Goal: Information Seeking & Learning: Learn about a topic

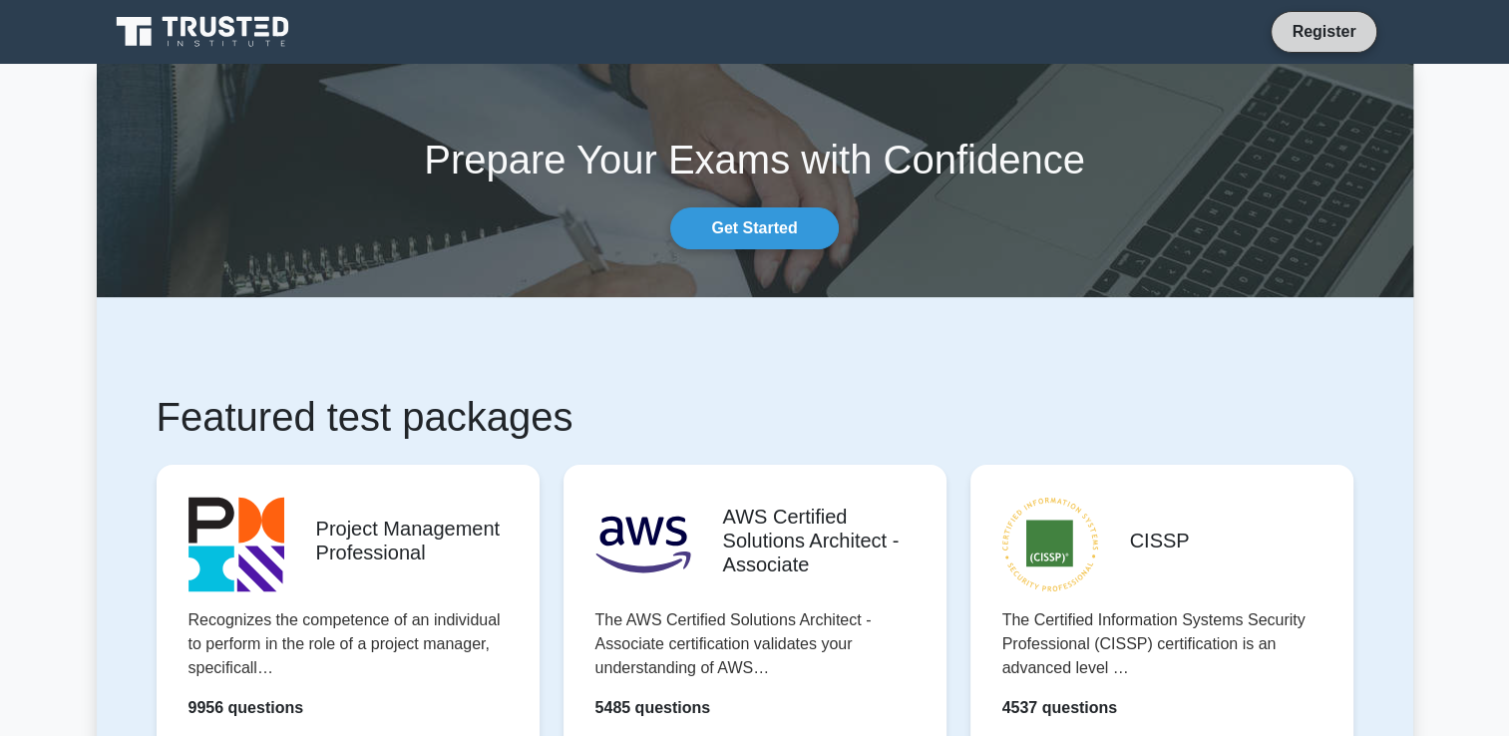
click at [1308, 29] on link "Register" at bounding box center [1323, 31] width 88 height 25
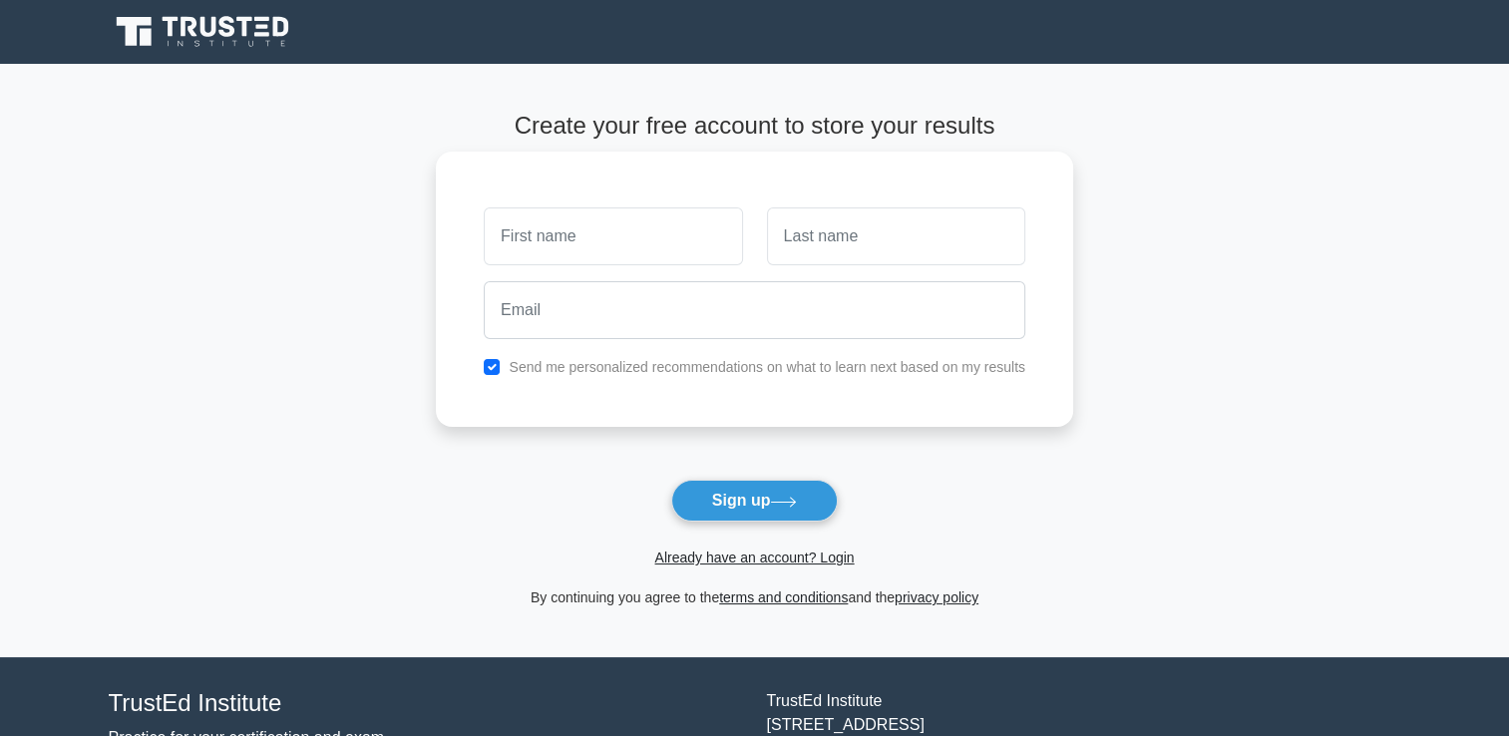
click at [641, 224] on input "text" at bounding box center [613, 236] width 258 height 58
type input "dawn"
click at [843, 248] on input "text" at bounding box center [896, 236] width 258 height 58
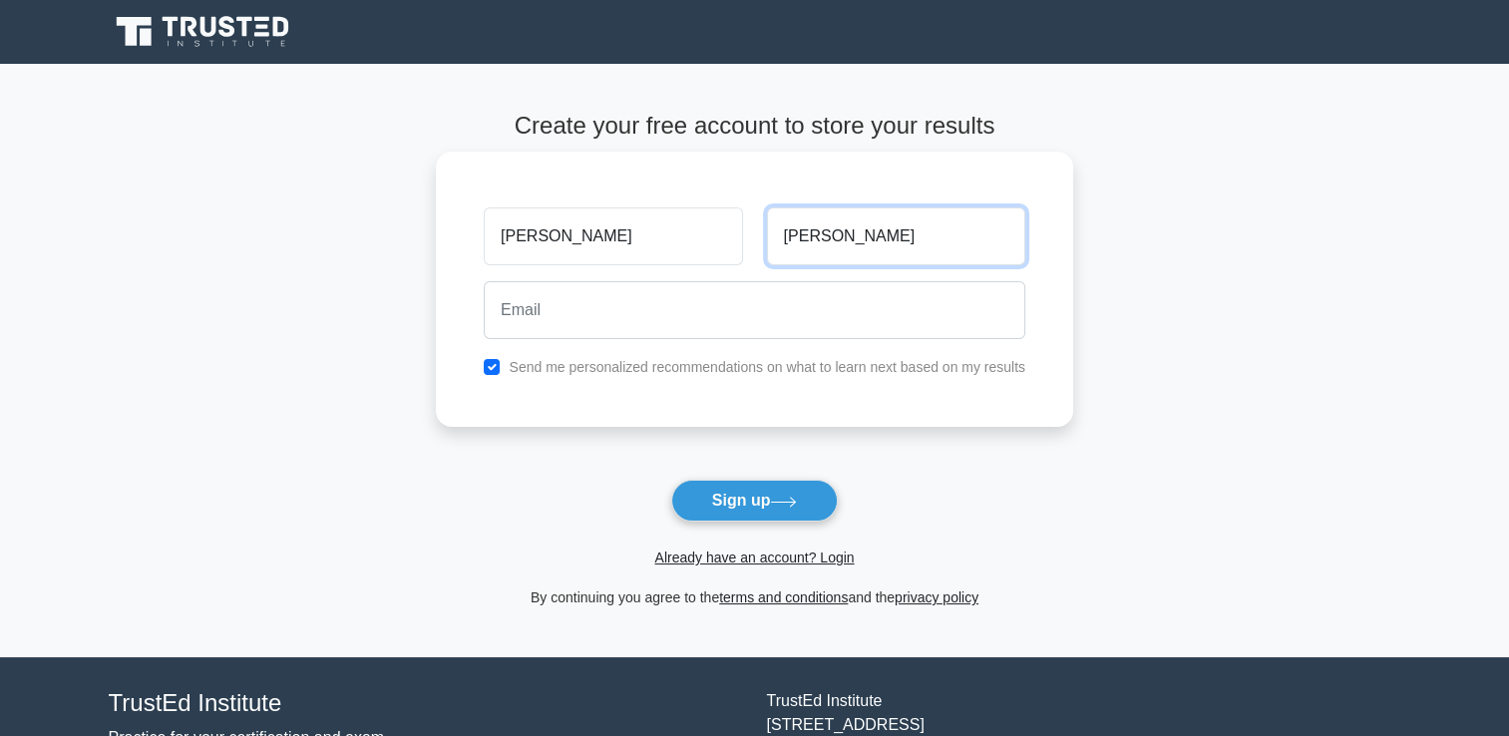
type input "hickman"
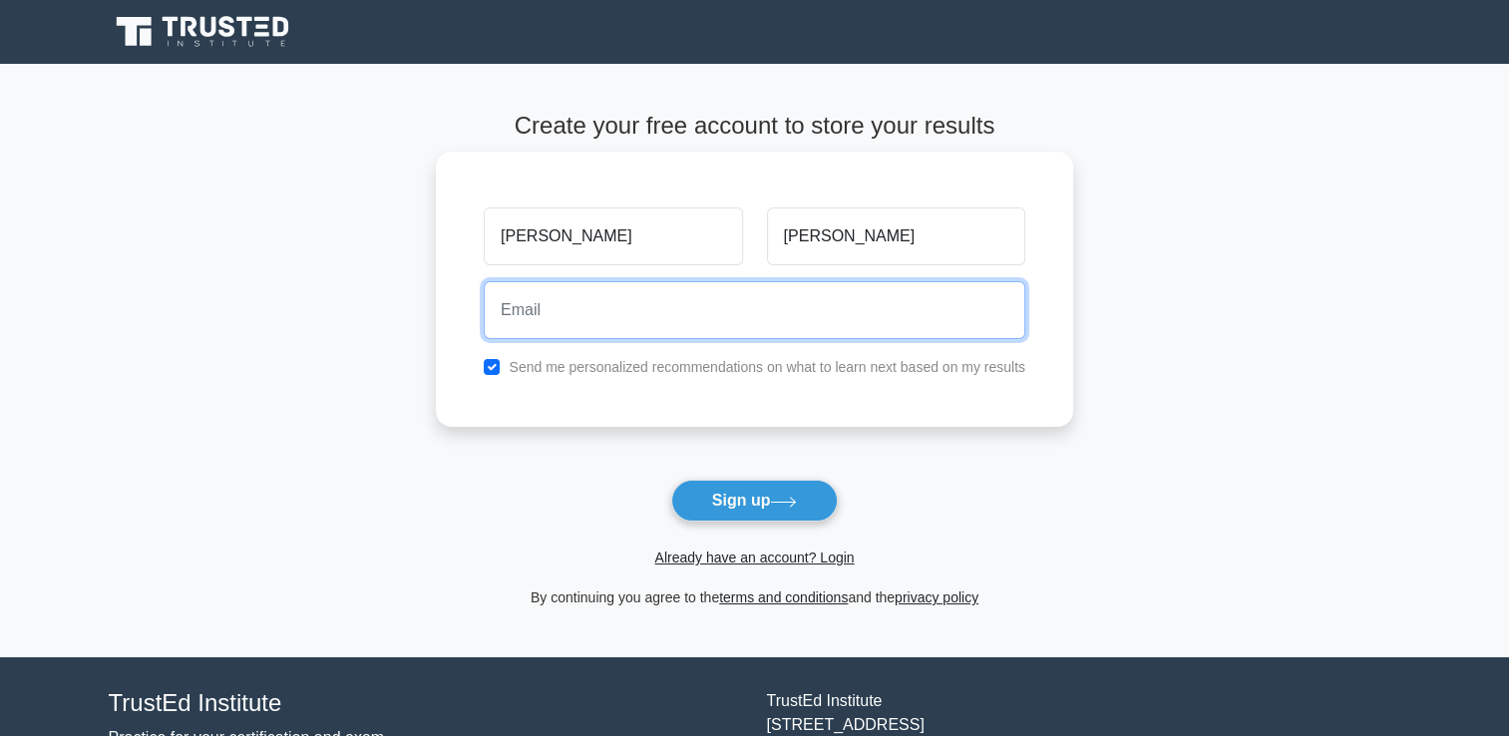
click at [656, 318] on input "email" at bounding box center [754, 310] width 541 height 58
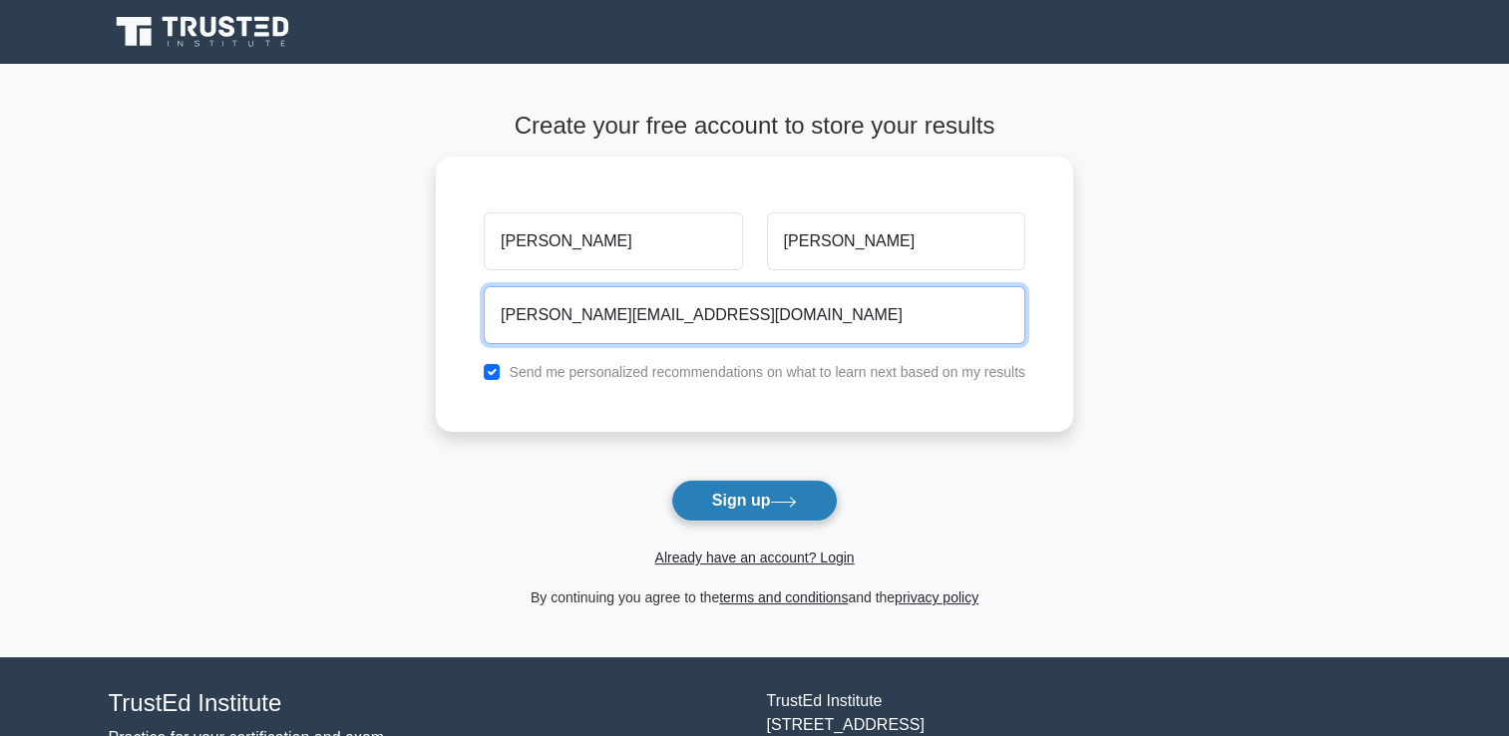
type input "dawn.hickman1@nhs.net"
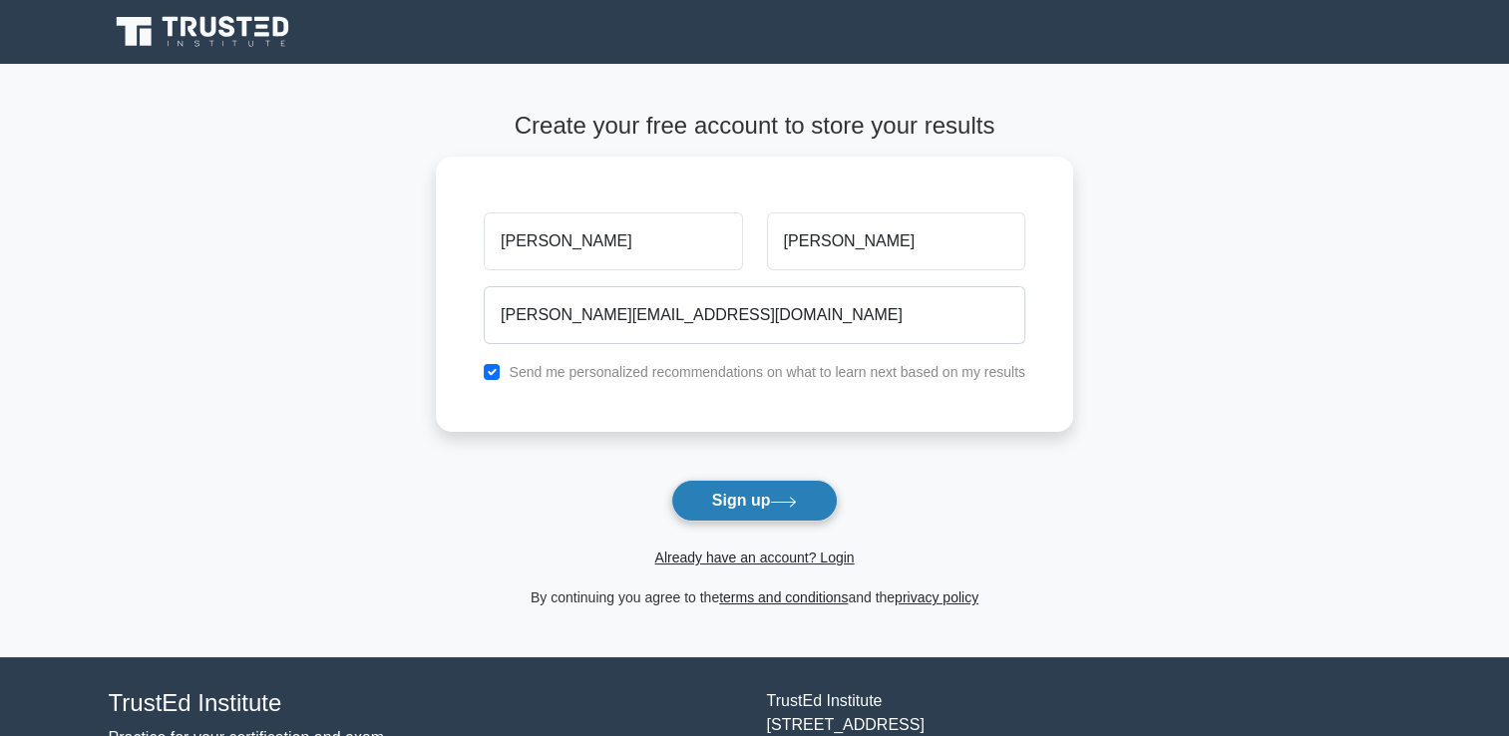
click at [734, 498] on button "Sign up" at bounding box center [755, 501] width 168 height 42
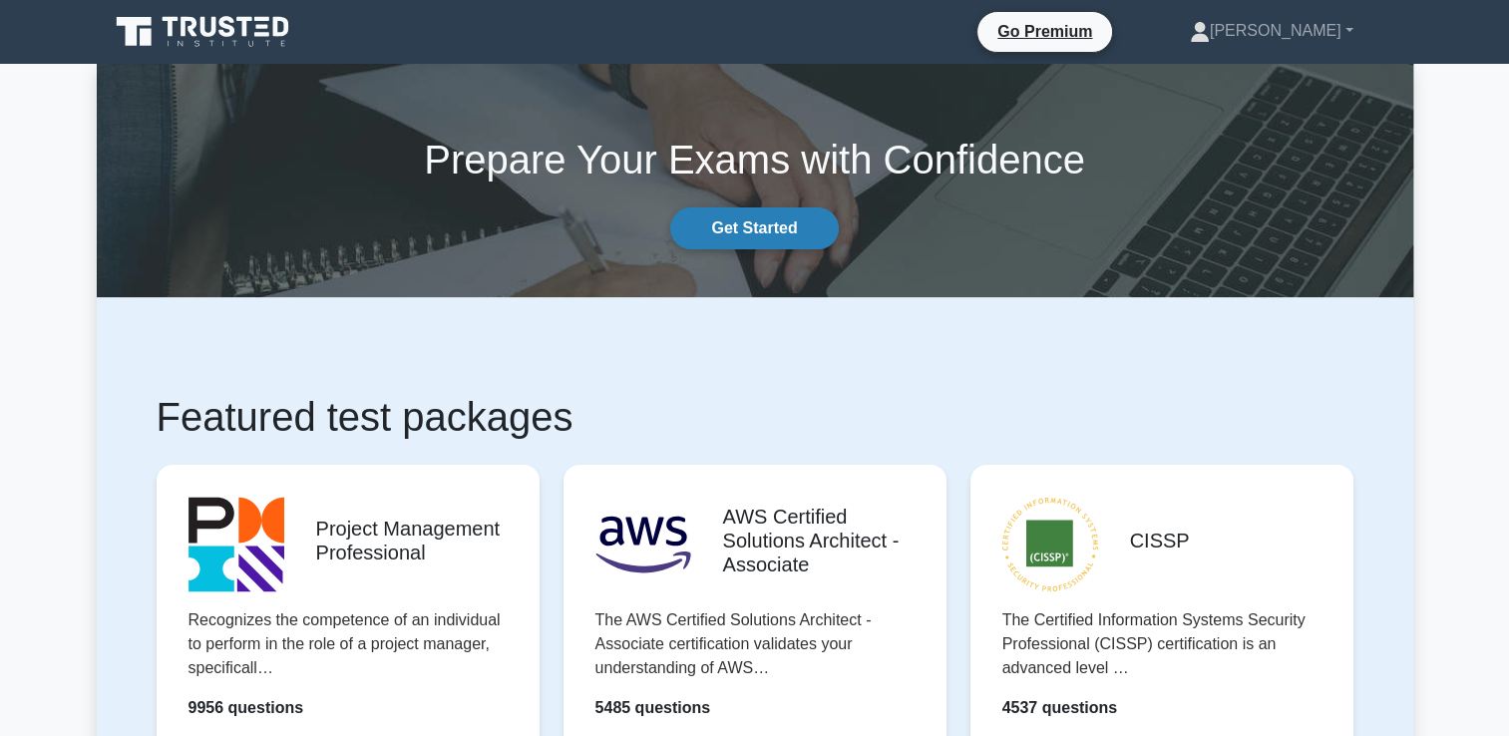
click at [775, 212] on link "Get Started" at bounding box center [754, 228] width 168 height 42
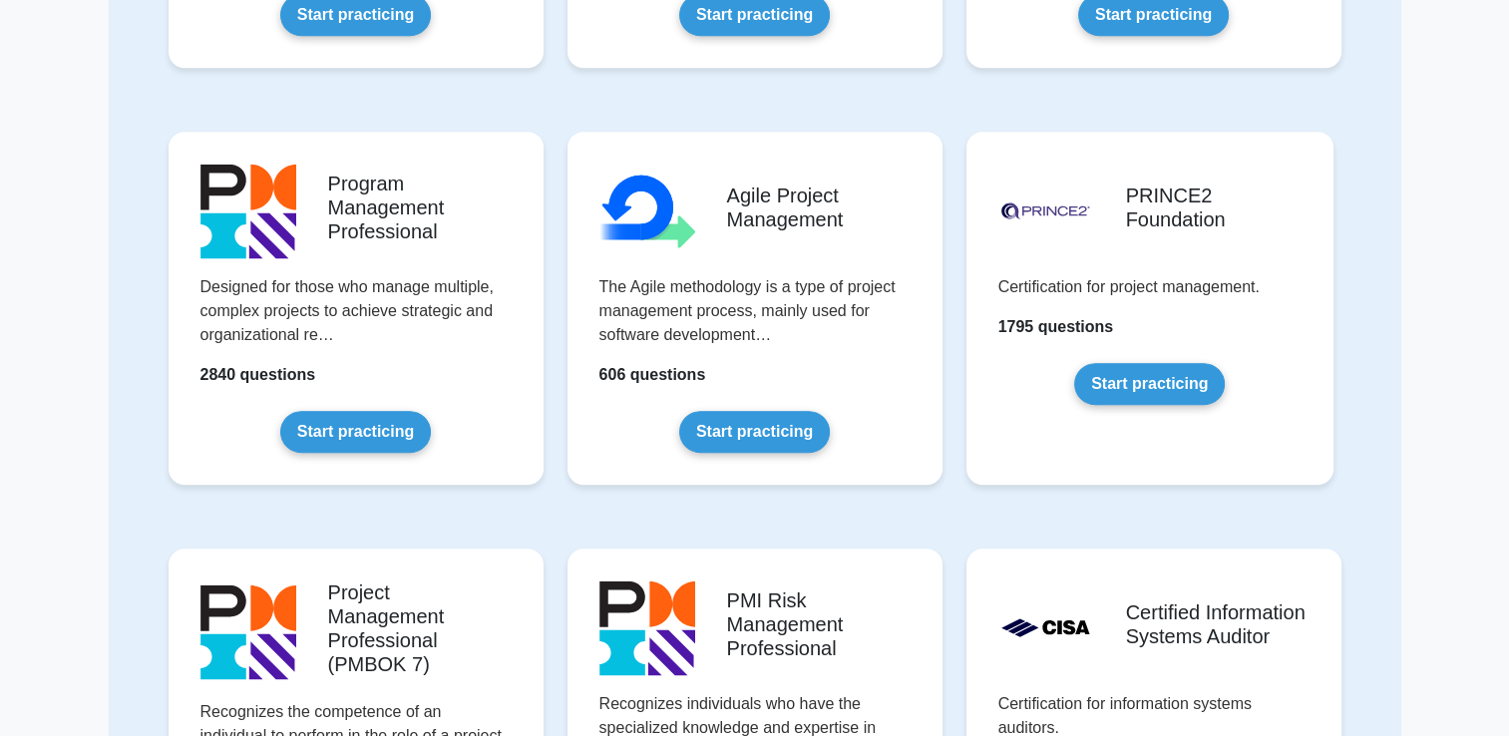
scroll to position [997, 0]
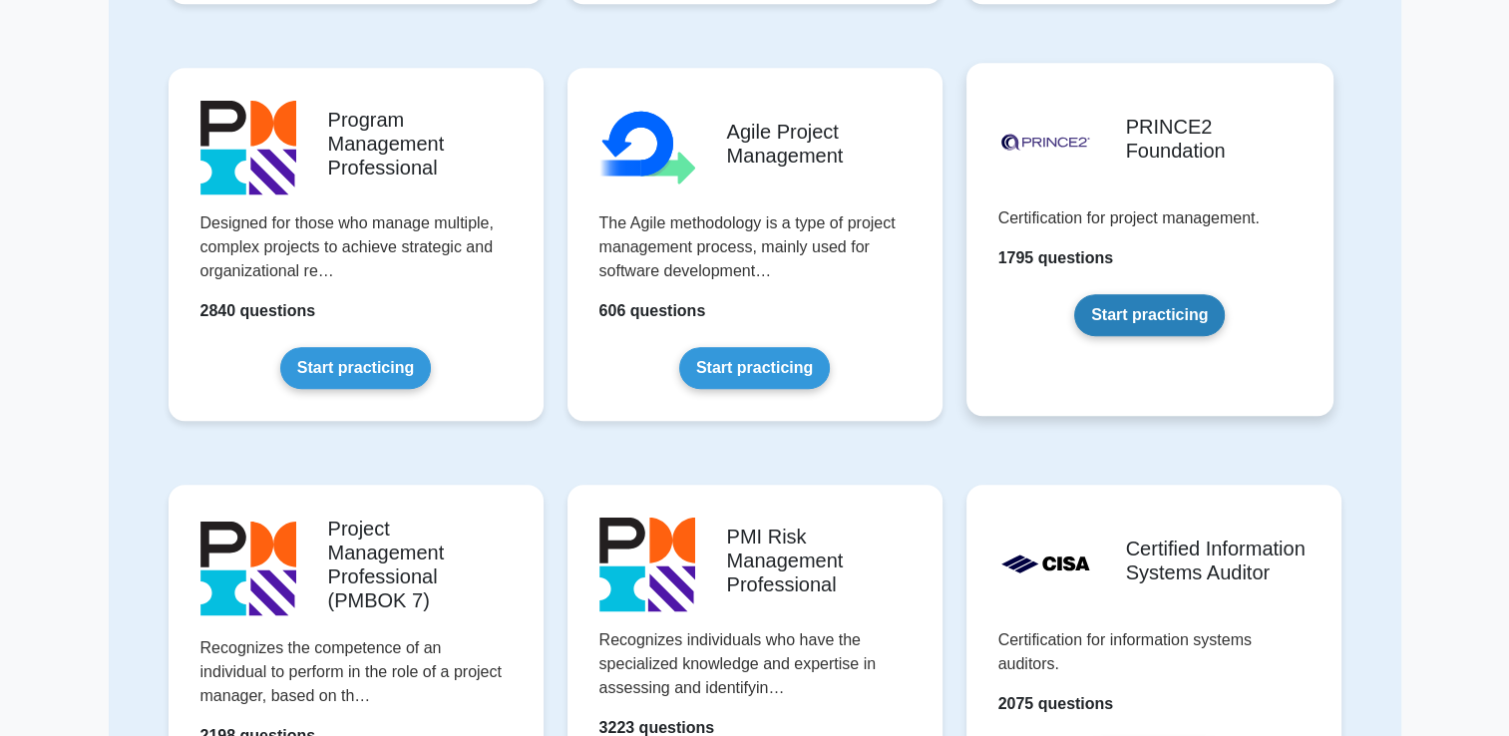
click at [1153, 313] on link "Start practicing" at bounding box center [1149, 315] width 151 height 42
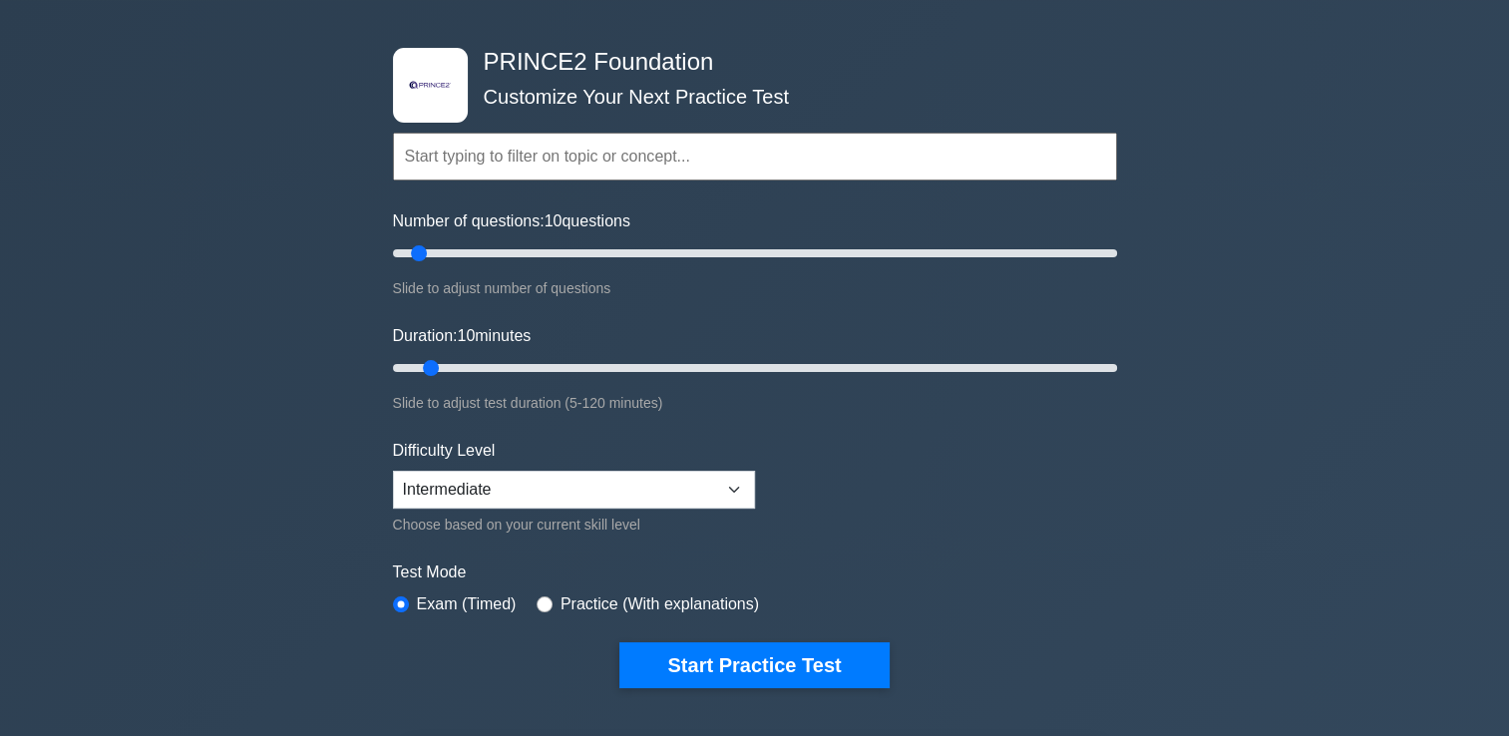
scroll to position [100, 0]
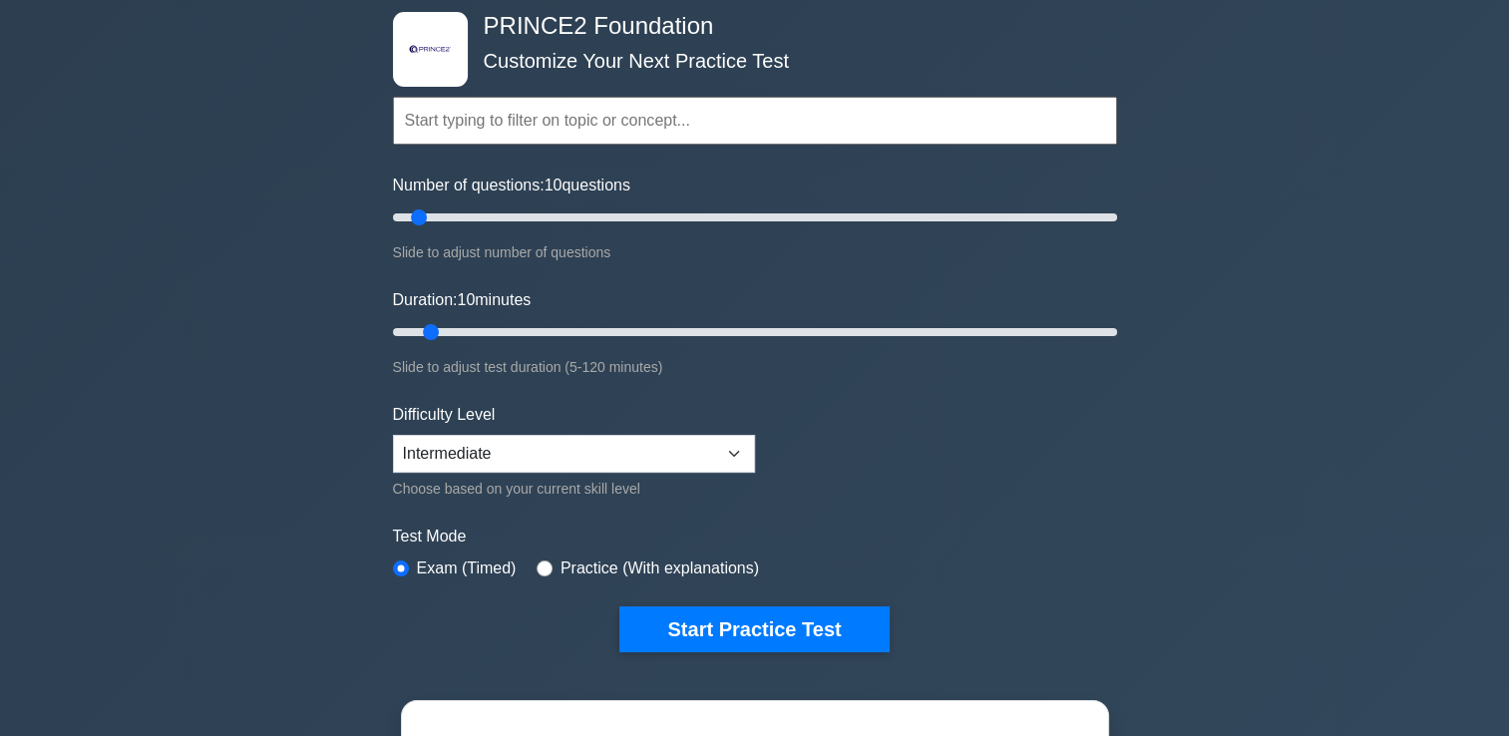
click at [517, 115] on input "text" at bounding box center [755, 121] width 724 height 48
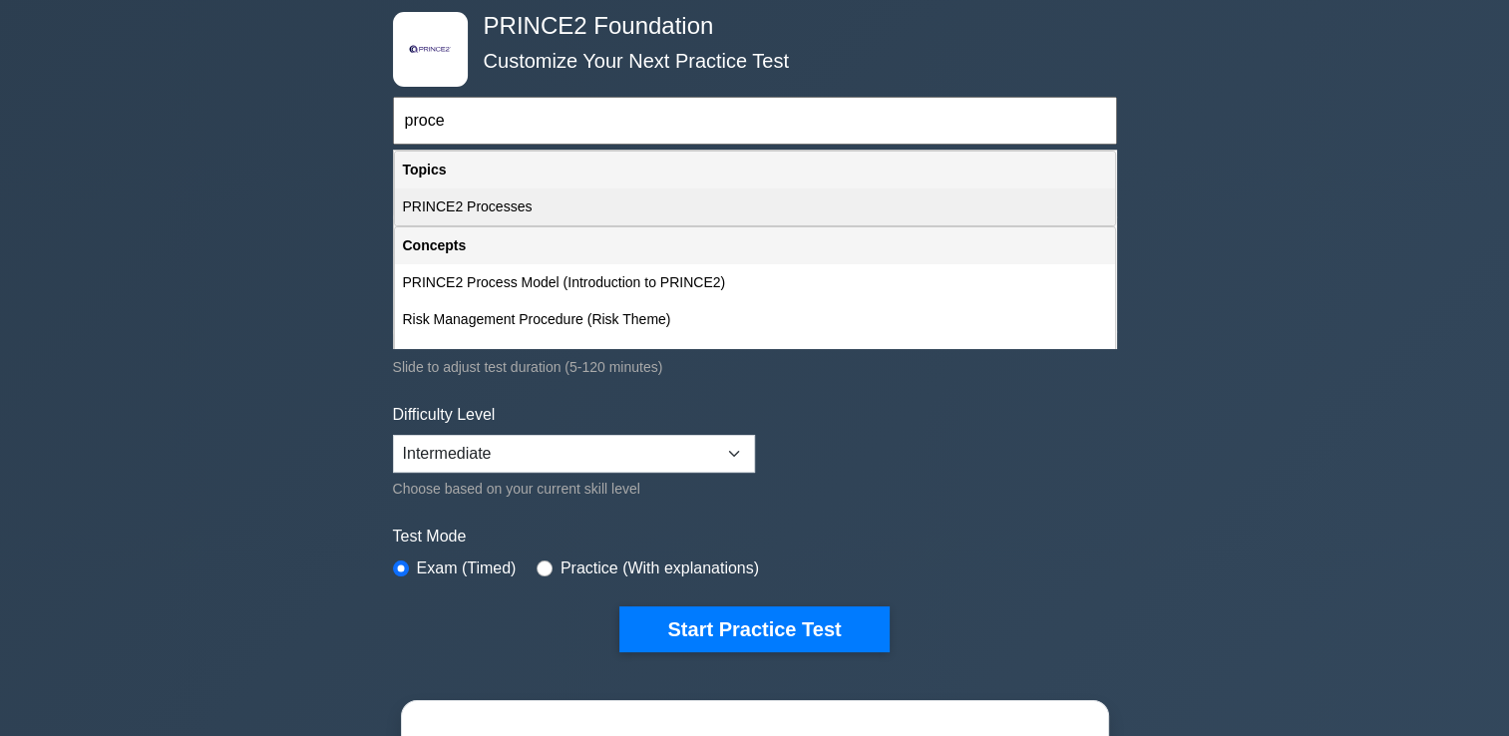
click at [549, 208] on div "PRINCE2 Processes" at bounding box center [755, 206] width 720 height 37
type input "PRINCE2 Processes"
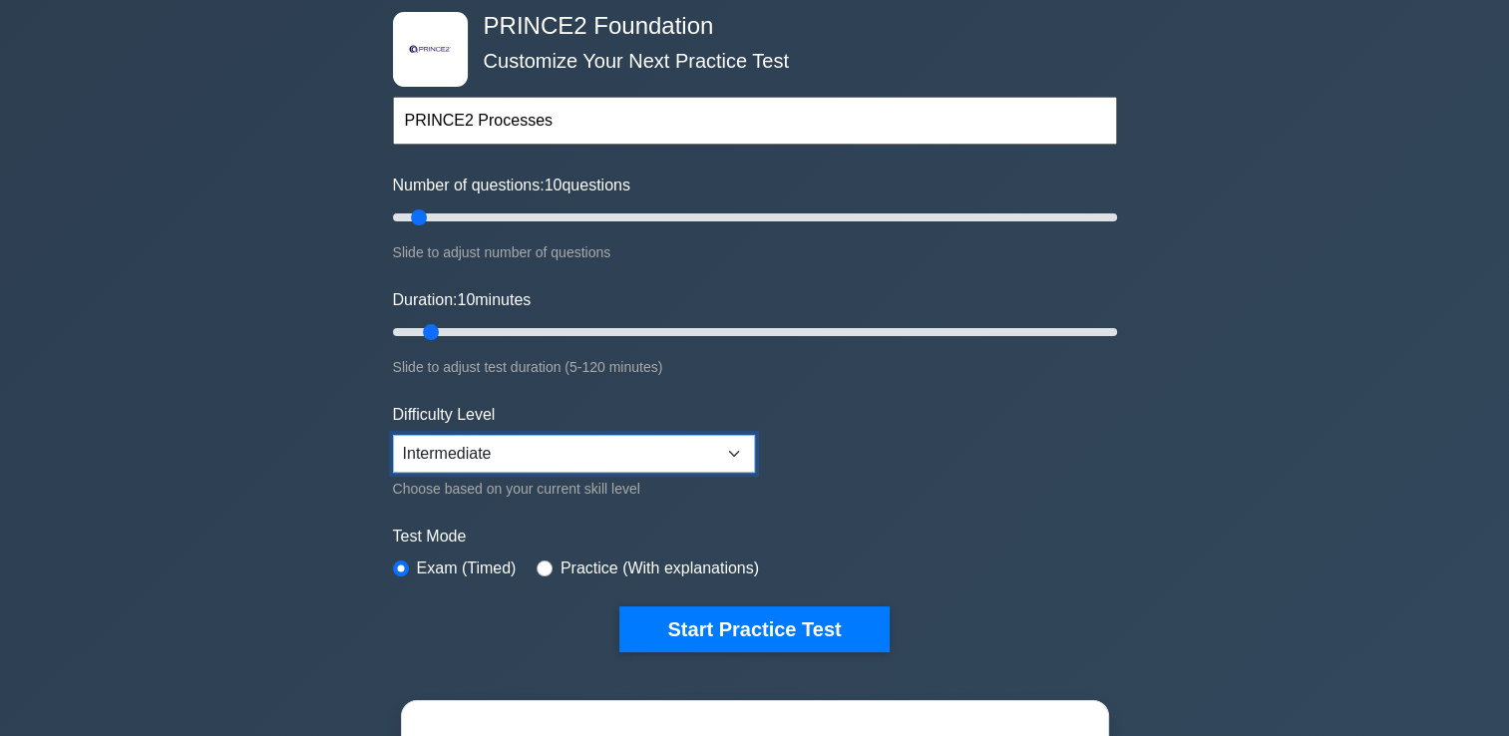
click at [739, 449] on select "Beginner Intermediate Expert" at bounding box center [574, 454] width 362 height 38
click at [732, 455] on select "Beginner Intermediate Expert" at bounding box center [574, 454] width 362 height 38
click at [667, 571] on label "Practice (With explanations)" at bounding box center [659, 568] width 198 height 24
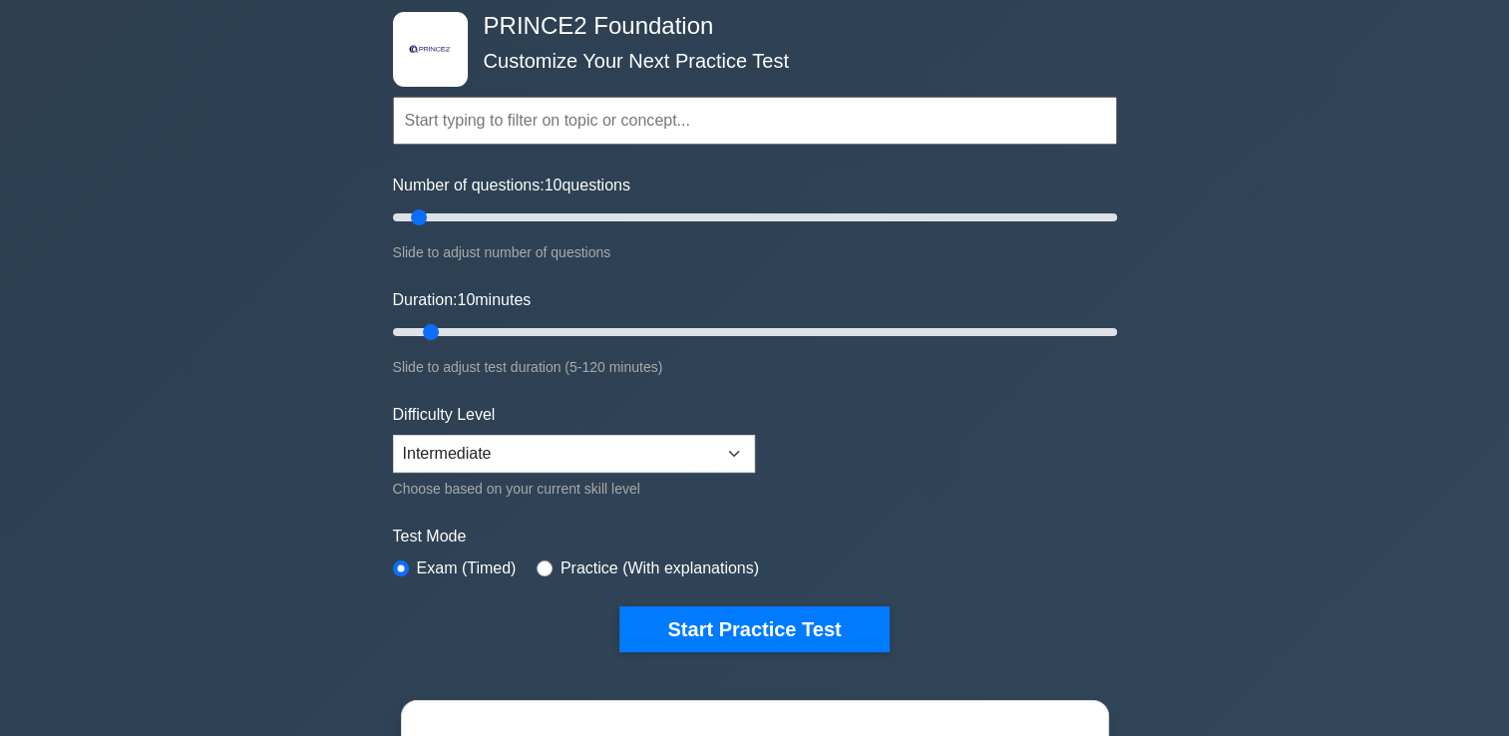
click at [650, 557] on label "Practice (With explanations)" at bounding box center [659, 568] width 198 height 24
click at [552, 559] on div "Practice (With explanations)" at bounding box center [647, 568] width 222 height 24
click at [545, 562] on input "radio" at bounding box center [544, 568] width 16 height 16
radio input "true"
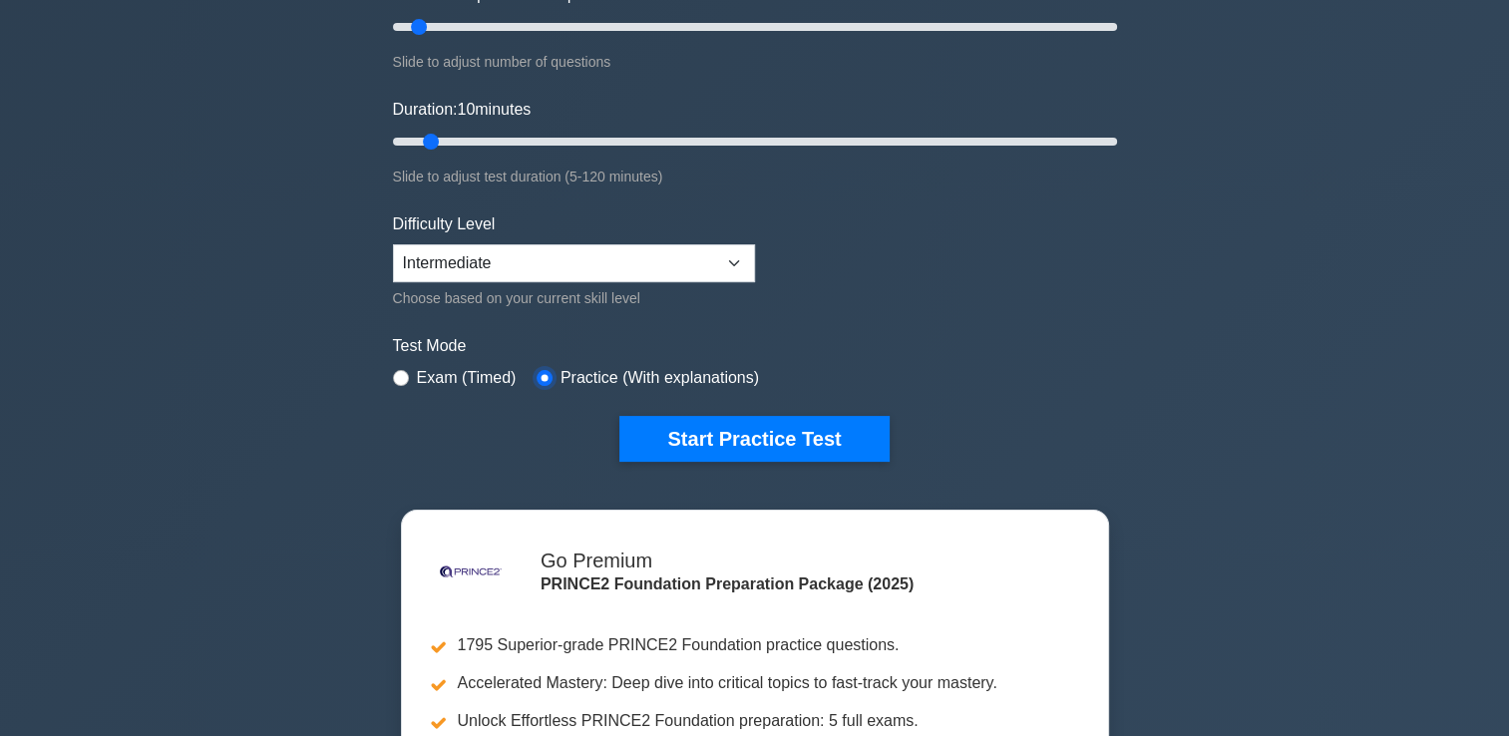
scroll to position [299, 0]
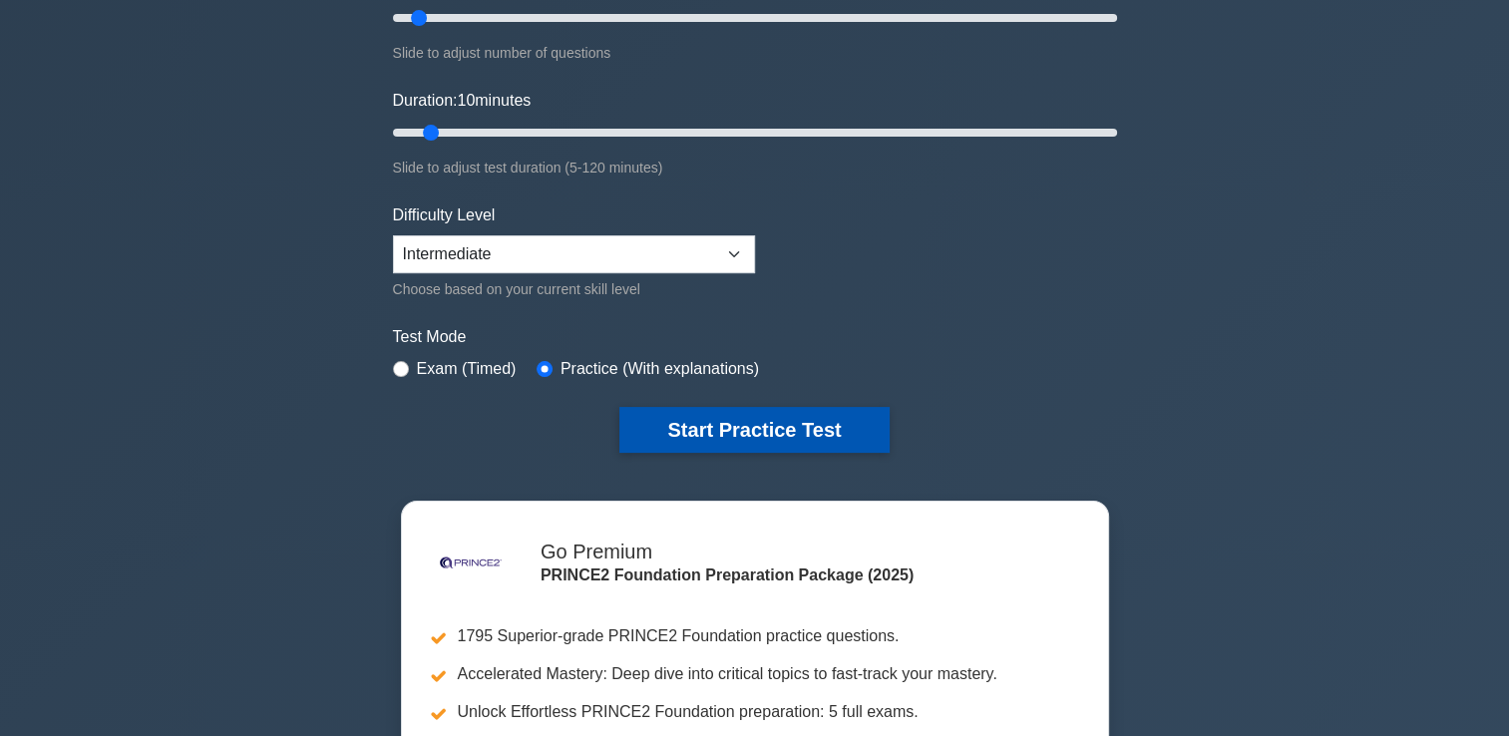
click at [723, 441] on button "Start Practice Test" at bounding box center [753, 430] width 269 height 46
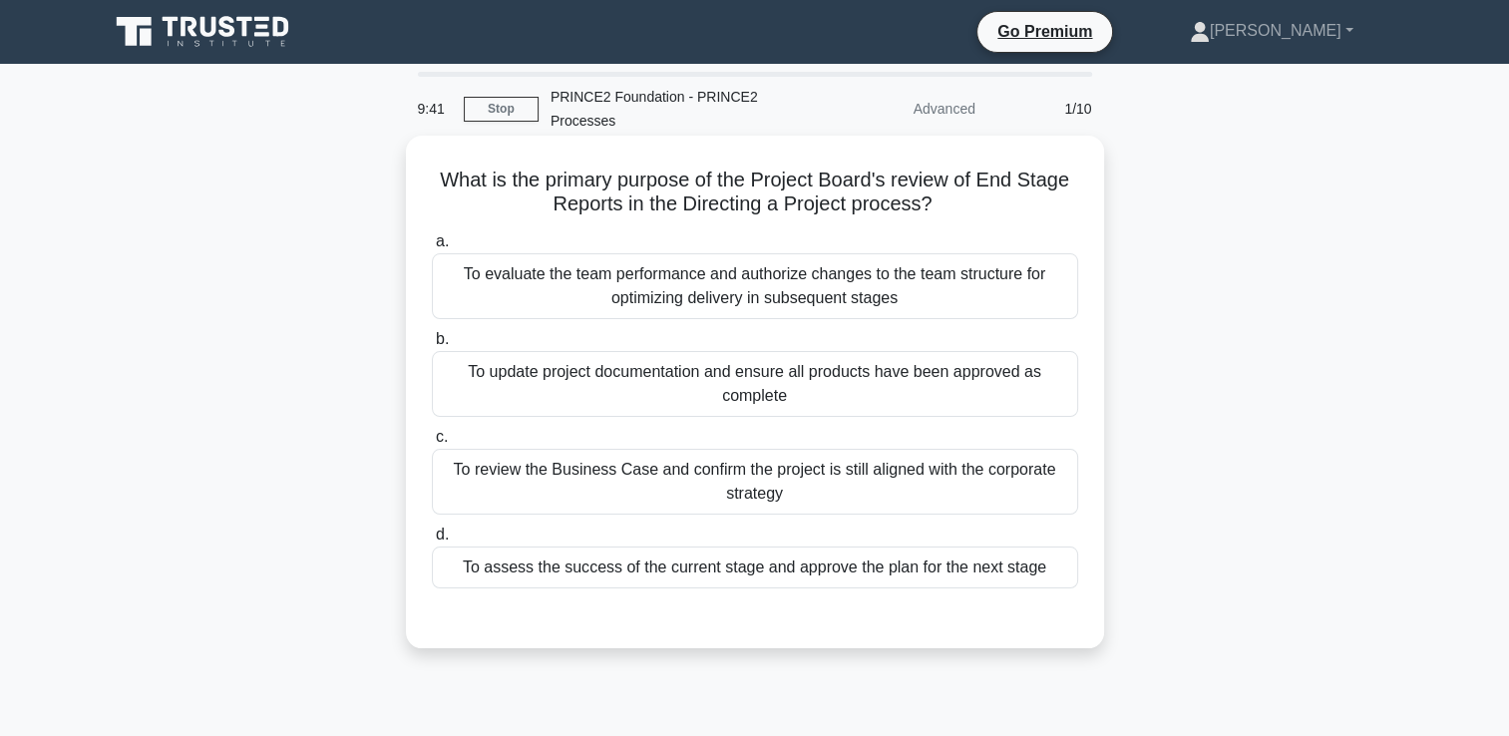
click at [798, 578] on div "To assess the success of the current stage and approve the plan for the next st…" at bounding box center [755, 567] width 646 height 42
click at [432, 541] on input "d. To assess the success of the current stage and approve the plan for the next…" at bounding box center [432, 534] width 0 height 13
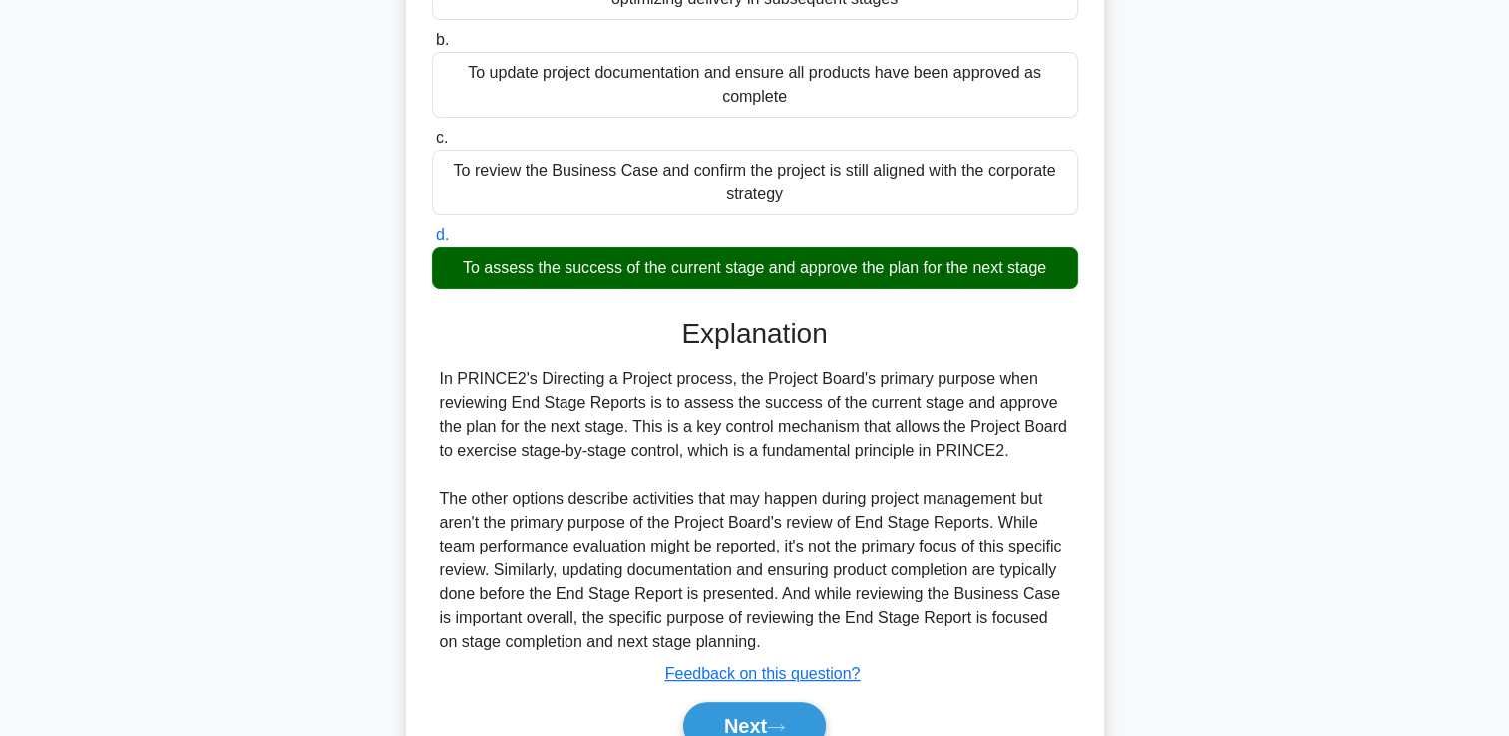
scroll to position [396, 0]
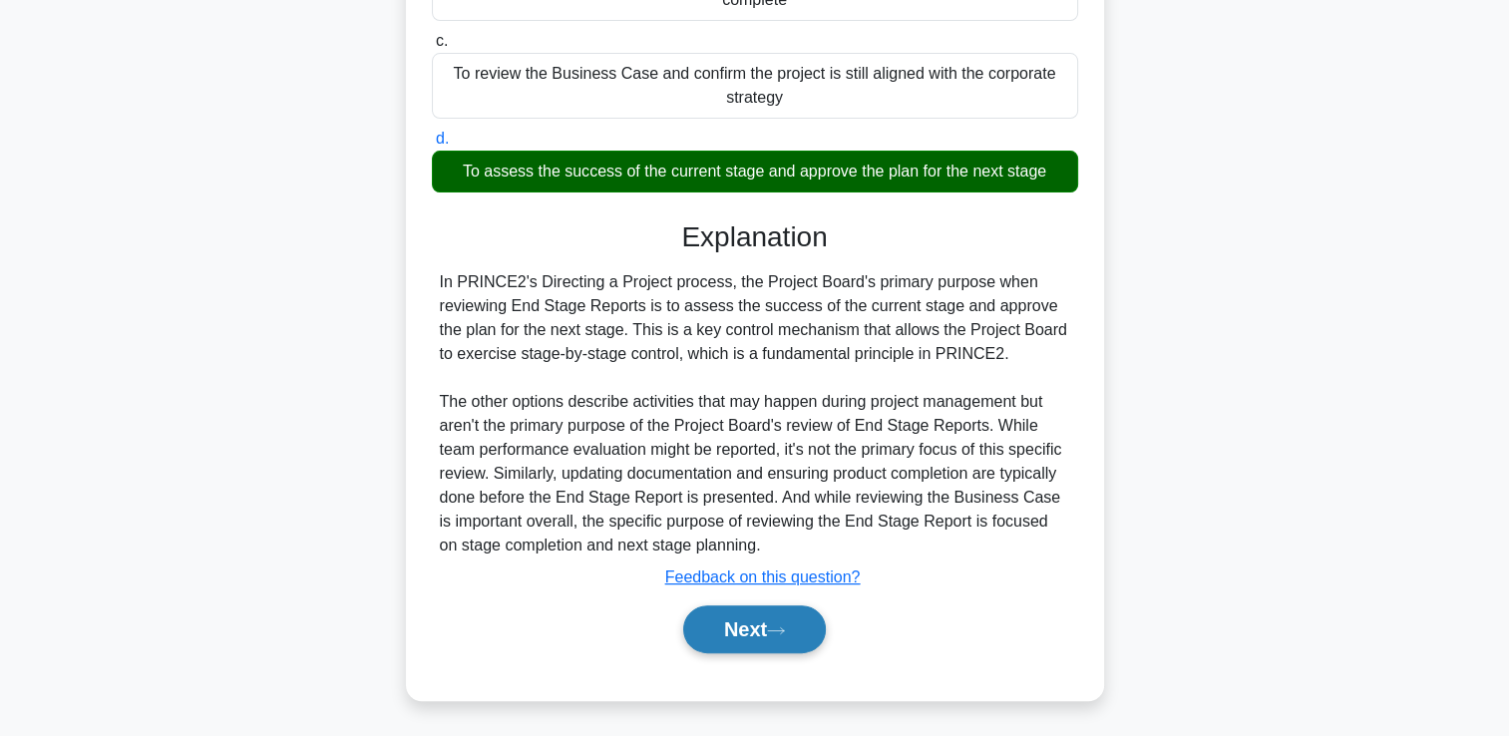
click at [784, 628] on icon at bounding box center [776, 630] width 16 height 6
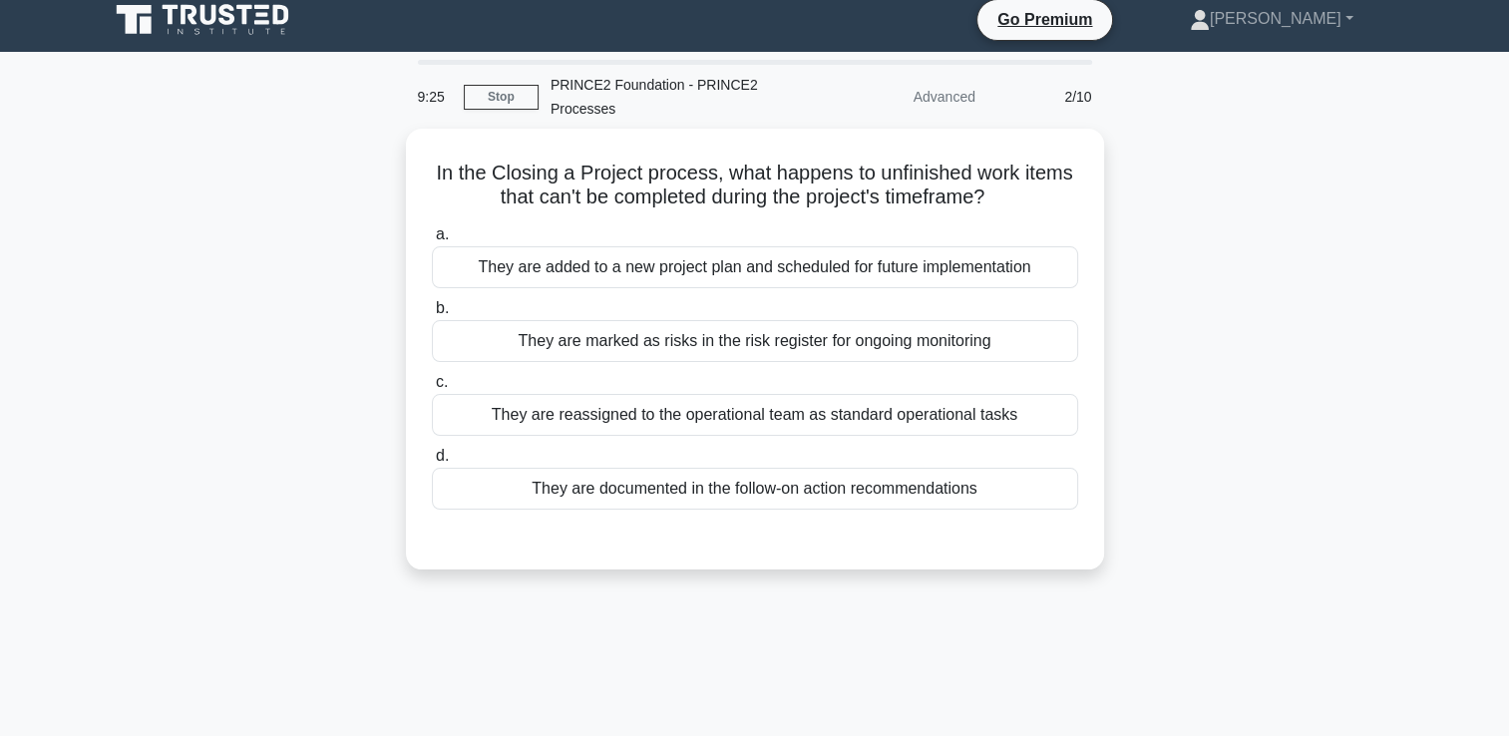
scroll to position [0, 0]
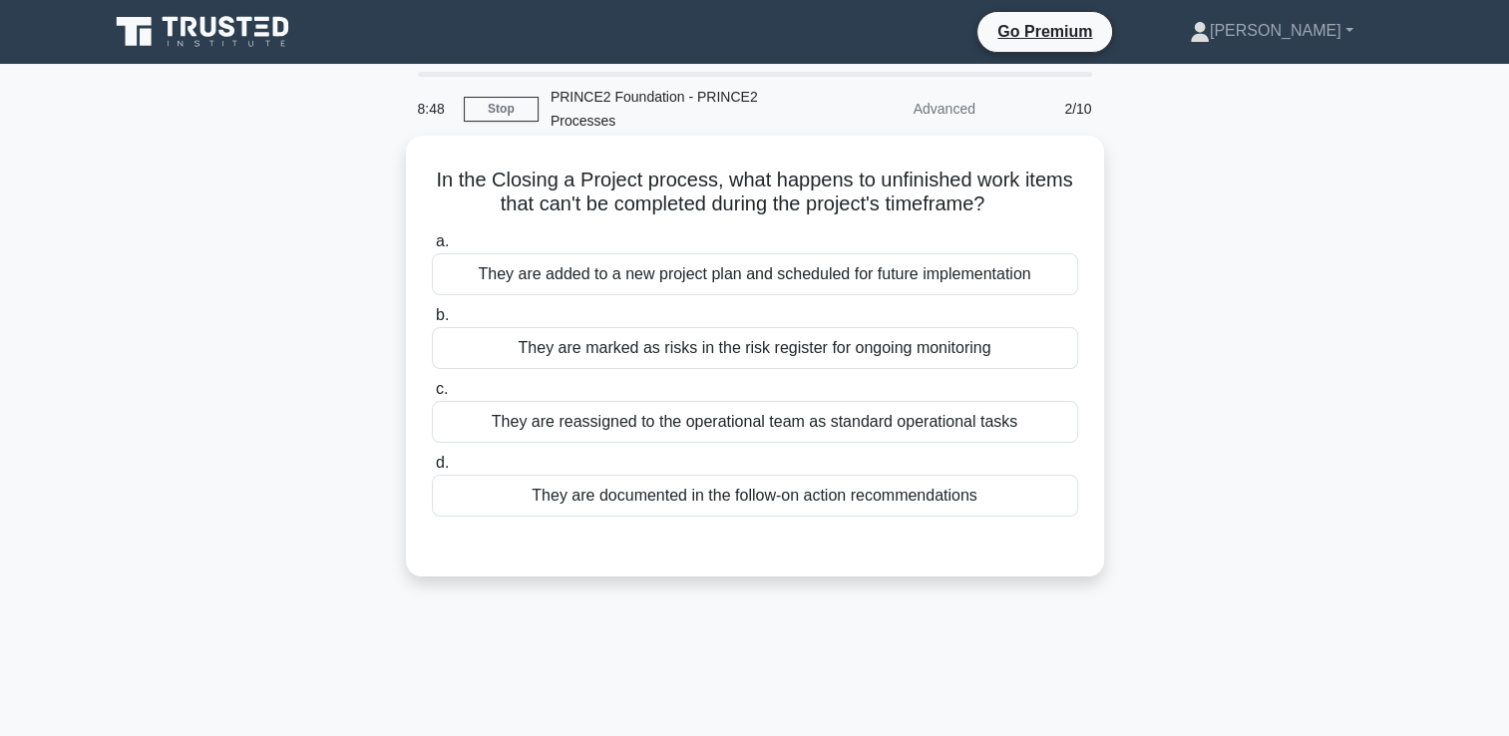
click at [750, 275] on div "They are added to a new project plan and scheduled for future implementation" at bounding box center [755, 274] width 646 height 42
click at [432, 248] on input "a. They are added to a new project plan and scheduled for future implementation" at bounding box center [432, 241] width 0 height 13
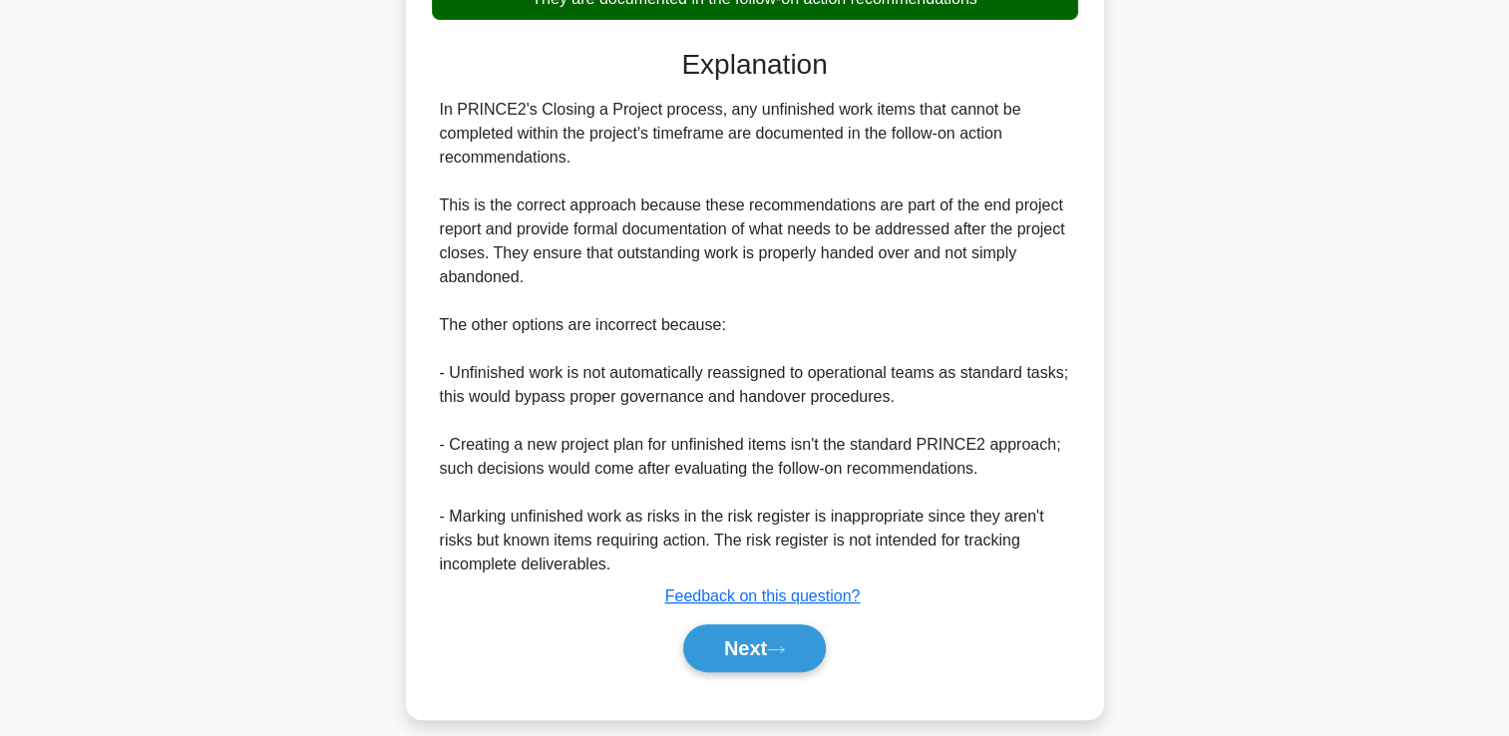
scroll to position [518, 0]
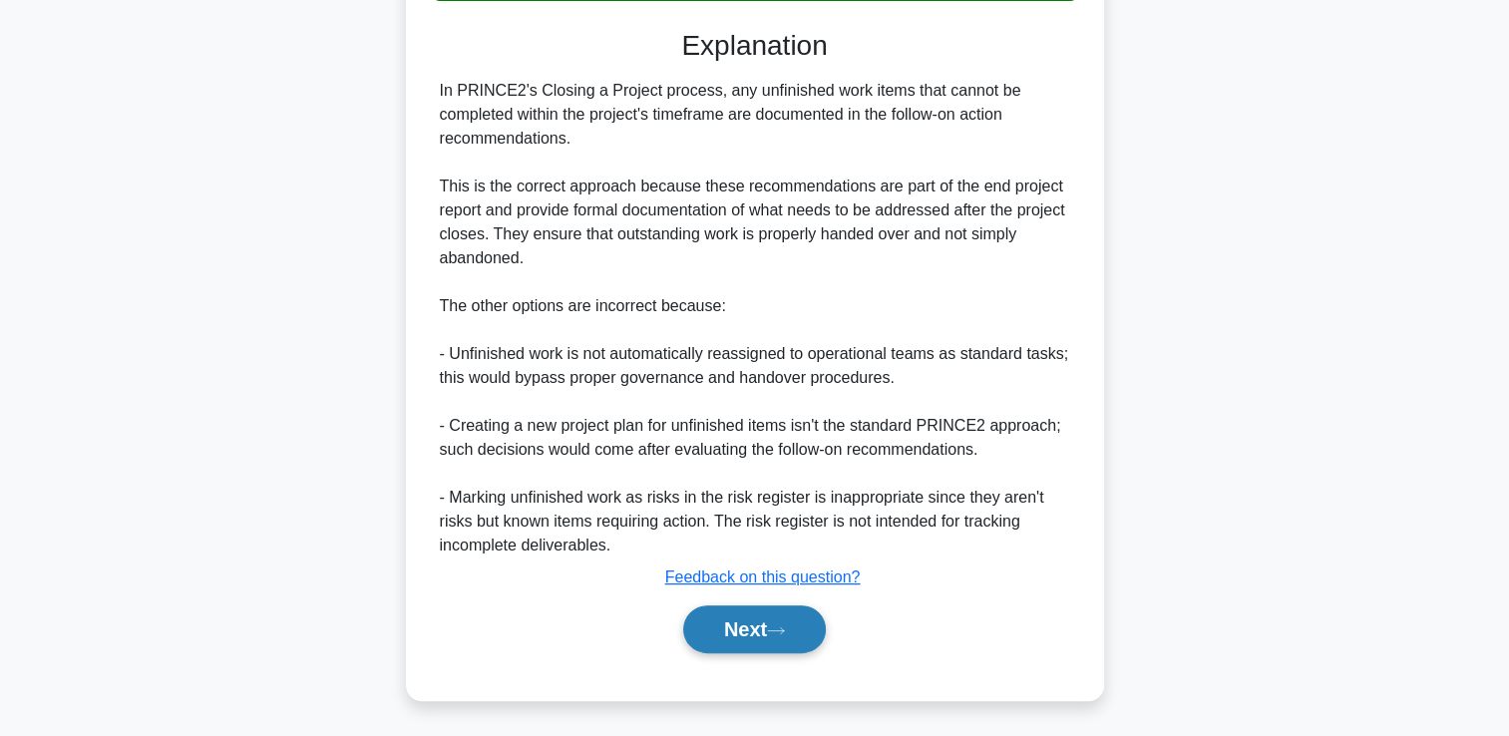
click at [770, 626] on button "Next" at bounding box center [754, 629] width 143 height 48
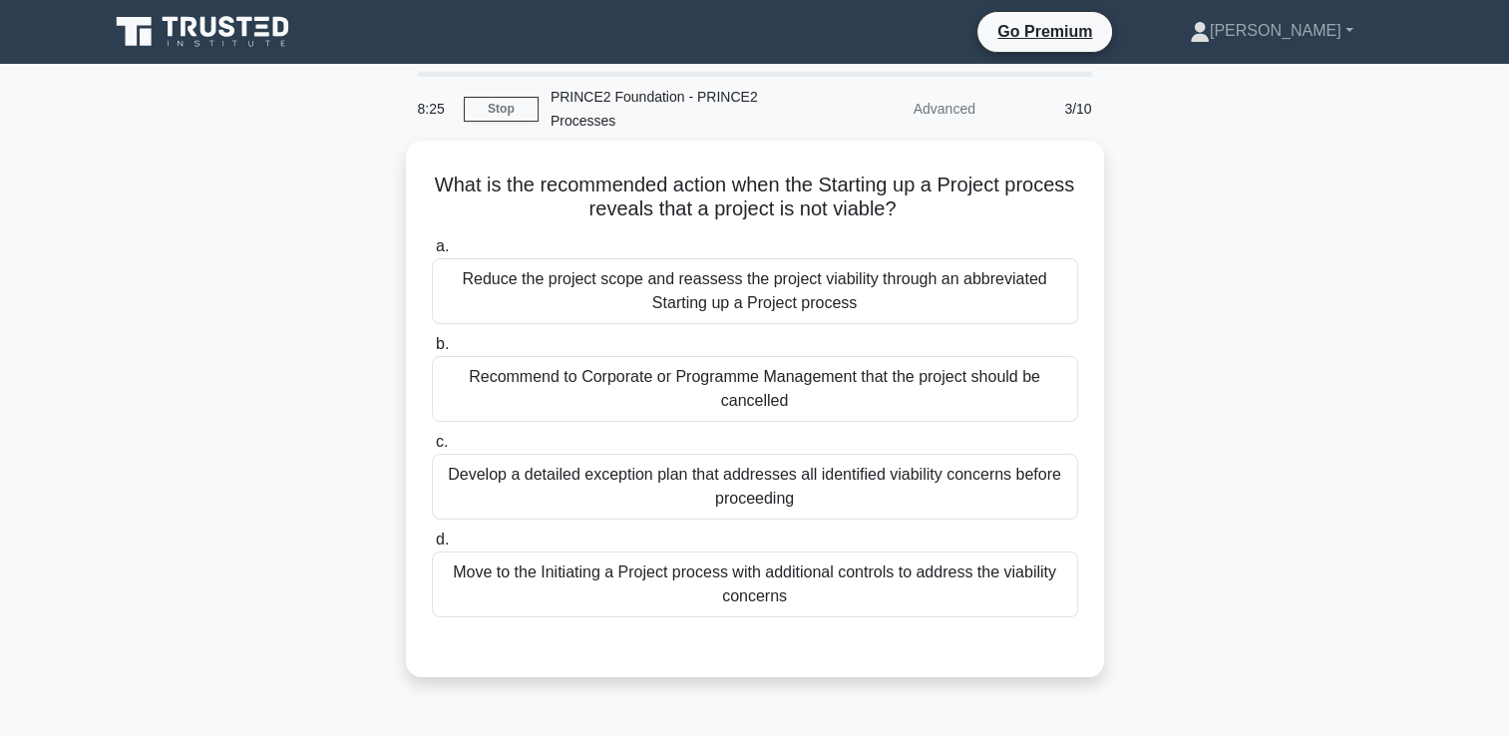
scroll to position [0, 0]
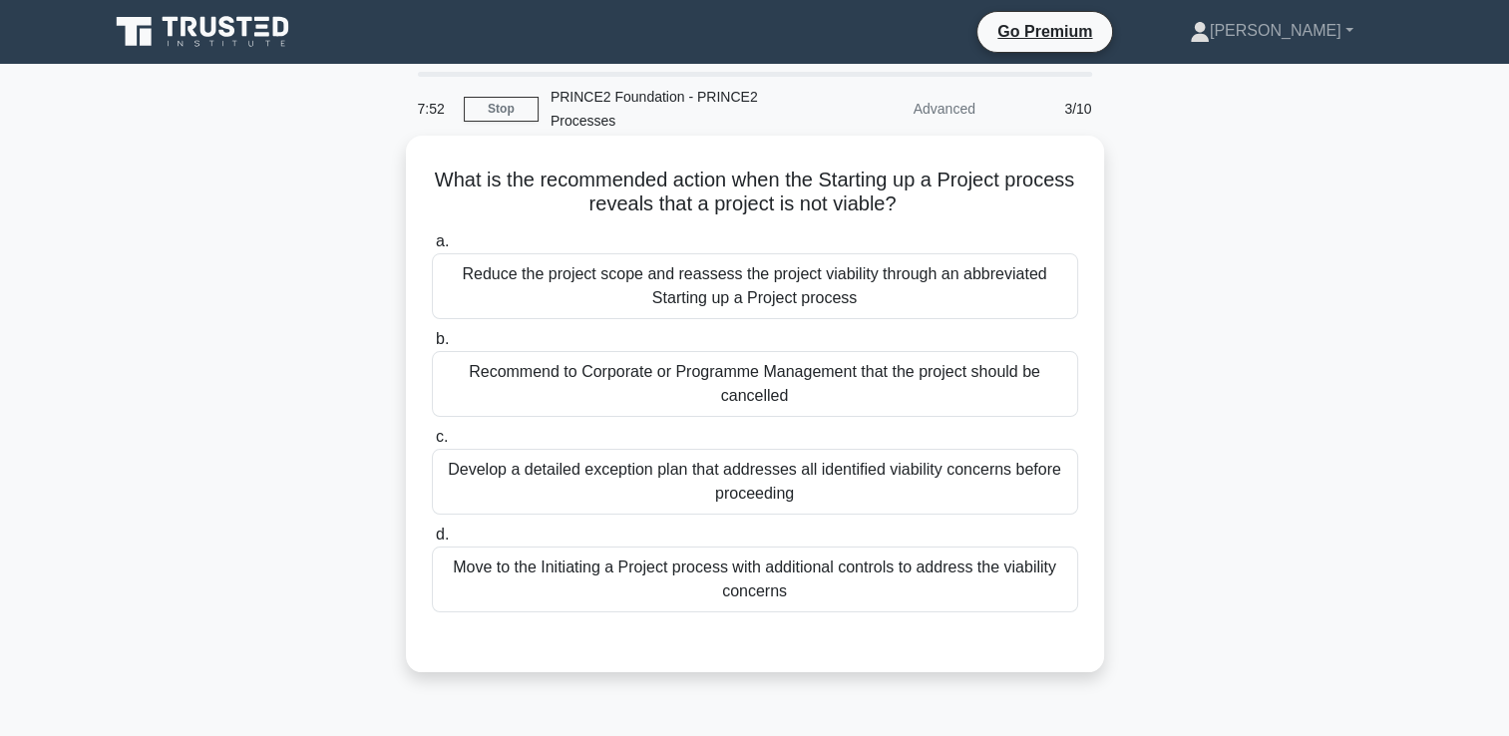
click at [852, 403] on div "Recommend to Corporate or Programme Management that the project should be cance…" at bounding box center [755, 384] width 646 height 66
click at [432, 346] on input "b. Recommend to Corporate or Programme Management that the project should be ca…" at bounding box center [432, 339] width 0 height 13
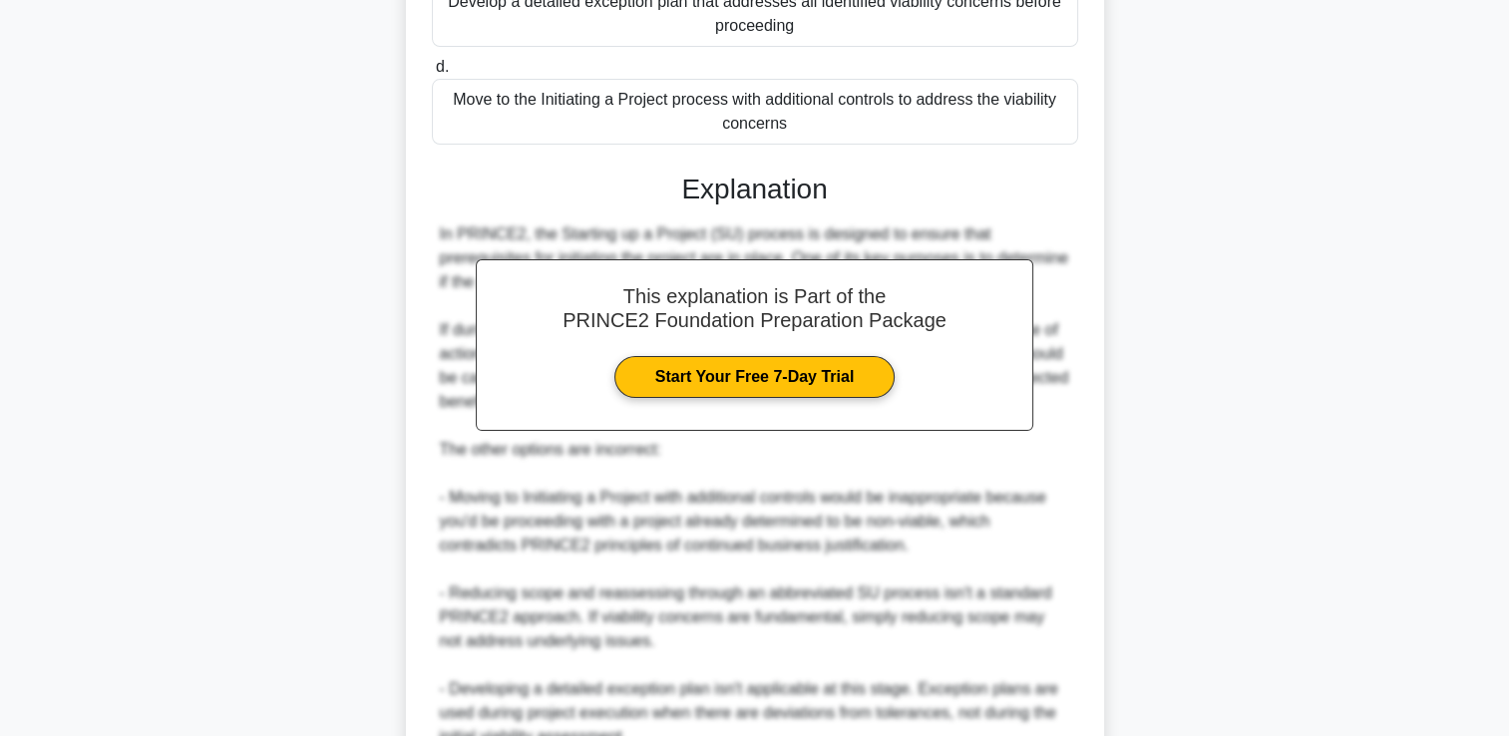
scroll to position [360, 0]
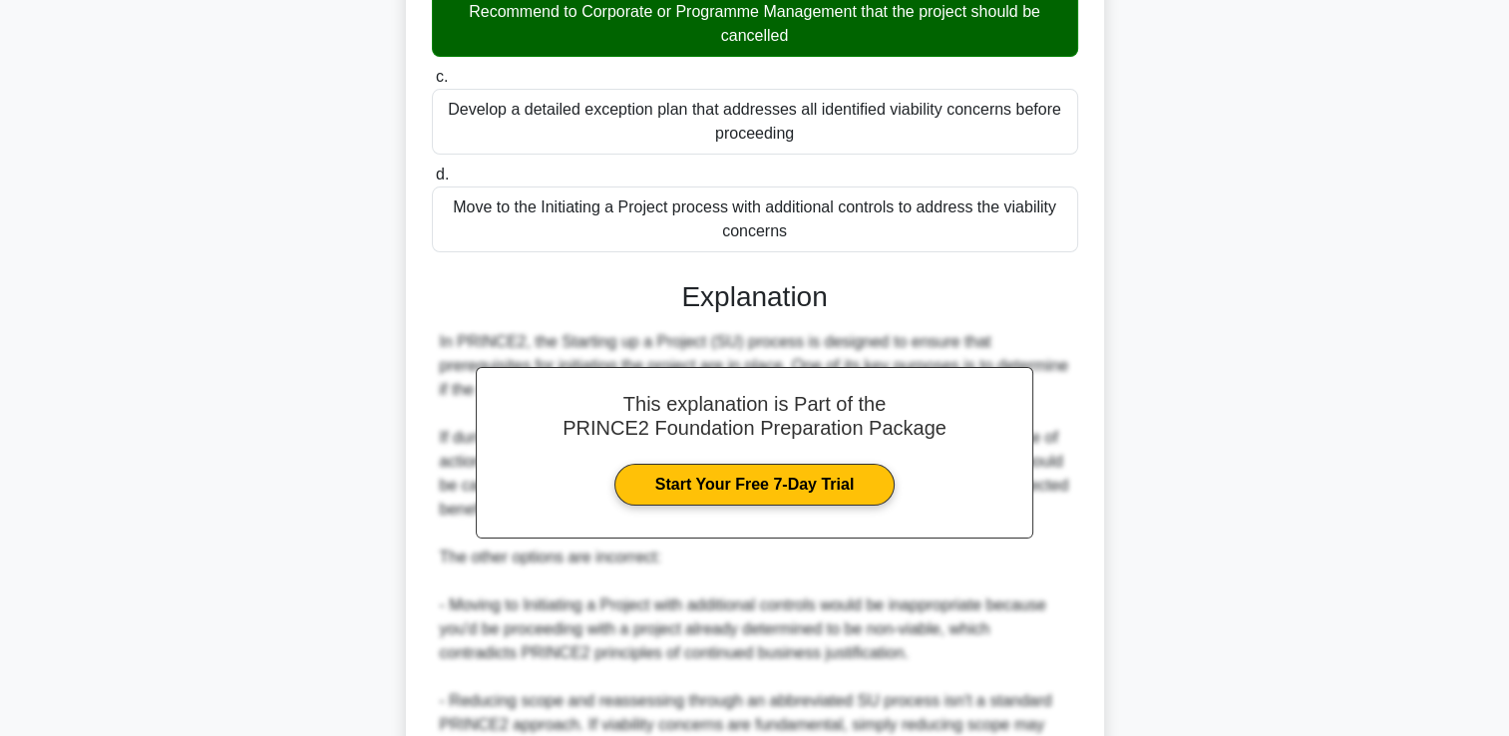
click at [550, 311] on h3 "Explanation" at bounding box center [755, 297] width 622 height 34
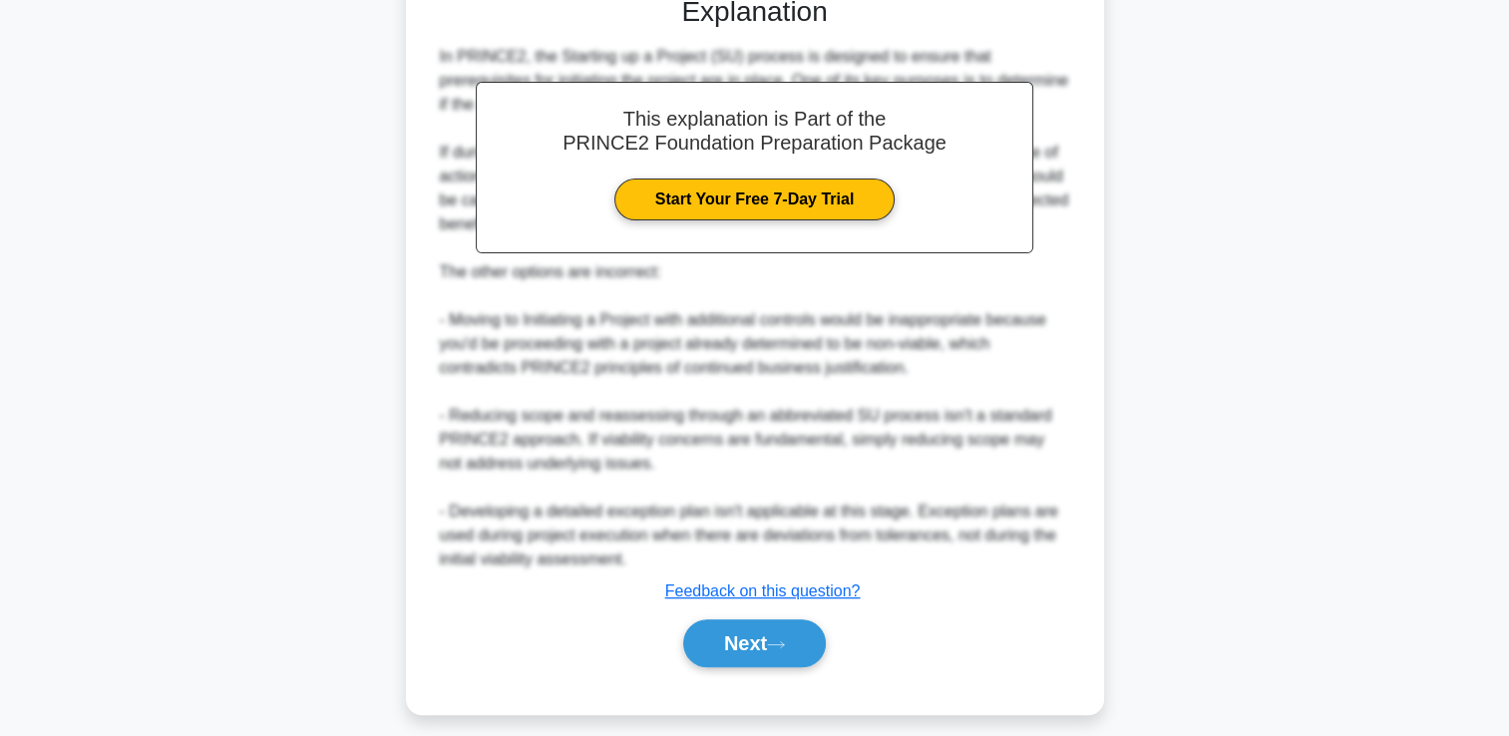
scroll to position [659, 0]
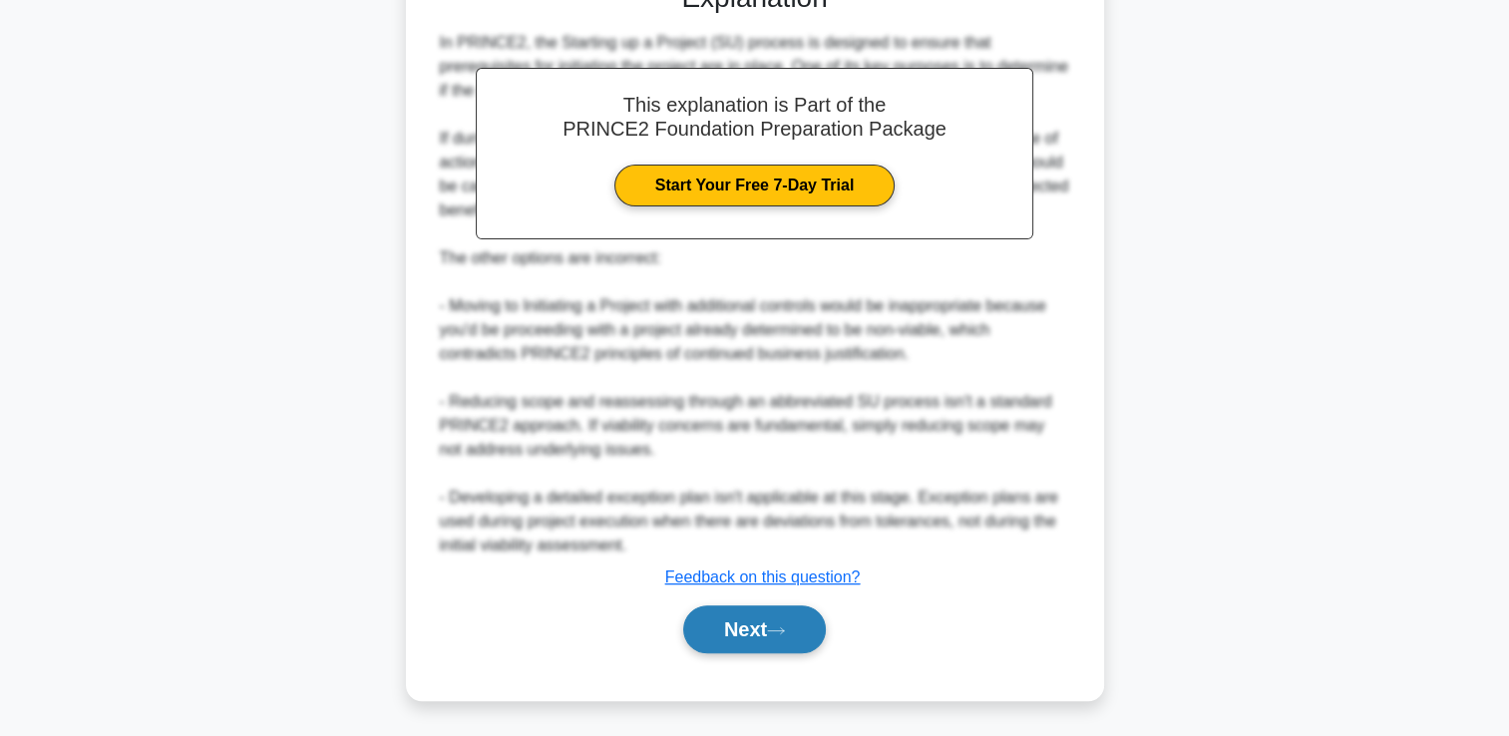
click at [739, 632] on button "Next" at bounding box center [754, 629] width 143 height 48
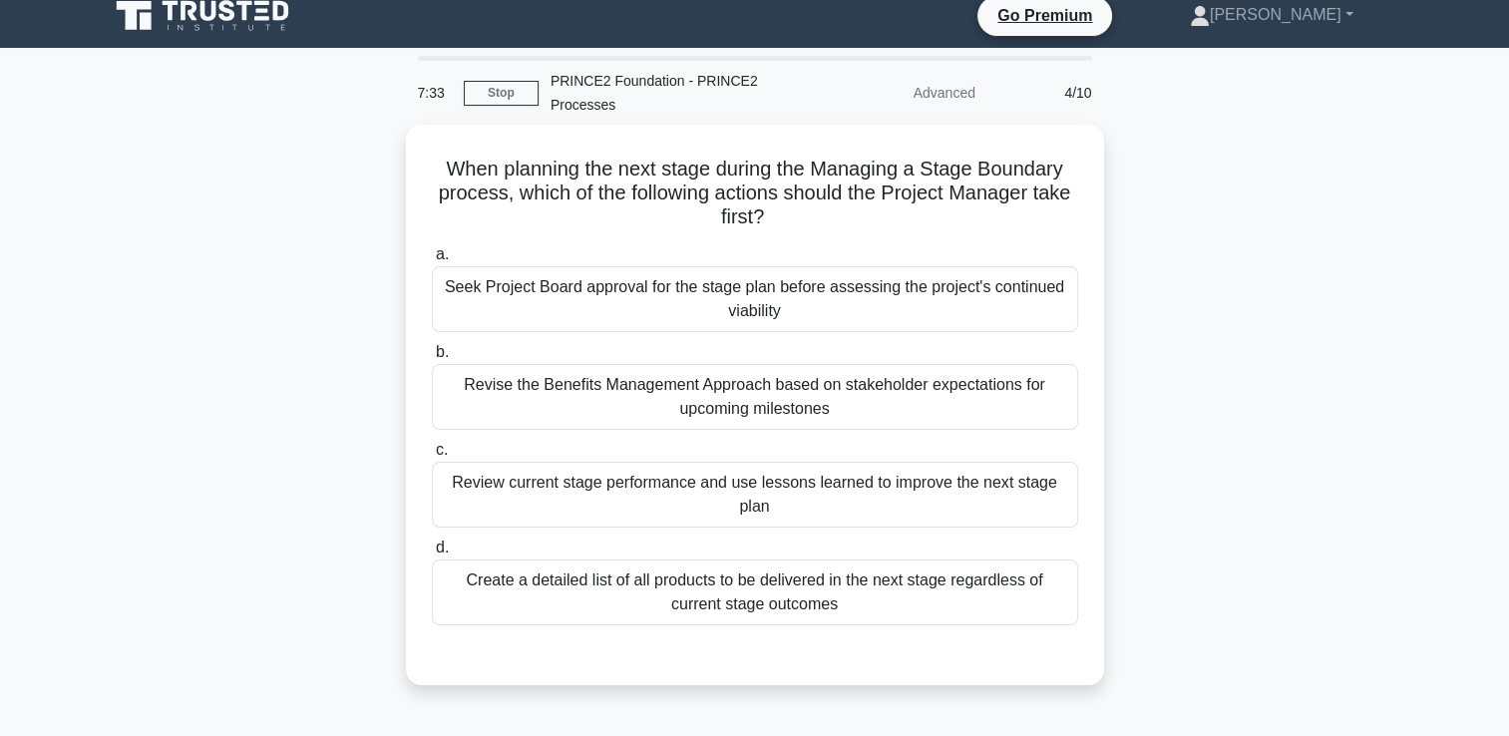
scroll to position [0, 0]
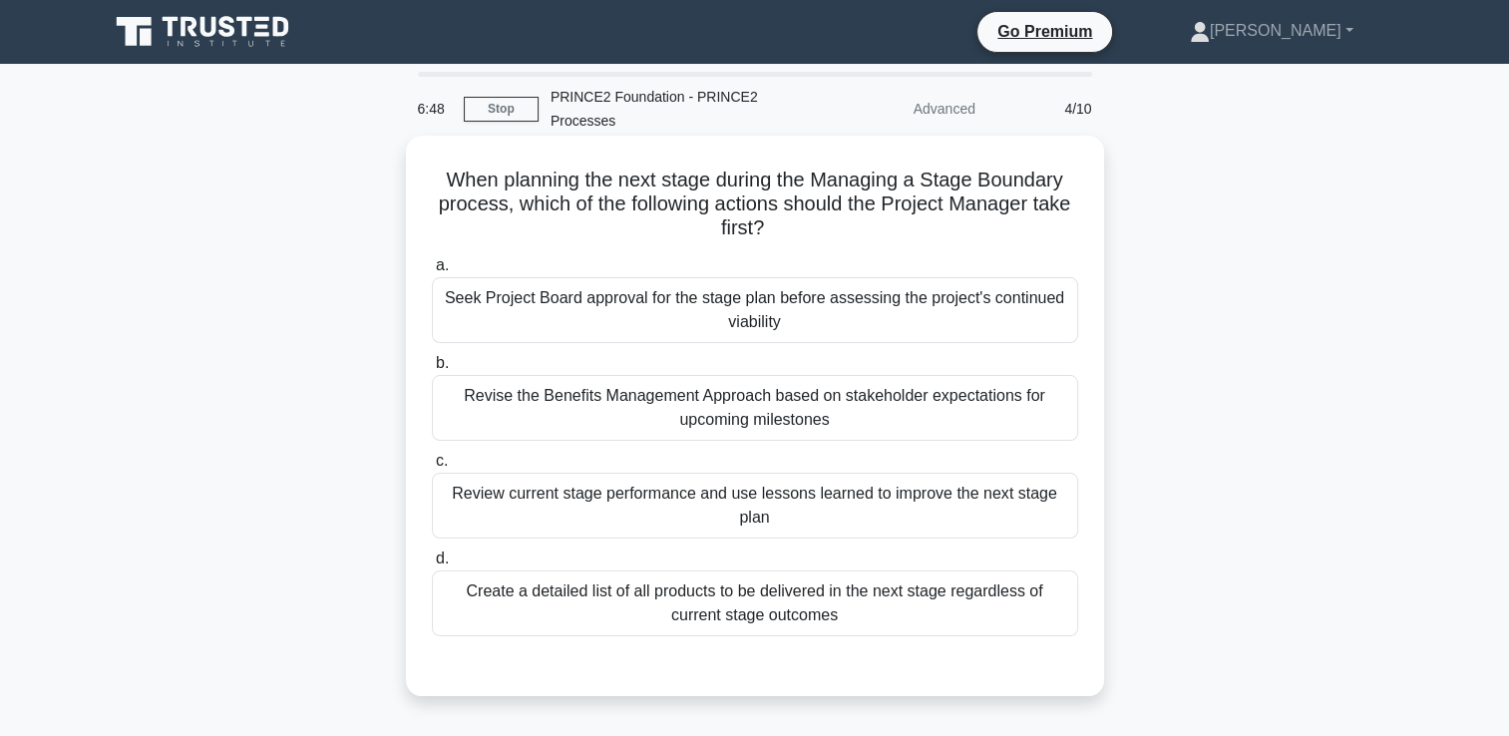
click at [817, 320] on div "Seek Project Board approval for the stage plan before assessing the project's c…" at bounding box center [755, 310] width 646 height 66
click at [432, 272] on input "a. Seek Project Board approval for the stage plan before assessing the project'…" at bounding box center [432, 265] width 0 height 13
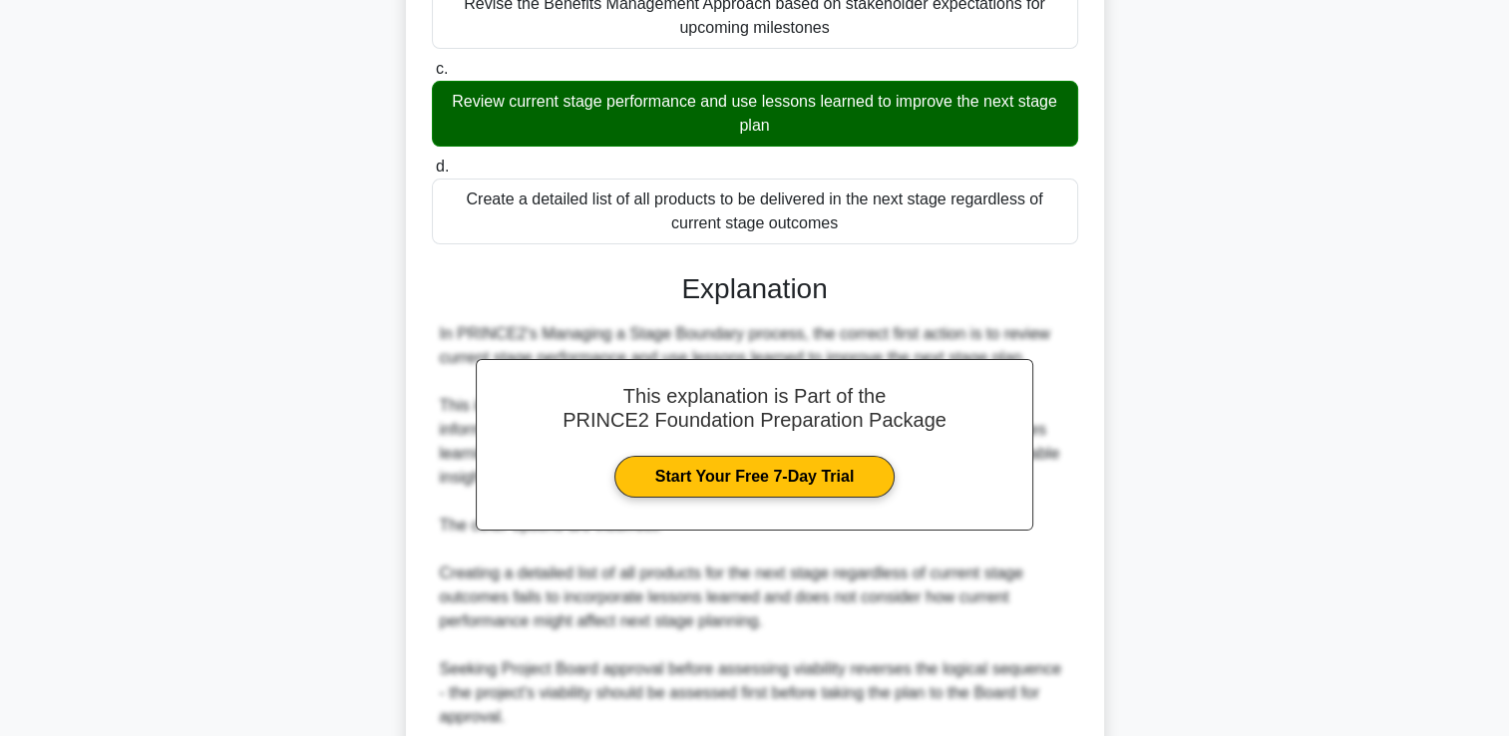
scroll to position [661, 0]
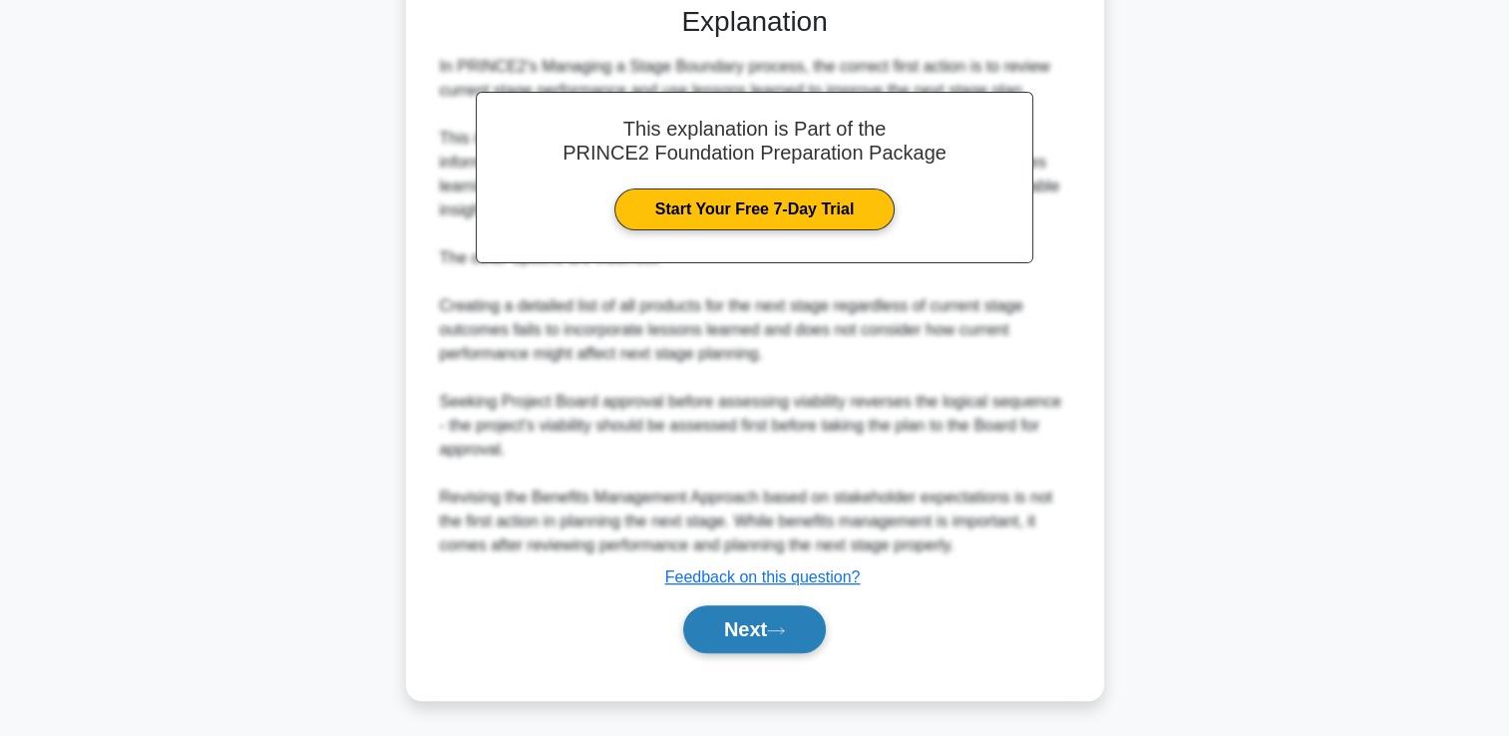
click at [796, 624] on button "Next" at bounding box center [754, 629] width 143 height 48
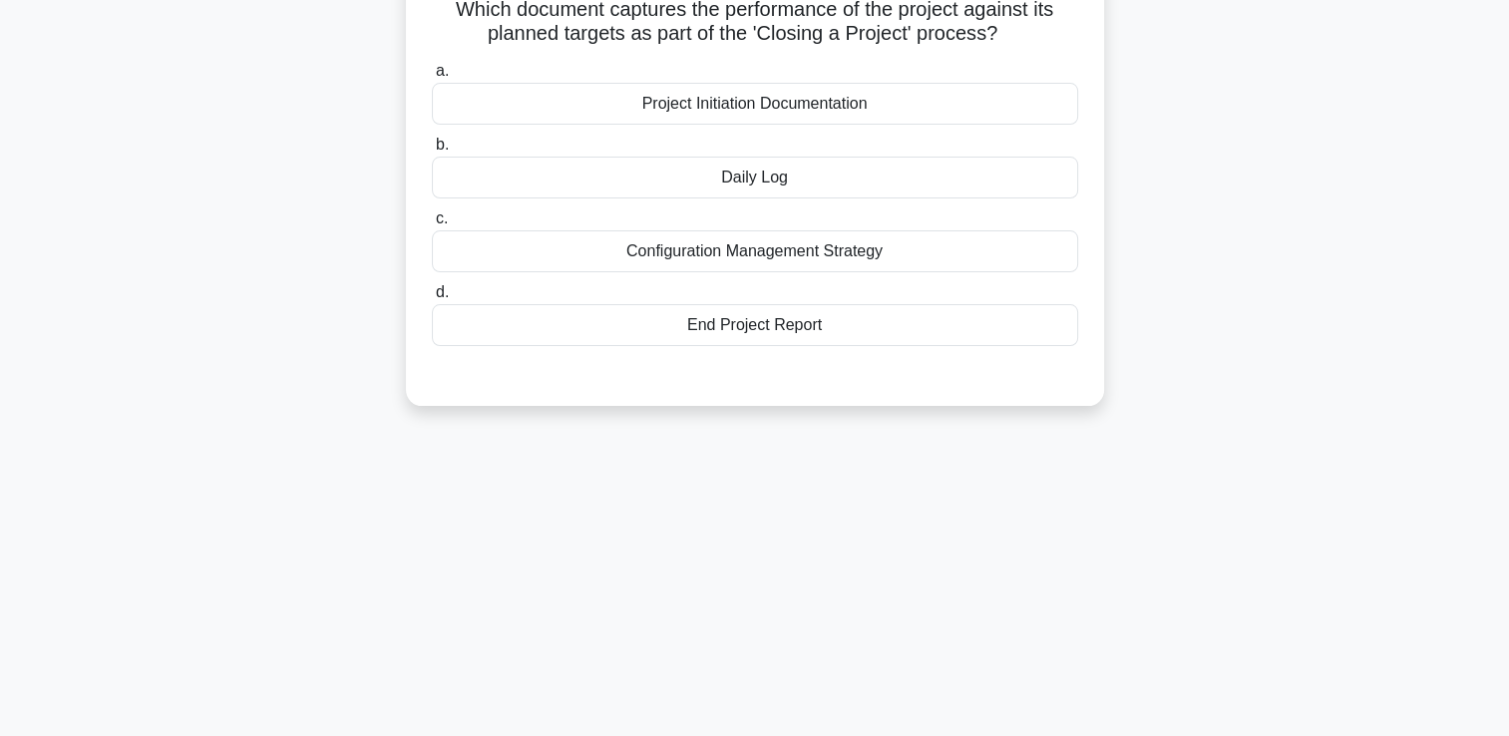
scroll to position [0, 0]
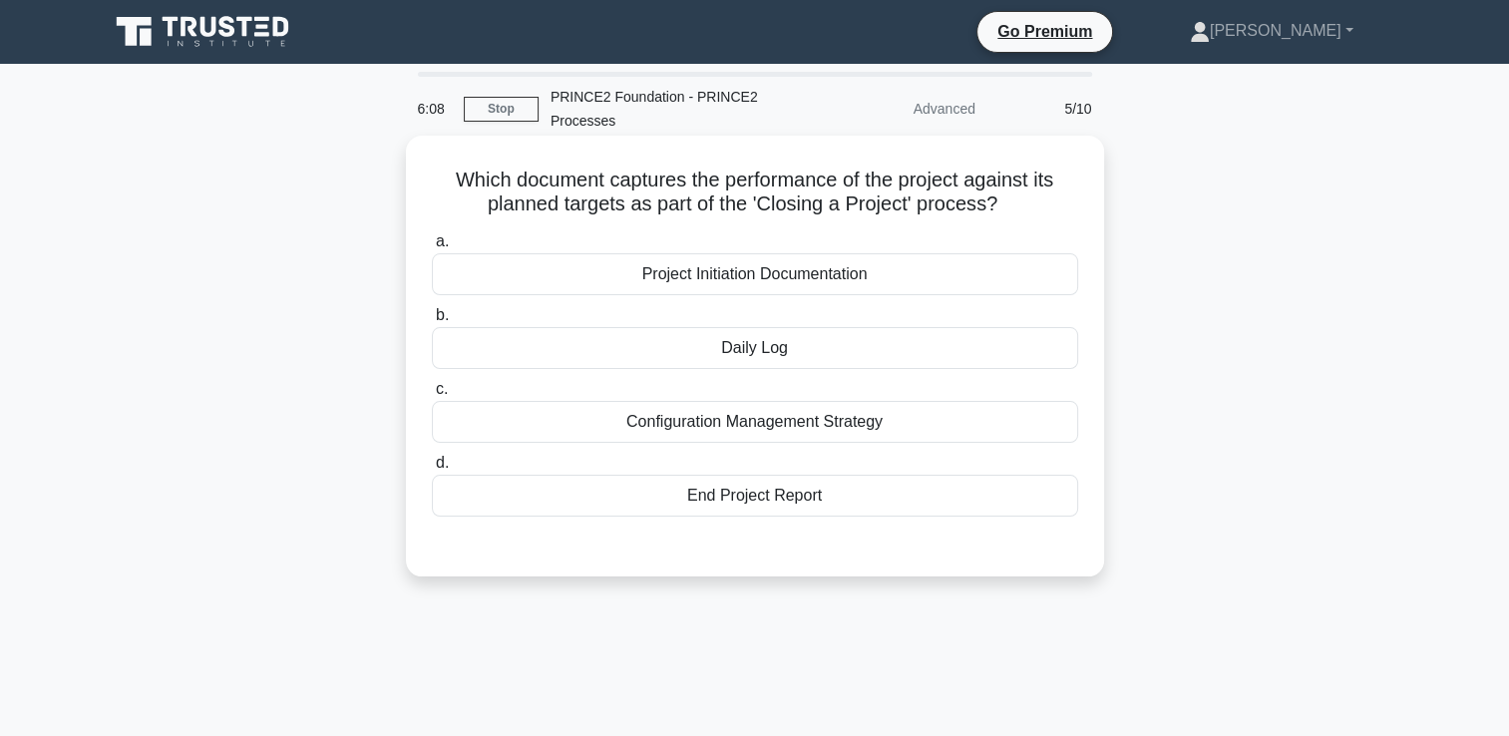
click at [890, 501] on div "End Project Report" at bounding box center [755, 496] width 646 height 42
click at [432, 470] on input "d. End Project Report" at bounding box center [432, 463] width 0 height 13
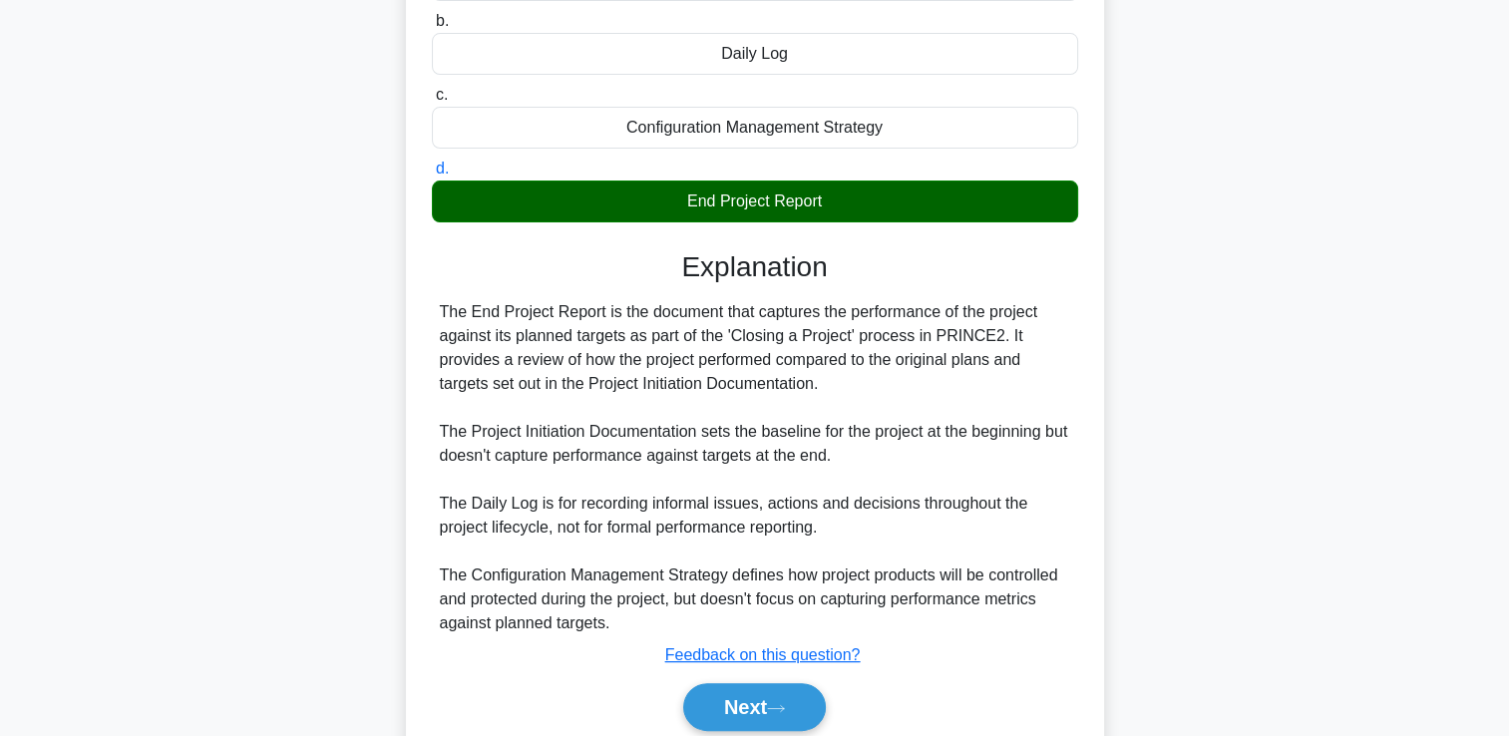
scroll to position [372, 0]
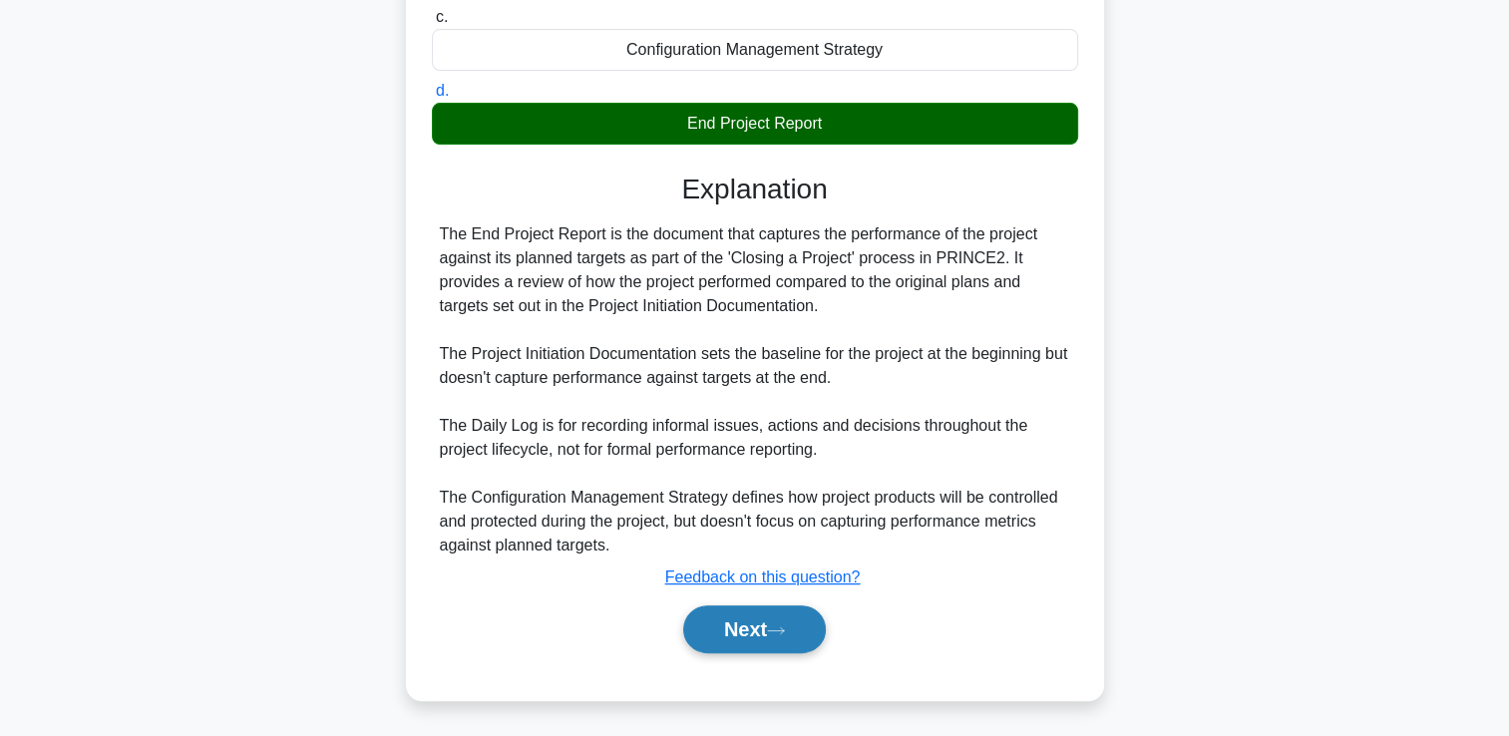
click at [758, 635] on button "Next" at bounding box center [754, 629] width 143 height 48
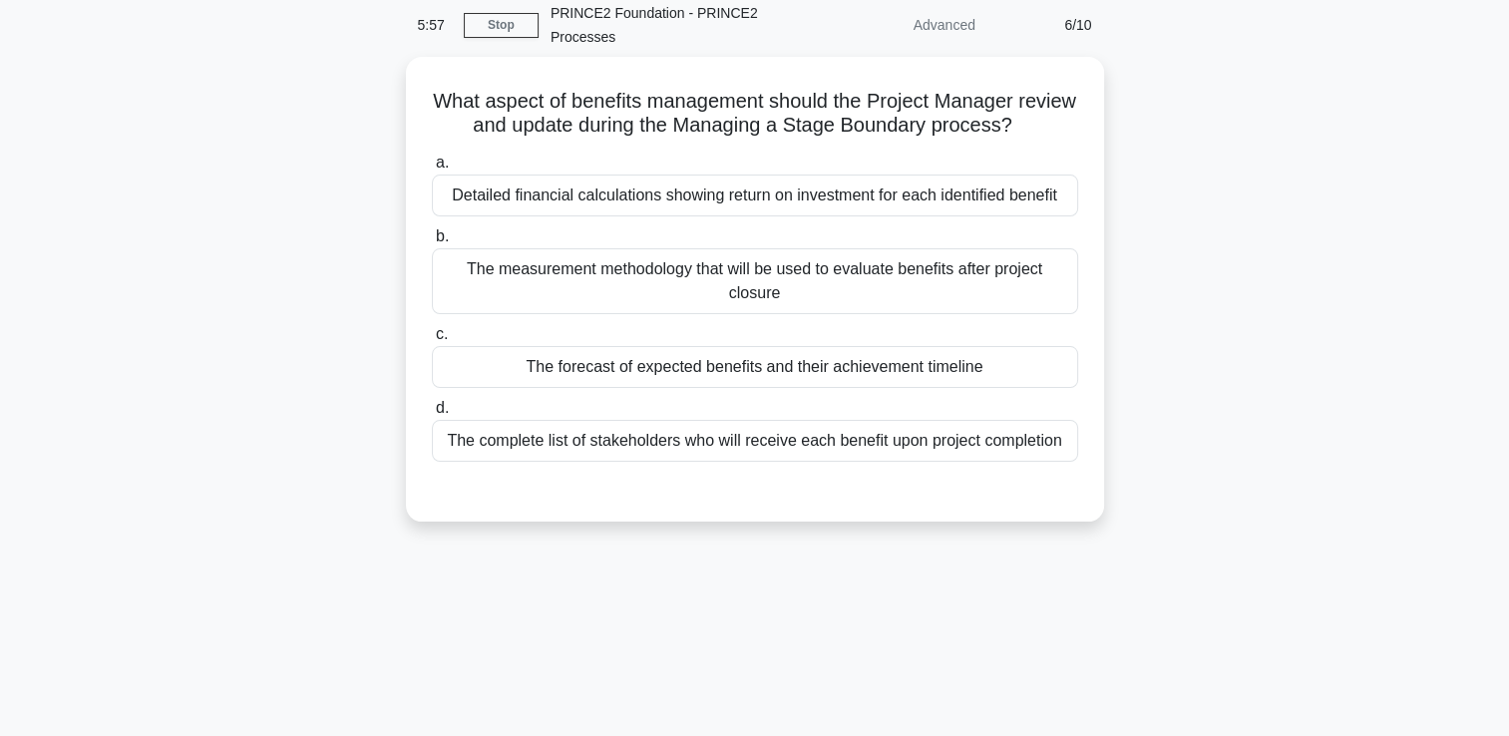
scroll to position [0, 0]
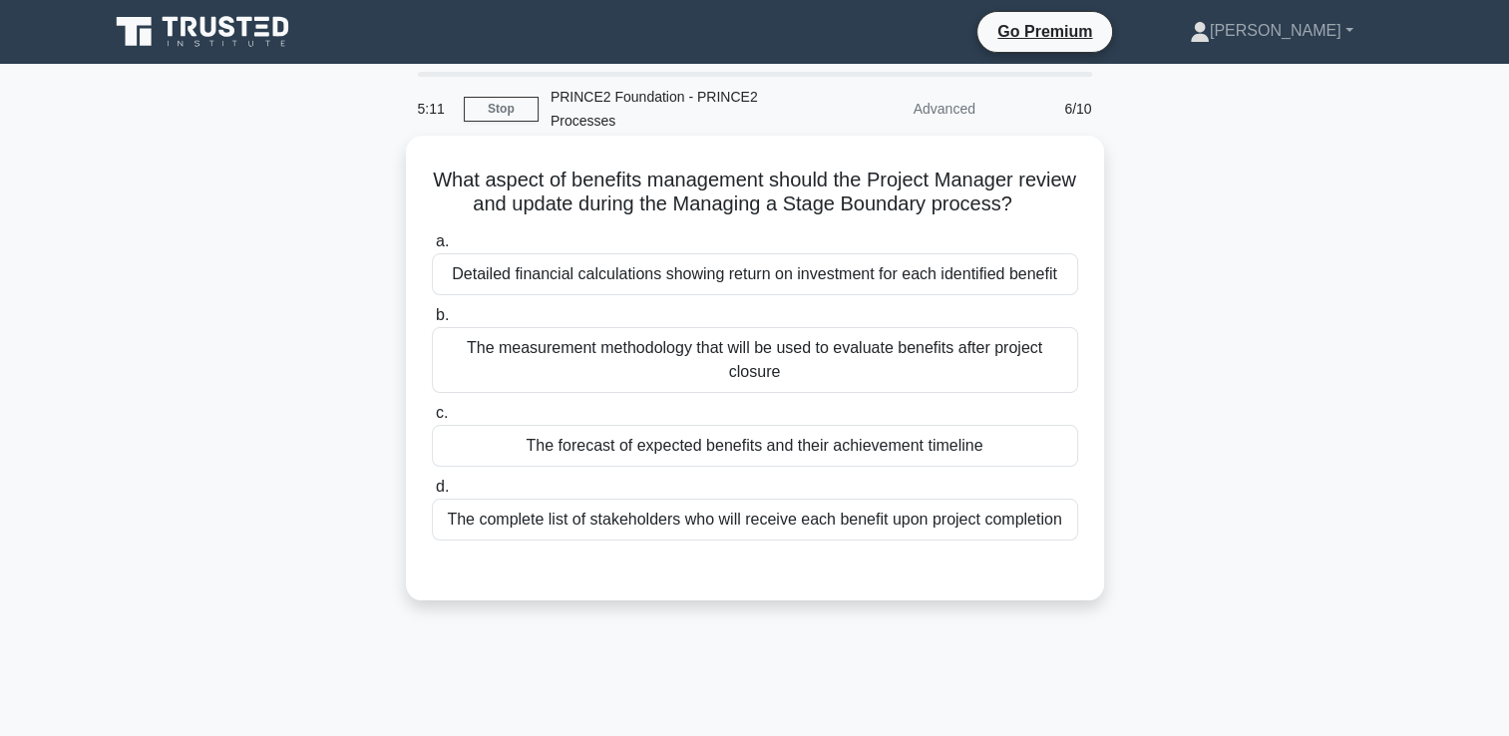
click at [948, 457] on div "The forecast of expected benefits and their achievement timeline" at bounding box center [755, 446] width 646 height 42
click at [432, 420] on input "c. The forecast of expected benefits and their achievement timeline" at bounding box center [432, 413] width 0 height 13
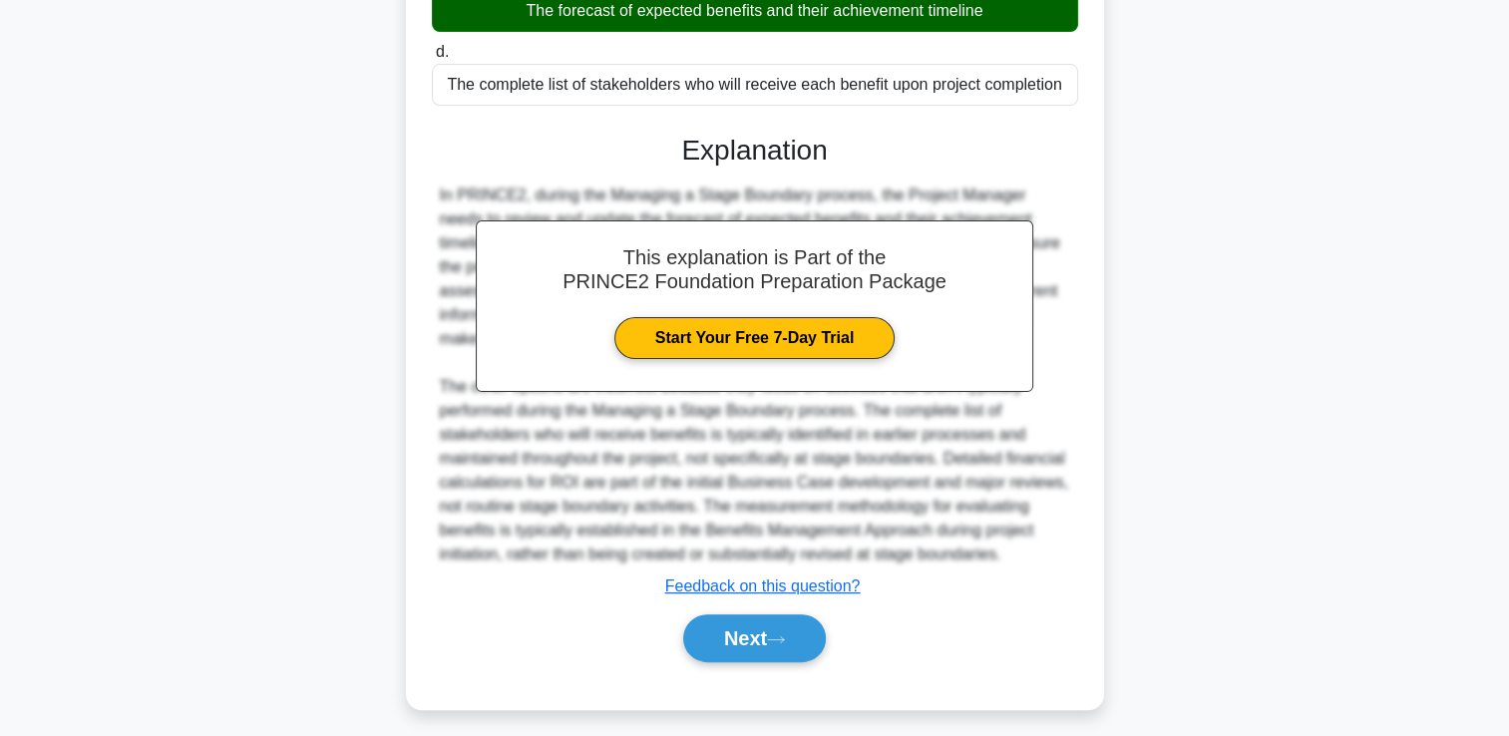
scroll to position [444, 0]
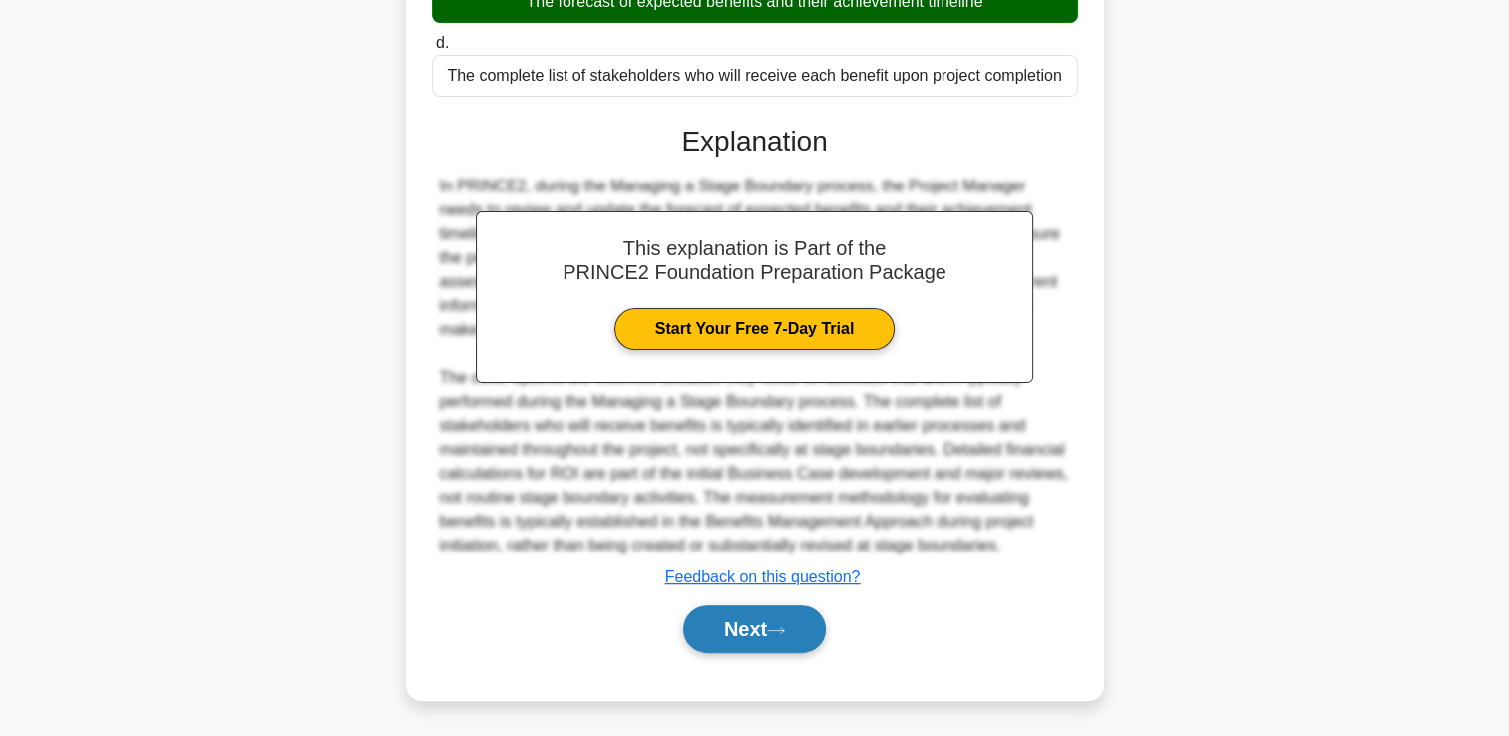
click at [747, 625] on button "Next" at bounding box center [754, 629] width 143 height 48
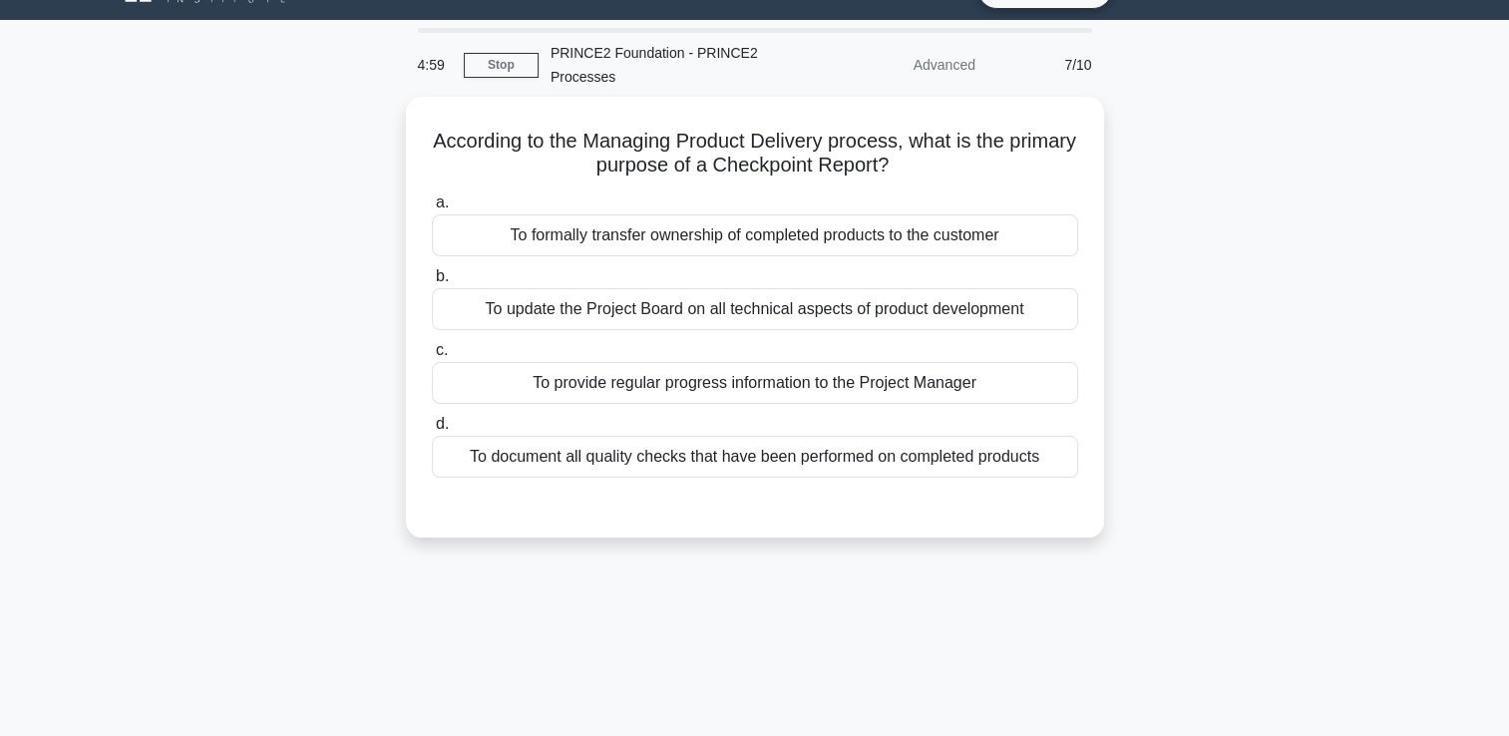
scroll to position [0, 0]
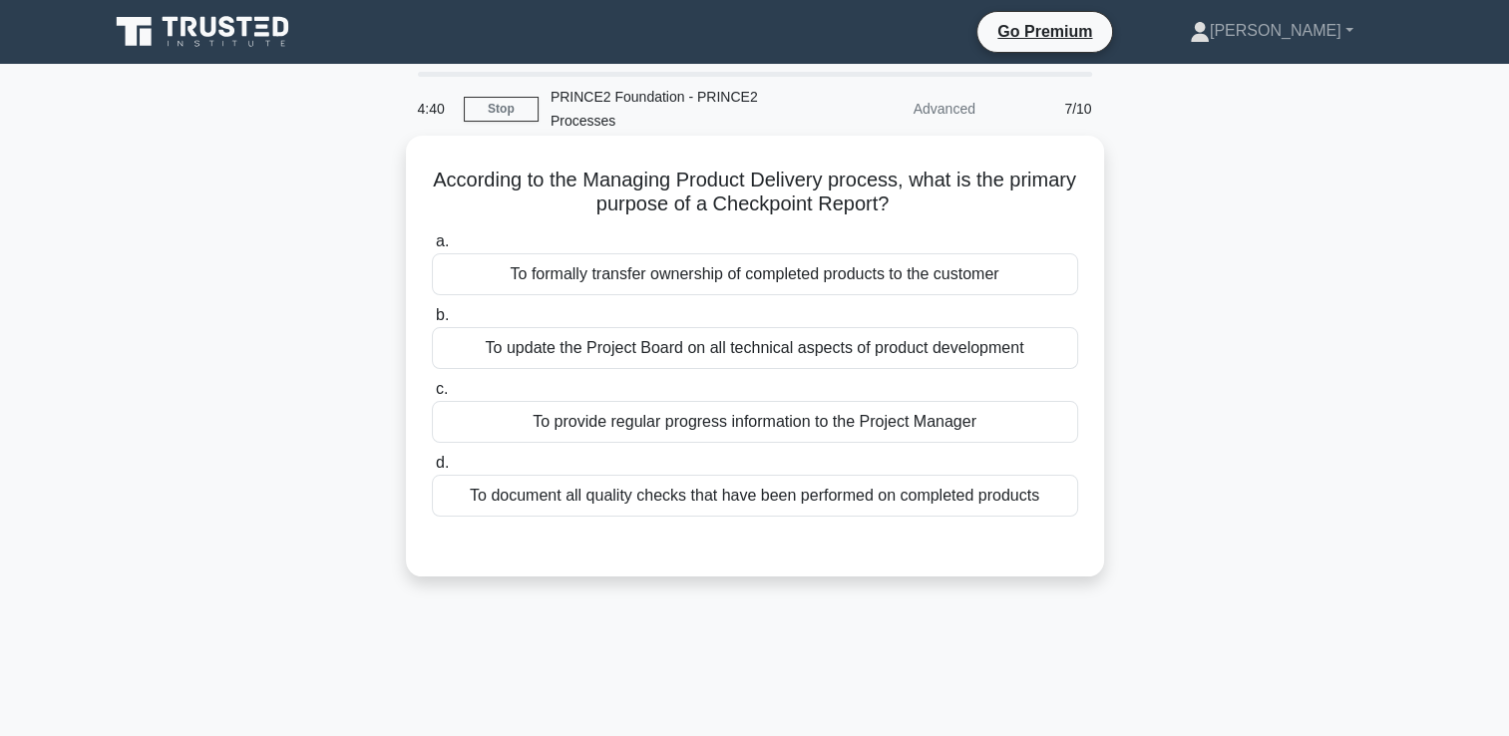
click at [986, 418] on div "To provide regular progress information to the Project Manager" at bounding box center [755, 422] width 646 height 42
click at [432, 396] on input "c. To provide regular progress information to the Project Manager" at bounding box center [432, 389] width 0 height 13
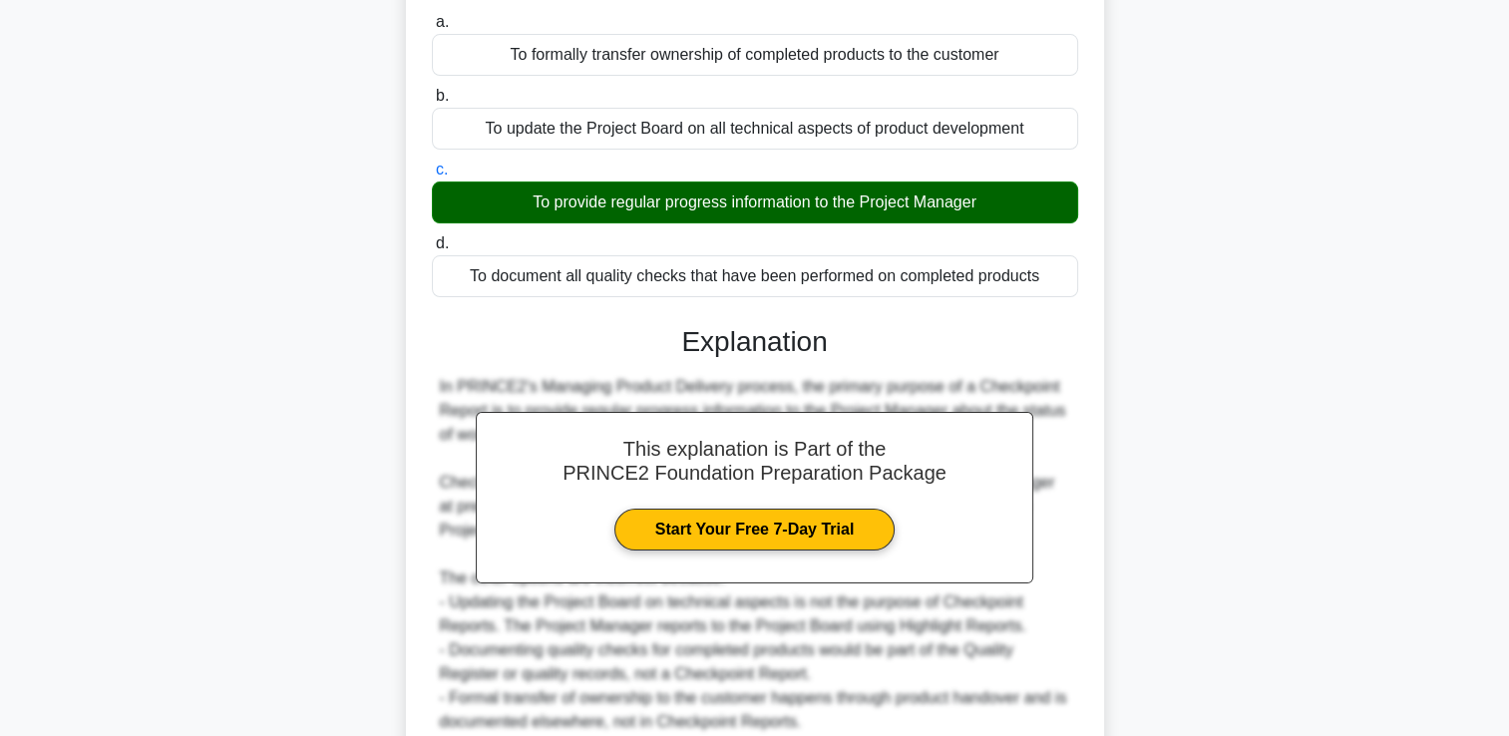
scroll to position [396, 0]
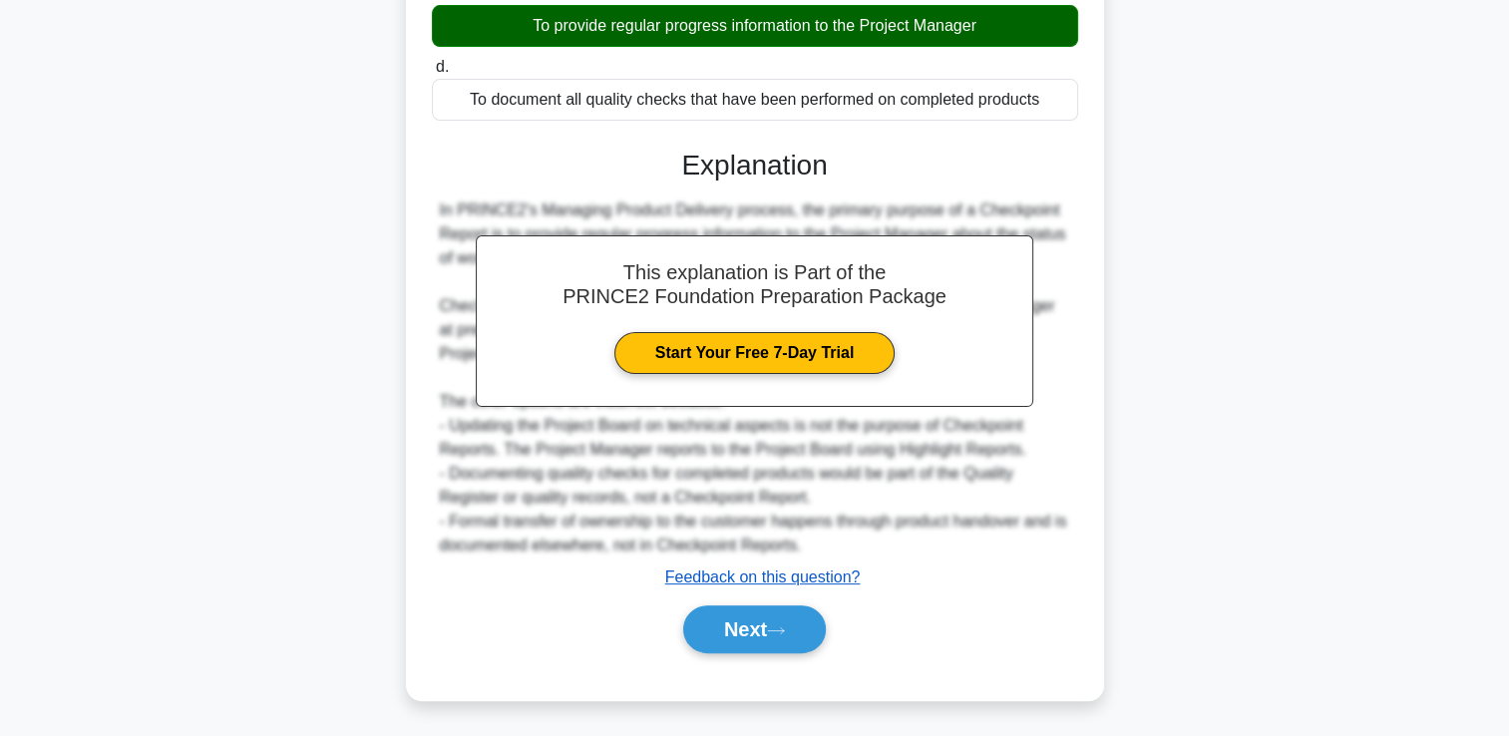
click at [834, 584] on u "Feedback on this question?" at bounding box center [762, 576] width 195 height 17
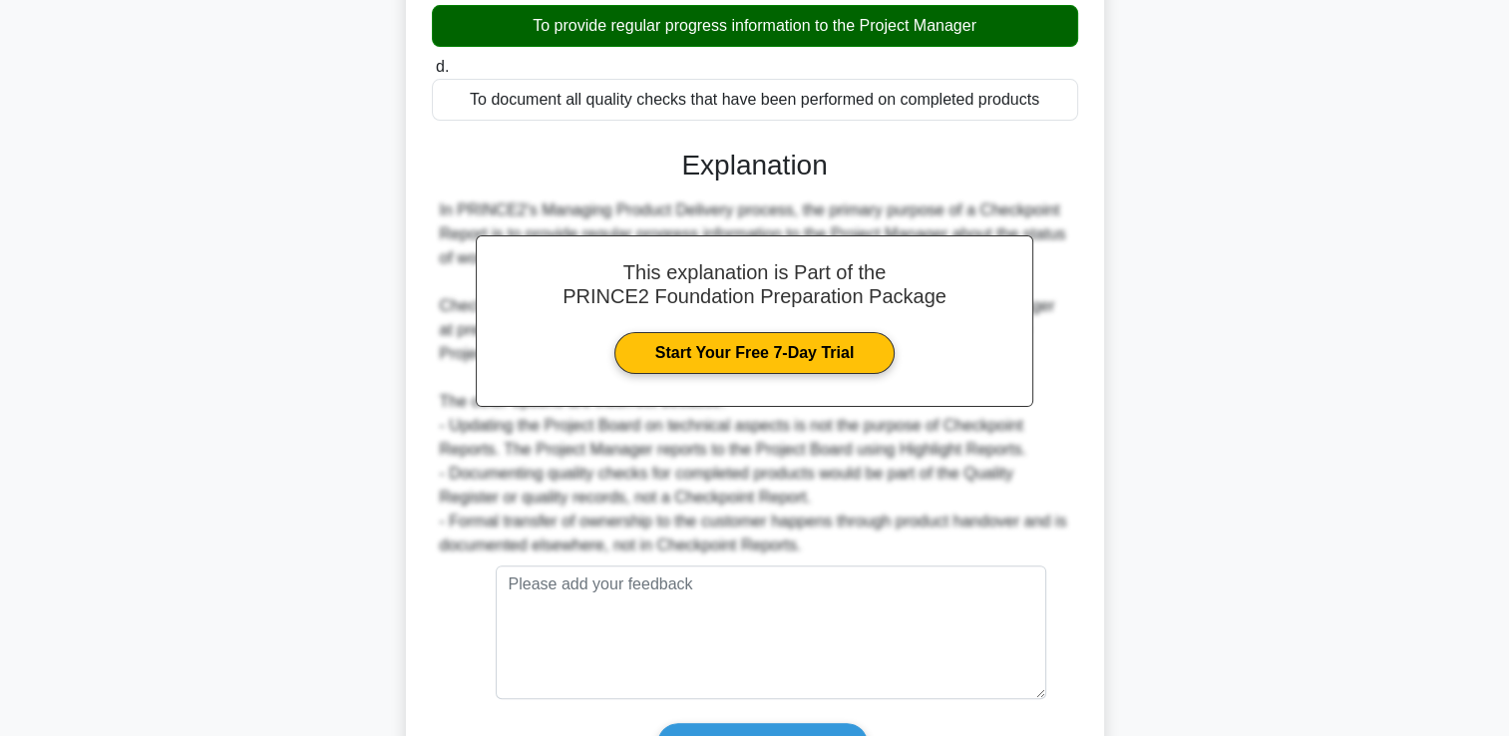
click at [1082, 499] on div "According to the Managing Product Delivery process, what is the primary purpose…" at bounding box center [755, 308] width 682 height 1120
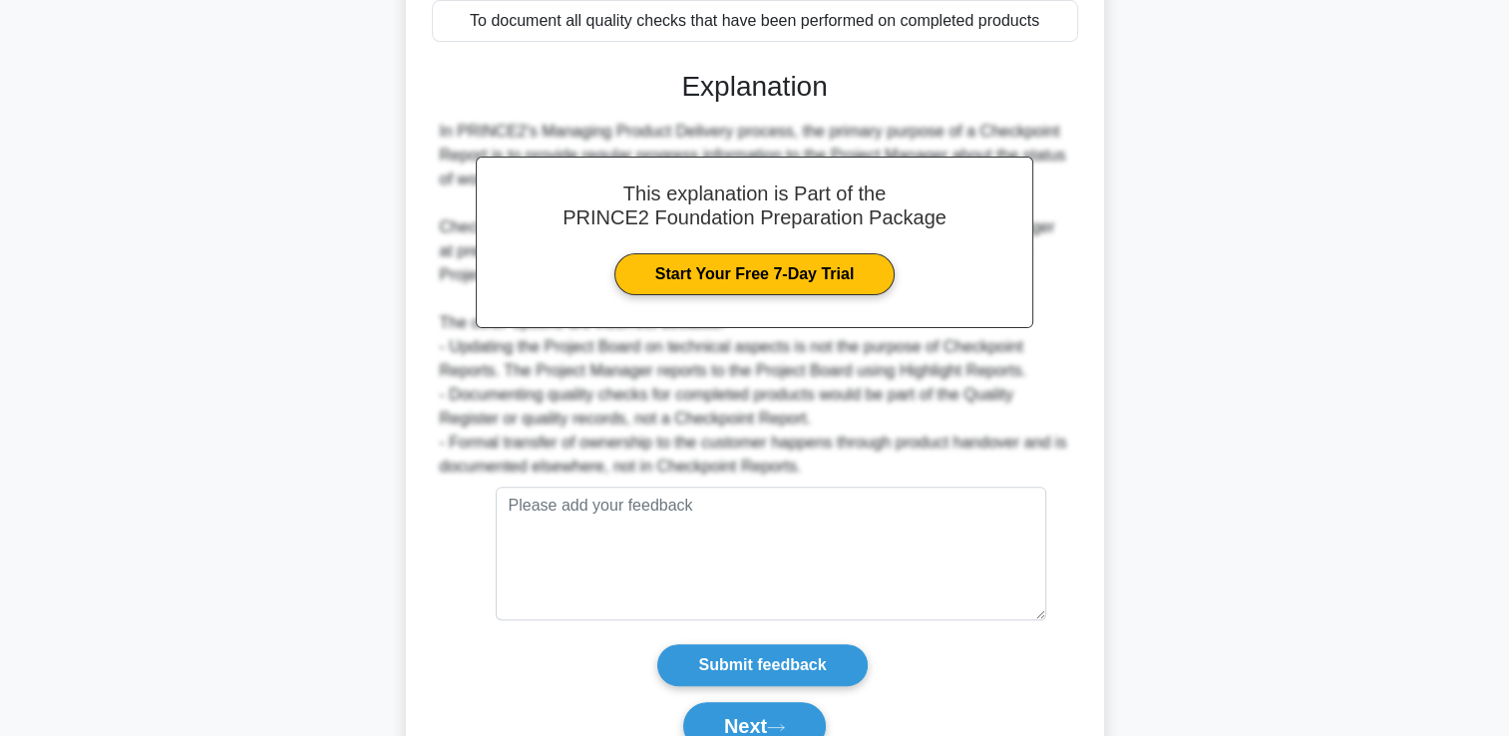
scroll to position [570, 0]
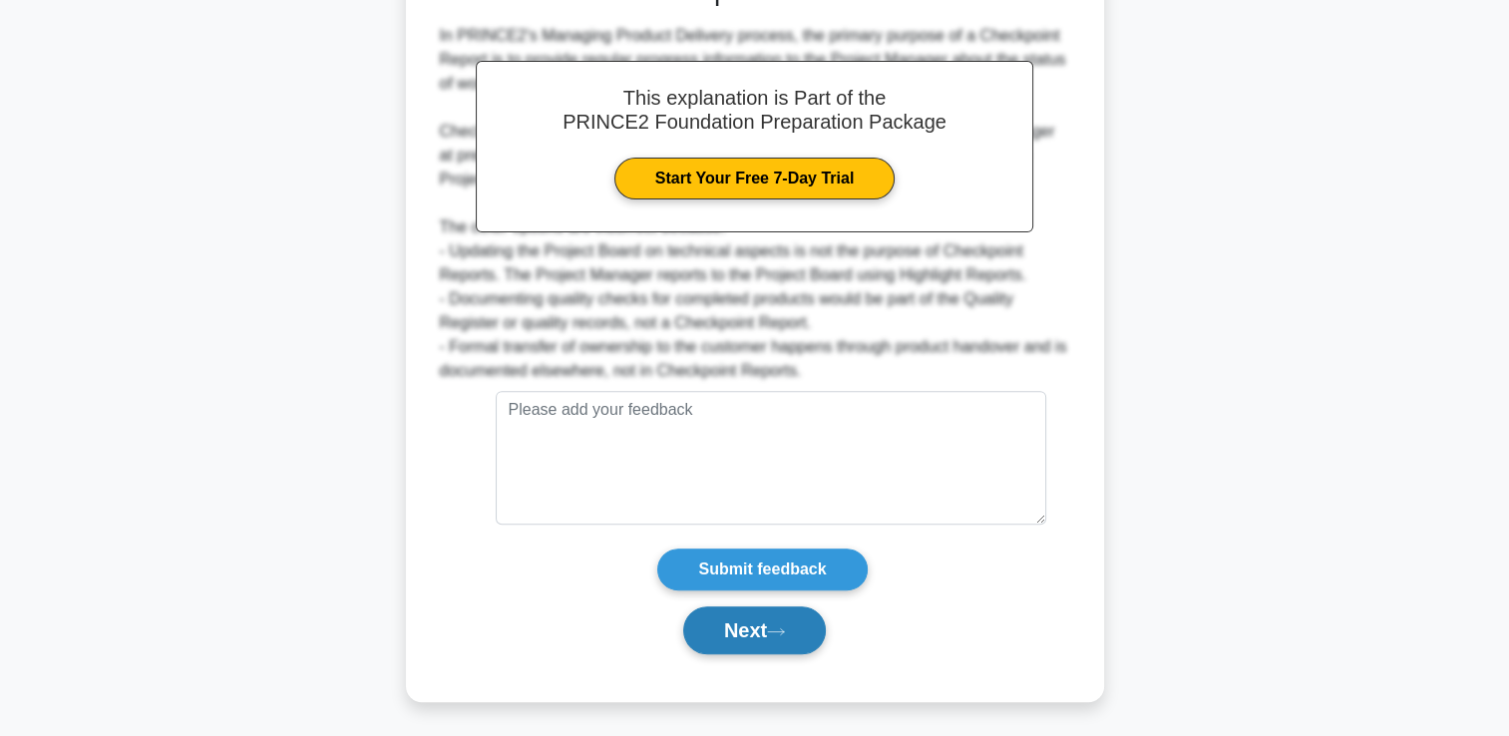
drag, startPoint x: 754, startPoint y: 635, endPoint x: 762, endPoint y: 628, distance: 10.6
click at [755, 633] on button "Next" at bounding box center [754, 630] width 143 height 48
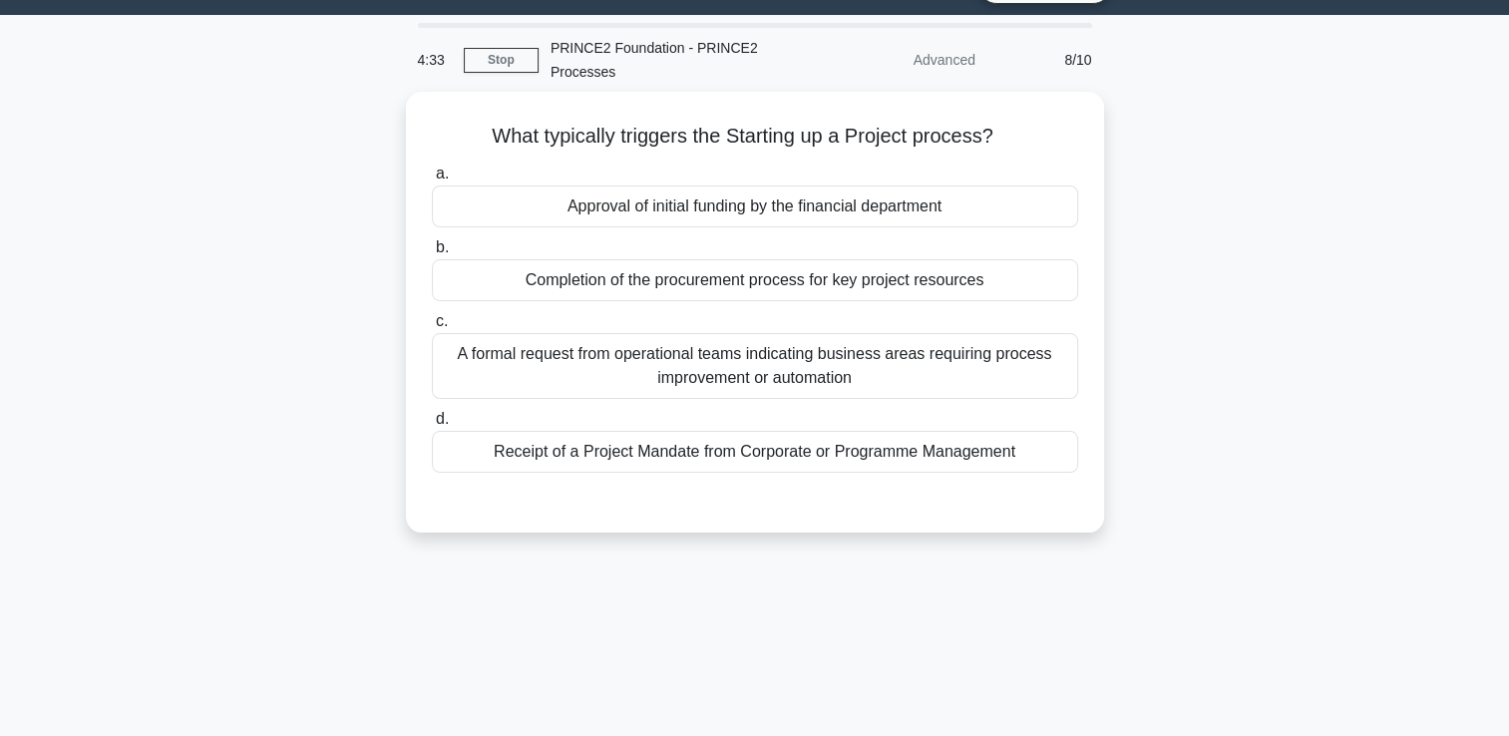
scroll to position [0, 0]
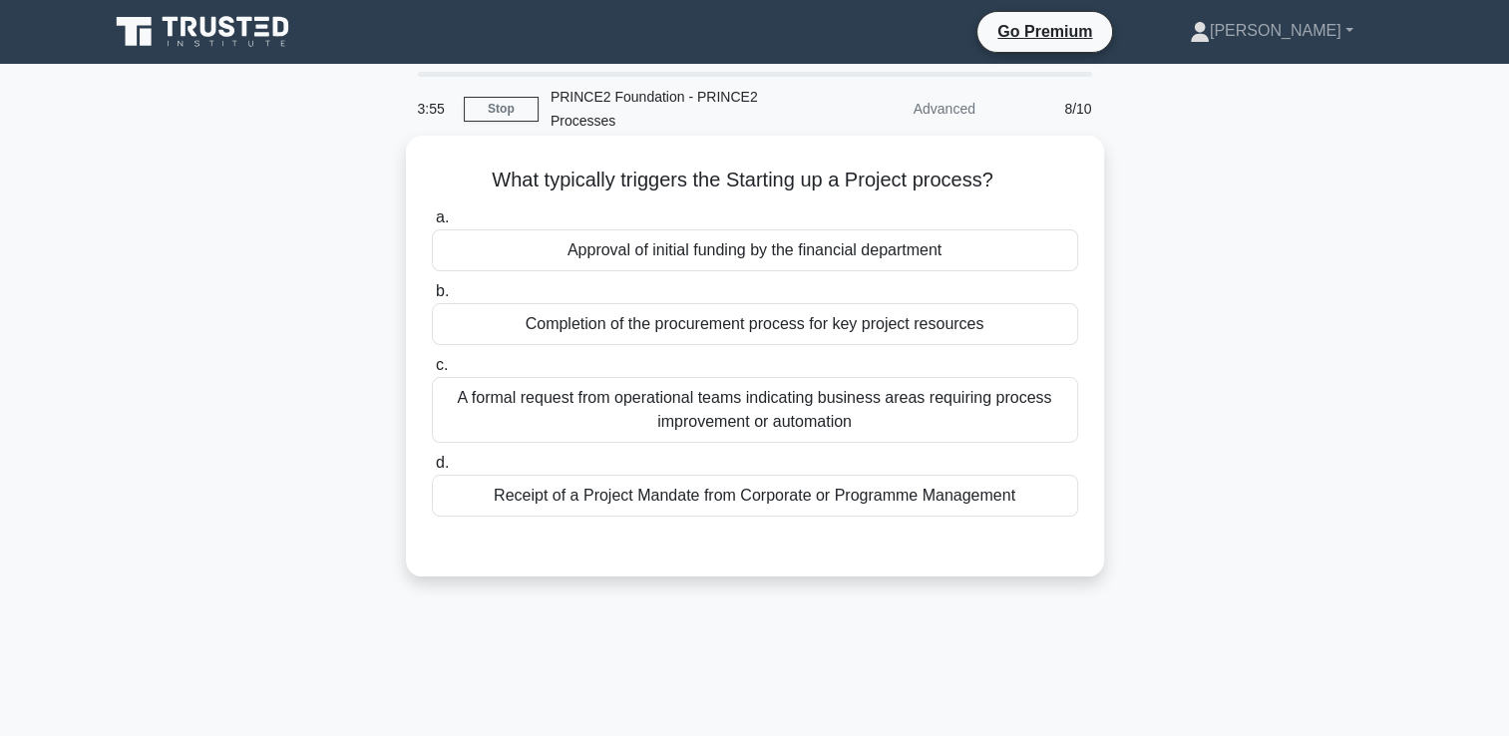
click at [779, 429] on div "A formal request from operational teams indicating business areas requiring pro…" at bounding box center [755, 410] width 646 height 66
click at [432, 372] on input "c. A formal request from operational teams indicating business areas requiring …" at bounding box center [432, 365] width 0 height 13
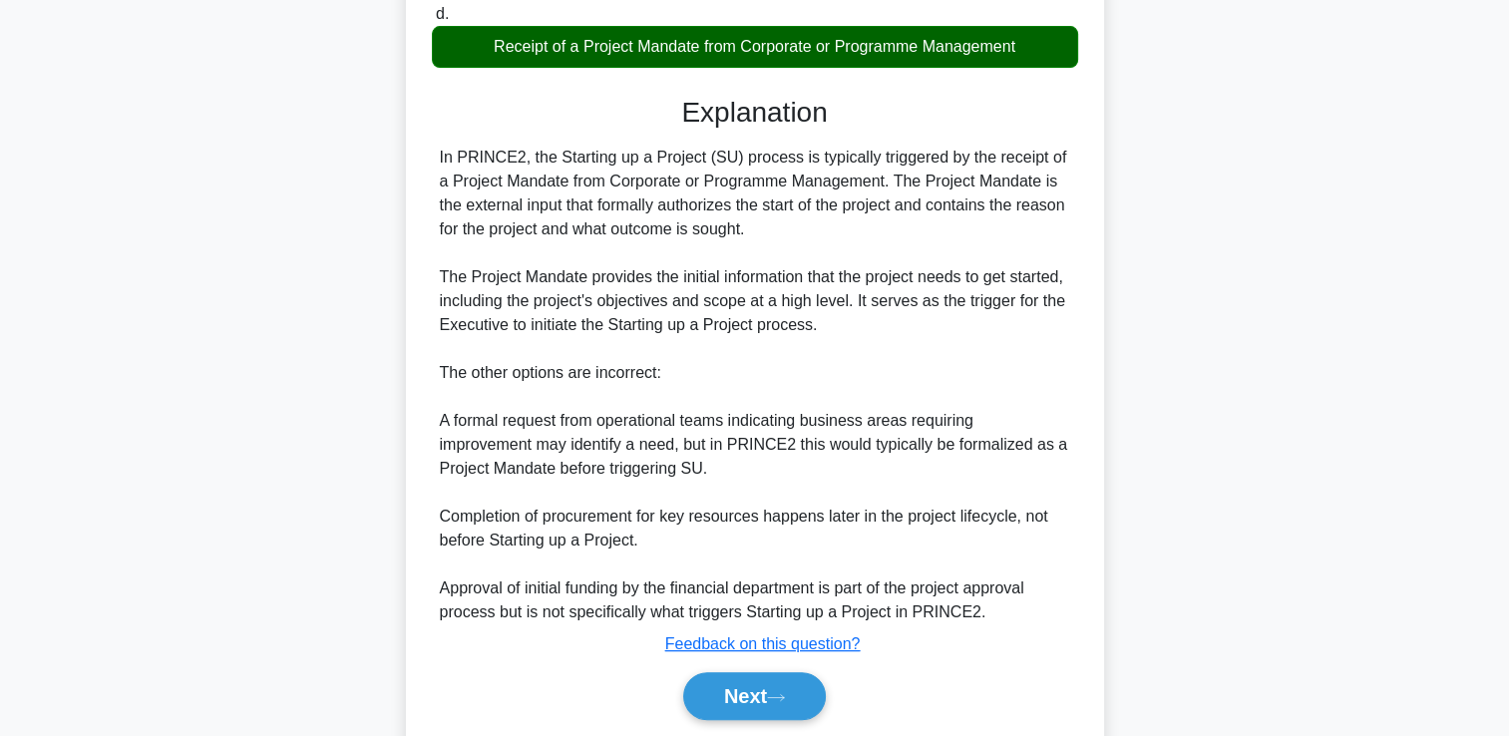
scroll to position [518, 0]
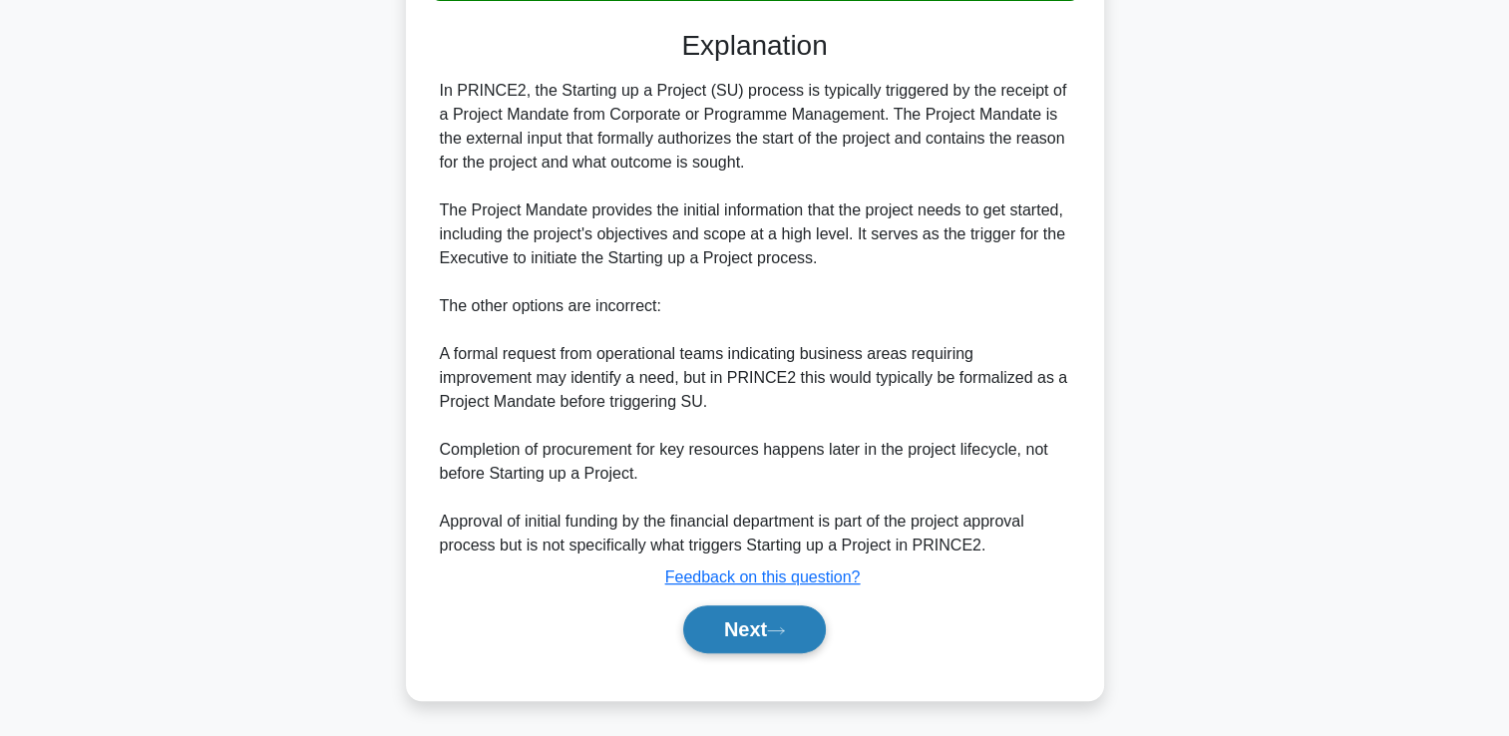
click at [792, 648] on button "Next" at bounding box center [754, 629] width 143 height 48
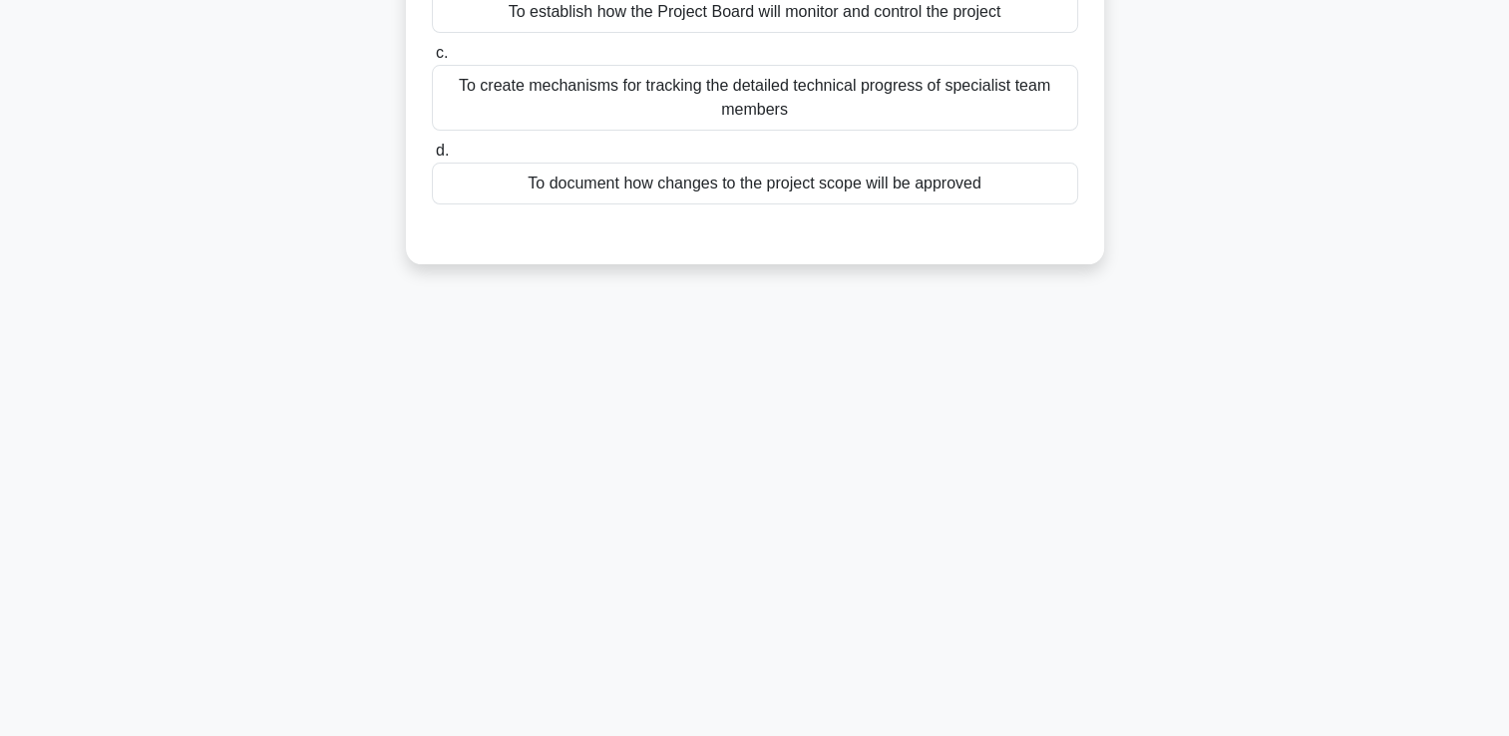
scroll to position [0, 0]
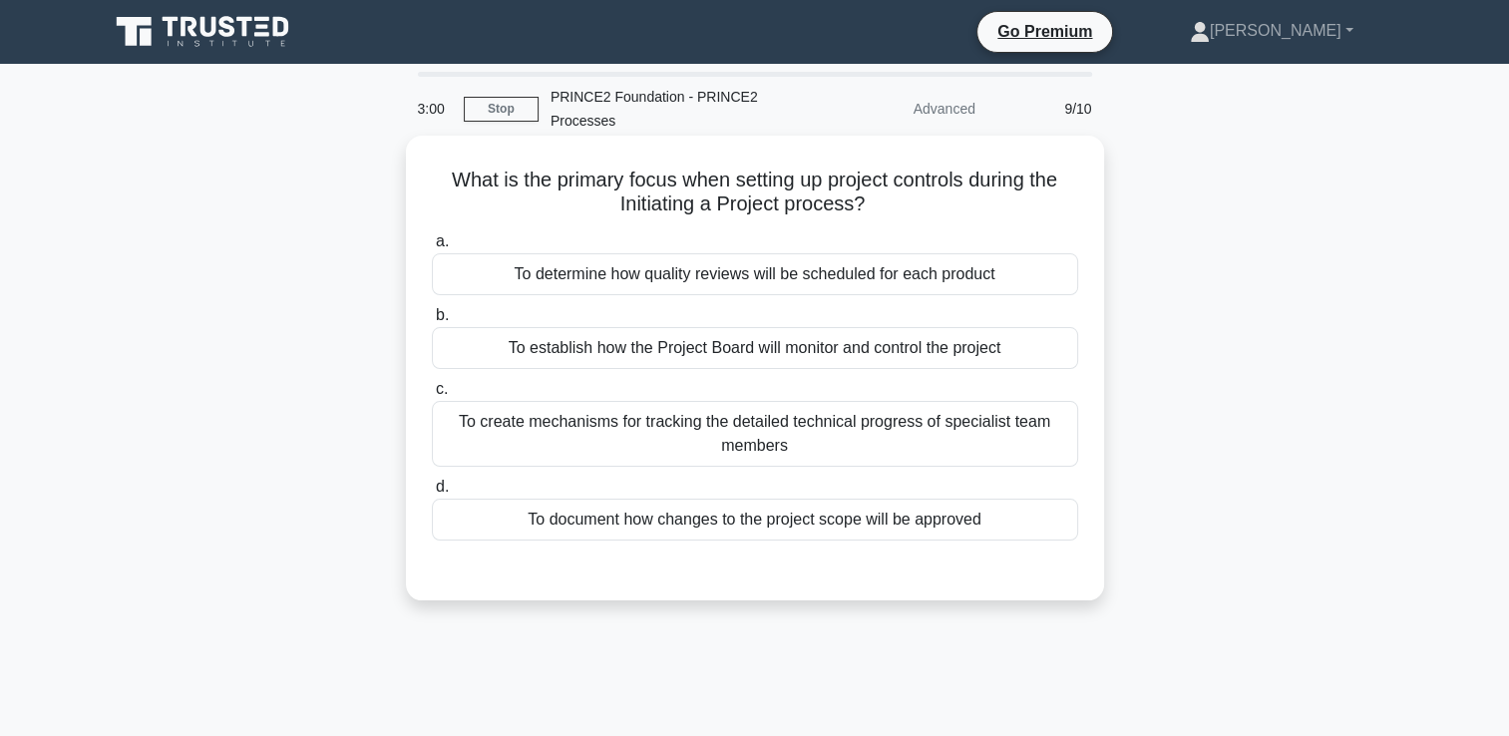
click at [997, 346] on div "To establish how the Project Board will monitor and control the project" at bounding box center [755, 348] width 646 height 42
click at [432, 322] on input "b. To establish how the Project Board will monitor and control the project" at bounding box center [432, 315] width 0 height 13
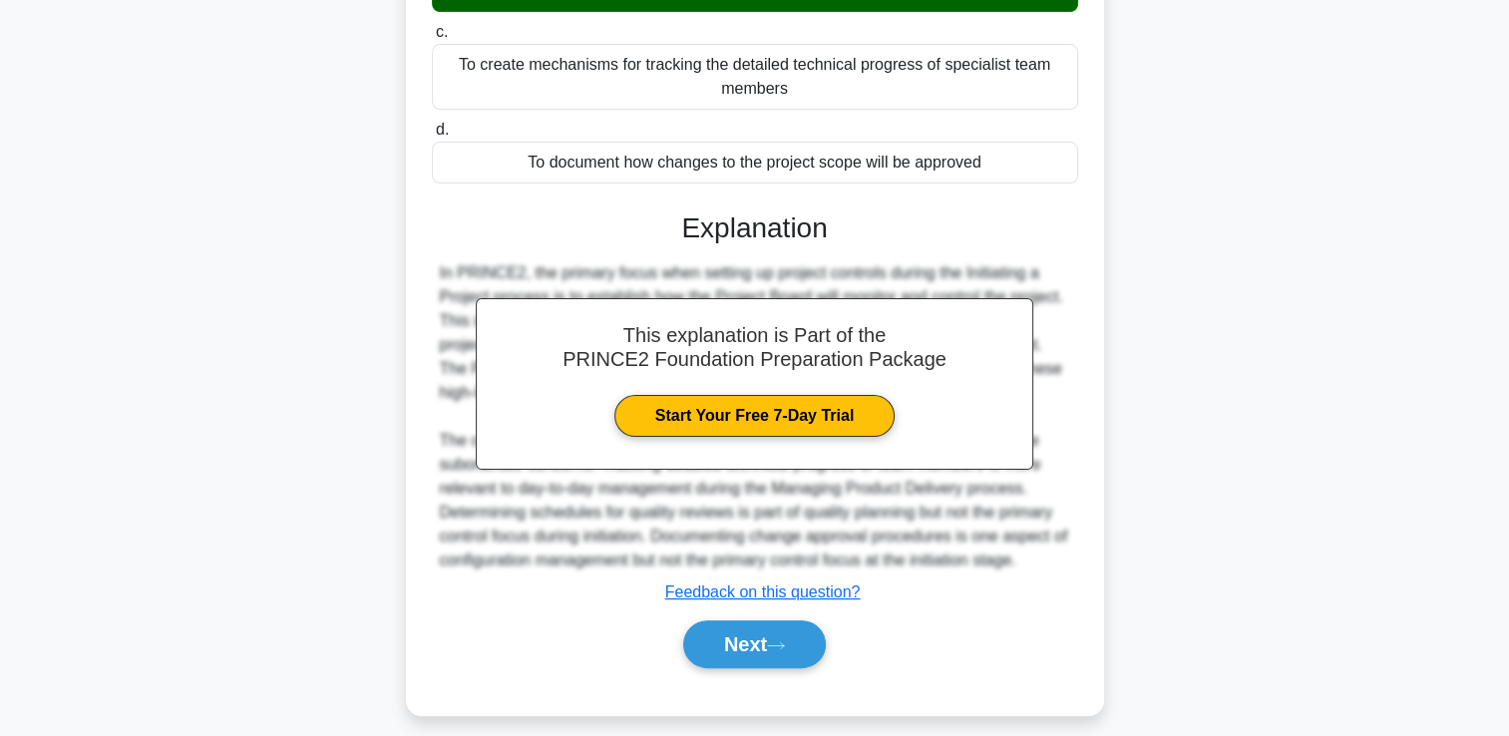
scroll to position [372, 0]
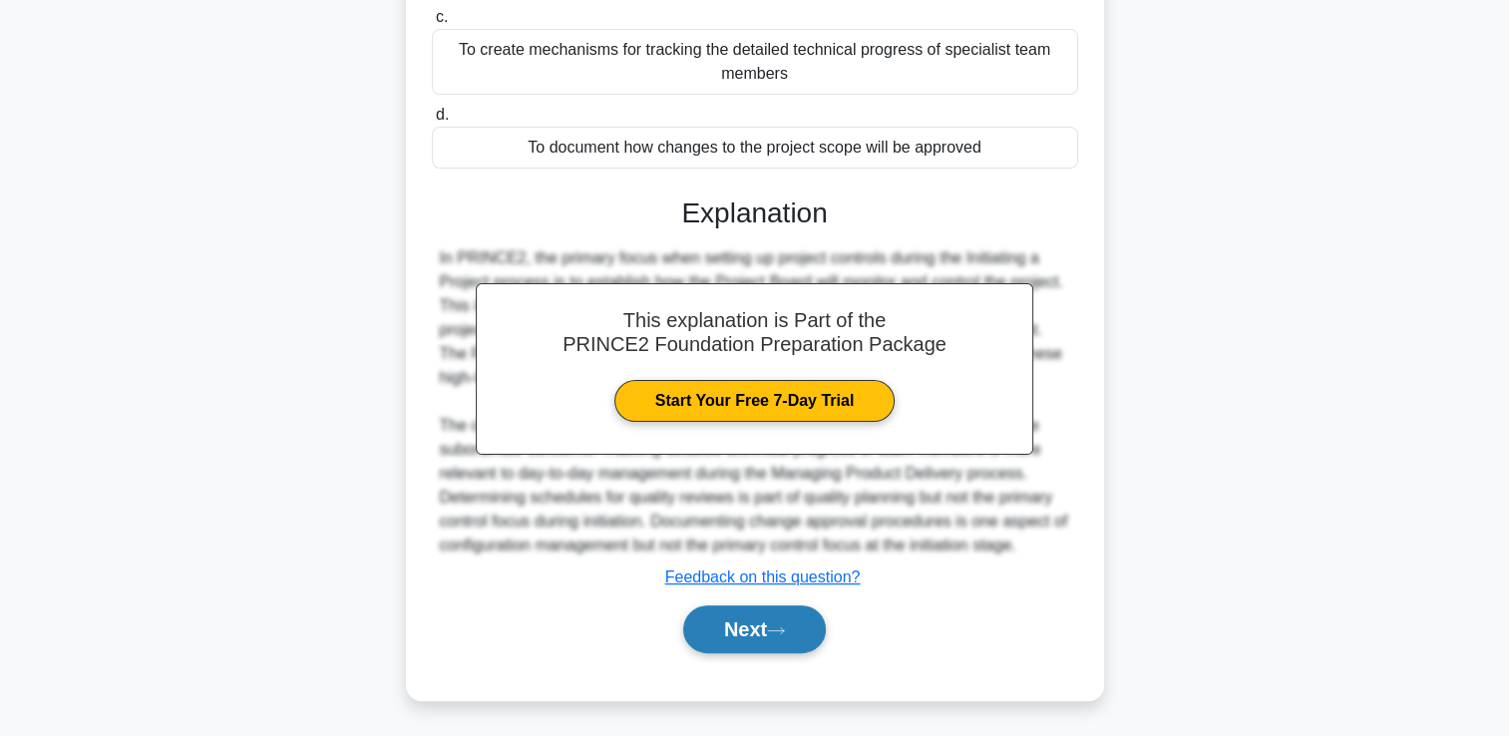
click at [706, 626] on button "Next" at bounding box center [754, 629] width 143 height 48
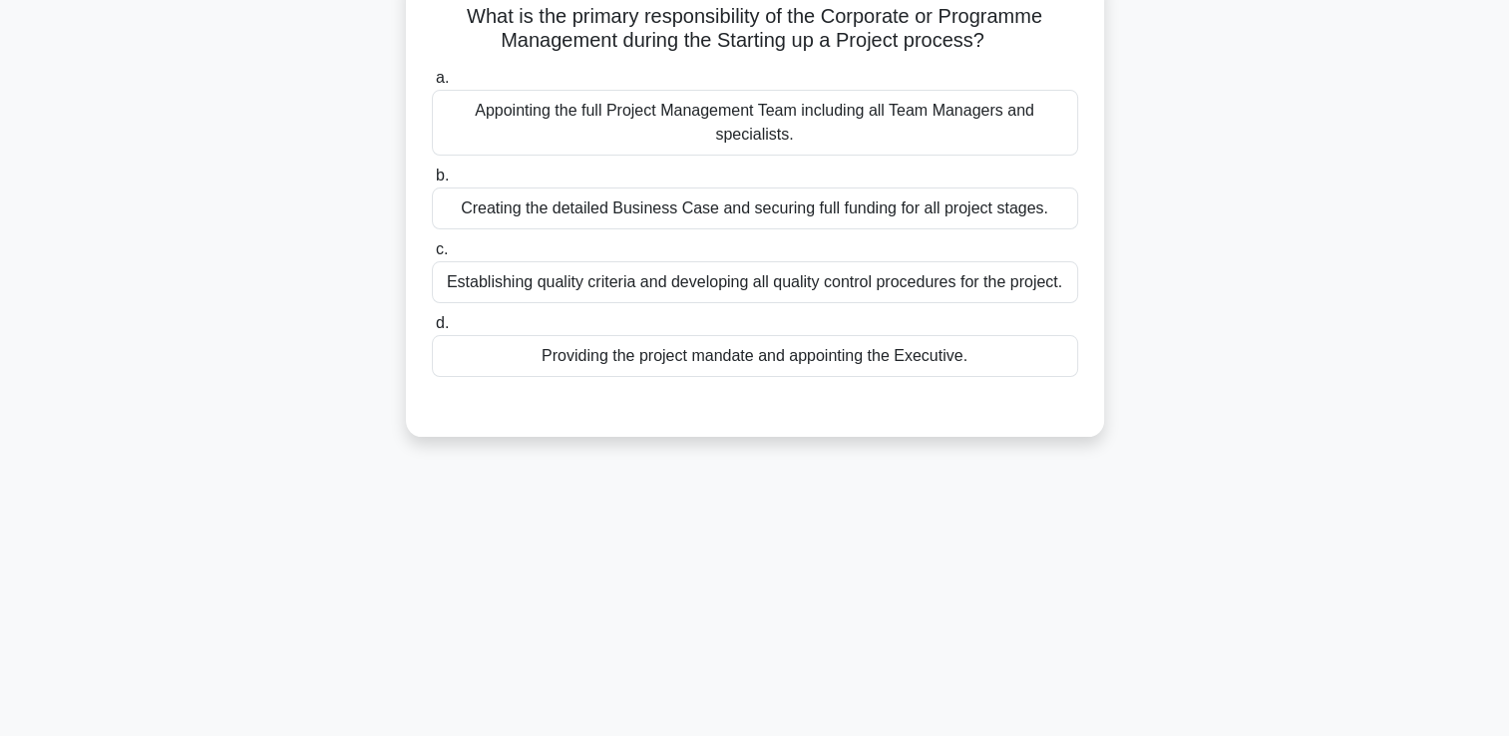
scroll to position [199, 0]
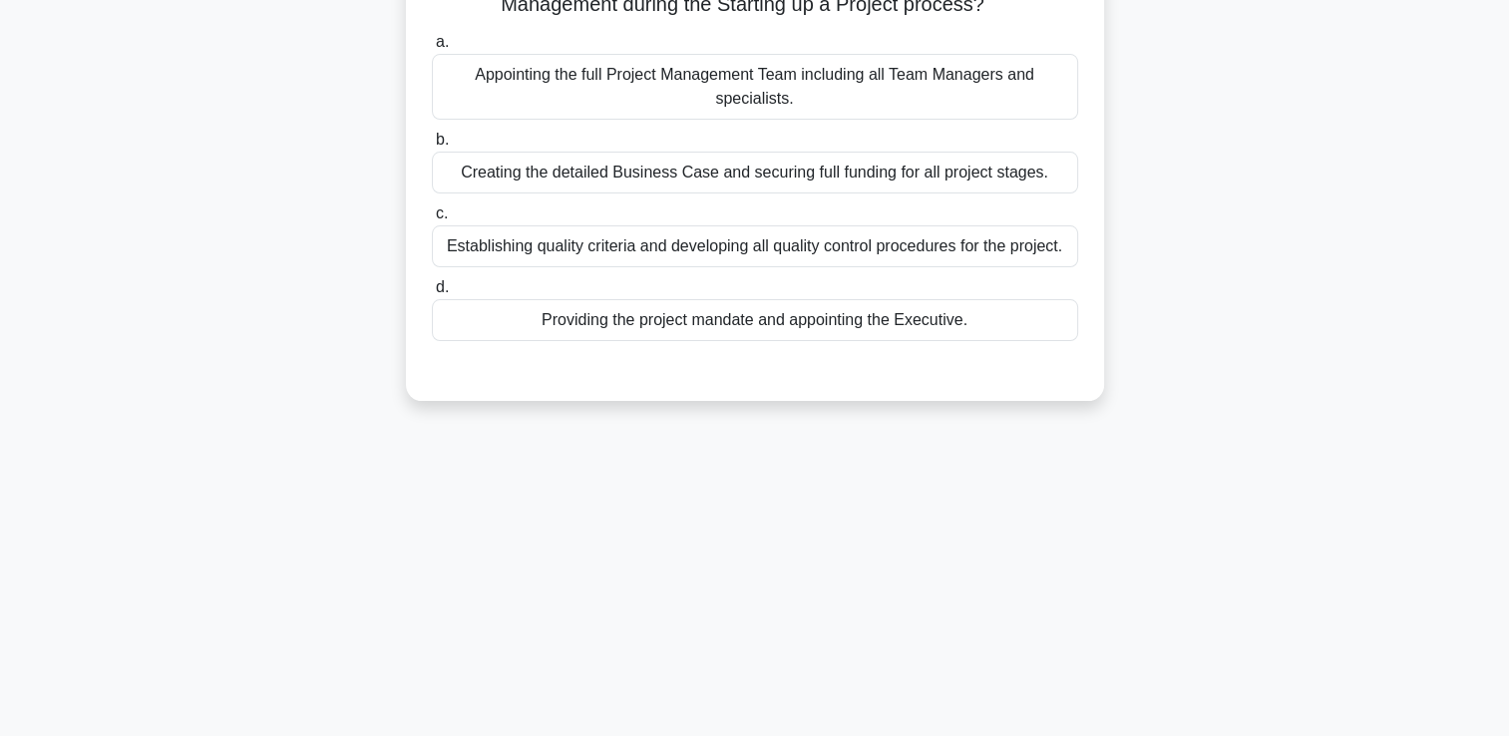
click at [886, 323] on div "Providing the project mandate and appointing the Executive." at bounding box center [755, 320] width 646 height 42
click at [432, 294] on input "d. Providing the project mandate and appointing the Executive." at bounding box center [432, 287] width 0 height 13
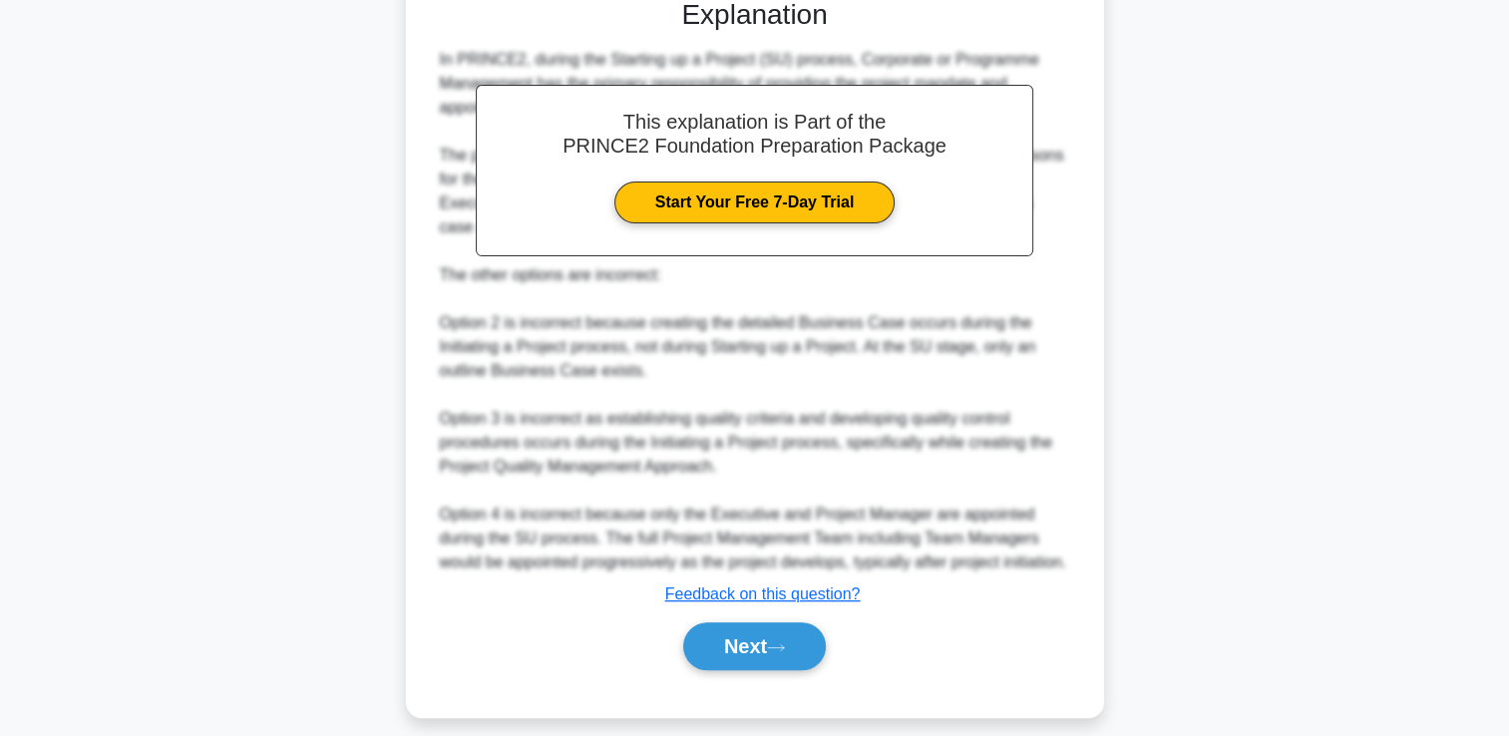
scroll to position [611, 0]
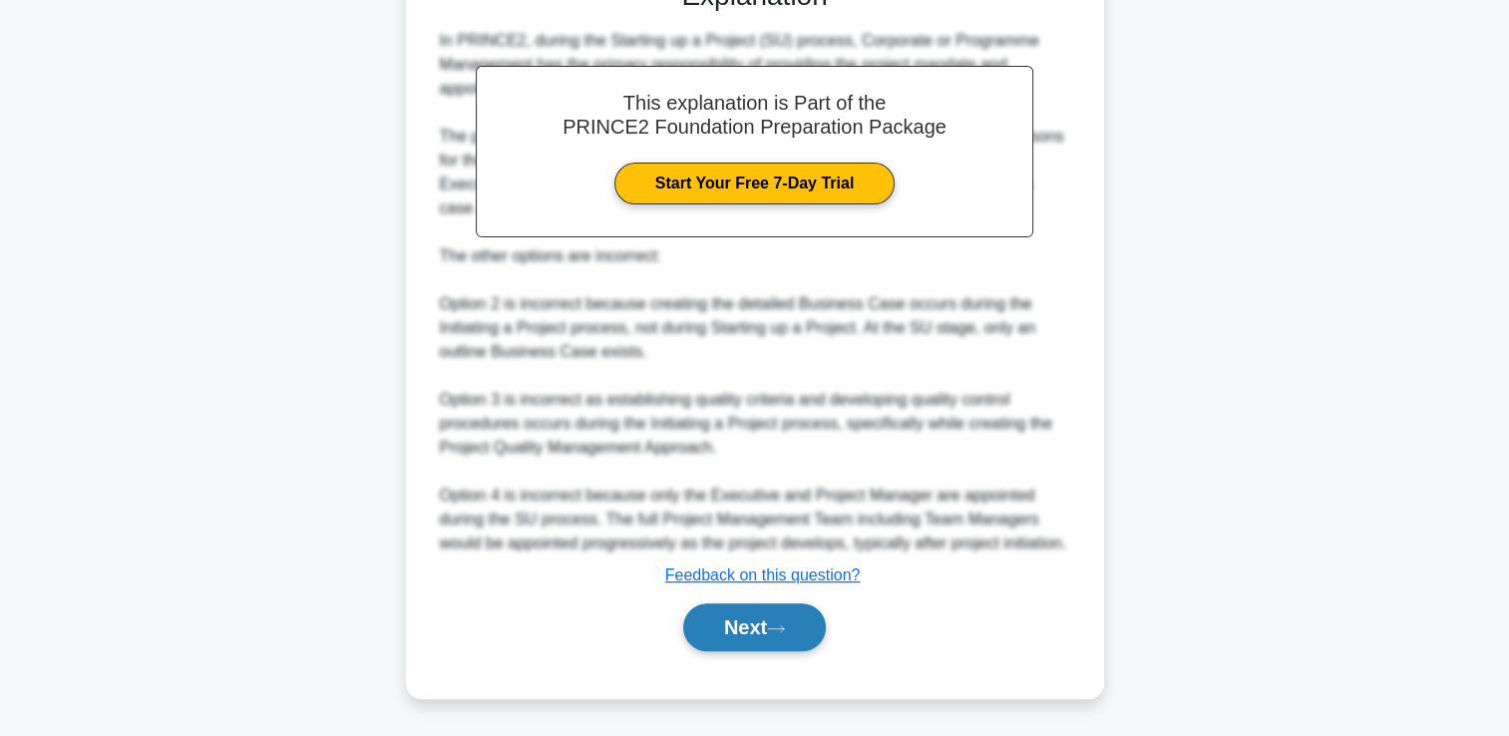
click at [773, 612] on button "Next" at bounding box center [754, 627] width 143 height 48
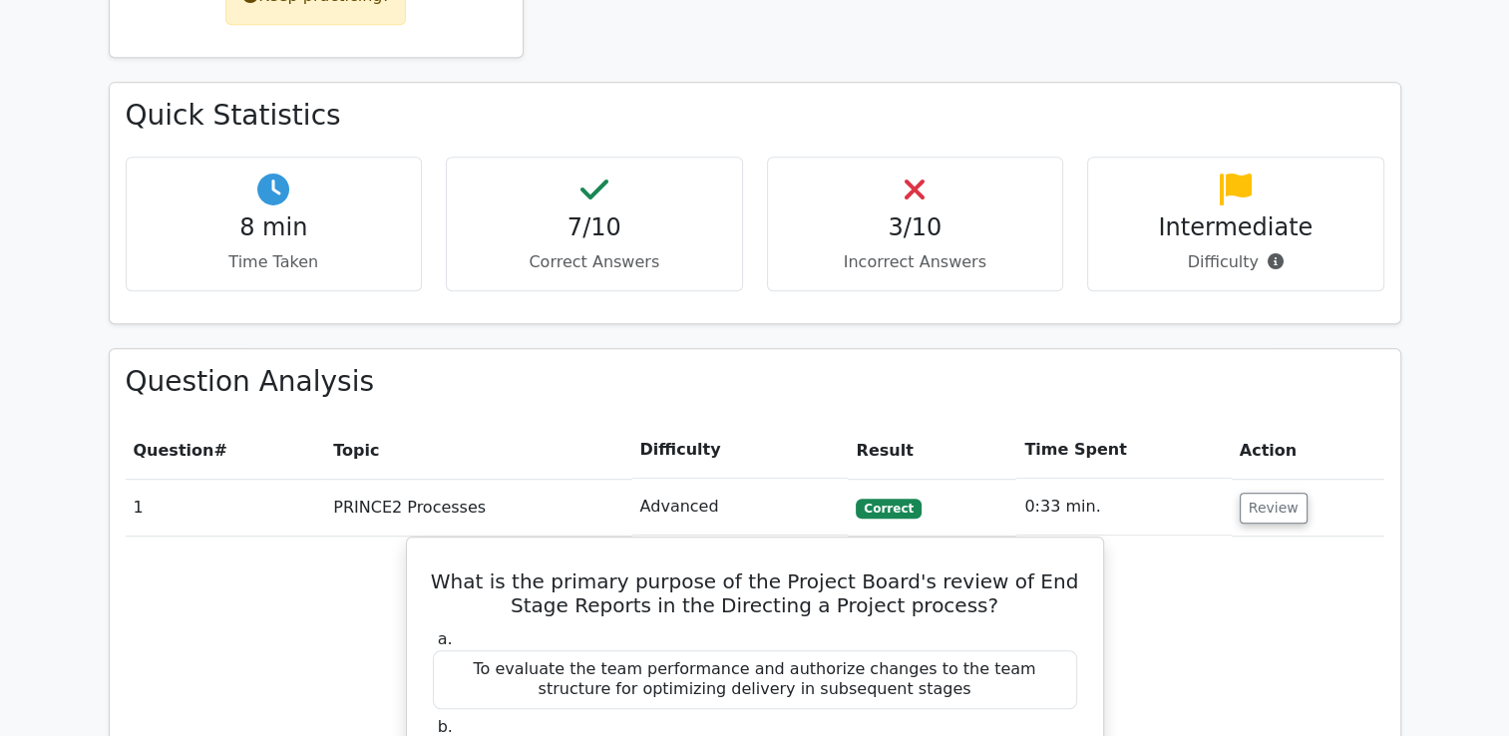
scroll to position [1097, 0]
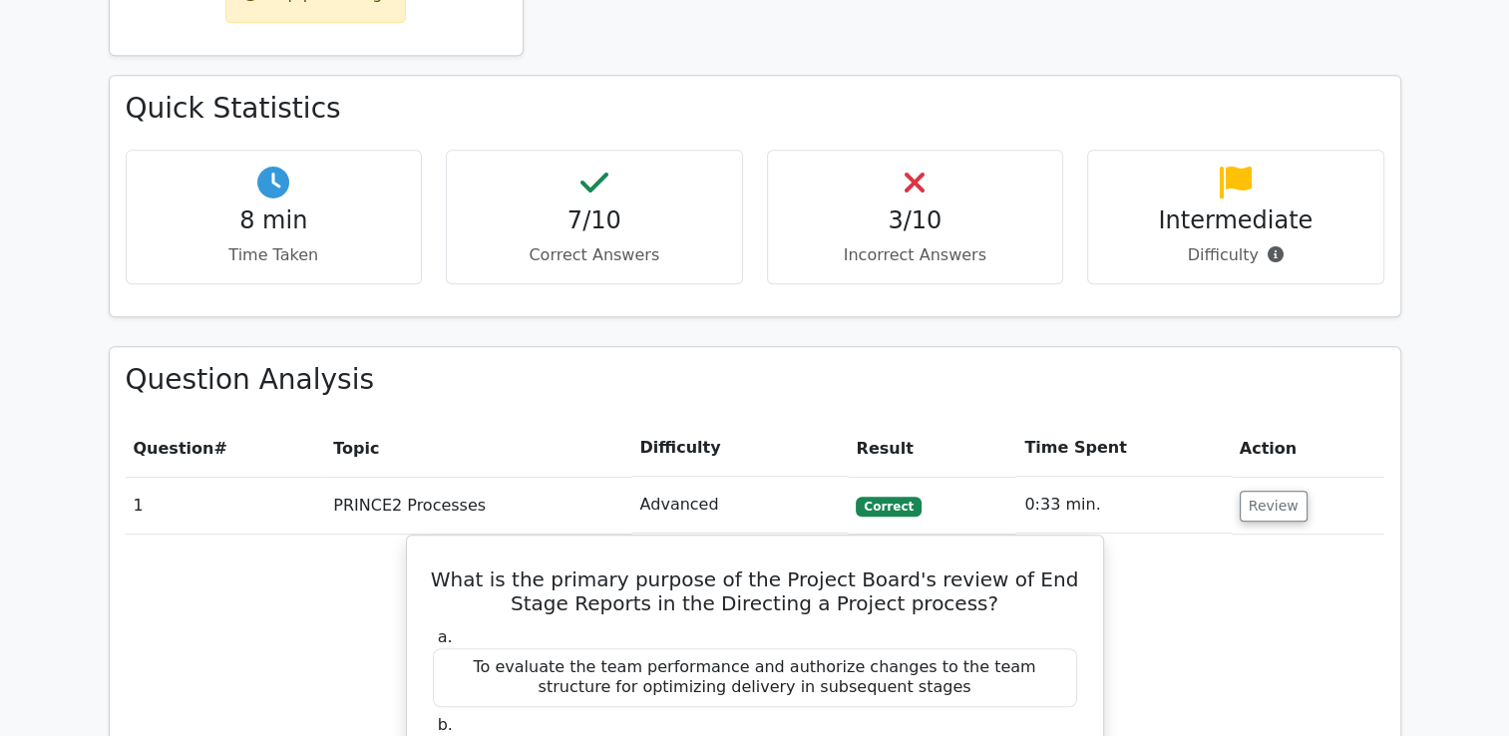
click at [1280, 243] on p "Difficulty" at bounding box center [1235, 255] width 263 height 24
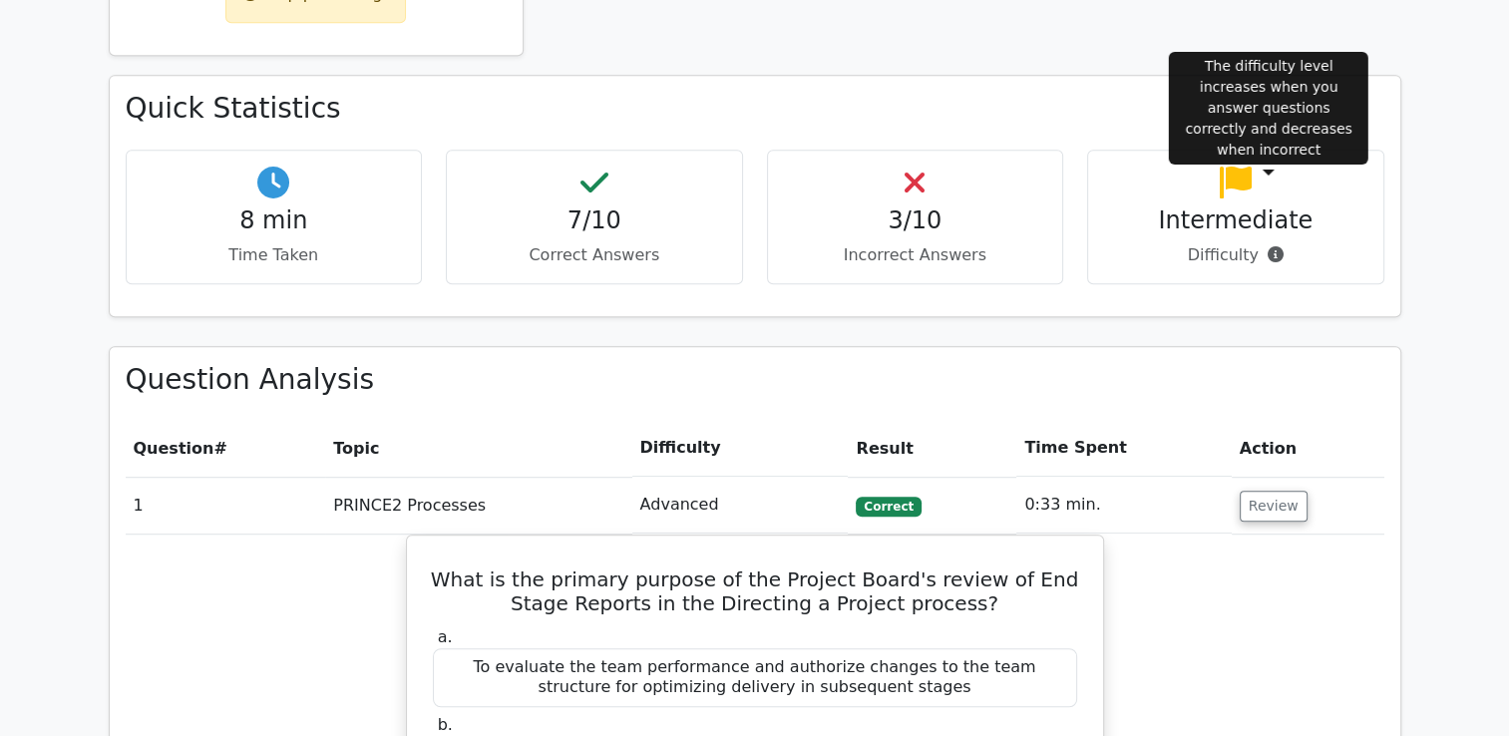
click at [1273, 246] on icon at bounding box center [1275, 254] width 16 height 16
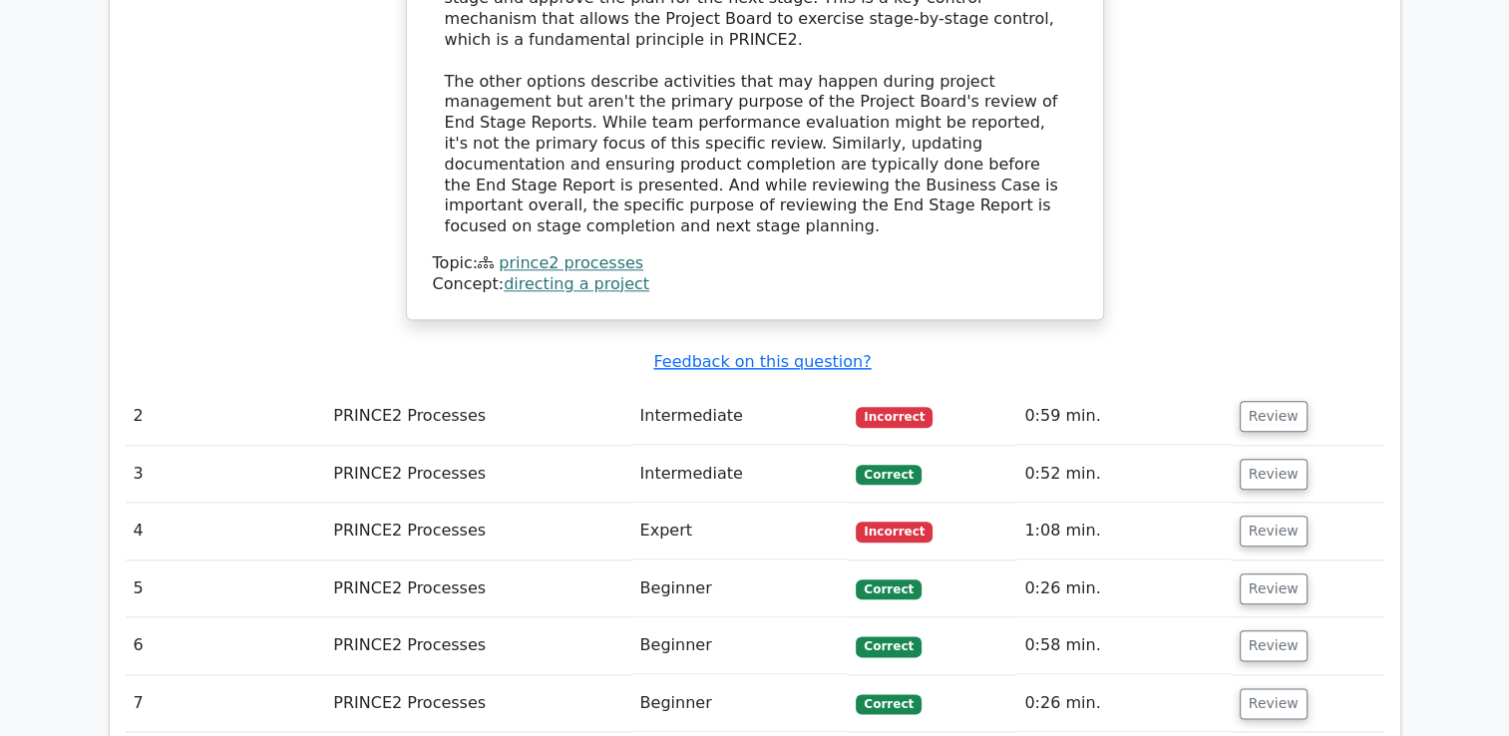
scroll to position [2194, 0]
click at [1290, 401] on button "Review" at bounding box center [1273, 416] width 68 height 31
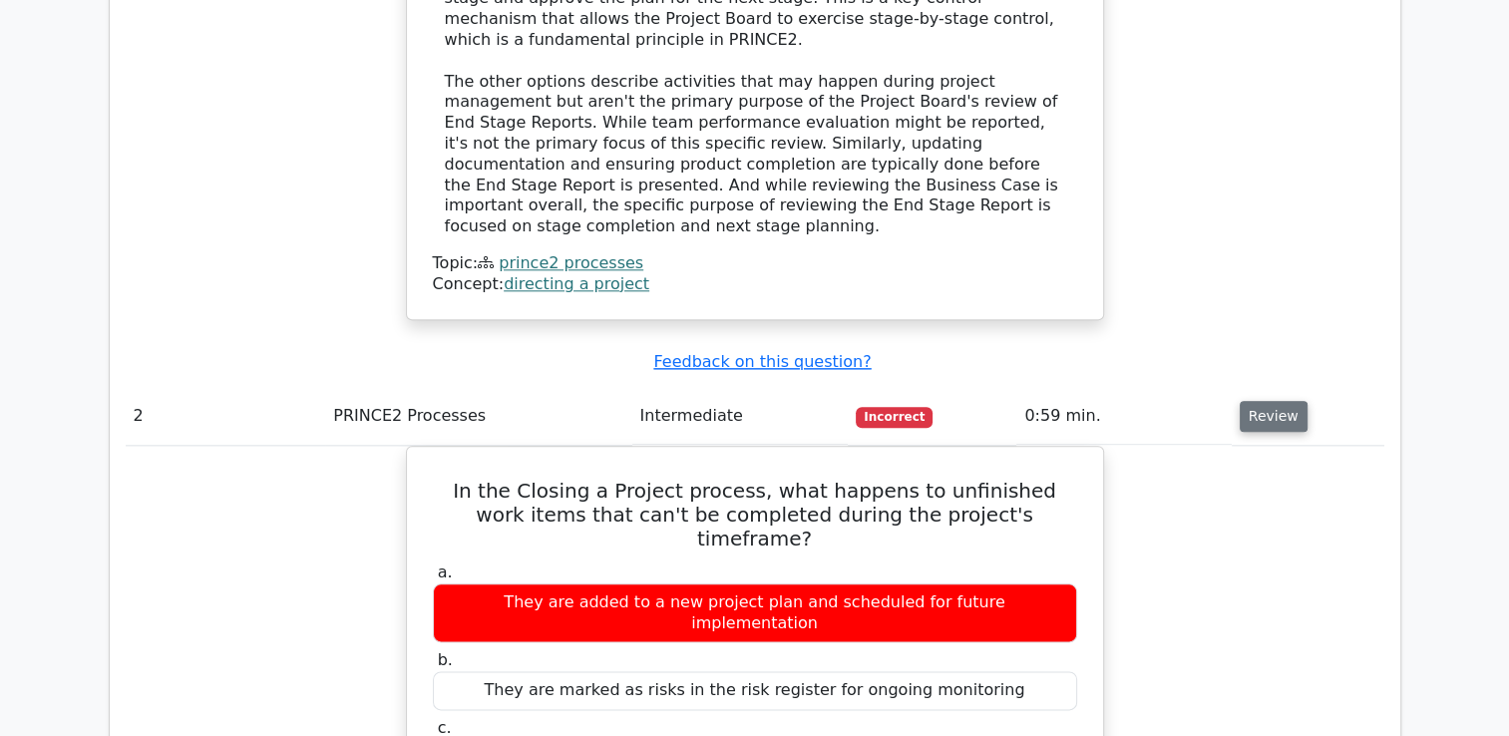
click at [1258, 401] on button "Review" at bounding box center [1273, 416] width 68 height 31
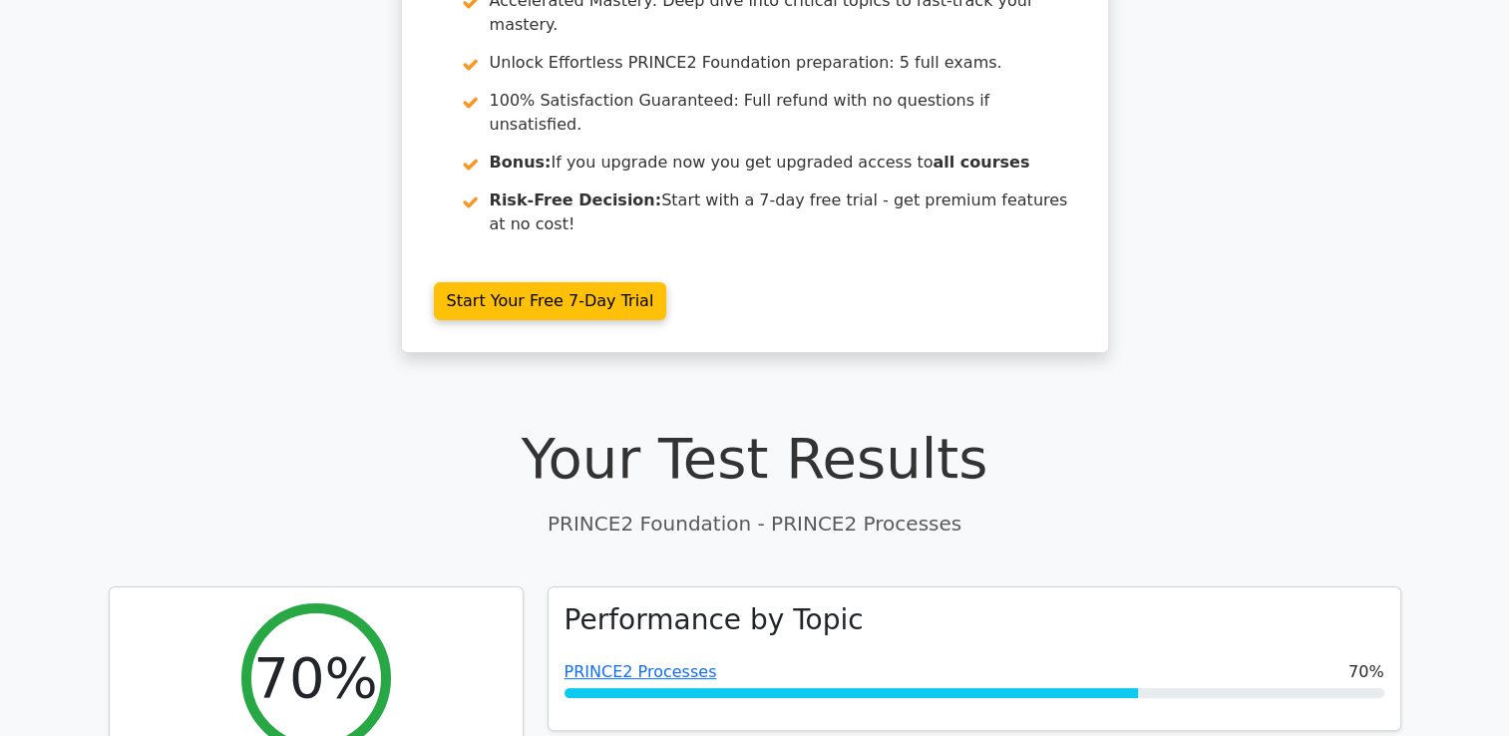
scroll to position [299, 0]
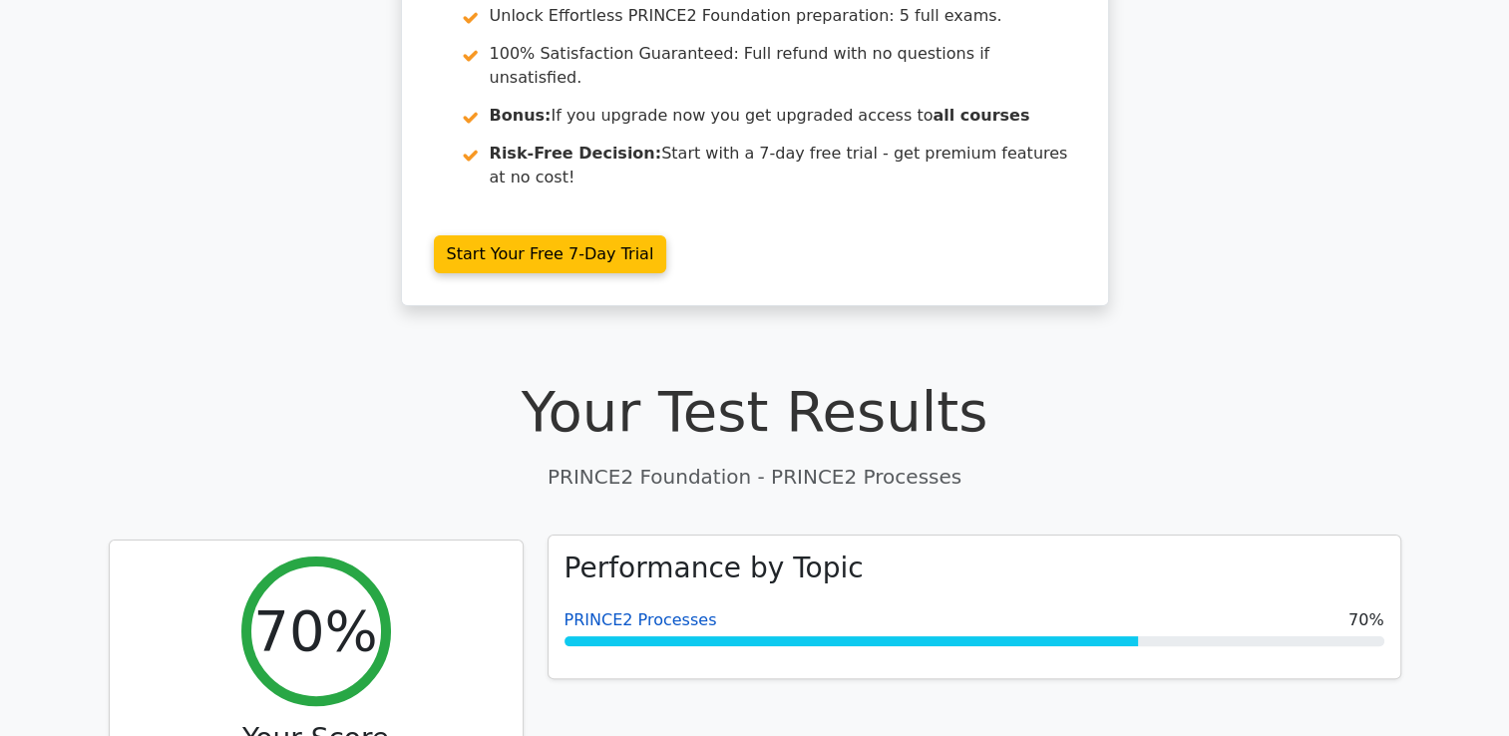
click at [622, 610] on link "PRINCE2 Processes" at bounding box center [640, 619] width 153 height 19
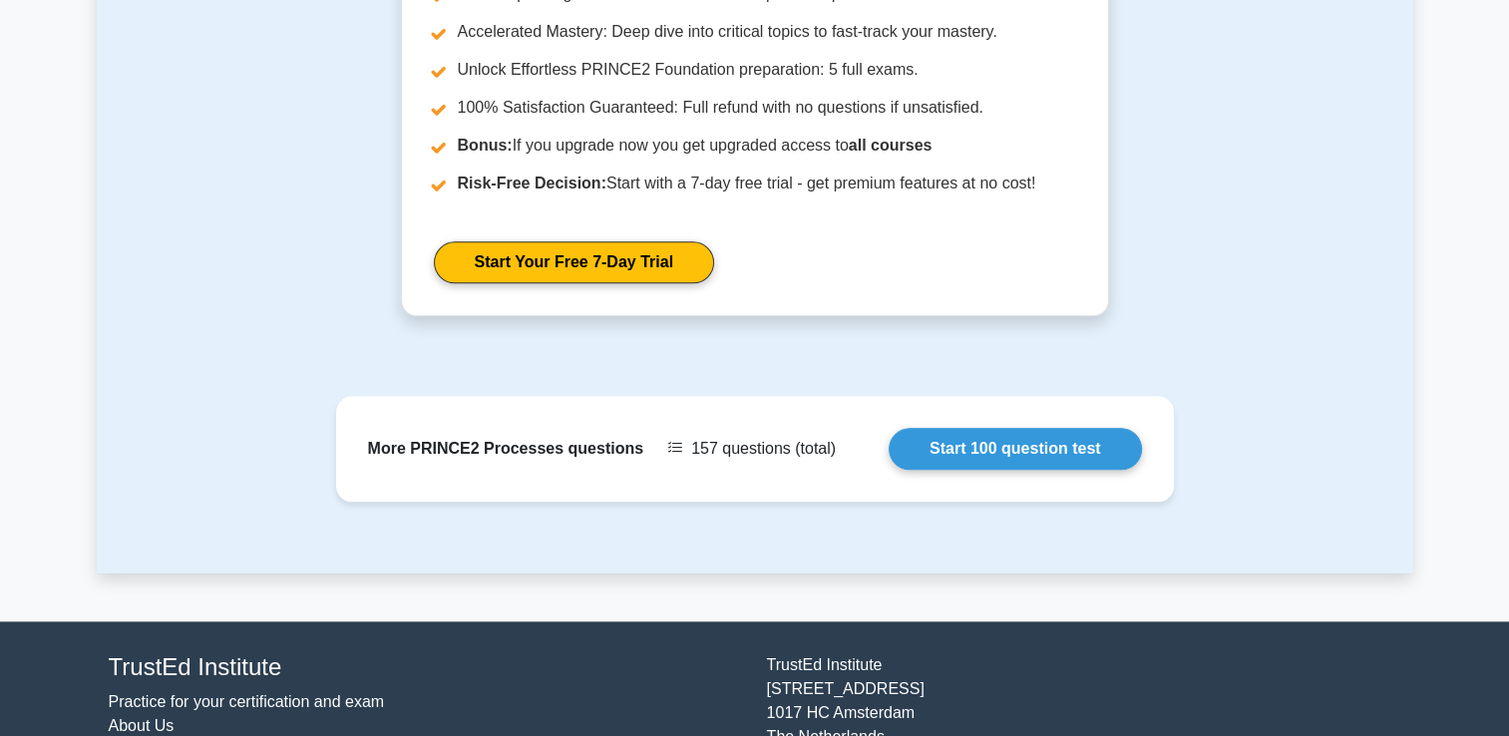
scroll to position [2346, 0]
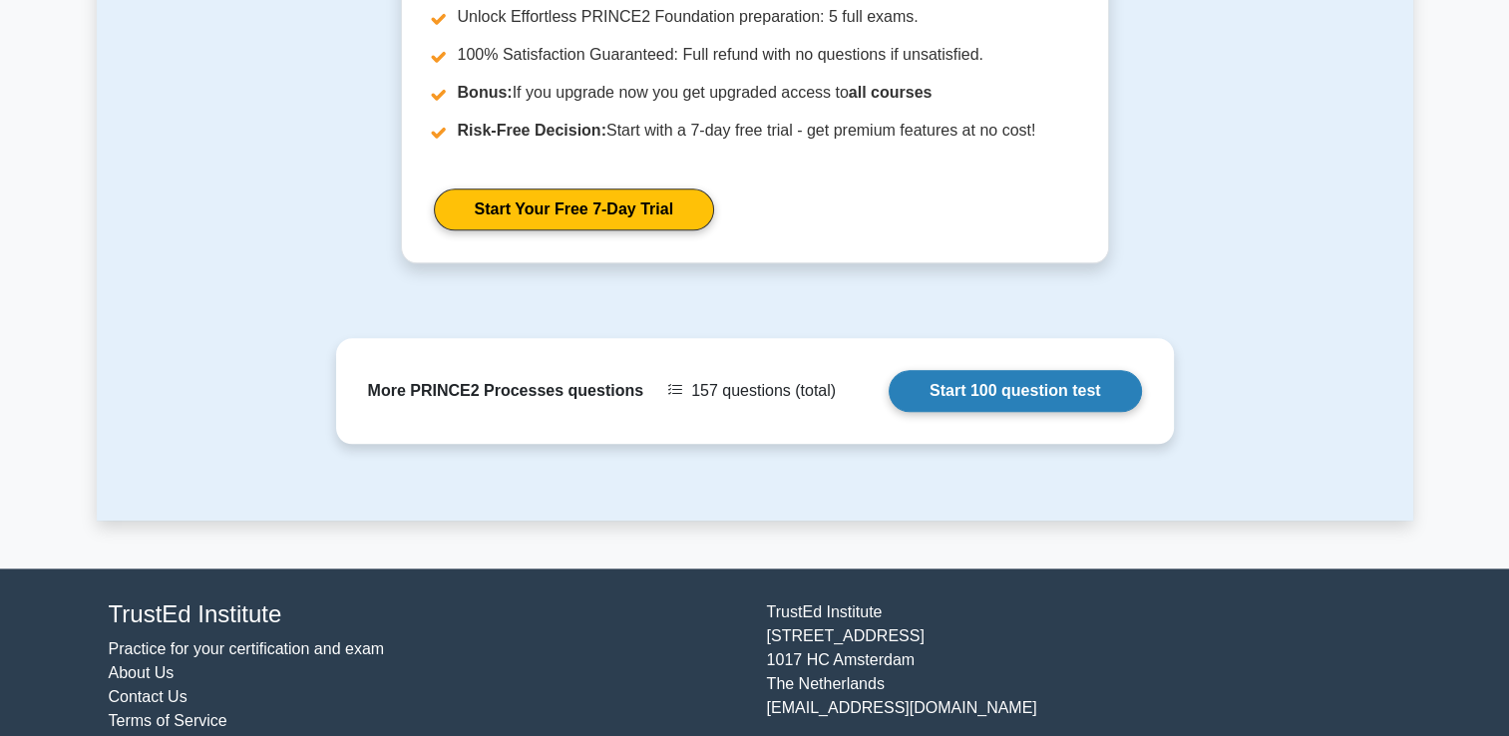
click at [1064, 370] on link "Start 100 question test" at bounding box center [1014, 391] width 253 height 42
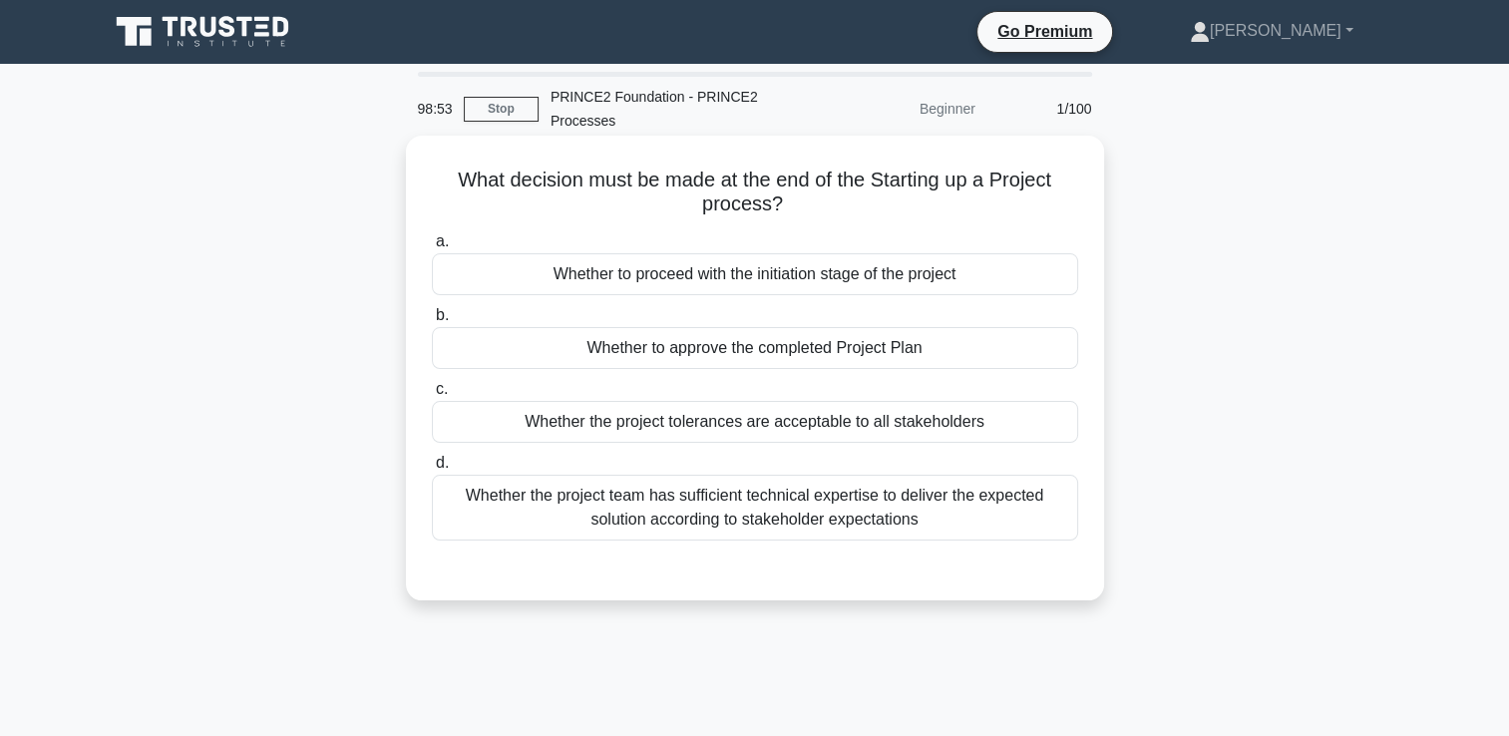
click at [950, 286] on div "Whether to proceed with the initiation stage of the project" at bounding box center [755, 274] width 646 height 42
click at [432, 248] on input "a. Whether to proceed with the initiation stage of the project" at bounding box center [432, 241] width 0 height 13
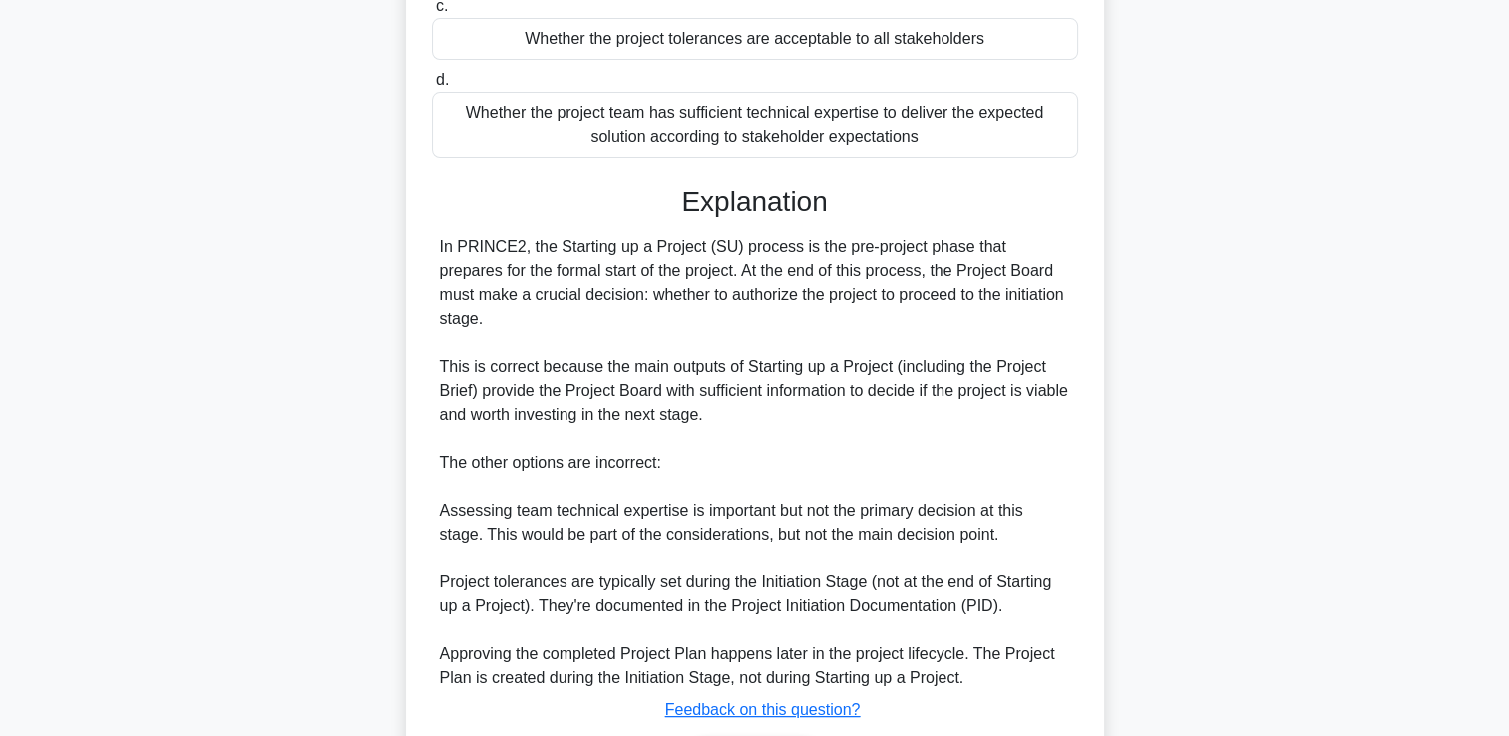
scroll to position [516, 0]
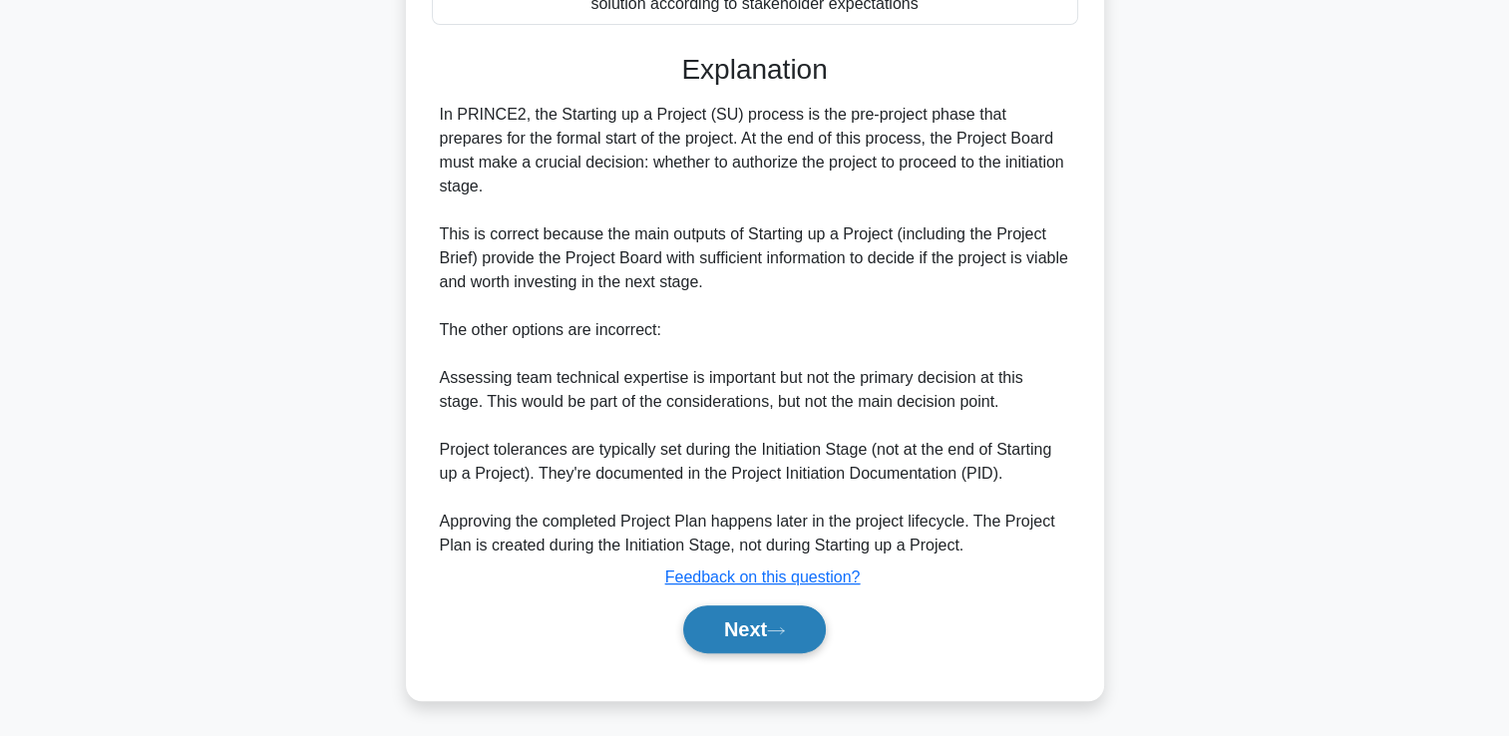
click at [715, 631] on button "Next" at bounding box center [754, 629] width 143 height 48
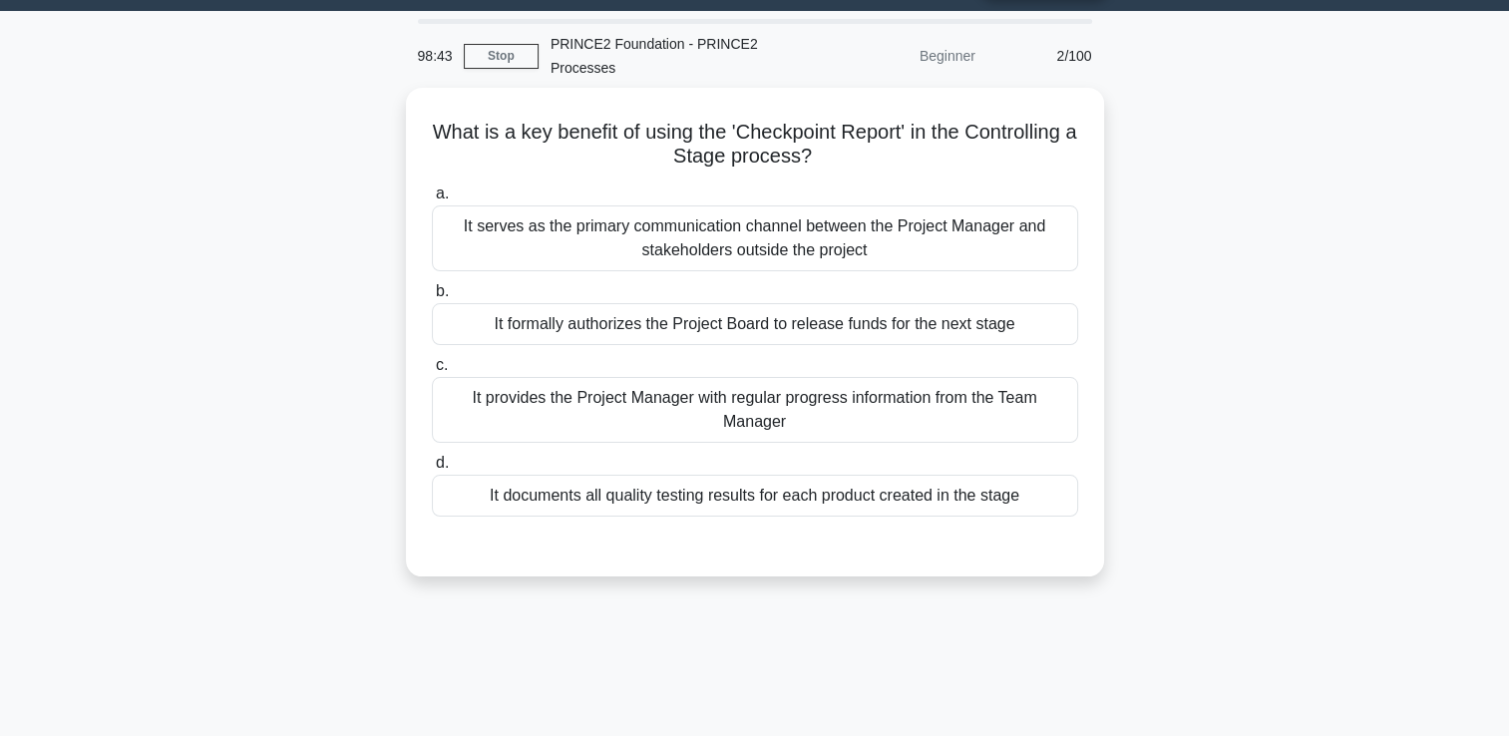
scroll to position [100, 0]
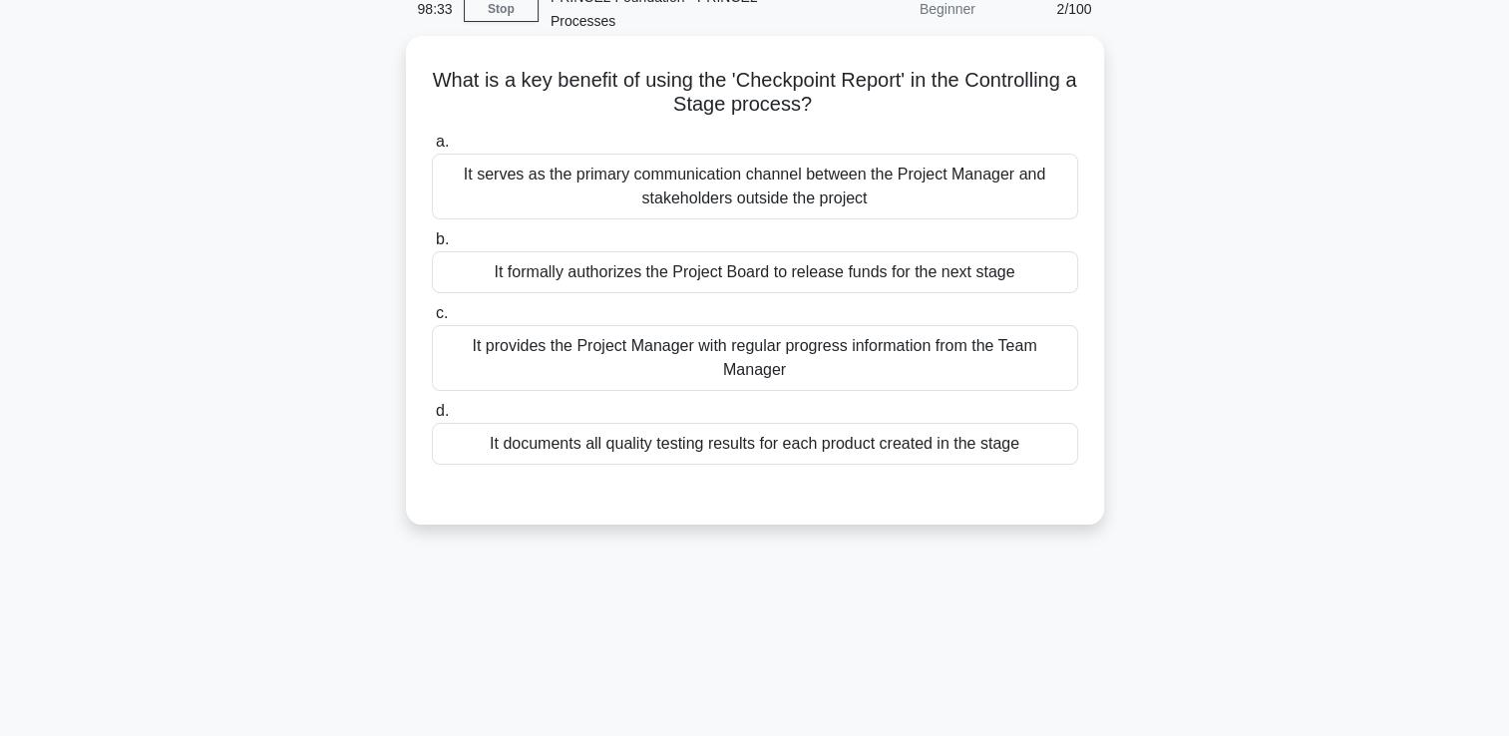
click at [842, 365] on div "It provides the Project Manager with regular progress information from the Team…" at bounding box center [755, 358] width 646 height 66
click at [432, 320] on input "c. It provides the Project Manager with regular progress information from the T…" at bounding box center [432, 313] width 0 height 13
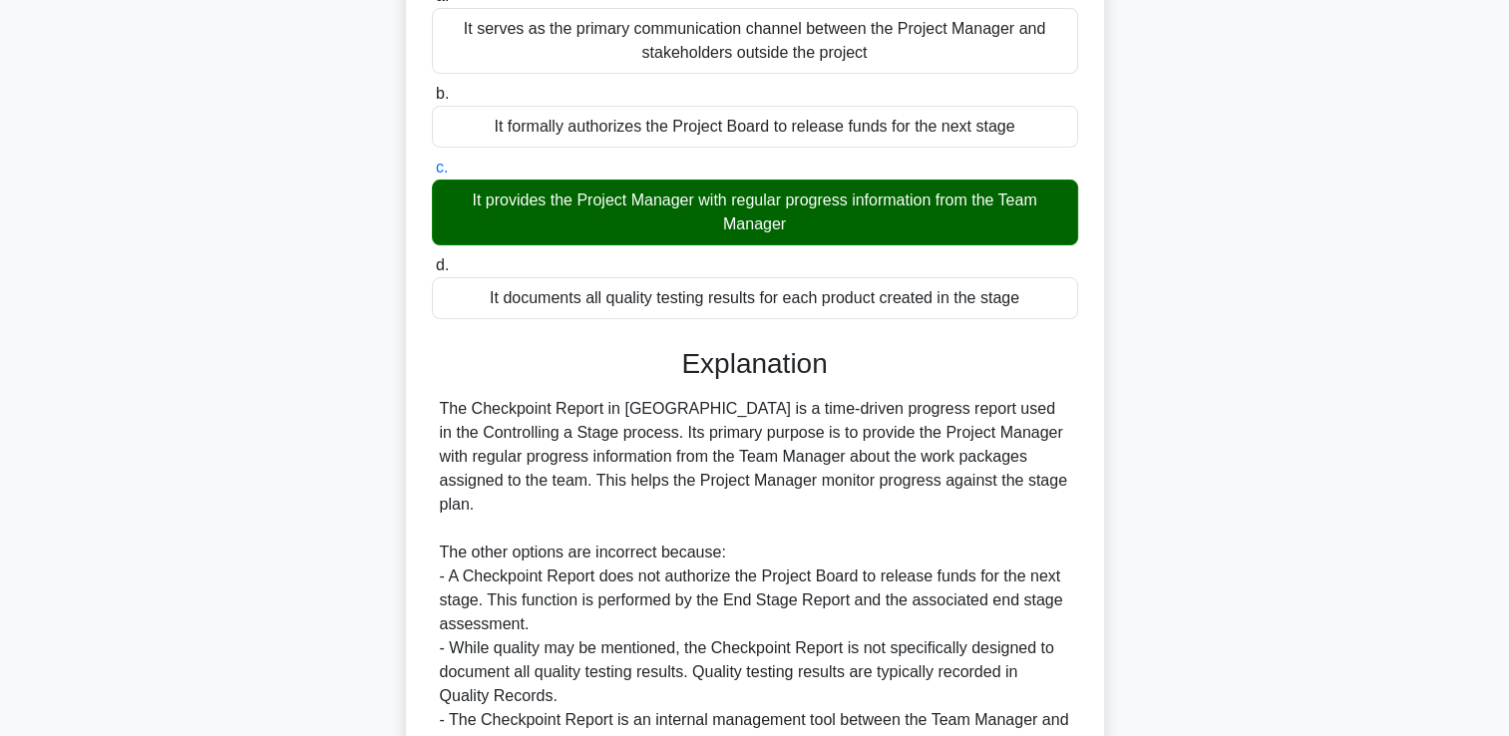
scroll to position [399, 0]
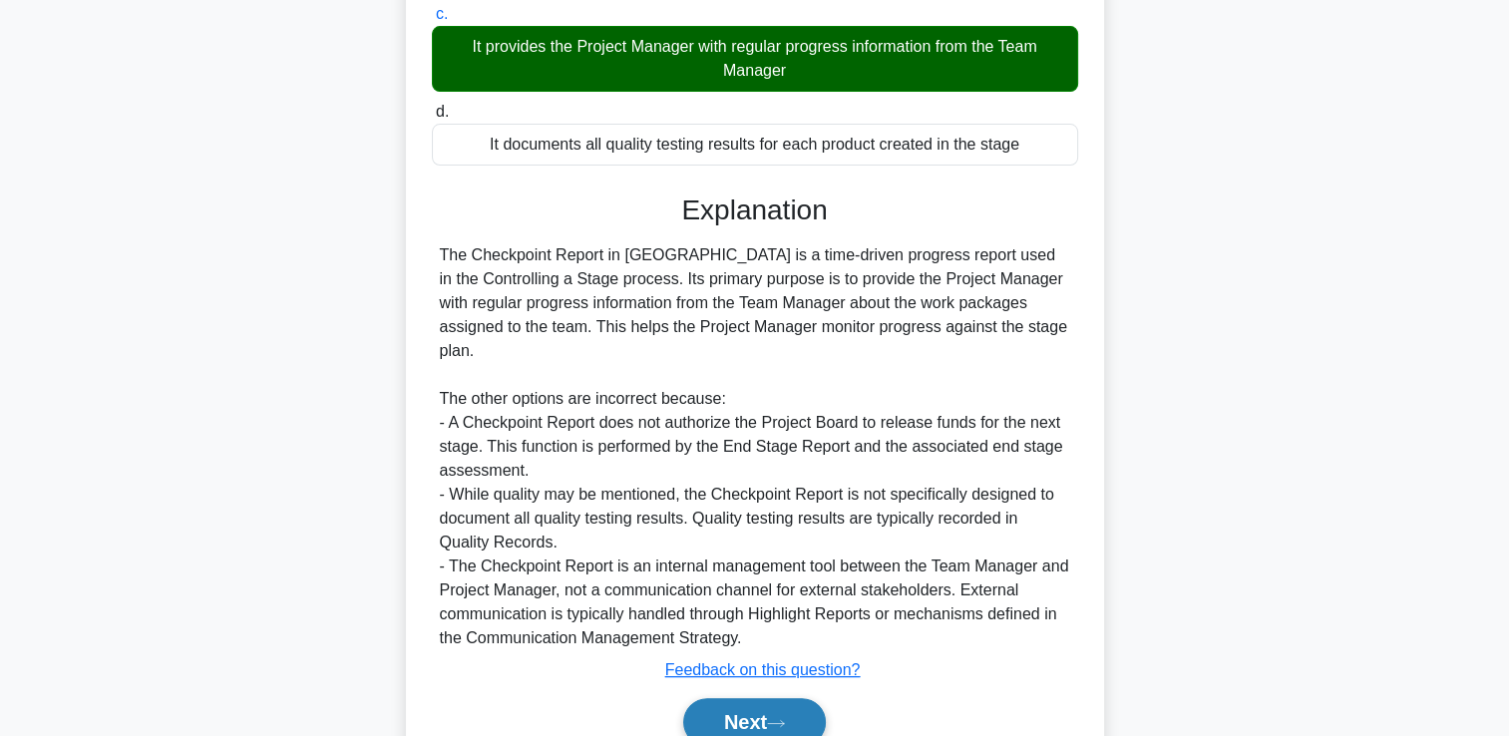
click at [768, 698] on button "Next" at bounding box center [754, 722] width 143 height 48
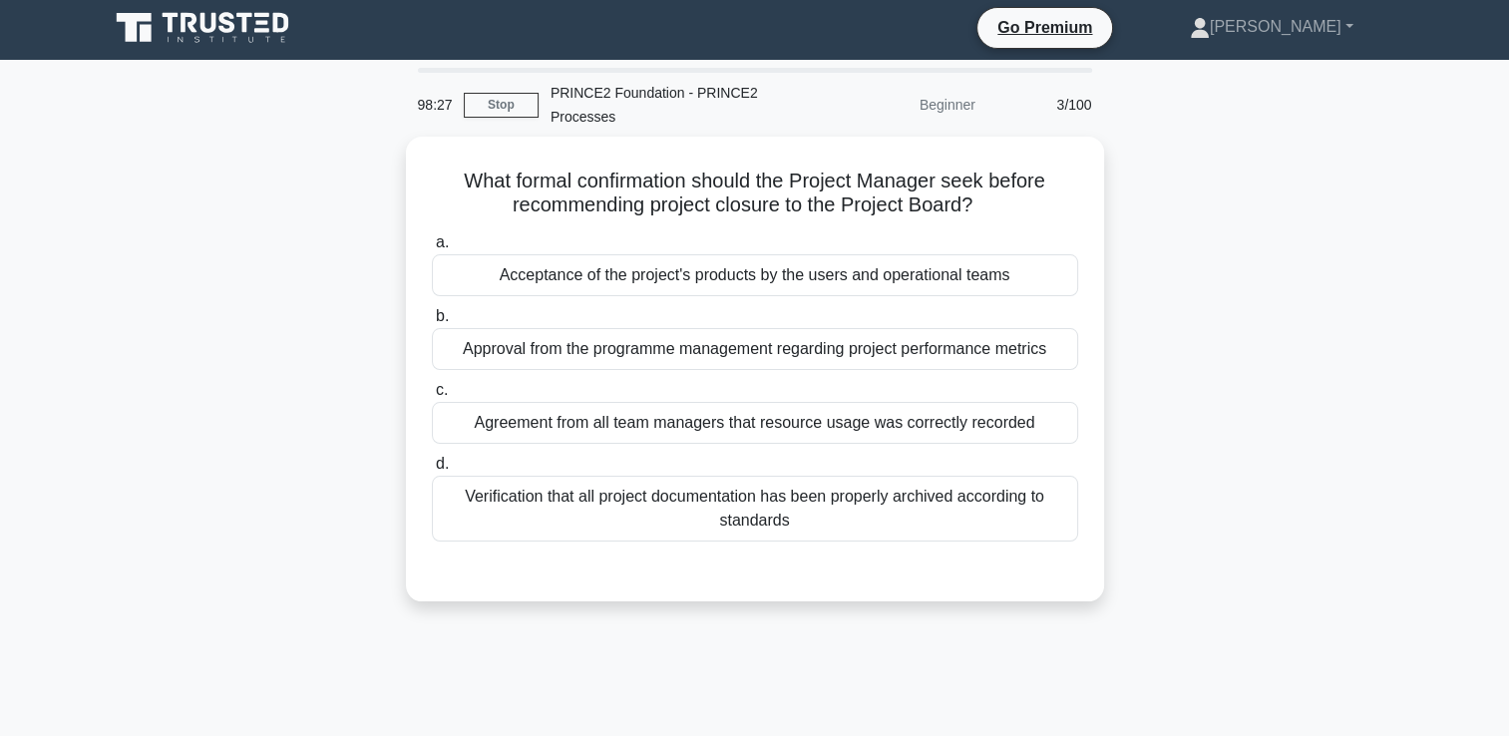
scroll to position [0, 0]
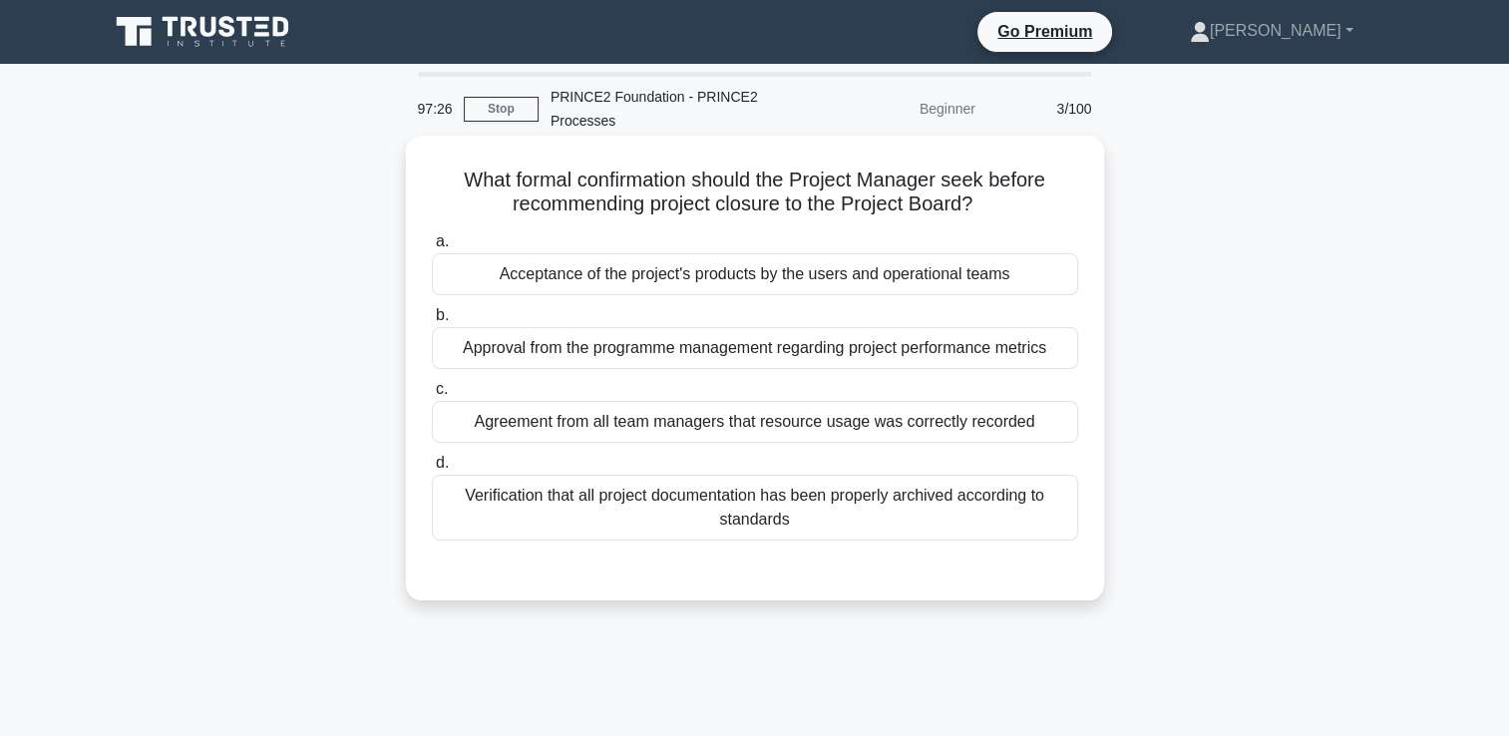
click at [795, 281] on div "Acceptance of the project's products by the users and operational teams" at bounding box center [755, 274] width 646 height 42
click at [432, 248] on input "a. Acceptance of the project's products by the users and operational teams" at bounding box center [432, 241] width 0 height 13
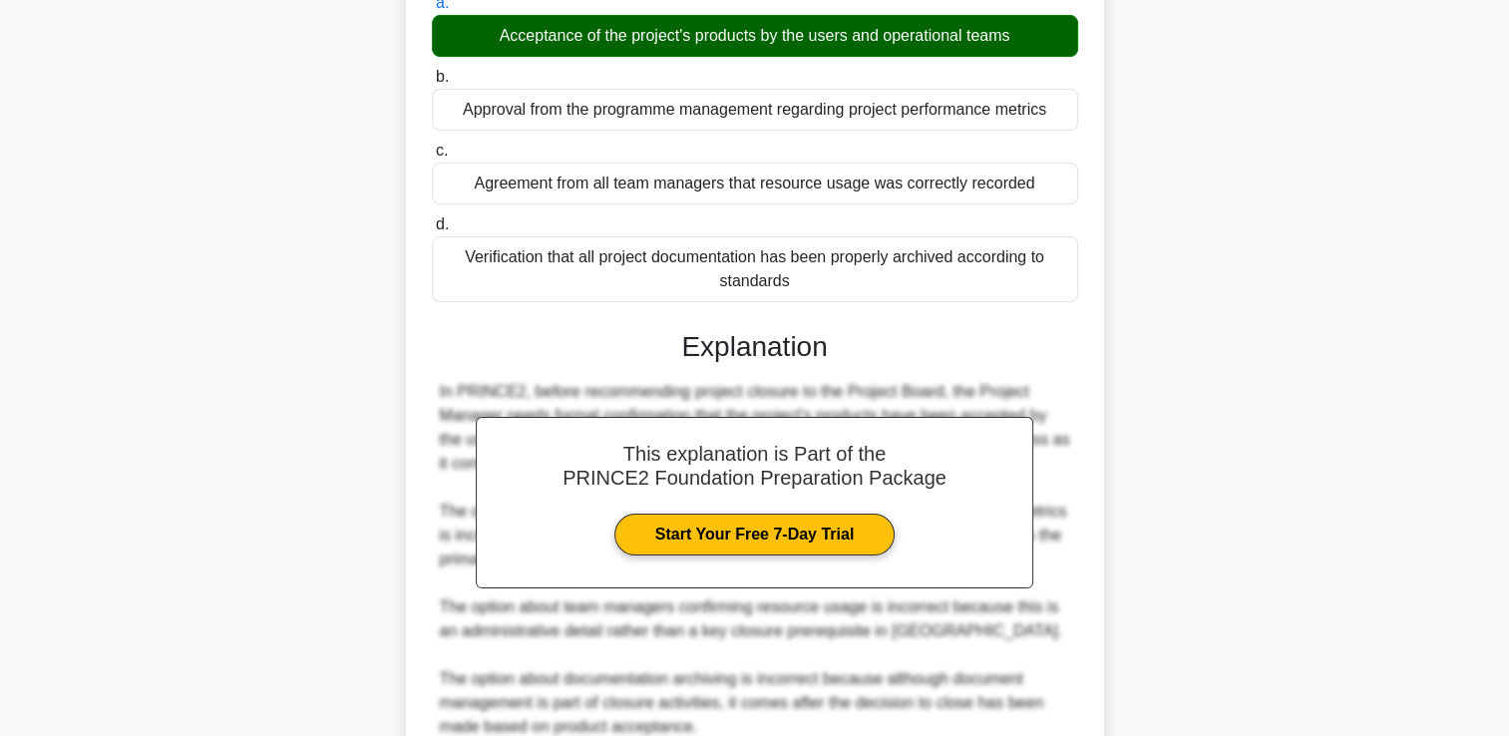
scroll to position [420, 0]
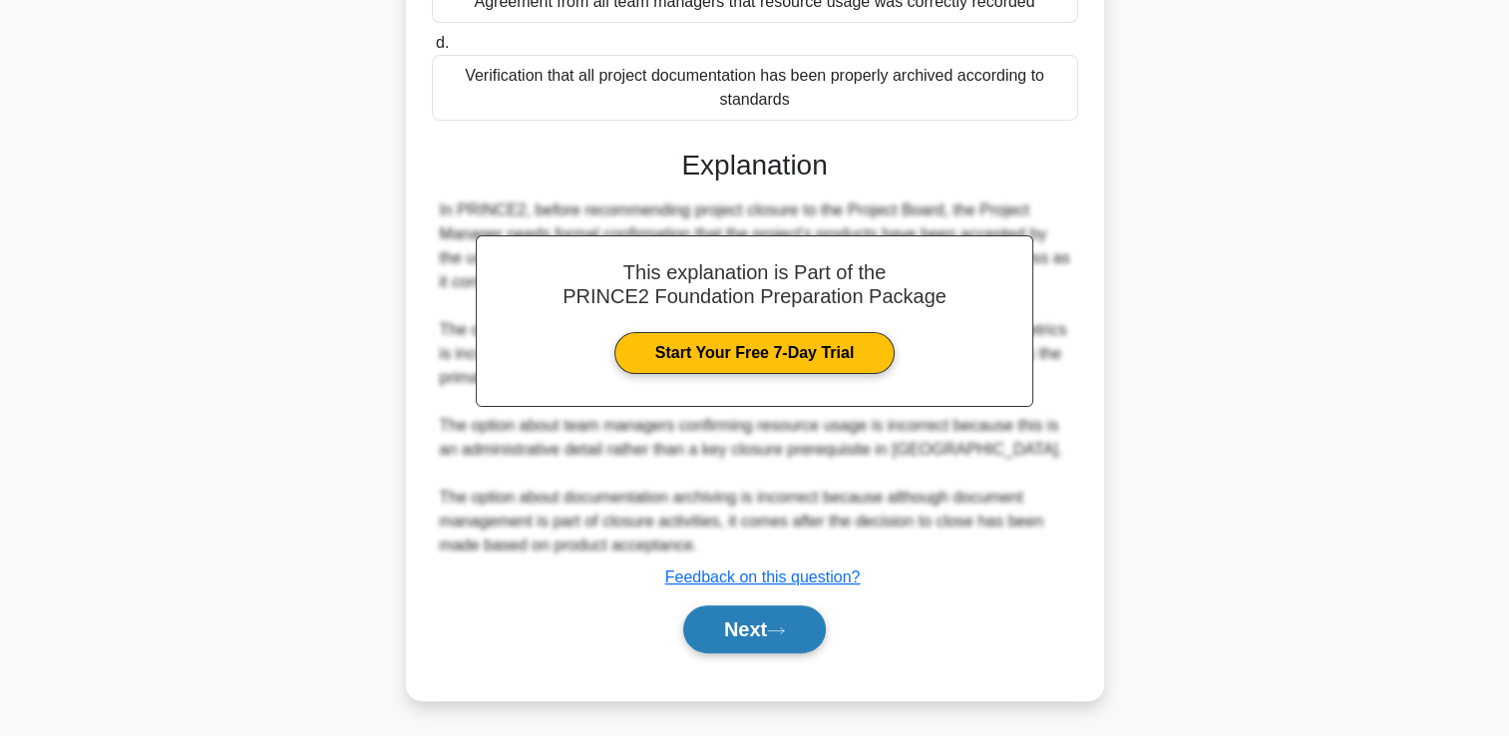
click at [743, 631] on button "Next" at bounding box center [754, 629] width 143 height 48
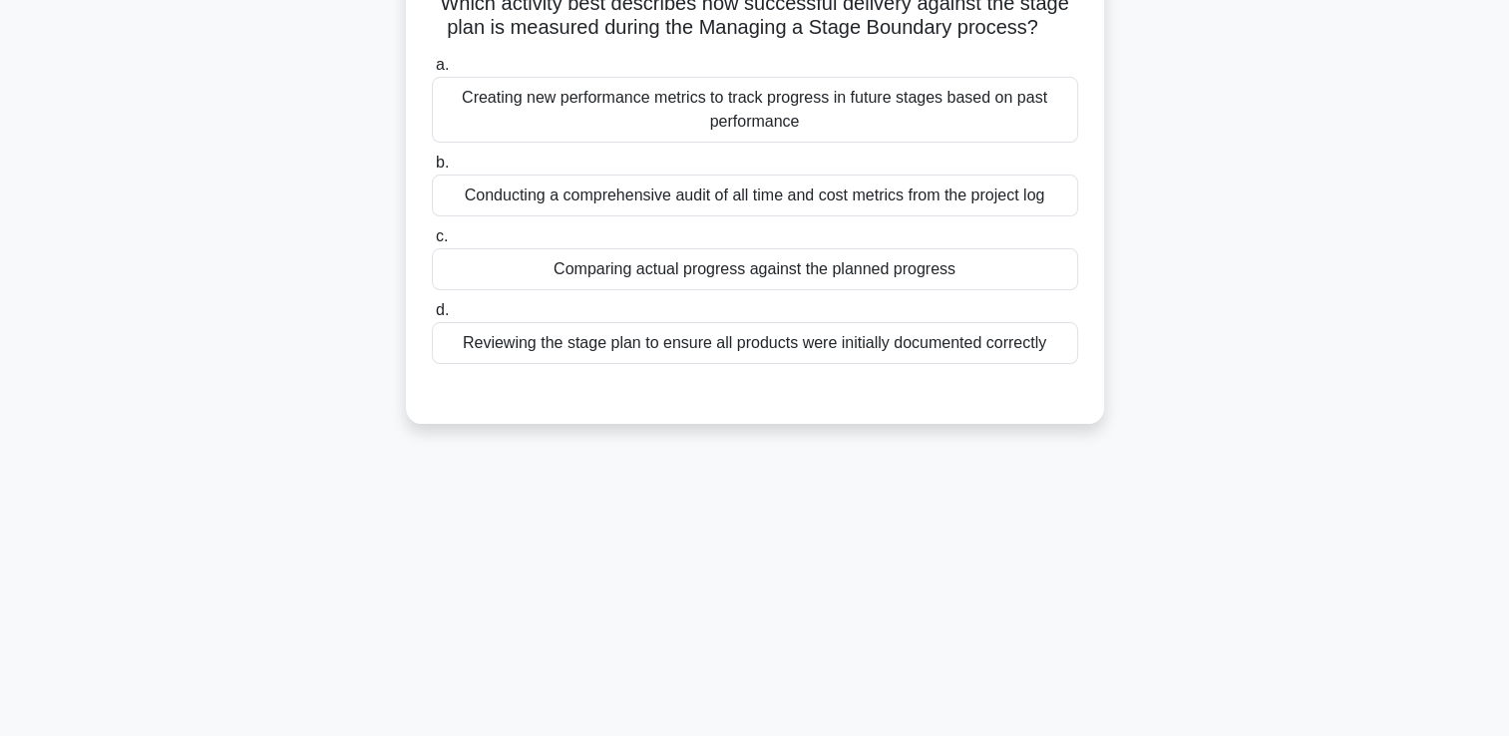
scroll to position [0, 0]
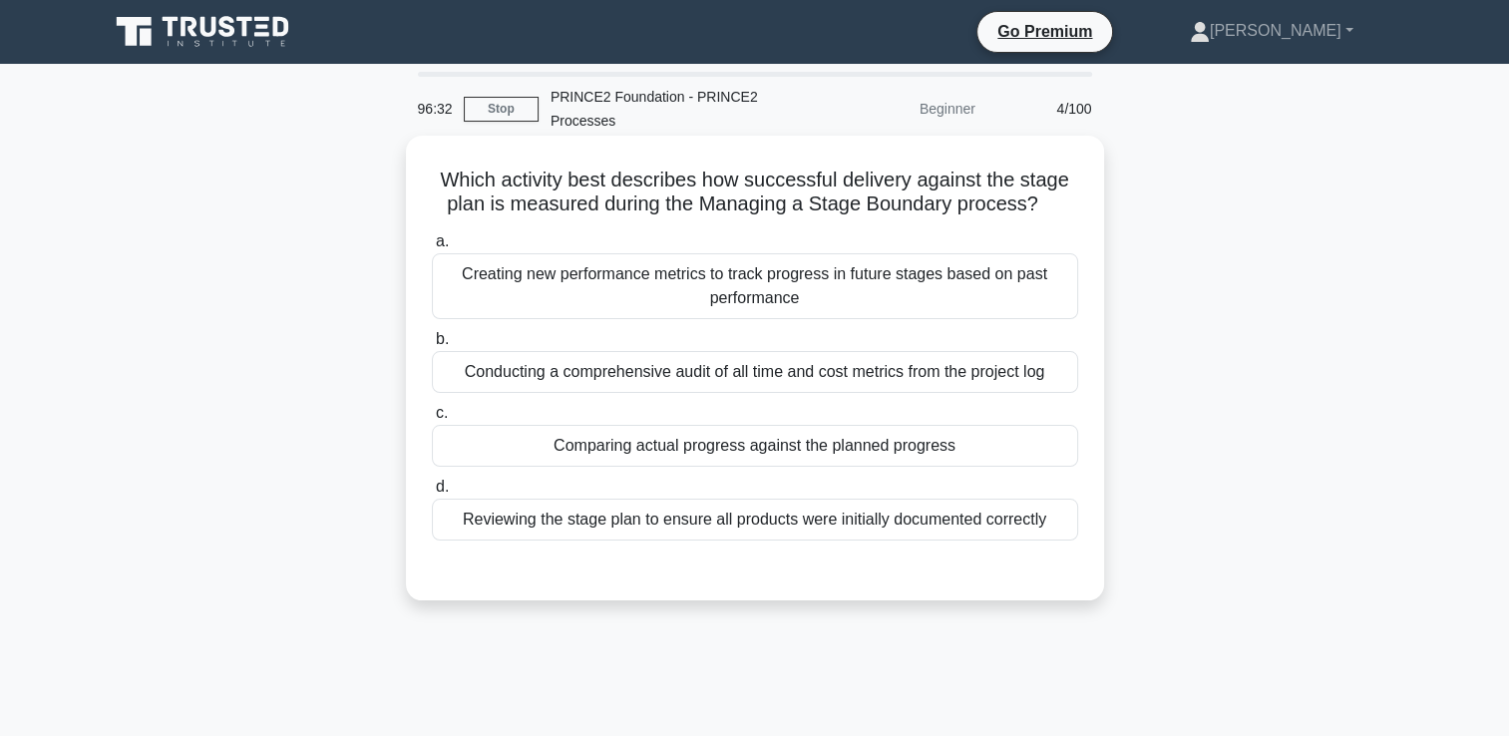
click at [955, 457] on div "Comparing actual progress against the planned progress" at bounding box center [755, 446] width 646 height 42
click at [432, 420] on input "c. Comparing actual progress against the planned progress" at bounding box center [432, 413] width 0 height 13
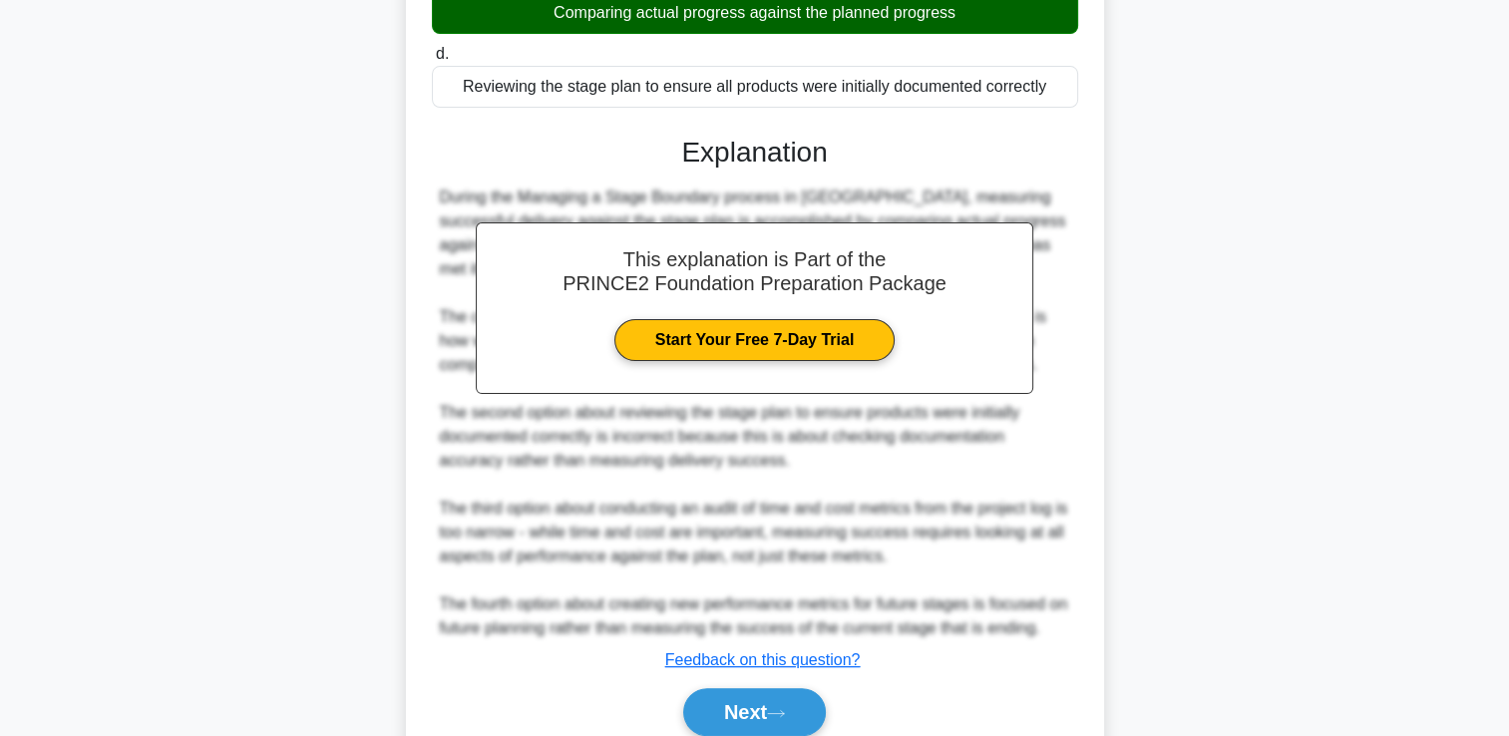
scroll to position [499, 0]
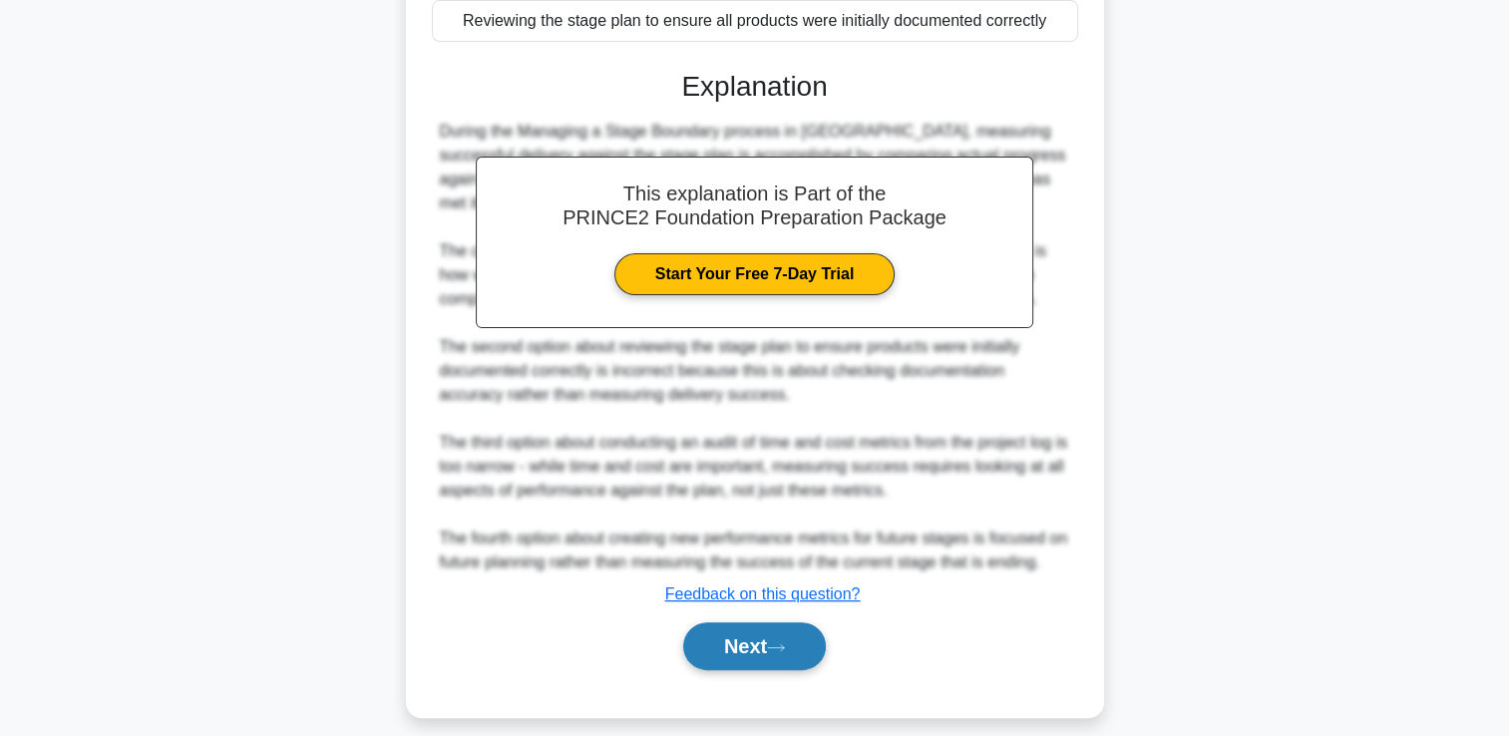
click at [741, 652] on button "Next" at bounding box center [754, 646] width 143 height 48
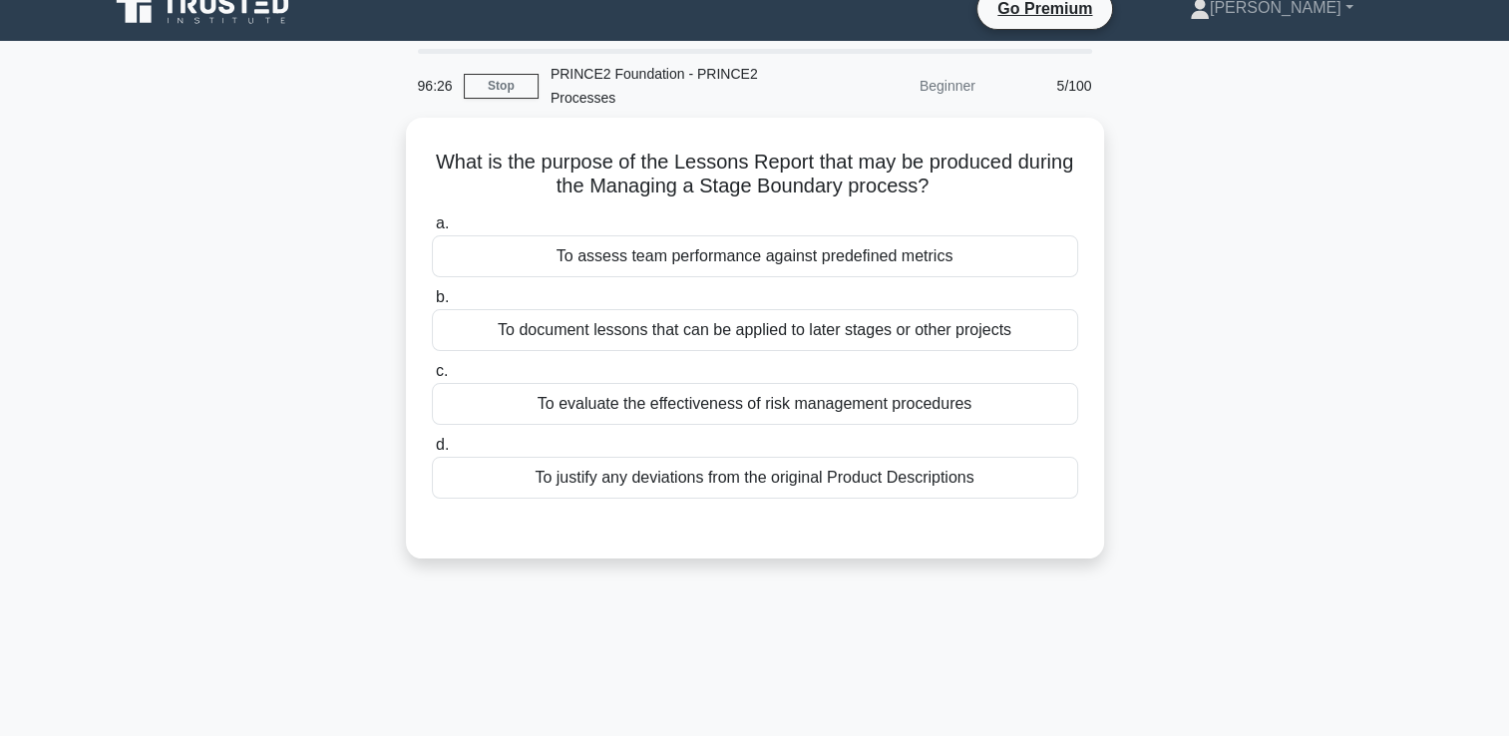
scroll to position [0, 0]
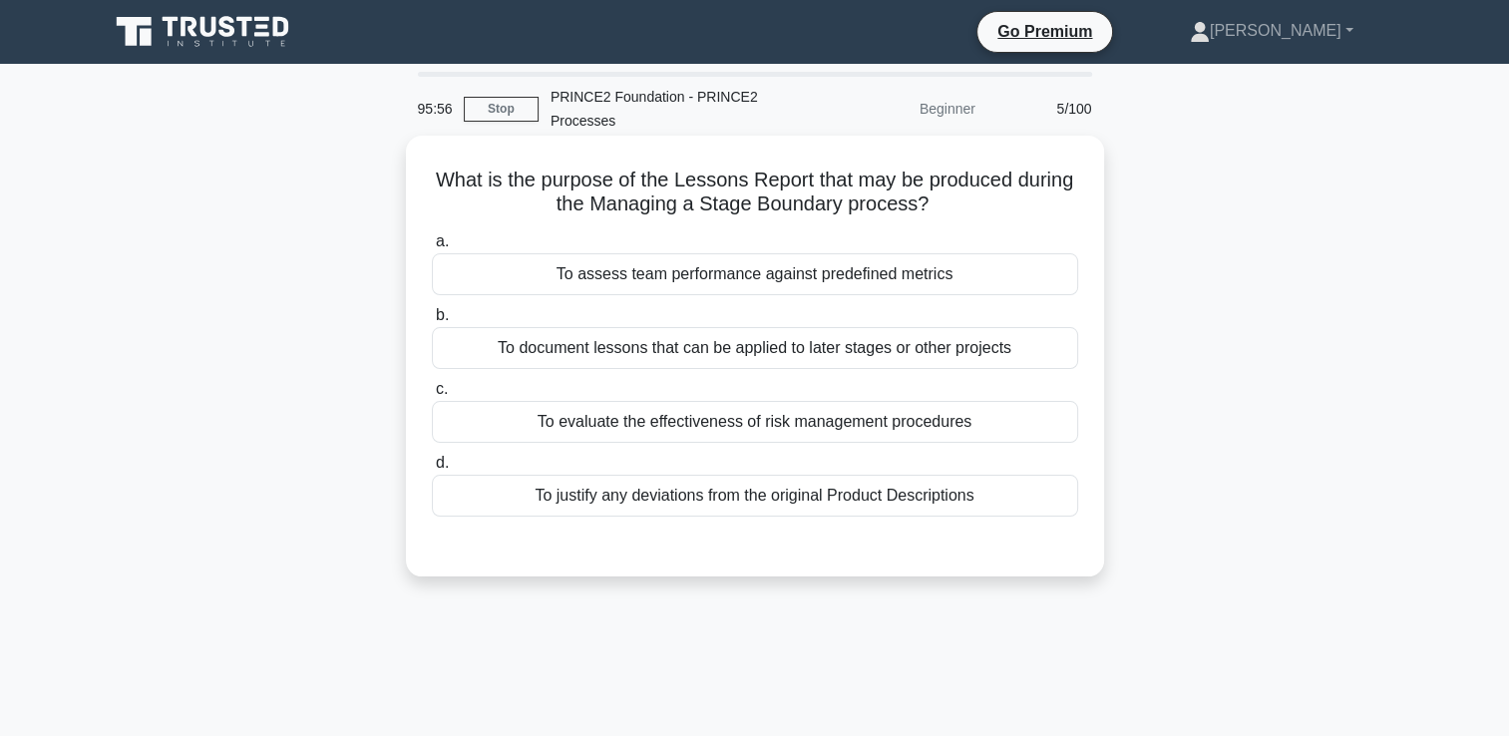
click at [819, 353] on div "To document lessons that can be applied to later stages or other projects" at bounding box center [755, 348] width 646 height 42
click at [432, 322] on input "b. To document lessons that can be applied to later stages or other projects" at bounding box center [432, 315] width 0 height 13
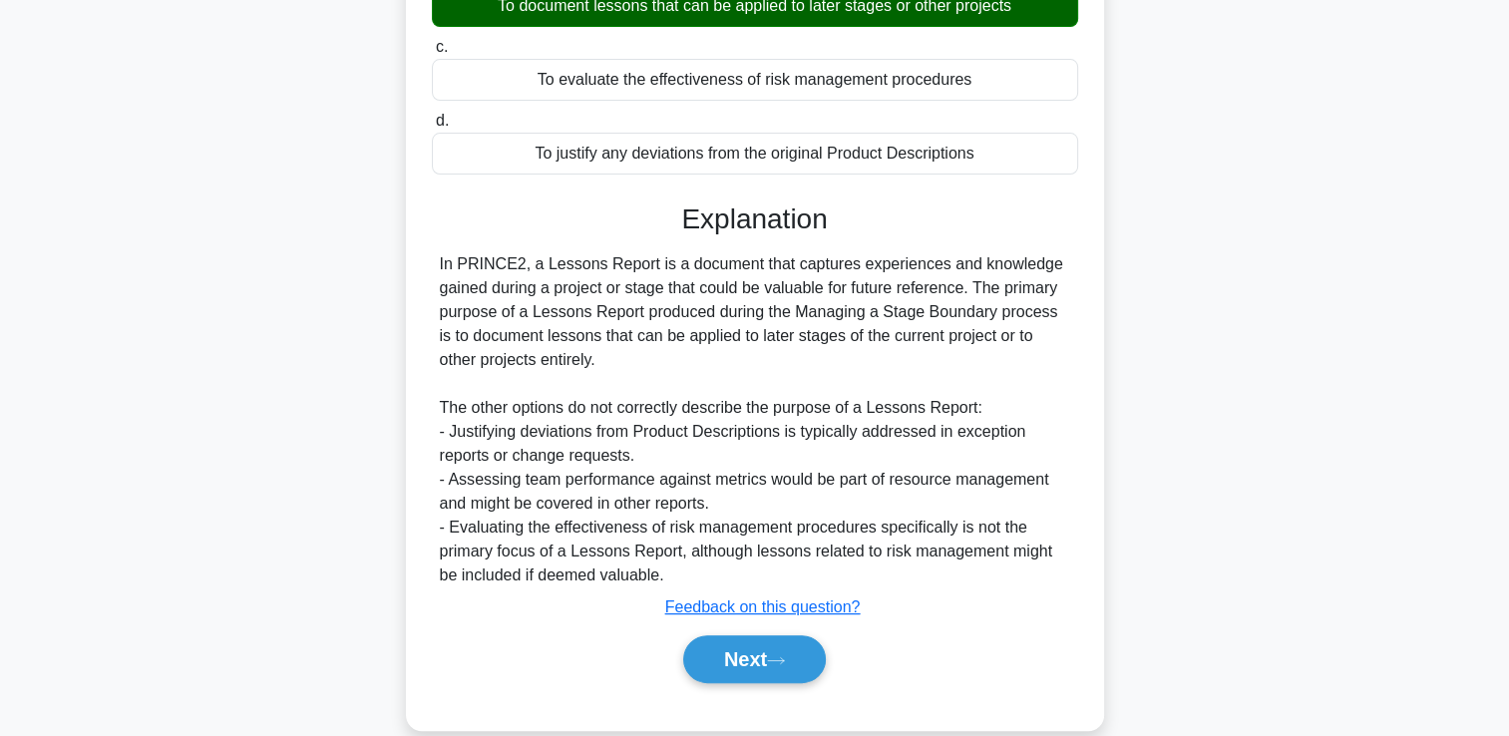
scroll to position [372, 0]
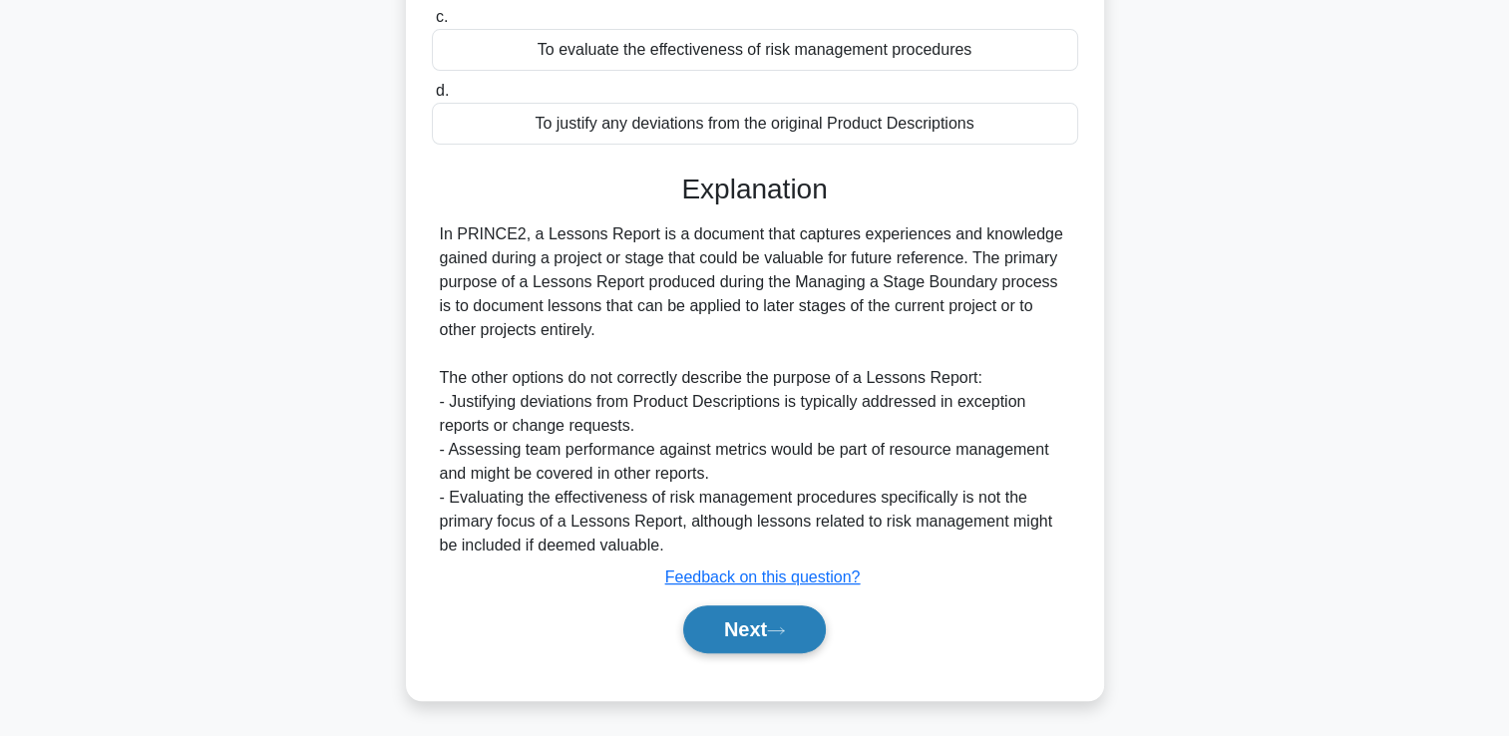
click at [805, 638] on button "Next" at bounding box center [754, 629] width 143 height 48
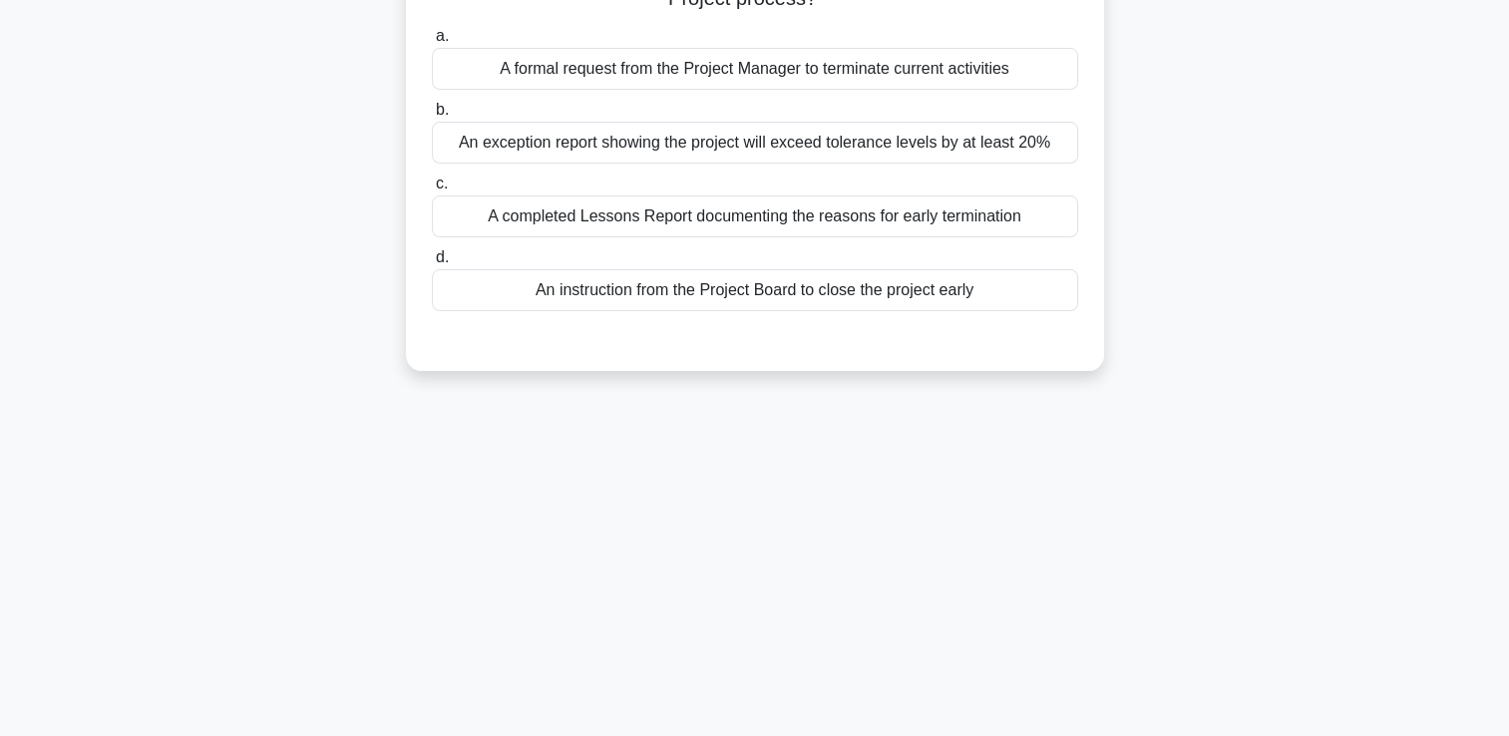
scroll to position [0, 0]
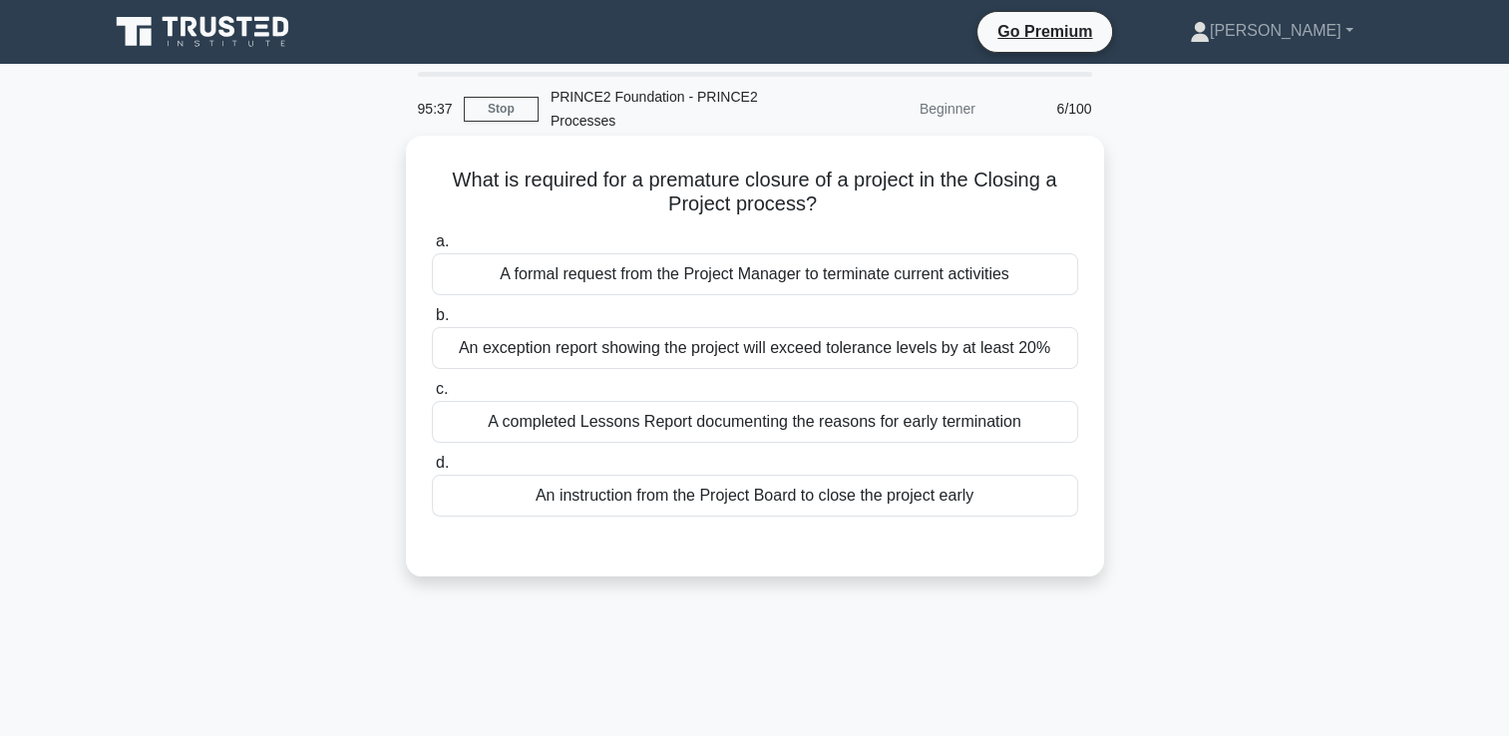
click at [803, 504] on div "An instruction from the Project Board to close the project early" at bounding box center [755, 496] width 646 height 42
click at [432, 470] on input "d. An instruction from the Project Board to close the project early" at bounding box center [432, 463] width 0 height 13
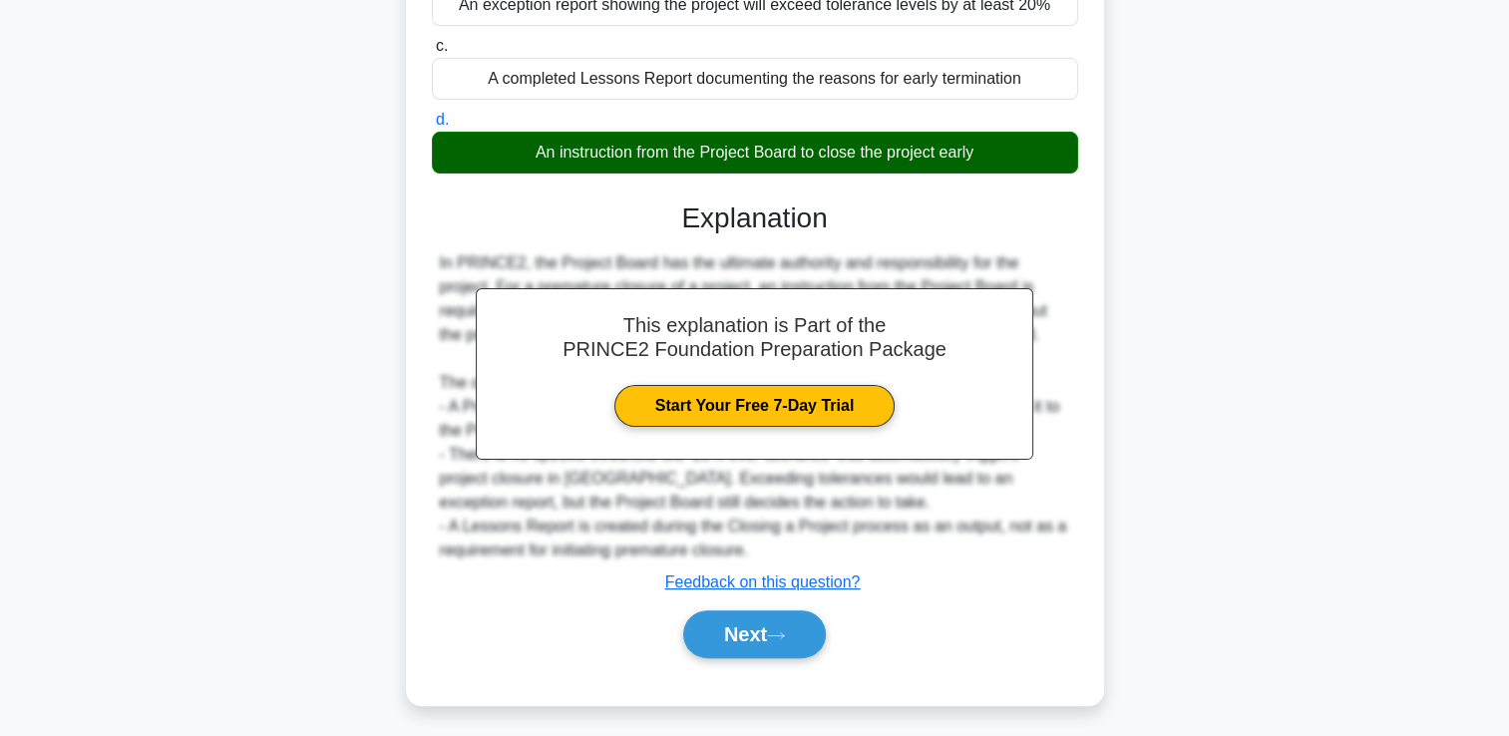
scroll to position [348, 0]
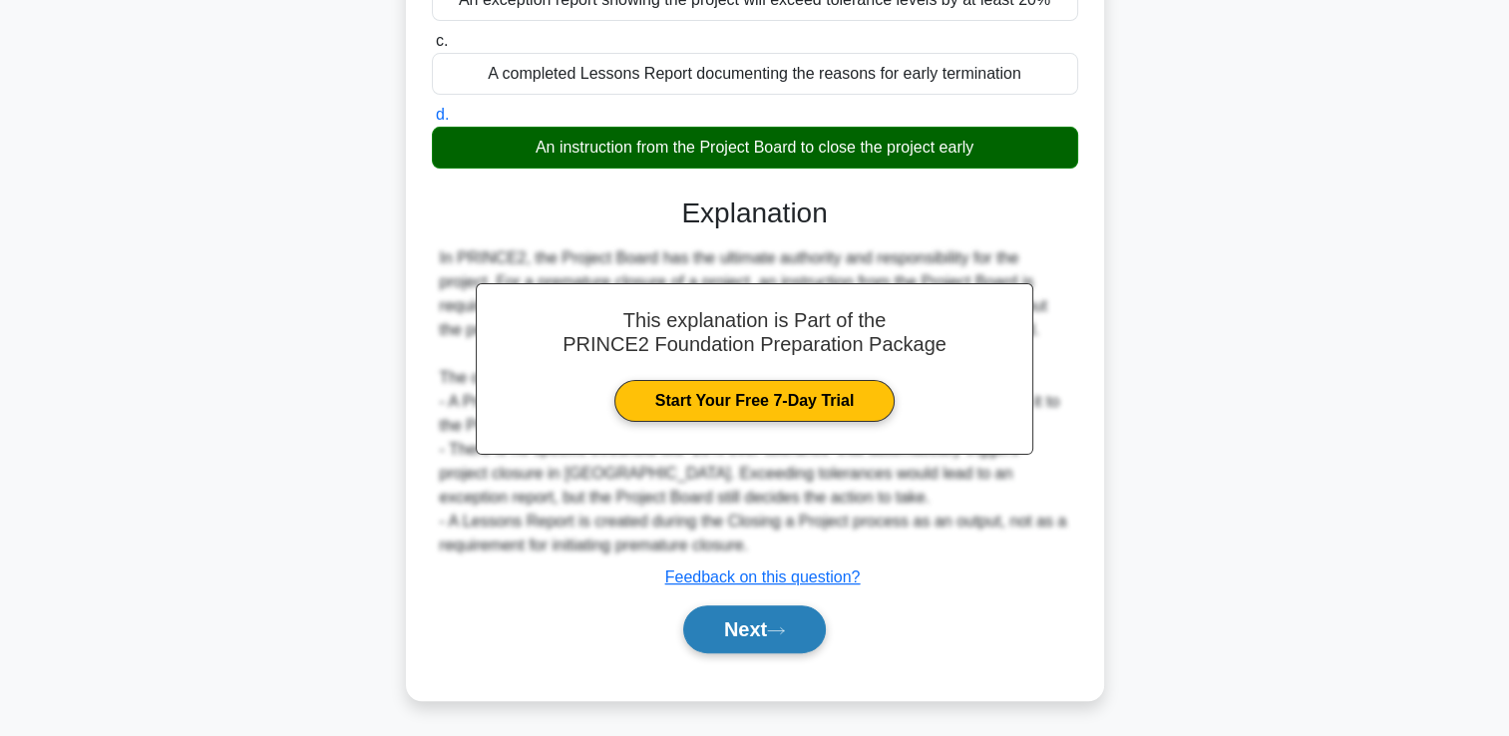
click at [790, 622] on button "Next" at bounding box center [754, 629] width 143 height 48
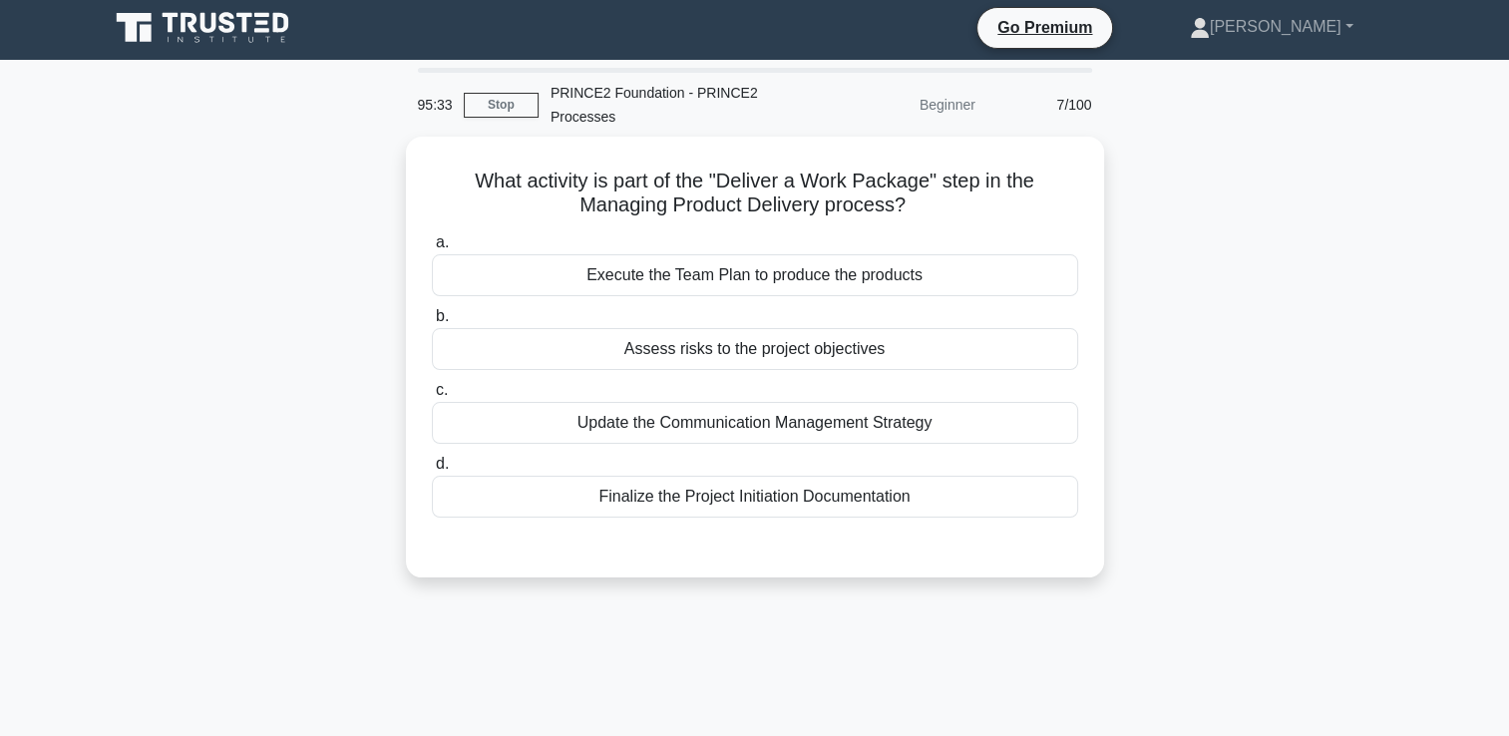
scroll to position [0, 0]
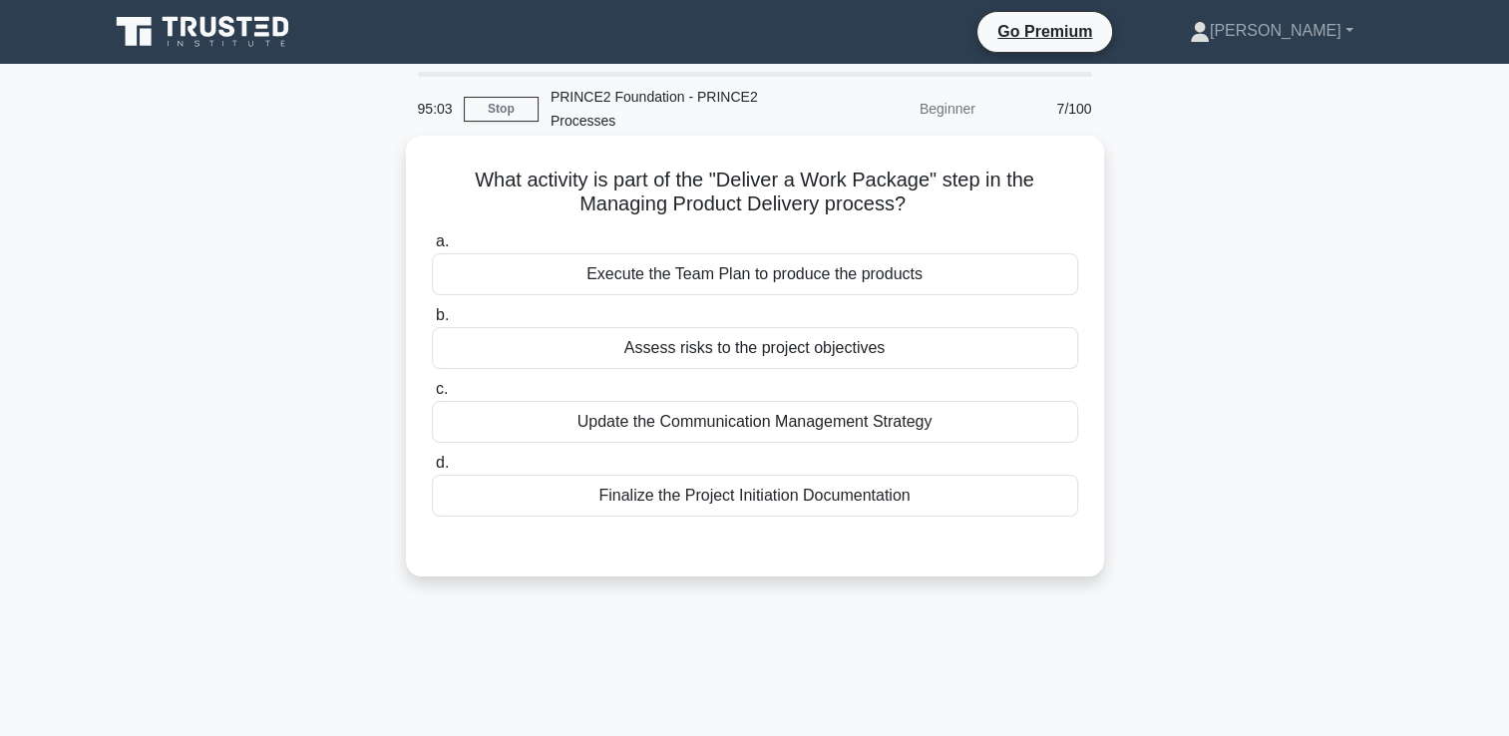
click at [901, 273] on div "Execute the Team Plan to produce the products" at bounding box center [755, 274] width 646 height 42
click at [432, 248] on input "a. Execute the Team Plan to produce the products" at bounding box center [432, 241] width 0 height 13
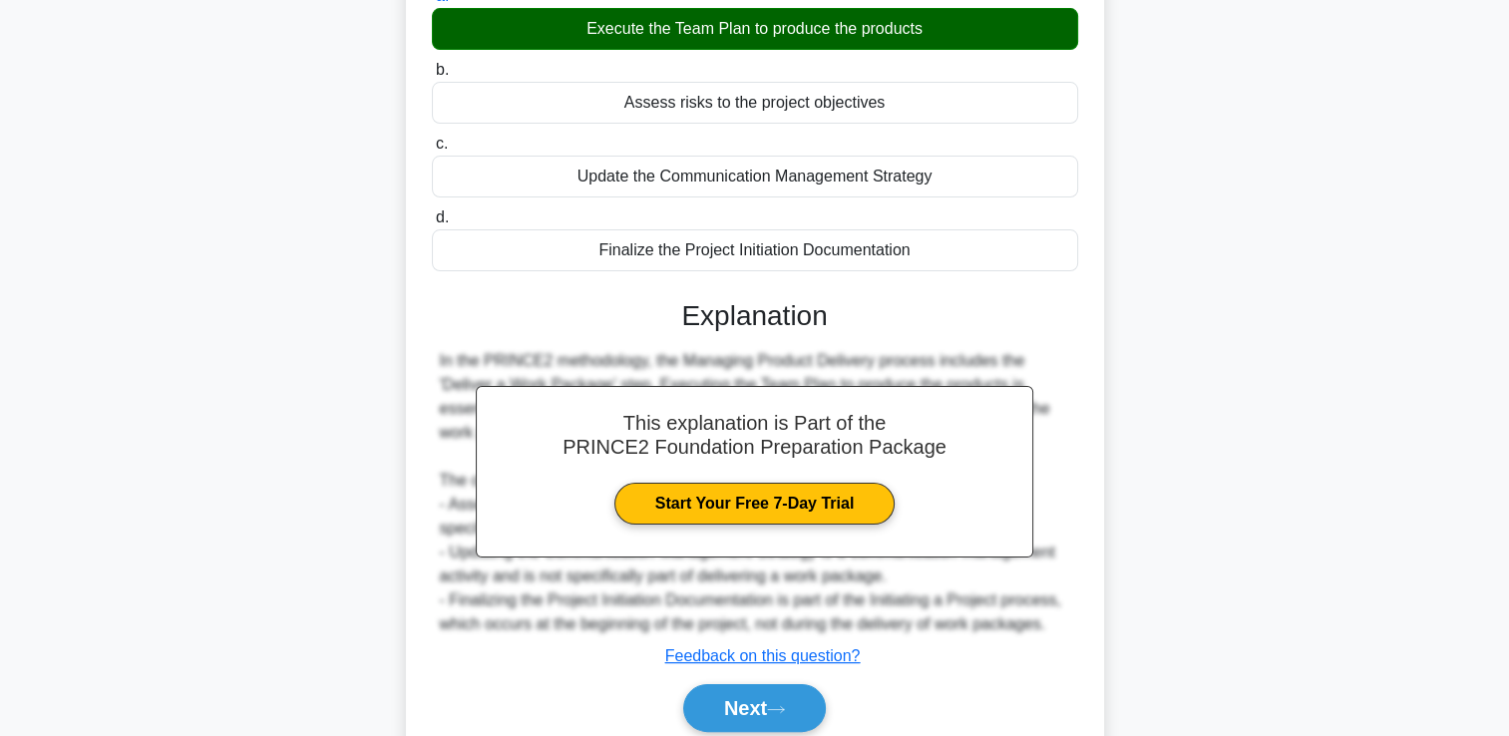
scroll to position [341, 0]
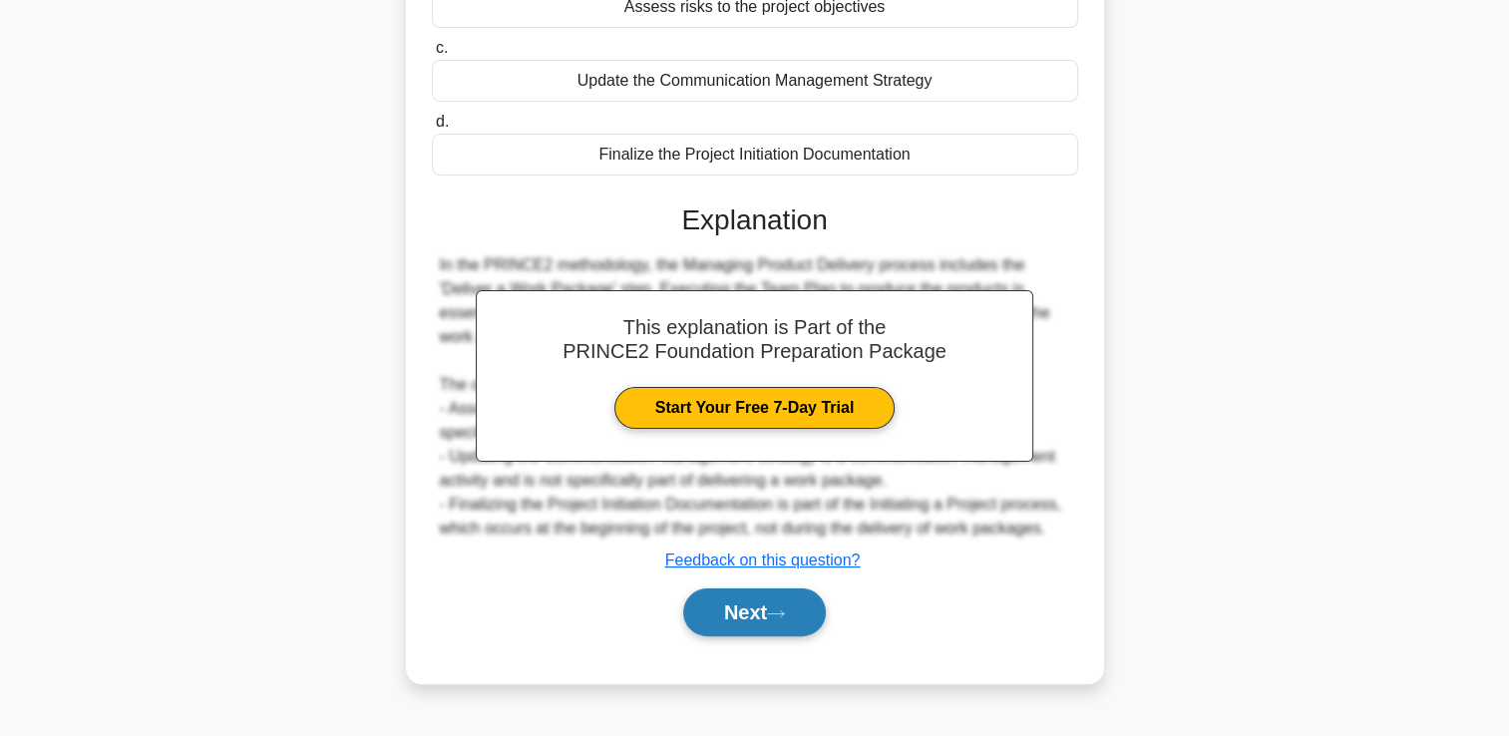
click at [749, 607] on button "Next" at bounding box center [754, 612] width 143 height 48
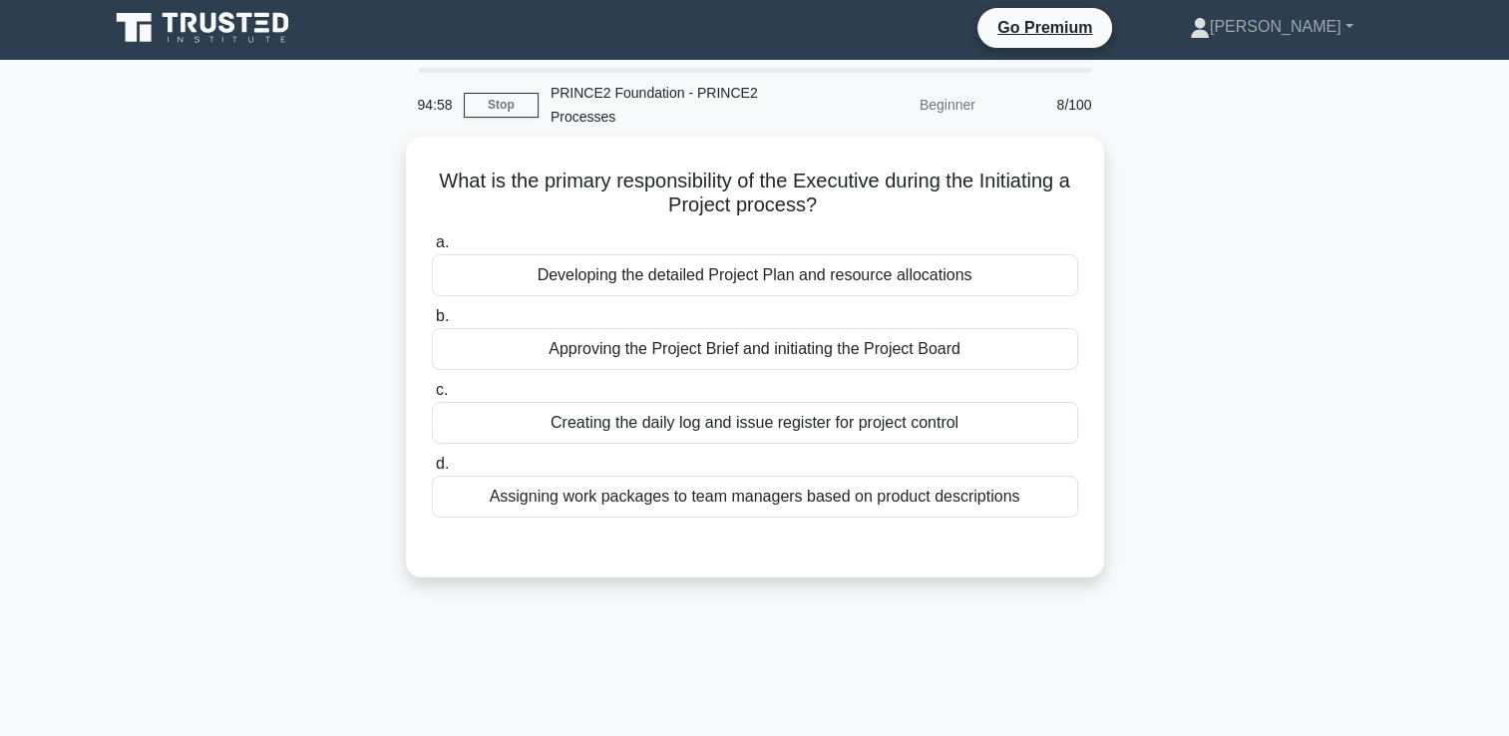
scroll to position [0, 0]
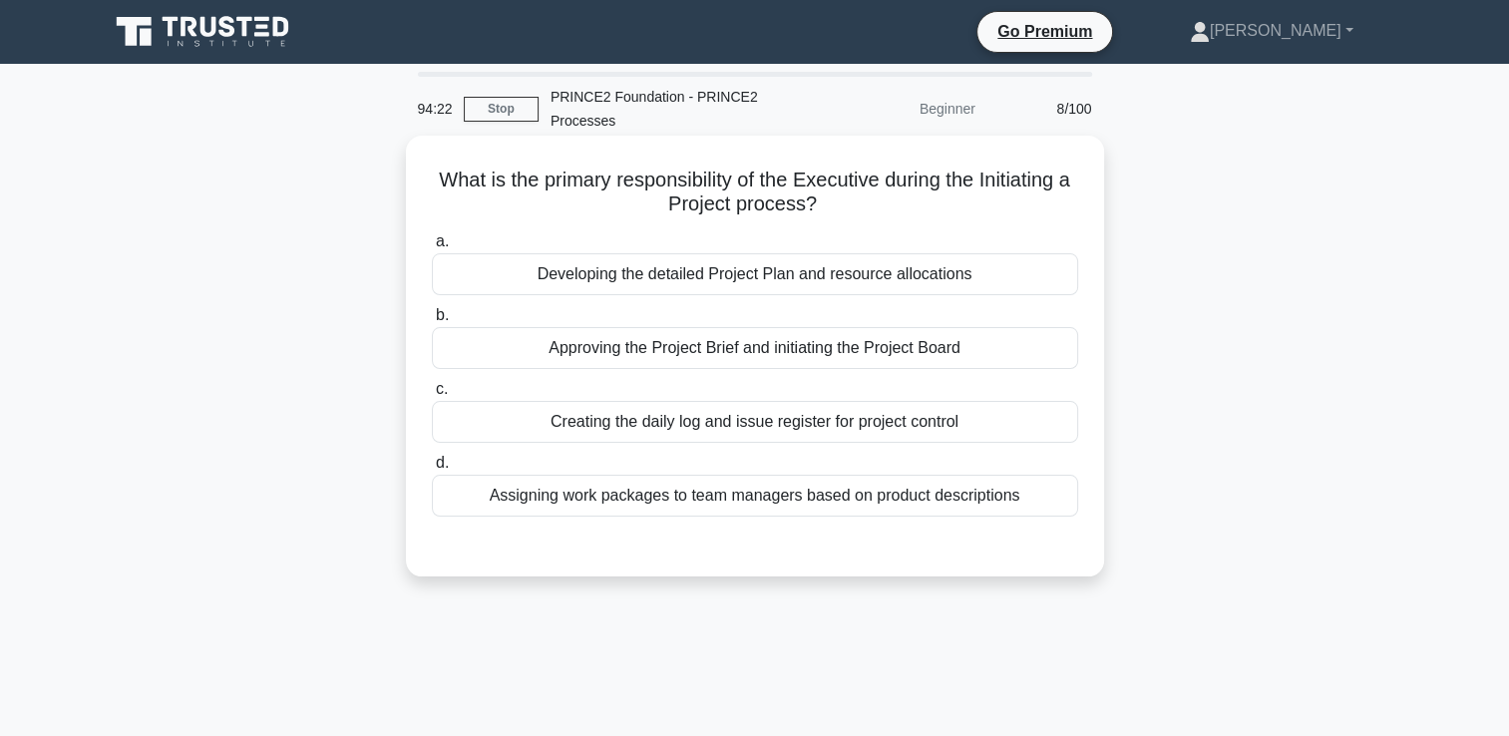
click at [881, 353] on div "Approving the Project Brief and initiating the Project Board" at bounding box center [755, 348] width 646 height 42
click at [432, 322] on input "b. Approving the Project Brief and initiating the Project Board" at bounding box center [432, 315] width 0 height 13
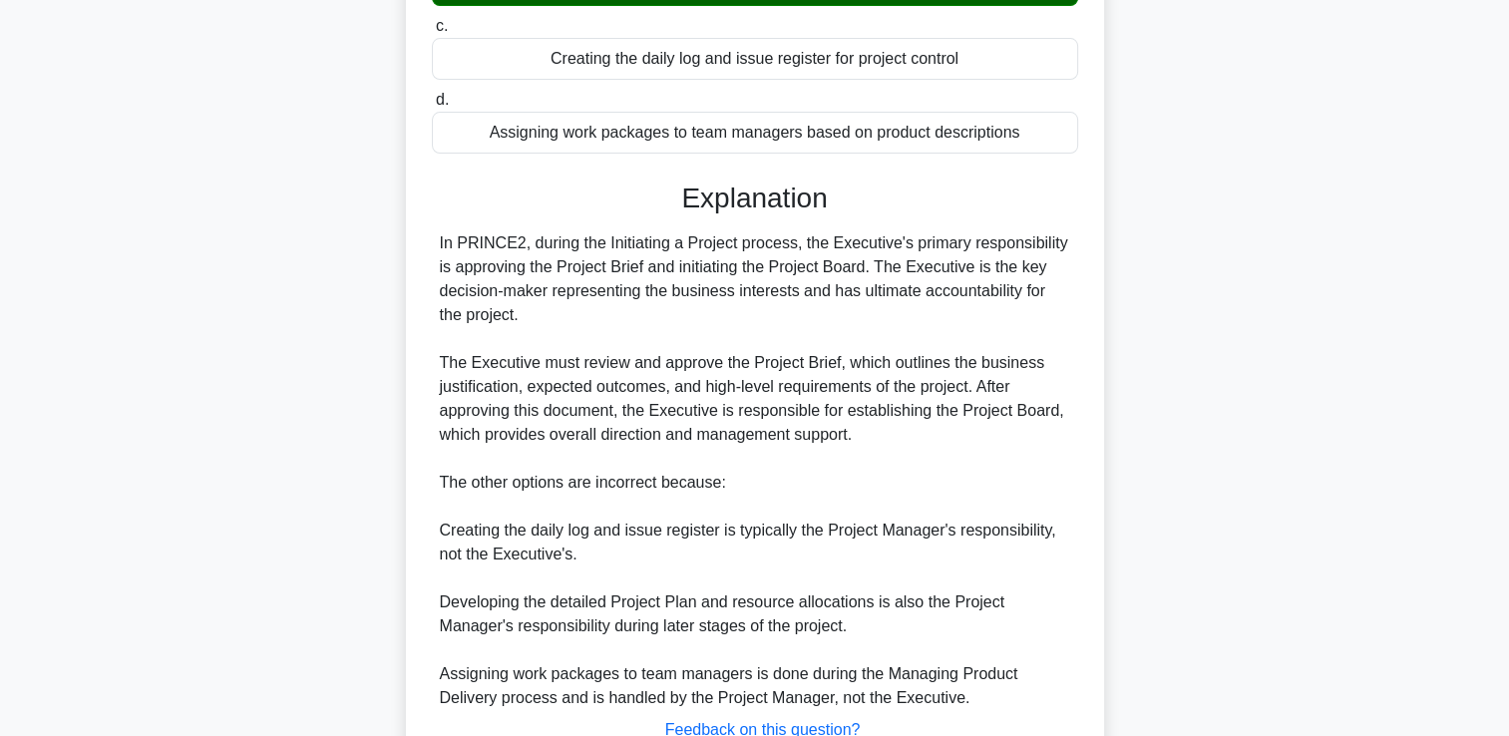
scroll to position [516, 0]
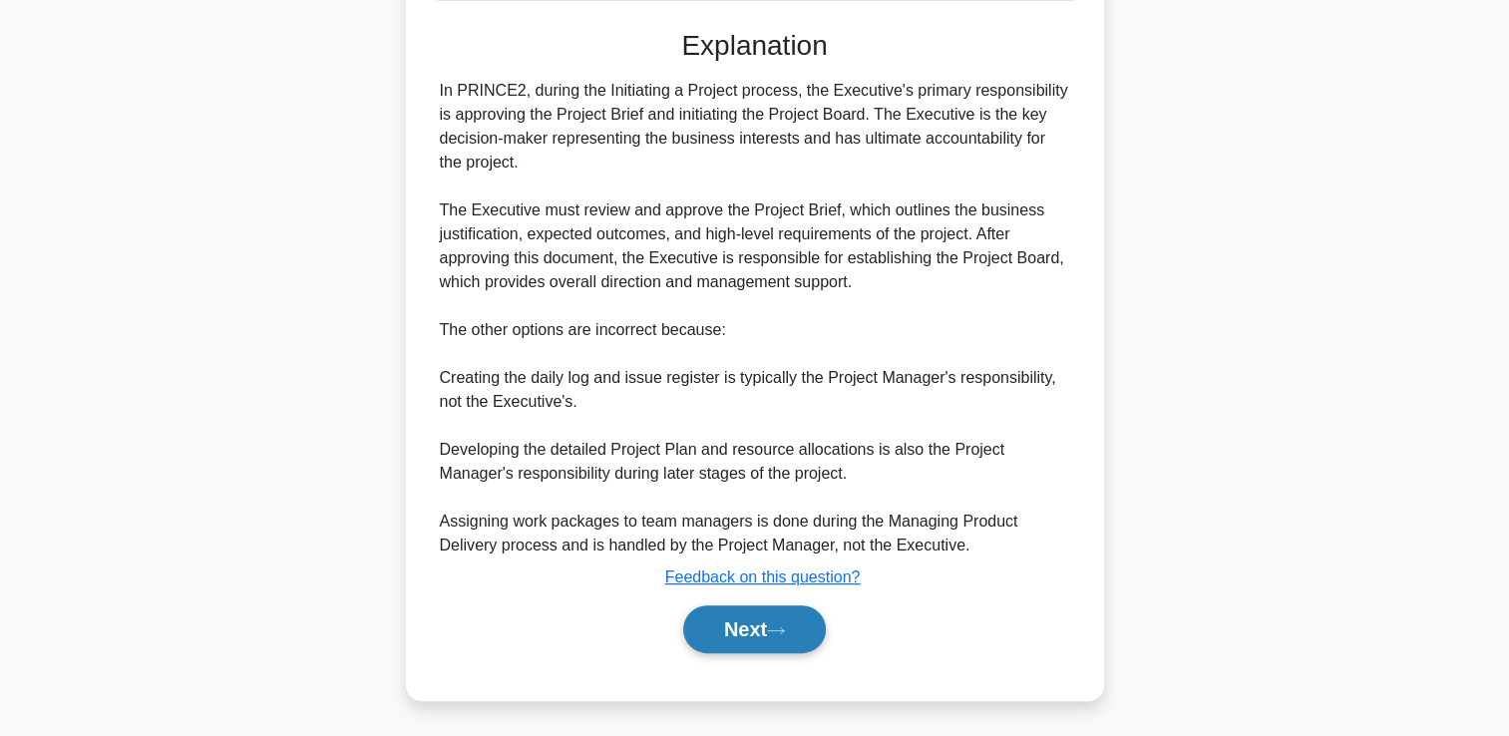
click at [739, 645] on button "Next" at bounding box center [754, 629] width 143 height 48
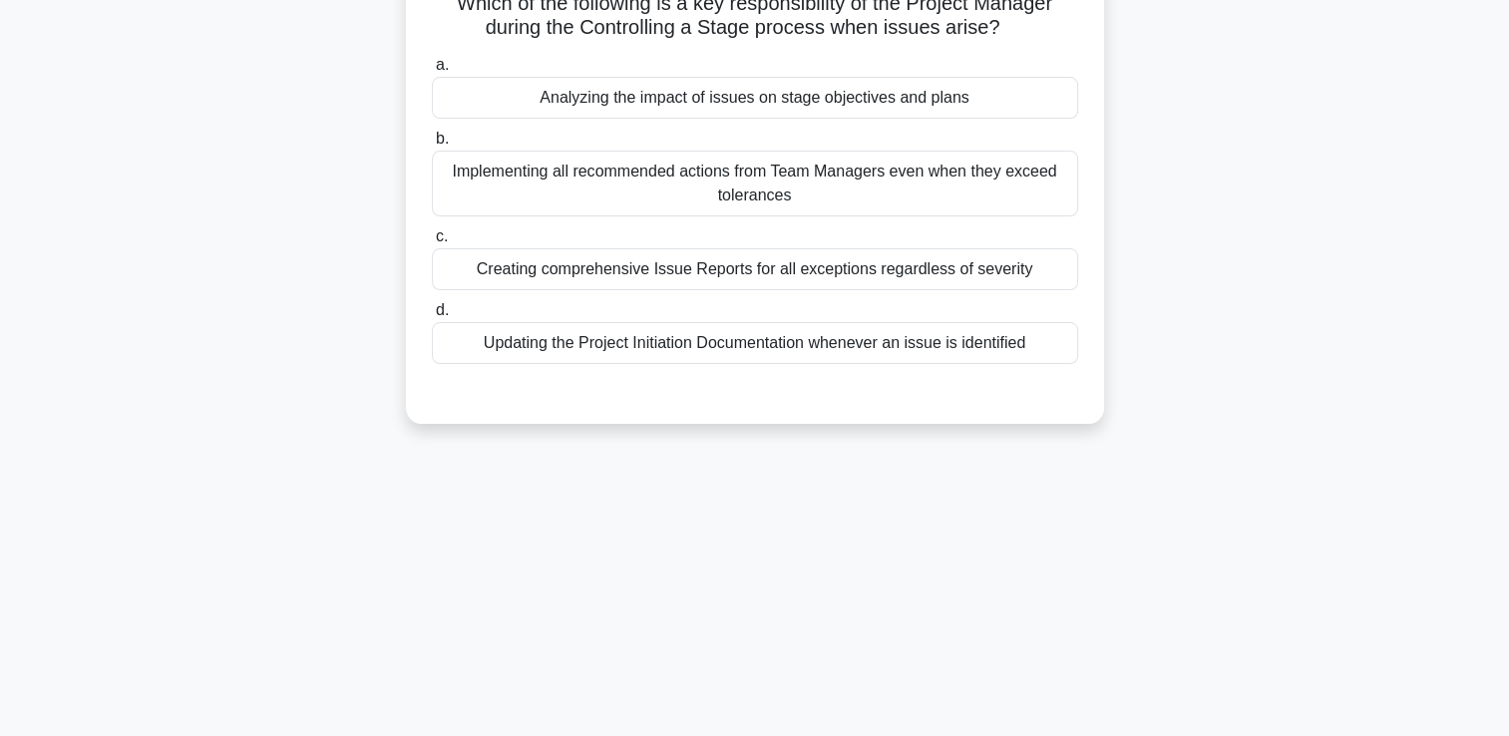
scroll to position [0, 0]
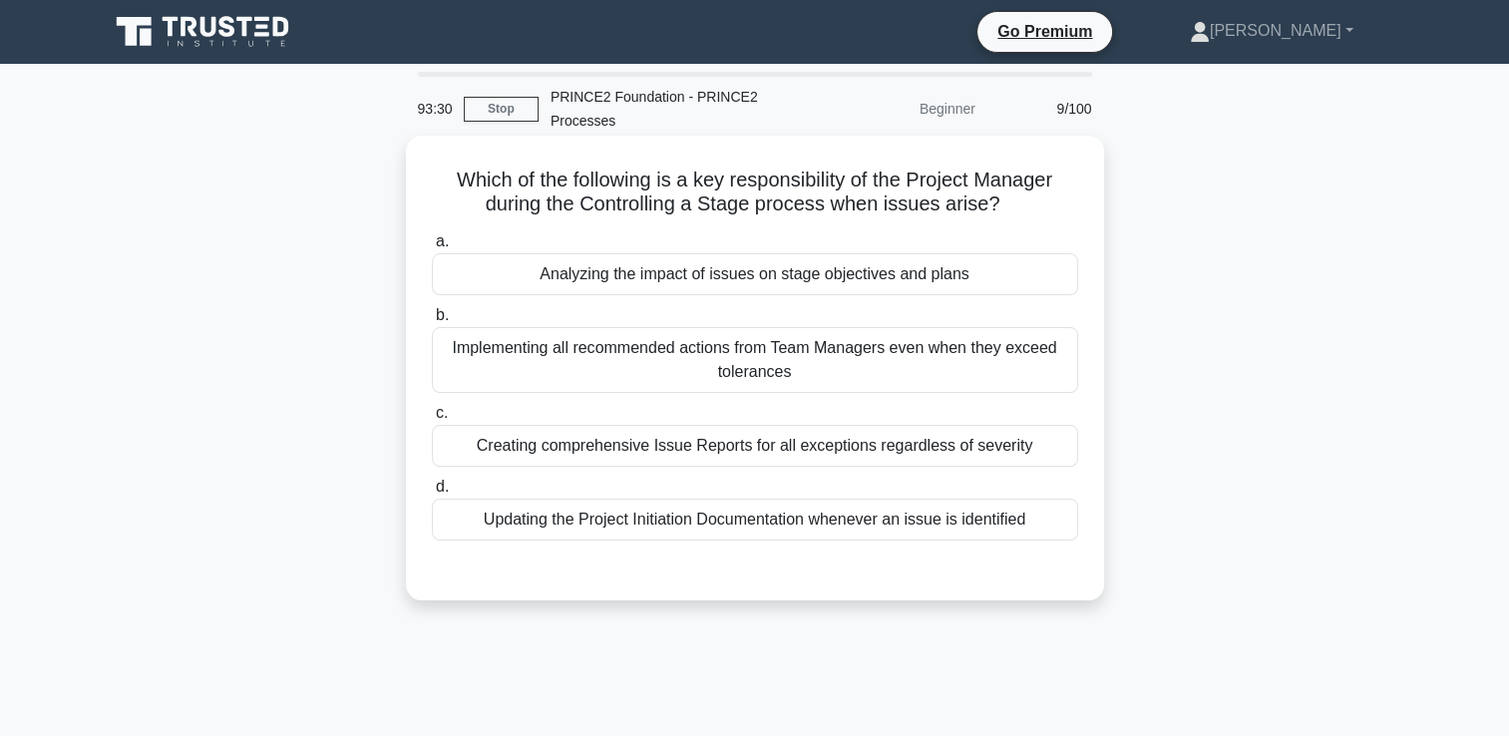
click at [961, 450] on div "Creating comprehensive Issue Reports for all exceptions regardless of severity" at bounding box center [755, 446] width 646 height 42
click at [432, 420] on input "c. Creating comprehensive Issue Reports for all exceptions regardless of severi…" at bounding box center [432, 413] width 0 height 13
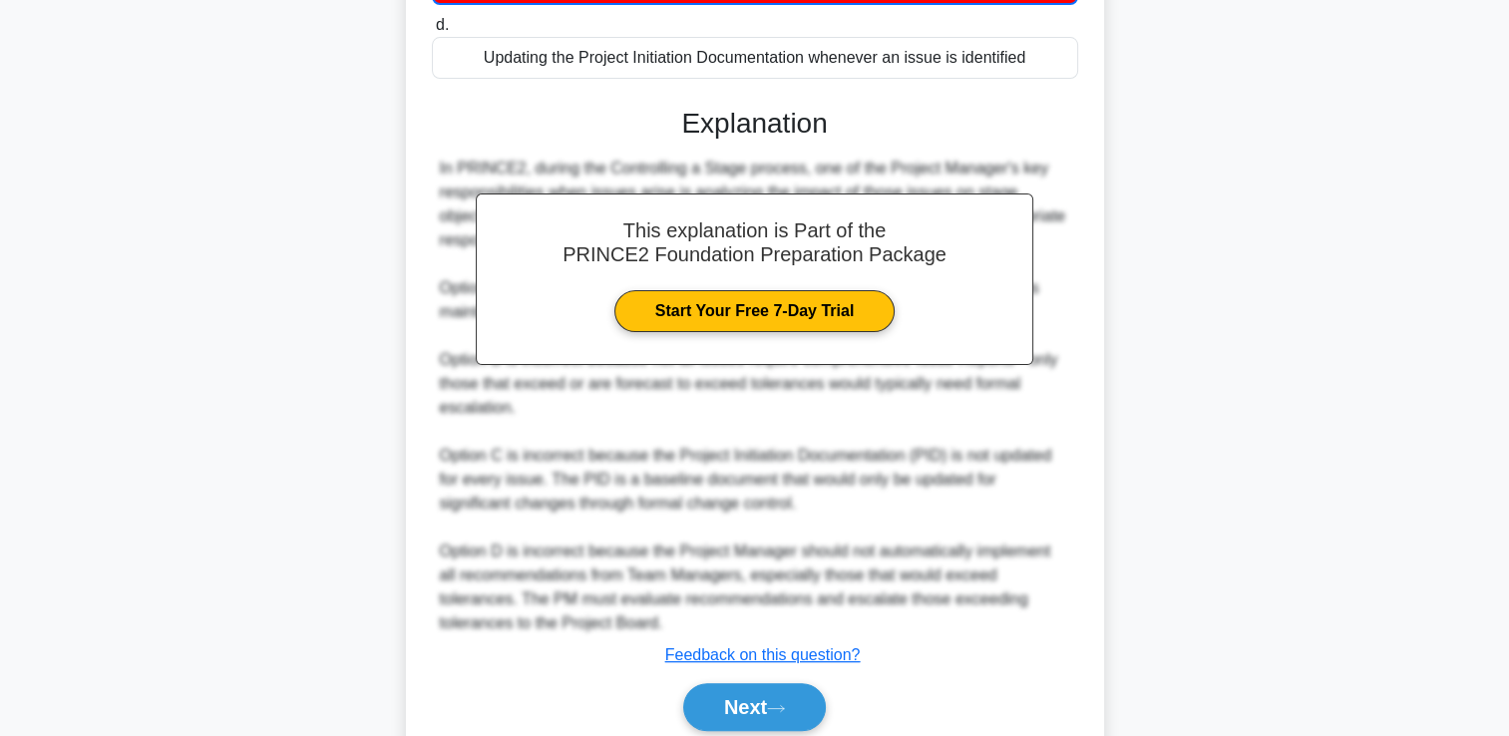
scroll to position [541, 0]
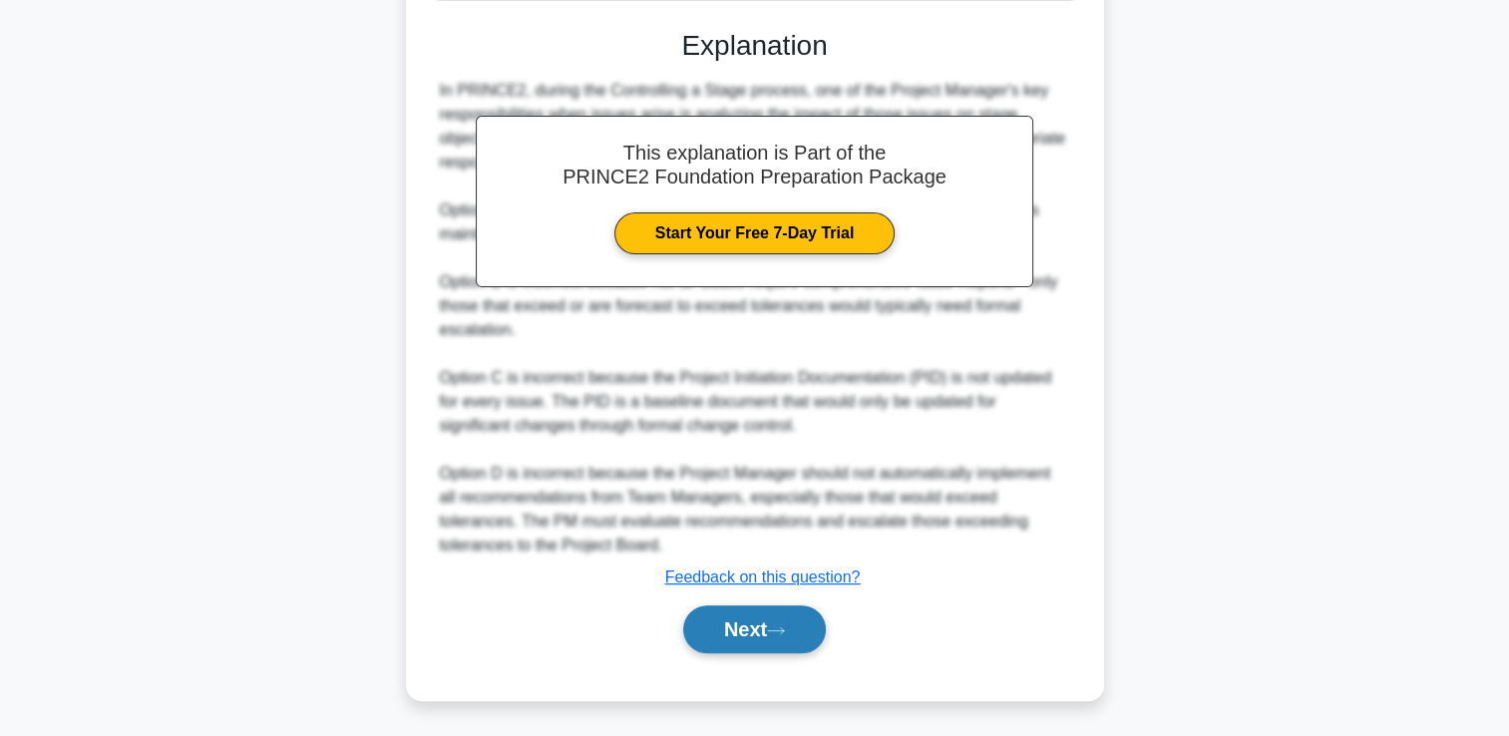
click at [783, 633] on icon at bounding box center [776, 630] width 18 height 11
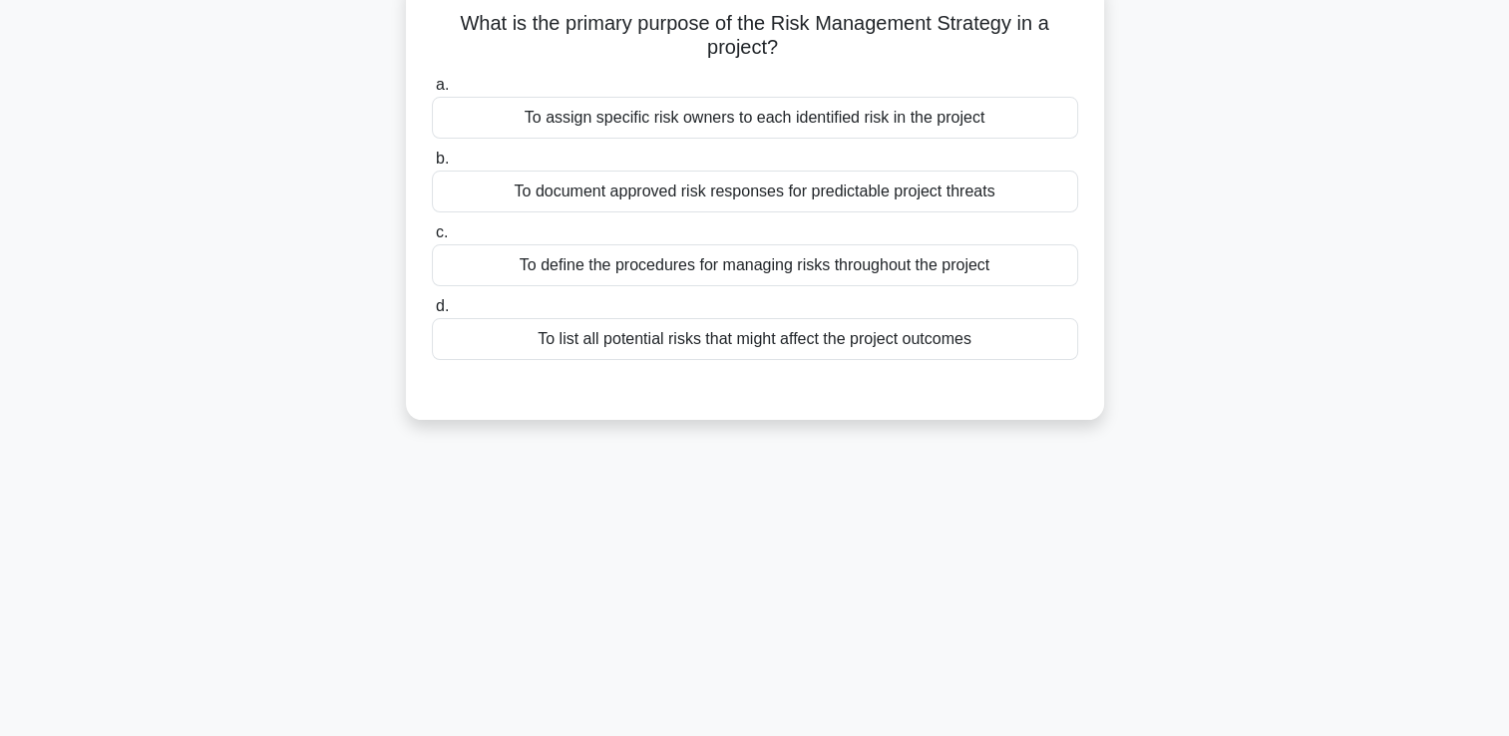
scroll to position [0, 0]
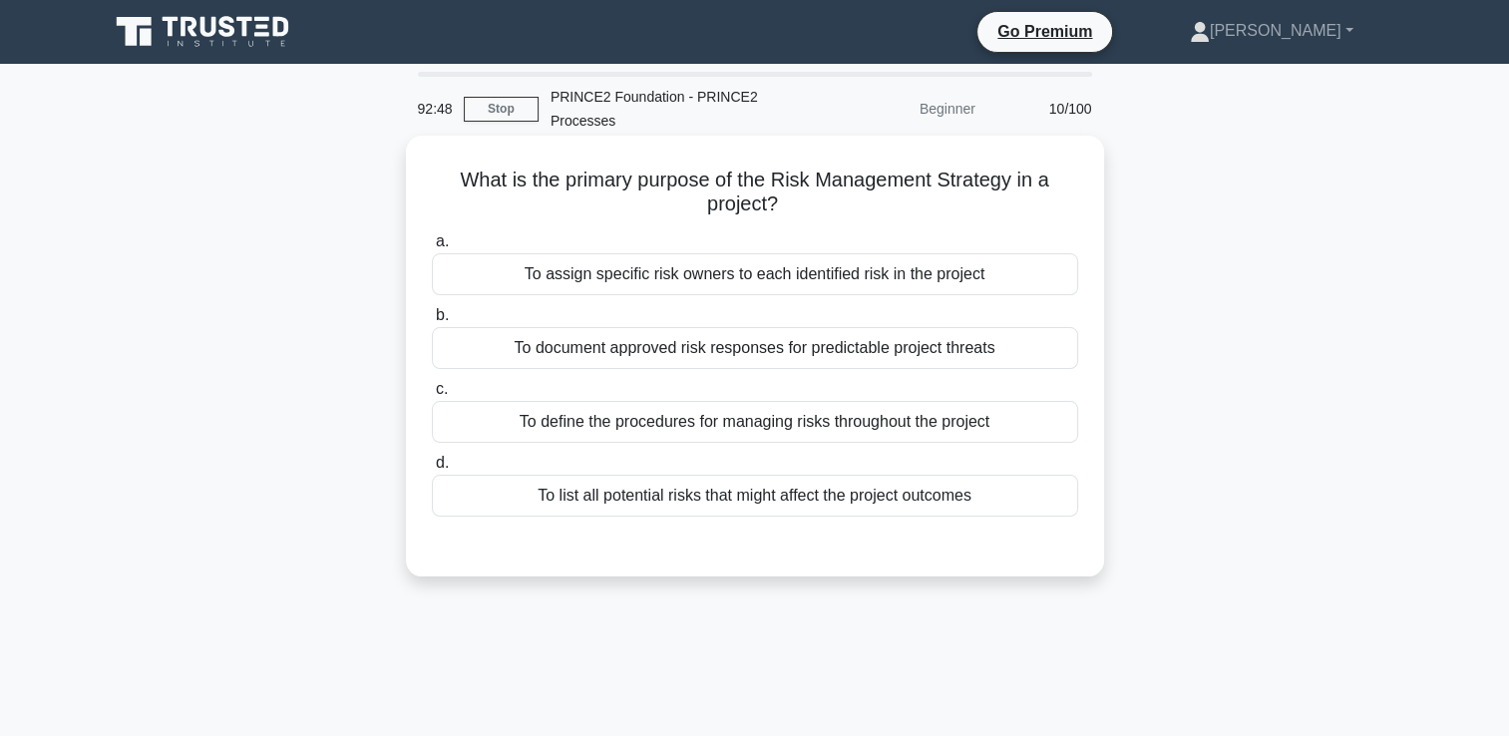
click at [733, 430] on div "To define the procedures for managing risks throughout the project" at bounding box center [755, 422] width 646 height 42
click at [432, 396] on input "c. To define the procedures for managing risks throughout the project" at bounding box center [432, 389] width 0 height 13
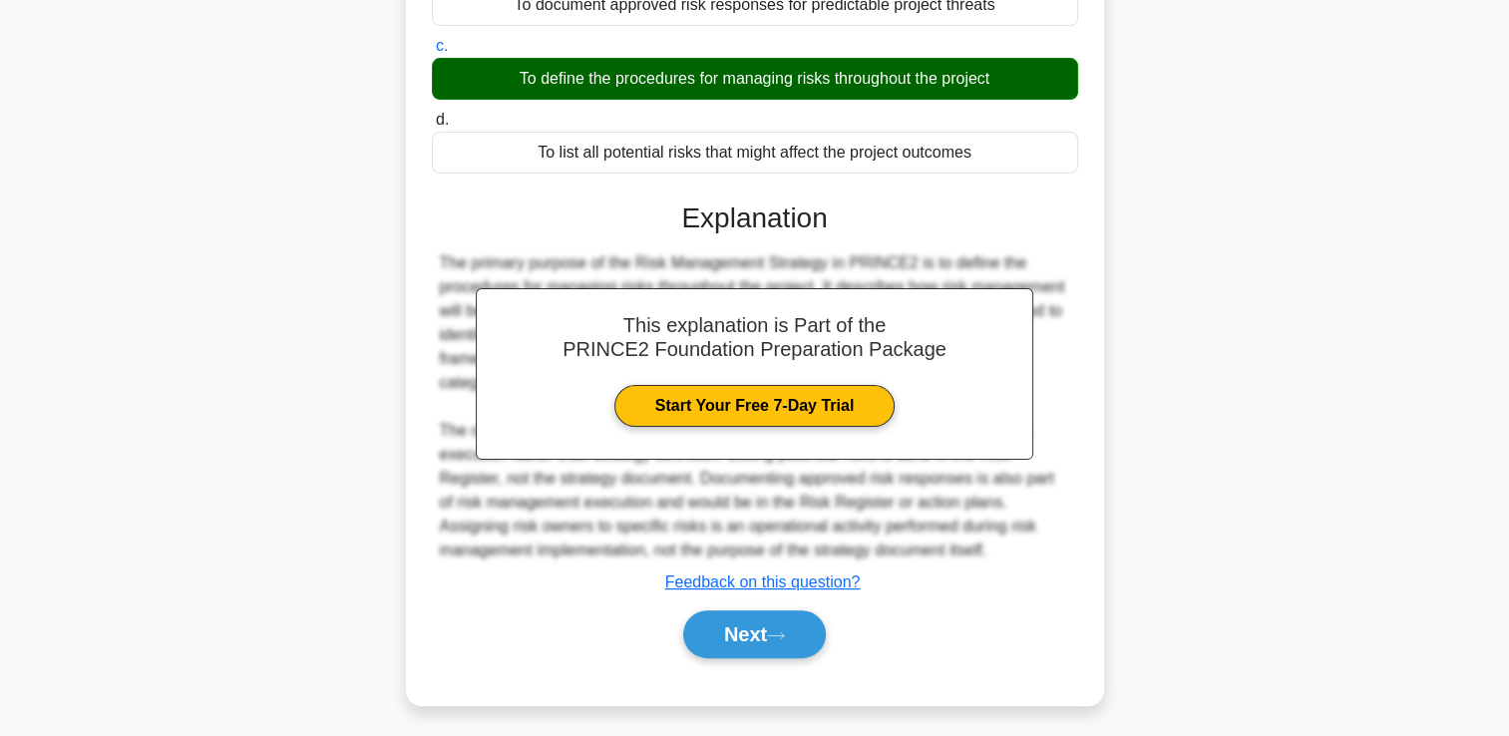
scroll to position [348, 0]
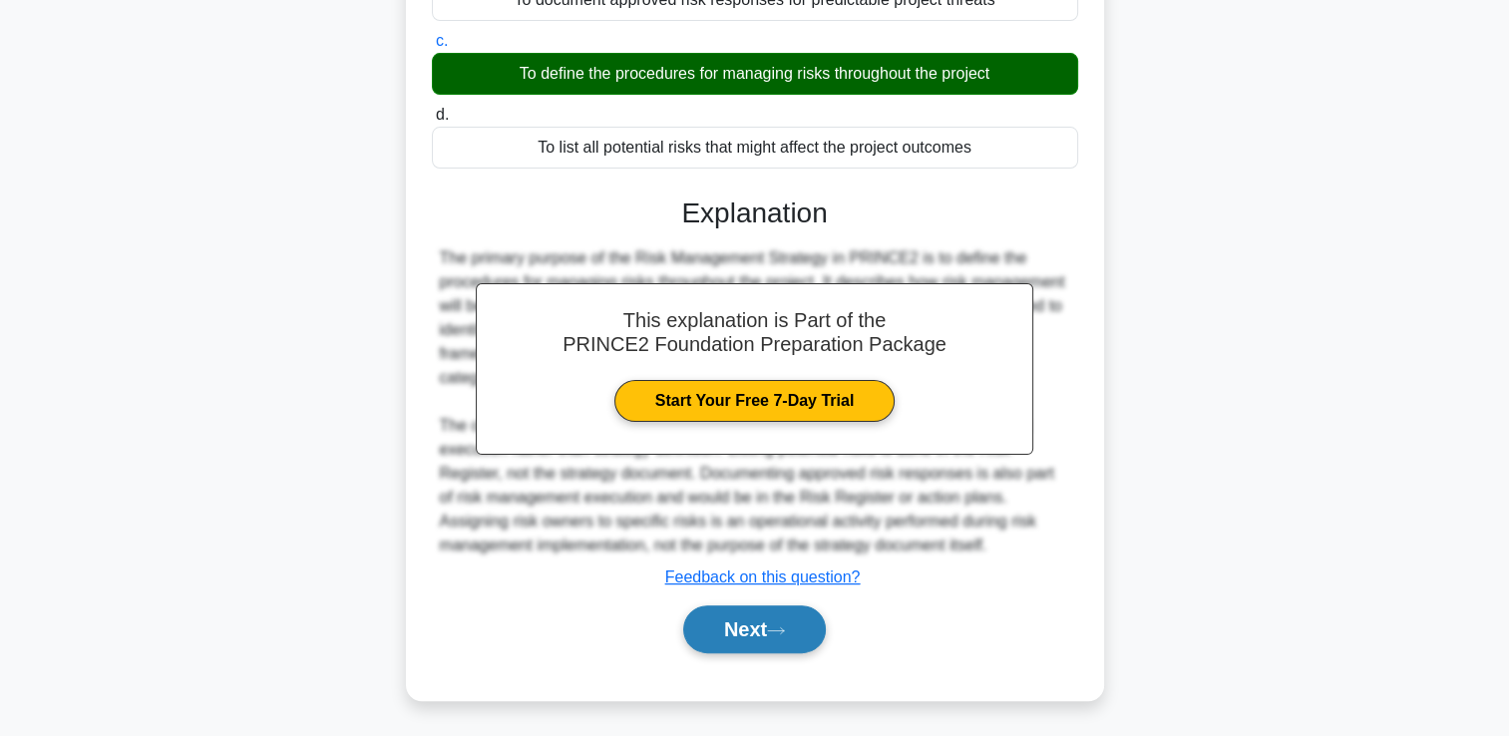
click at [754, 630] on button "Next" at bounding box center [754, 629] width 143 height 48
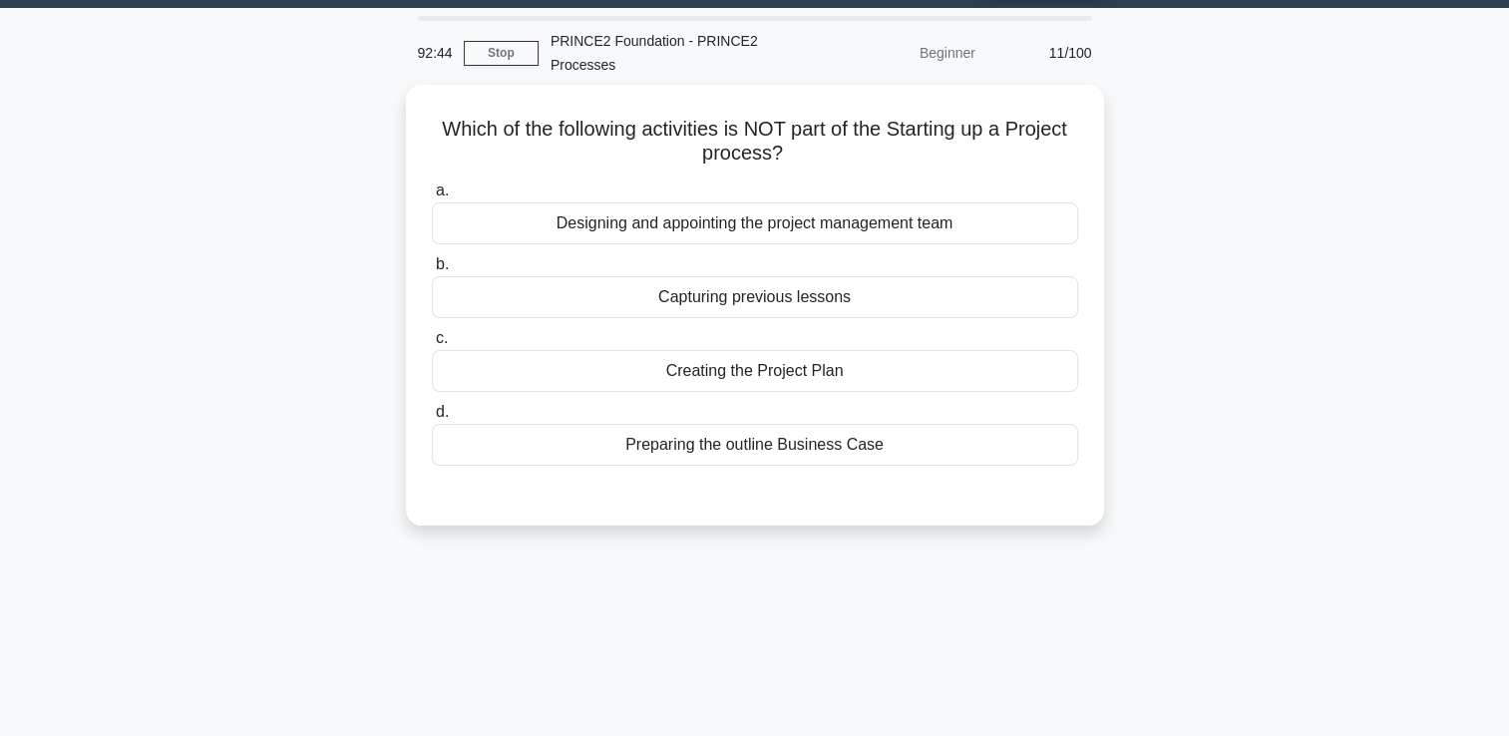
scroll to position [42, 0]
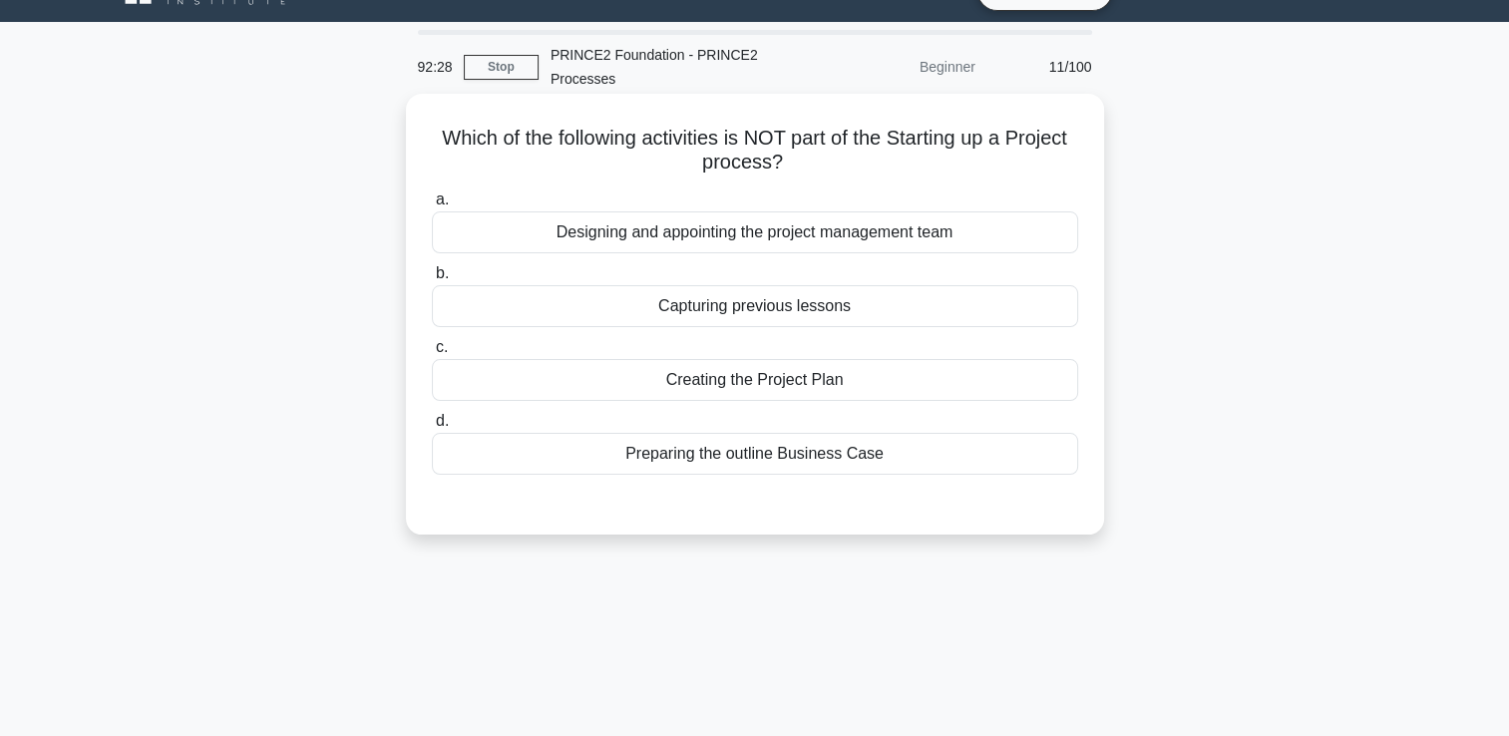
click at [816, 317] on div "Capturing previous lessons" at bounding box center [755, 306] width 646 height 42
click at [432, 280] on input "b. Capturing previous lessons" at bounding box center [432, 273] width 0 height 13
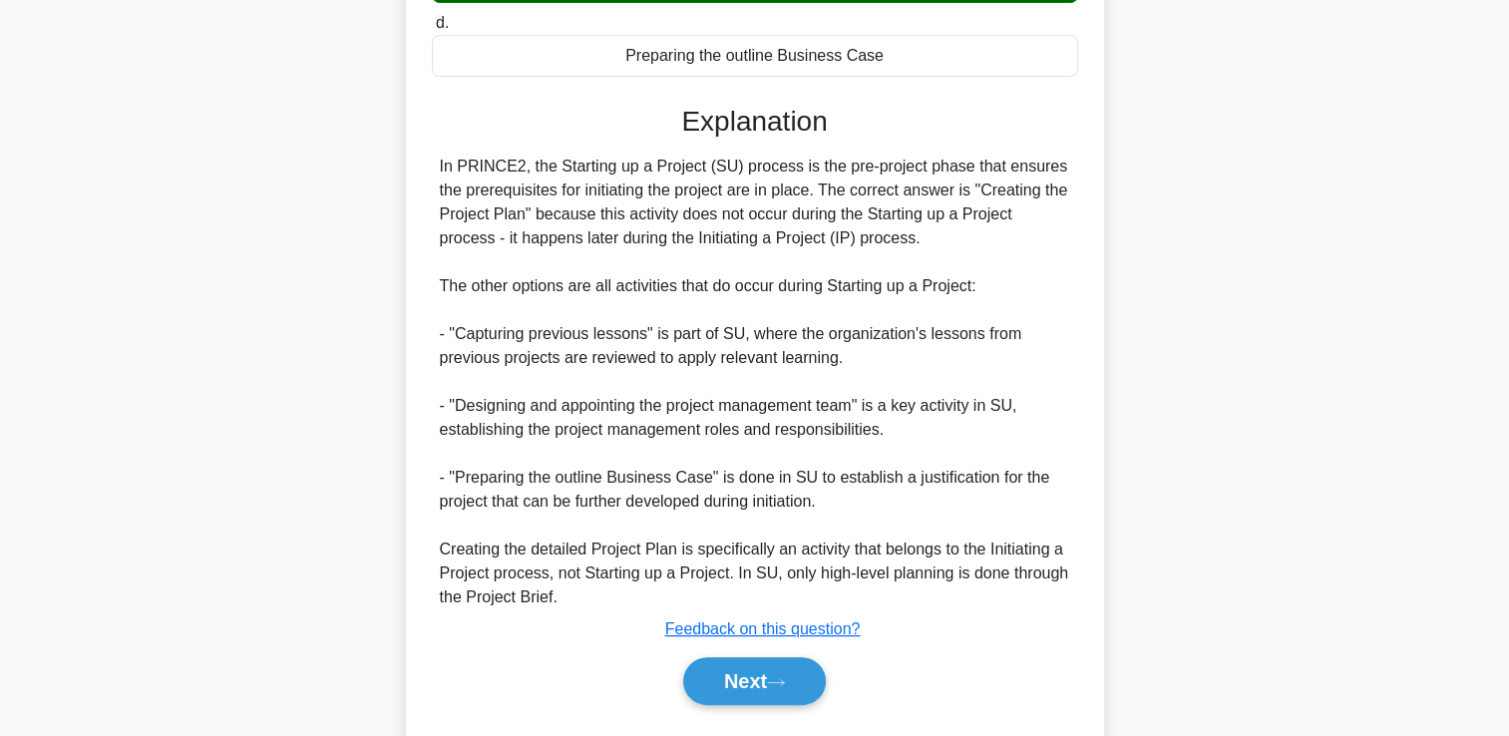
scroll to position [494, 0]
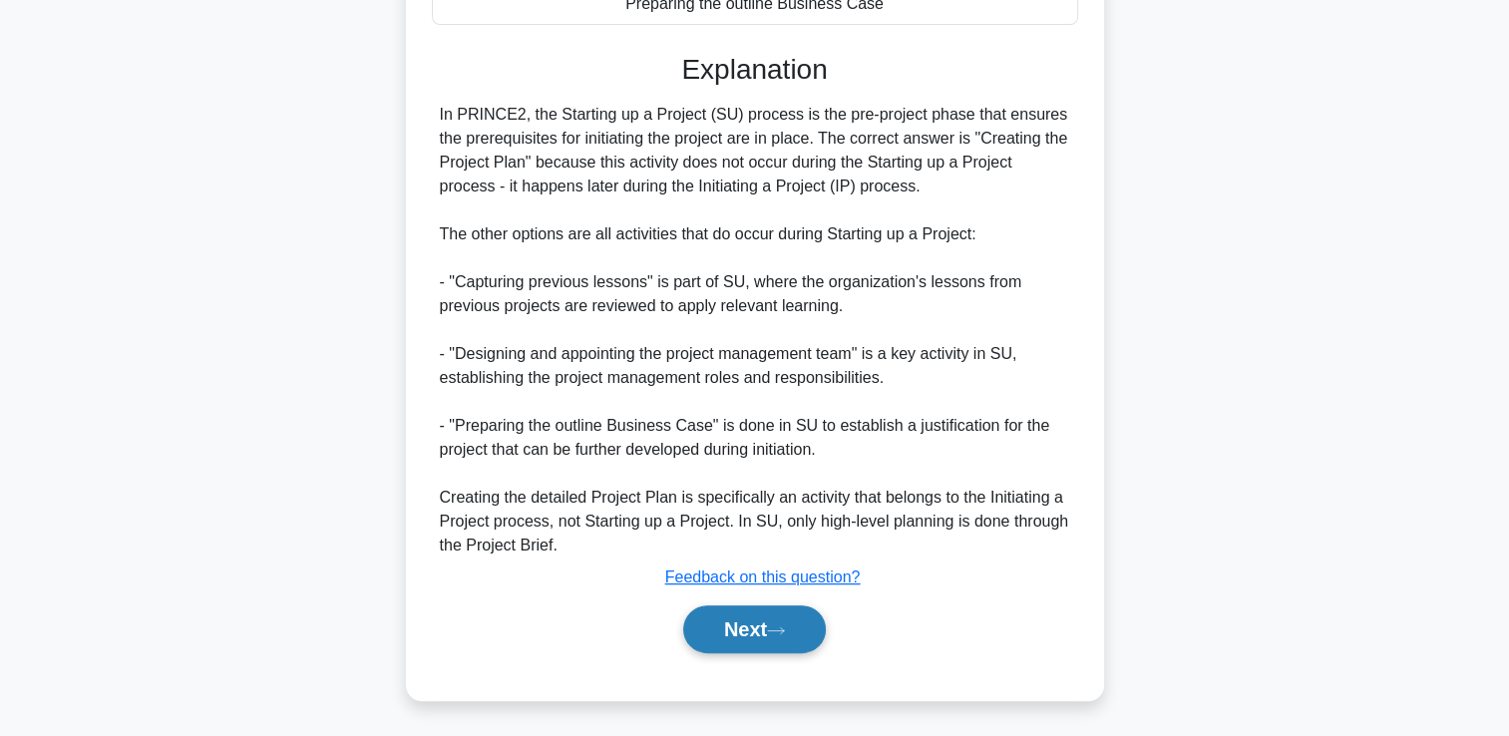
click at [736, 628] on button "Next" at bounding box center [754, 629] width 143 height 48
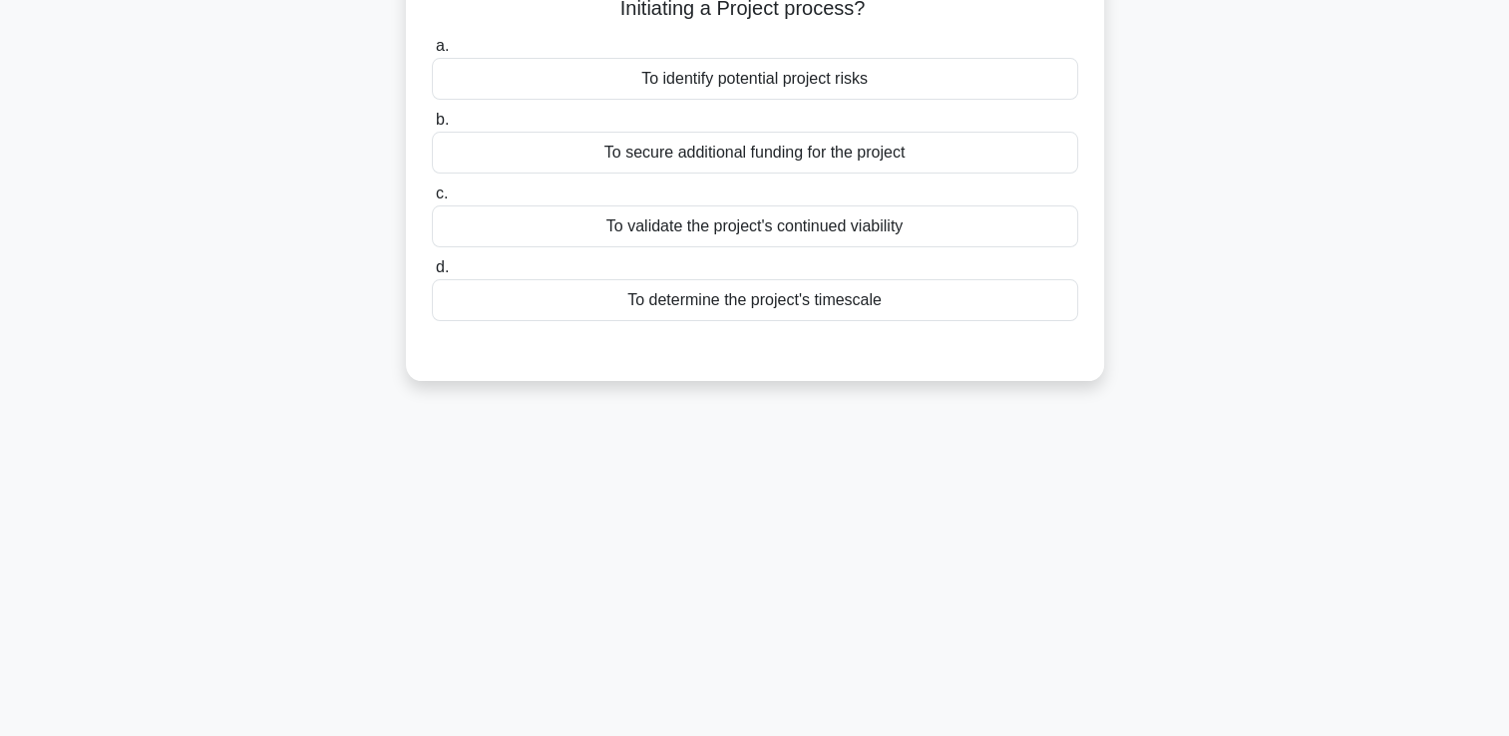
scroll to position [0, 0]
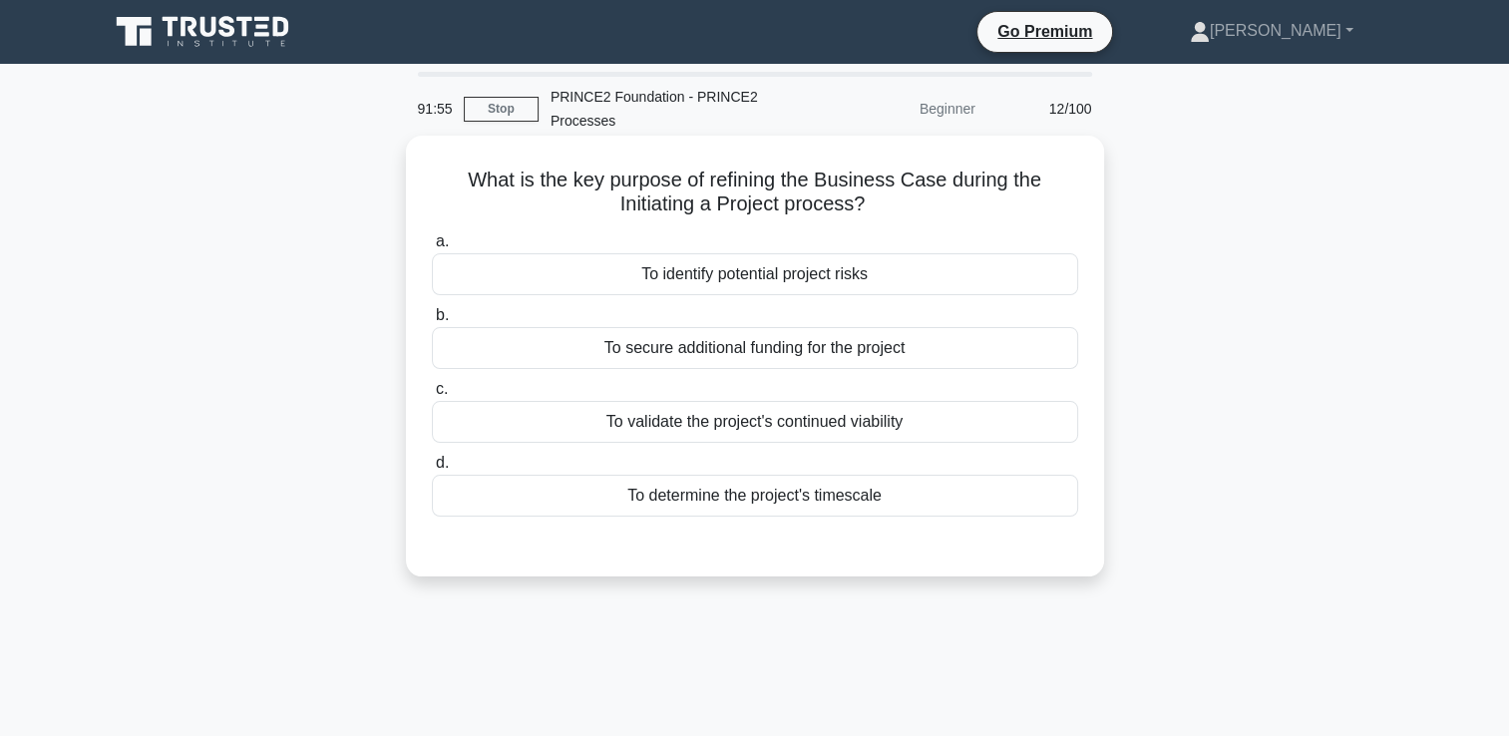
click at [925, 412] on div "To validate the project's continued viability" at bounding box center [755, 422] width 646 height 42
click at [432, 396] on input "c. To validate the project's continued viability" at bounding box center [432, 389] width 0 height 13
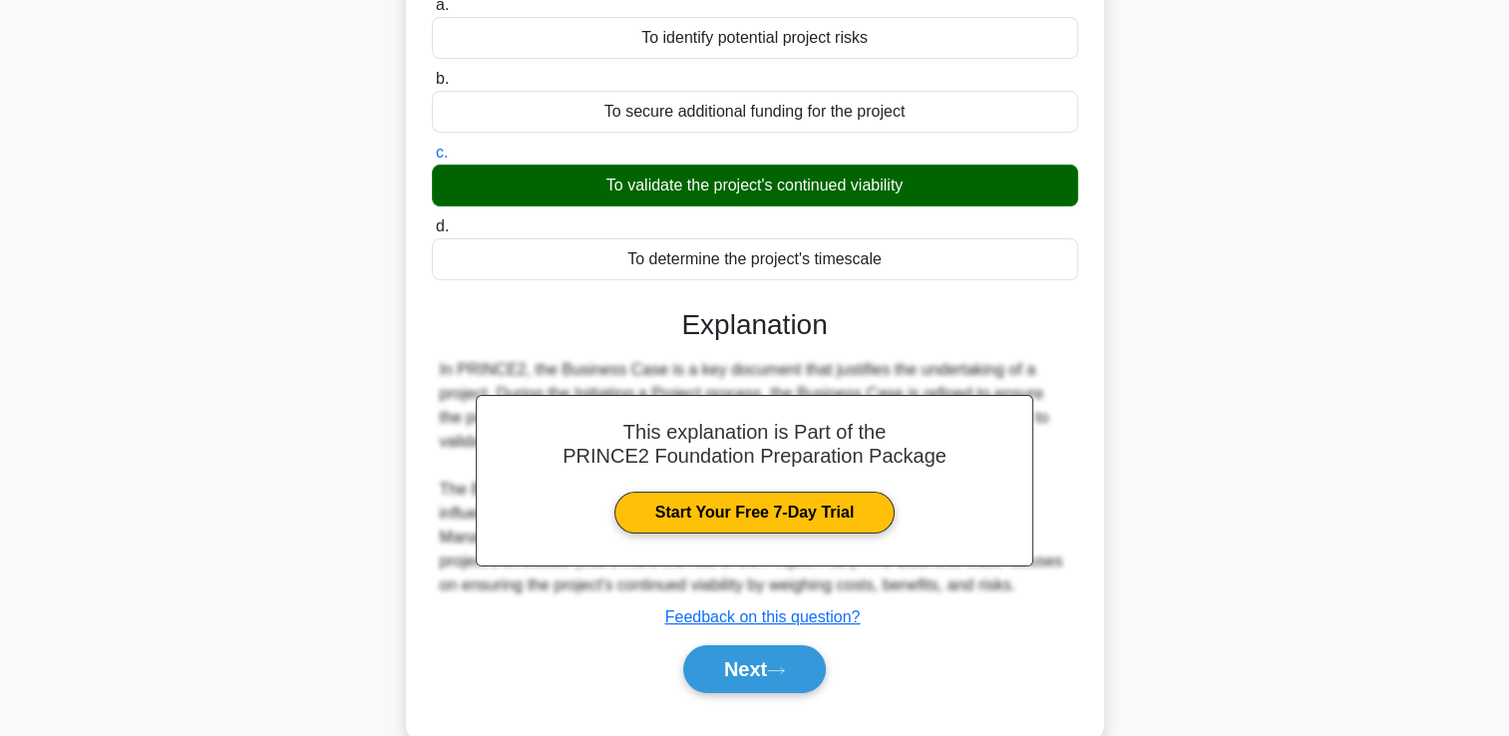
scroll to position [341, 0]
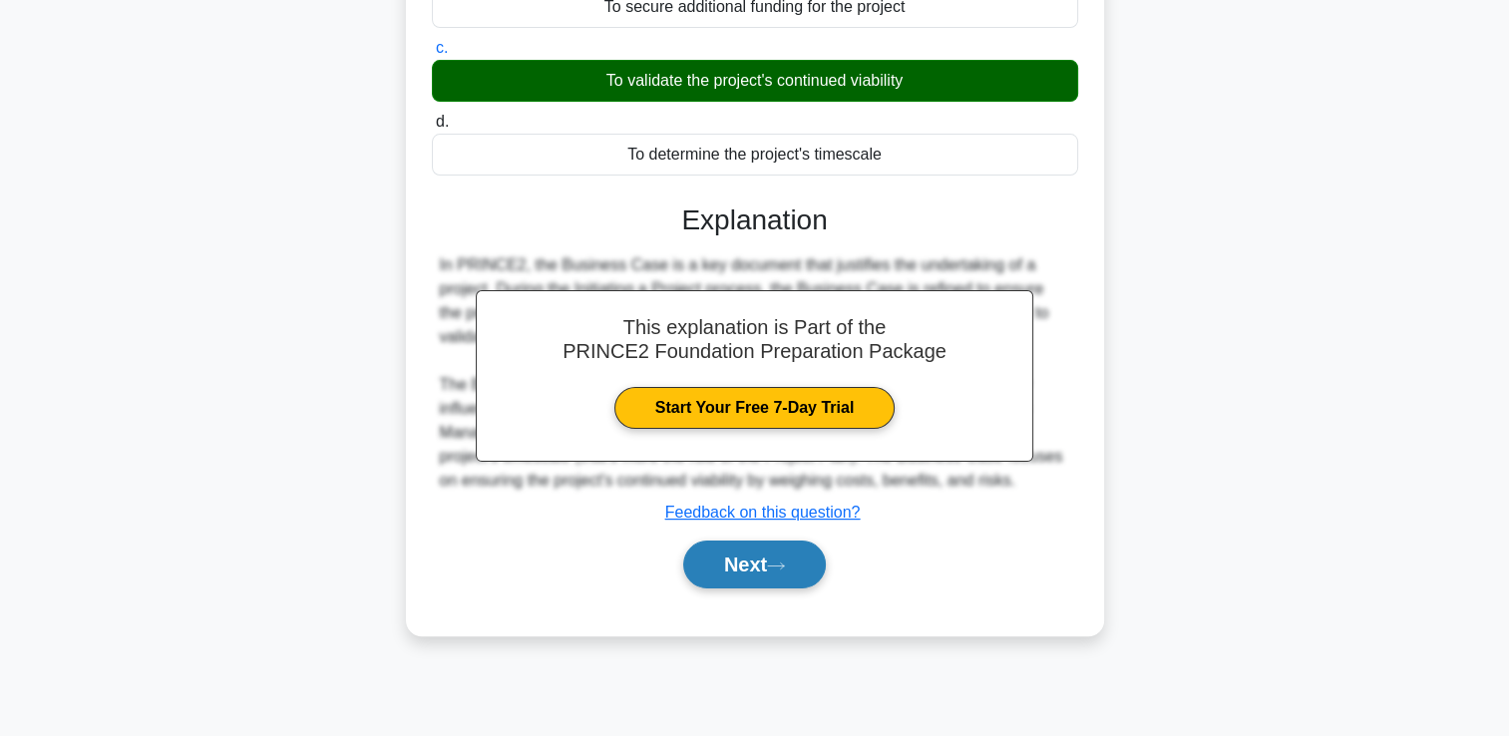
click at [699, 567] on button "Next" at bounding box center [754, 564] width 143 height 48
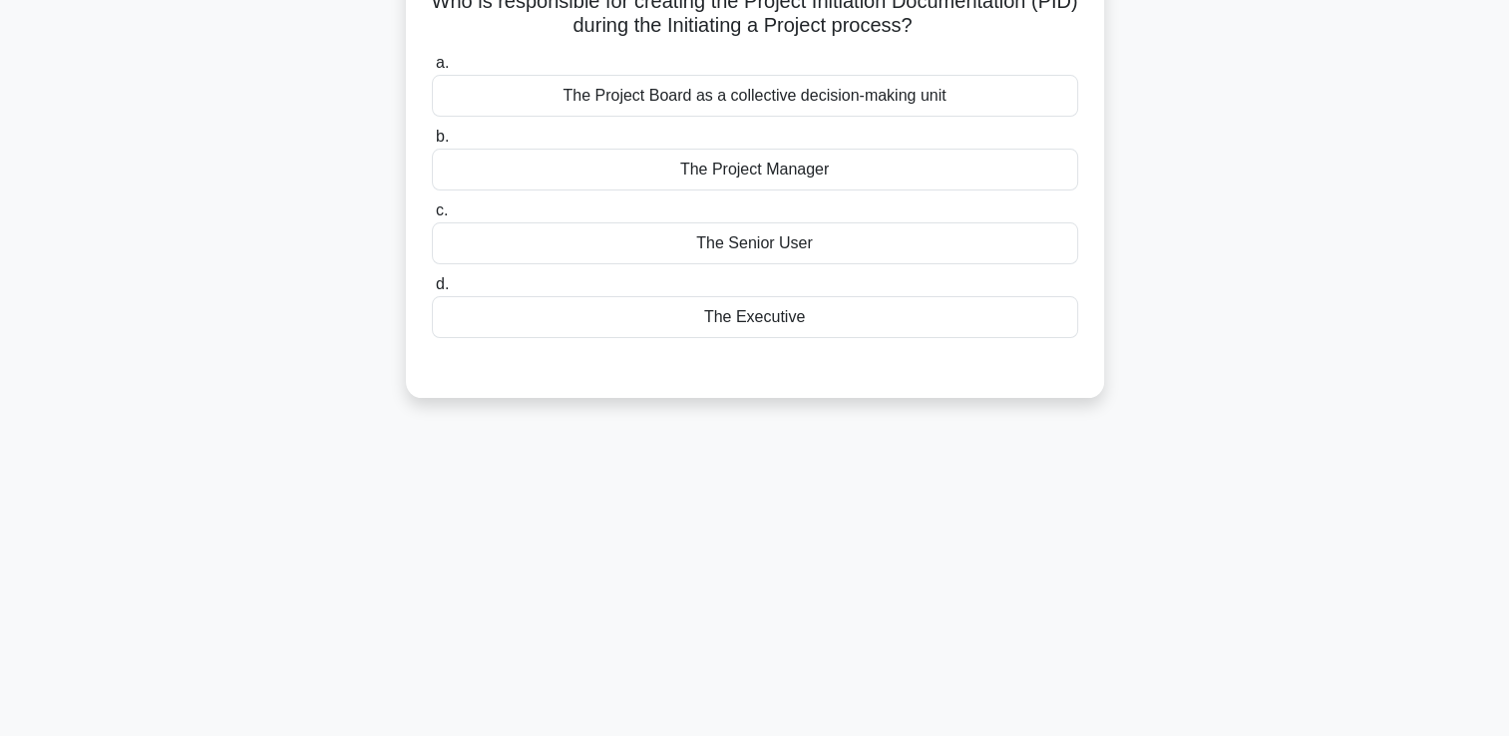
scroll to position [0, 0]
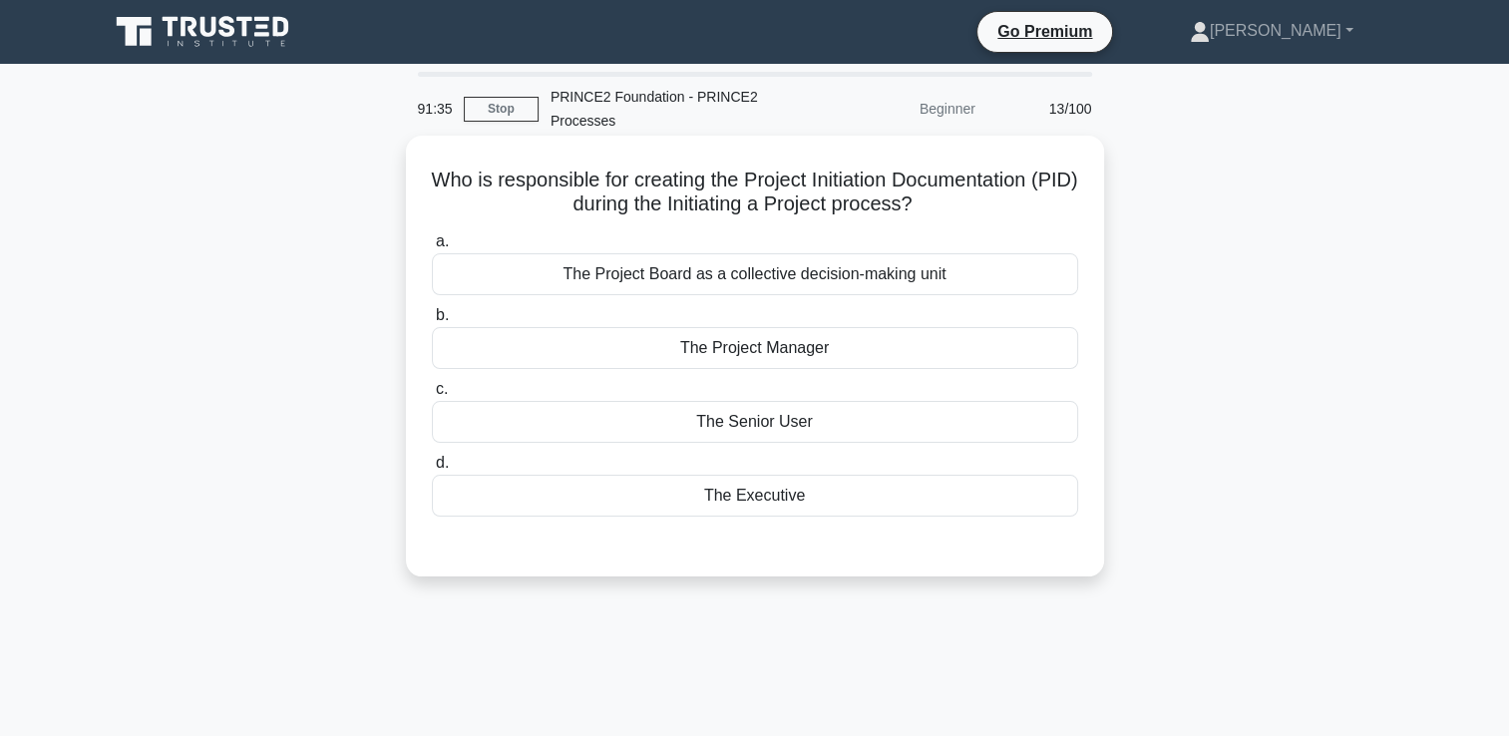
click at [913, 421] on div "The Senior User" at bounding box center [755, 422] width 646 height 42
click at [432, 396] on input "c. The Senior User" at bounding box center [432, 389] width 0 height 13
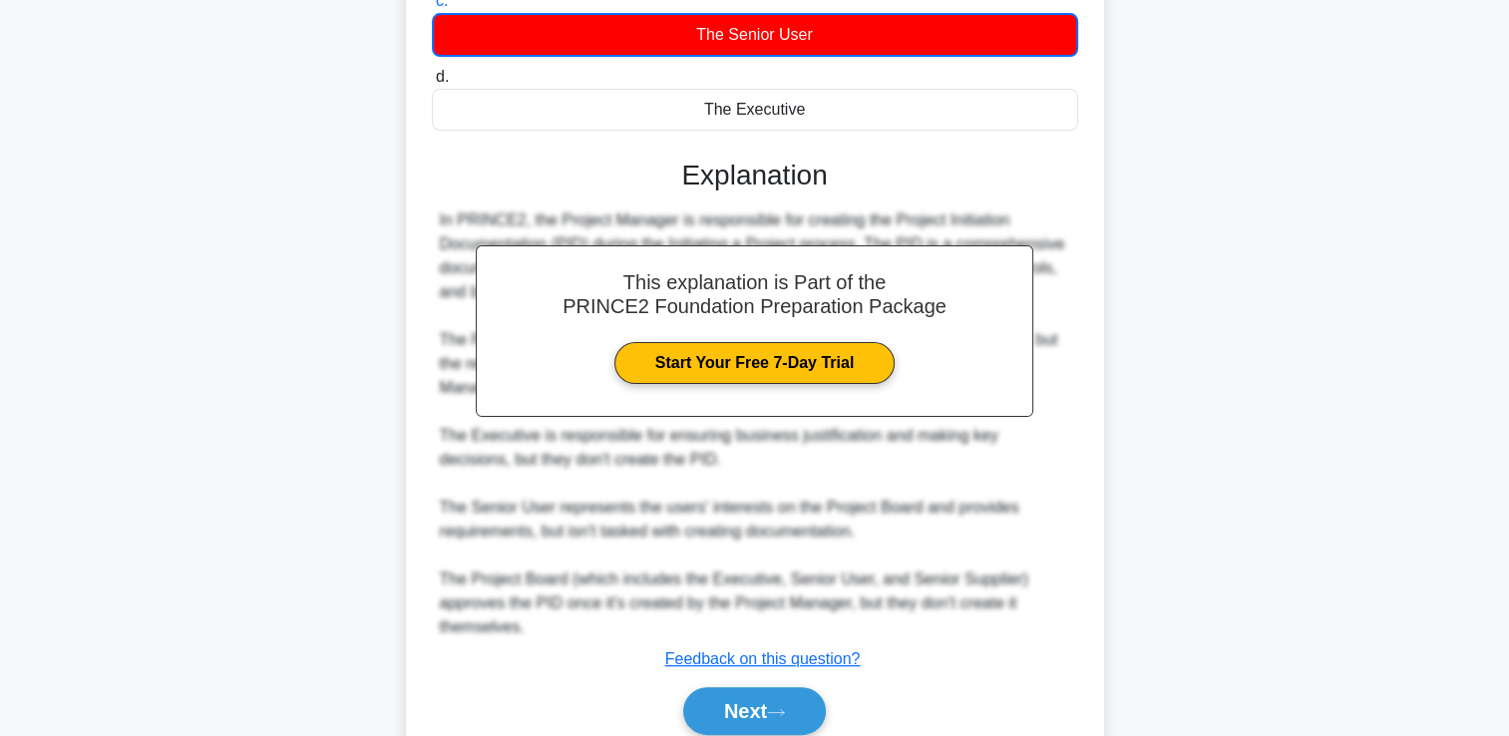
scroll to position [399, 0]
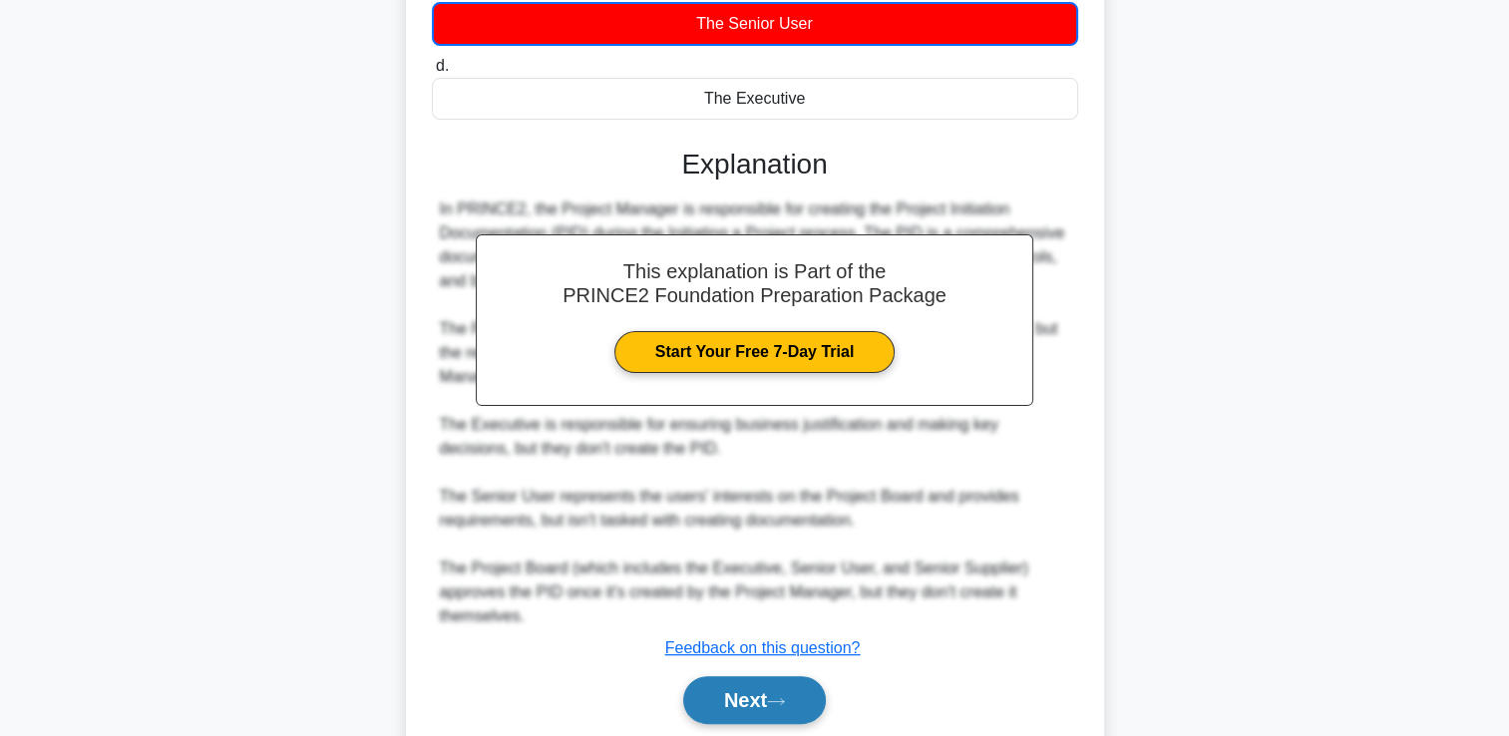
click at [746, 684] on button "Next" at bounding box center [754, 700] width 143 height 48
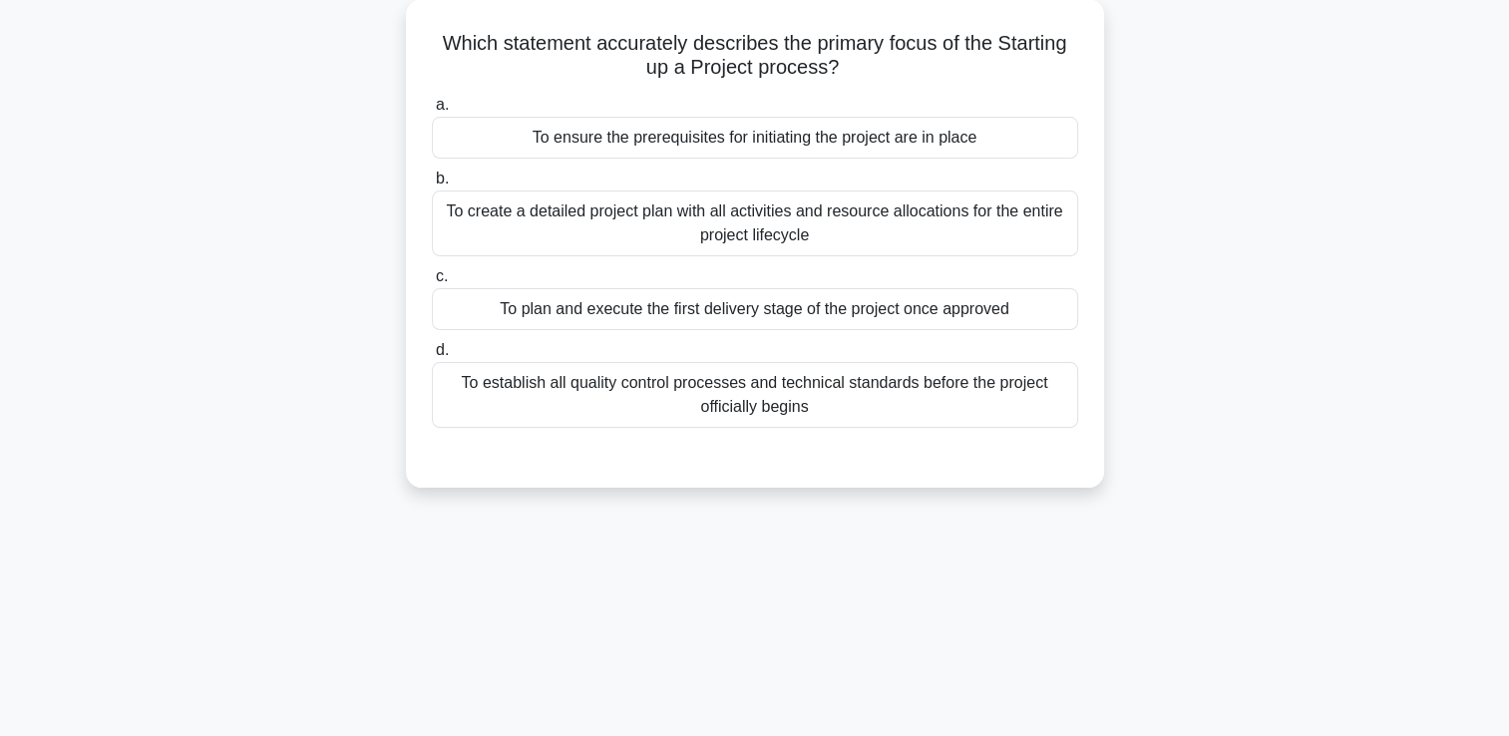
scroll to position [42, 0]
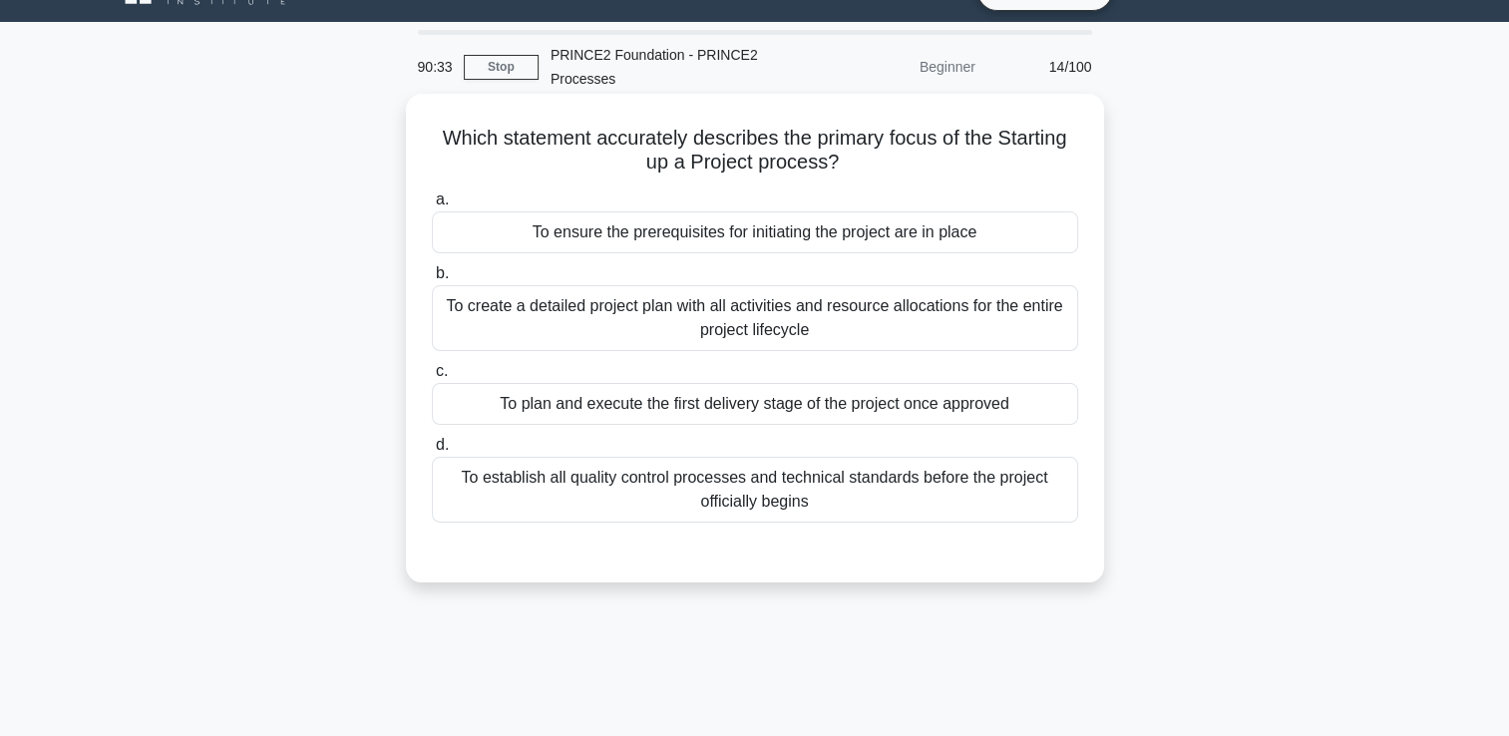
click at [854, 228] on div "To ensure the prerequisites for initiating the project are in place" at bounding box center [755, 232] width 646 height 42
click at [432, 206] on input "a. To ensure the prerequisites for initiating the project are in place" at bounding box center [432, 199] width 0 height 13
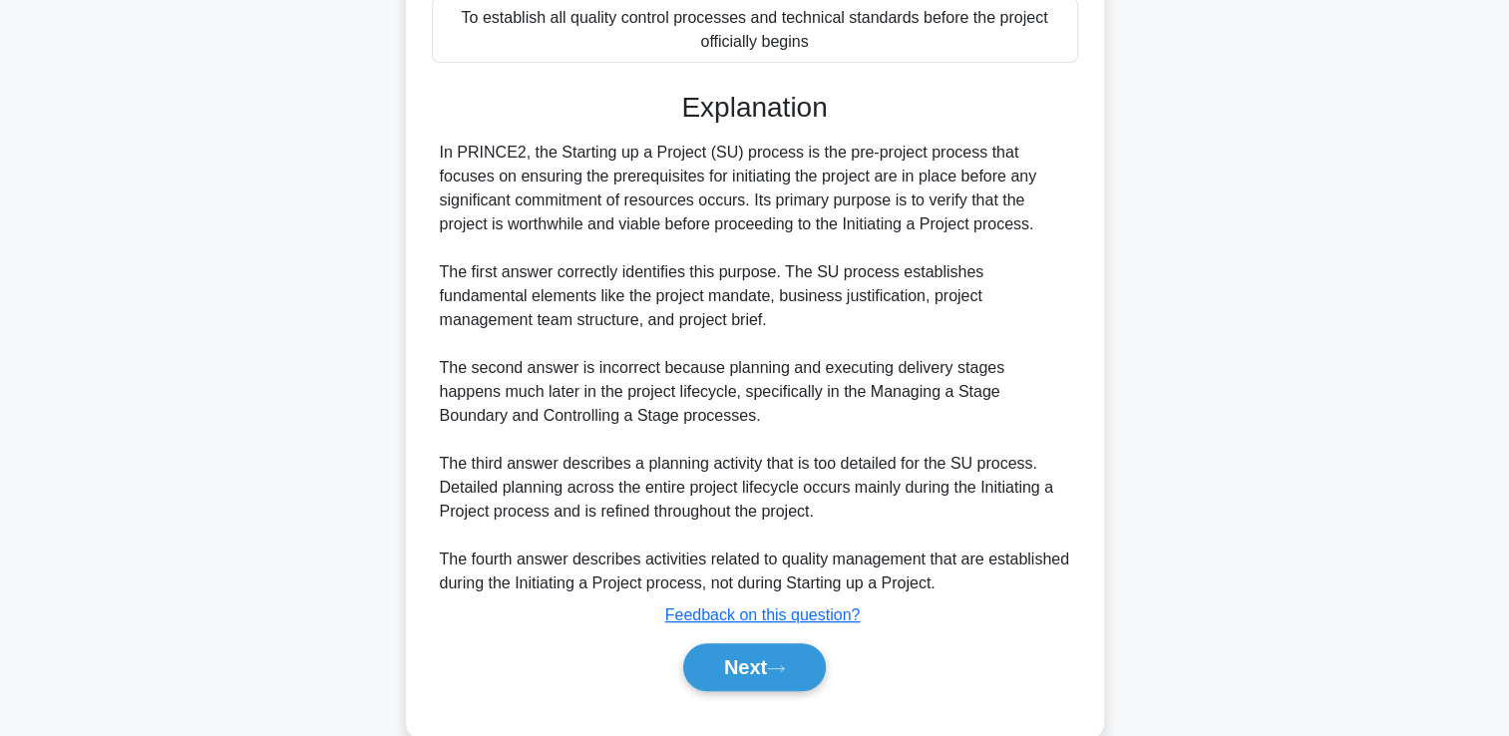
scroll to position [539, 0]
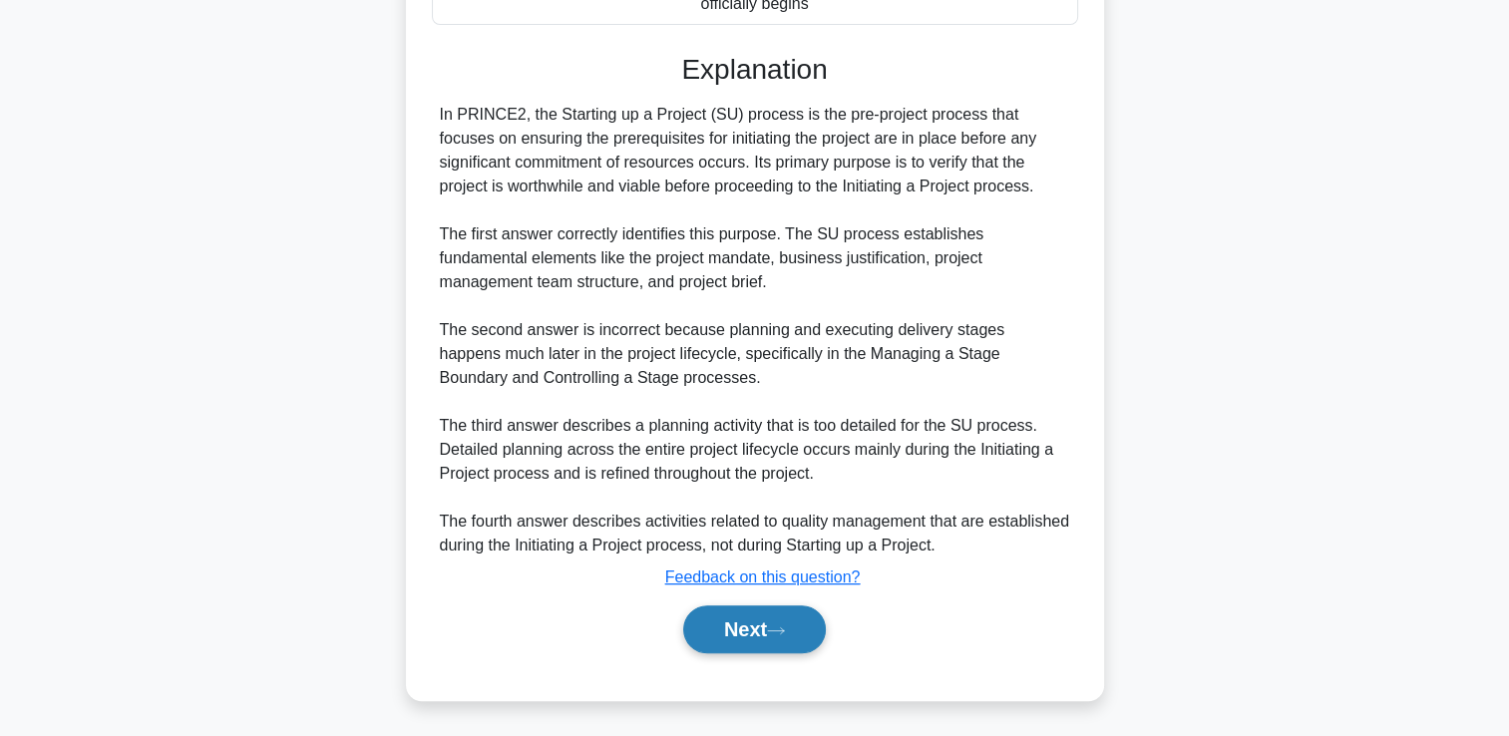
click at [785, 632] on icon at bounding box center [776, 630] width 18 height 11
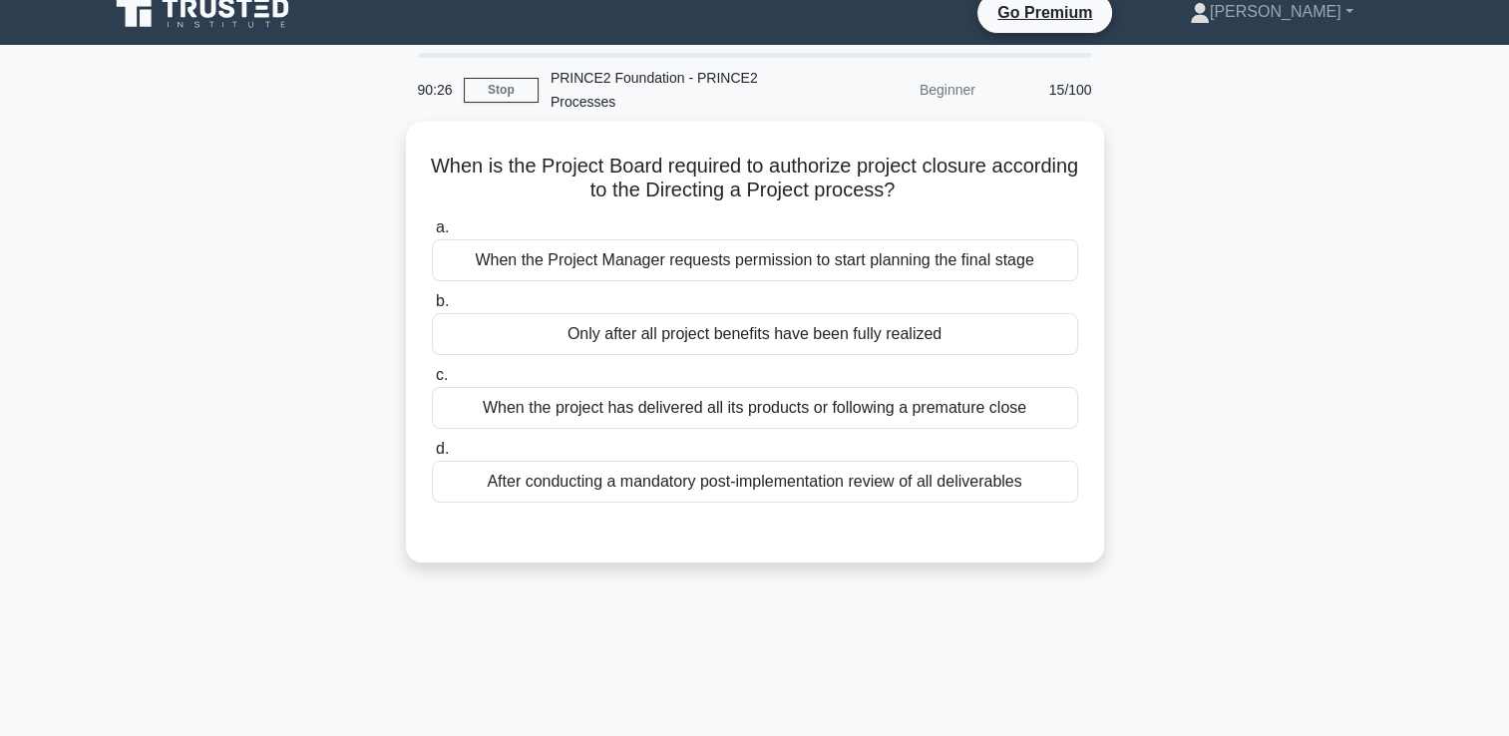
scroll to position [0, 0]
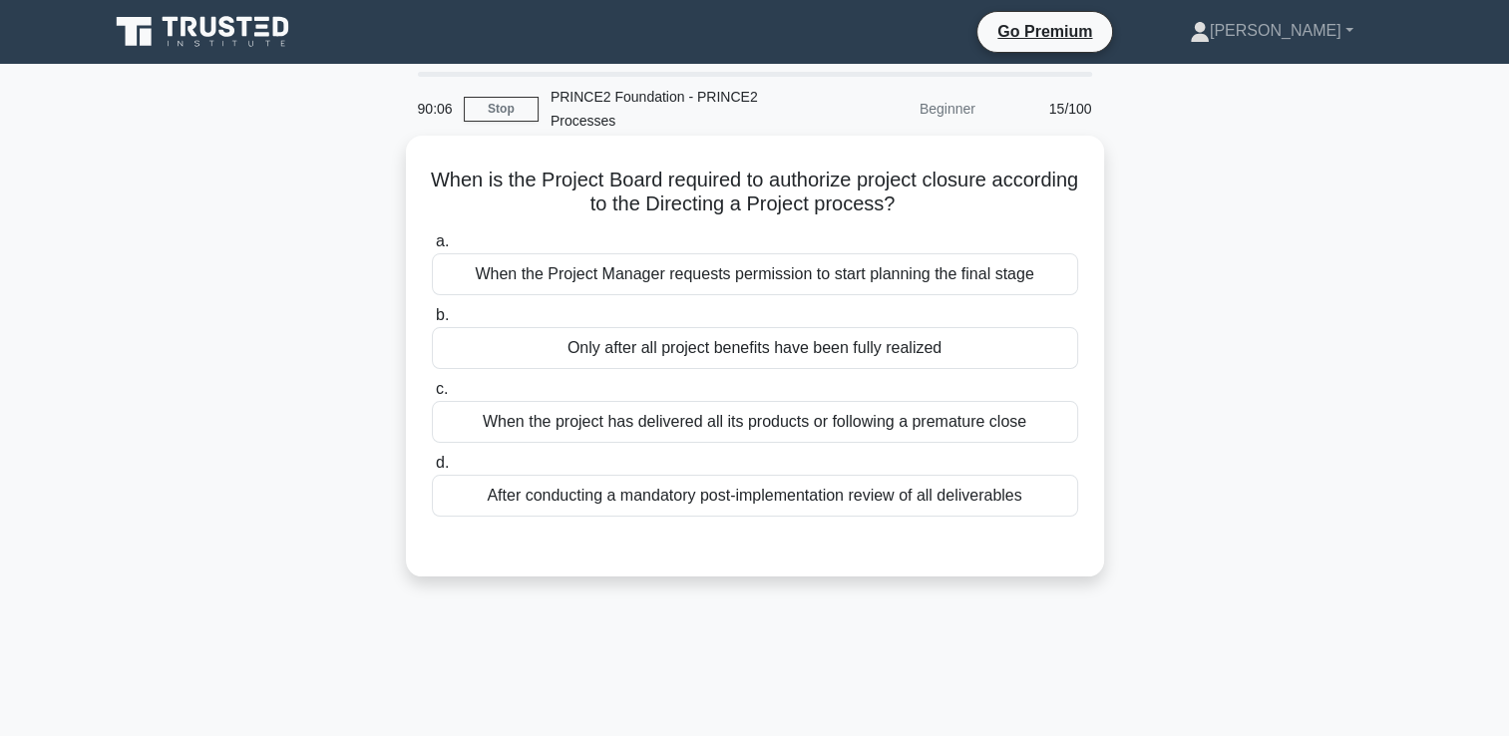
click at [926, 495] on div "After conducting a mandatory post-implementation review of all deliverables" at bounding box center [755, 496] width 646 height 42
click at [432, 470] on input "d. After conducting a mandatory post-implementation review of all deliverables" at bounding box center [432, 463] width 0 height 13
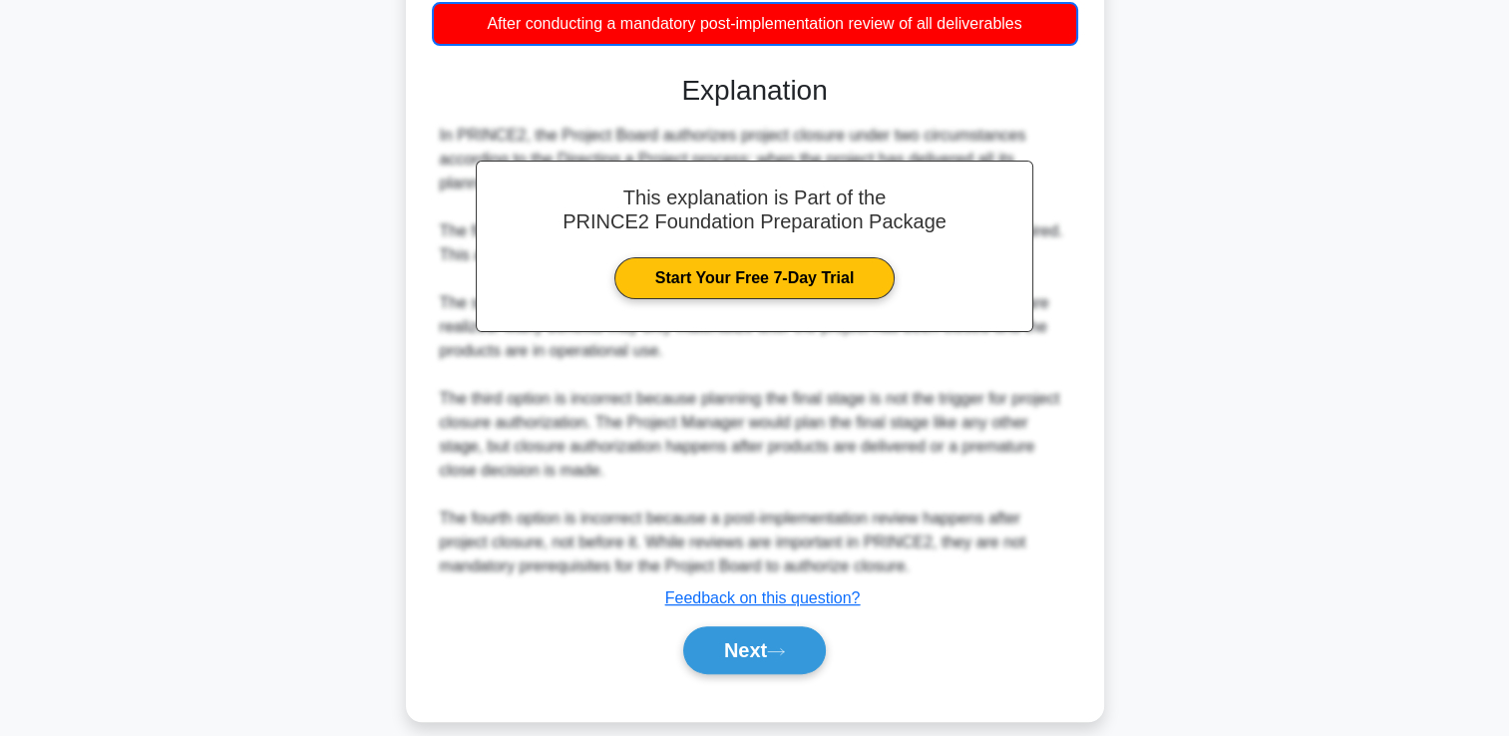
scroll to position [494, 0]
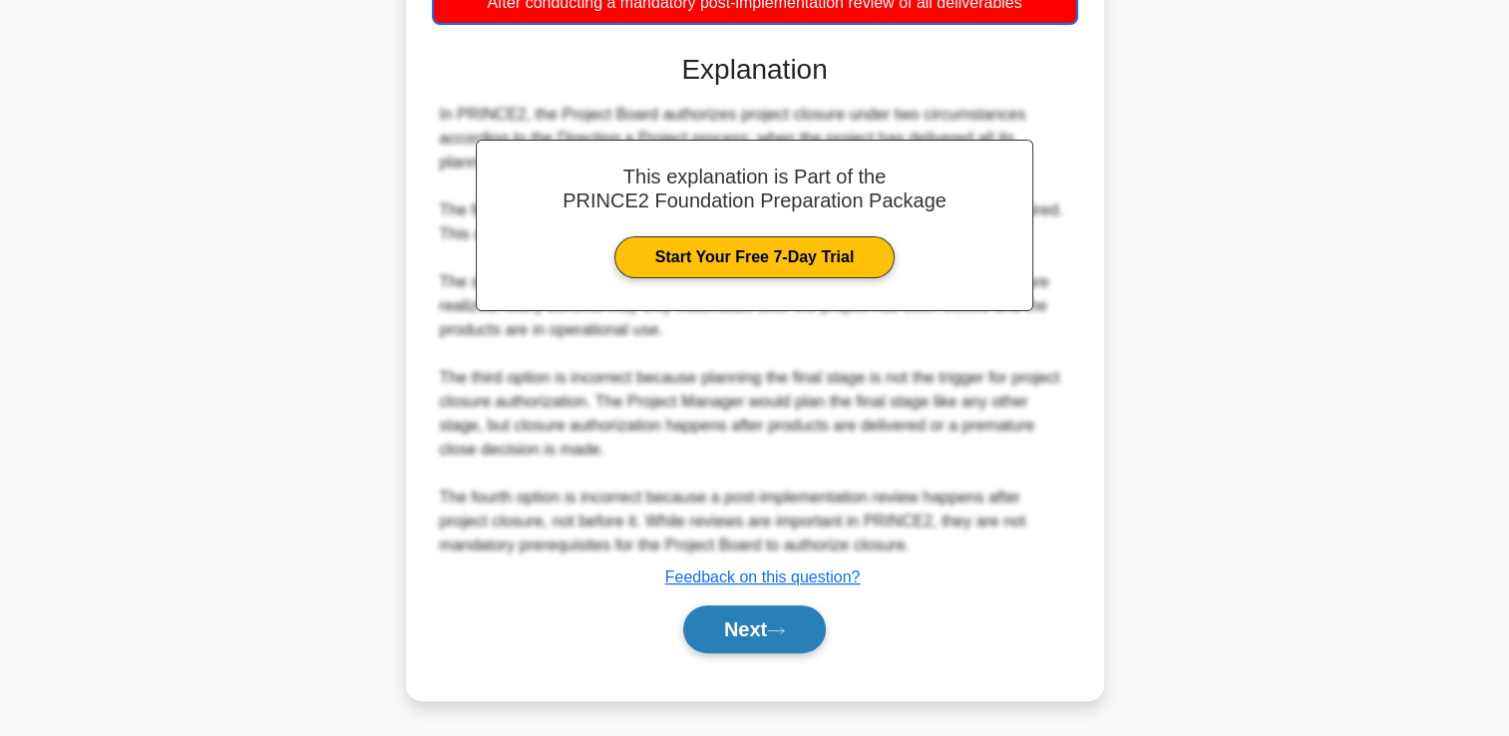
click at [784, 632] on icon at bounding box center [776, 630] width 18 height 11
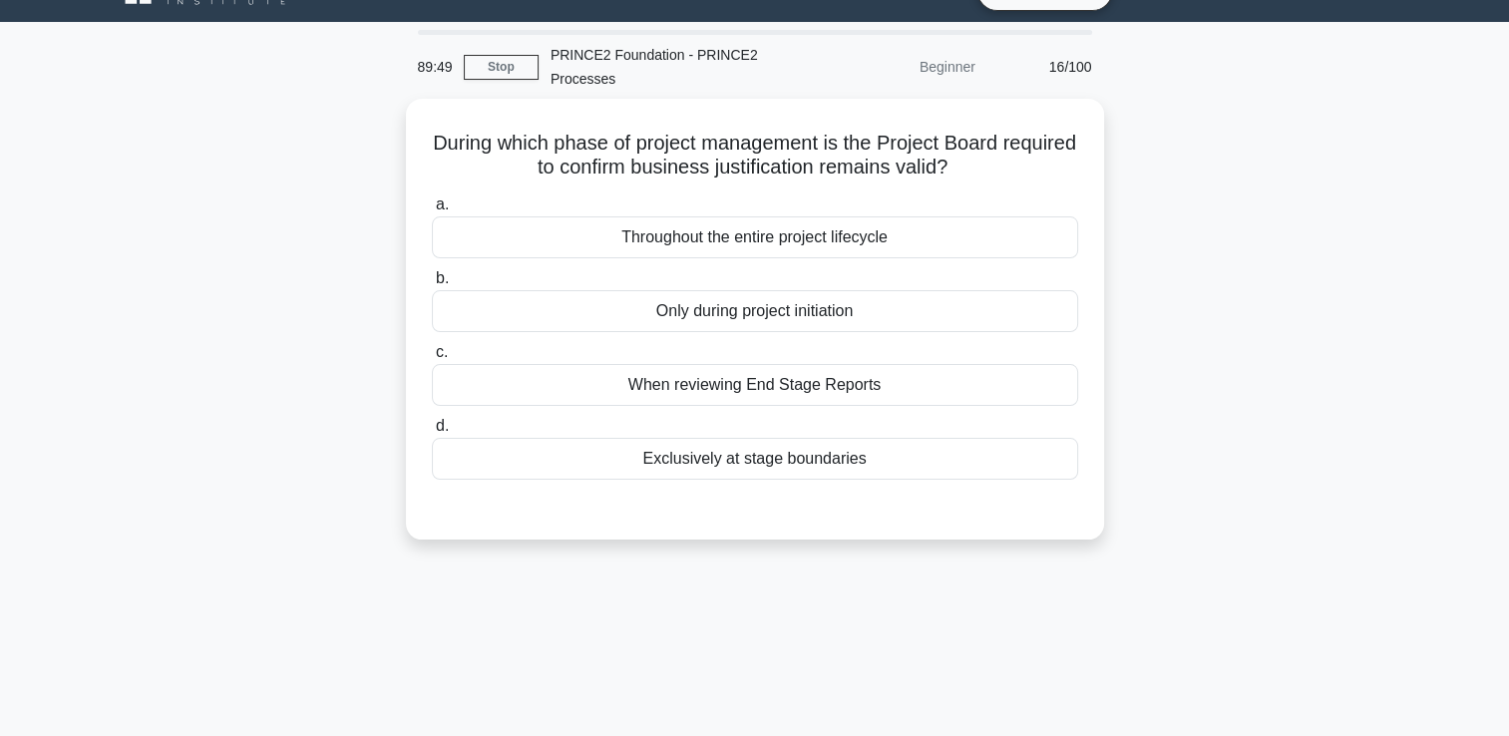
scroll to position [0, 0]
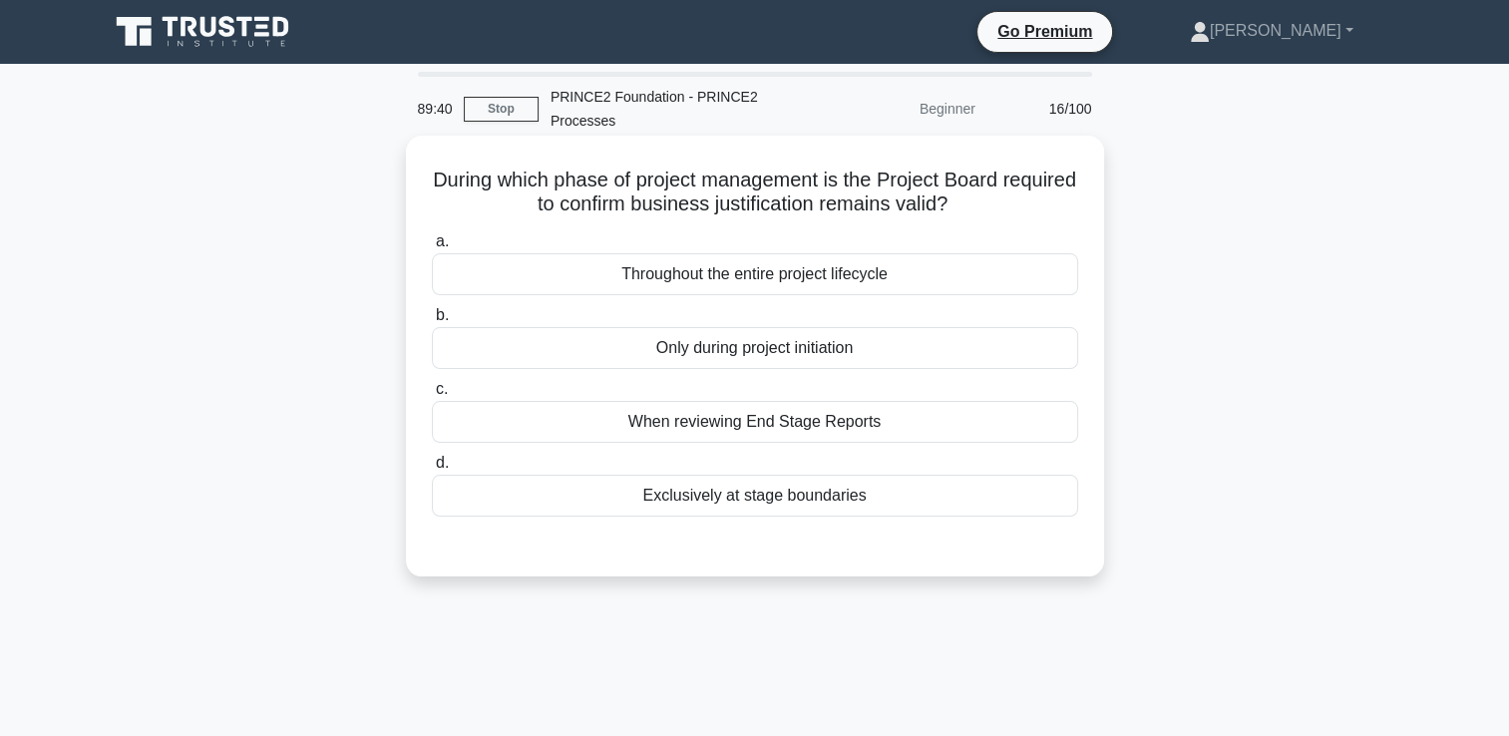
click at [901, 273] on div "Throughout the entire project lifecycle" at bounding box center [755, 274] width 646 height 42
click at [432, 248] on input "a. Throughout the entire project lifecycle" at bounding box center [432, 241] width 0 height 13
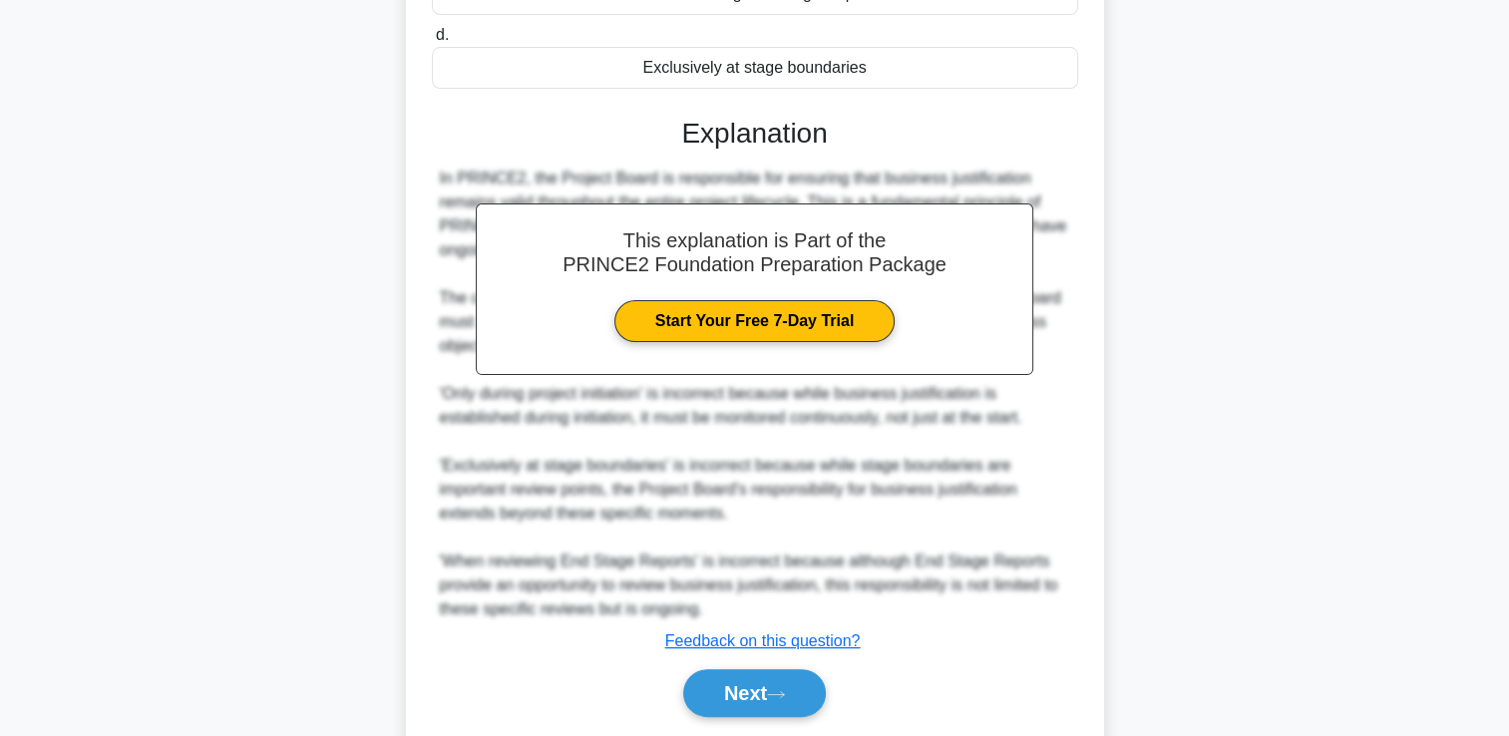
scroll to position [492, 0]
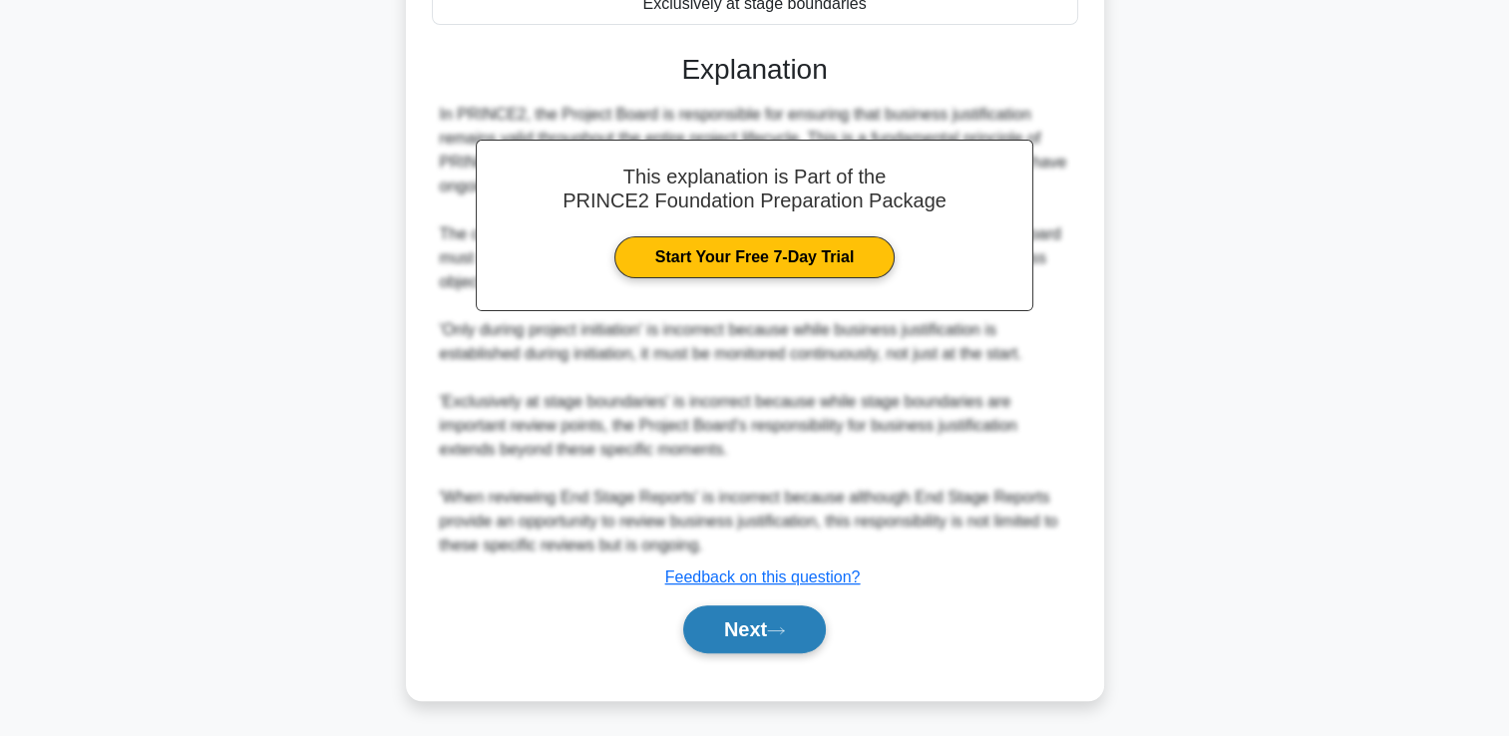
click at [784, 632] on icon at bounding box center [776, 630] width 18 height 11
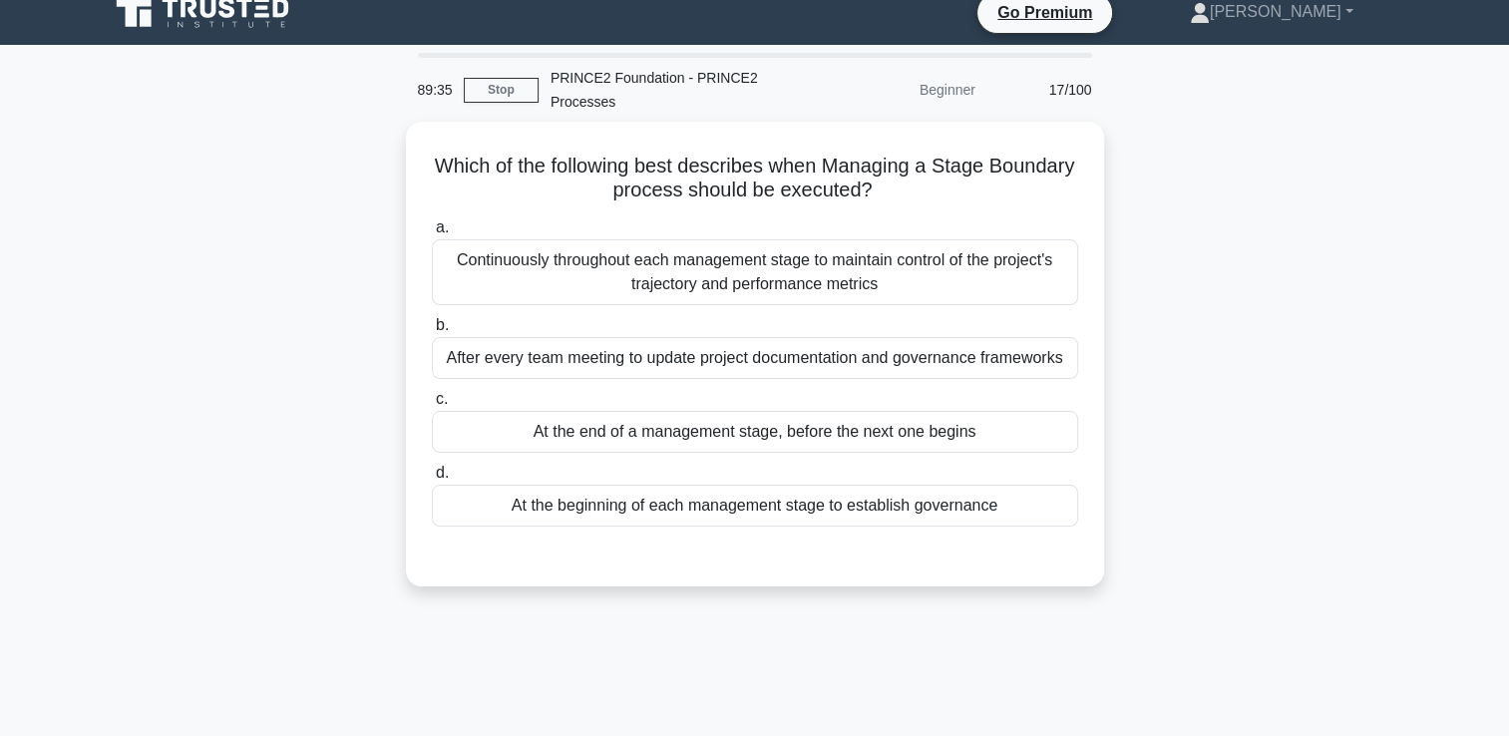
scroll to position [0, 0]
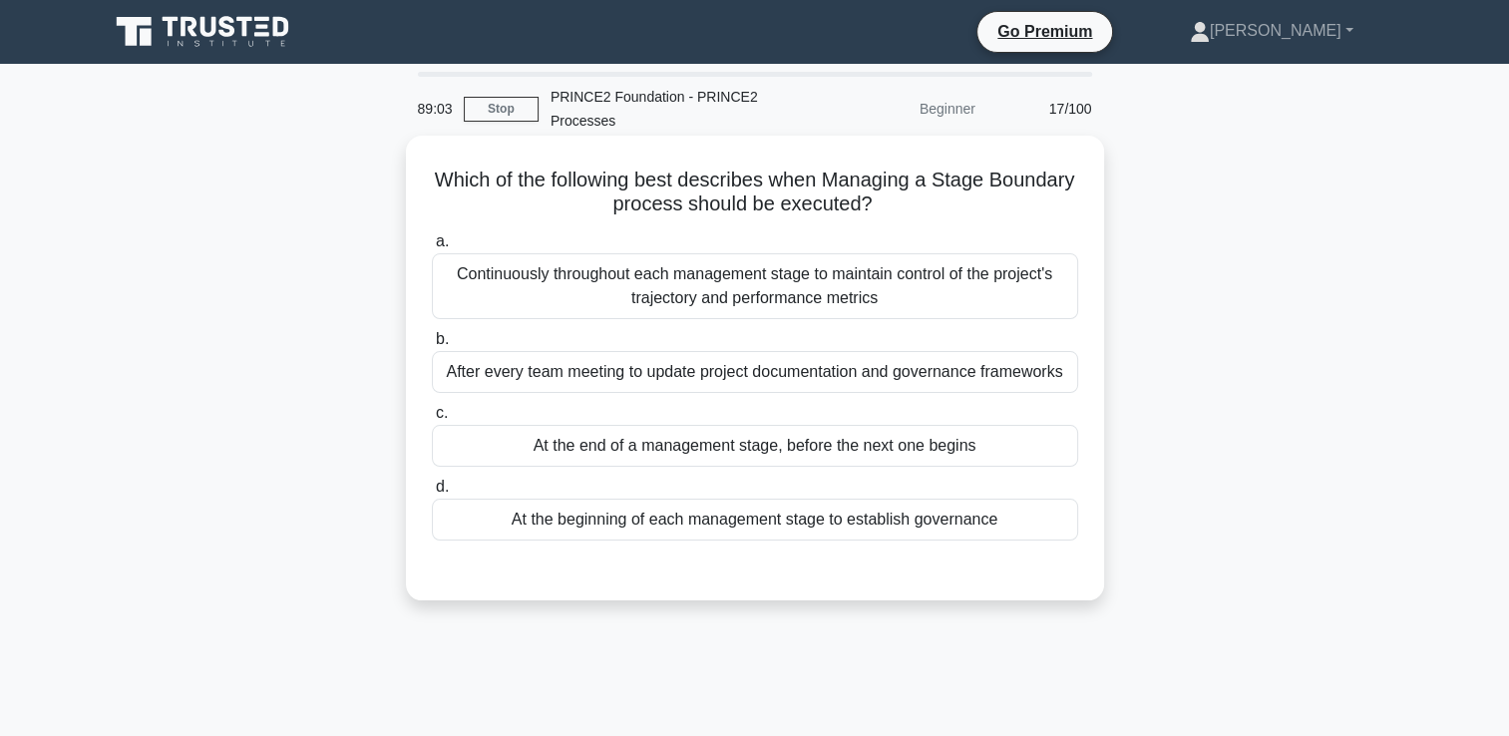
click at [802, 458] on div "At the end of a management stage, before the next one begins" at bounding box center [755, 446] width 646 height 42
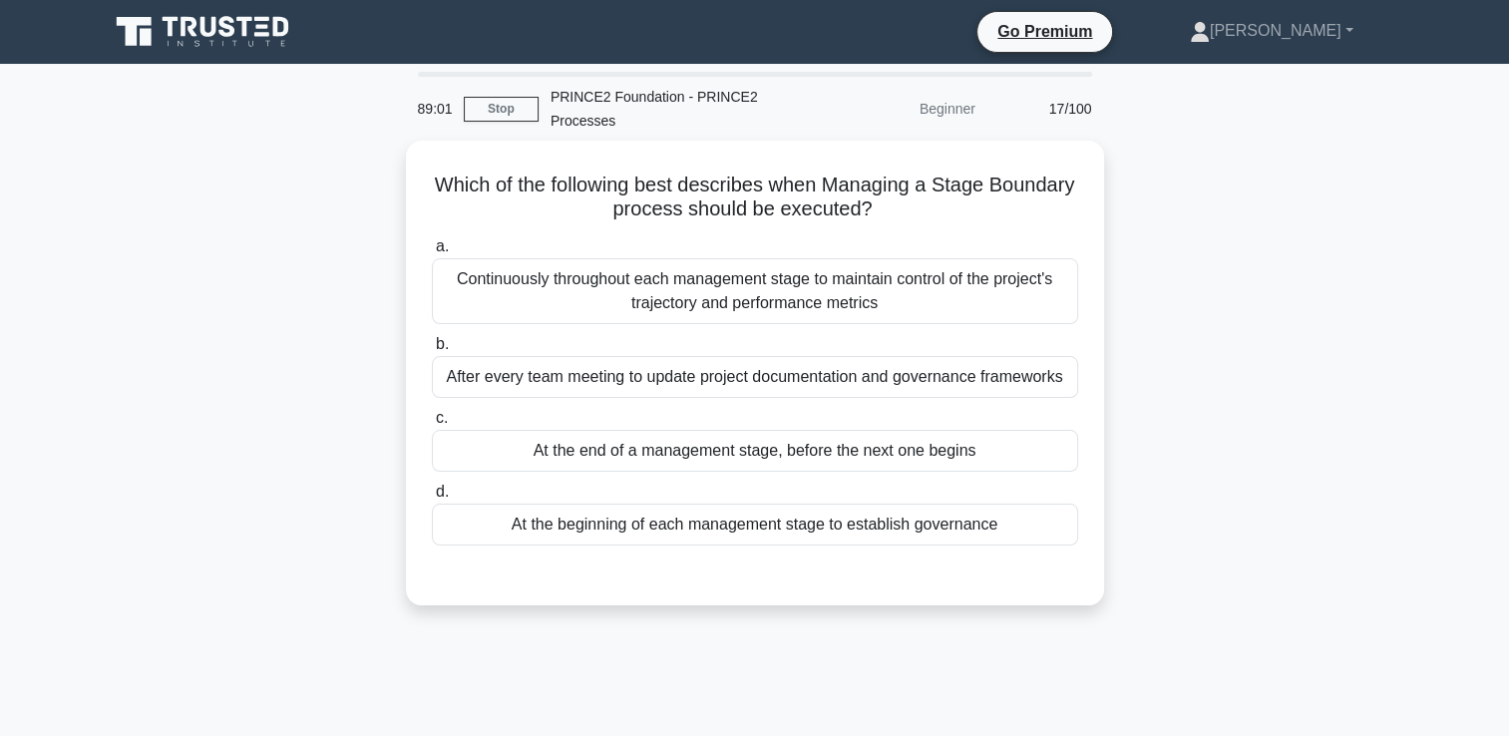
click at [1243, 476] on div "Which of the following best describes when Managing a Stage Boundary process sh…" at bounding box center [755, 385] width 1316 height 489
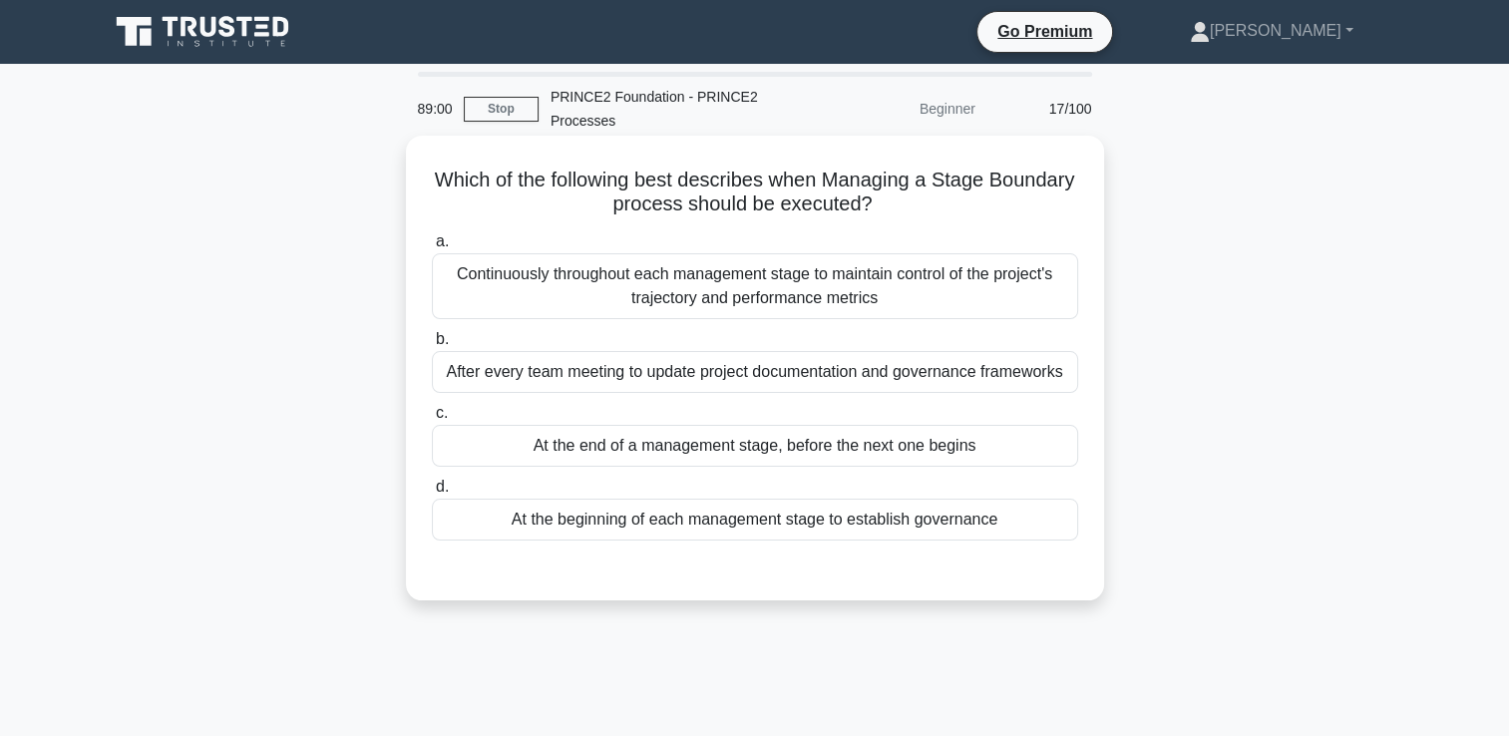
click at [961, 452] on div "At the end of a management stage, before the next one begins" at bounding box center [755, 446] width 646 height 42
click at [432, 420] on input "c. At the end of a management stage, before the next one begins" at bounding box center [432, 413] width 0 height 13
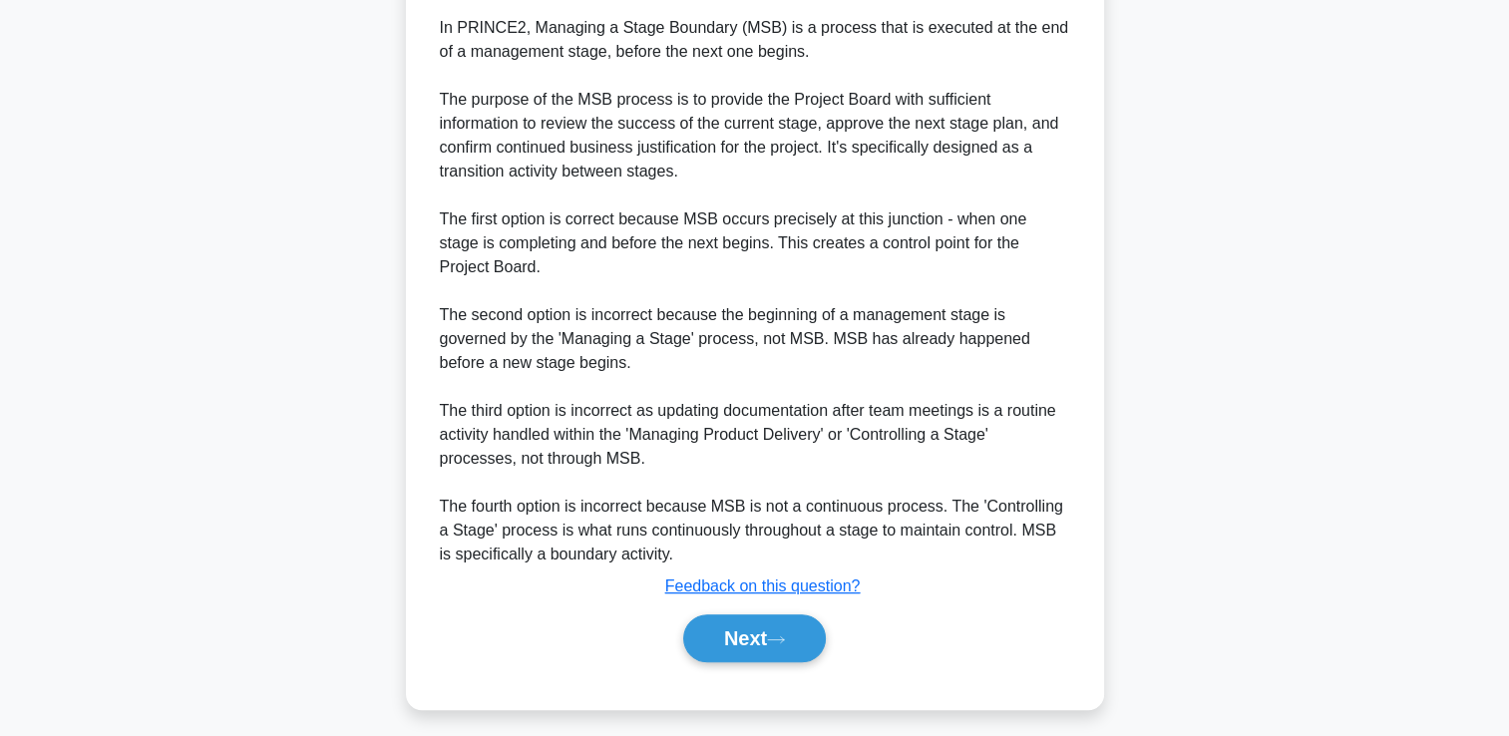
scroll to position [611, 0]
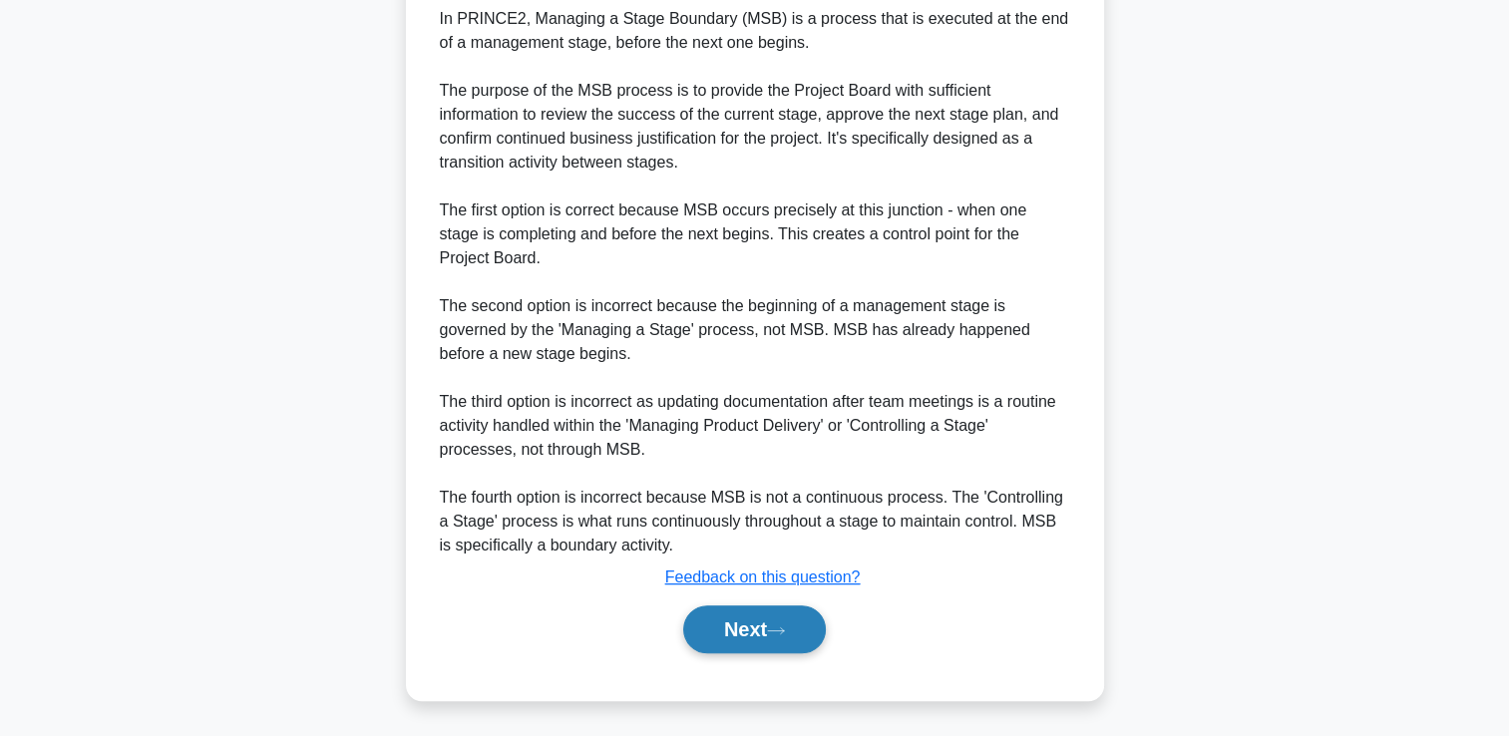
click at [790, 641] on button "Next" at bounding box center [754, 629] width 143 height 48
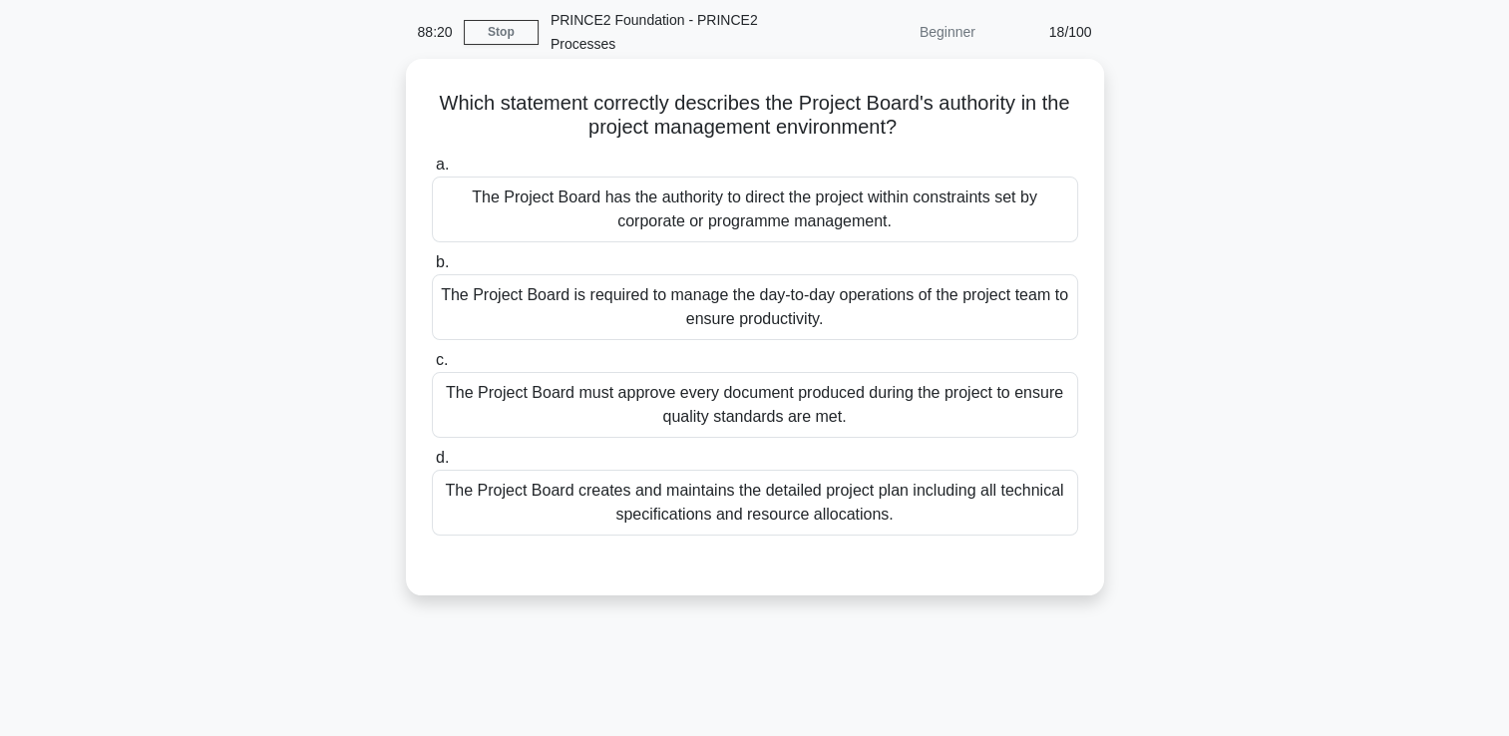
scroll to position [100, 0]
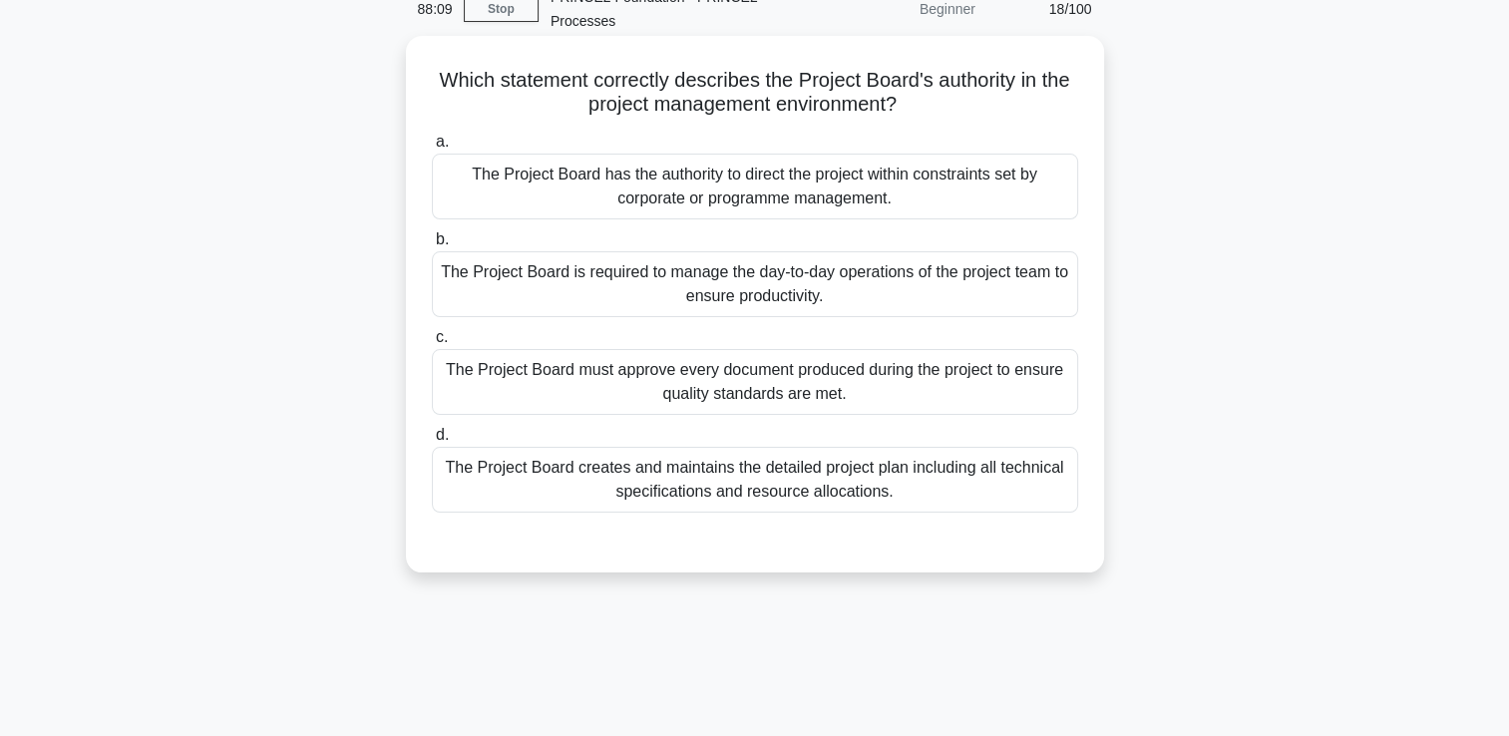
click at [915, 184] on div "The Project Board has the authority to direct the project within constraints se…" at bounding box center [755, 187] width 646 height 66
click at [432, 149] on input "a. The Project Board has the authority to direct the project within constraints…" at bounding box center [432, 142] width 0 height 13
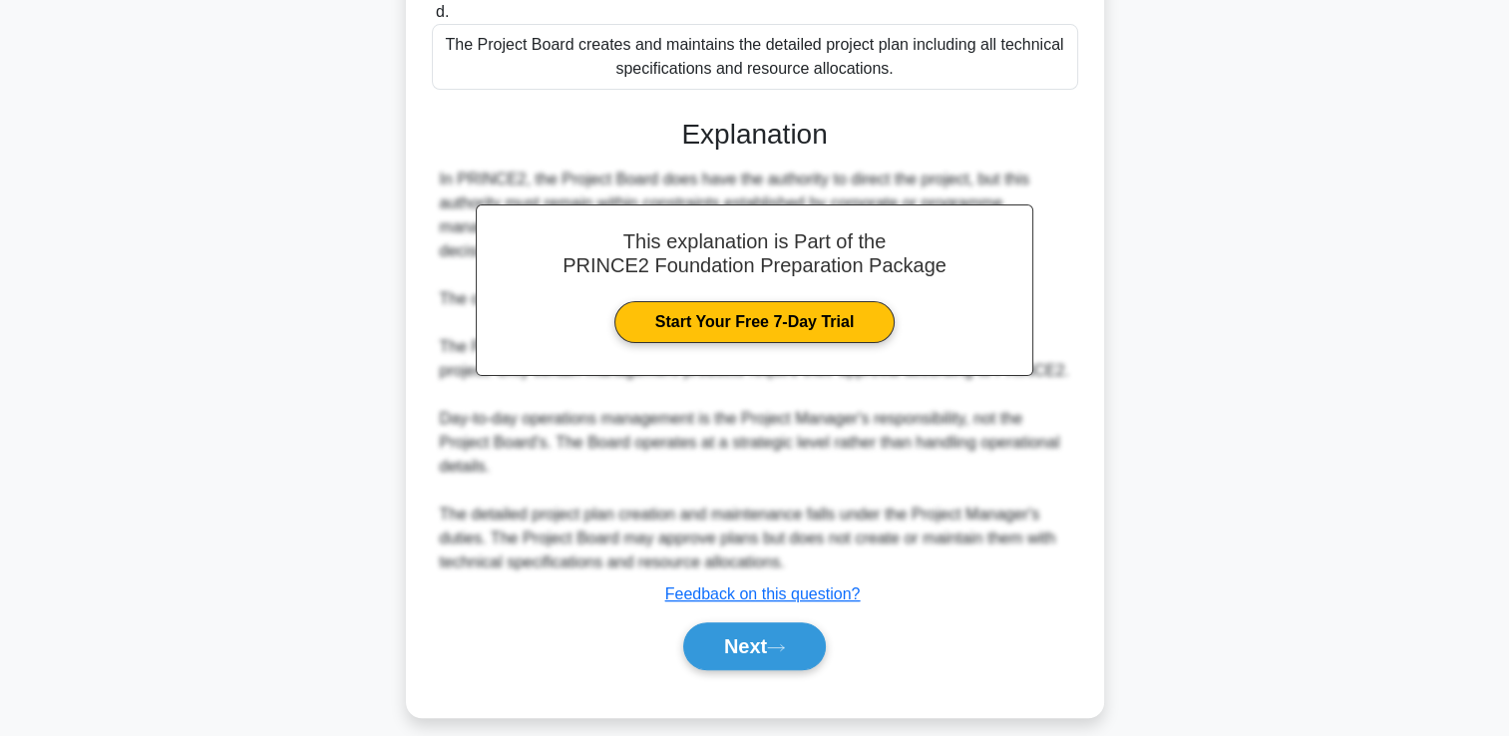
scroll to position [539, 0]
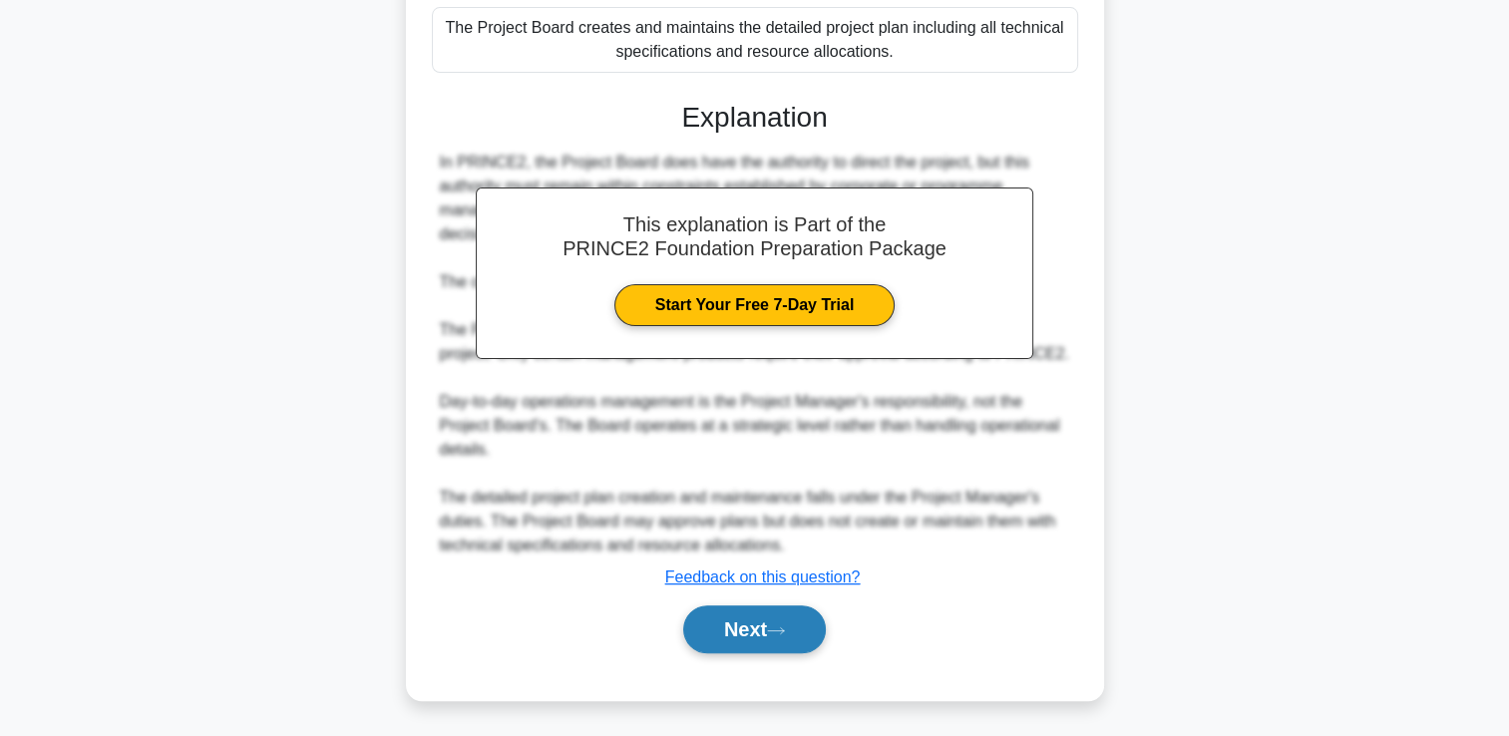
click at [741, 625] on button "Next" at bounding box center [754, 629] width 143 height 48
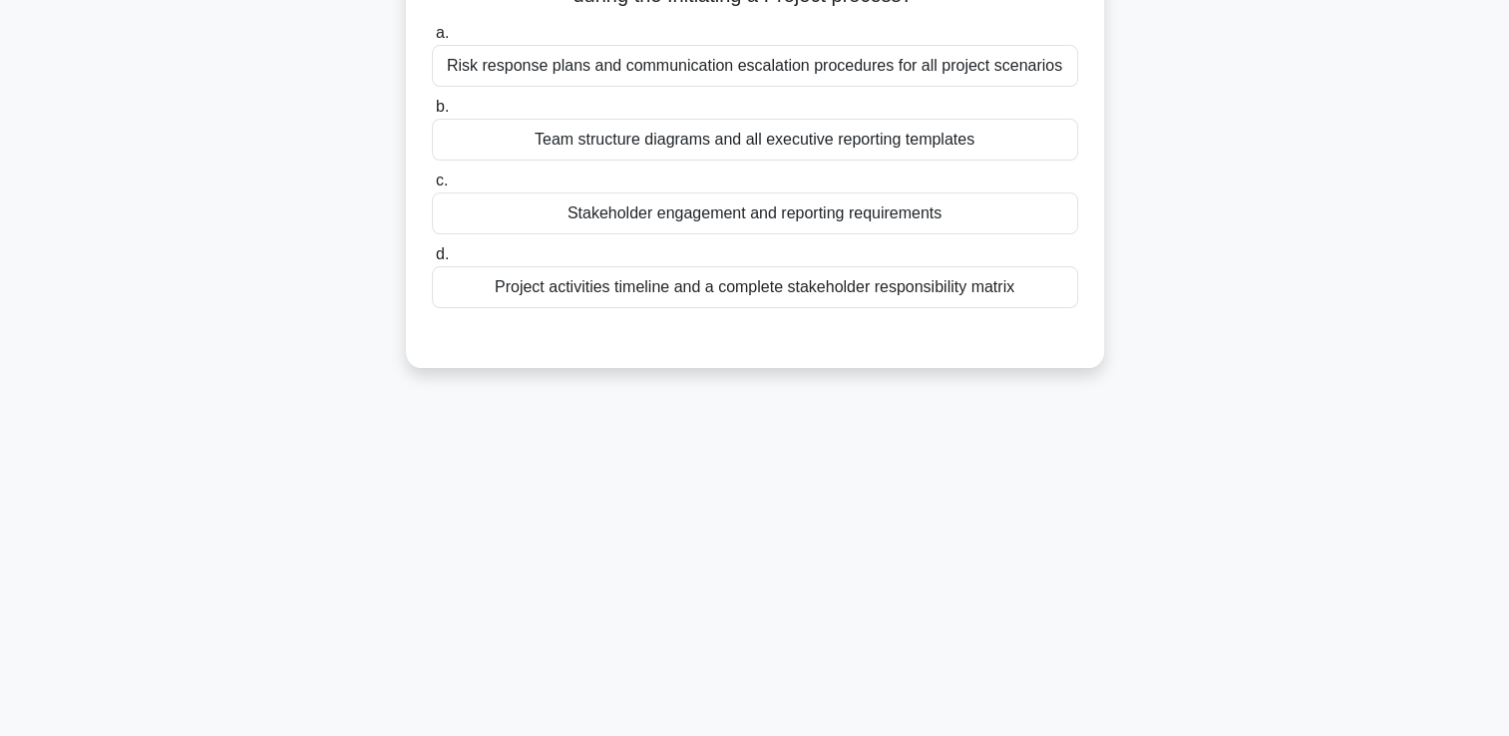
scroll to position [42, 0]
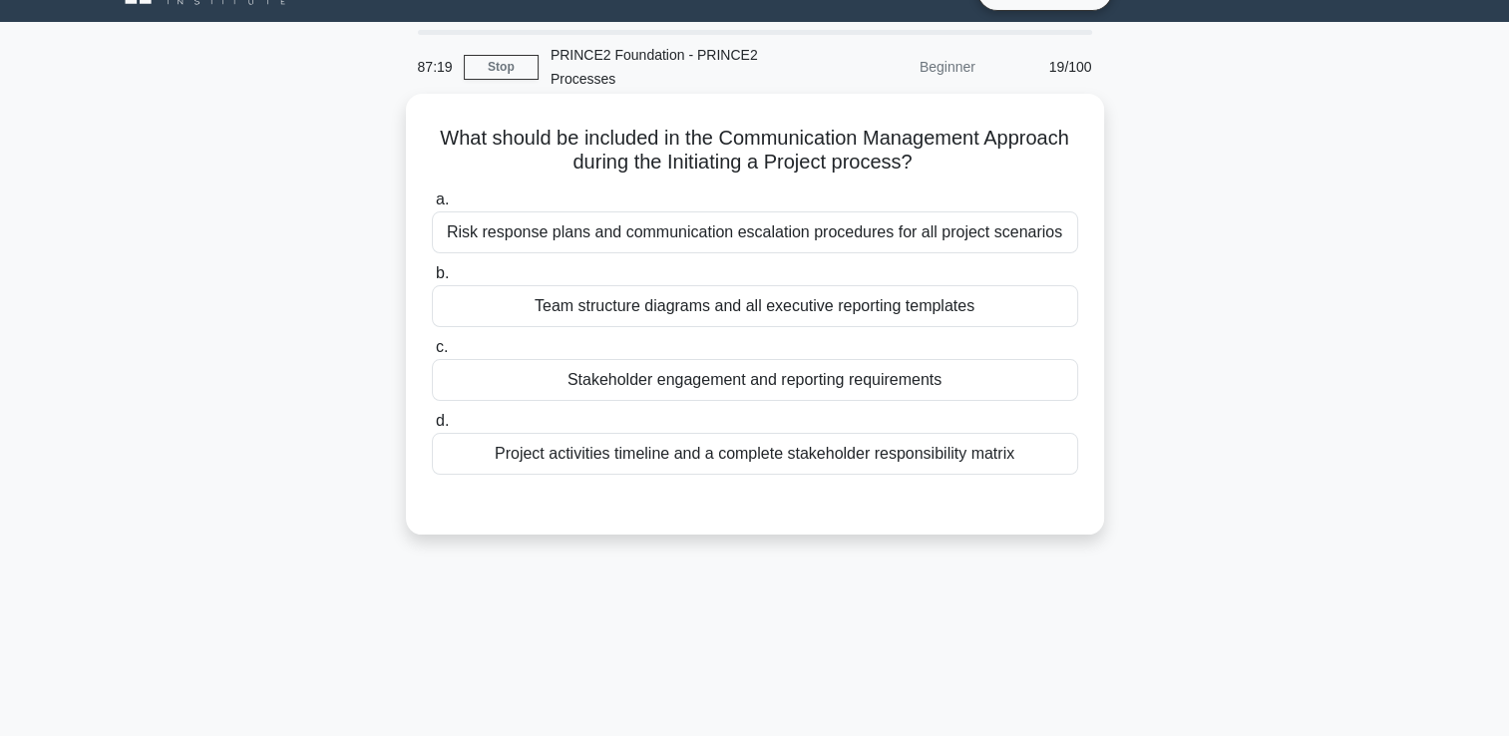
click at [832, 385] on div "Stakeholder engagement and reporting requirements" at bounding box center [755, 380] width 646 height 42
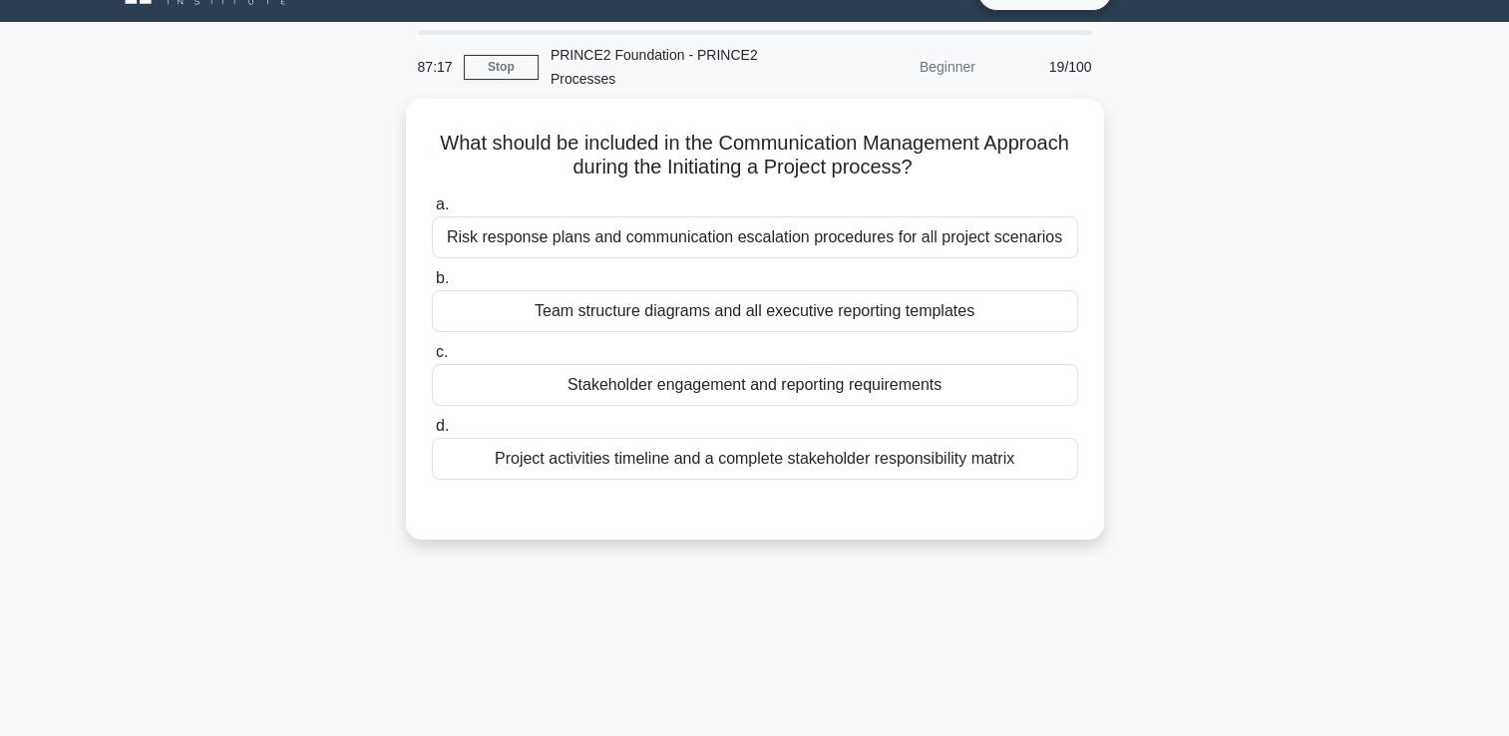
drag, startPoint x: 832, startPoint y: 385, endPoint x: 1228, endPoint y: 421, distance: 398.5
click at [1226, 421] on div "What should be included in the Communication Management Approach during the Ini…" at bounding box center [755, 331] width 1316 height 465
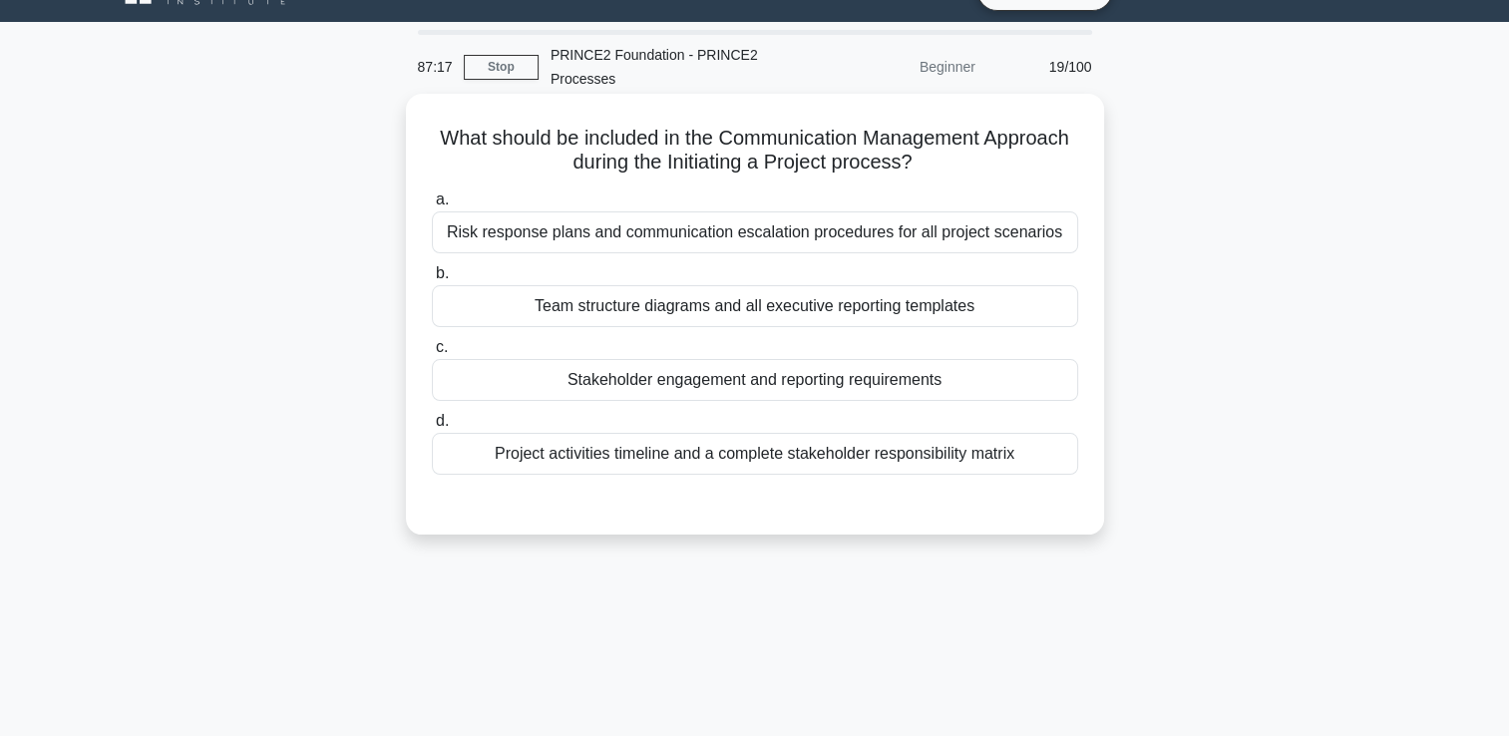
click at [885, 387] on div "Stakeholder engagement and reporting requirements" at bounding box center [755, 380] width 646 height 42
click at [432, 354] on input "c. Stakeholder engagement and reporting requirements" at bounding box center [432, 347] width 0 height 13
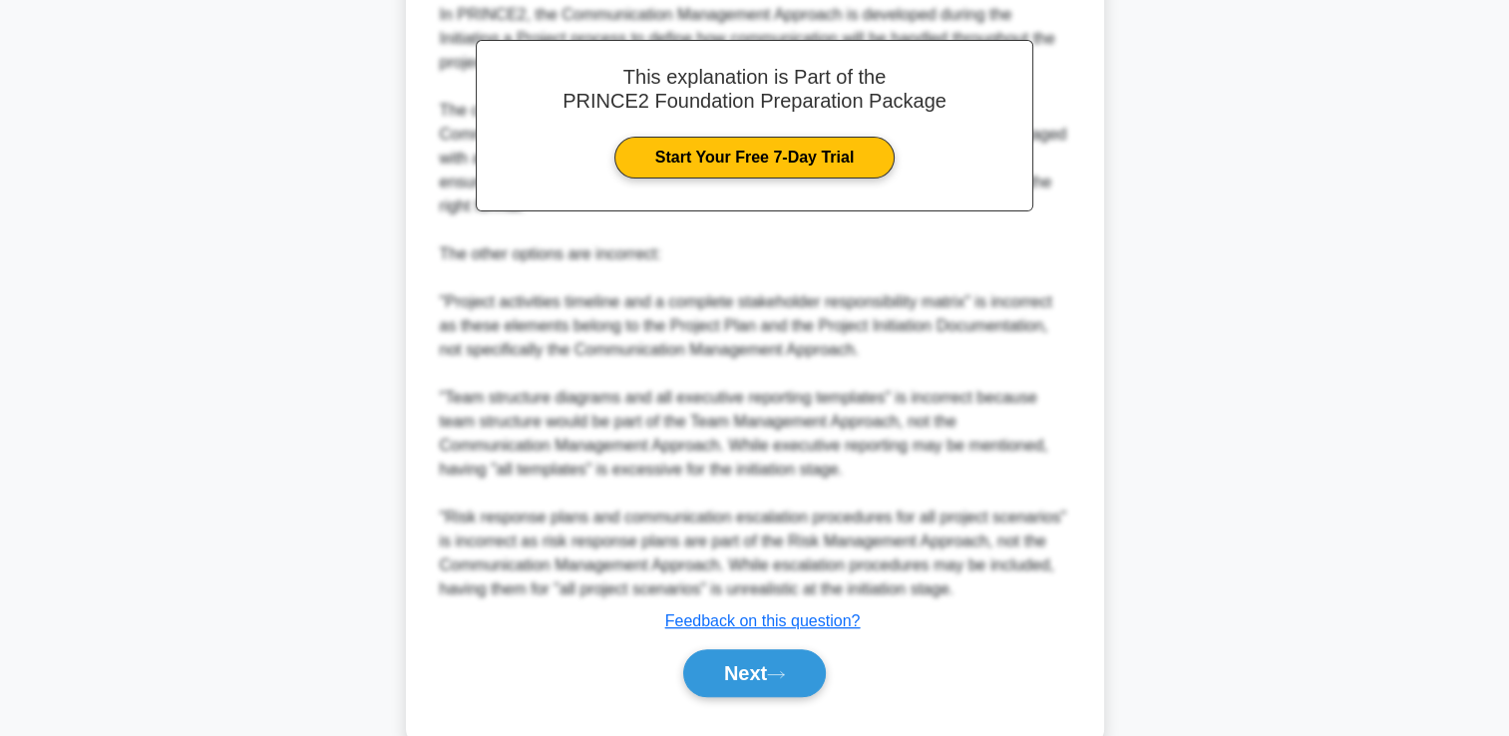
scroll to position [635, 0]
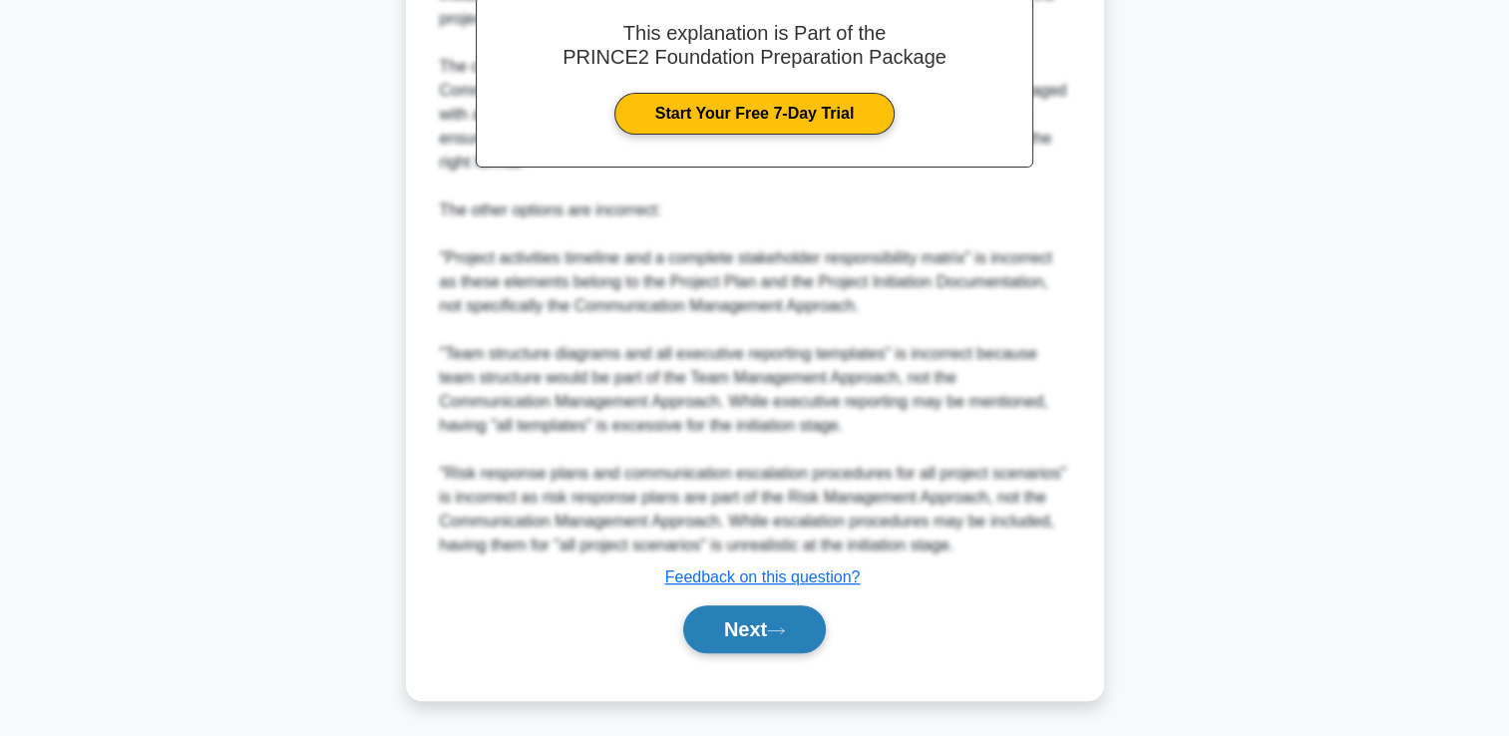
click at [796, 629] on button "Next" at bounding box center [754, 629] width 143 height 48
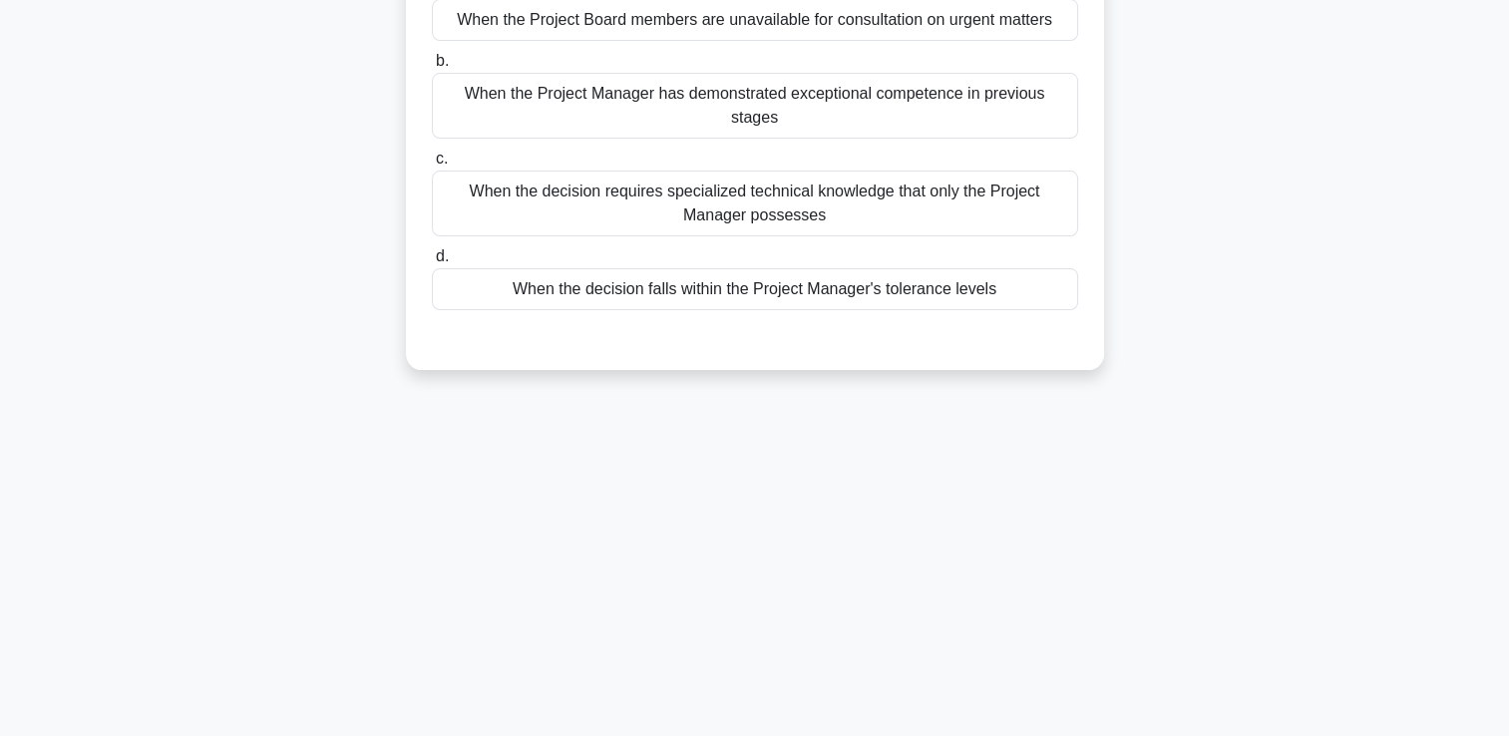
scroll to position [142, 0]
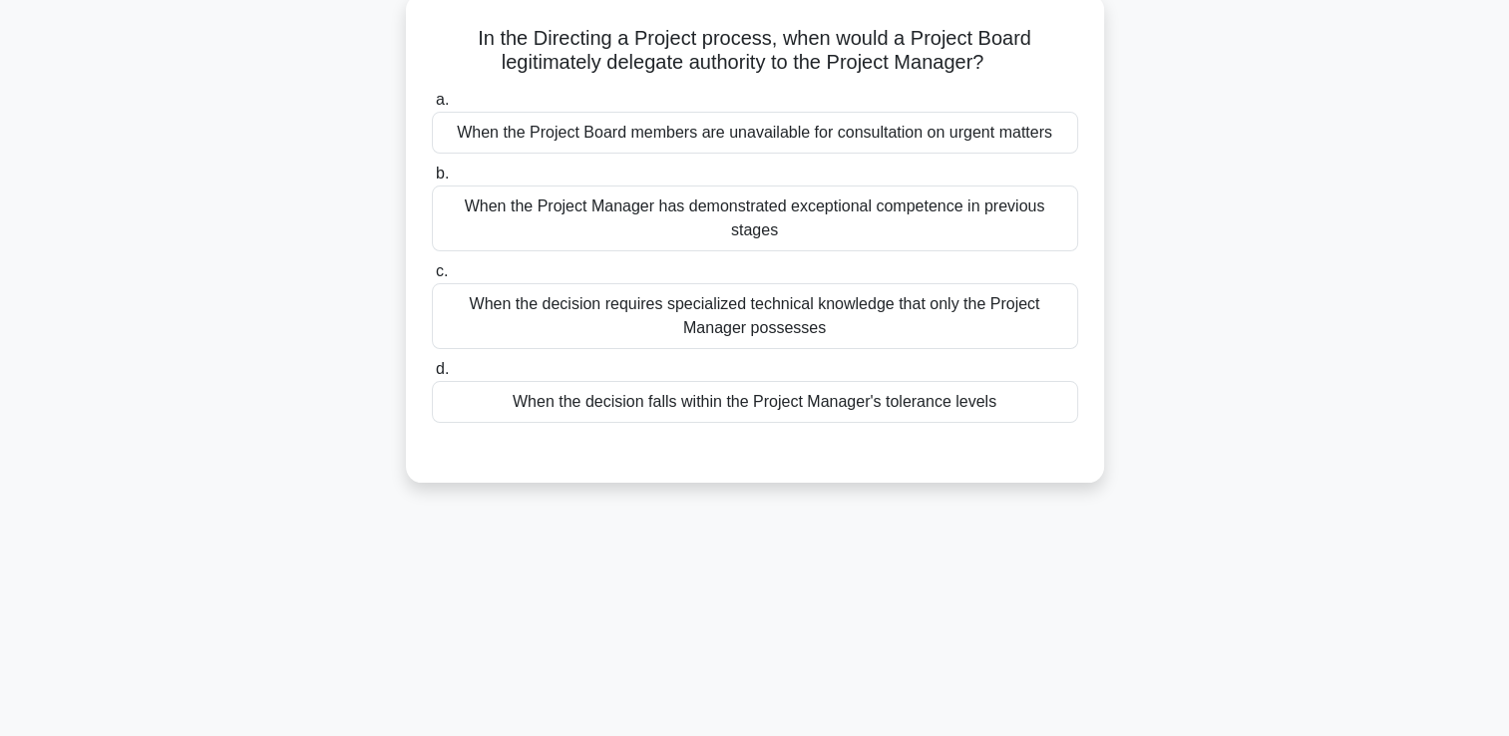
click at [870, 381] on div "When the decision falls within the Project Manager's tolerance levels" at bounding box center [755, 402] width 646 height 42
click at [432, 376] on input "d. When the decision falls within the Project Manager's tolerance levels" at bounding box center [432, 369] width 0 height 13
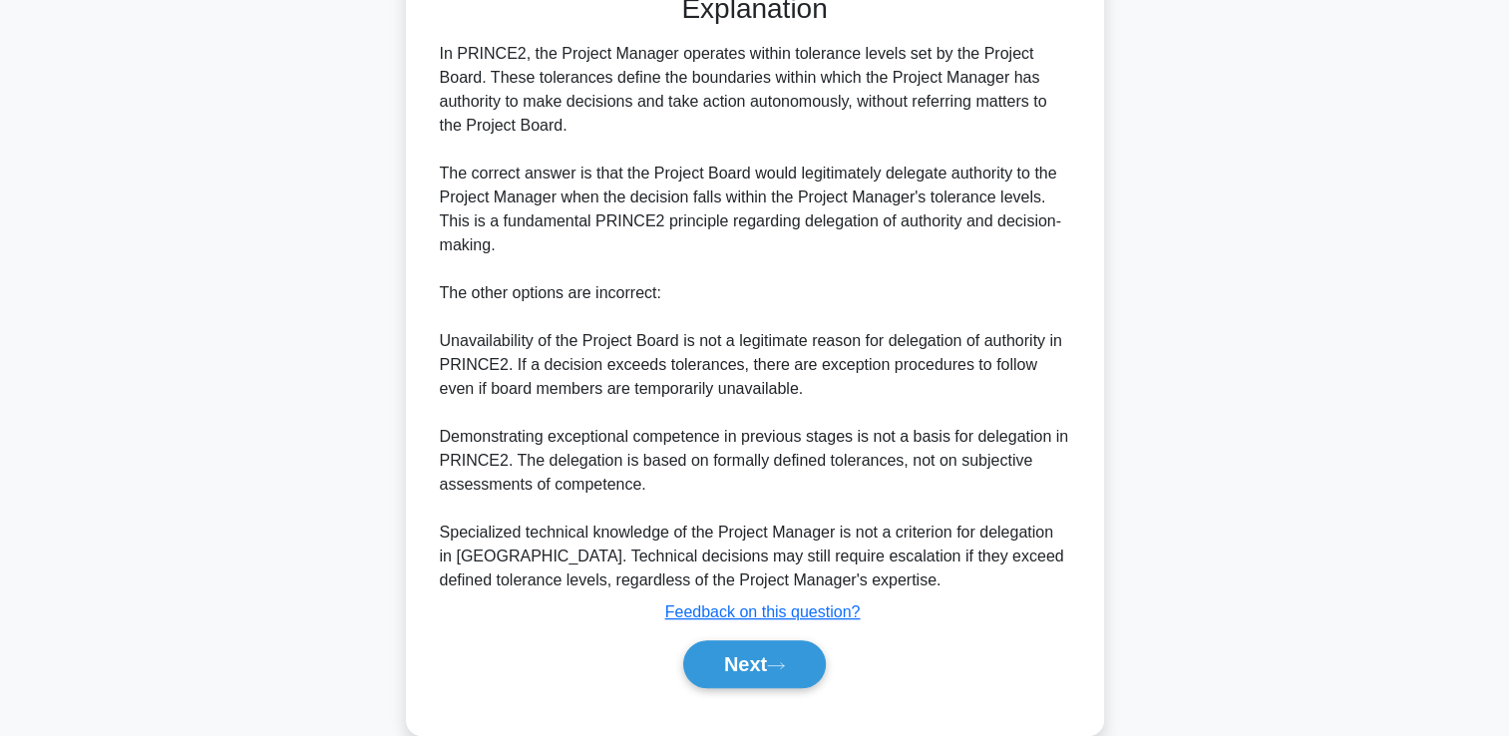
scroll to position [611, 0]
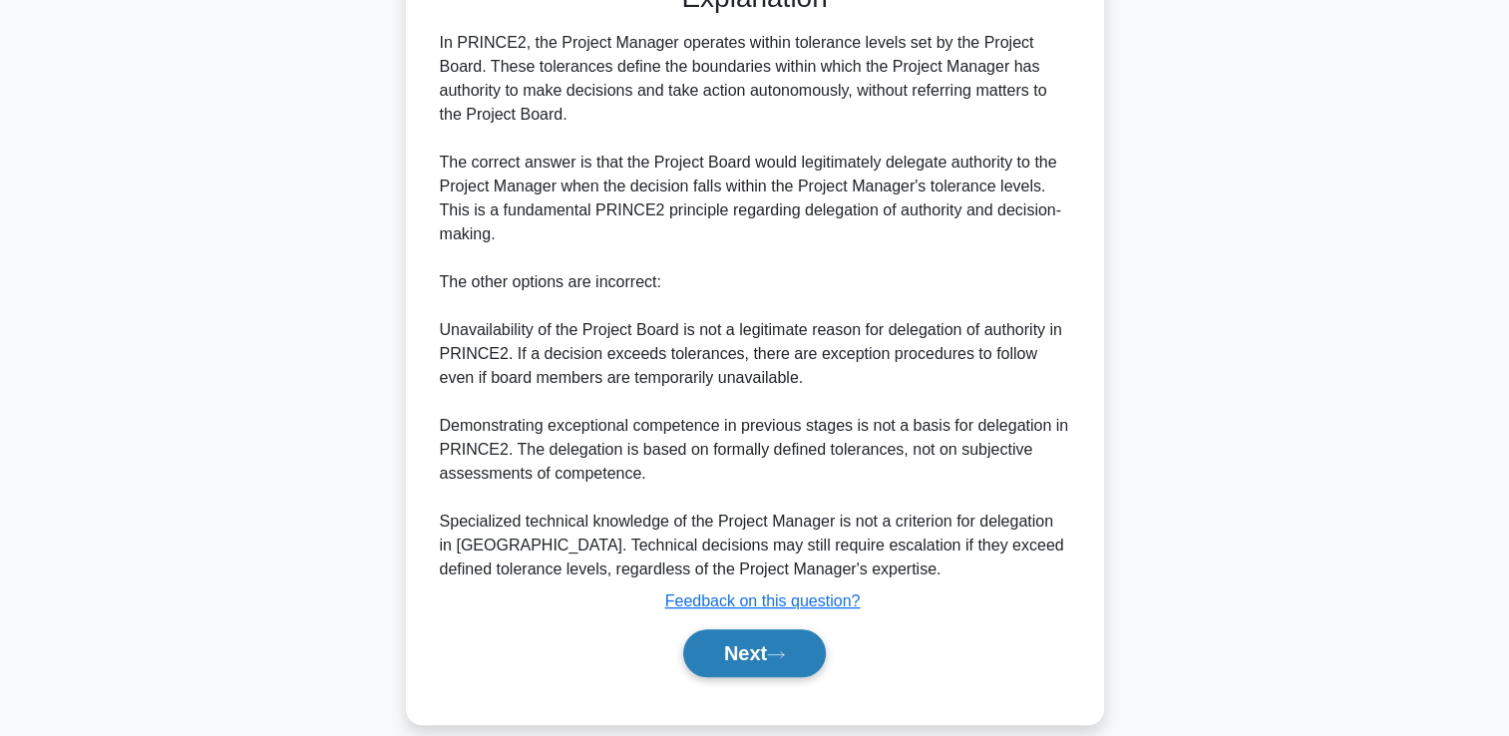
click at [792, 629] on button "Next" at bounding box center [754, 653] width 143 height 48
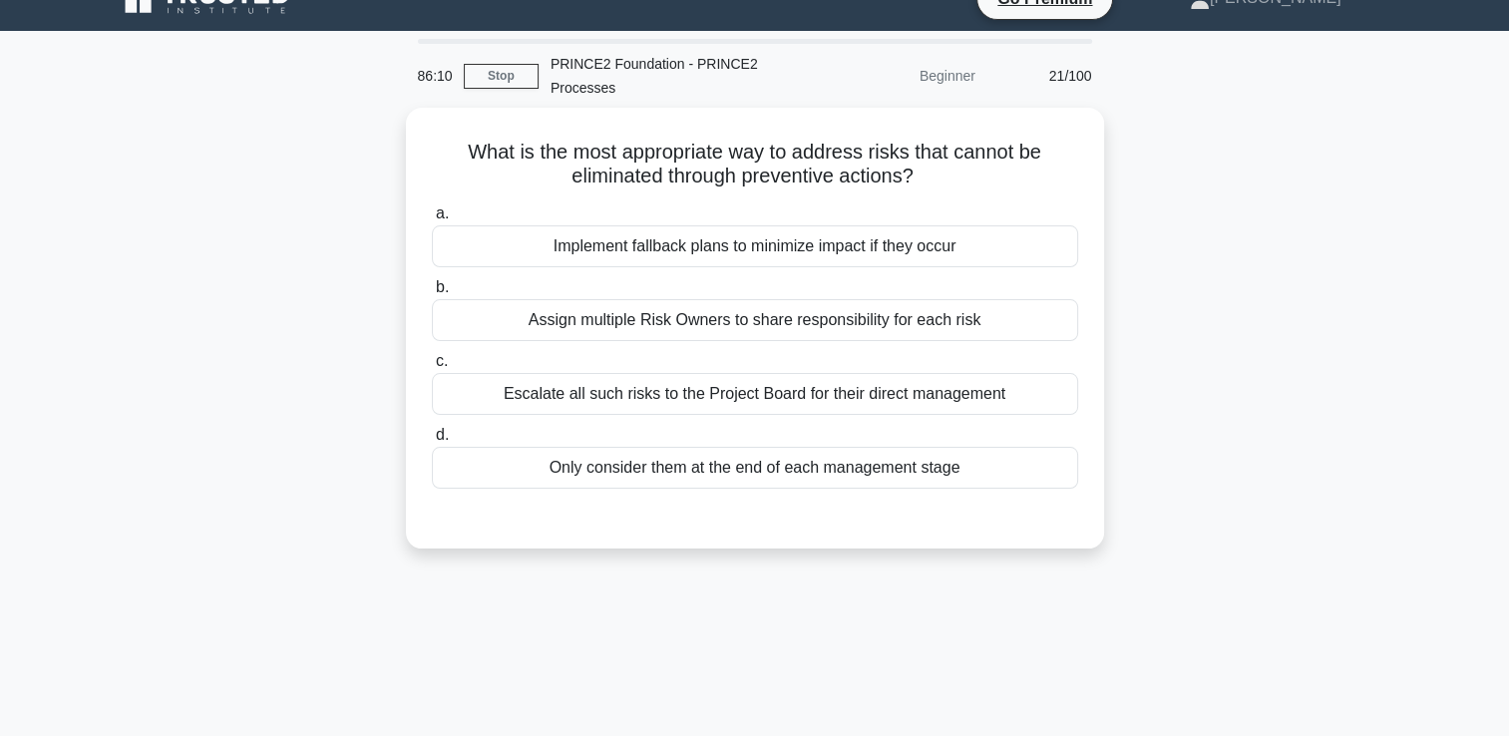
scroll to position [0, 0]
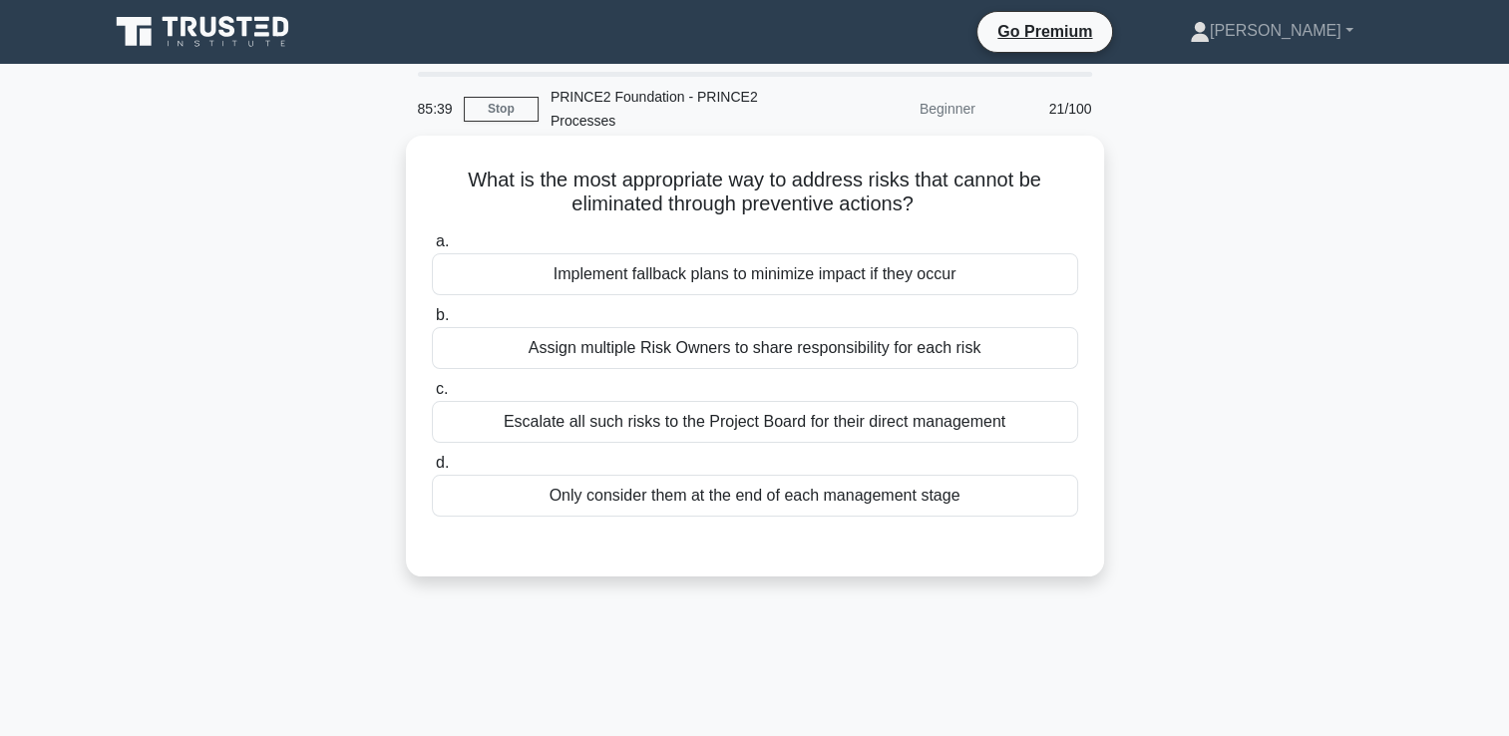
click at [817, 427] on div "Escalate all such risks to the Project Board for their direct management" at bounding box center [755, 422] width 646 height 42
click at [432, 396] on input "c. Escalate all such risks to the Project Board for their direct management" at bounding box center [432, 389] width 0 height 13
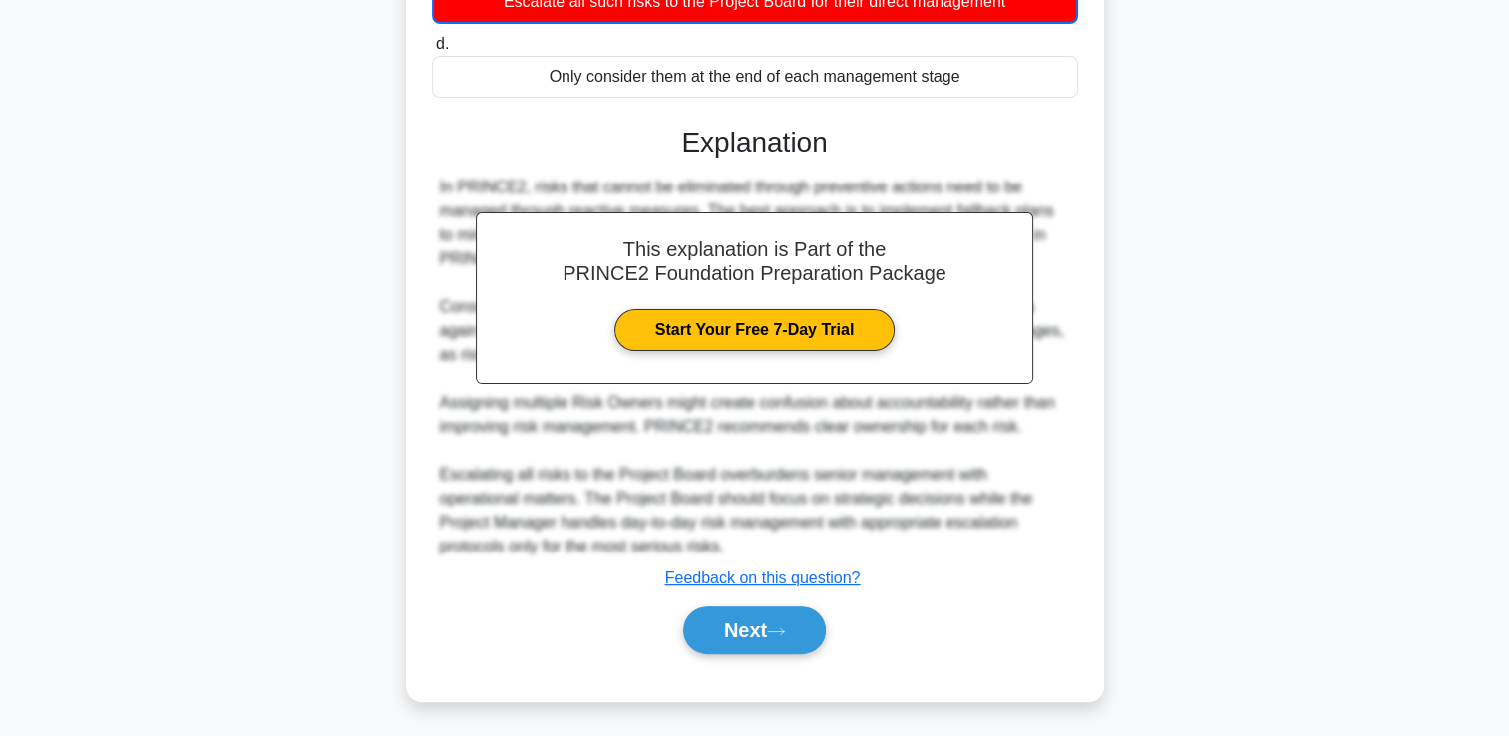
scroll to position [422, 0]
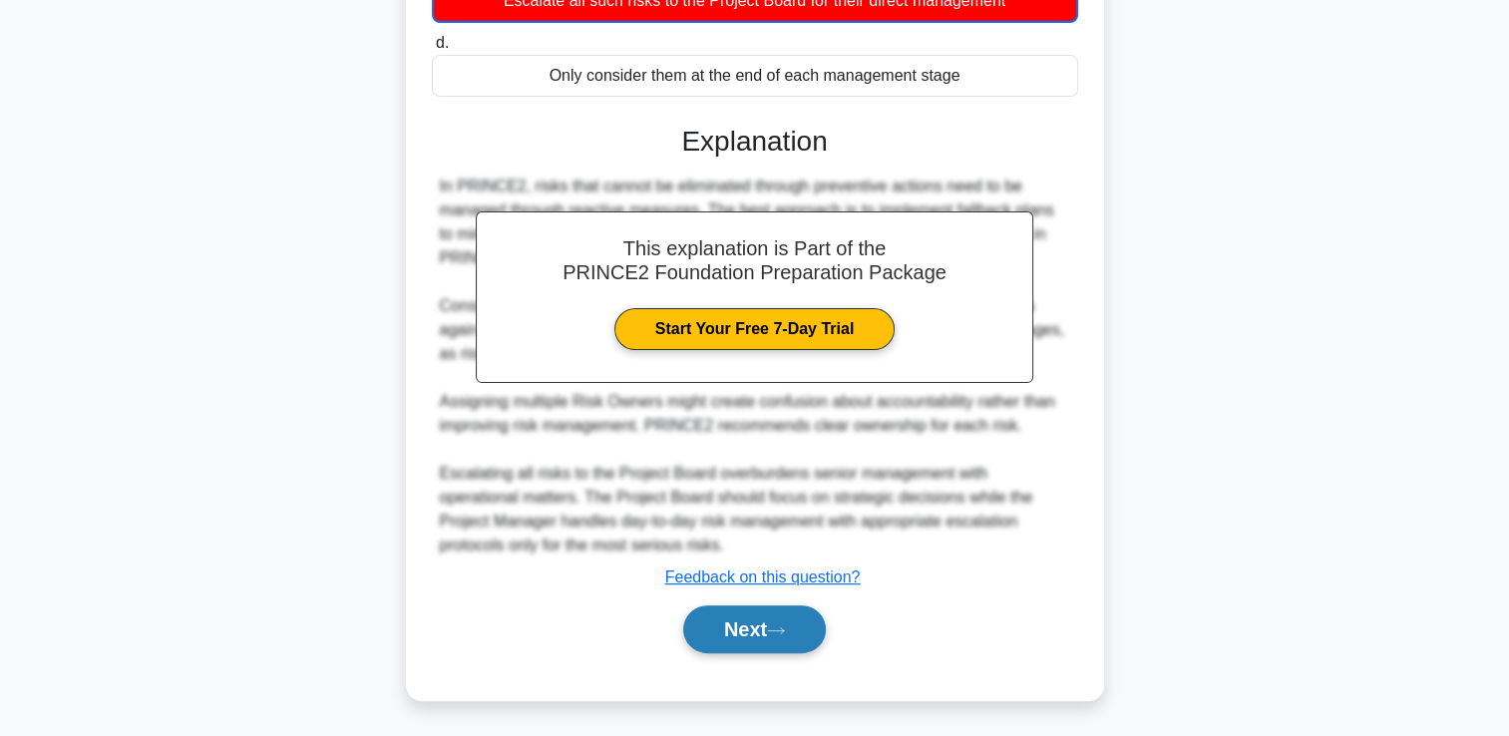
click at [720, 648] on button "Next" at bounding box center [754, 629] width 143 height 48
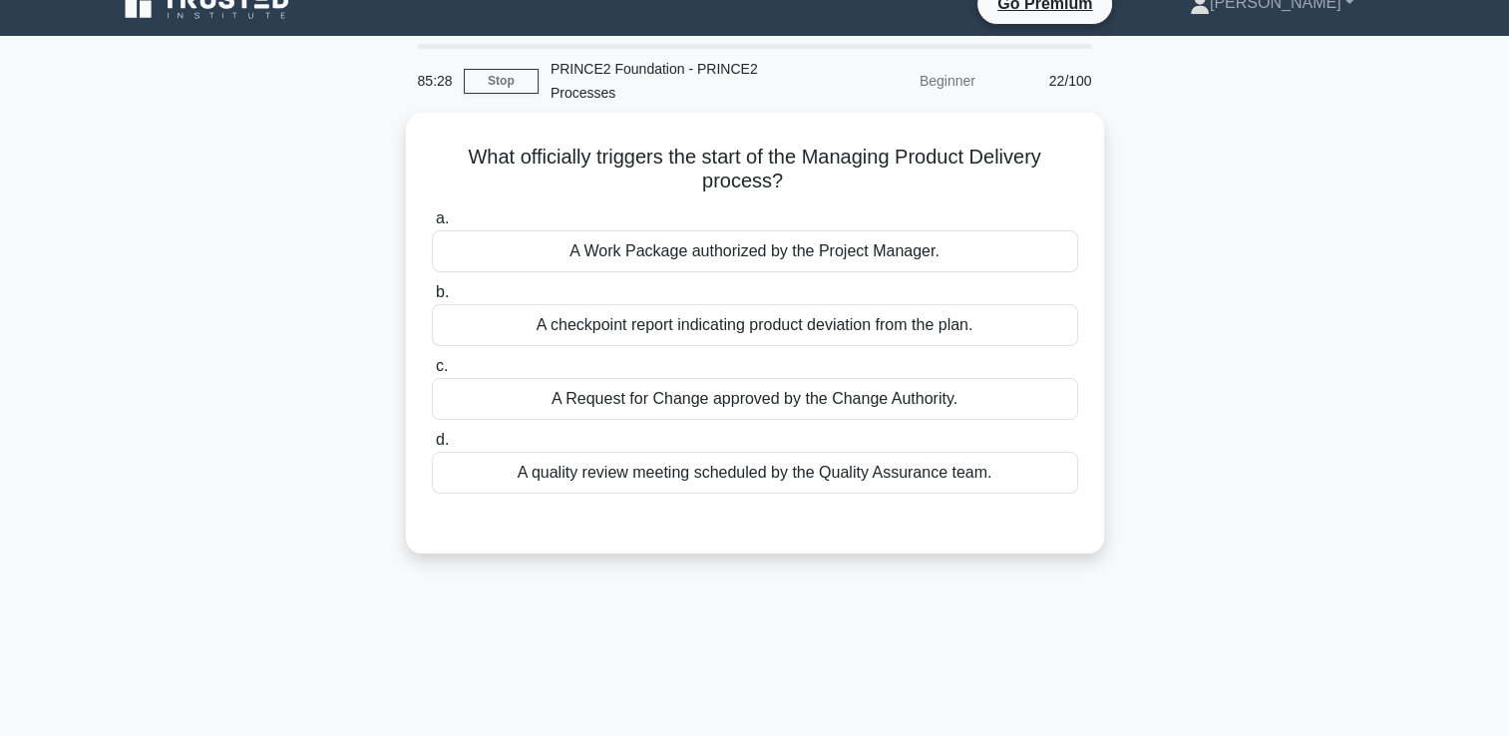
scroll to position [0, 0]
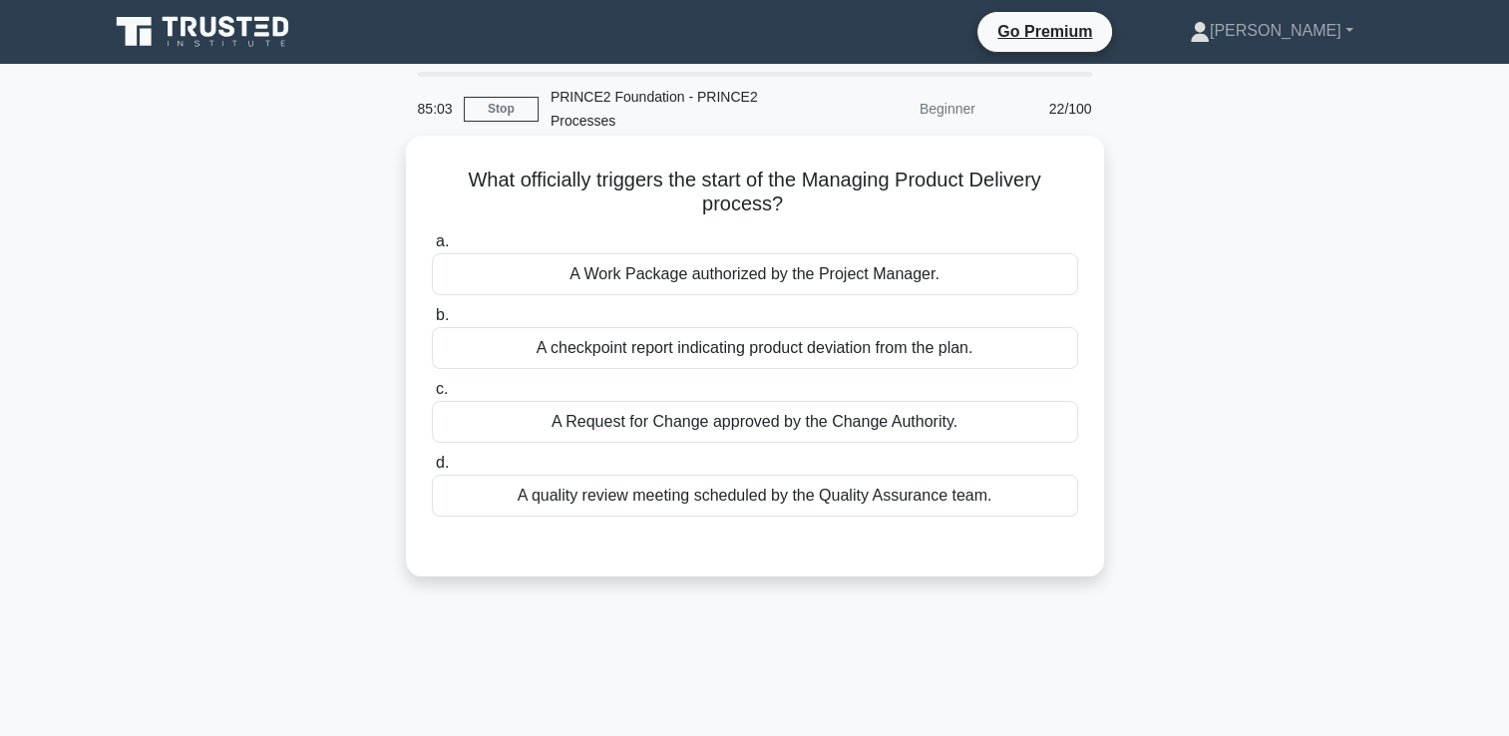
click at [722, 265] on div "A Work Package authorized by the Project Manager." at bounding box center [755, 274] width 646 height 42
click at [432, 248] on input "a. A Work Package authorized by the Project Manager." at bounding box center [432, 241] width 0 height 13
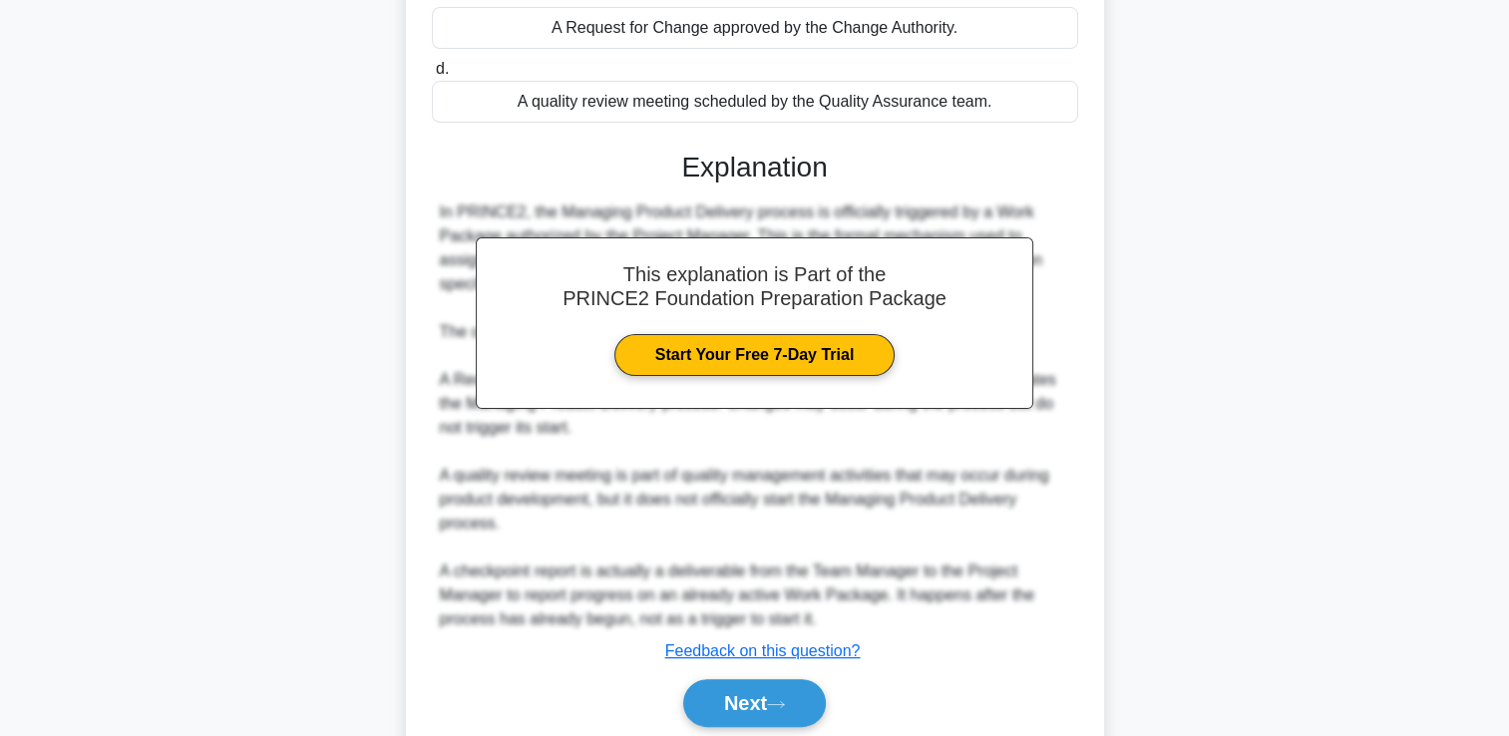
scroll to position [468, 0]
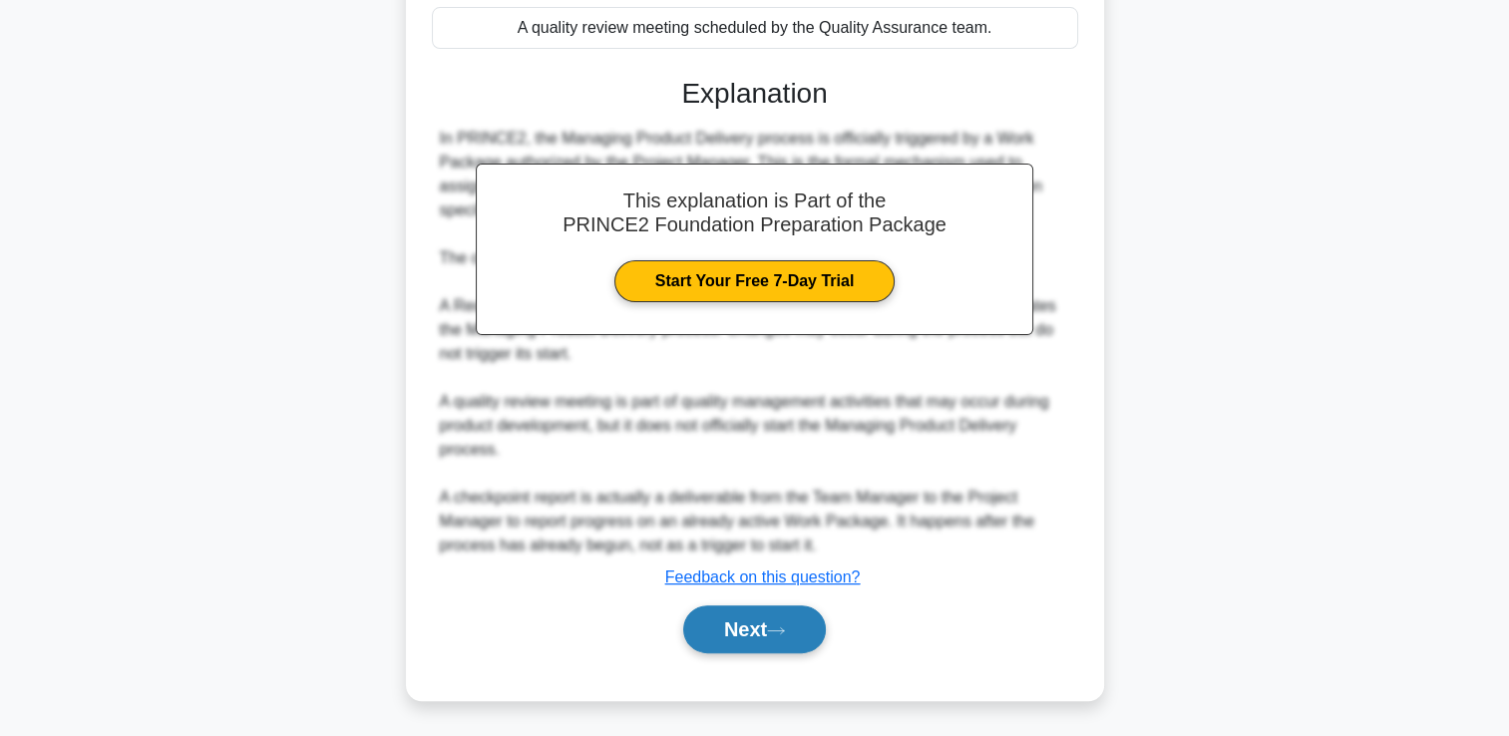
click at [750, 617] on button "Next" at bounding box center [754, 629] width 143 height 48
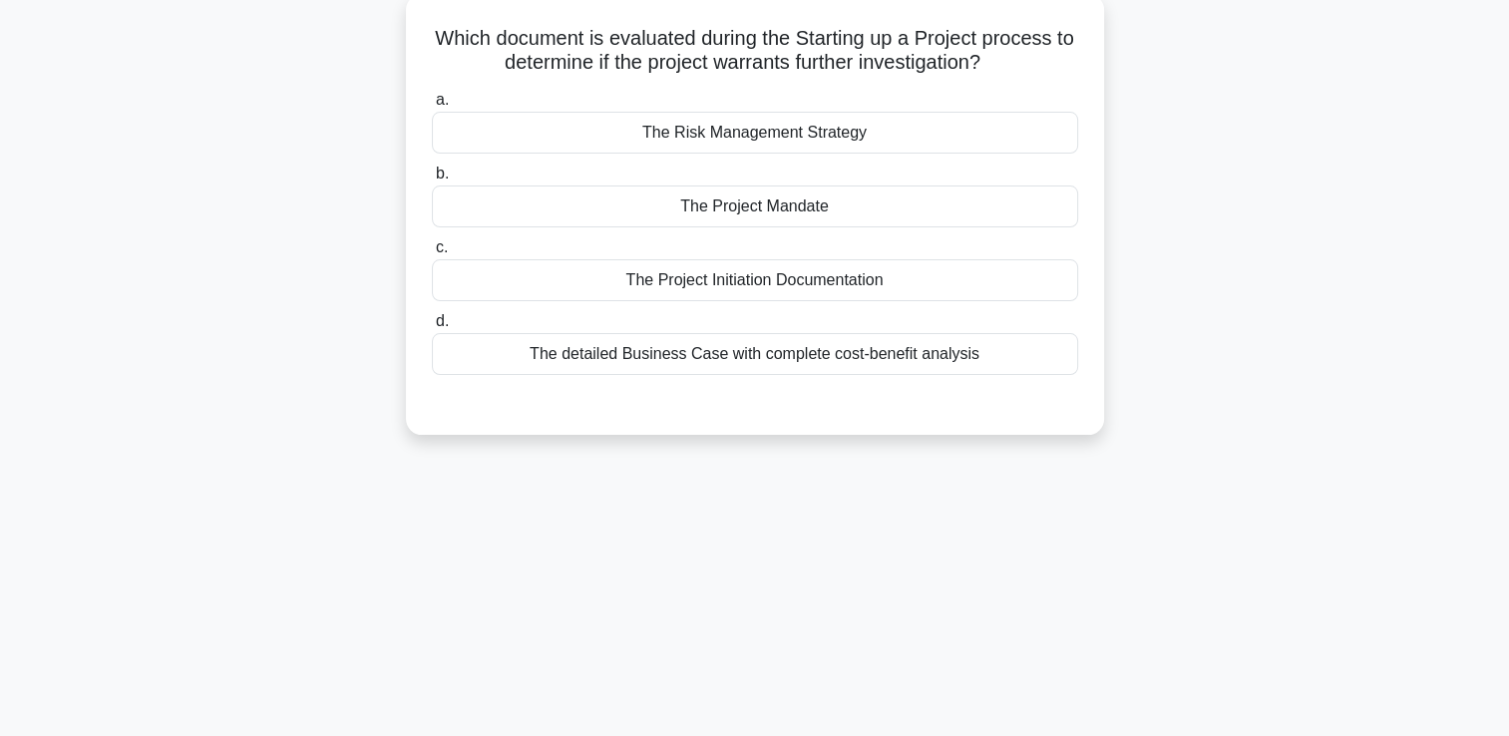
scroll to position [142, 0]
click at [897, 209] on div "The Project Mandate" at bounding box center [755, 206] width 646 height 42
click at [432, 180] on input "b. The Project Mandate" at bounding box center [432, 174] width 0 height 13
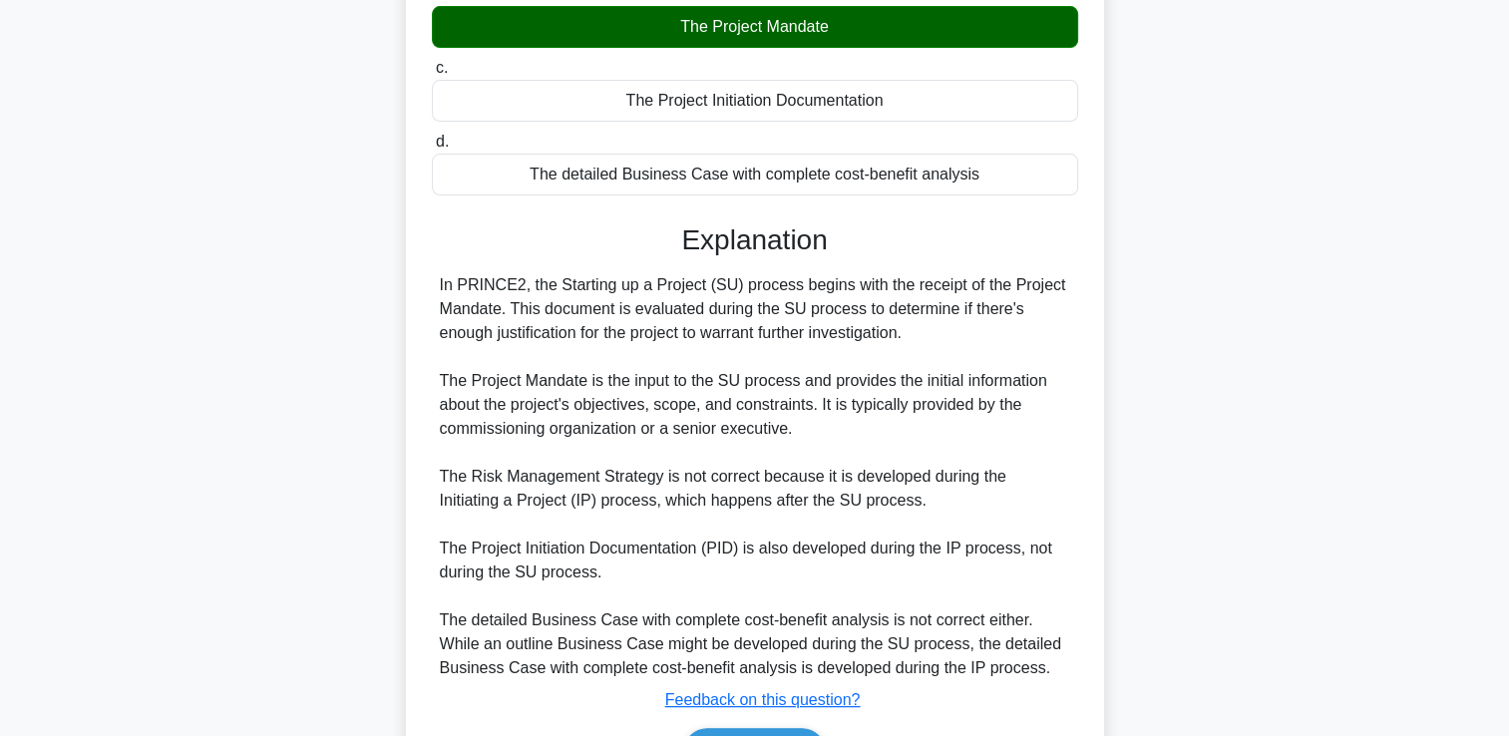
scroll to position [444, 0]
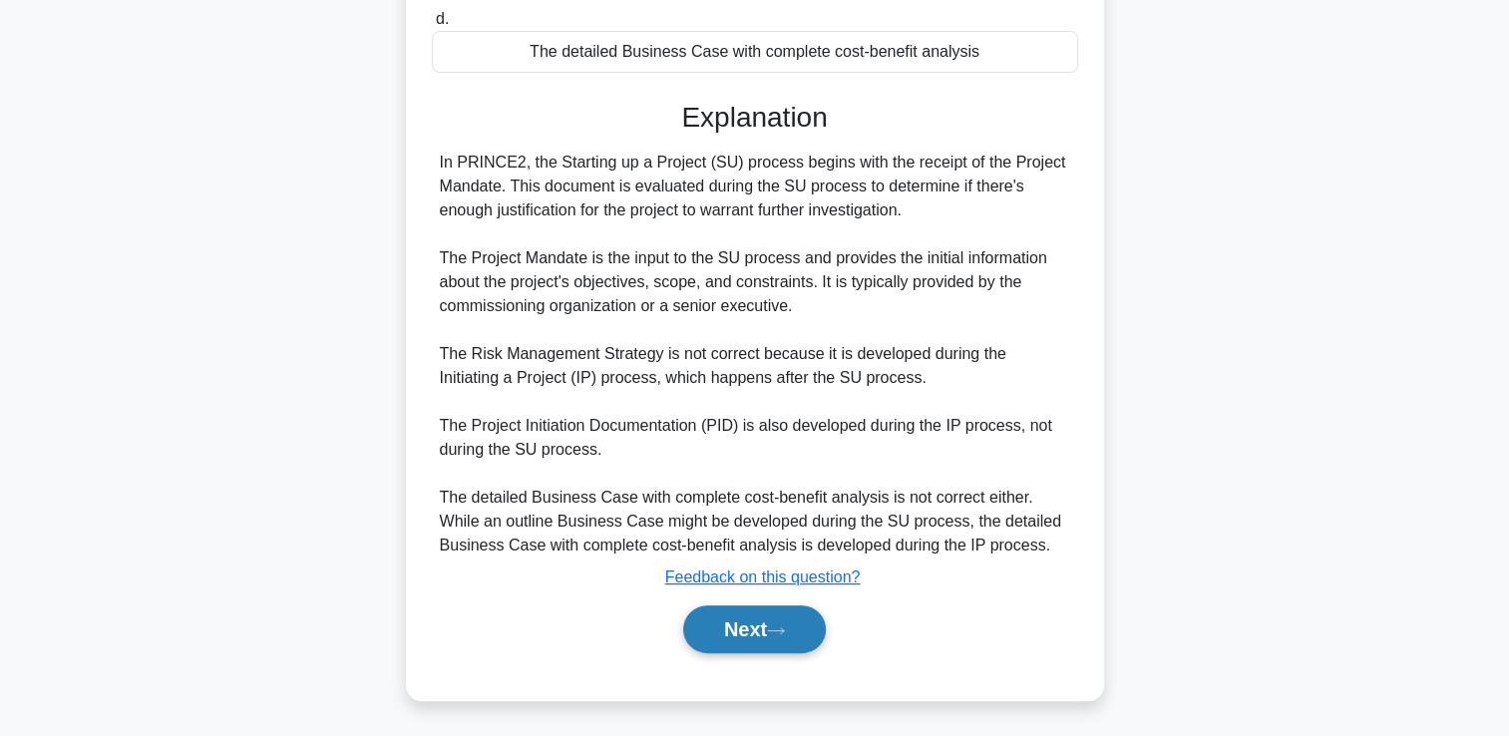
click at [745, 627] on button "Next" at bounding box center [754, 629] width 143 height 48
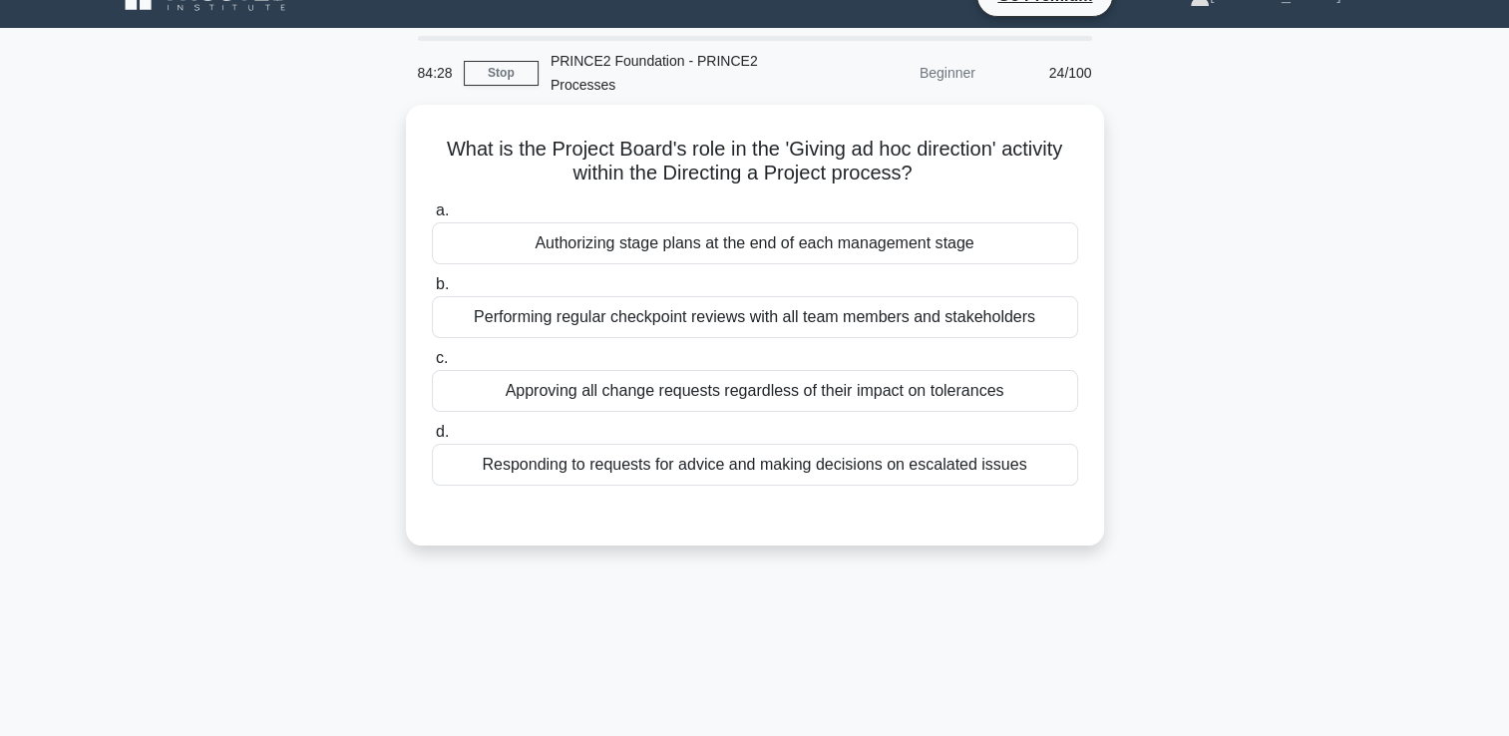
scroll to position [0, 0]
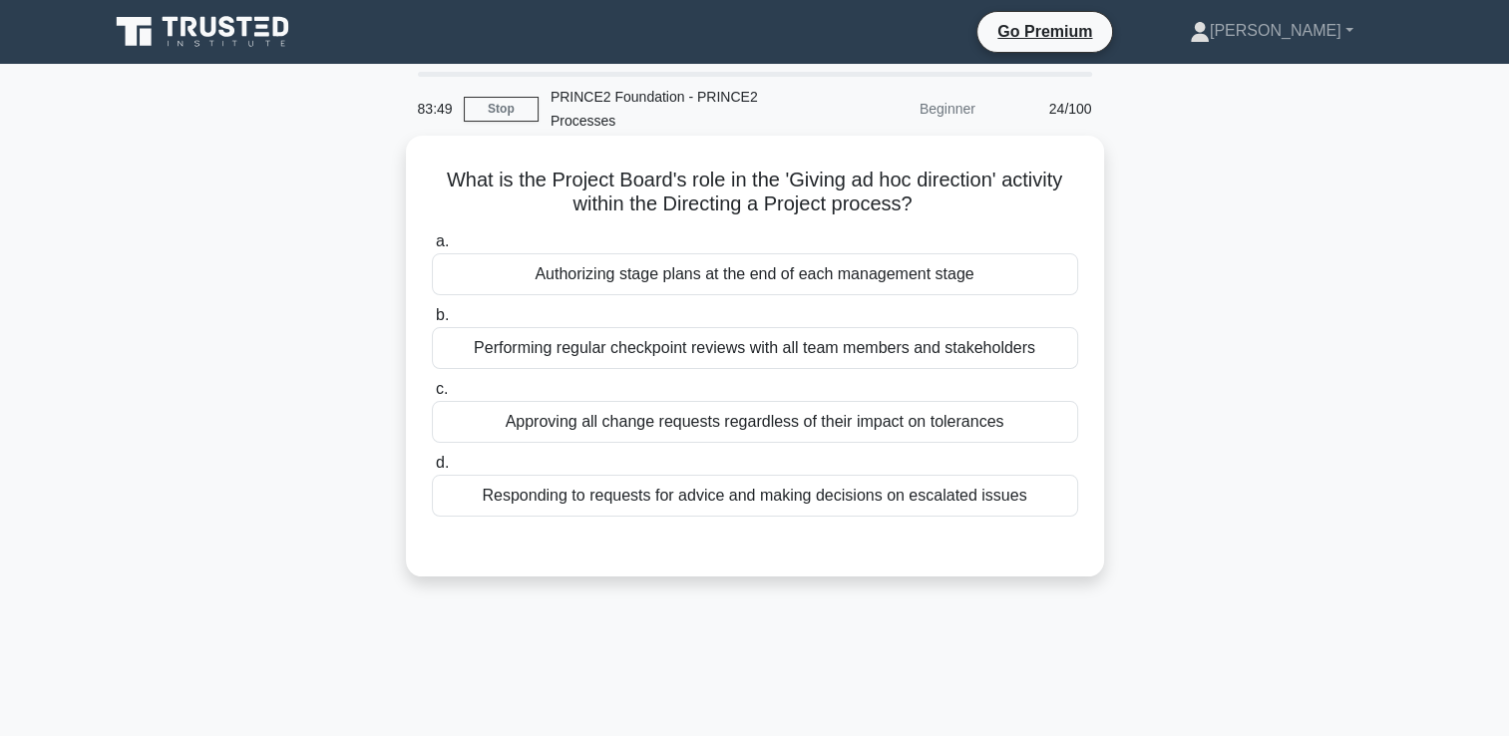
click at [807, 285] on div "Authorizing stage plans at the end of each management stage" at bounding box center [755, 274] width 646 height 42
click at [432, 248] on input "a. Authorizing stage plans at the end of each management stage" at bounding box center [432, 241] width 0 height 13
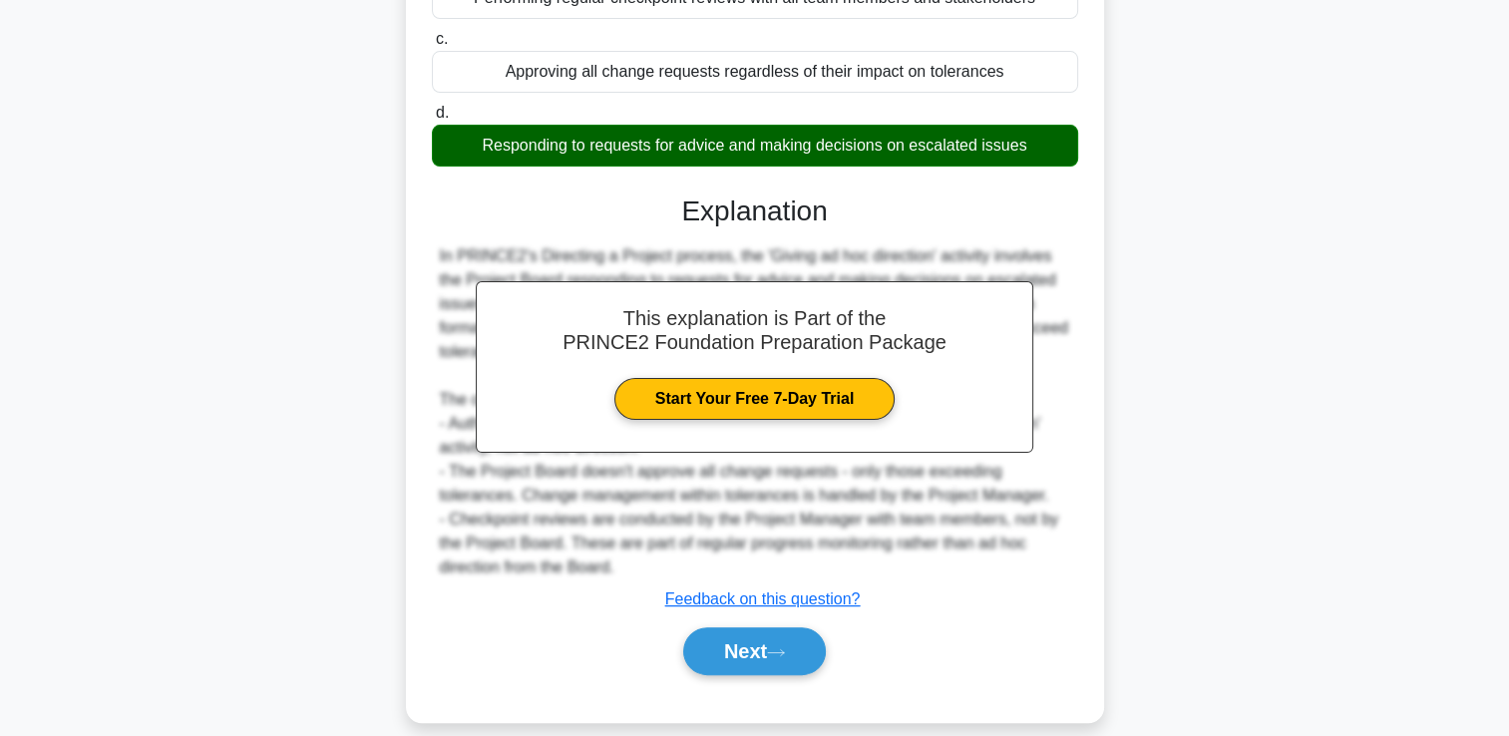
scroll to position [374, 0]
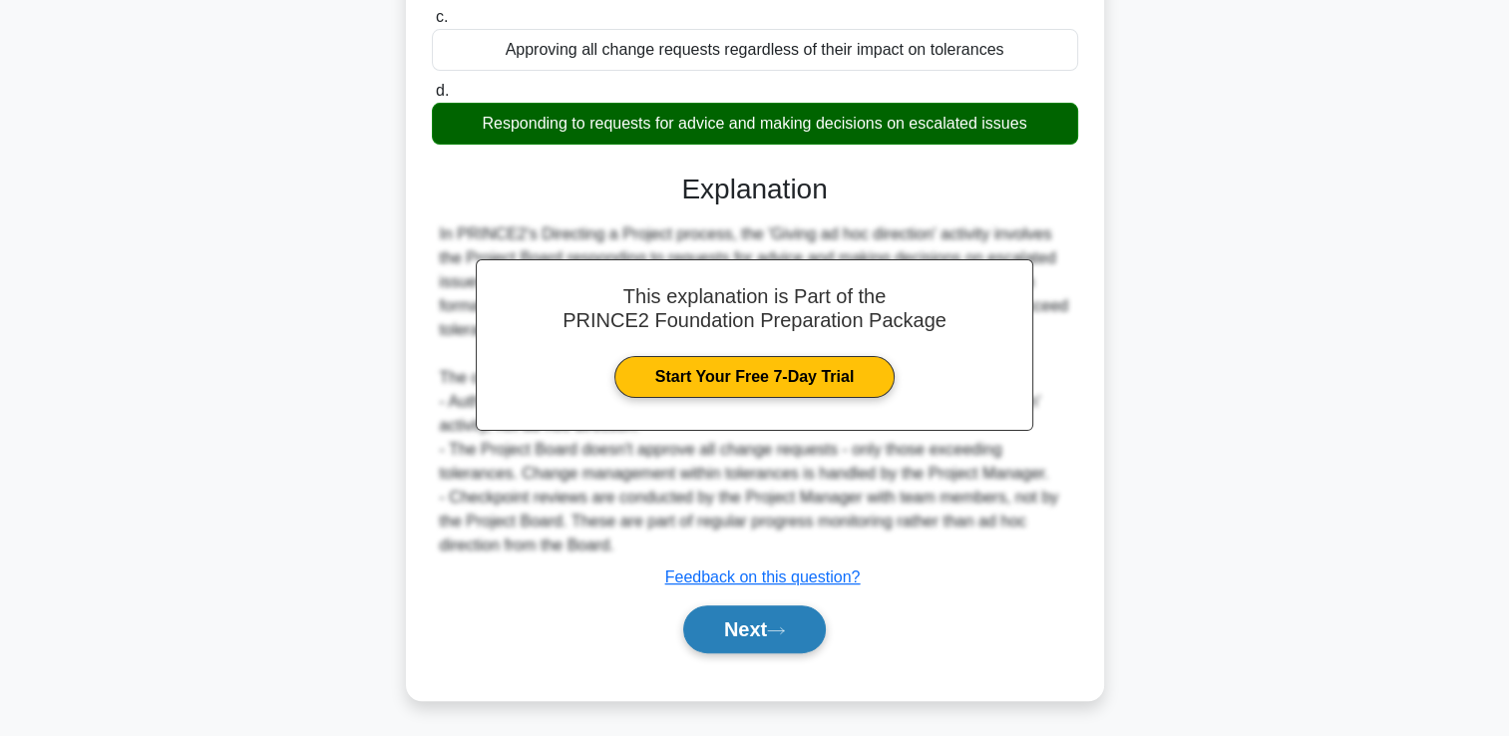
click at [726, 630] on button "Next" at bounding box center [754, 629] width 143 height 48
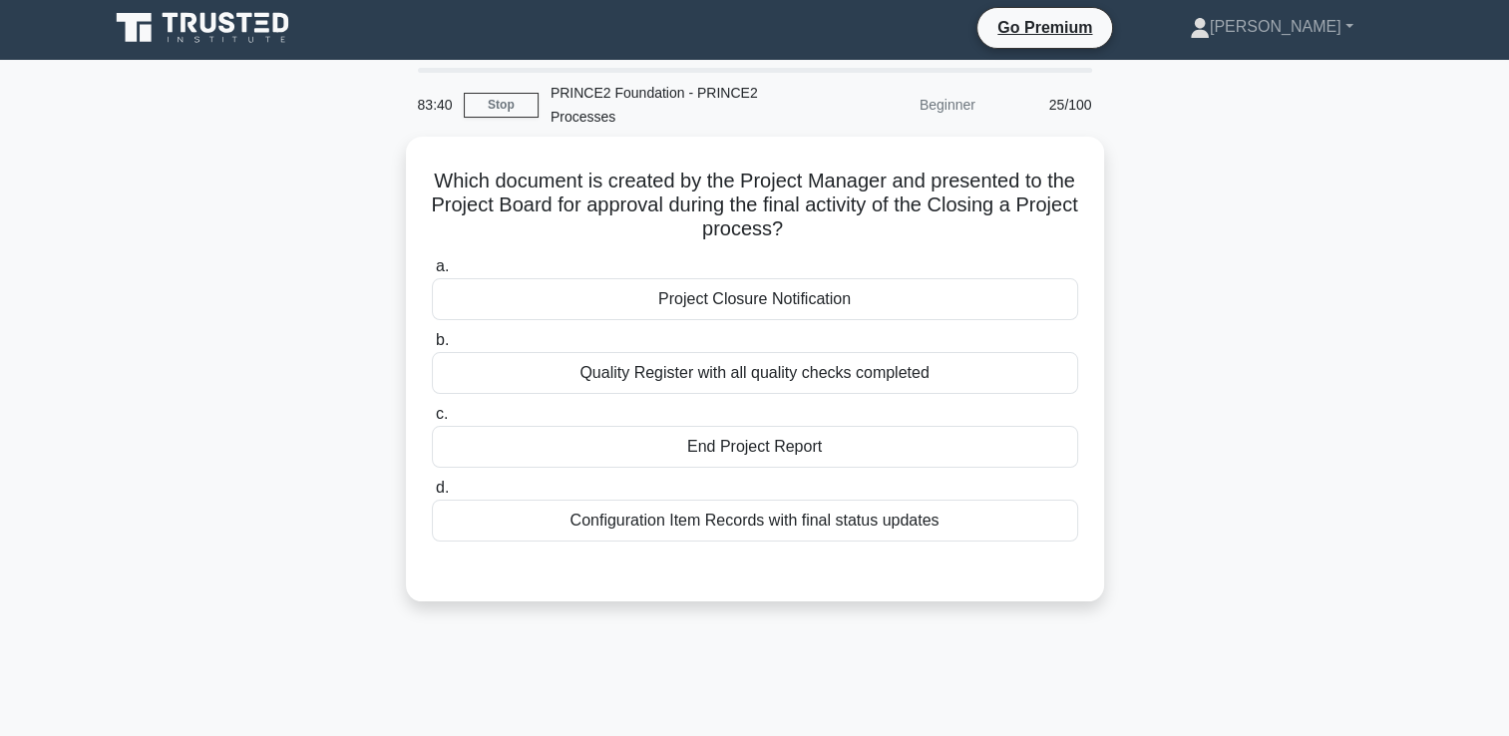
scroll to position [0, 0]
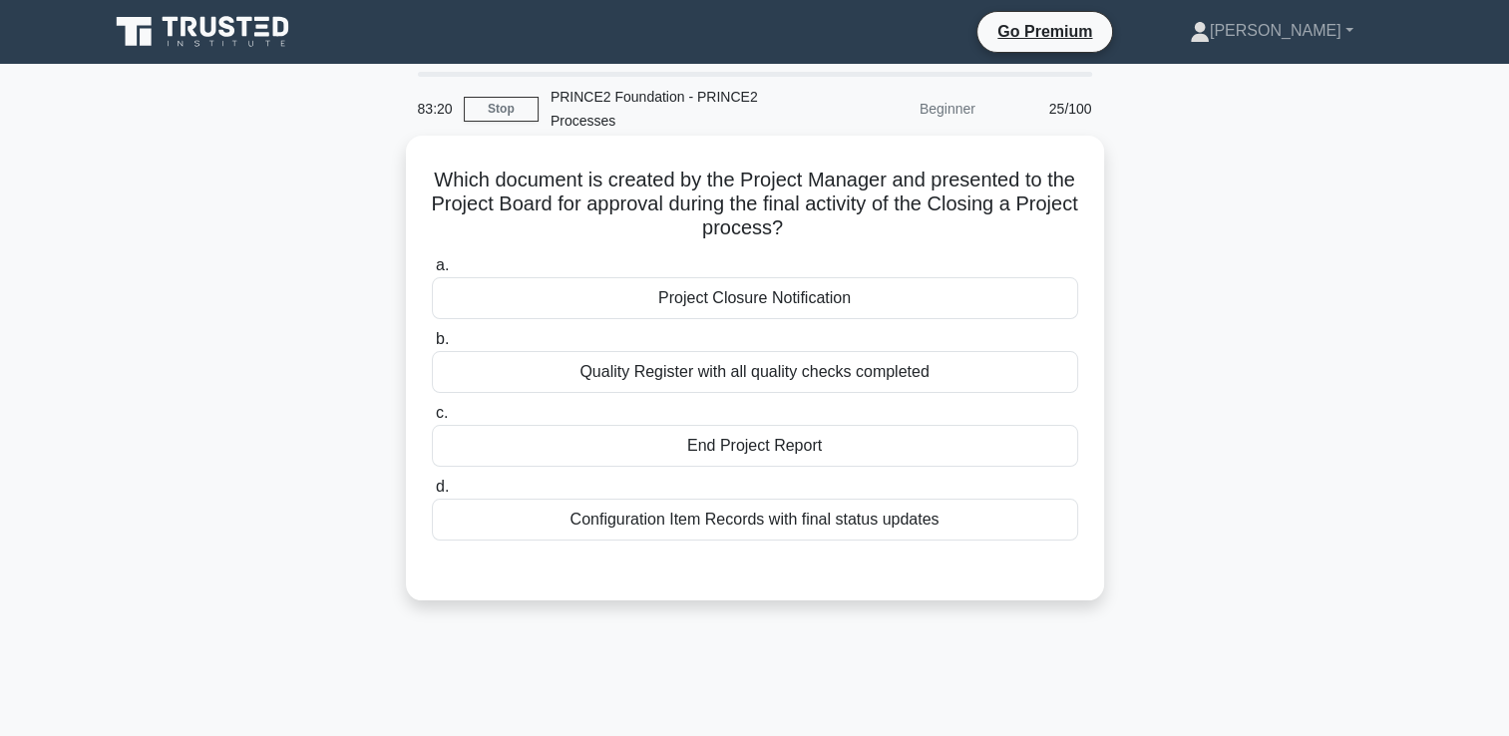
click at [810, 453] on div "End Project Report" at bounding box center [755, 446] width 646 height 42
click at [432, 420] on input "c. End Project Report" at bounding box center [432, 413] width 0 height 13
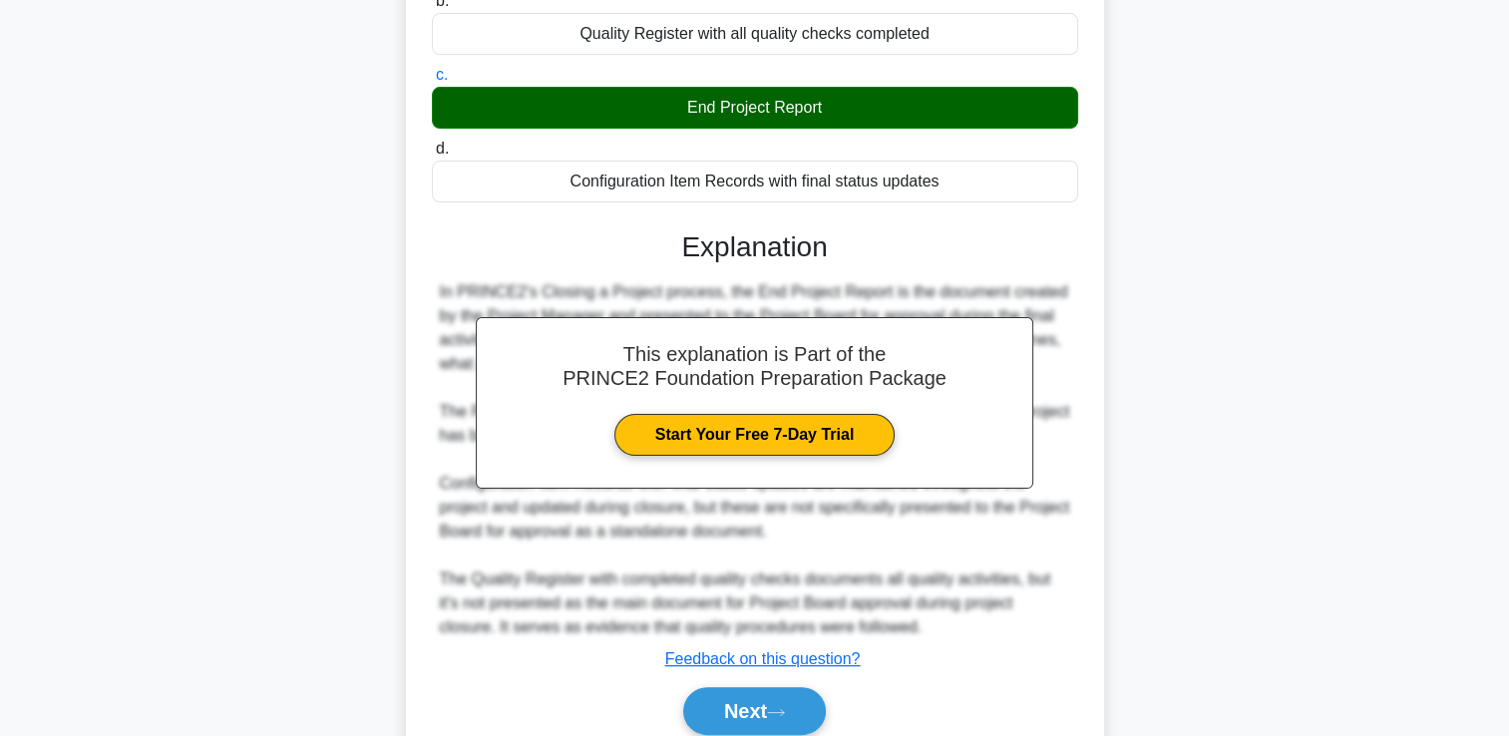
scroll to position [444, 0]
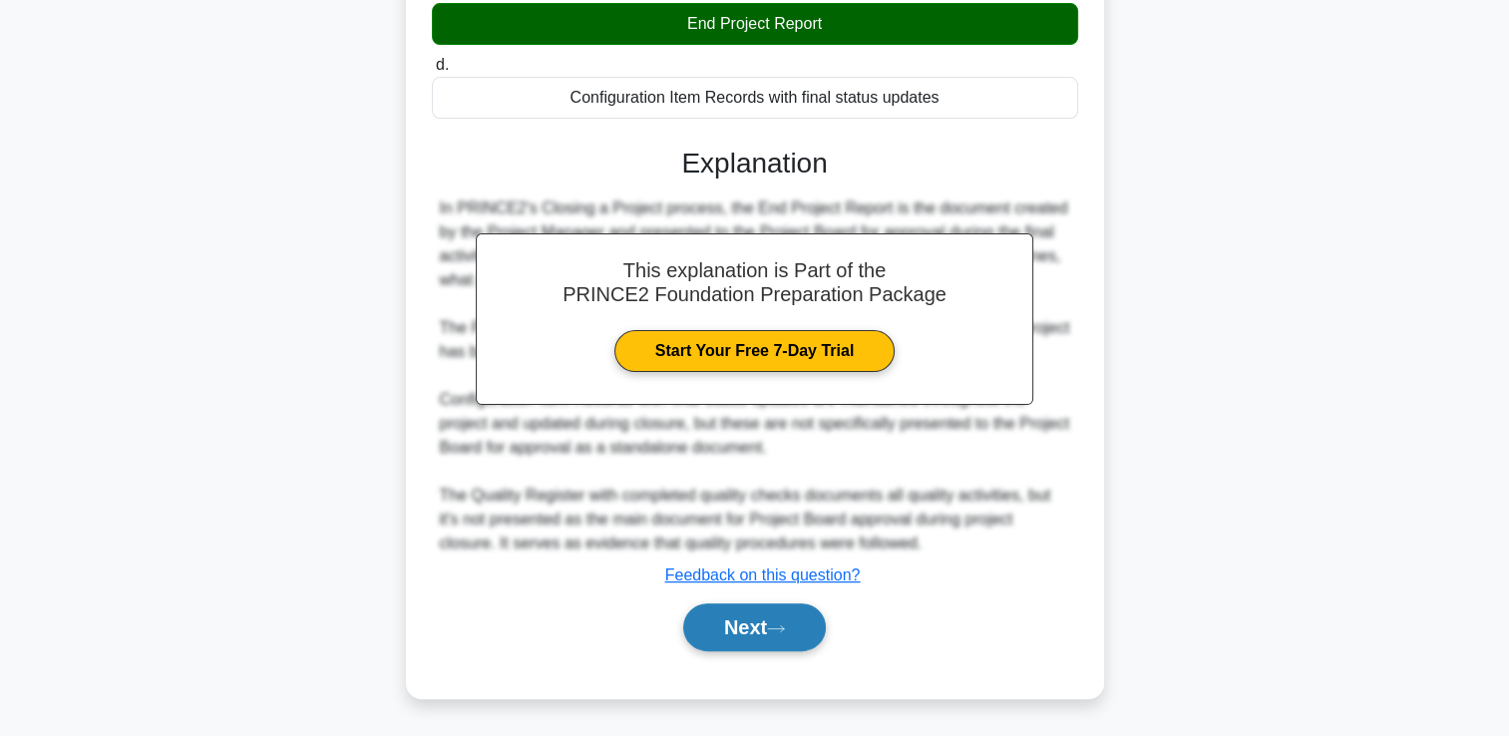
click at [741, 623] on button "Next" at bounding box center [754, 627] width 143 height 48
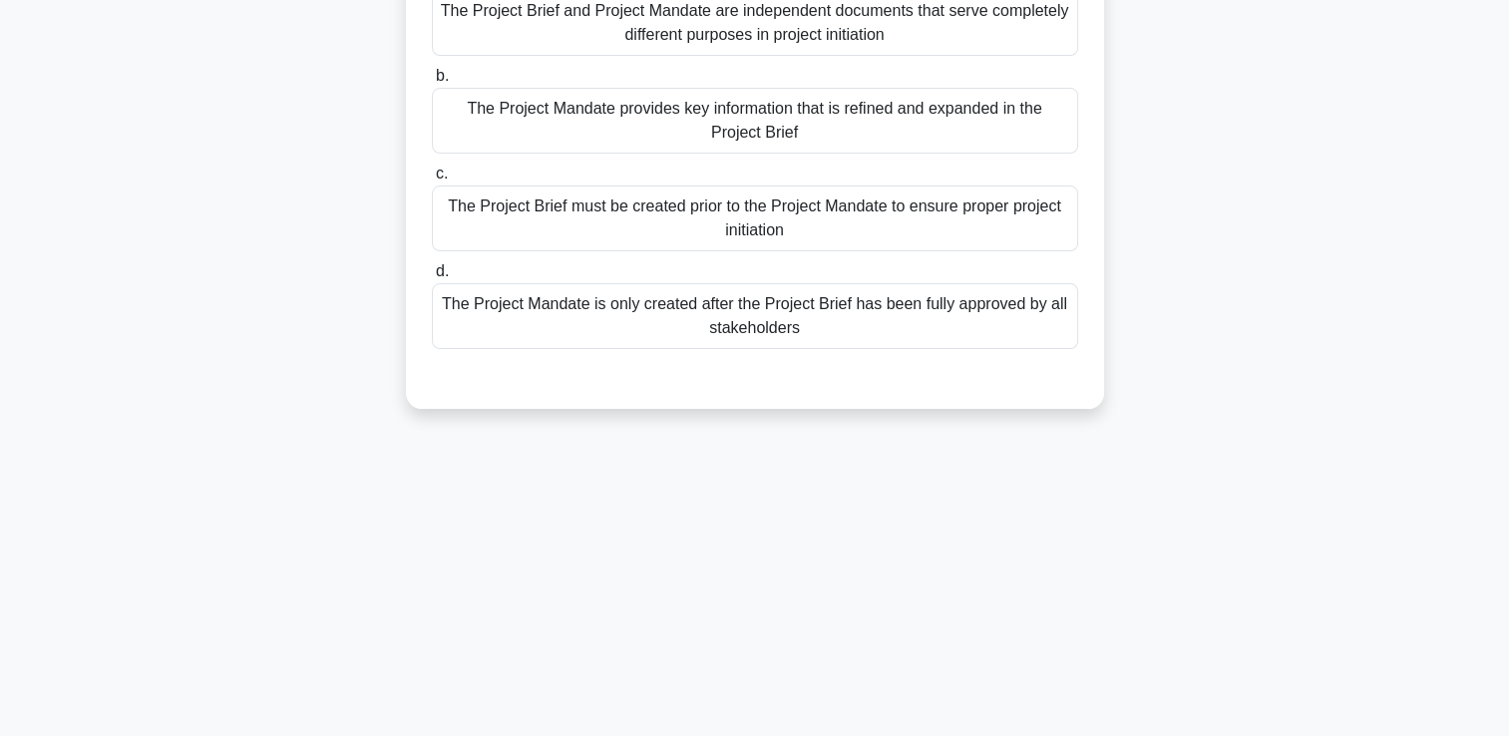
scroll to position [241, 0]
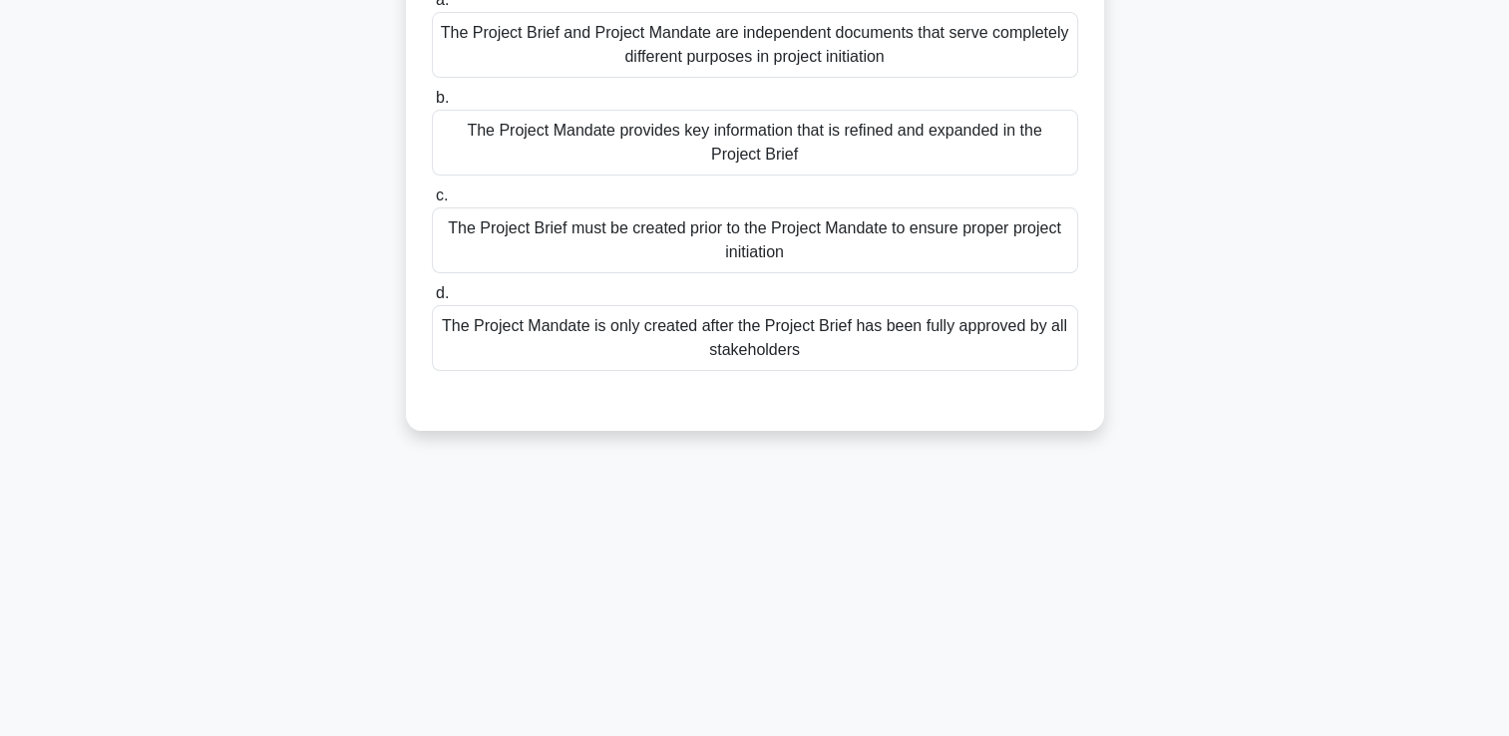
click at [904, 78] on div "The Project Brief and Project Mandate are independent documents that serve comp…" at bounding box center [755, 45] width 646 height 66
click at [432, 7] on input "a. The Project Brief and Project Mandate are independent documents that serve c…" at bounding box center [432, 0] width 0 height 13
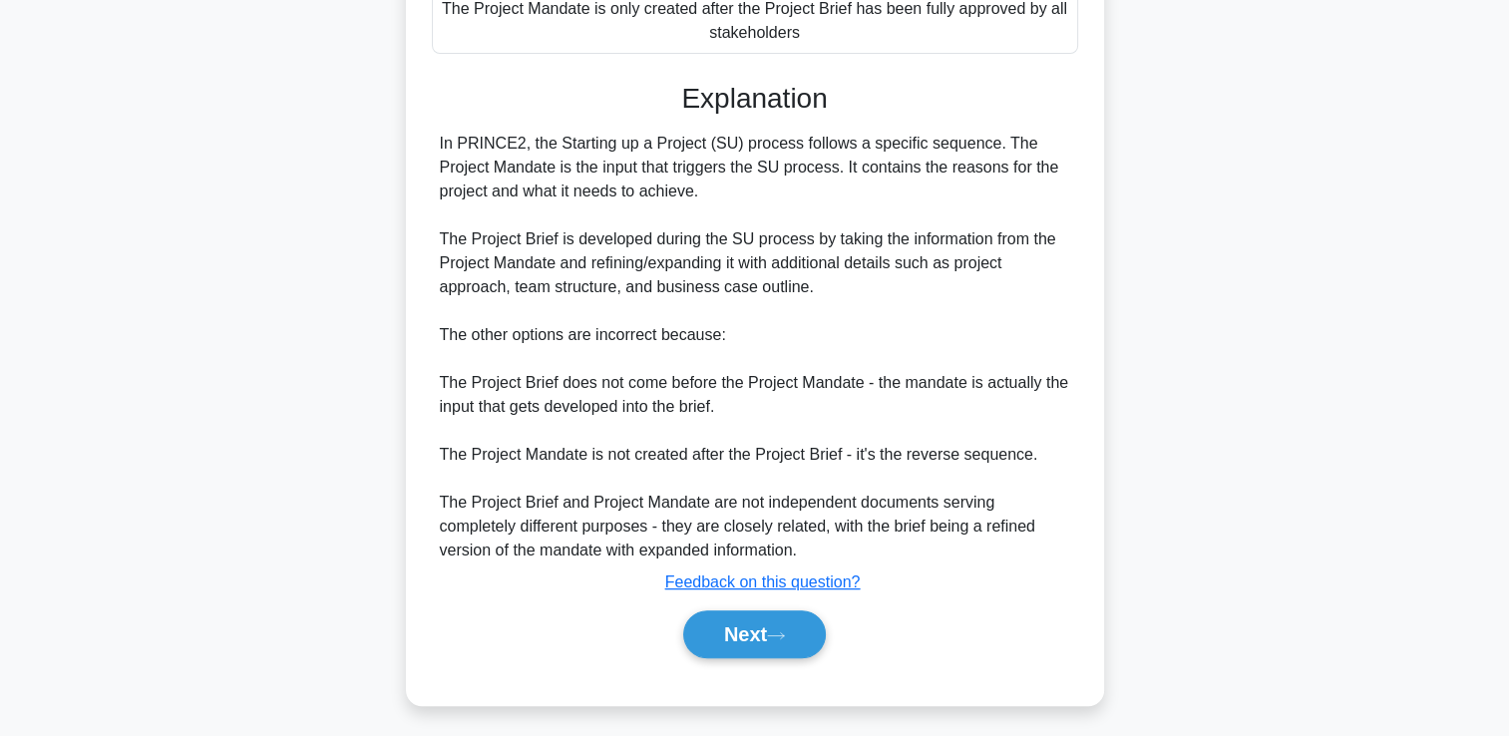
scroll to position [589, 0]
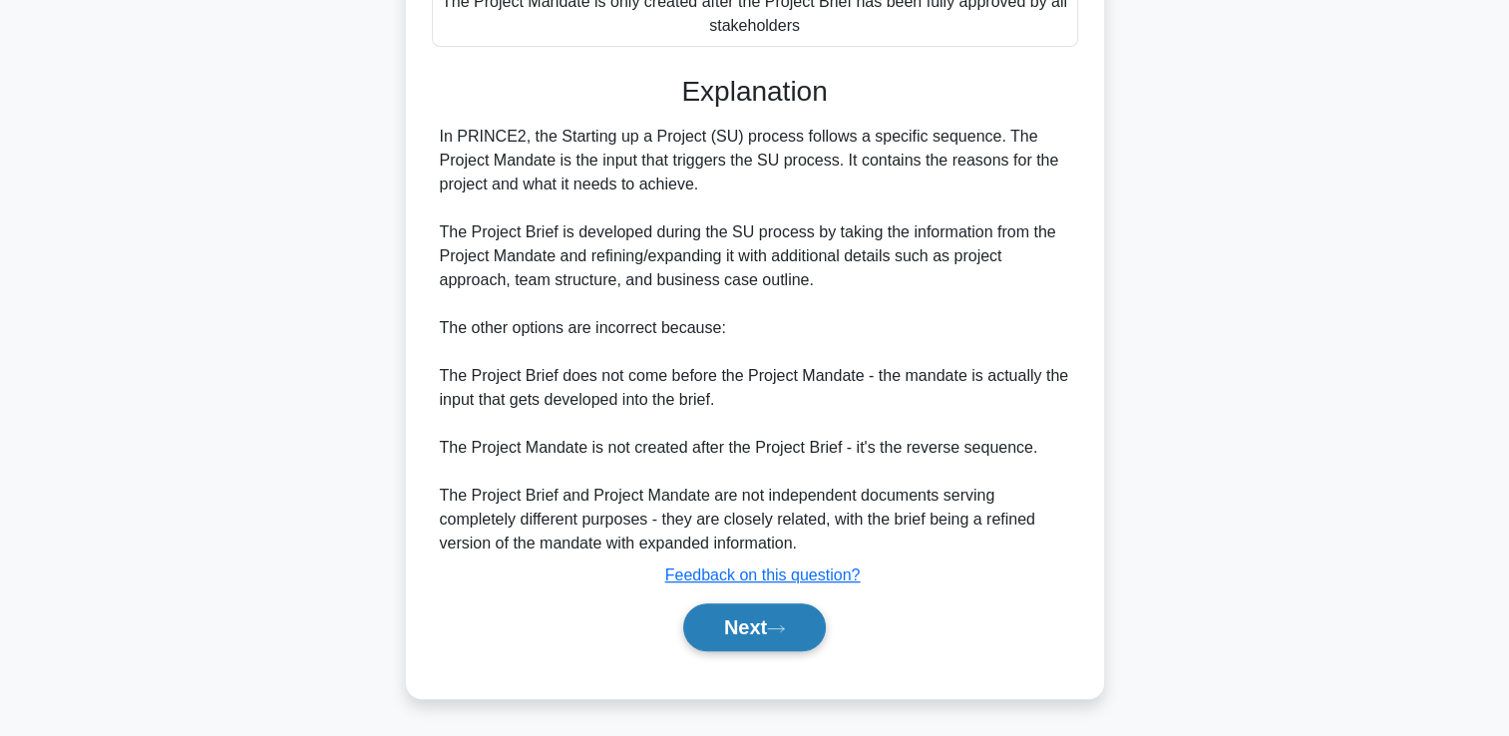
click at [735, 618] on button "Next" at bounding box center [754, 627] width 143 height 48
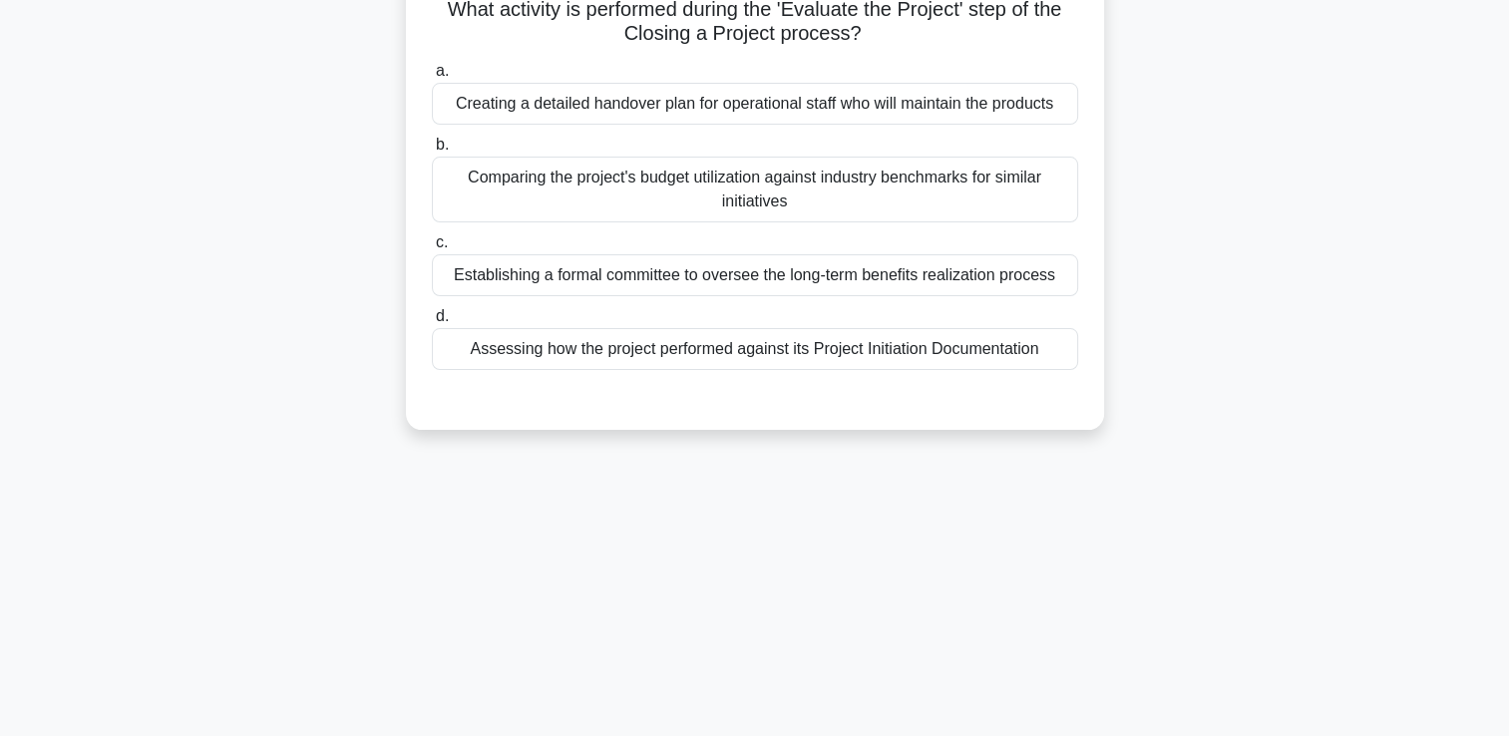
scroll to position [0, 0]
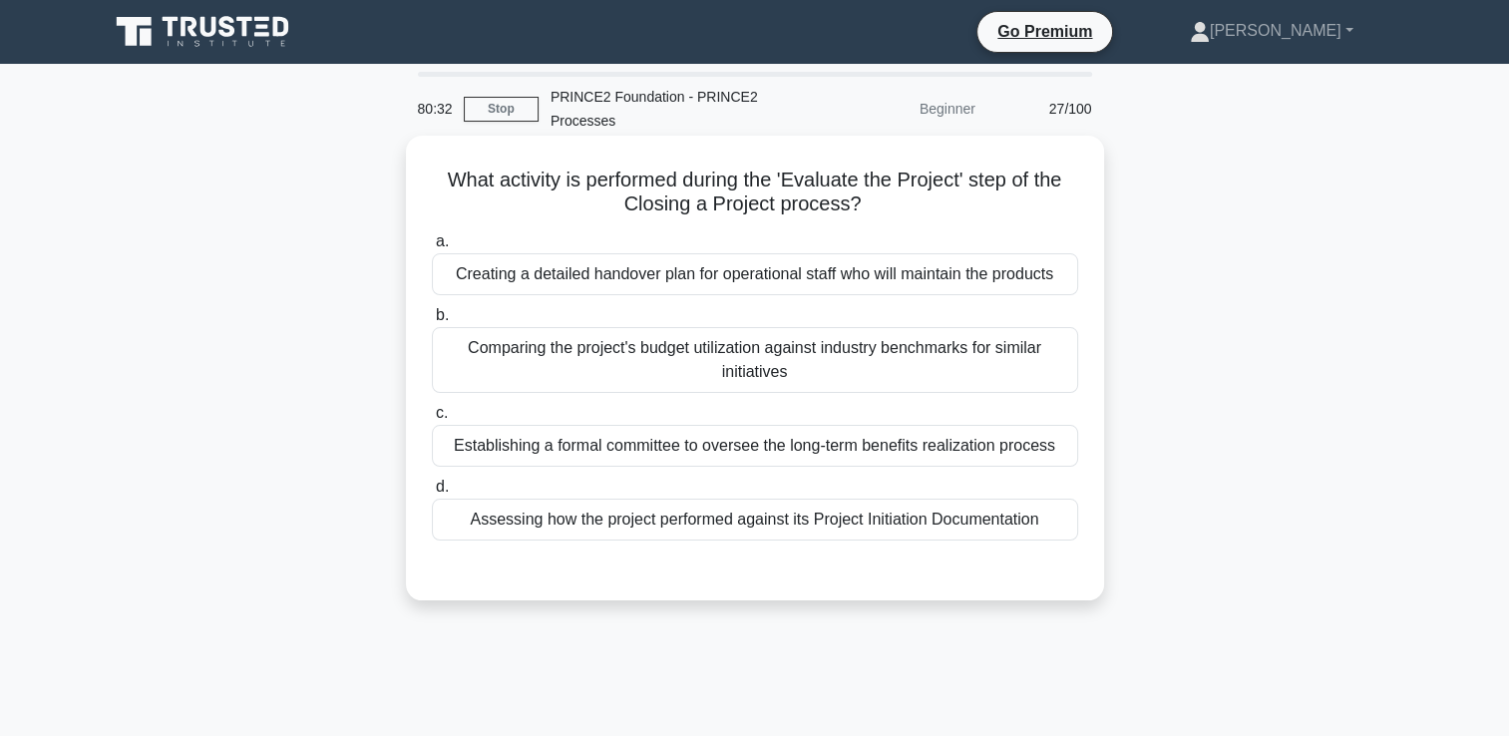
click at [751, 521] on div "Assessing how the project performed against its Project Initiation Documentation" at bounding box center [755, 520] width 646 height 42
click at [432, 494] on input "d. Assessing how the project performed against its Project Initiation Documenta…" at bounding box center [432, 487] width 0 height 13
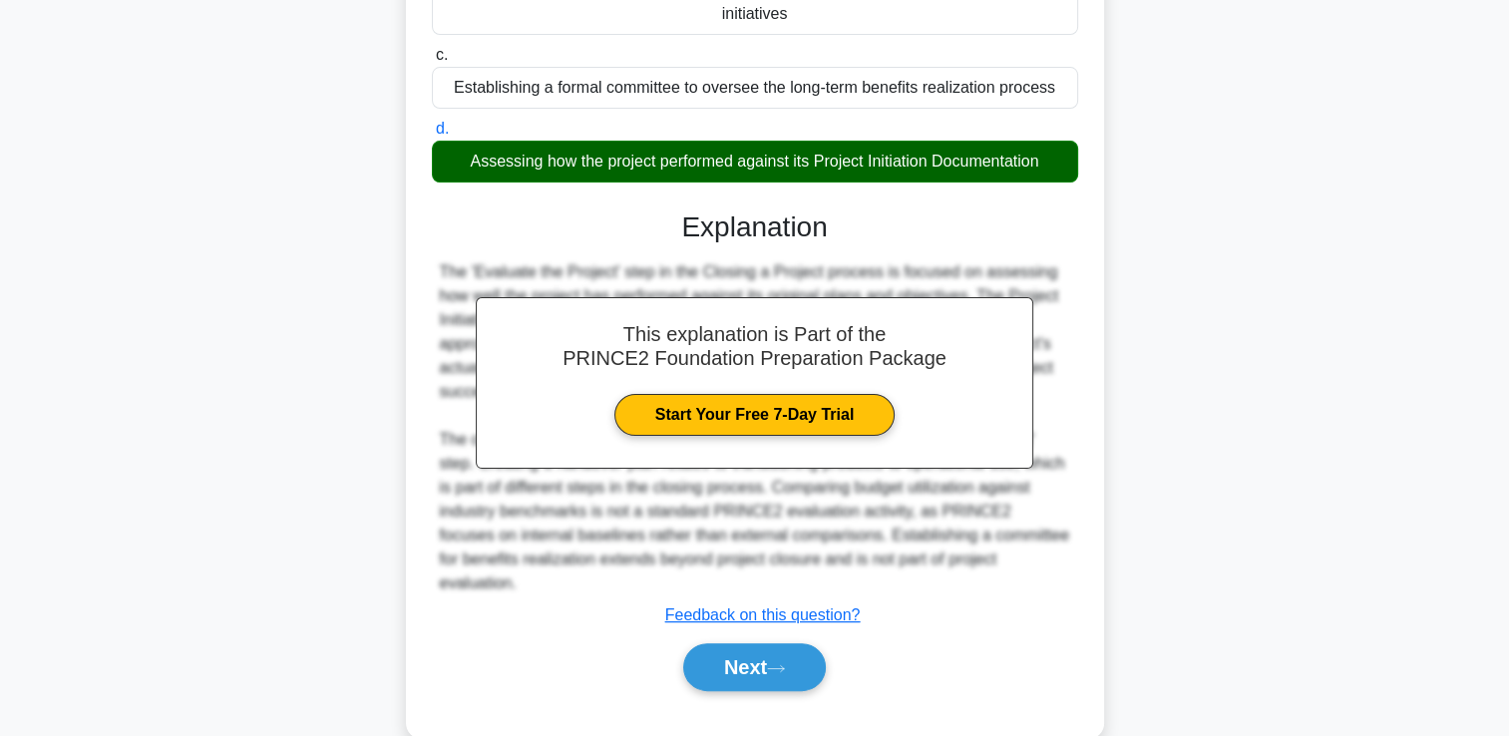
scroll to position [372, 0]
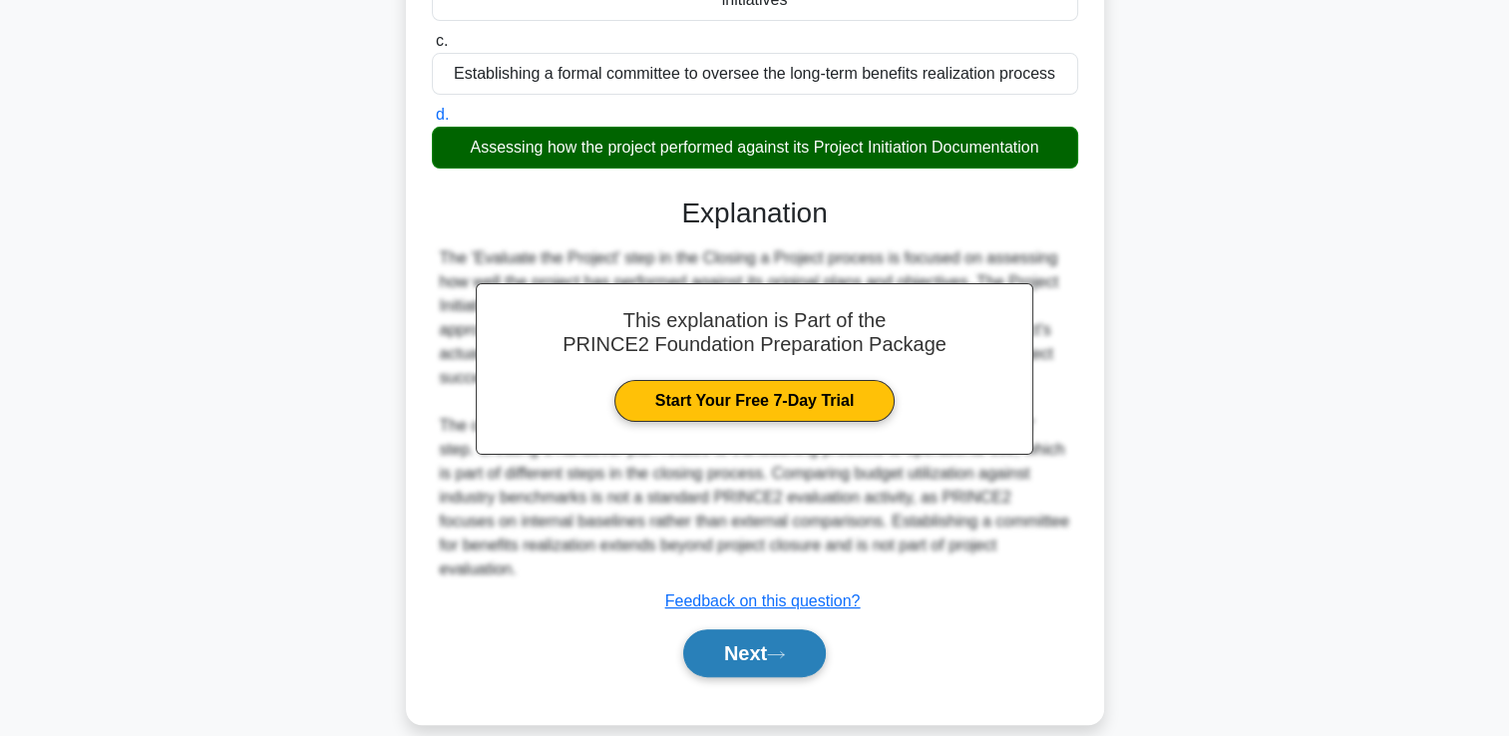
click at [764, 629] on button "Next" at bounding box center [754, 653] width 143 height 48
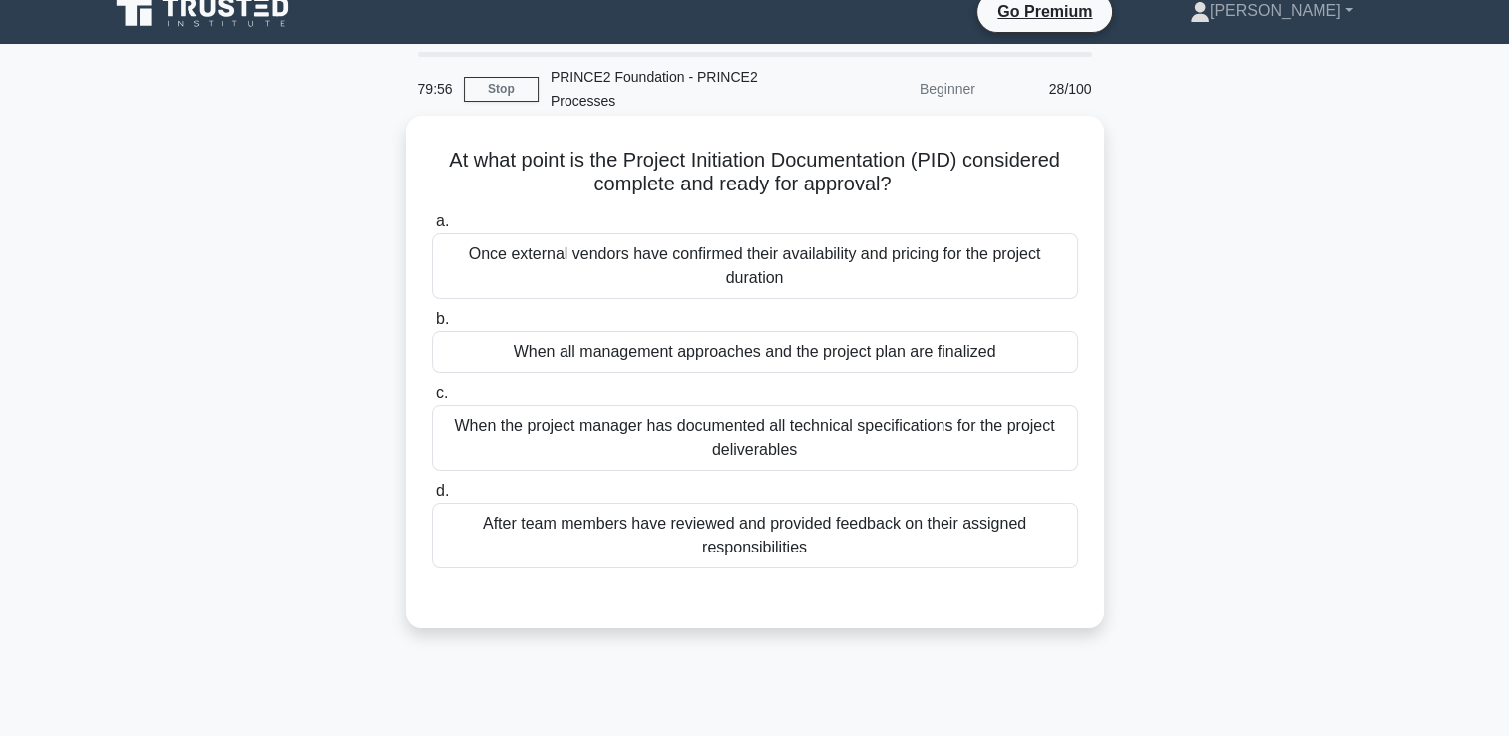
scroll to position [0, 0]
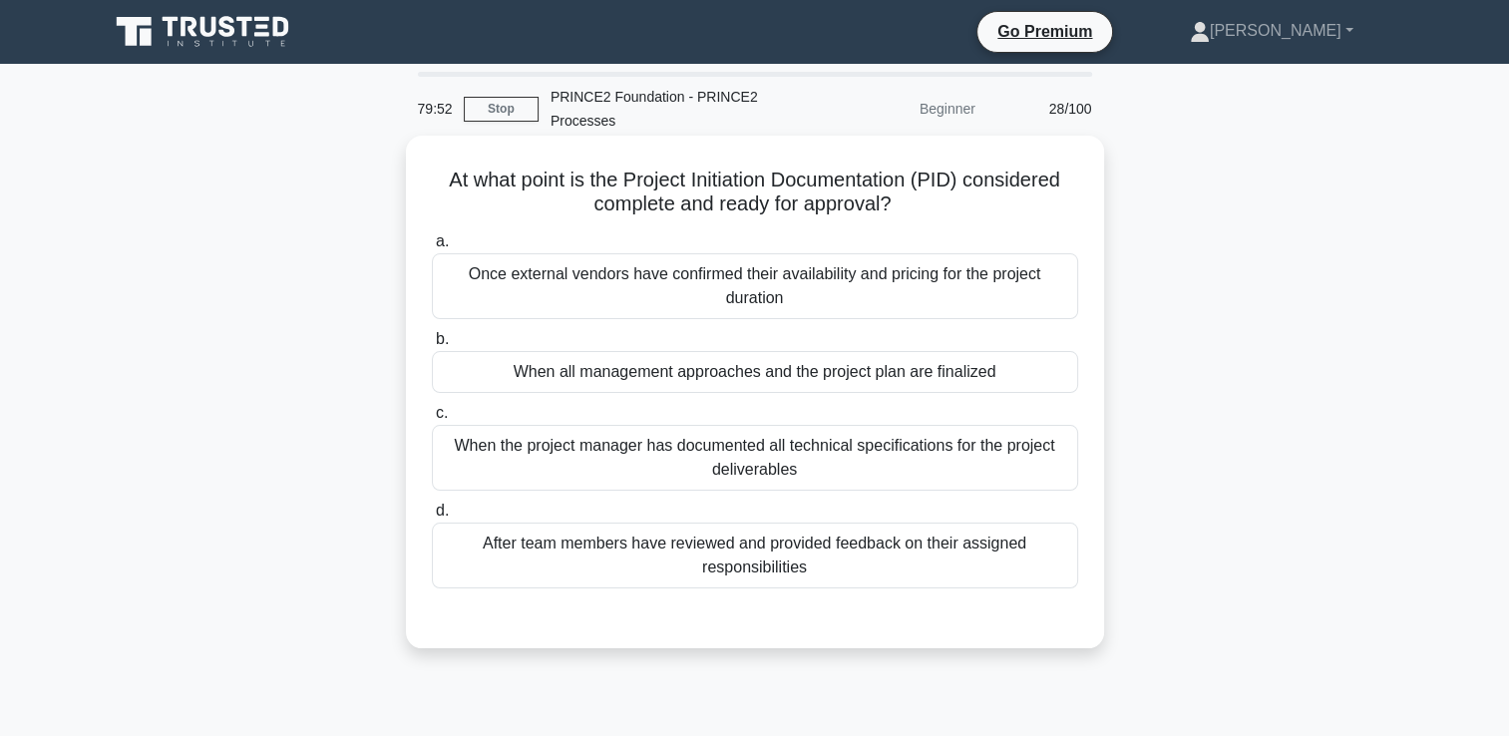
click at [776, 376] on div "When all management approaches and the project plan are finalized" at bounding box center [755, 372] width 646 height 42
click at [432, 346] on input "b. When all management approaches and the project plan are finalized" at bounding box center [432, 339] width 0 height 13
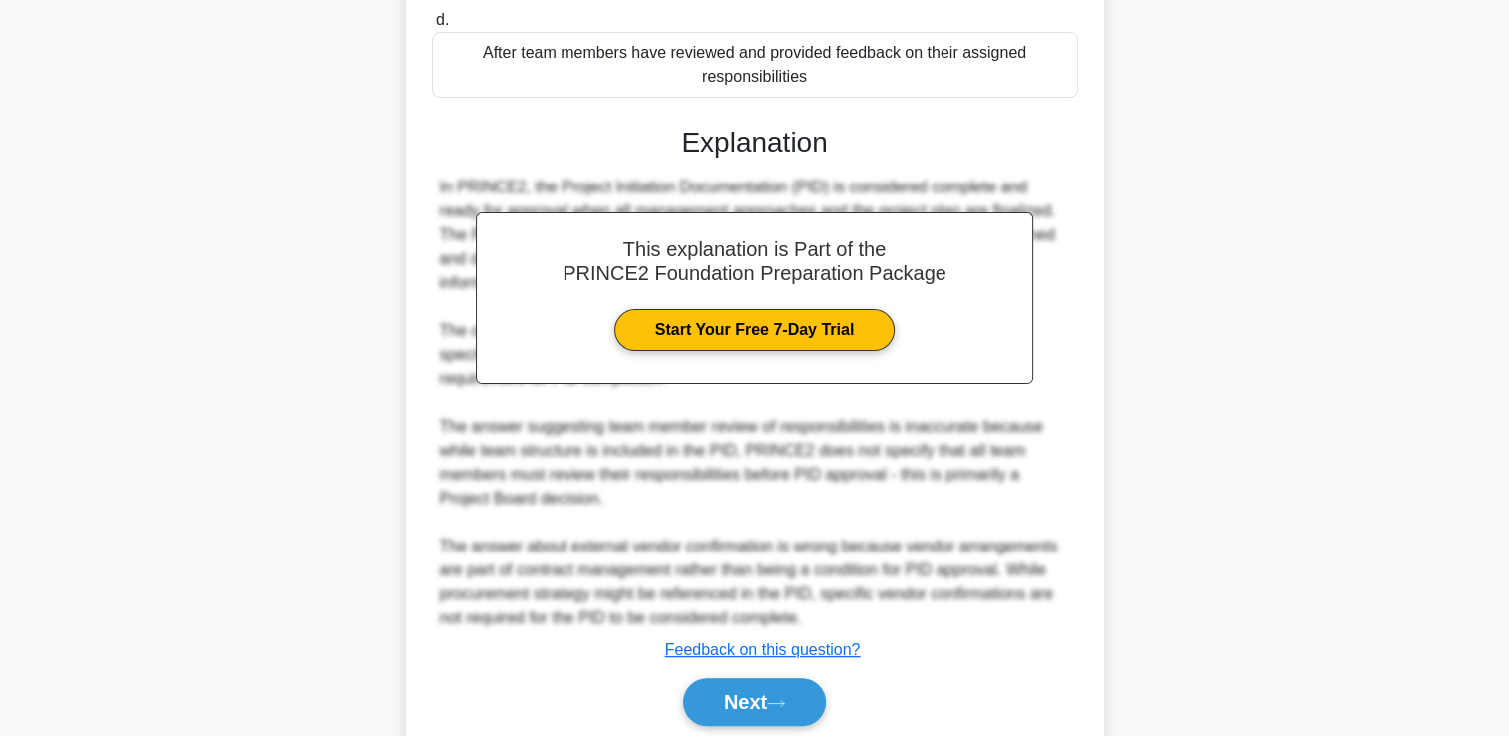
scroll to position [499, 0]
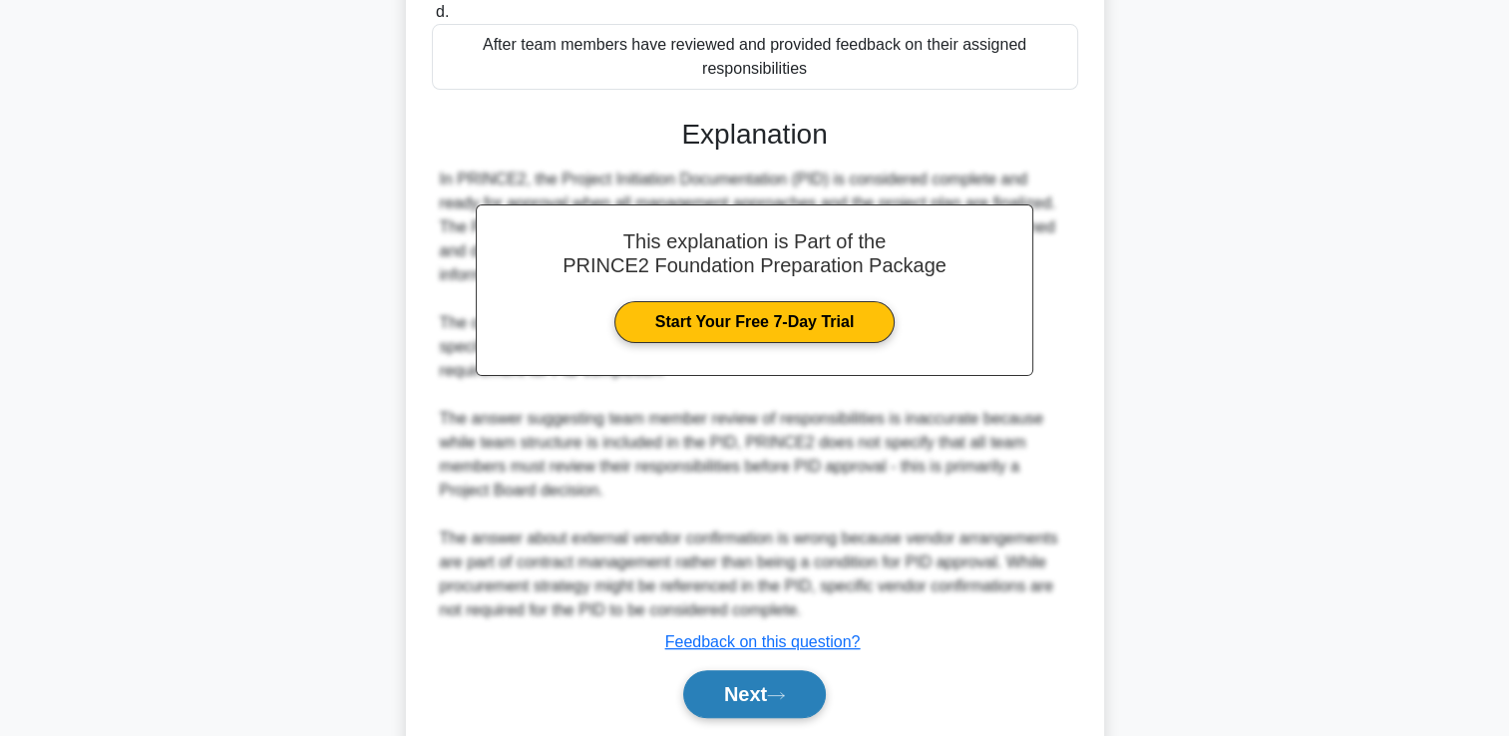
click at [746, 670] on button "Next" at bounding box center [754, 694] width 143 height 48
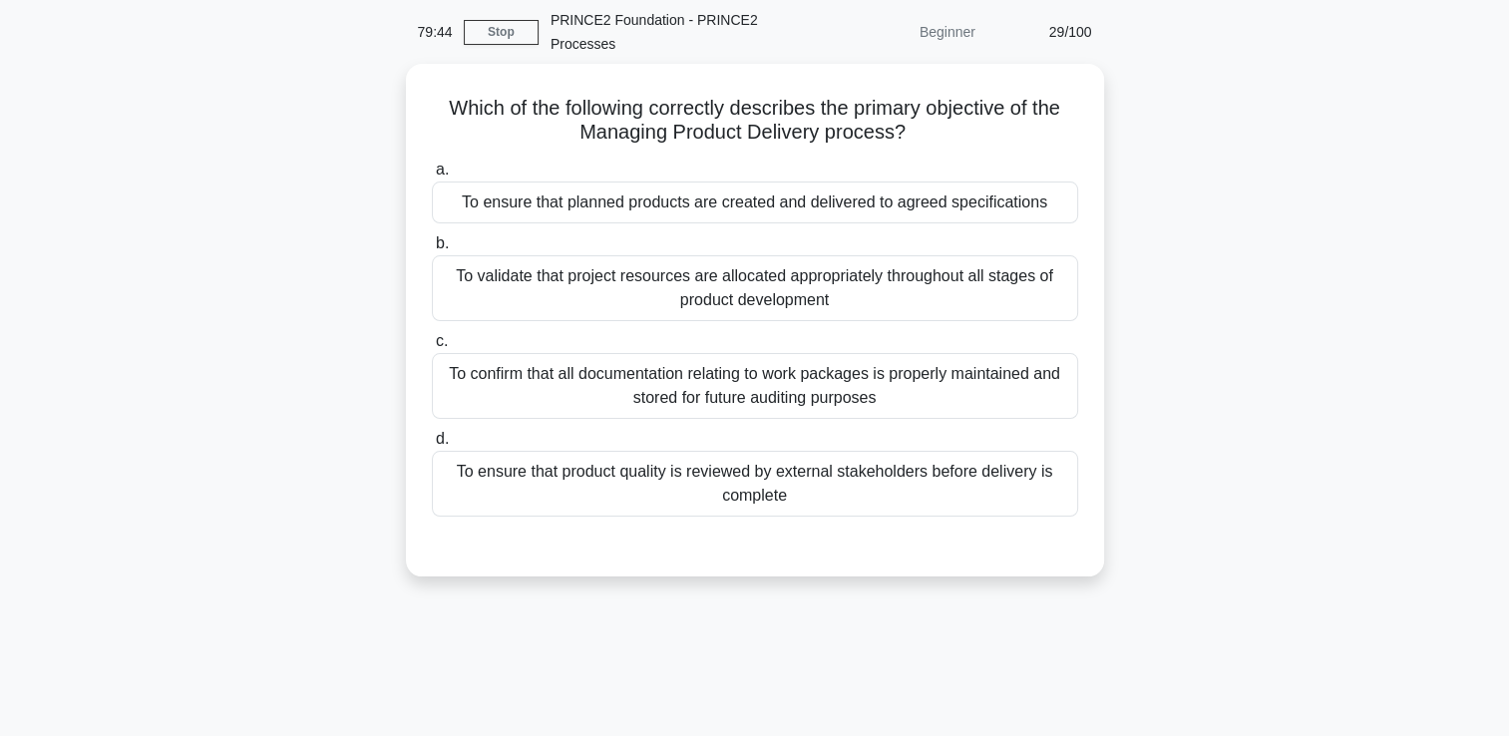
scroll to position [100, 0]
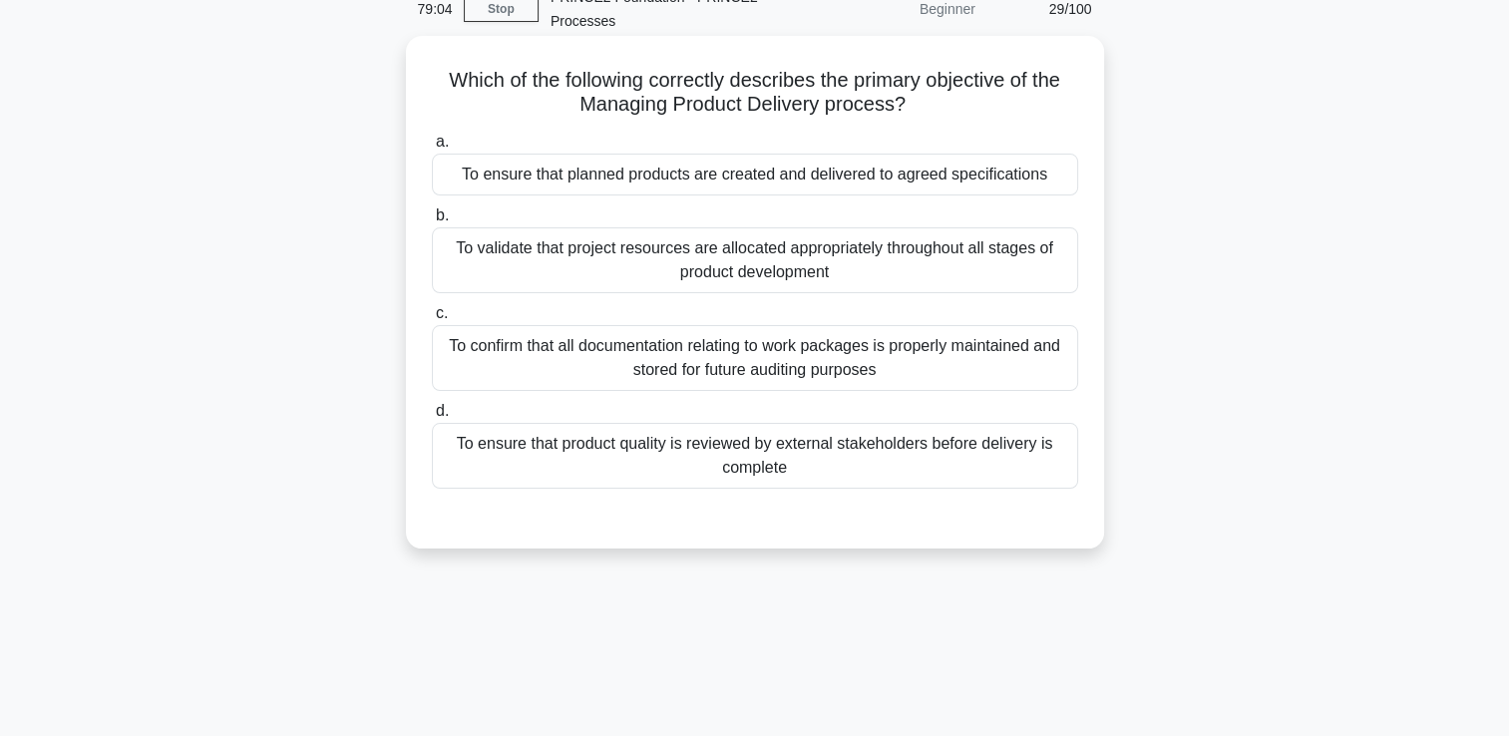
click at [865, 174] on div "To ensure that planned products are created and delivered to agreed specificati…" at bounding box center [755, 175] width 646 height 42
click at [432, 149] on input "a. To ensure that planned products are created and delivered to agreed specific…" at bounding box center [432, 142] width 0 height 13
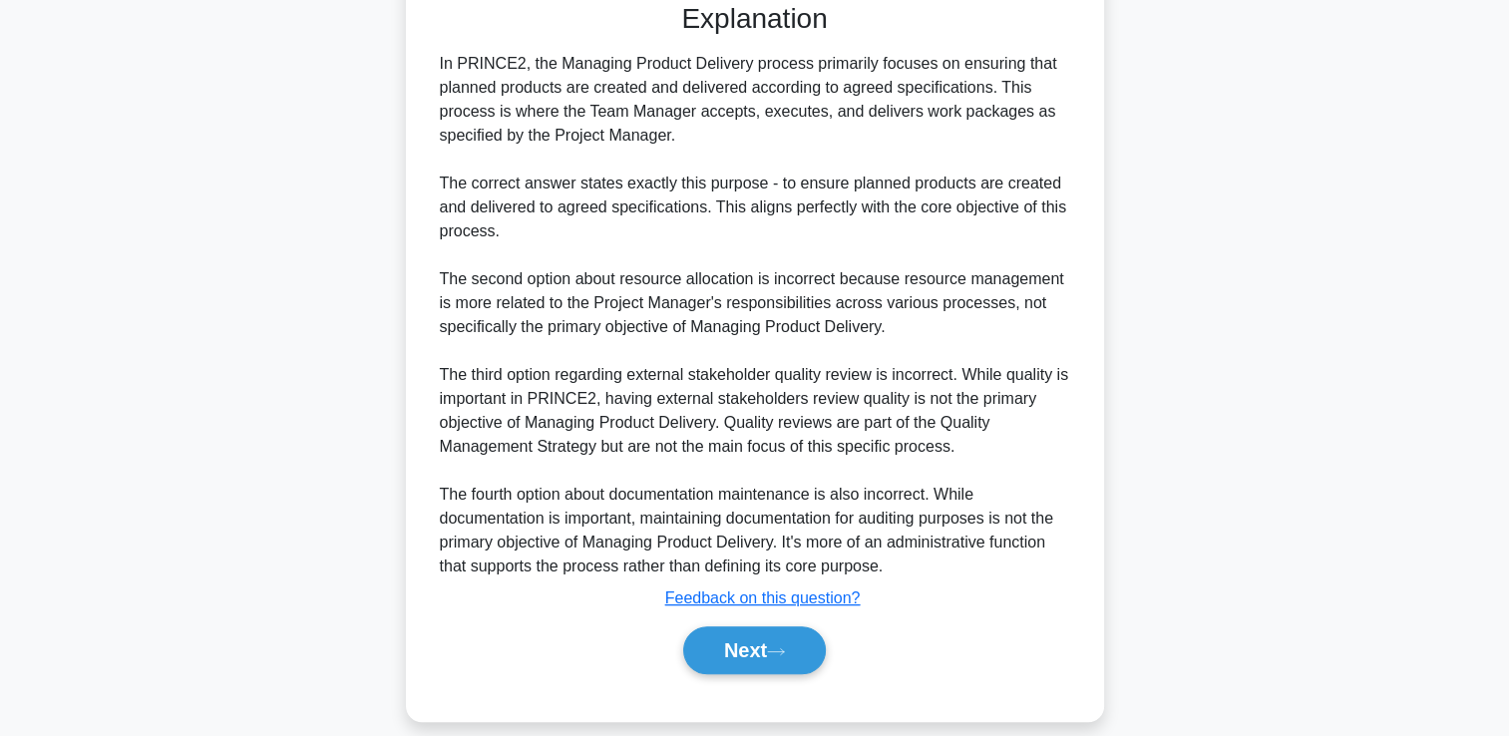
scroll to position [635, 0]
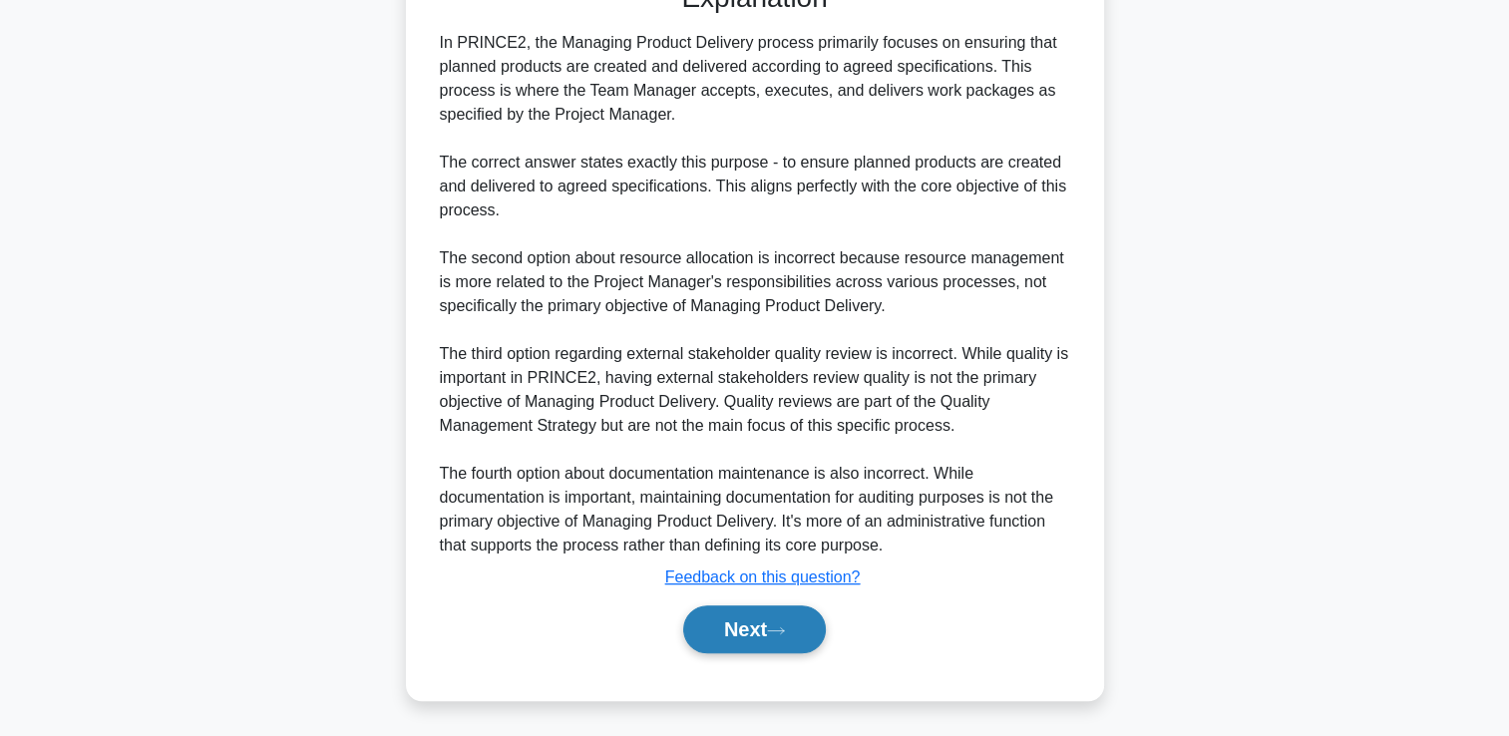
click at [752, 615] on button "Next" at bounding box center [754, 629] width 143 height 48
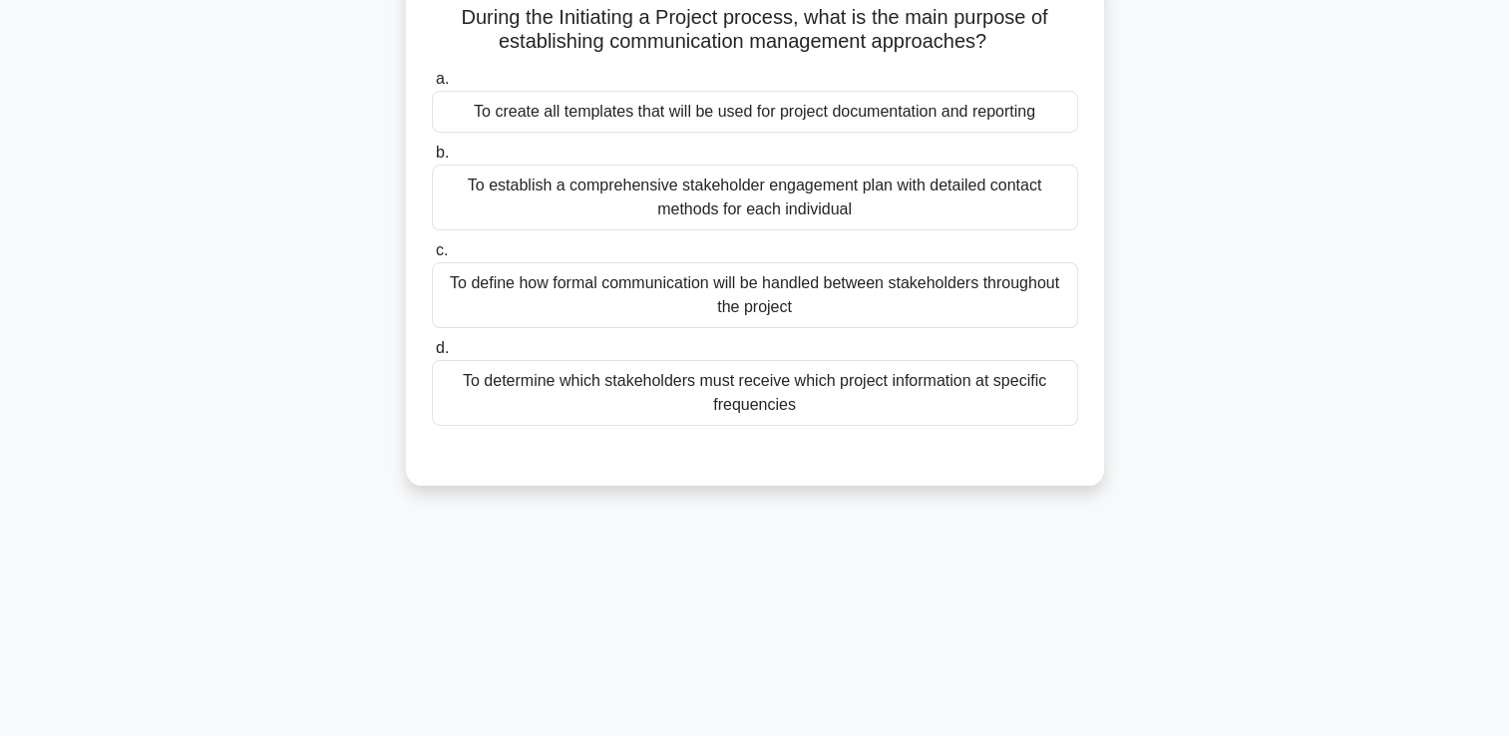
scroll to position [0, 0]
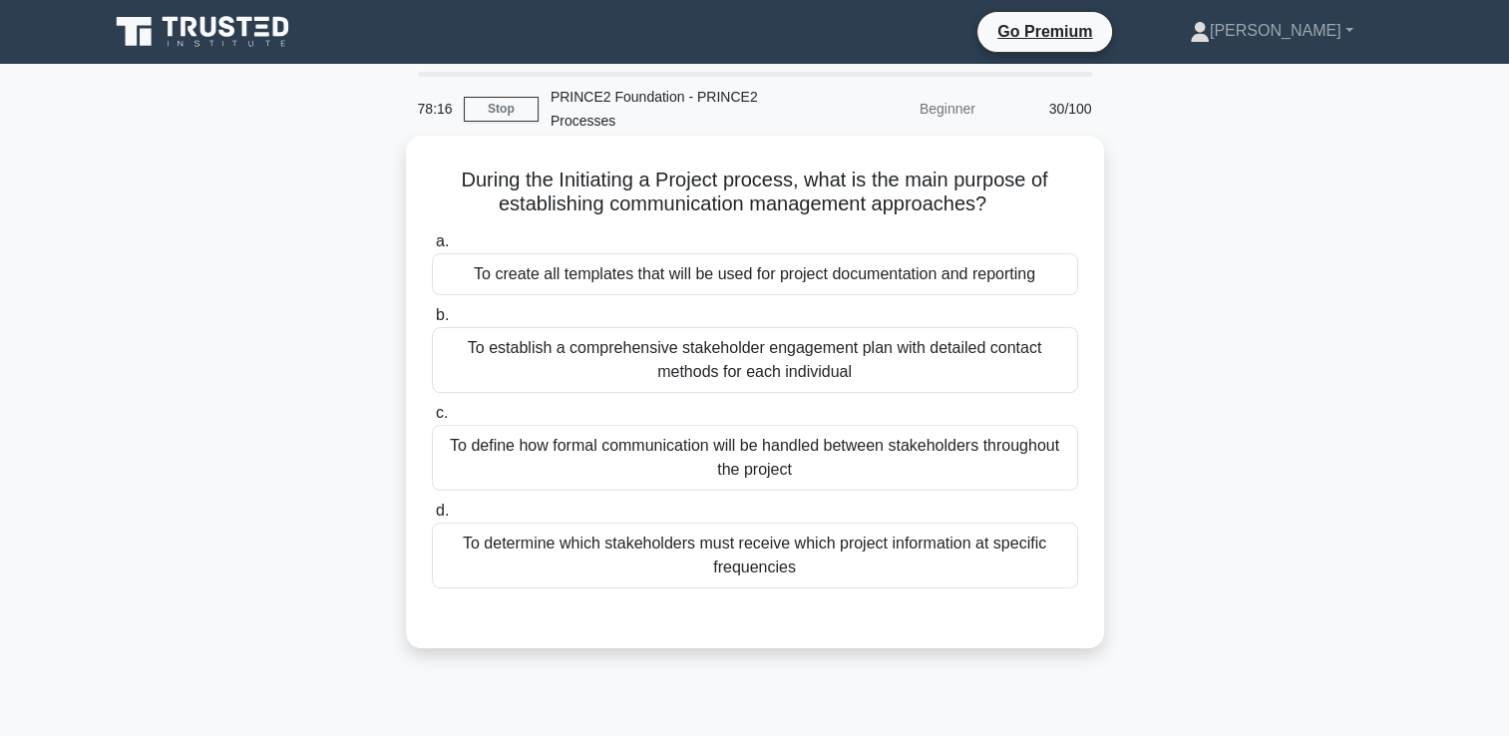
click at [801, 273] on div "To create all templates that will be used for project documentation and reporti…" at bounding box center [755, 274] width 646 height 42
click at [432, 248] on input "a. To create all templates that will be used for project documentation and repo…" at bounding box center [432, 241] width 0 height 13
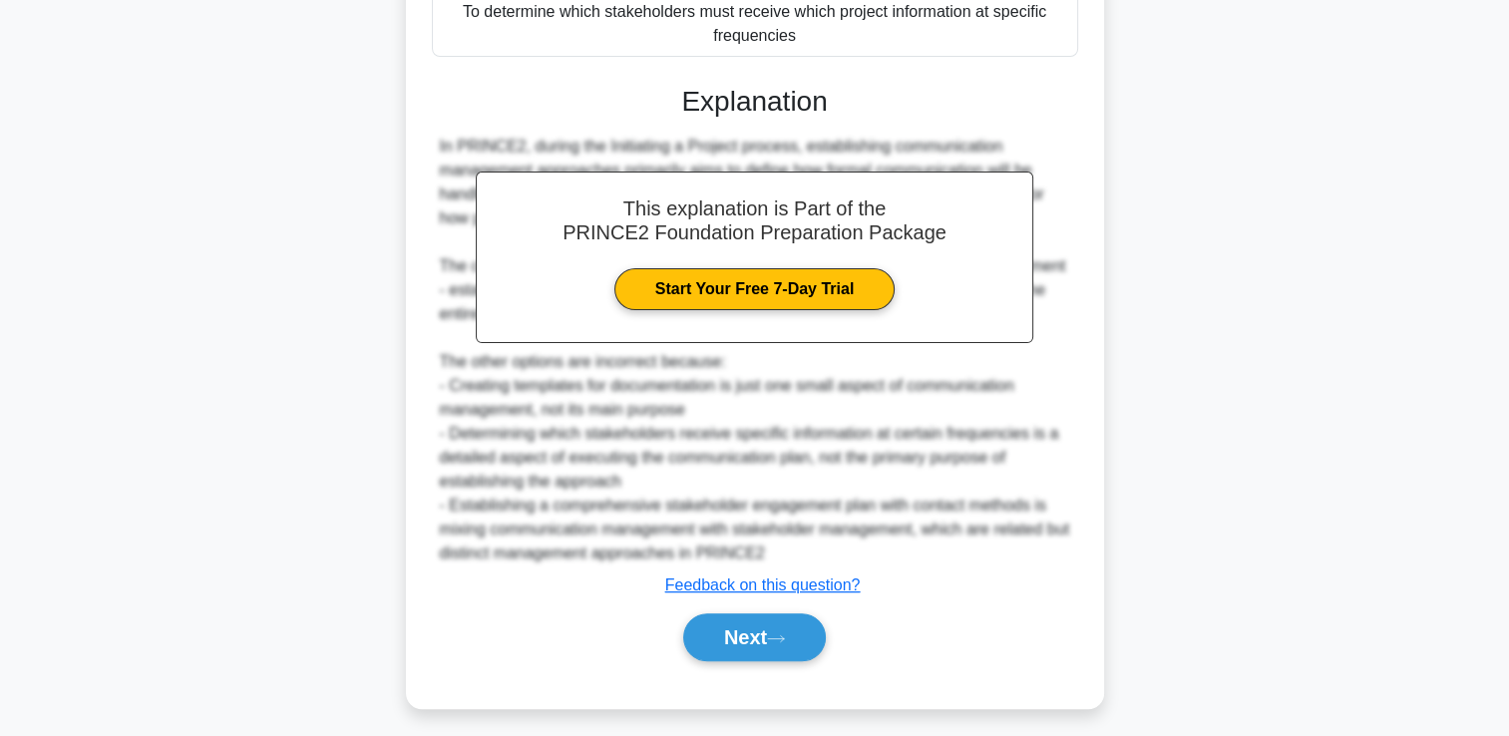
scroll to position [541, 0]
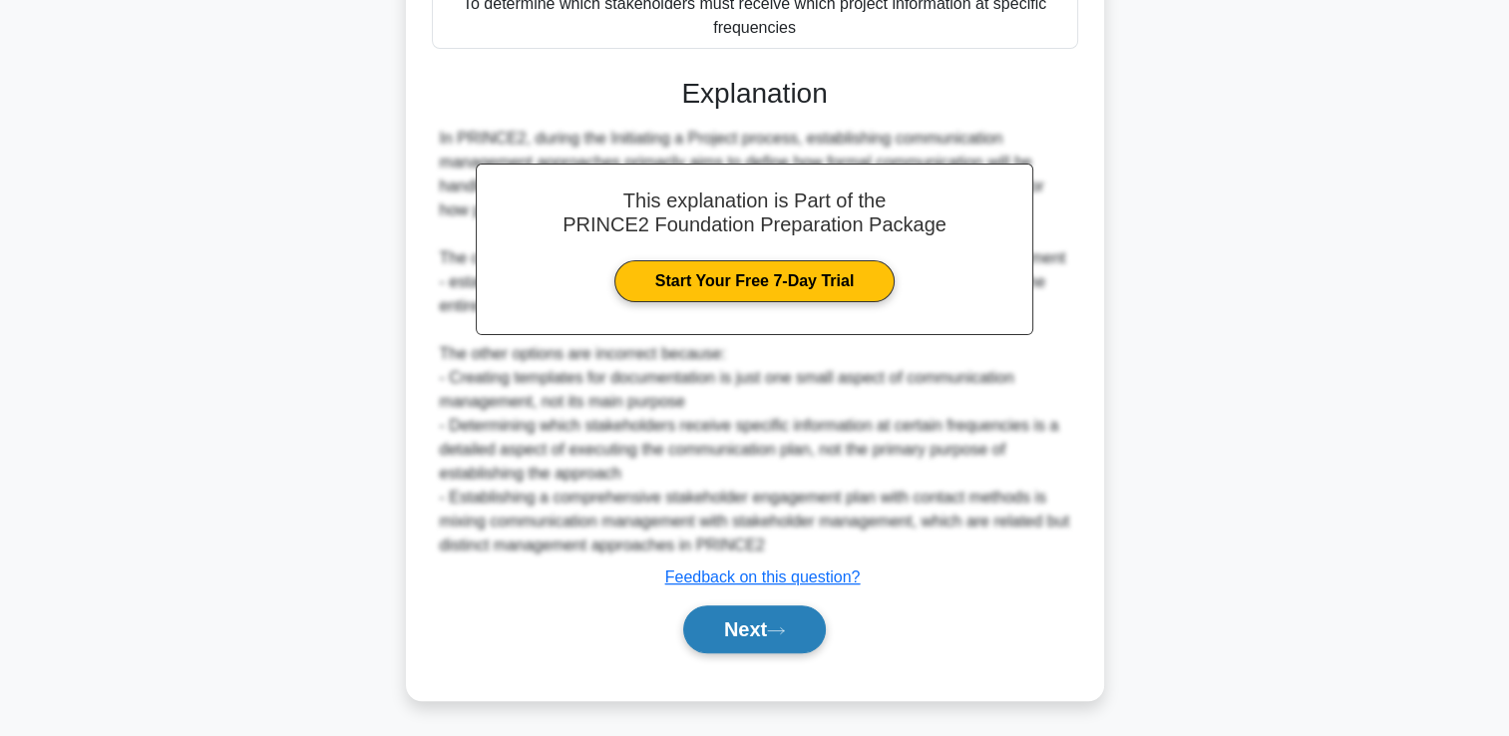
click at [826, 628] on button "Next" at bounding box center [754, 629] width 143 height 48
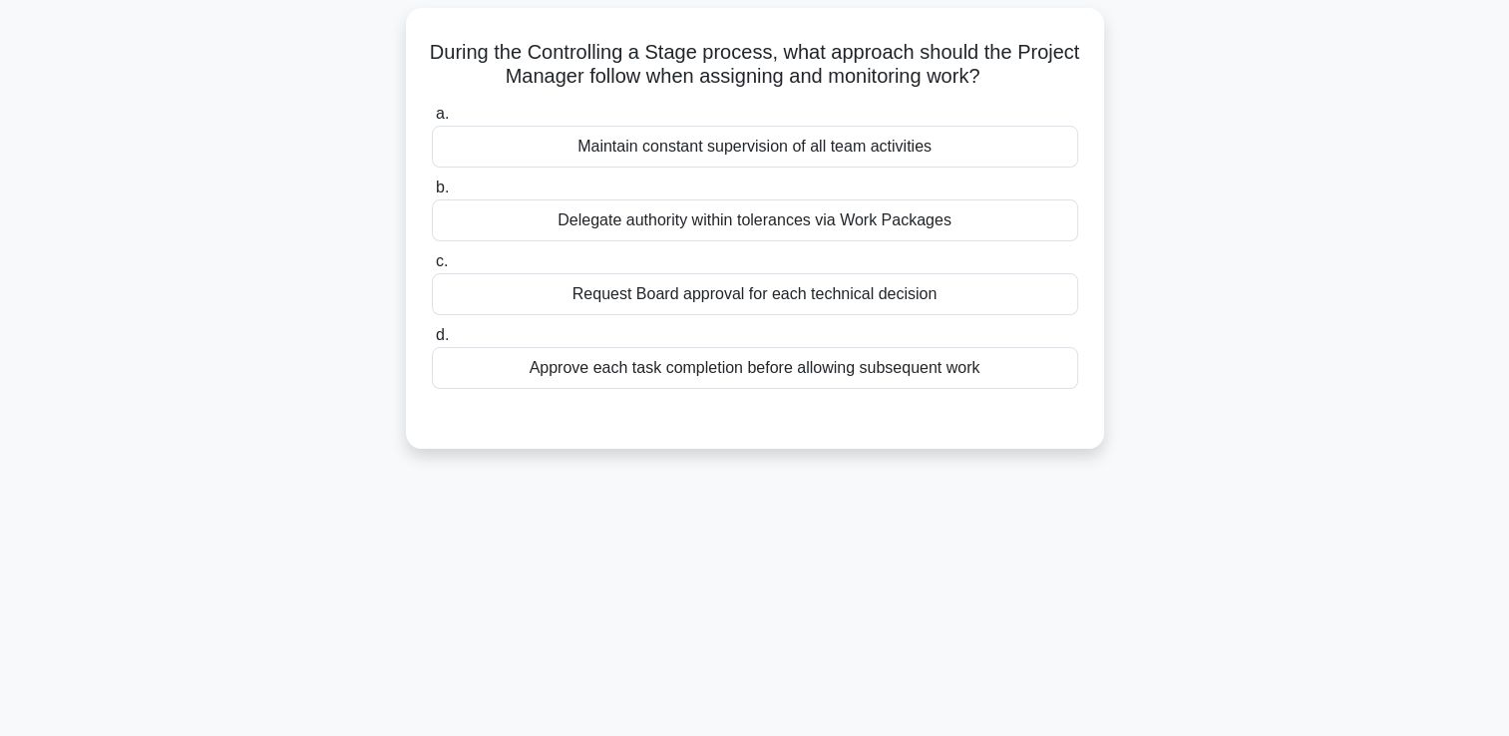
scroll to position [0, 0]
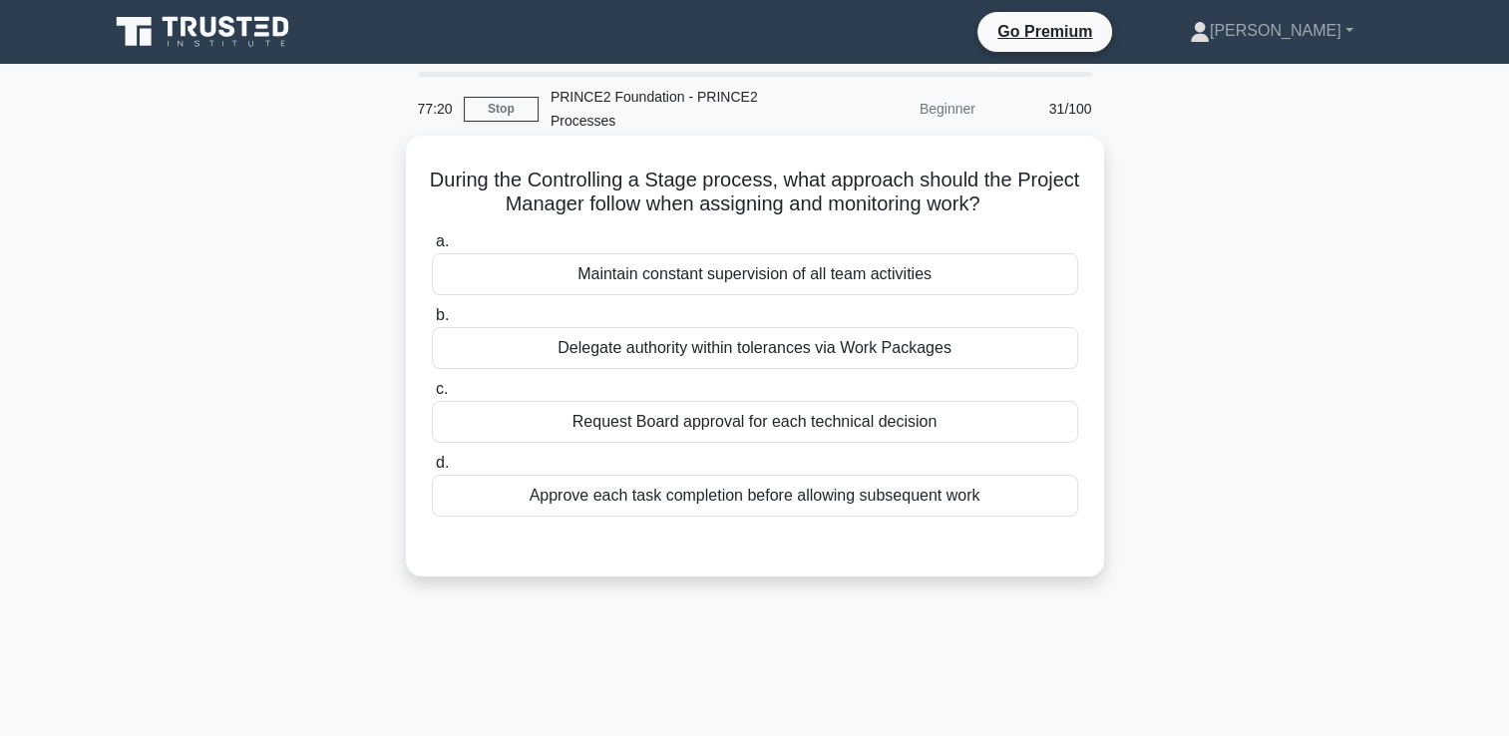
click at [780, 360] on div "Delegate authority within tolerances via Work Packages" at bounding box center [755, 348] width 646 height 42
click at [432, 322] on input "b. Delegate authority within tolerances via Work Packages" at bounding box center [432, 315] width 0 height 13
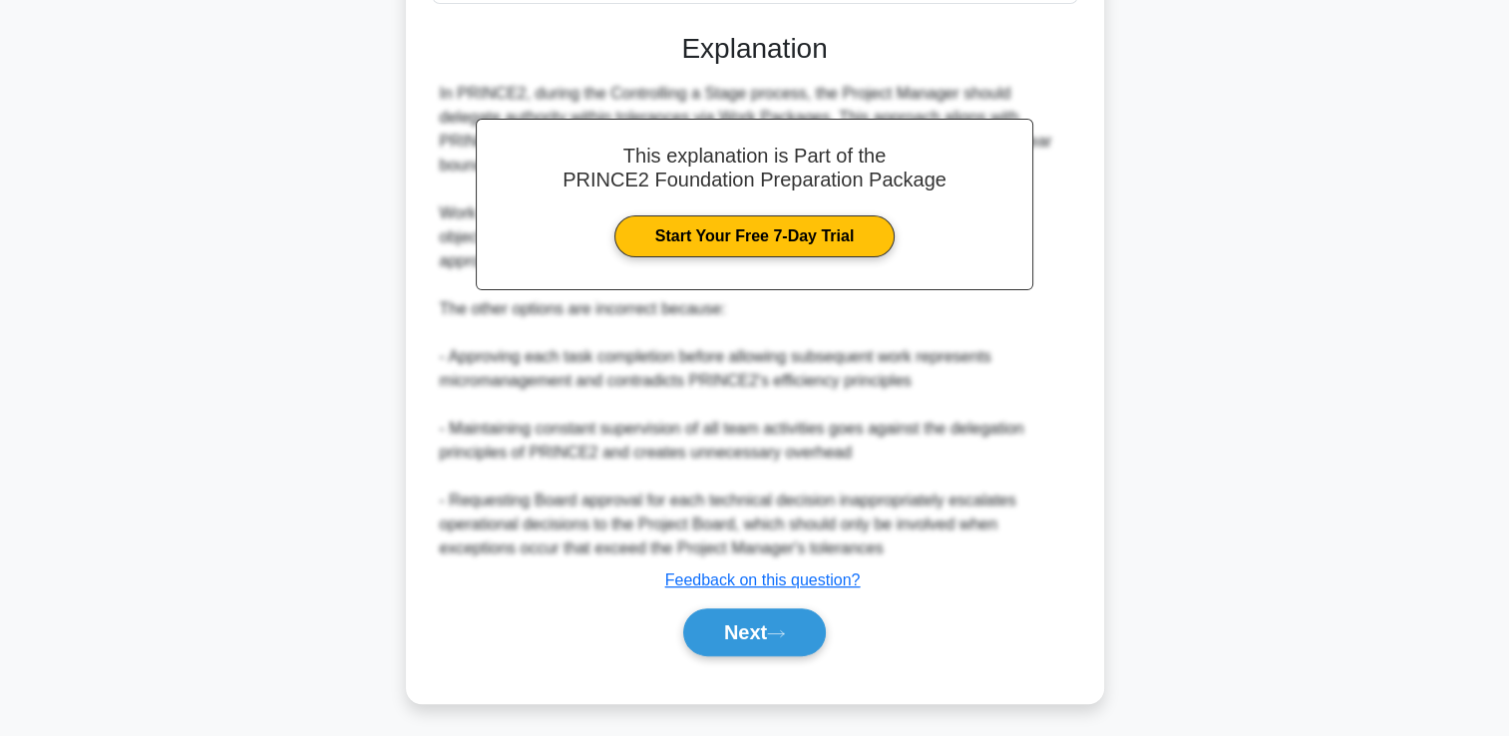
scroll to position [516, 0]
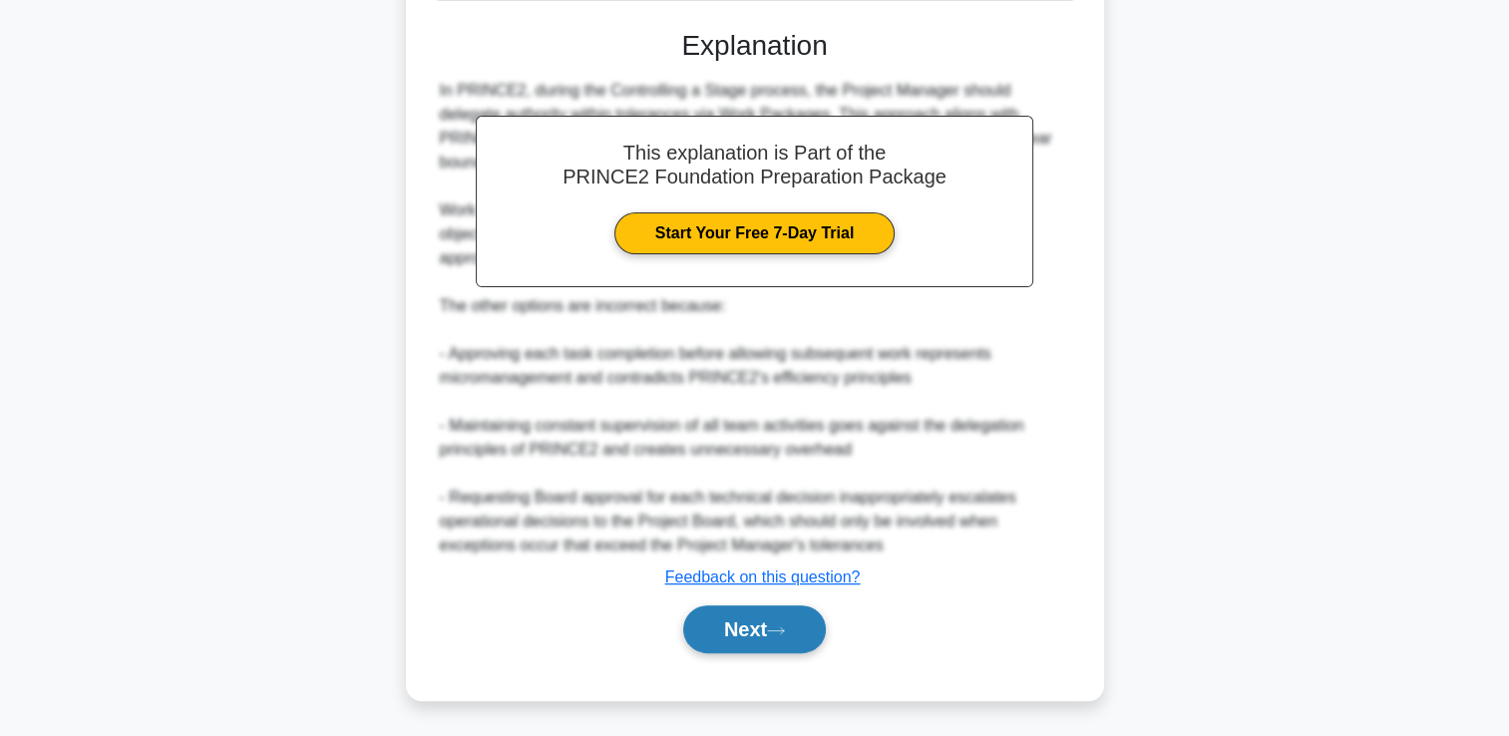
drag, startPoint x: 746, startPoint y: 660, endPoint x: 746, endPoint y: 649, distance: 11.0
click at [746, 660] on div "a. Maintain constant supervision of all team activities b. Delegate authority w…" at bounding box center [755, 193] width 650 height 967
click at [754, 637] on button "Next" at bounding box center [754, 629] width 143 height 48
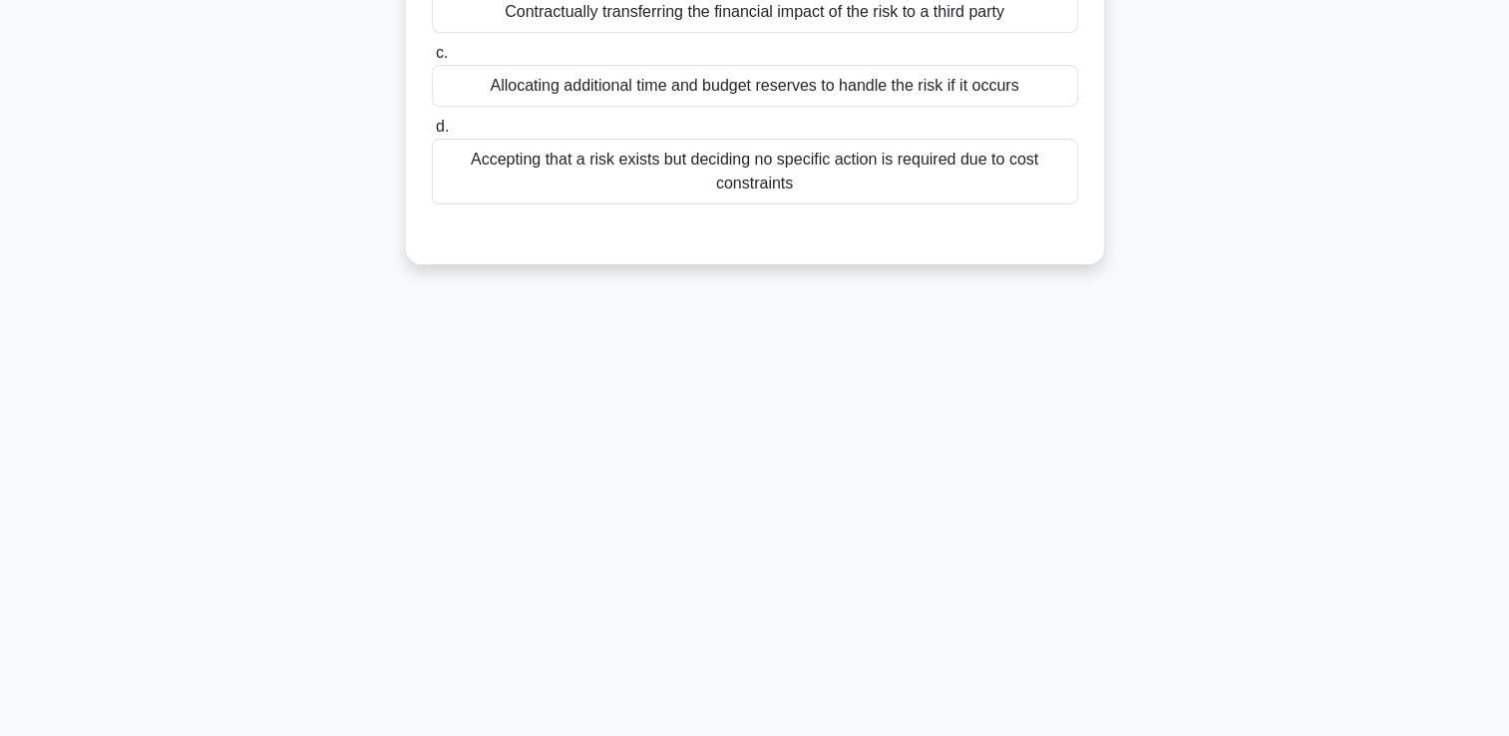
scroll to position [0, 0]
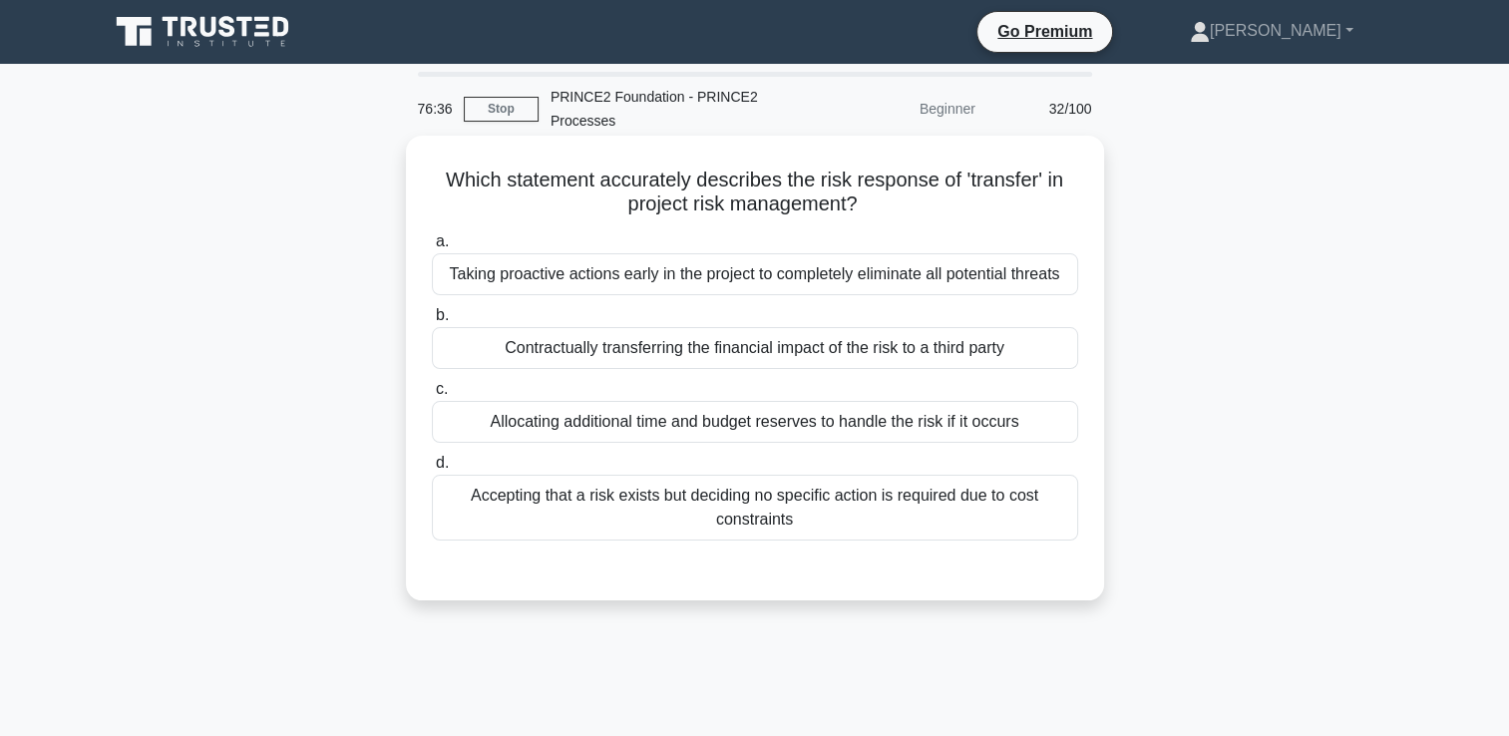
click at [718, 357] on div "Contractually transferring the financial impact of the risk to a third party" at bounding box center [755, 348] width 646 height 42
click at [432, 322] on input "b. Contractually transferring the financial impact of the risk to a third party" at bounding box center [432, 315] width 0 height 13
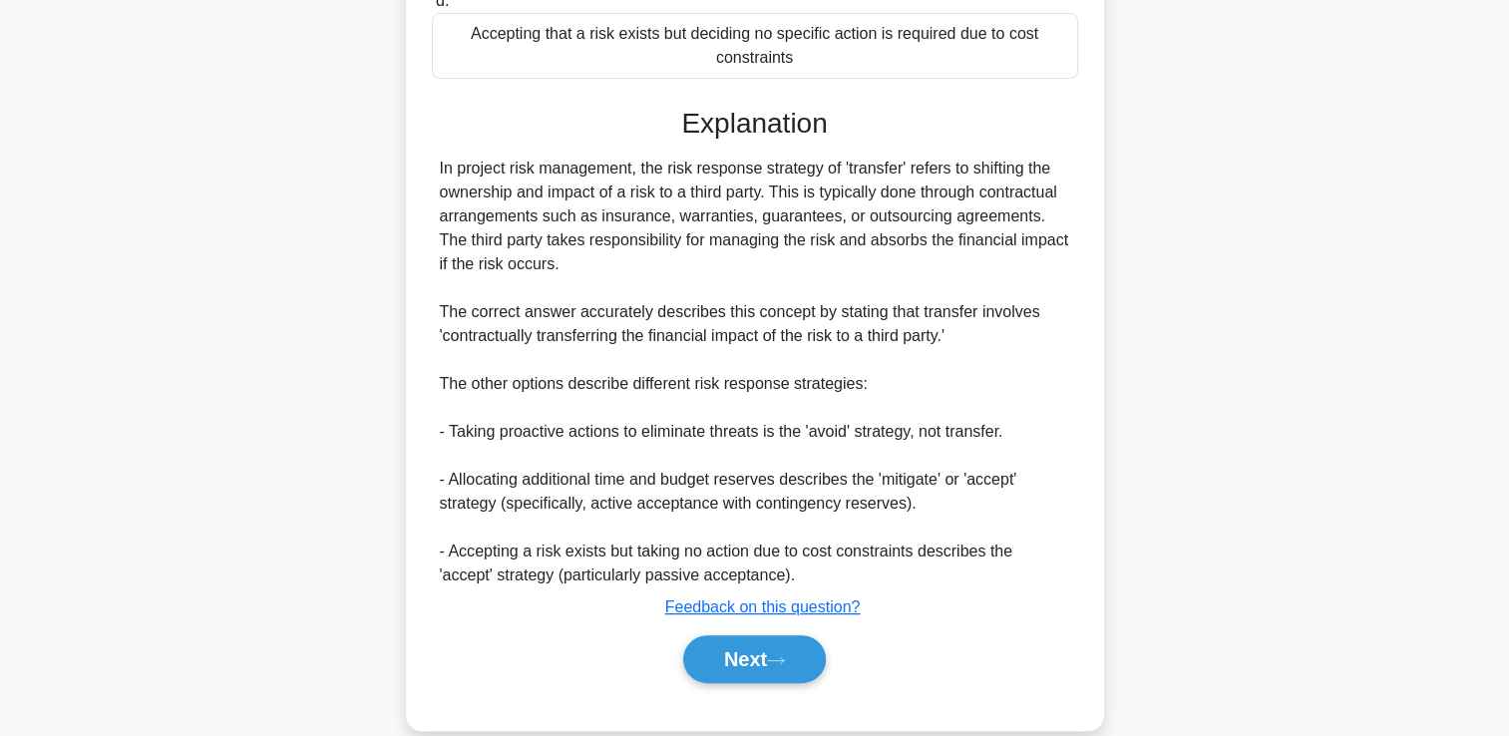
scroll to position [492, 0]
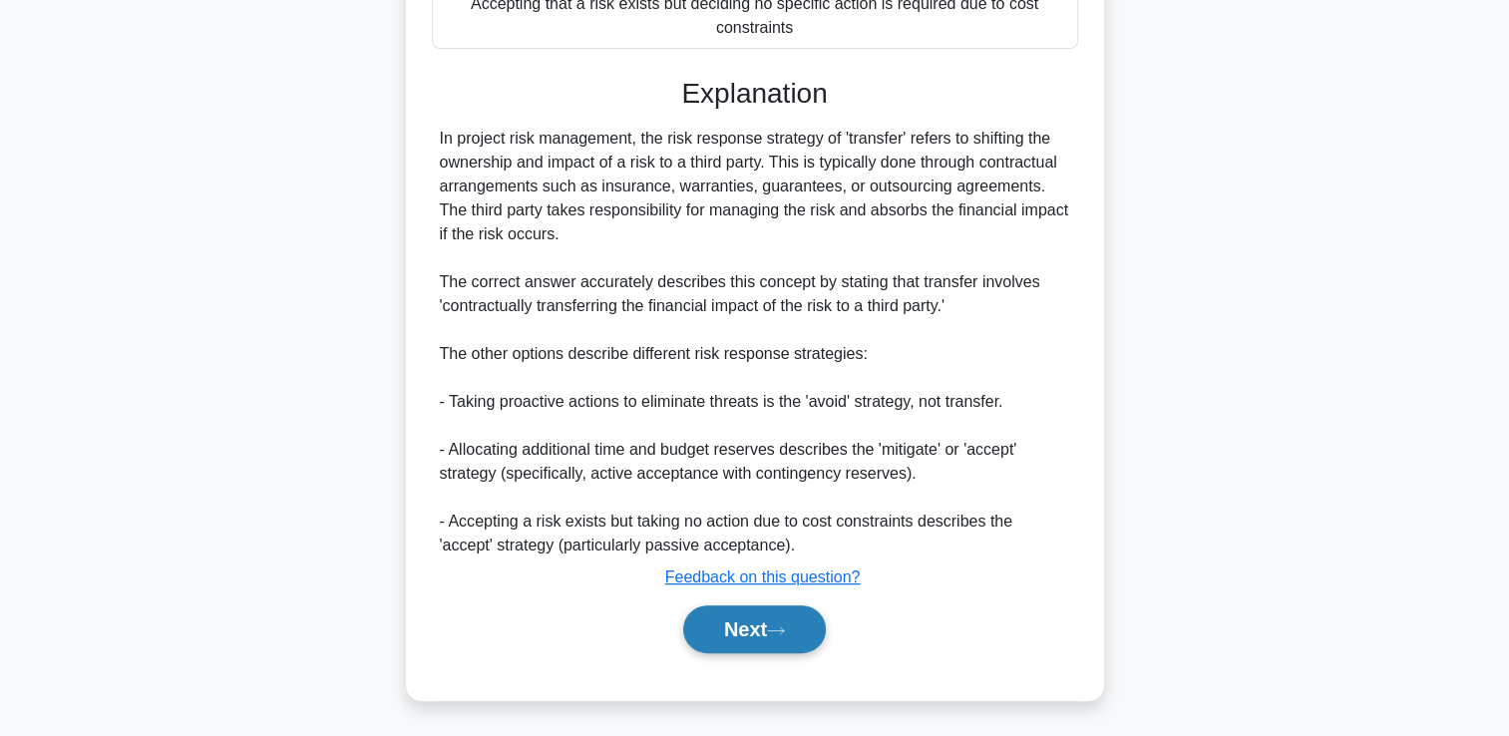
click at [755, 635] on button "Next" at bounding box center [754, 629] width 143 height 48
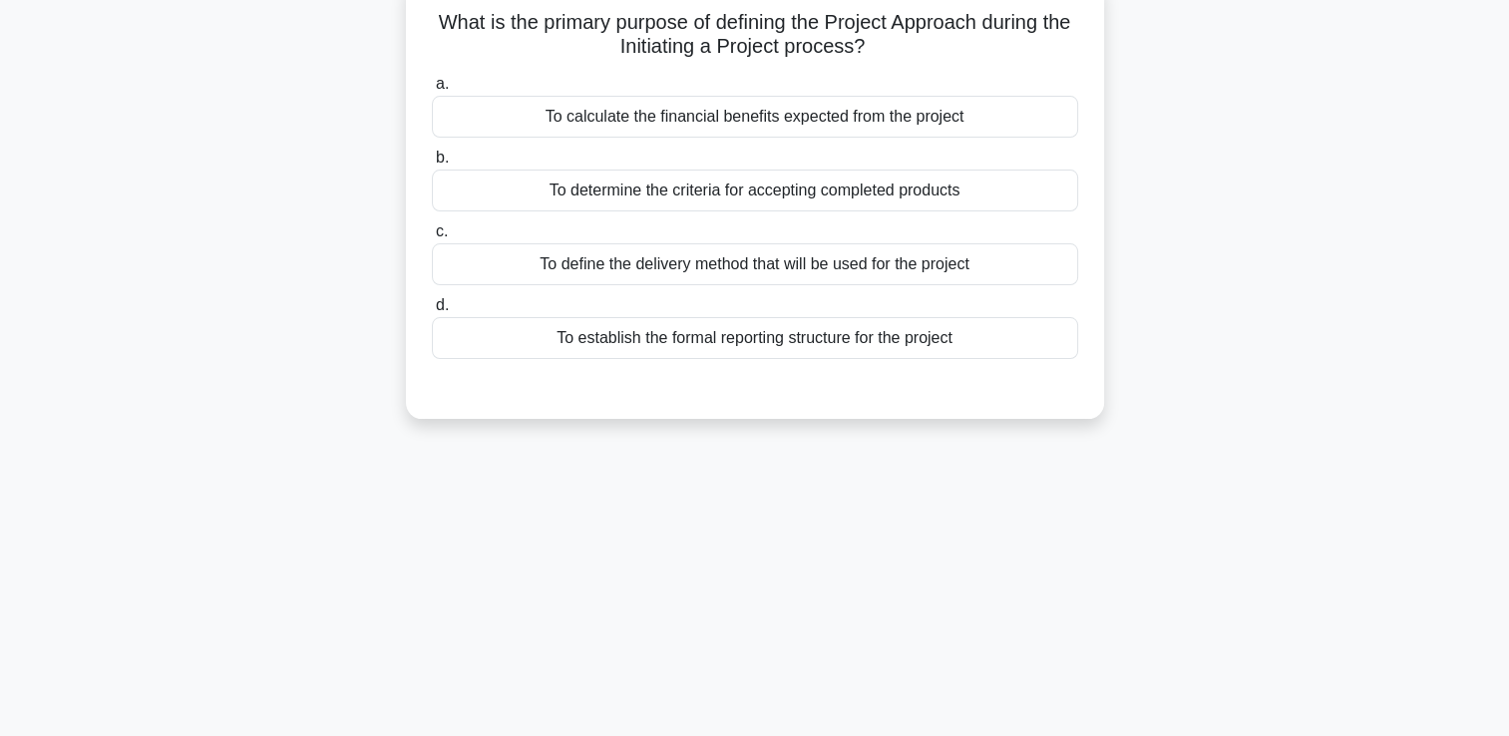
scroll to position [0, 0]
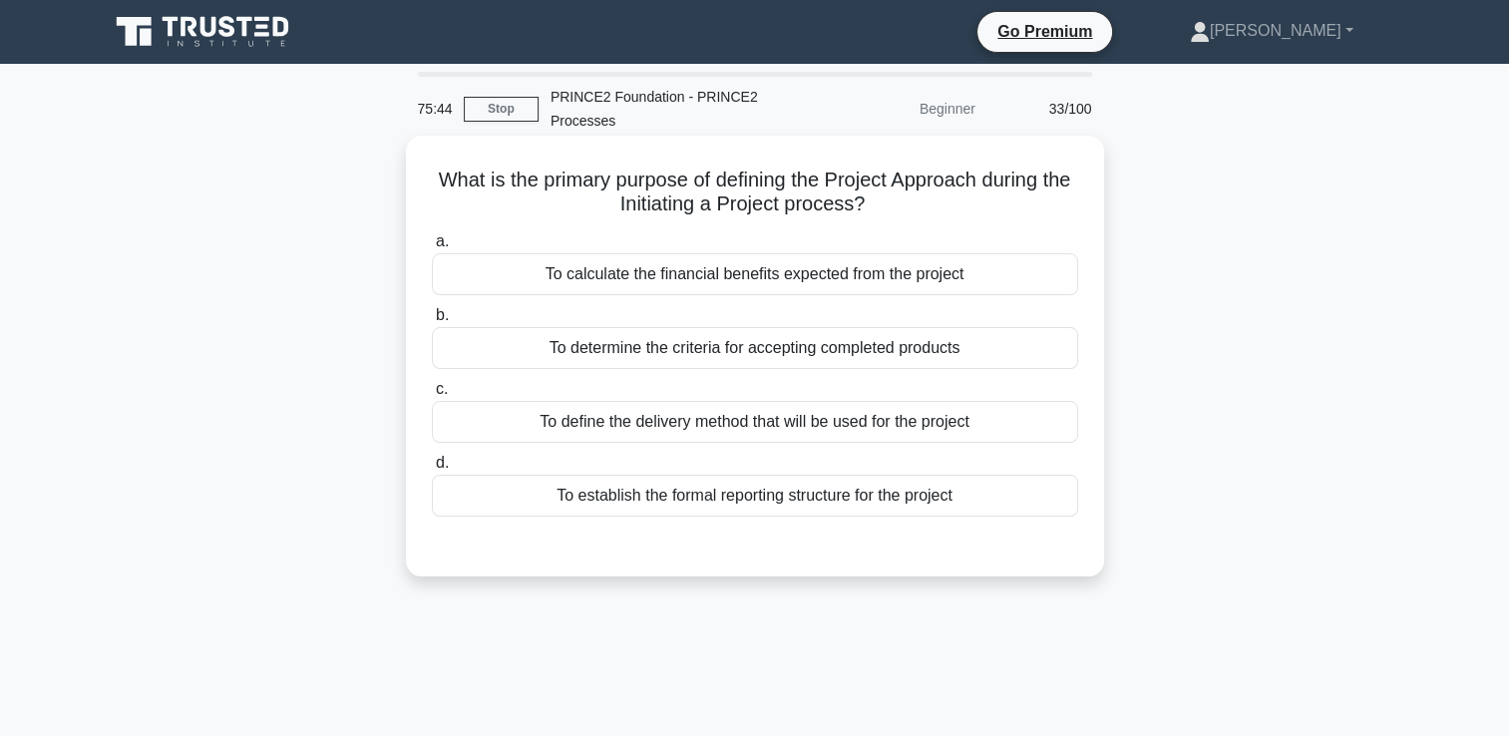
click at [993, 427] on div "To define the delivery method that will be used for the project" at bounding box center [755, 422] width 646 height 42
click at [432, 396] on input "c. To define the delivery method that will be used for the project" at bounding box center [432, 389] width 0 height 13
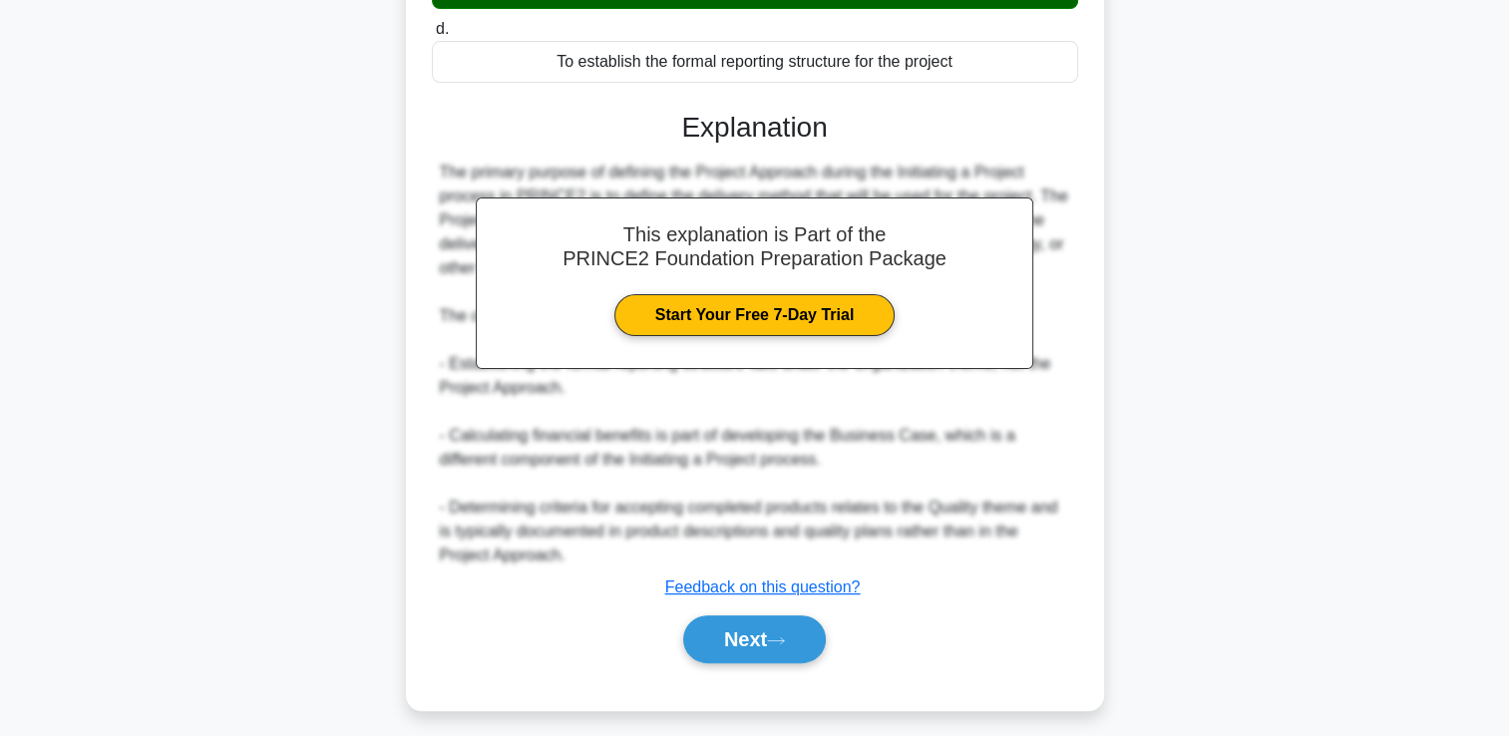
scroll to position [444, 0]
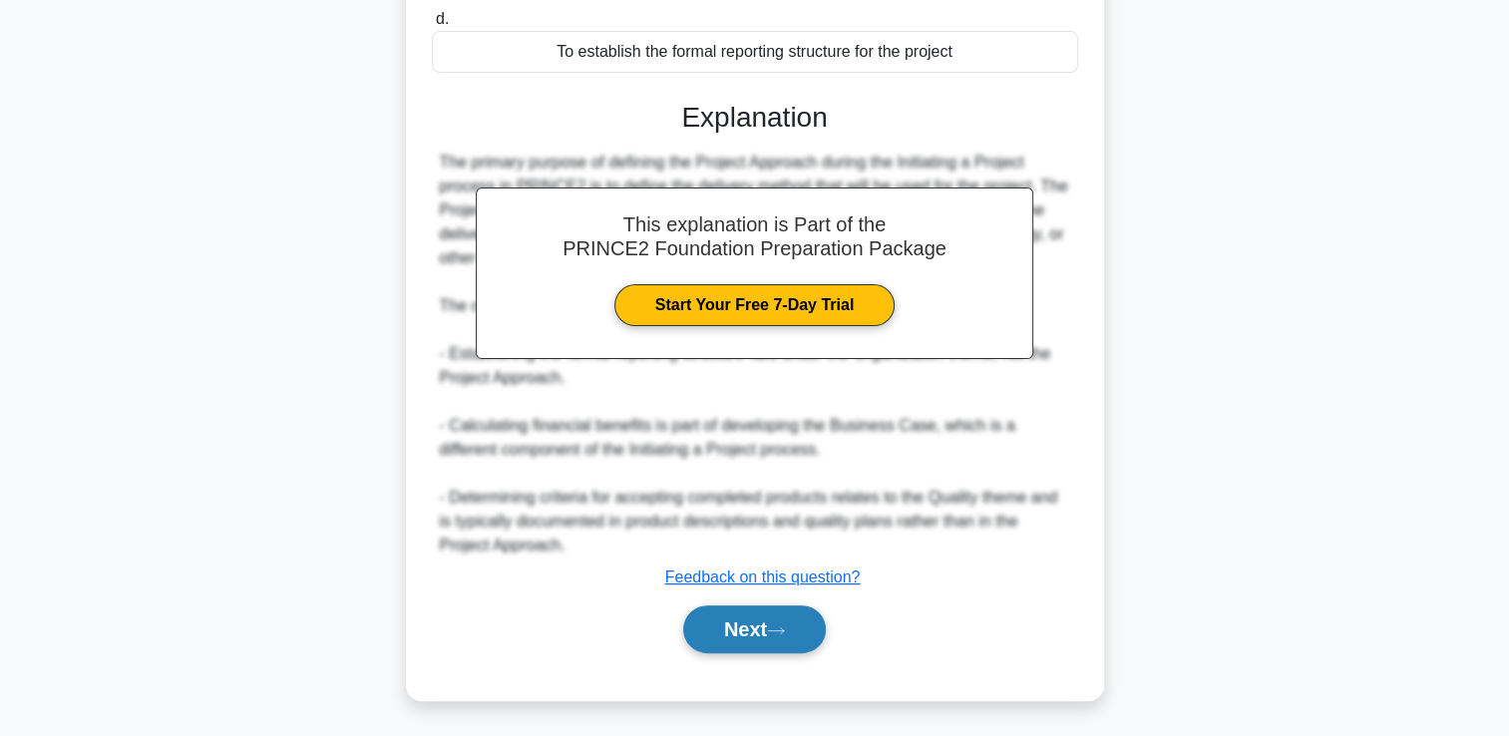
click at [780, 625] on icon at bounding box center [776, 630] width 18 height 11
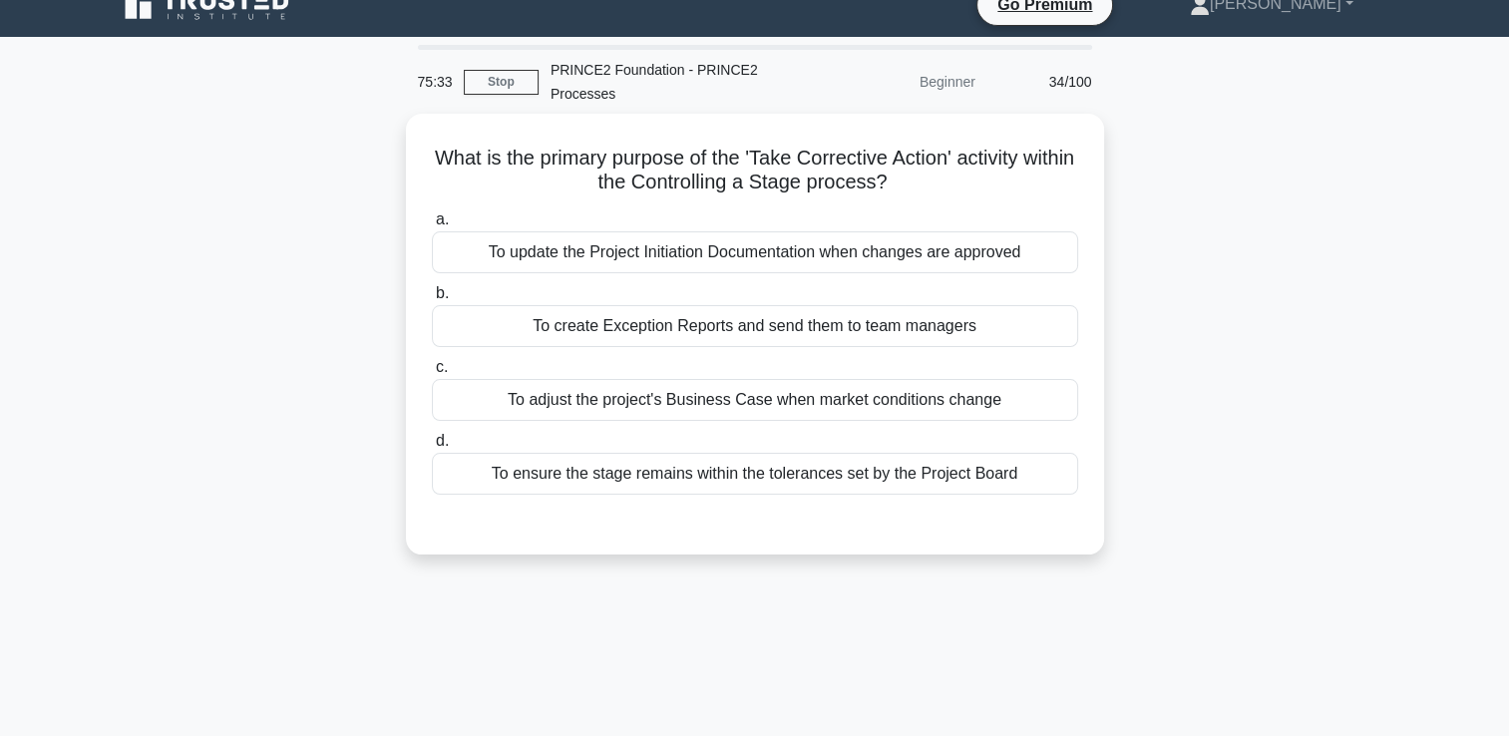
scroll to position [0, 0]
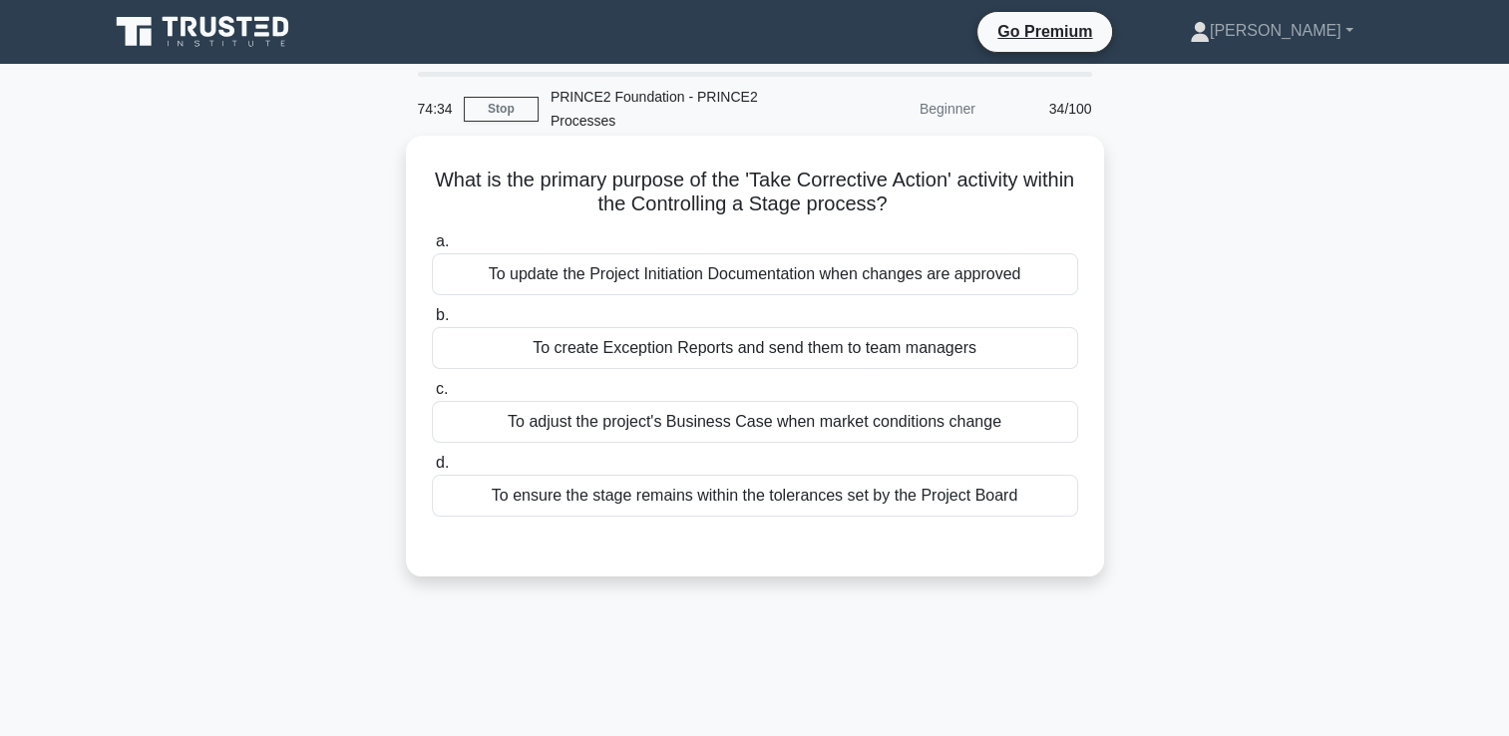
click at [905, 421] on div "To adjust the project's Business Case when market conditions change" at bounding box center [755, 422] width 646 height 42
click at [432, 396] on input "c. To adjust the project's Business Case when market conditions change" at bounding box center [432, 389] width 0 height 13
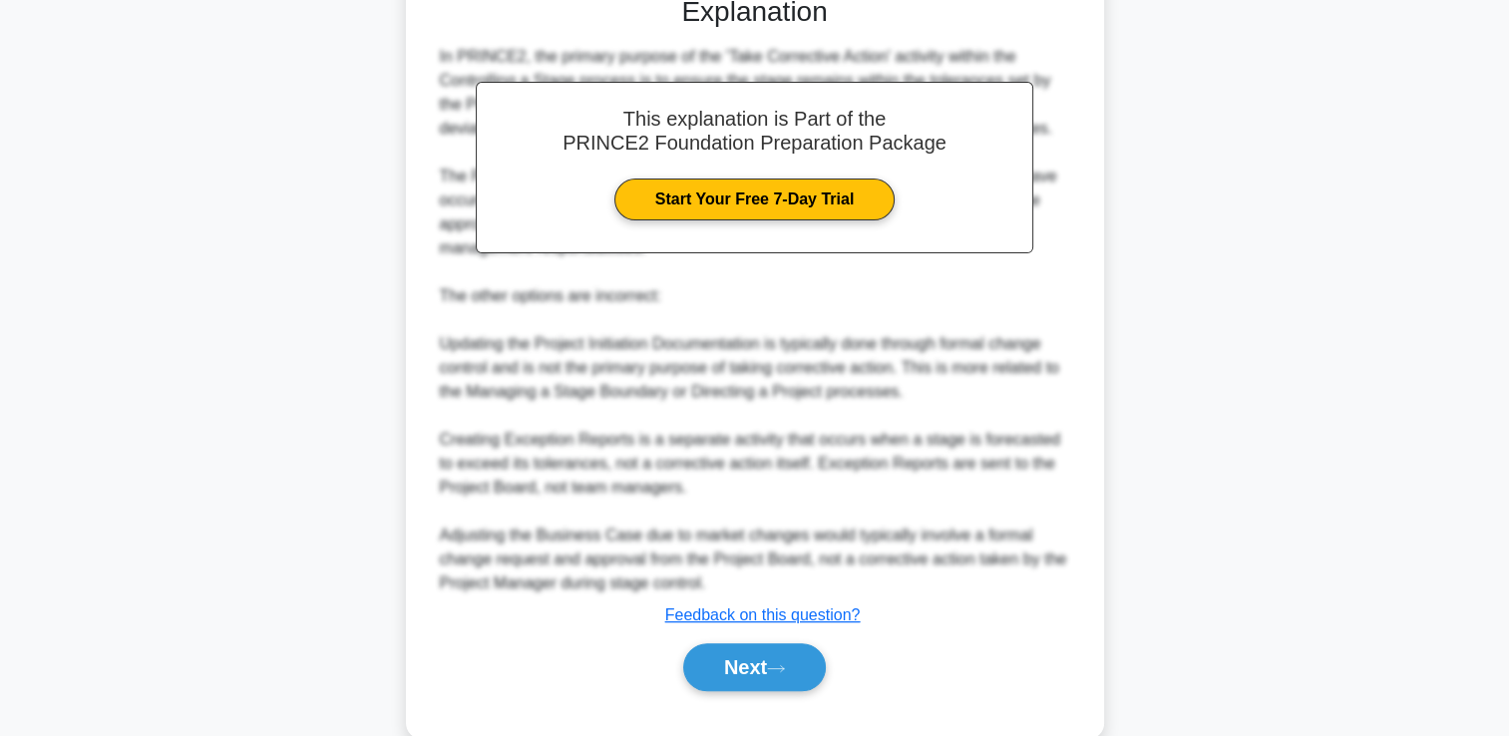
scroll to position [589, 0]
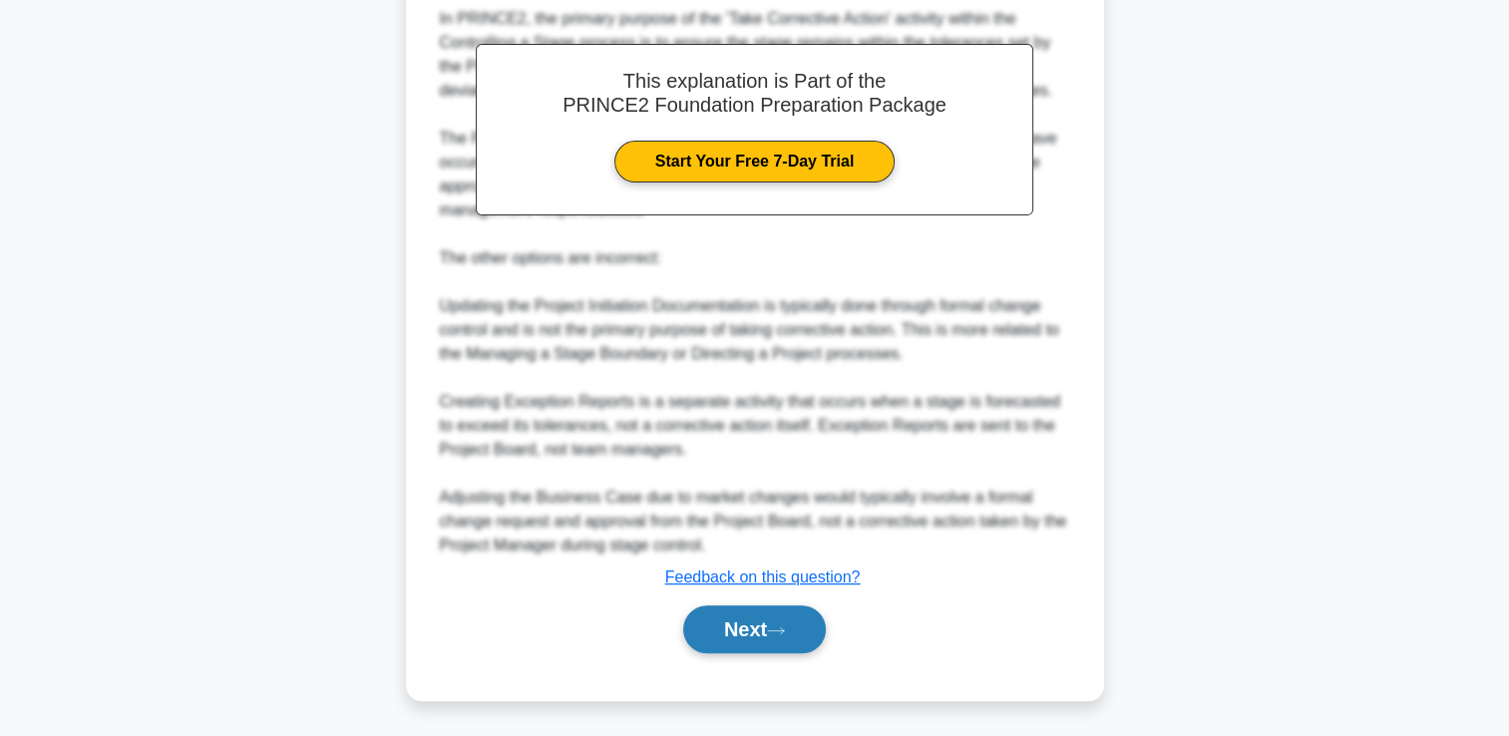
click at [710, 637] on button "Next" at bounding box center [754, 629] width 143 height 48
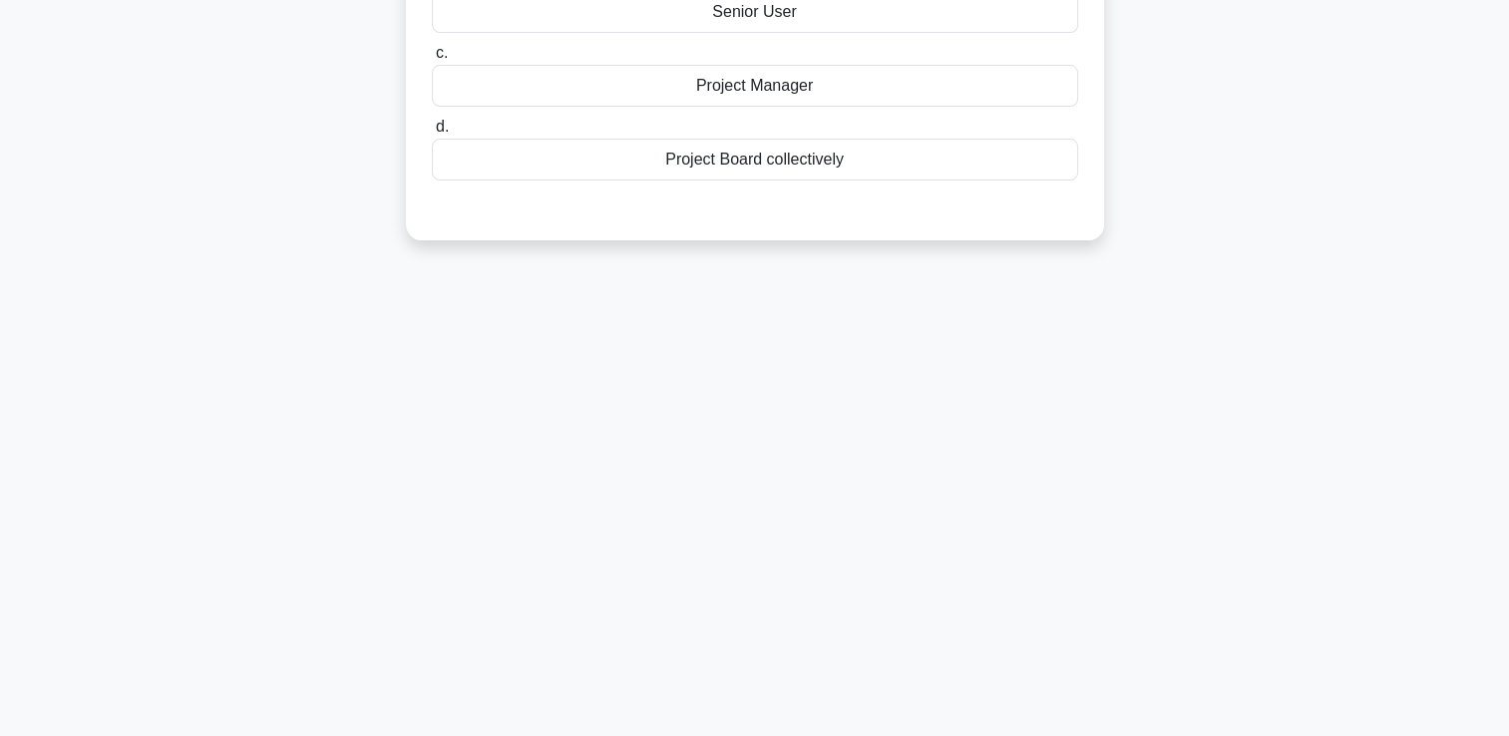
scroll to position [0, 0]
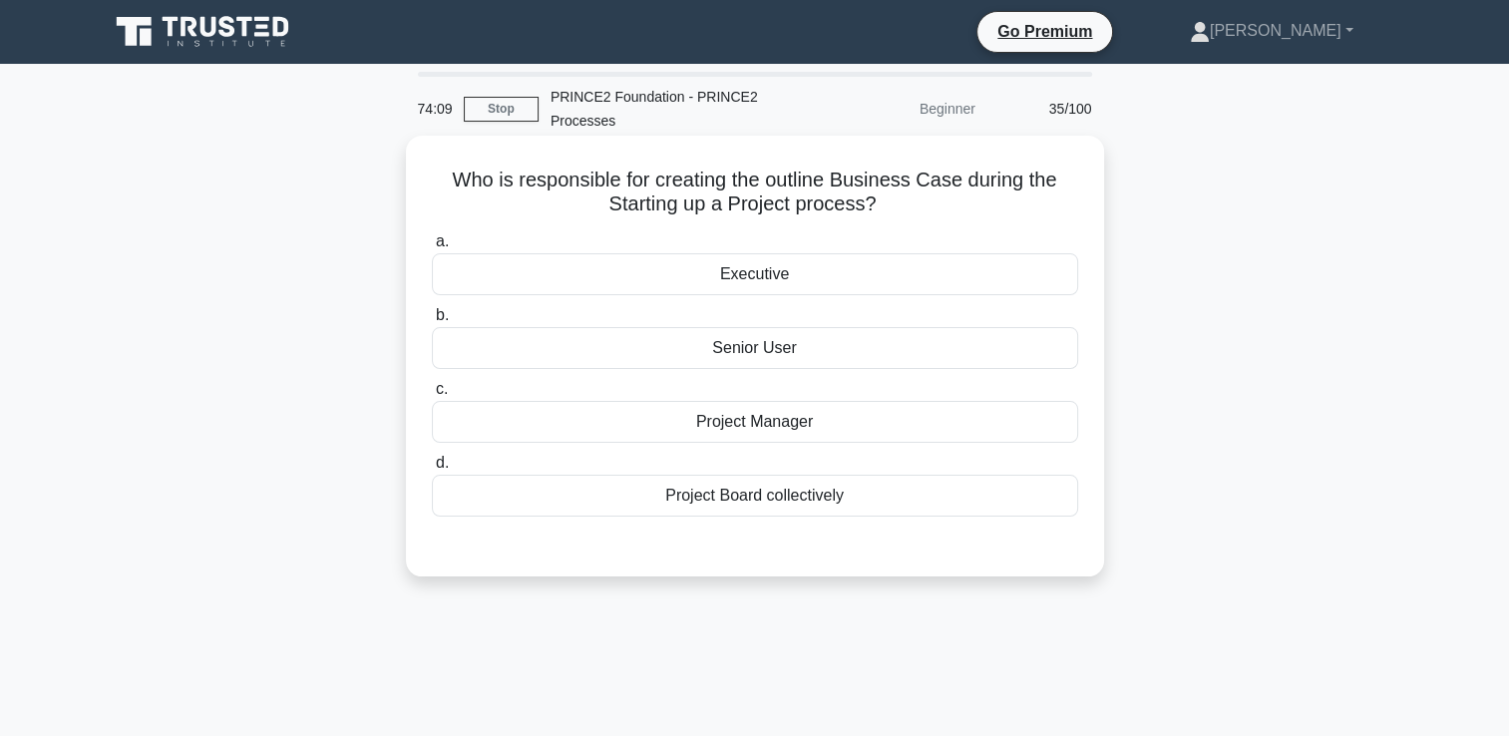
click at [844, 490] on div "Project Board collectively" at bounding box center [755, 496] width 646 height 42
click at [432, 470] on input "d. Project Board collectively" at bounding box center [432, 463] width 0 height 13
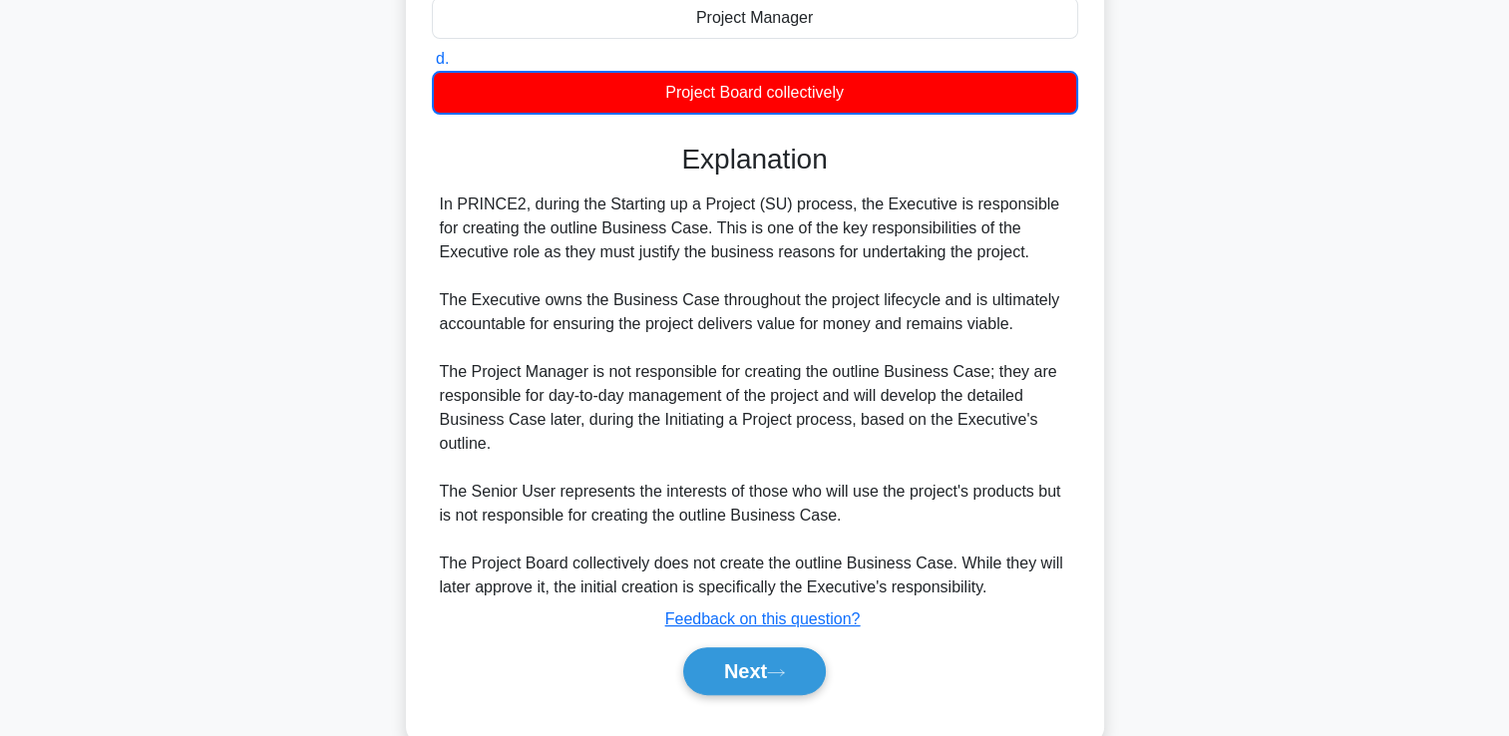
scroll to position [446, 0]
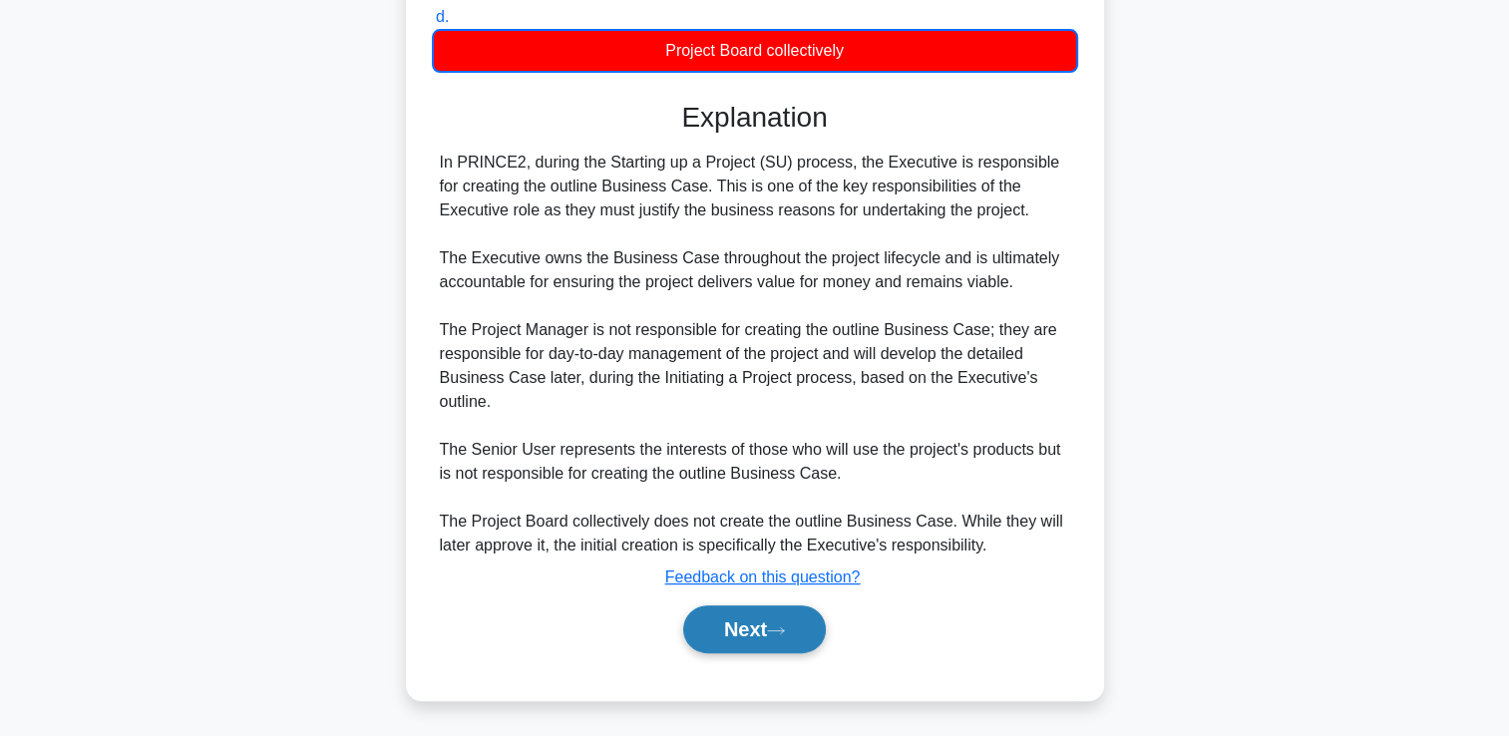
click at [796, 622] on button "Next" at bounding box center [754, 629] width 143 height 48
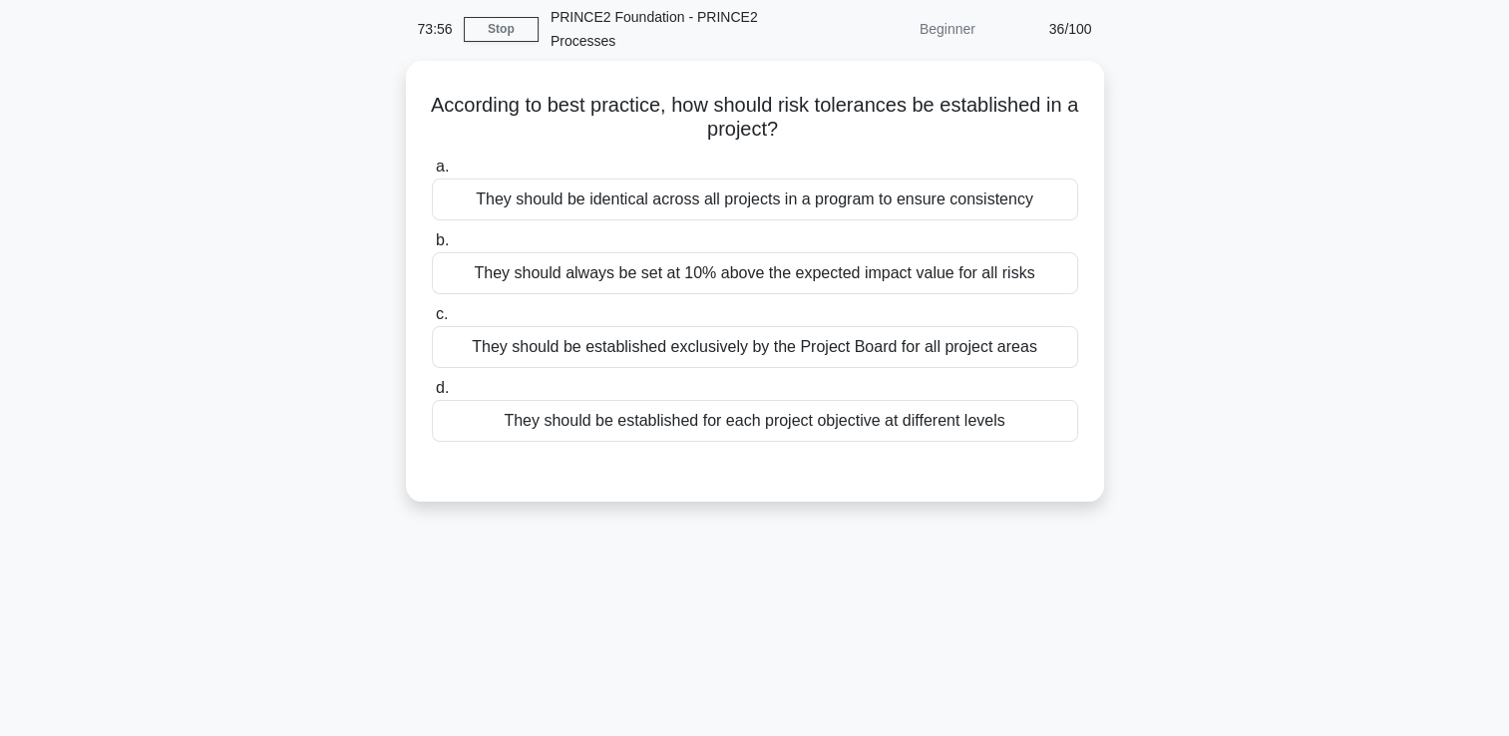
scroll to position [100, 0]
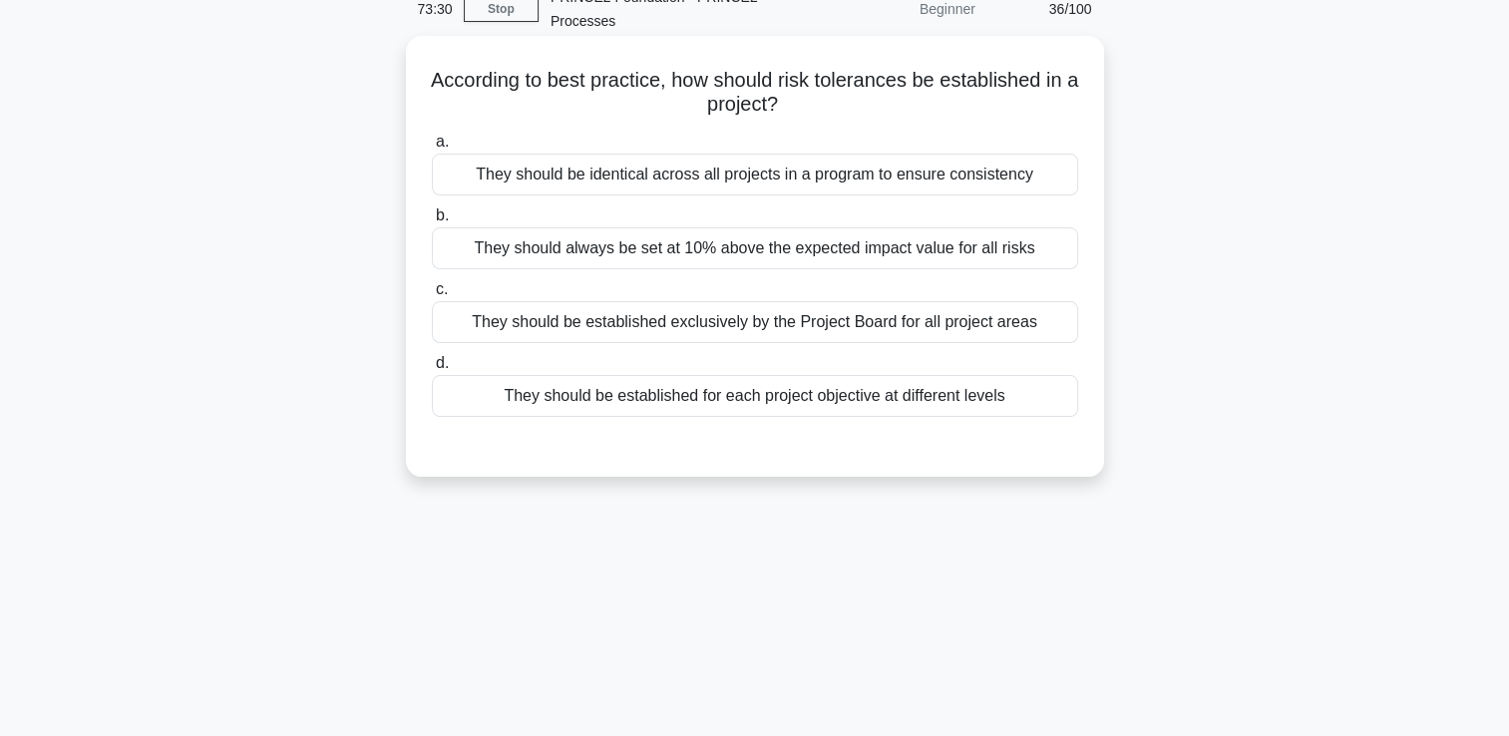
click at [646, 185] on div "They should be identical across all projects in a program to ensure consistency" at bounding box center [755, 175] width 646 height 42
click at [432, 149] on input "a. They should be identical across all projects in a program to ensure consiste…" at bounding box center [432, 142] width 0 height 13
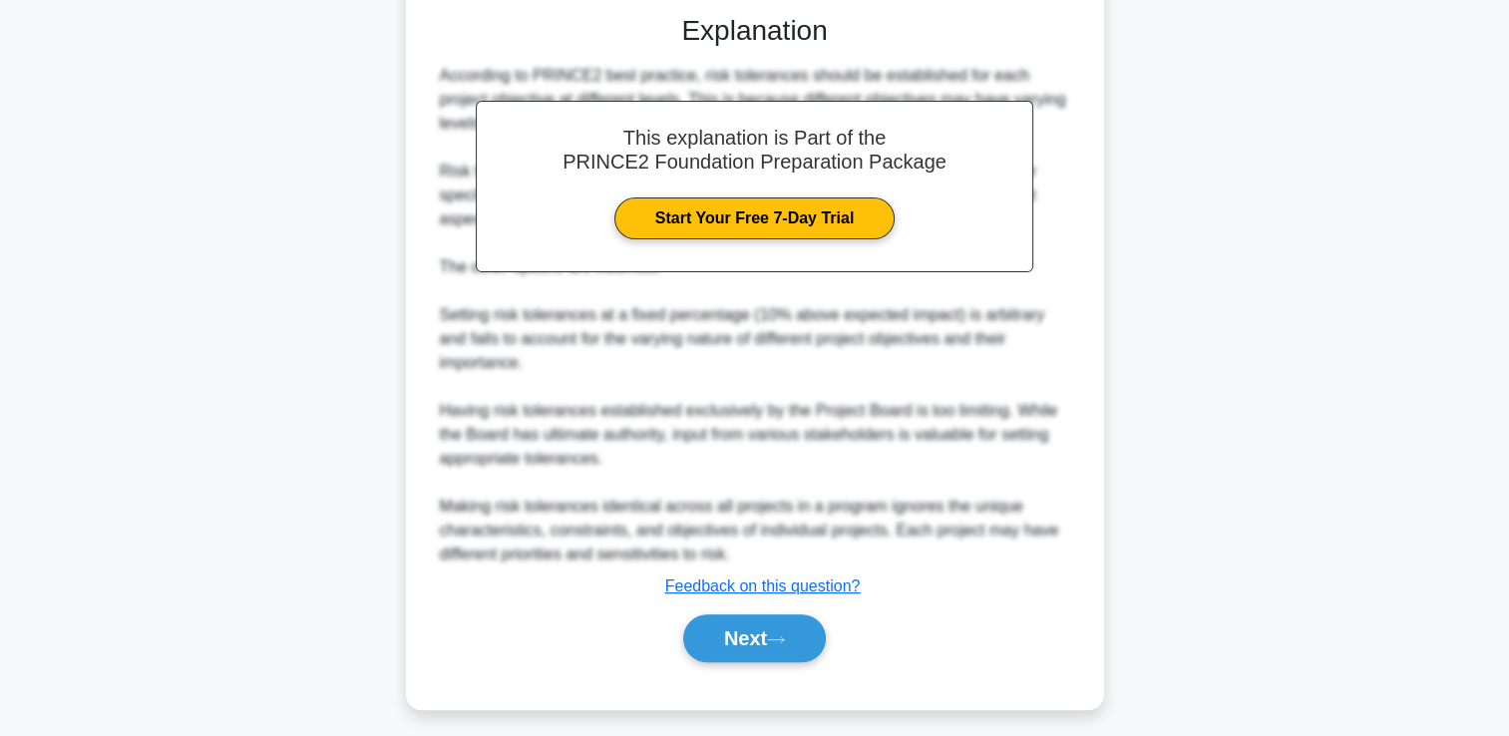
scroll to position [541, 0]
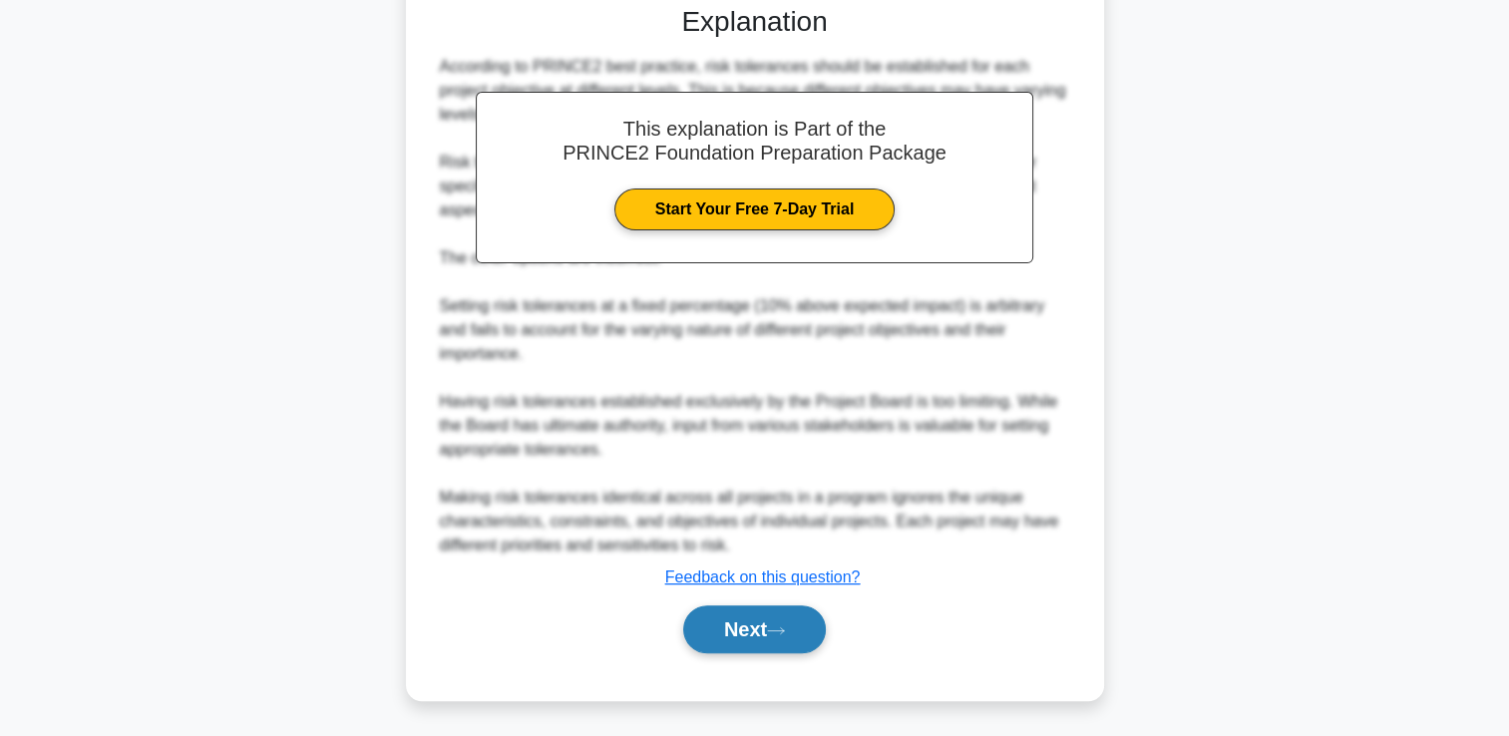
click at [750, 637] on button "Next" at bounding box center [754, 629] width 143 height 48
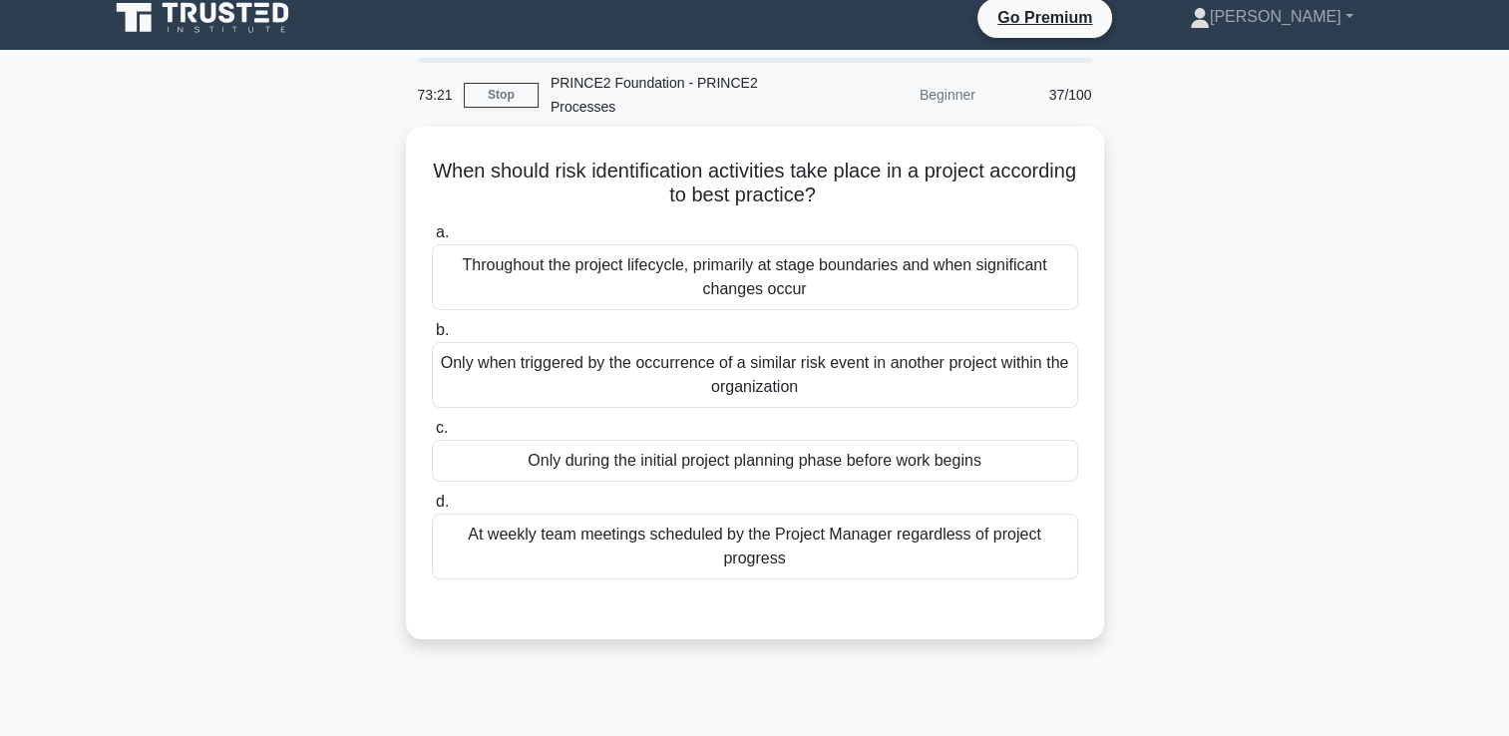
scroll to position [0, 0]
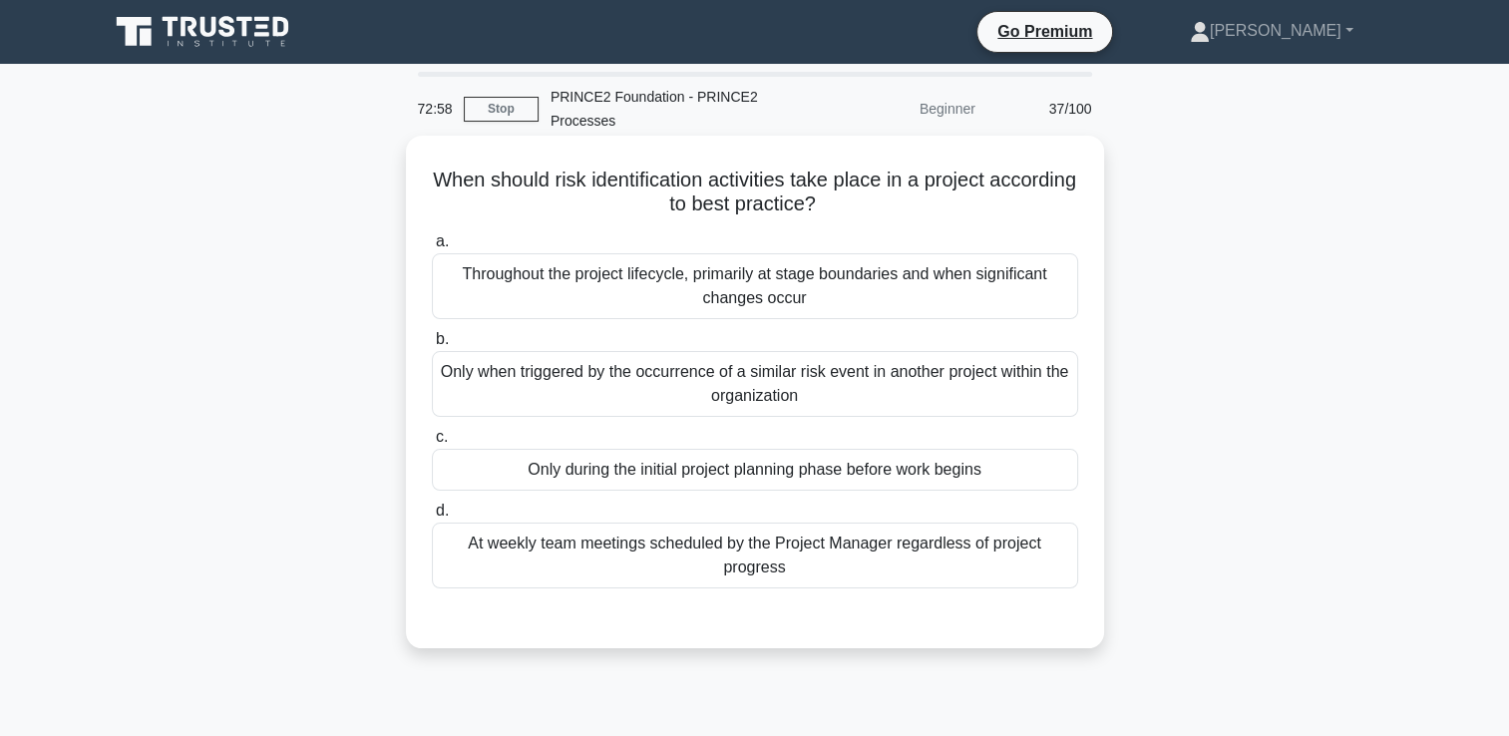
click at [748, 281] on div "Throughout the project lifecycle, primarily at stage boundaries and when signif…" at bounding box center [755, 286] width 646 height 66
click at [432, 248] on input "a. Throughout the project lifecycle, primarily at stage boundaries and when sig…" at bounding box center [432, 241] width 0 height 13
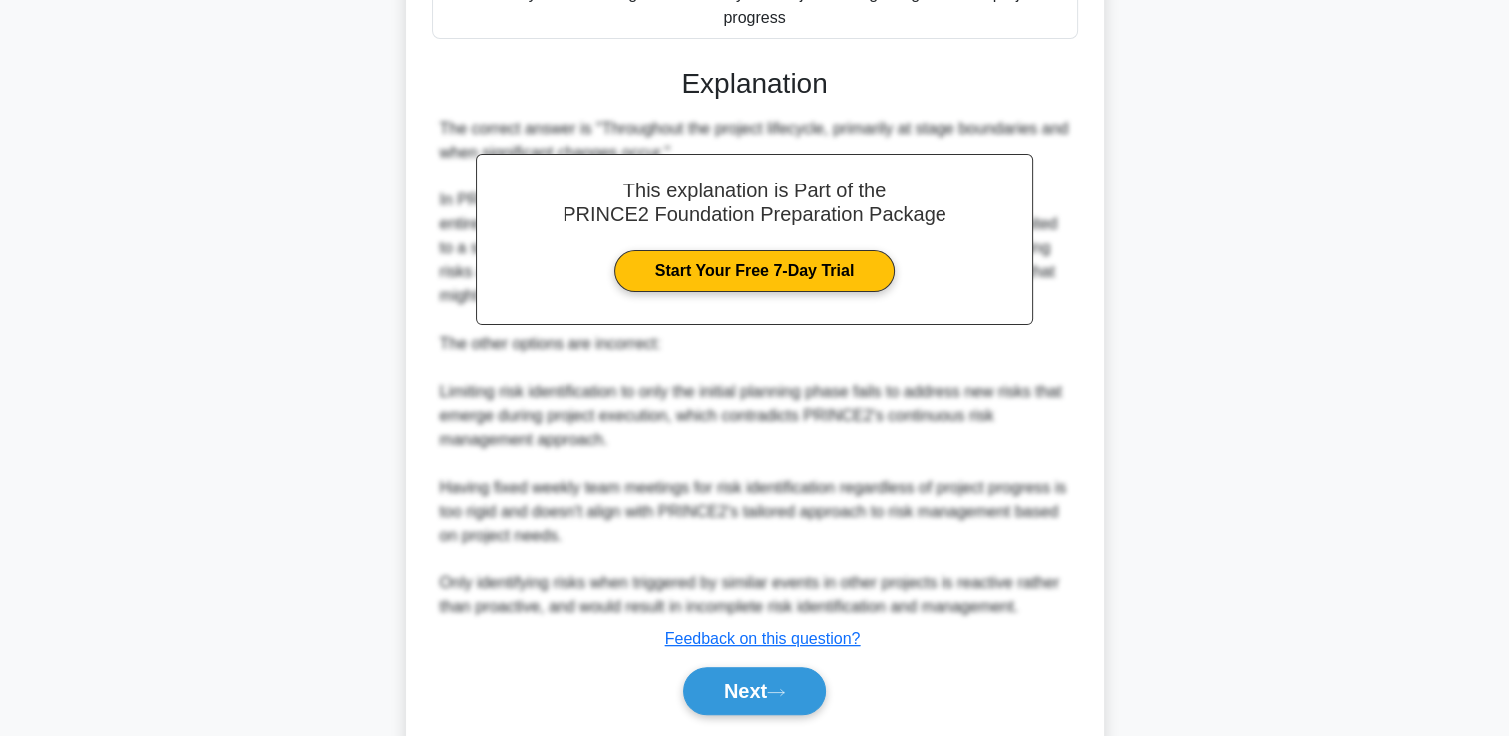
scroll to position [598, 0]
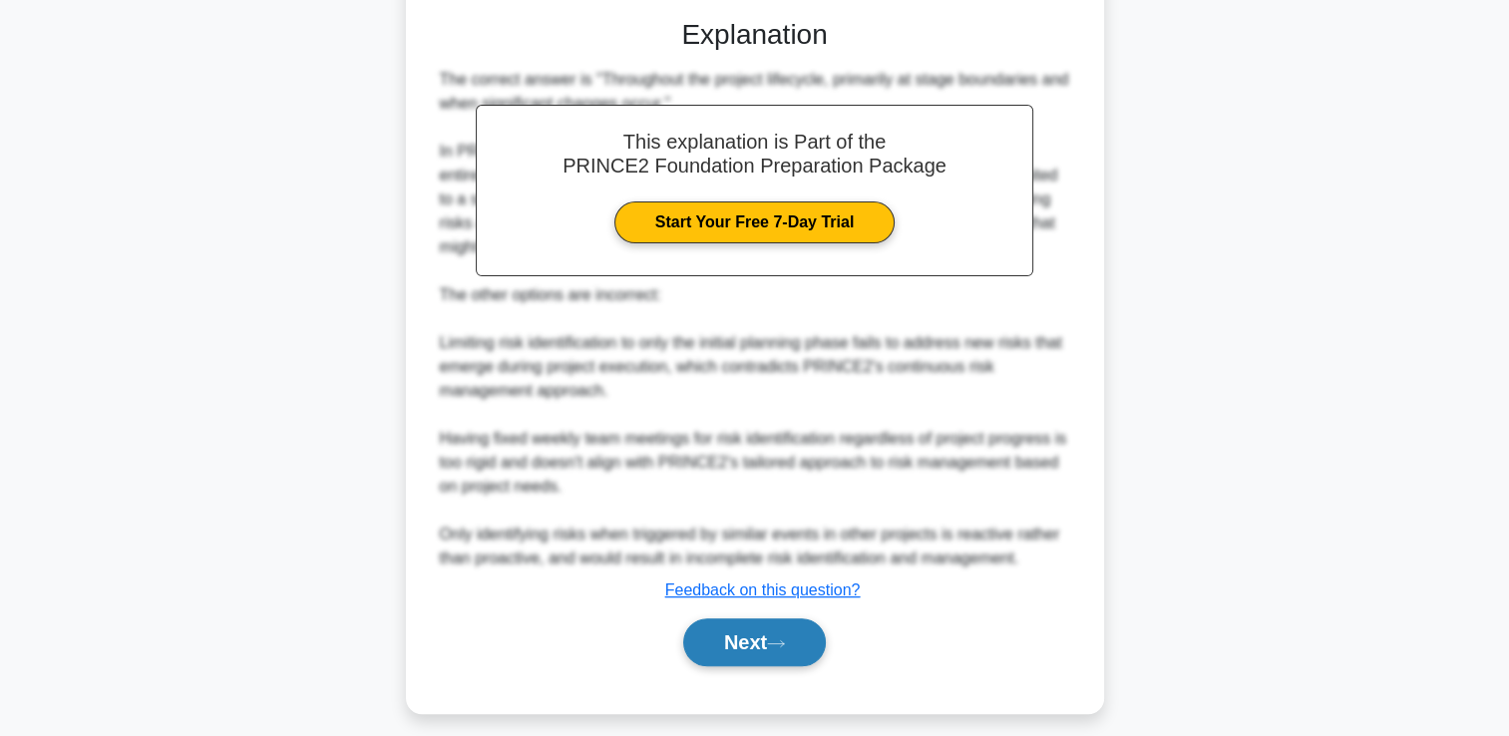
click at [745, 636] on button "Next" at bounding box center [754, 642] width 143 height 48
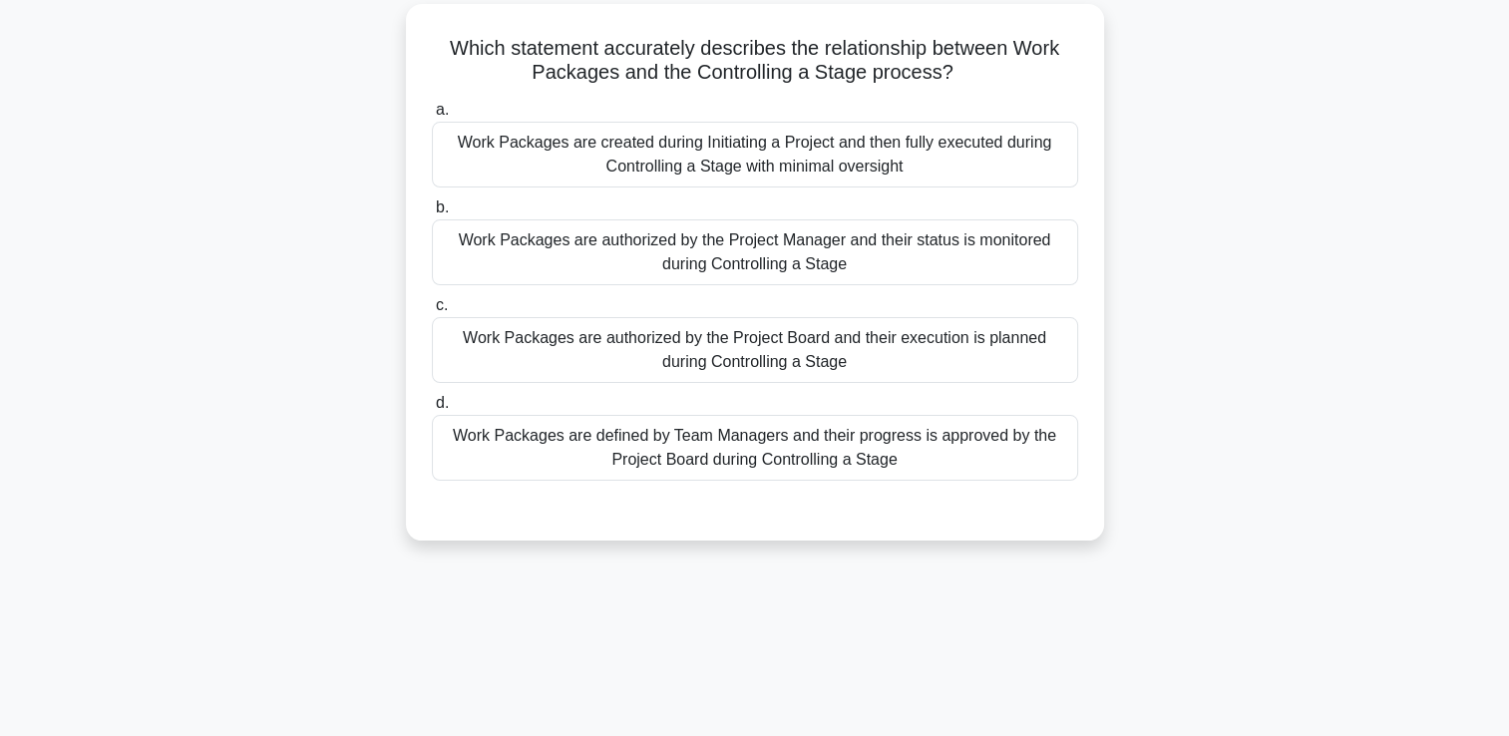
scroll to position [0, 0]
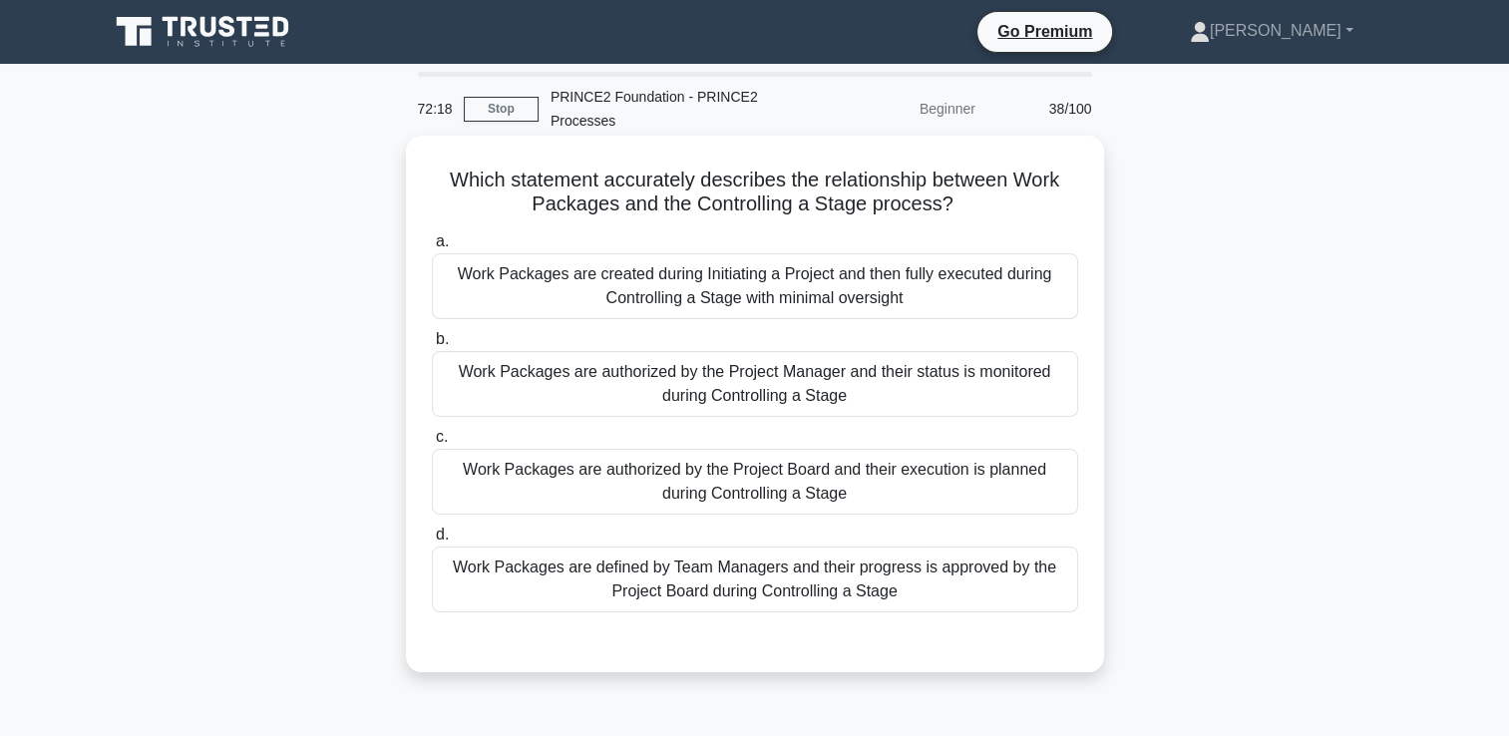
click at [1004, 393] on div "Work Packages are authorized by the Project Manager and their status is monitor…" at bounding box center [755, 384] width 646 height 66
click at [432, 346] on input "b. Work Packages are authorized by the Project Manager and their status is moni…" at bounding box center [432, 339] width 0 height 13
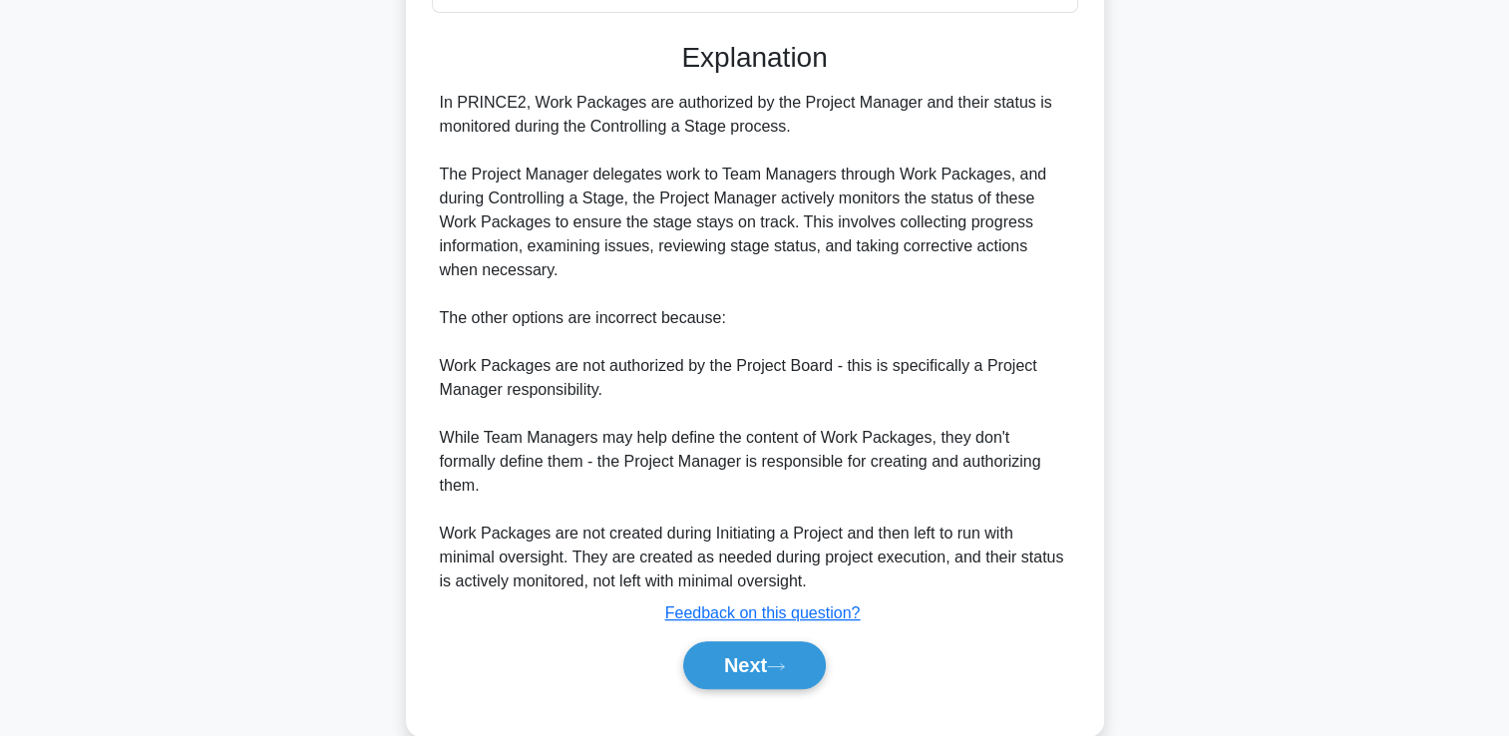
scroll to position [611, 0]
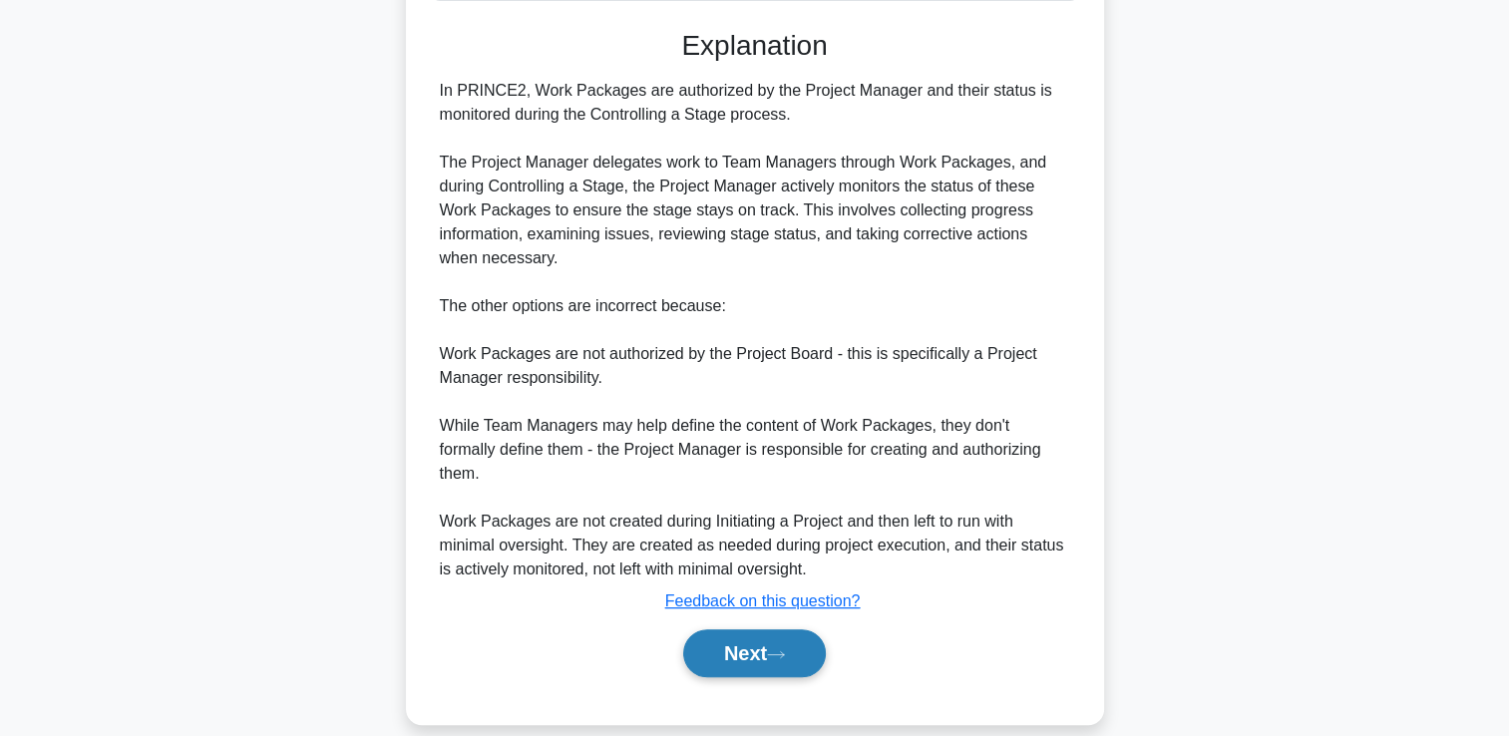
click at [774, 629] on button "Next" at bounding box center [754, 653] width 143 height 48
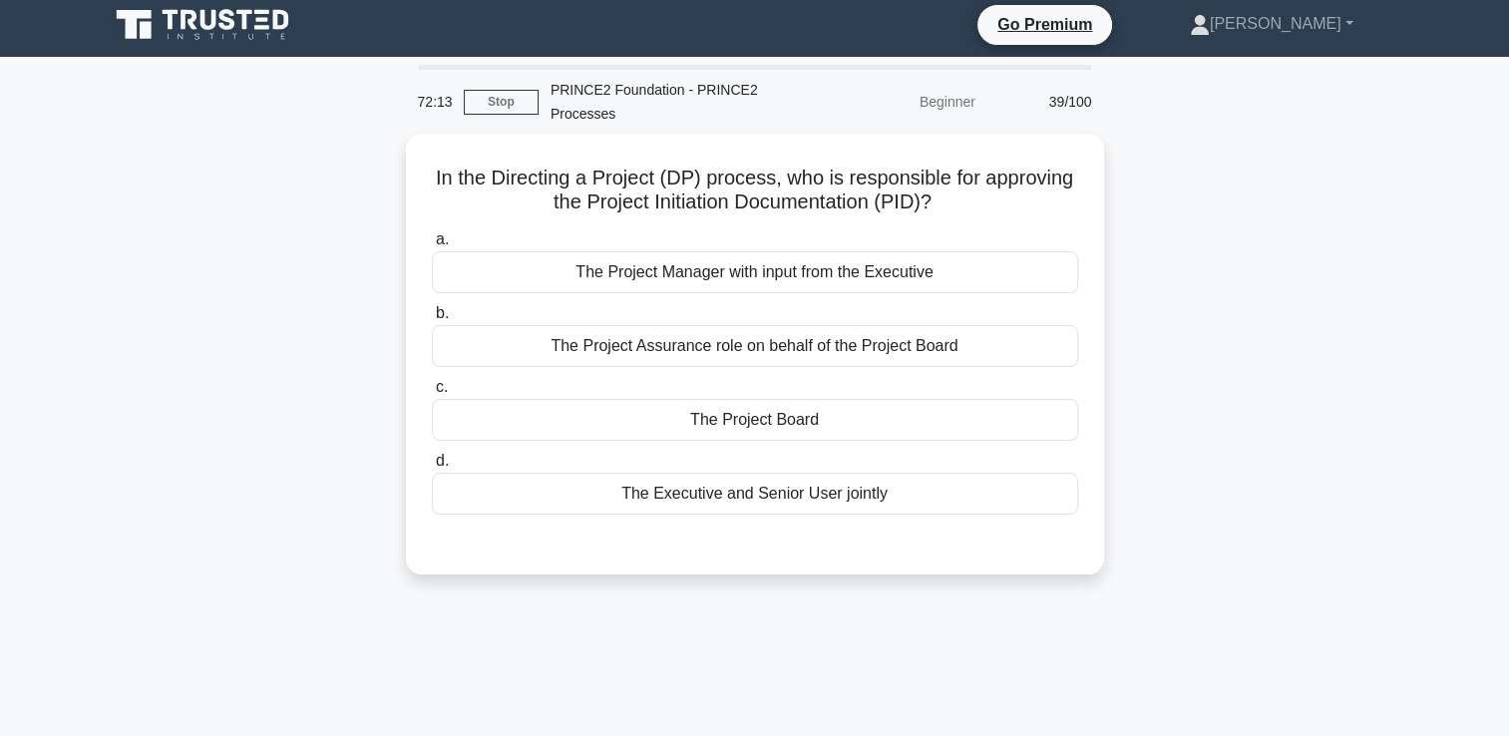
scroll to position [0, 0]
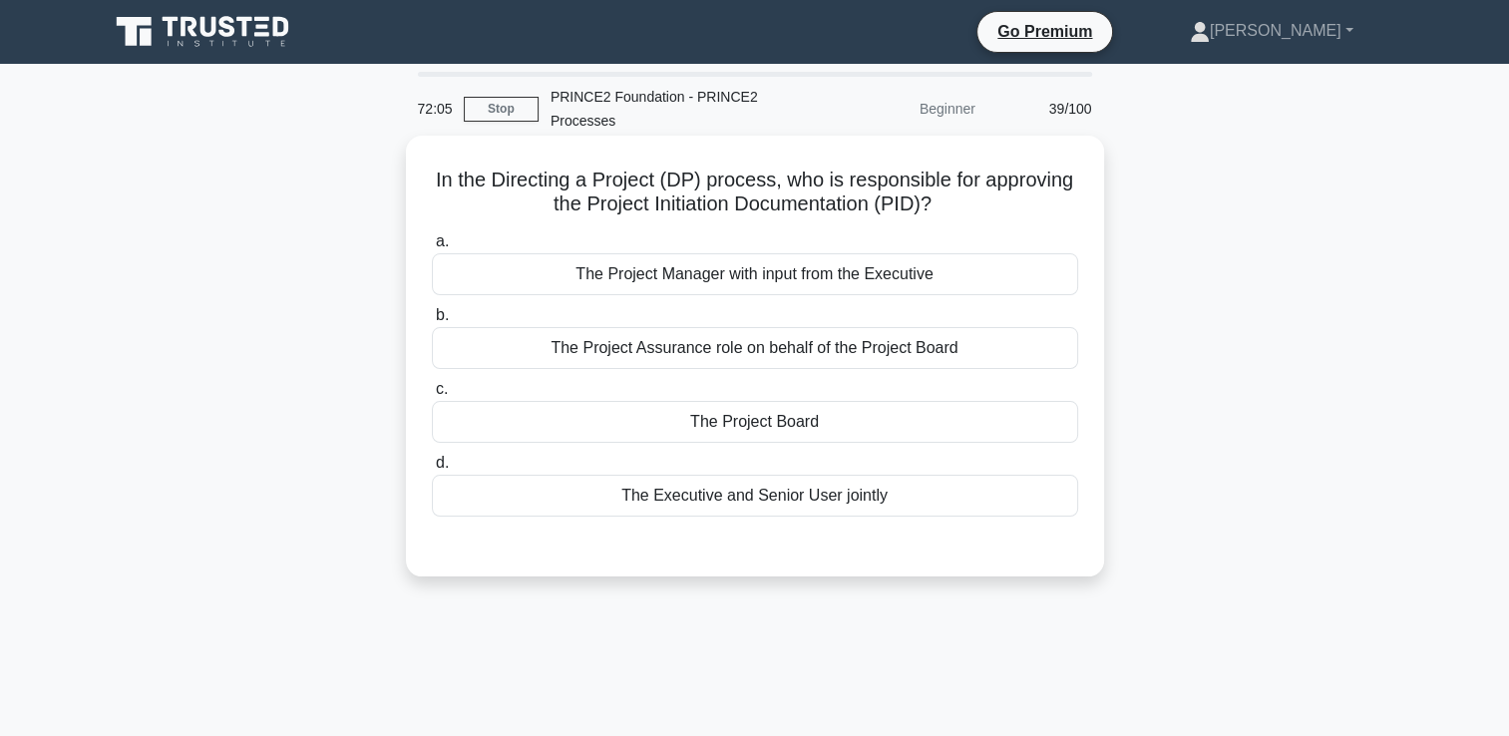
click at [832, 419] on div "The Project Board" at bounding box center [755, 422] width 646 height 42
click at [432, 396] on input "c. The Project Board" at bounding box center [432, 389] width 0 height 13
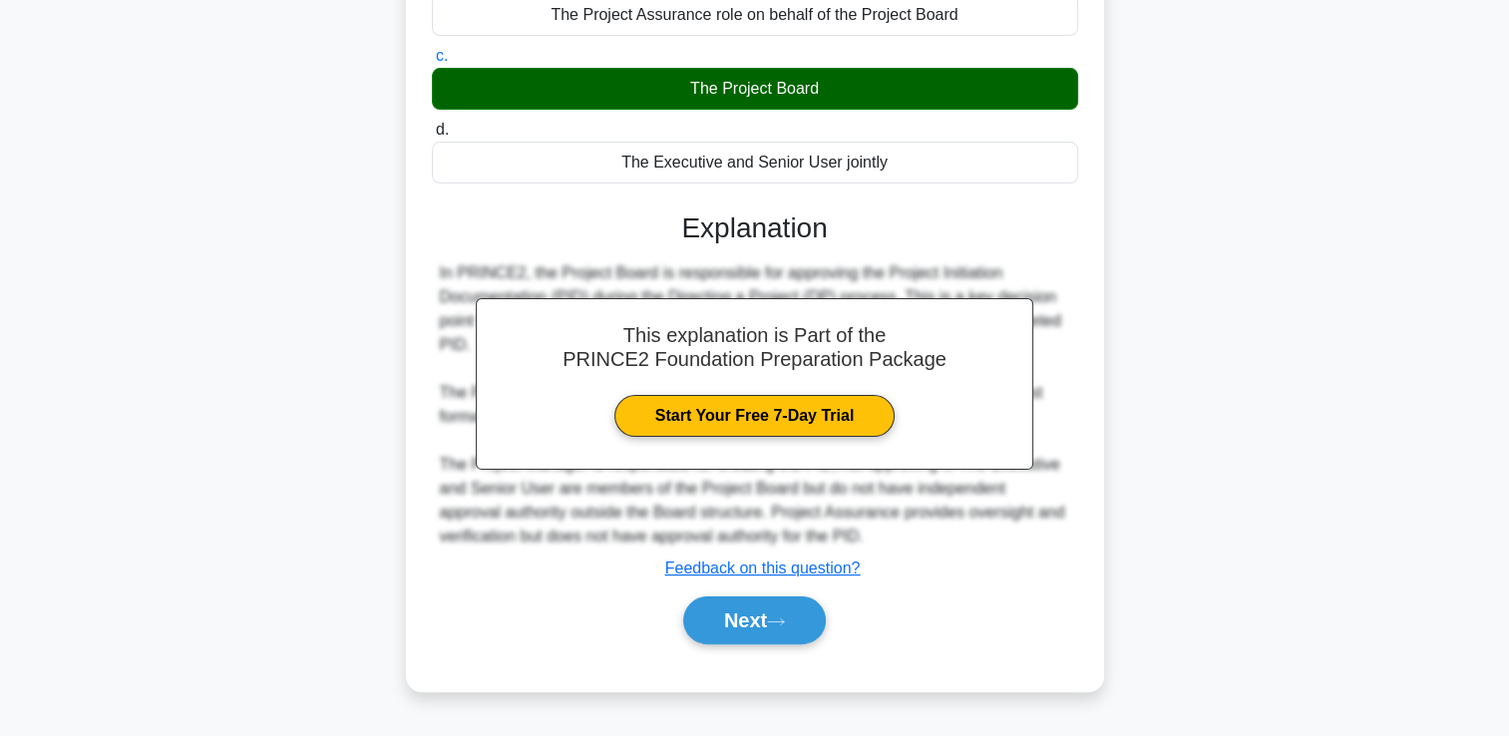
scroll to position [341, 0]
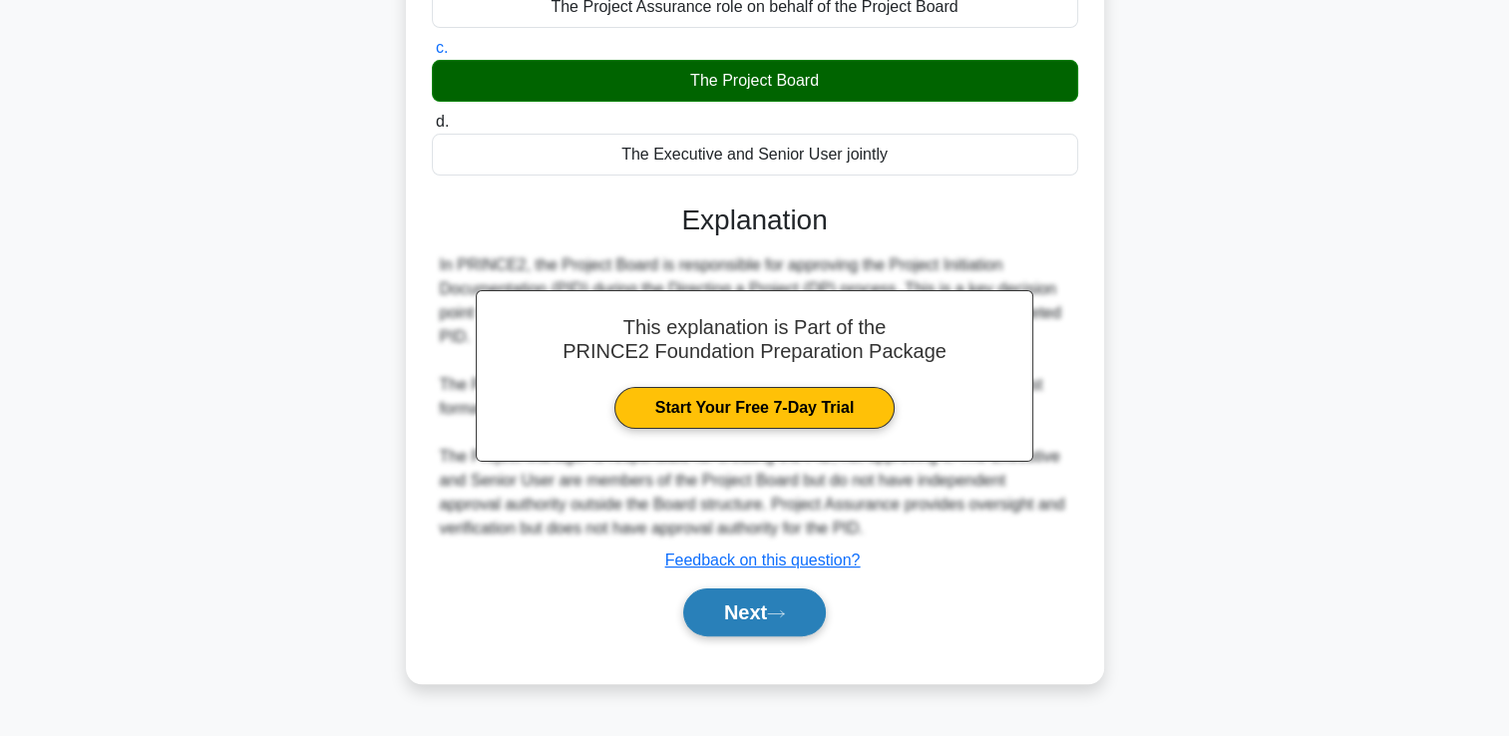
click at [753, 596] on button "Next" at bounding box center [754, 612] width 143 height 48
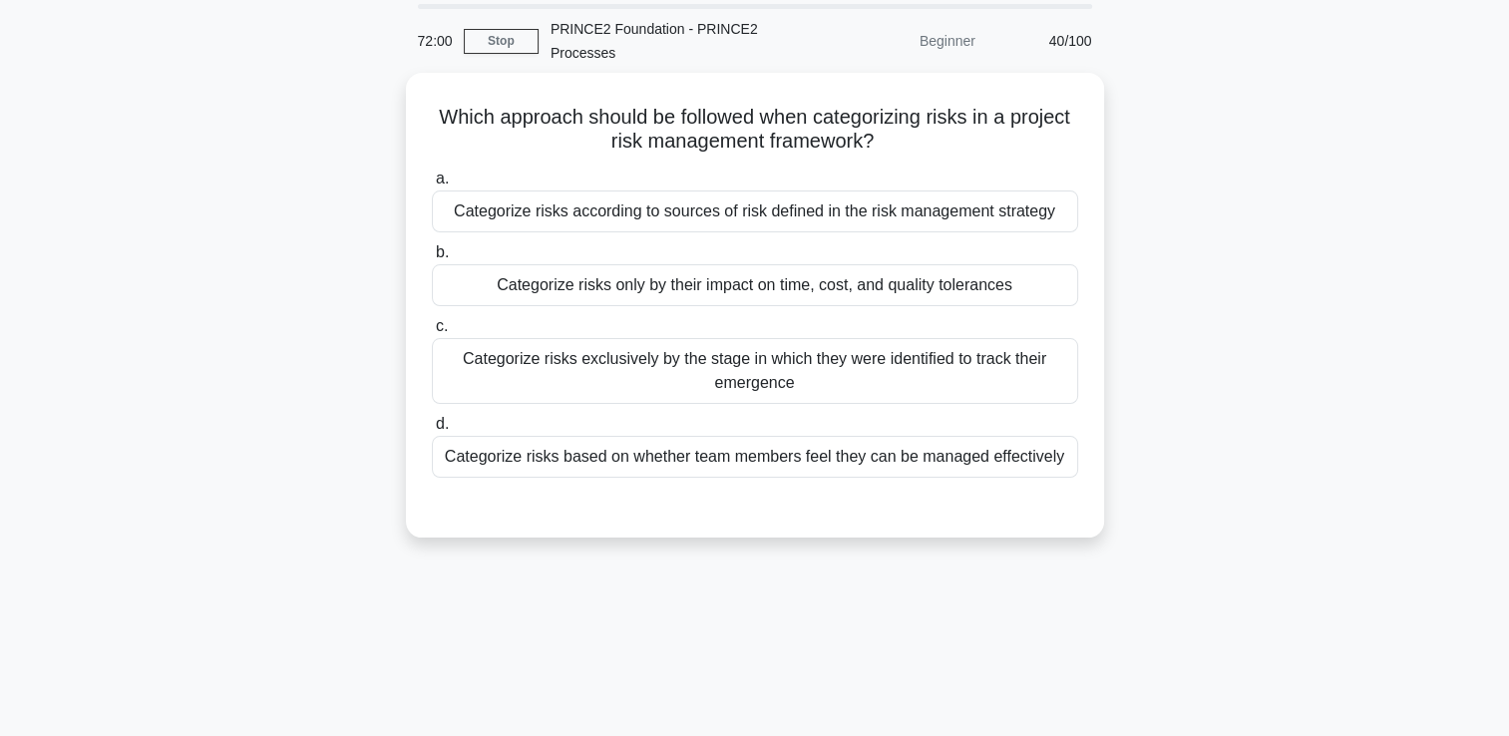
scroll to position [42, 0]
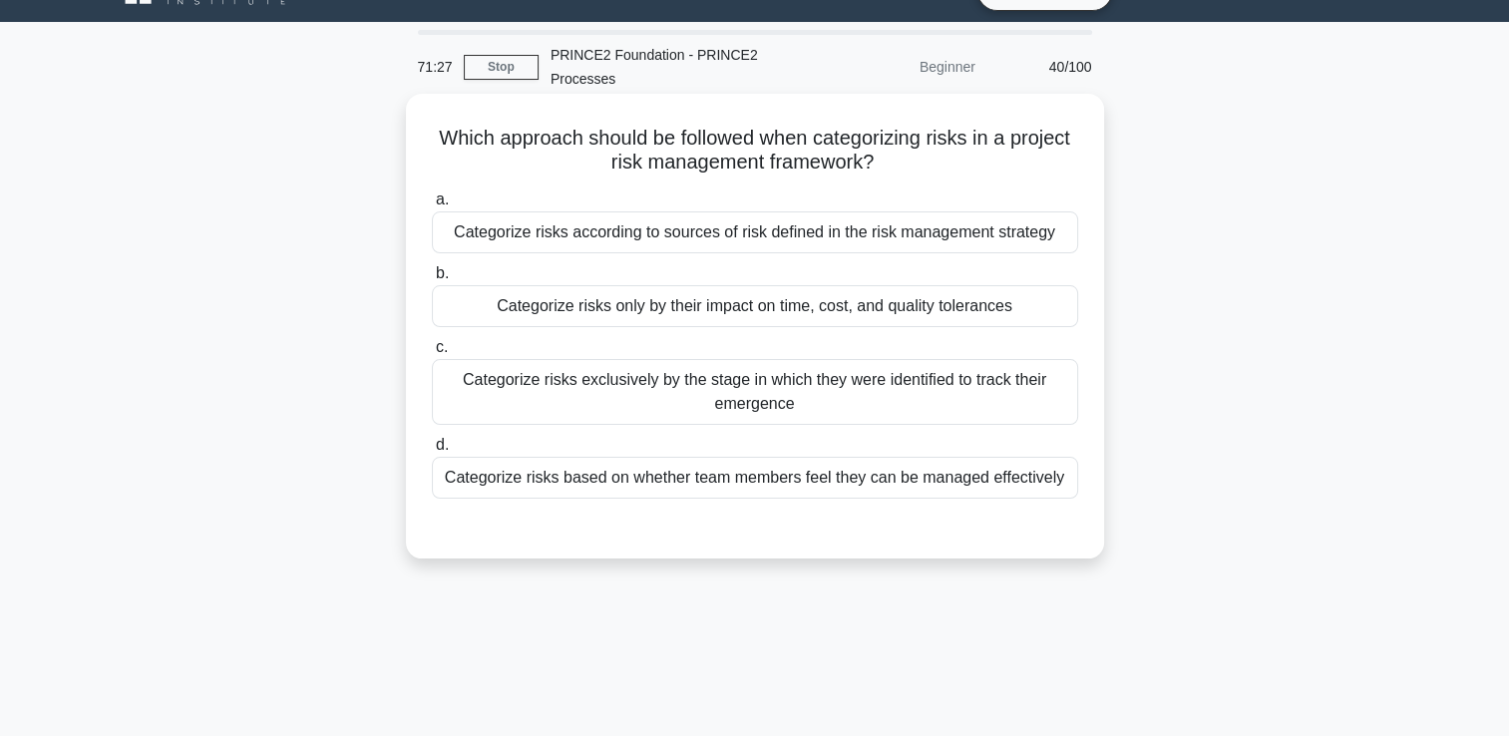
click at [1052, 306] on div "Categorize risks only by their impact on time, cost, and quality tolerances" at bounding box center [755, 306] width 646 height 42
click at [432, 280] on input "b. Categorize risks only by their impact on time, cost, and quality tolerances" at bounding box center [432, 273] width 0 height 13
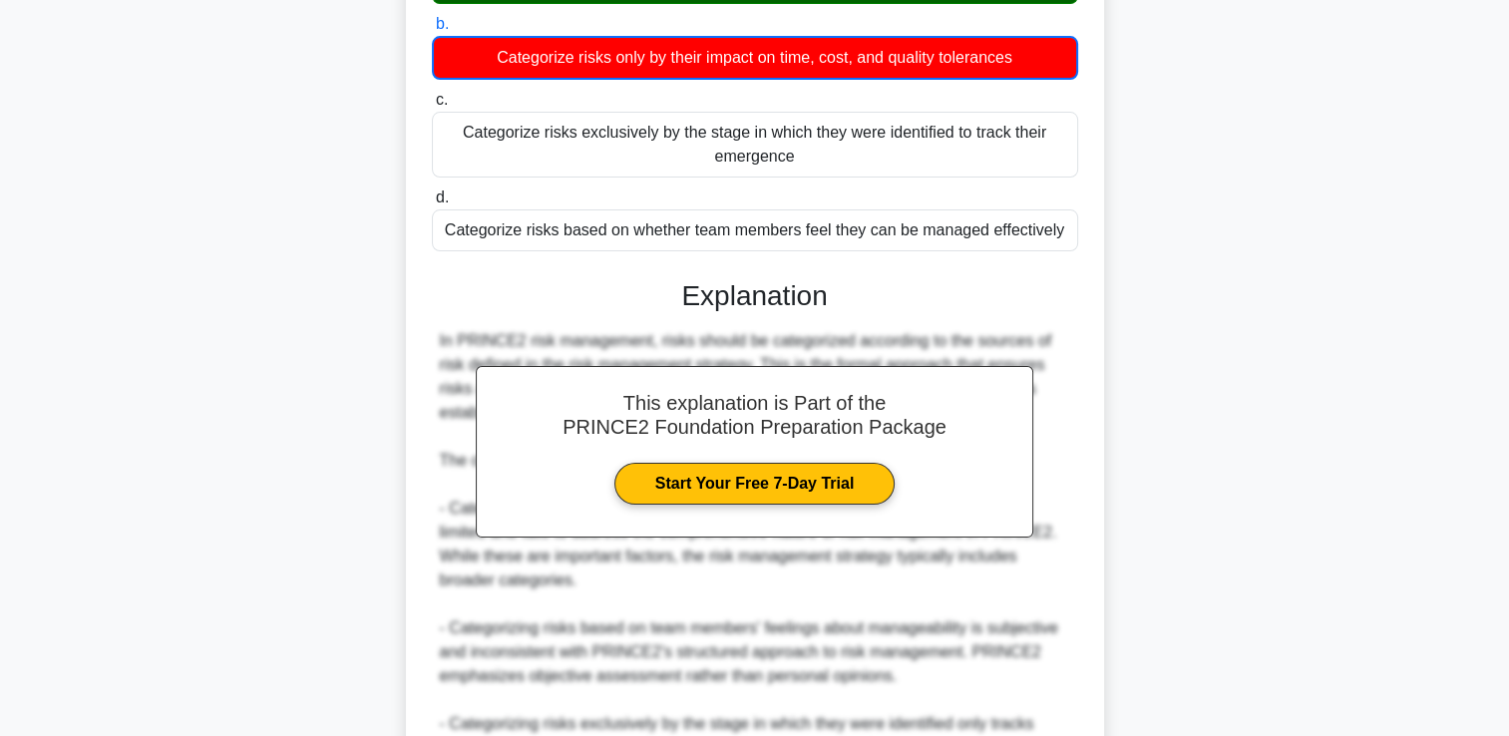
scroll to position [541, 0]
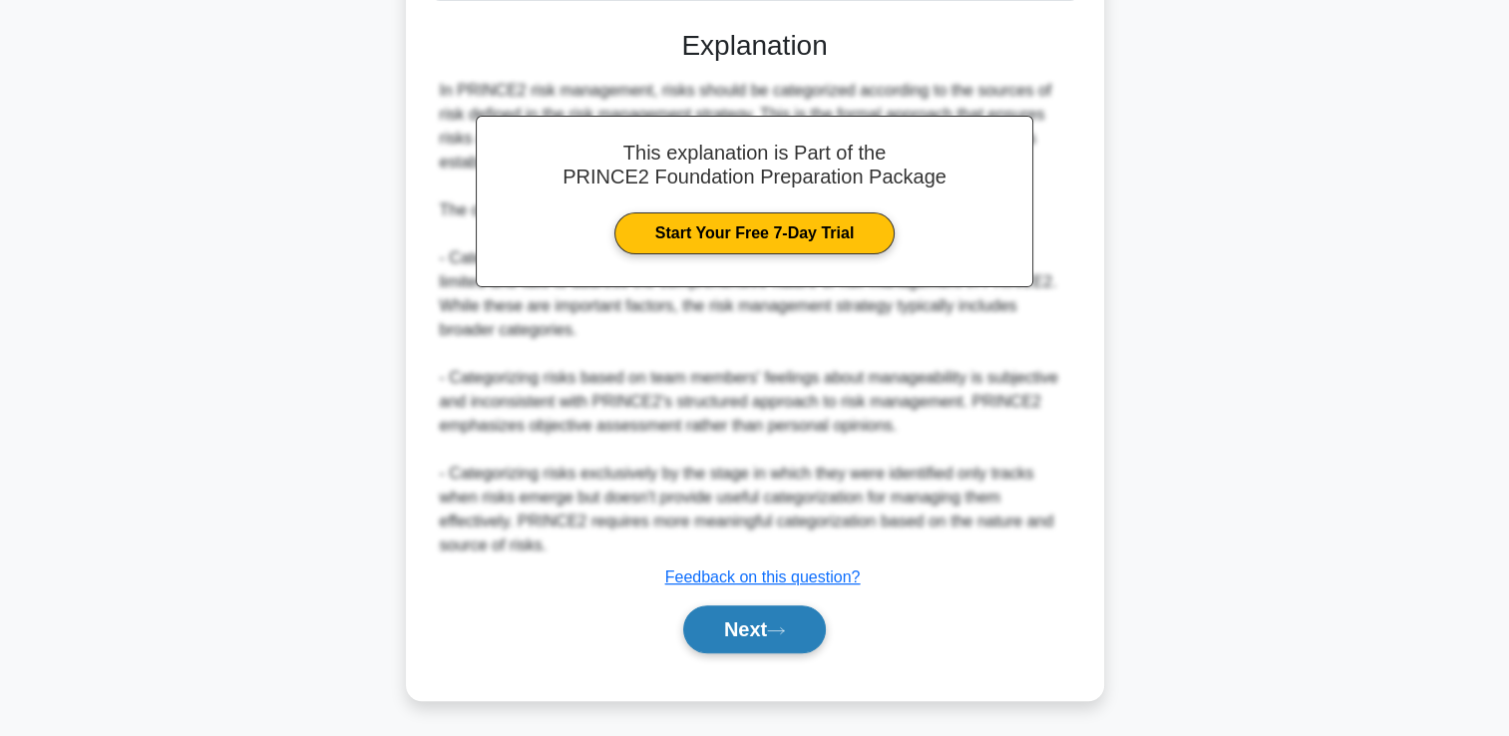
click at [767, 633] on button "Next" at bounding box center [754, 629] width 143 height 48
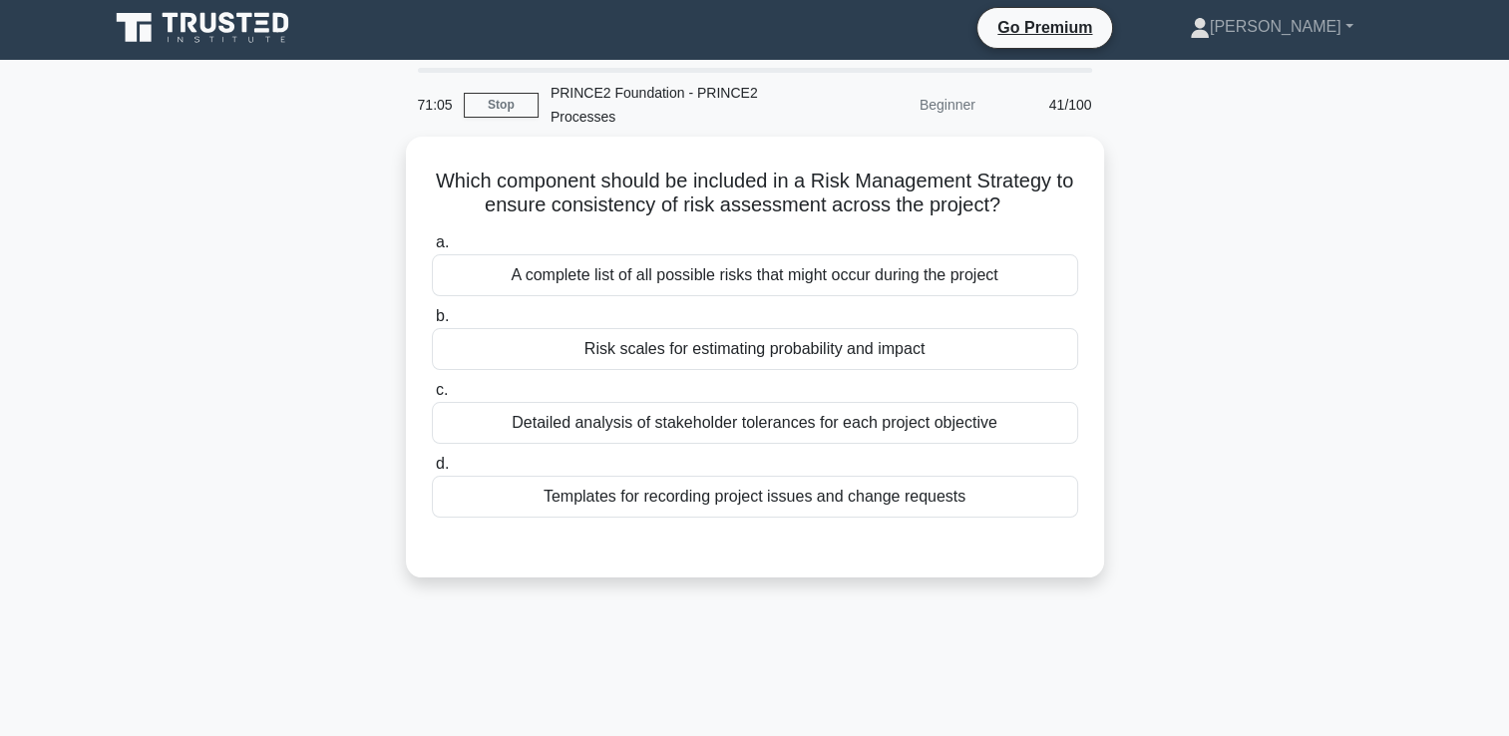
scroll to position [0, 0]
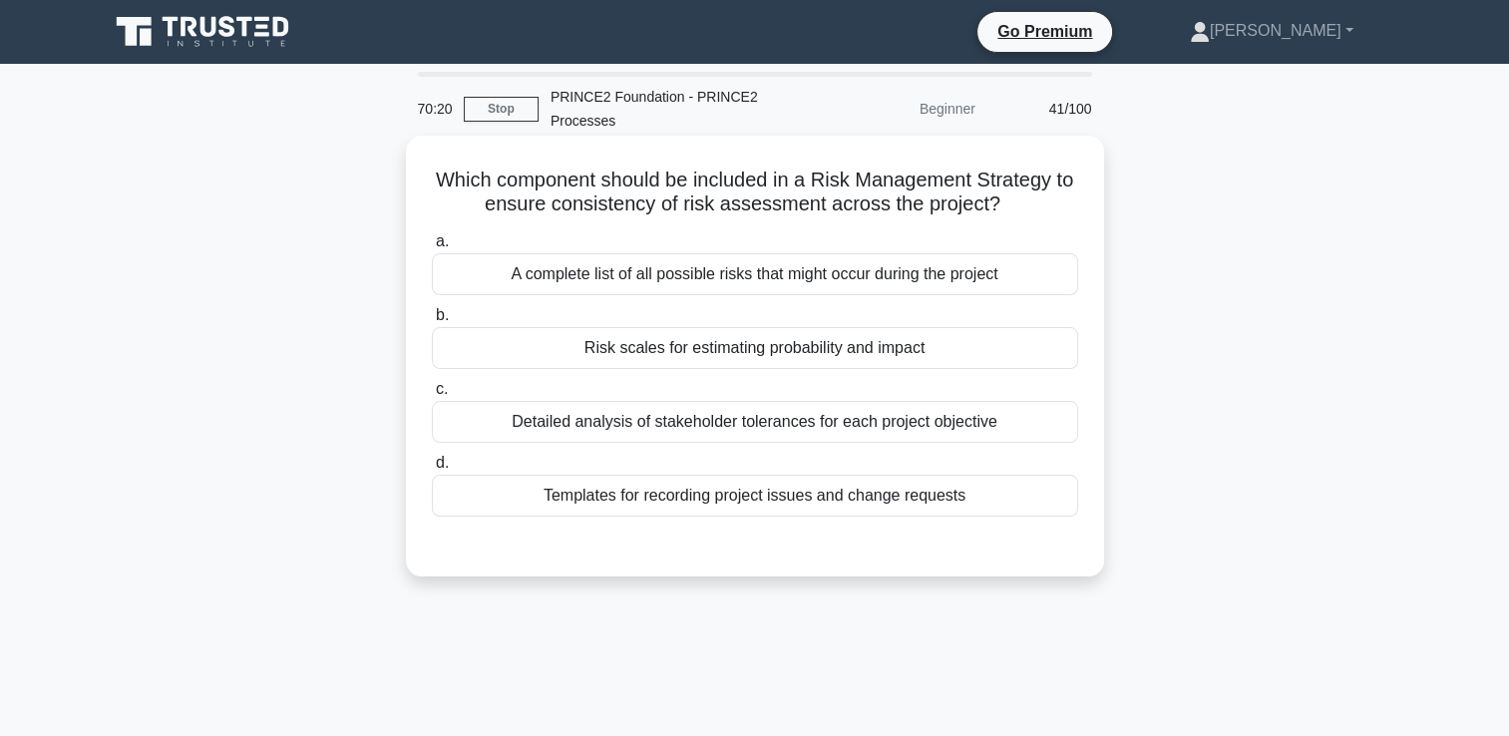
click at [866, 419] on div "Detailed analysis of stakeholder tolerances for each project objective" at bounding box center [755, 422] width 646 height 42
click at [432, 396] on input "c. Detailed analysis of stakeholder tolerances for each project objective" at bounding box center [432, 389] width 0 height 13
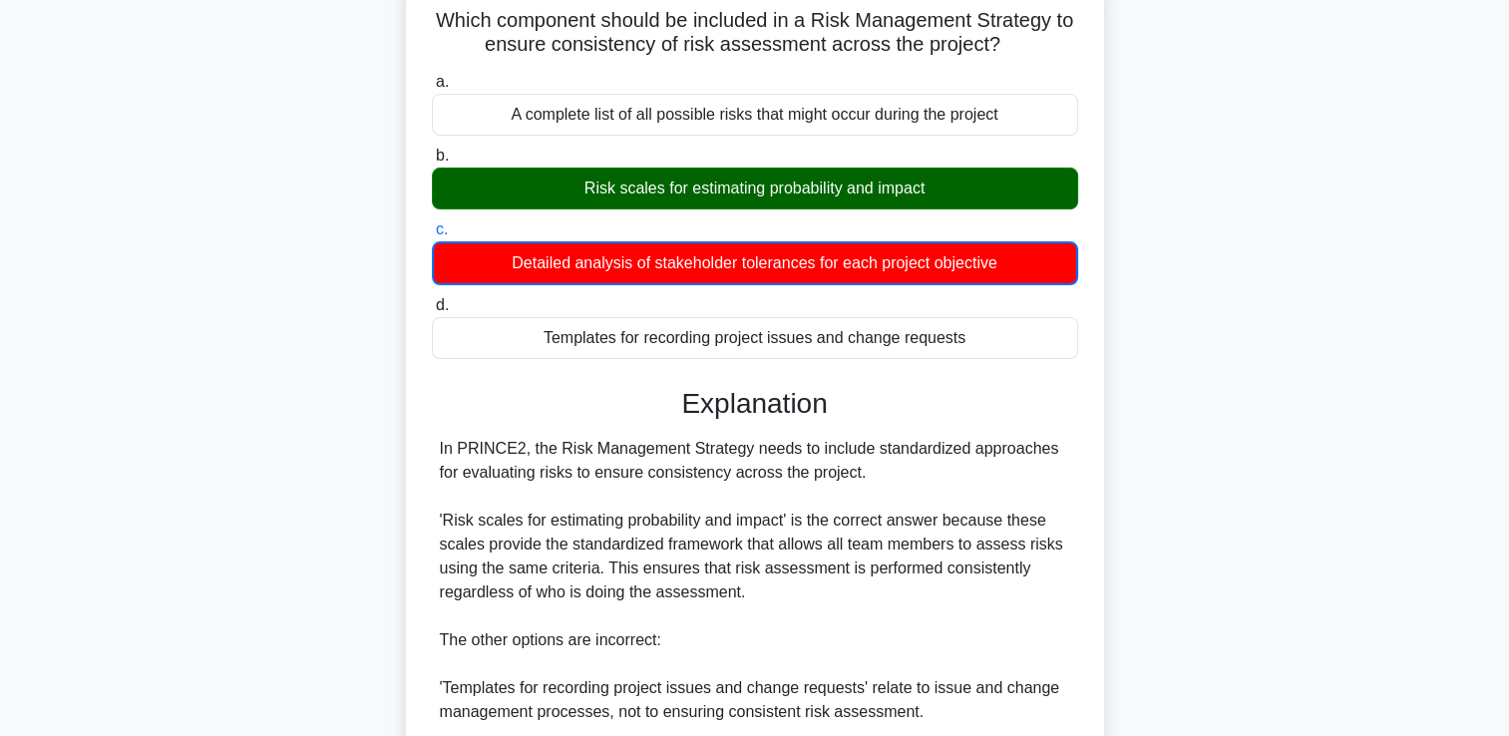
scroll to position [518, 0]
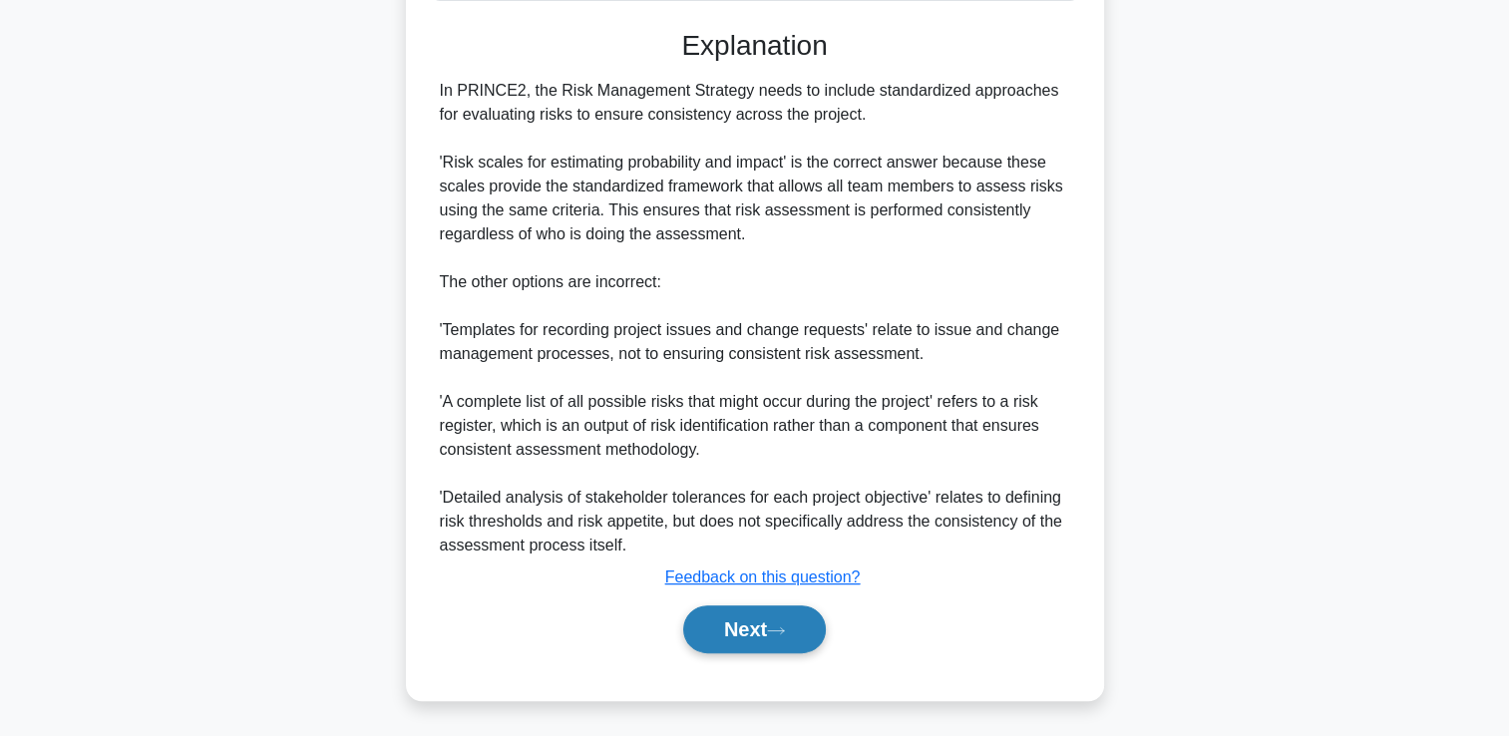
click at [745, 616] on button "Next" at bounding box center [754, 629] width 143 height 48
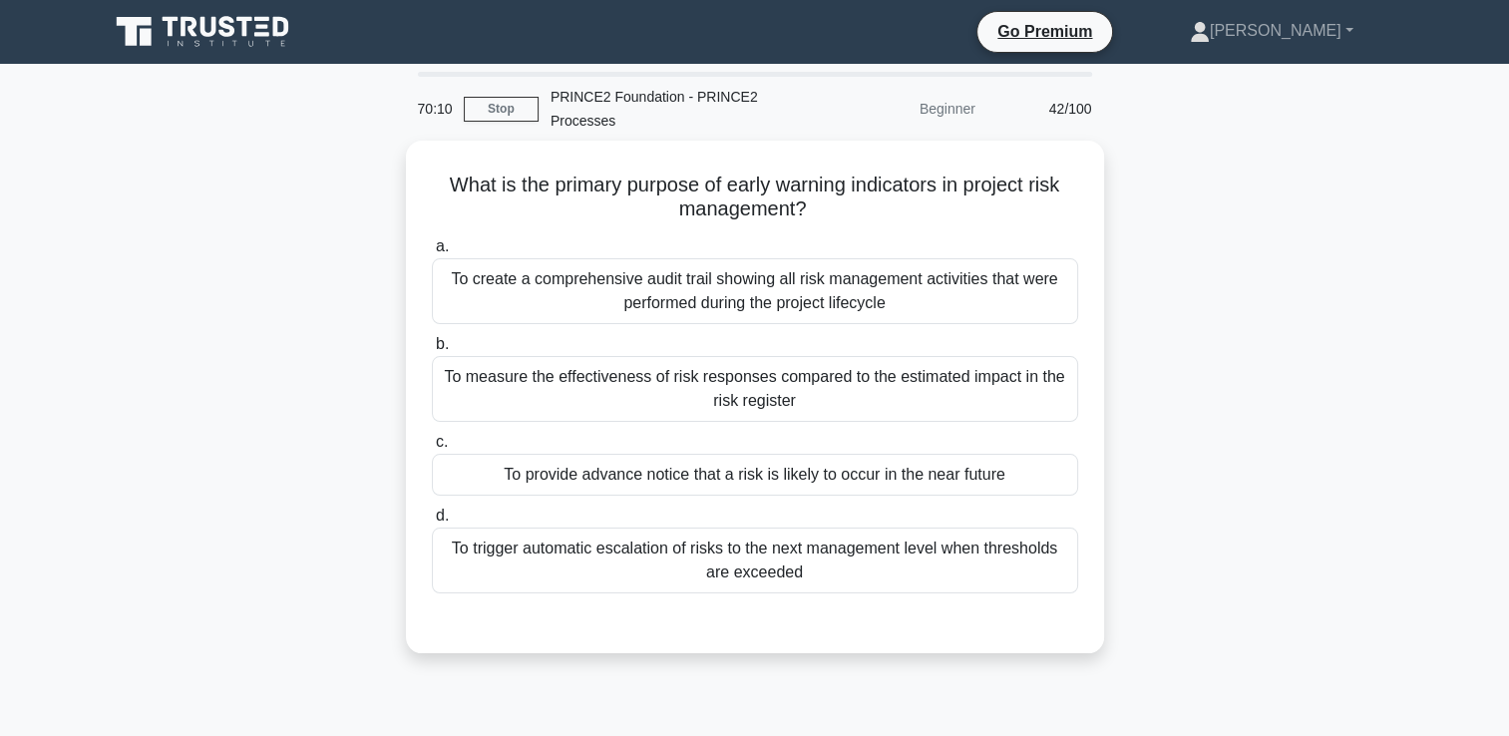
scroll to position [0, 0]
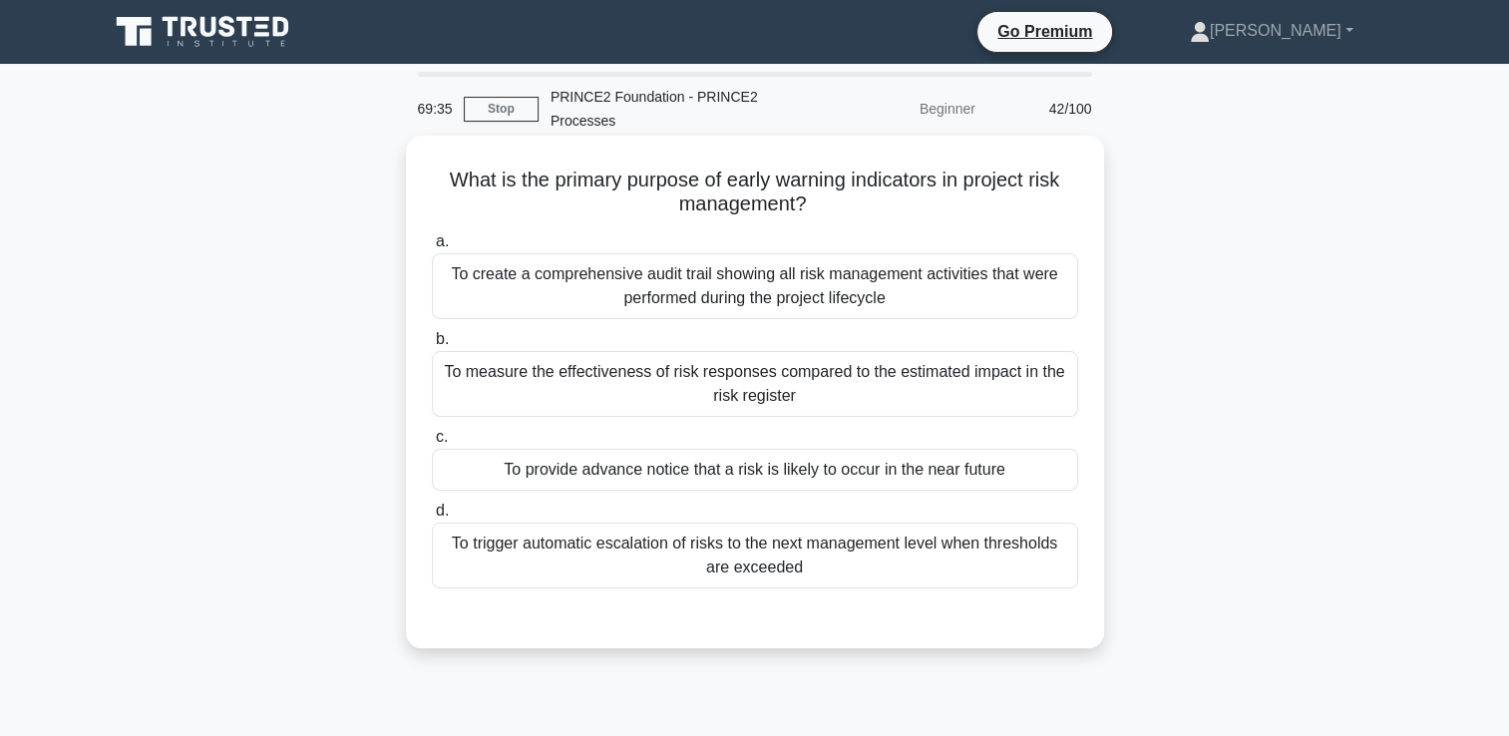
click at [892, 478] on div "To provide advance notice that a risk is likely to occur in the near future" at bounding box center [755, 470] width 646 height 42
click at [432, 444] on input "c. To provide advance notice that a risk is likely to occur in the near future" at bounding box center [432, 437] width 0 height 13
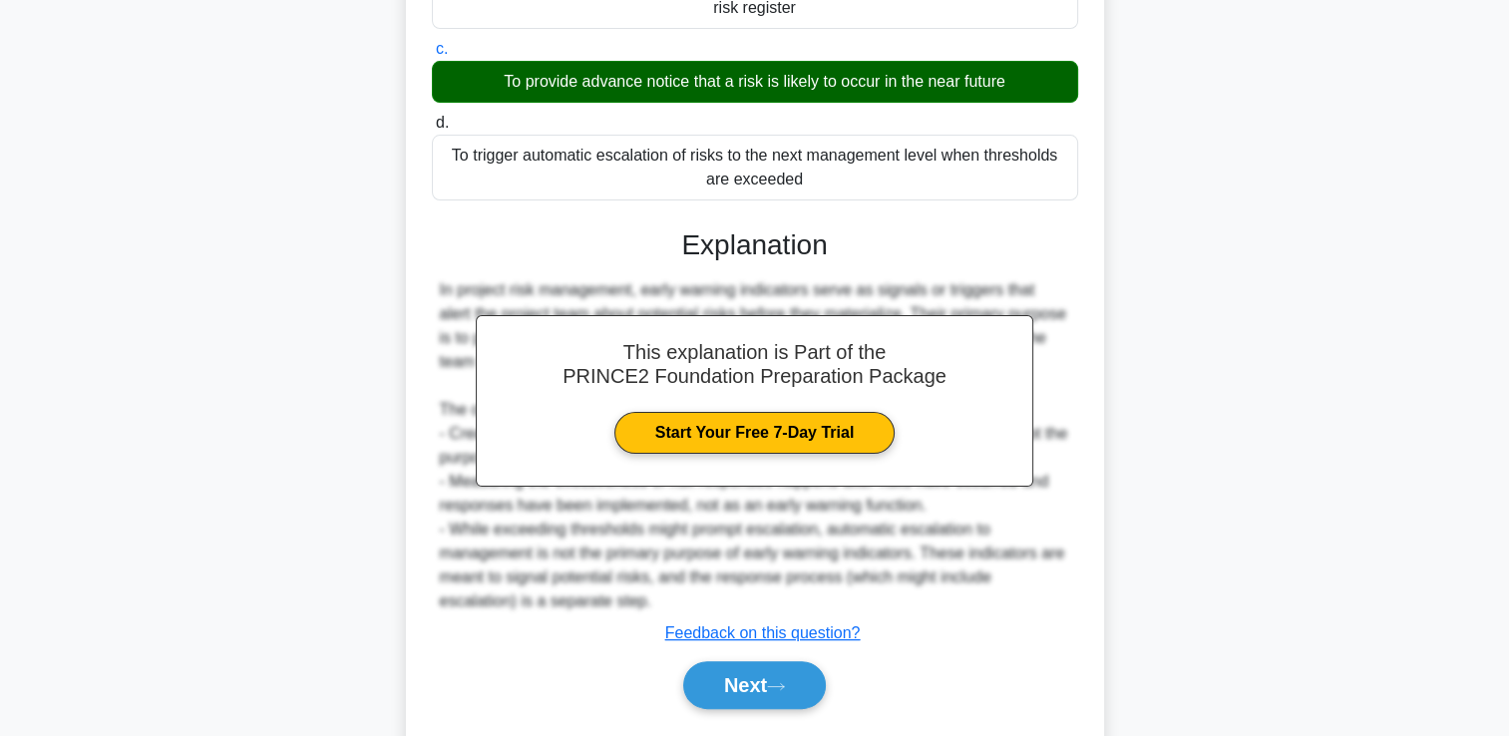
scroll to position [444, 0]
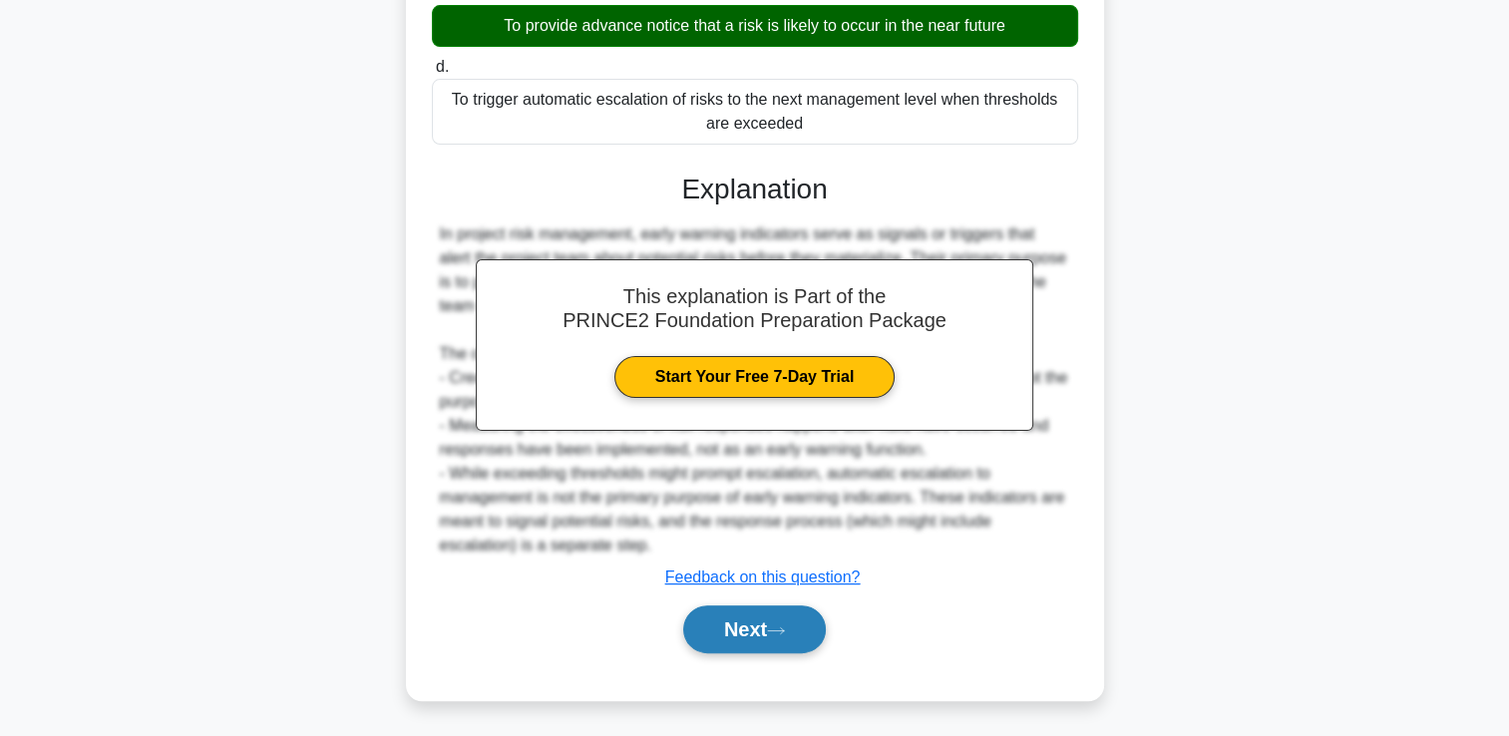
click at [753, 633] on button "Next" at bounding box center [754, 629] width 143 height 48
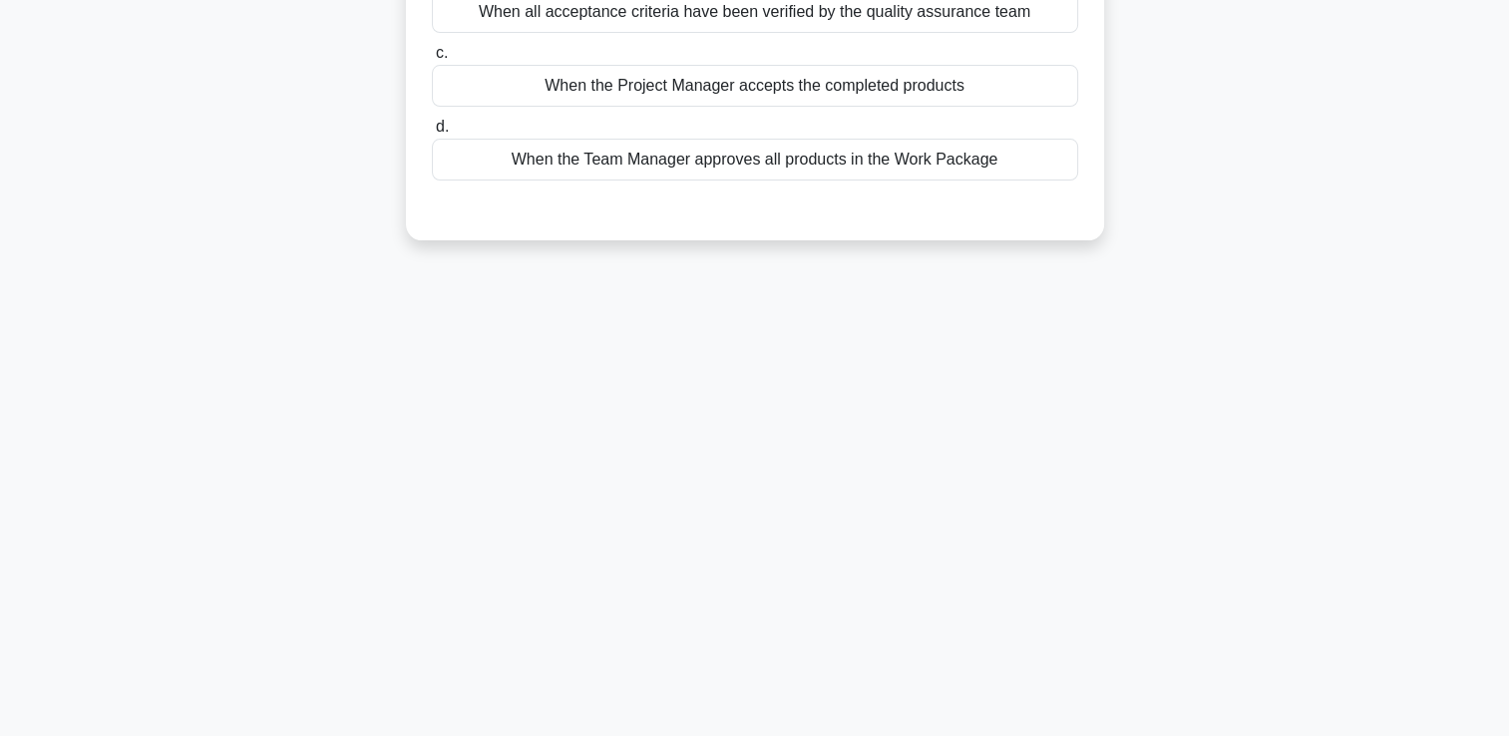
scroll to position [0, 0]
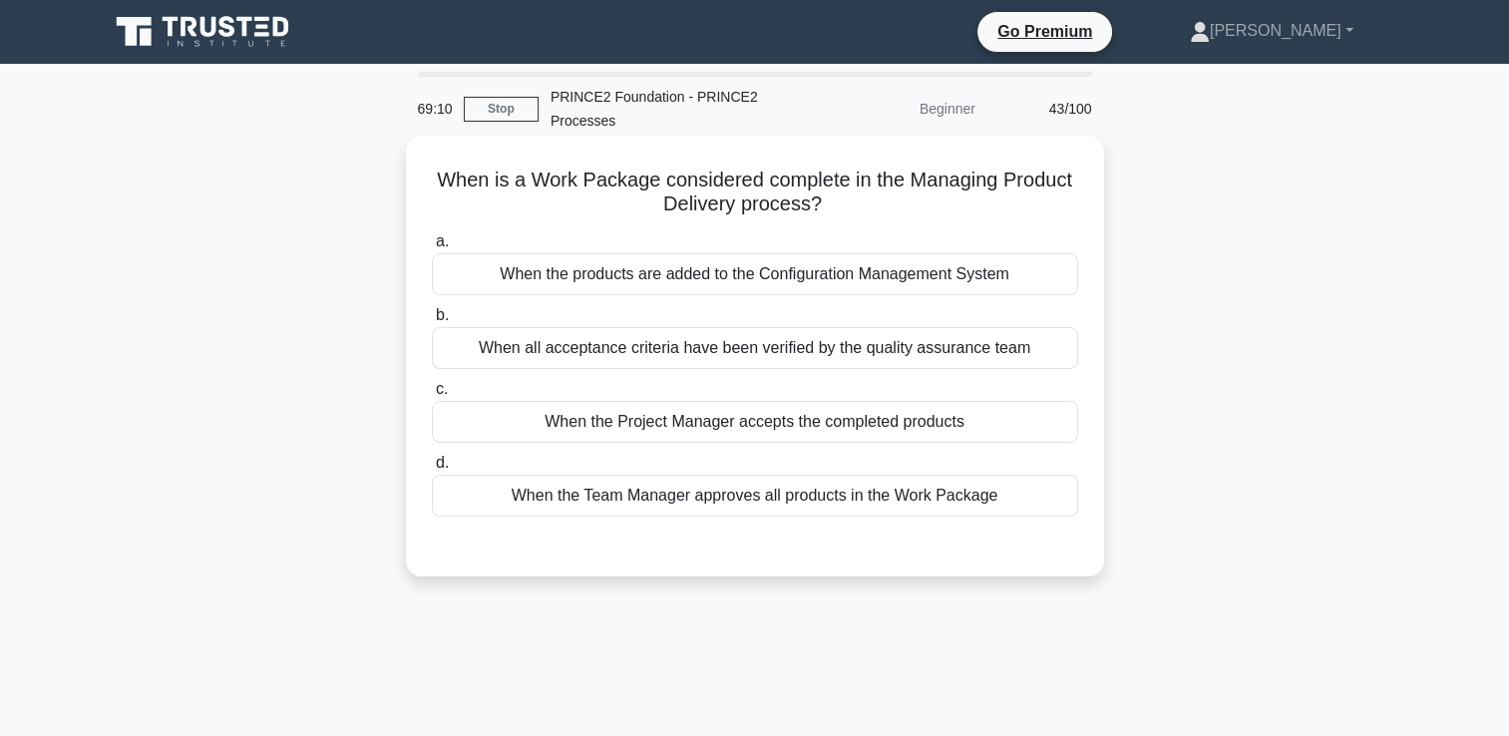
click at [967, 430] on div "When the Project Manager accepts the completed products" at bounding box center [755, 422] width 646 height 42
click at [432, 396] on input "c. When the Project Manager accepts the completed products" at bounding box center [432, 389] width 0 height 13
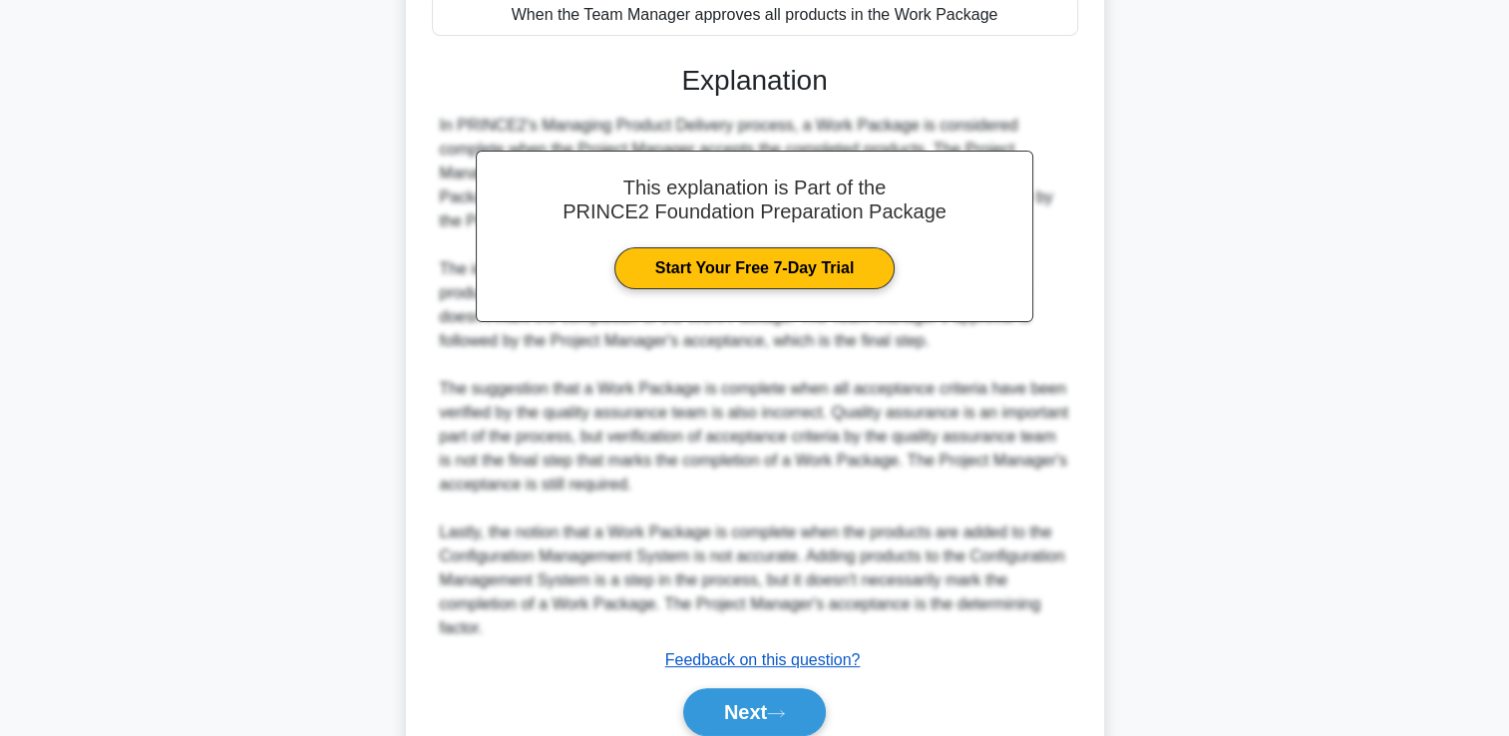
scroll to position [499, 0]
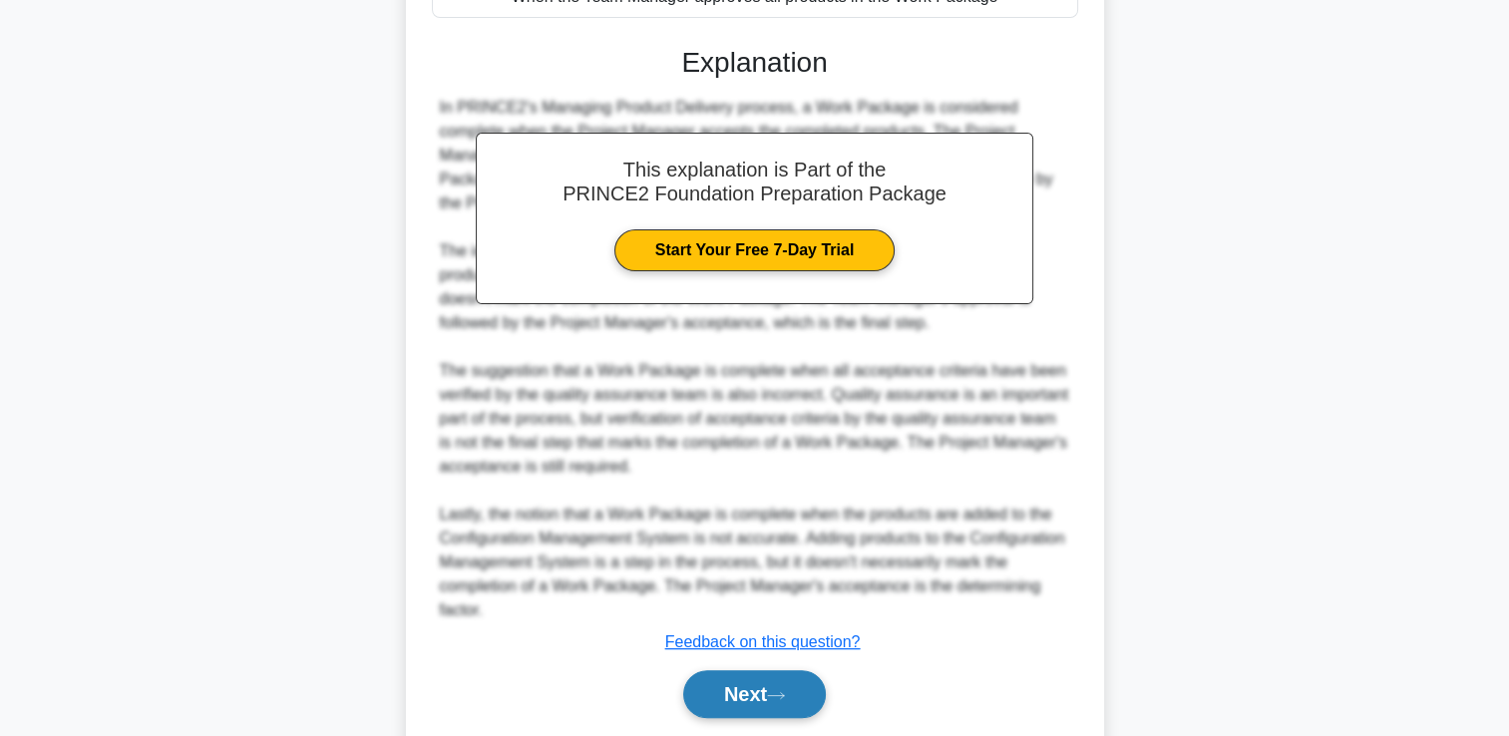
click at [764, 691] on button "Next" at bounding box center [754, 694] width 143 height 48
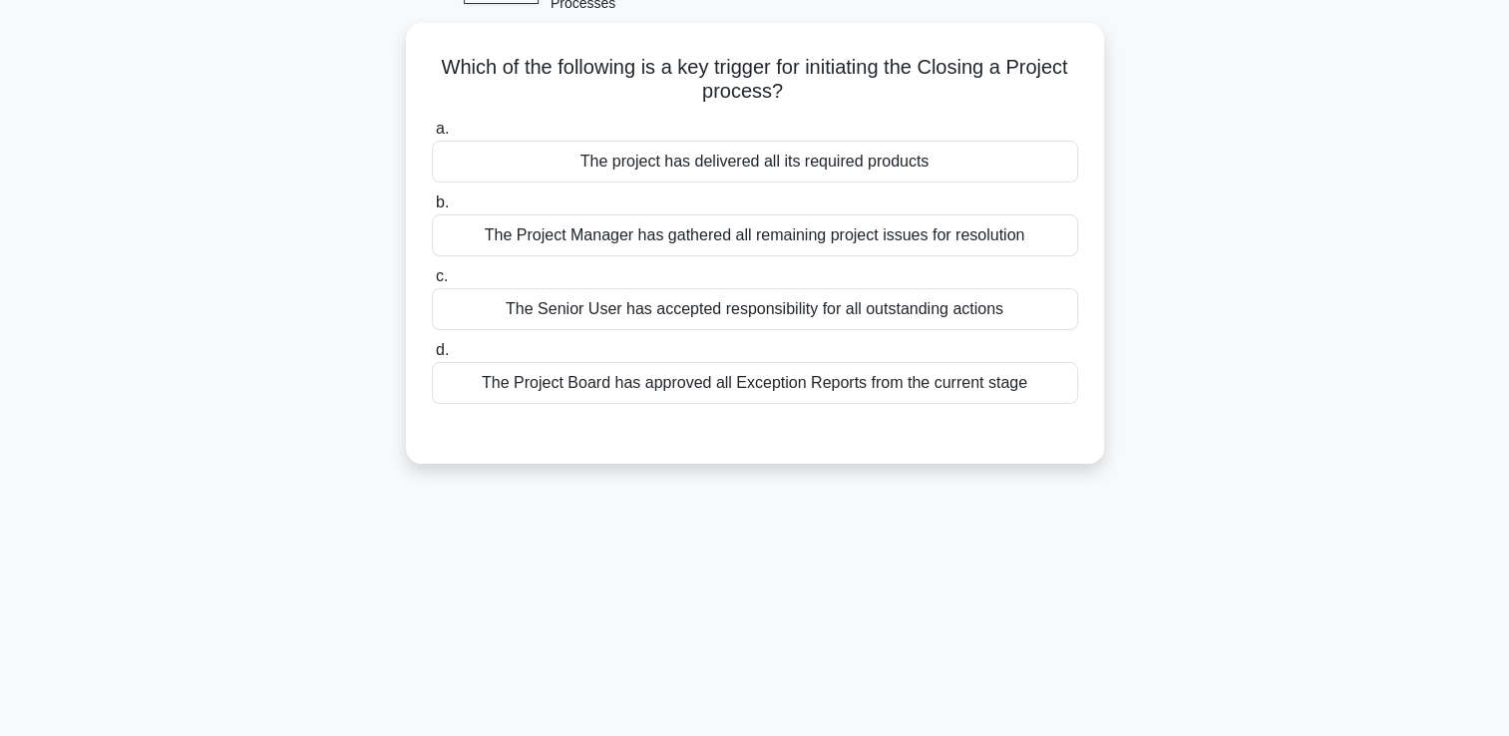
scroll to position [42, 0]
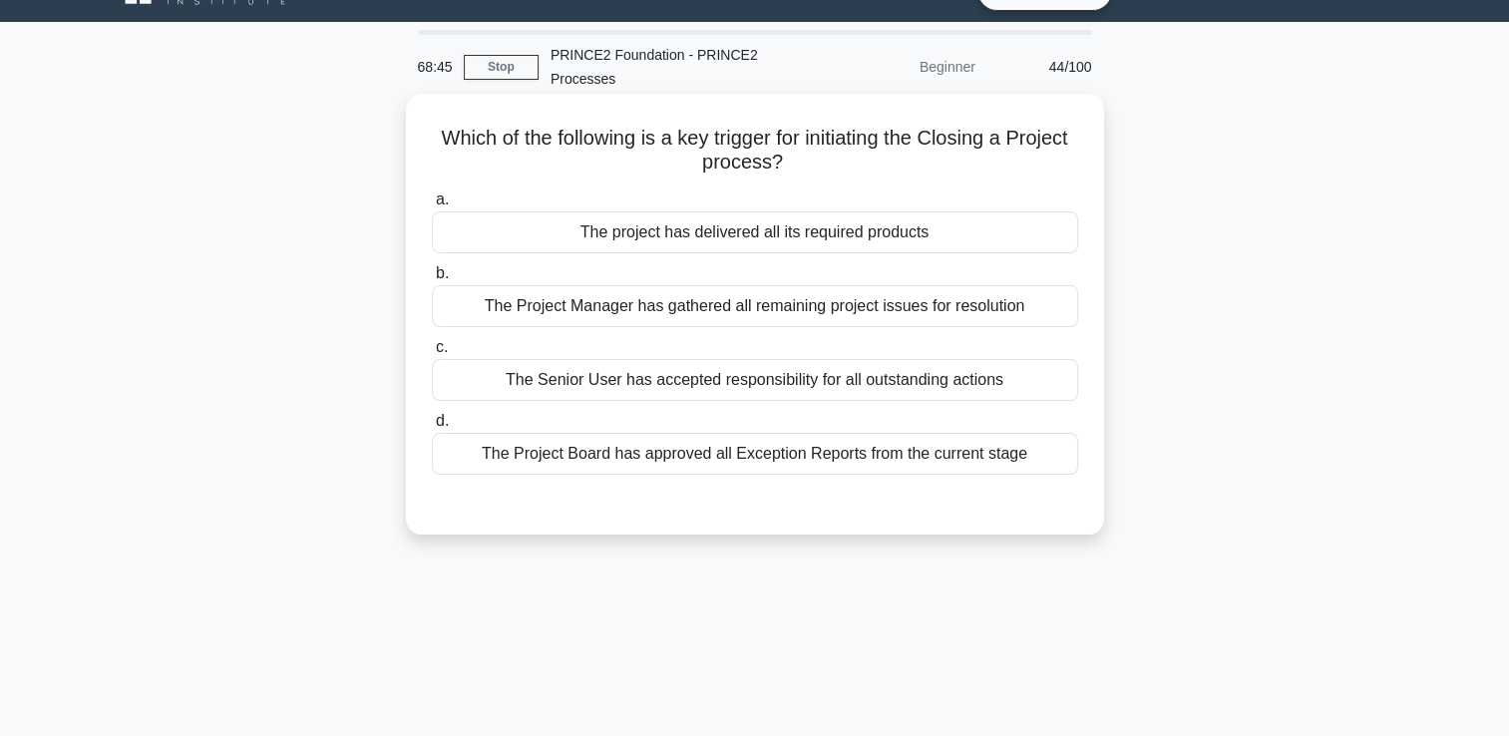
click at [981, 240] on div "The project has delivered all its required products" at bounding box center [755, 232] width 646 height 42
click at [432, 206] on input "a. The project has delivered all its required products" at bounding box center [432, 199] width 0 height 13
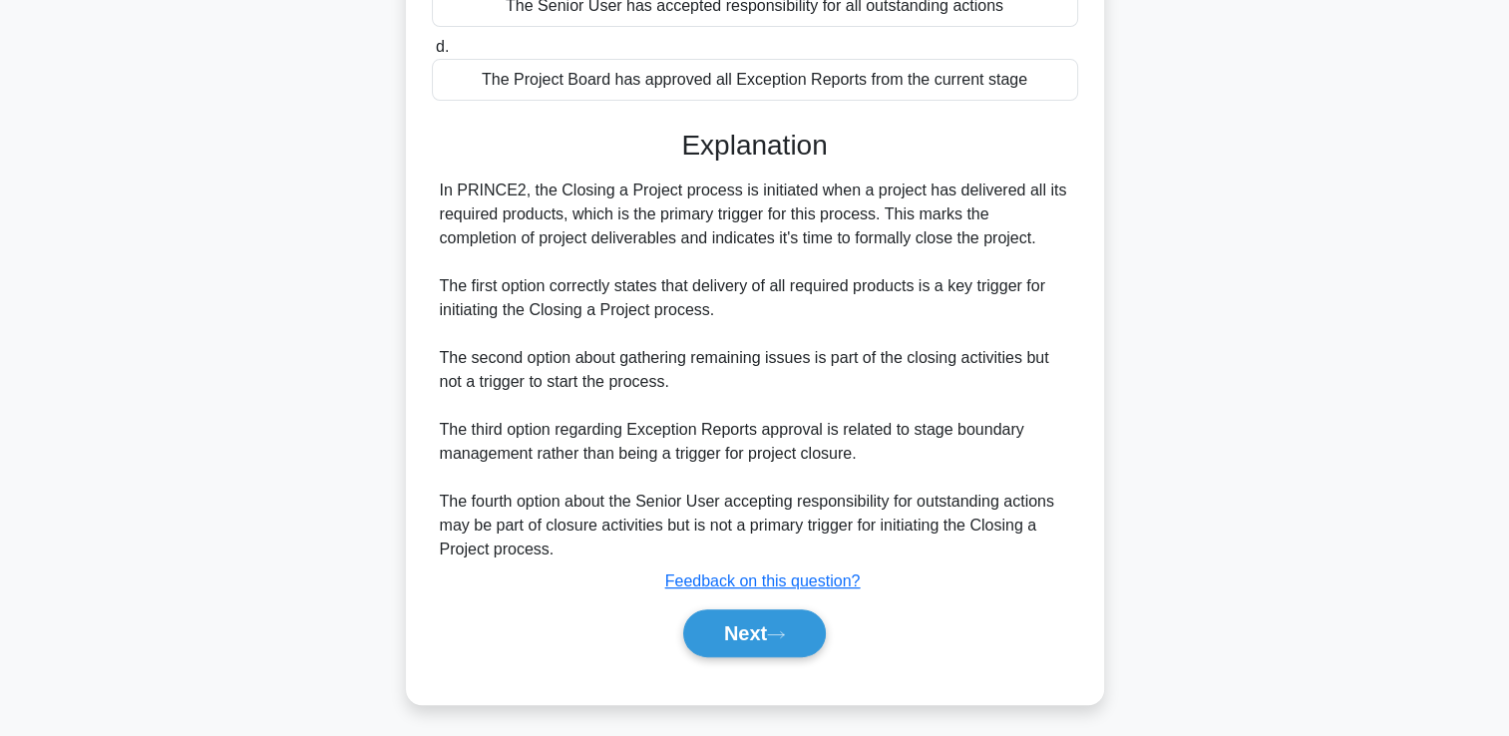
scroll to position [420, 0]
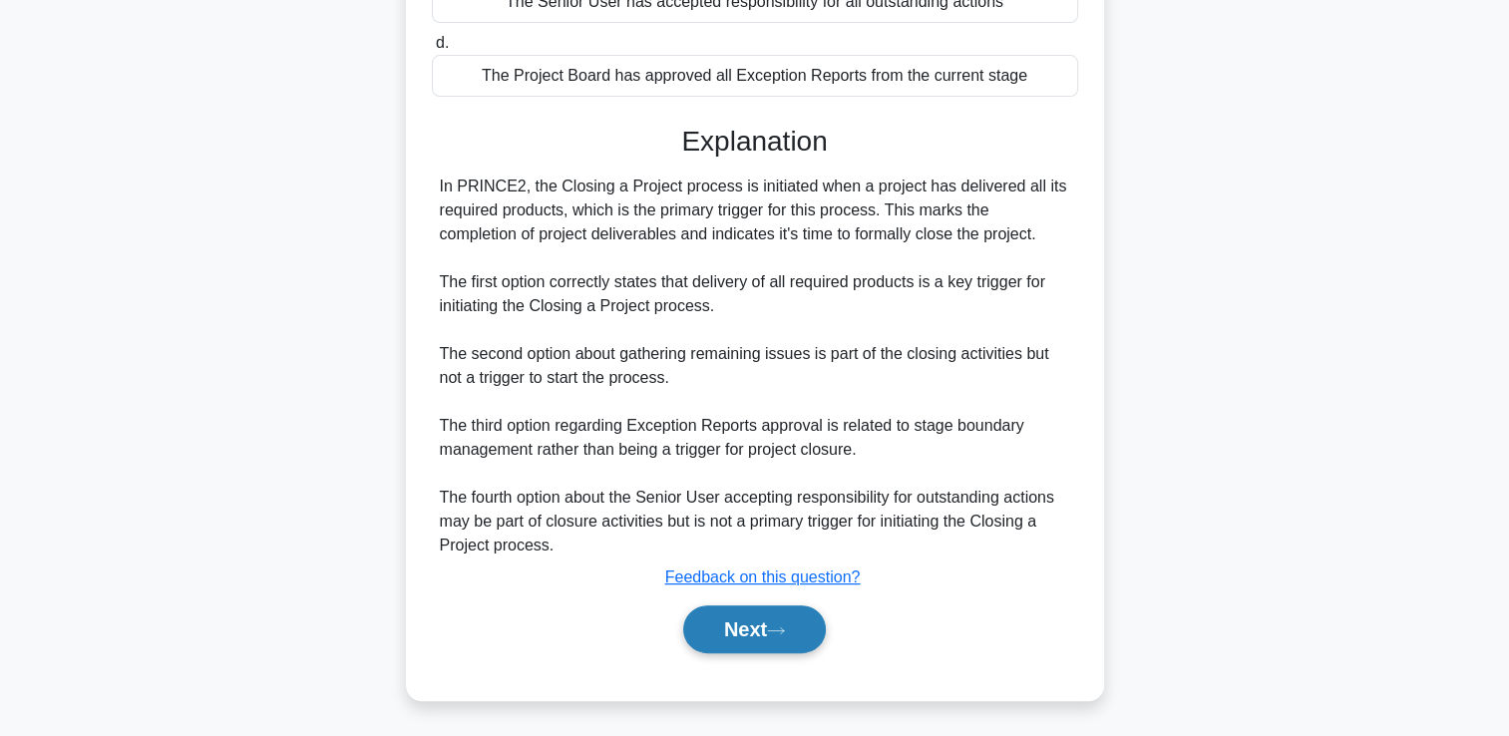
click at [814, 627] on button "Next" at bounding box center [754, 629] width 143 height 48
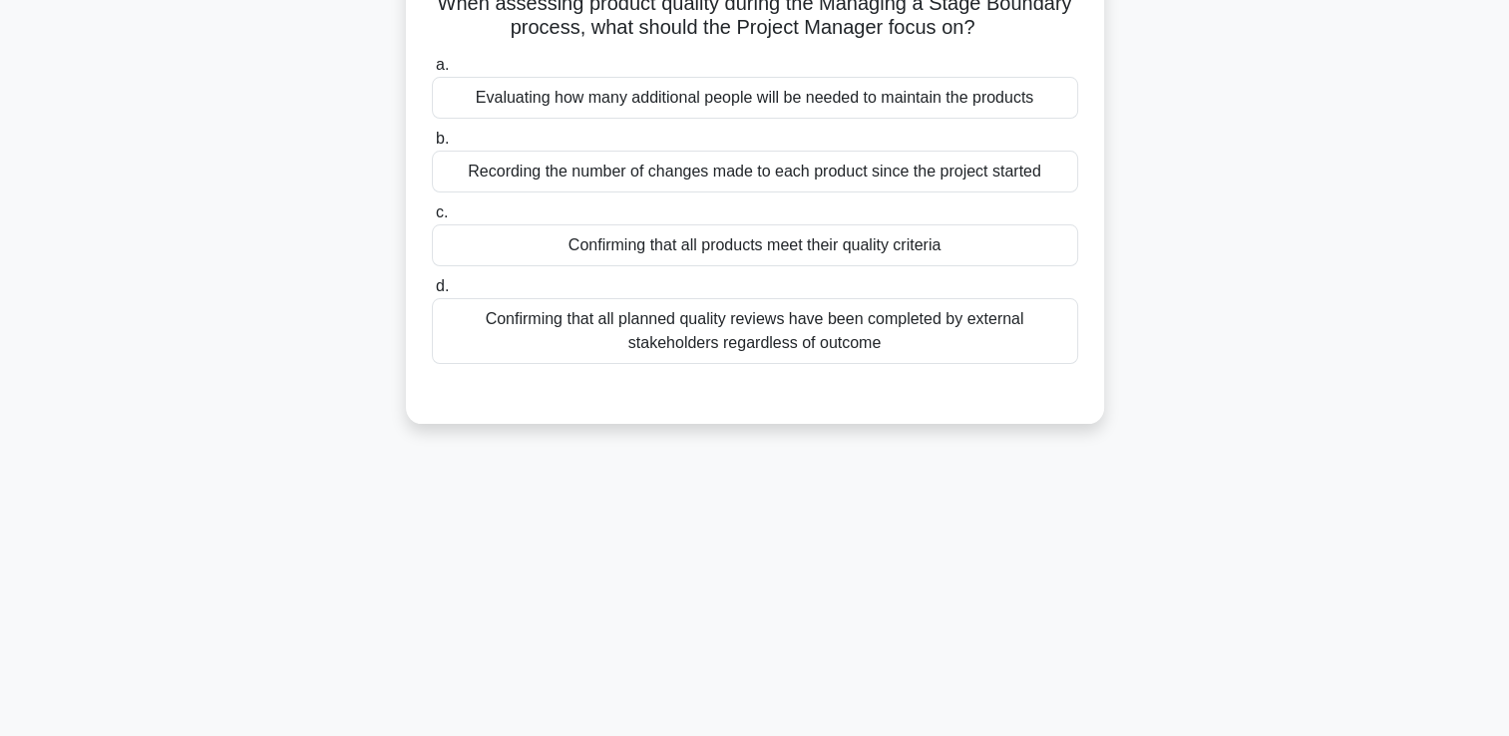
scroll to position [0, 0]
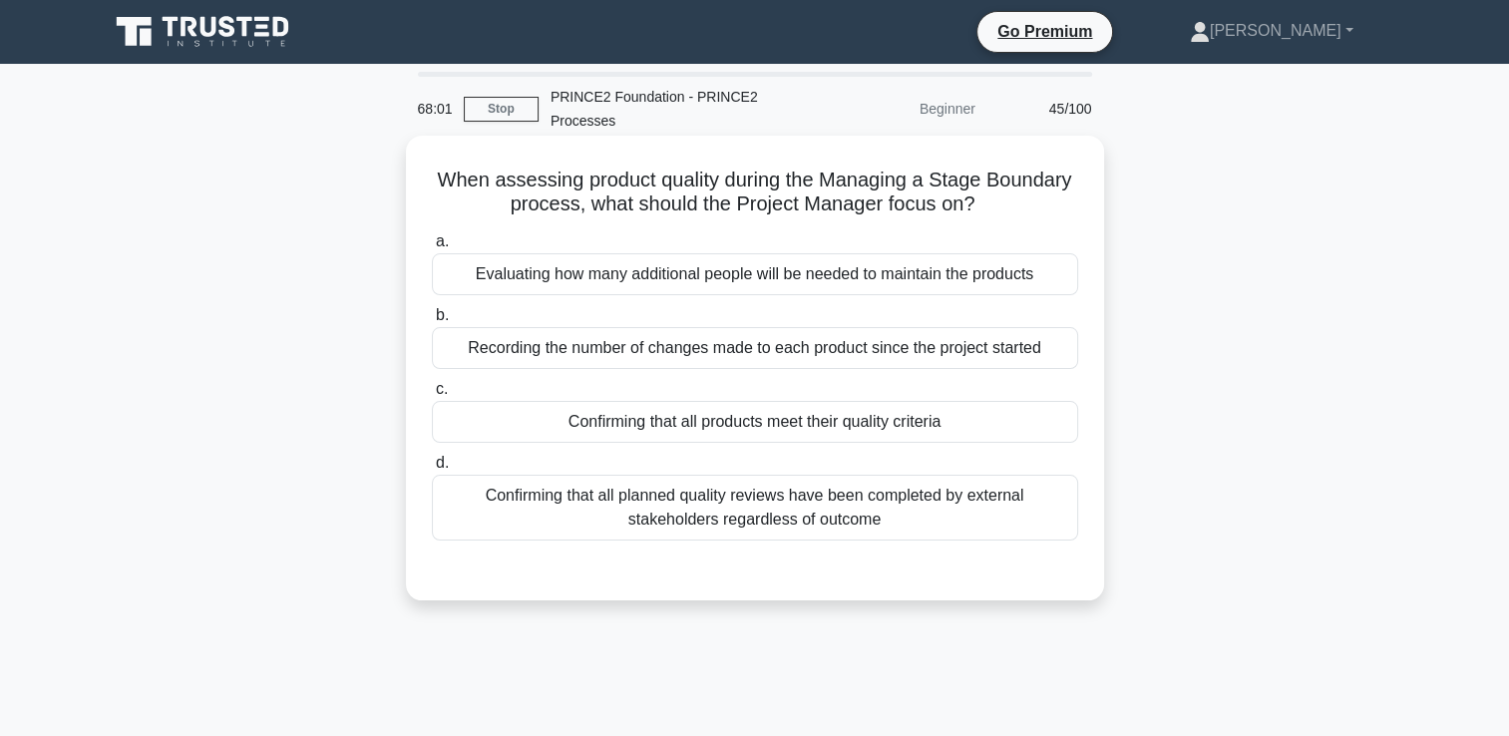
click at [687, 415] on div "Confirming that all products meet their quality criteria" at bounding box center [755, 422] width 646 height 42
click at [432, 396] on input "c. Confirming that all products meet their quality criteria" at bounding box center [432, 389] width 0 height 13
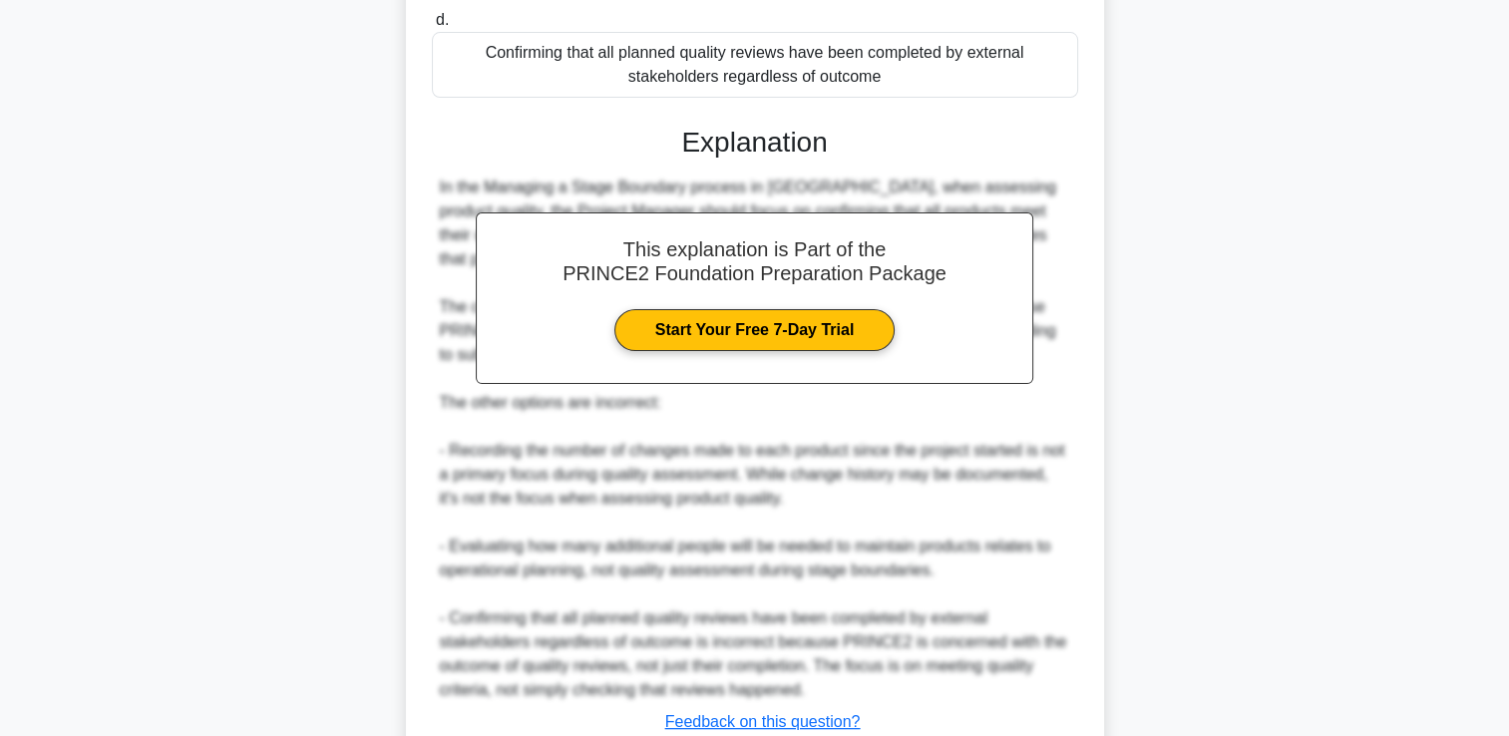
scroll to position [587, 0]
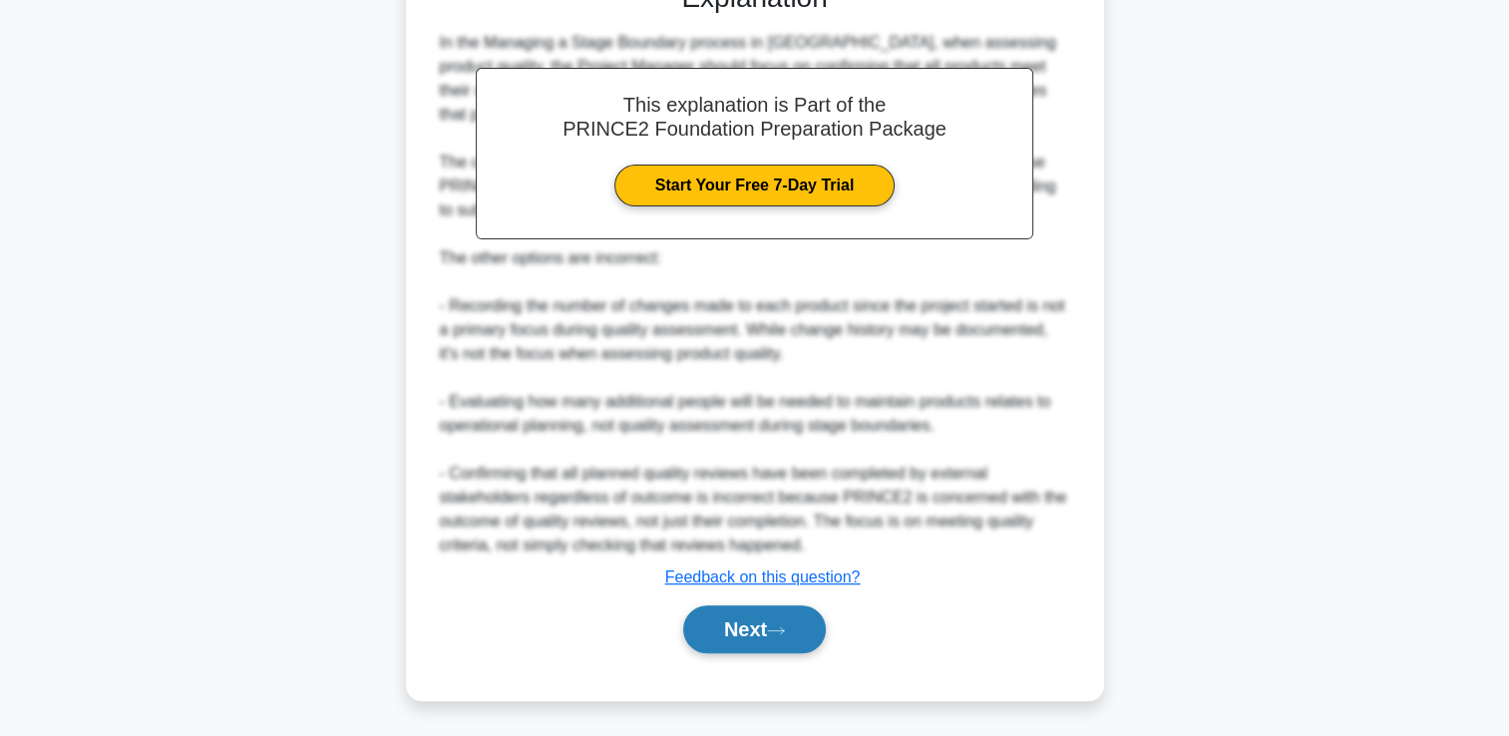
click at [772, 611] on button "Next" at bounding box center [754, 629] width 143 height 48
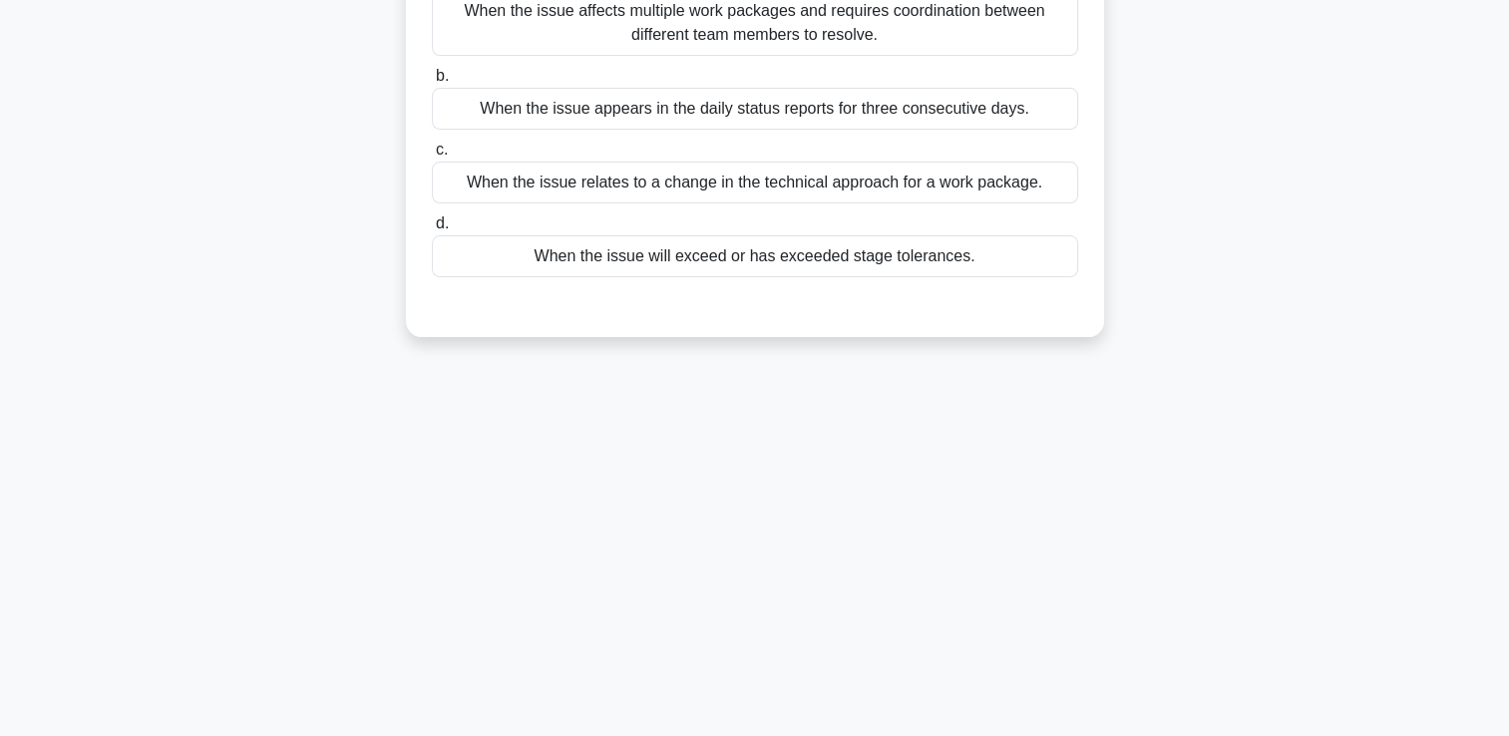
scroll to position [0, 0]
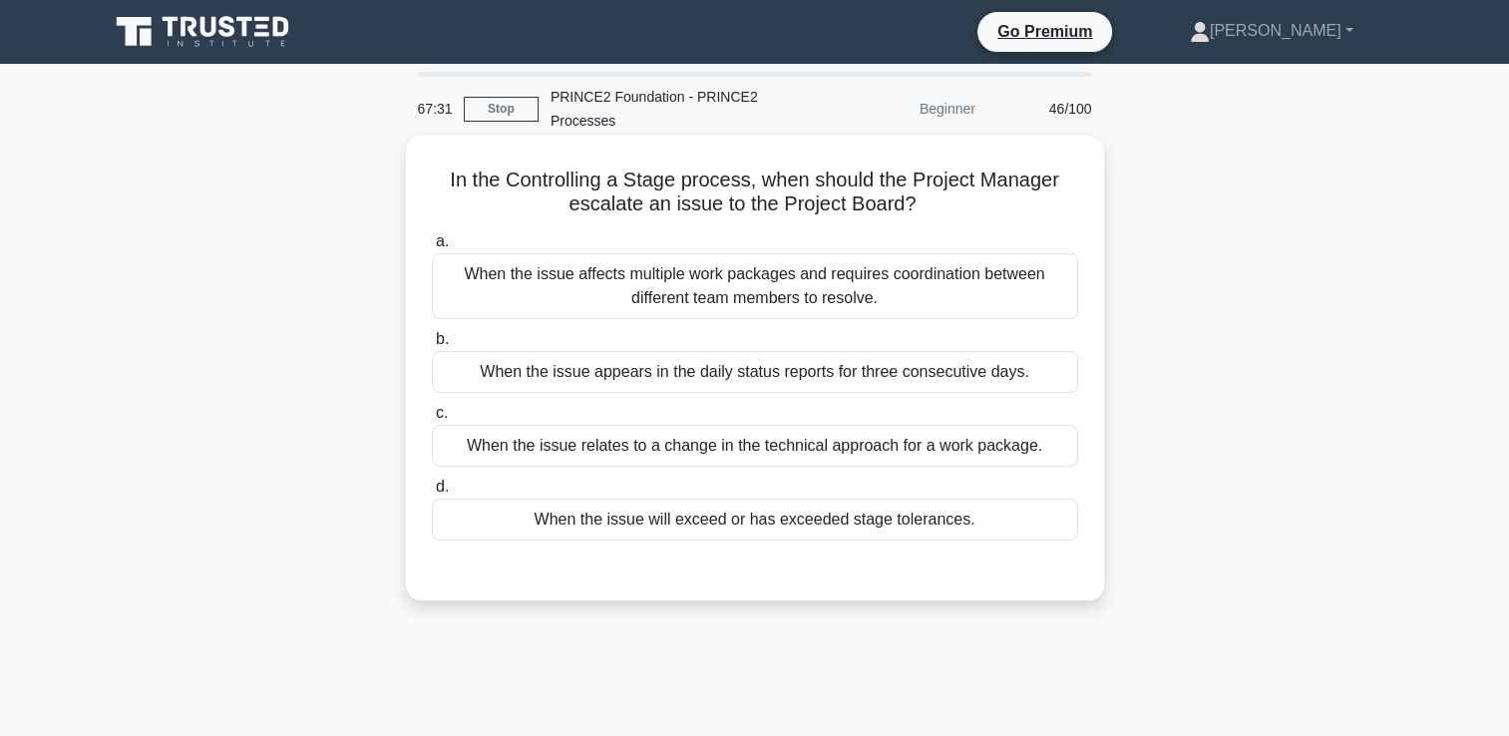
click at [826, 521] on div "When the issue will exceed or has exceeded stage tolerances." at bounding box center [755, 520] width 646 height 42
click at [432, 494] on input "d. When the issue will exceed or has exceeded stage tolerances." at bounding box center [432, 487] width 0 height 13
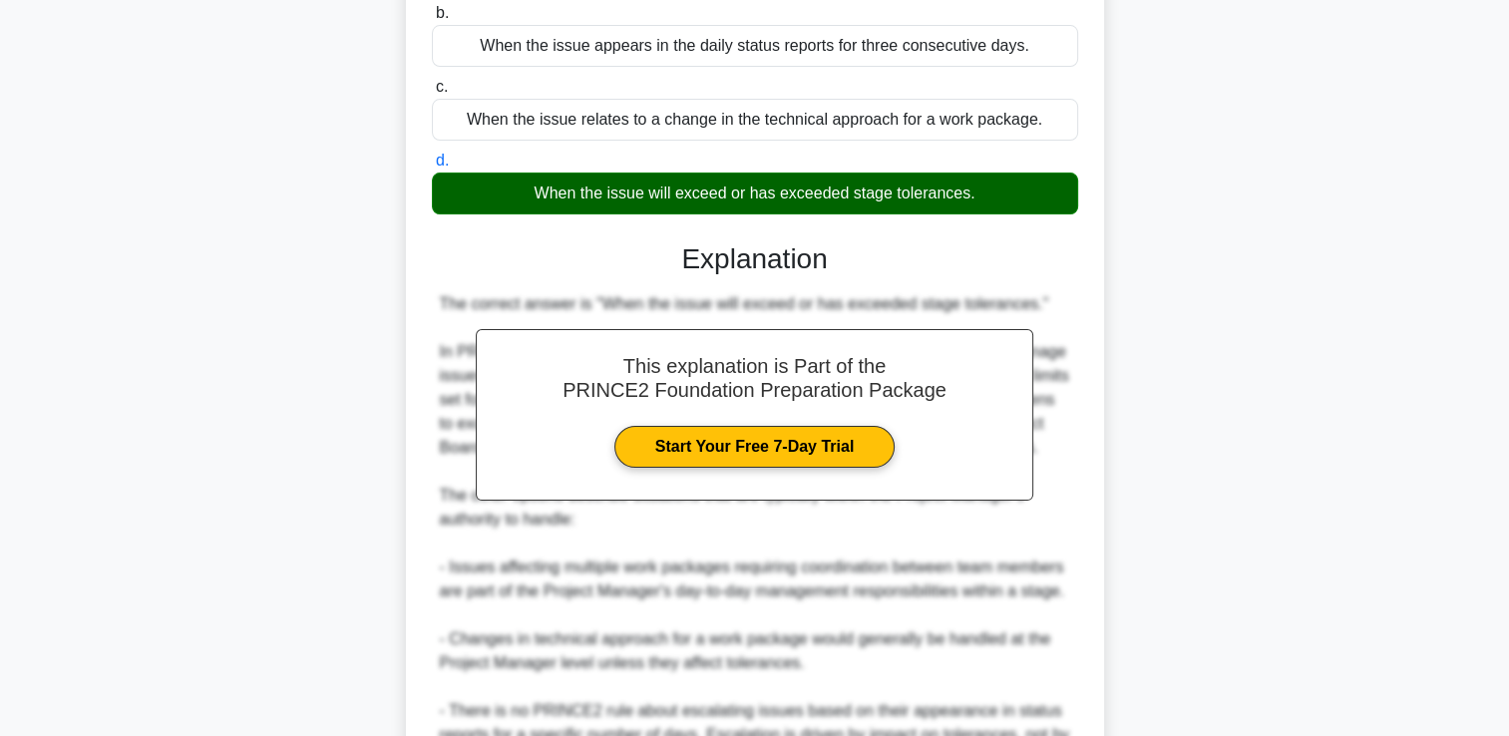
scroll to position [499, 0]
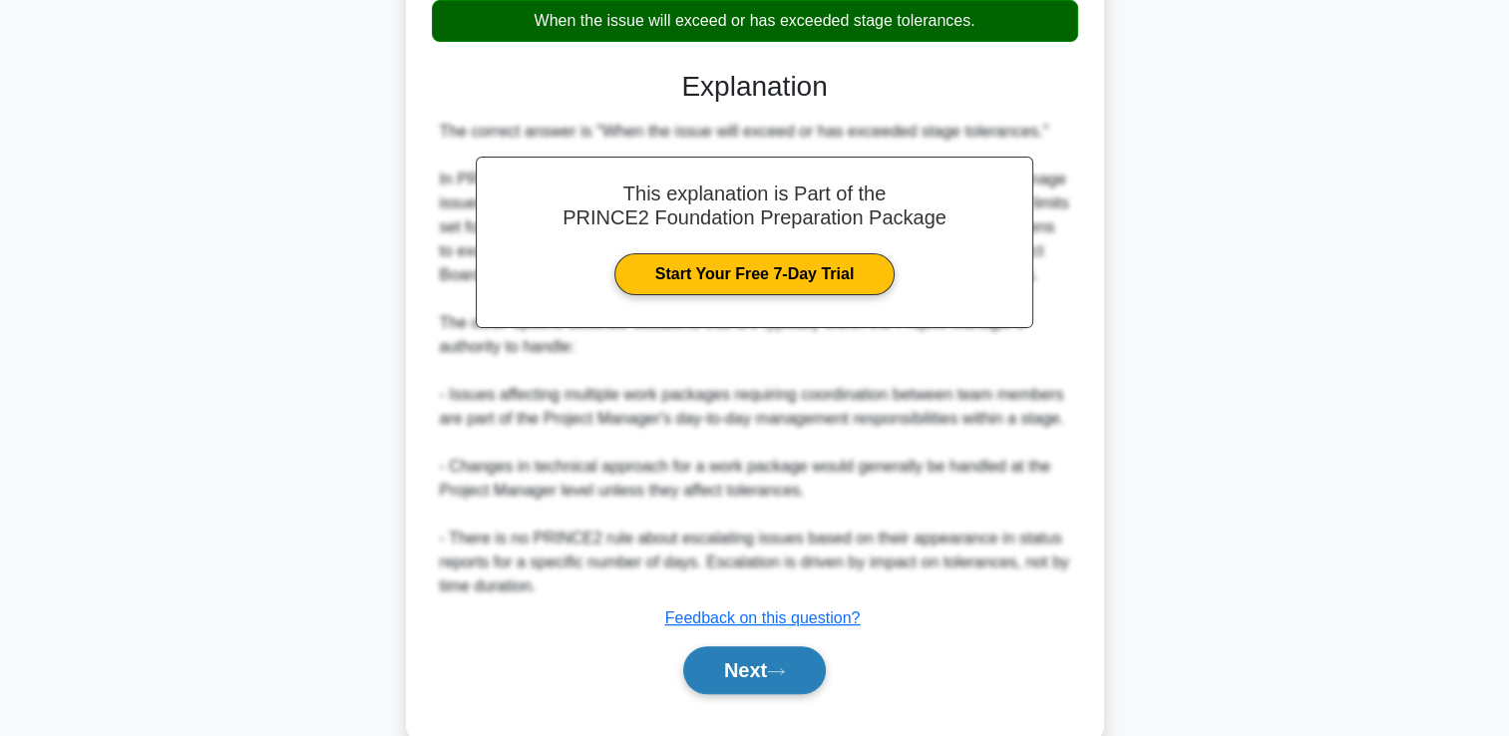
click at [747, 680] on button "Next" at bounding box center [754, 670] width 143 height 48
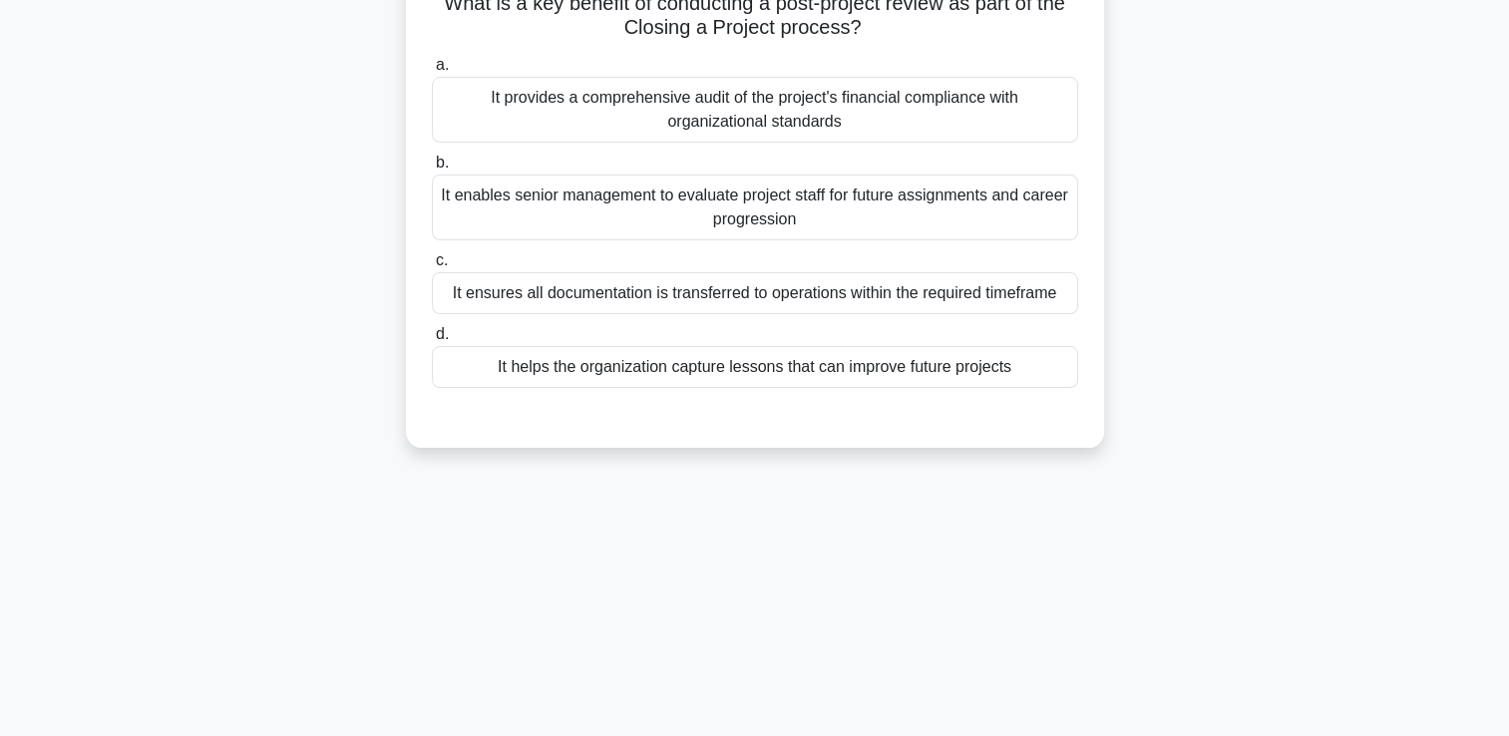
scroll to position [199, 0]
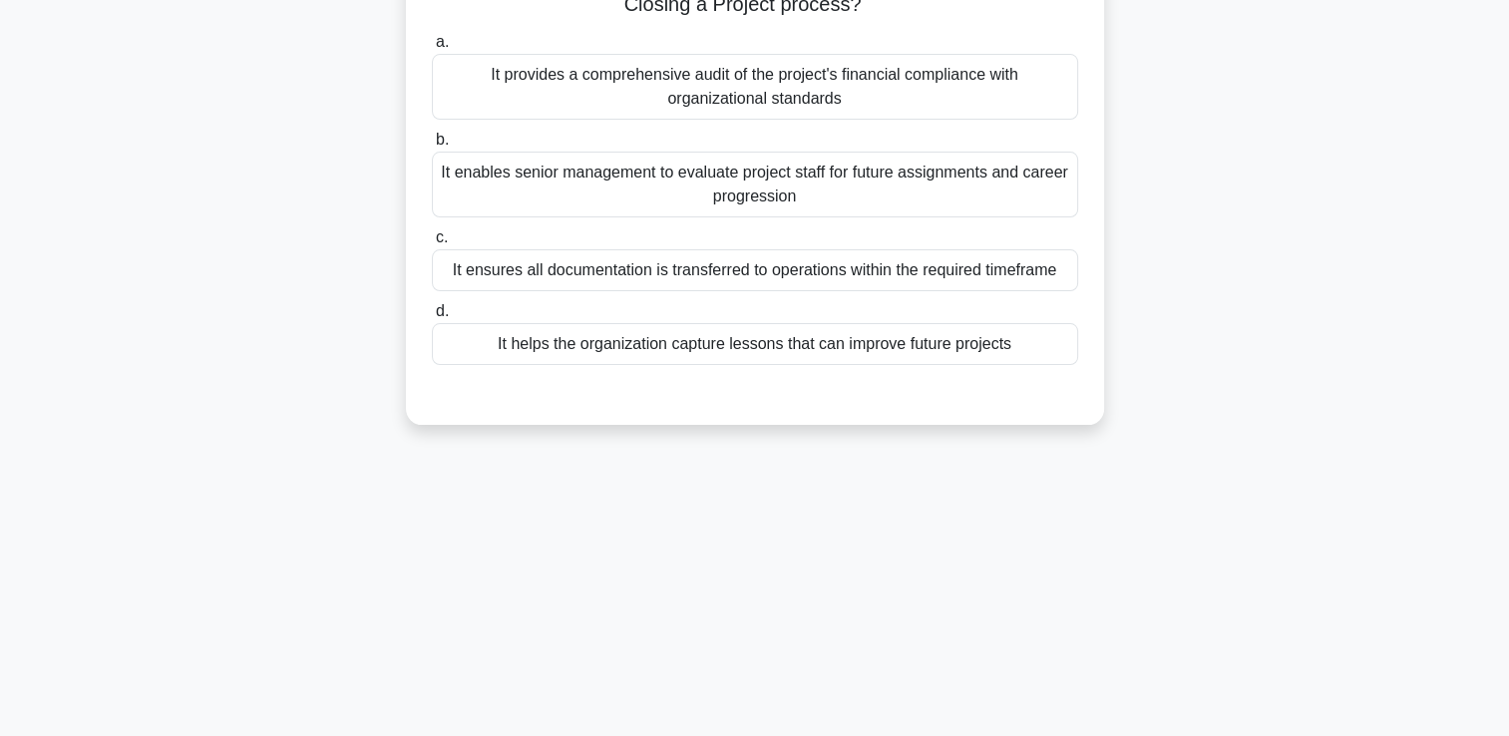
click at [831, 352] on div "It helps the organization capture lessons that can improve future projects" at bounding box center [755, 344] width 646 height 42
click at [432, 318] on input "d. It helps the organization capture lessons that can improve future projects" at bounding box center [432, 311] width 0 height 13
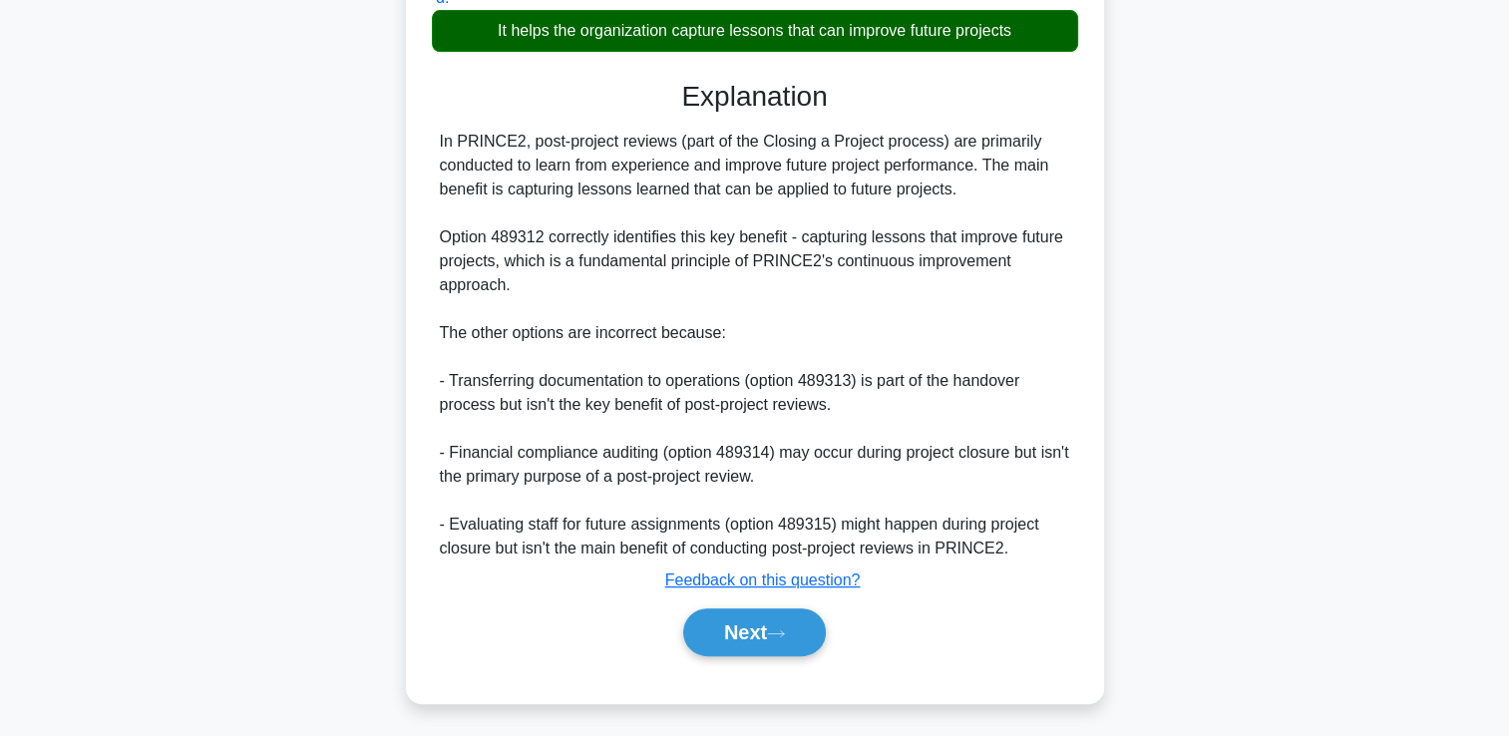
scroll to position [516, 0]
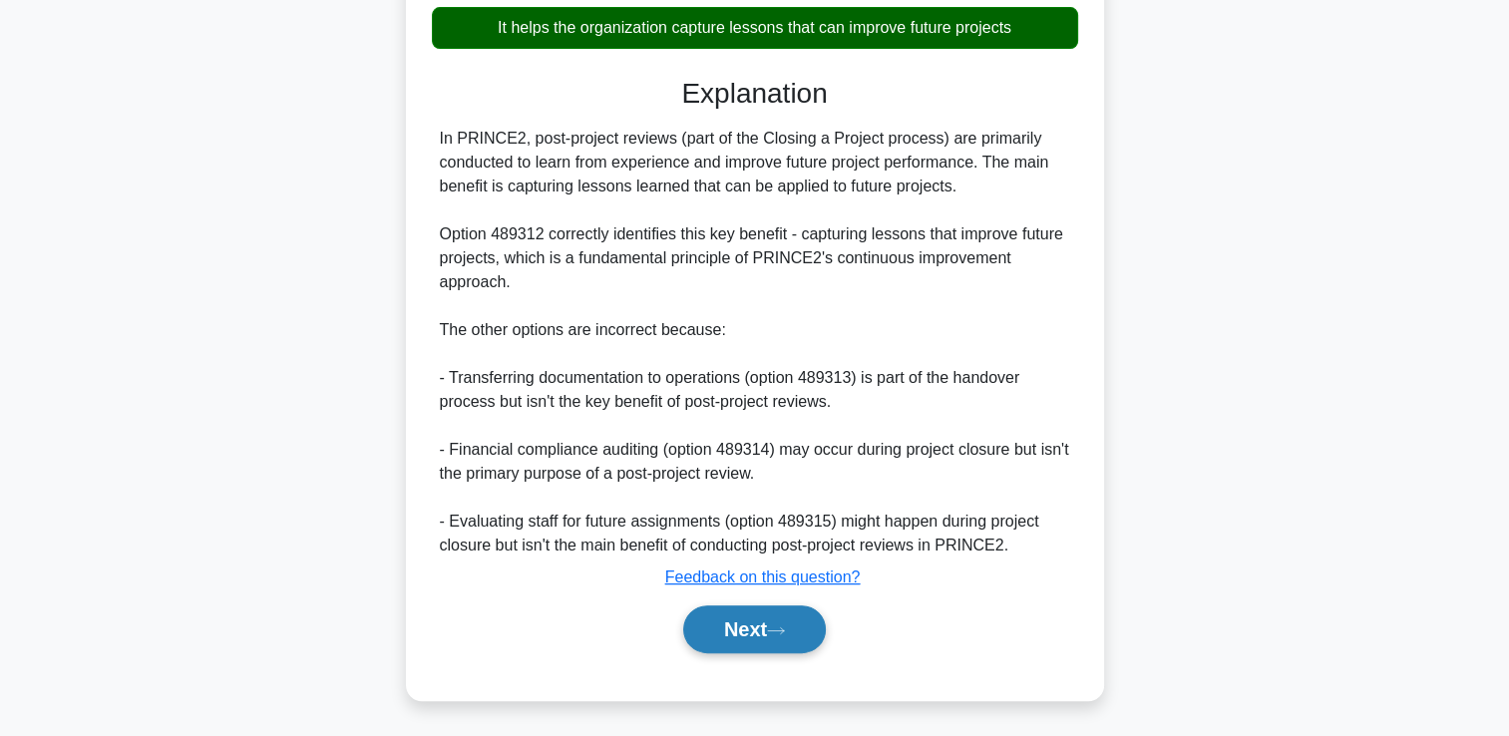
click at [720, 626] on button "Next" at bounding box center [754, 629] width 143 height 48
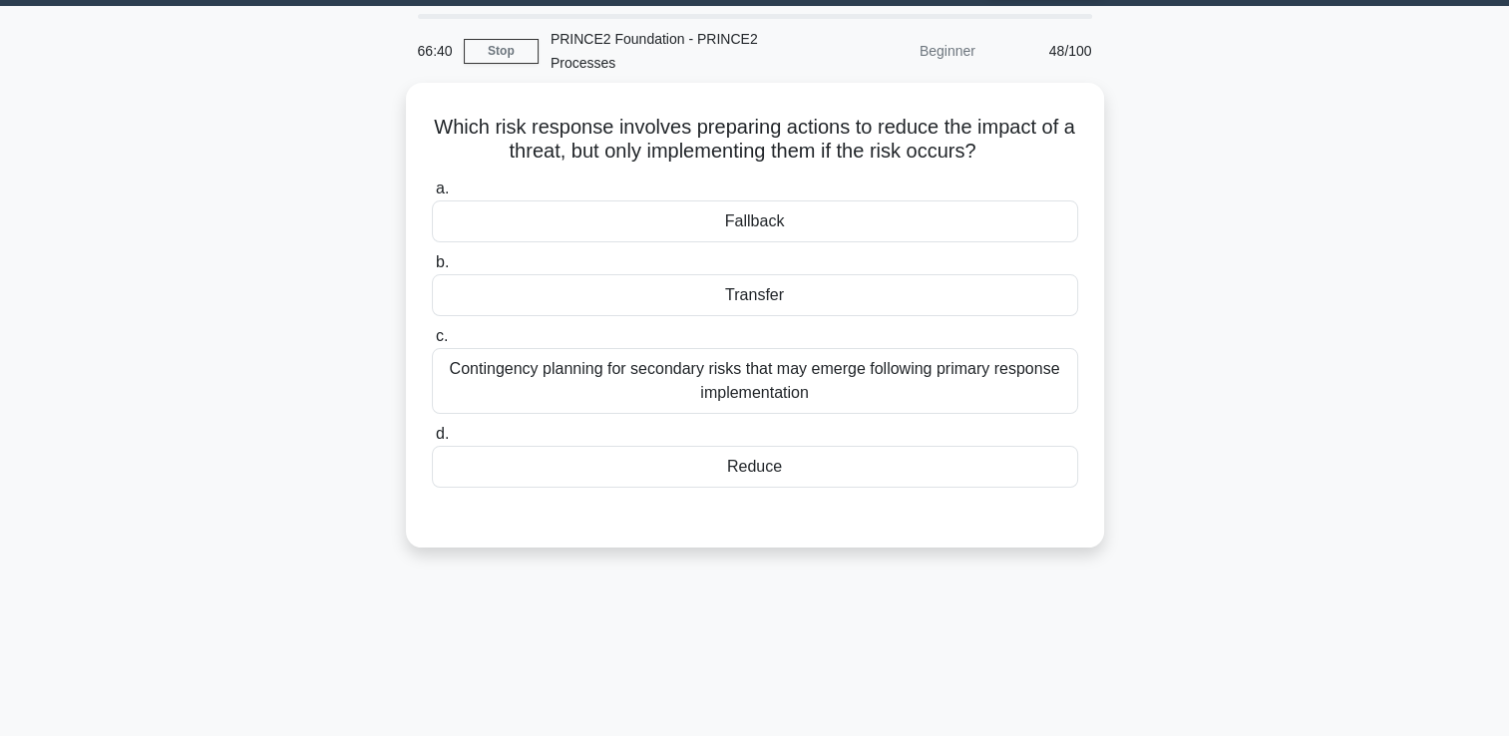
scroll to position [42, 0]
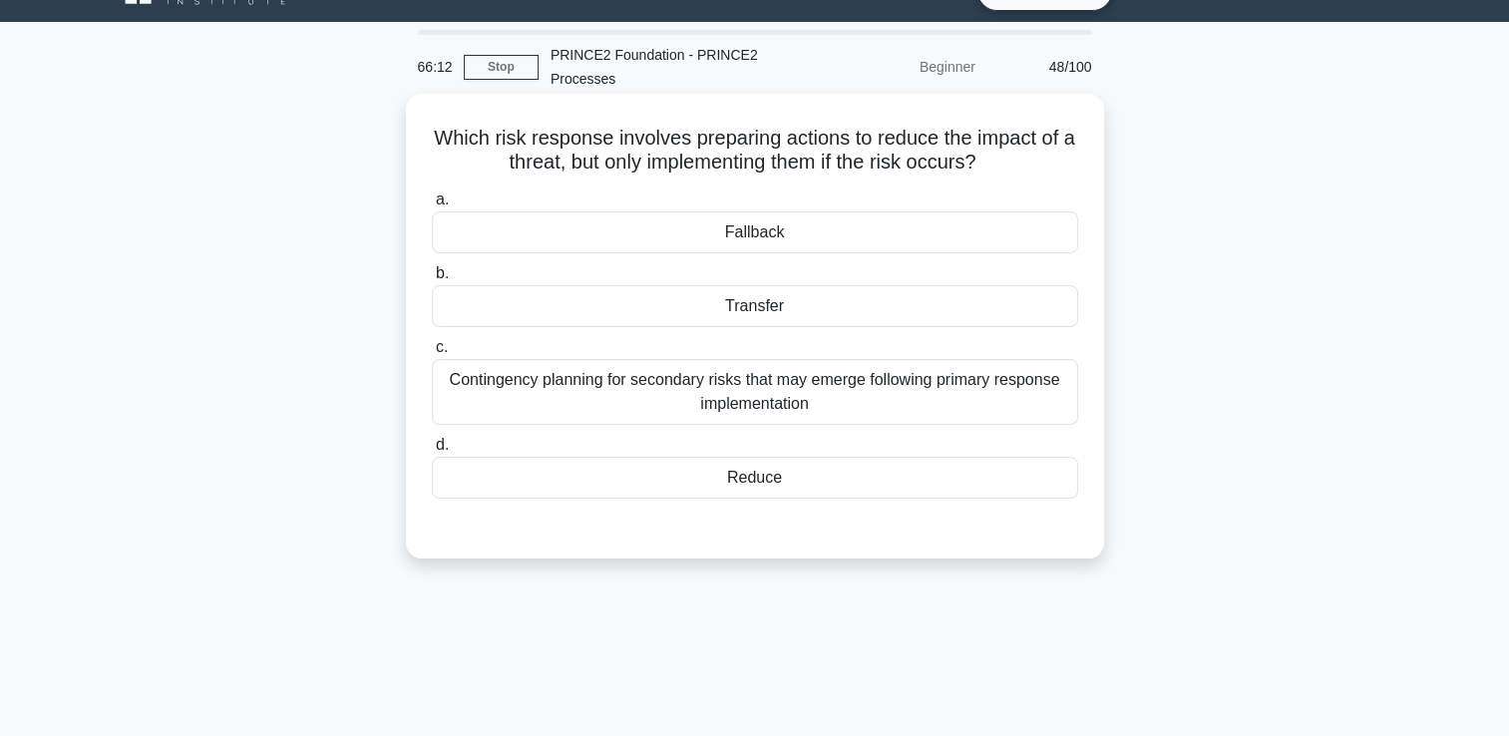
click at [801, 484] on div "Reduce" at bounding box center [755, 478] width 646 height 42
click at [432, 452] on input "d. Reduce" at bounding box center [432, 445] width 0 height 13
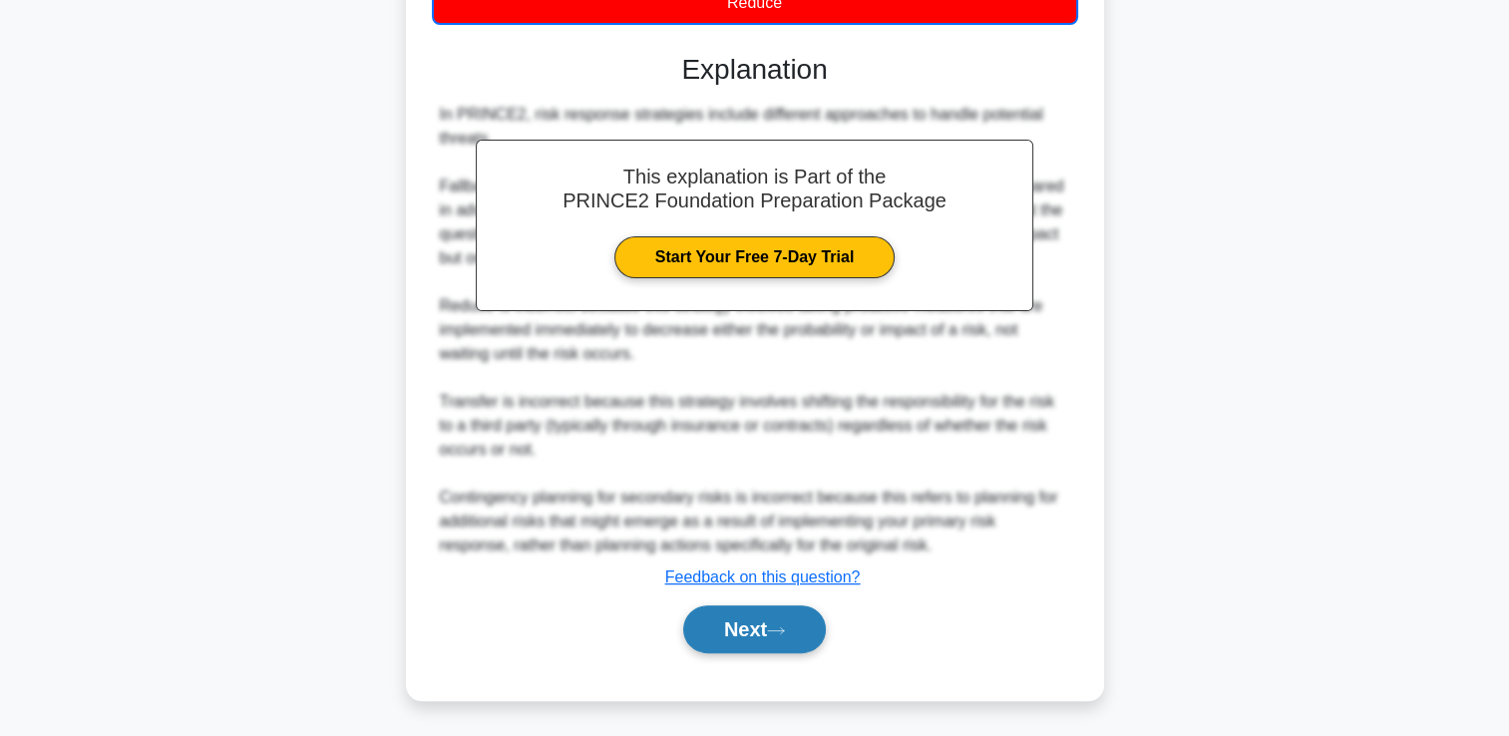
click at [782, 632] on icon at bounding box center [776, 630] width 18 height 11
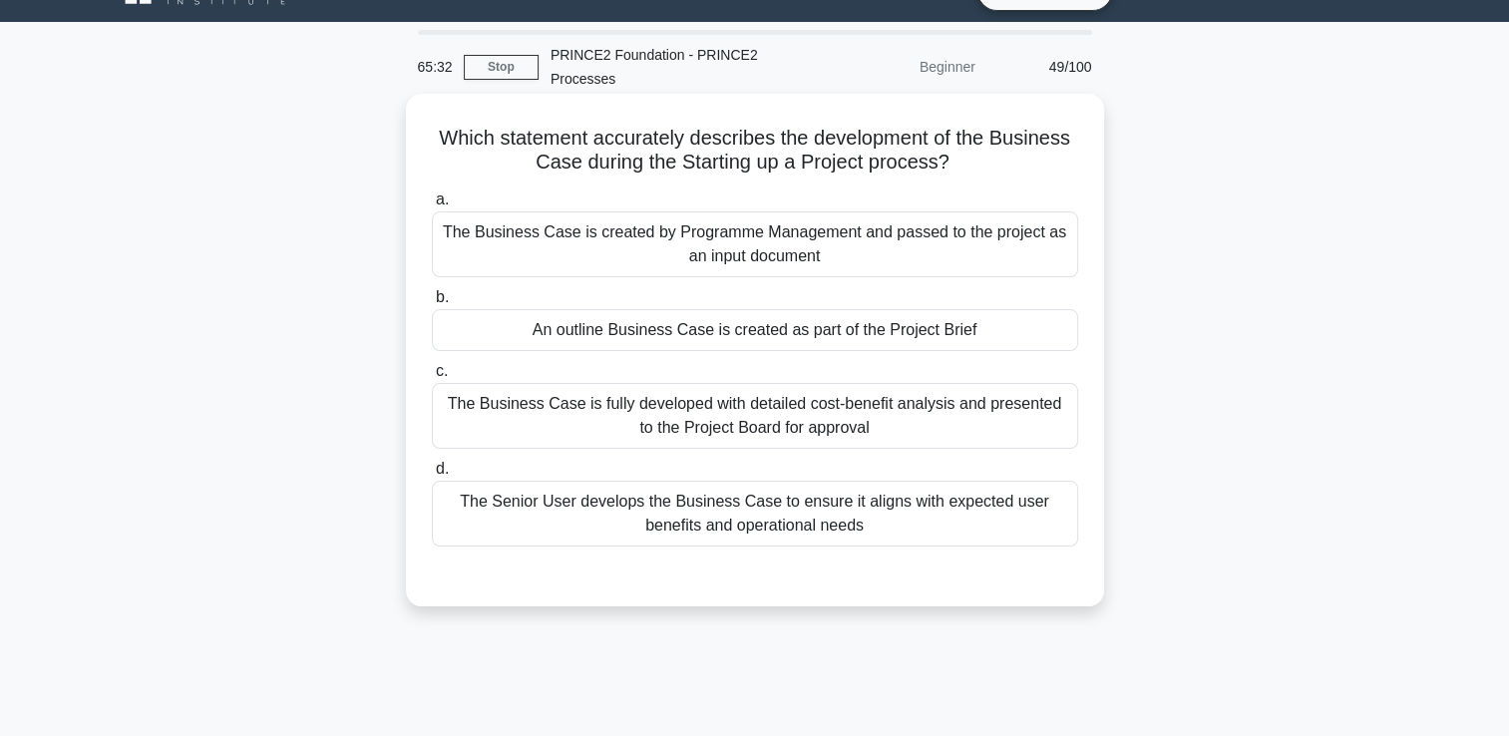
click at [830, 333] on div "An outline Business Case is created as part of the Project Brief" at bounding box center [755, 330] width 646 height 42
click at [432, 304] on input "b. An outline Business Case is created as part of the Project Brief" at bounding box center [432, 297] width 0 height 13
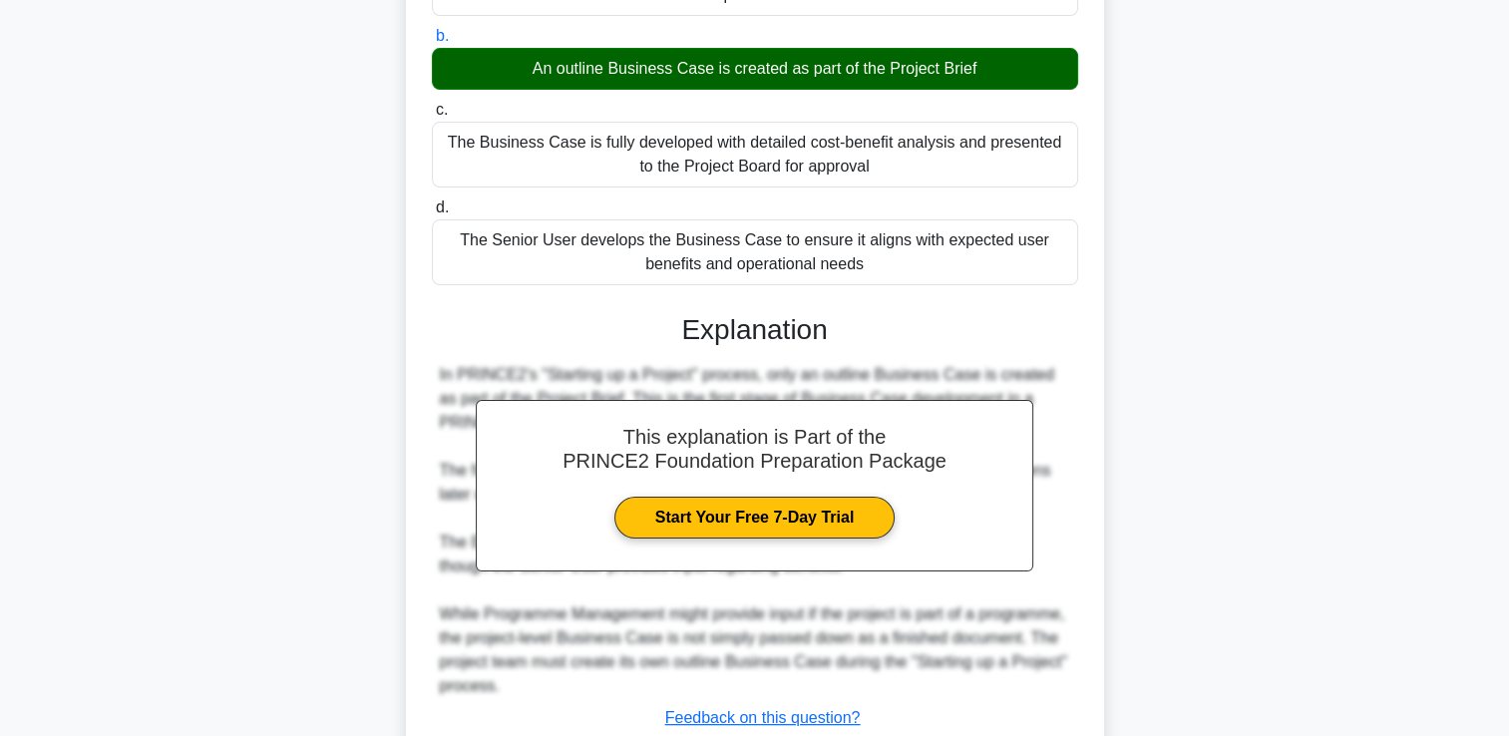
scroll to position [444, 0]
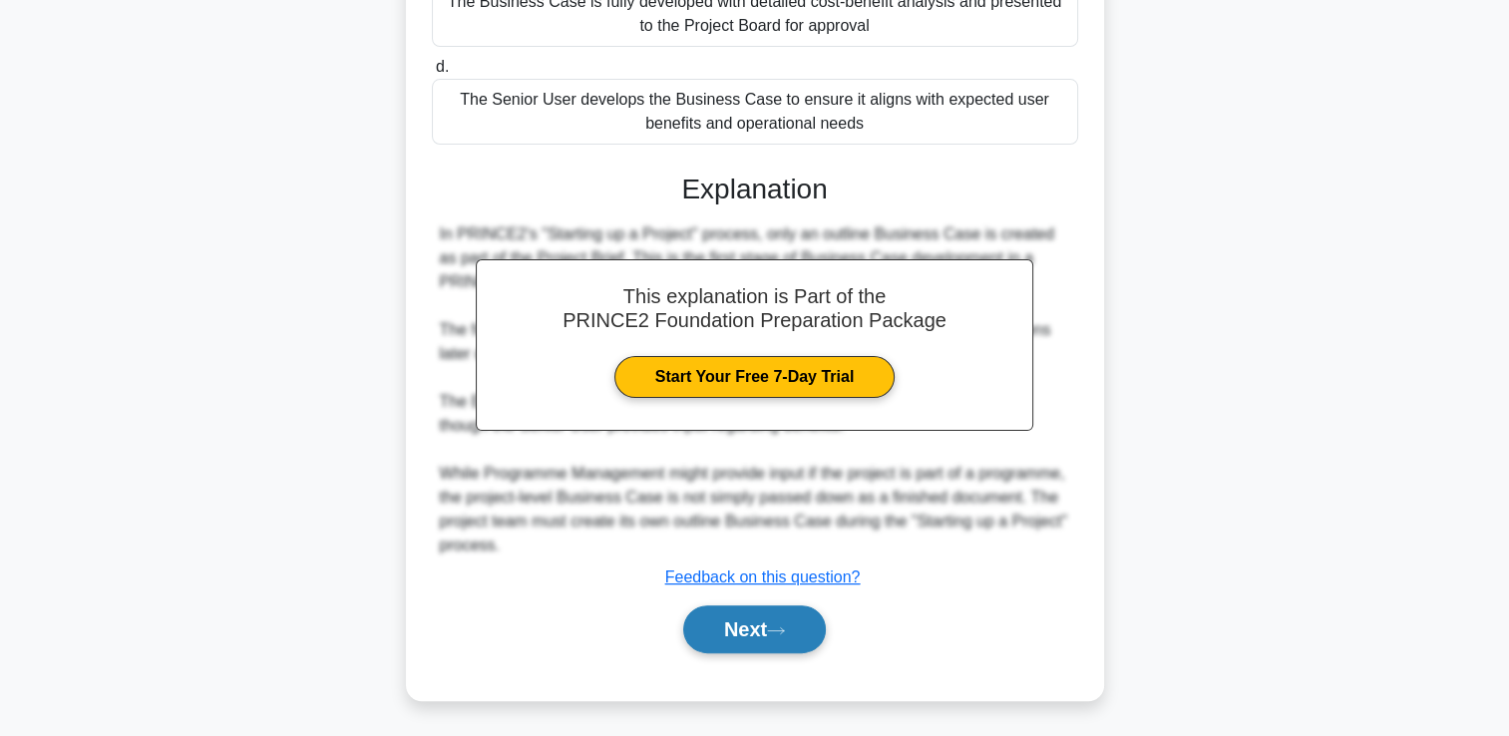
click at [771, 638] on button "Next" at bounding box center [754, 629] width 143 height 48
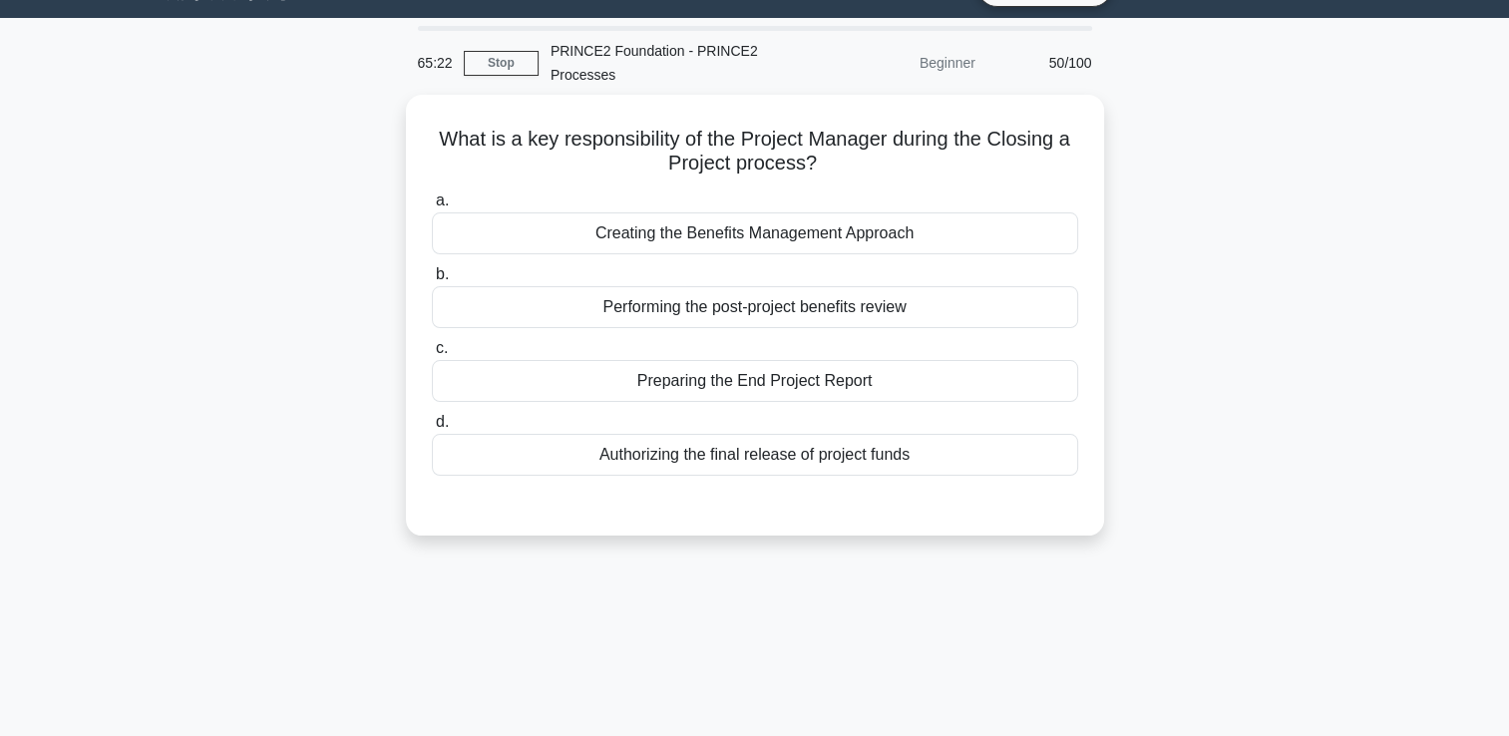
scroll to position [0, 0]
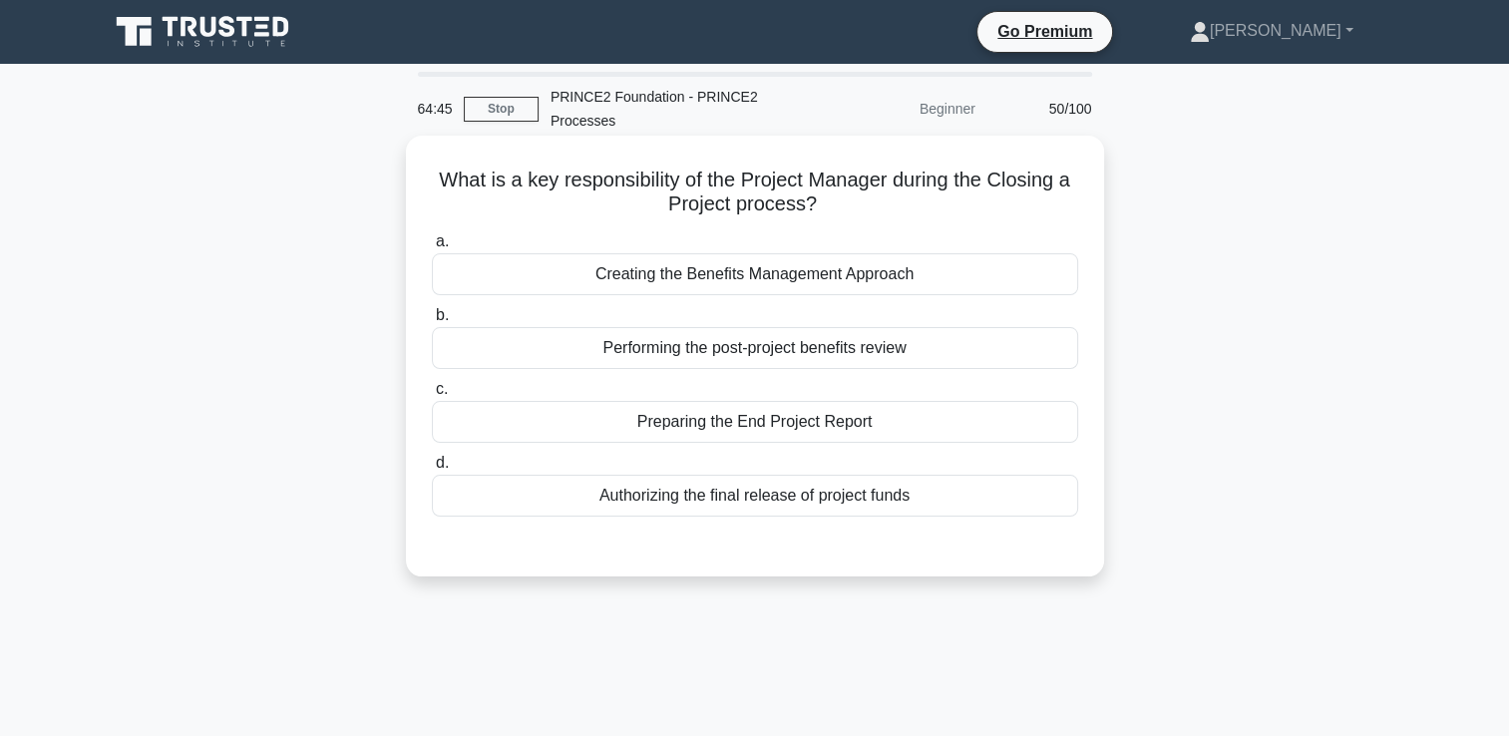
click at [893, 428] on div "Preparing the End Project Report" at bounding box center [755, 422] width 646 height 42
click at [432, 396] on input "c. Preparing the End Project Report" at bounding box center [432, 389] width 0 height 13
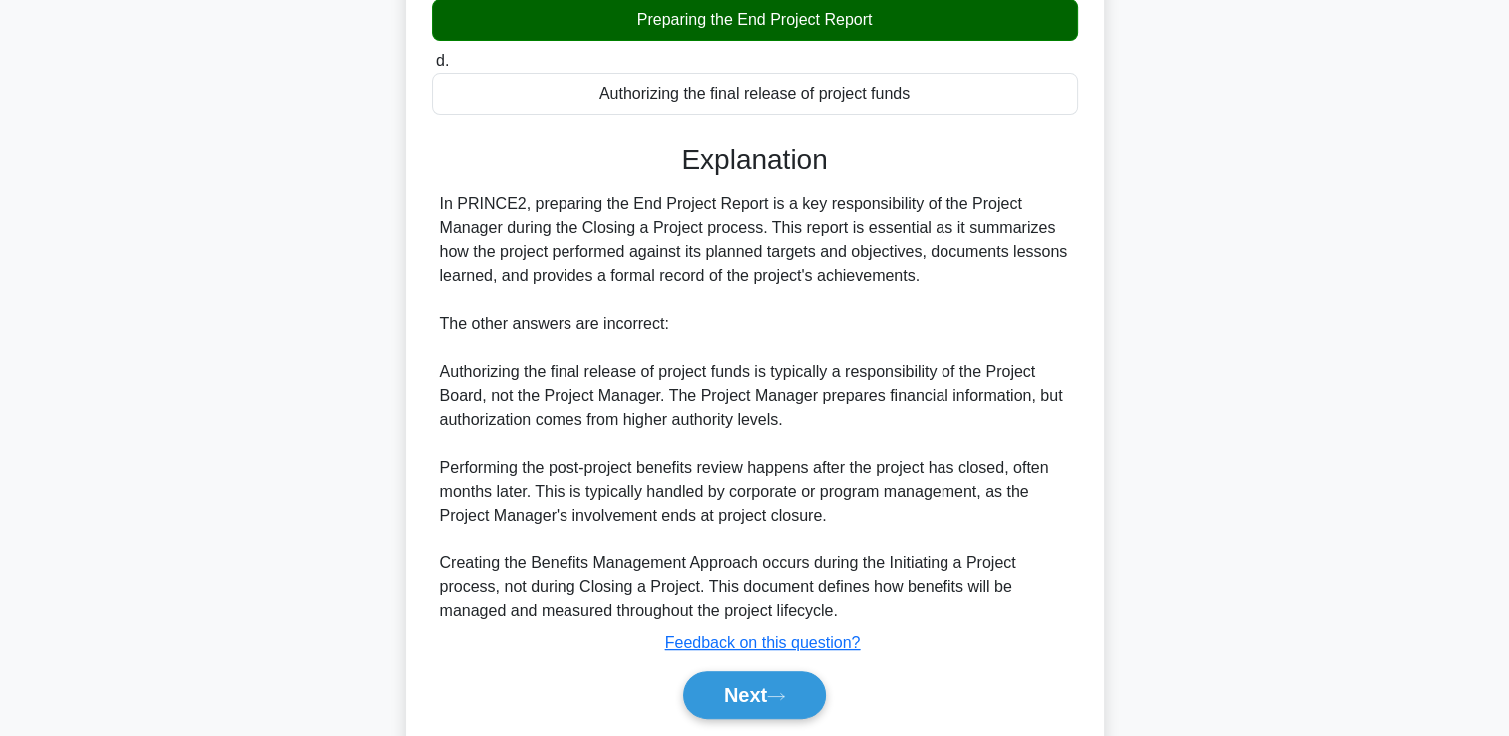
scroll to position [468, 0]
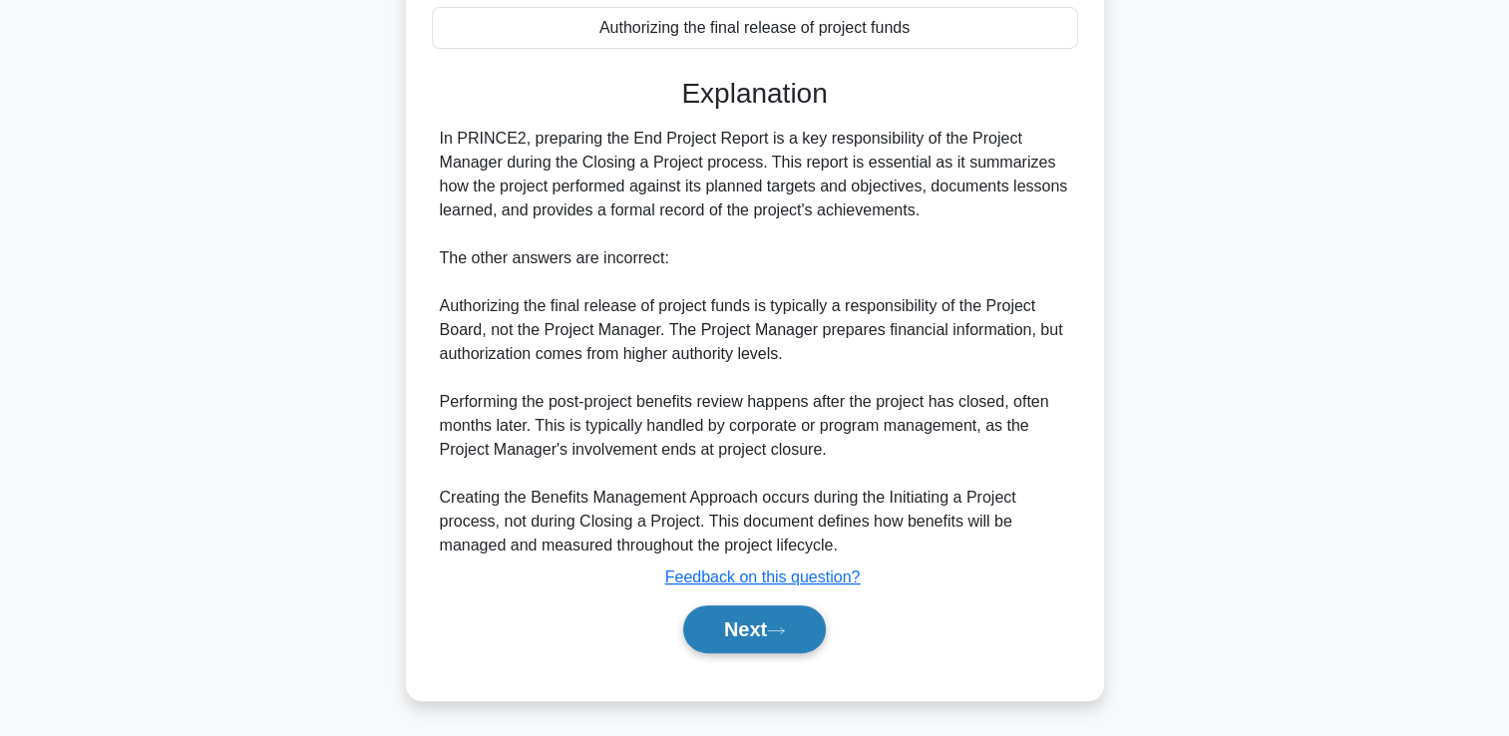
click at [772, 614] on button "Next" at bounding box center [754, 629] width 143 height 48
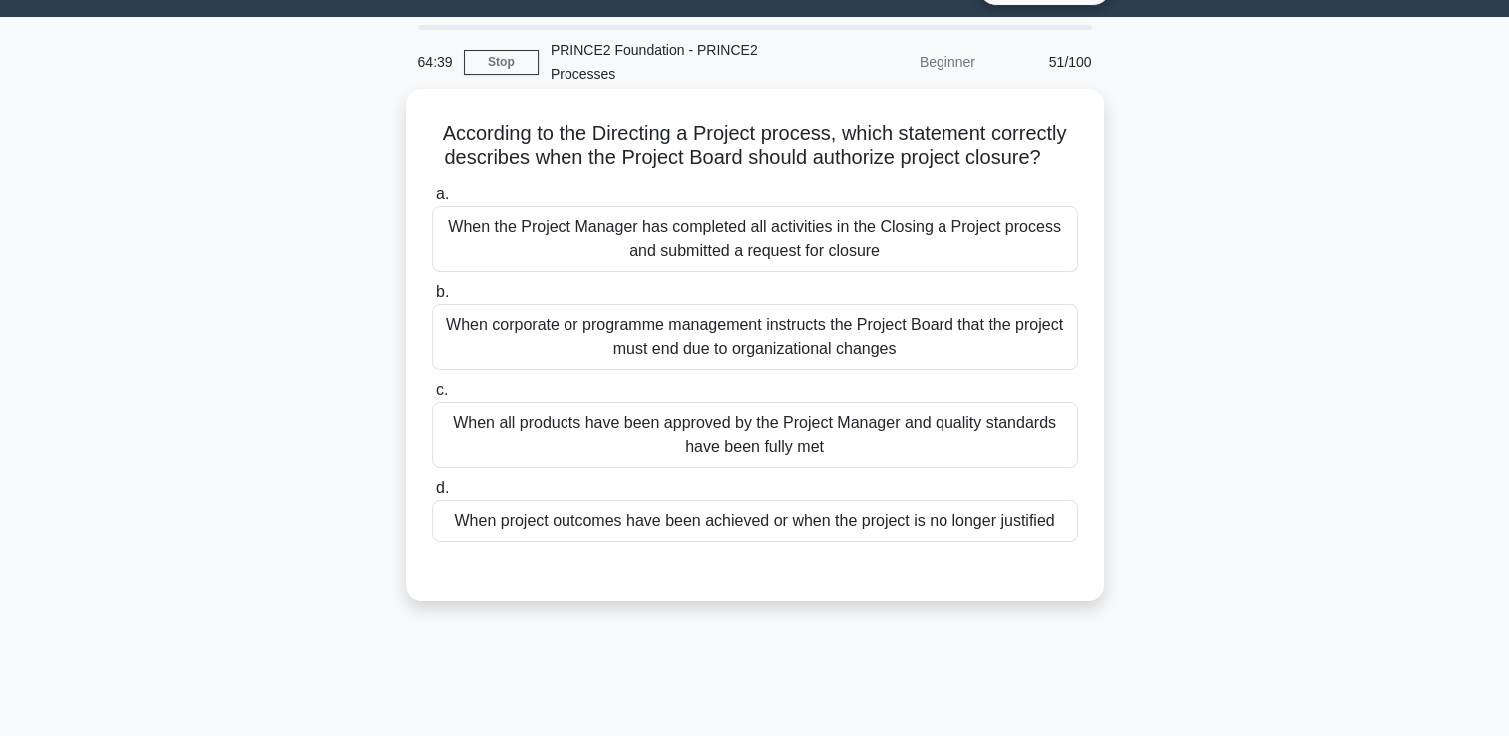
scroll to position [0, 0]
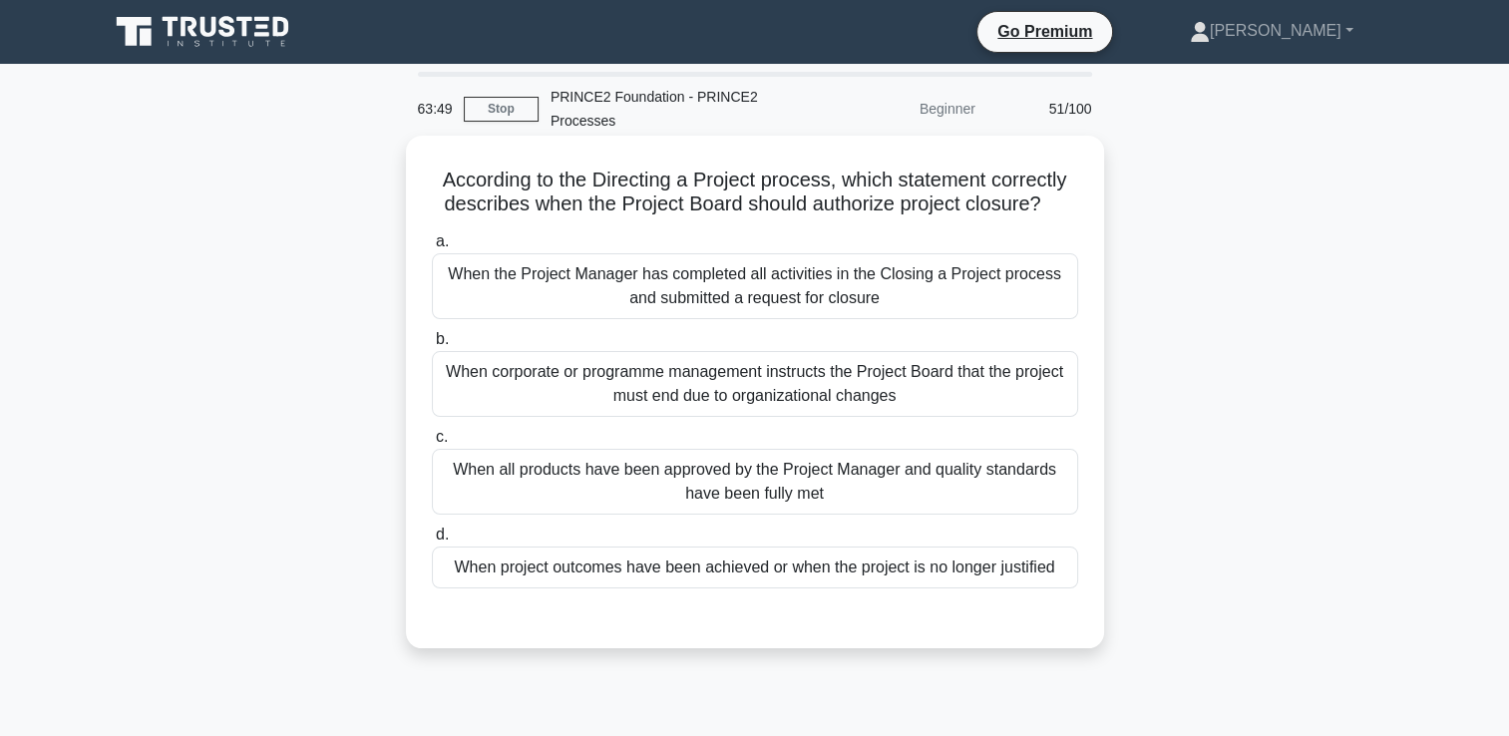
click at [761, 572] on div "When project outcomes have been achieved or when the project is no longer justi…" at bounding box center [755, 567] width 646 height 42
click at [432, 541] on input "d. When project outcomes have been achieved or when the project is no longer ju…" at bounding box center [432, 534] width 0 height 13
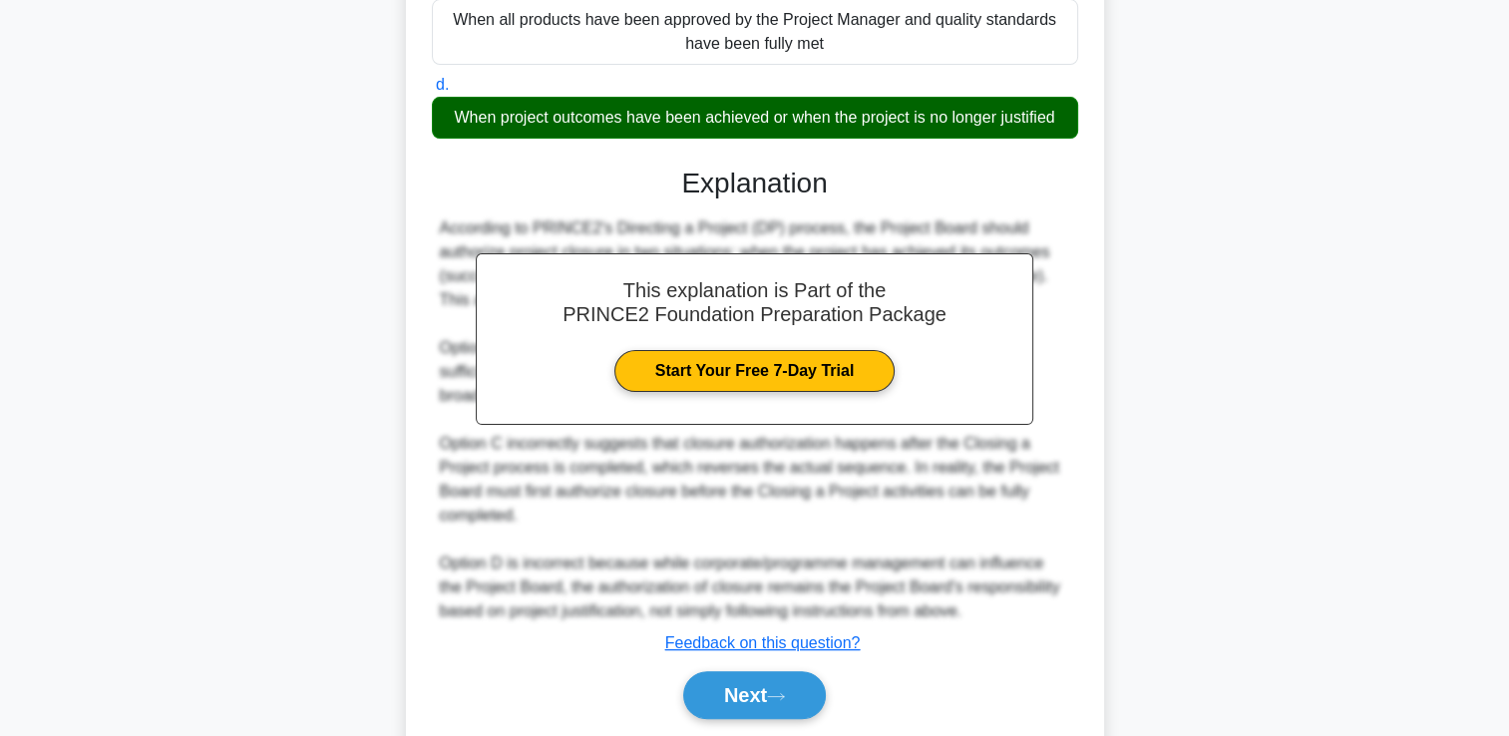
scroll to position [516, 0]
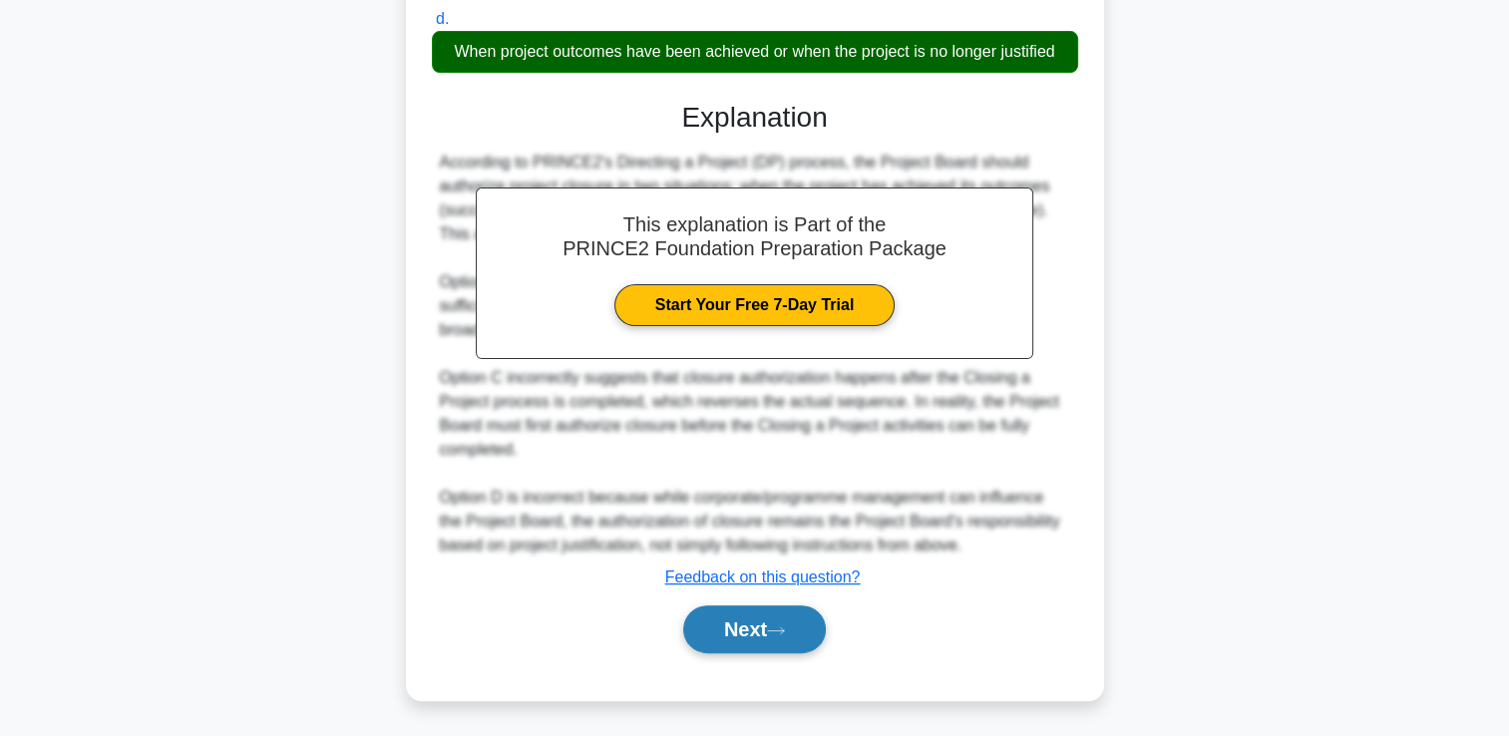
click at [778, 625] on icon at bounding box center [776, 630] width 18 height 11
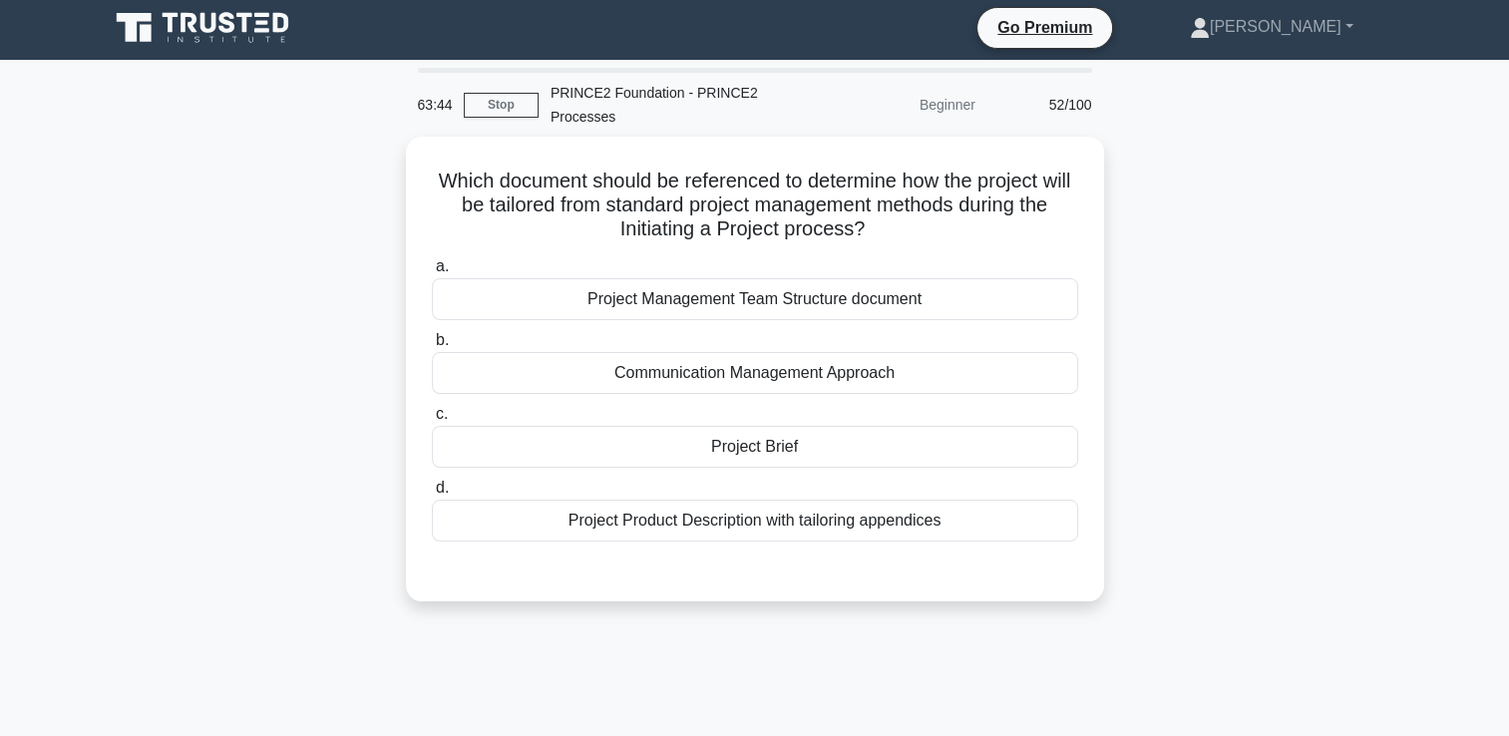
scroll to position [0, 0]
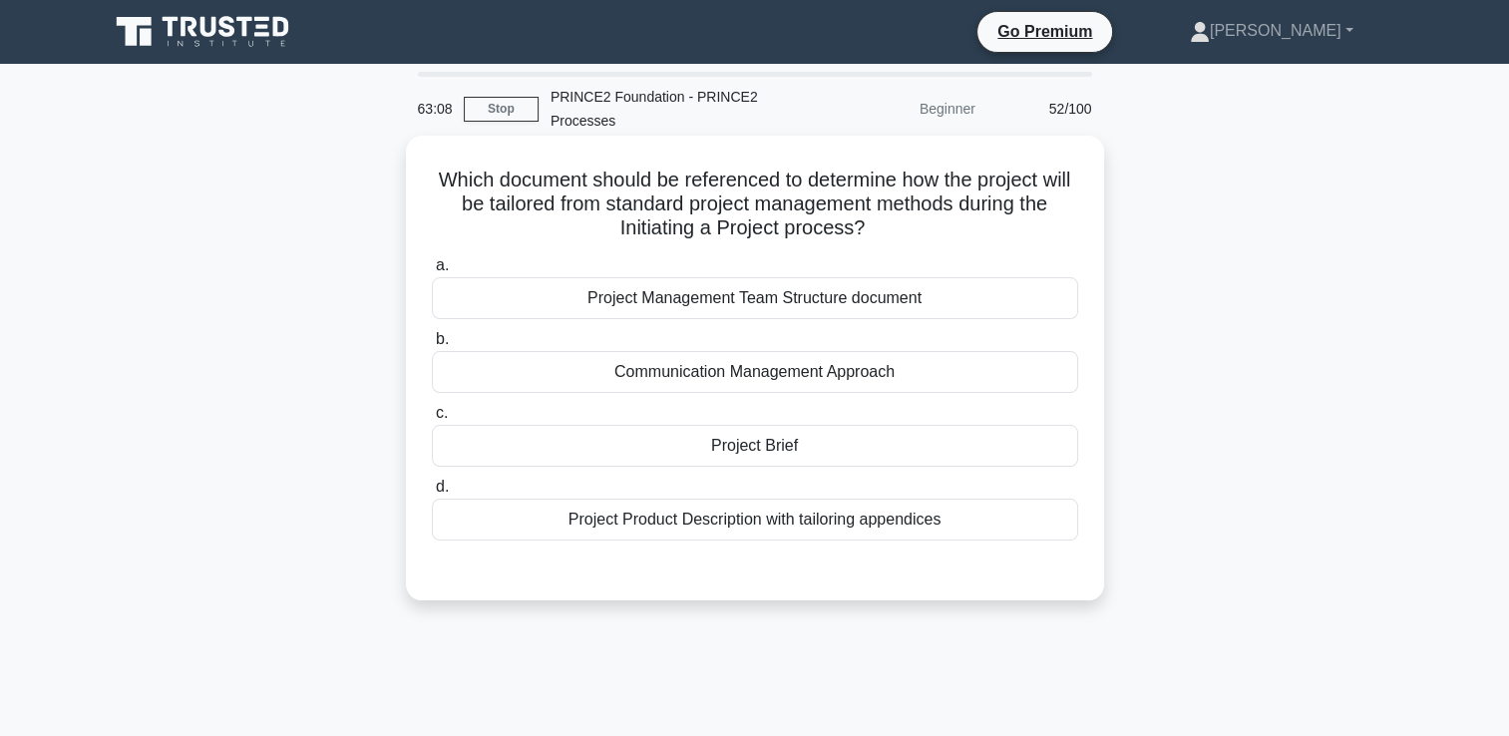
click at [964, 530] on div "Project Product Description with tailoring appendices" at bounding box center [755, 520] width 646 height 42
click at [432, 494] on input "d. Project Product Description with tailoring appendices" at bounding box center [432, 487] width 0 height 13
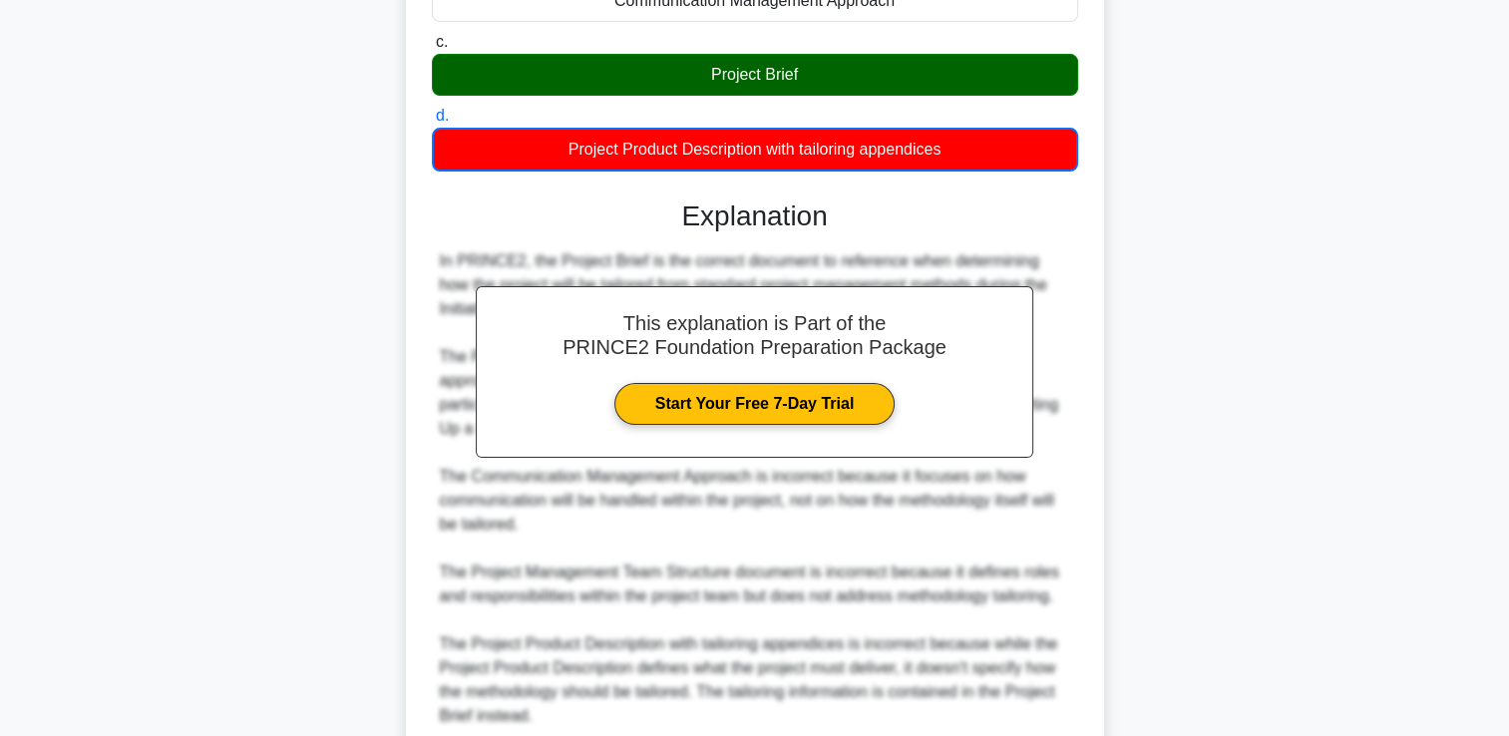
scroll to position [541, 0]
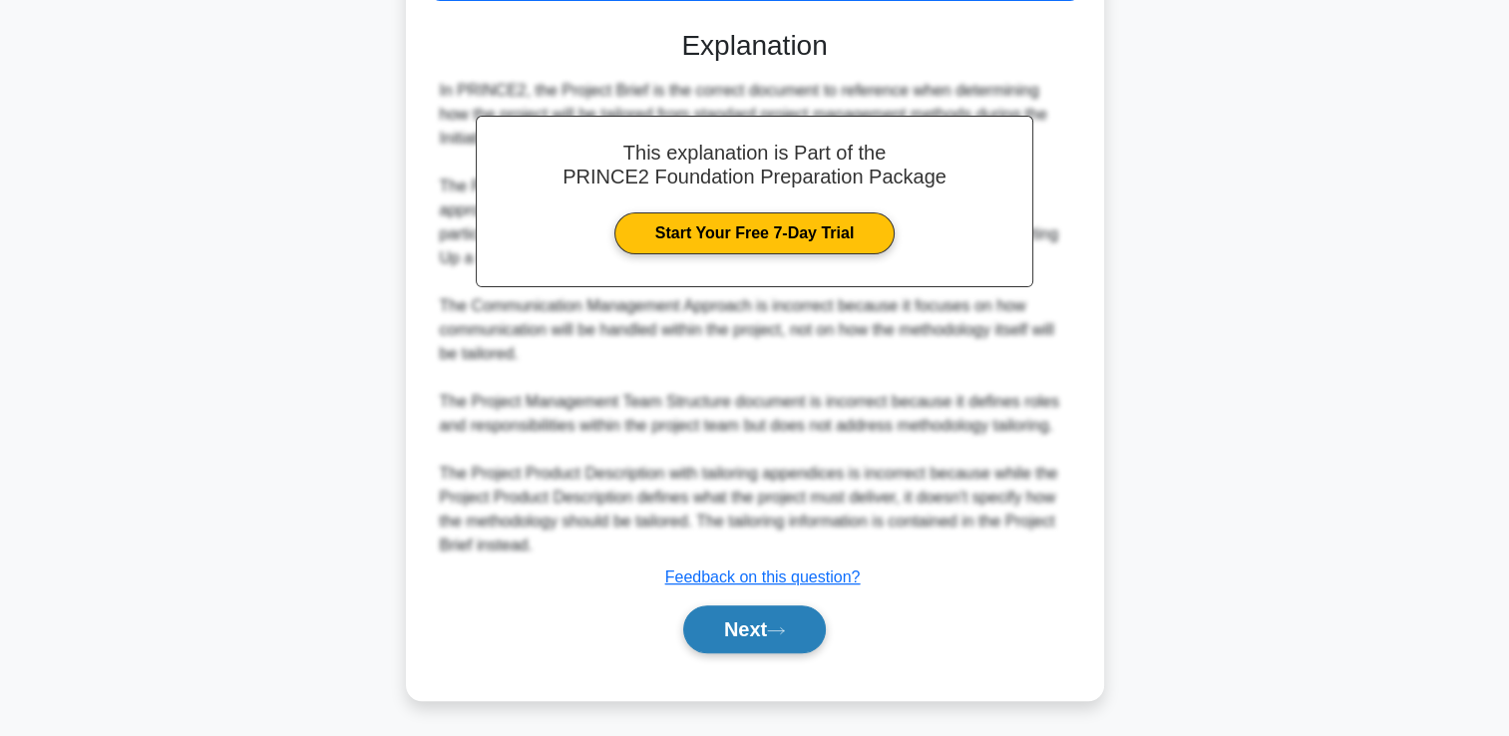
click at [784, 644] on button "Next" at bounding box center [754, 629] width 143 height 48
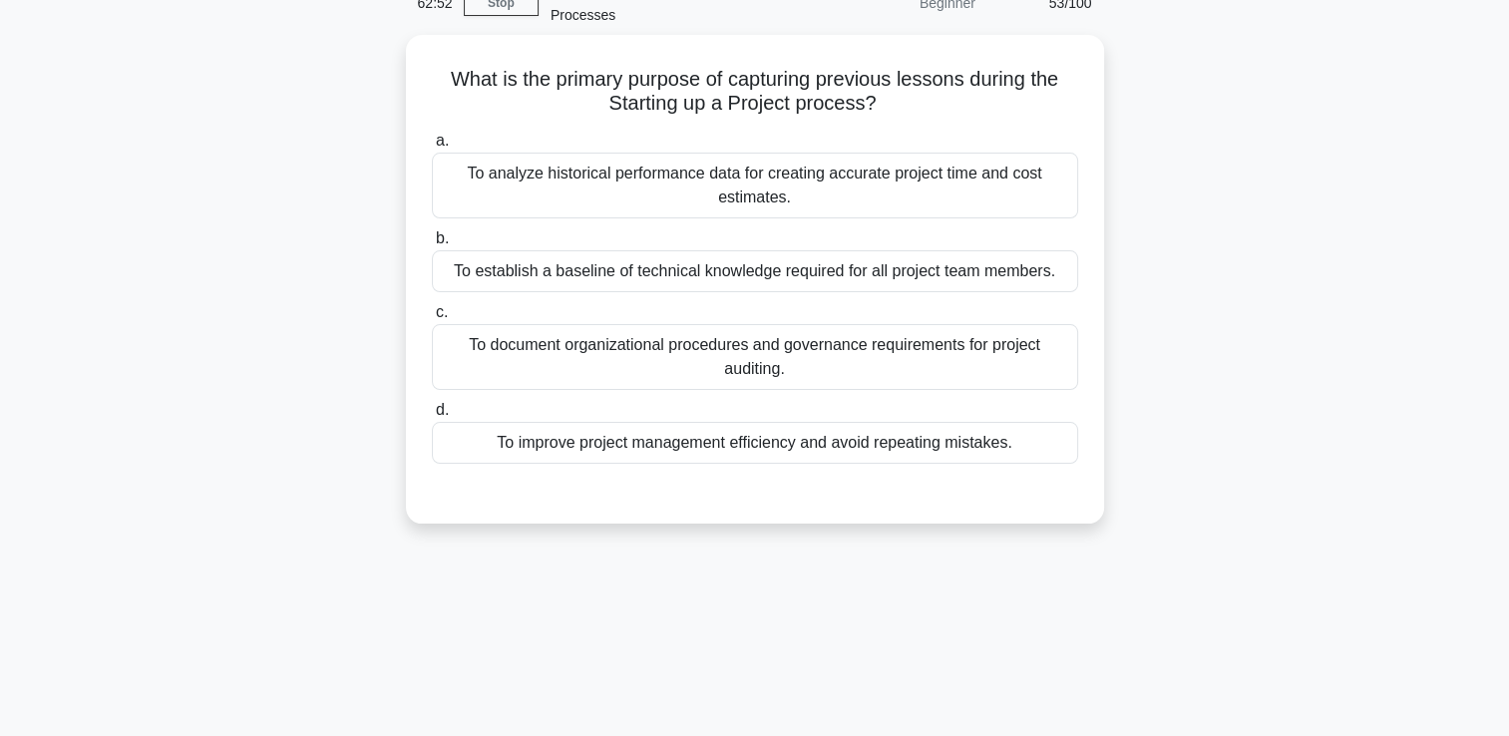
scroll to position [0, 0]
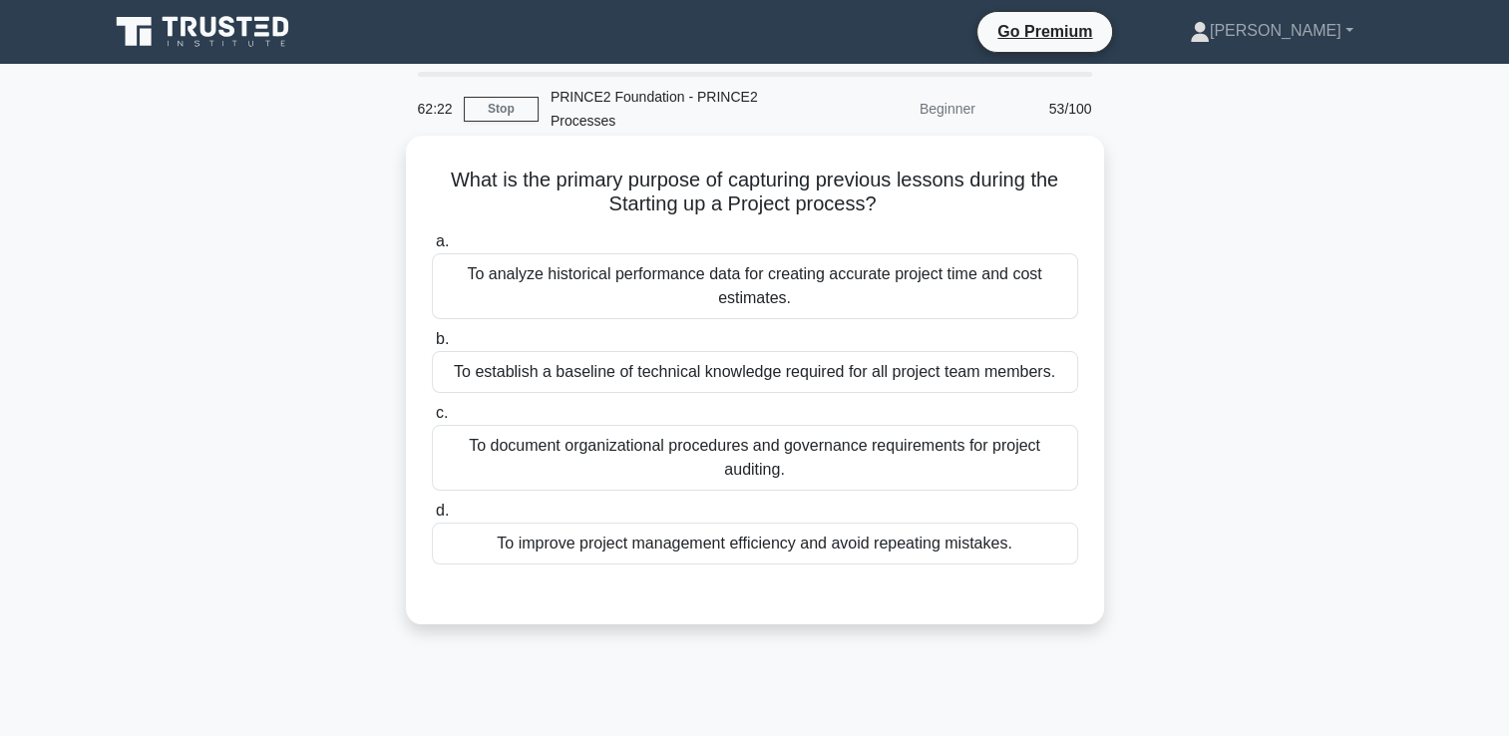
click at [843, 536] on div "To improve project management efficiency and avoid repeating mistakes." at bounding box center [755, 544] width 646 height 42
click at [432, 518] on input "d. To improve project management efficiency and avoid repeating mistakes." at bounding box center [432, 511] width 0 height 13
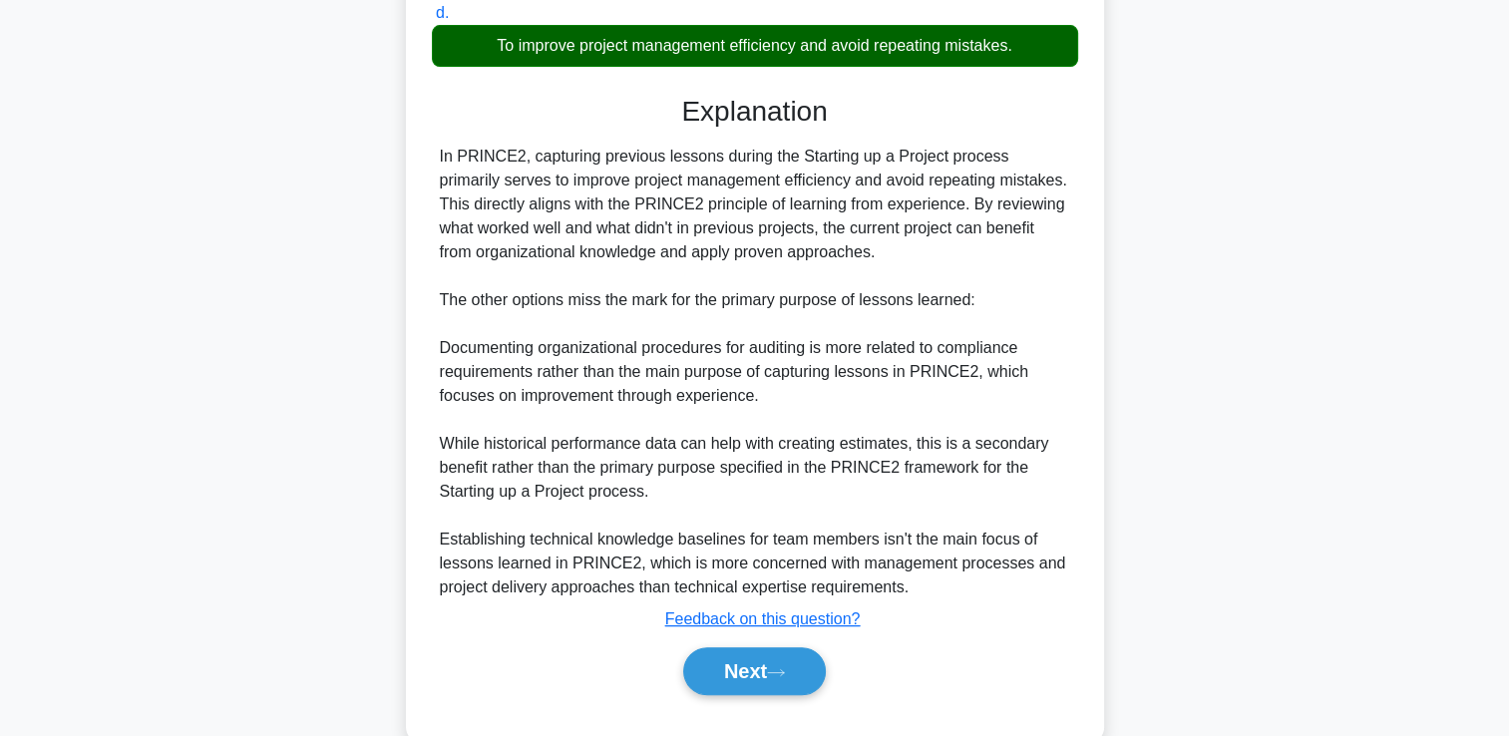
scroll to position [499, 0]
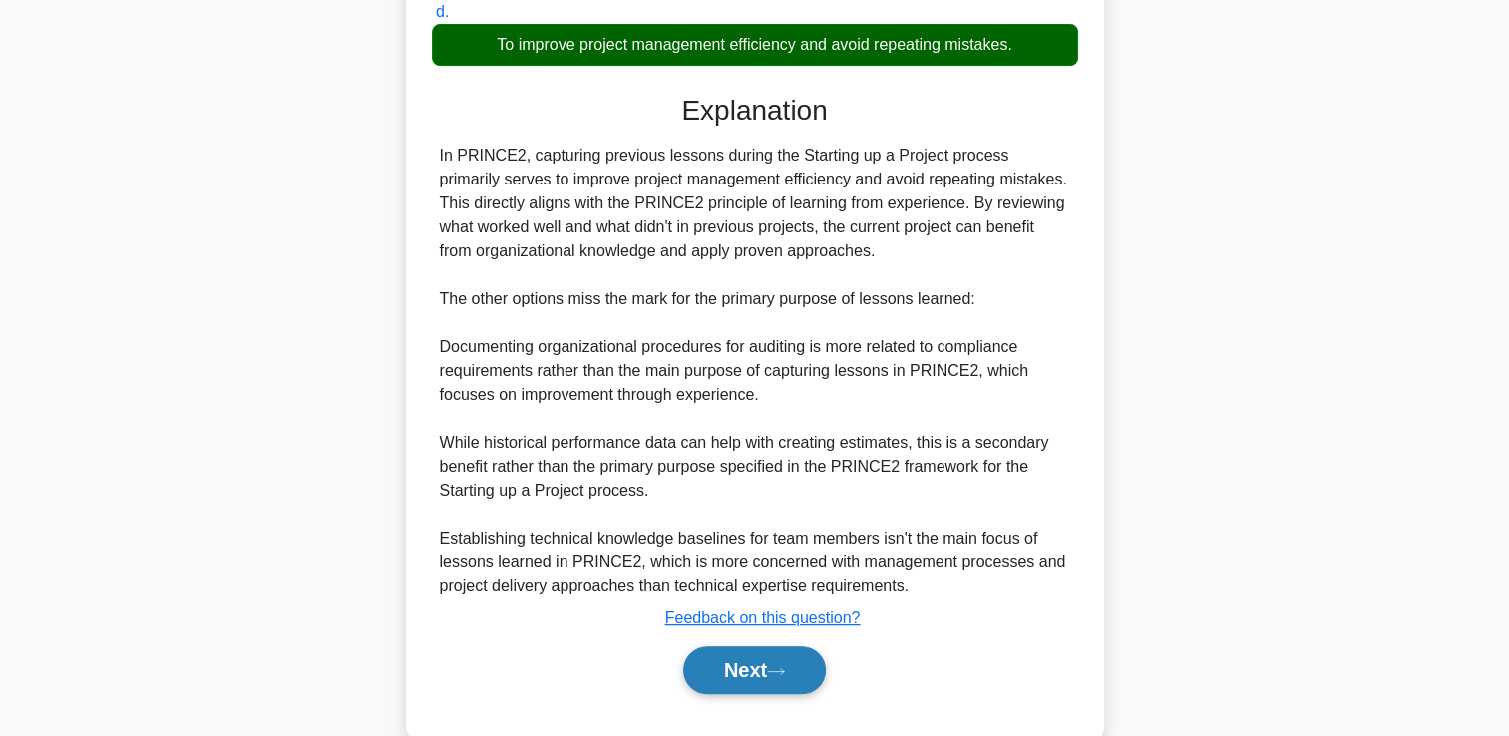
click at [802, 652] on button "Next" at bounding box center [754, 670] width 143 height 48
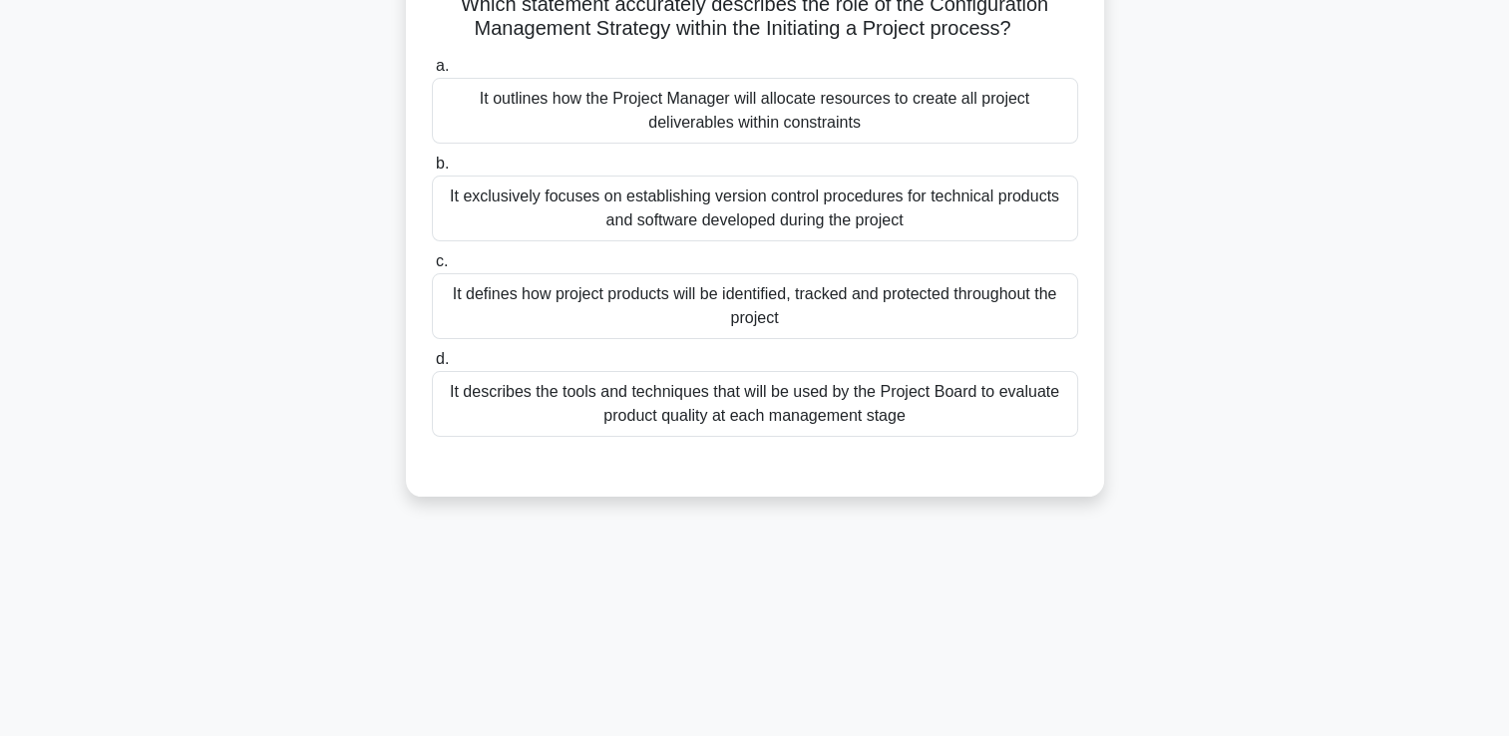
scroll to position [0, 0]
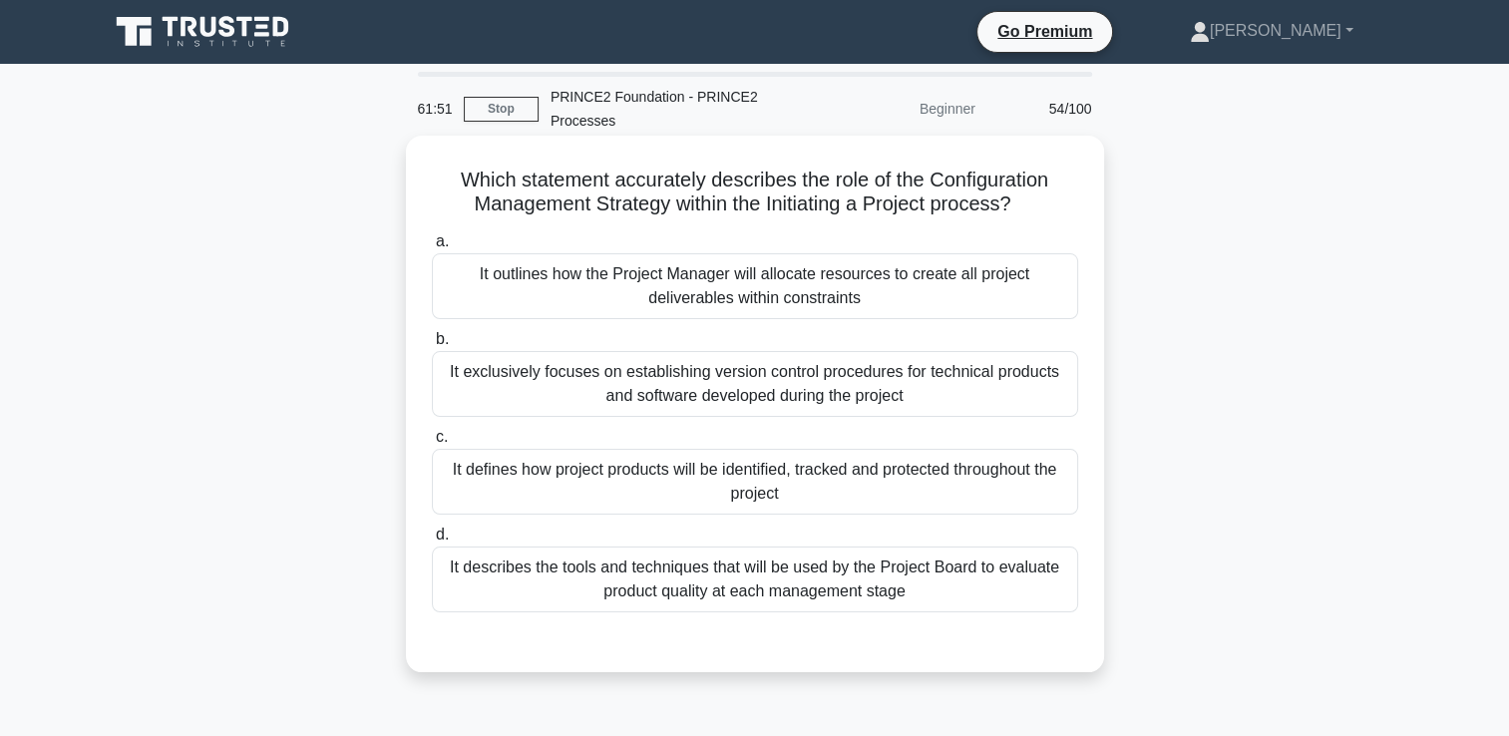
click at [982, 393] on div "It exclusively focuses on establishing version control procedures for technical…" at bounding box center [755, 384] width 646 height 66
click at [432, 346] on input "b. It exclusively focuses on establishing version control procedures for techni…" at bounding box center [432, 339] width 0 height 13
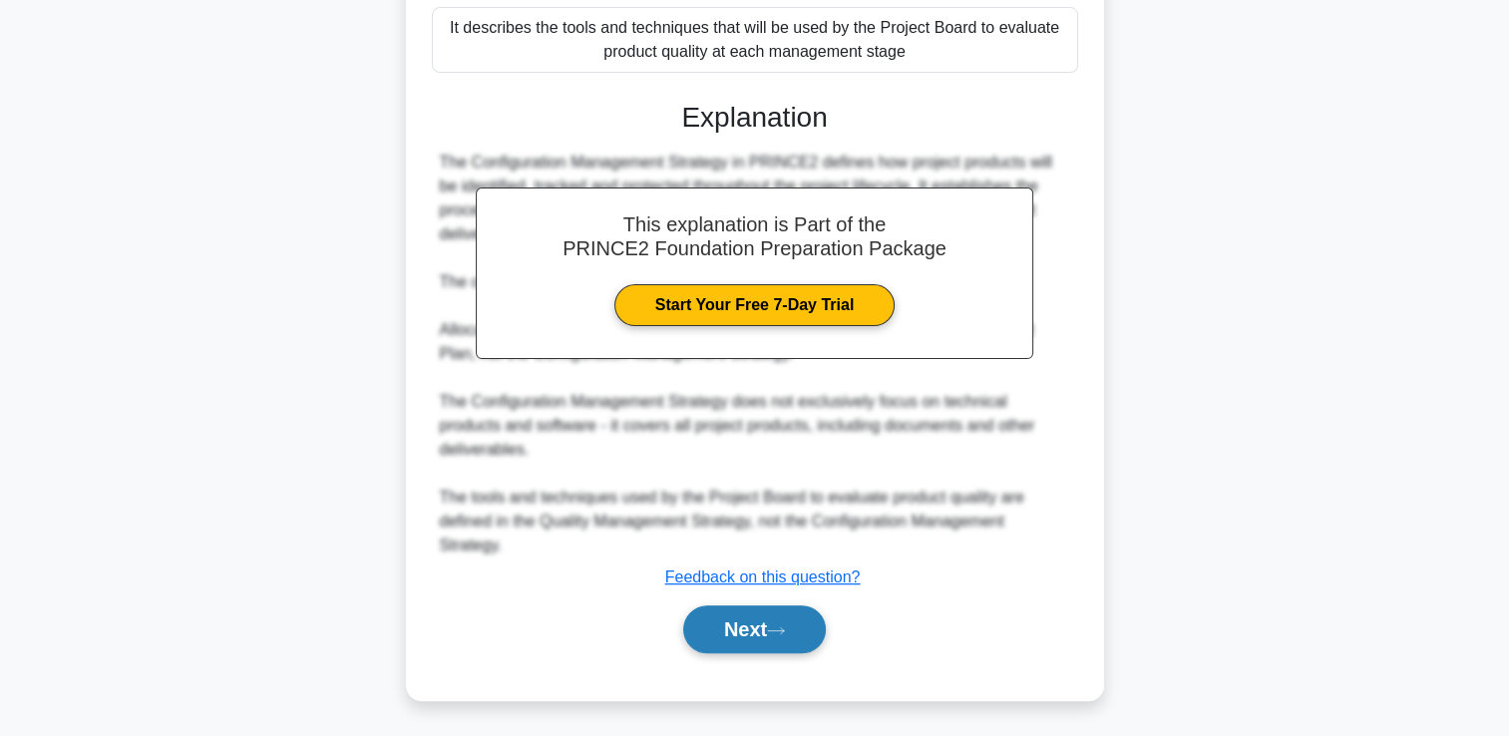
click at [785, 625] on icon at bounding box center [776, 630] width 18 height 11
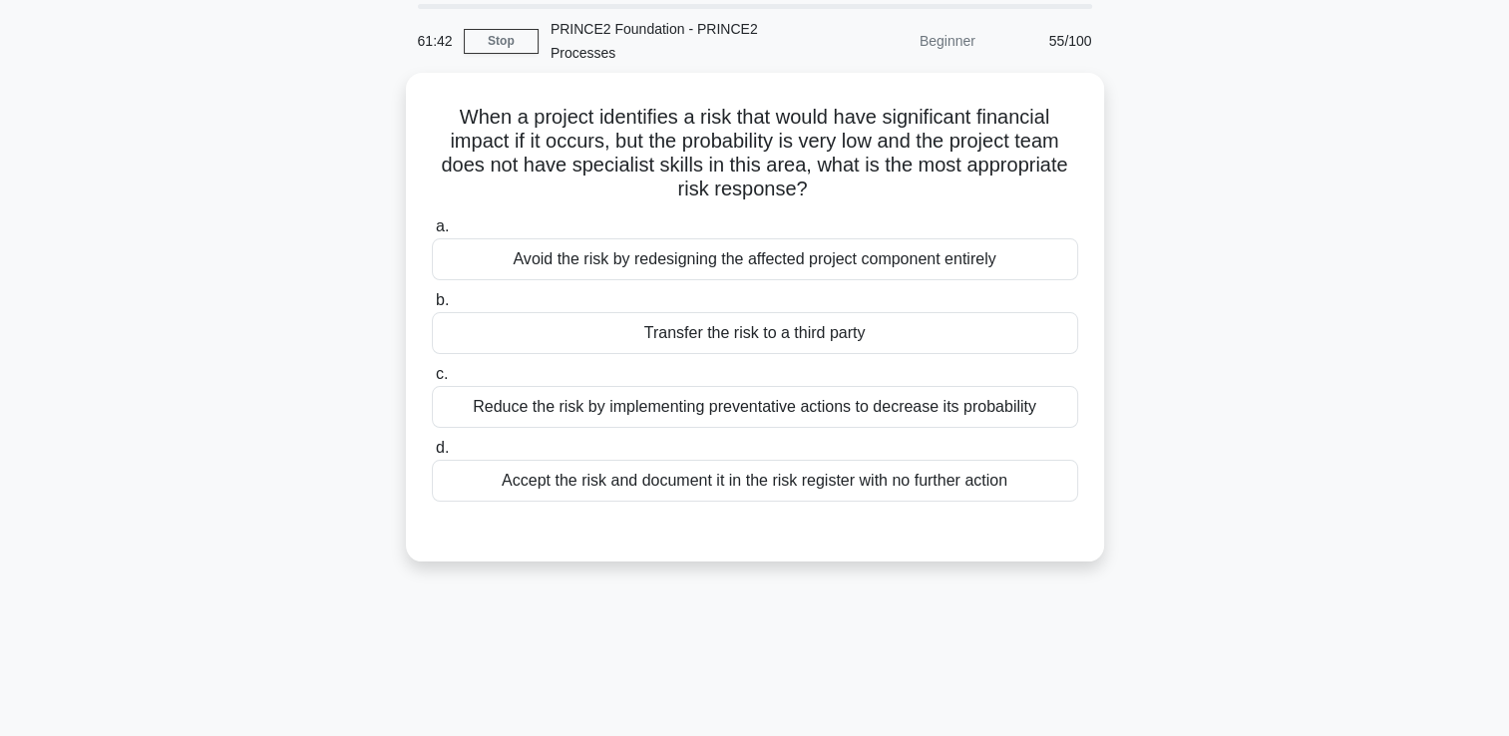
scroll to position [42, 0]
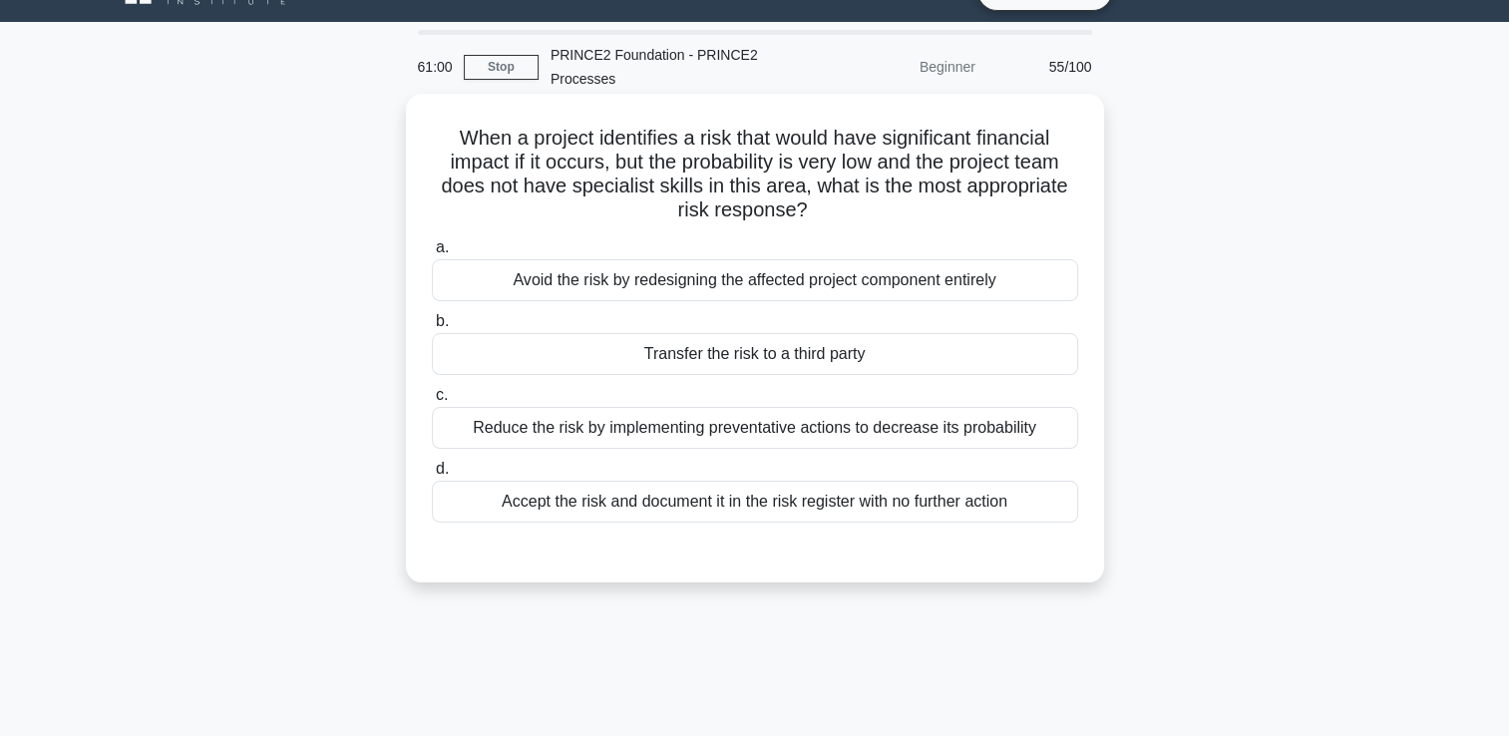
click at [803, 438] on div "Reduce the risk by implementing preventative actions to decrease its probability" at bounding box center [755, 428] width 646 height 42
click at [432, 402] on input "c. Reduce the risk by implementing preventative actions to decrease its probabi…" at bounding box center [432, 395] width 0 height 13
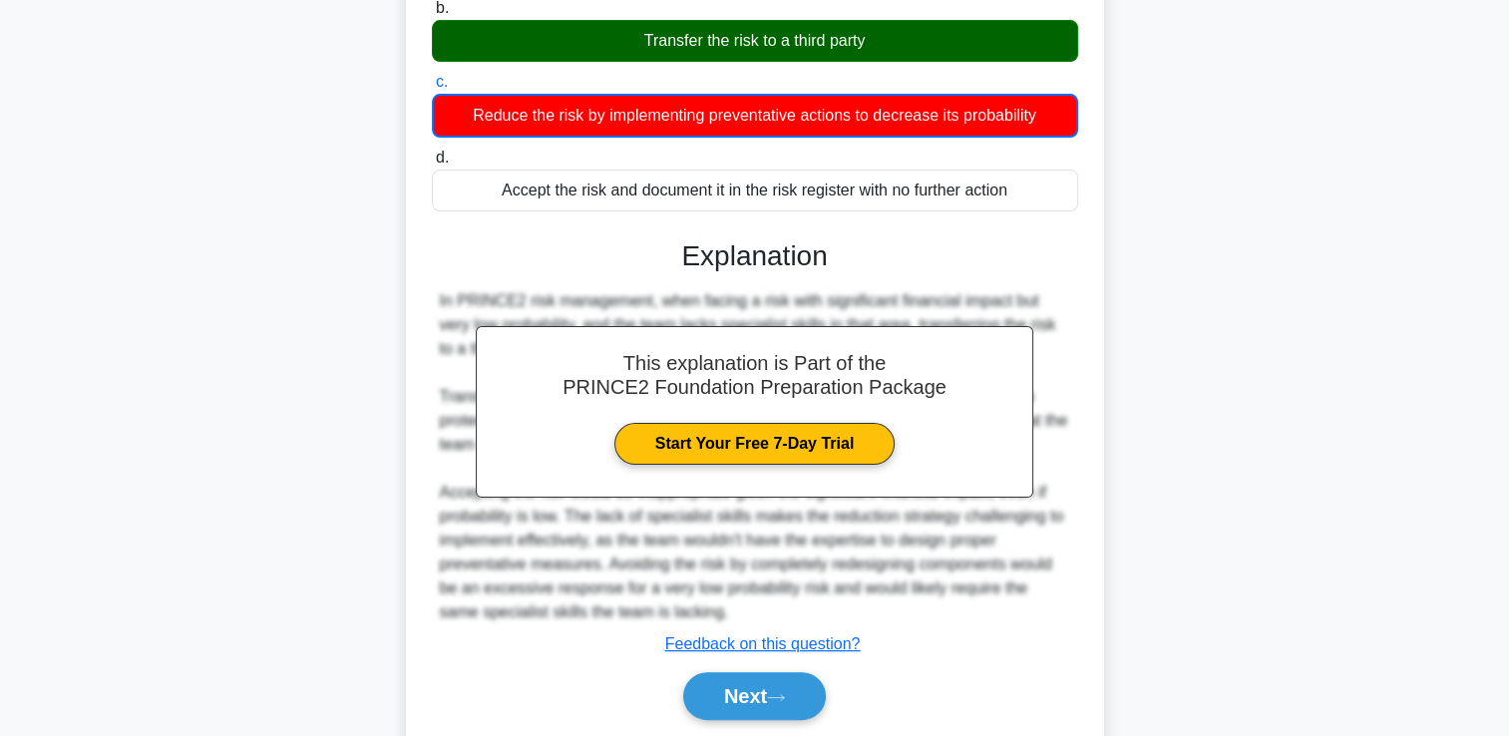
scroll to position [422, 0]
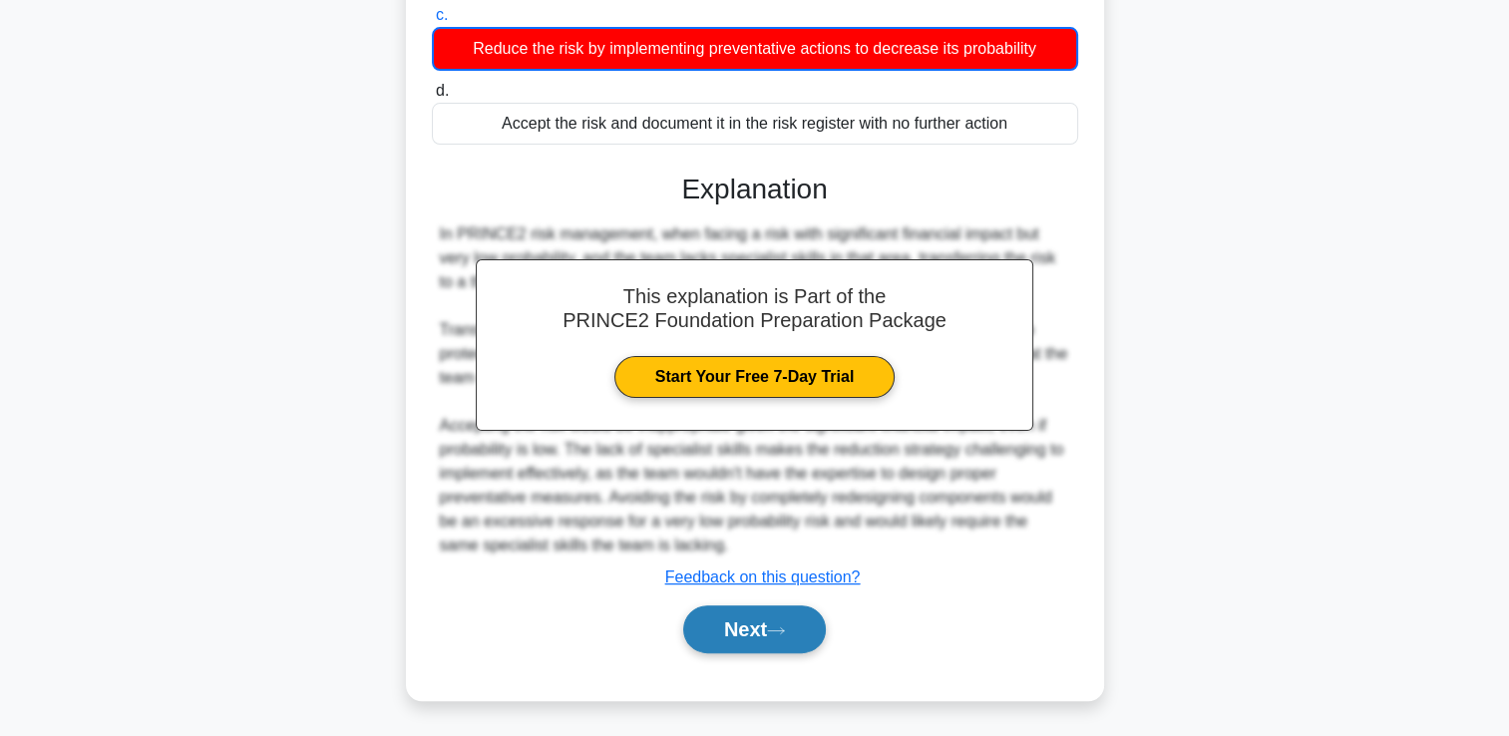
click at [733, 632] on button "Next" at bounding box center [754, 629] width 143 height 48
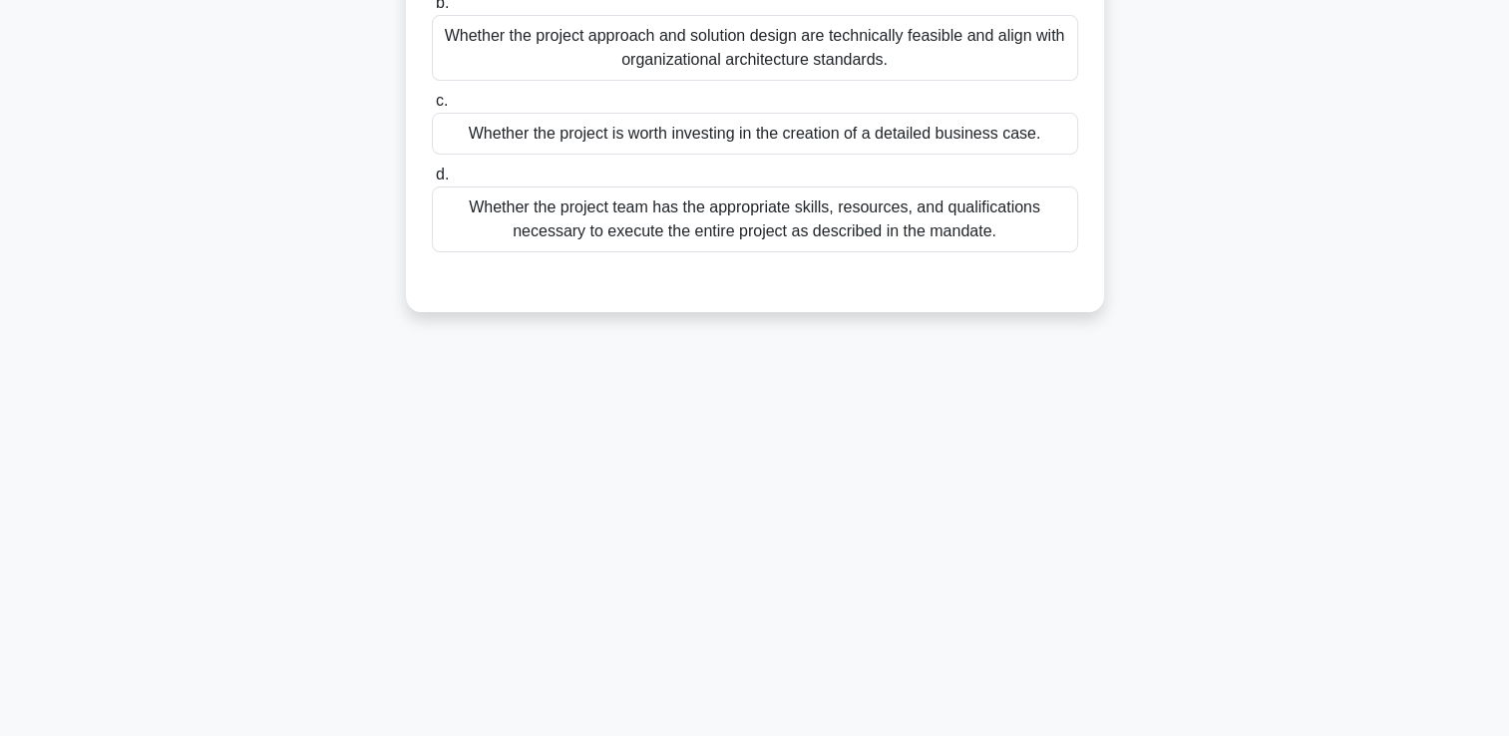
scroll to position [0, 0]
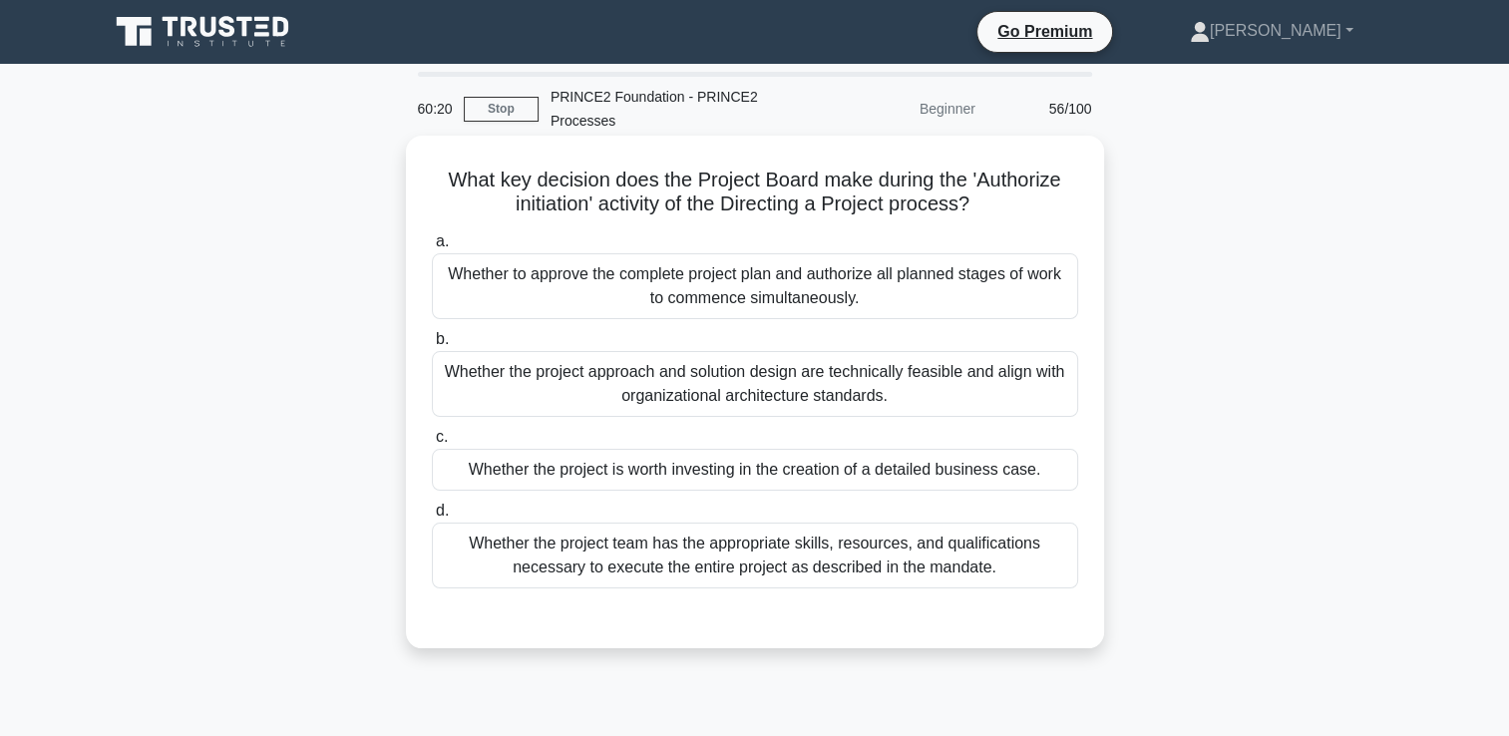
click at [813, 466] on div "Whether the project is worth investing in the creation of a detailed business c…" at bounding box center [755, 470] width 646 height 42
click at [432, 444] on input "c. Whether the project is worth investing in the creation of a detailed busines…" at bounding box center [432, 437] width 0 height 13
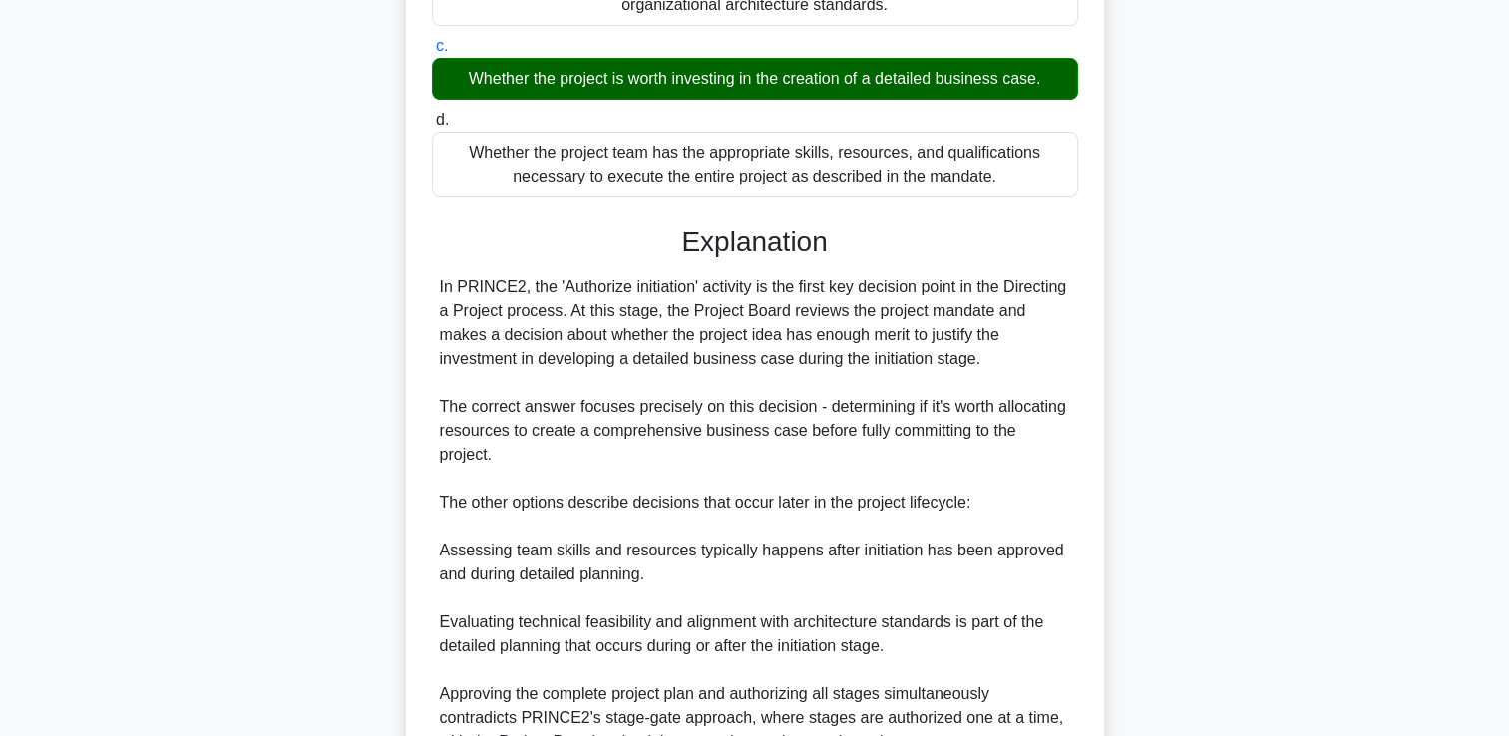
scroll to position [499, 0]
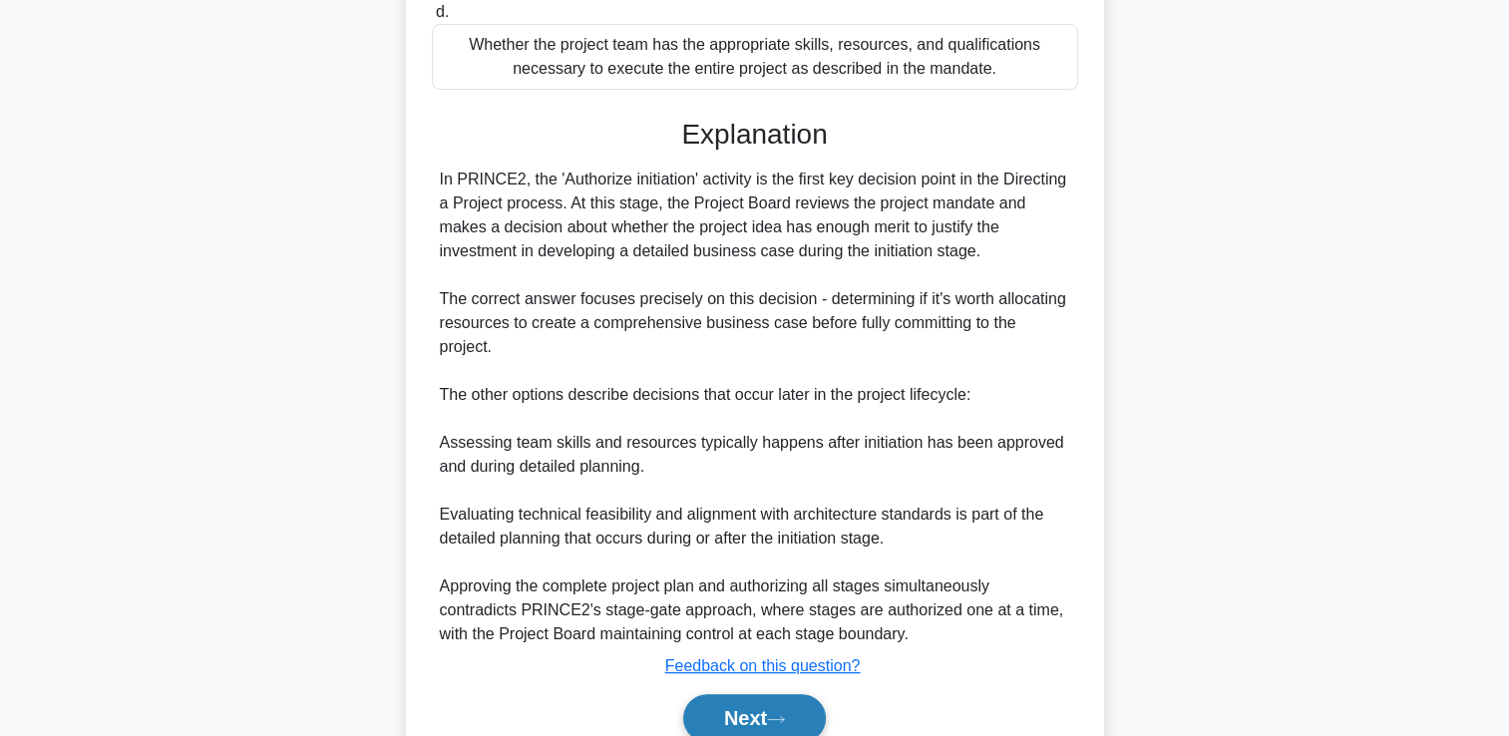
click at [750, 694] on button "Next" at bounding box center [754, 718] width 143 height 48
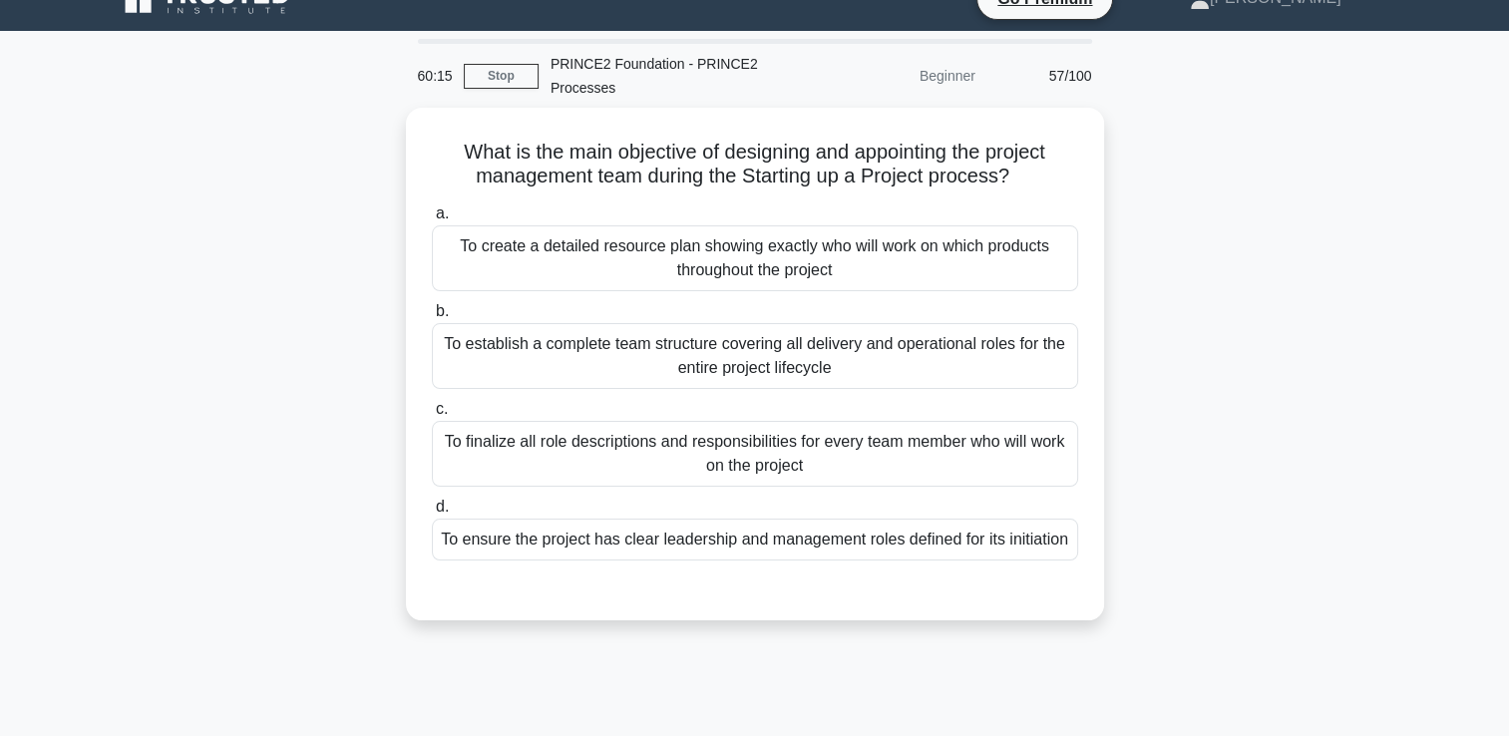
scroll to position [0, 0]
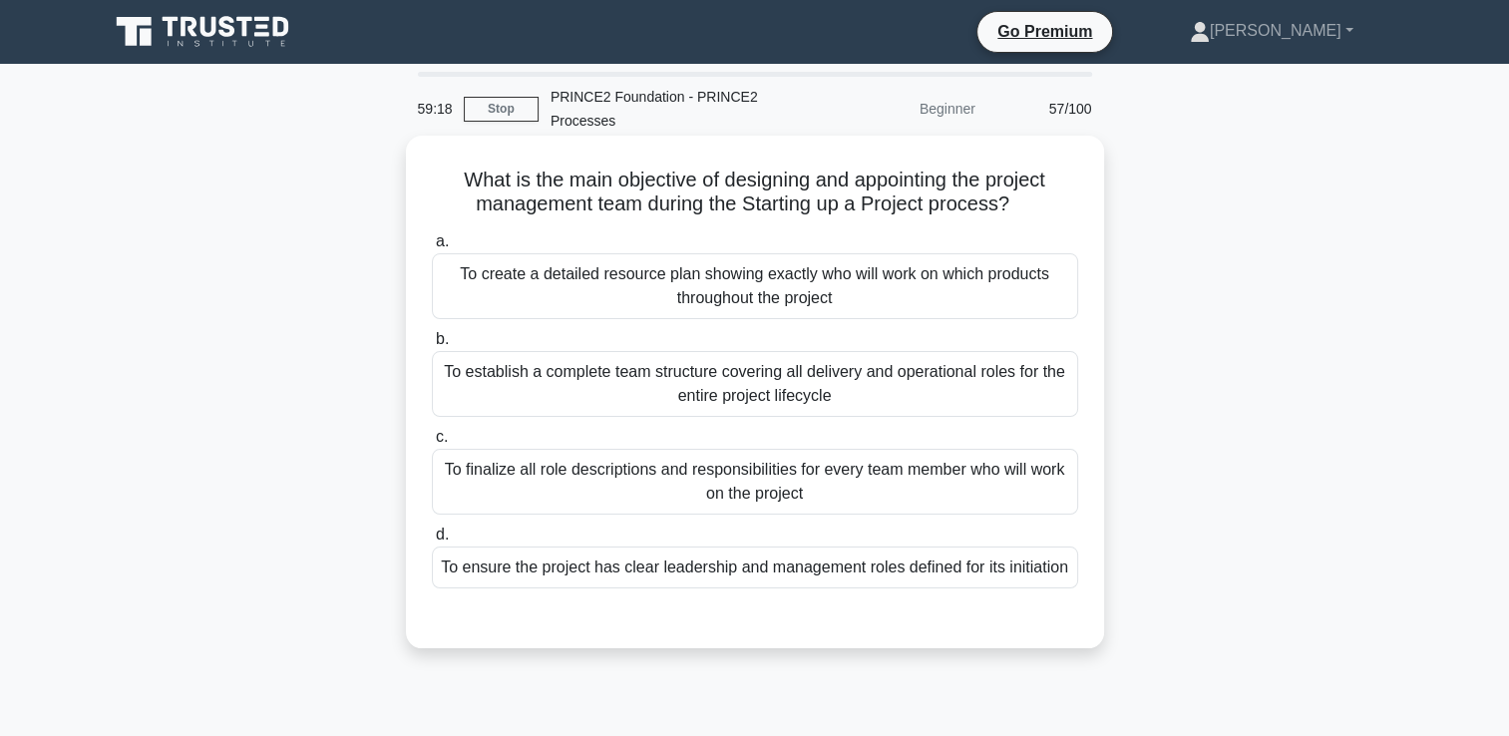
click at [798, 577] on div "To ensure the project has clear leadership and management roles defined for its…" at bounding box center [755, 567] width 646 height 42
click at [432, 541] on input "d. To ensure the project has clear leadership and management roles defined for …" at bounding box center [432, 534] width 0 height 13
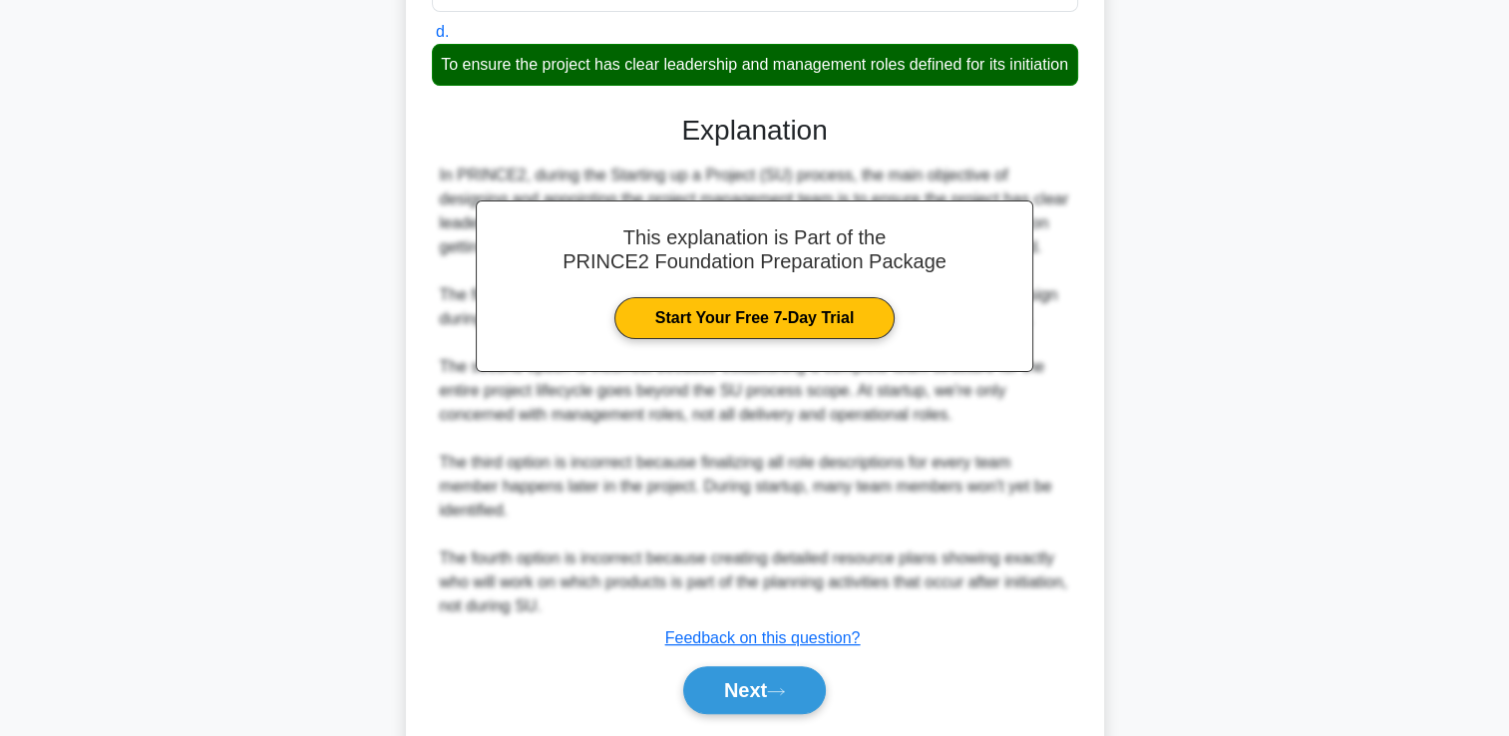
scroll to position [587, 0]
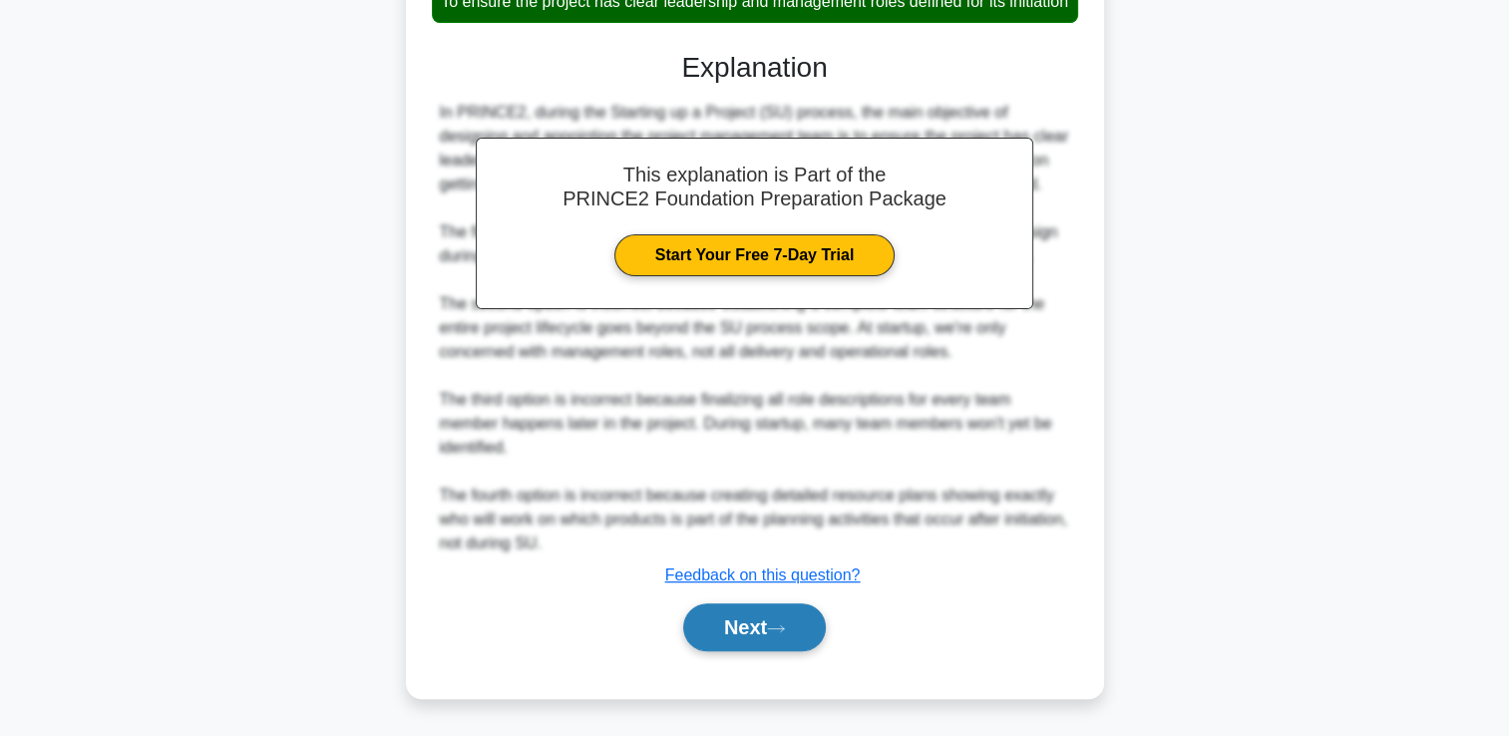
click at [768, 625] on button "Next" at bounding box center [754, 627] width 143 height 48
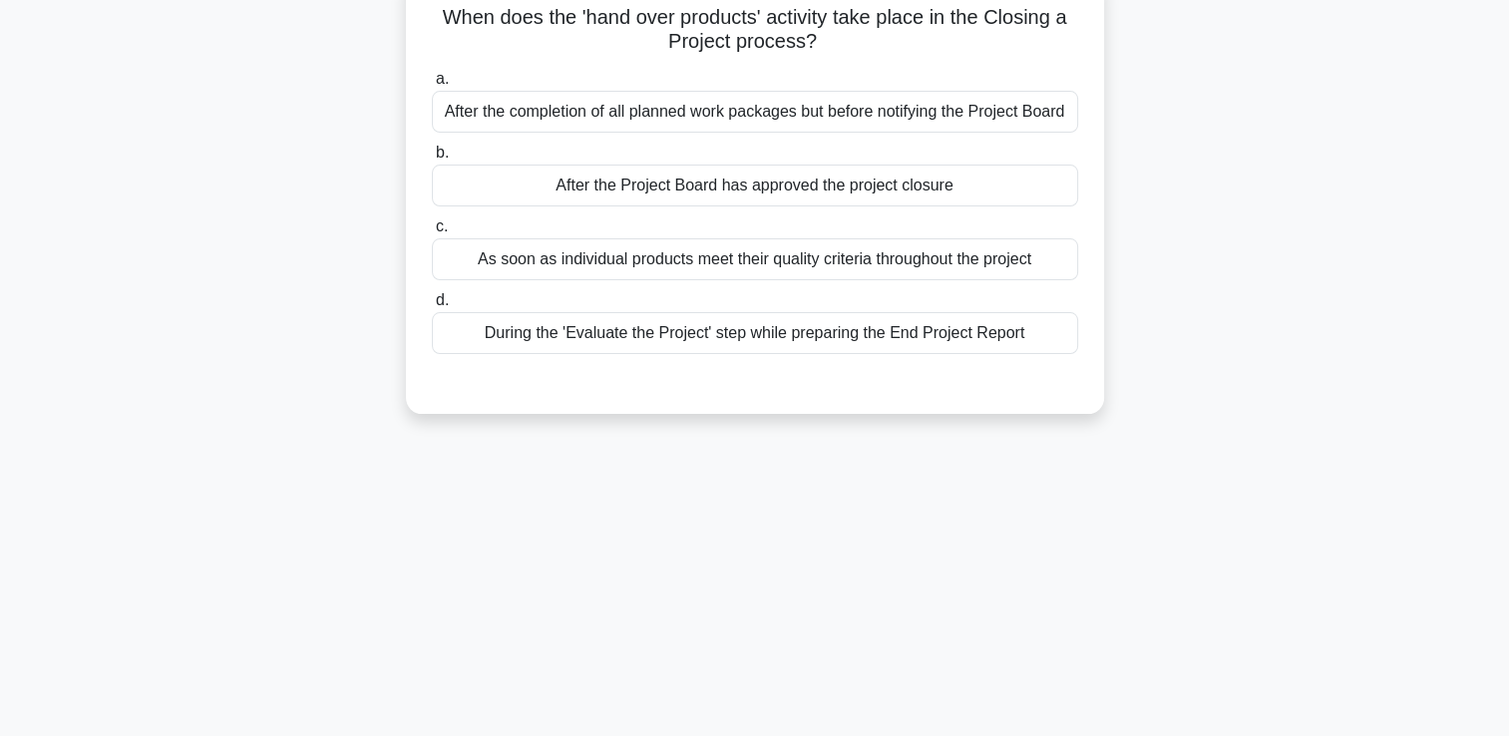
scroll to position [0, 0]
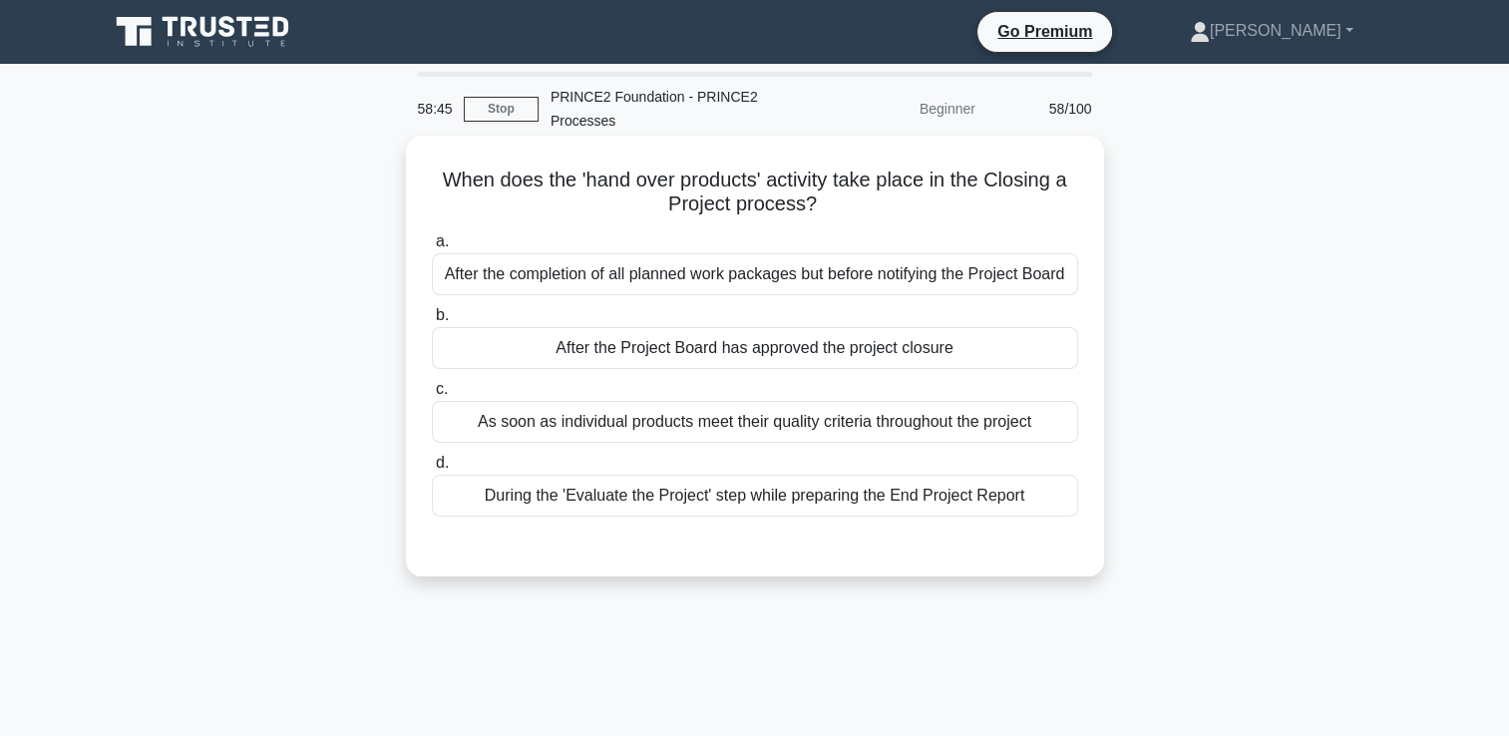
click at [934, 352] on div "After the Project Board has approved the project closure" at bounding box center [755, 348] width 646 height 42
click at [432, 322] on input "b. After the Project Board has approved the project closure" at bounding box center [432, 315] width 0 height 13
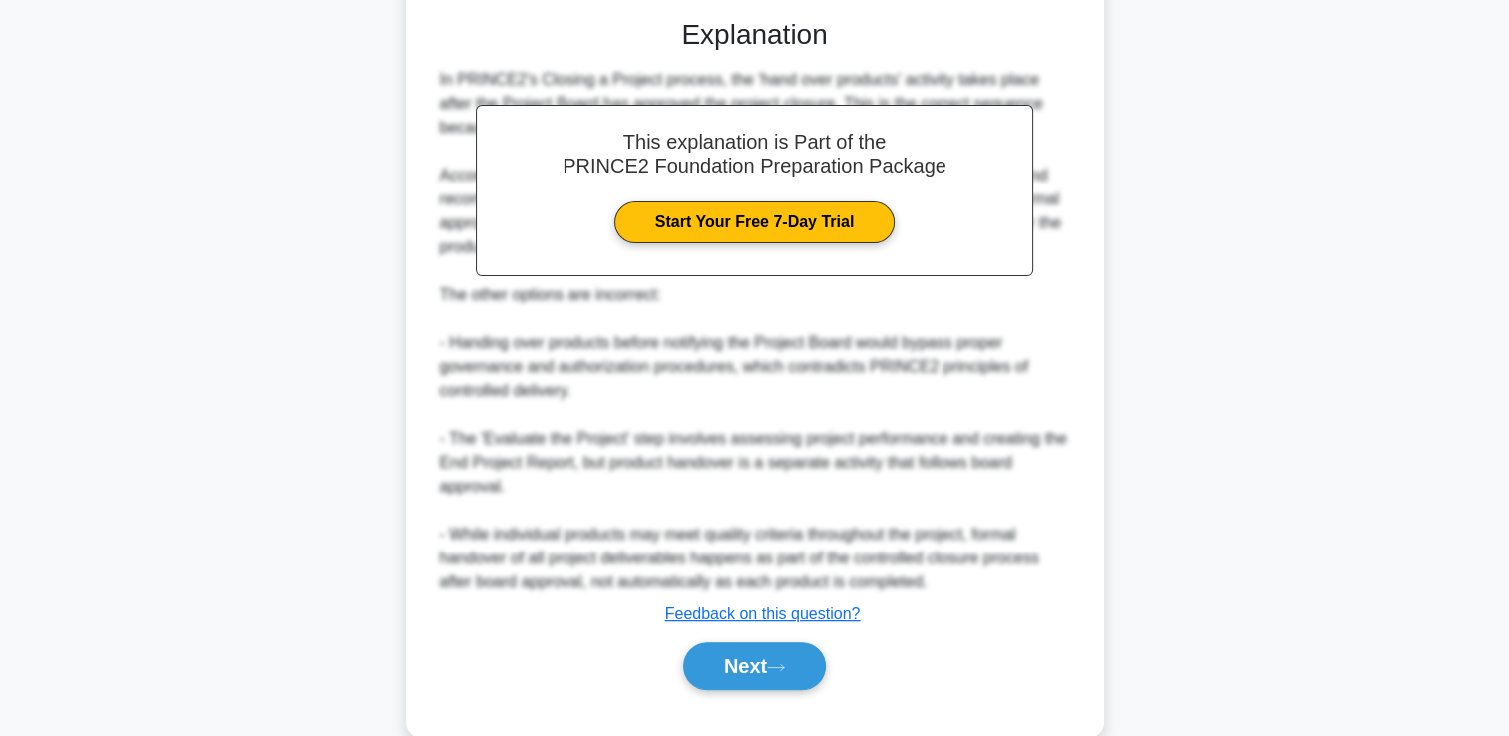
scroll to position [539, 0]
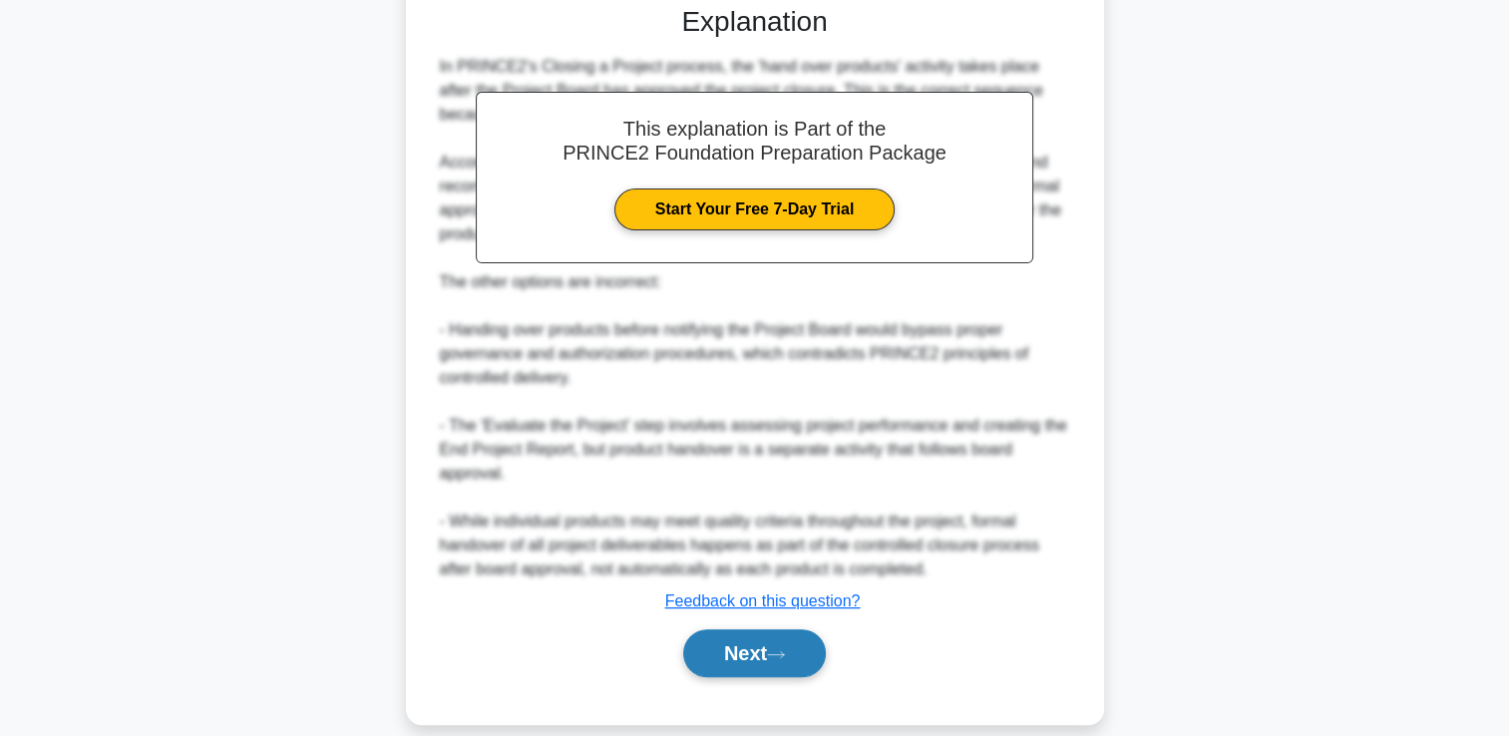
click at [718, 629] on button "Next" at bounding box center [754, 653] width 143 height 48
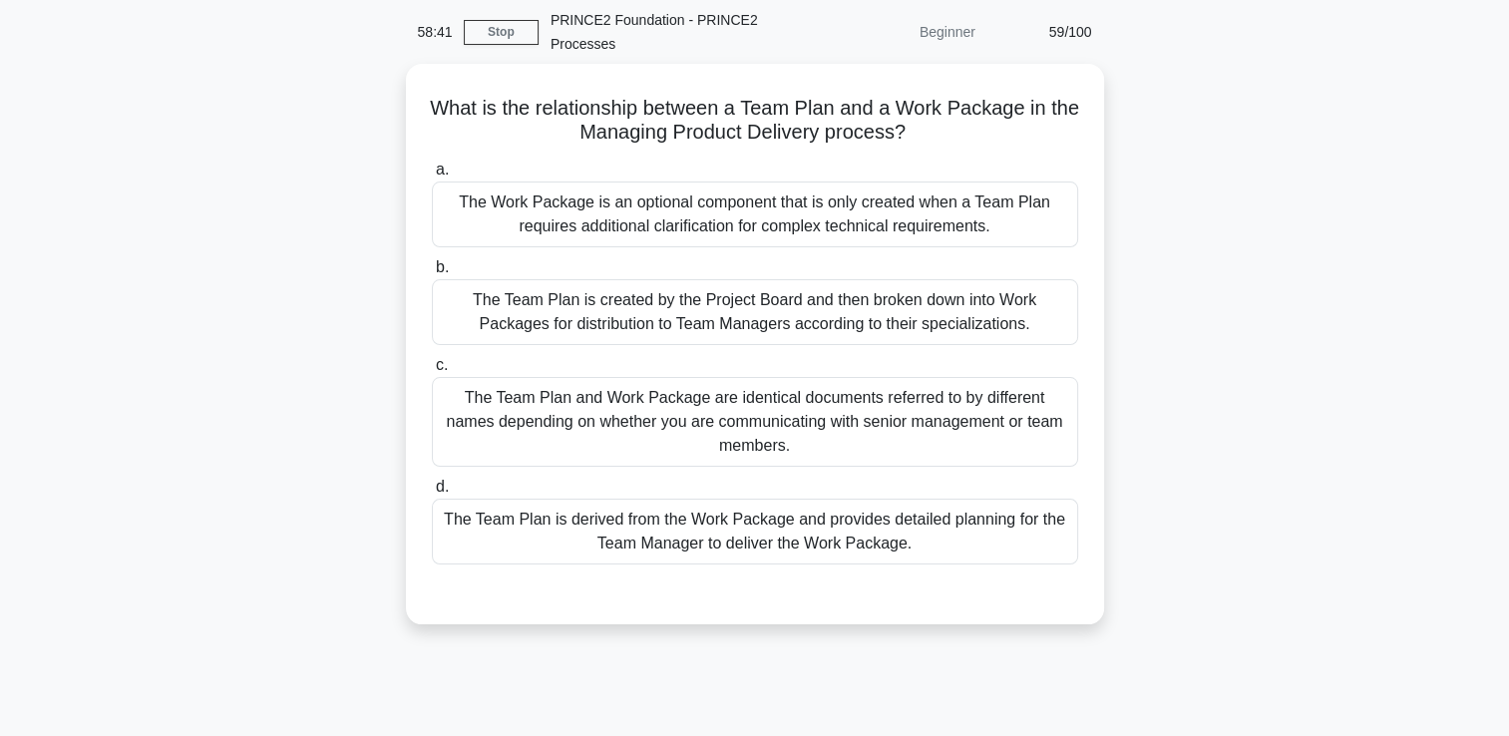
scroll to position [42, 0]
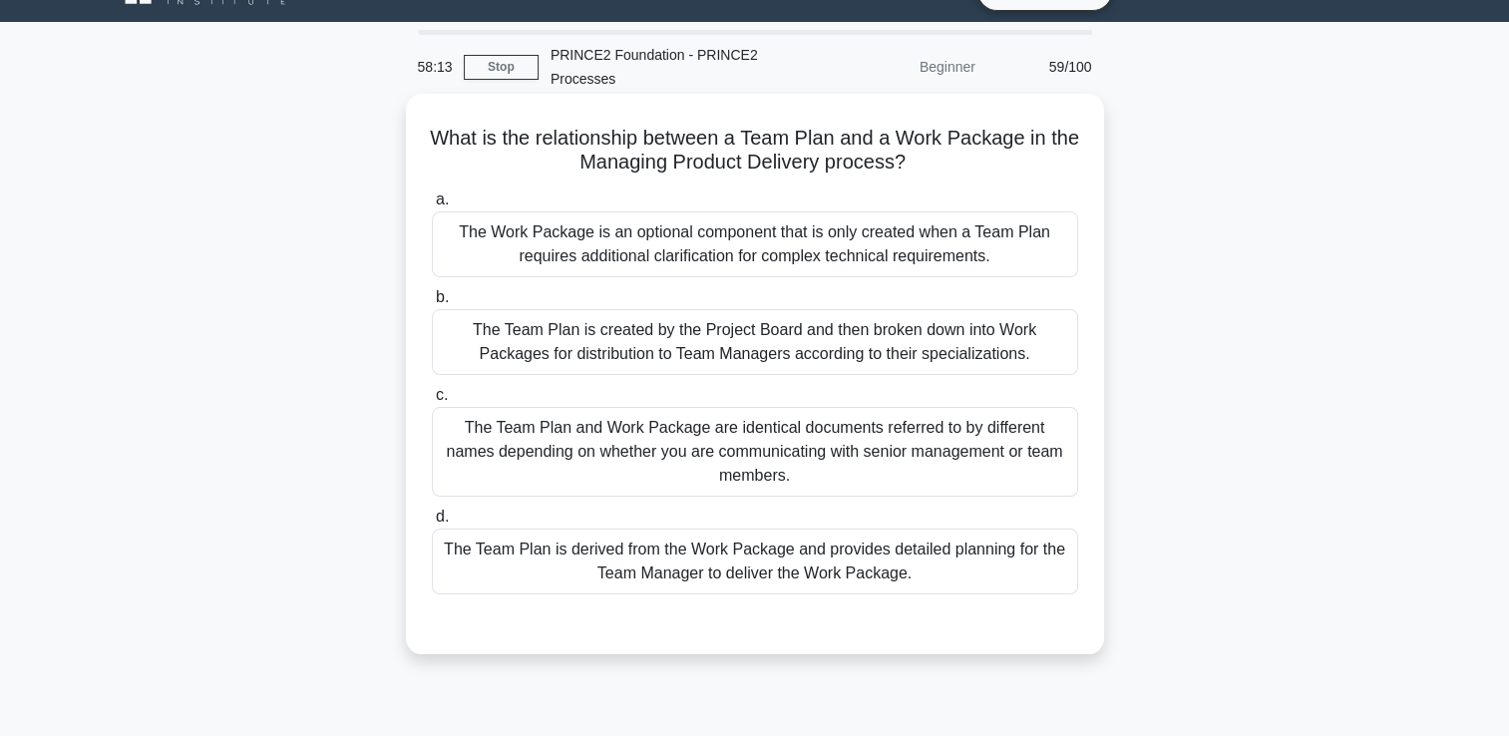
click at [962, 572] on div "The Team Plan is derived from the Work Package and provides detailed planning f…" at bounding box center [755, 561] width 646 height 66
click at [432, 523] on input "d. The Team Plan is derived from the Work Package and provides detailed plannin…" at bounding box center [432, 517] width 0 height 13
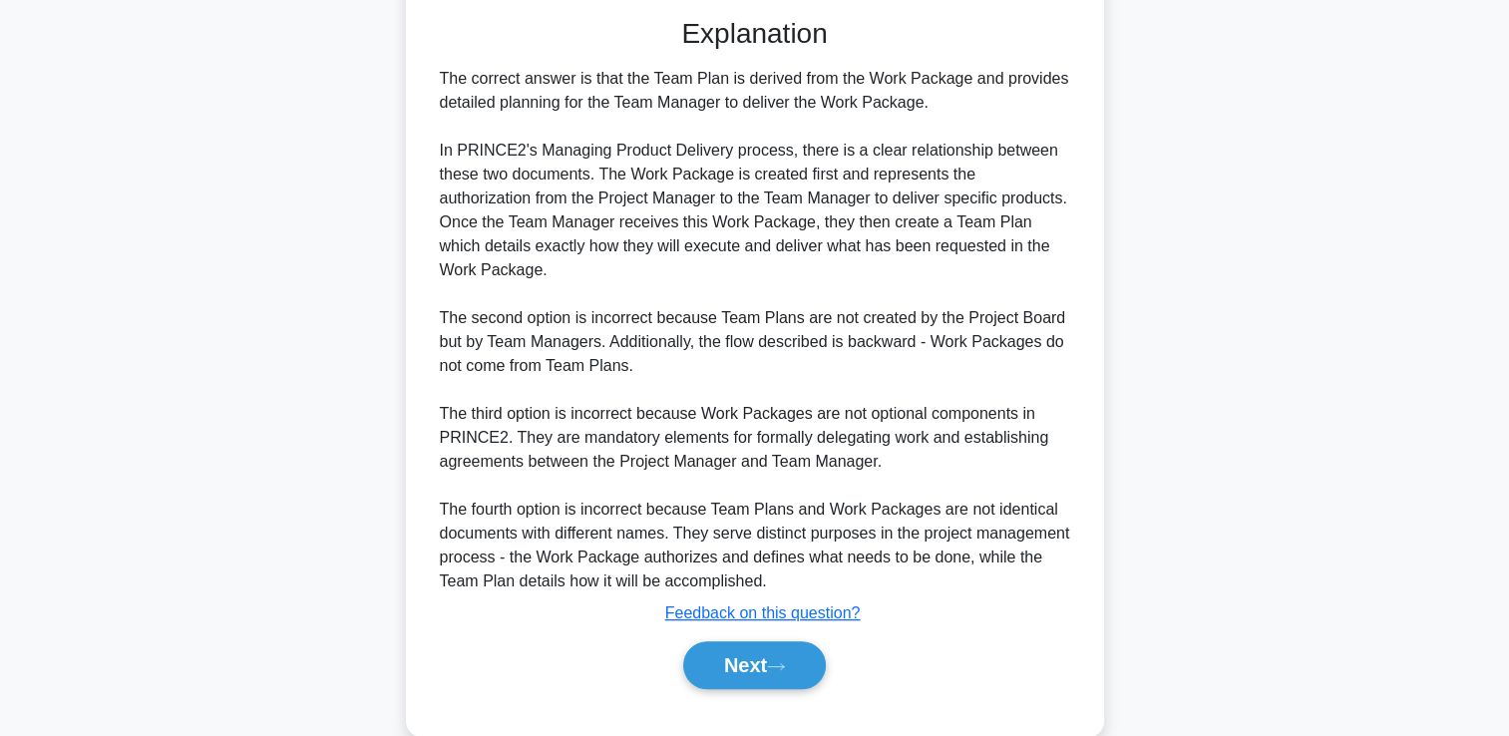
scroll to position [659, 0]
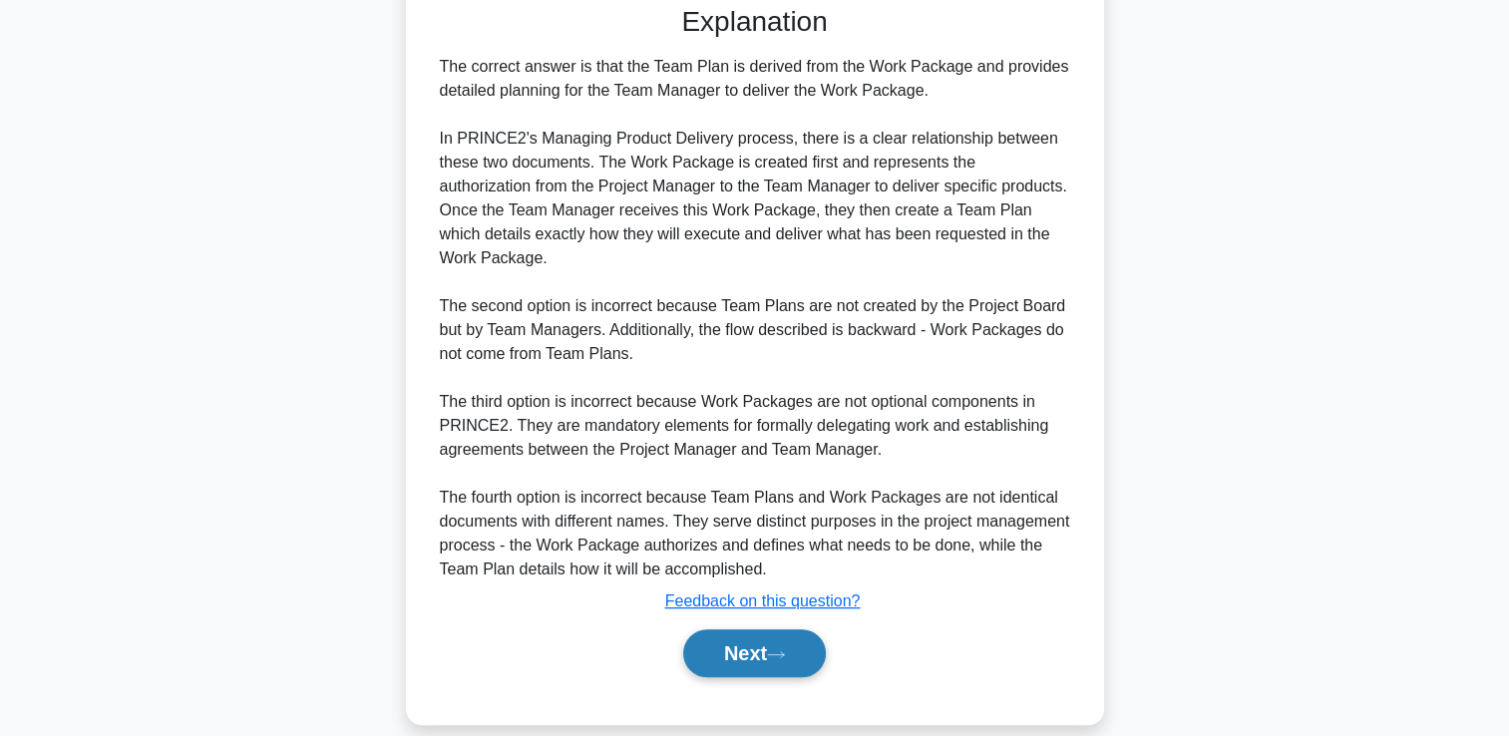
click at [774, 643] on button "Next" at bounding box center [754, 653] width 143 height 48
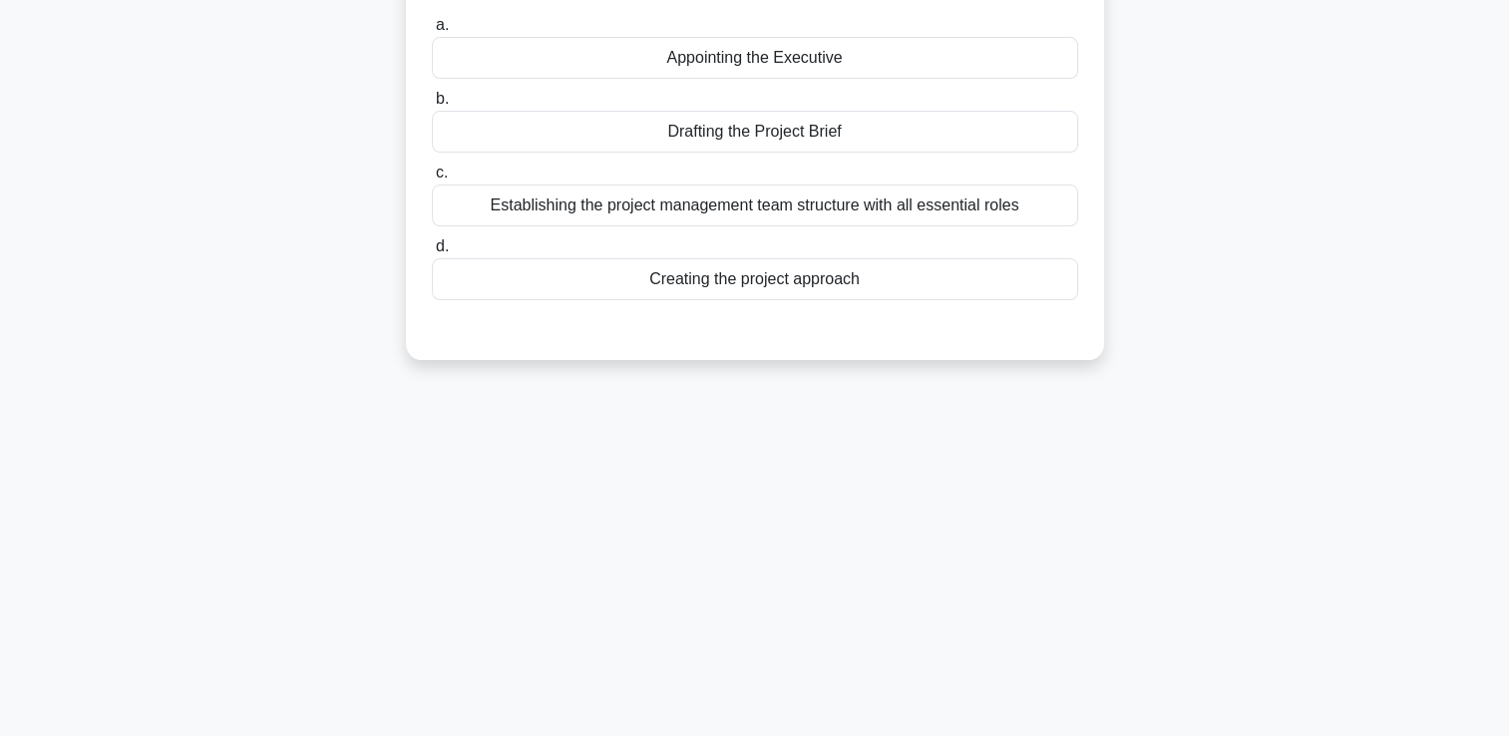
scroll to position [0, 0]
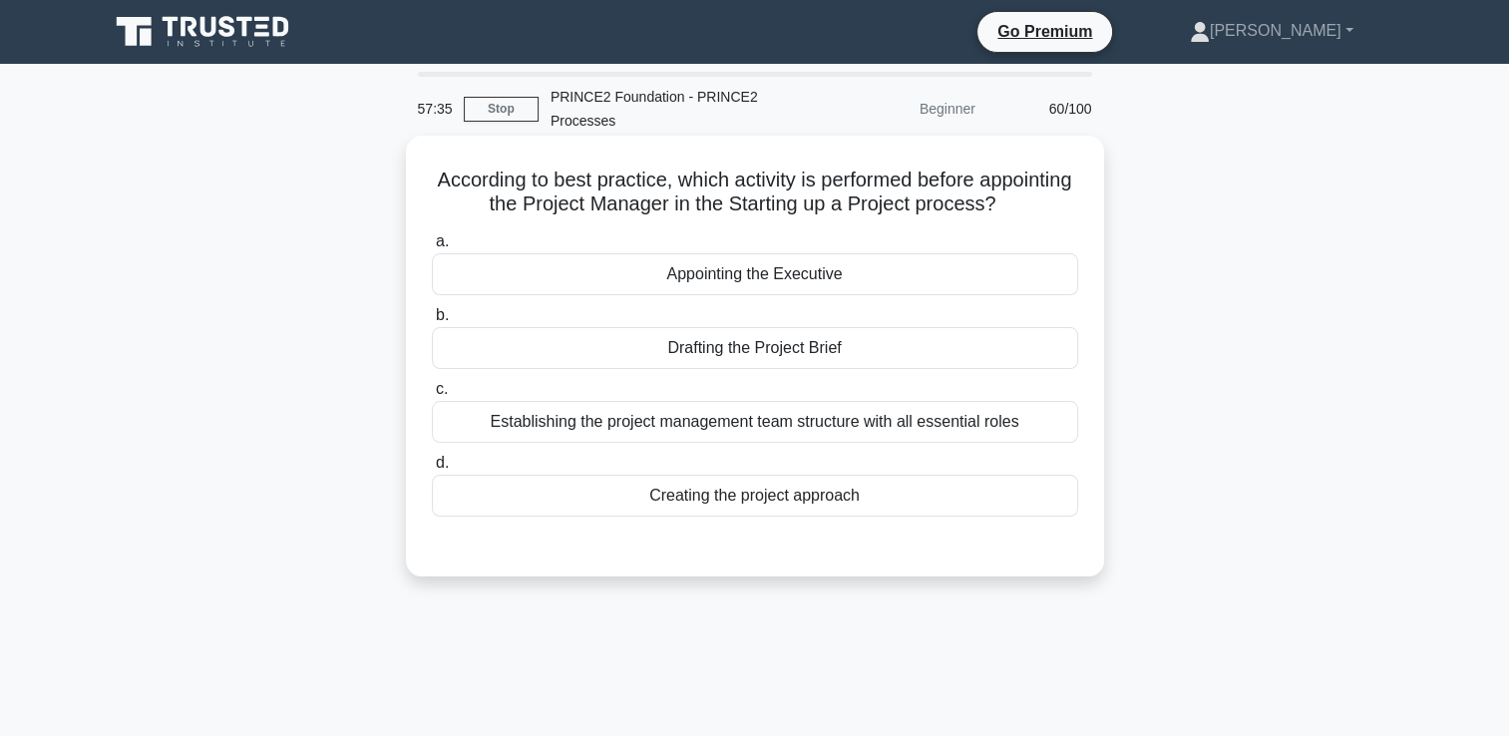
click at [869, 280] on div "Appointing the Executive" at bounding box center [755, 274] width 646 height 42
click at [432, 248] on input "a. Appointing the Executive" at bounding box center [432, 241] width 0 height 13
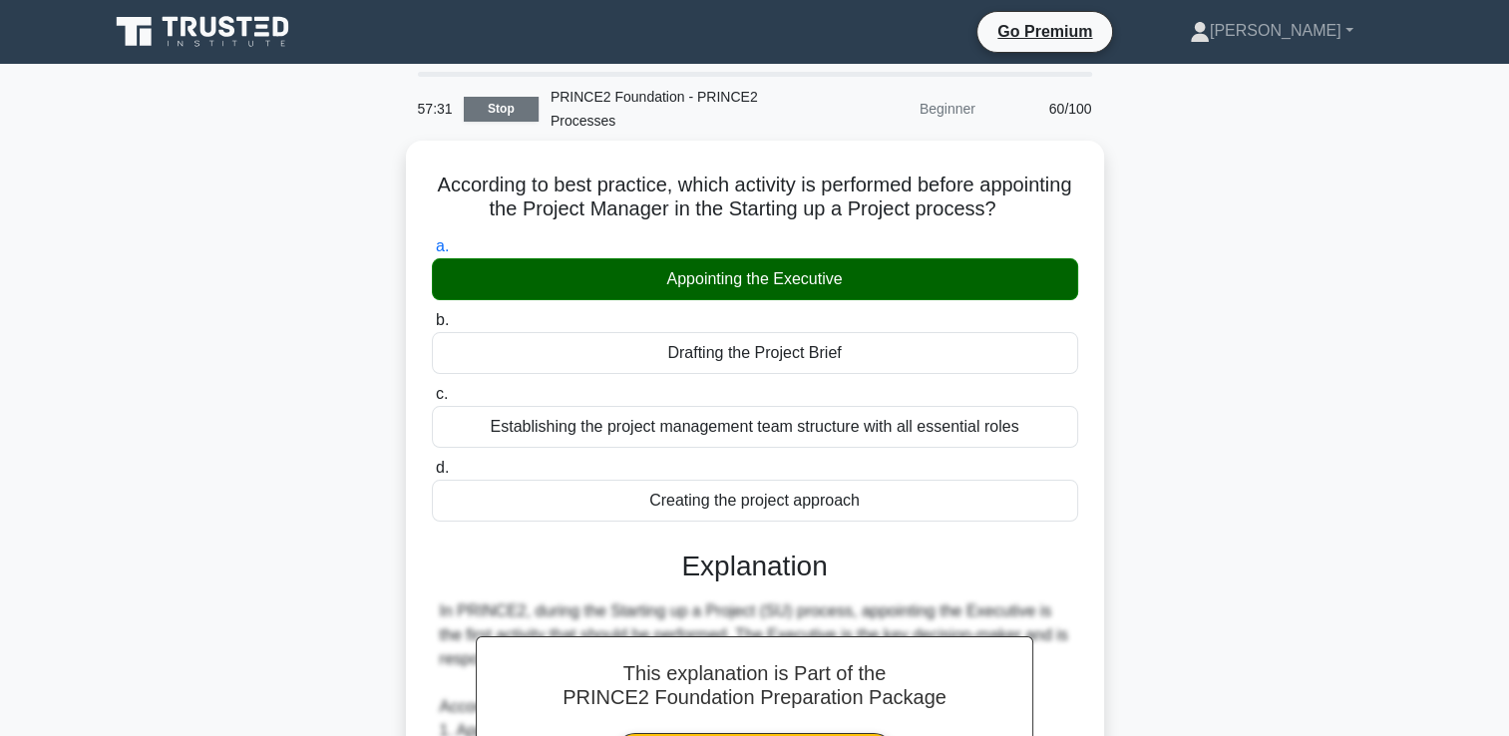
click at [493, 114] on link "Stop" at bounding box center [501, 109] width 75 height 25
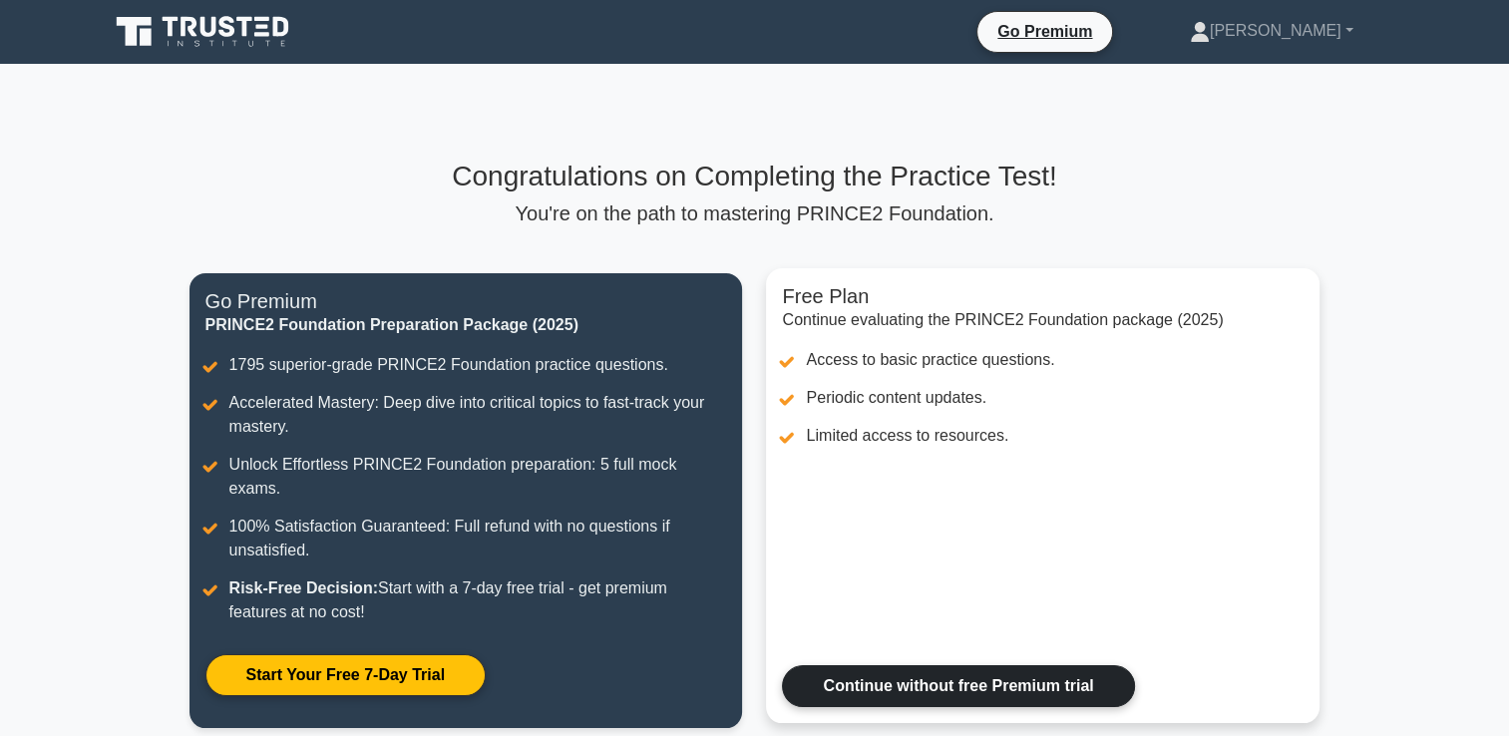
click at [1038, 665] on link "Continue without free Premium trial" at bounding box center [958, 686] width 352 height 42
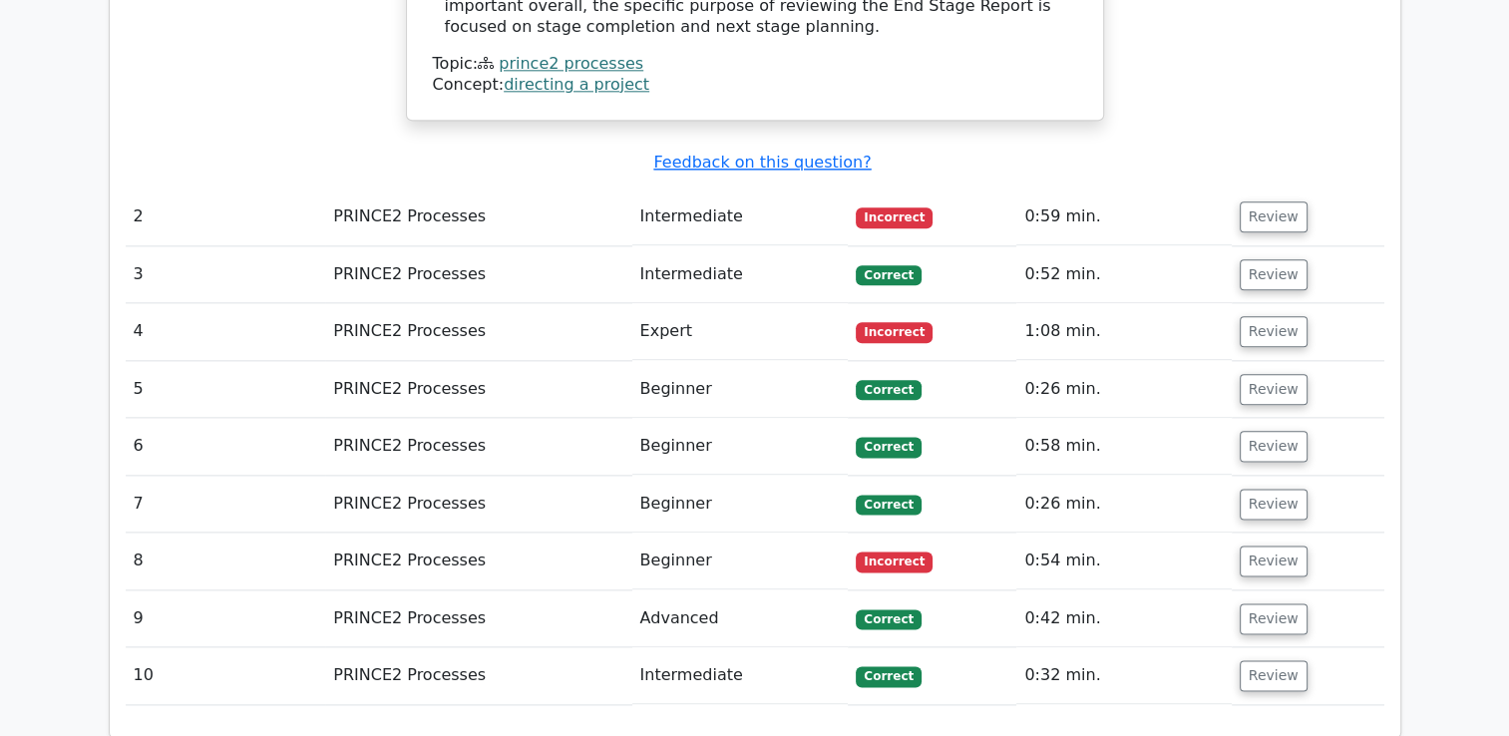
scroll to position [2991, 0]
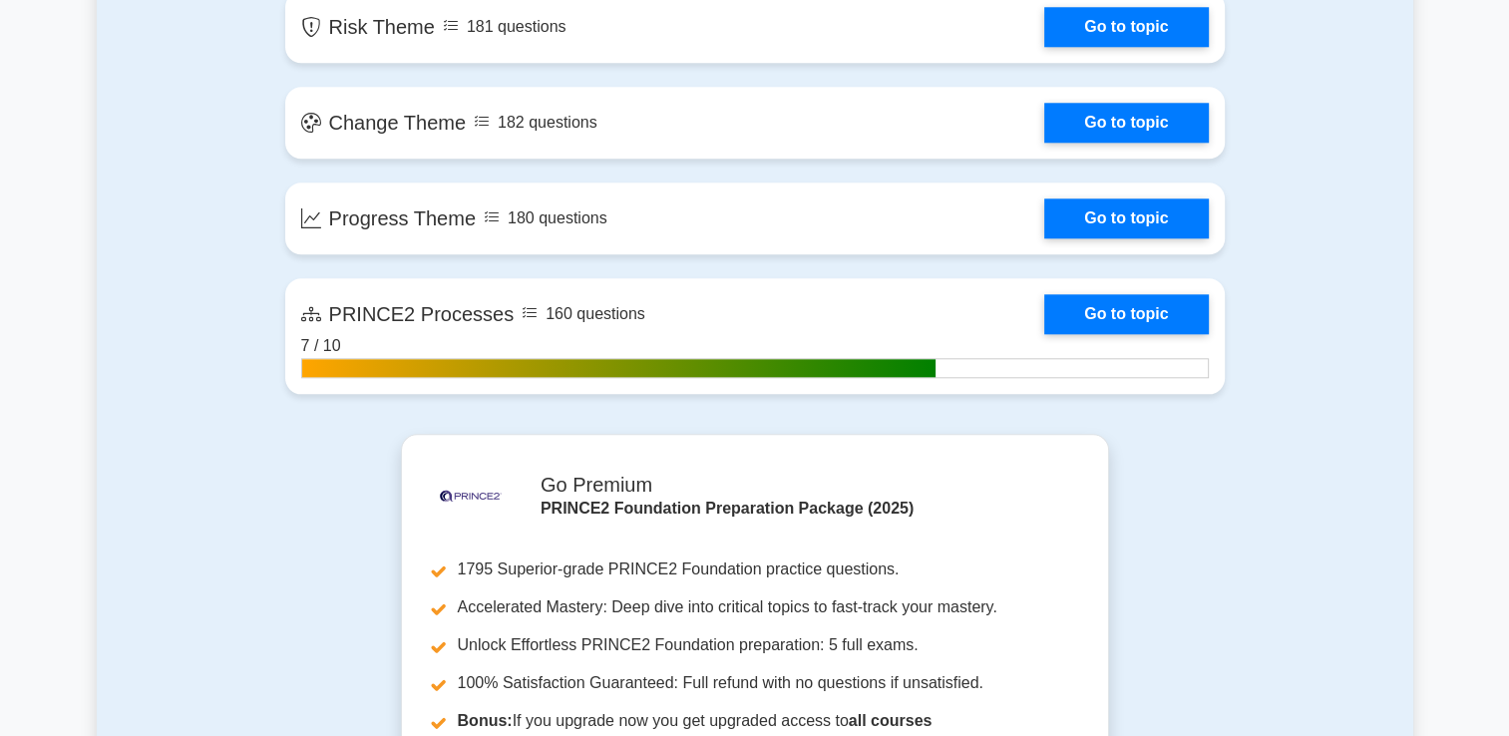
scroll to position [1994, 0]
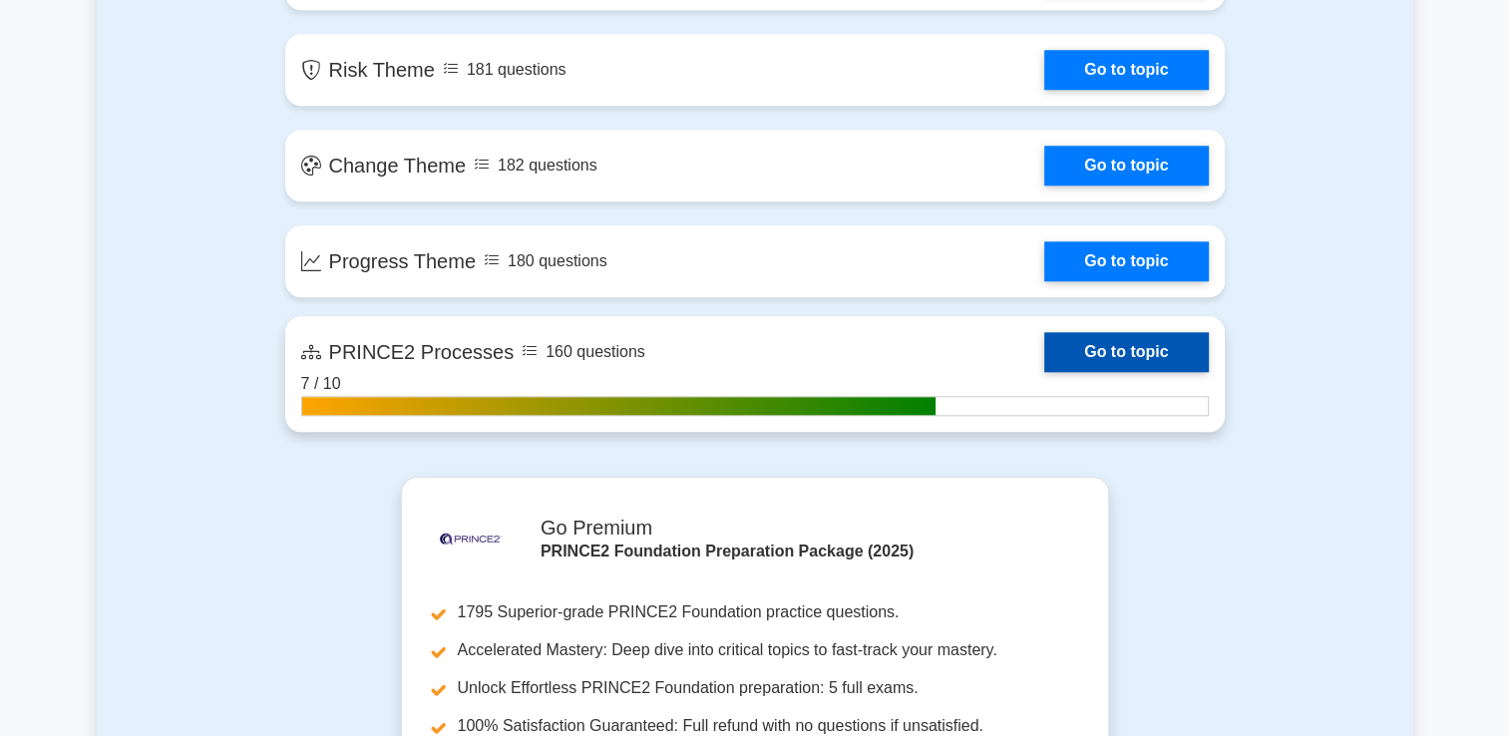
click at [1044, 372] on link "Go to topic" at bounding box center [1126, 352] width 164 height 40
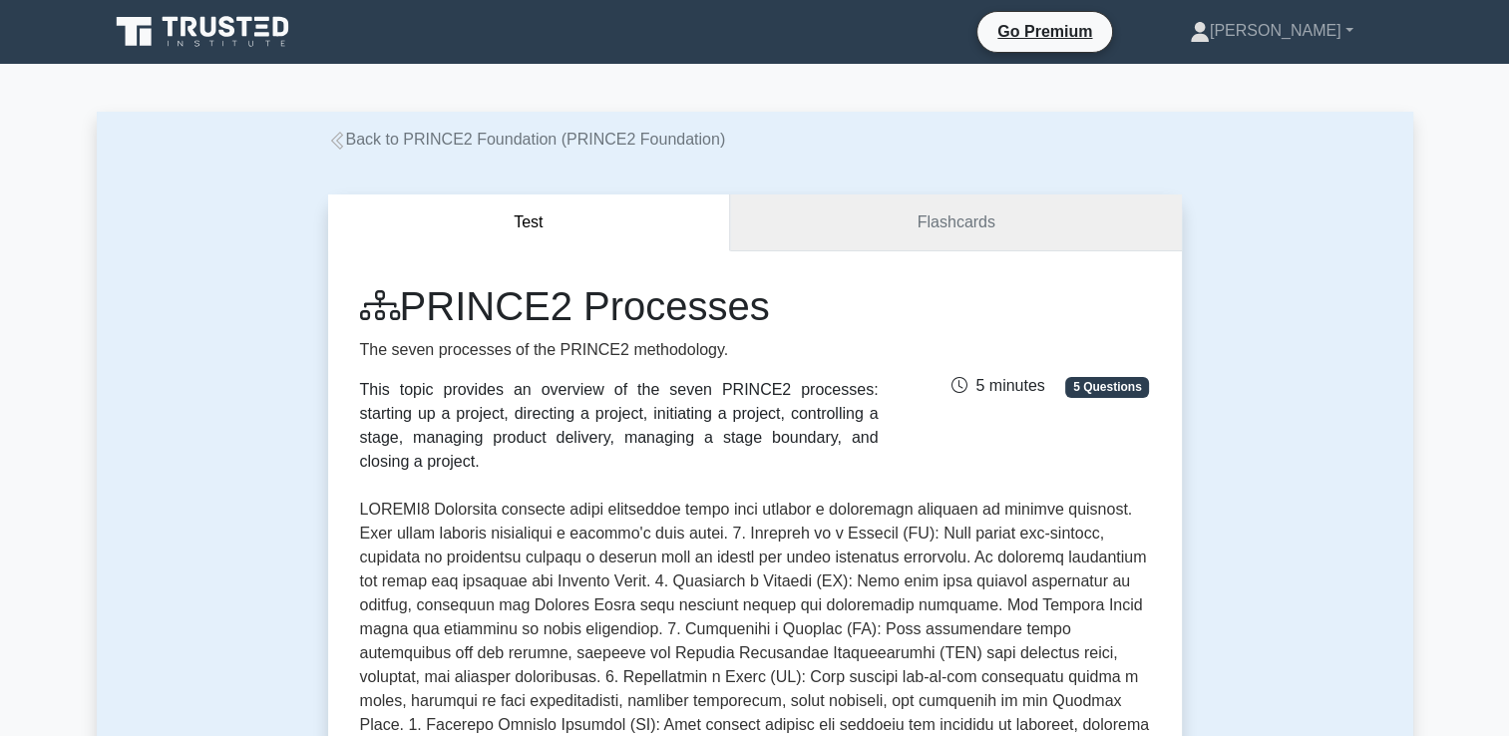
click at [901, 222] on link "Flashcards" at bounding box center [955, 222] width 451 height 57
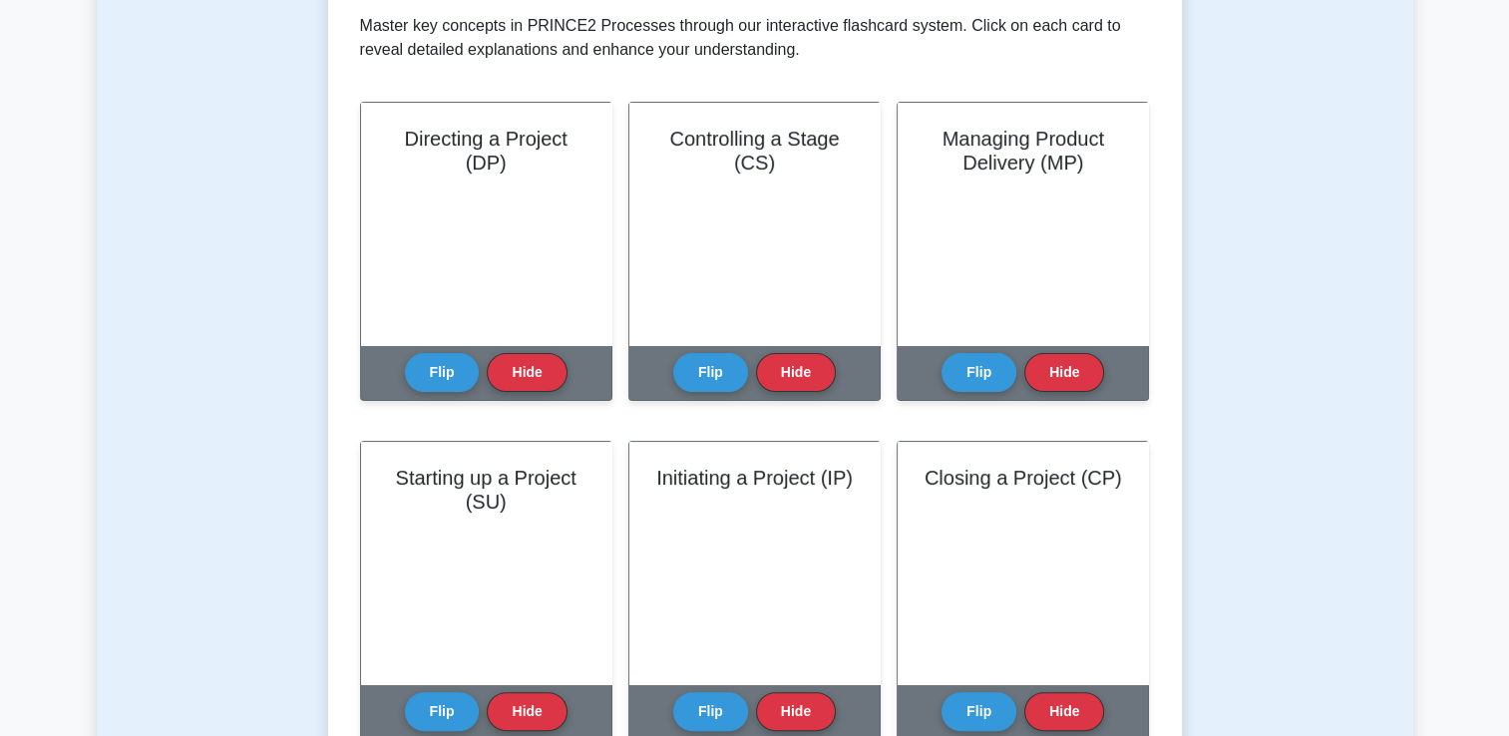
scroll to position [399, 0]
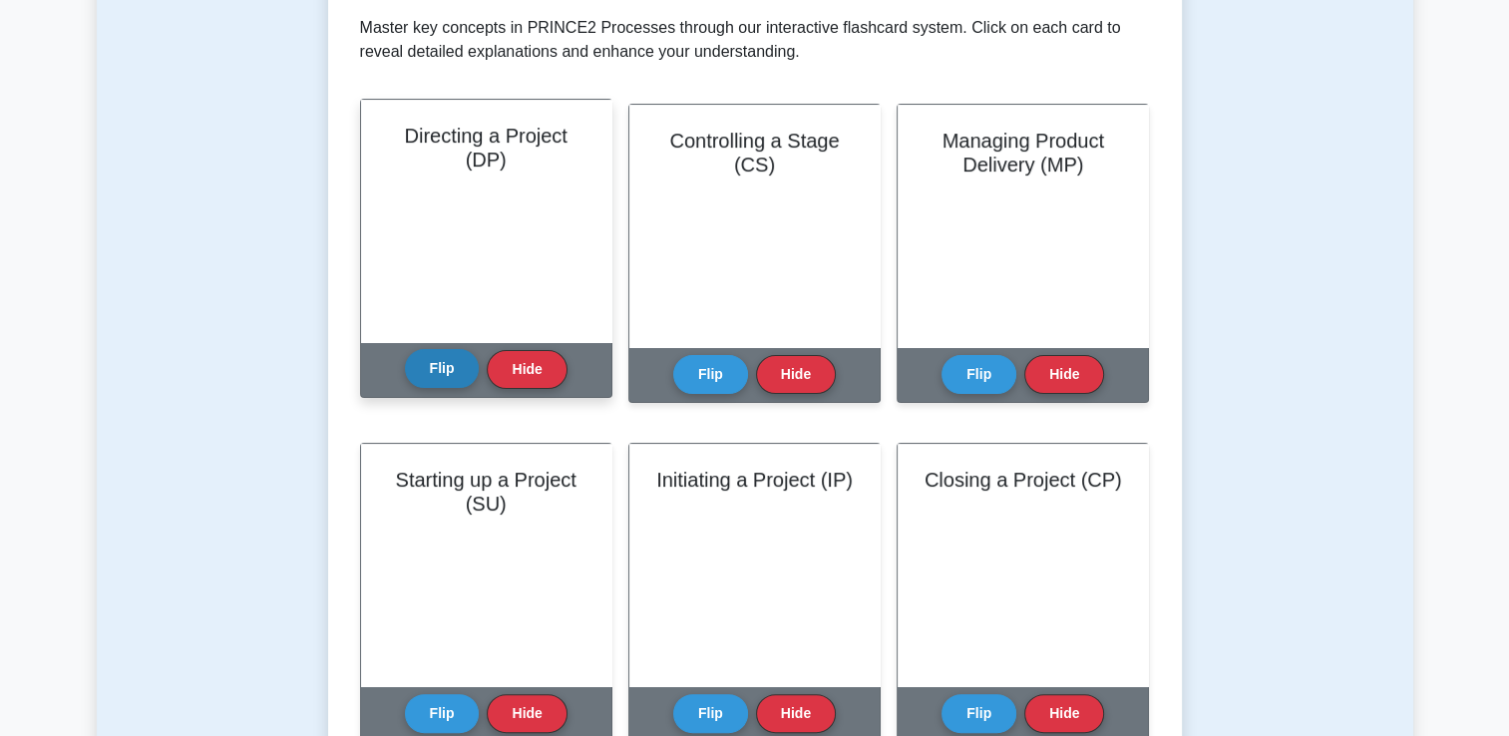
click at [439, 377] on button "Flip" at bounding box center [442, 368] width 75 height 39
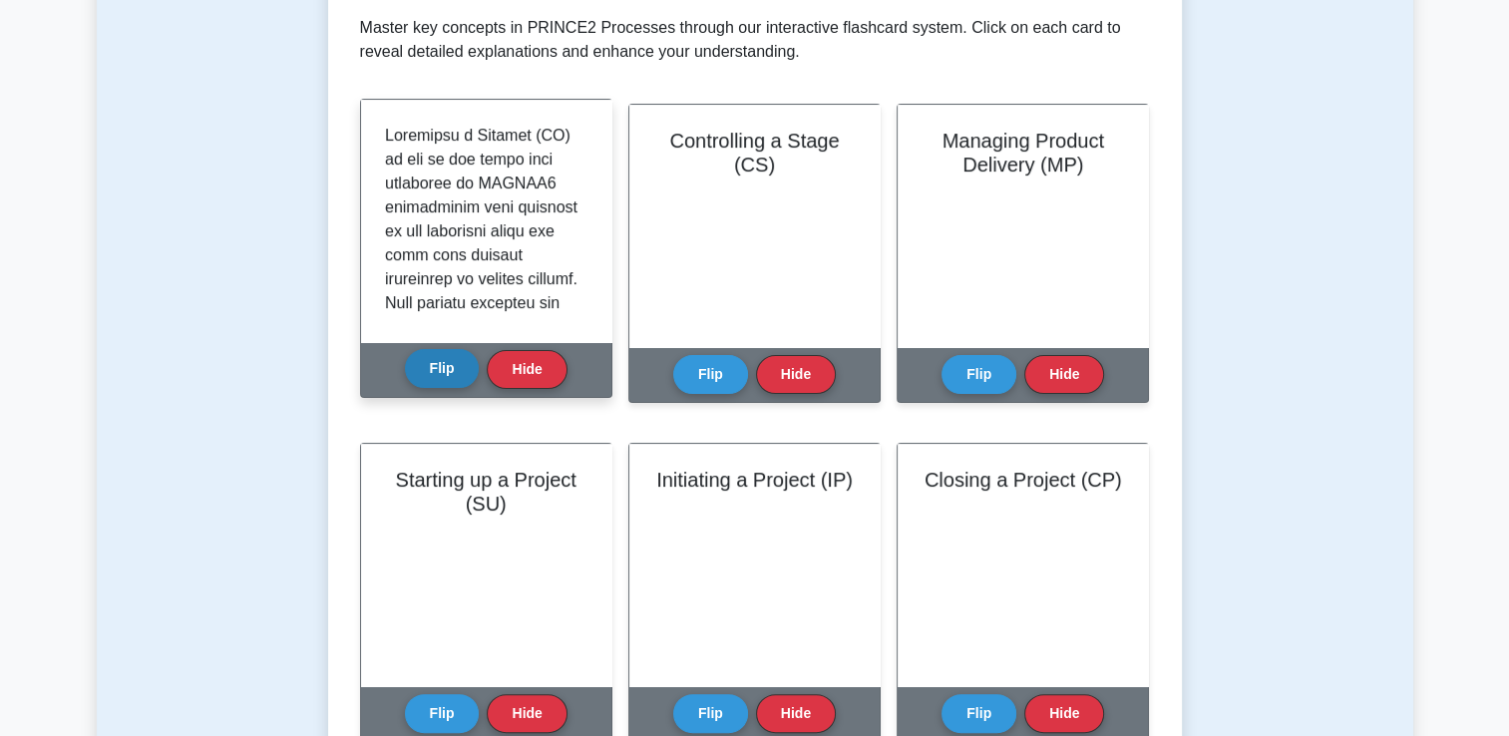
click at [439, 377] on button "Flip" at bounding box center [442, 368] width 75 height 39
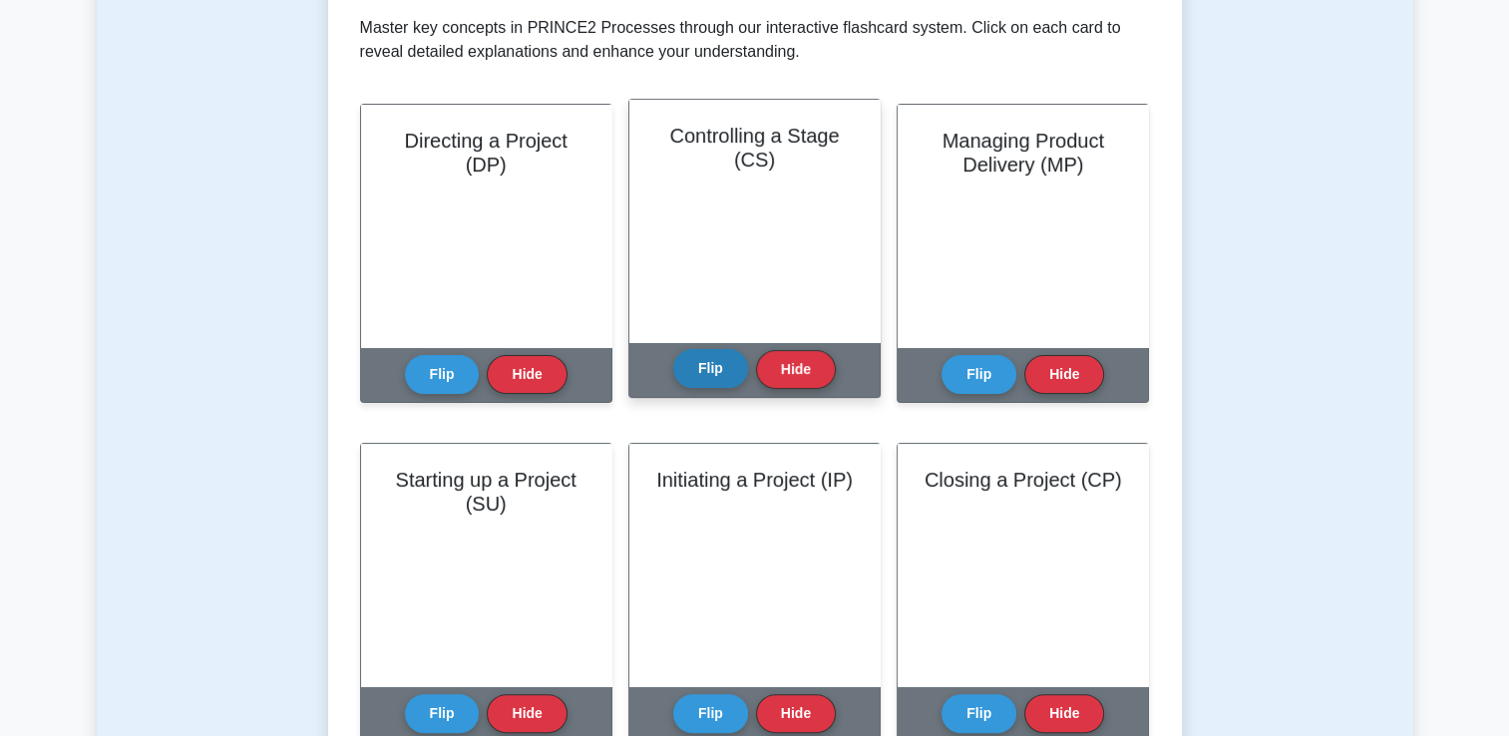
click at [713, 365] on button "Flip" at bounding box center [710, 368] width 75 height 39
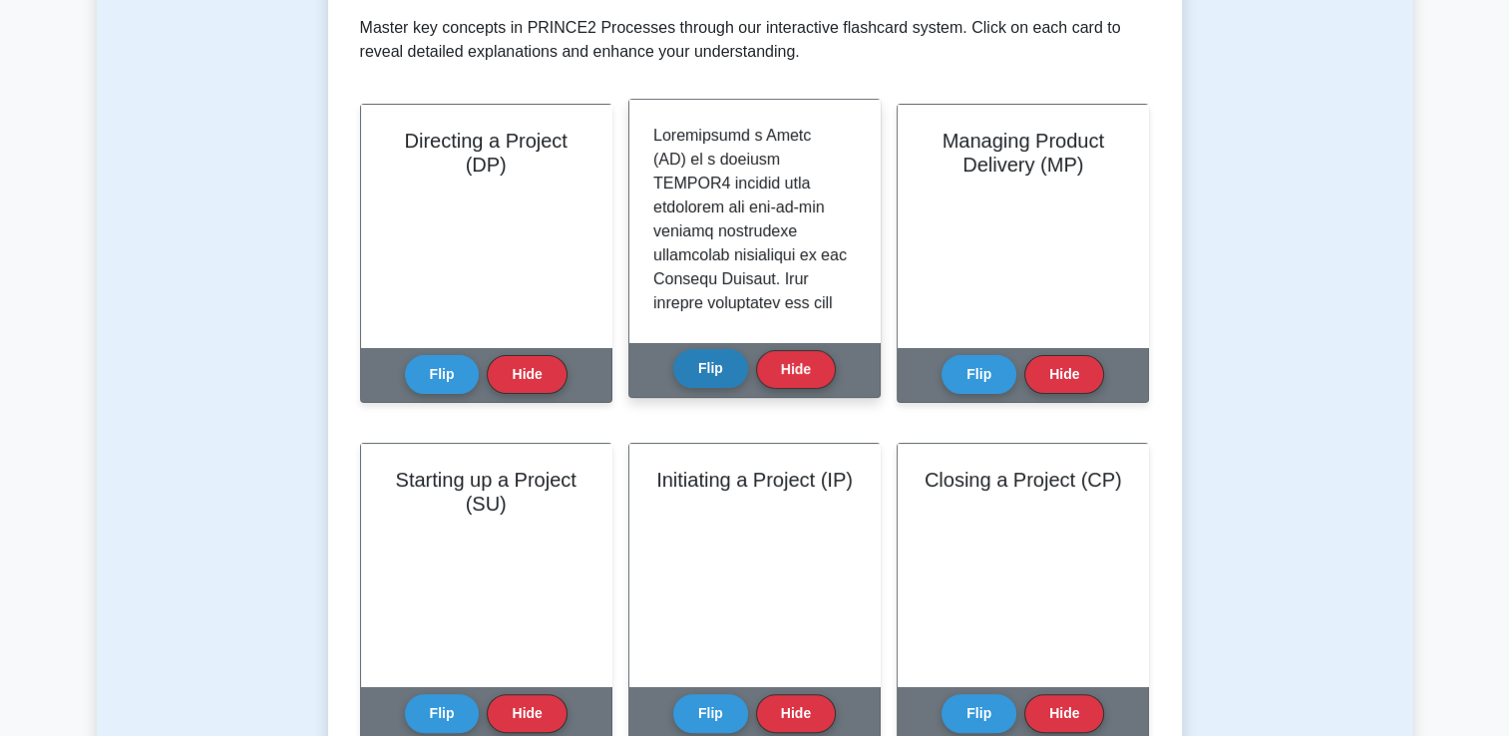
click at [704, 363] on button "Flip" at bounding box center [710, 368] width 75 height 39
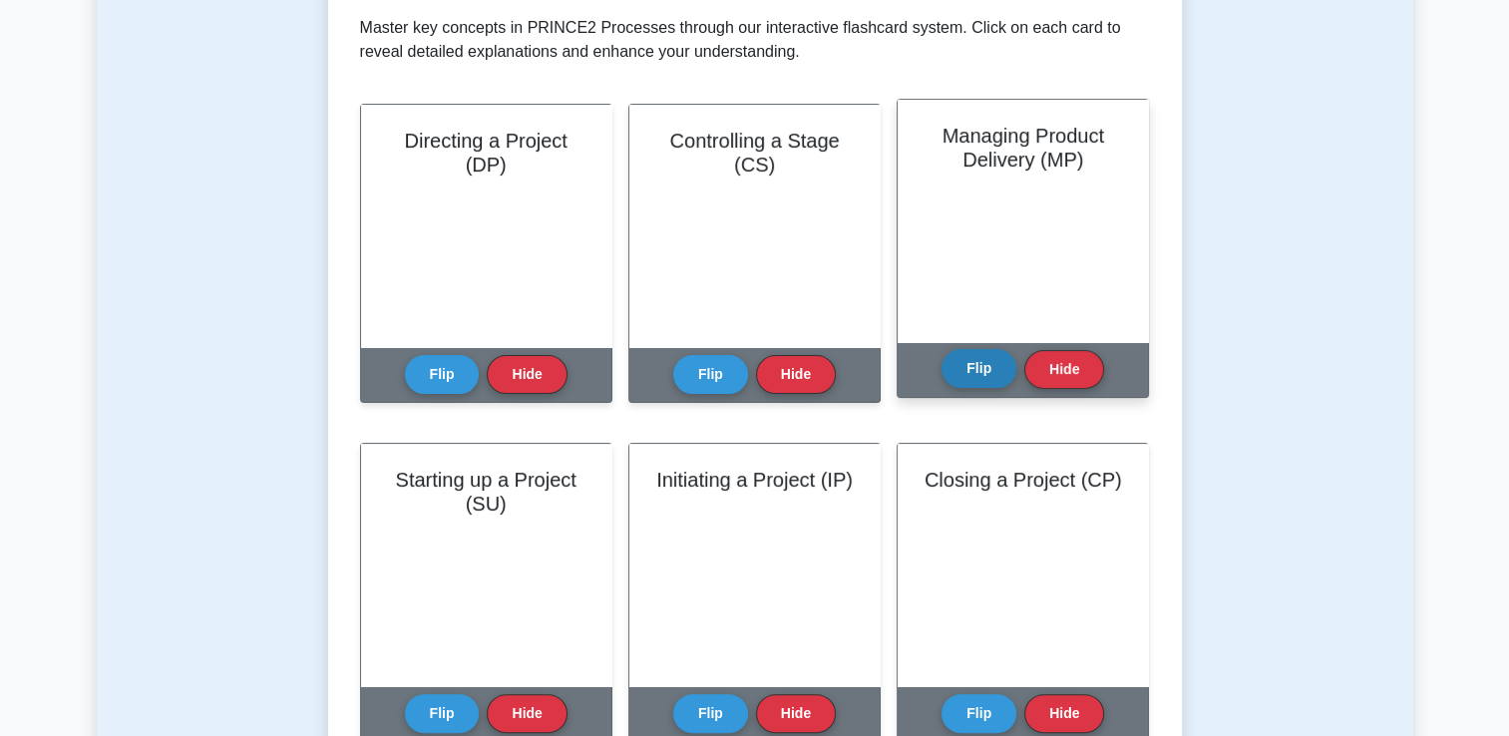
click at [985, 371] on button "Flip" at bounding box center [978, 368] width 75 height 39
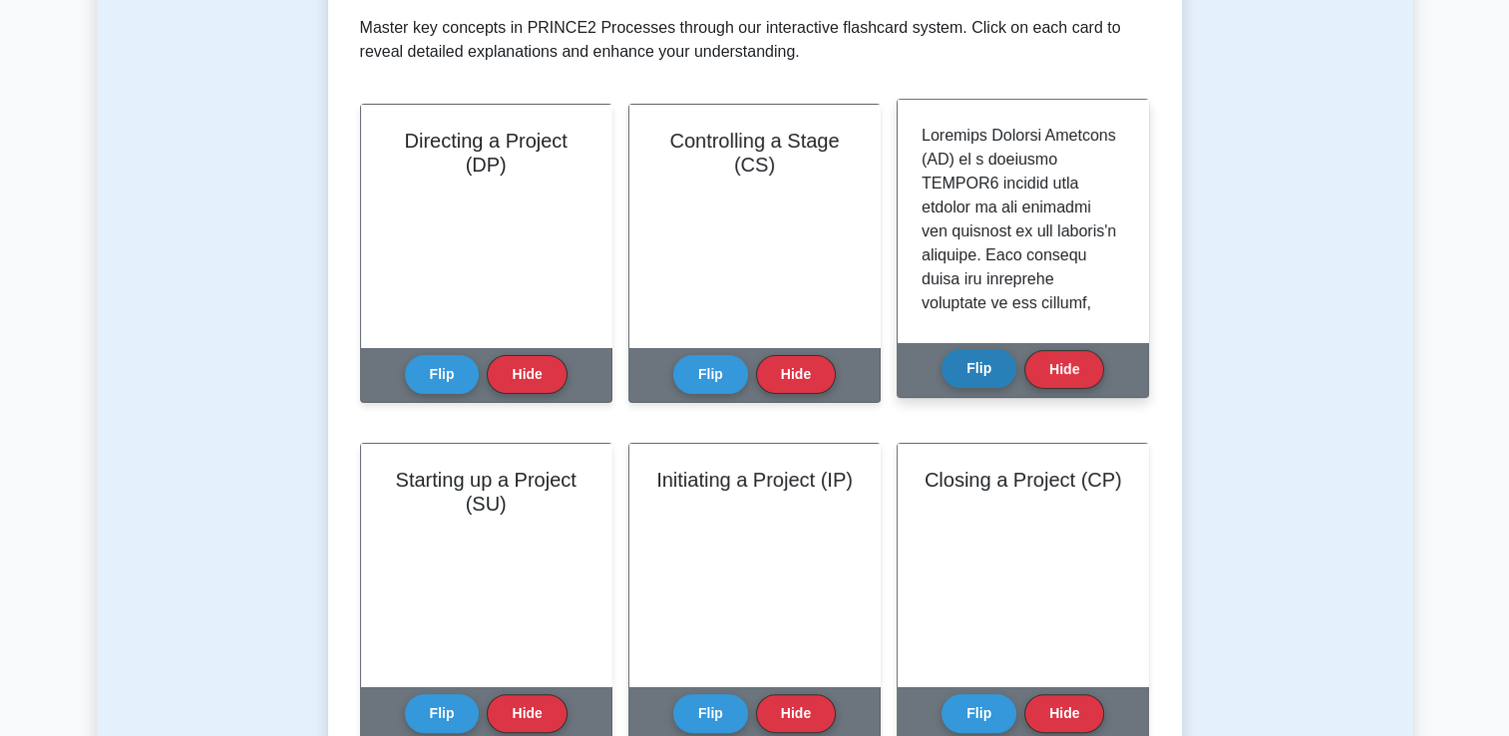
click at [985, 371] on button "Flip" at bounding box center [978, 368] width 75 height 39
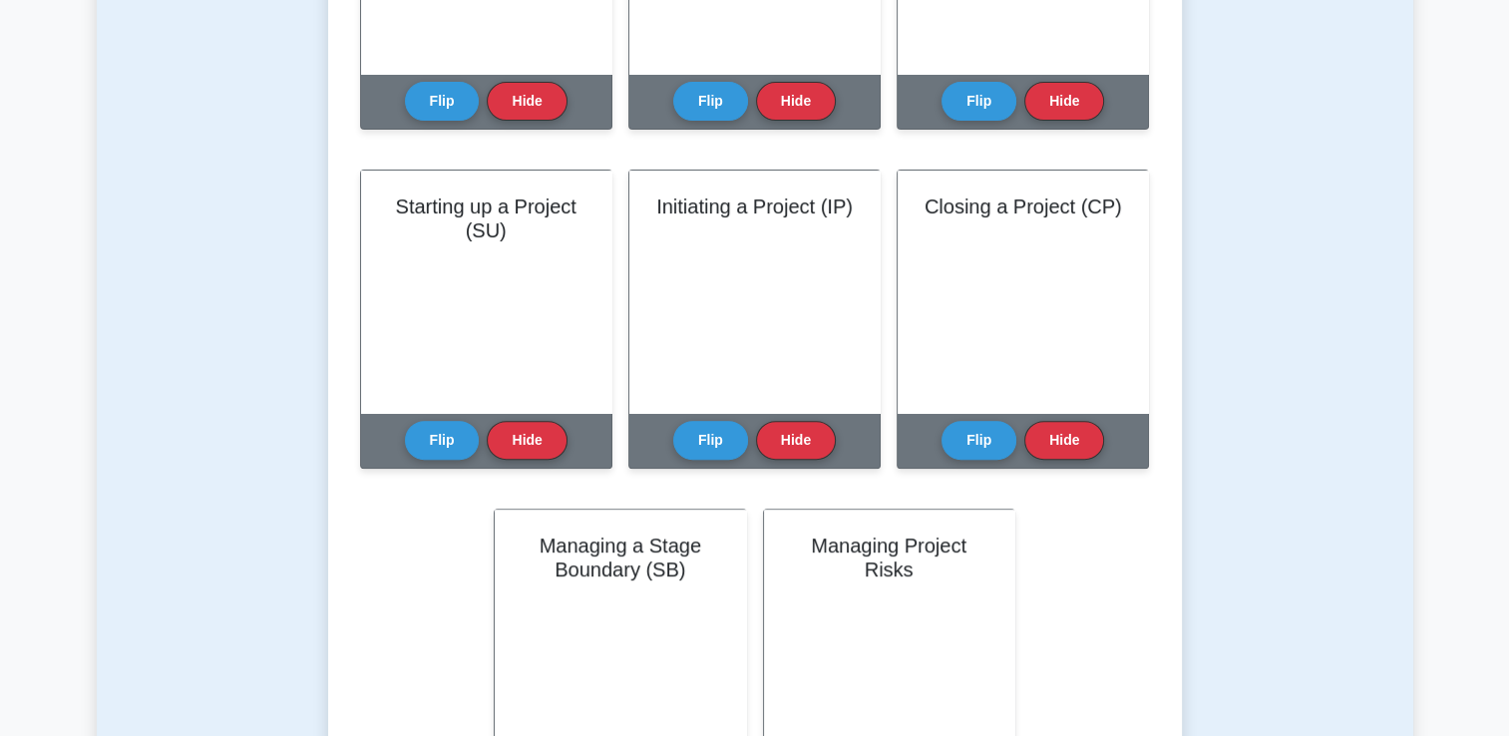
scroll to position [698, 0]
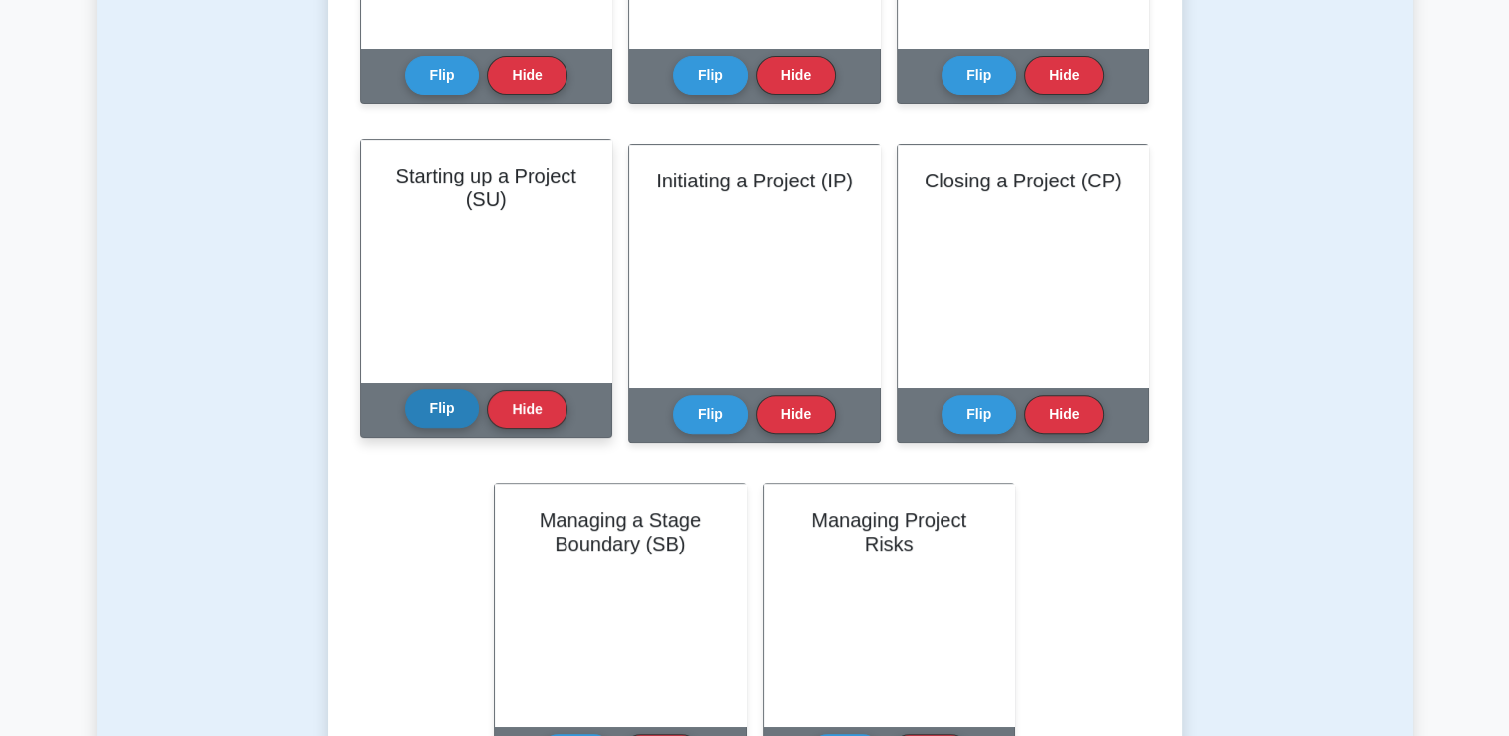
click at [435, 423] on button "Flip" at bounding box center [442, 408] width 75 height 39
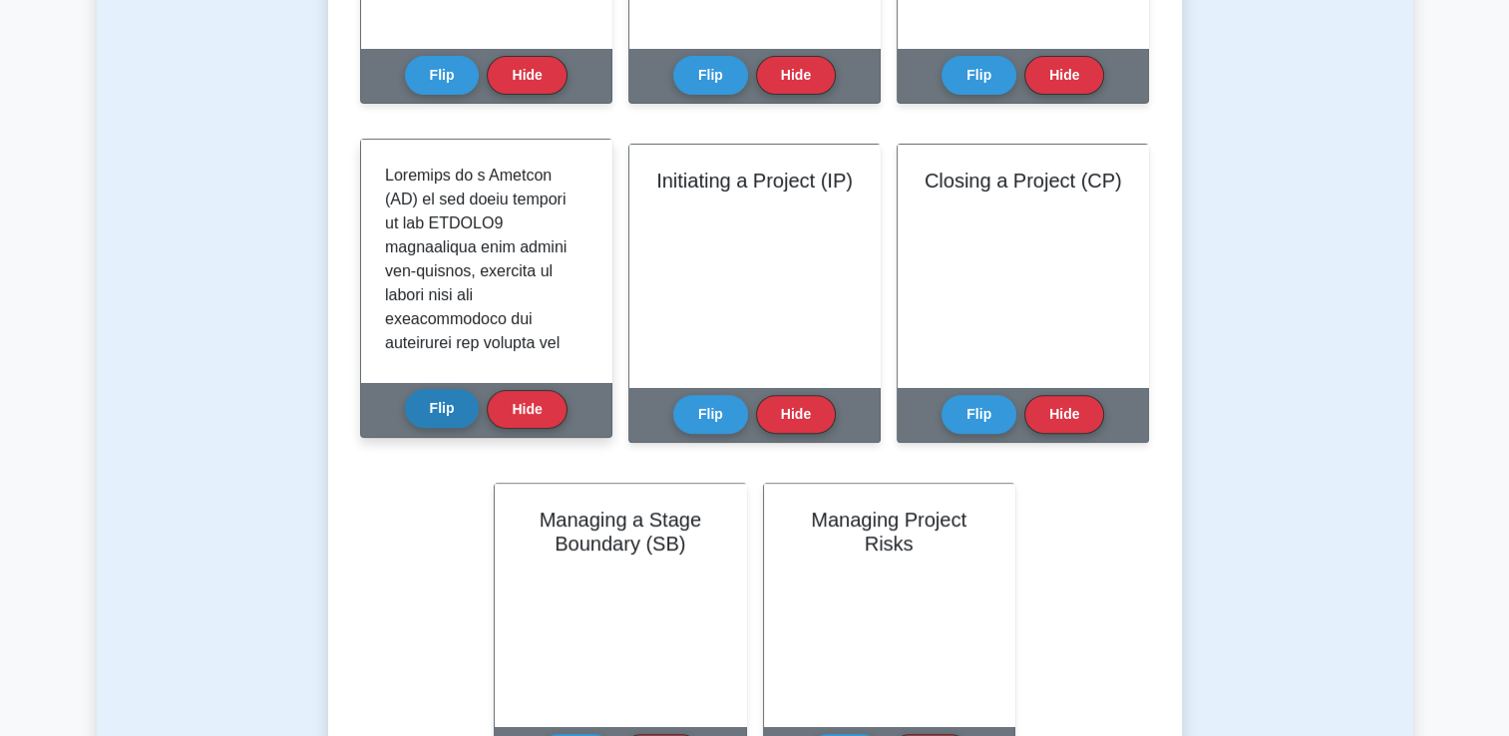
click at [435, 423] on button "Flip" at bounding box center [442, 408] width 75 height 39
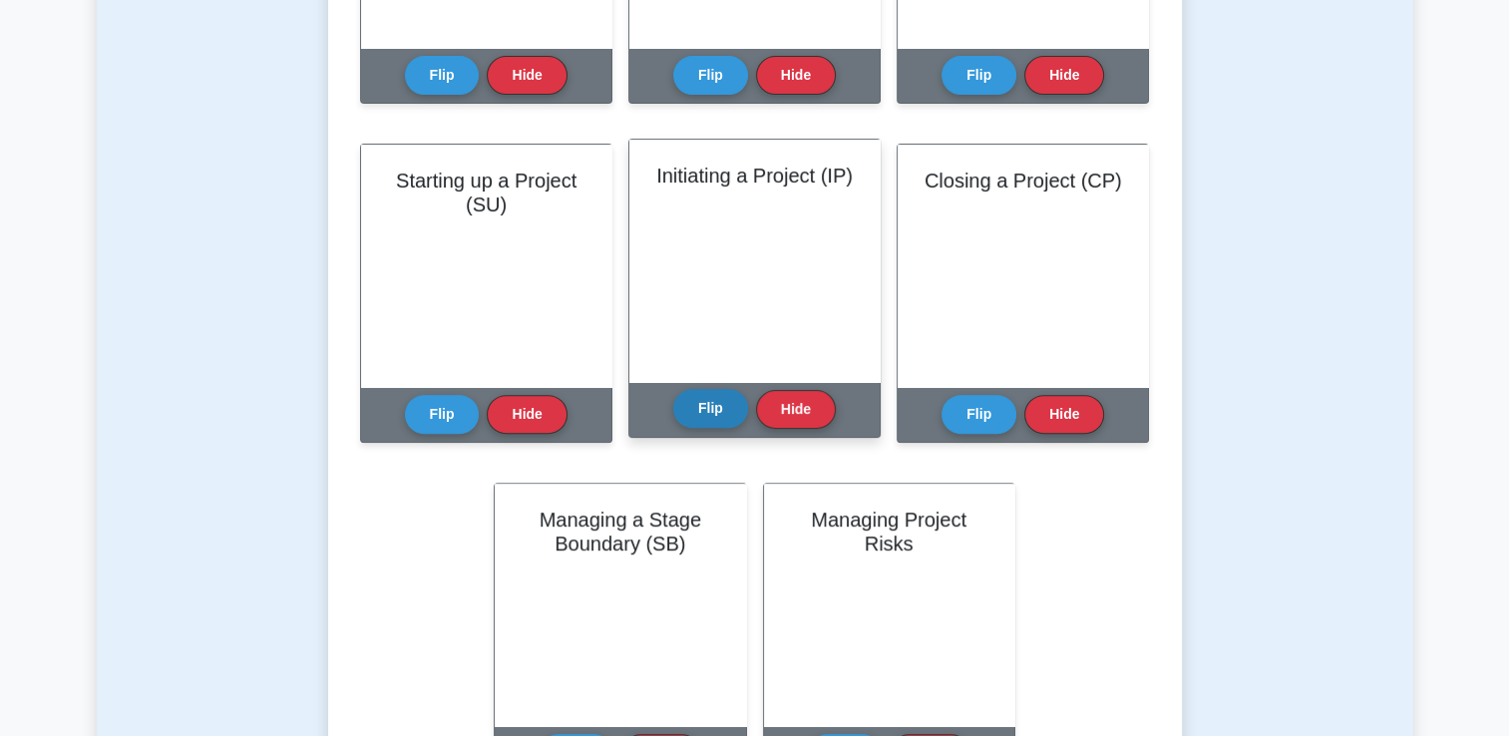
click at [711, 419] on button "Flip" at bounding box center [710, 408] width 75 height 39
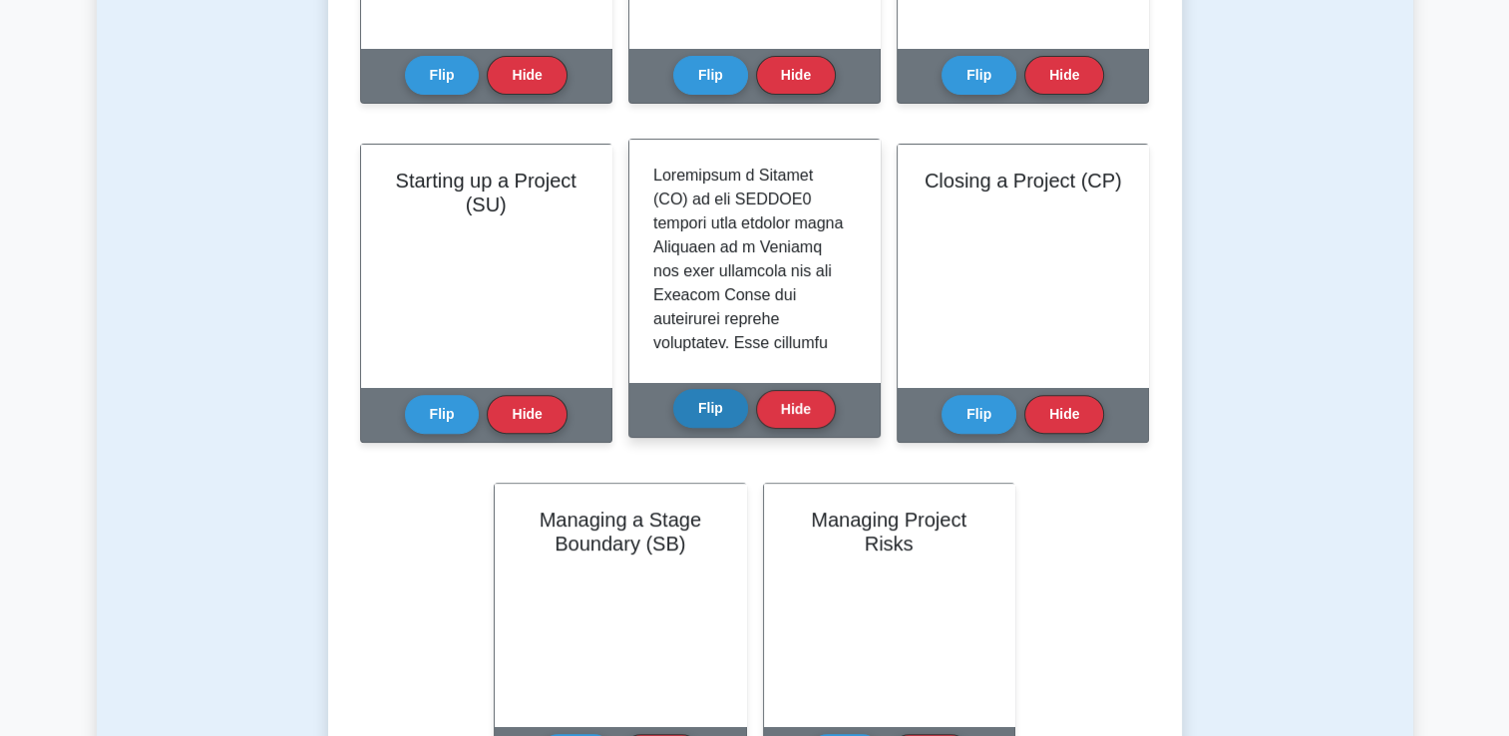
click at [706, 419] on button "Flip" at bounding box center [710, 408] width 75 height 39
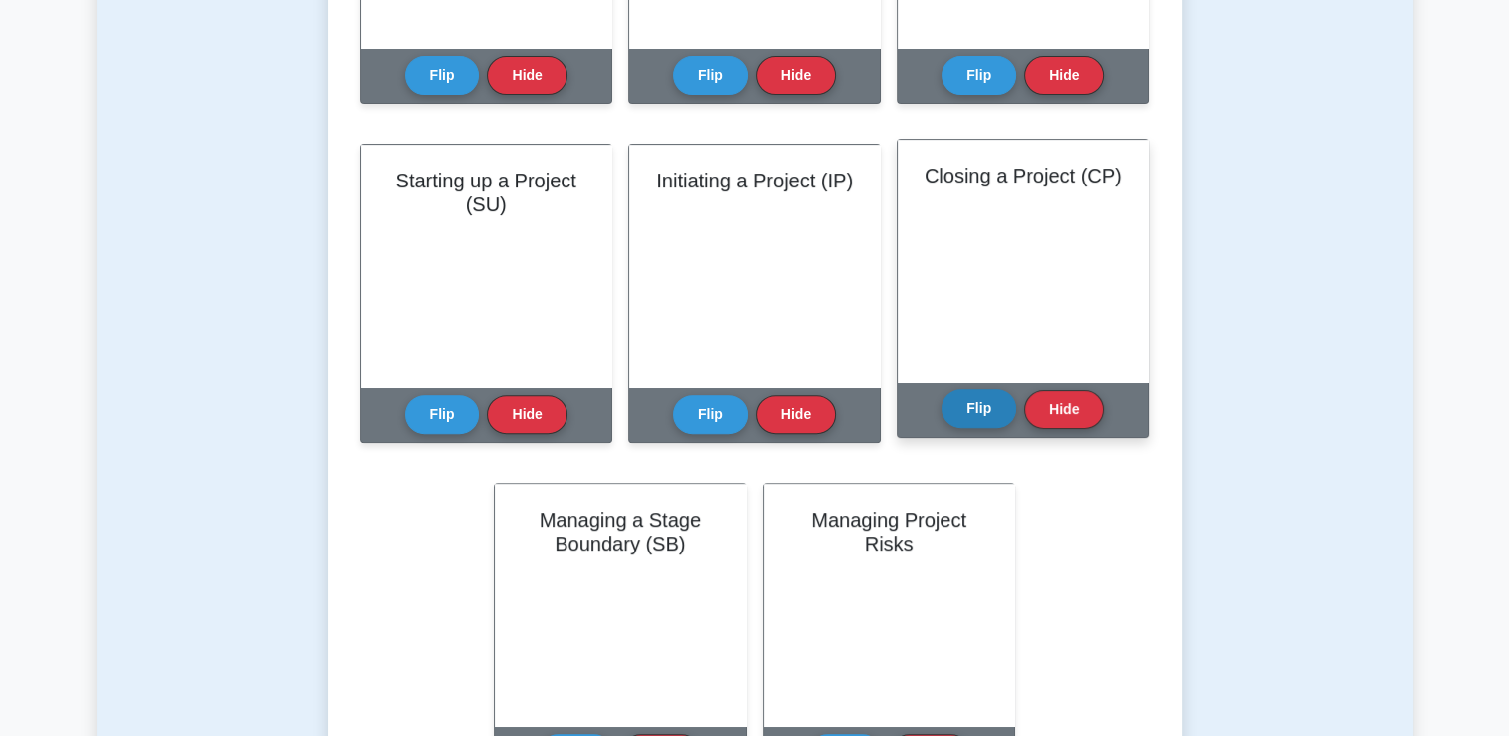
click at [979, 416] on button "Flip" at bounding box center [978, 408] width 75 height 39
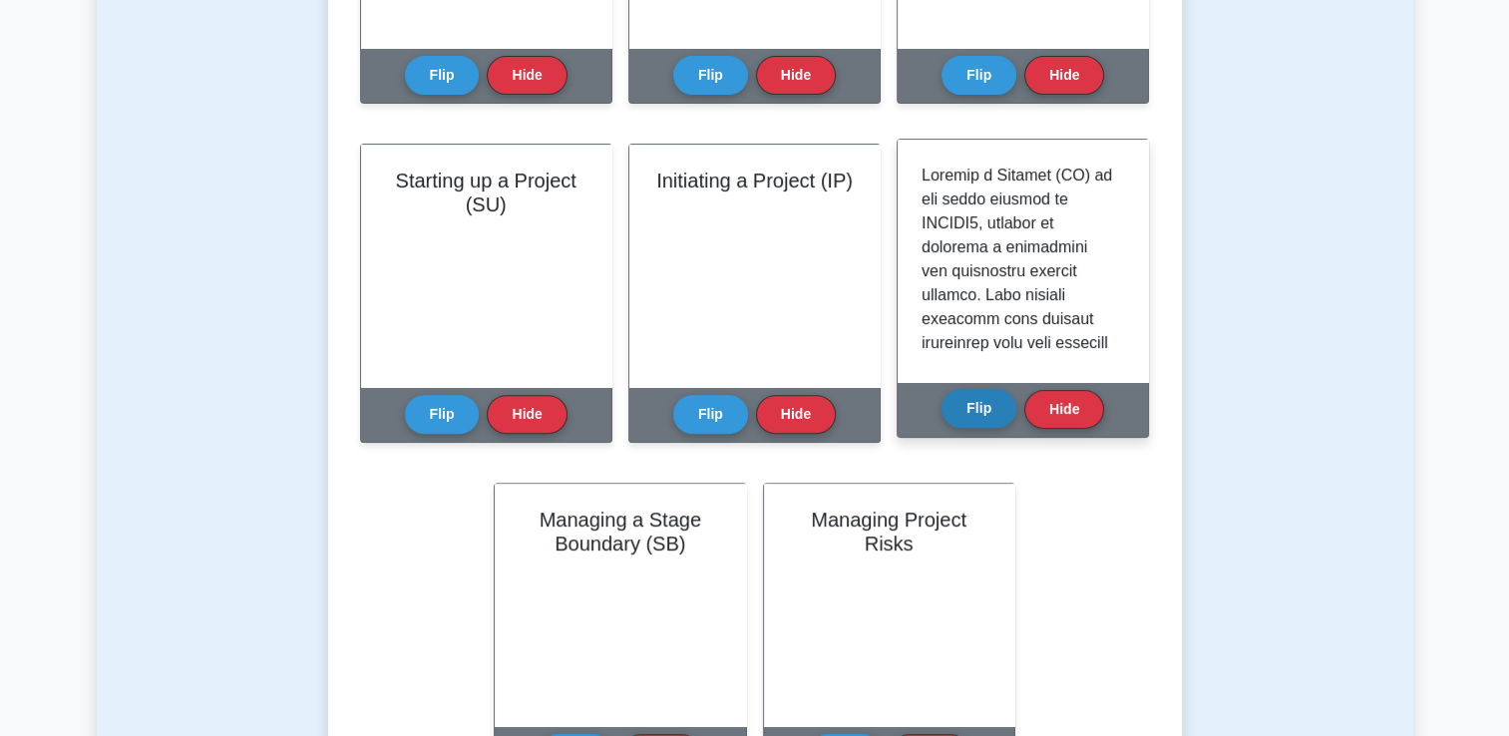
click at [978, 415] on button "Flip" at bounding box center [978, 408] width 75 height 39
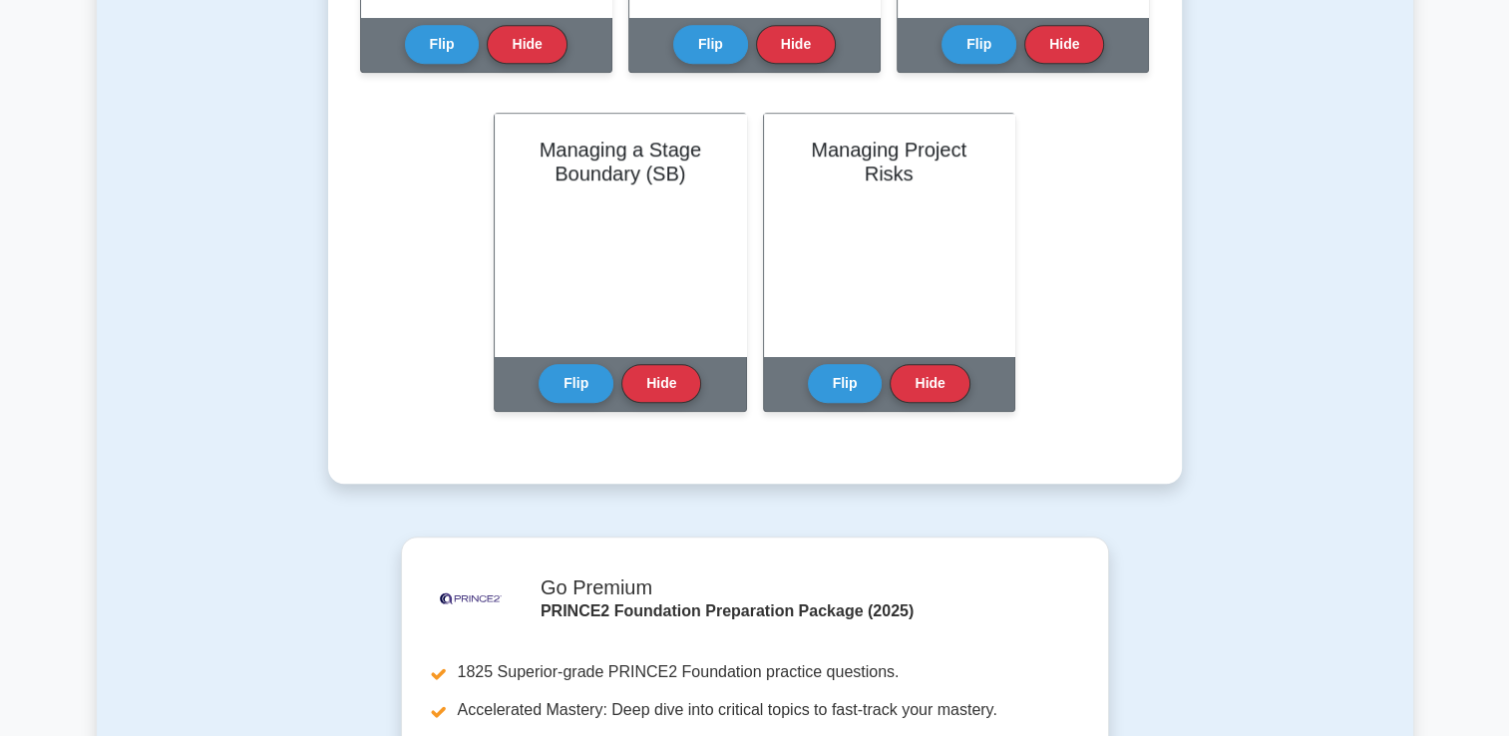
scroll to position [1097, 0]
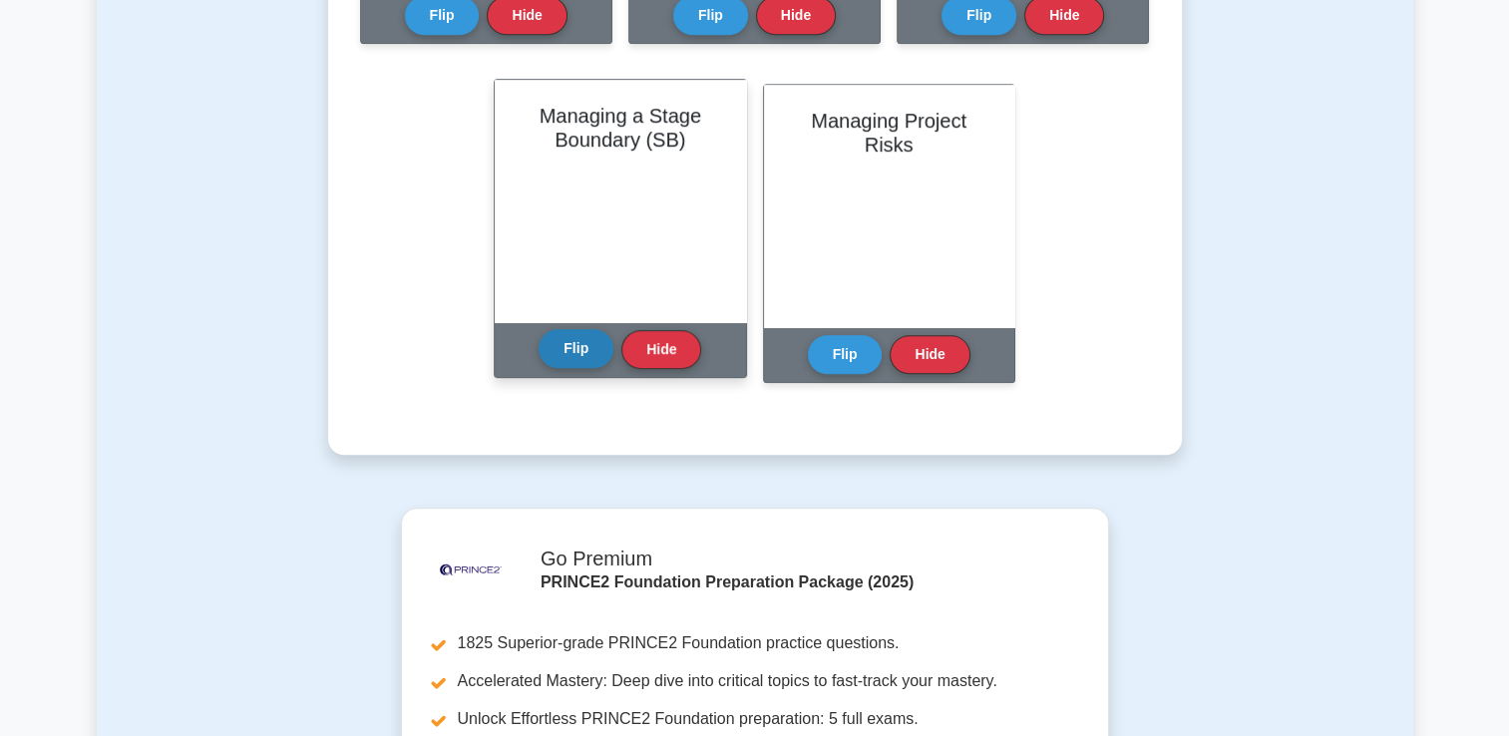
click at [584, 365] on button "Flip" at bounding box center [575, 348] width 75 height 39
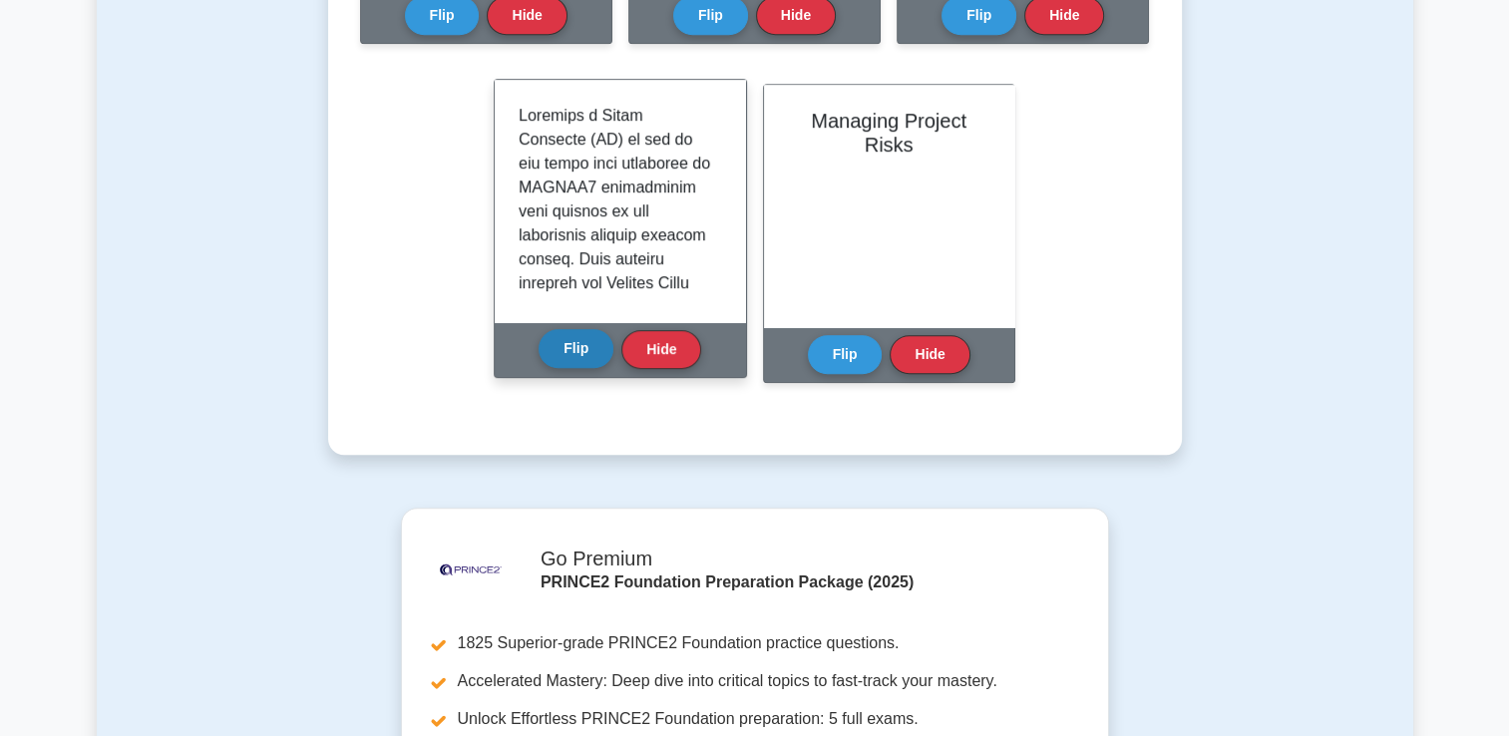
click at [584, 365] on button "Flip" at bounding box center [575, 348] width 75 height 39
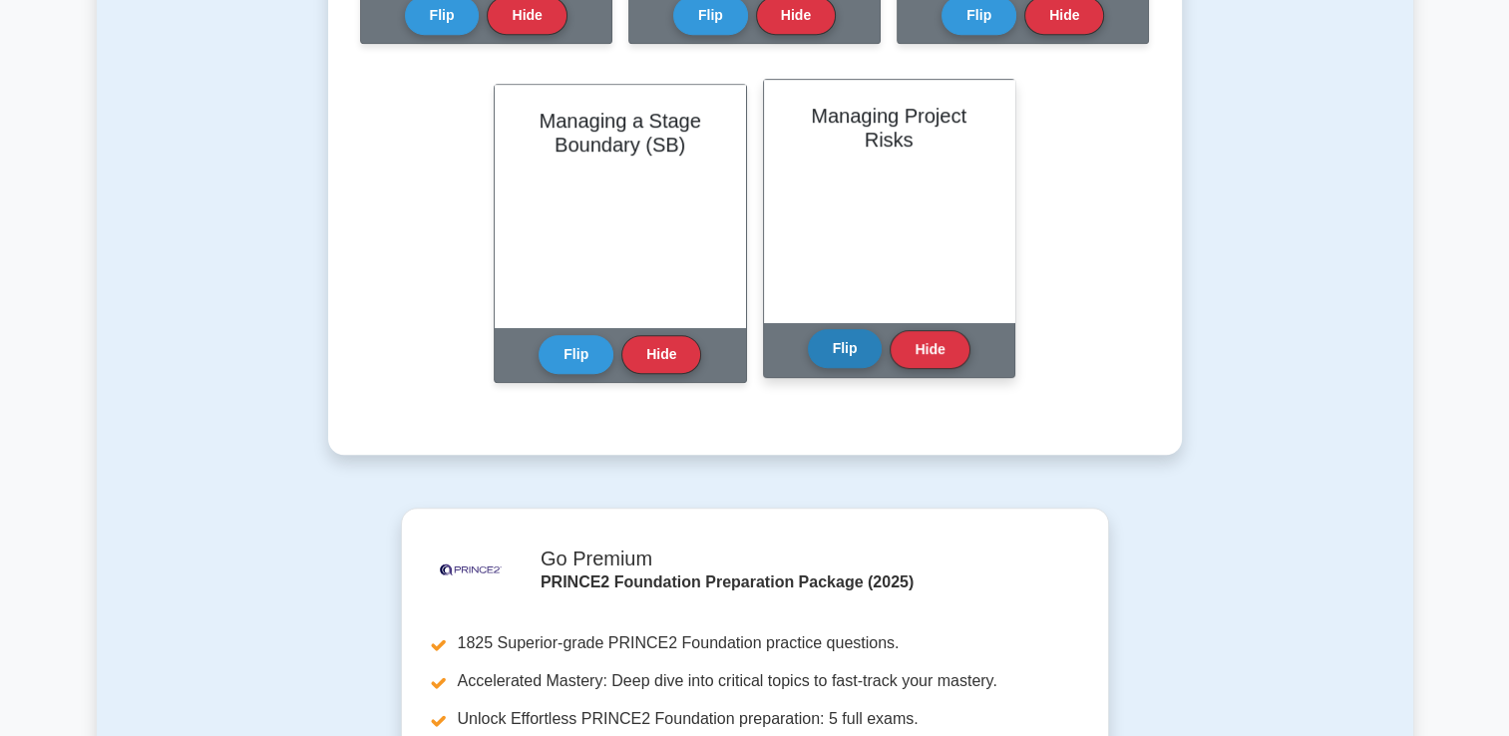
click at [849, 354] on button "Flip" at bounding box center [845, 348] width 75 height 39
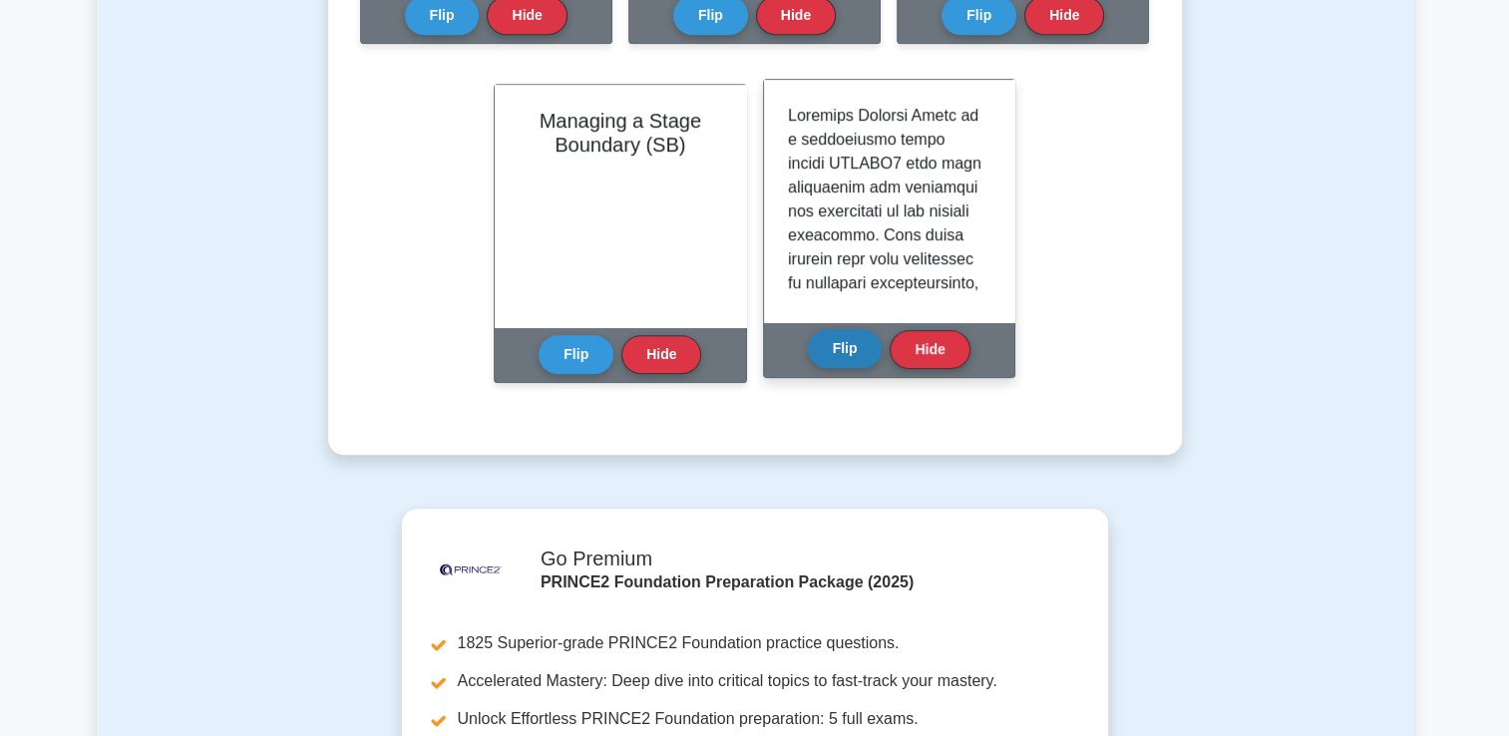
click at [849, 354] on button "Flip" at bounding box center [845, 348] width 75 height 39
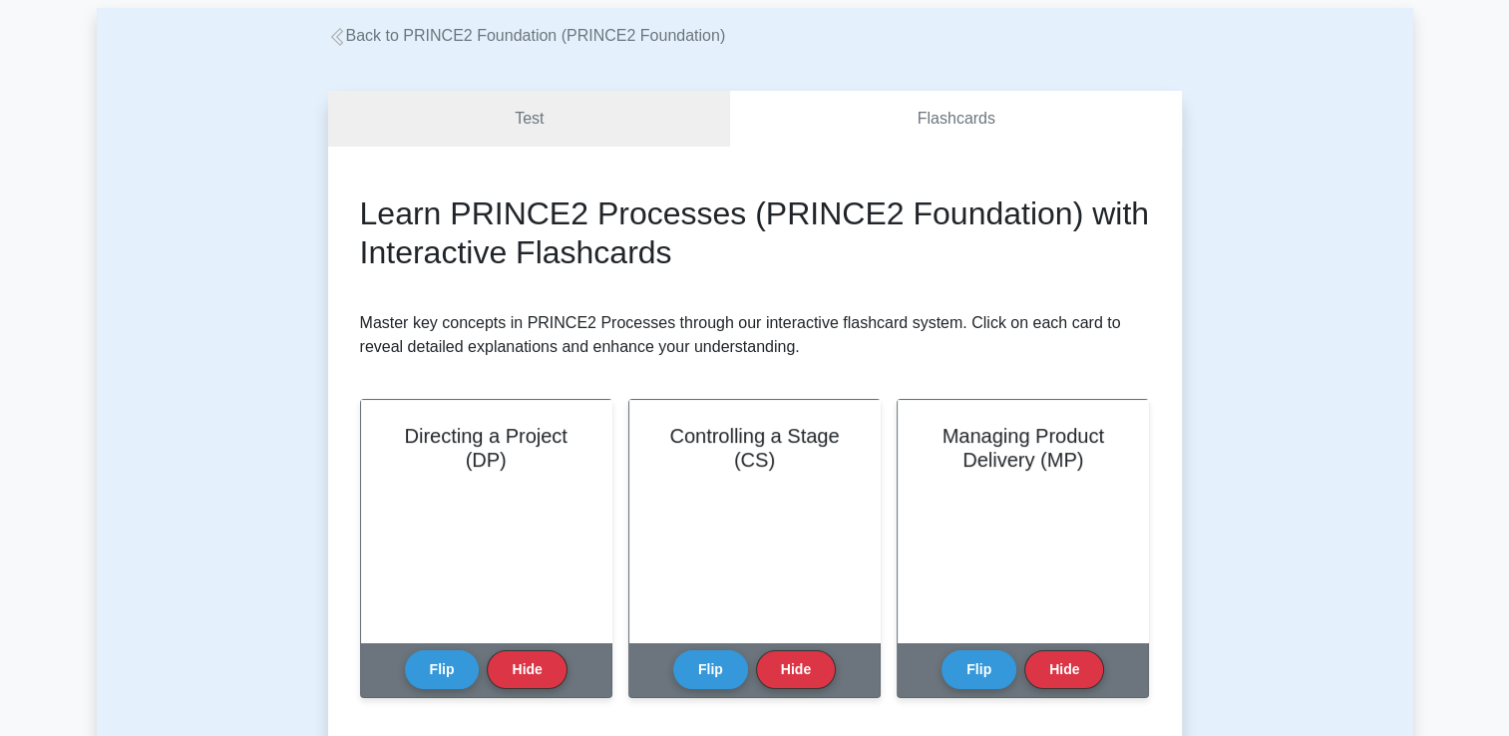
scroll to position [0, 0]
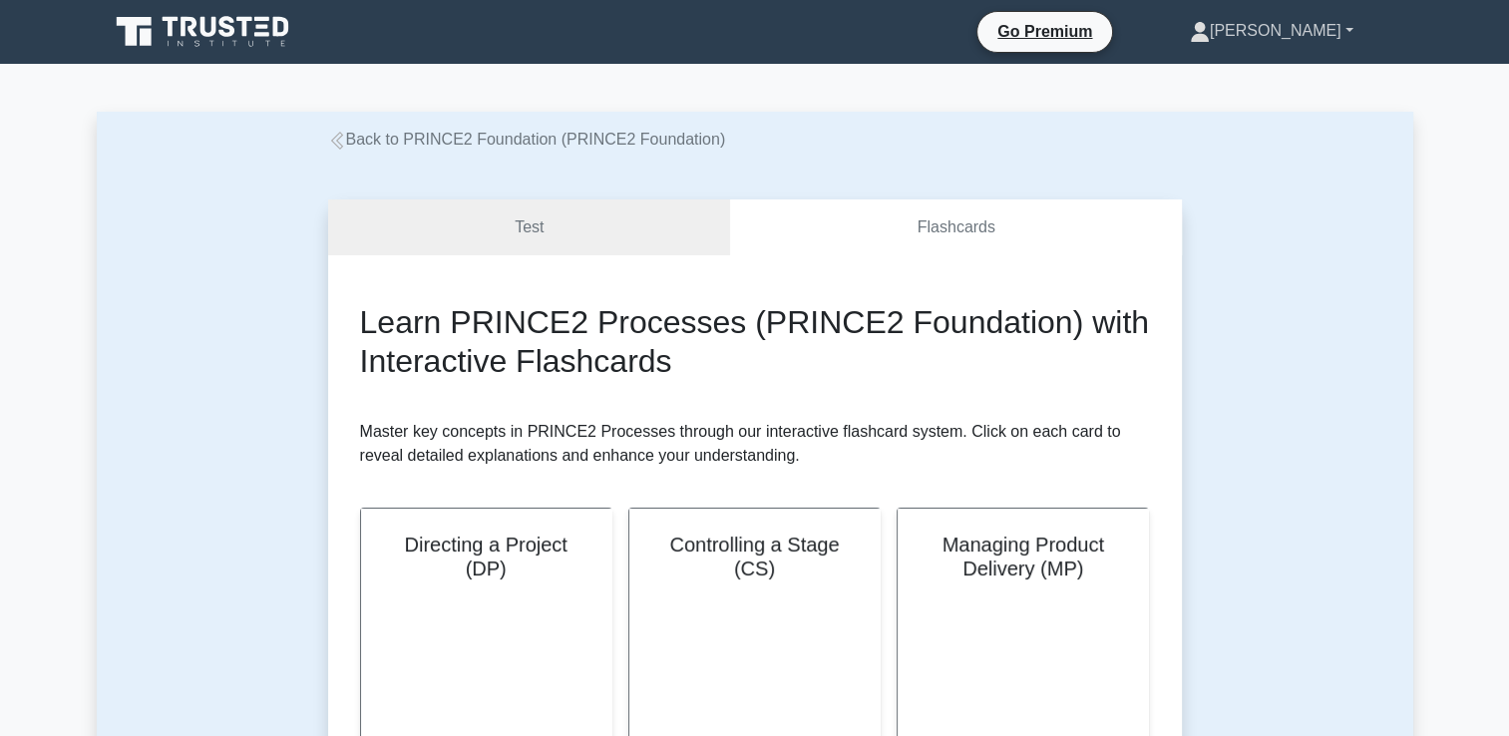
click at [1324, 35] on link "[PERSON_NAME]" at bounding box center [1271, 31] width 259 height 40
click at [1272, 78] on link "Profile" at bounding box center [1222, 78] width 158 height 32
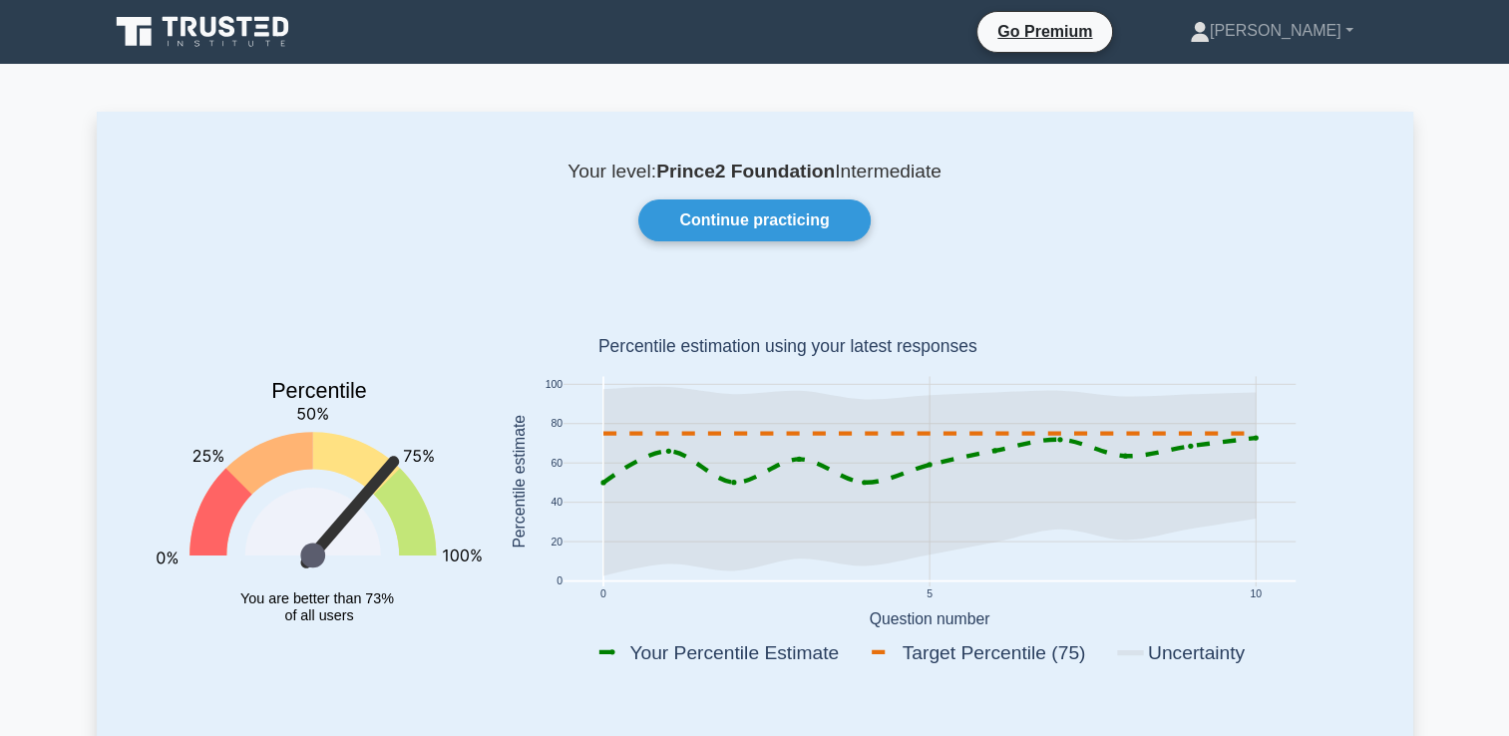
click at [790, 243] on div "Your level: Prince2 Foundation Intermediate Continue practicing Percentile You …" at bounding box center [755, 432] width 1316 height 641
click at [806, 221] on link "Continue practicing" at bounding box center [753, 220] width 231 height 42
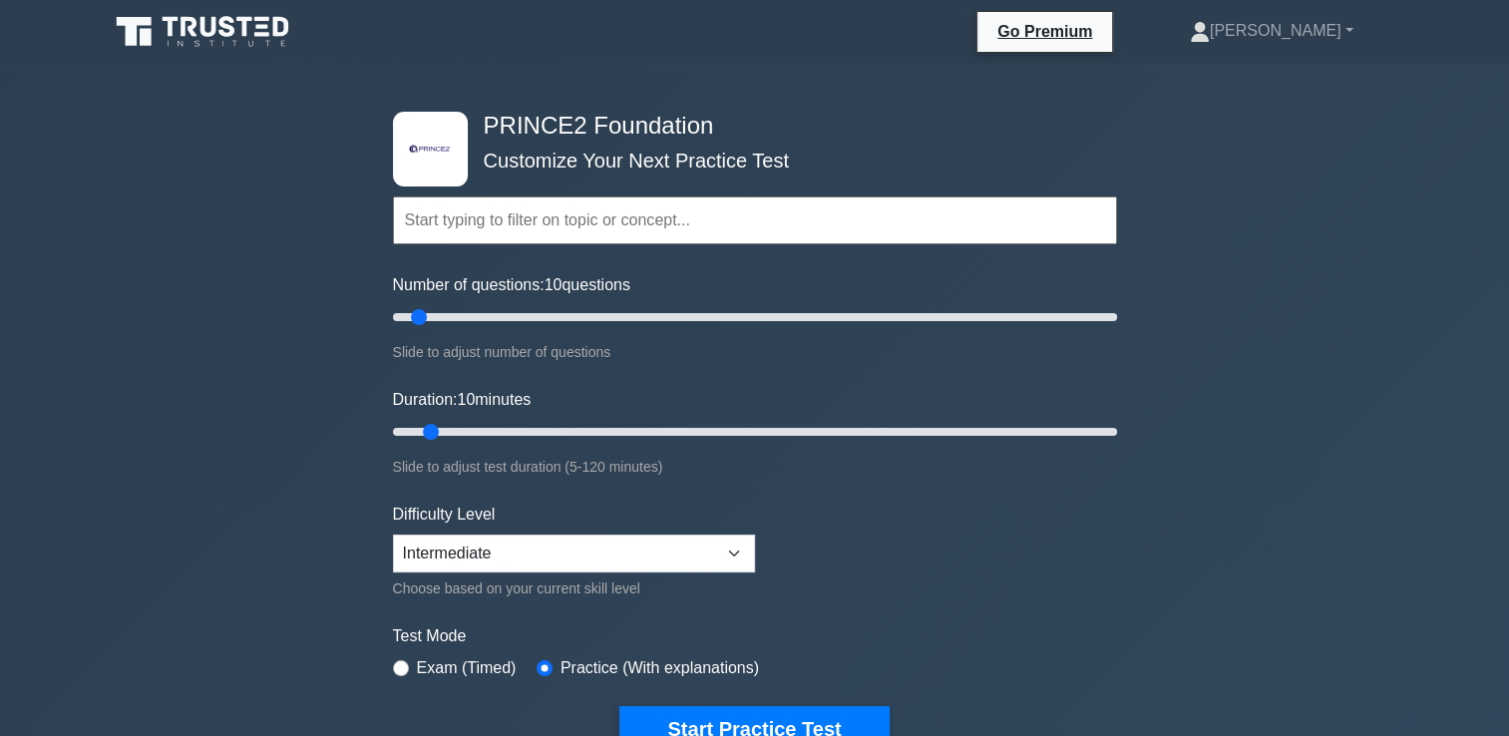
click at [1038, 228] on input "text" at bounding box center [755, 220] width 724 height 48
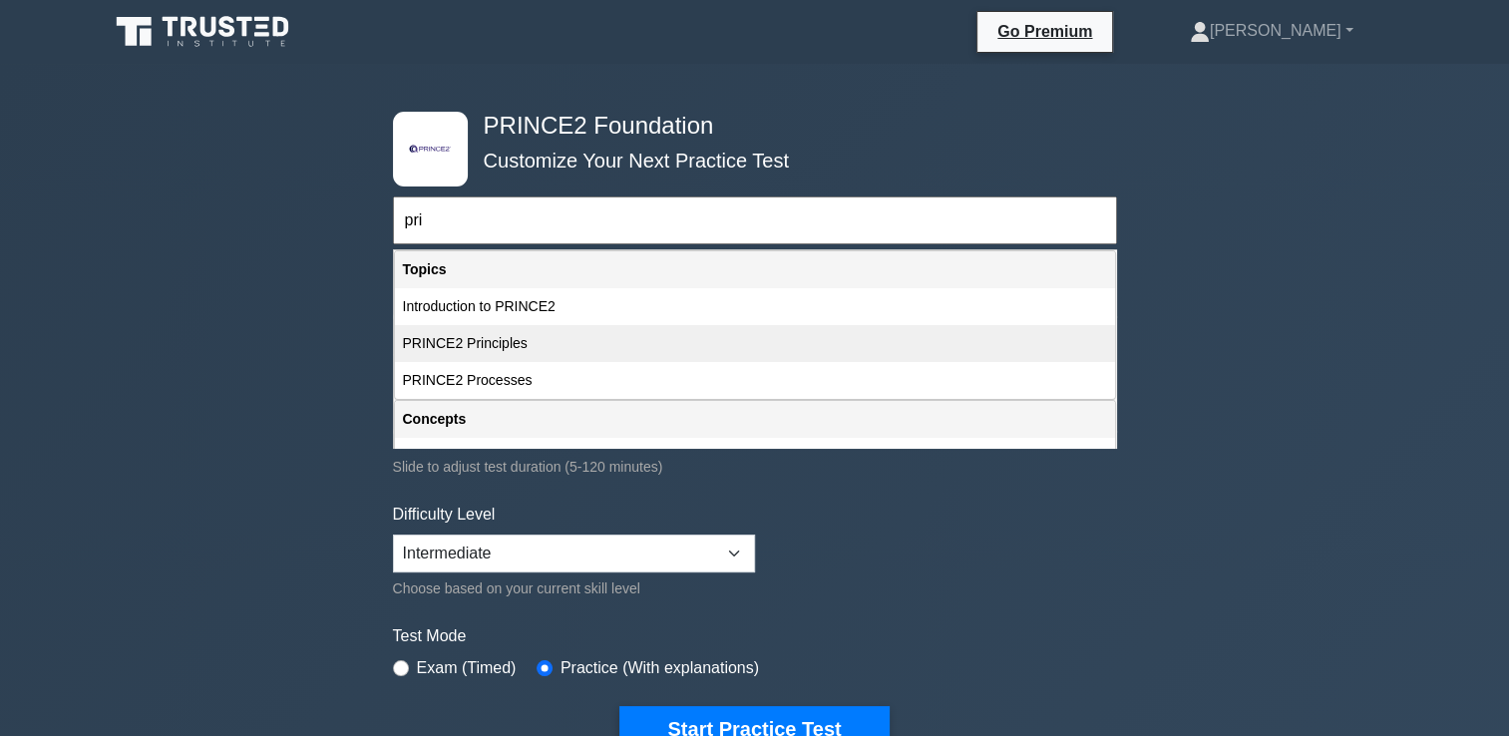
click at [516, 352] on div "PRINCE2 Principles" at bounding box center [755, 343] width 720 height 37
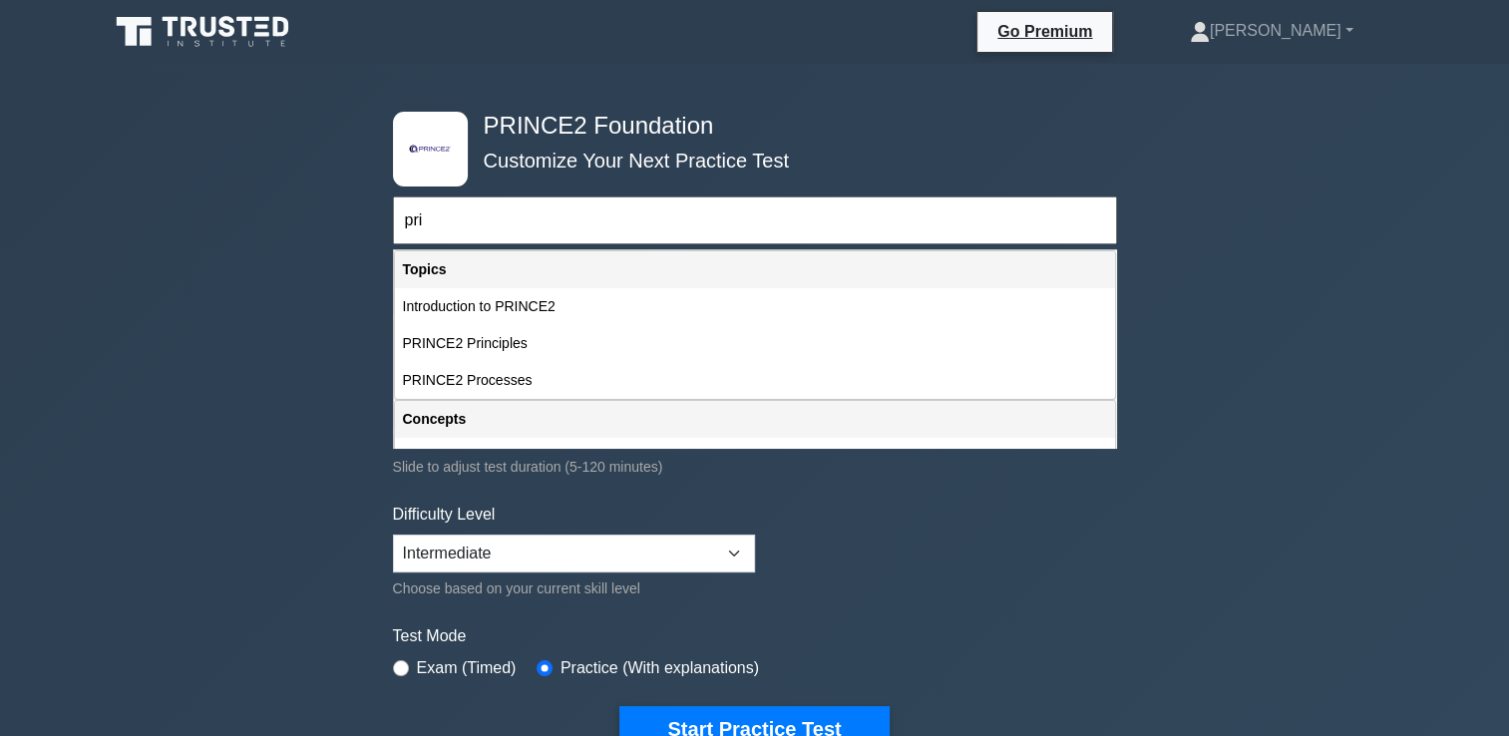
type input "PRINCE2 Principles"
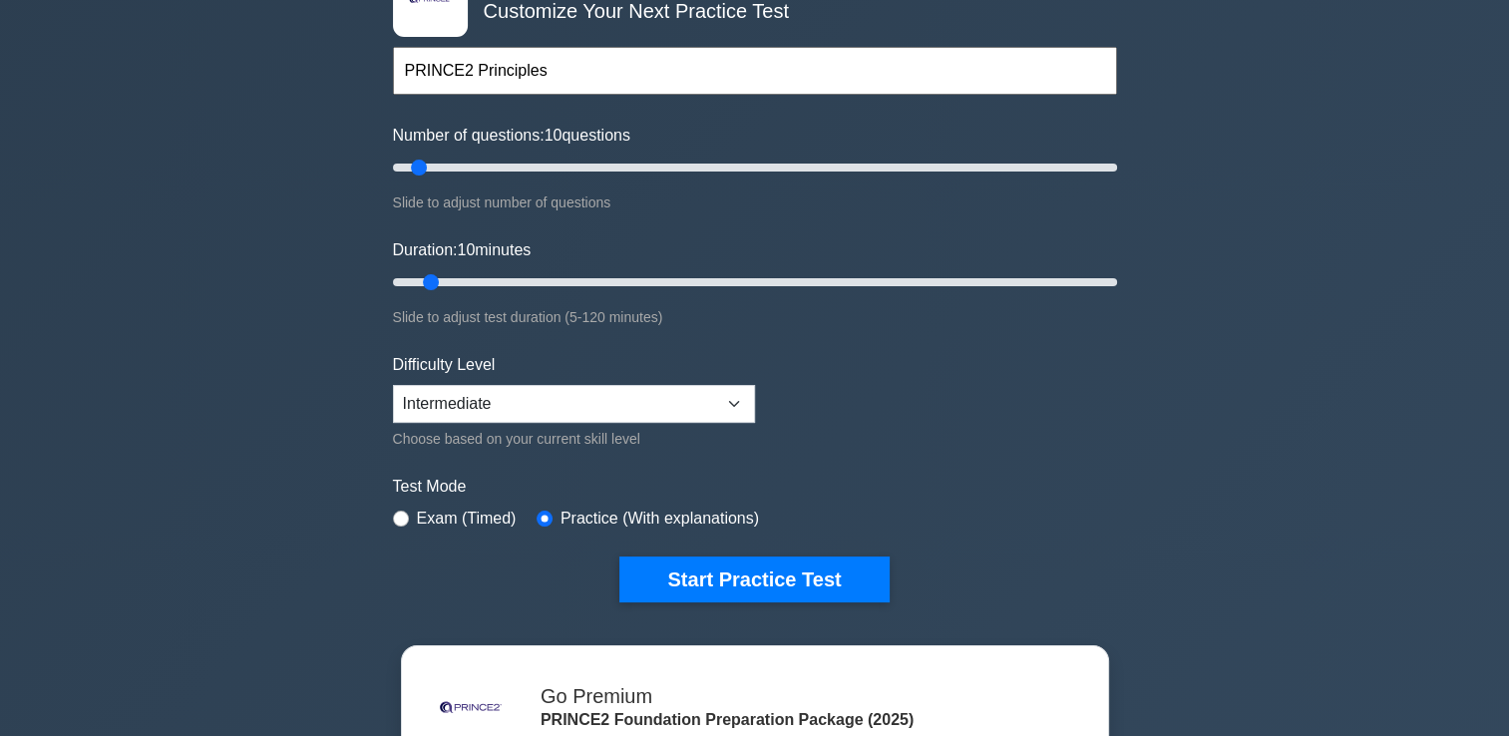
scroll to position [199, 0]
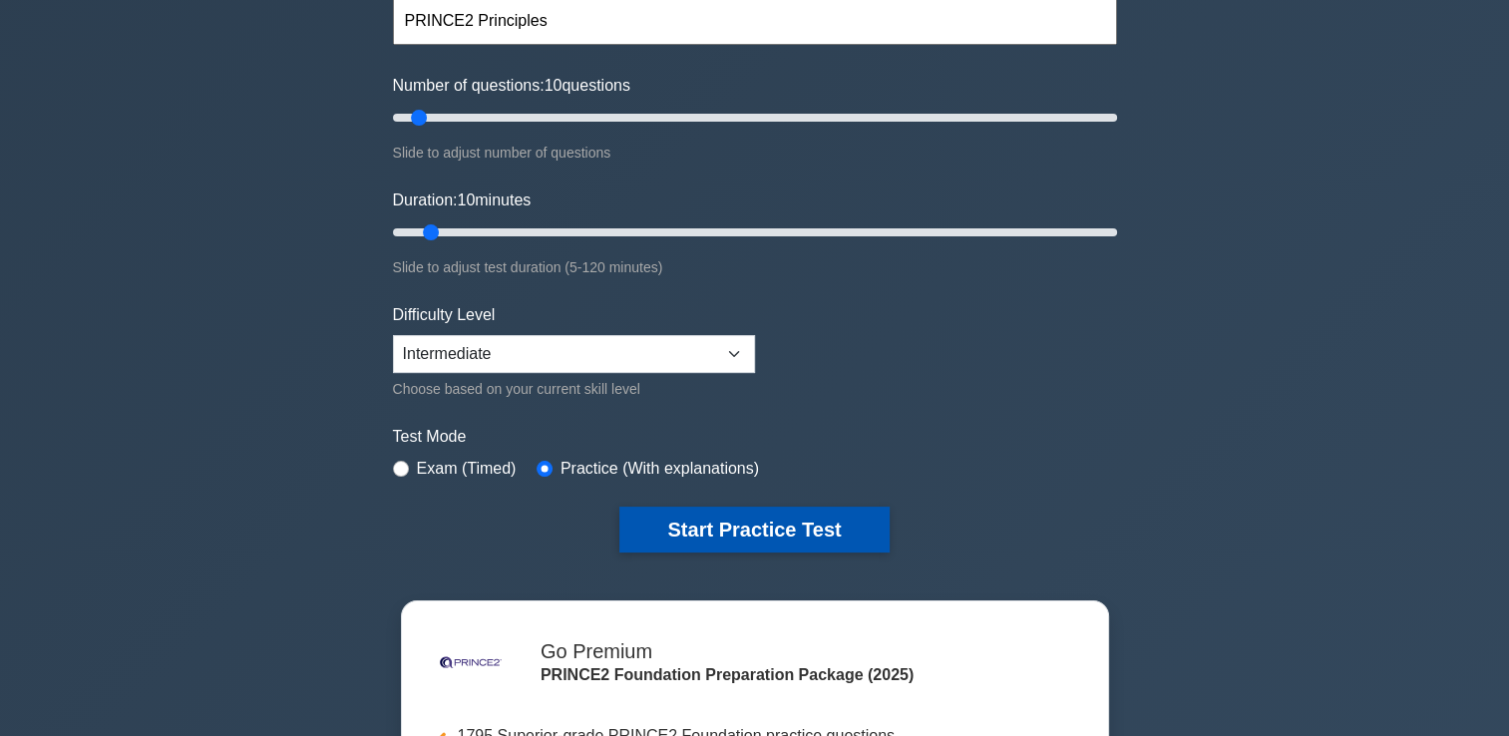
click at [756, 517] on button "Start Practice Test" at bounding box center [753, 530] width 269 height 46
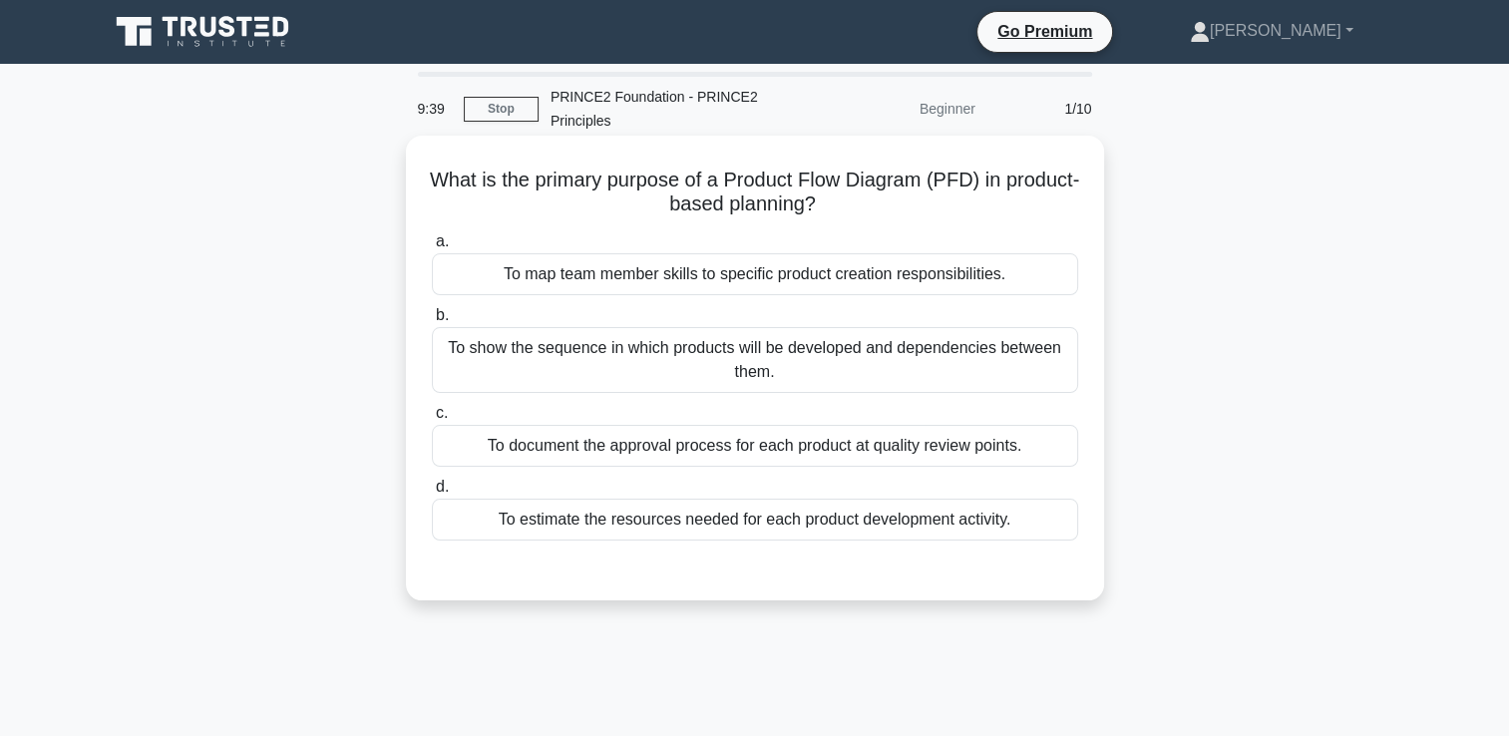
click at [909, 361] on div "To show the sequence in which products will be developed and dependencies betwe…" at bounding box center [755, 360] width 646 height 66
click at [432, 322] on input "b. To show the sequence in which products will be developed and dependencies be…" at bounding box center [432, 315] width 0 height 13
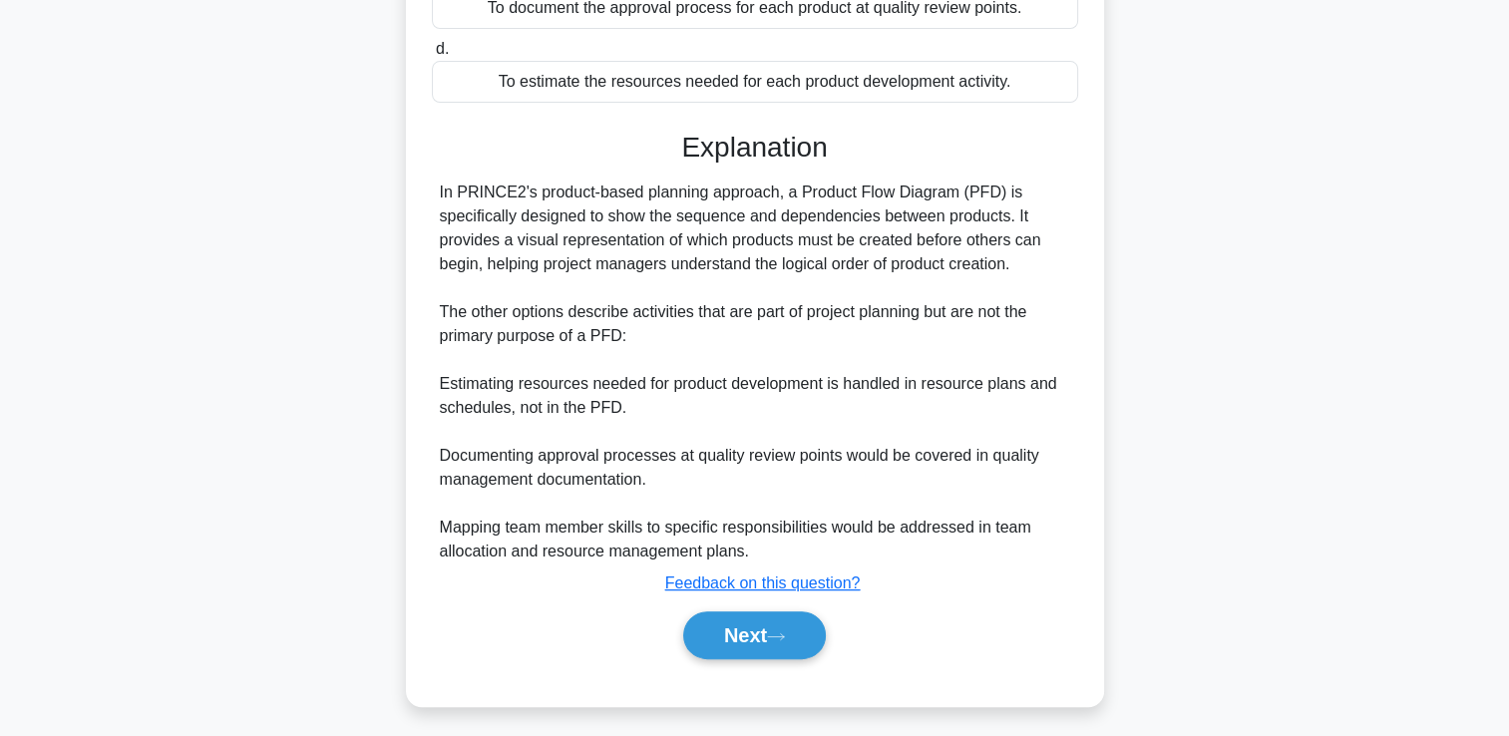
scroll to position [444, 0]
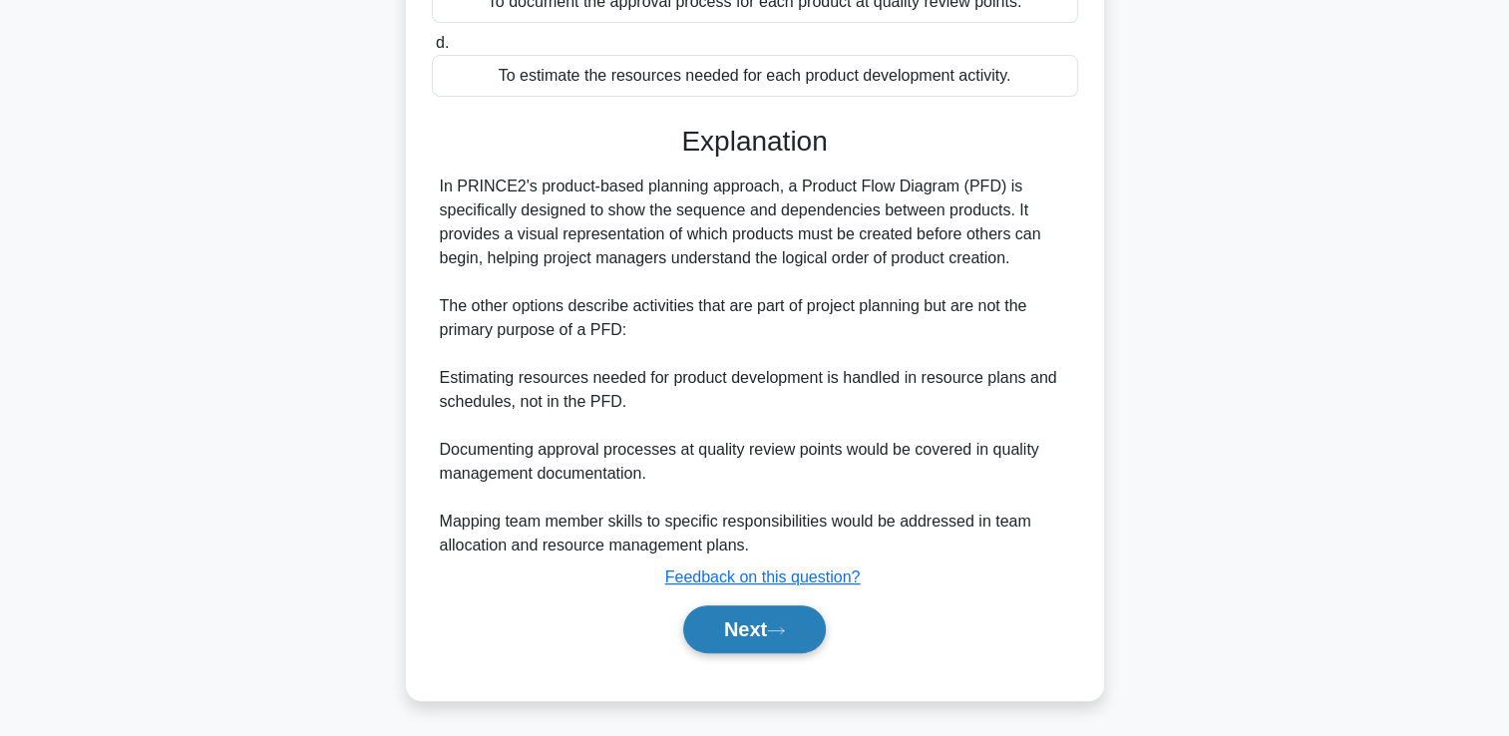
click at [750, 624] on button "Next" at bounding box center [754, 629] width 143 height 48
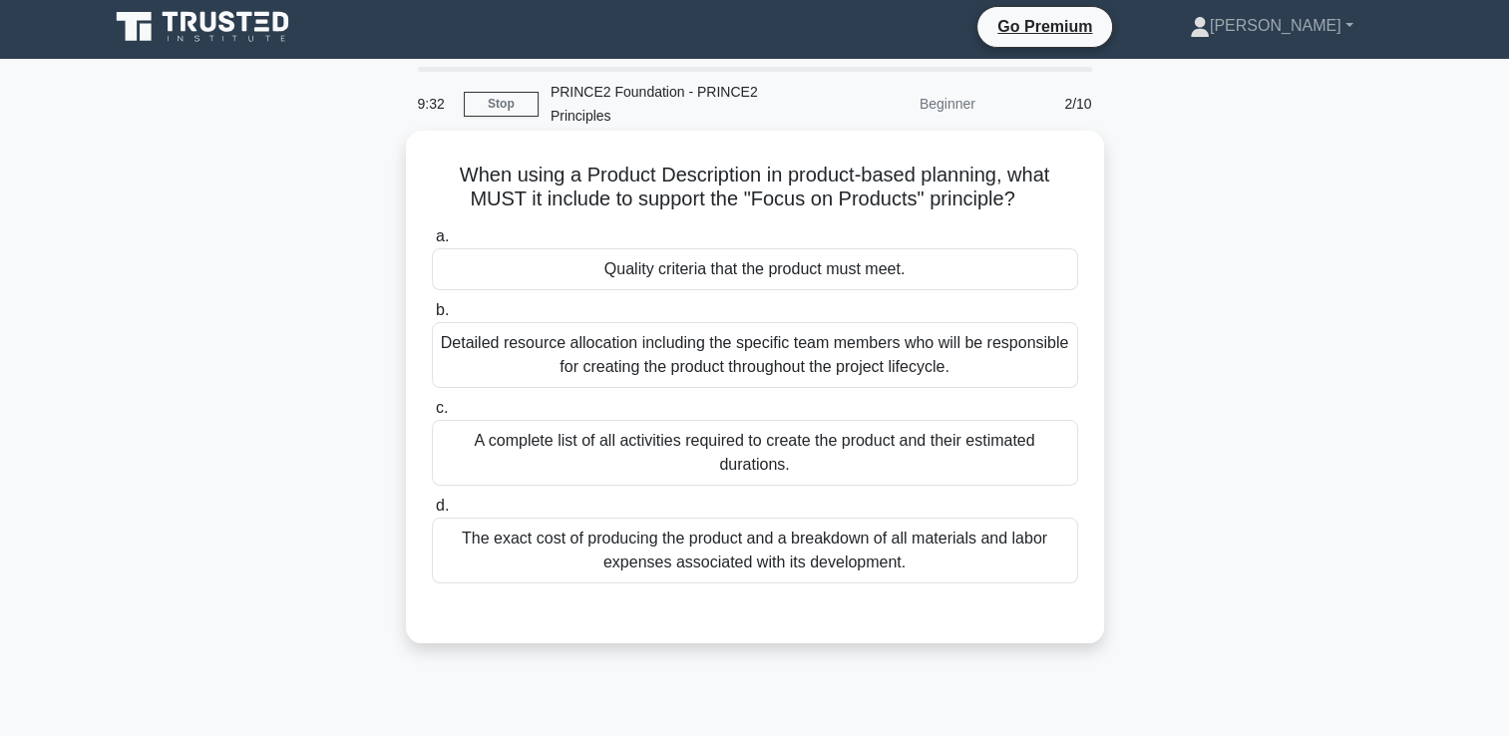
scroll to position [0, 0]
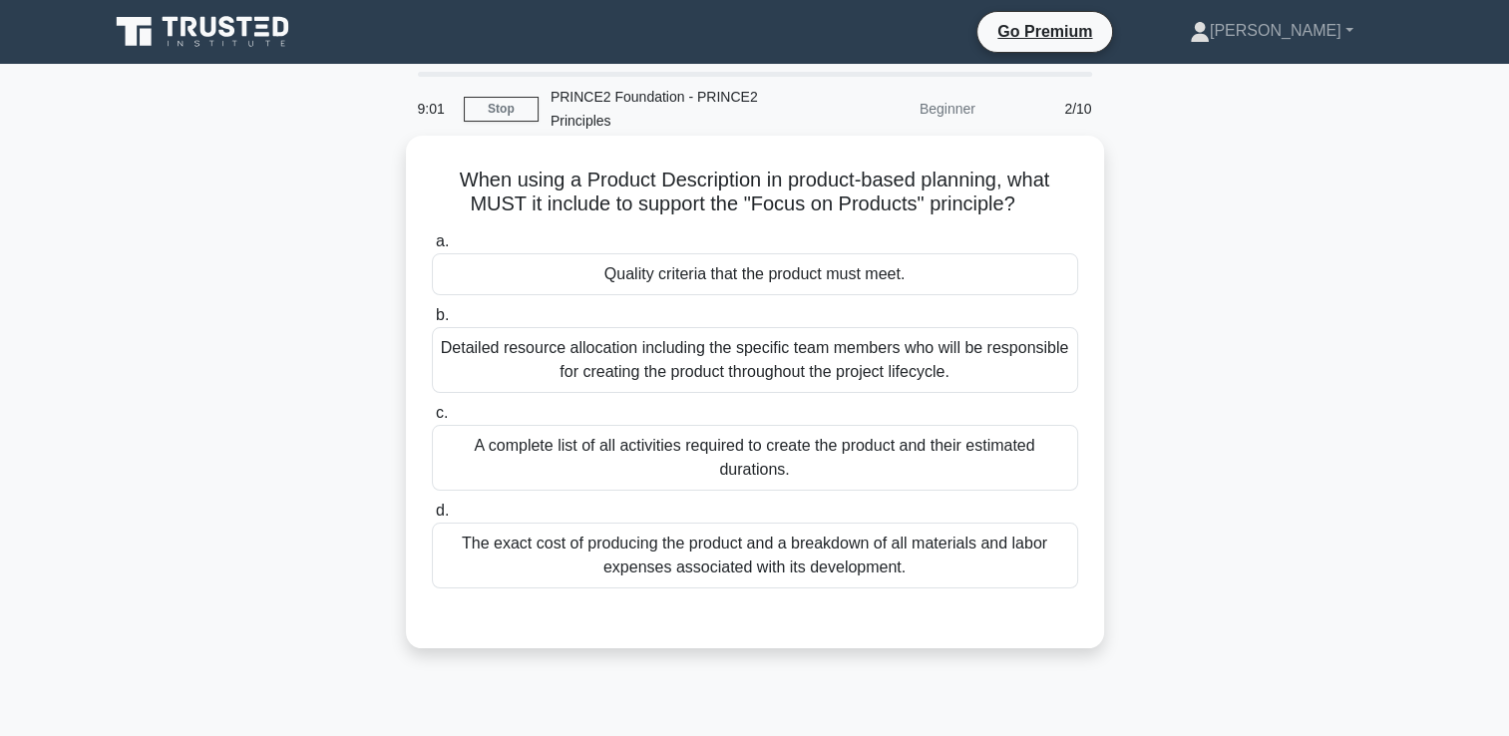
click at [921, 270] on div "Quality criteria that the product must meet." at bounding box center [755, 274] width 646 height 42
click at [432, 248] on input "a. Quality criteria that the product must meet." at bounding box center [432, 241] width 0 height 13
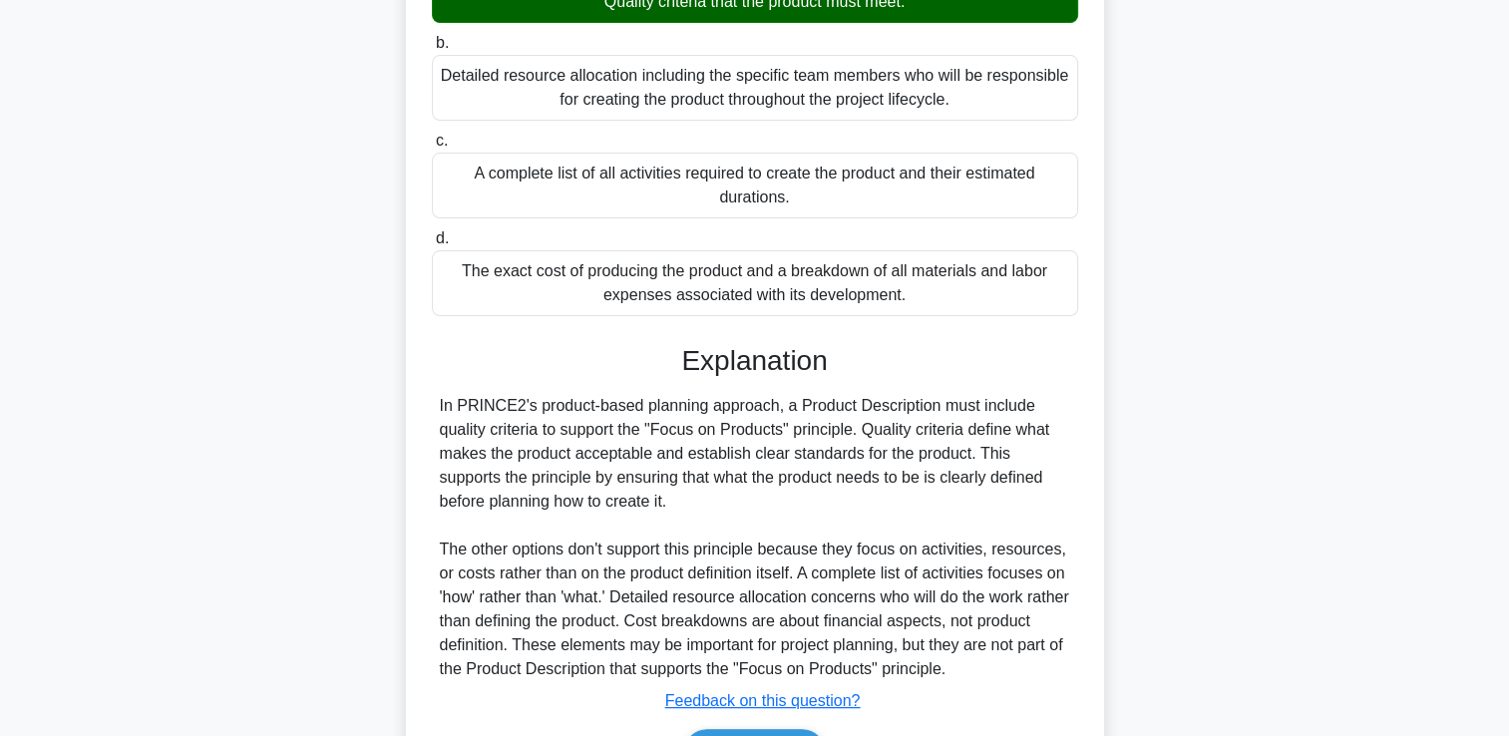
scroll to position [396, 0]
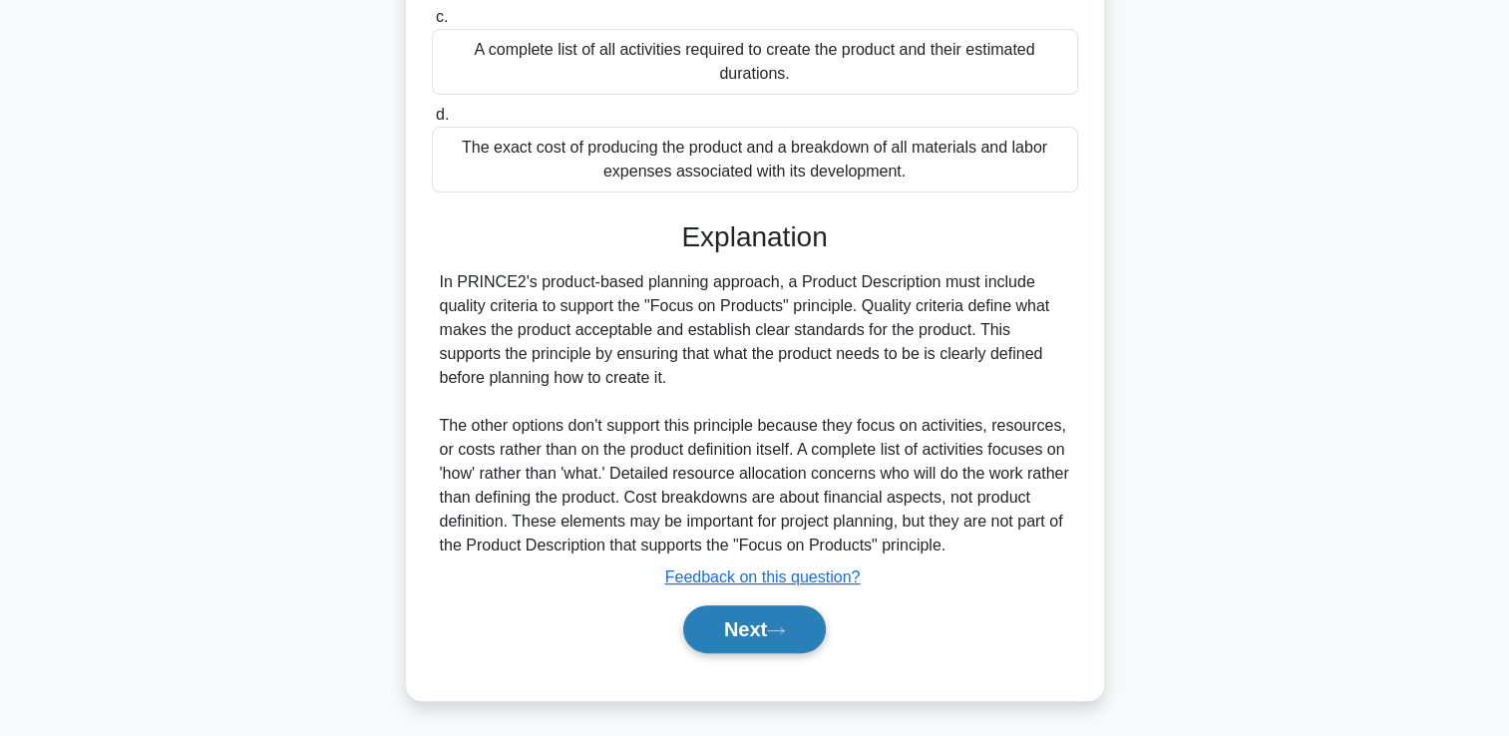
click at [717, 620] on button "Next" at bounding box center [754, 629] width 143 height 48
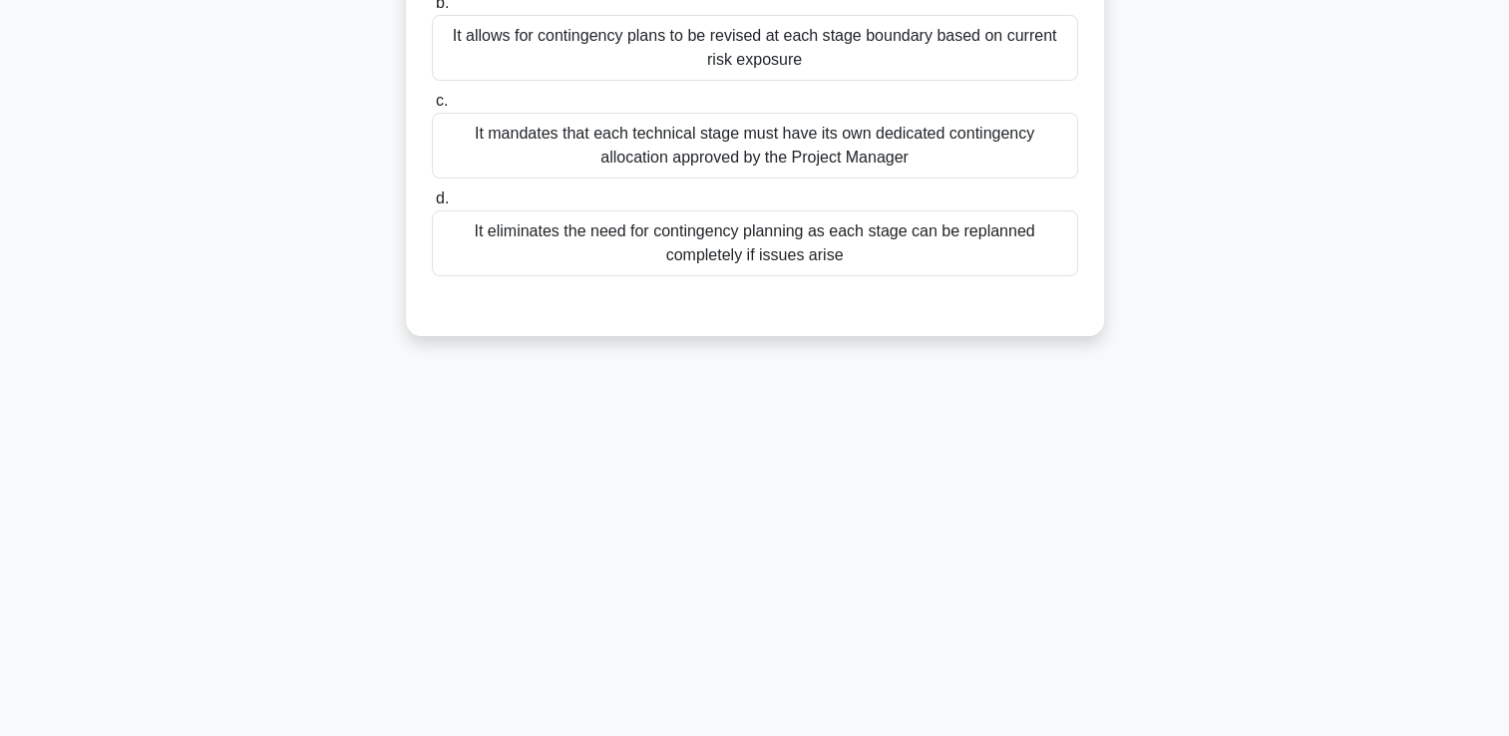
scroll to position [42, 0]
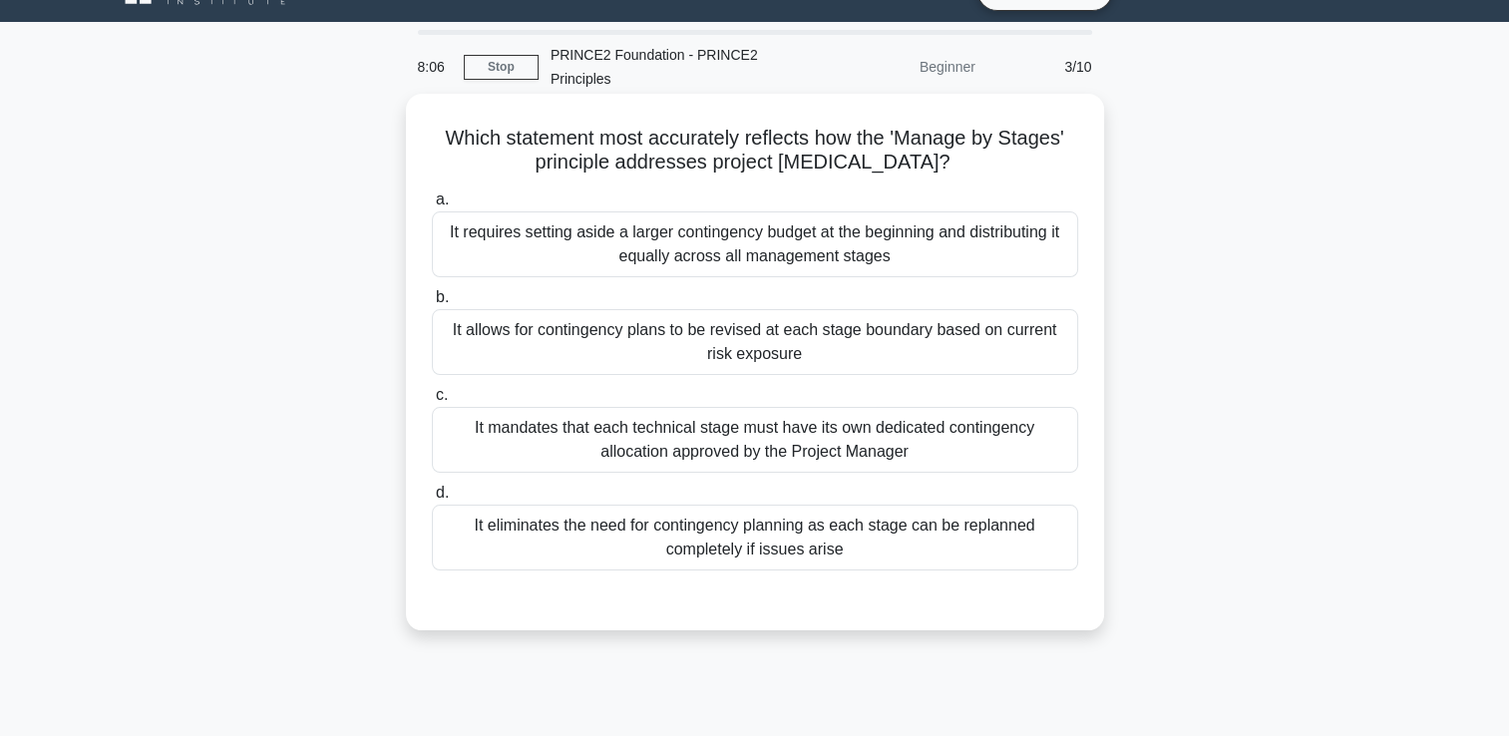
click at [835, 456] on div "It mandates that each technical stage must have its own dedicated contingency a…" at bounding box center [755, 440] width 646 height 66
click at [432, 402] on input "c. It mandates that each technical stage must have its own dedicated contingenc…" at bounding box center [432, 395] width 0 height 13
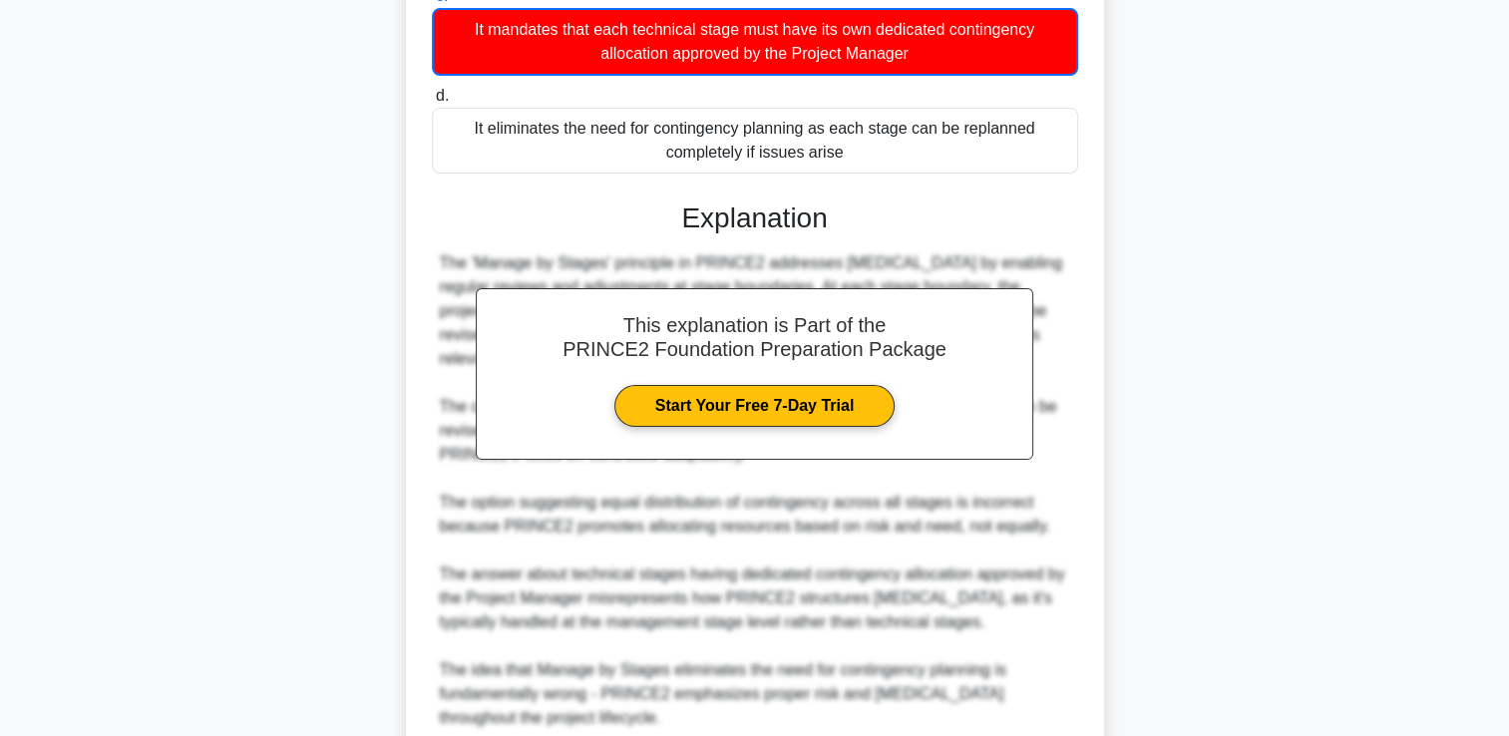
scroll to position [540, 0]
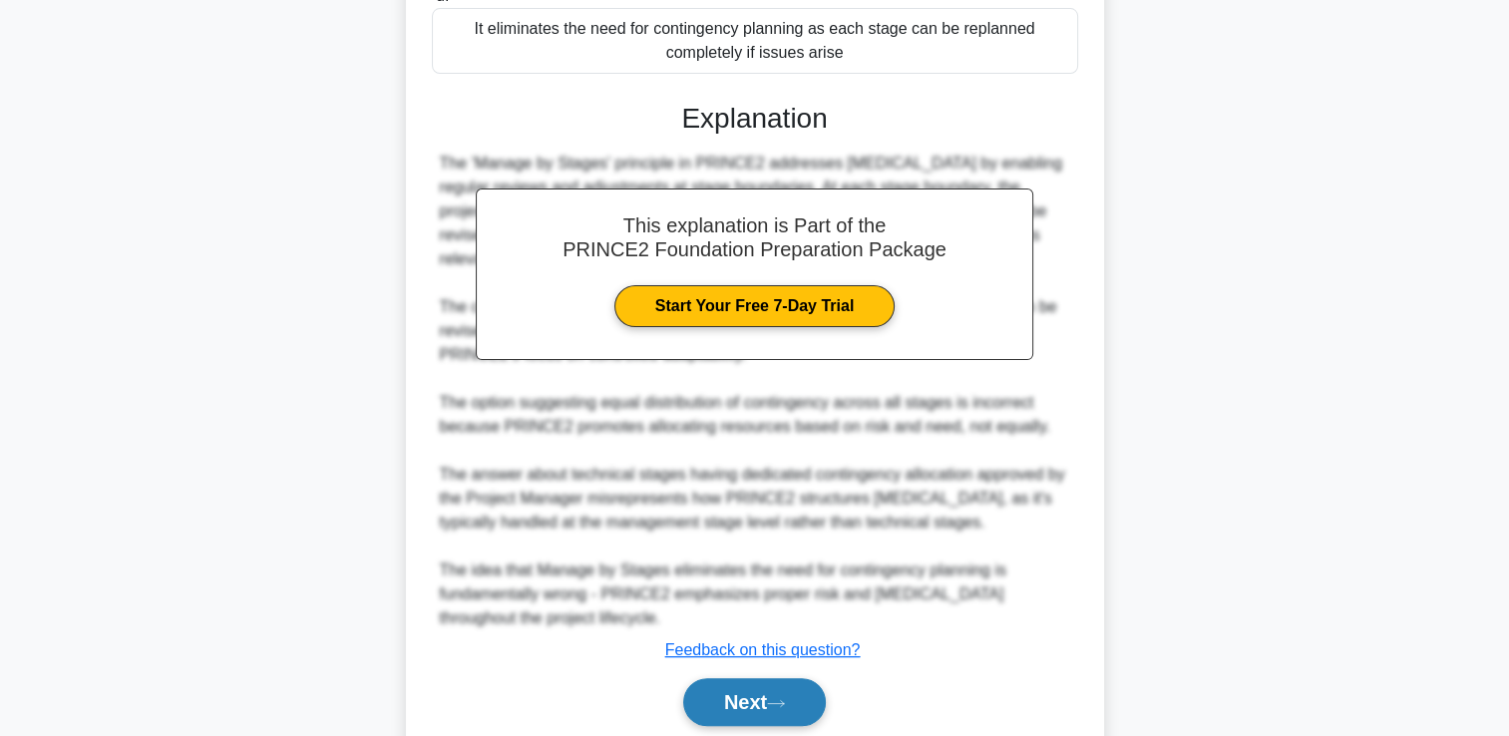
click at [758, 702] on button "Next" at bounding box center [754, 702] width 143 height 48
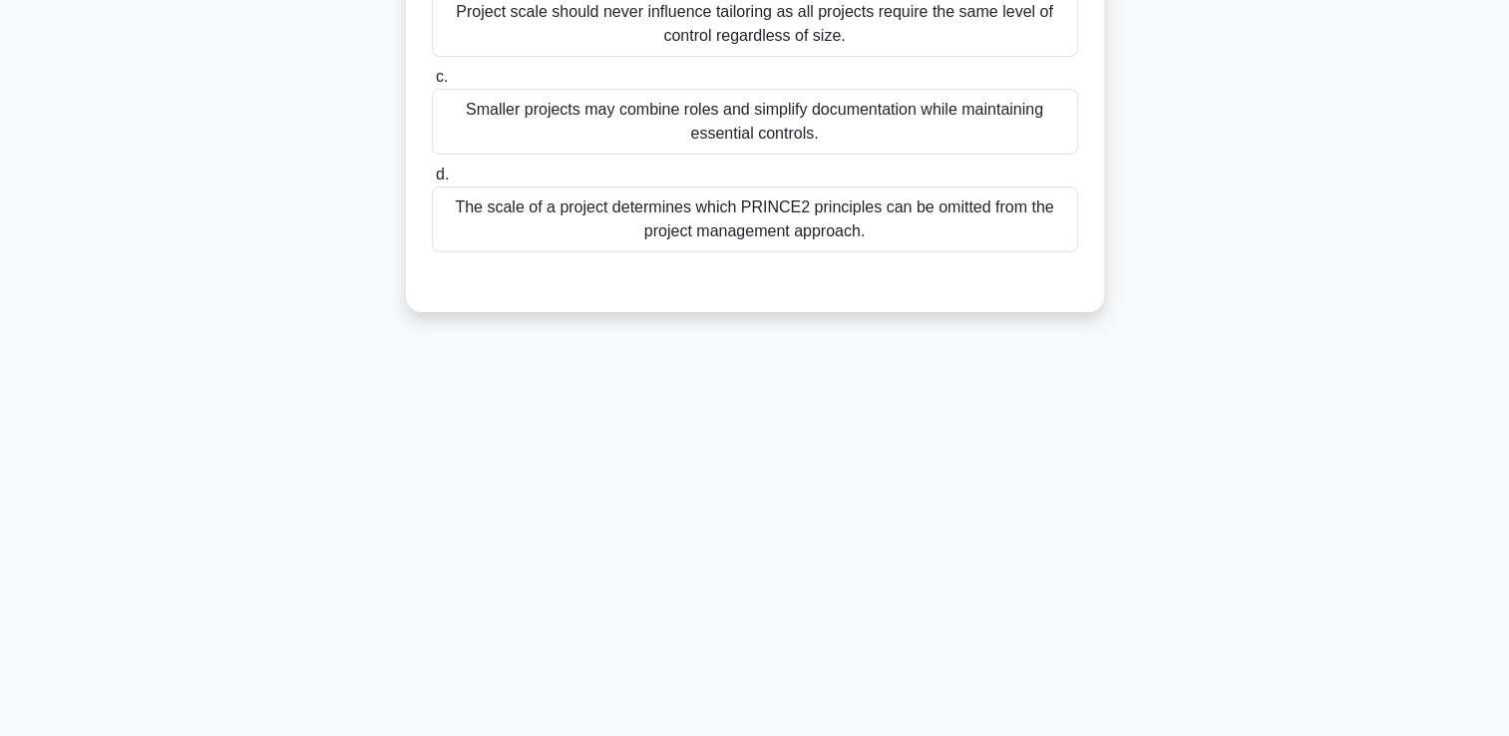
scroll to position [0, 0]
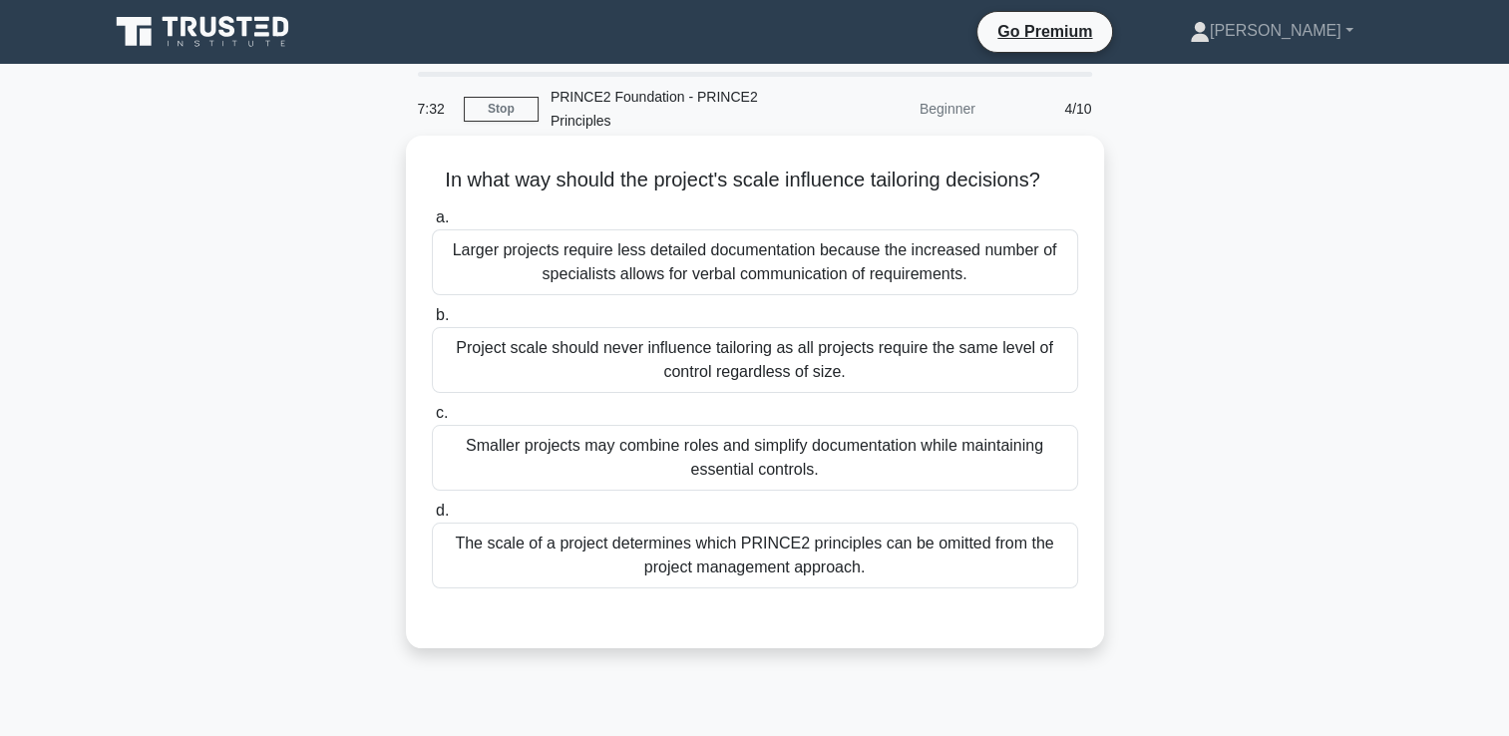
click at [854, 561] on div "The scale of a project determines which PRINCE2 principles can be omitted from …" at bounding box center [755, 556] width 646 height 66
click at [432, 518] on input "d. The scale of a project determines which PRINCE2 principles can be omitted fr…" at bounding box center [432, 511] width 0 height 13
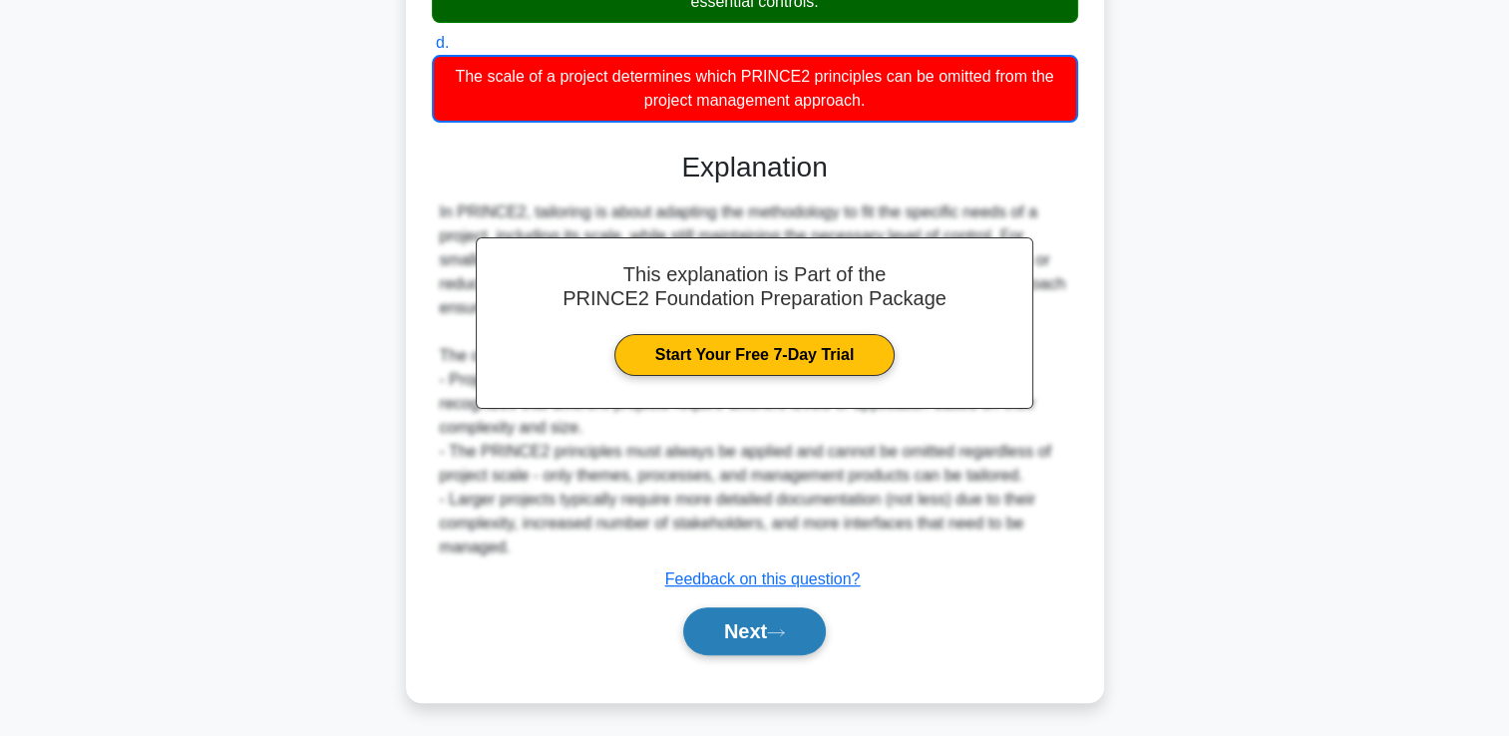
scroll to position [470, 0]
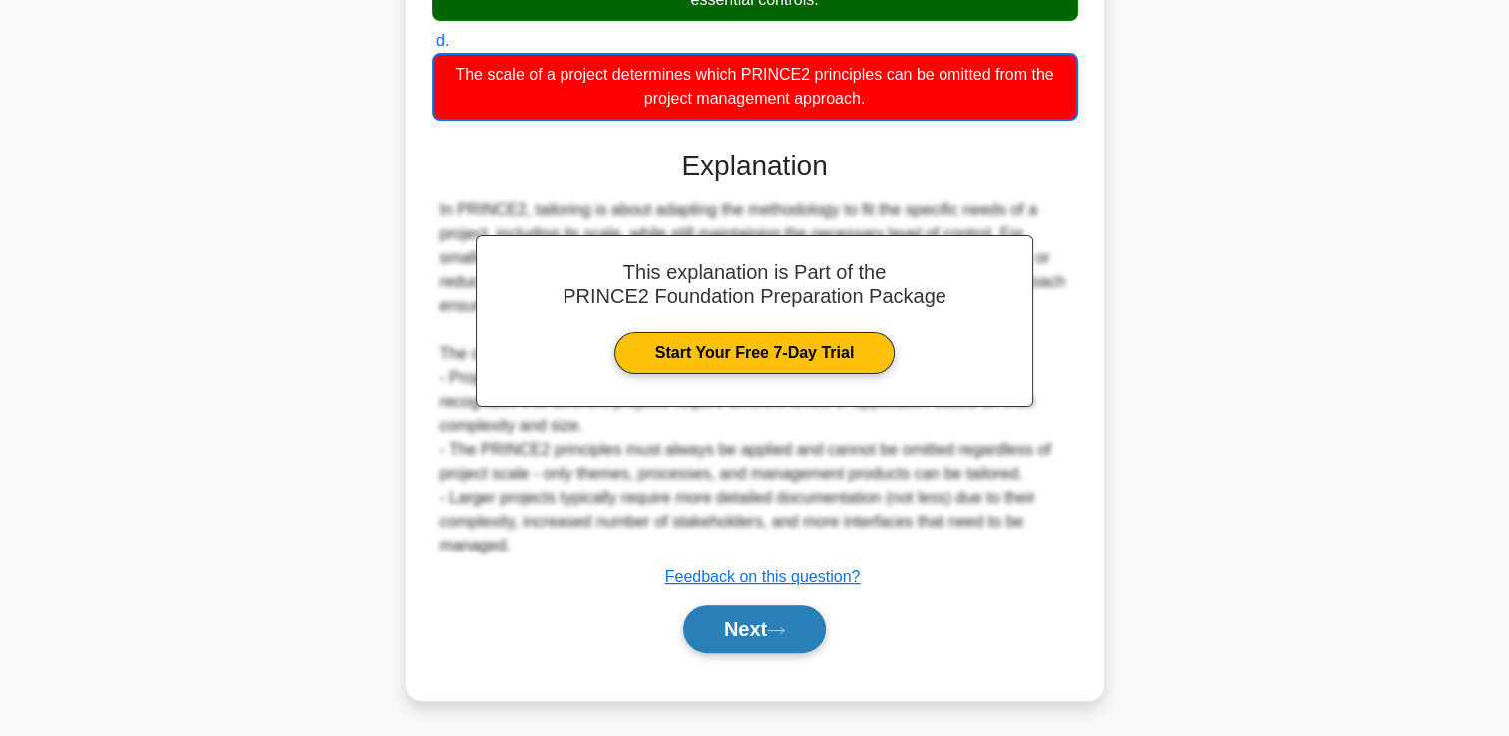
click at [762, 613] on button "Next" at bounding box center [754, 629] width 143 height 48
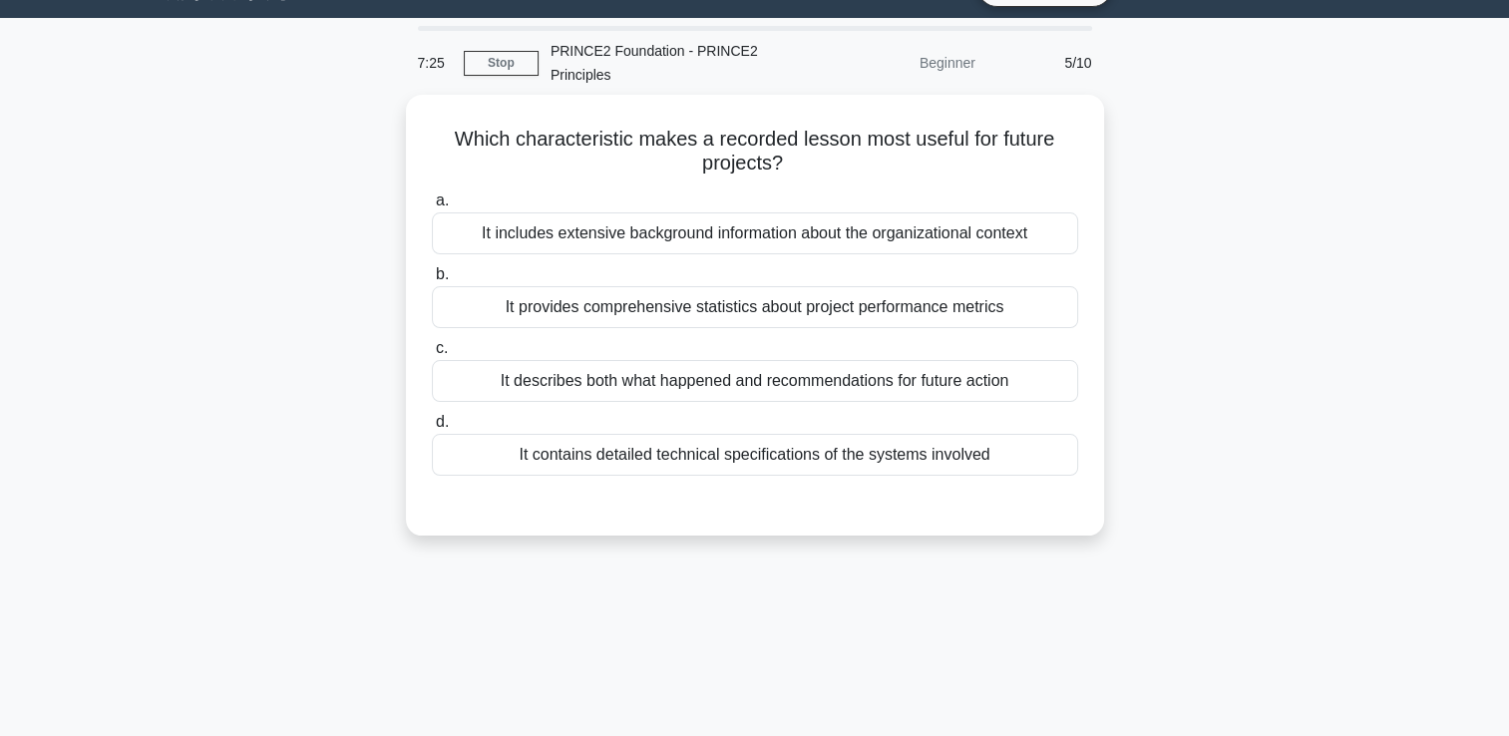
scroll to position [42, 0]
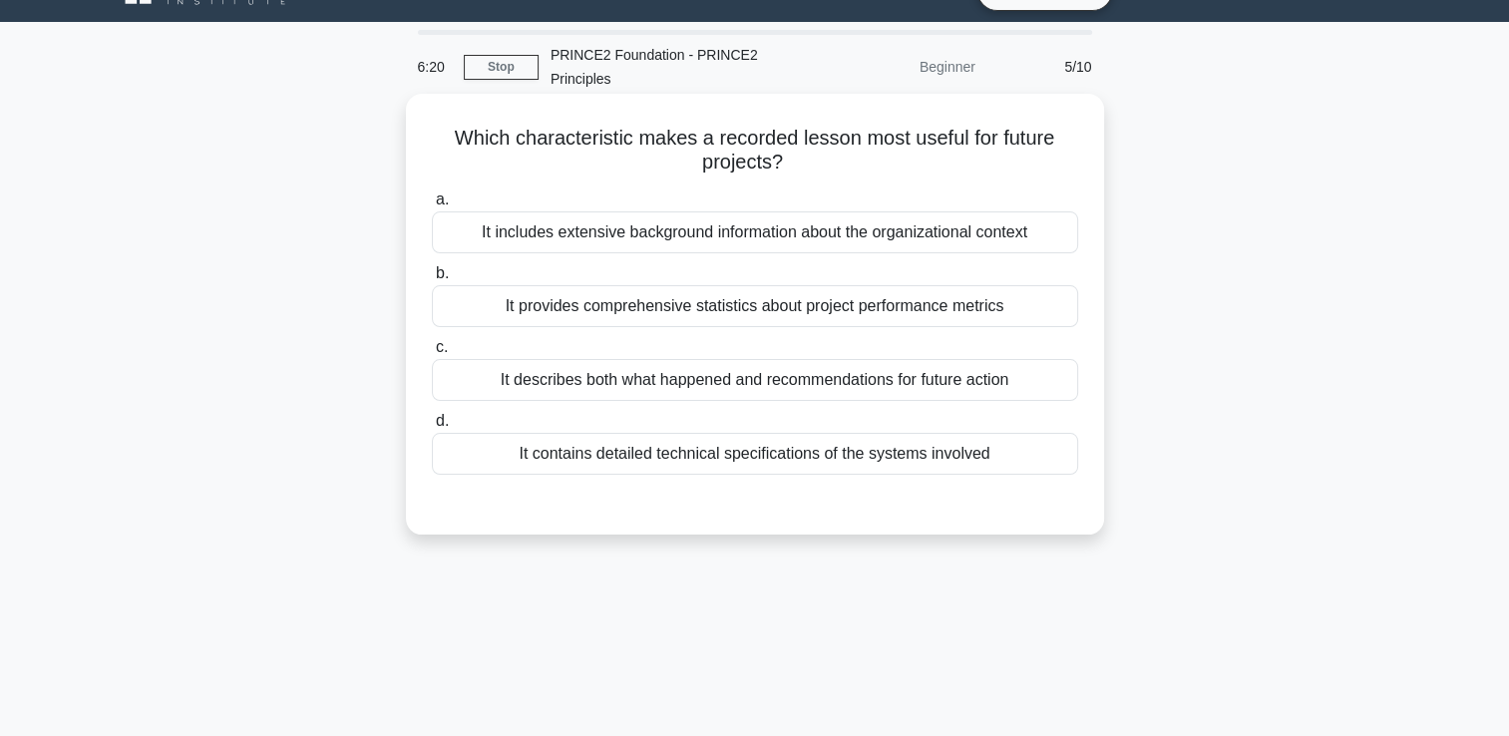
click at [925, 381] on div "It describes both what happened and recommendations for future action" at bounding box center [755, 380] width 646 height 42
click at [432, 354] on input "c. It describes both what happened and recommendations for future action" at bounding box center [432, 347] width 0 height 13
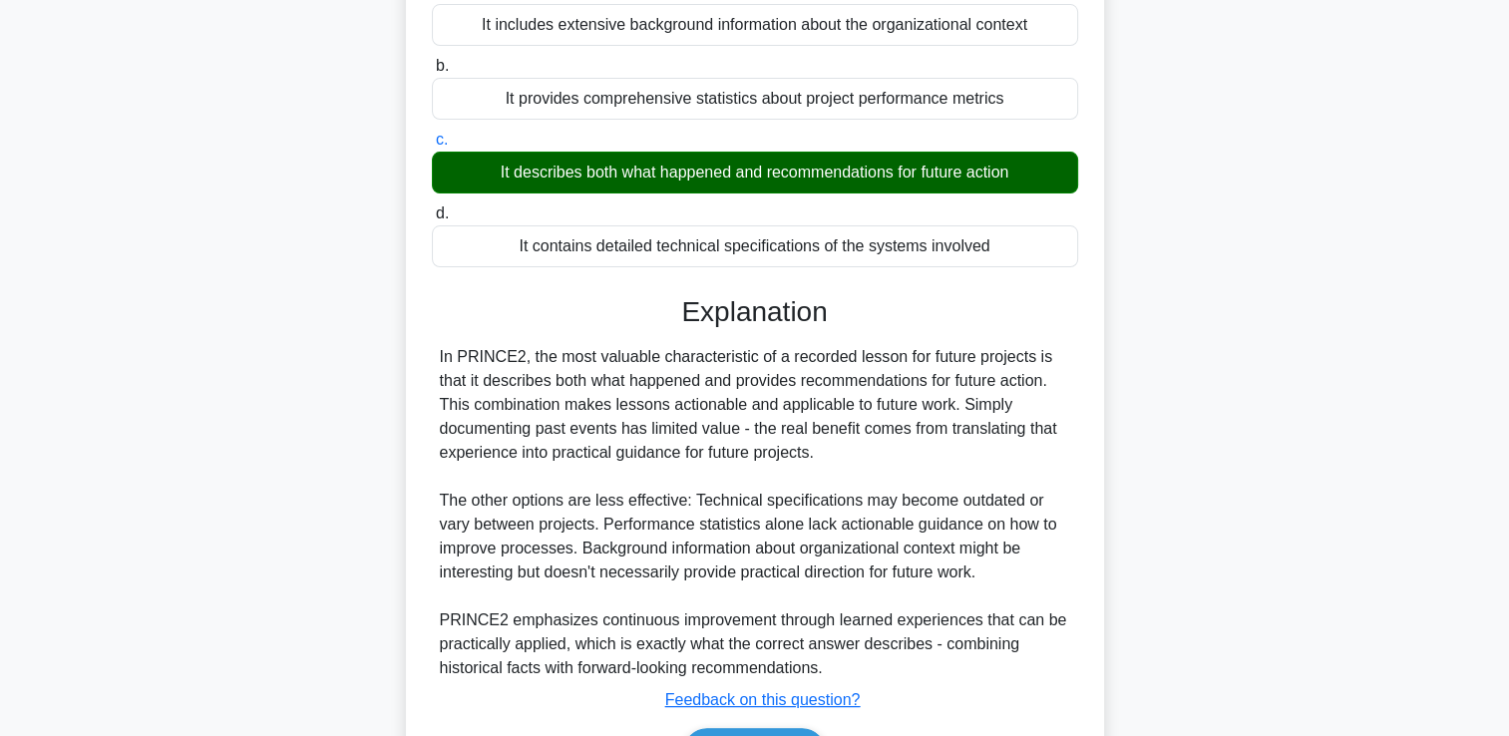
scroll to position [372, 0]
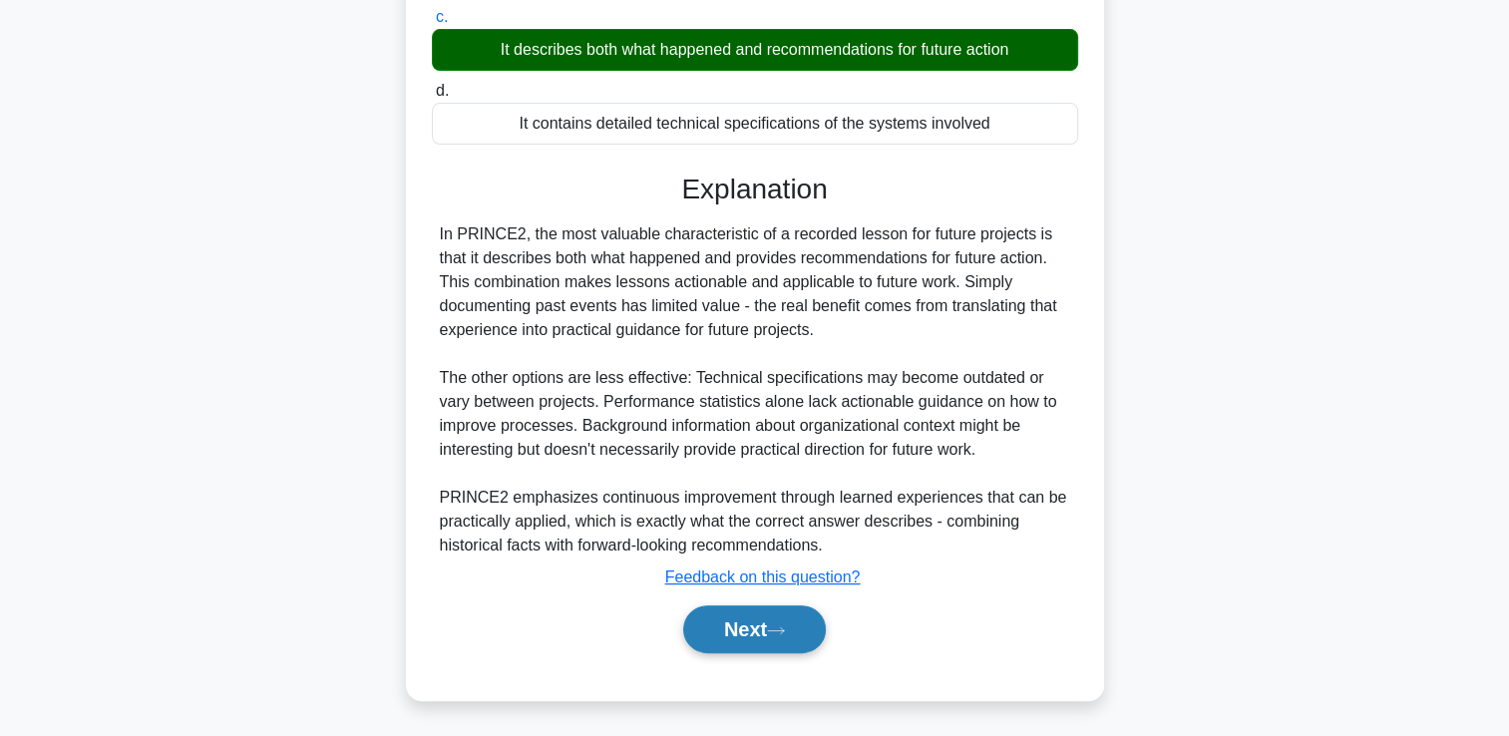
click at [800, 636] on button "Next" at bounding box center [754, 629] width 143 height 48
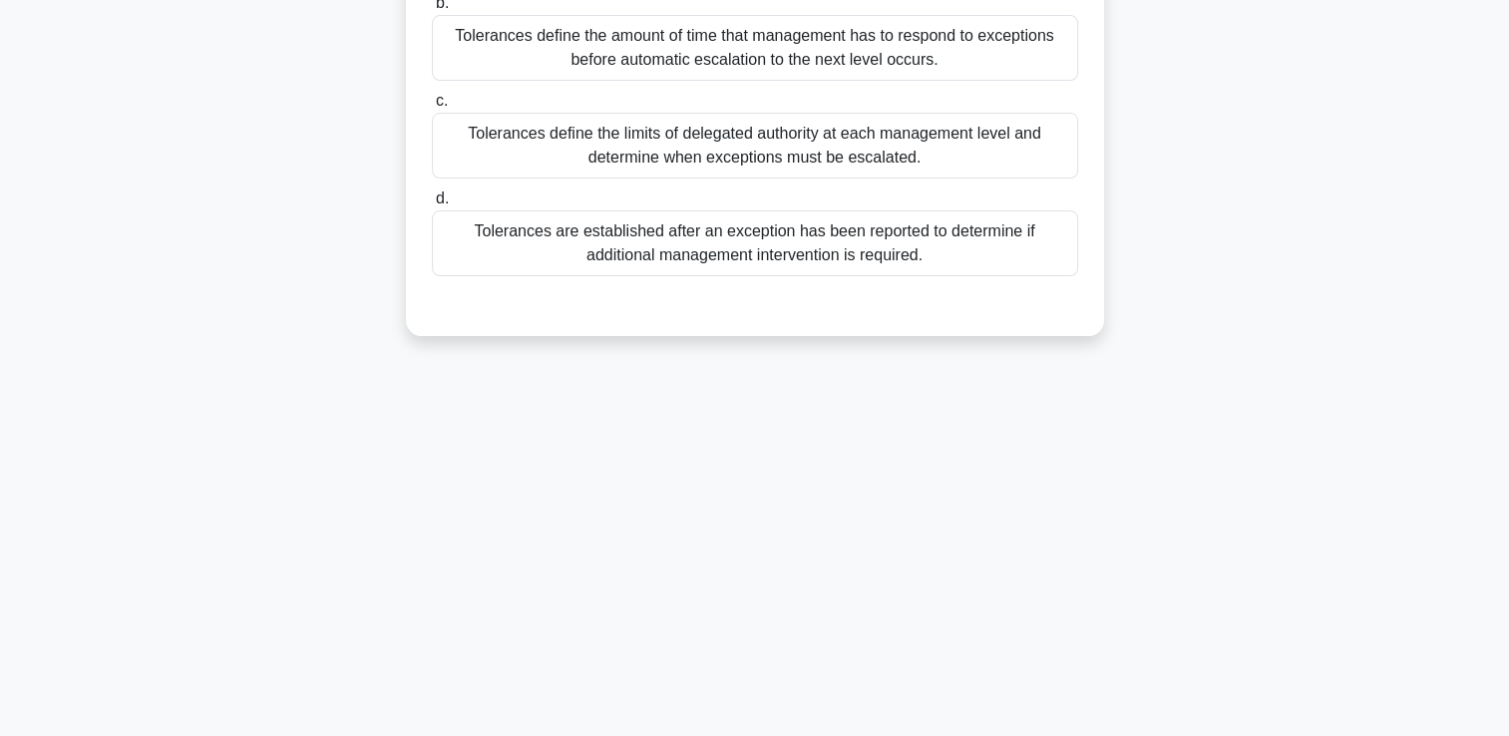
scroll to position [0, 0]
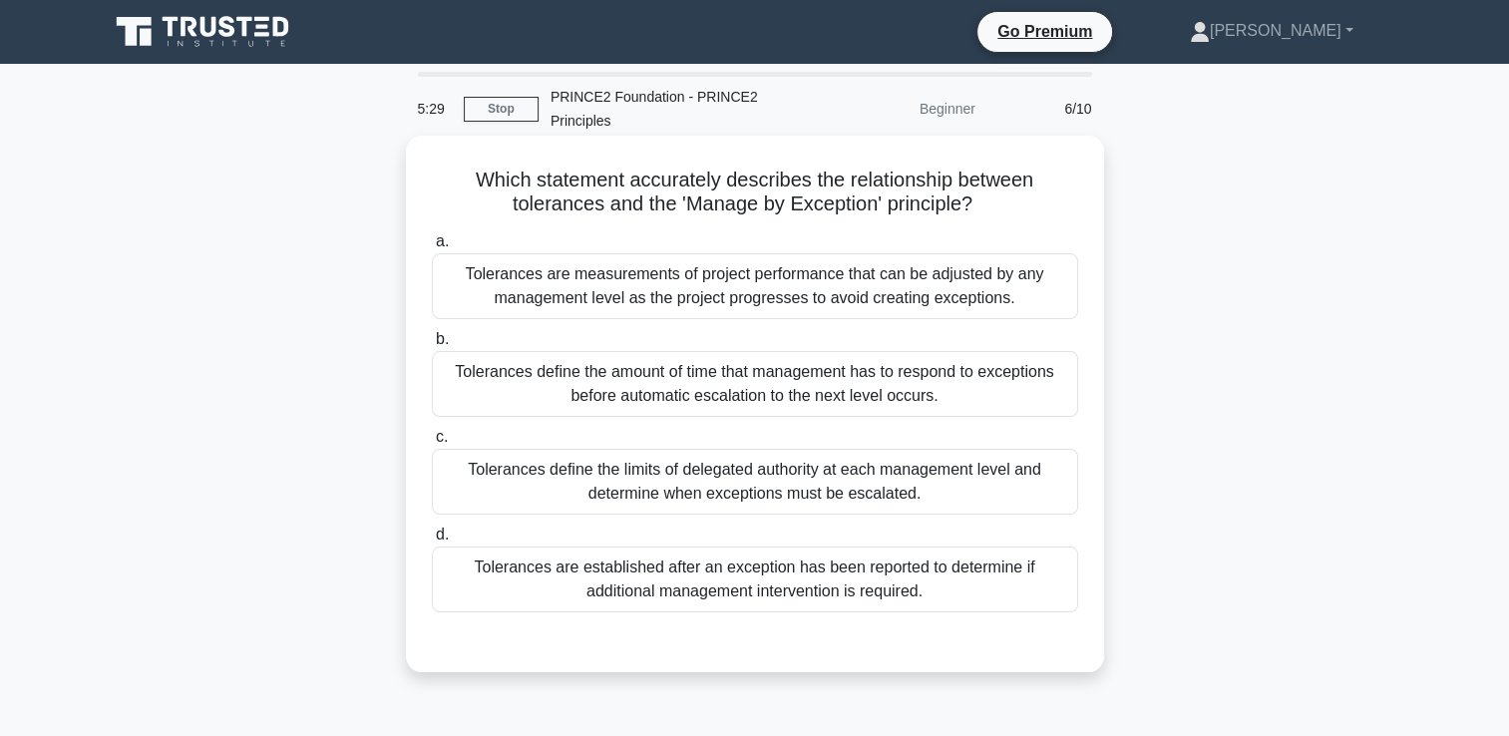
click at [737, 497] on div "Tolerances define the limits of delegated authority at each management level an…" at bounding box center [755, 482] width 646 height 66
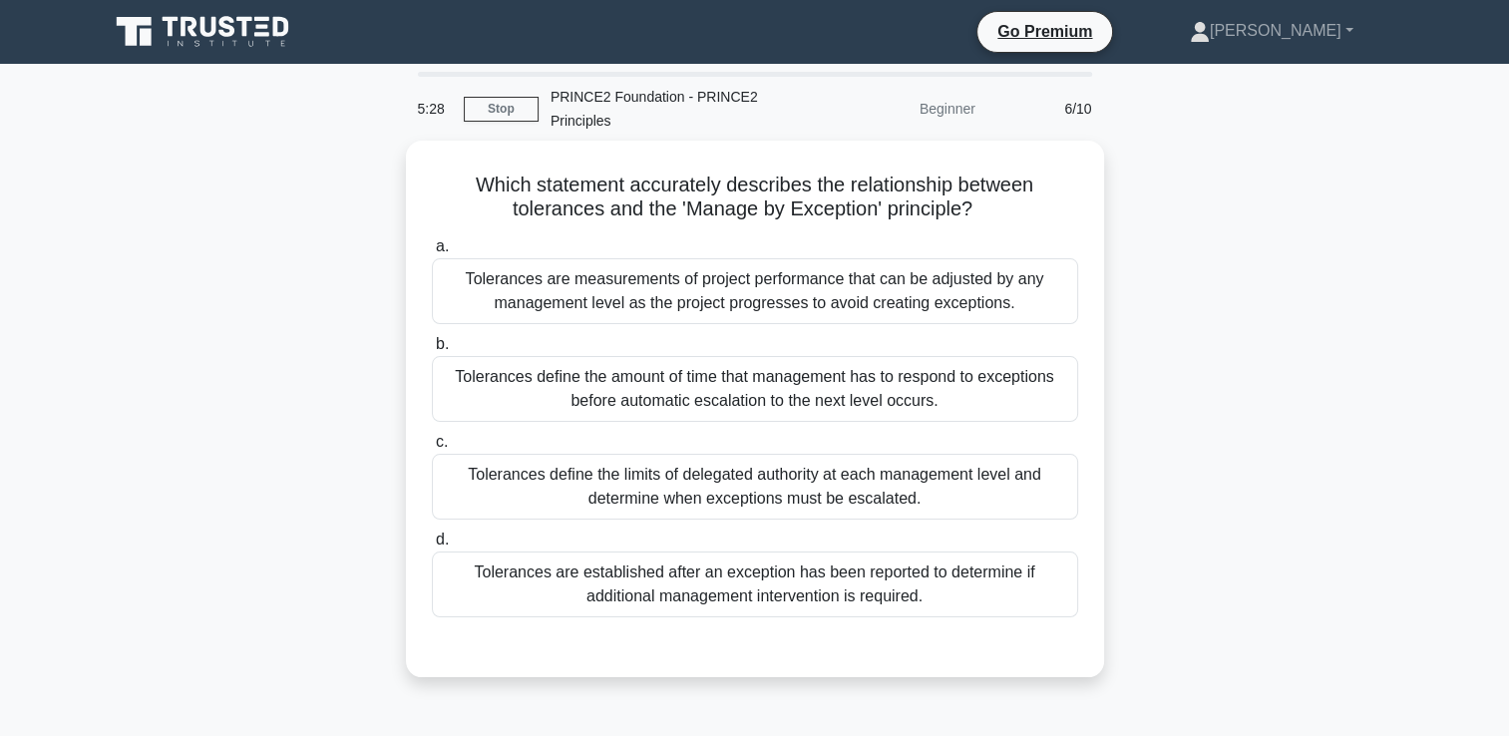
click at [1349, 538] on div "Which statement accurately describes the relationship between tolerances and th…" at bounding box center [755, 421] width 1316 height 560
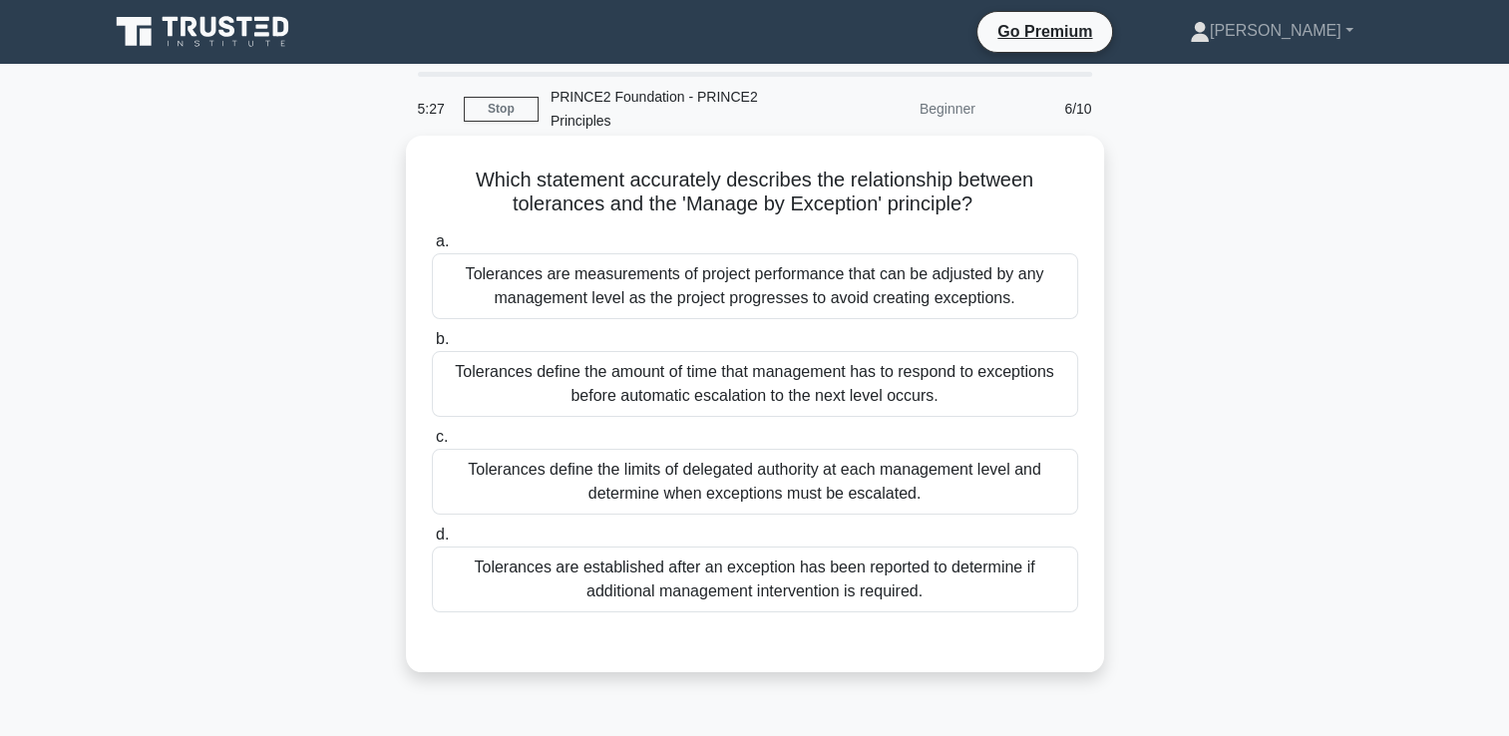
click at [959, 492] on div "Tolerances define the limits of delegated authority at each management level an…" at bounding box center [755, 482] width 646 height 66
click at [432, 444] on input "c. Tolerances define the limits of delegated authority at each management level…" at bounding box center [432, 437] width 0 height 13
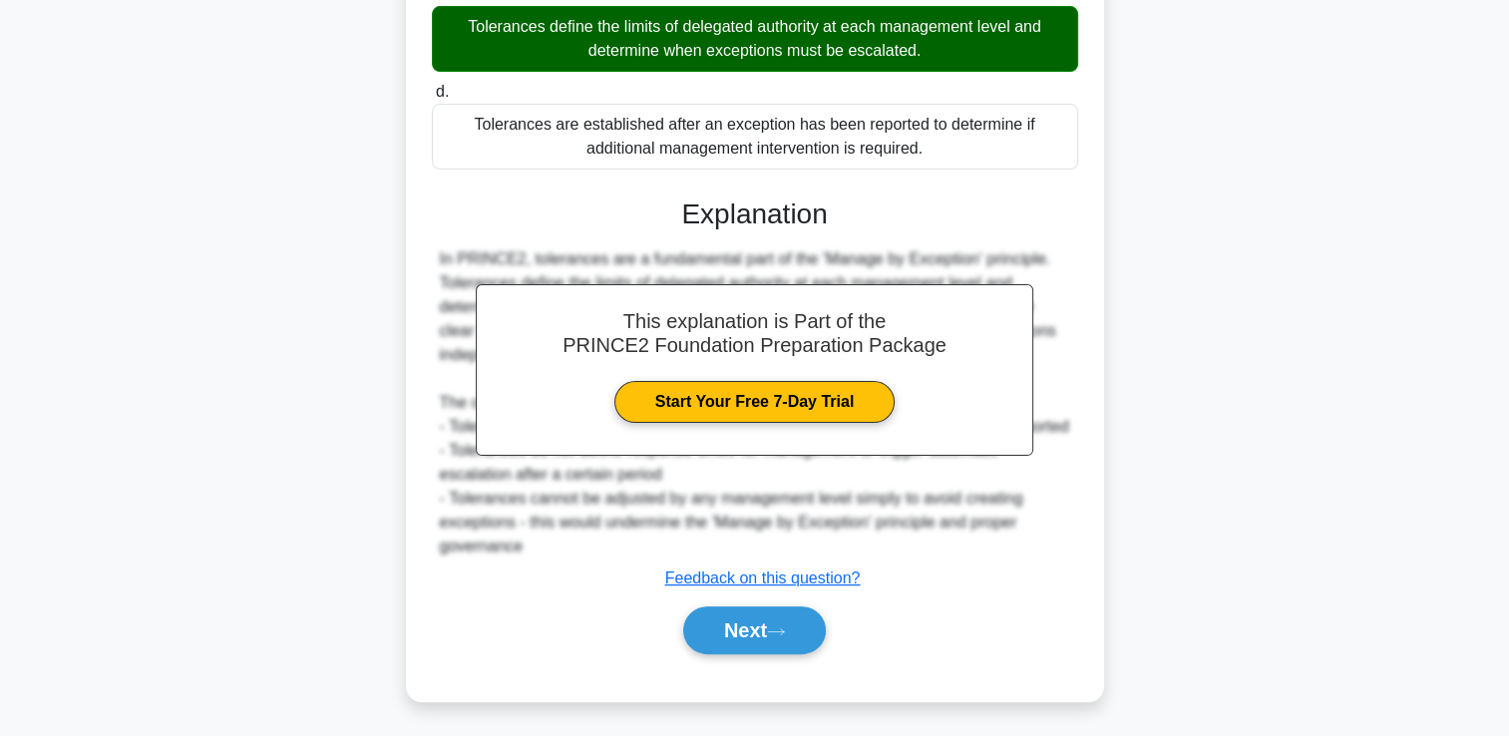
scroll to position [444, 0]
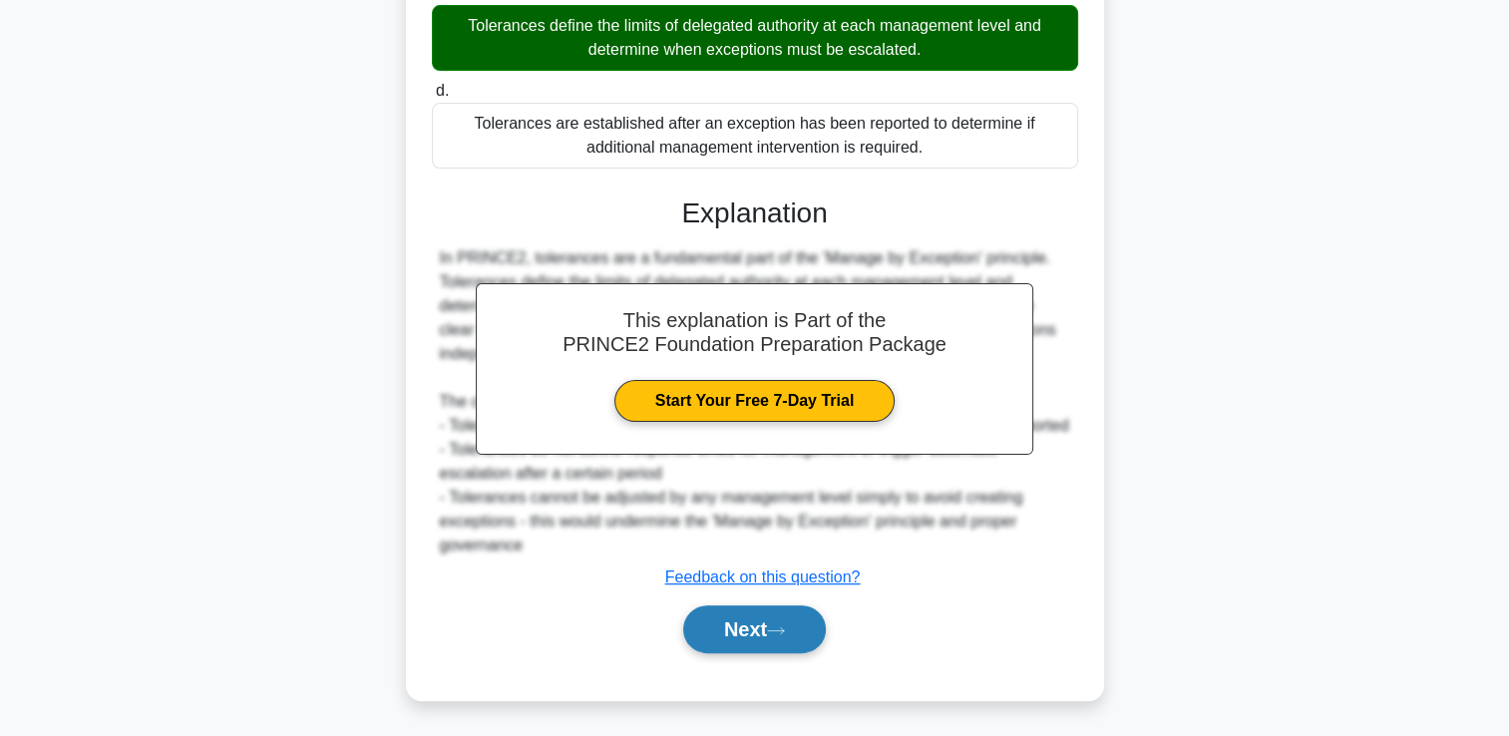
click at [763, 620] on button "Next" at bounding box center [754, 629] width 143 height 48
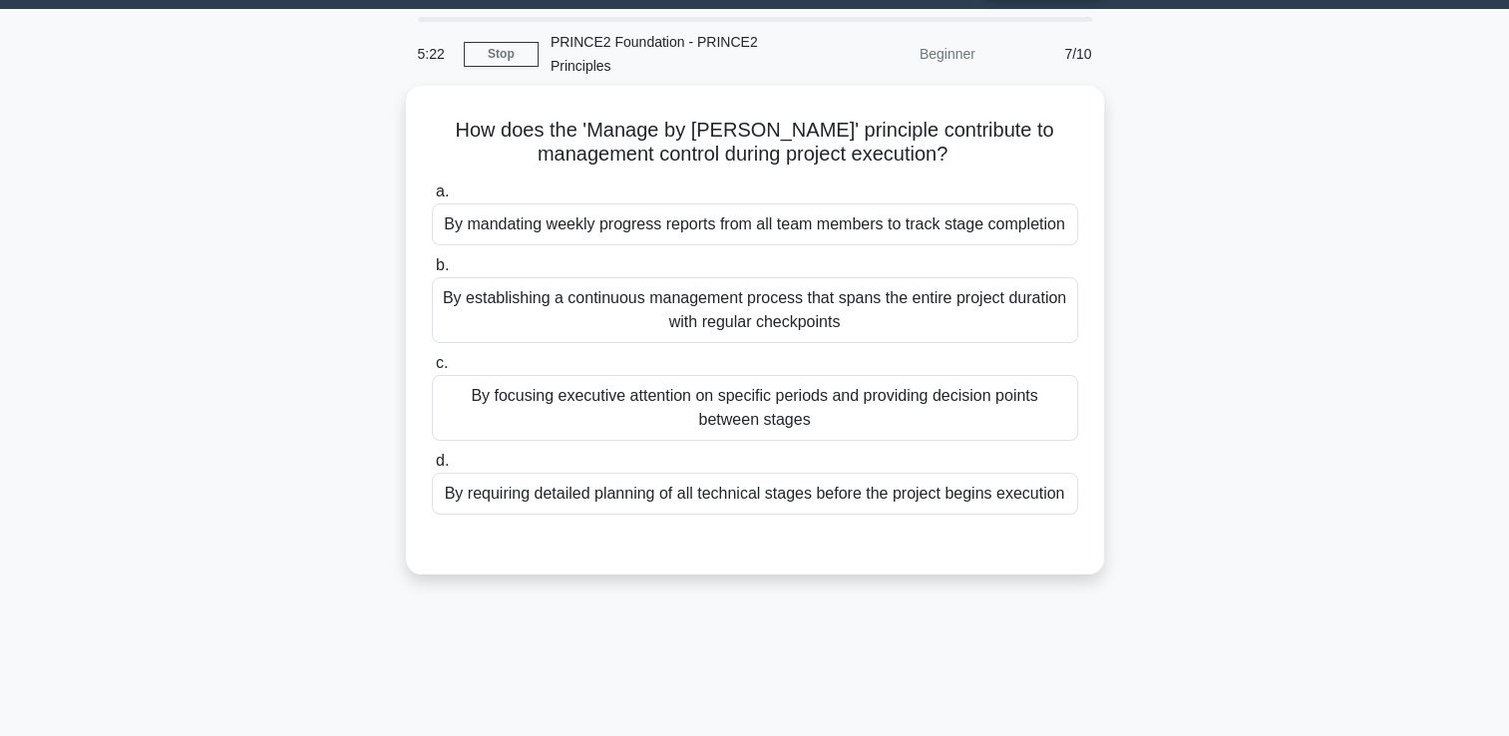
scroll to position [42, 0]
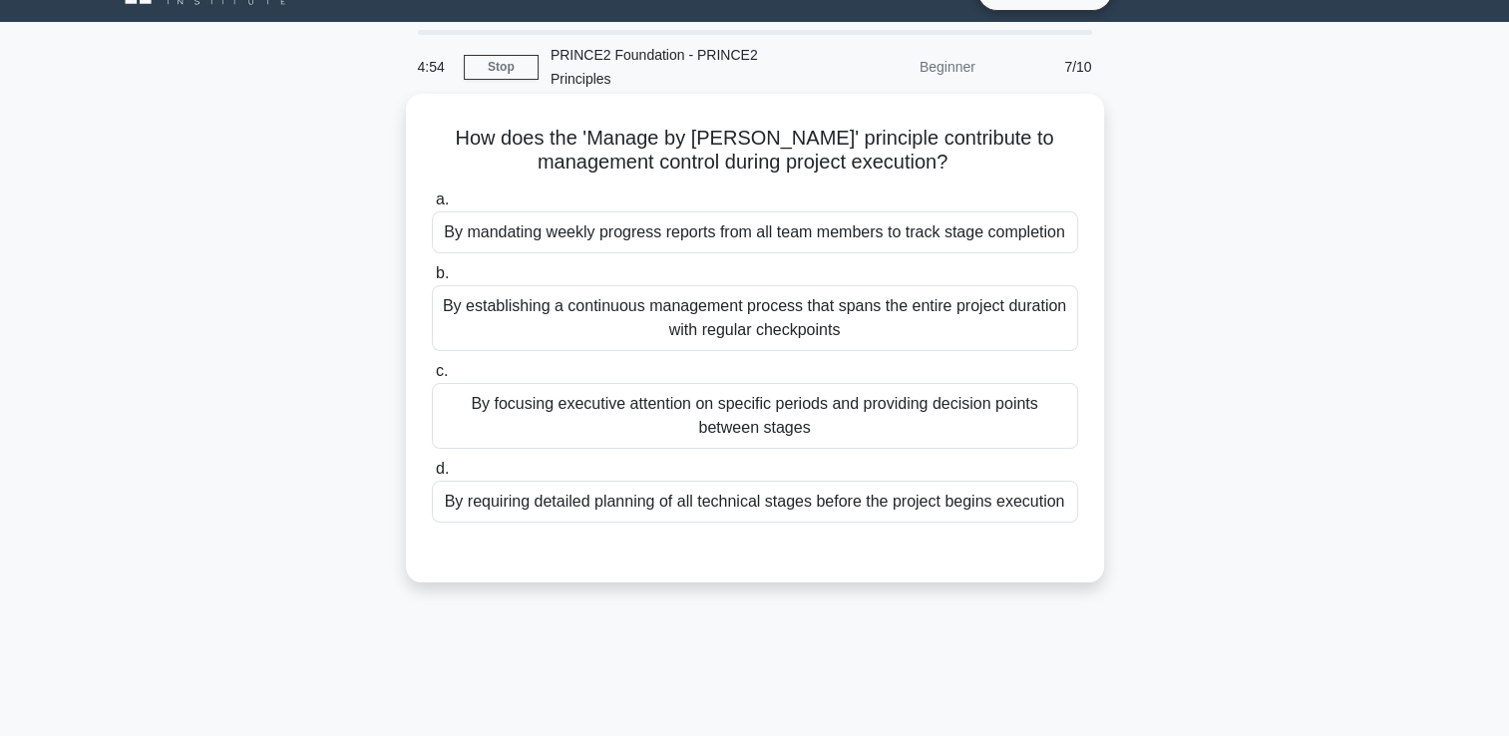
click at [643, 325] on div "By establishing a continuous management process that spans the entire project d…" at bounding box center [755, 318] width 646 height 66
click at [432, 280] on input "b. By establishing a continuous management process that spans the entire projec…" at bounding box center [432, 273] width 0 height 13
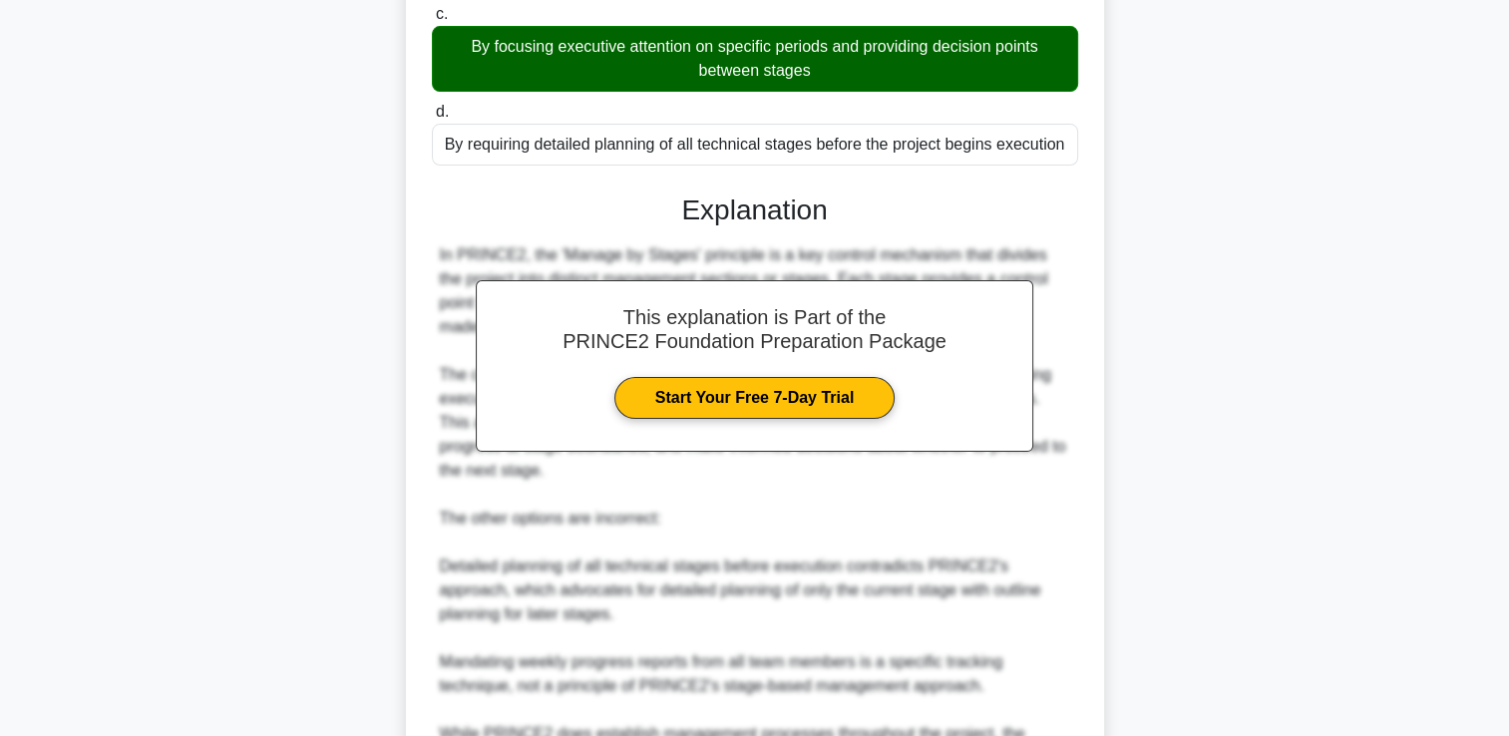
scroll to position [613, 0]
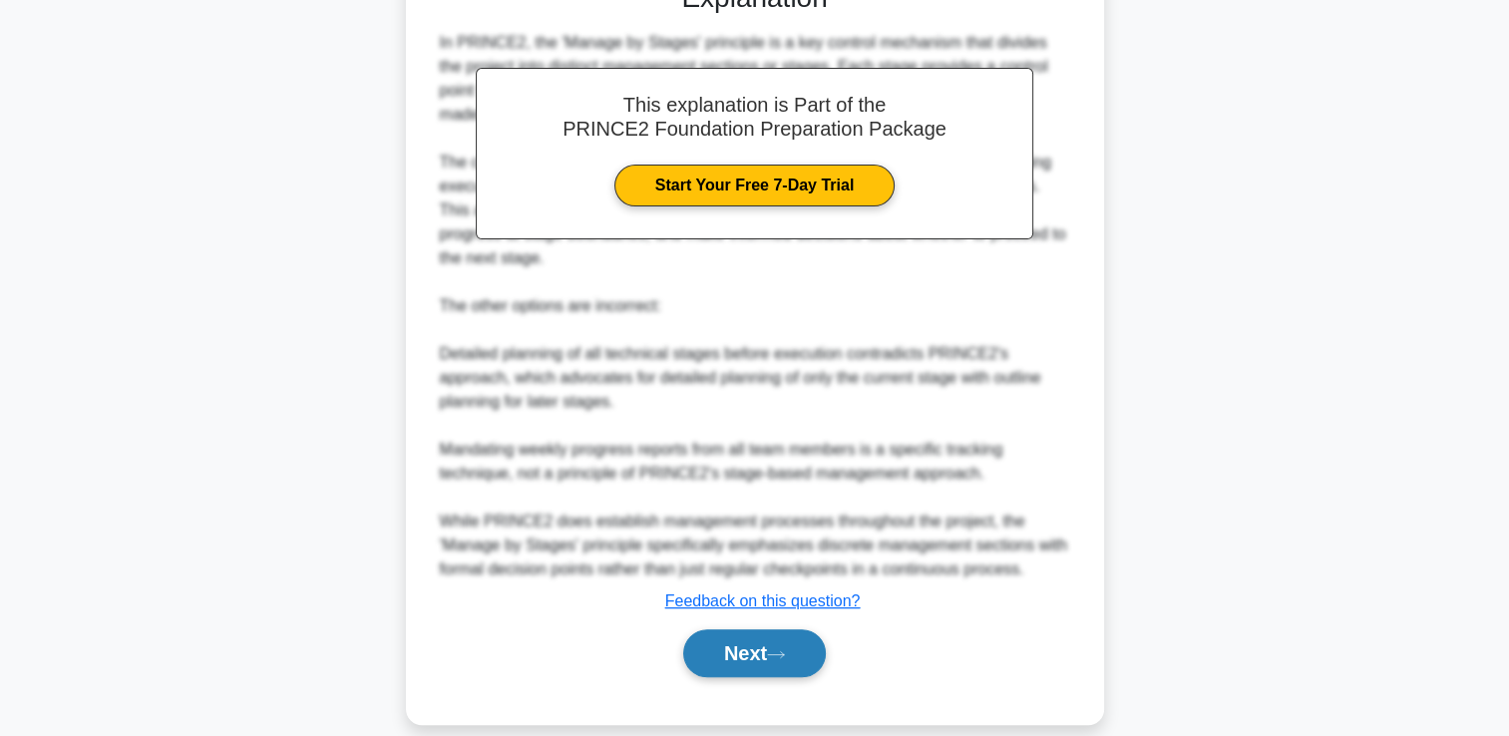
click at [798, 629] on button "Next" at bounding box center [754, 653] width 143 height 48
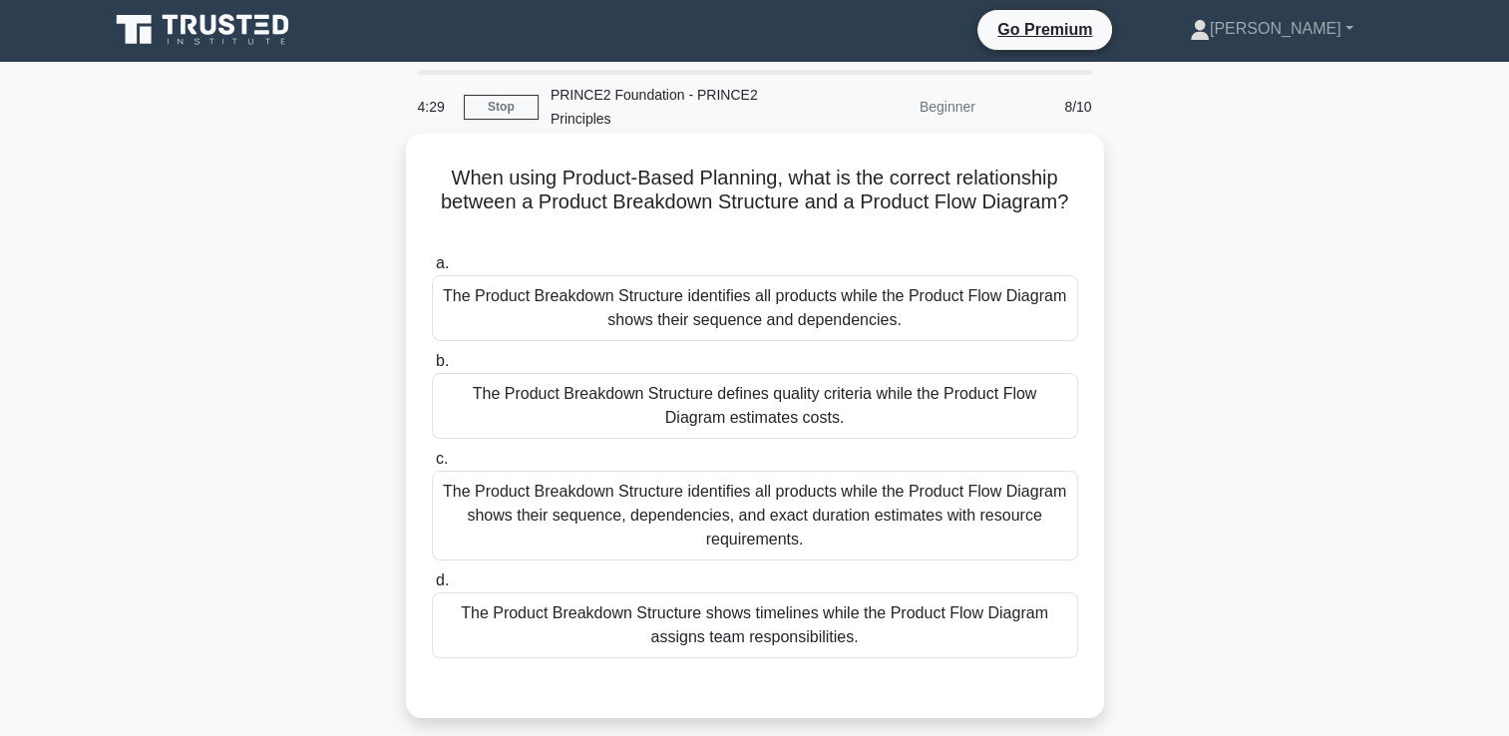
scroll to position [0, 0]
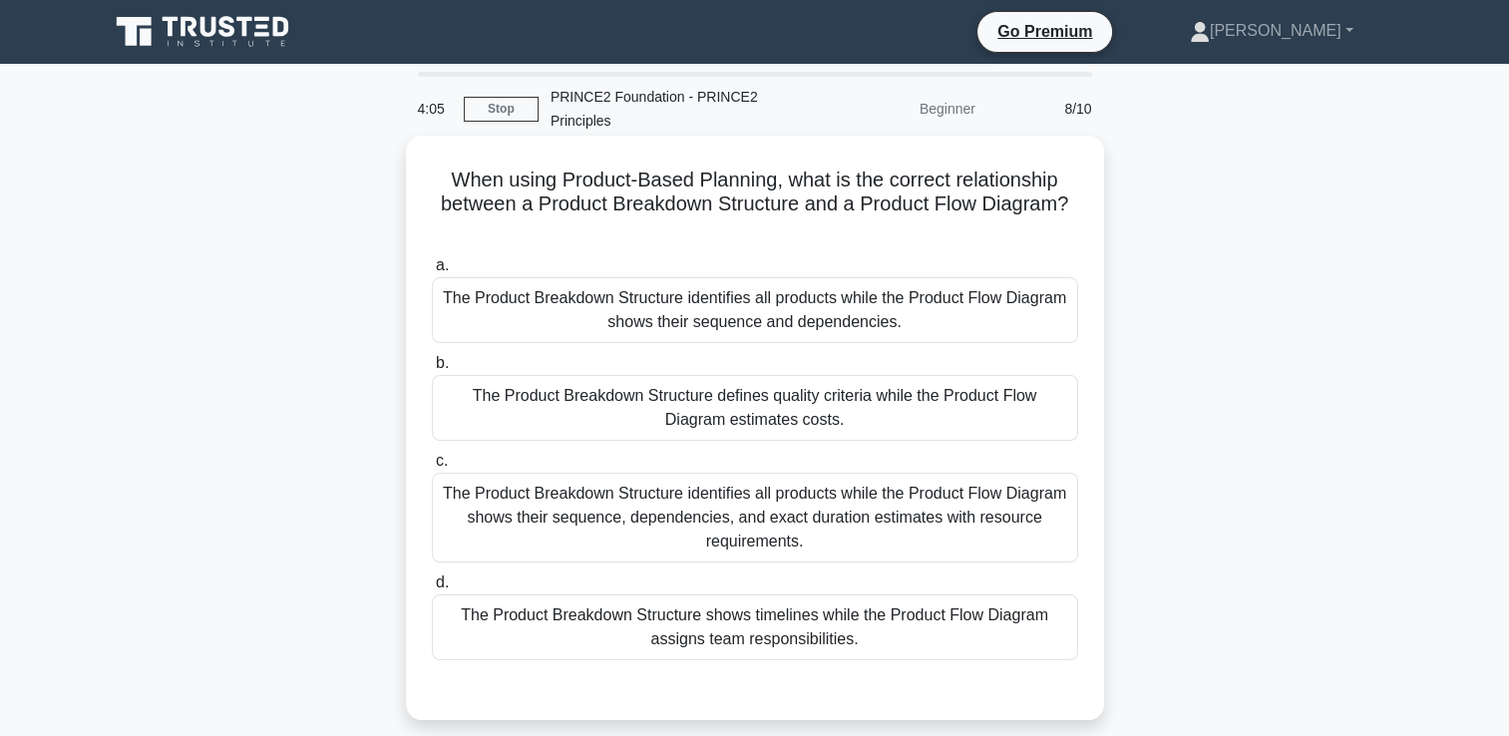
click at [862, 316] on div "The Product Breakdown Structure identifies all products while the Product Flow …" at bounding box center [755, 310] width 646 height 66
click at [432, 272] on input "a. The Product Breakdown Structure identifies all products while the Product Fl…" at bounding box center [432, 265] width 0 height 13
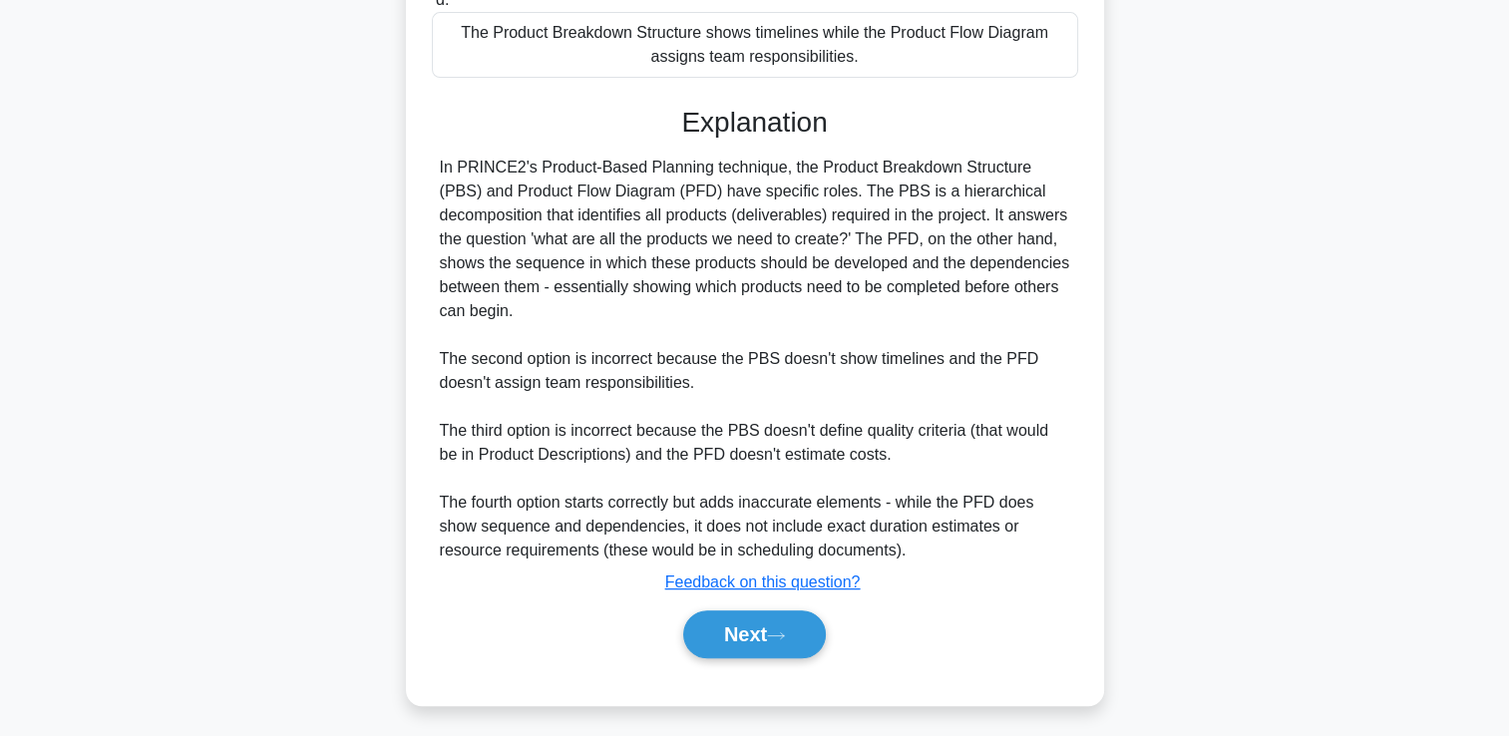
scroll to position [587, 0]
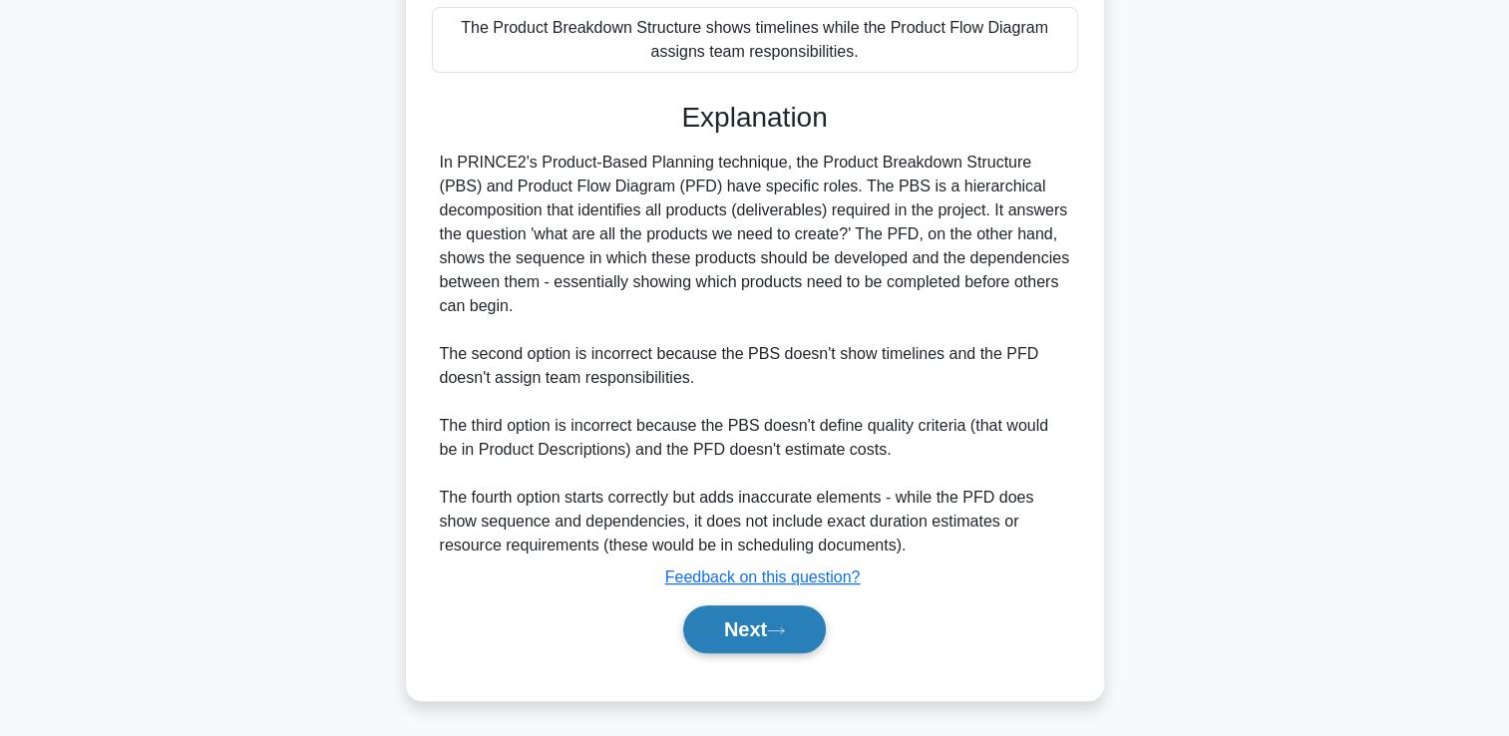
click at [784, 634] on icon at bounding box center [776, 630] width 18 height 11
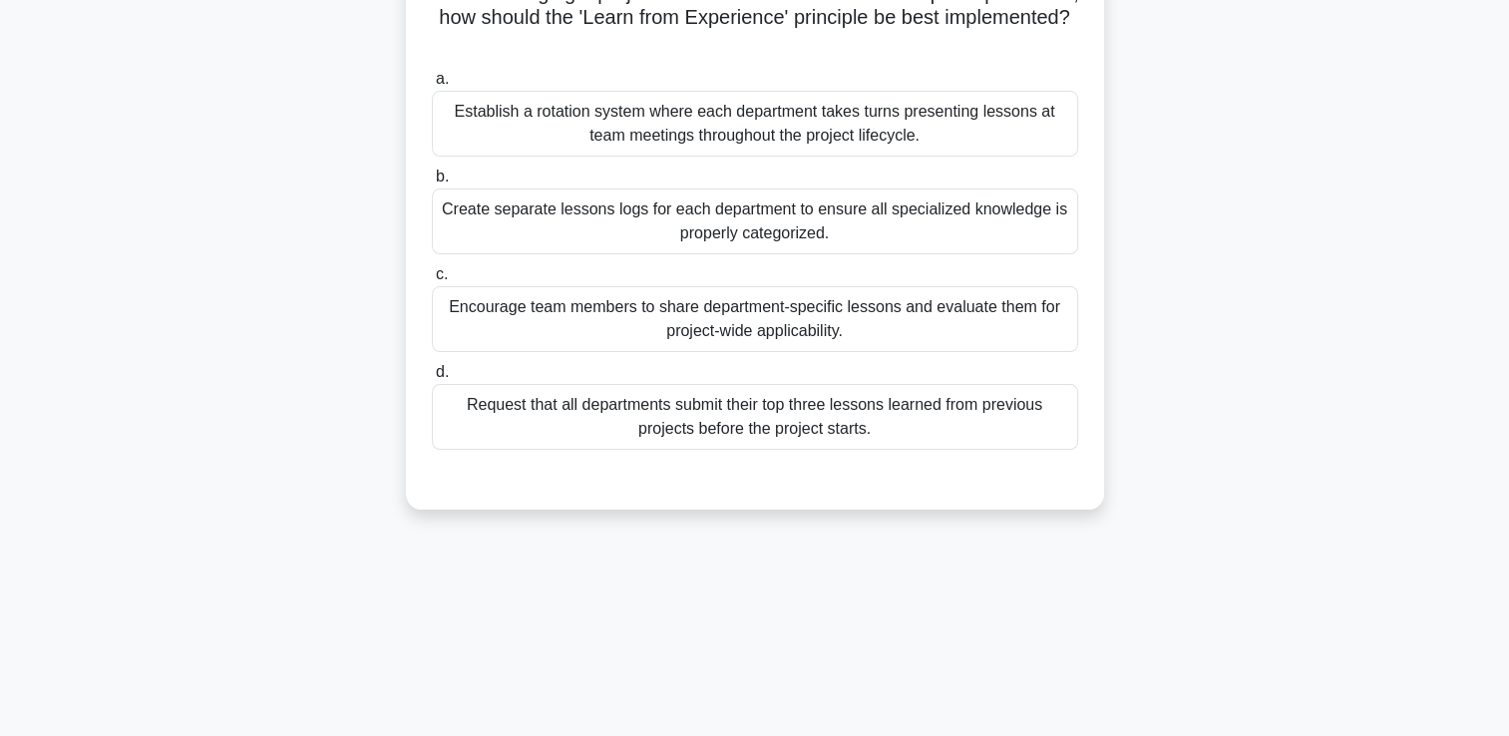
scroll to position [0, 0]
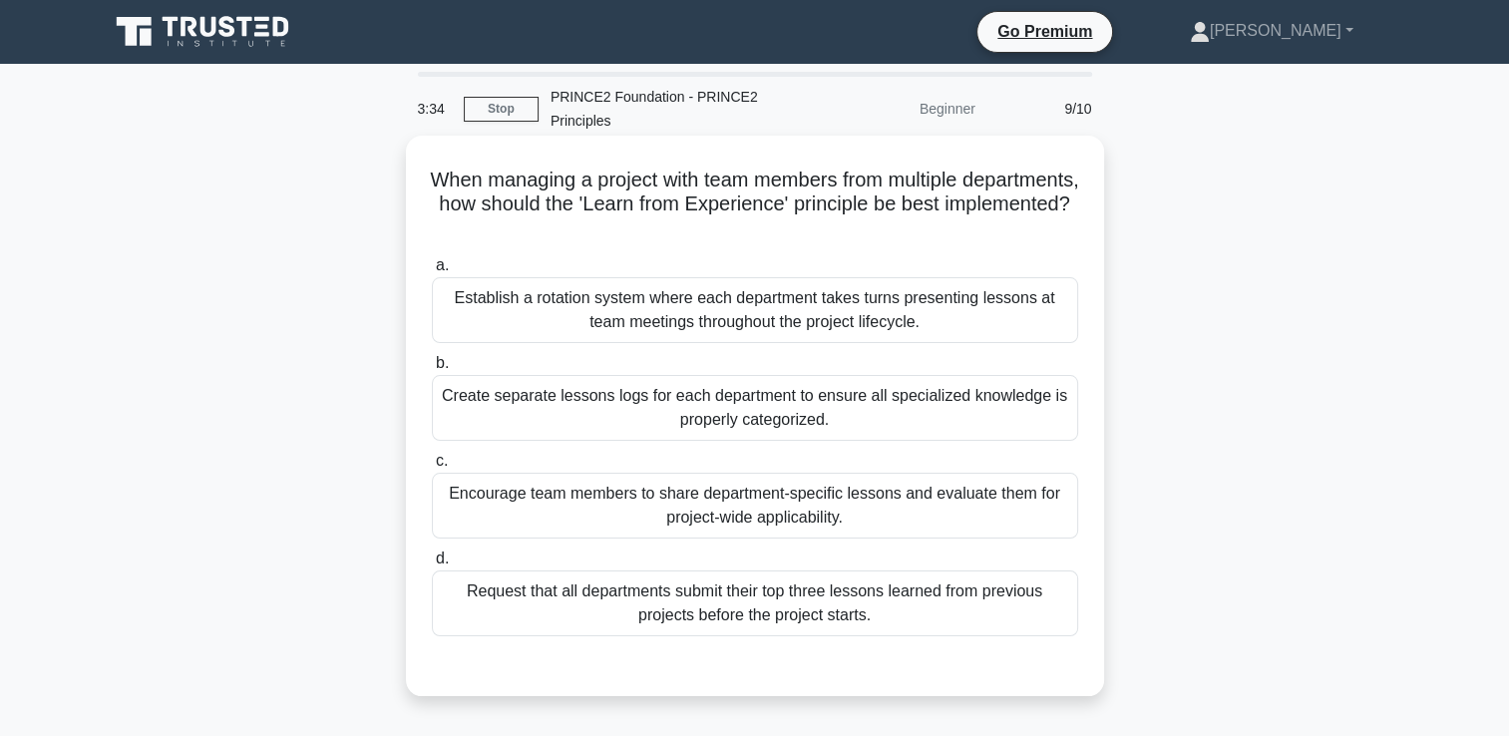
click at [672, 505] on div "Encourage team members to share department-specific lessons and evaluate them f…" at bounding box center [755, 506] width 646 height 66
click at [432, 468] on input "c. Encourage team members to share department-specific lessons and evaluate the…" at bounding box center [432, 461] width 0 height 13
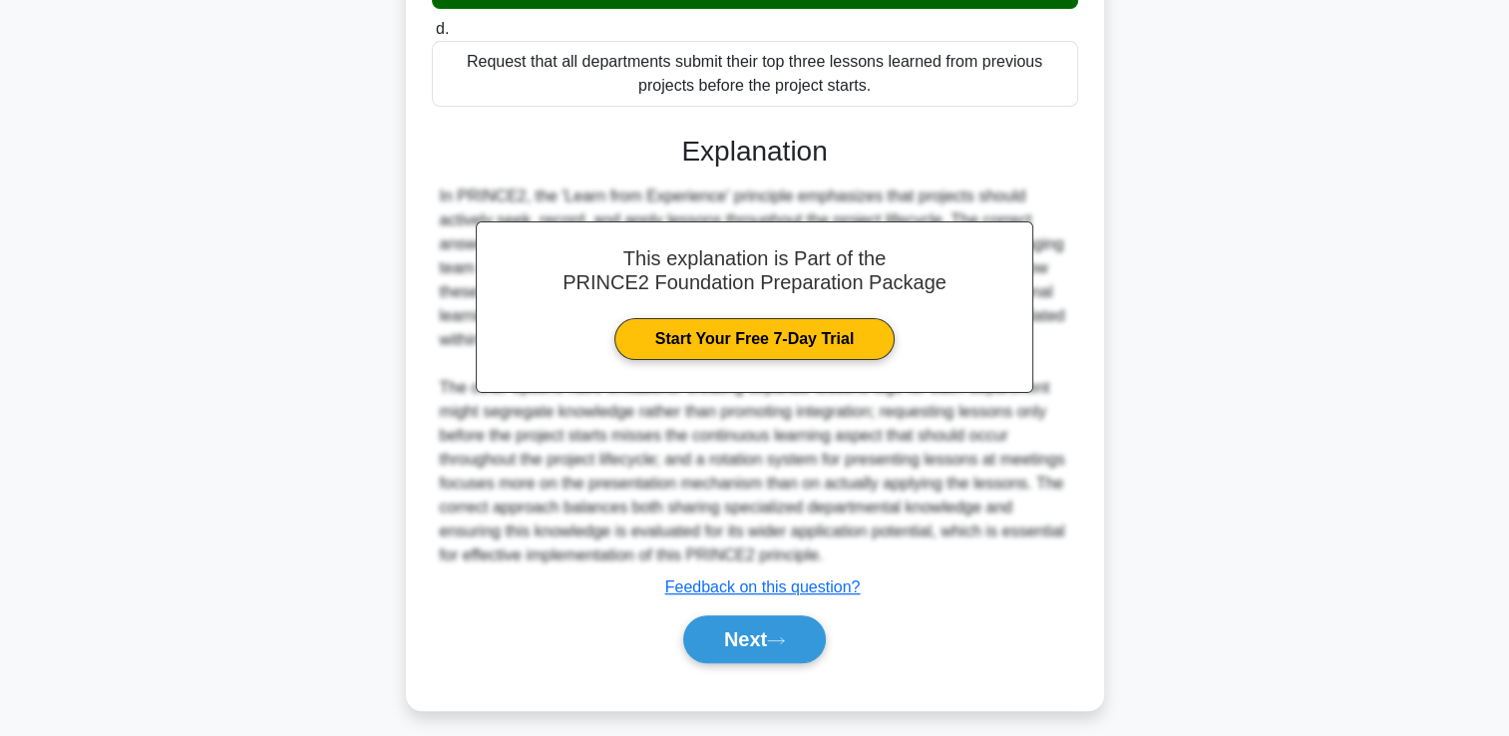
scroll to position [539, 0]
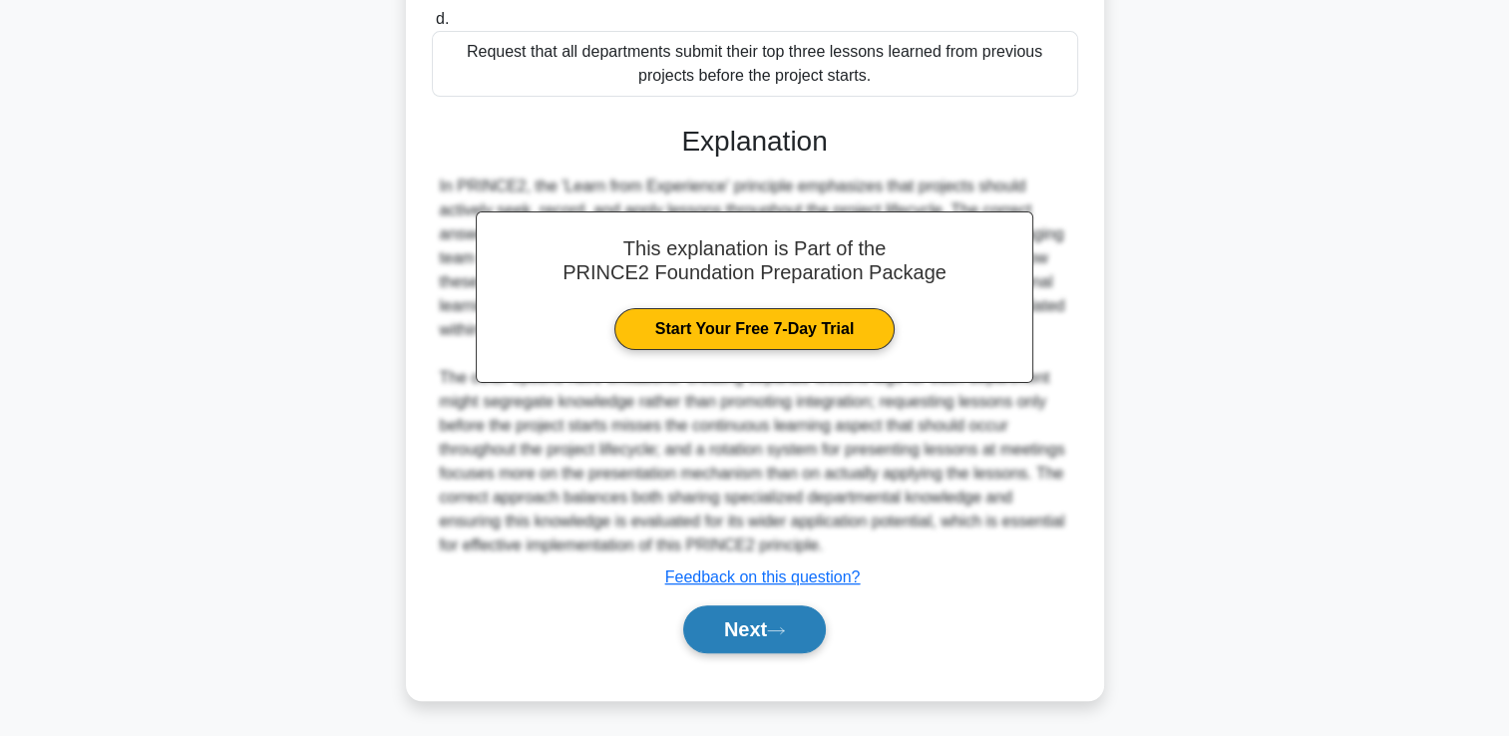
click at [761, 624] on button "Next" at bounding box center [754, 629] width 143 height 48
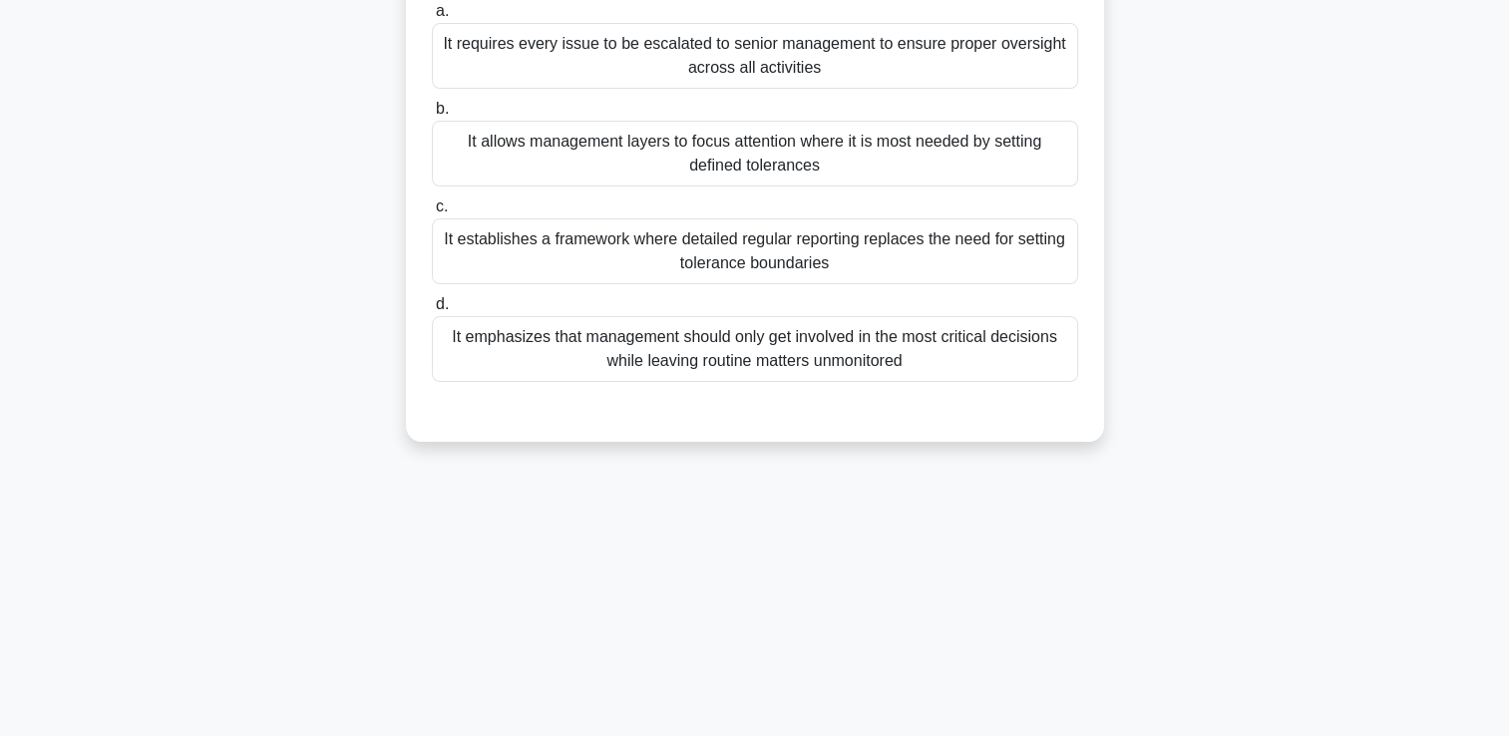
scroll to position [42, 0]
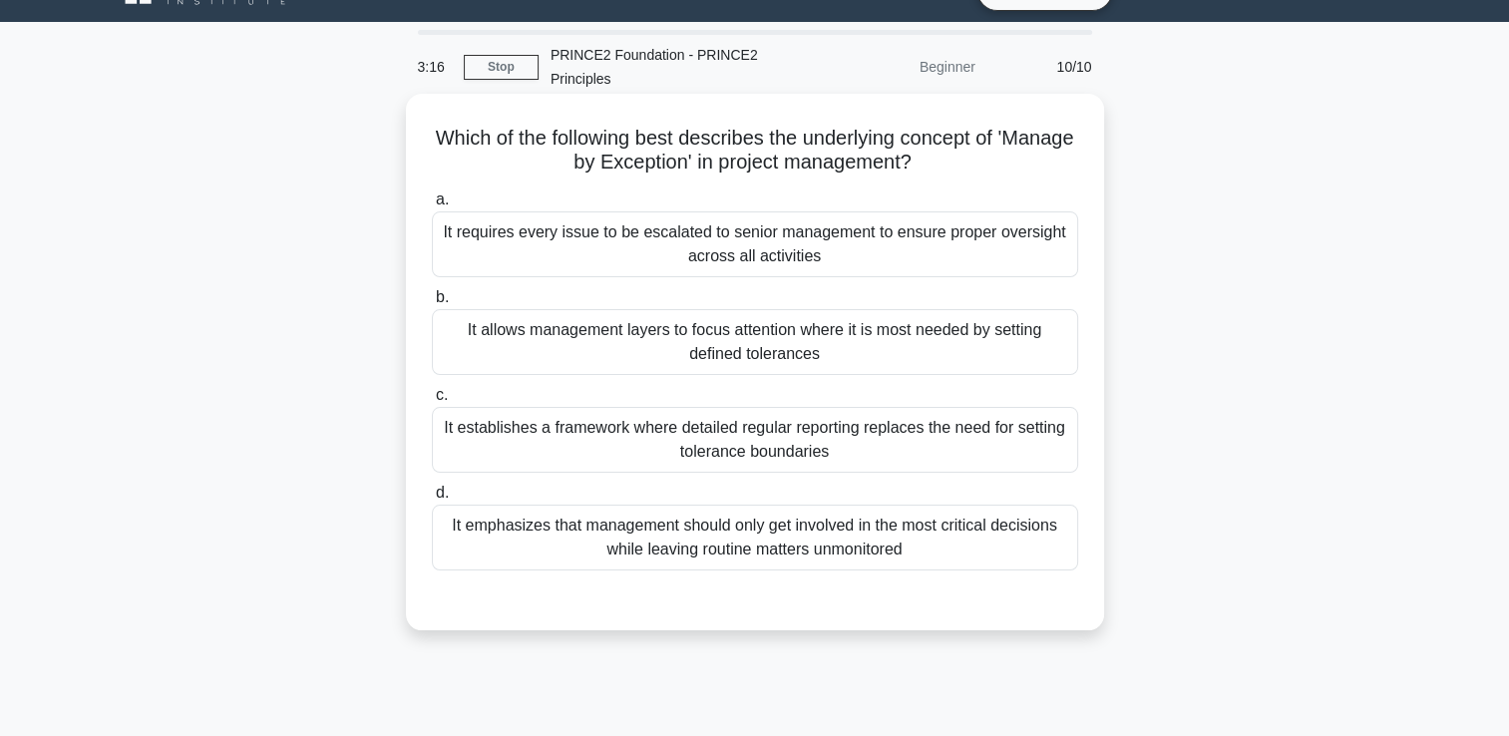
click at [638, 363] on div "It allows management layers to focus attention where it is most needed by setti…" at bounding box center [755, 342] width 646 height 66
click at [432, 304] on input "b. It allows management layers to focus attention where it is most needed by se…" at bounding box center [432, 297] width 0 height 13
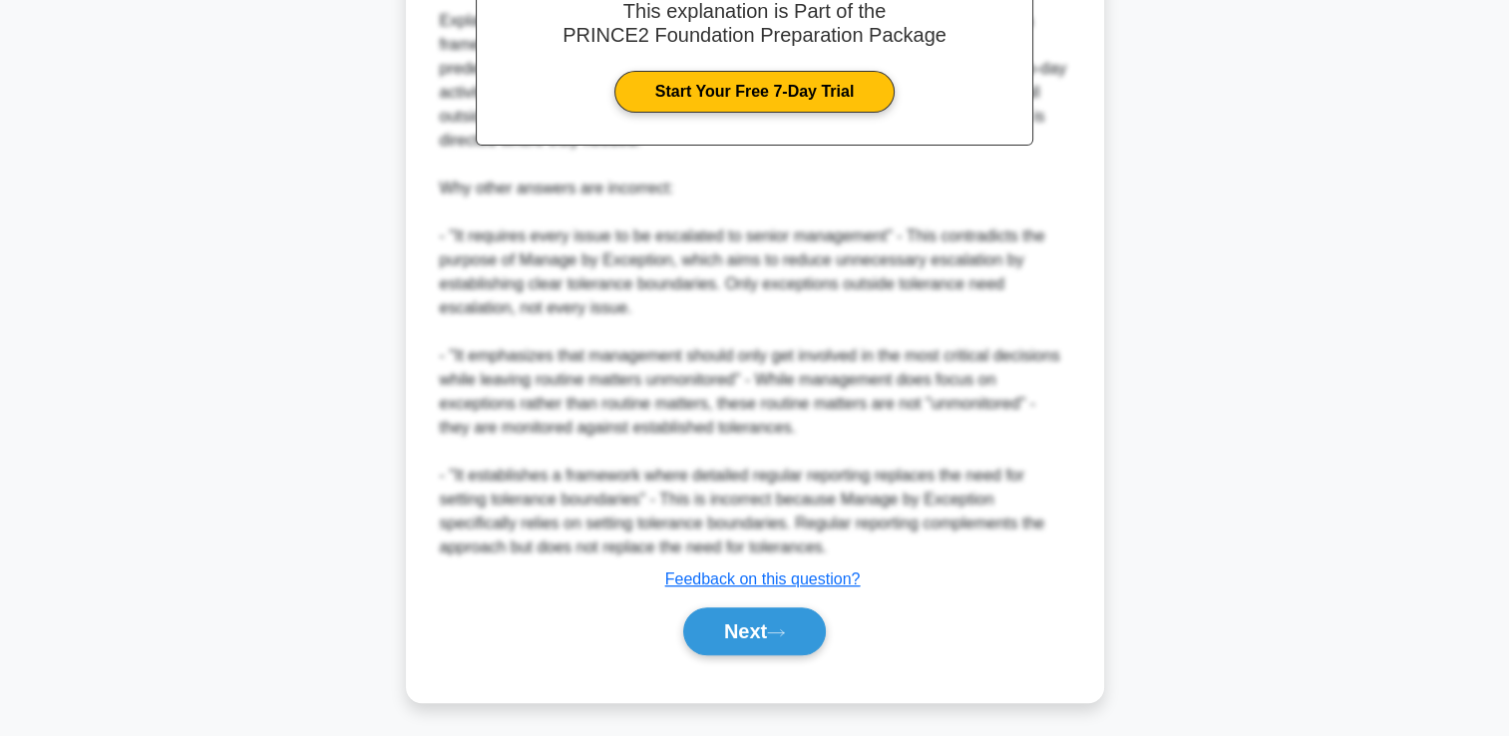
scroll to position [755, 0]
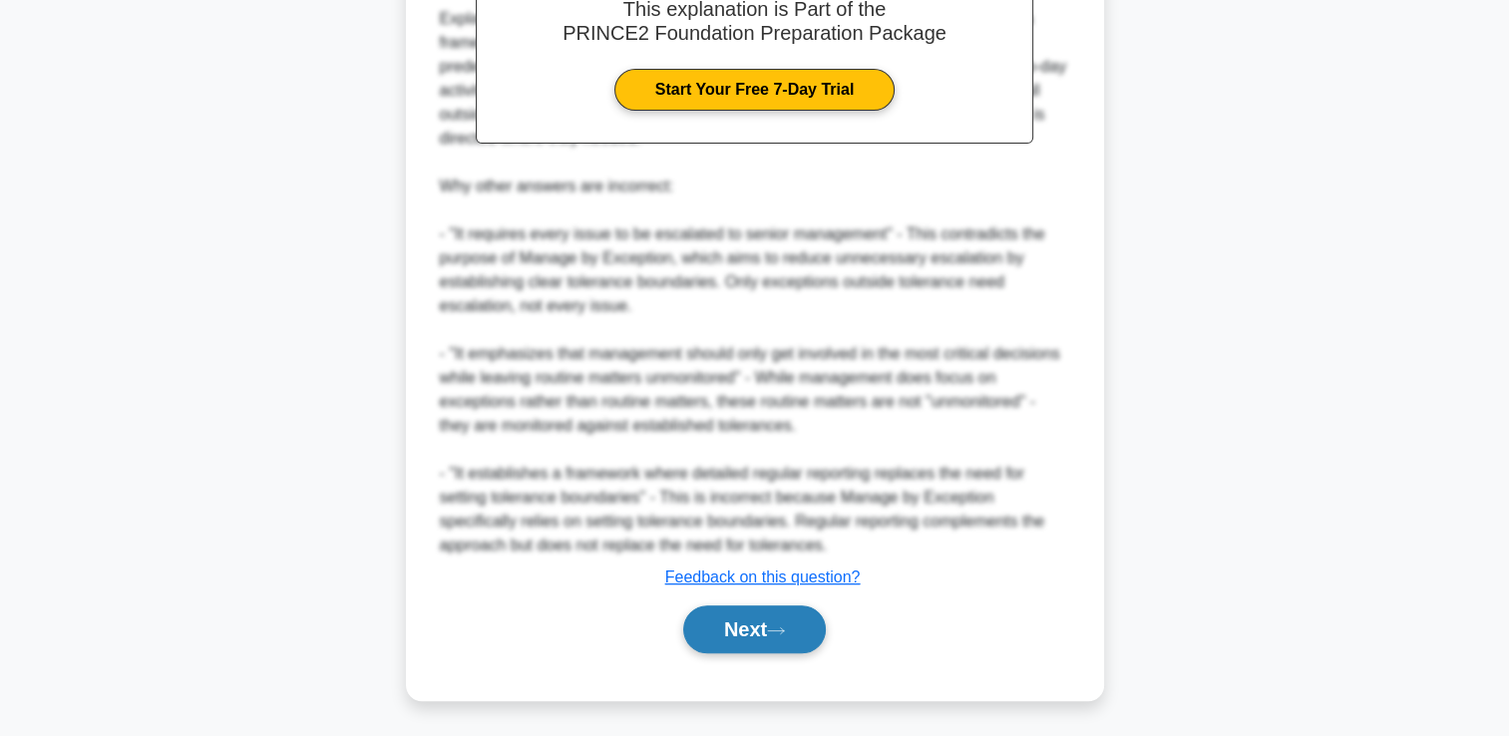
click at [732, 615] on button "Next" at bounding box center [754, 629] width 143 height 48
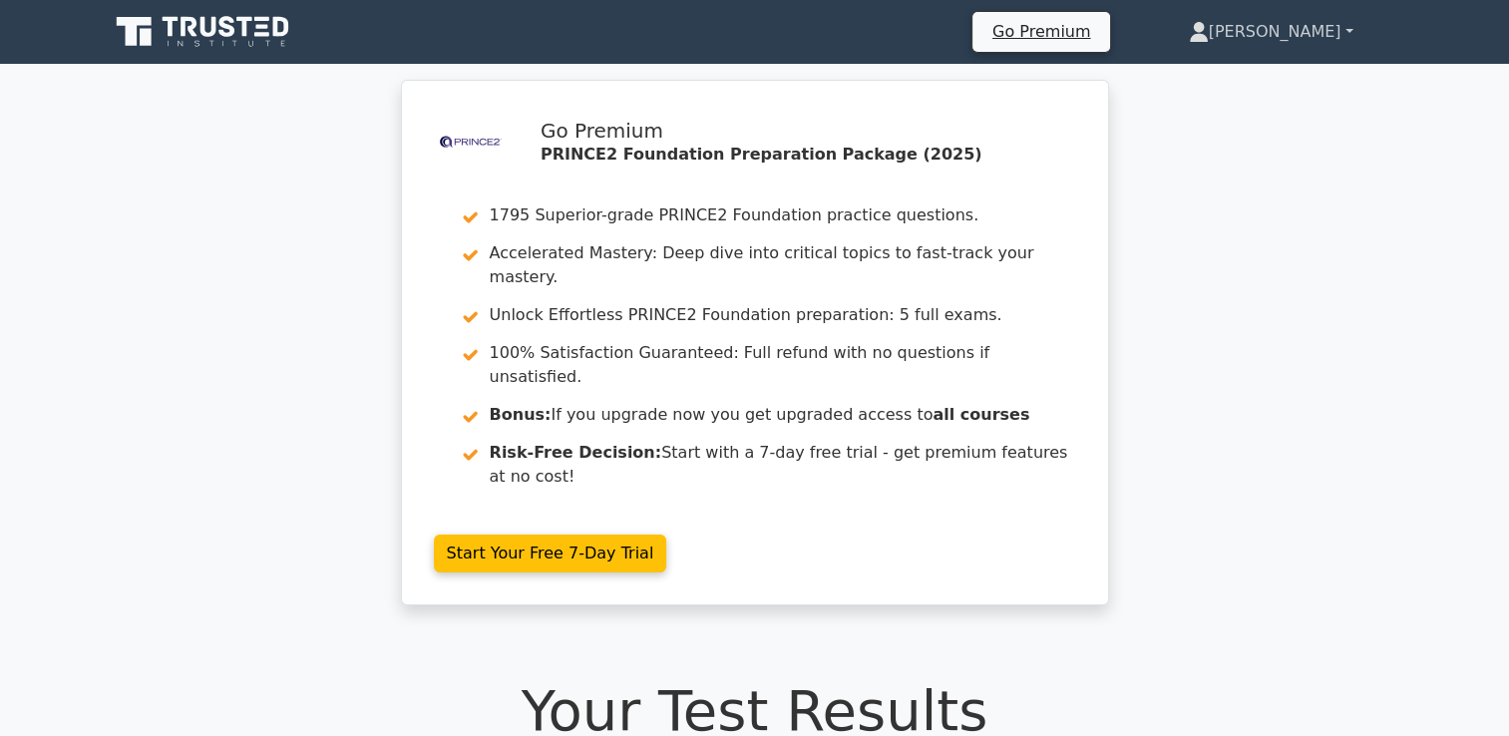
click at [1301, 30] on link "[PERSON_NAME]" at bounding box center [1271, 32] width 260 height 40
click at [1298, 401] on div ".st0{fill-rule:evenodd;clip-rule:evenodd;fill:#000041;} .st1{fill-rule:evenodd;…" at bounding box center [754, 354] width 1509 height 549
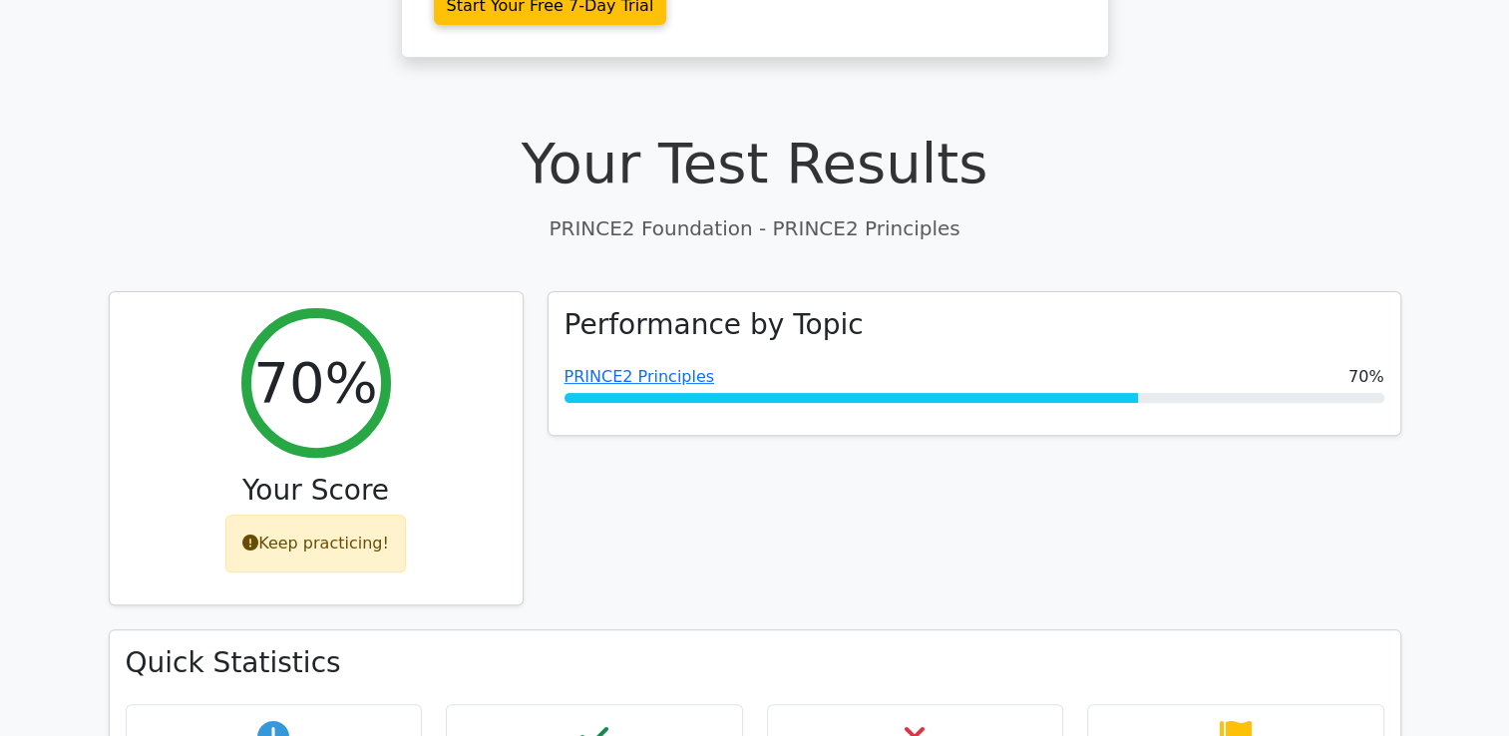
scroll to position [598, 0]
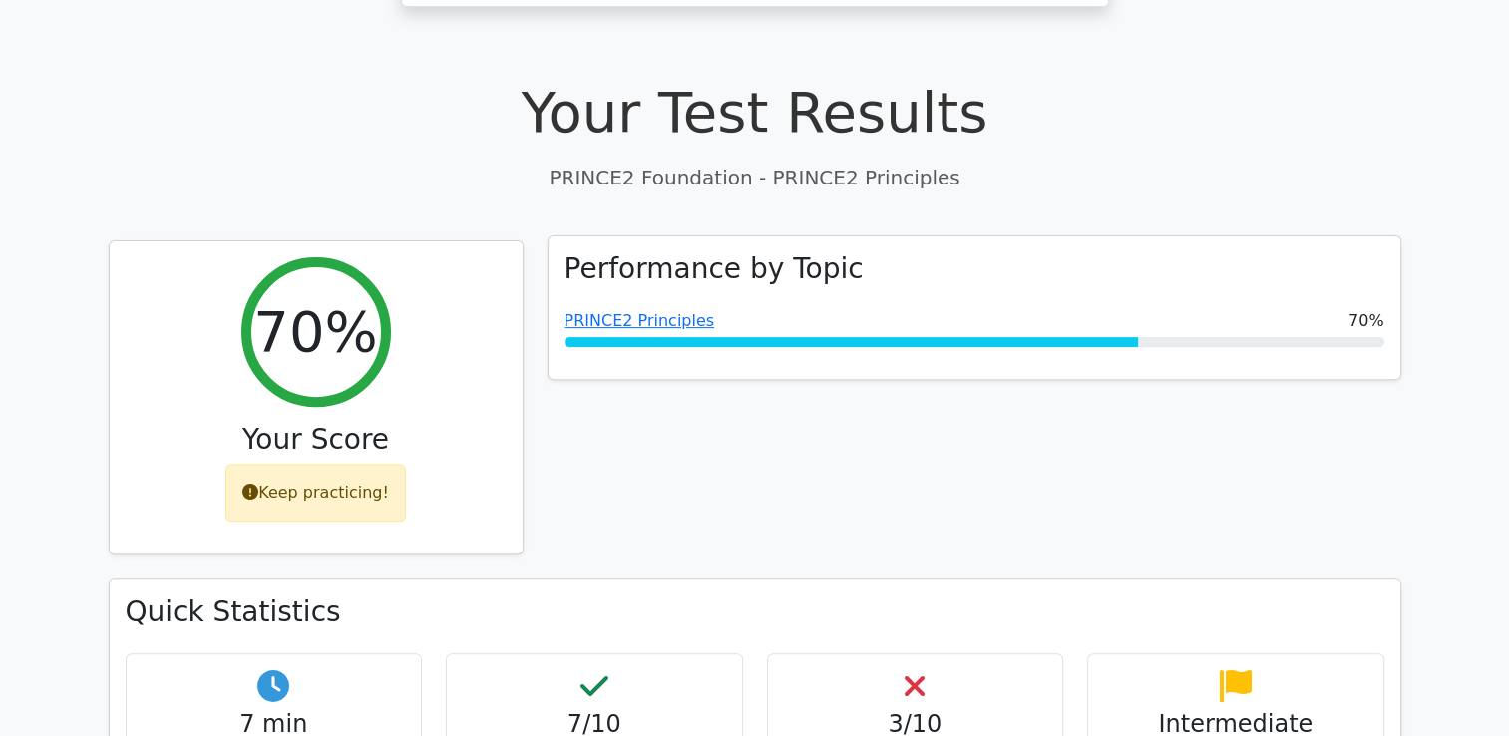
click at [1125, 337] on div at bounding box center [850, 342] width 573 height 10
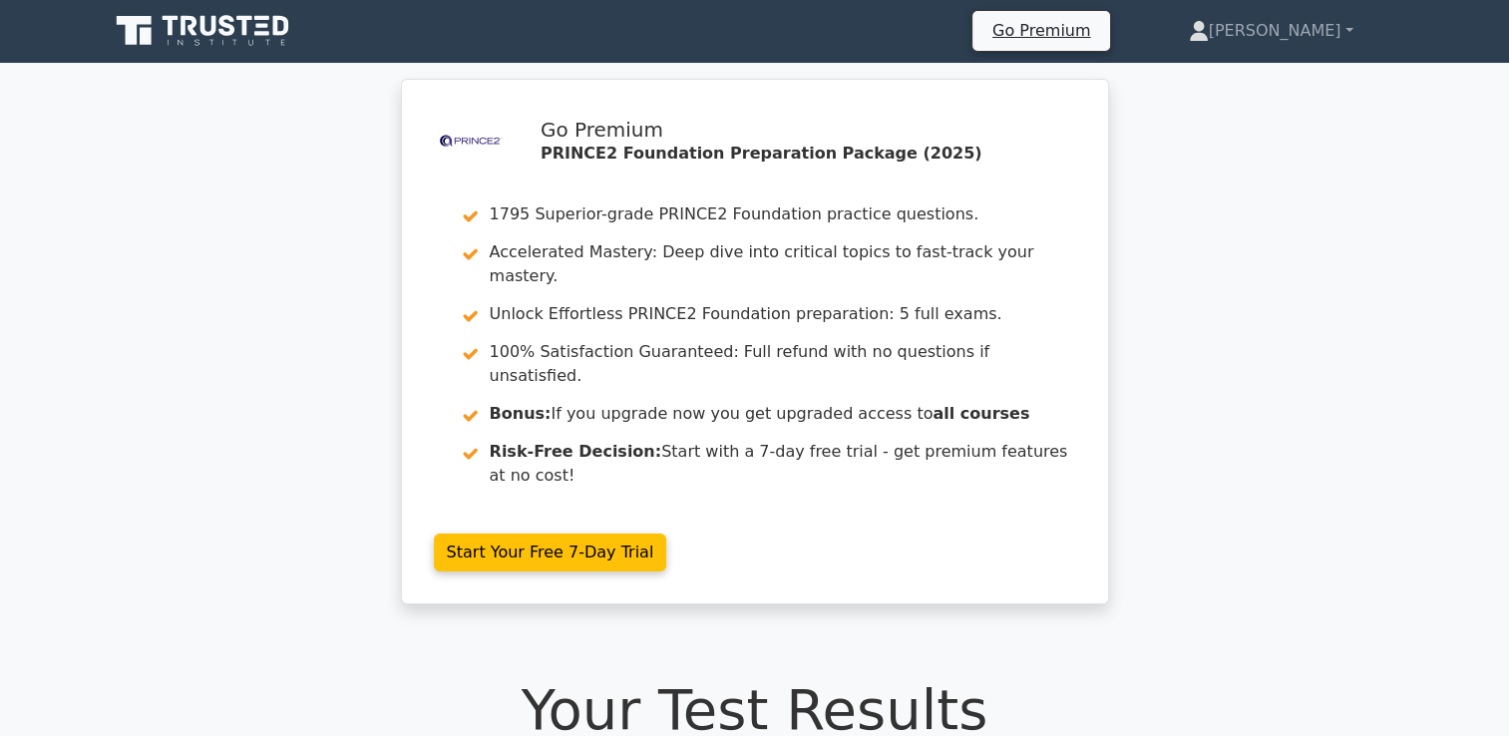
scroll to position [0, 0]
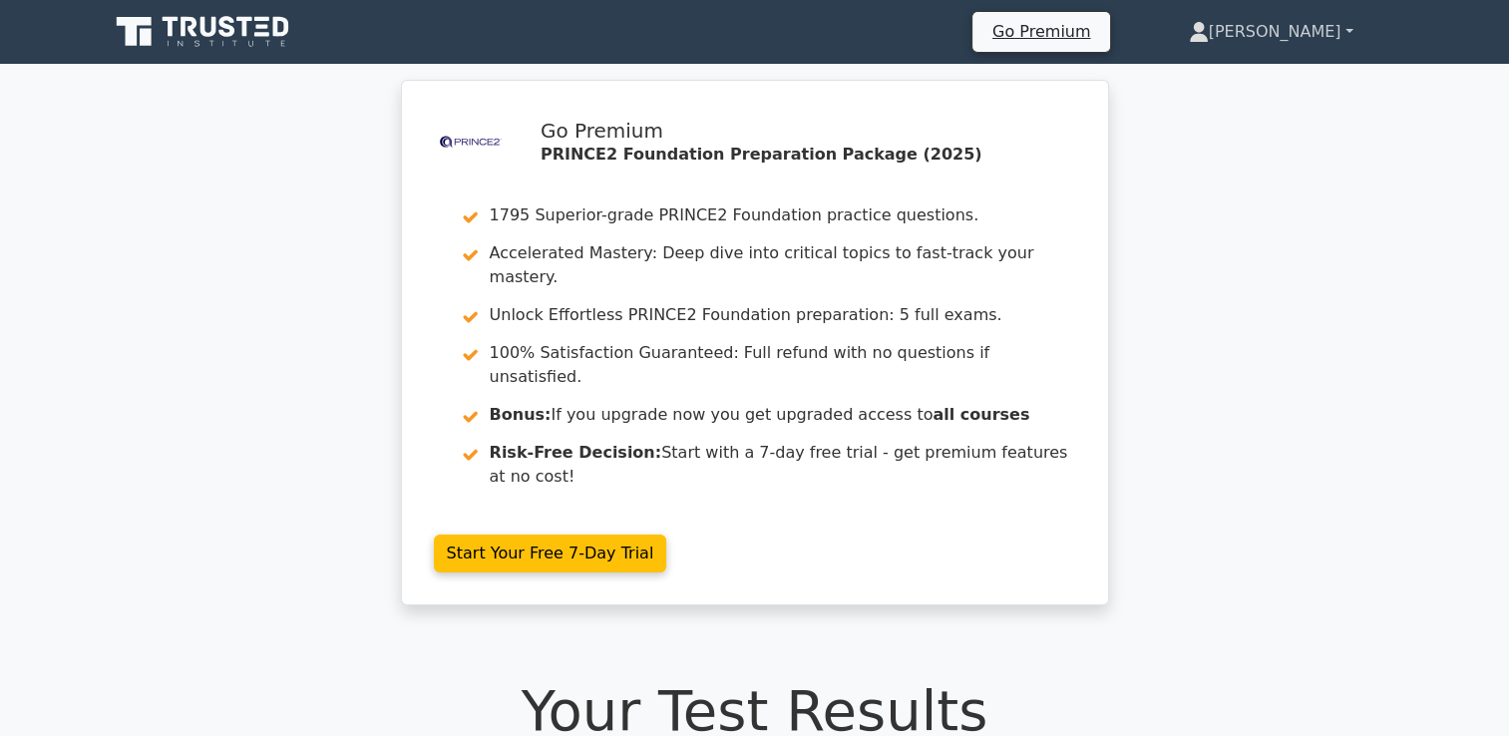
click at [1312, 34] on link "[PERSON_NAME]" at bounding box center [1271, 32] width 260 height 40
click at [1264, 345] on div ".st0{fill-rule:evenodd;clip-rule:evenodd;fill:#000041;} .st1{fill-rule:evenodd;…" at bounding box center [754, 354] width 1509 height 549
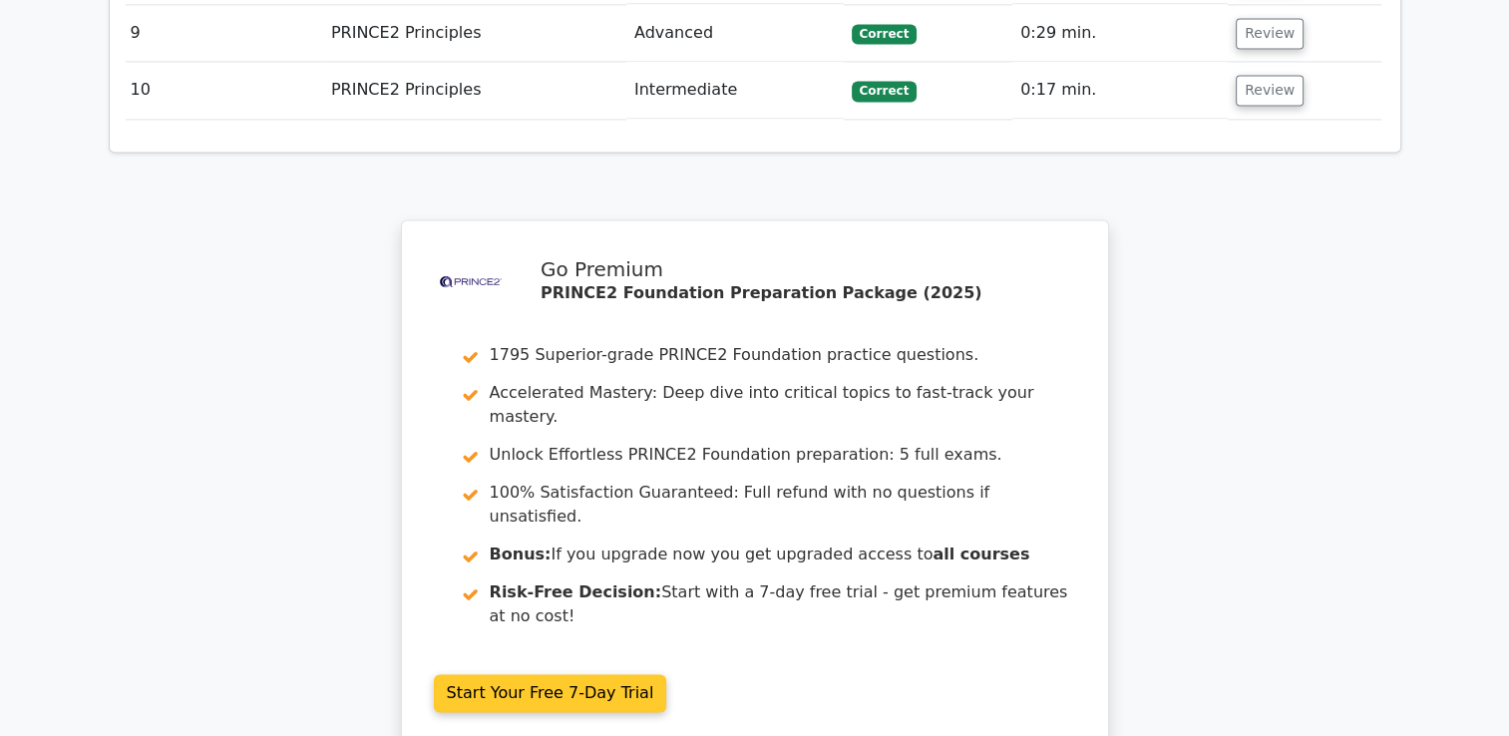
scroll to position [2991, 0]
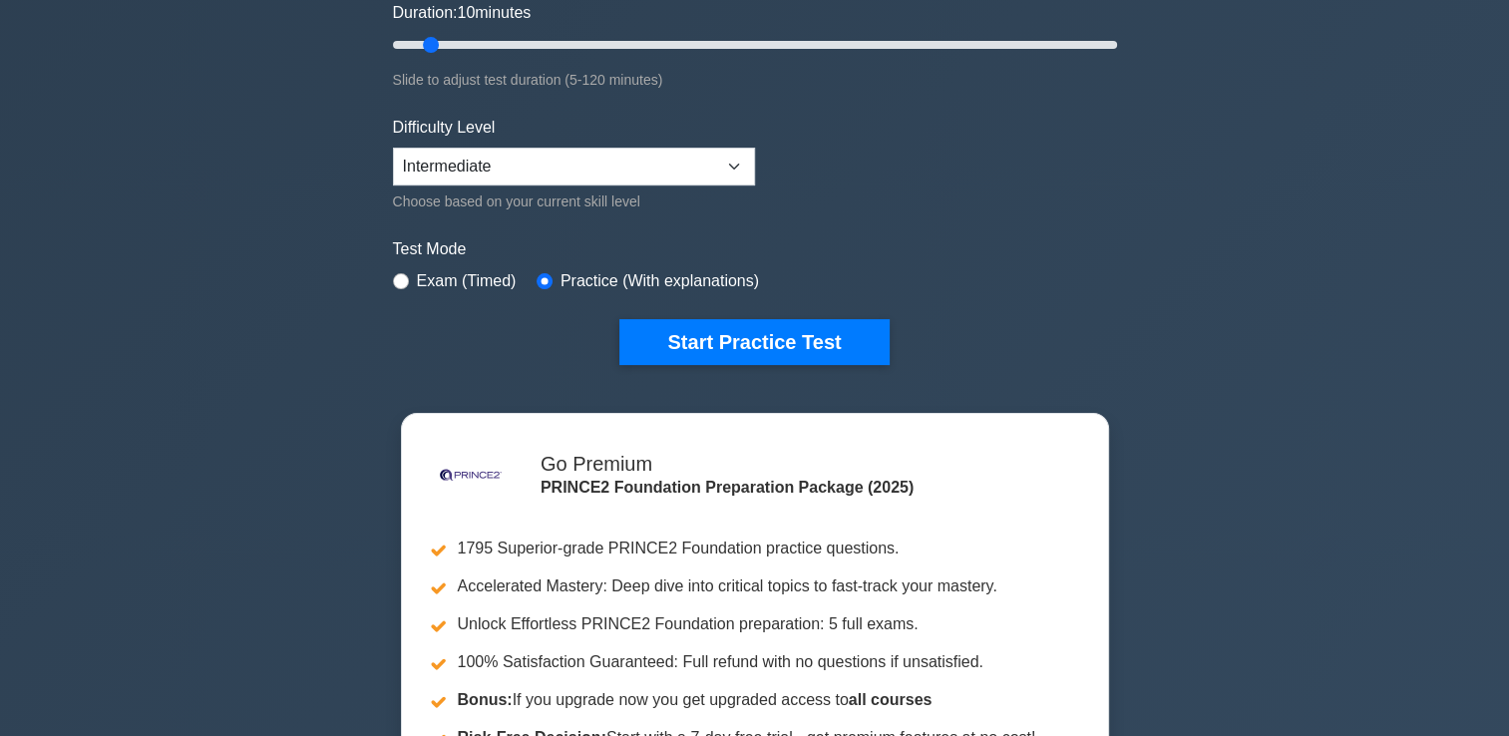
scroll to position [399, 0]
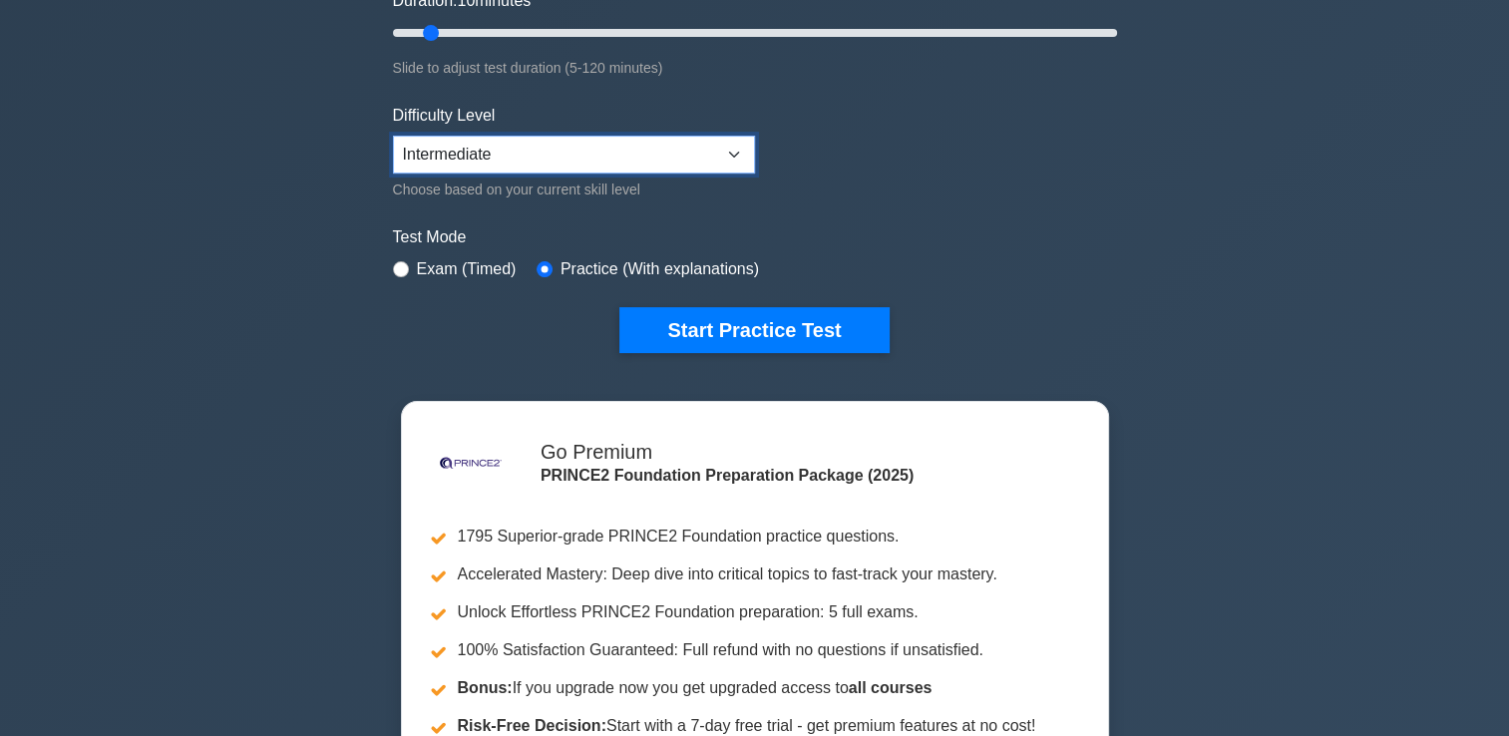
click at [728, 142] on select "Beginner Intermediate Expert" at bounding box center [574, 155] width 362 height 38
click at [393, 136] on select "Beginner Intermediate Expert" at bounding box center [574, 155] width 362 height 38
click at [742, 150] on select "Beginner Intermediate Expert" at bounding box center [574, 155] width 362 height 38
select select "intermediate"
click at [393, 136] on select "Beginner Intermediate Expert" at bounding box center [574, 155] width 362 height 38
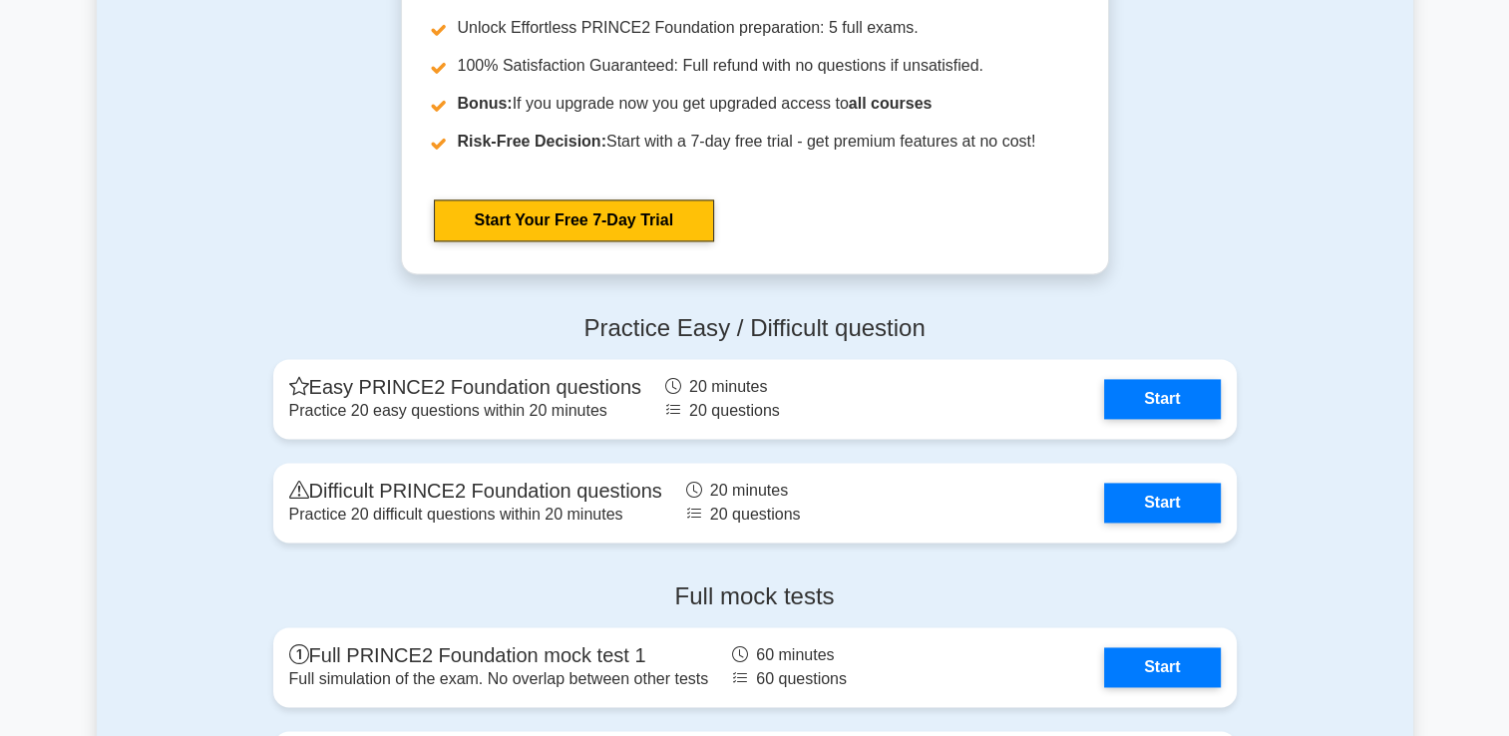
scroll to position [2692, 0]
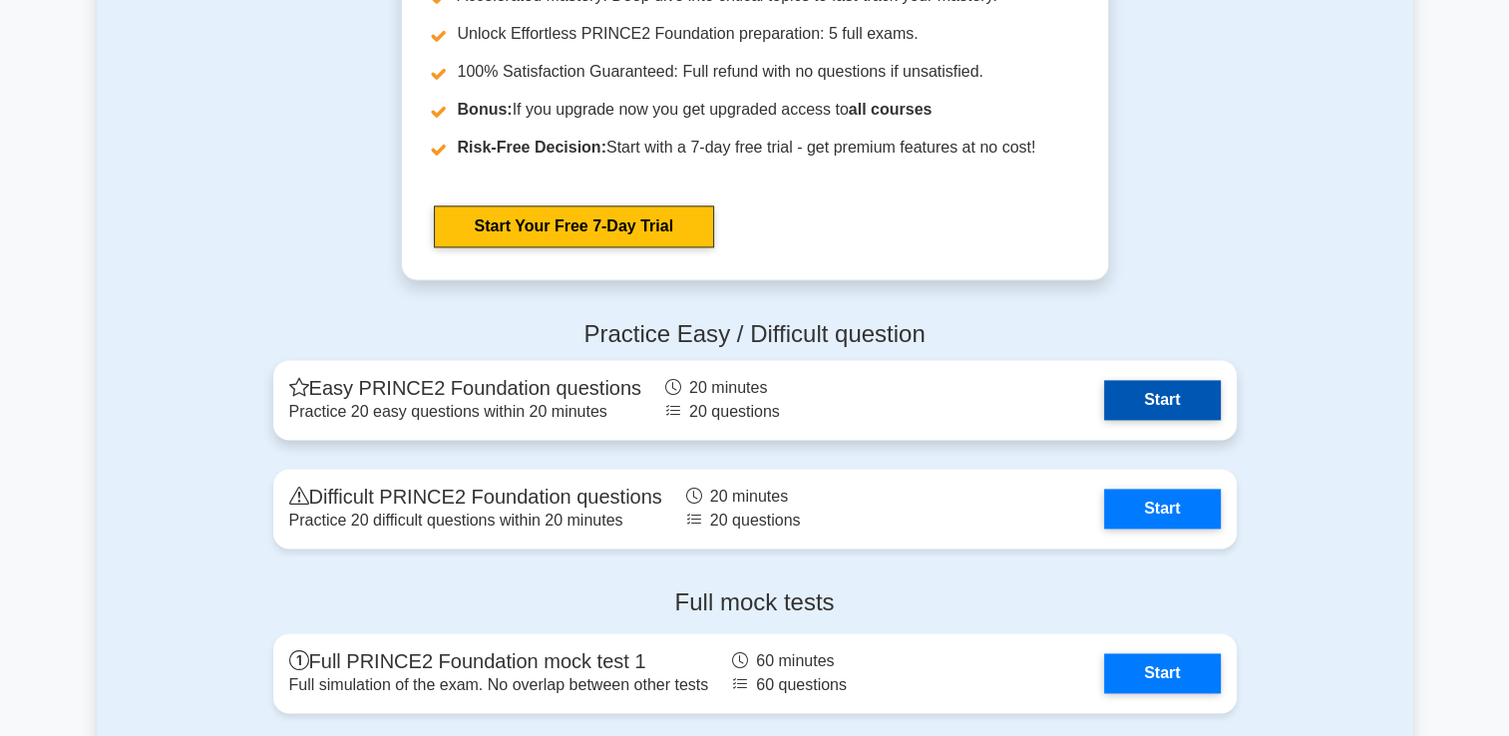
click at [1205, 393] on link "Start" at bounding box center [1162, 400] width 116 height 40
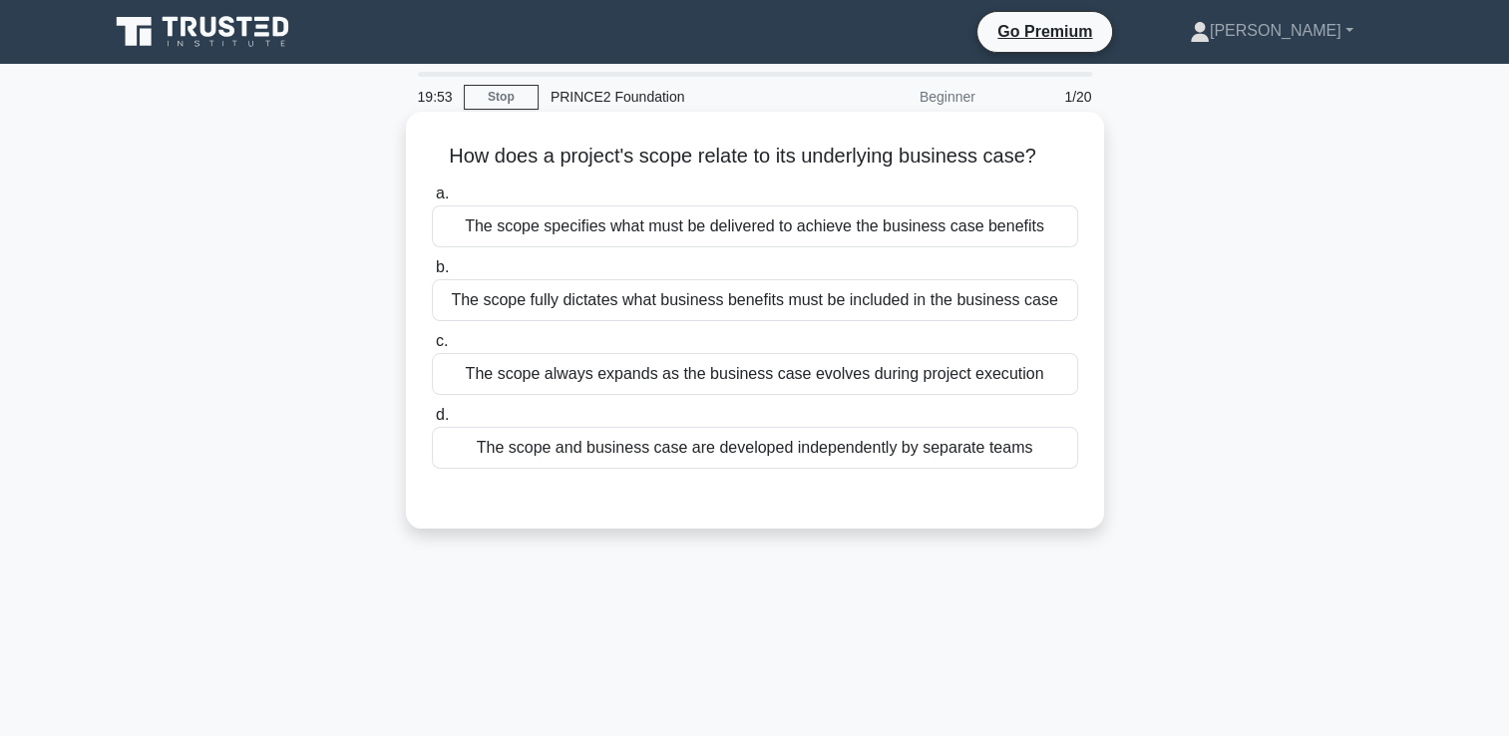
click at [846, 238] on div "The scope specifies what must be delivered to achieve the business case benefits" at bounding box center [755, 226] width 646 height 42
click at [432, 200] on input "a. The scope specifies what must be delivered to achieve the business case bene…" at bounding box center [432, 193] width 0 height 13
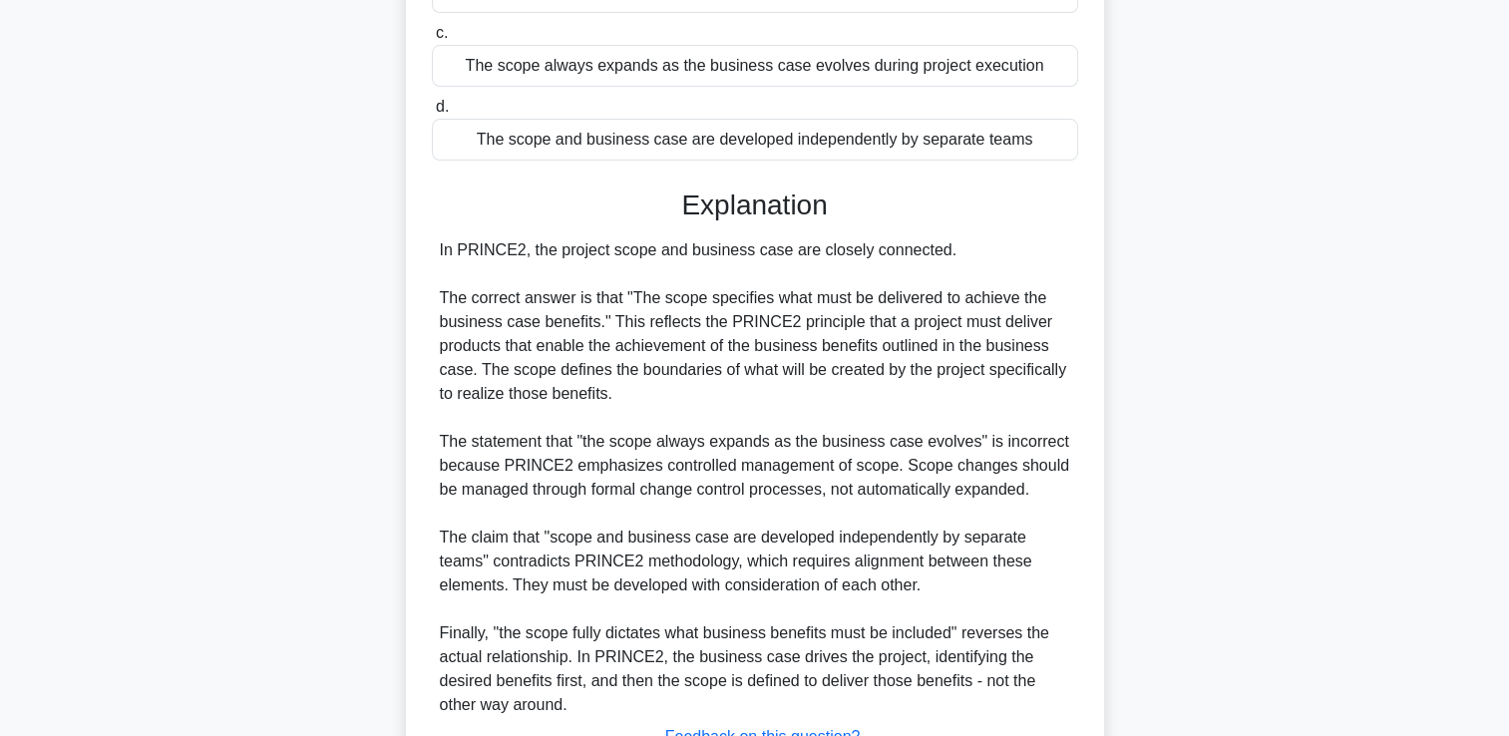
scroll to position [399, 0]
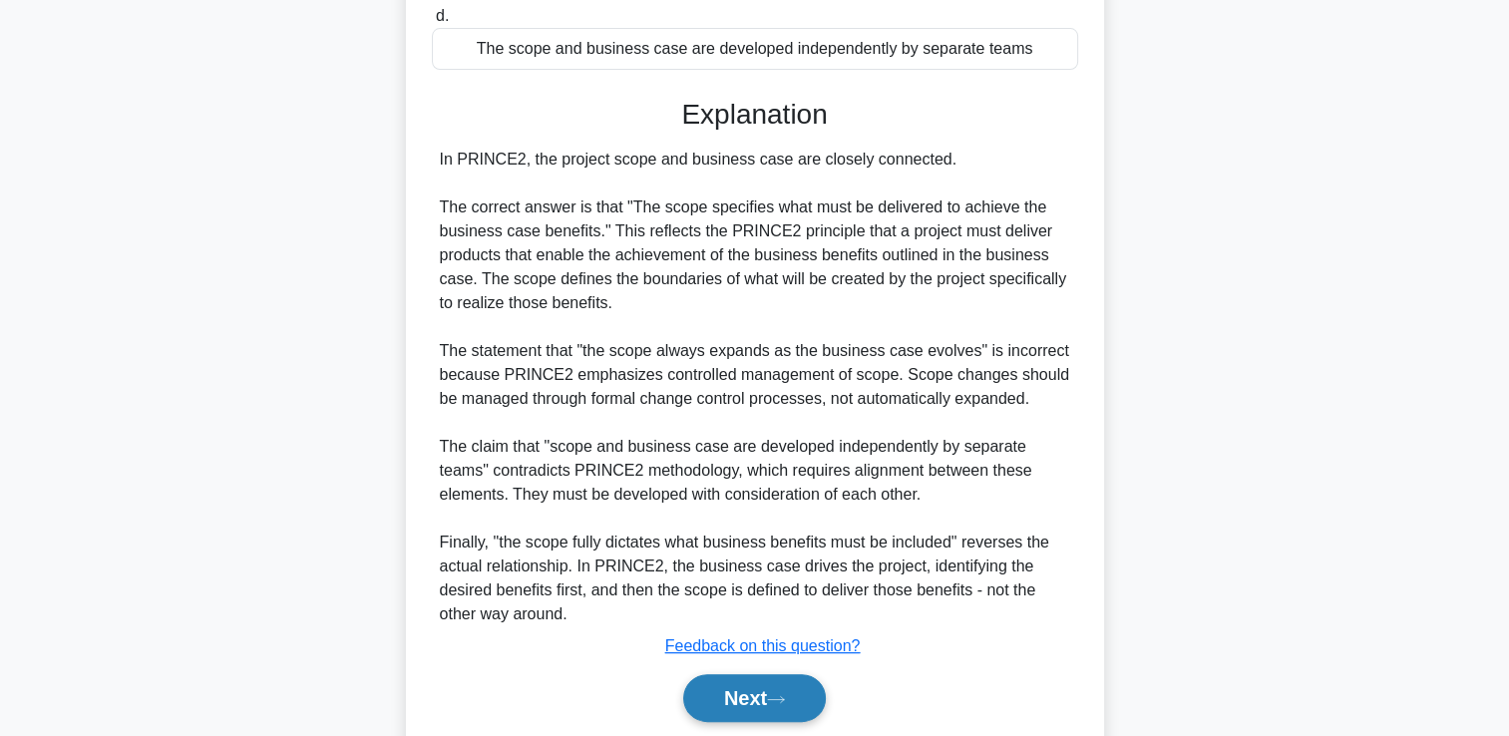
click at [750, 692] on button "Next" at bounding box center [754, 698] width 143 height 48
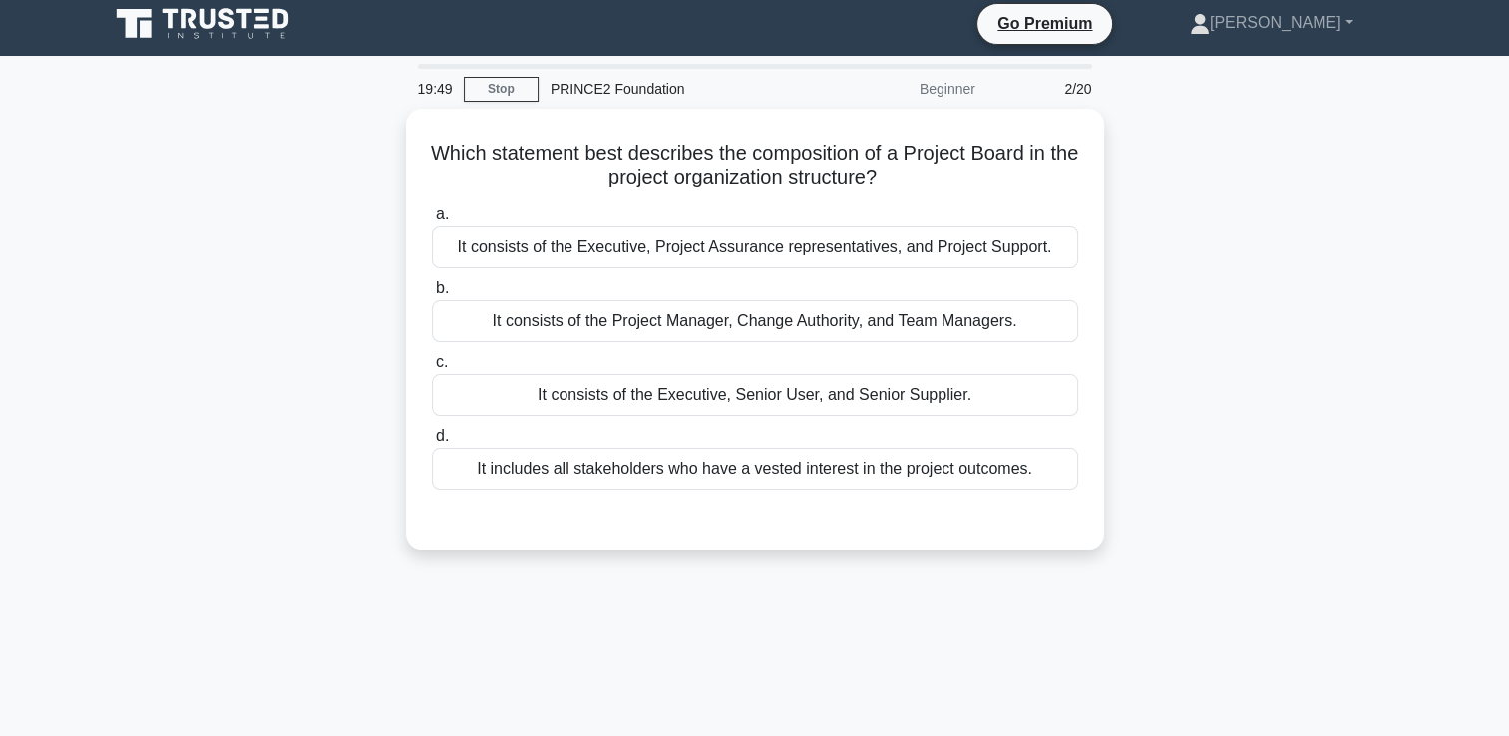
scroll to position [0, 0]
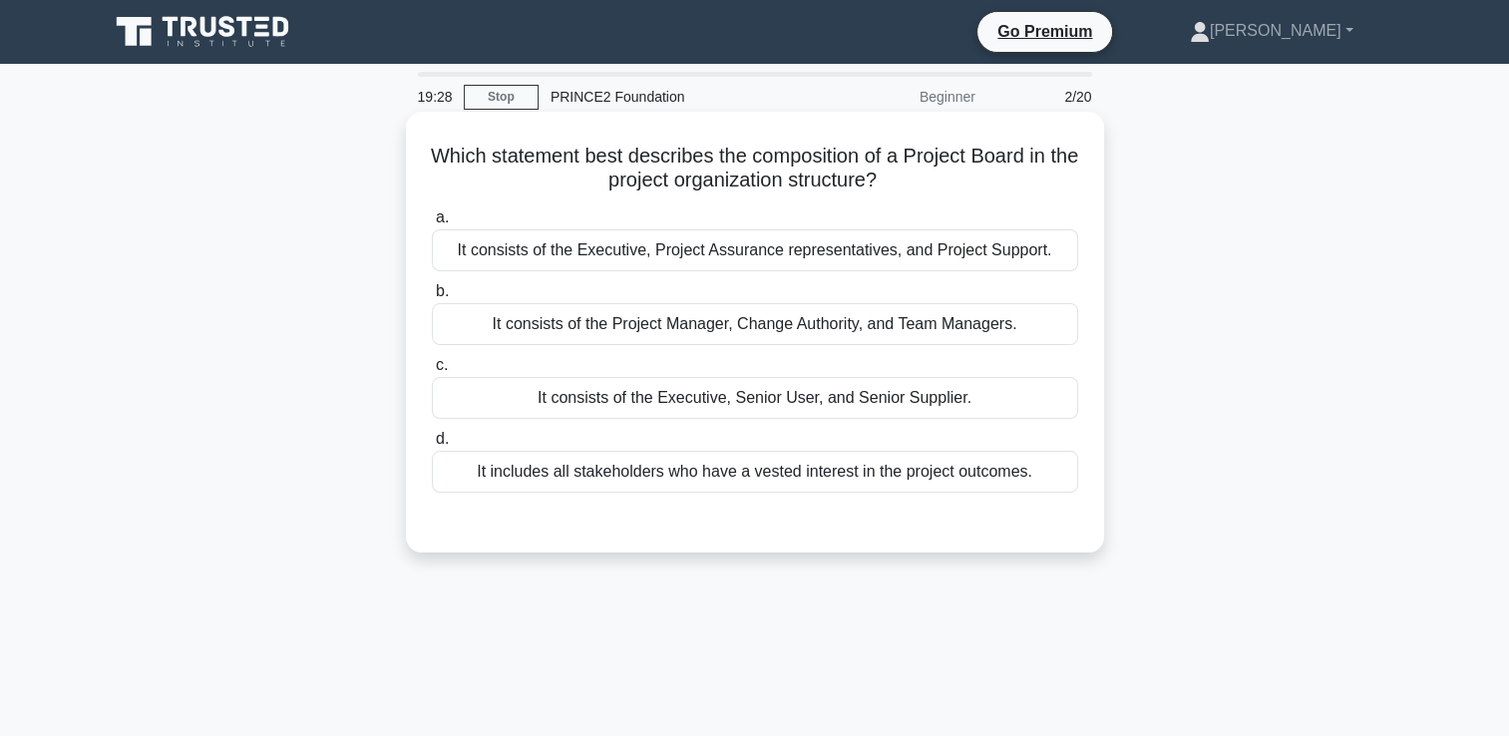
click at [777, 392] on div "It consists of the Executive, Senior User, and Senior Supplier." at bounding box center [755, 398] width 646 height 42
click at [432, 372] on input "c. It consists of the Executive, Senior User, and Senior Supplier." at bounding box center [432, 365] width 0 height 13
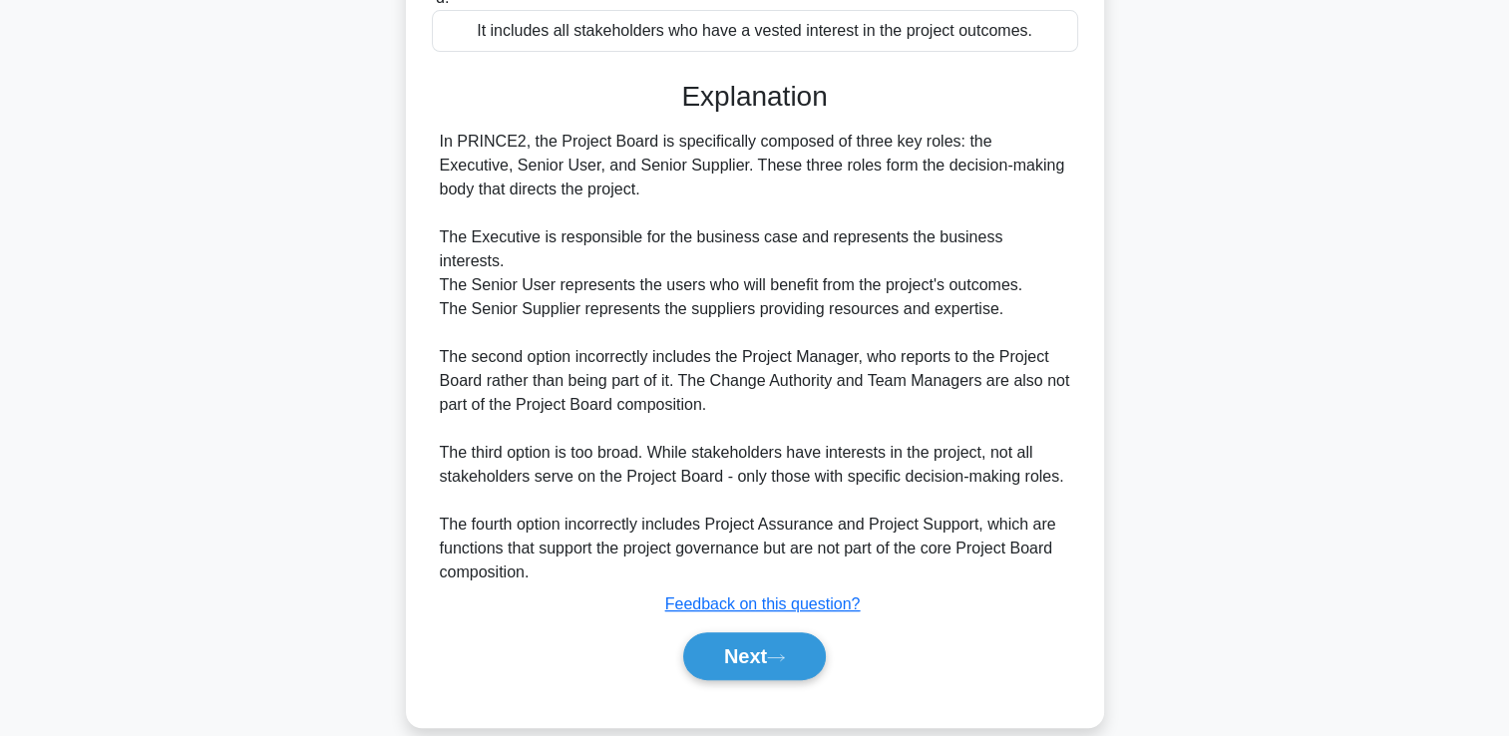
scroll to position [444, 0]
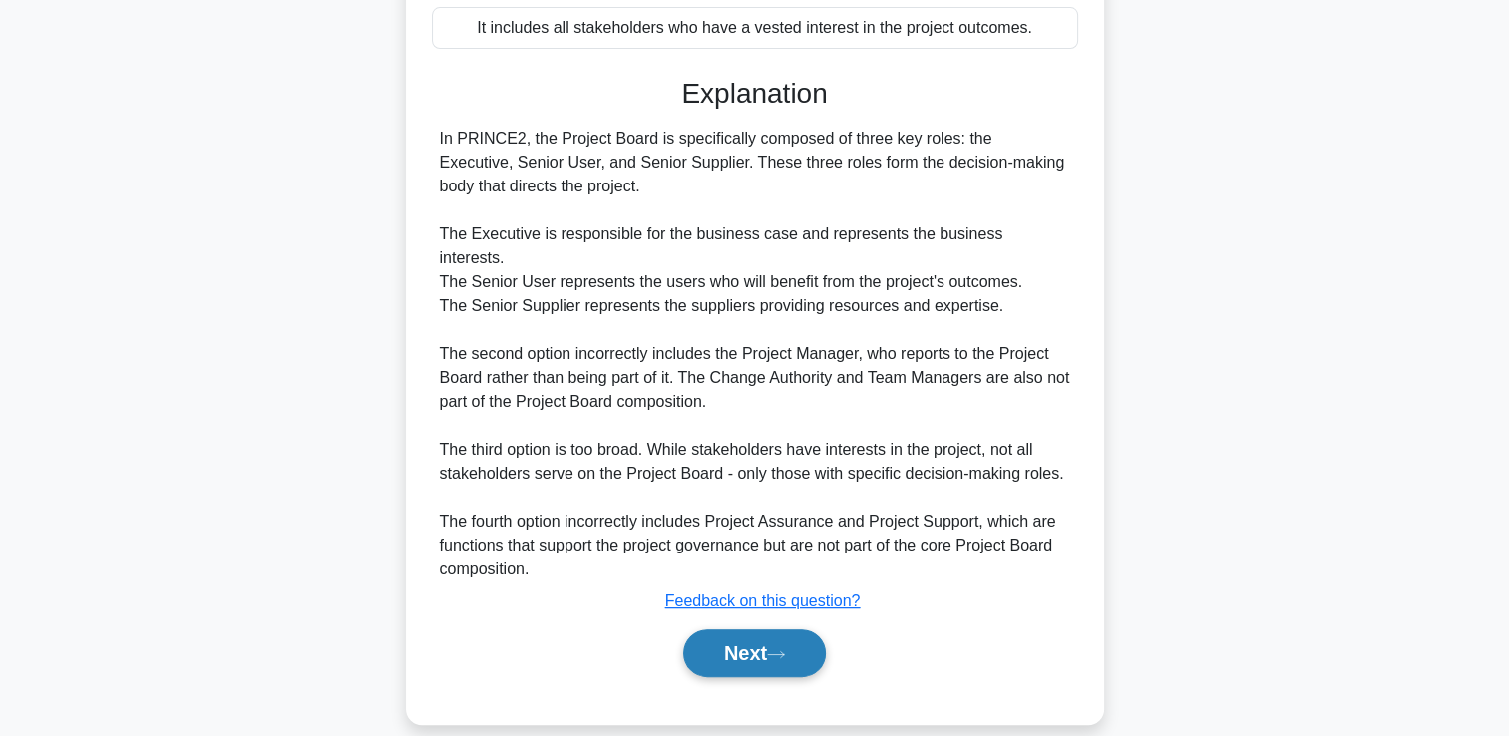
click at [775, 649] on icon at bounding box center [776, 654] width 18 height 11
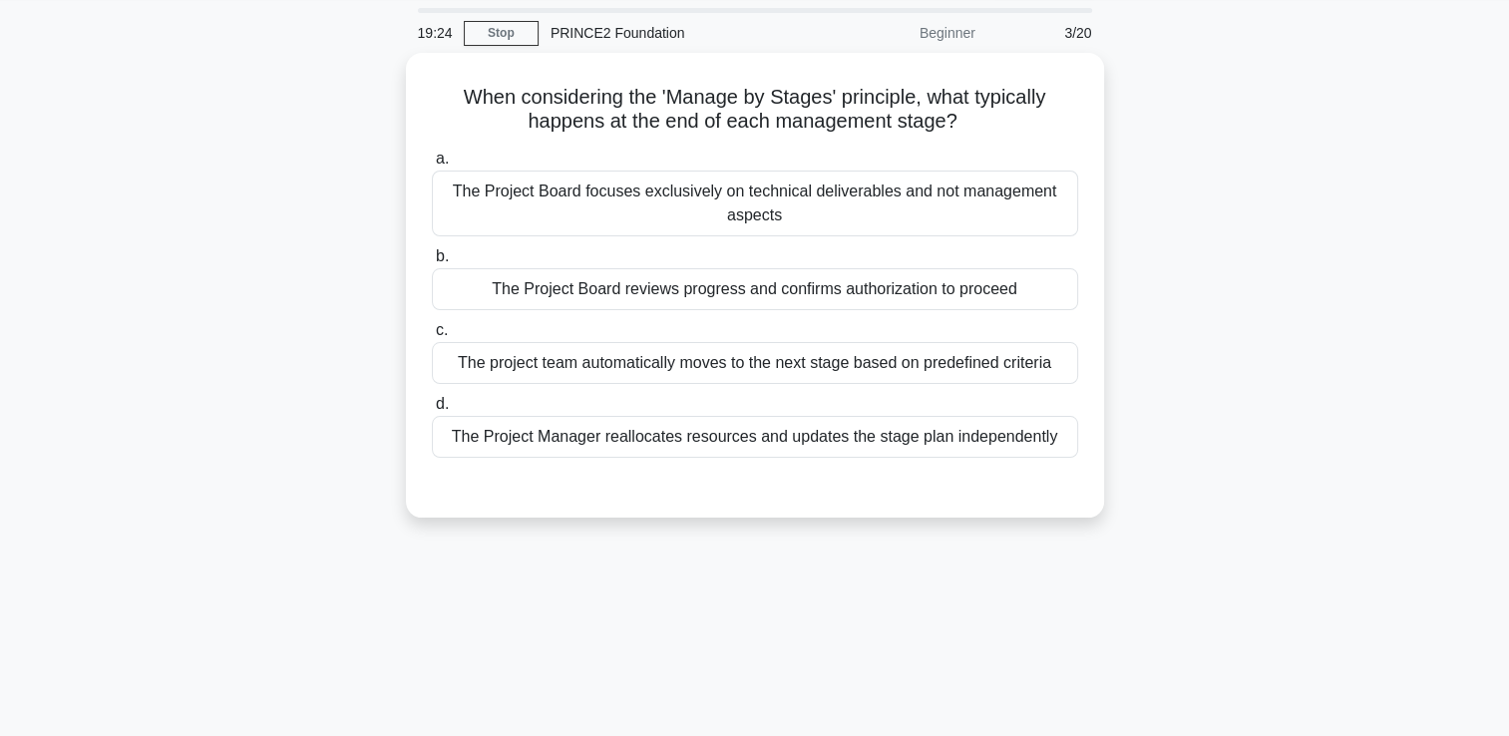
scroll to position [0, 0]
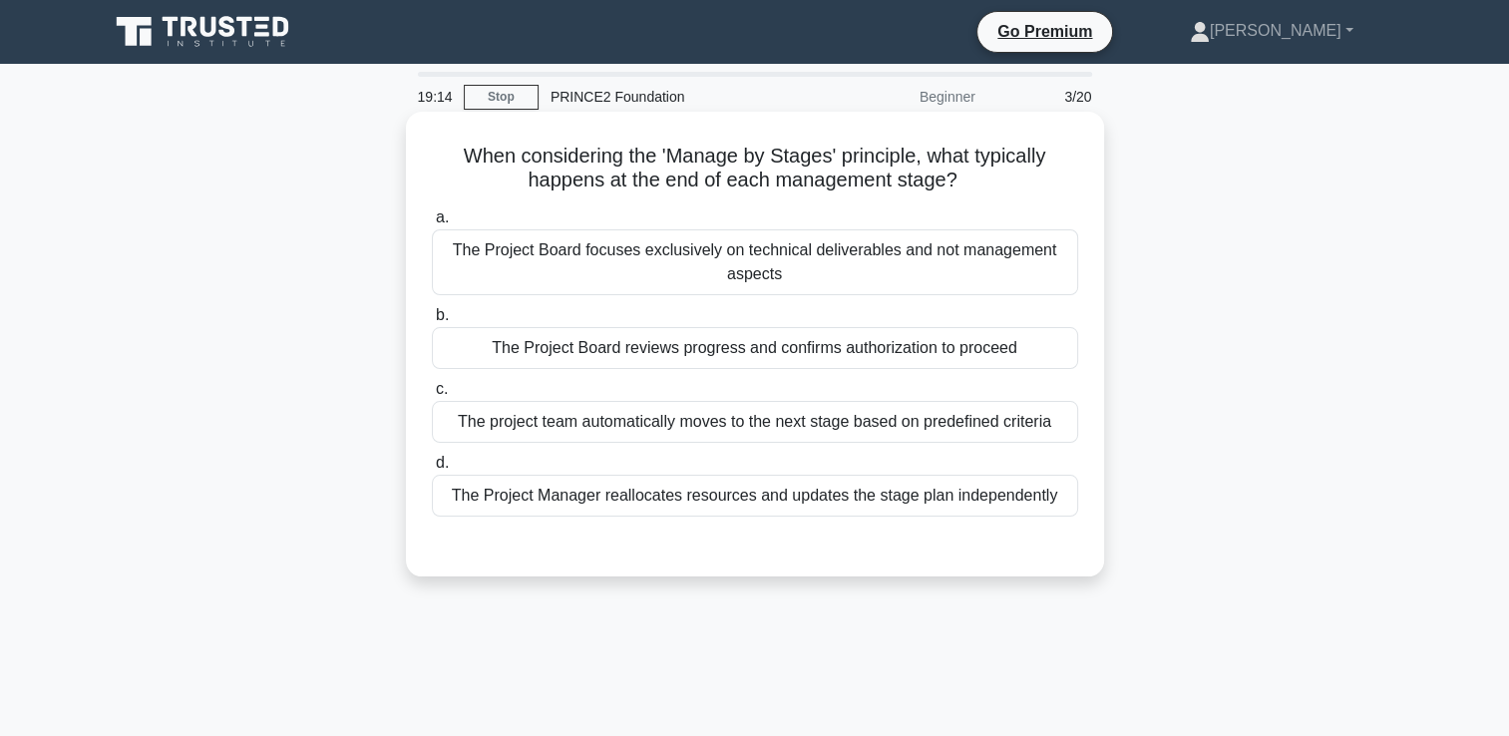
click at [799, 349] on div "The Project Board reviews progress and confirms authorization to proceed" at bounding box center [755, 348] width 646 height 42
click at [432, 322] on input "b. The Project Board reviews progress and confirms authorization to proceed" at bounding box center [432, 315] width 0 height 13
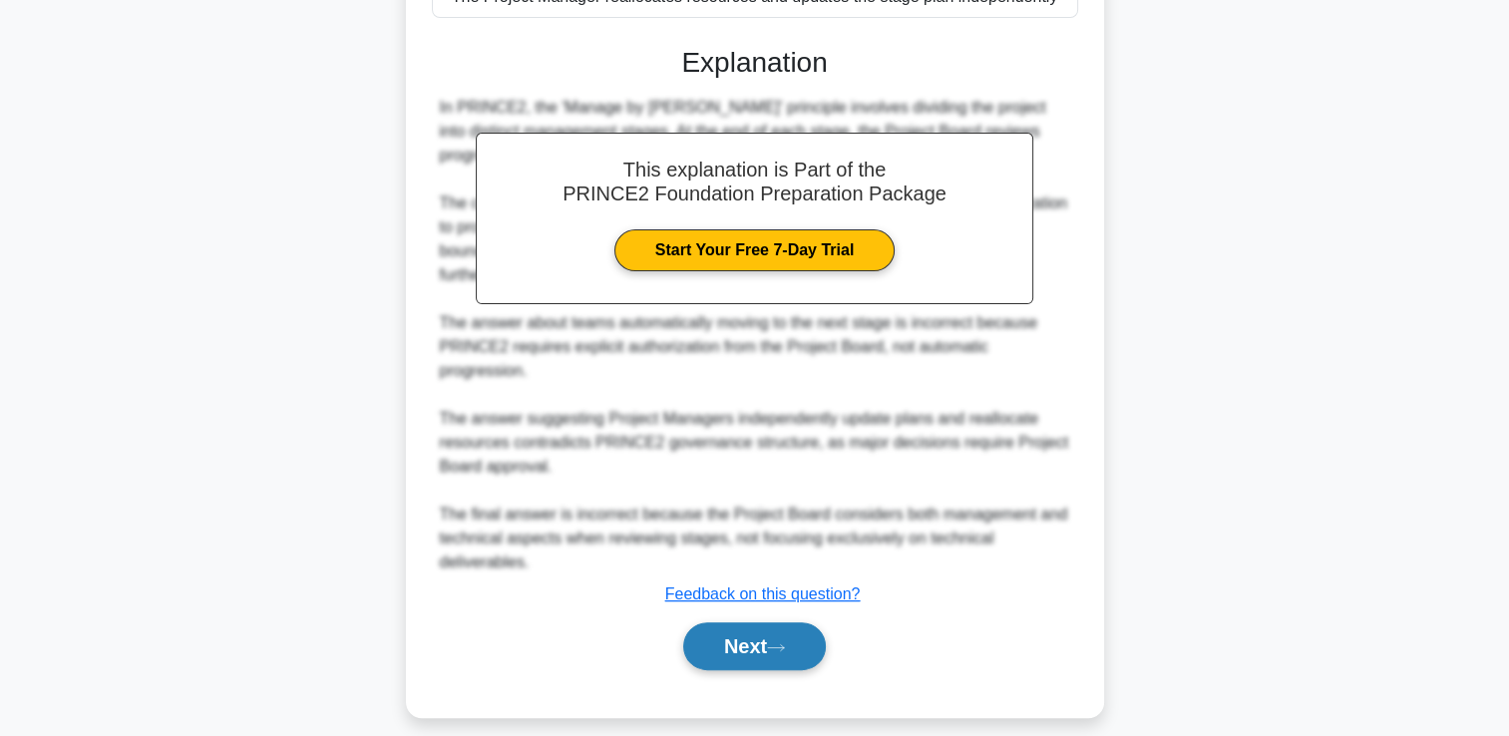
click at [785, 652] on icon at bounding box center [776, 647] width 18 height 11
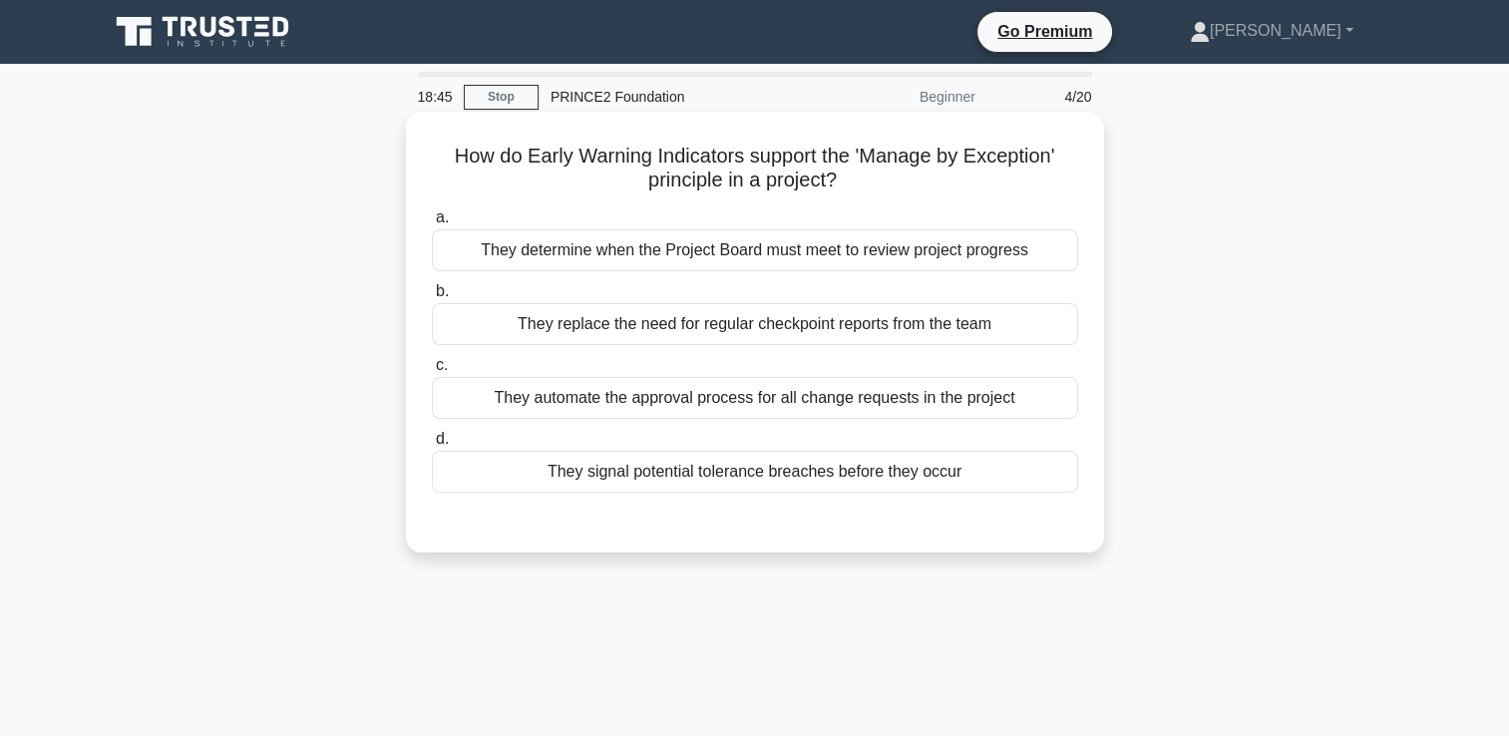
click at [915, 250] on div "They determine when the Project Board must meet to review project progress" at bounding box center [755, 250] width 646 height 42
click at [432, 224] on input "a. They determine when the Project Board must meet to review project progress" at bounding box center [432, 217] width 0 height 13
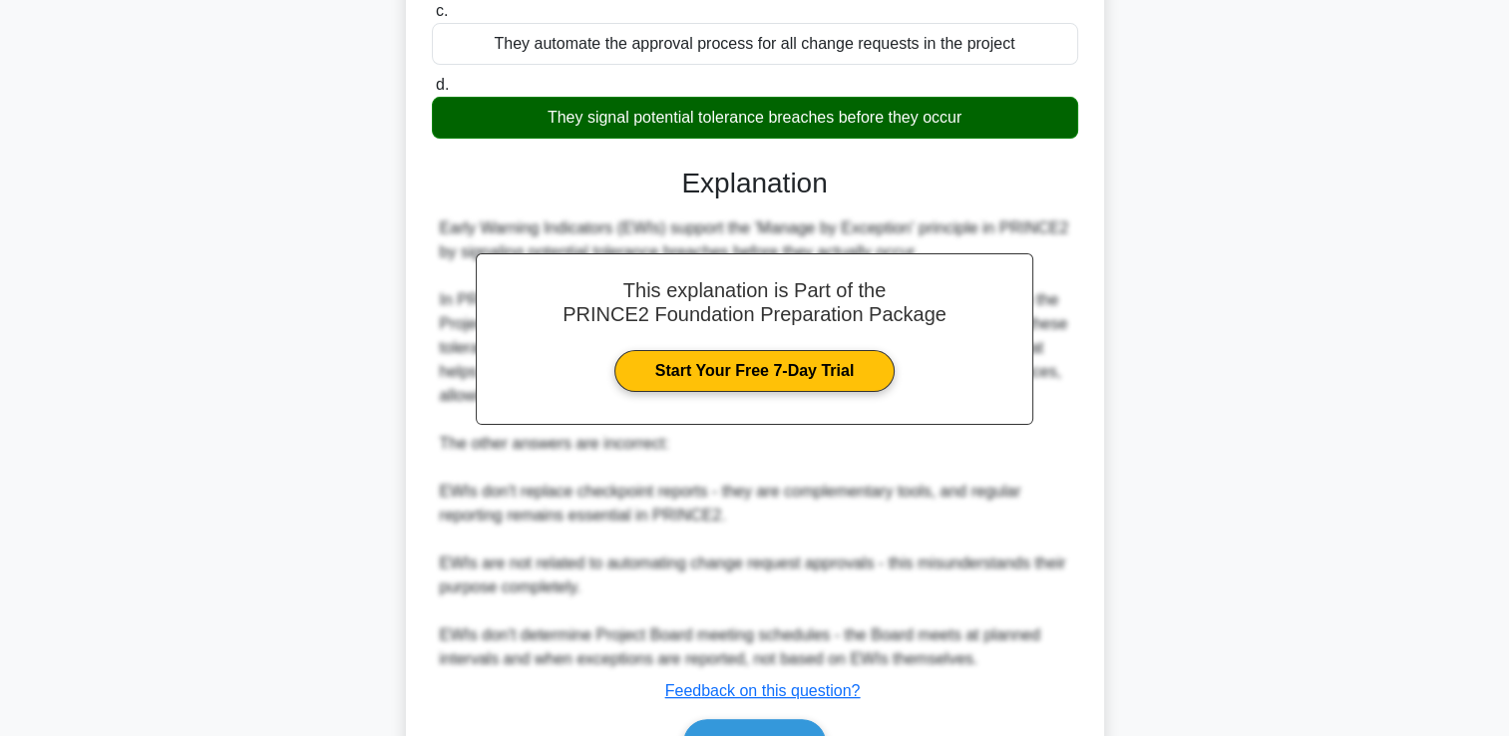
scroll to position [470, 0]
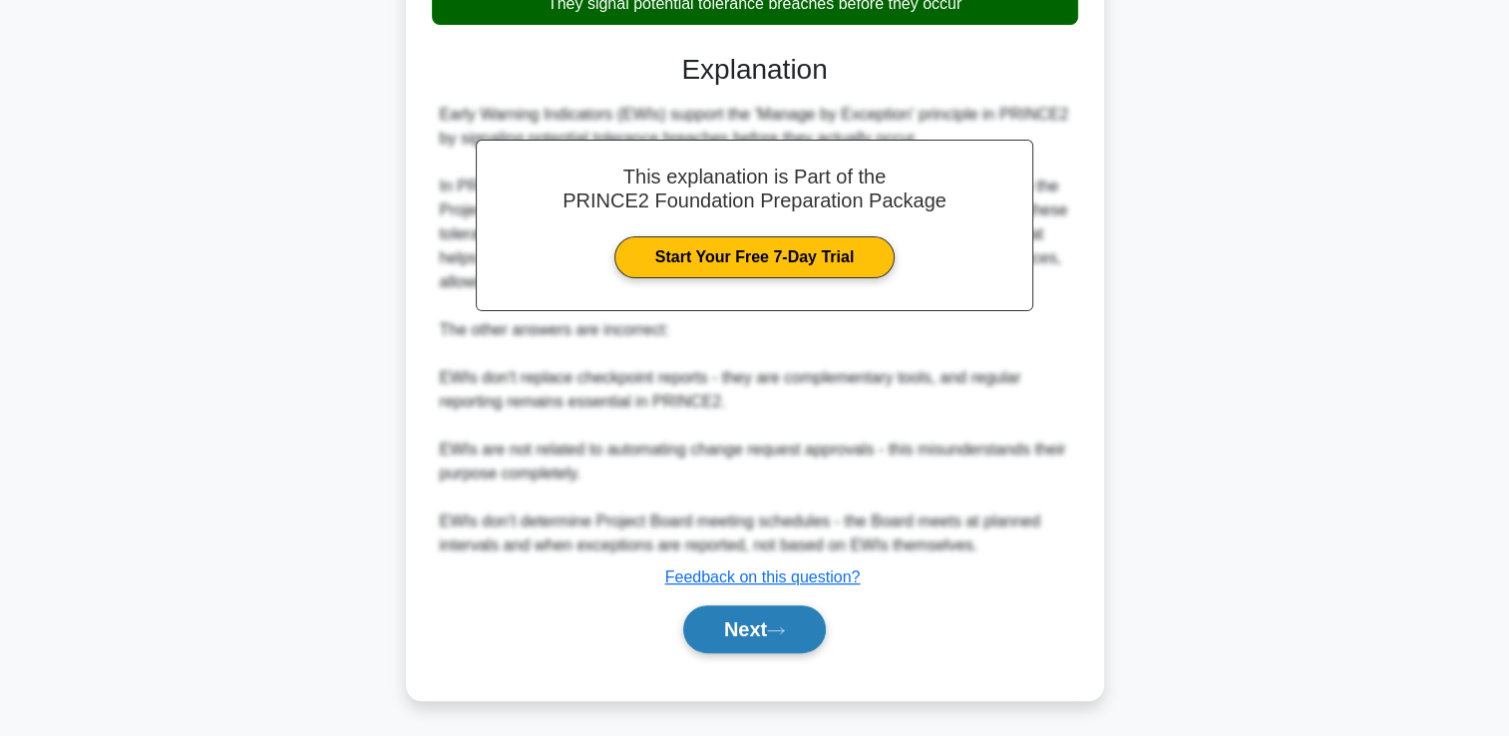
click at [734, 620] on button "Next" at bounding box center [754, 629] width 143 height 48
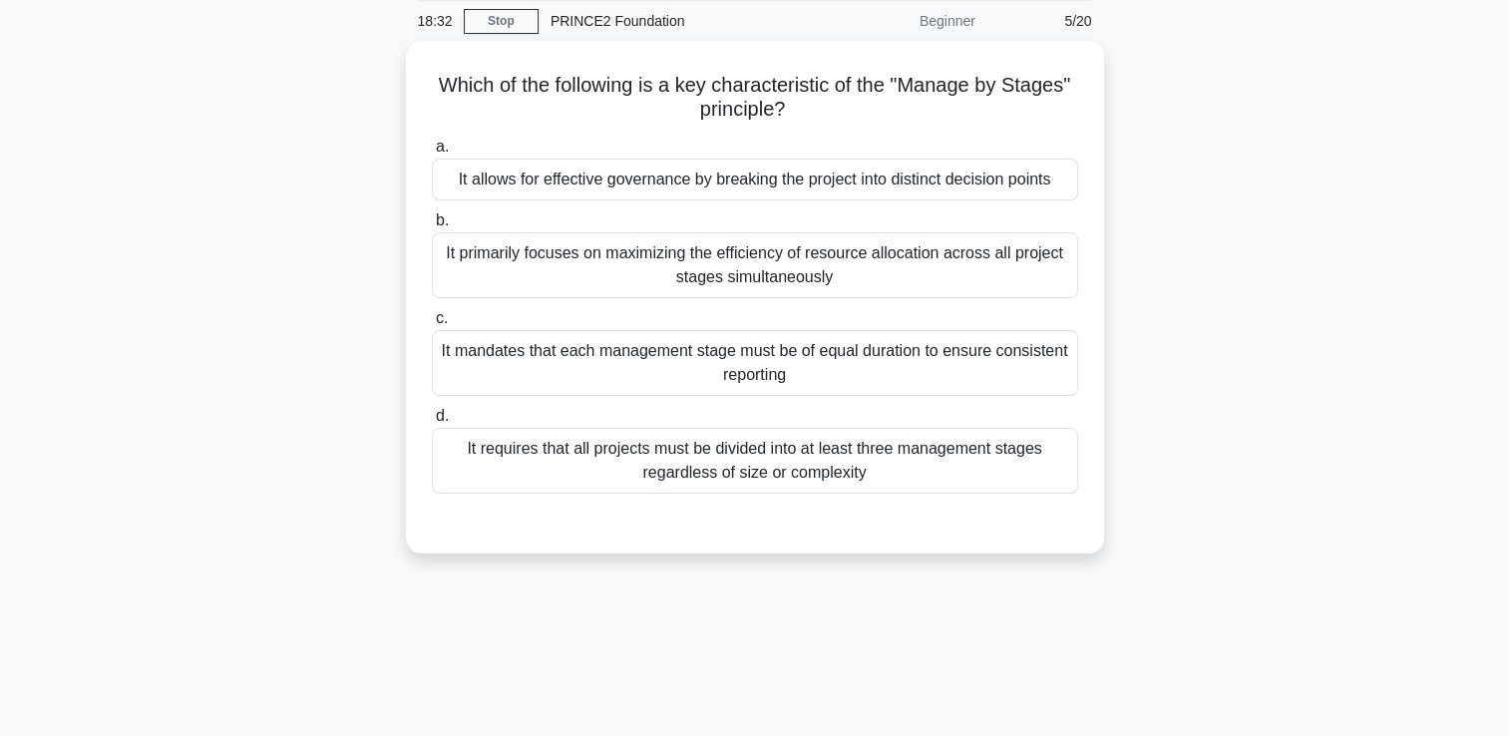
scroll to position [42, 0]
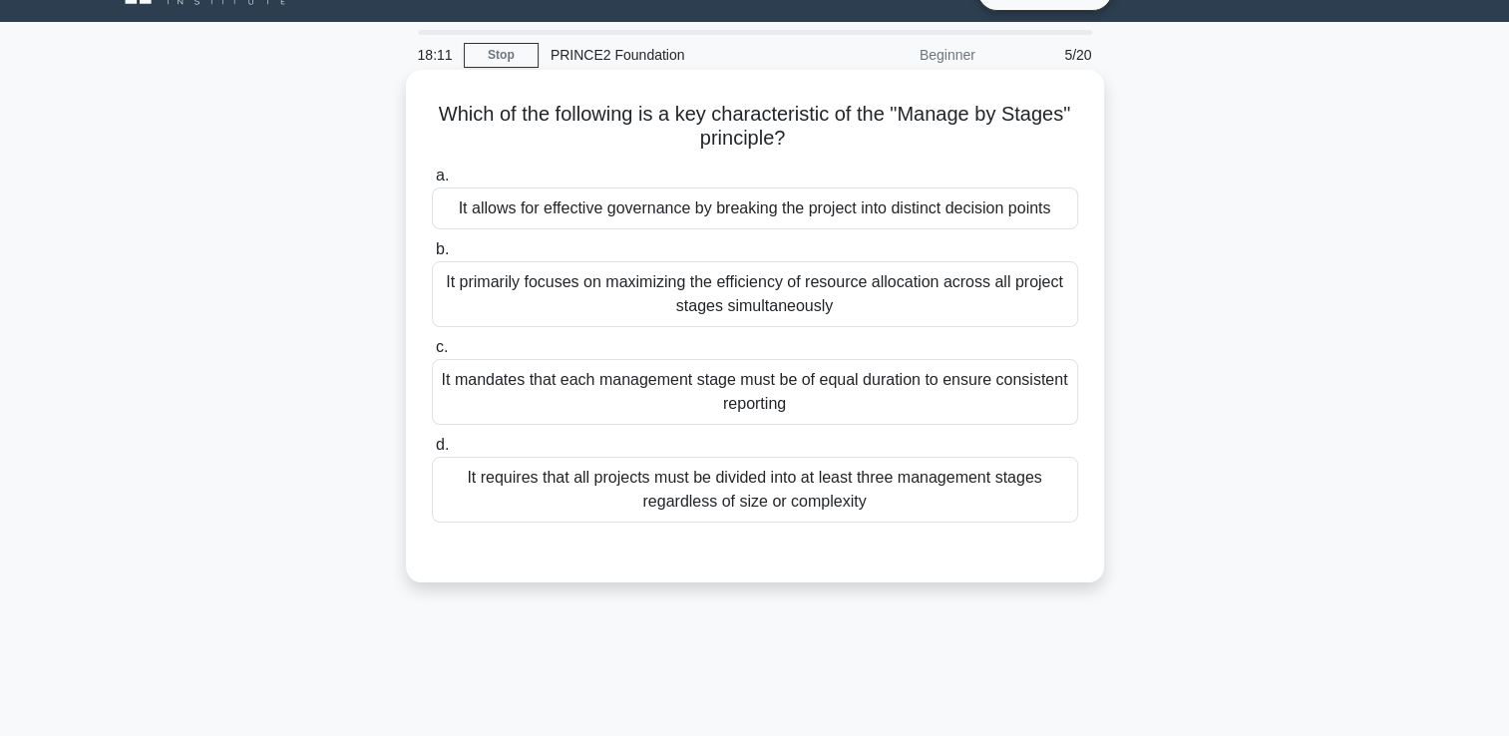
click at [819, 210] on div "It allows for effective governance by breaking the project into distinct decisi…" at bounding box center [755, 208] width 646 height 42
click at [432, 182] on input "a. It allows for effective governance by breaking the project into distinct dec…" at bounding box center [432, 176] width 0 height 13
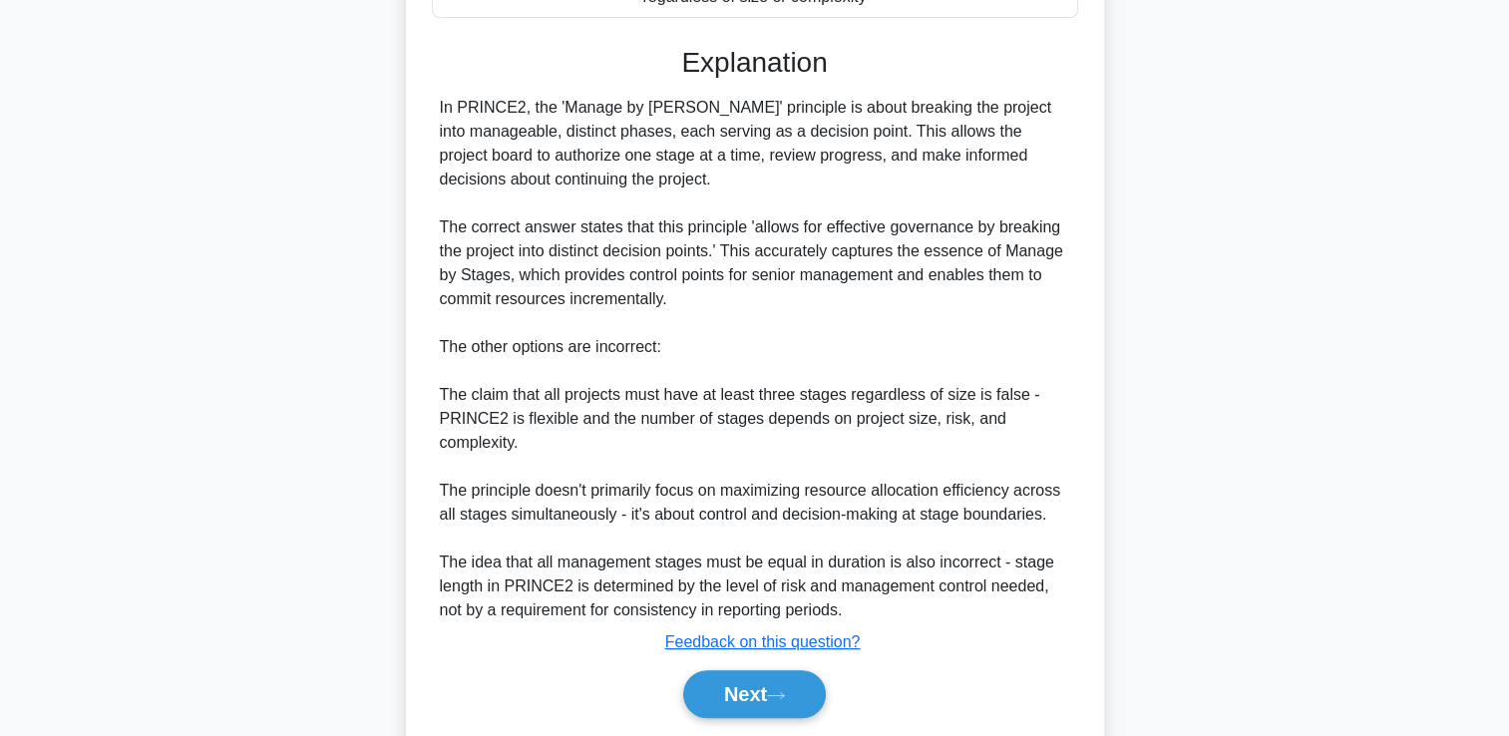
scroll to position [611, 0]
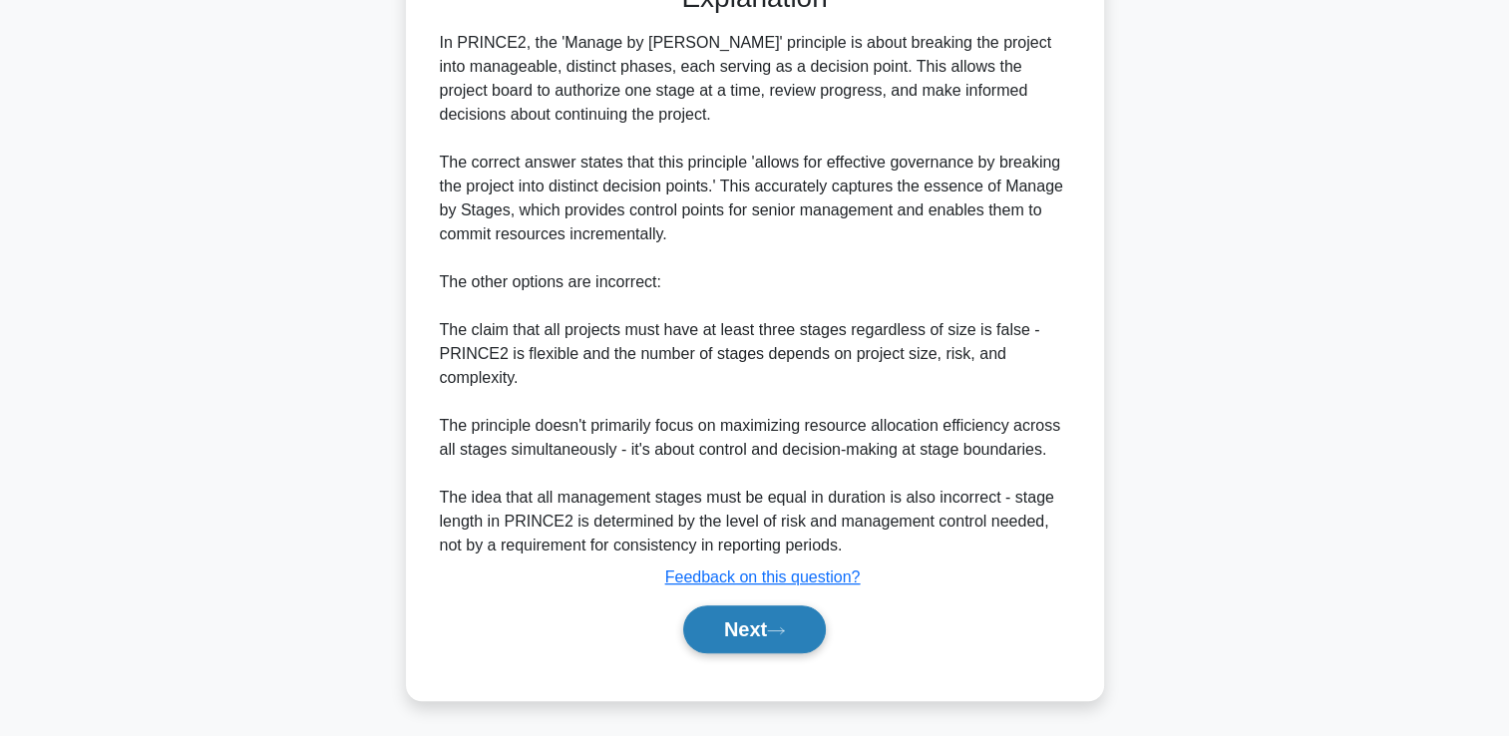
click at [818, 645] on button "Next" at bounding box center [754, 629] width 143 height 48
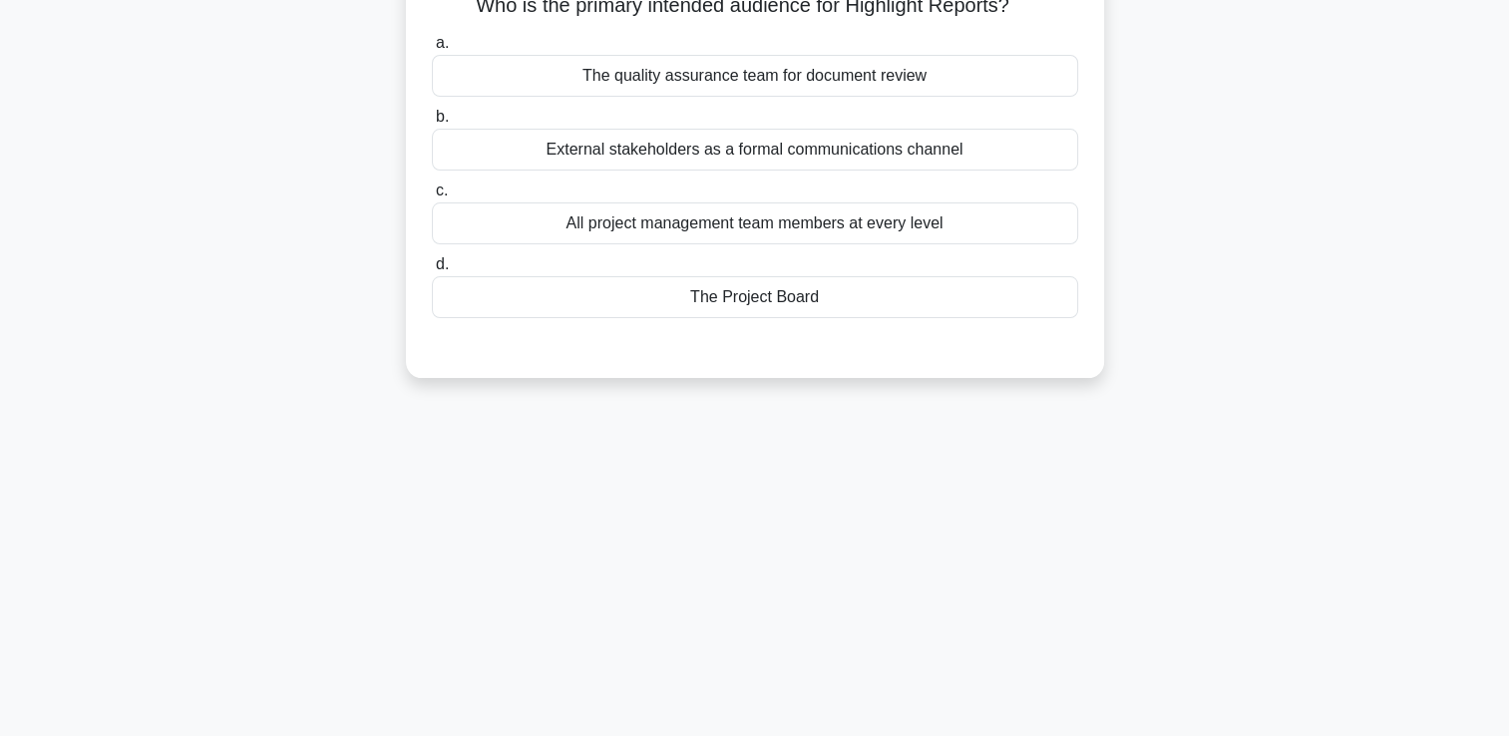
scroll to position [0, 0]
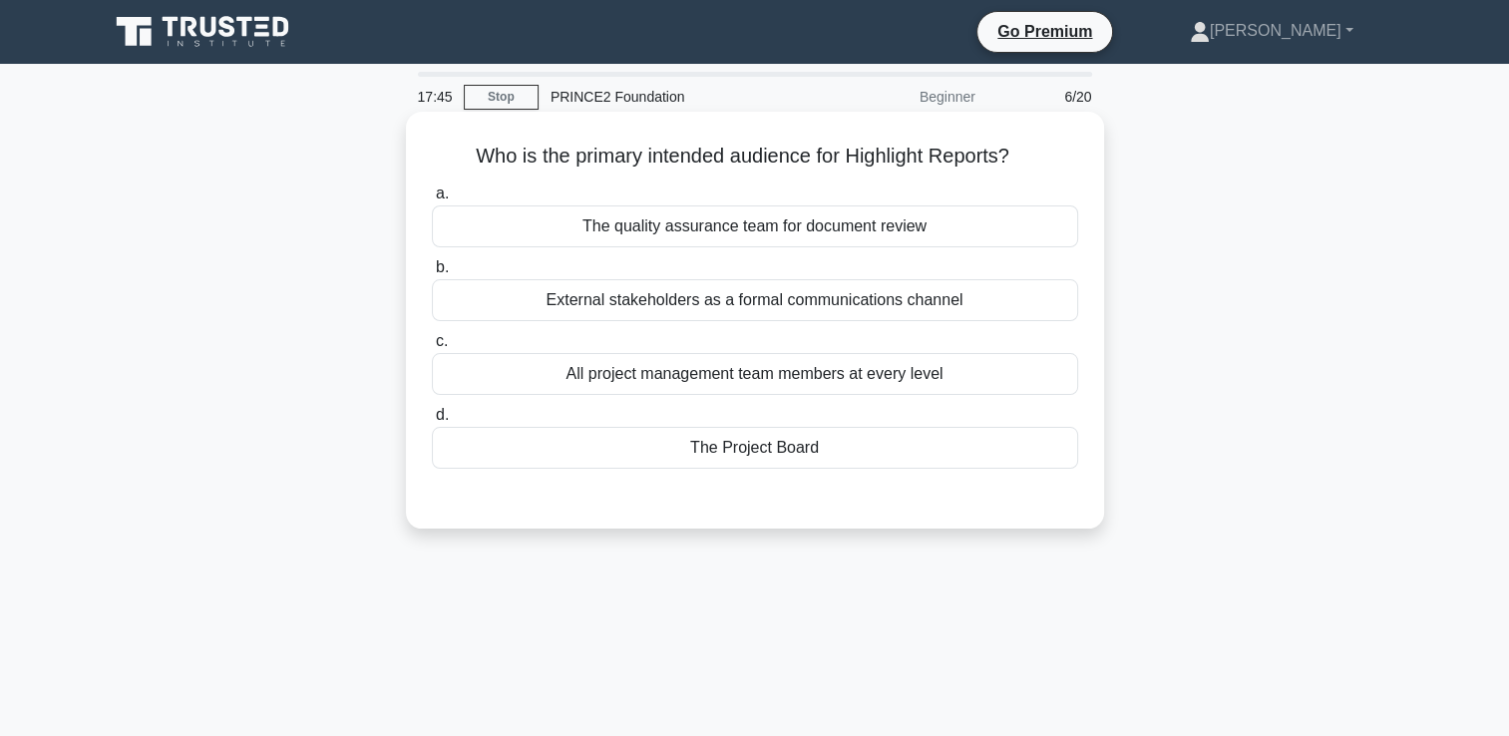
click at [866, 453] on div "The Project Board" at bounding box center [755, 448] width 646 height 42
click at [432, 422] on input "d. The Project Board" at bounding box center [432, 415] width 0 height 13
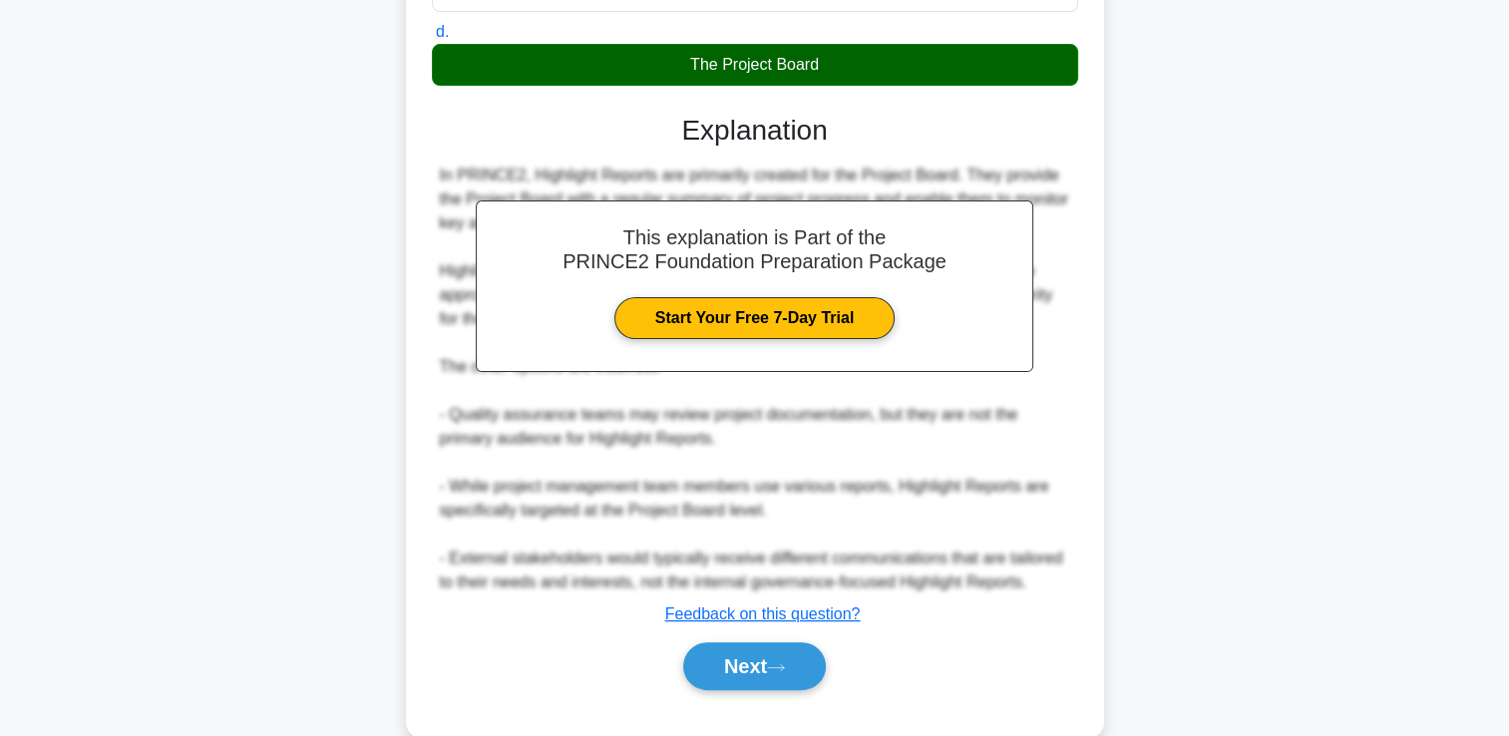
scroll to position [420, 0]
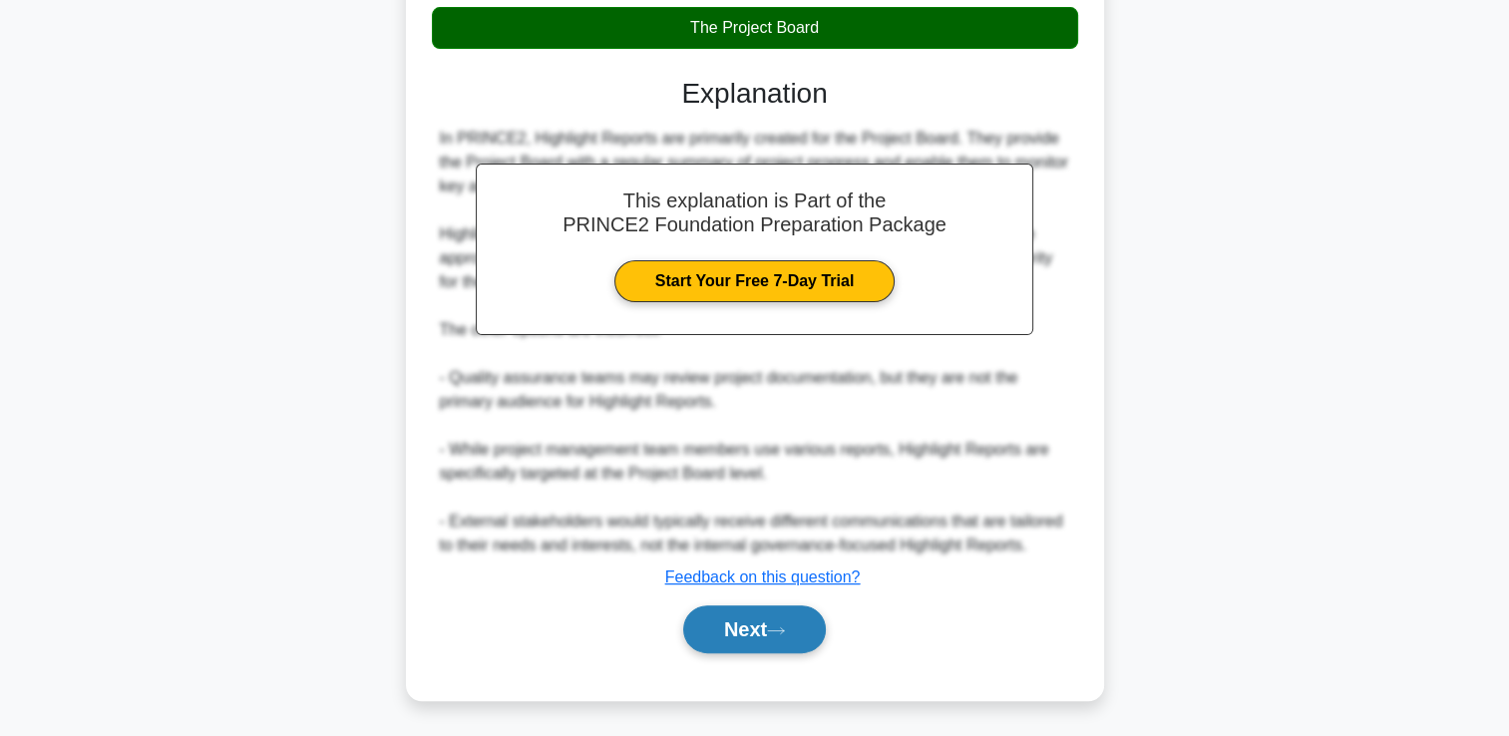
click at [726, 631] on button "Next" at bounding box center [754, 629] width 143 height 48
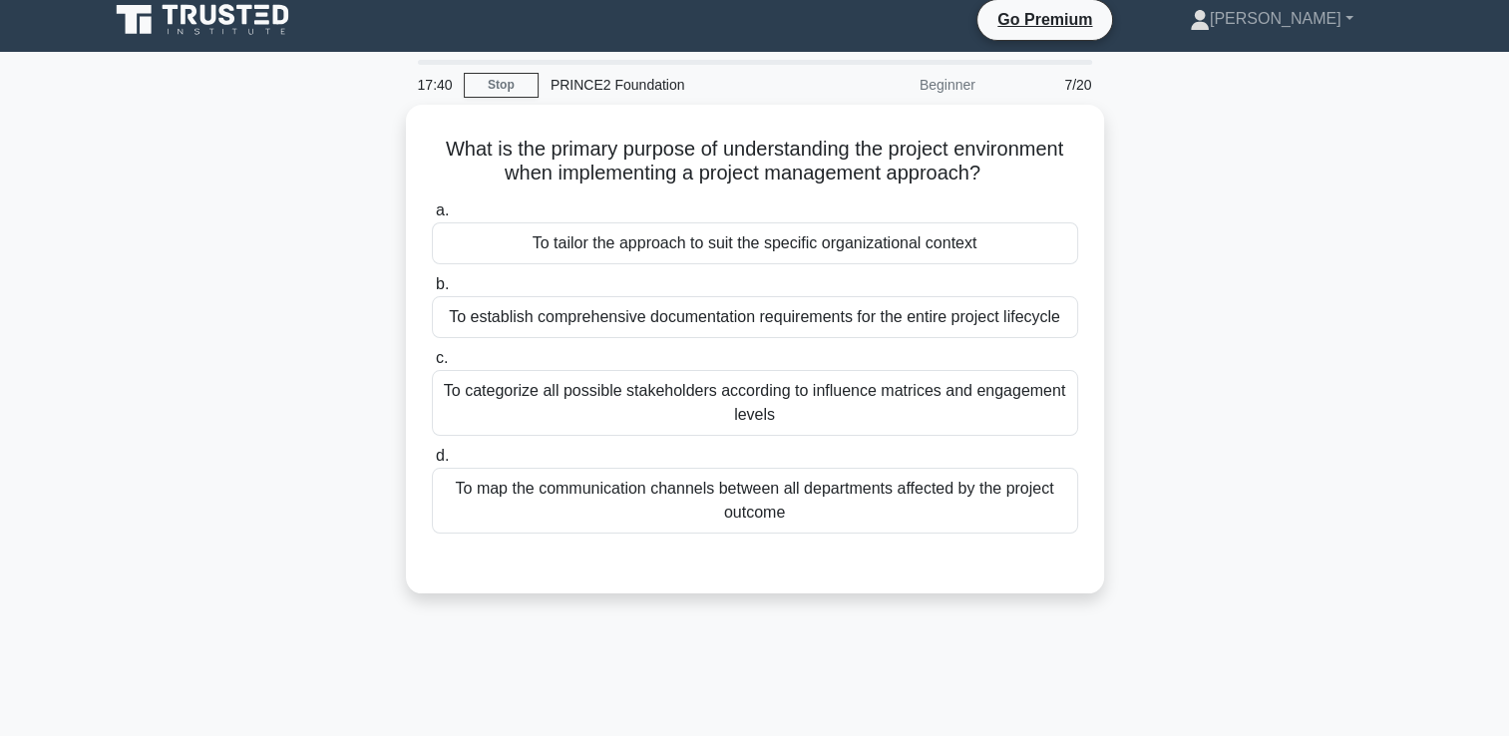
scroll to position [0, 0]
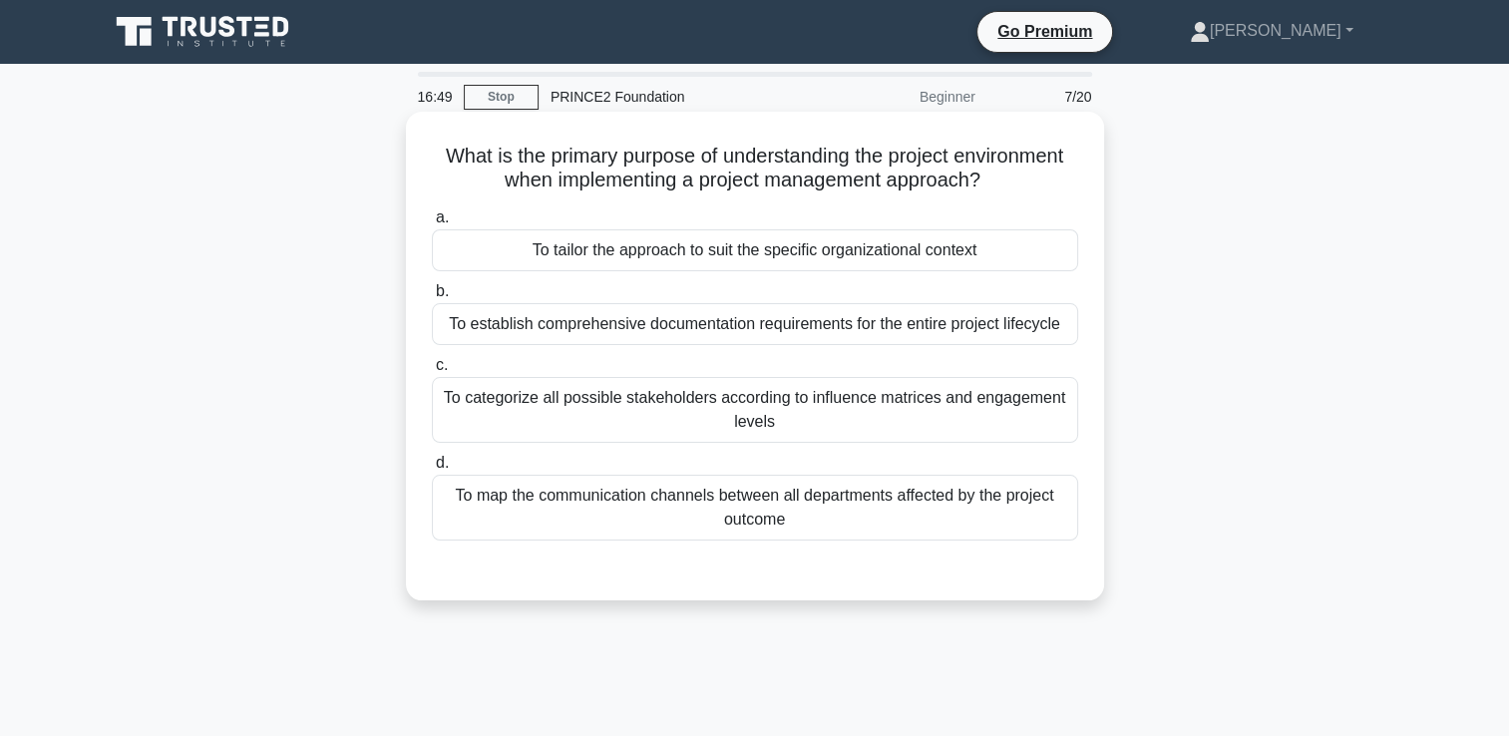
click at [718, 256] on div "To tailor the approach to suit the specific organizational context" at bounding box center [755, 250] width 646 height 42
click at [432, 224] on input "a. To tailor the approach to suit the specific organizational context" at bounding box center [432, 217] width 0 height 13
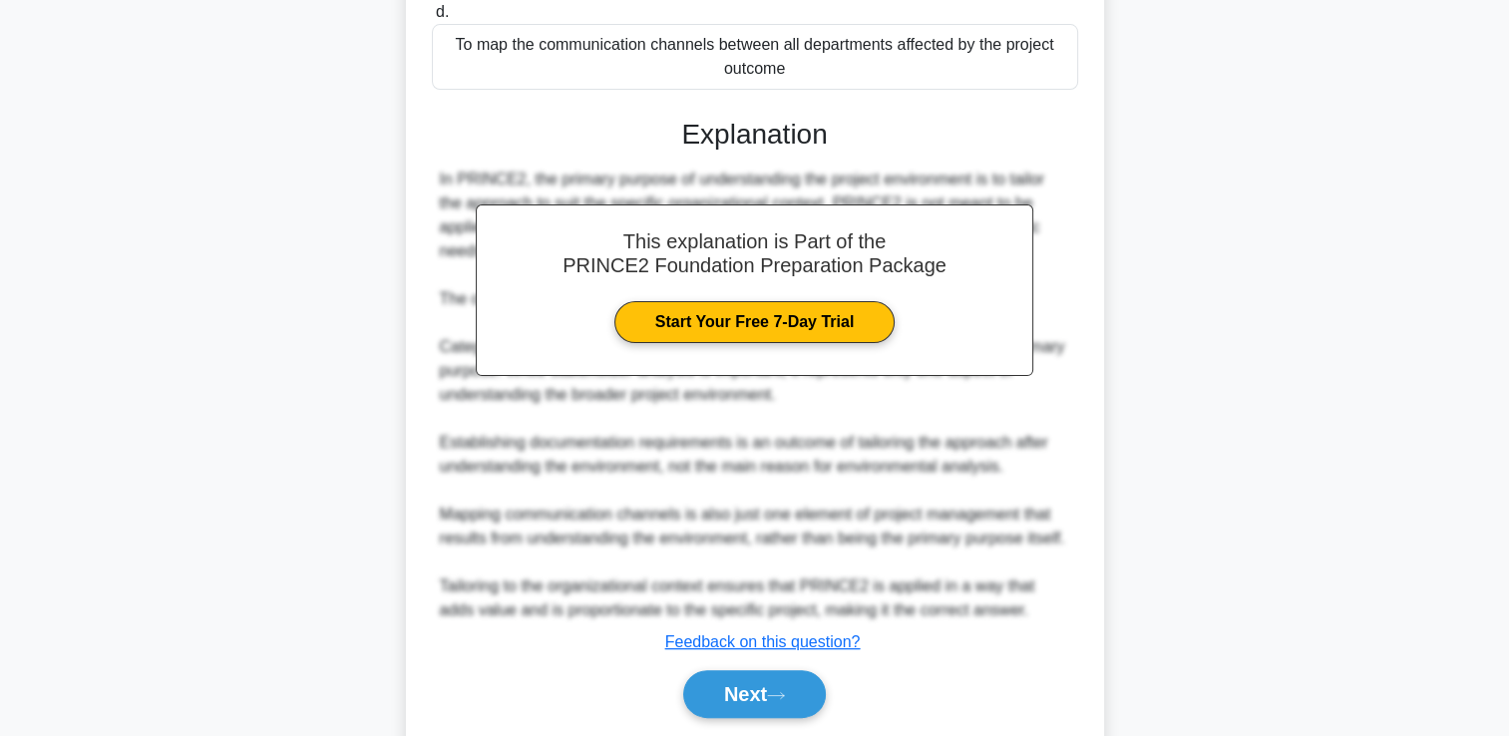
scroll to position [516, 0]
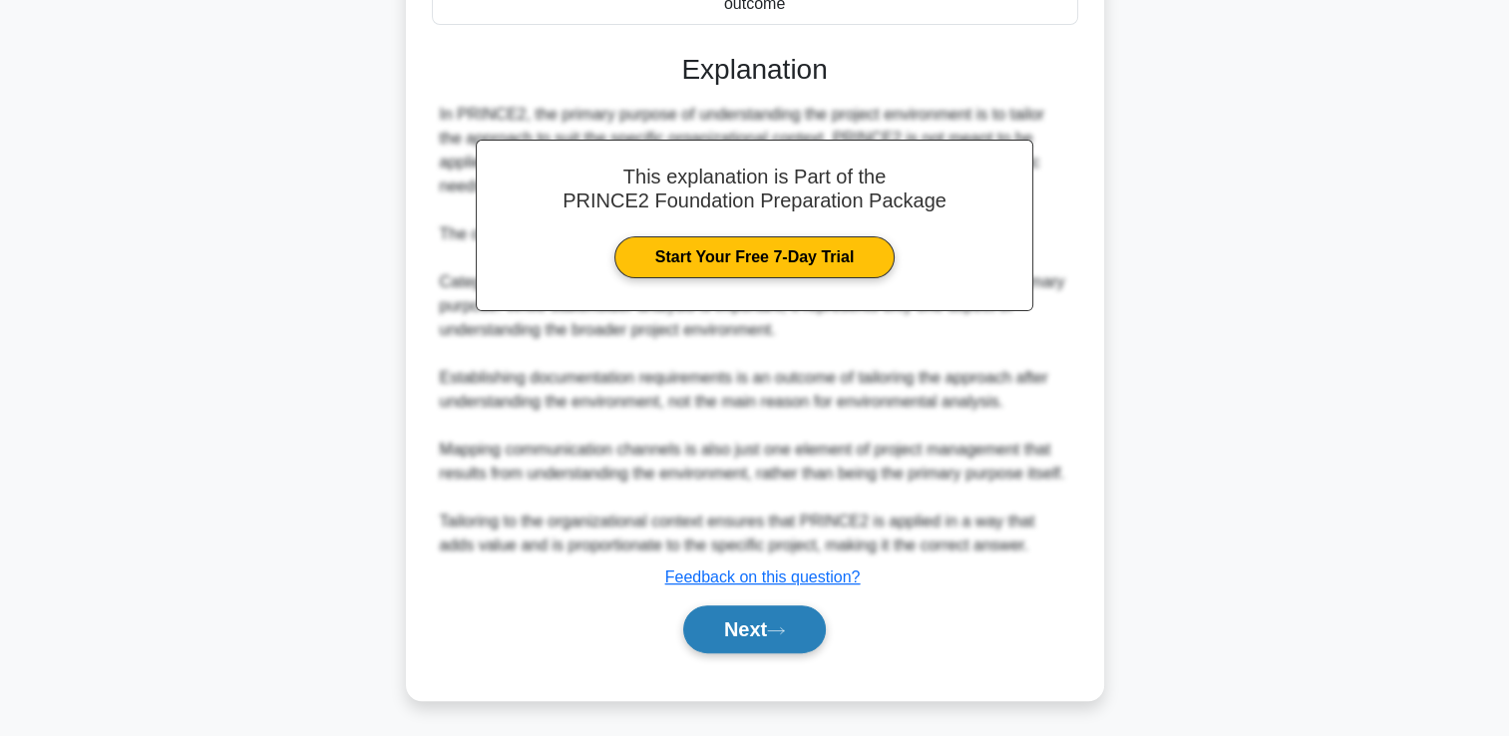
click at [727, 627] on button "Next" at bounding box center [754, 629] width 143 height 48
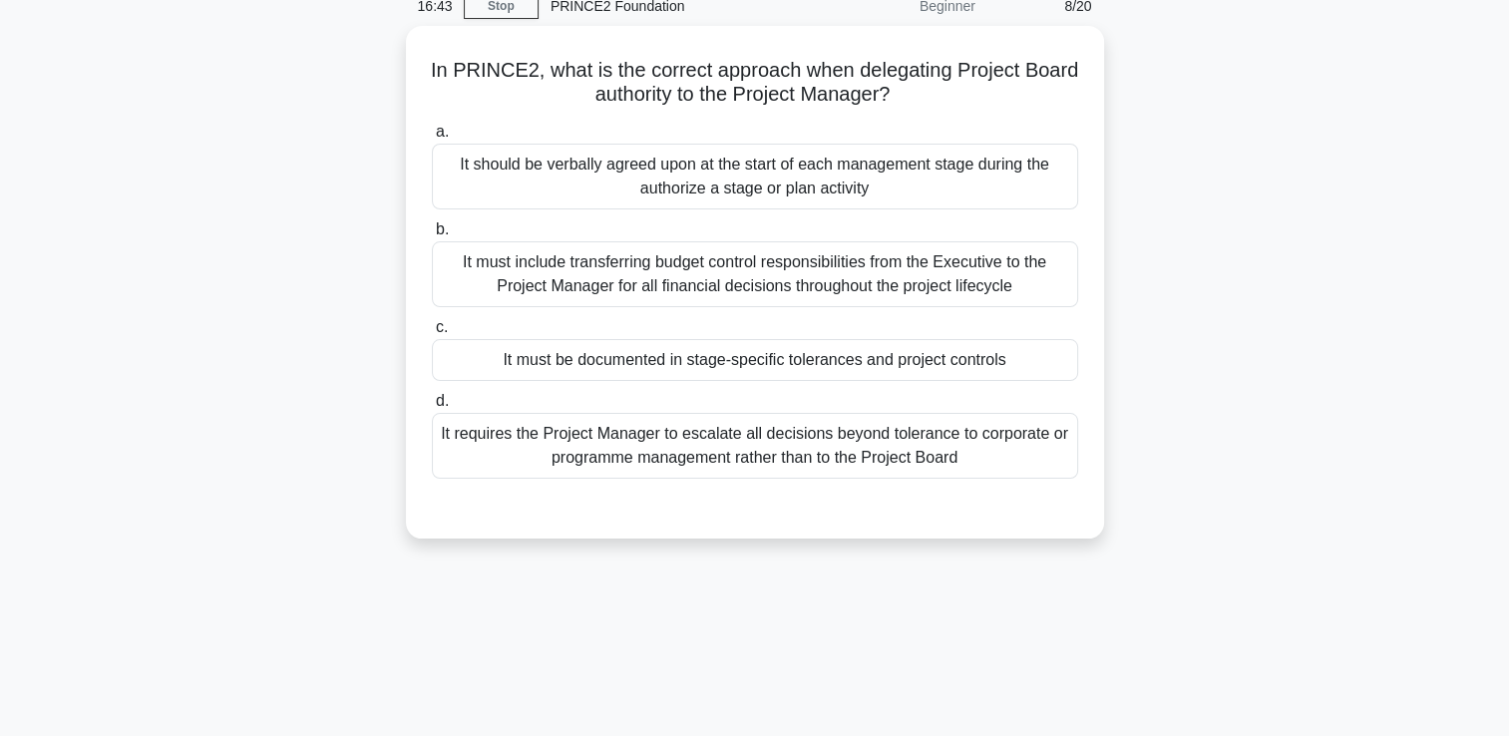
scroll to position [0, 0]
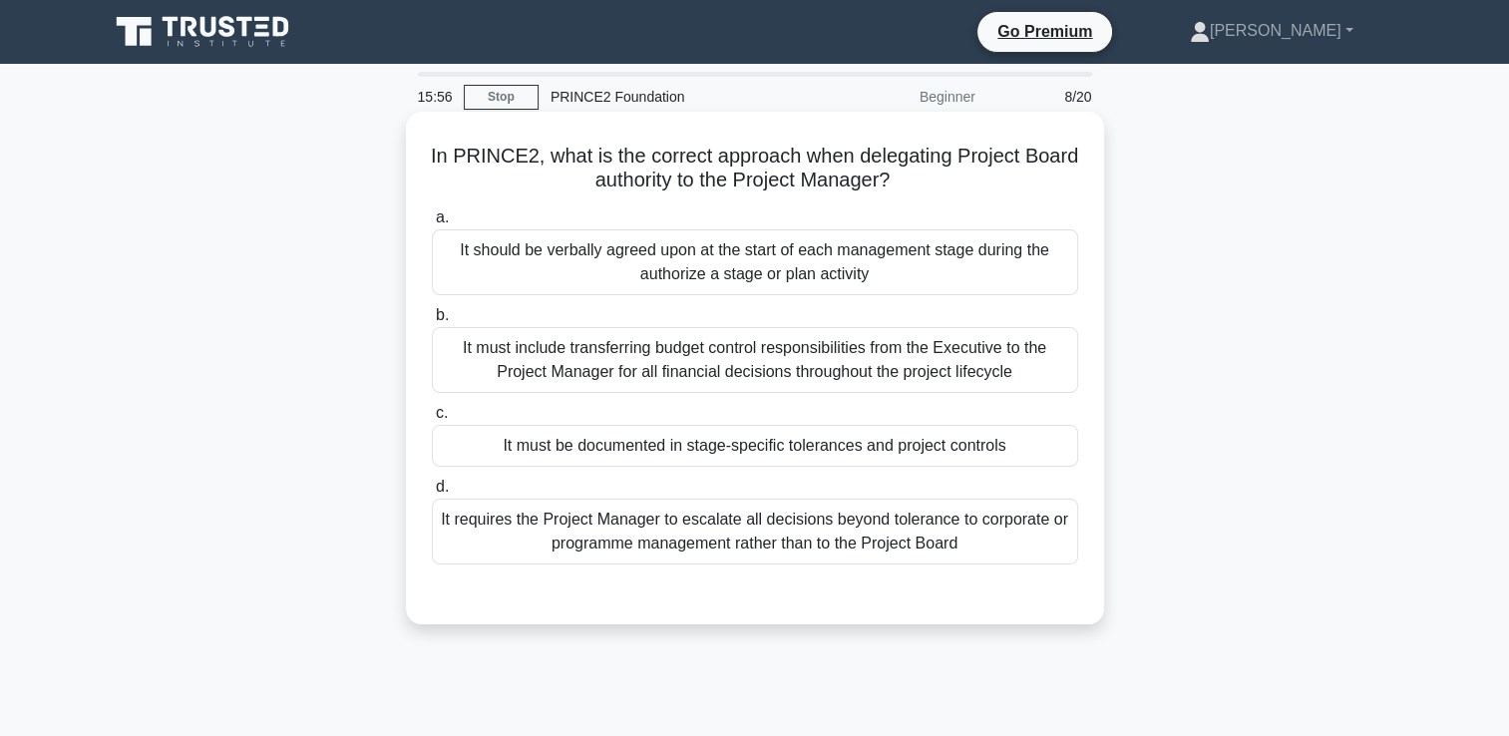
click at [895, 435] on div "It must be documented in stage-specific tolerances and project controls" at bounding box center [755, 446] width 646 height 42
click at [432, 420] on input "c. It must be documented in stage-specific tolerances and project controls" at bounding box center [432, 413] width 0 height 13
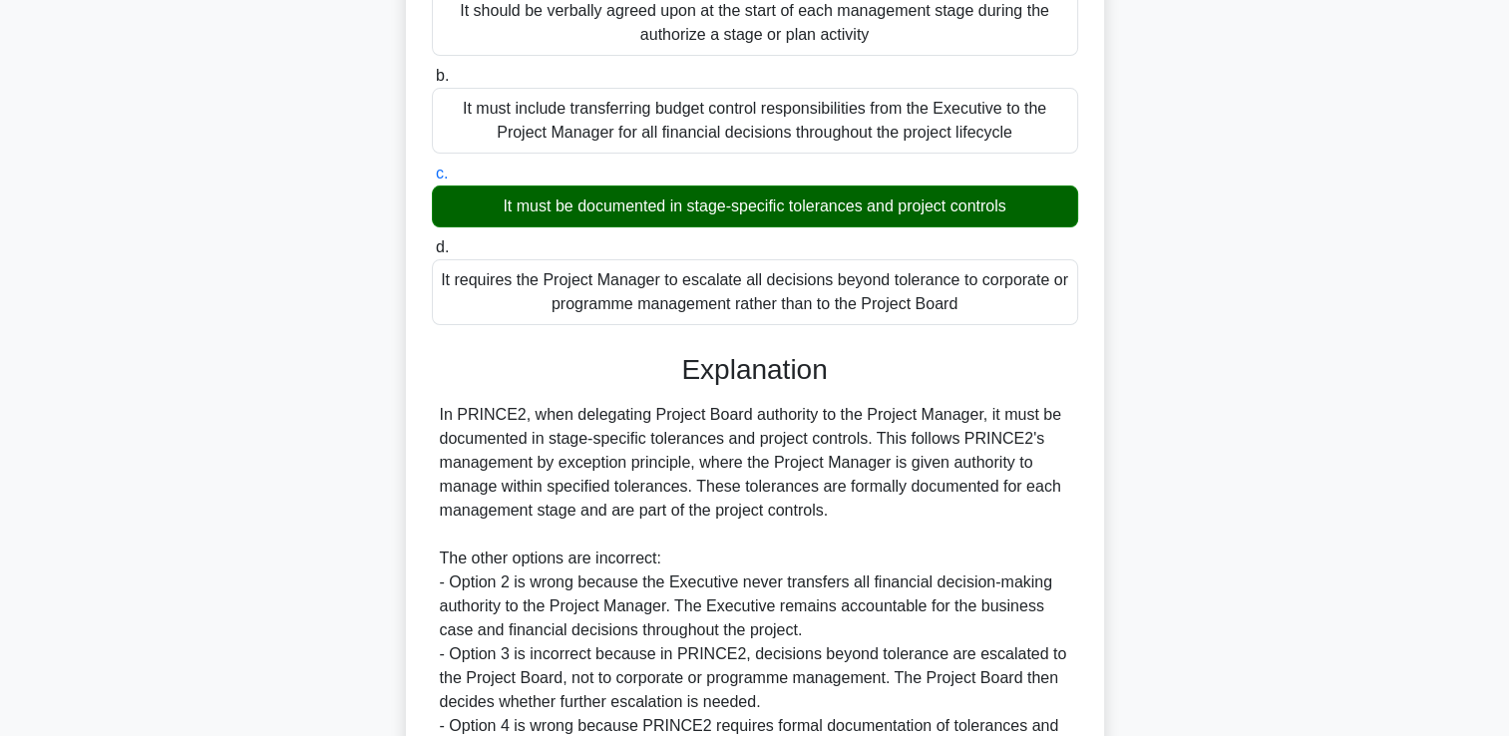
scroll to position [468, 0]
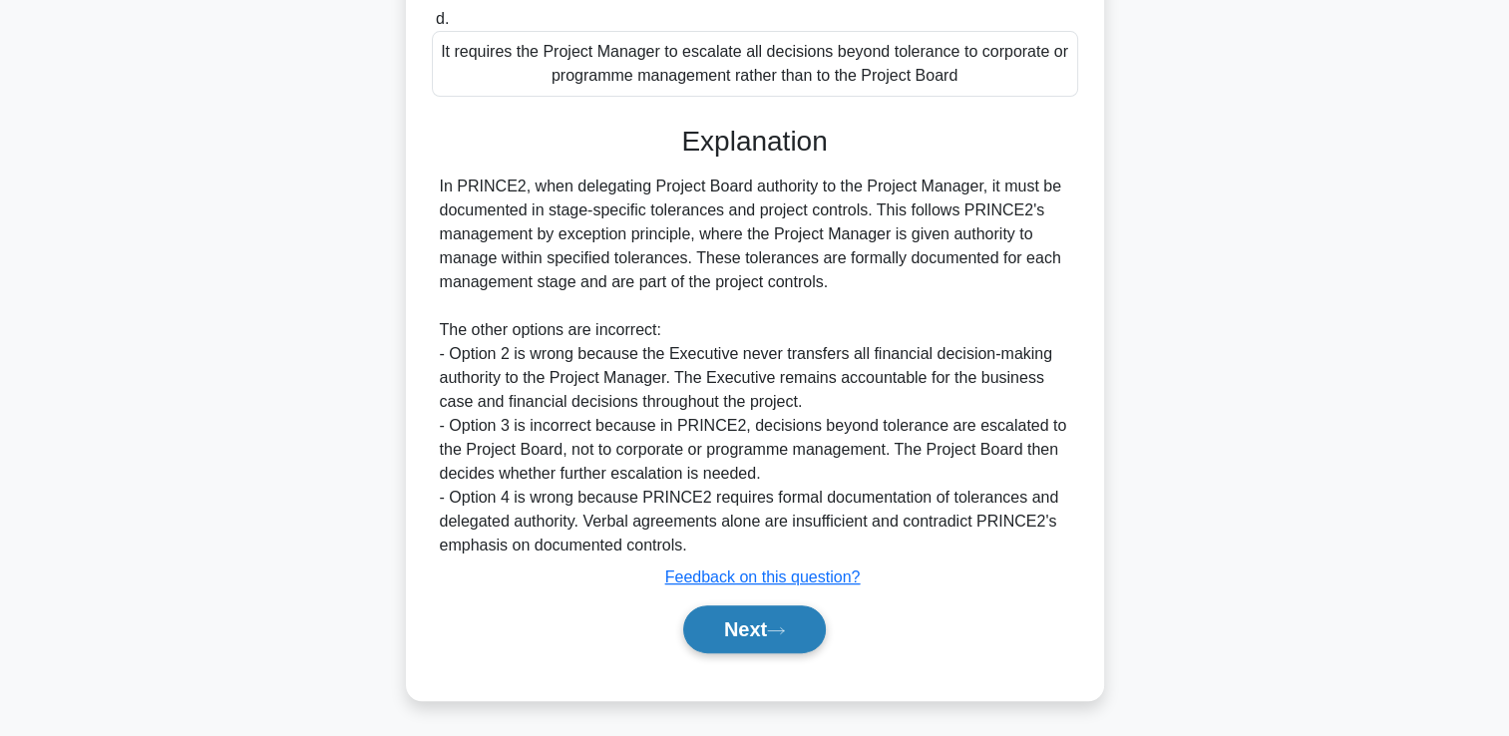
click at [778, 632] on icon at bounding box center [776, 630] width 18 height 11
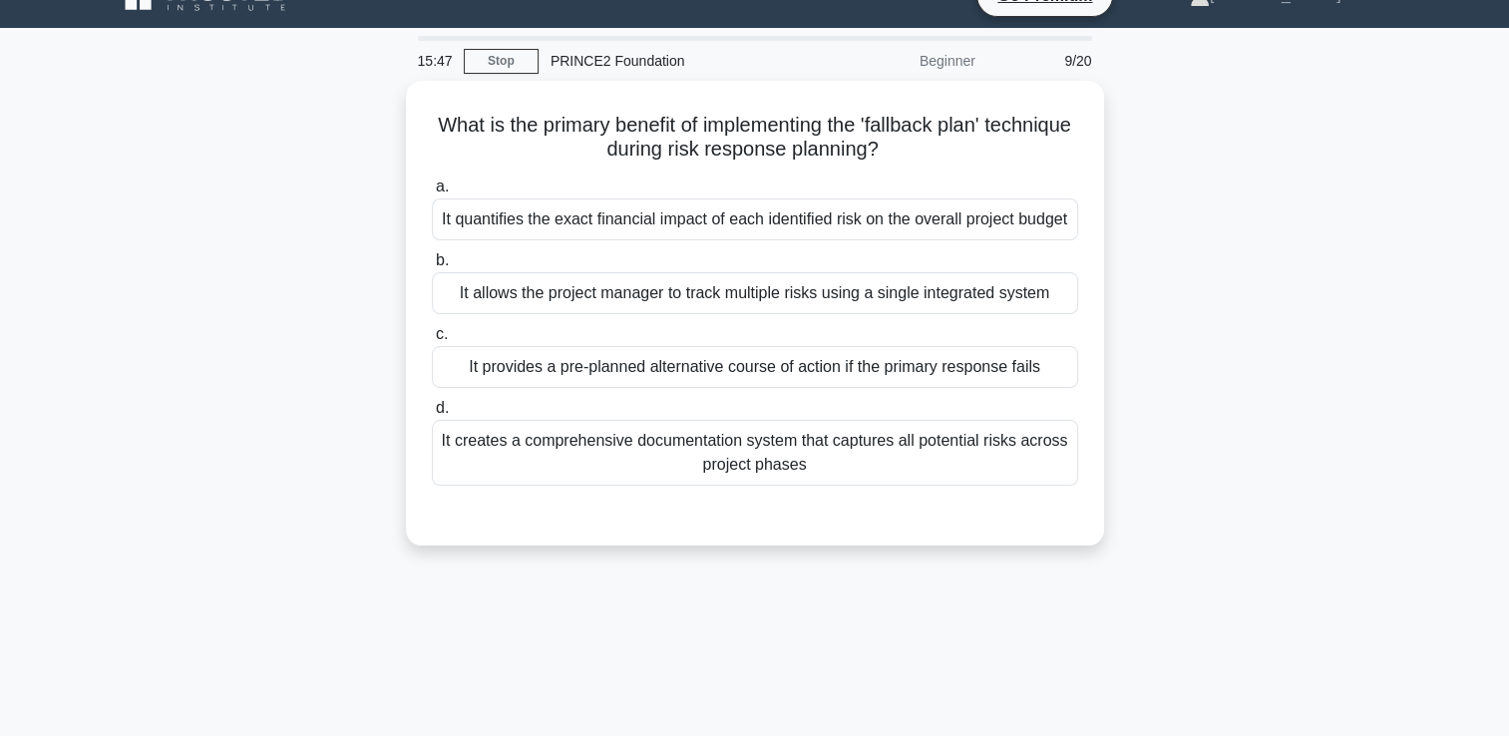
scroll to position [0, 0]
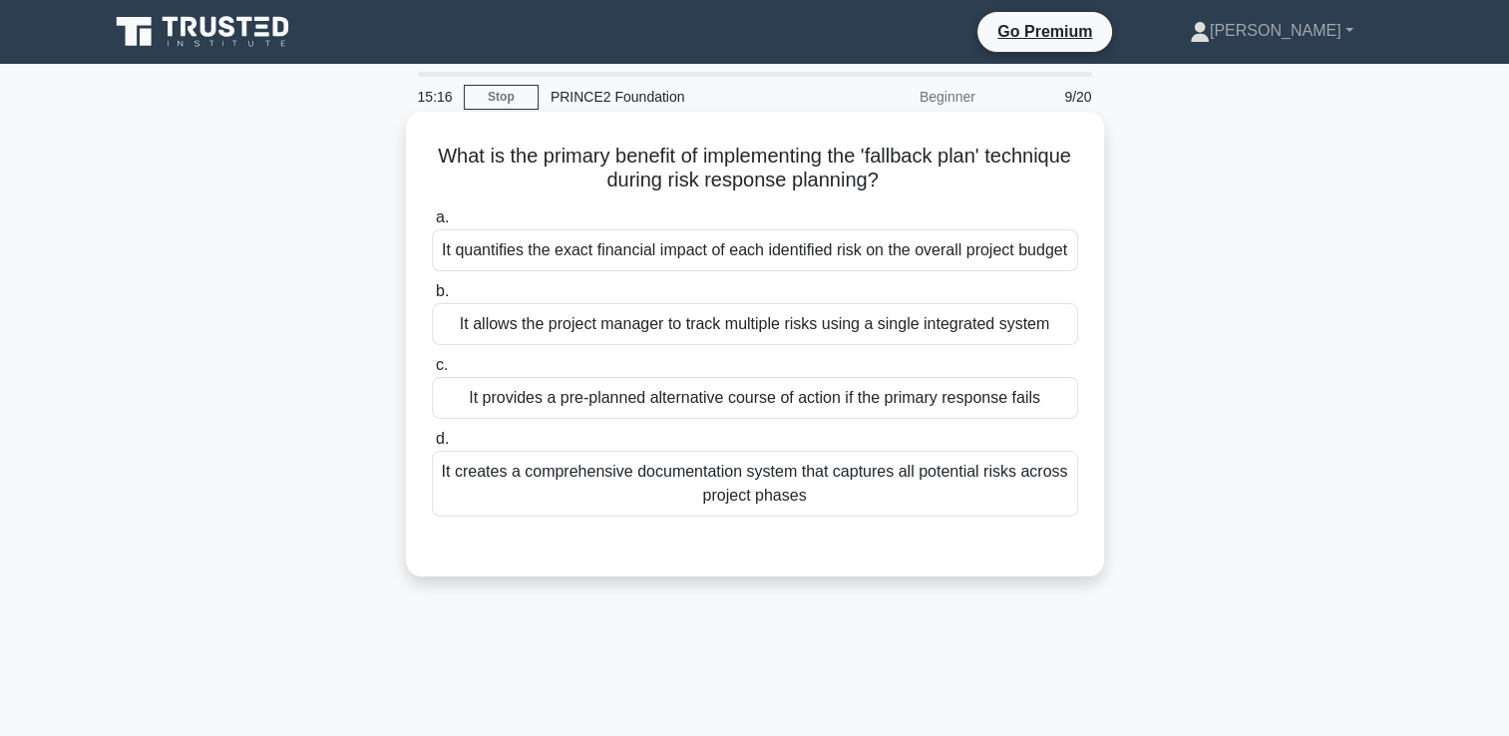
click at [802, 517] on div "It creates a comprehensive documentation system that captures all potential ris…" at bounding box center [755, 484] width 646 height 66
click at [432, 446] on input "d. It creates a comprehensive documentation system that captures all potential …" at bounding box center [432, 439] width 0 height 13
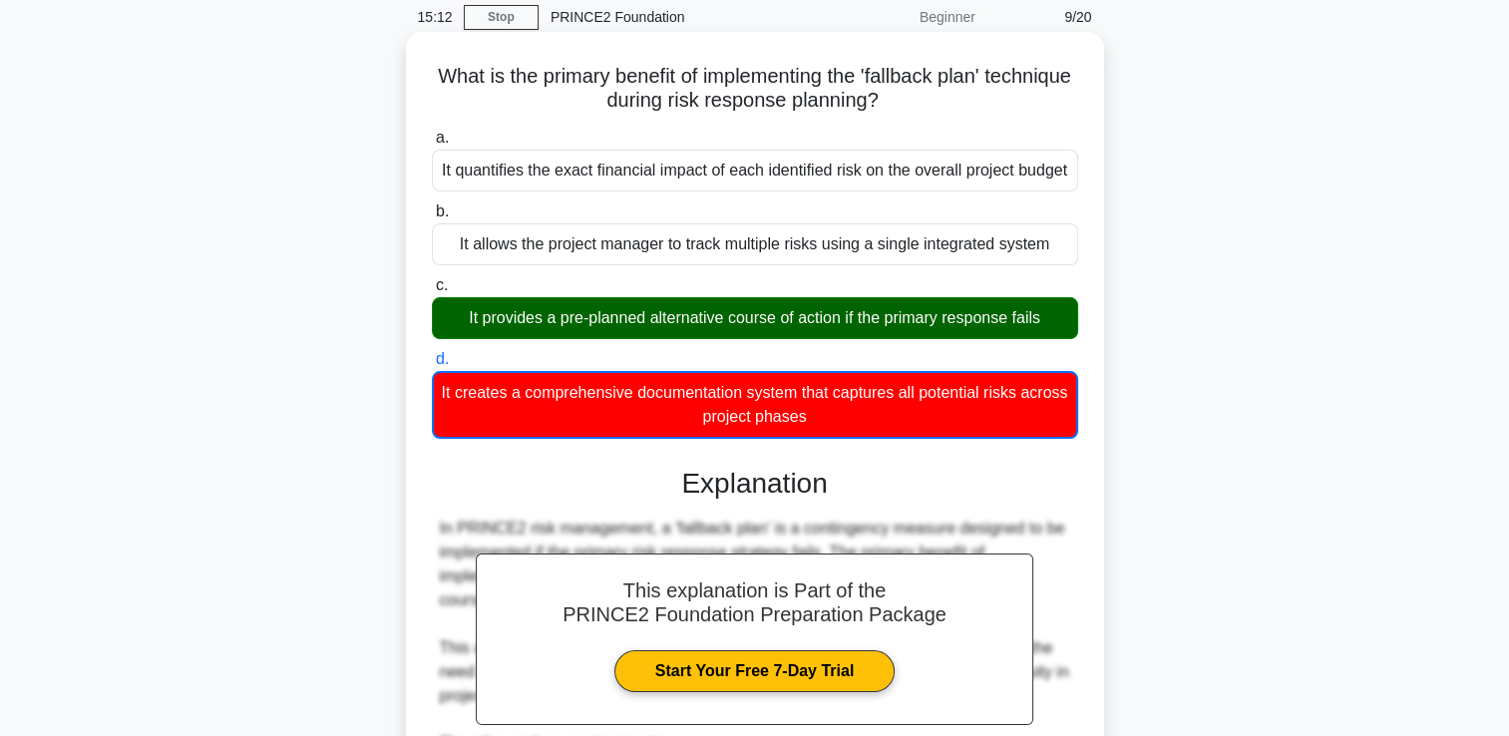
scroll to position [518, 0]
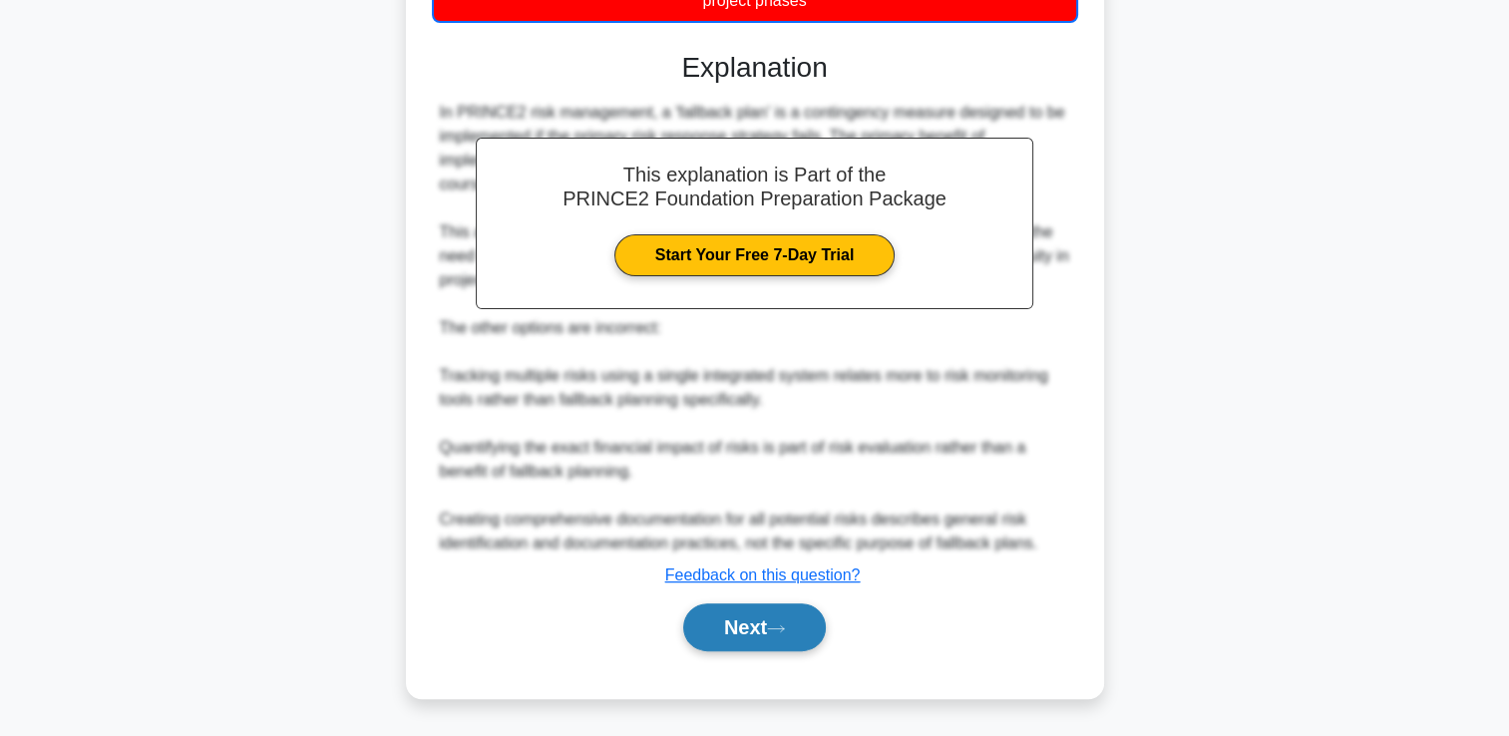
click at [762, 626] on button "Next" at bounding box center [754, 627] width 143 height 48
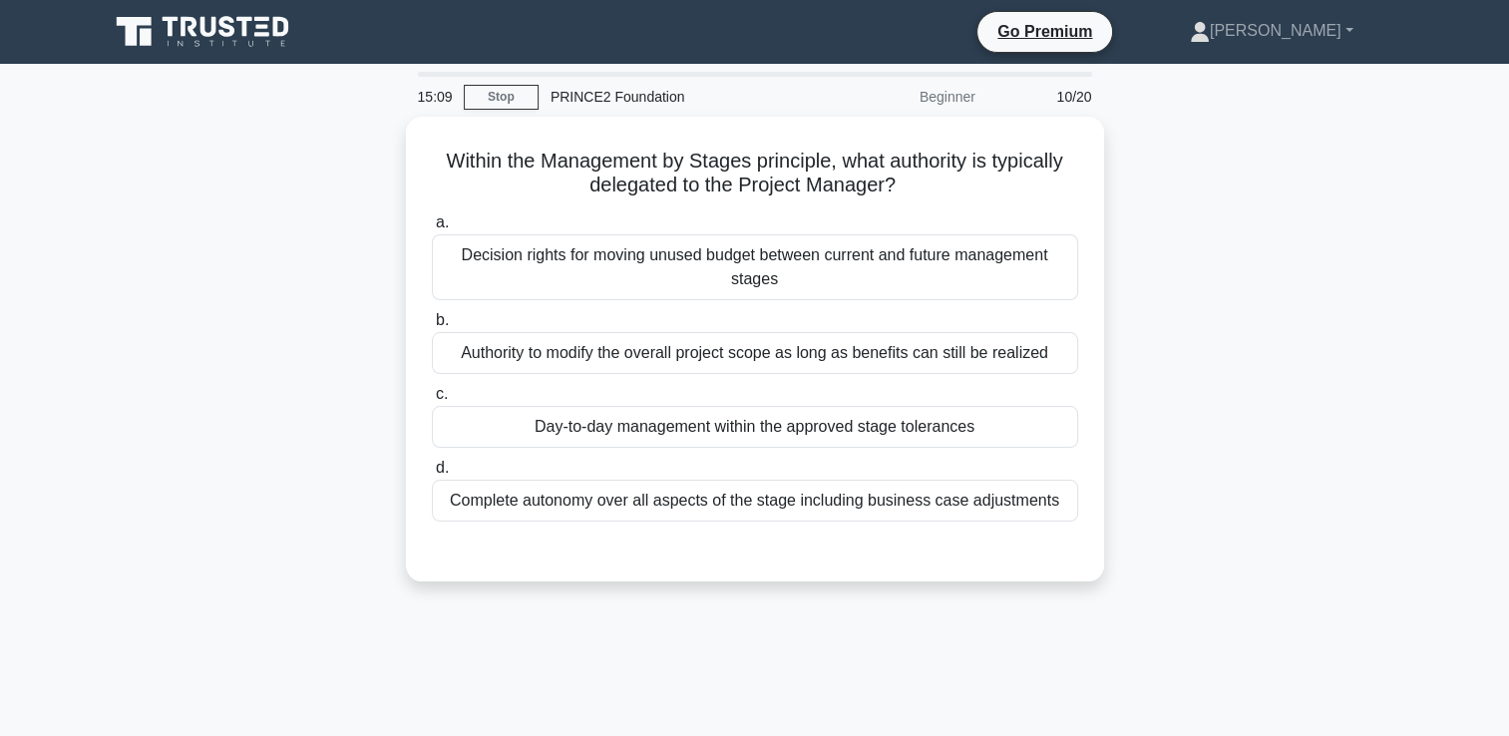
scroll to position [0, 0]
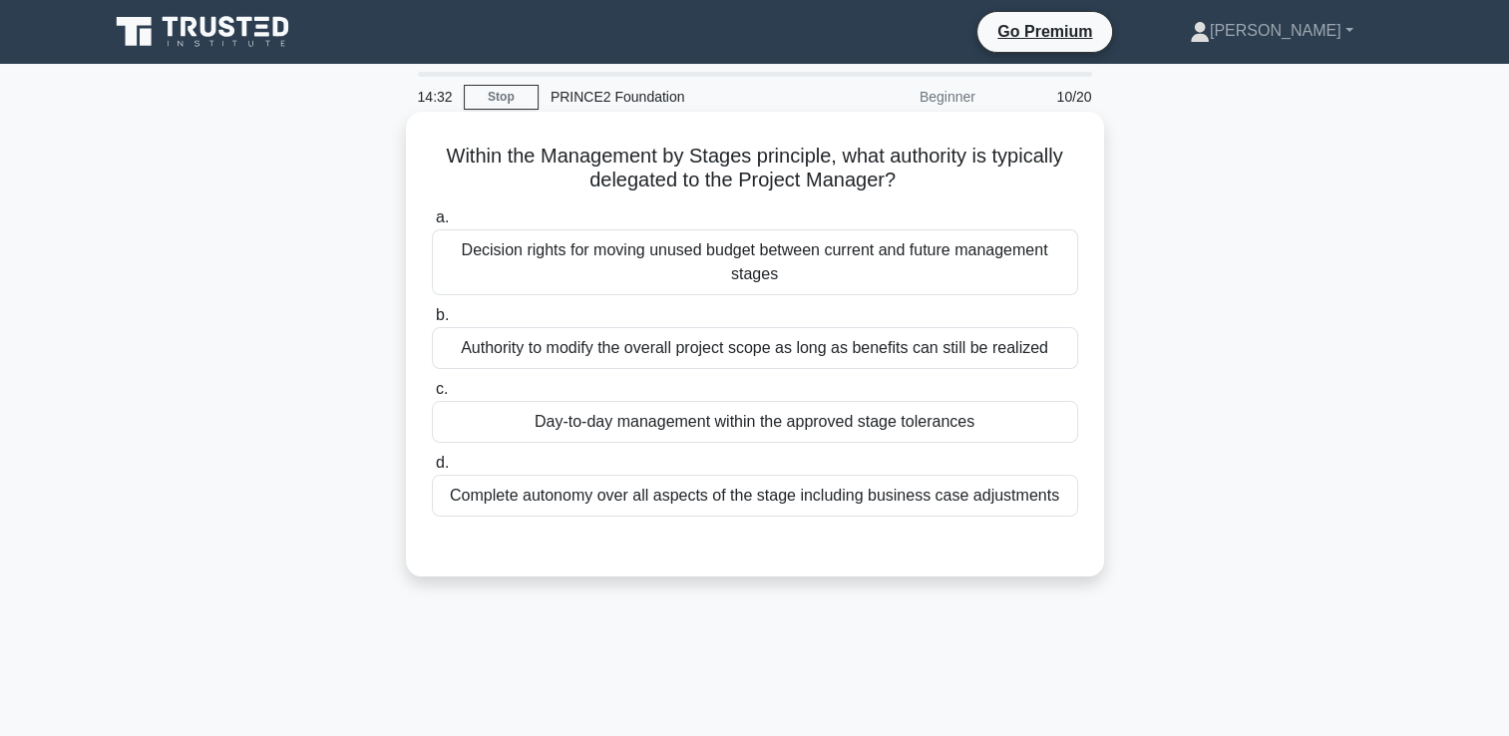
click at [826, 420] on div "Day-to-day management within the approved stage tolerances" at bounding box center [755, 422] width 646 height 42
click at [432, 396] on input "c. Day-to-day management within the approved stage tolerances" at bounding box center [432, 389] width 0 height 13
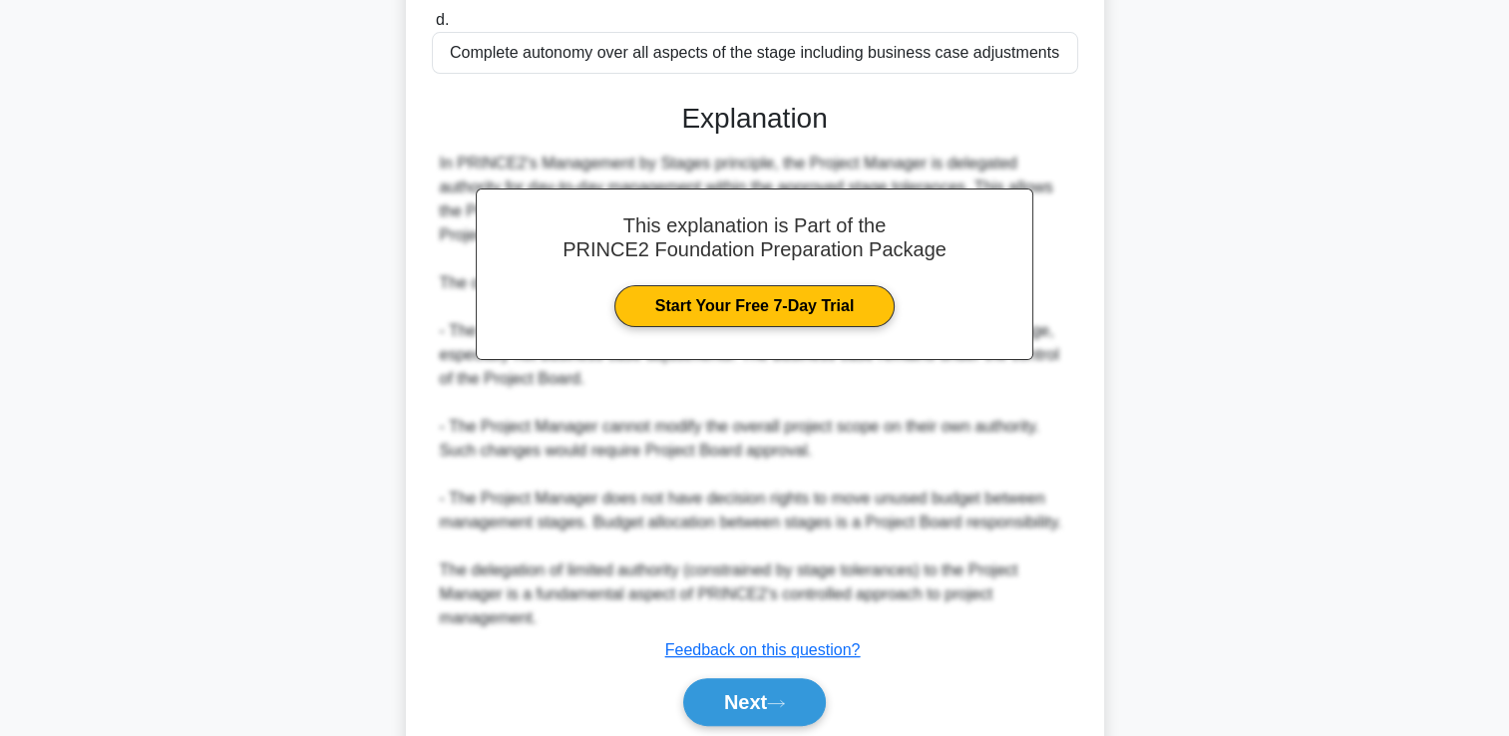
scroll to position [516, 0]
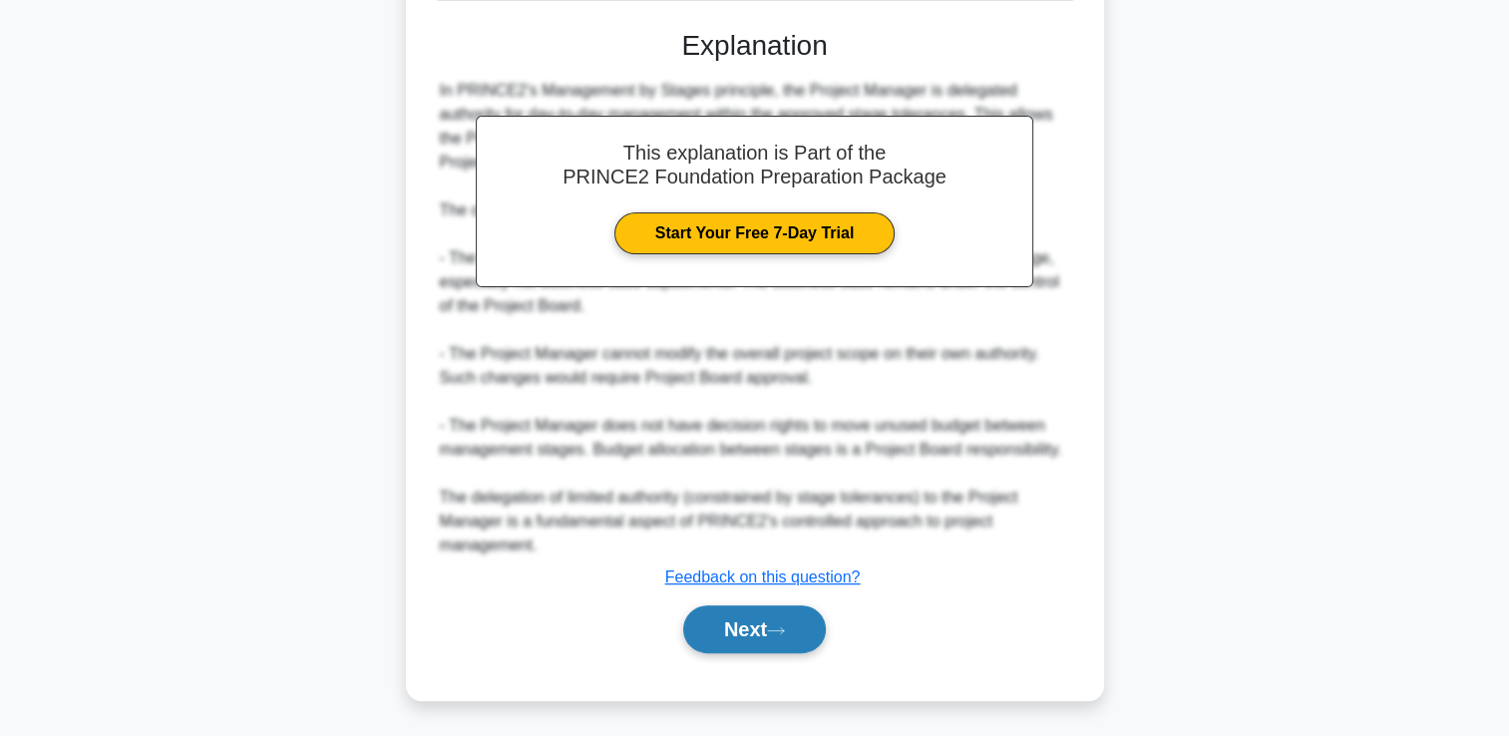
click at [725, 636] on button "Next" at bounding box center [754, 629] width 143 height 48
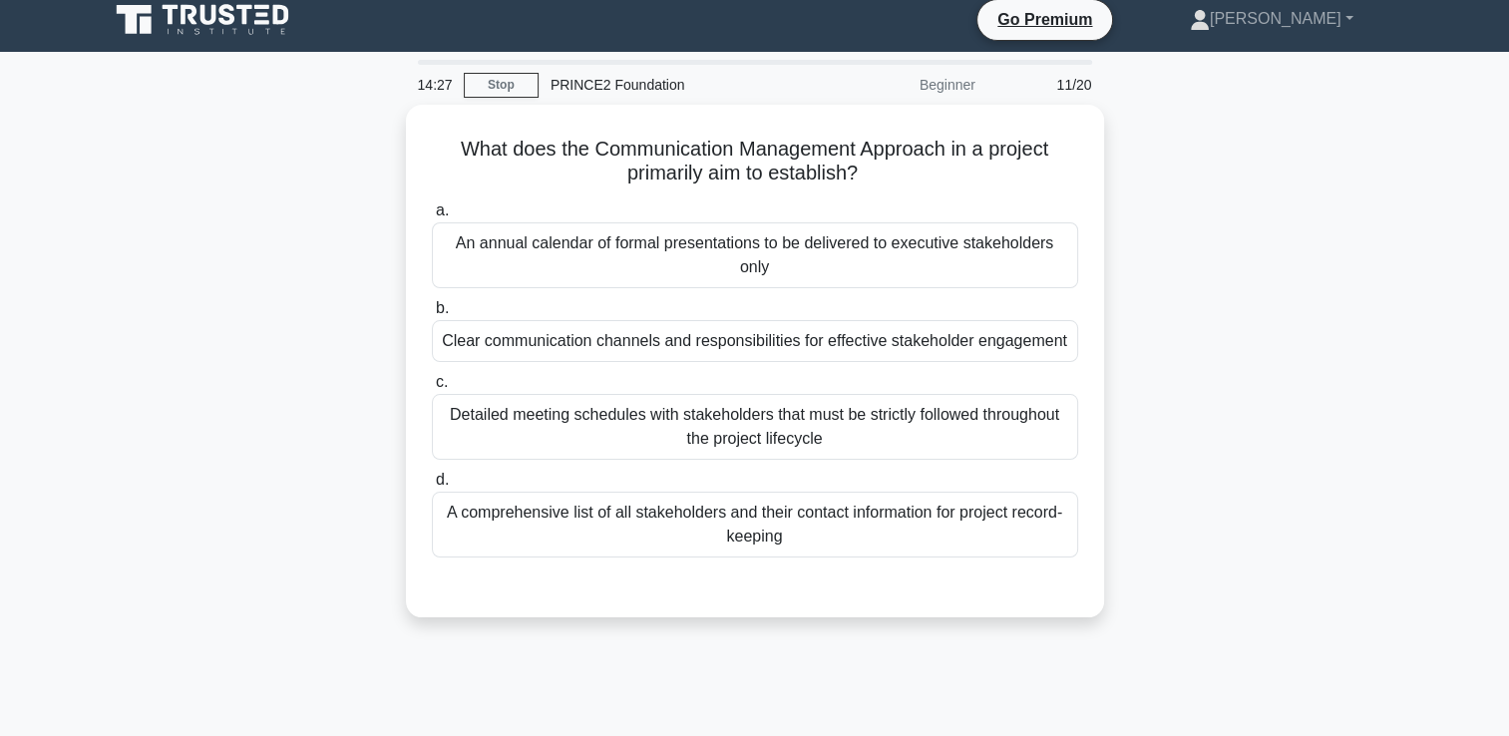
scroll to position [0, 0]
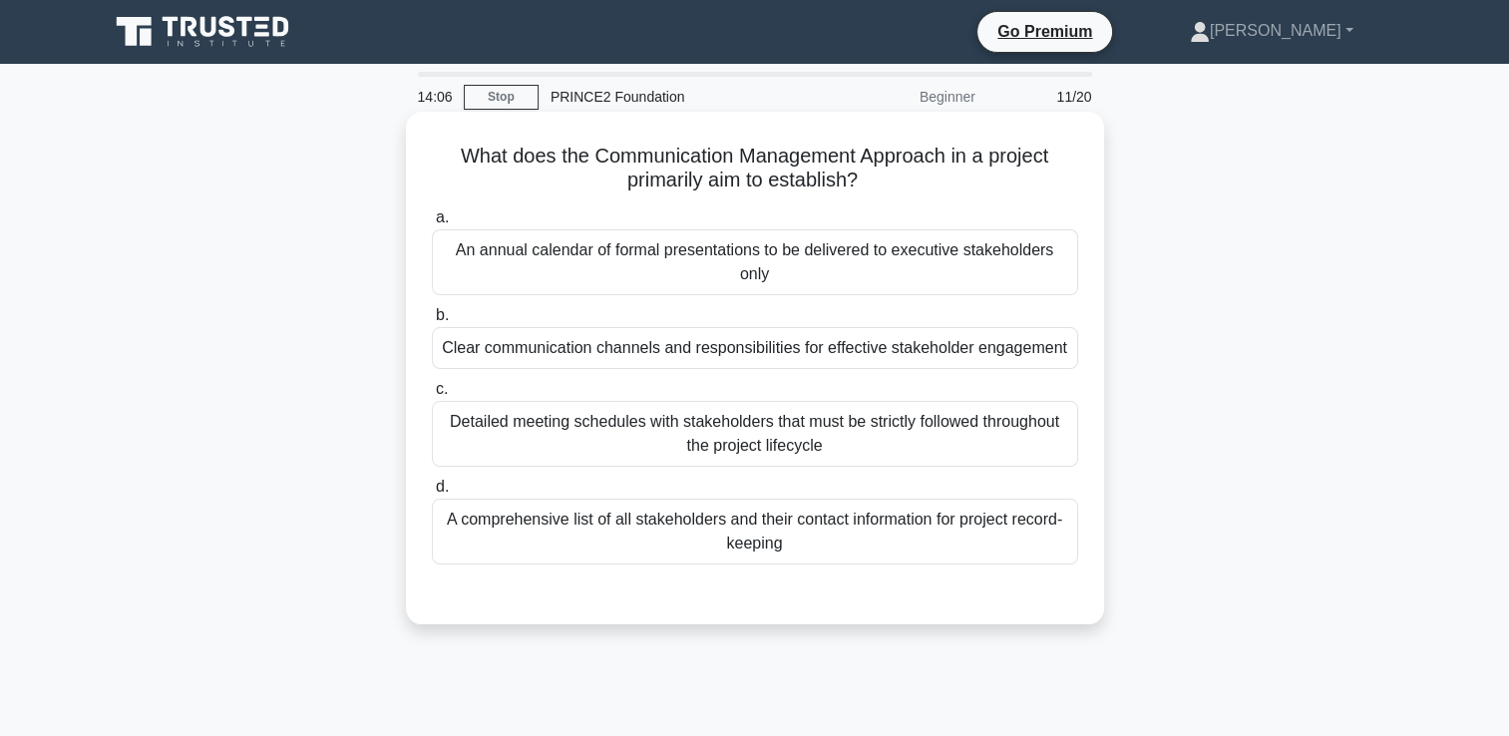
click at [837, 349] on div "Clear communication channels and responsibilities for effective stakeholder eng…" at bounding box center [755, 348] width 646 height 42
click at [432, 322] on input "b. Clear communication channels and responsibilities for effective stakeholder …" at bounding box center [432, 315] width 0 height 13
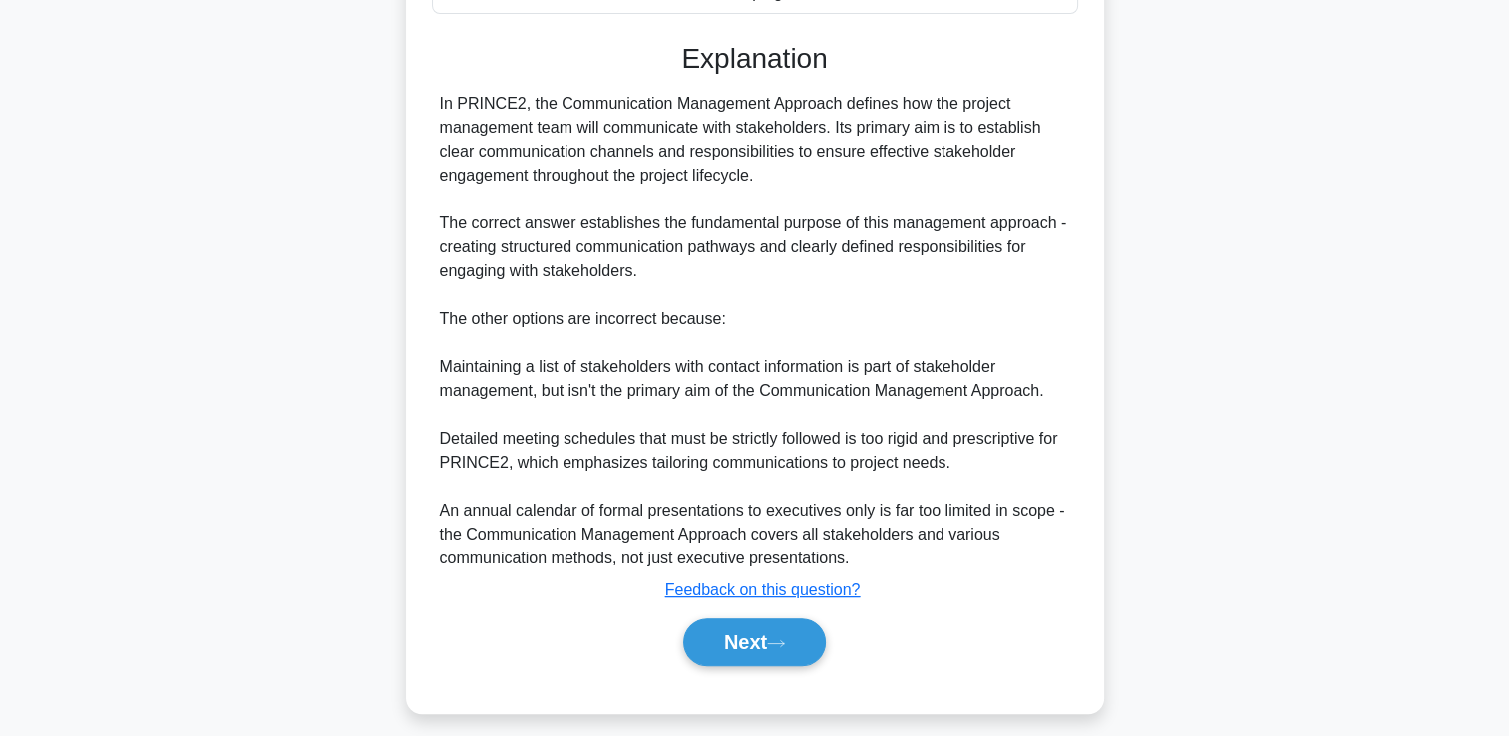
scroll to position [587, 0]
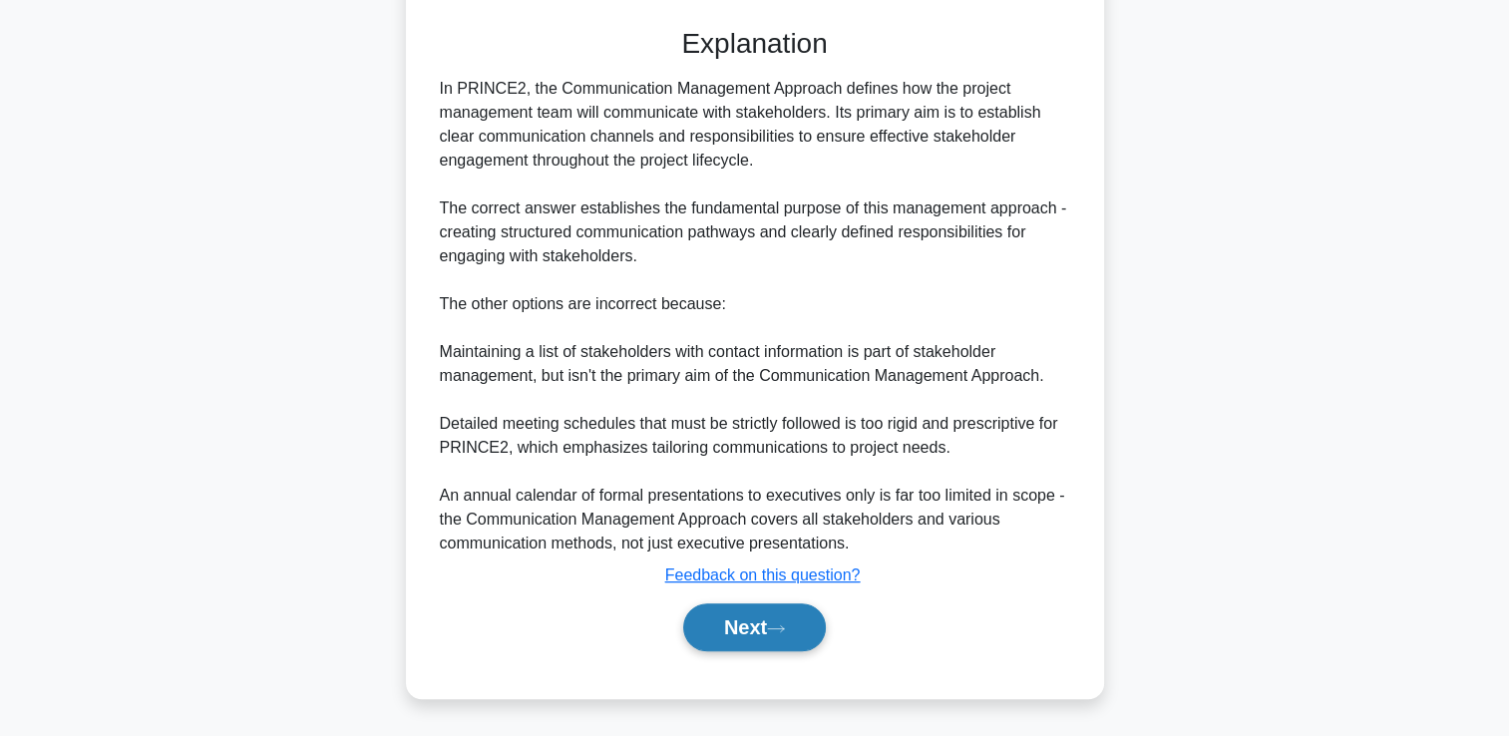
click at [781, 634] on icon at bounding box center [776, 628] width 18 height 11
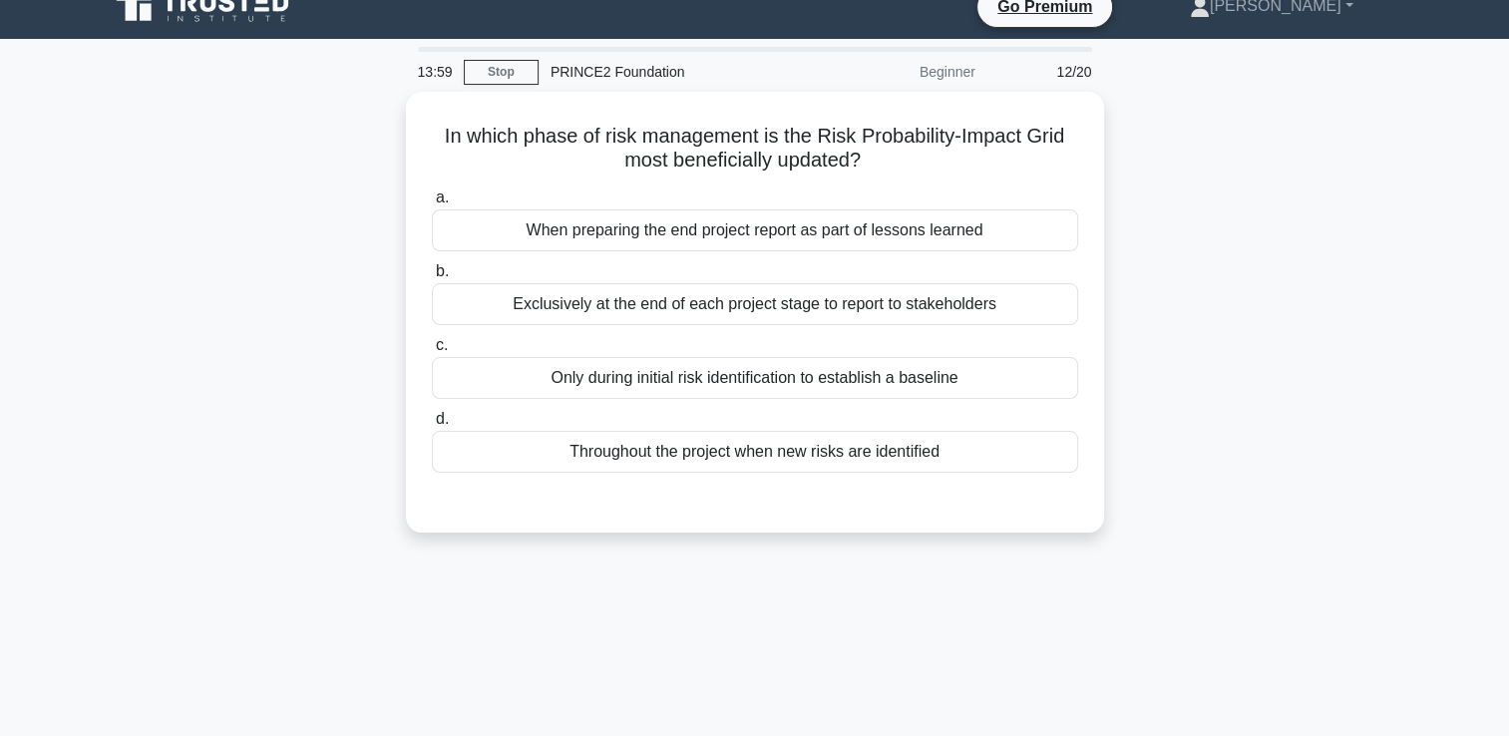
scroll to position [0, 0]
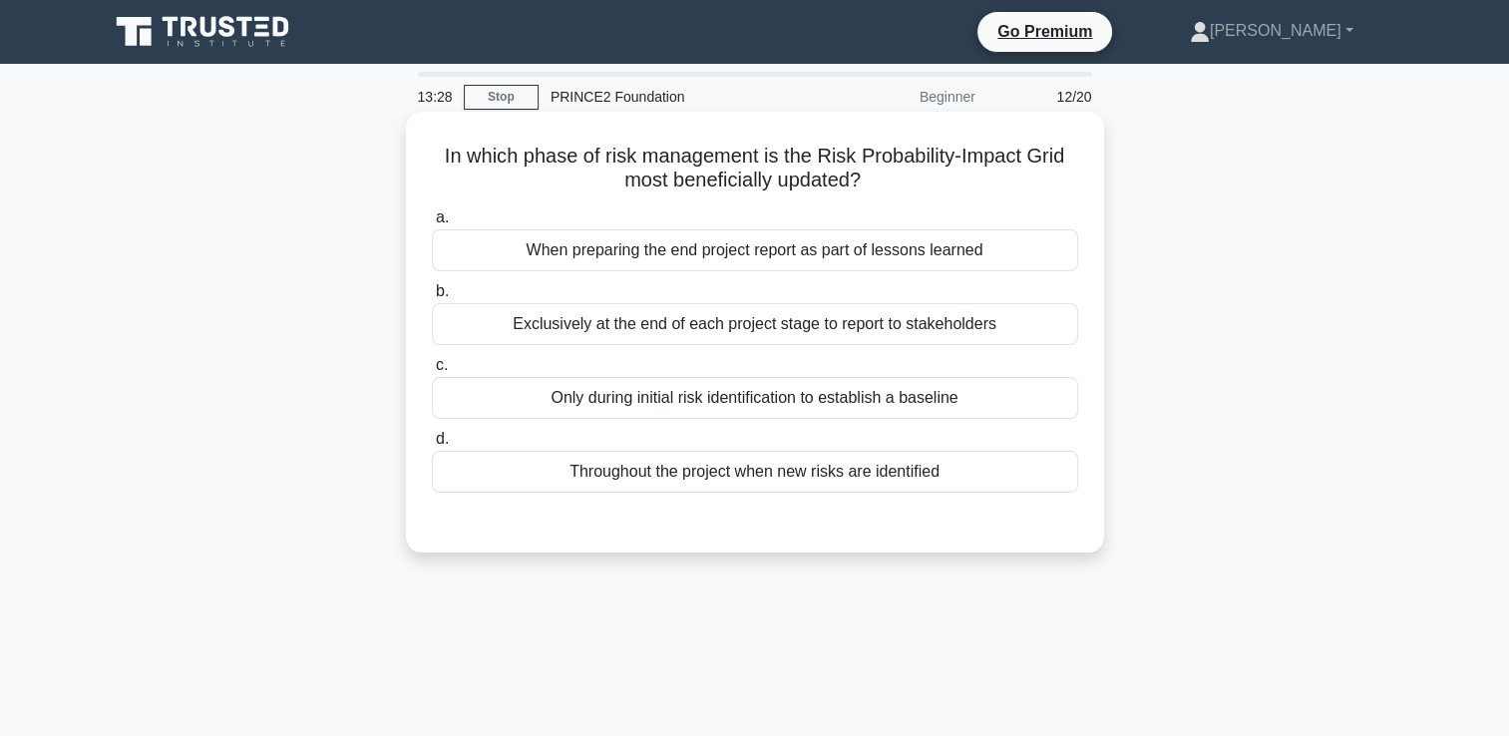
click at [850, 464] on div "Throughout the project when new risks are identified" at bounding box center [755, 472] width 646 height 42
click at [432, 446] on input "d. Throughout the project when new risks are identified" at bounding box center [432, 439] width 0 height 13
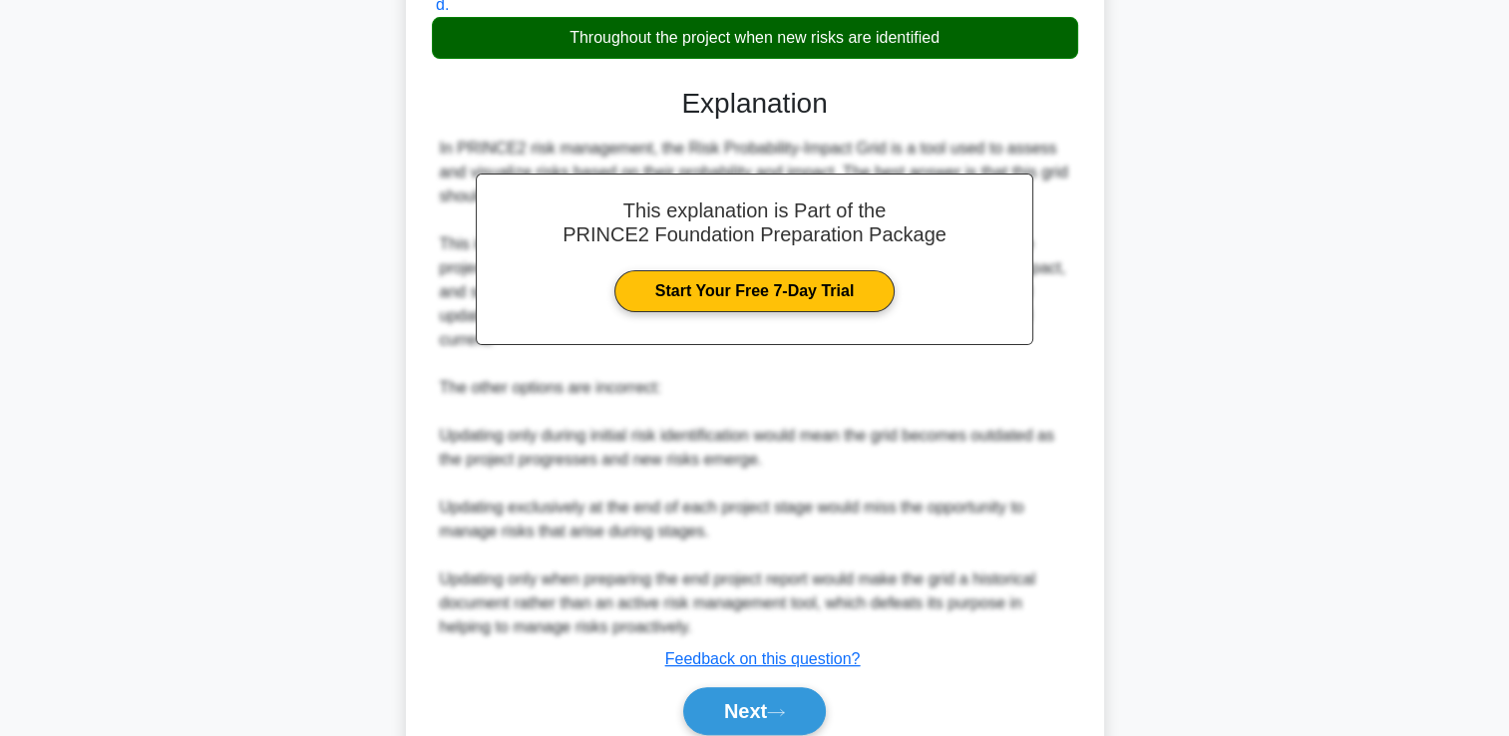
scroll to position [499, 0]
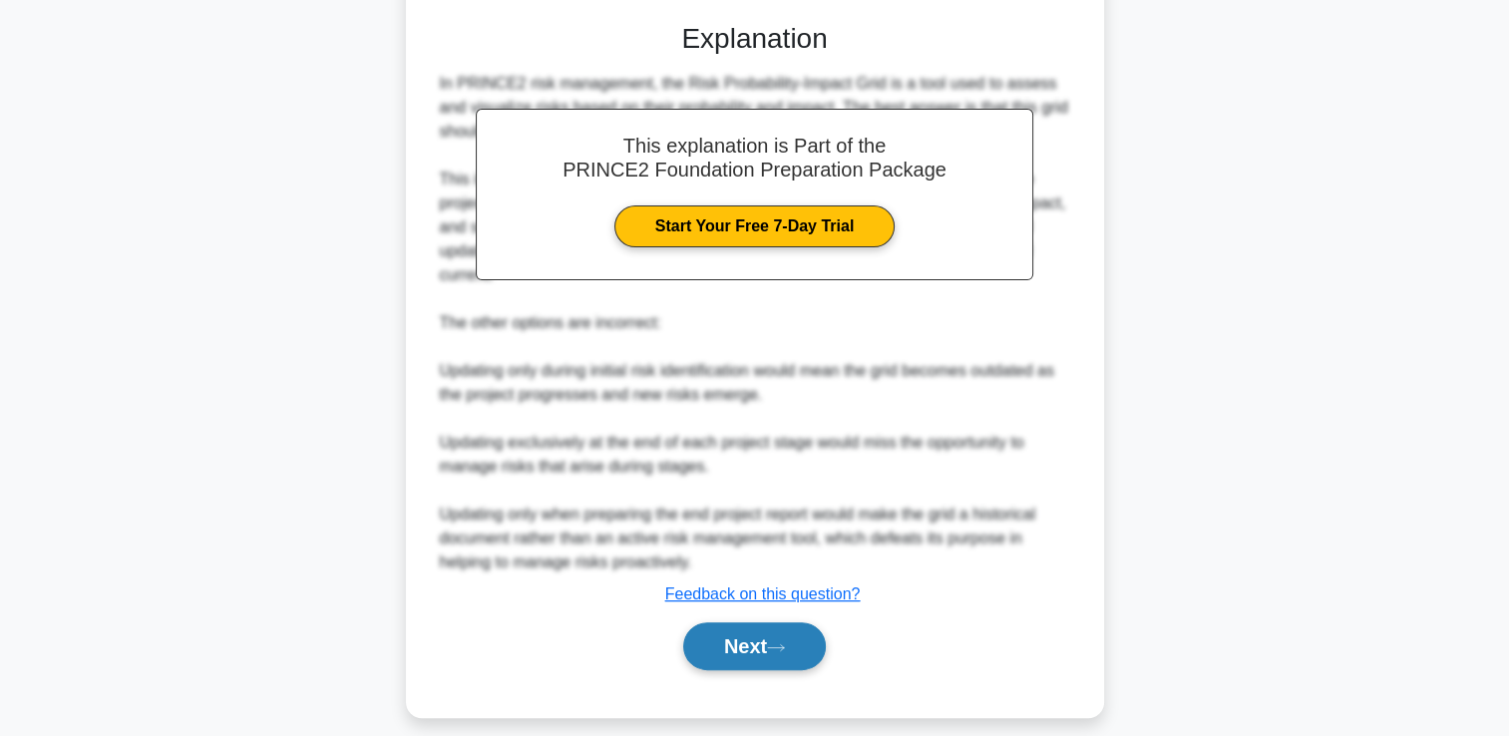
click at [787, 628] on button "Next" at bounding box center [754, 646] width 143 height 48
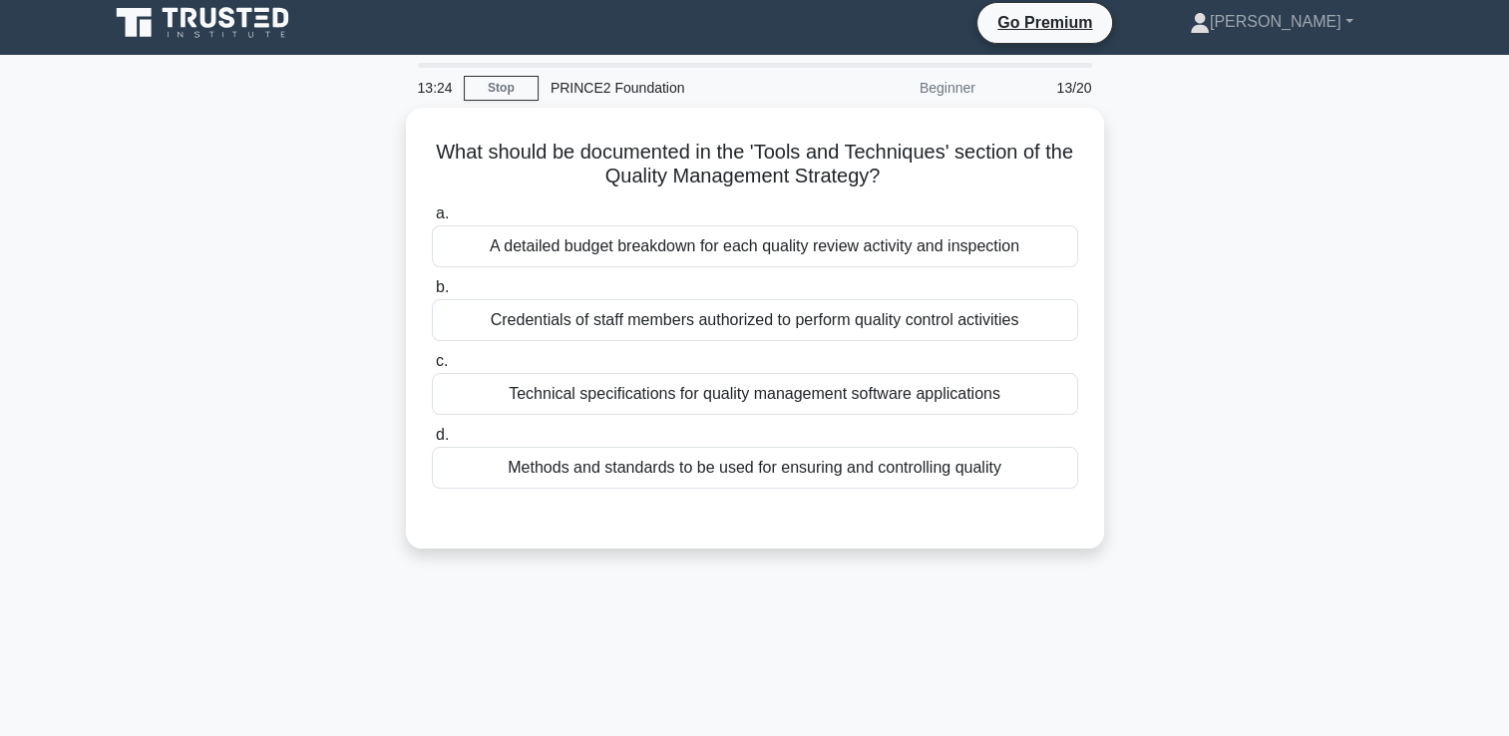
scroll to position [0, 0]
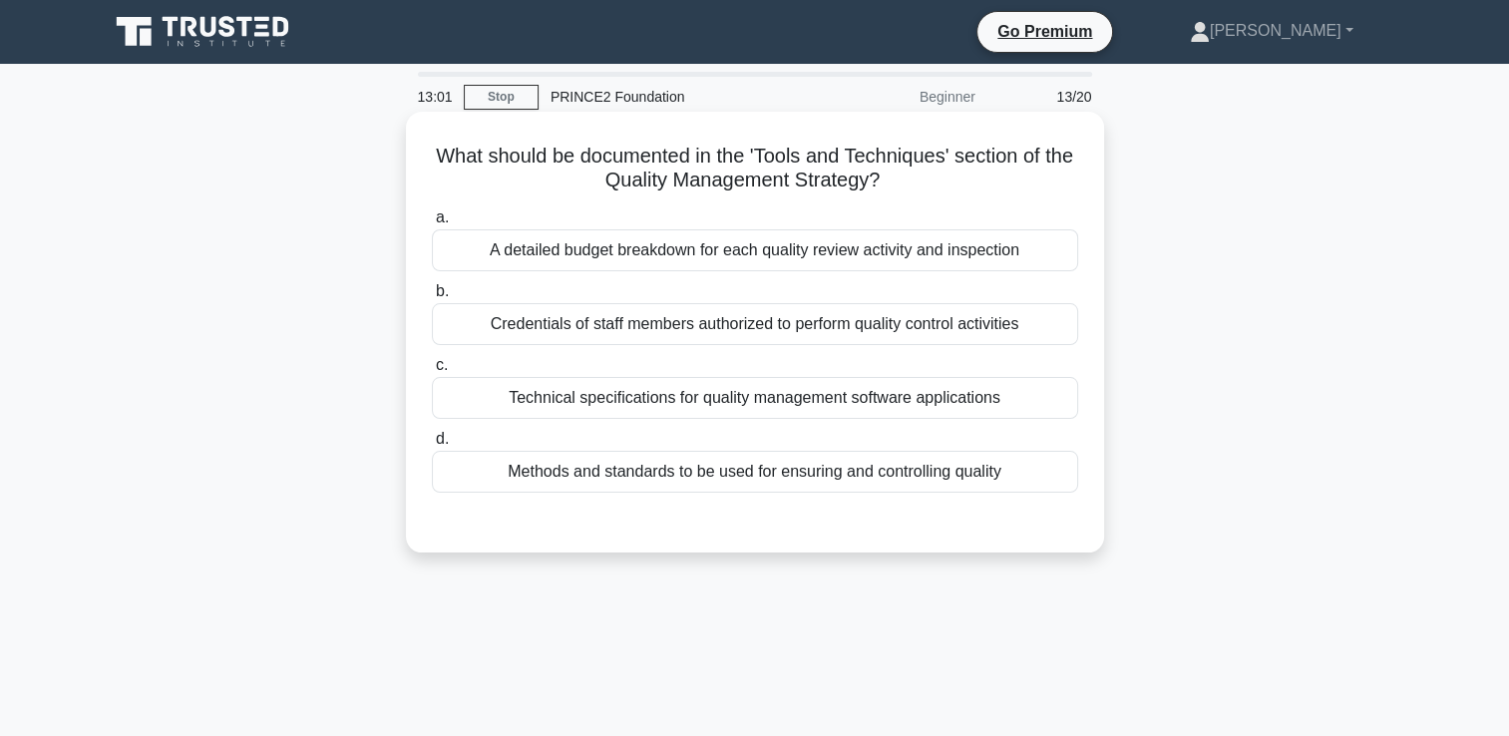
click at [752, 488] on div "Methods and standards to be used for ensuring and controlling quality" at bounding box center [755, 472] width 646 height 42
click at [432, 446] on input "d. Methods and standards to be used for ensuring and controlling quality" at bounding box center [432, 439] width 0 height 13
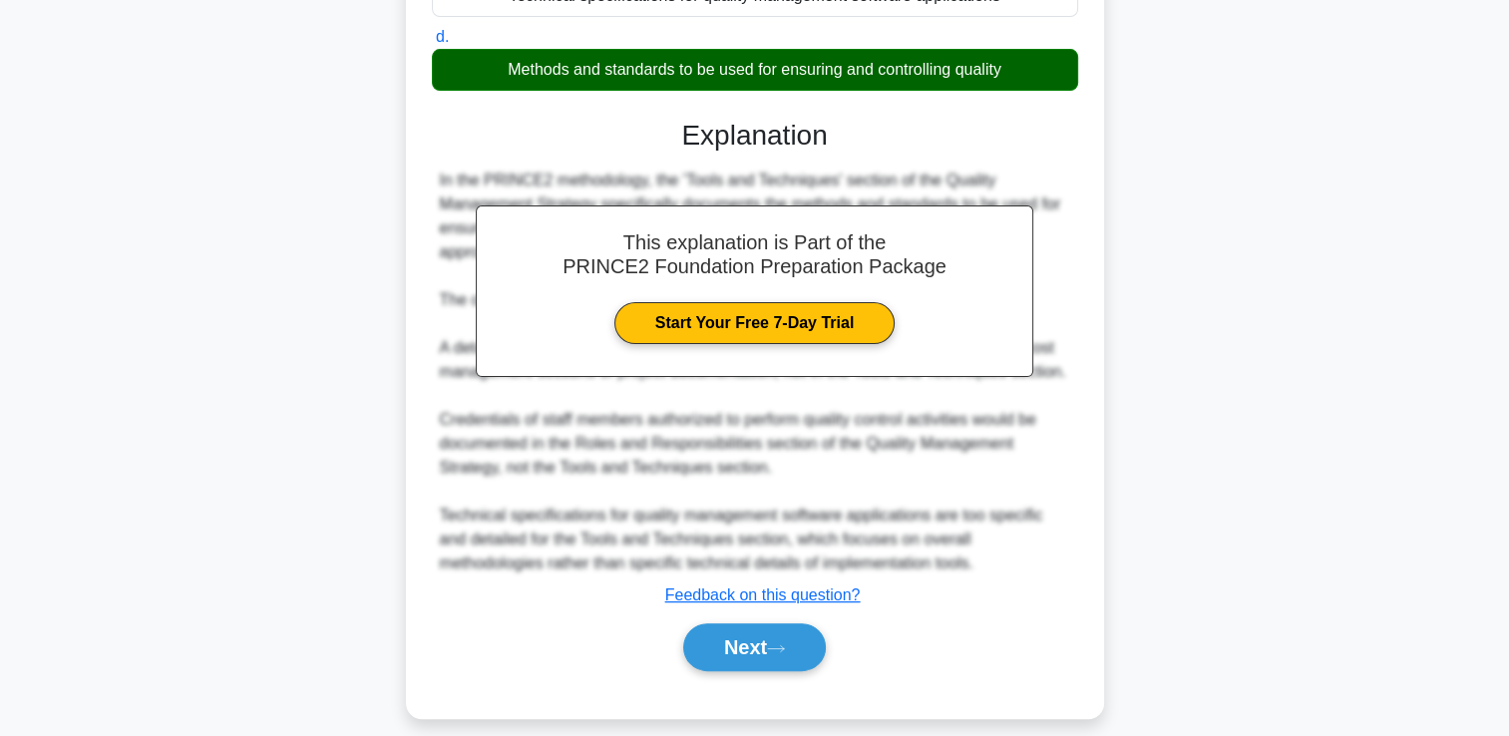
scroll to position [420, 0]
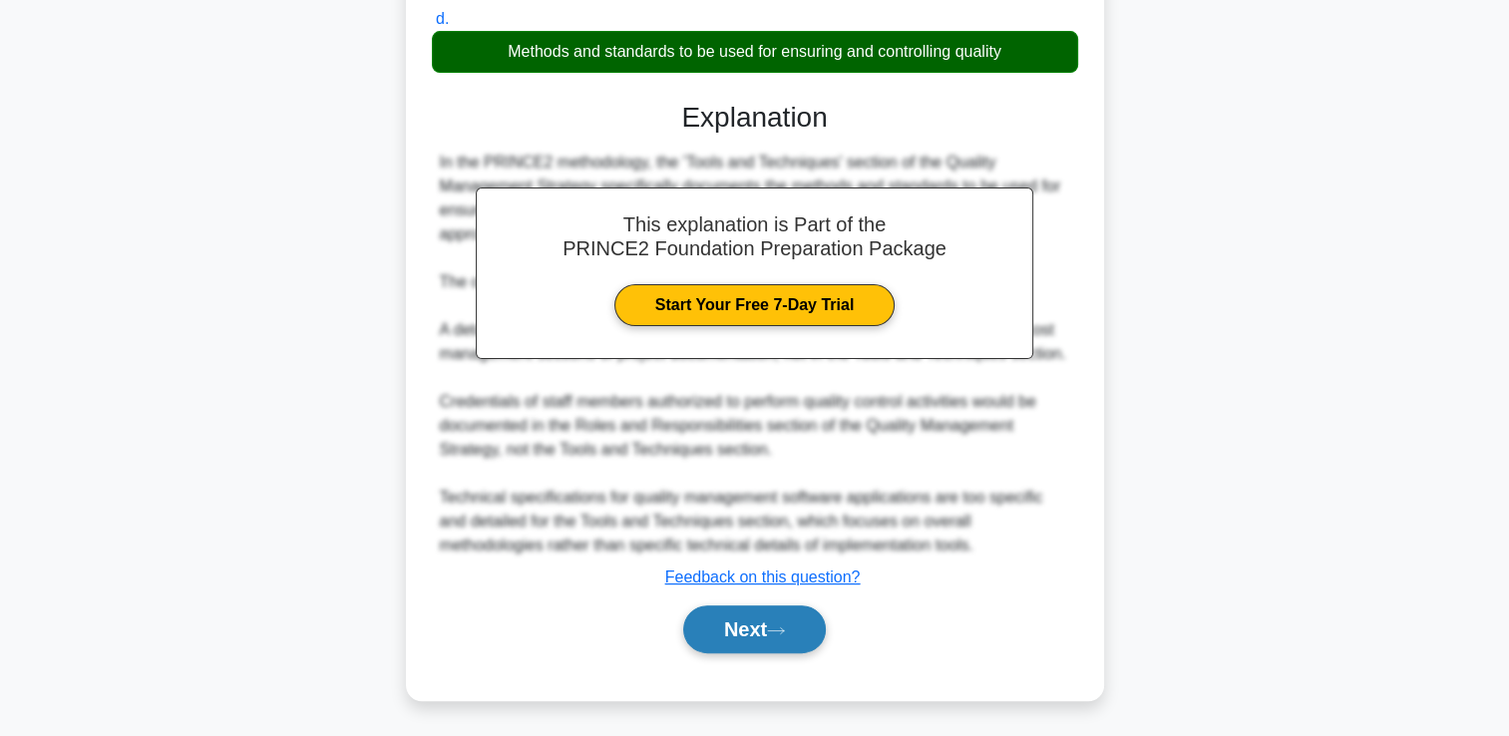
click at [740, 636] on button "Next" at bounding box center [754, 629] width 143 height 48
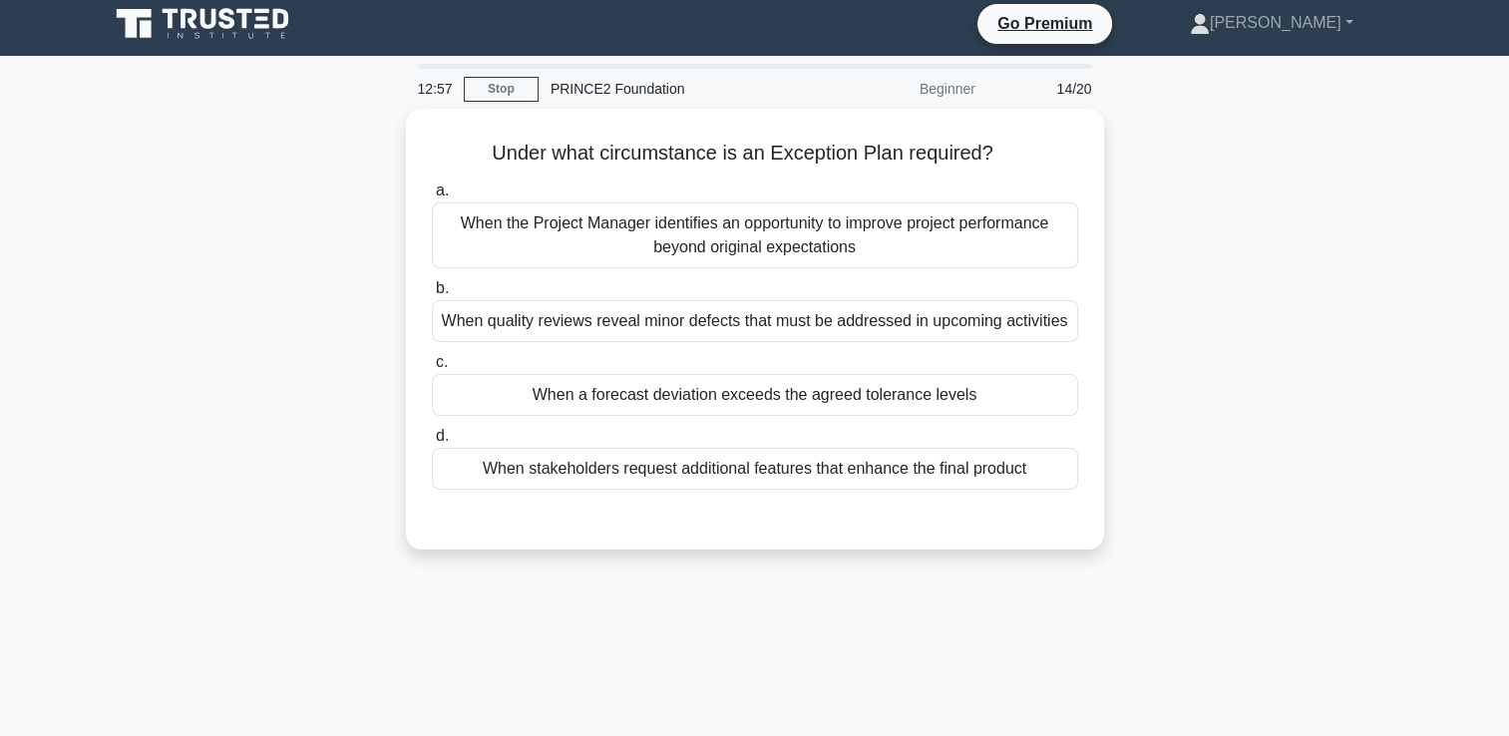
scroll to position [0, 0]
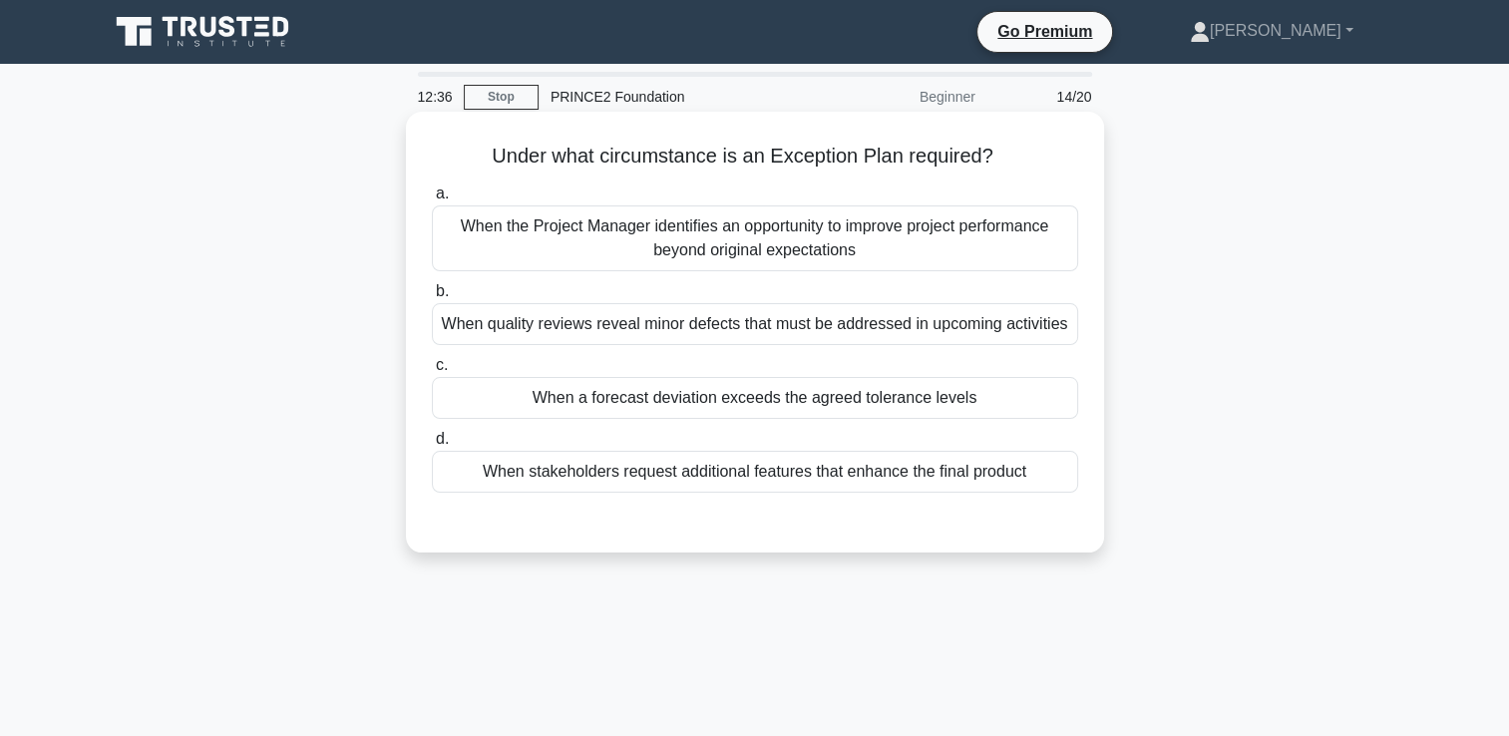
click at [1009, 392] on div "When a forecast deviation exceeds the agreed tolerance levels" at bounding box center [755, 398] width 646 height 42
click at [432, 372] on input "c. When a forecast deviation exceeds the agreed tolerance levels" at bounding box center [432, 365] width 0 height 13
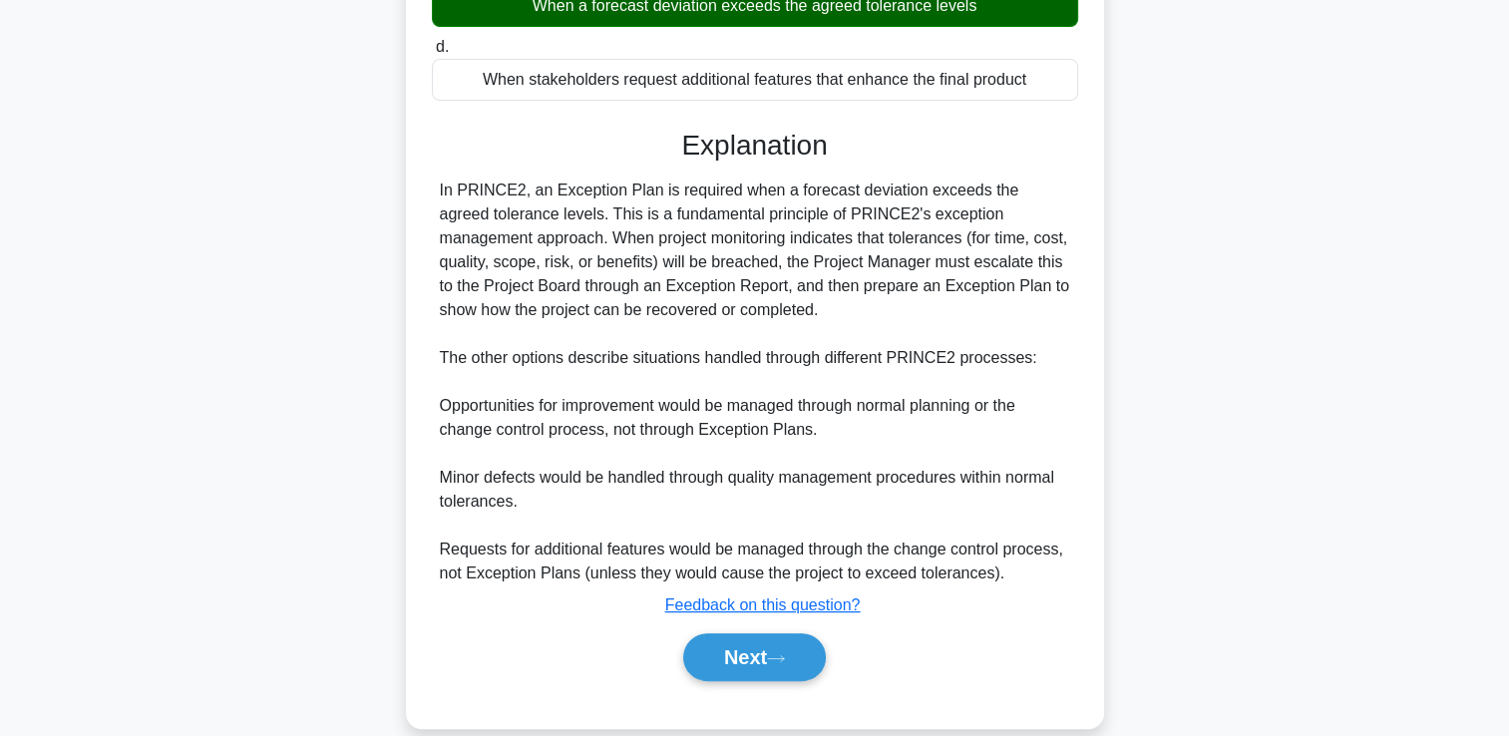
scroll to position [420, 0]
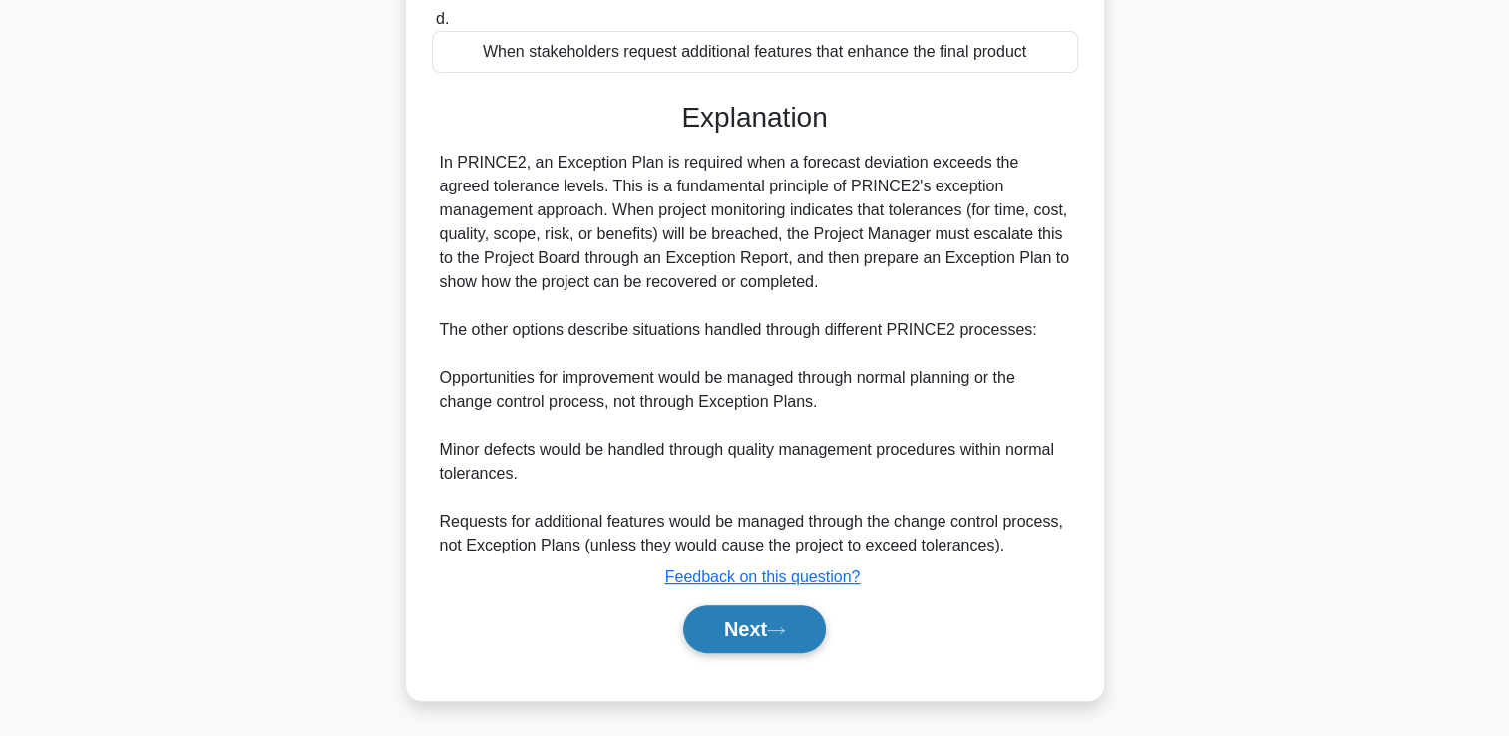
click at [796, 623] on button "Next" at bounding box center [754, 629] width 143 height 48
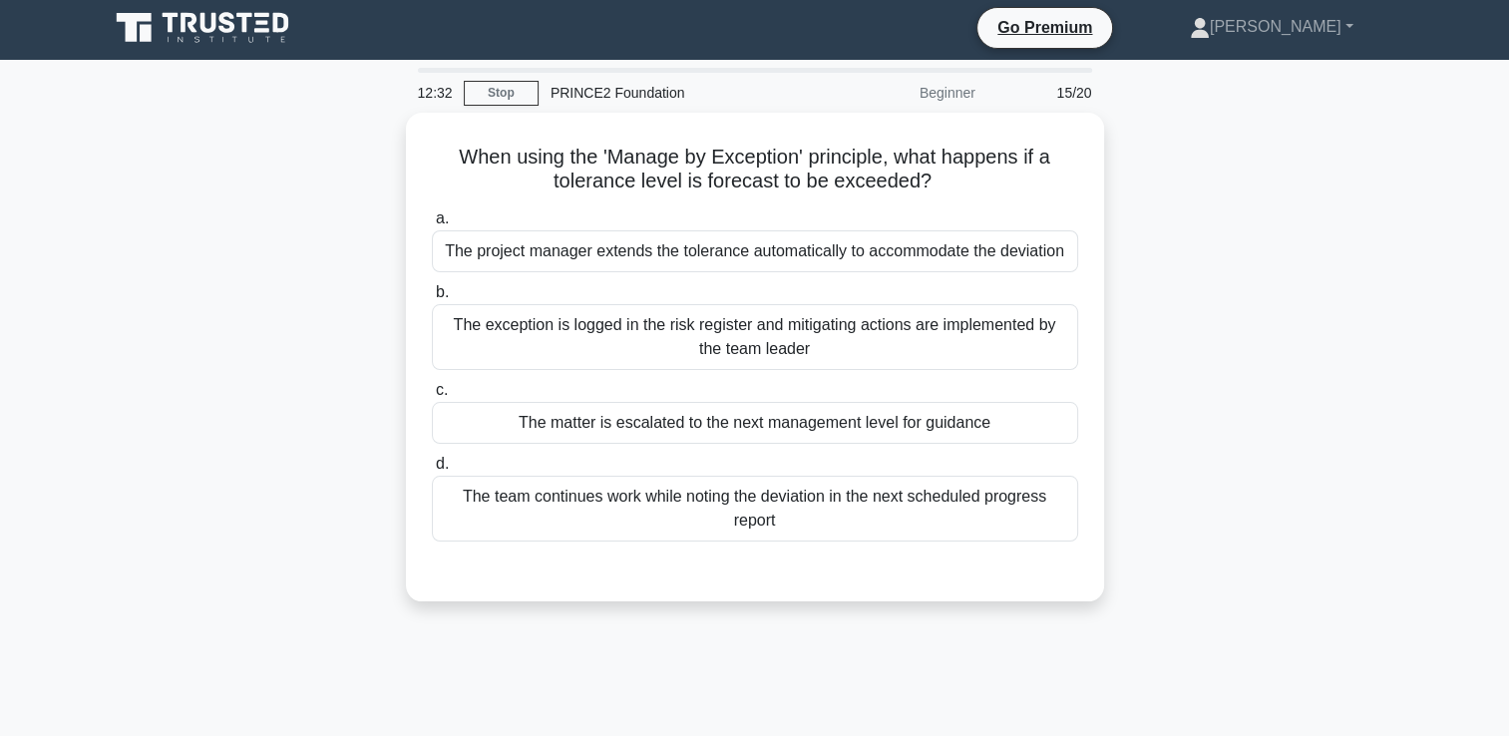
scroll to position [0, 0]
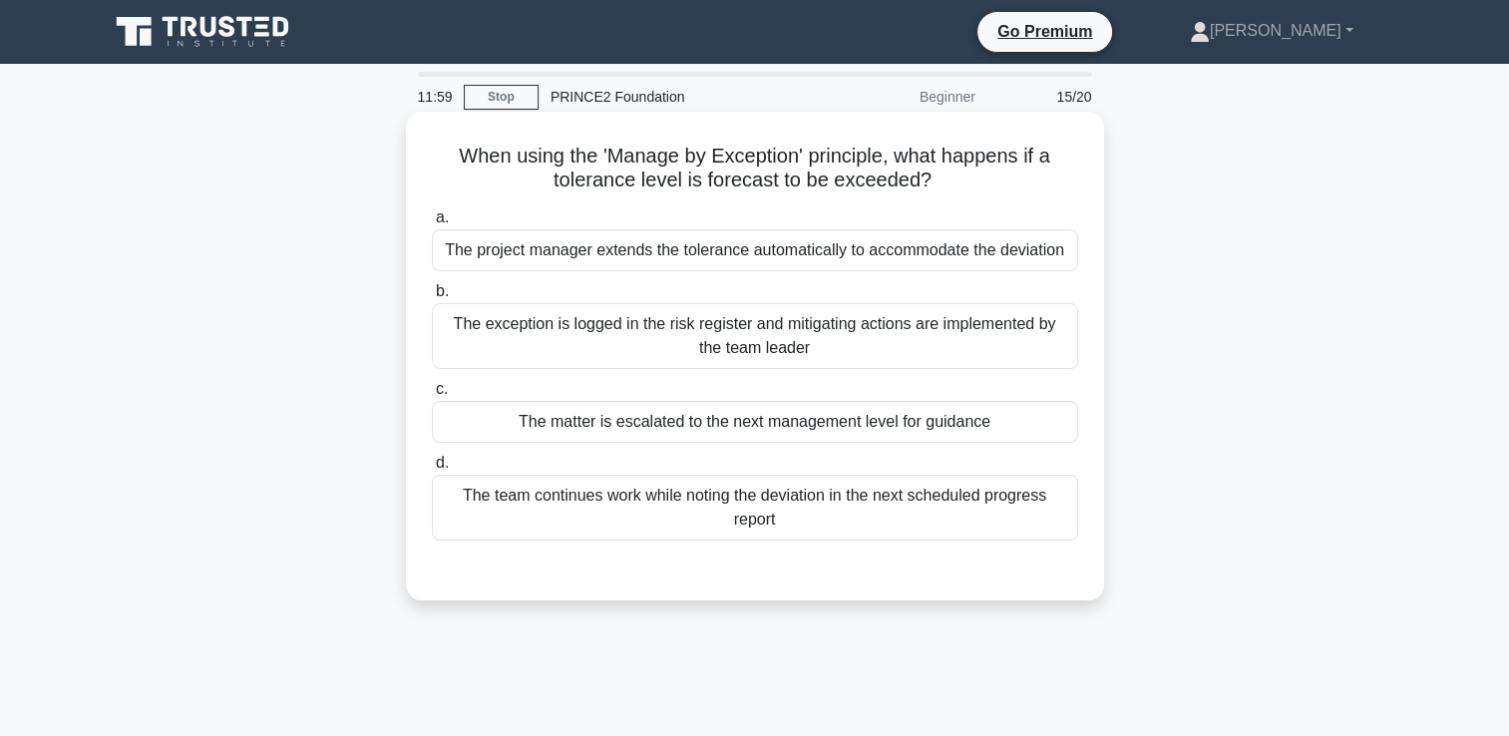
click at [769, 427] on div "The matter is escalated to the next management level for guidance" at bounding box center [755, 422] width 646 height 42
click at [432, 396] on input "c. The matter is escalated to the next management level for guidance" at bounding box center [432, 389] width 0 height 13
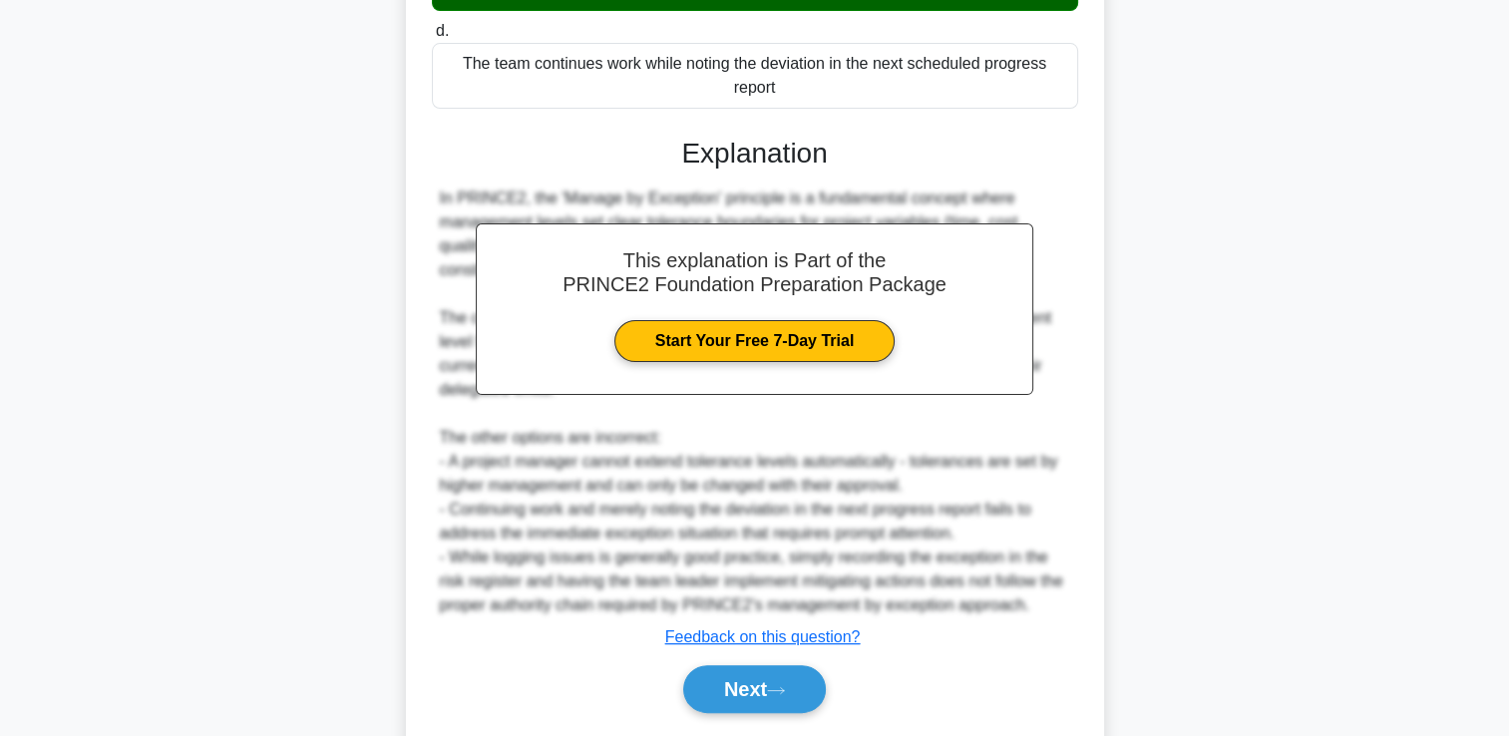
scroll to position [492, 0]
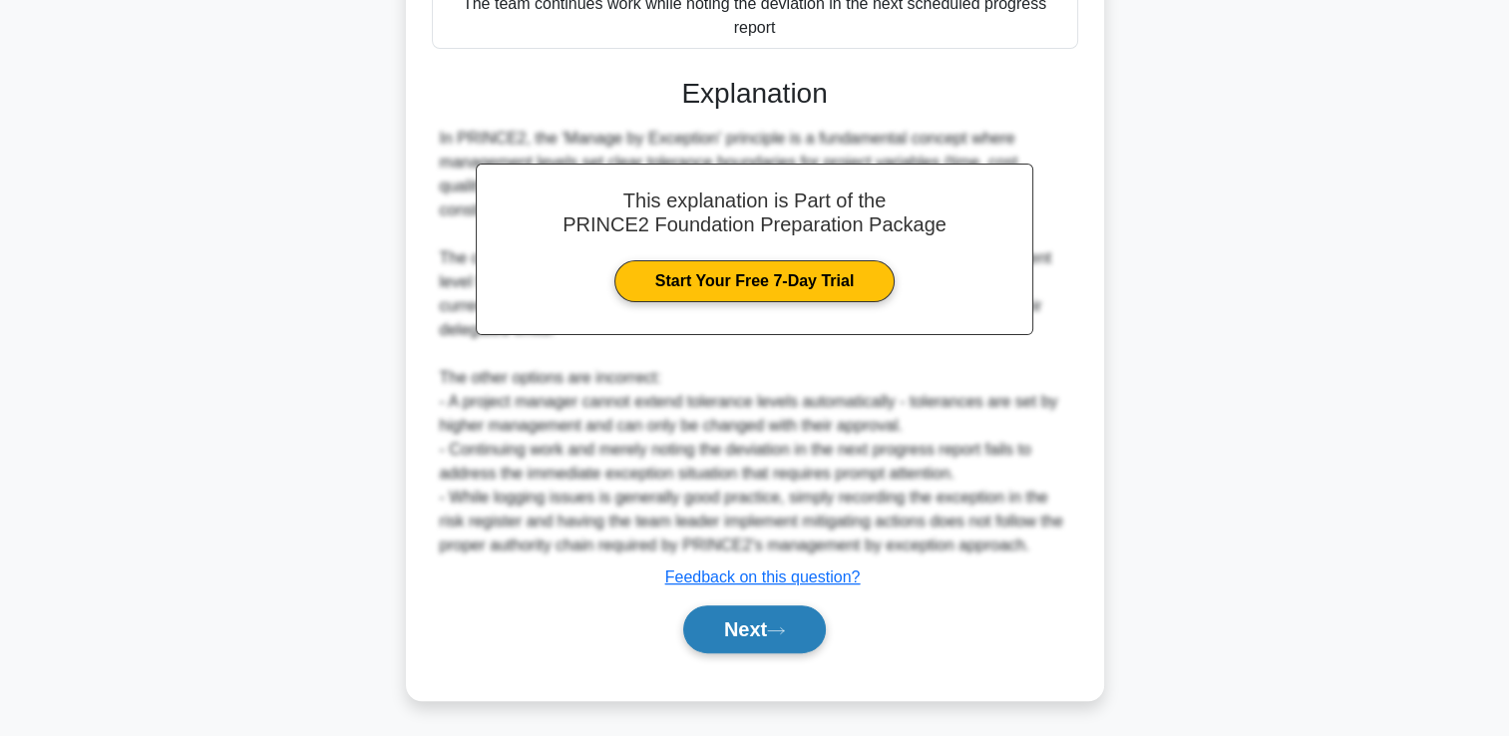
click at [742, 619] on button "Next" at bounding box center [754, 629] width 143 height 48
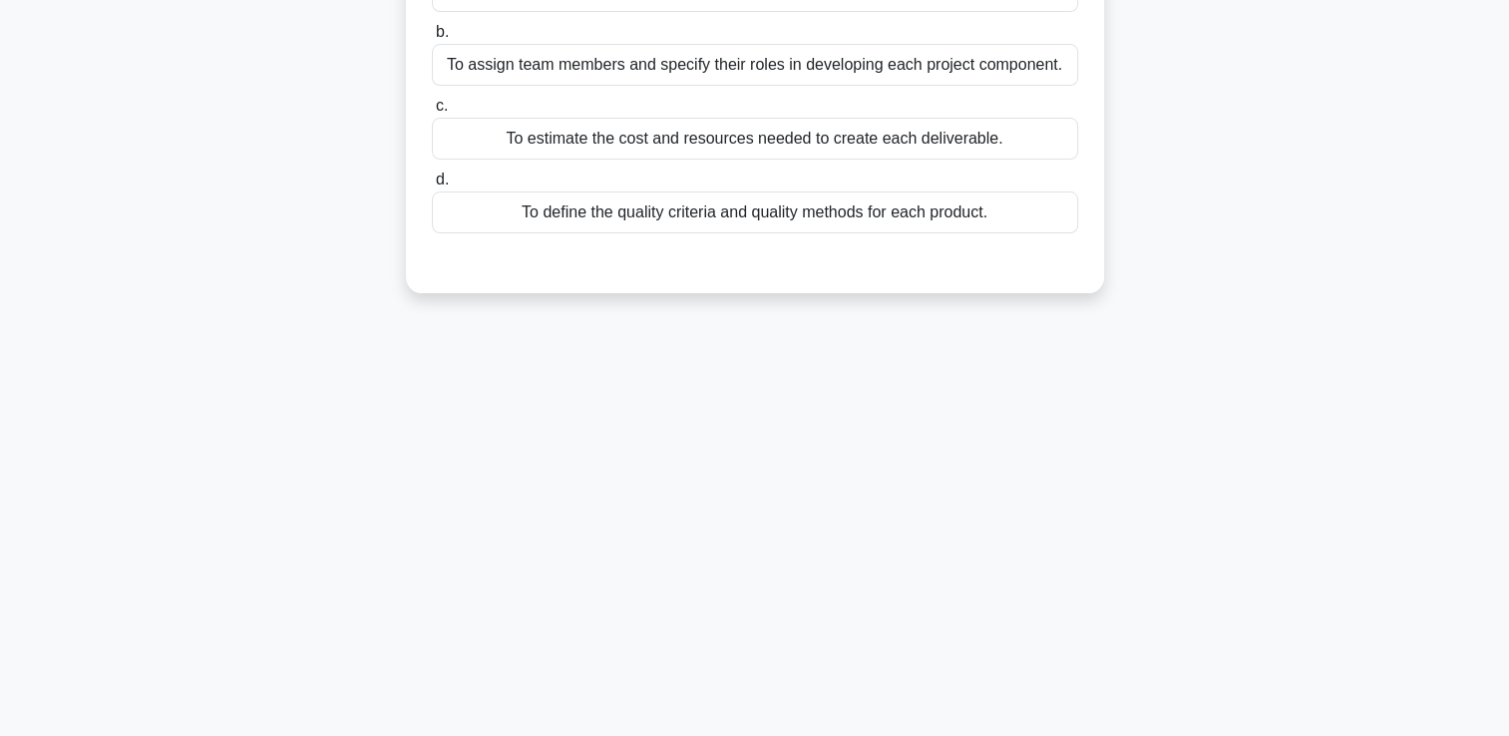
scroll to position [0, 0]
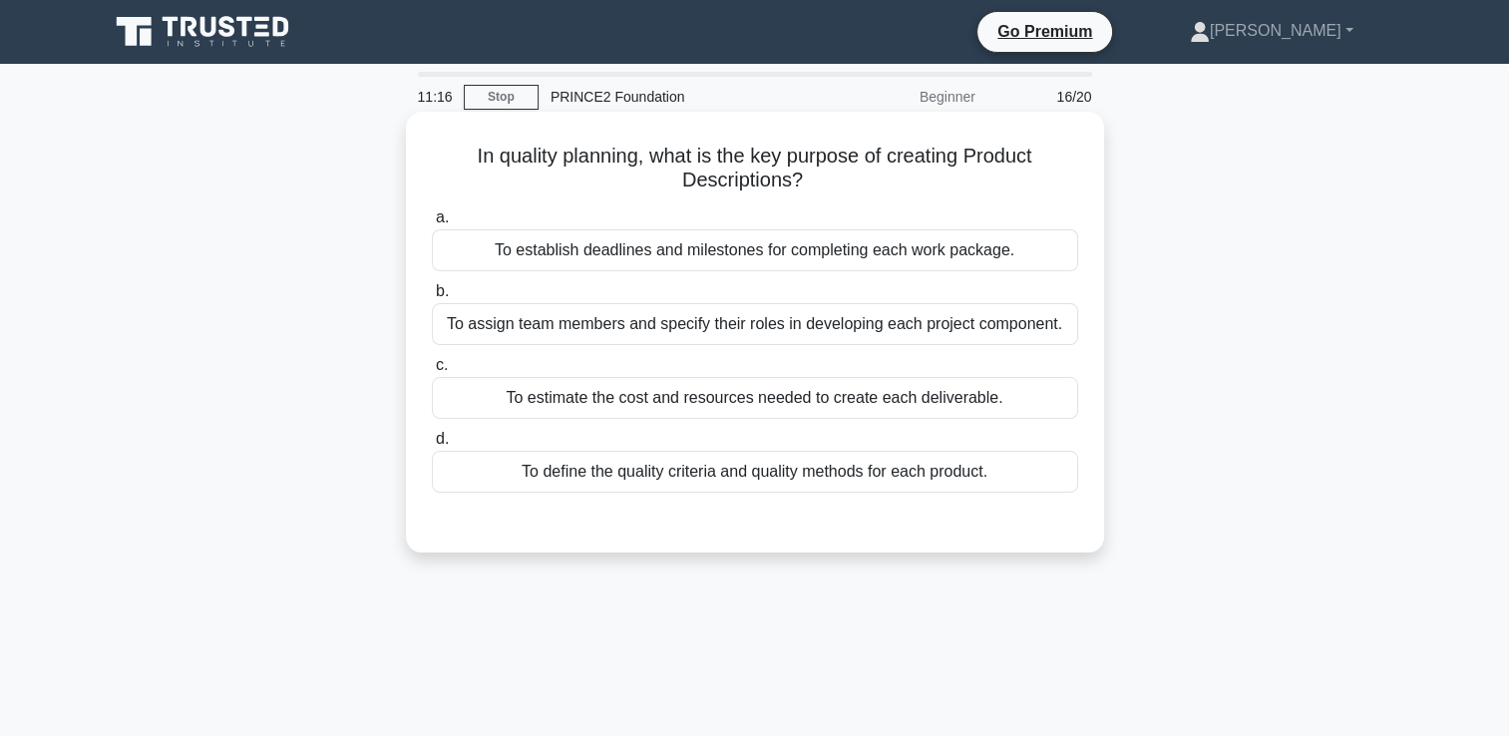
click at [747, 473] on div "To define the quality criteria and quality methods for each product." at bounding box center [755, 472] width 646 height 42
click at [432, 446] on input "d. To define the quality criteria and quality methods for each product." at bounding box center [432, 439] width 0 height 13
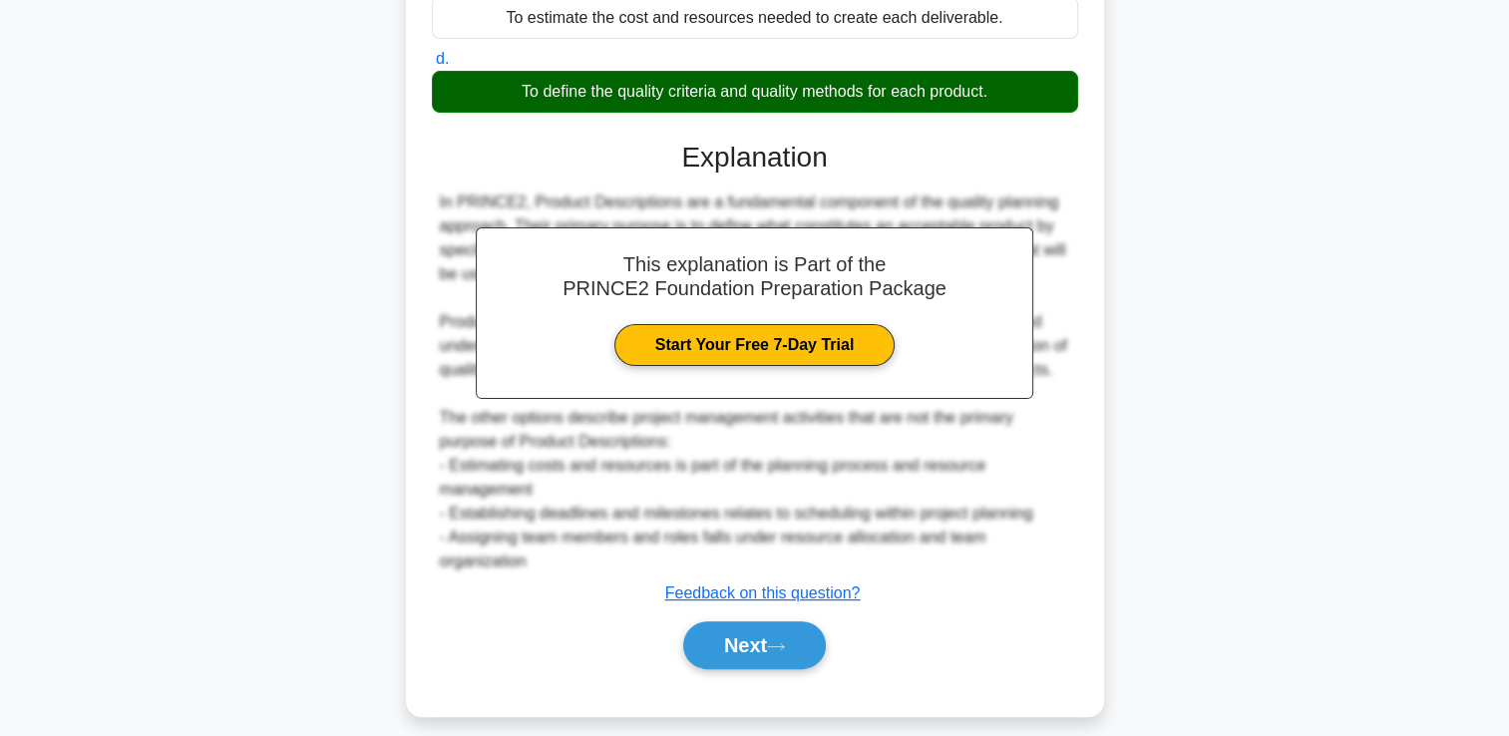
scroll to position [396, 0]
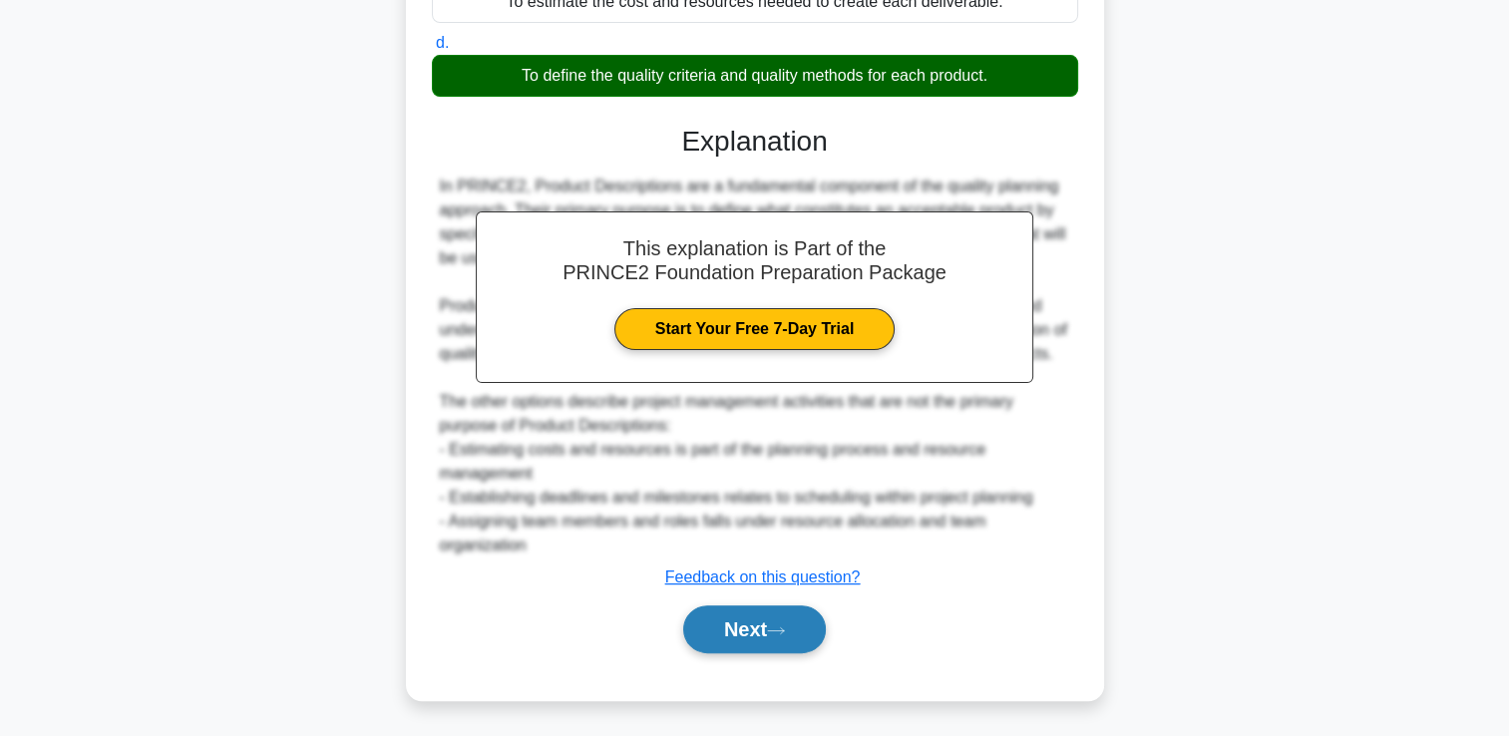
click at [754, 634] on button "Next" at bounding box center [754, 629] width 143 height 48
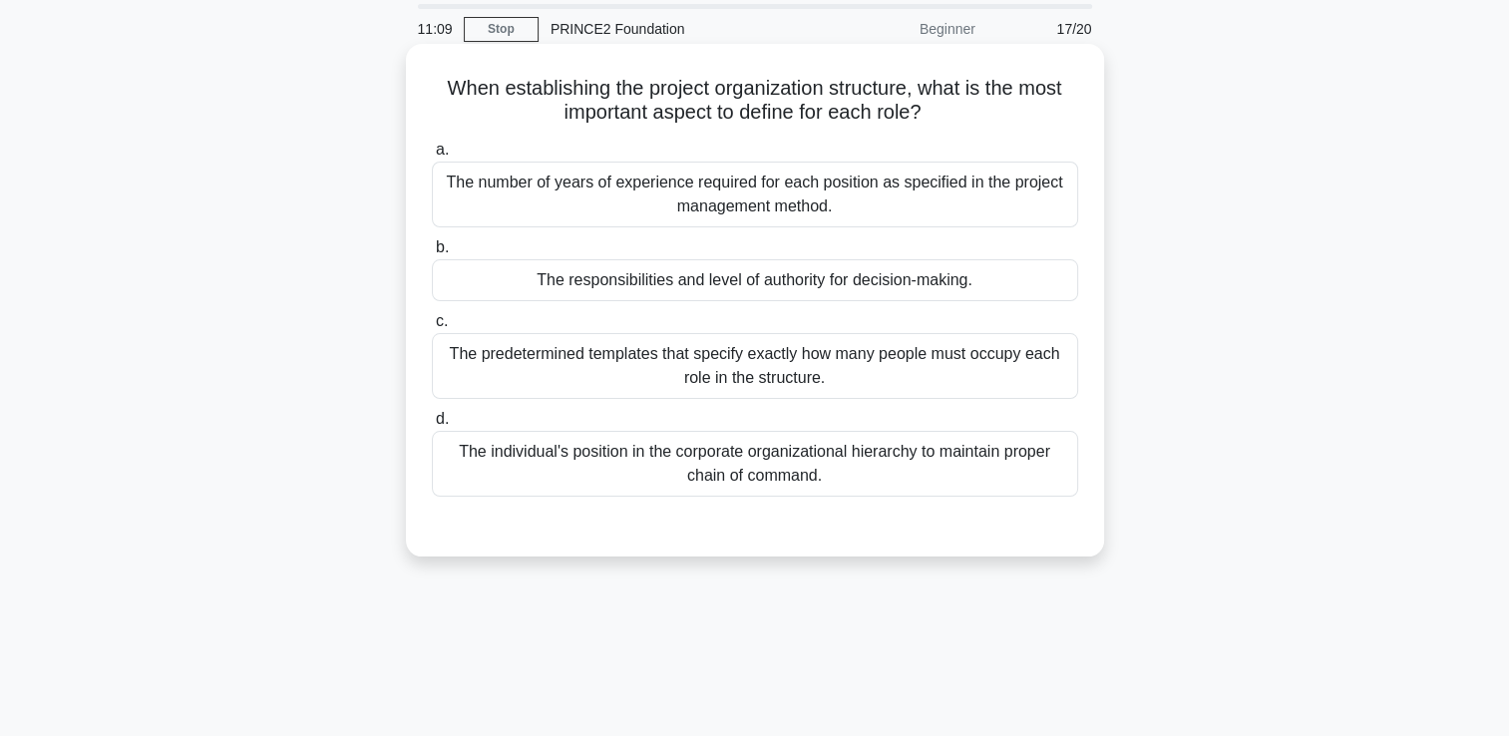
scroll to position [0, 0]
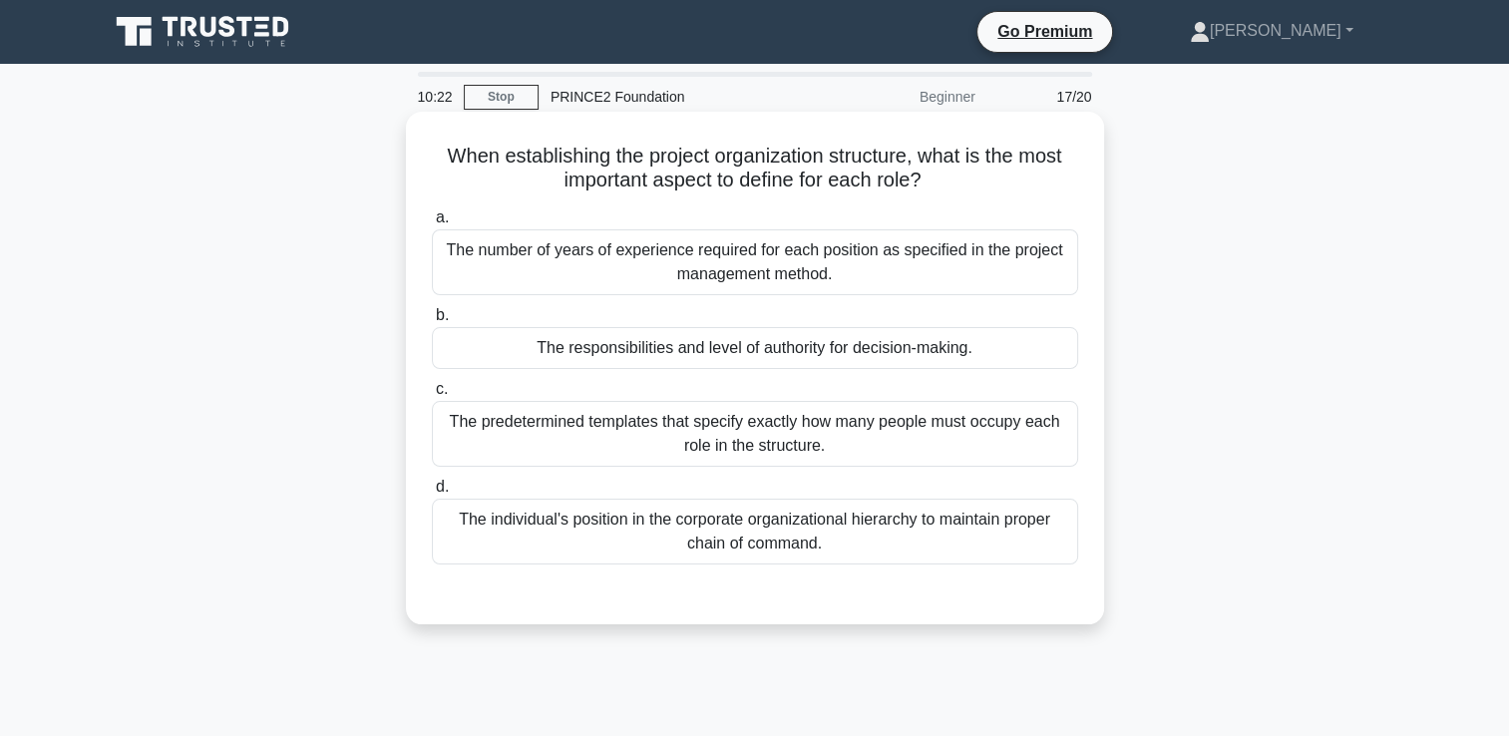
click at [847, 346] on div "The responsibilities and level of authority for decision-making." at bounding box center [755, 348] width 646 height 42
click at [432, 322] on input "b. The responsibilities and level of authority for decision-making." at bounding box center [432, 315] width 0 height 13
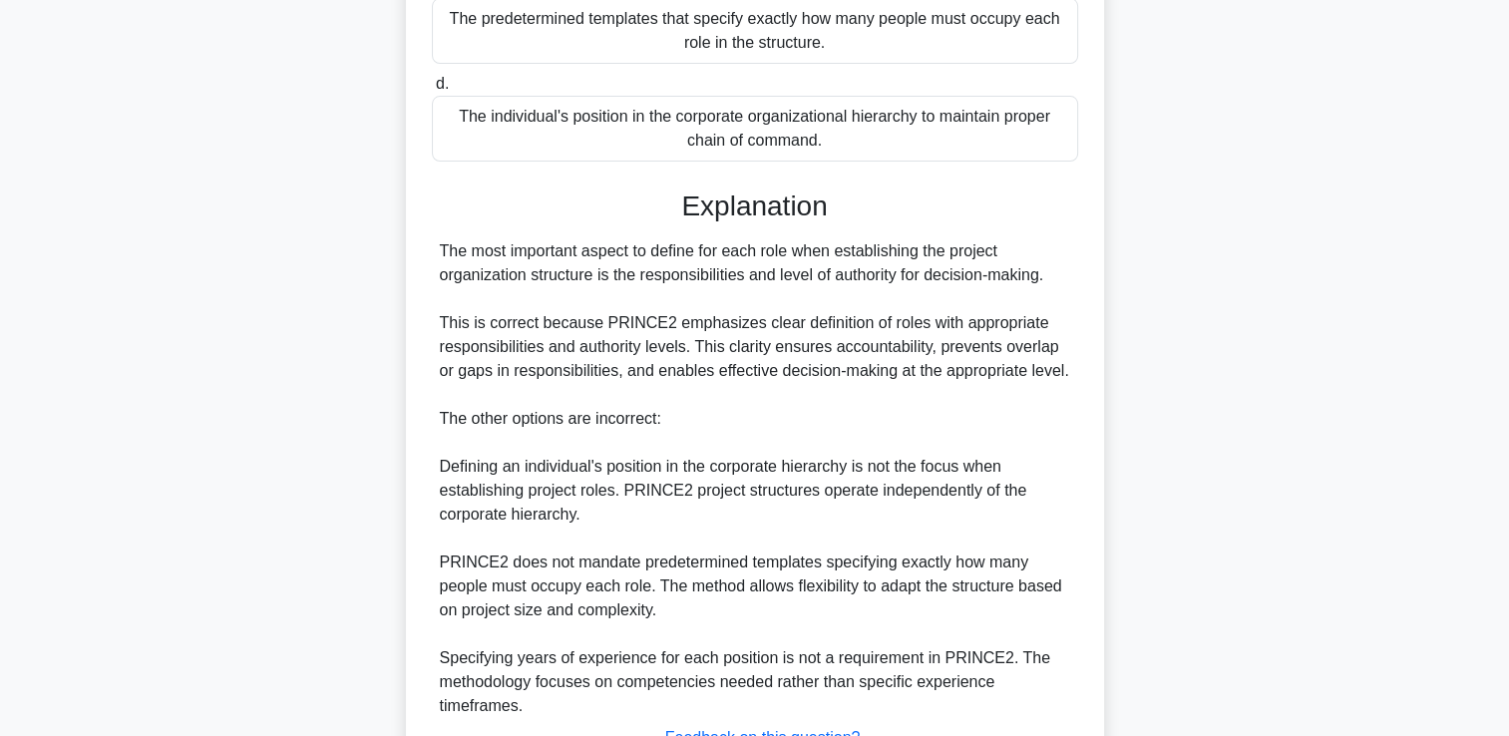
scroll to position [499, 0]
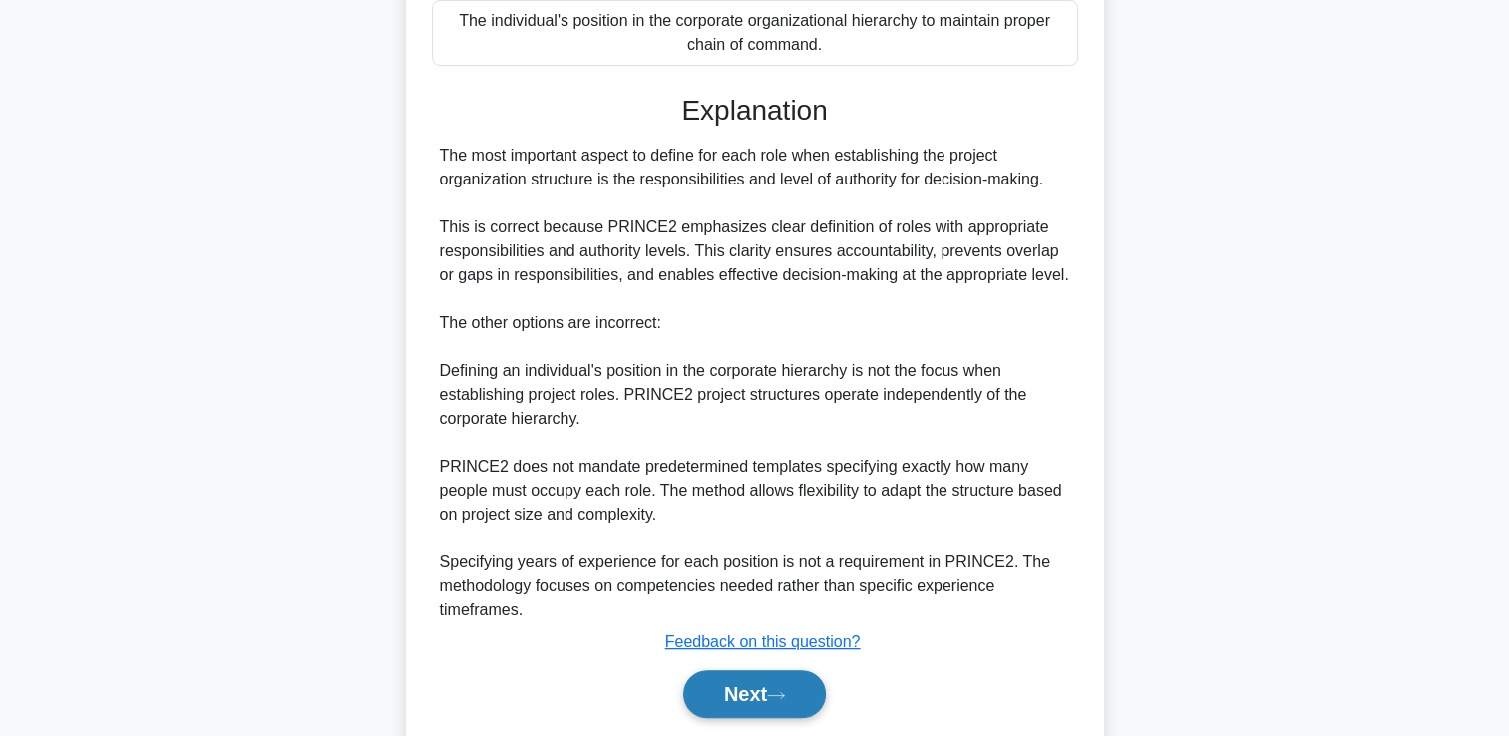
click at [772, 680] on button "Next" at bounding box center [754, 694] width 143 height 48
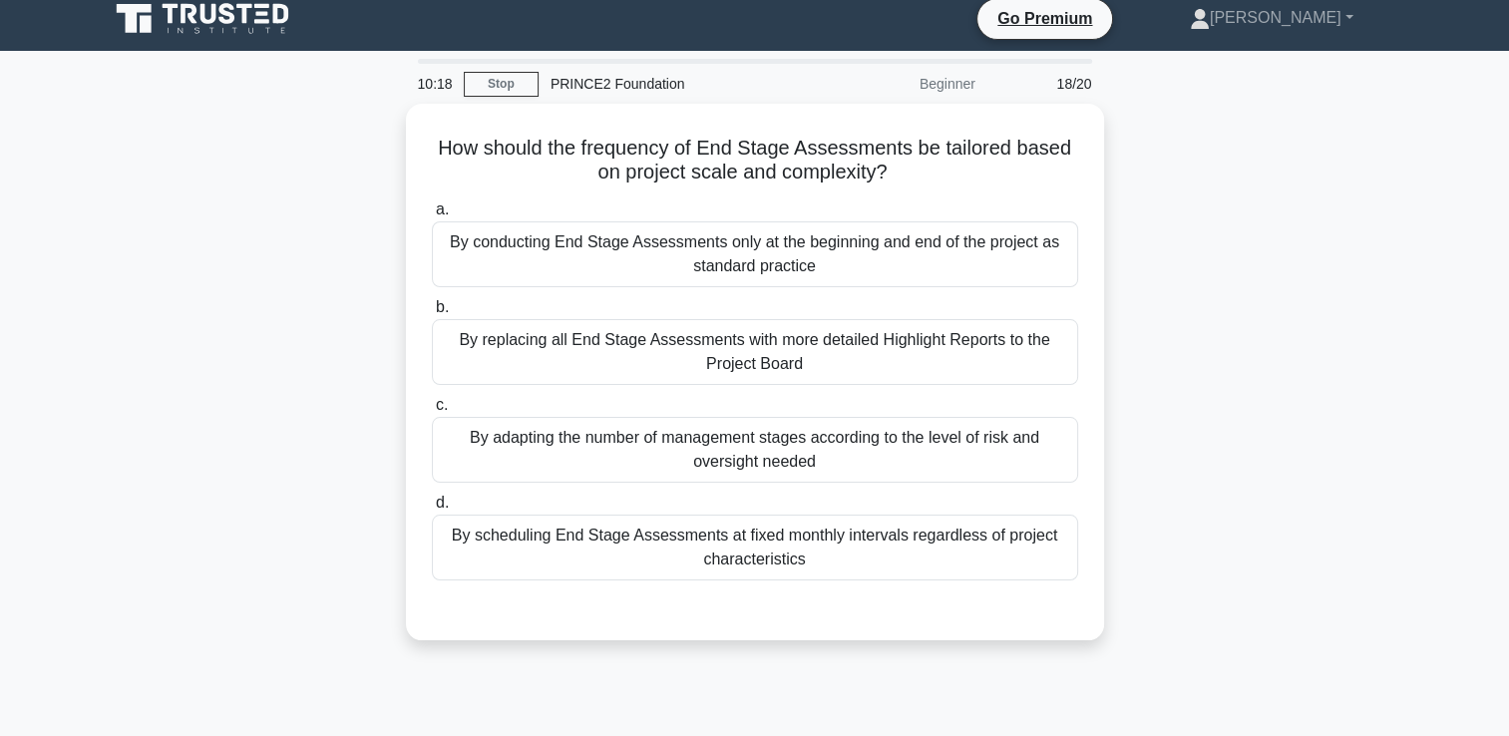
scroll to position [0, 0]
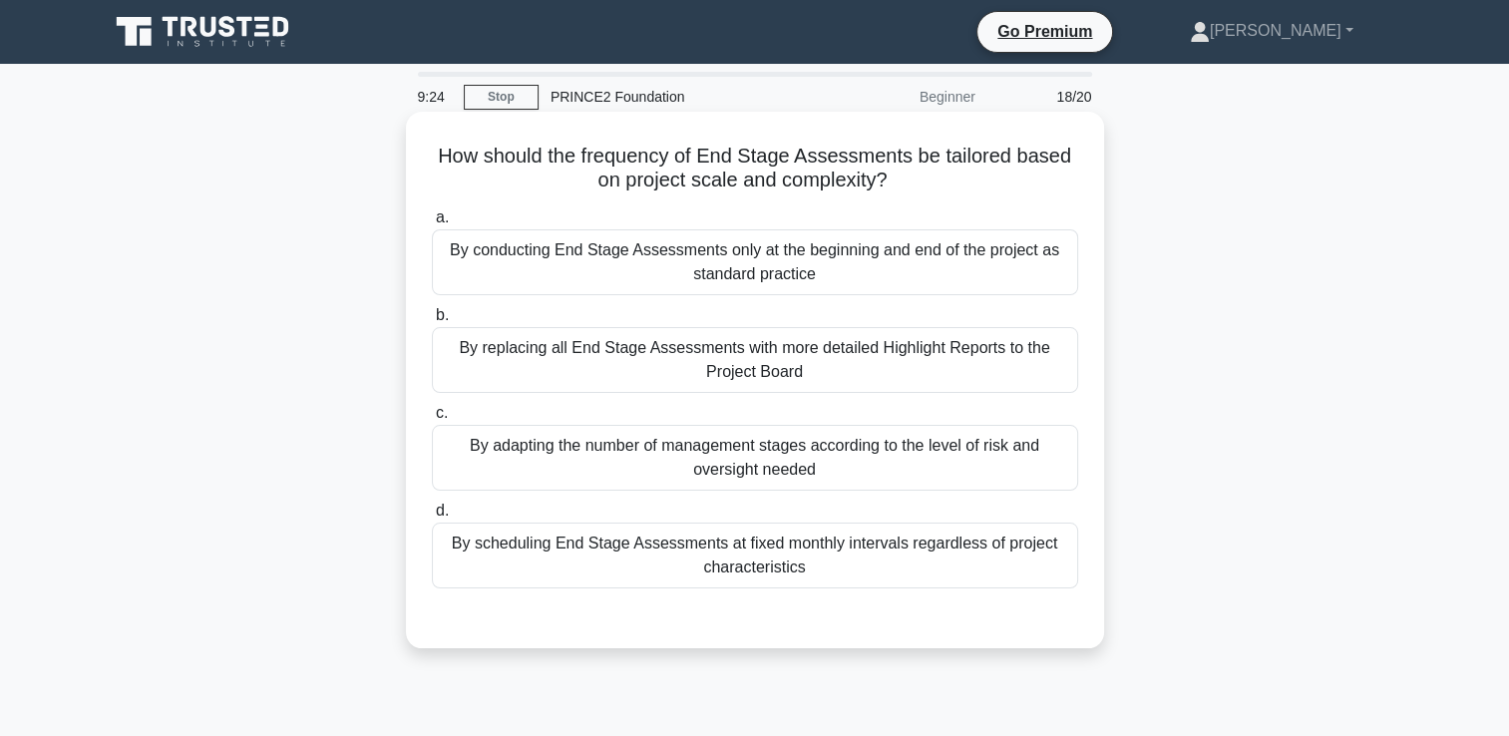
click at [834, 281] on div "By conducting End Stage Assessments only at the beginning and end of the projec…" at bounding box center [755, 262] width 646 height 66
click at [432, 224] on input "a. By conducting End Stage Assessments only at the beginning and end of the pro…" at bounding box center [432, 217] width 0 height 13
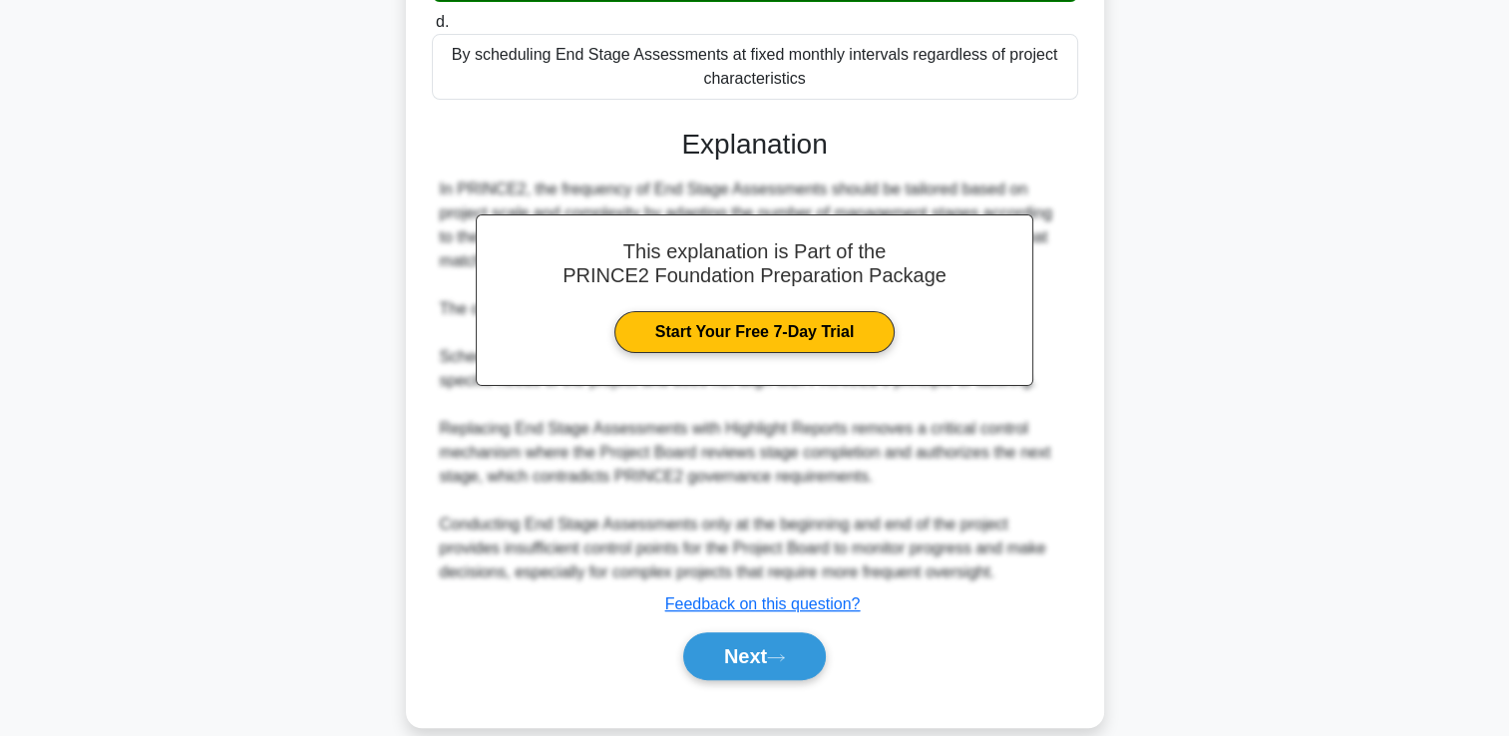
scroll to position [499, 0]
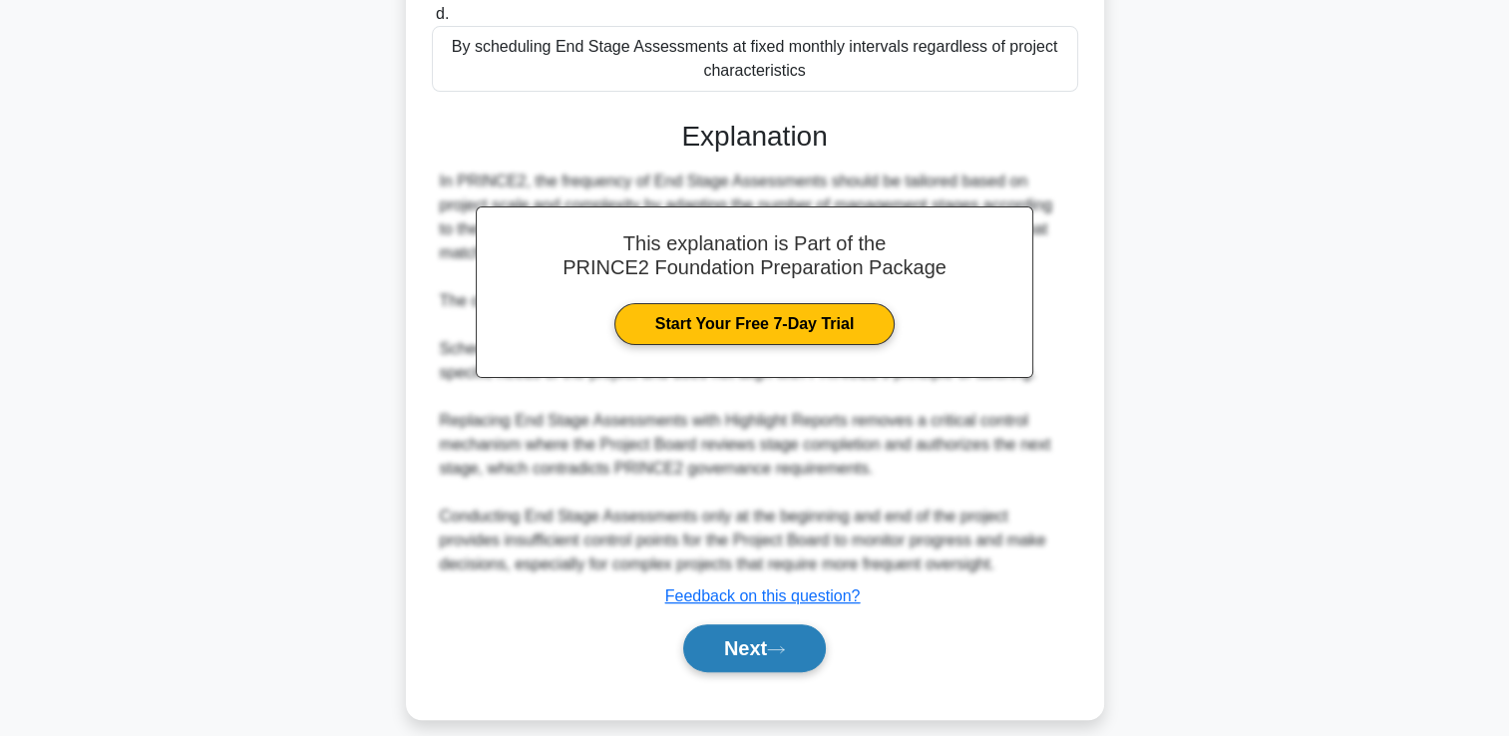
click at [751, 639] on button "Next" at bounding box center [754, 648] width 143 height 48
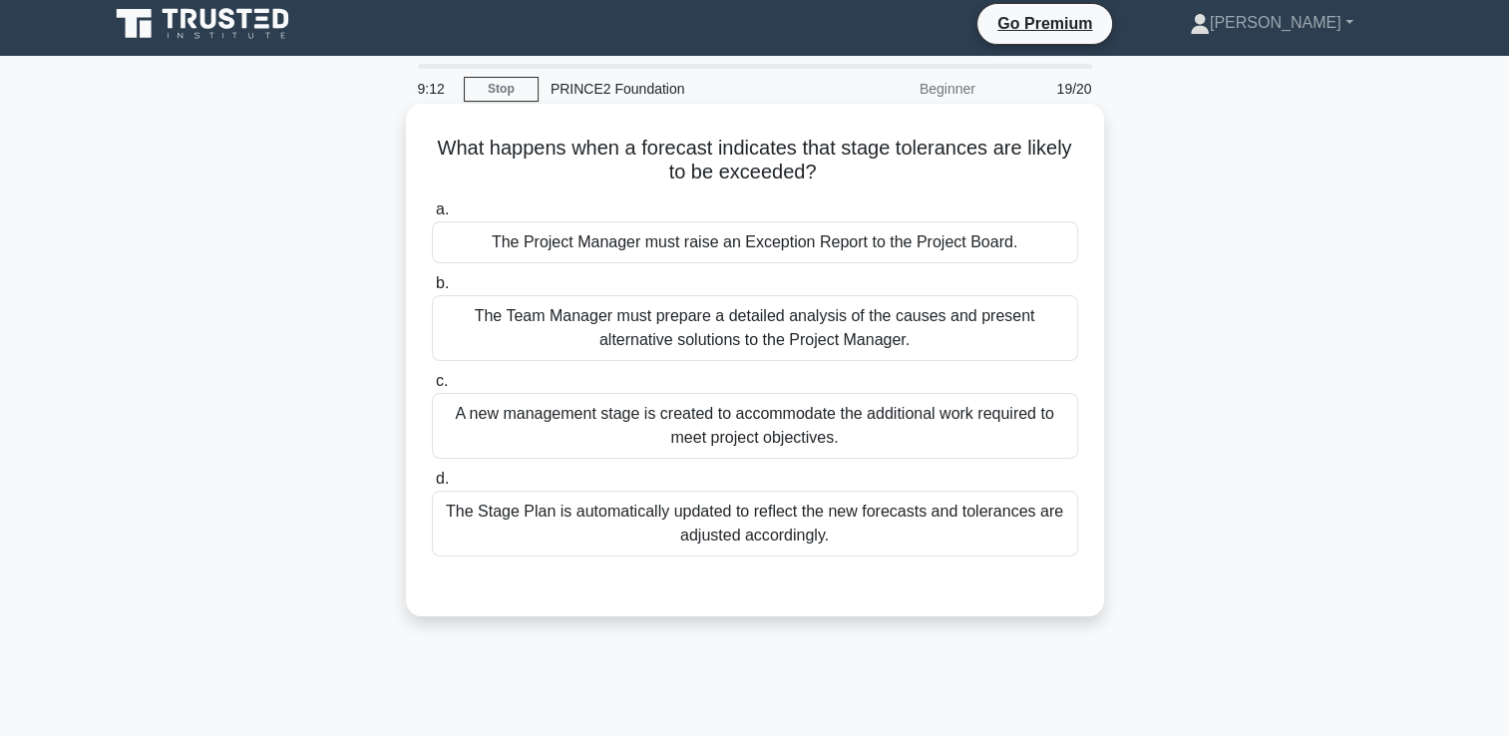
scroll to position [0, 0]
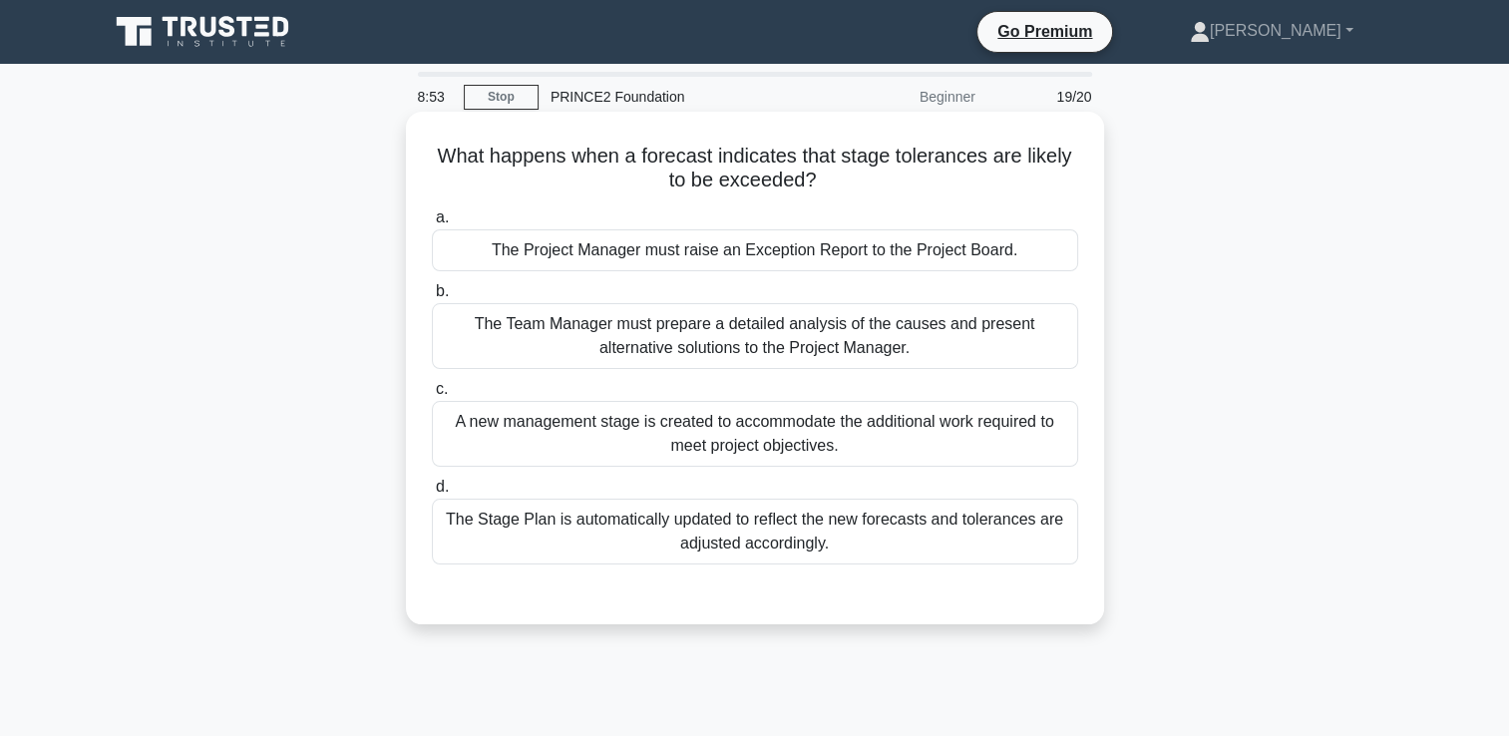
click at [897, 253] on div "The Project Manager must raise an Exception Report to the Project Board." at bounding box center [755, 250] width 646 height 42
click at [432, 224] on input "a. The Project Manager must raise an Exception Report to the Project Board." at bounding box center [432, 217] width 0 height 13
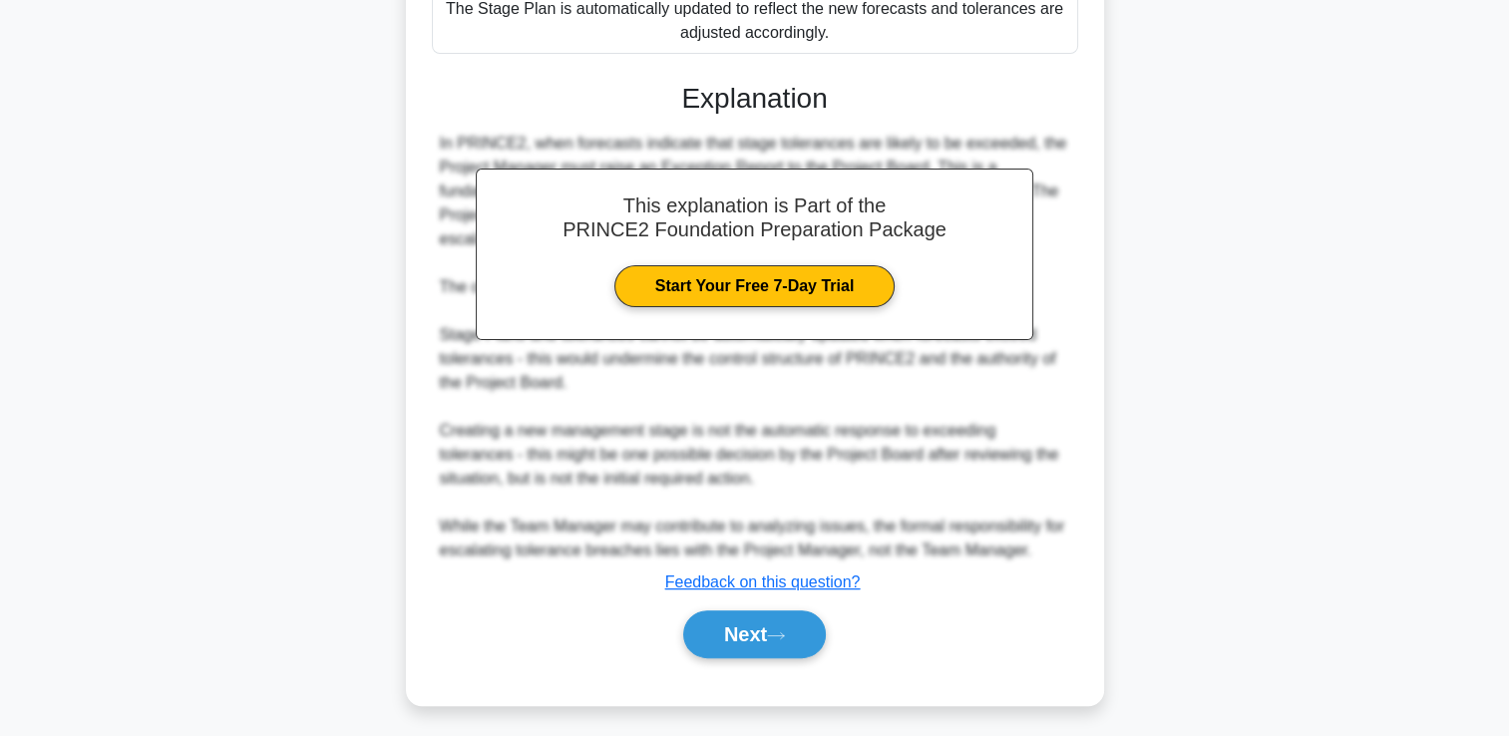
scroll to position [516, 0]
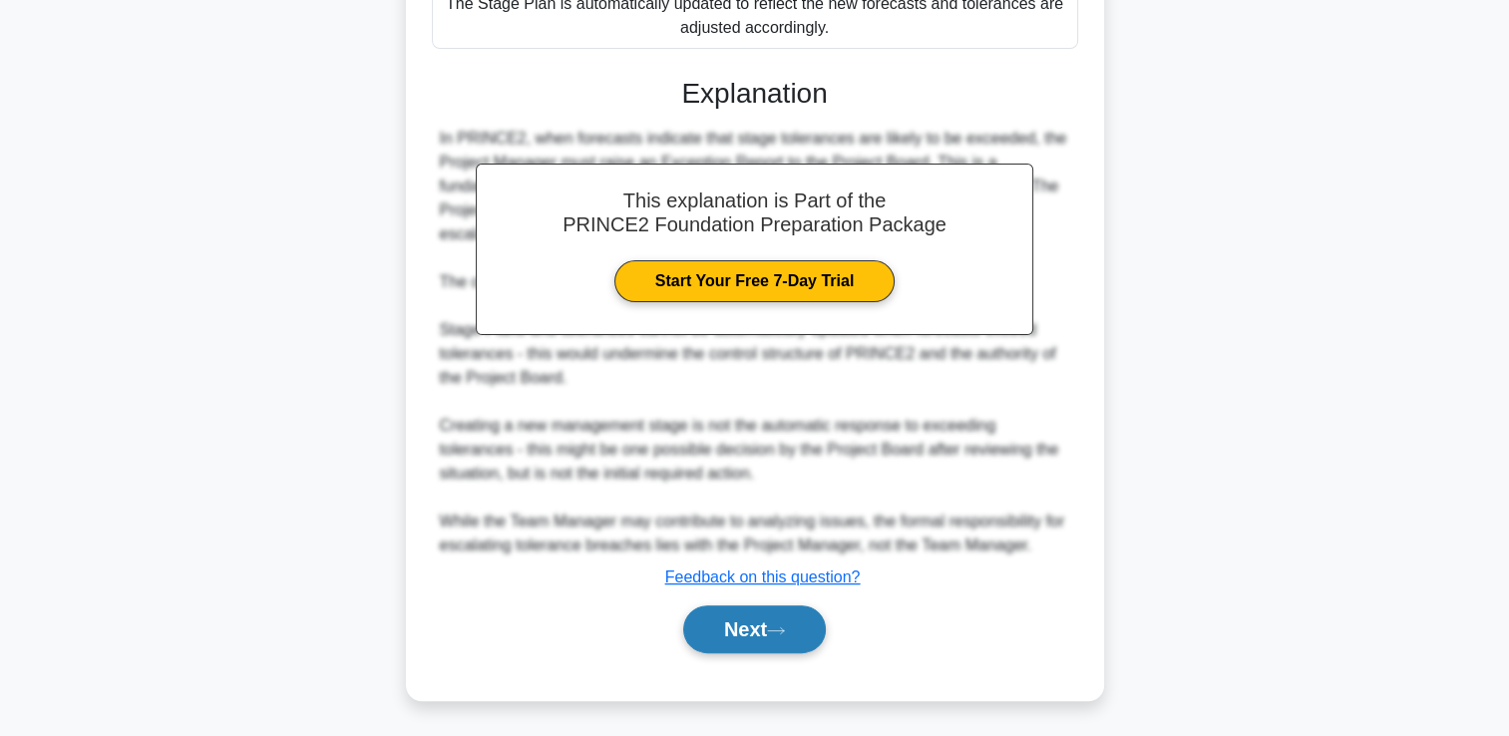
click at [762, 642] on button "Next" at bounding box center [754, 629] width 143 height 48
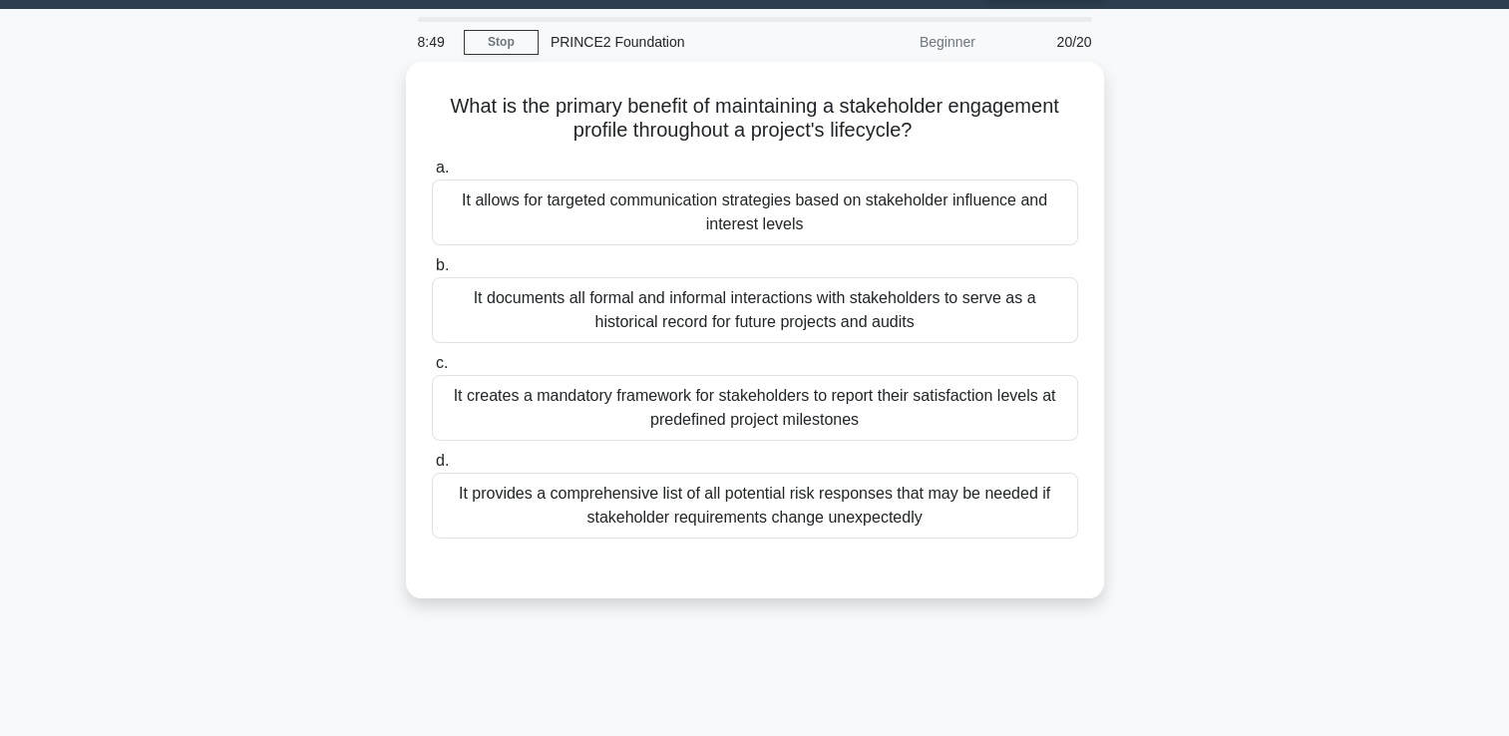
scroll to position [100, 0]
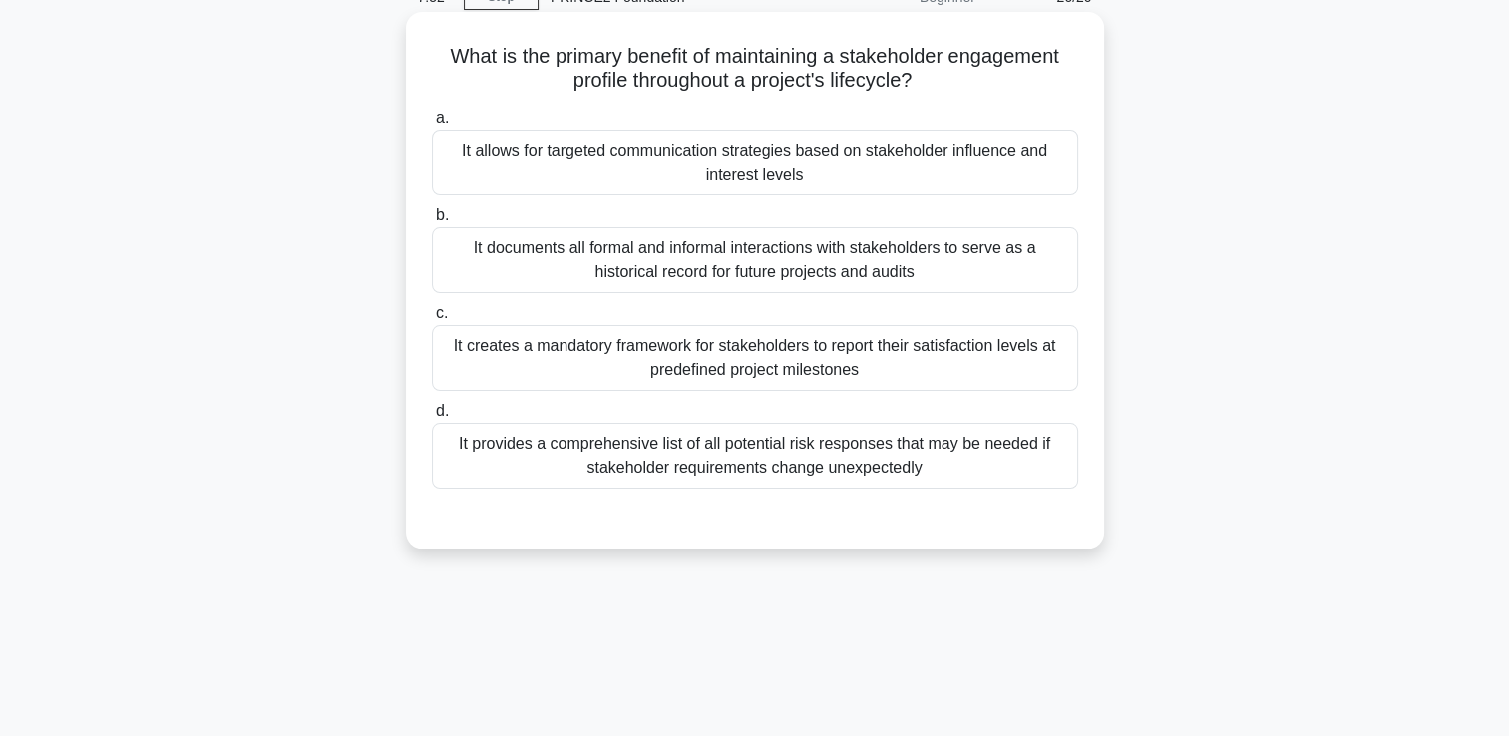
click at [842, 173] on div "It allows for targeted communication strategies based on stakeholder influence …" at bounding box center [755, 163] width 646 height 66
click at [432, 125] on input "a. It allows for targeted communication strategies based on stakeholder influen…" at bounding box center [432, 118] width 0 height 13
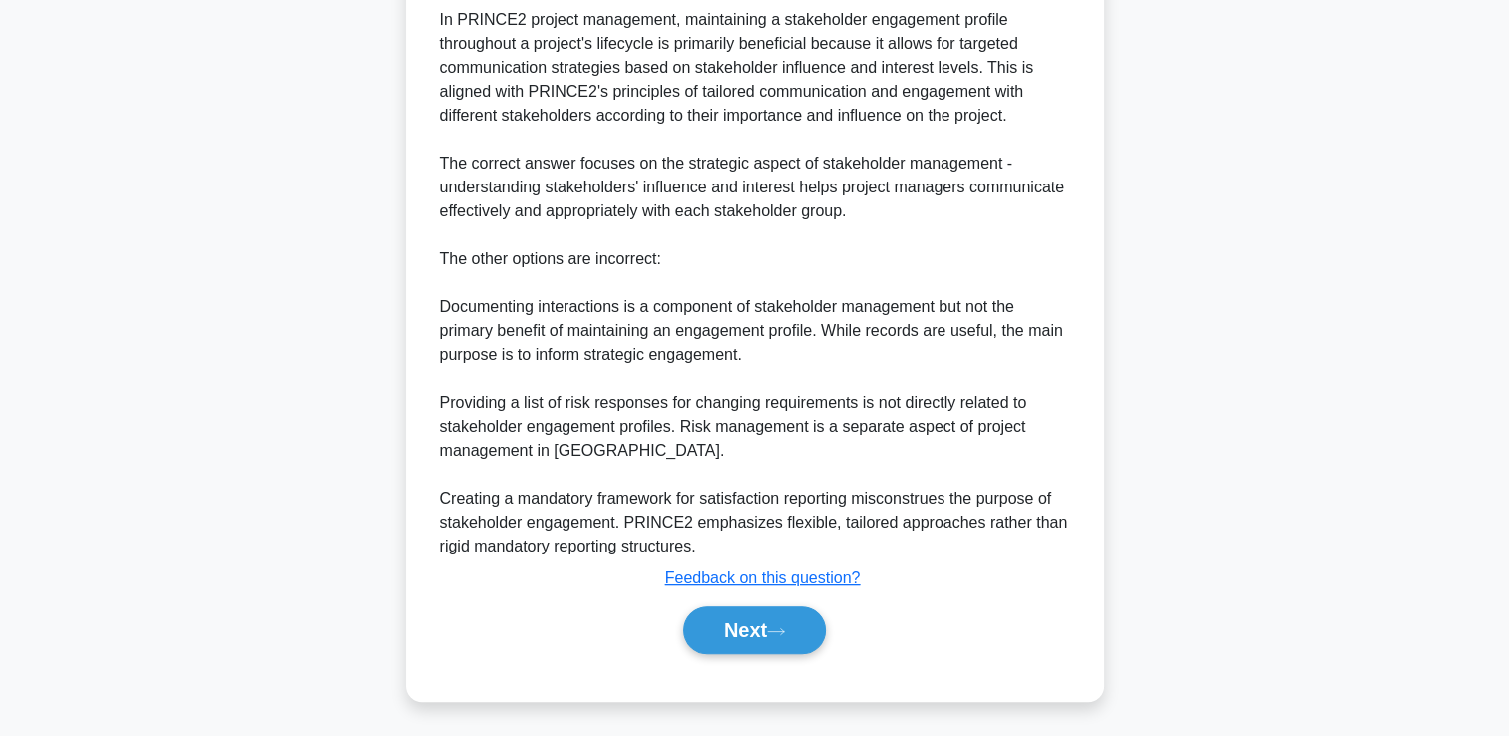
scroll to position [659, 0]
click at [765, 611] on button "Next" at bounding box center [754, 629] width 143 height 48
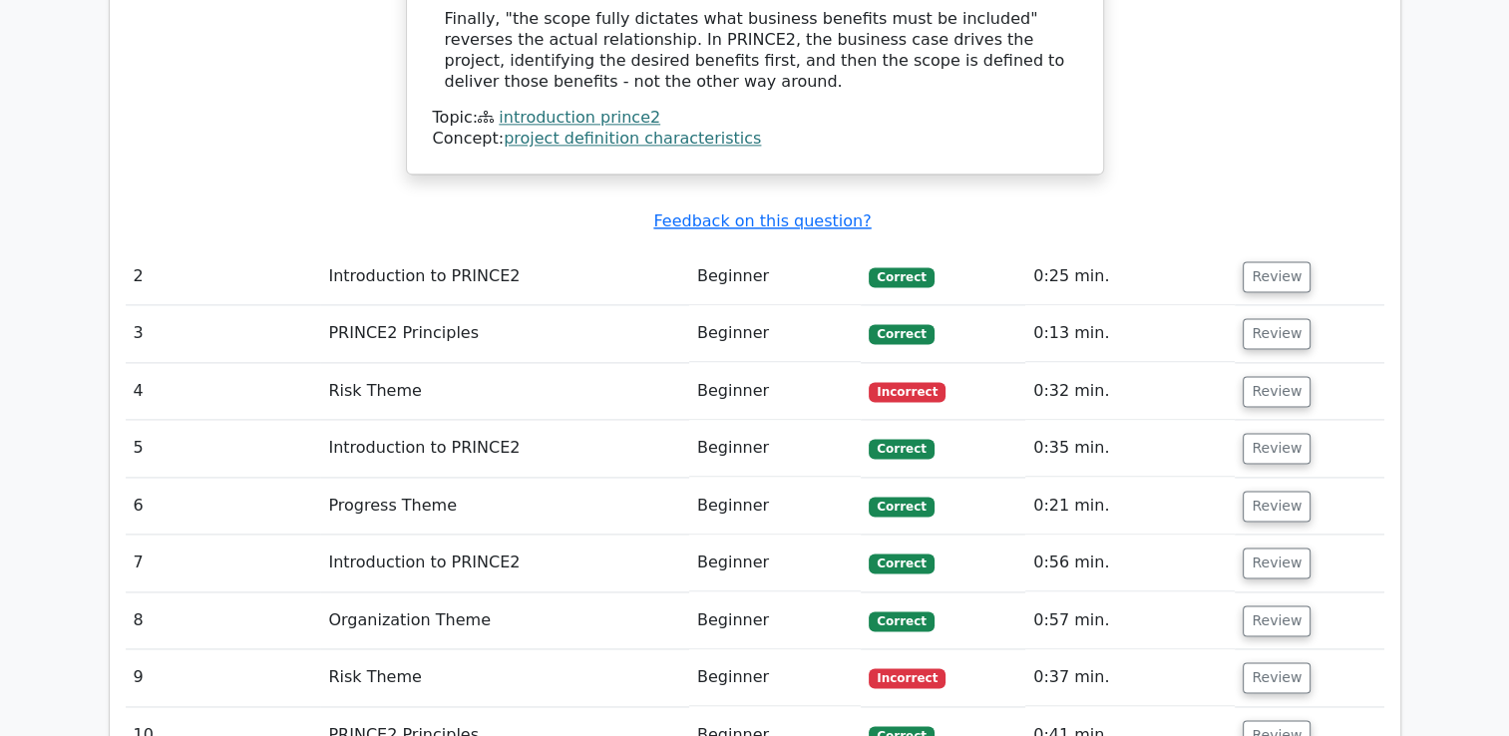
scroll to position [2593, 0]
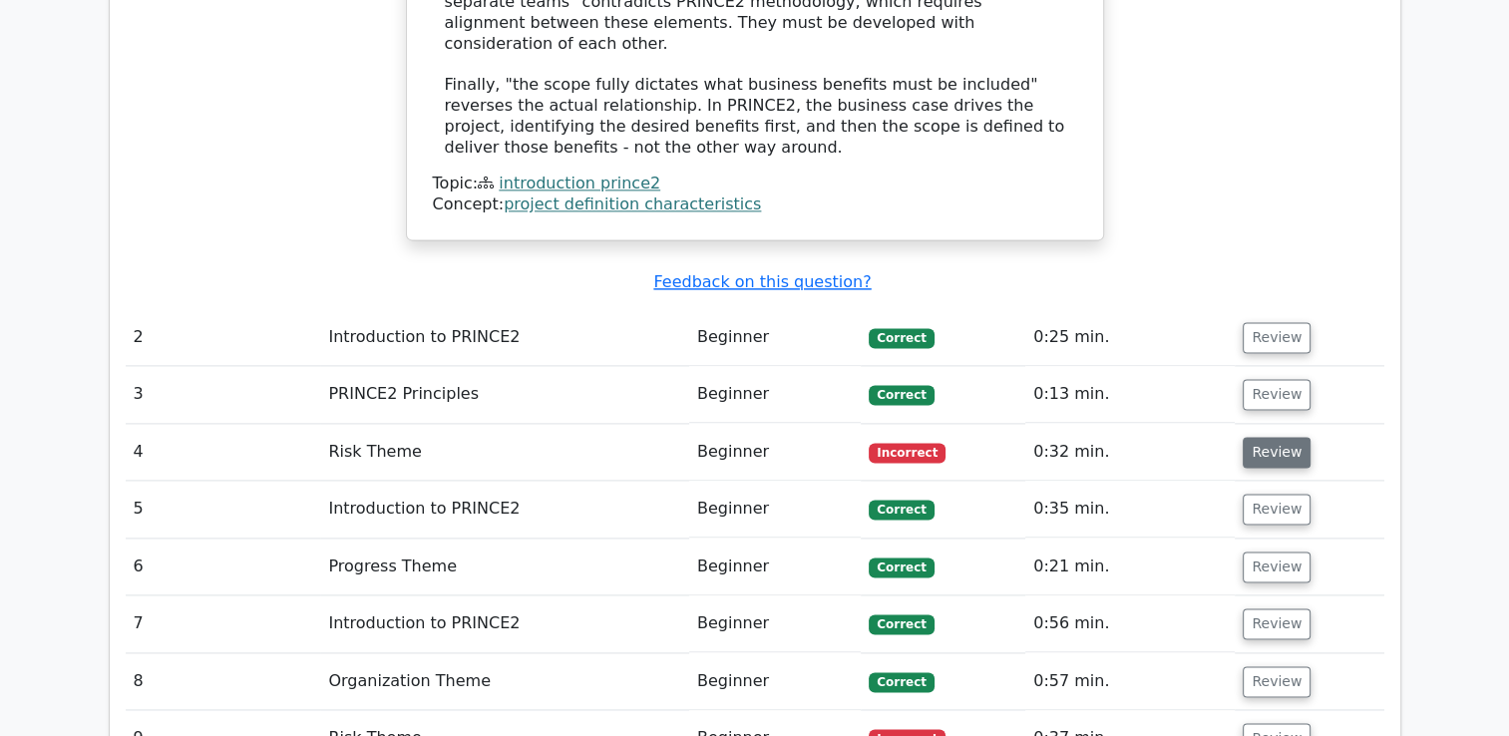
click at [1268, 437] on button "Review" at bounding box center [1276, 452] width 68 height 31
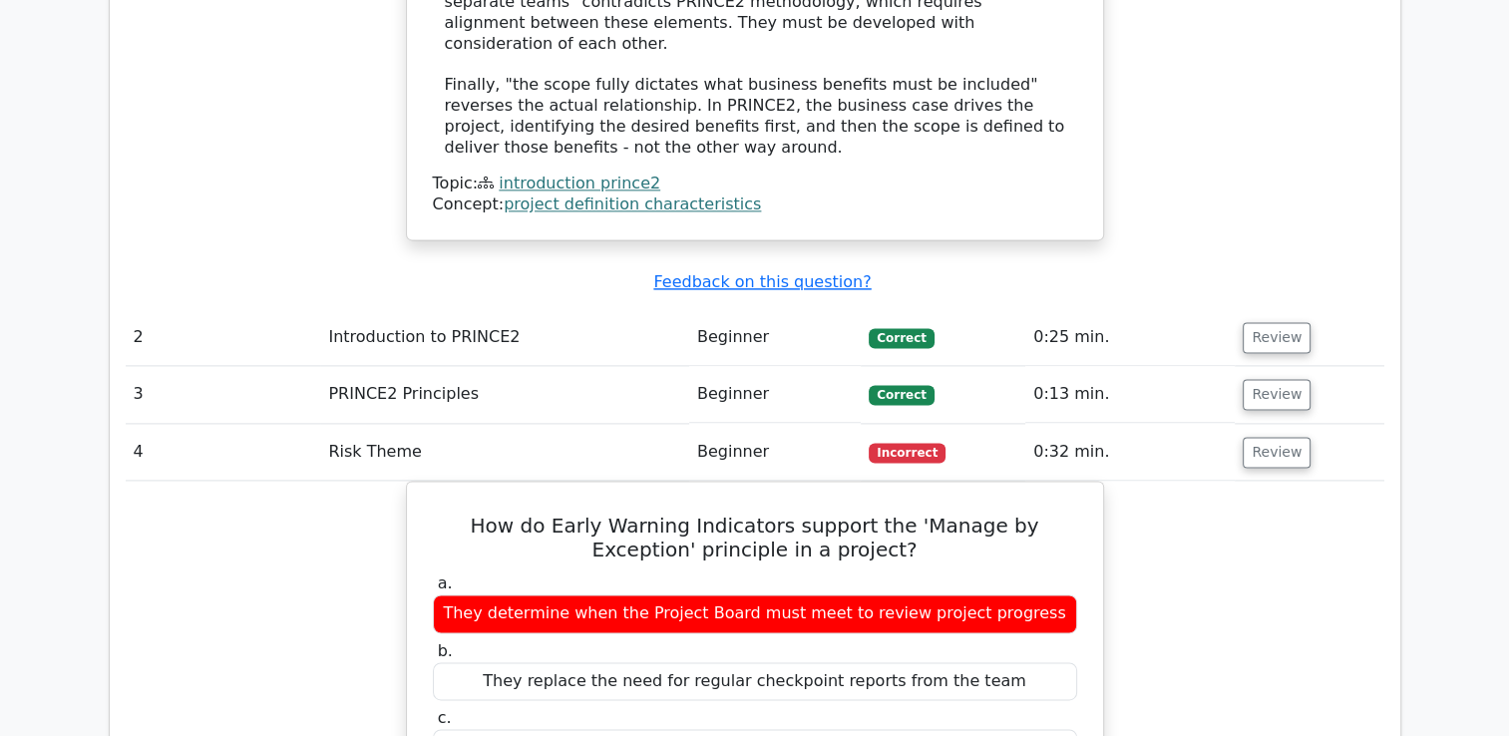
click at [403, 272] on div "Submit feedback Feedback on this question?" at bounding box center [763, 282] width 1258 height 21
click at [1383, 424] on td "Review" at bounding box center [1308, 452] width 149 height 57
click at [1298, 424] on td "Review" at bounding box center [1308, 452] width 149 height 57
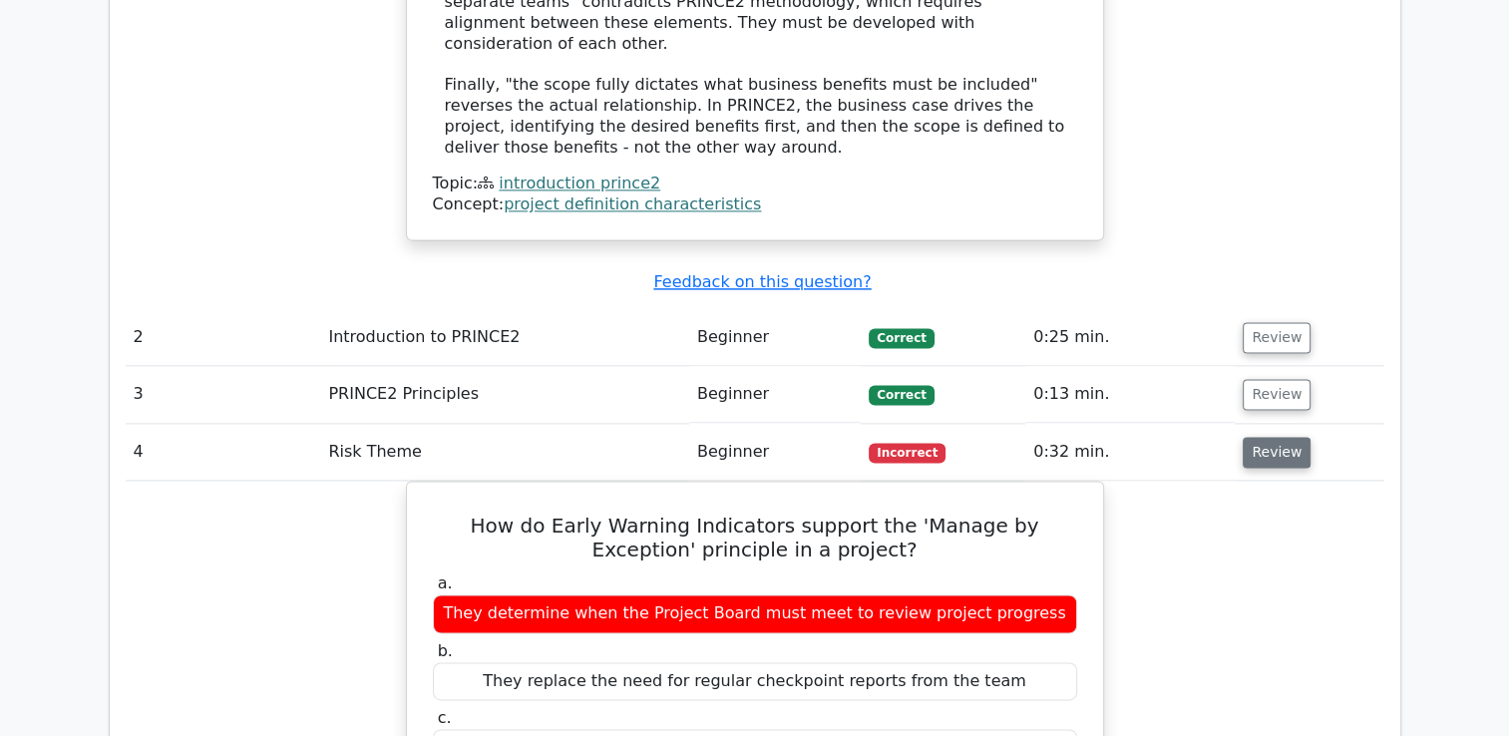
click at [1289, 437] on button "Review" at bounding box center [1276, 452] width 68 height 31
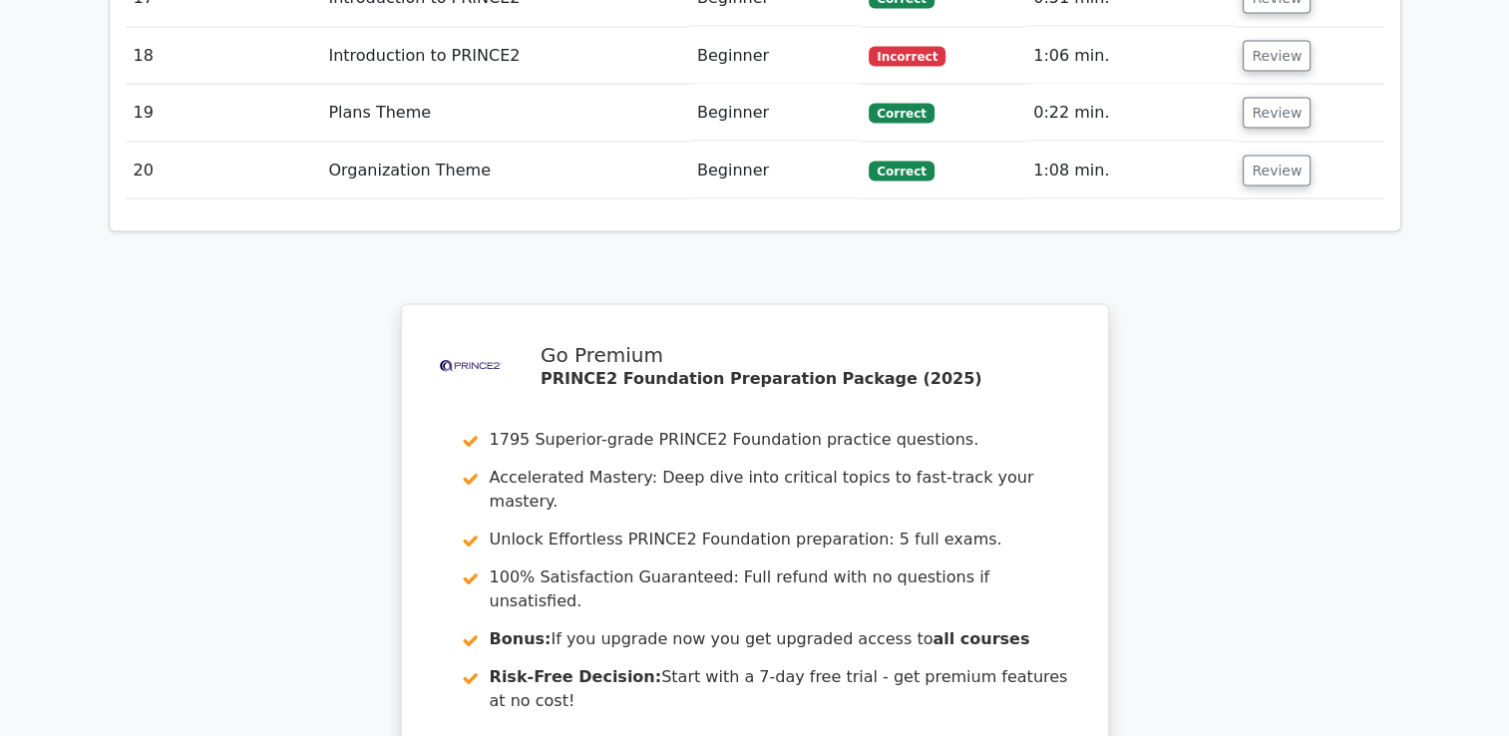
scroll to position [3795, 0]
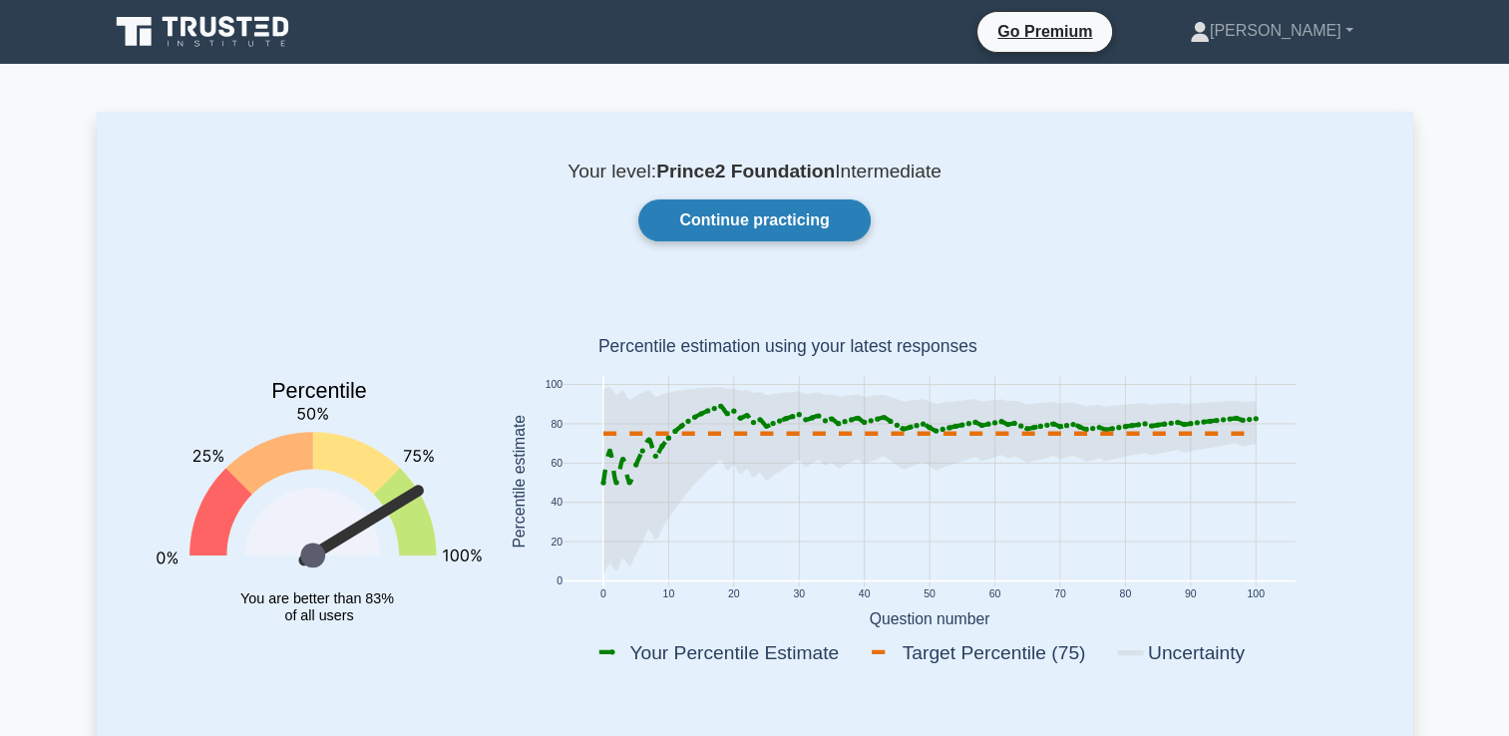
click at [735, 228] on link "Continue practicing" at bounding box center [753, 220] width 231 height 42
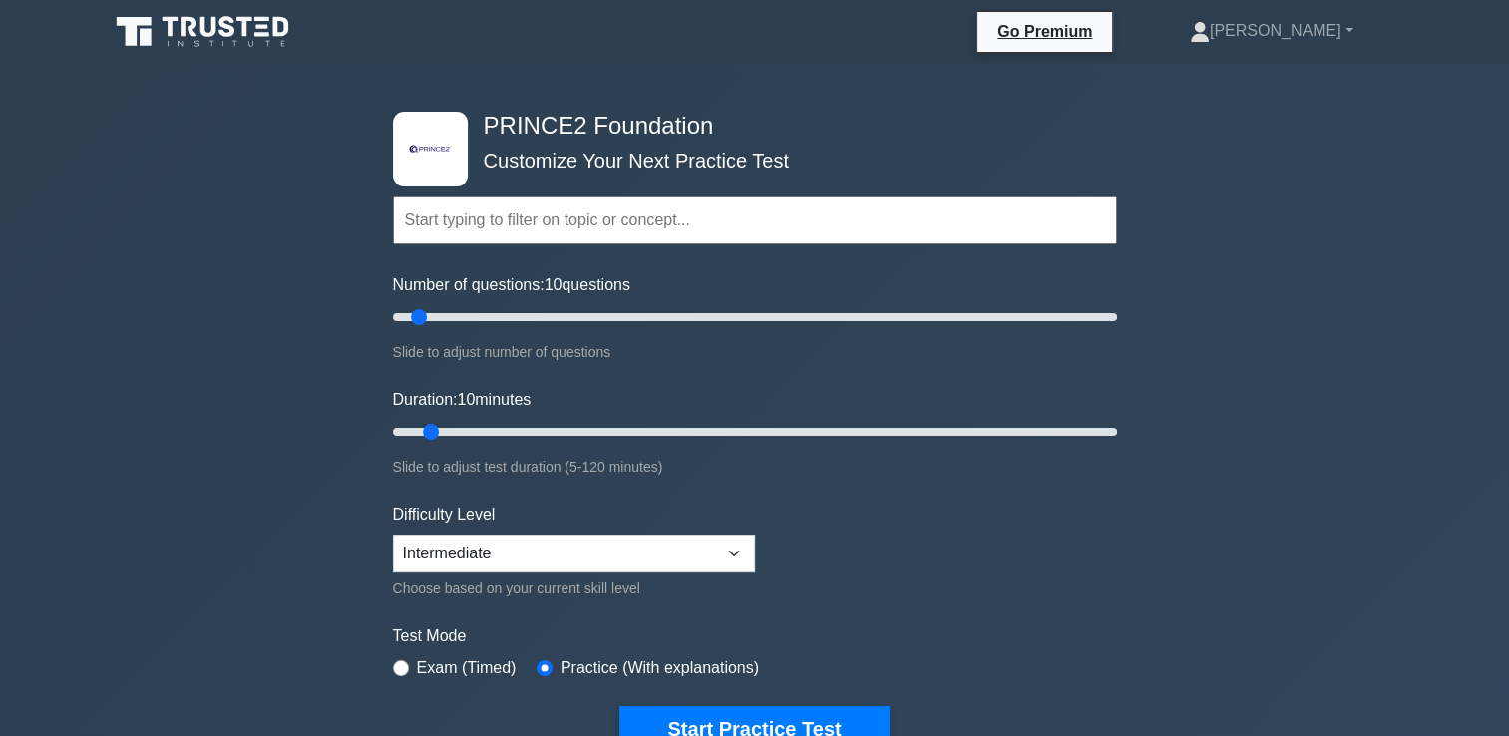
scroll to position [100, 0]
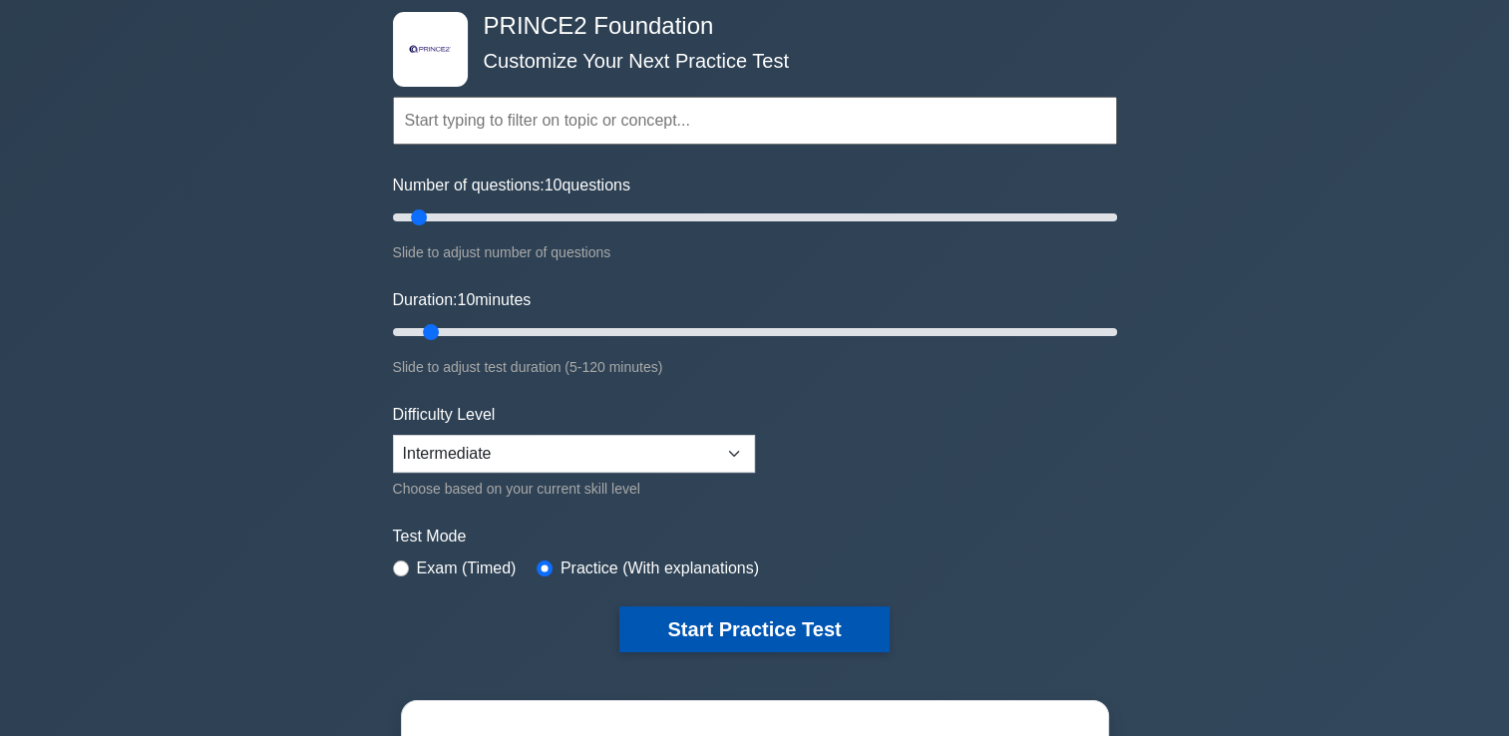
click at [813, 615] on button "Start Practice Test" at bounding box center [753, 629] width 269 height 46
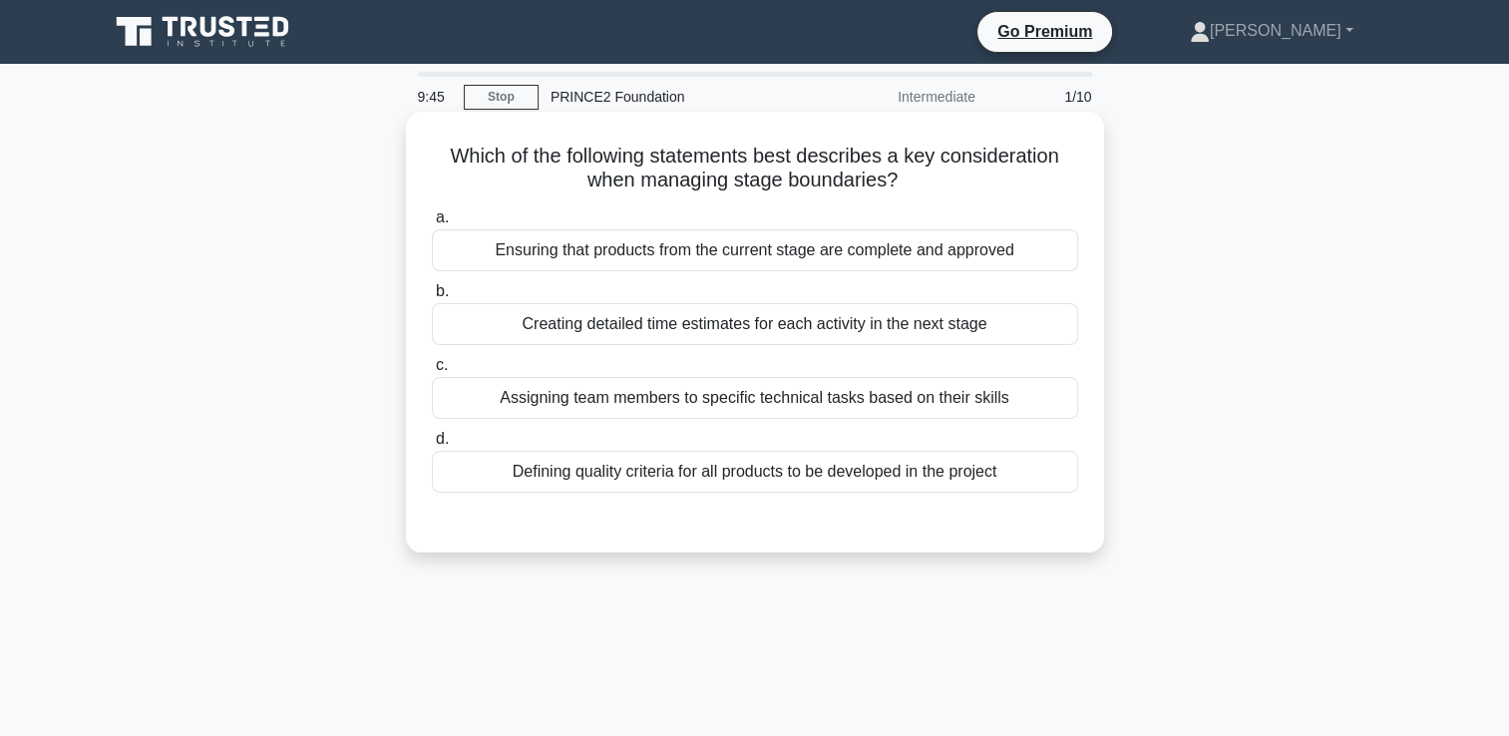
click at [746, 253] on div "Ensuring that products from the current stage are complete and approved" at bounding box center [755, 250] width 646 height 42
click at [432, 224] on input "a. Ensuring that products from the current stage are complete and approved" at bounding box center [432, 217] width 0 height 13
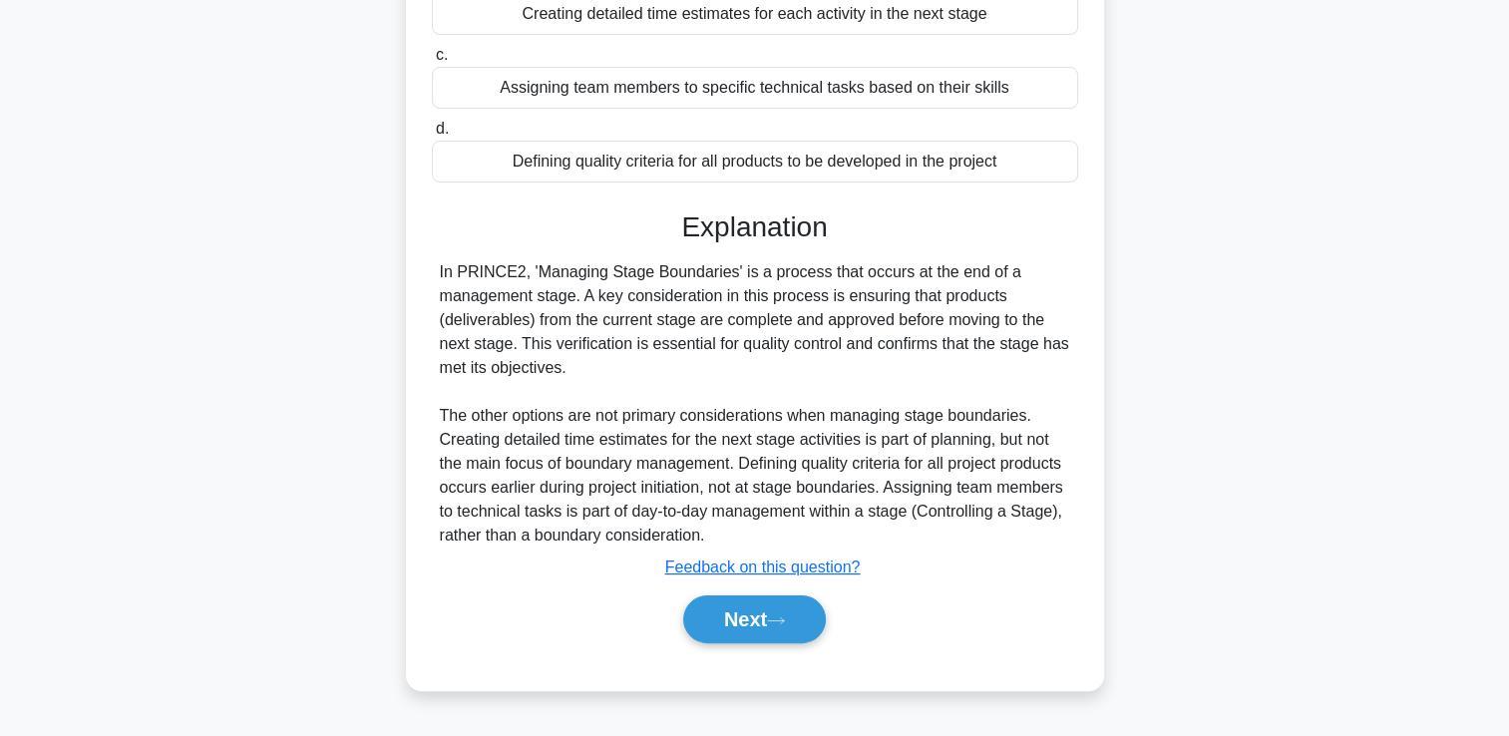
scroll to position [341, 0]
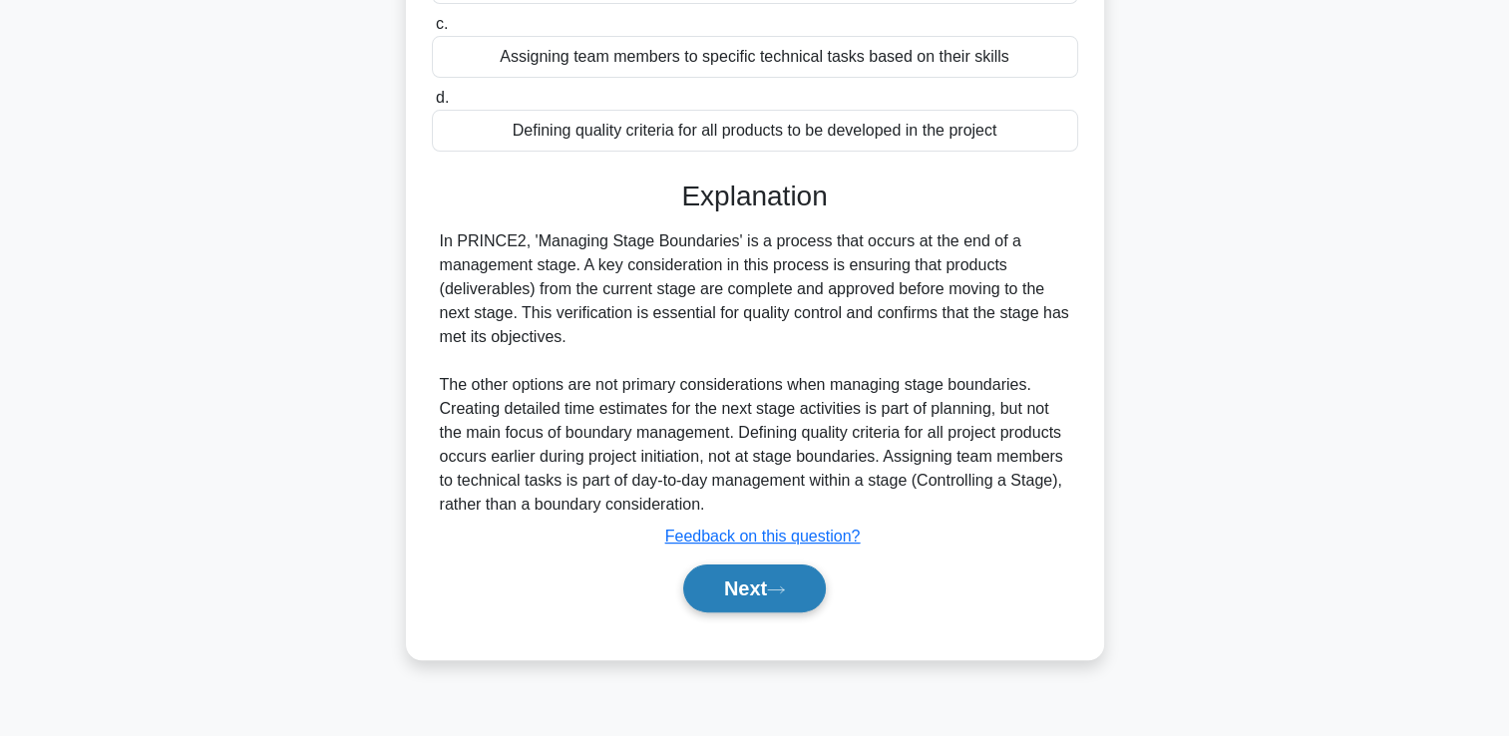
click at [774, 592] on icon at bounding box center [776, 589] width 18 height 11
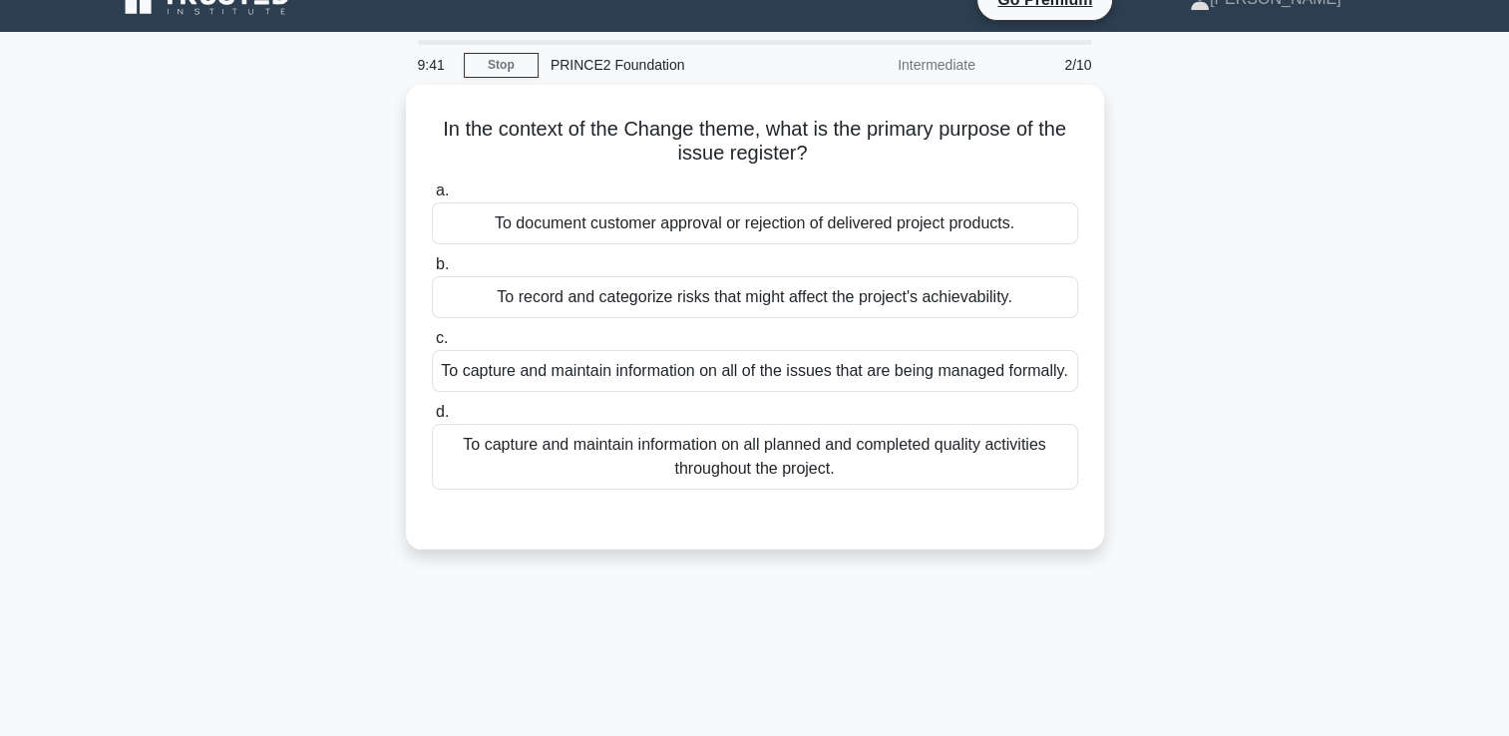
scroll to position [0, 0]
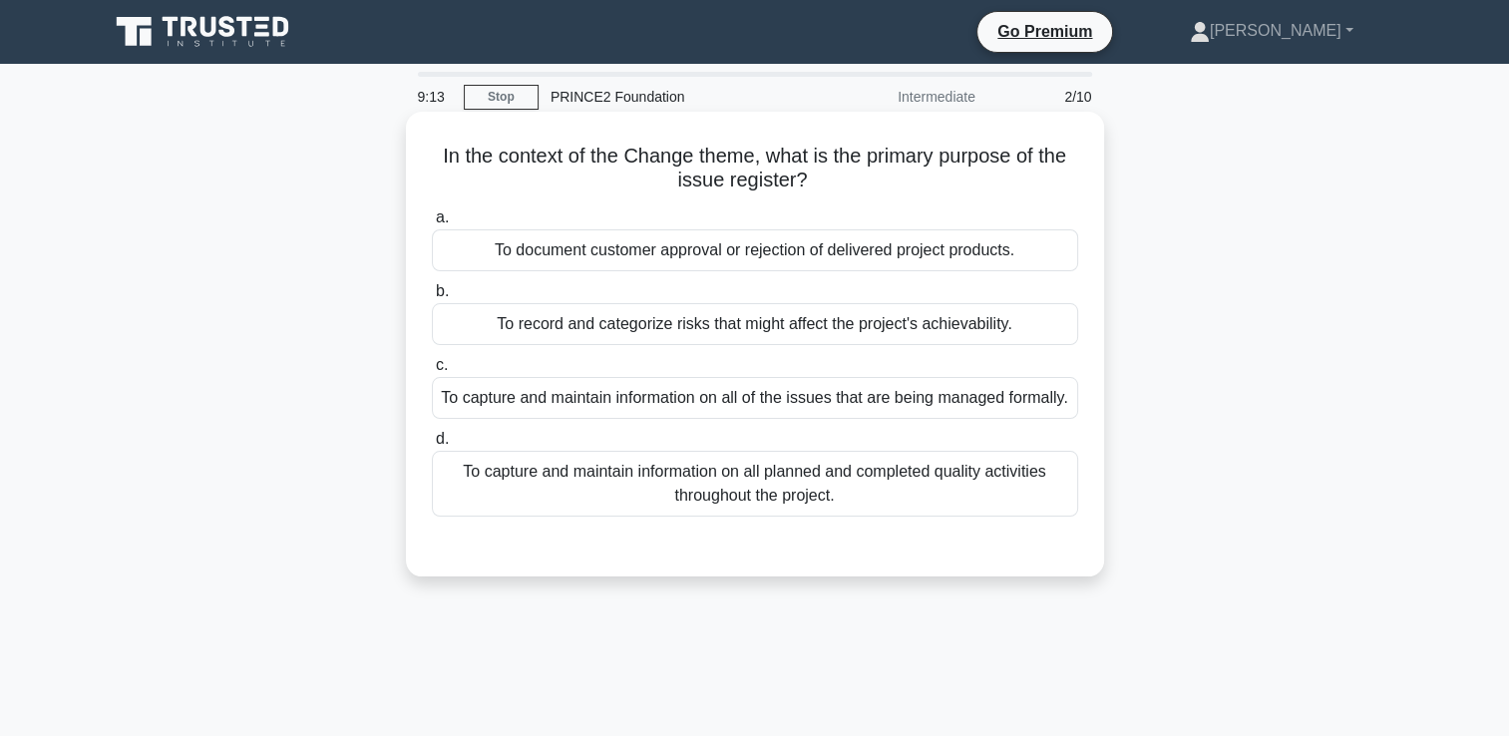
click at [685, 326] on div "To record and categorize risks that might affect the project's achievability." at bounding box center [755, 324] width 646 height 42
click at [432, 298] on input "b. To record and categorize risks that might affect the project's achievability." at bounding box center [432, 291] width 0 height 13
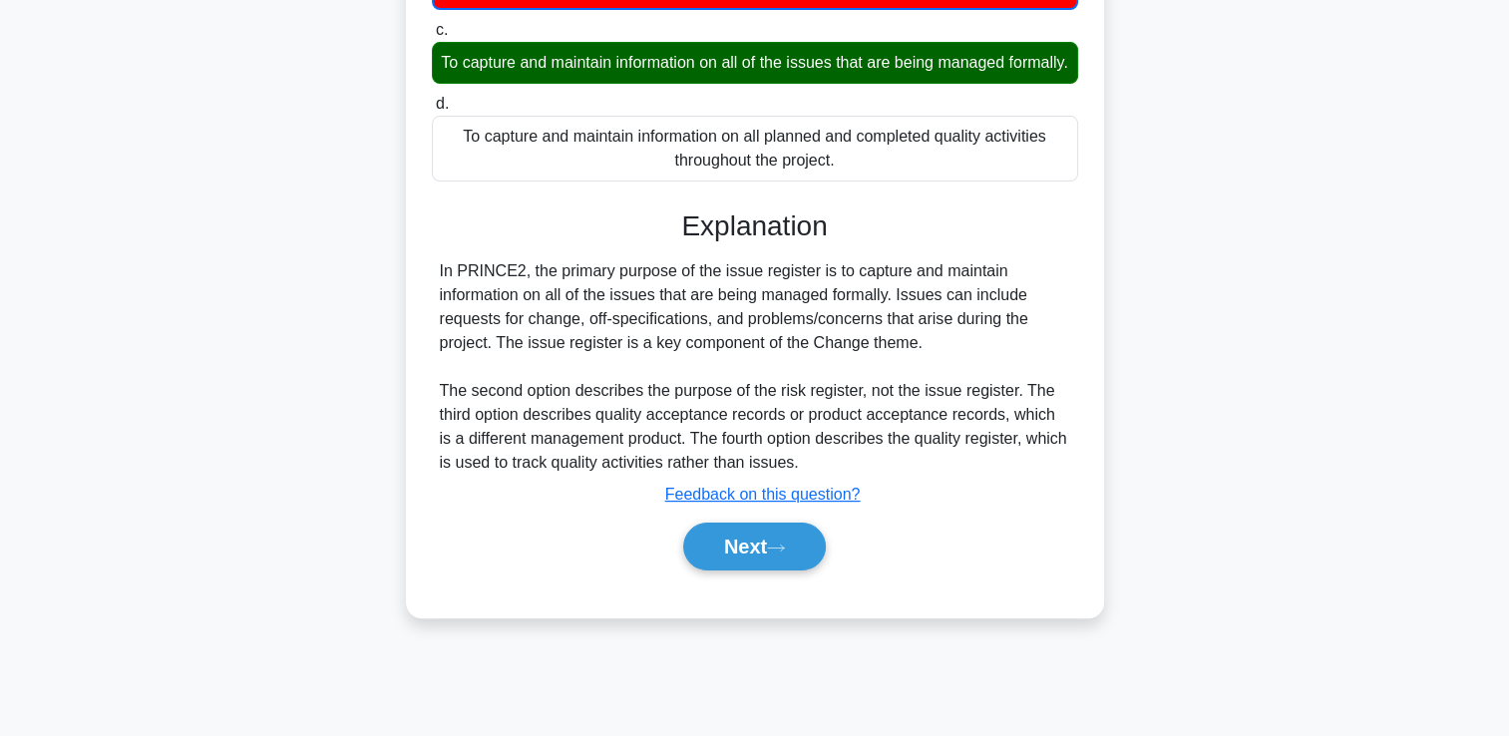
scroll to position [341, 0]
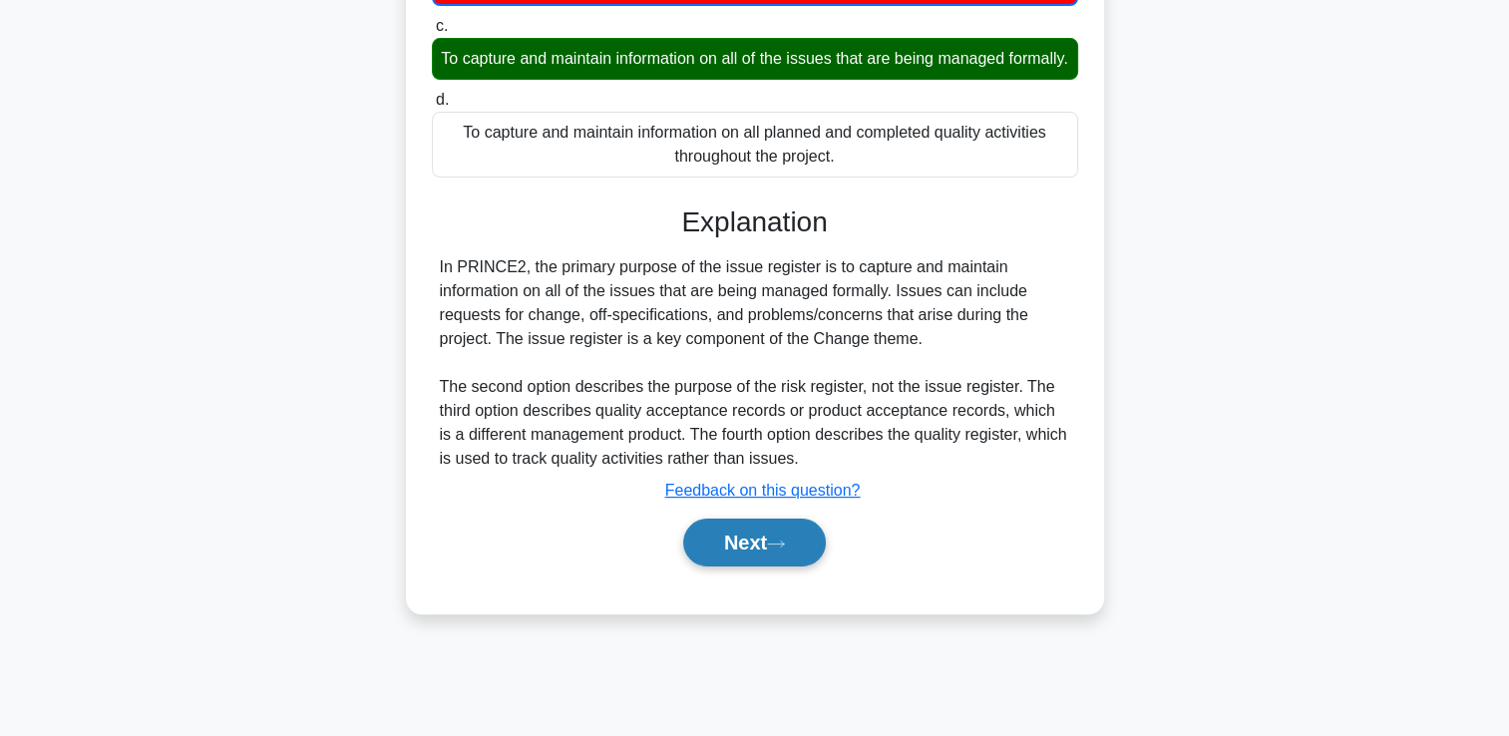
click at [767, 566] on button "Next" at bounding box center [754, 543] width 143 height 48
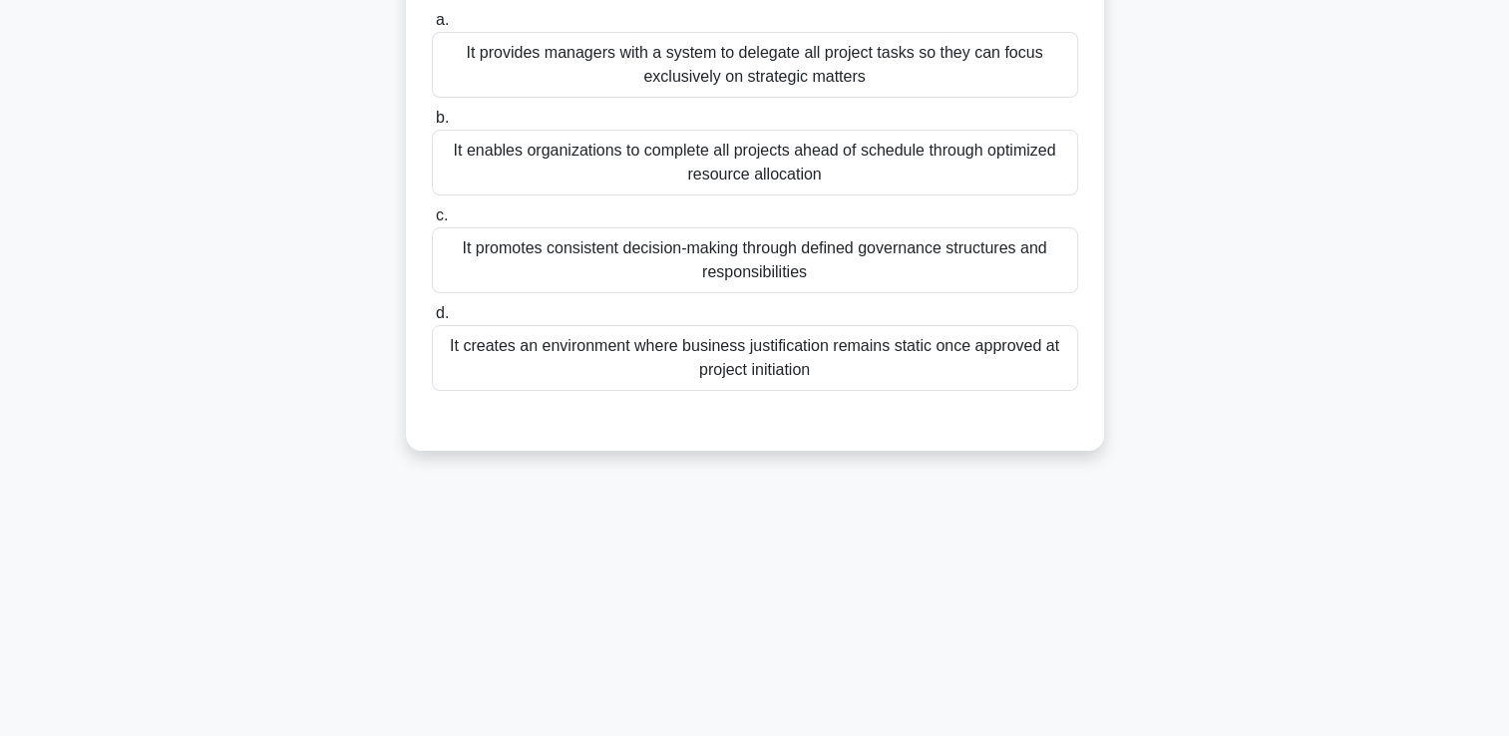
scroll to position [241, 0]
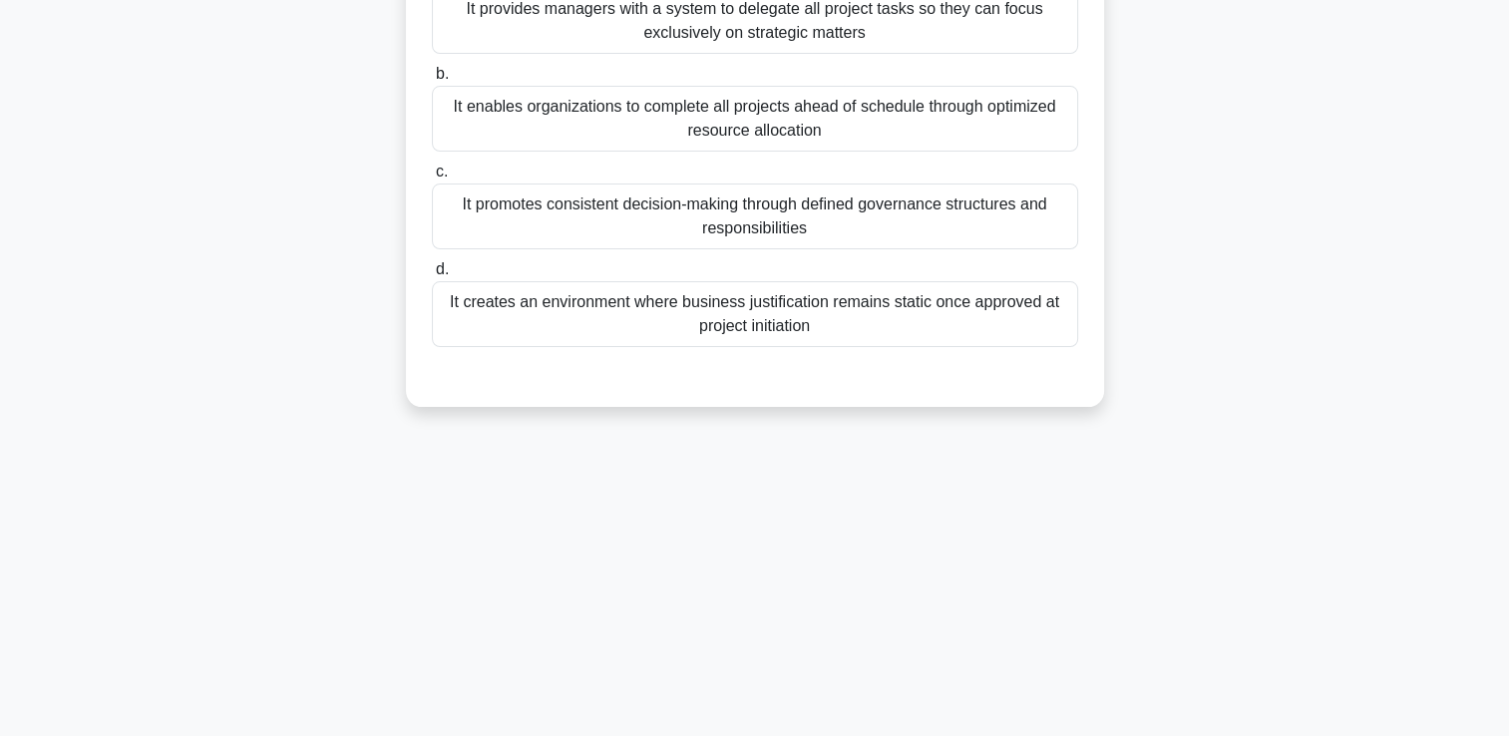
click at [844, 235] on div "It promotes consistent decision-making through defined governance structures an…" at bounding box center [755, 216] width 646 height 66
click at [432, 178] on input "c. It promotes consistent decision-making through defined governance structures…" at bounding box center [432, 172] width 0 height 13
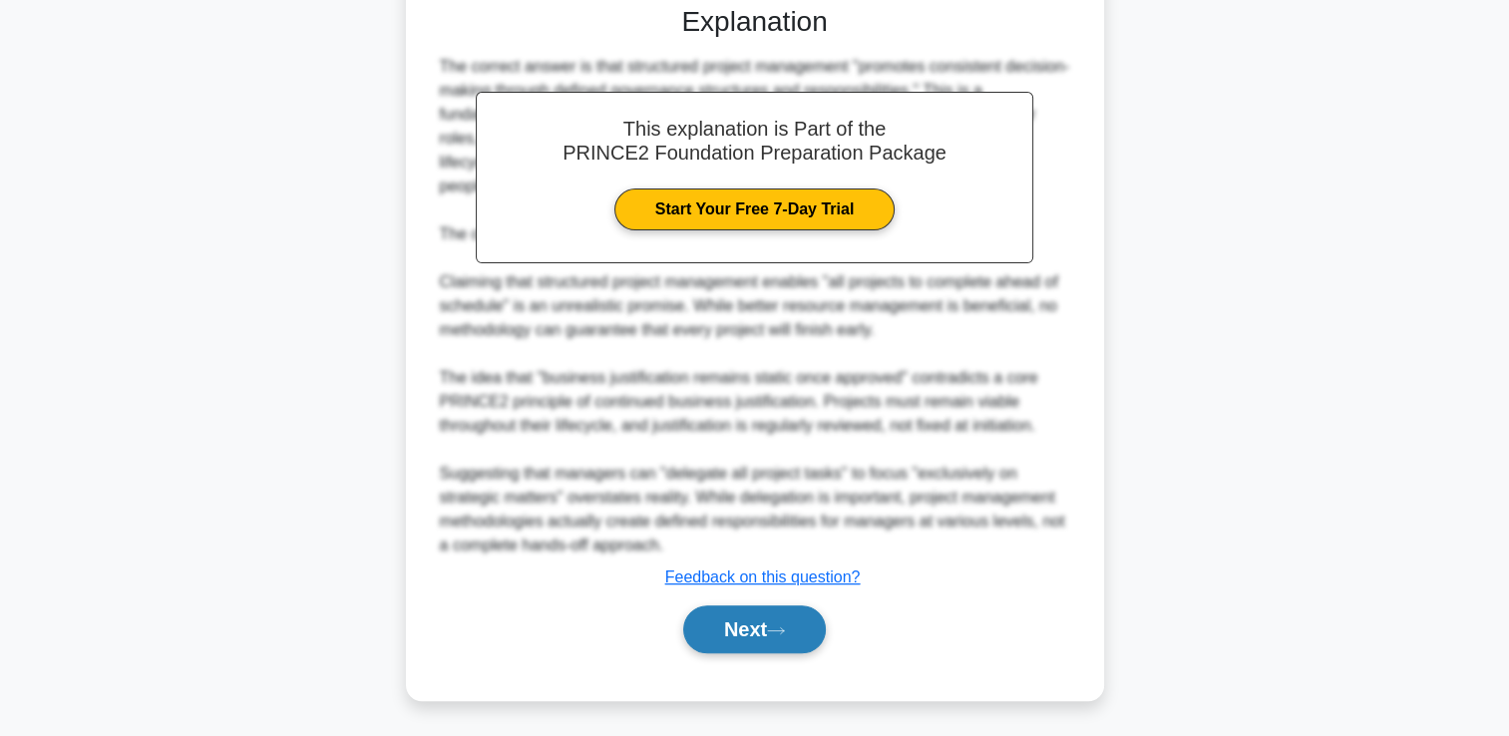
click at [770, 630] on button "Next" at bounding box center [754, 629] width 143 height 48
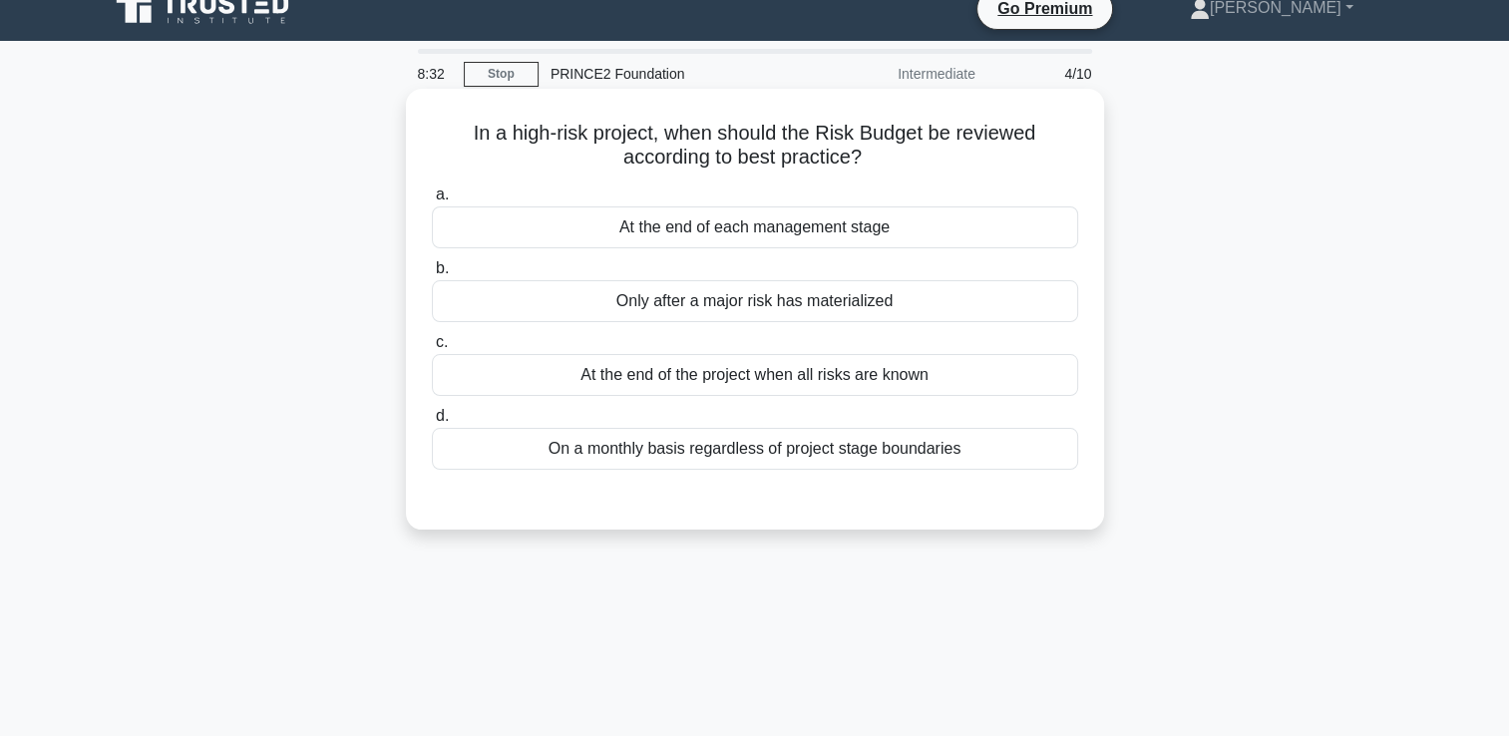
scroll to position [0, 0]
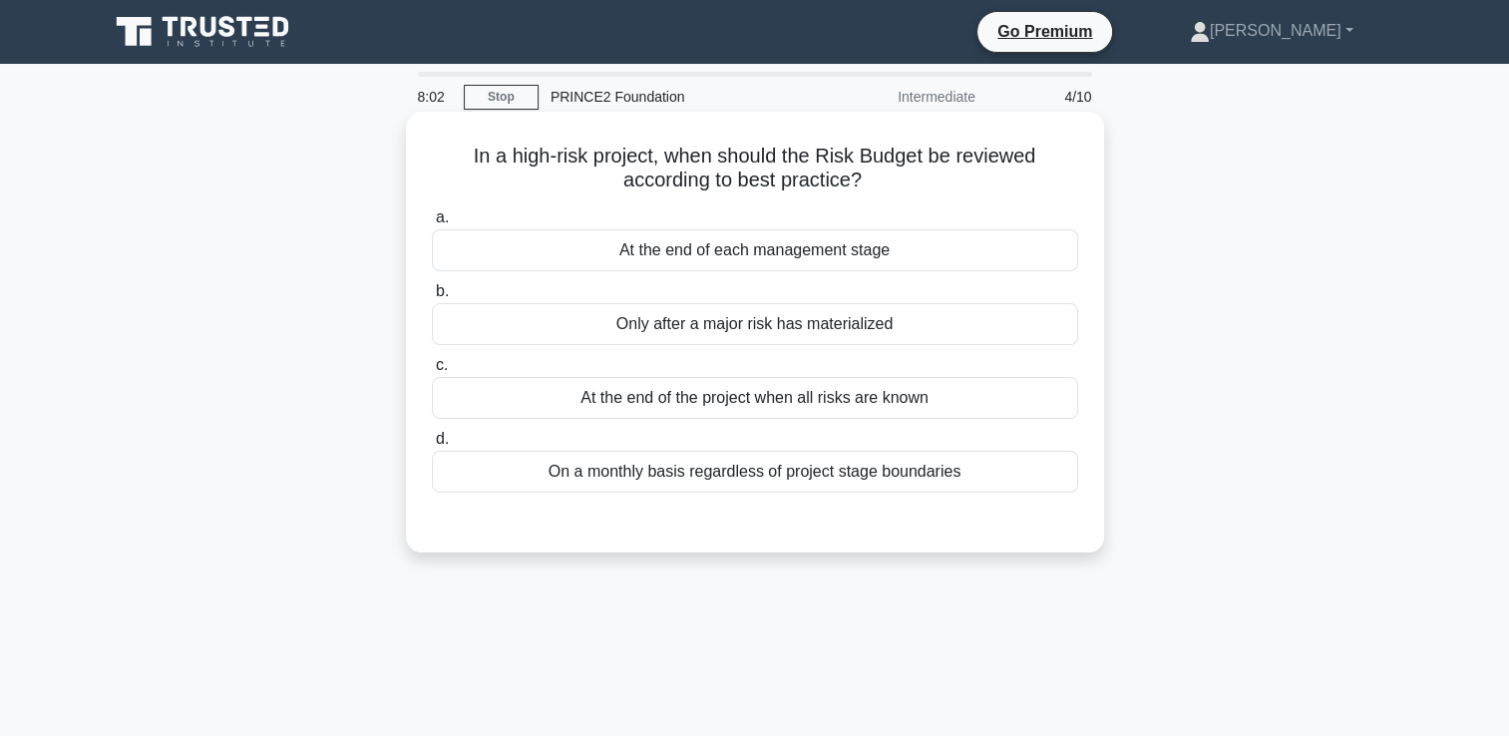
click at [887, 255] on div "At the end of each management stage" at bounding box center [755, 250] width 646 height 42
click at [432, 224] on input "a. At the end of each management stage" at bounding box center [432, 217] width 0 height 13
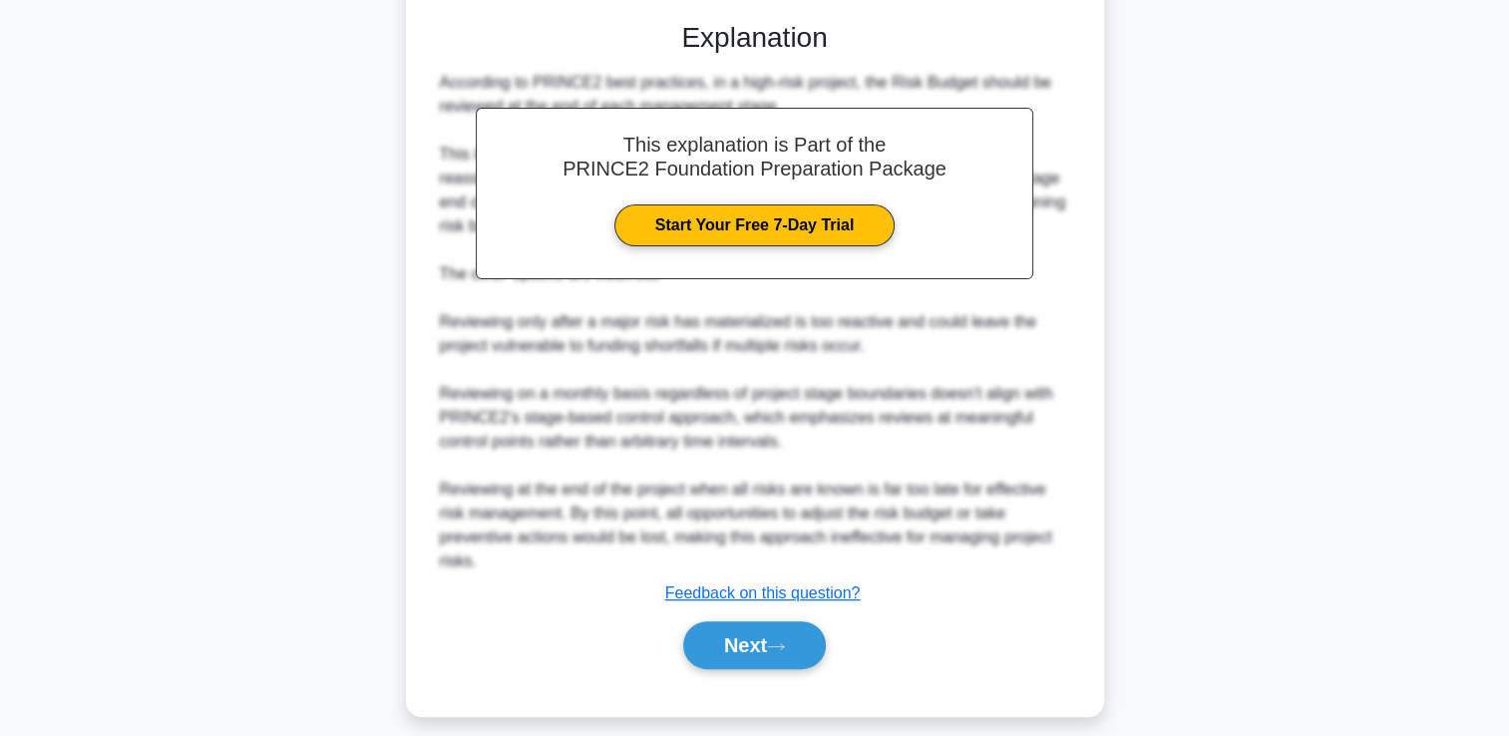
scroll to position [516, 0]
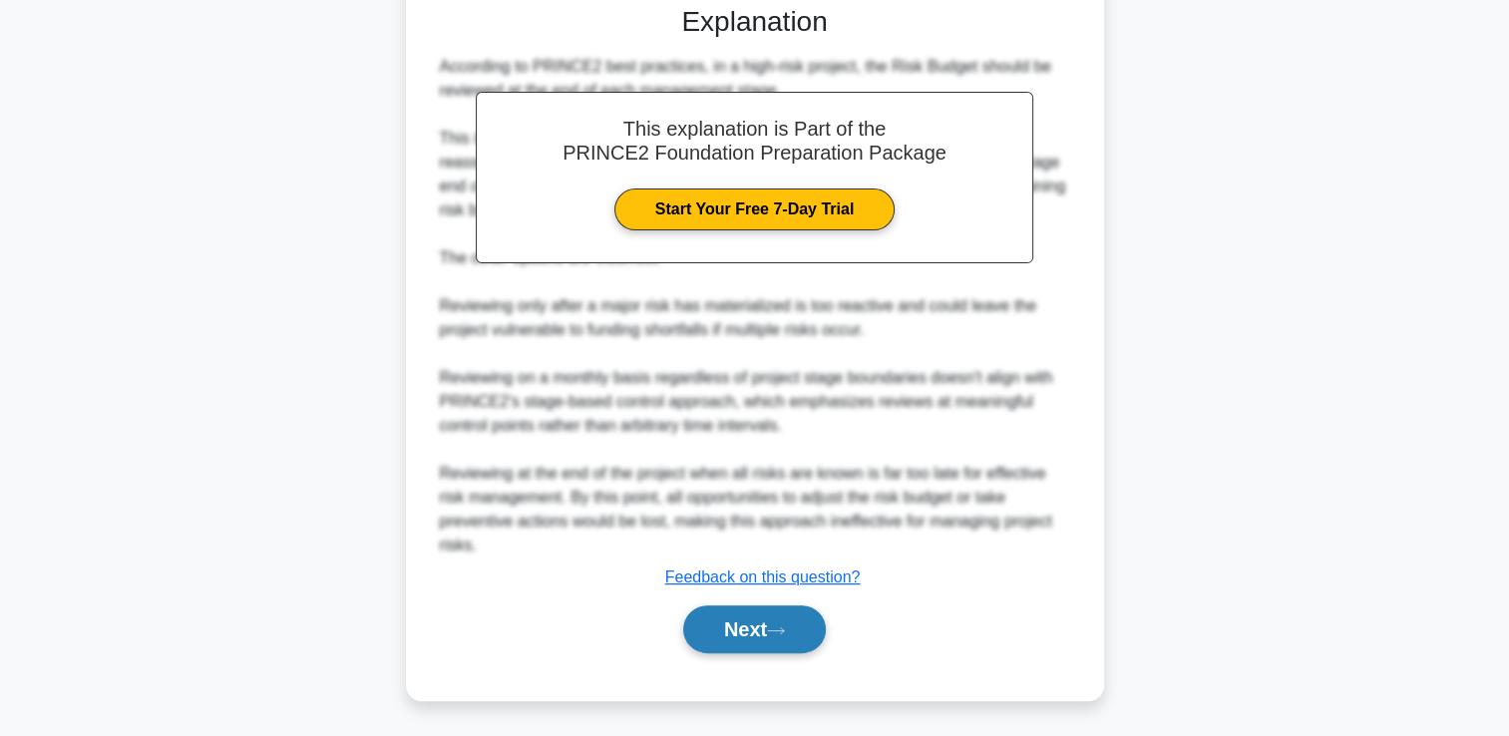
click at [770, 626] on button "Next" at bounding box center [754, 629] width 143 height 48
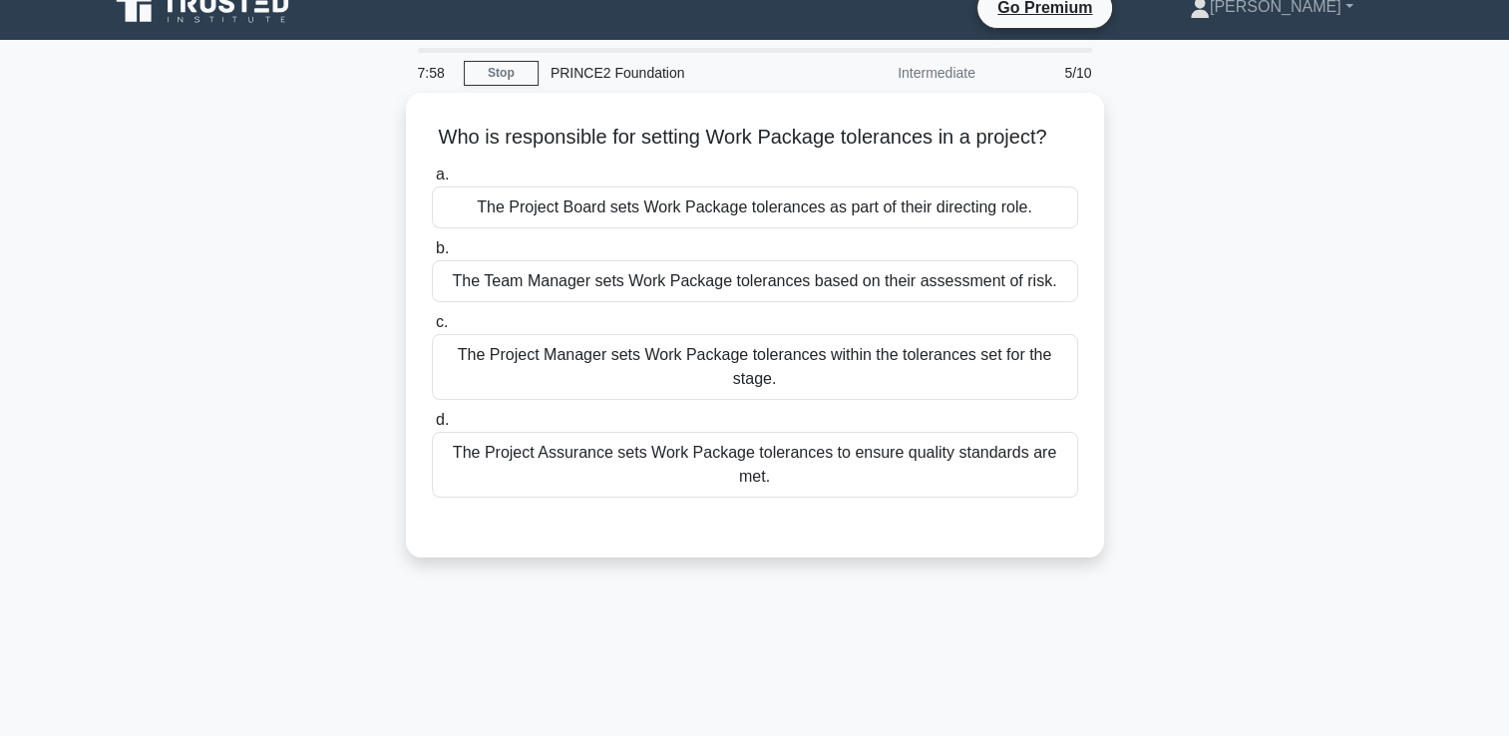
scroll to position [0, 0]
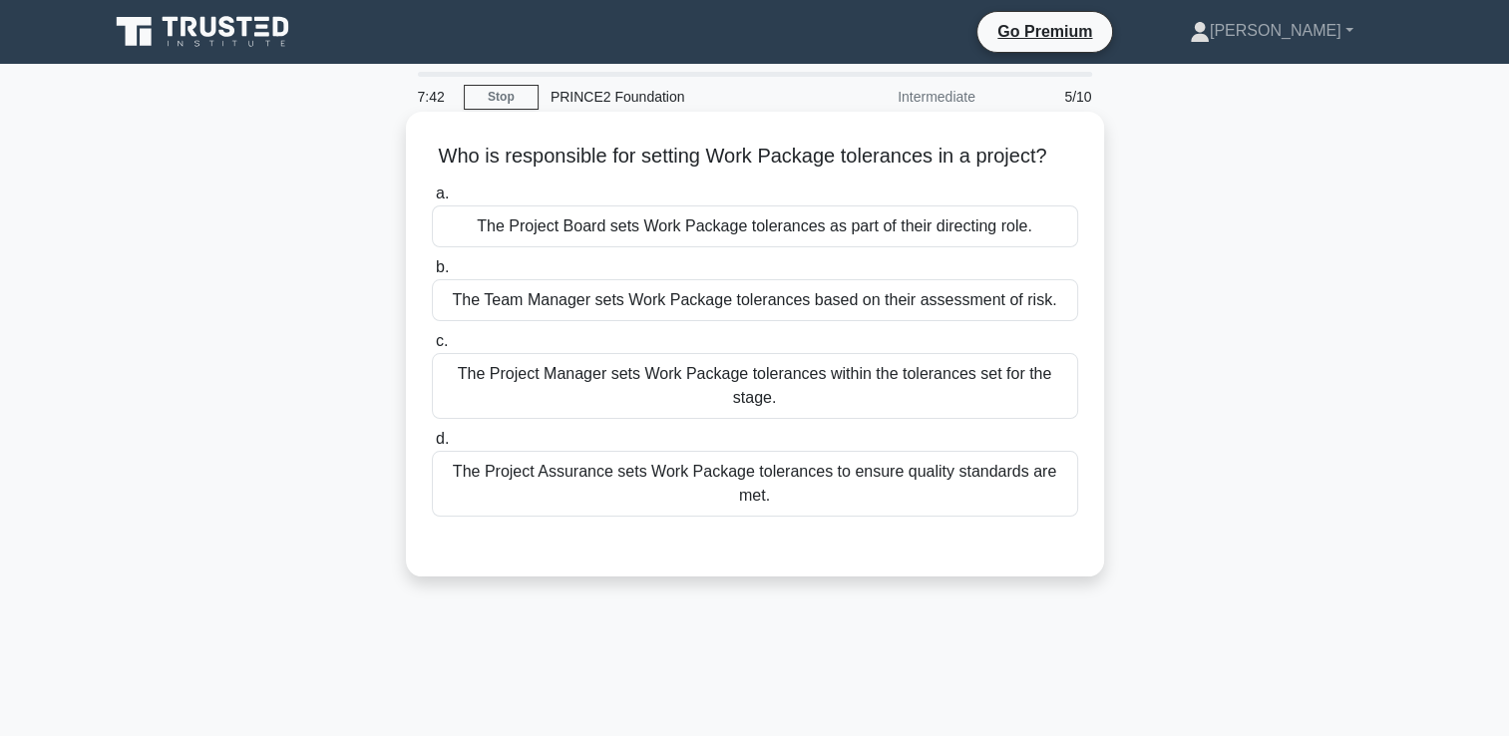
click at [935, 297] on div "The Team Manager sets Work Package tolerances based on their assessment of risk." at bounding box center [755, 300] width 646 height 42
click at [432, 274] on input "b. The Team Manager sets Work Package tolerances based on their assessment of r…" at bounding box center [432, 267] width 0 height 13
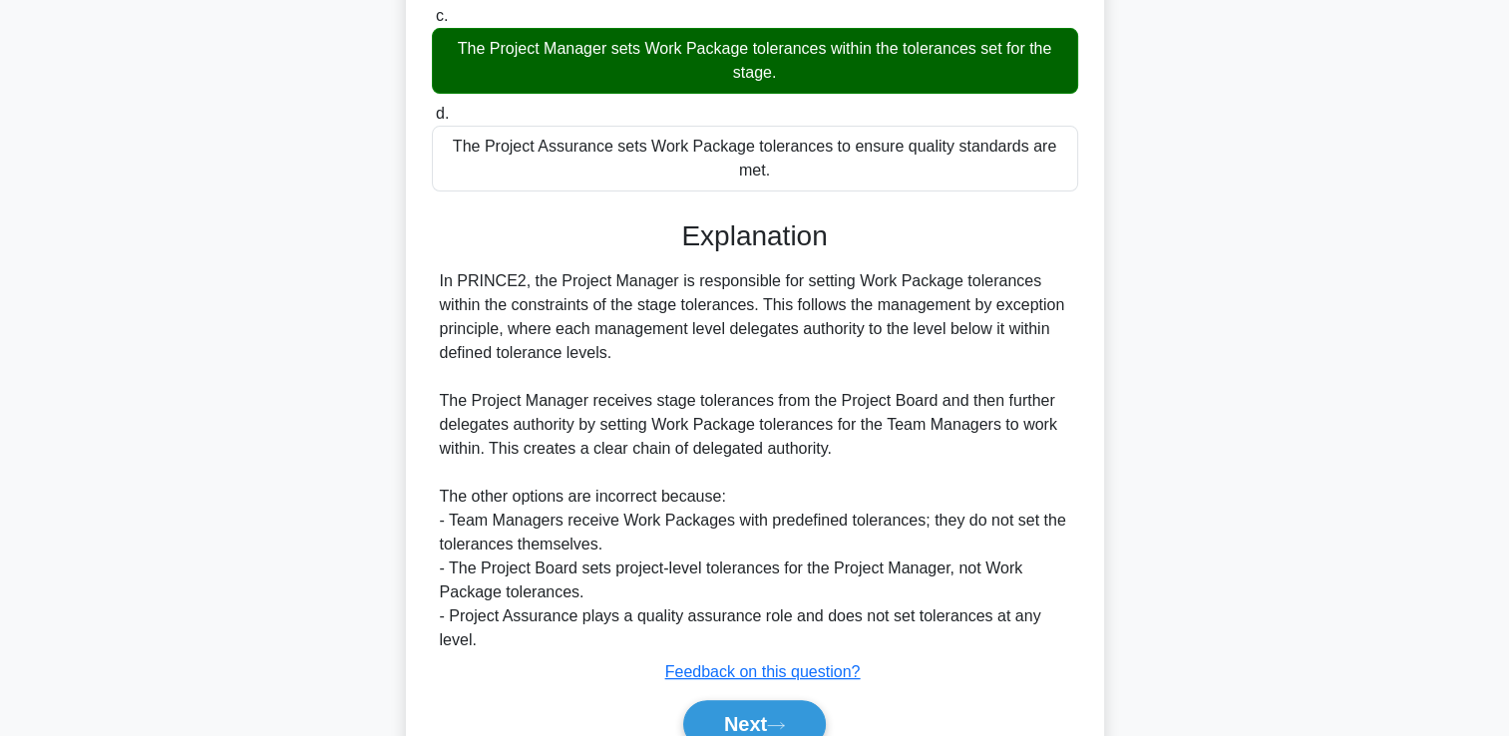
scroll to position [398, 0]
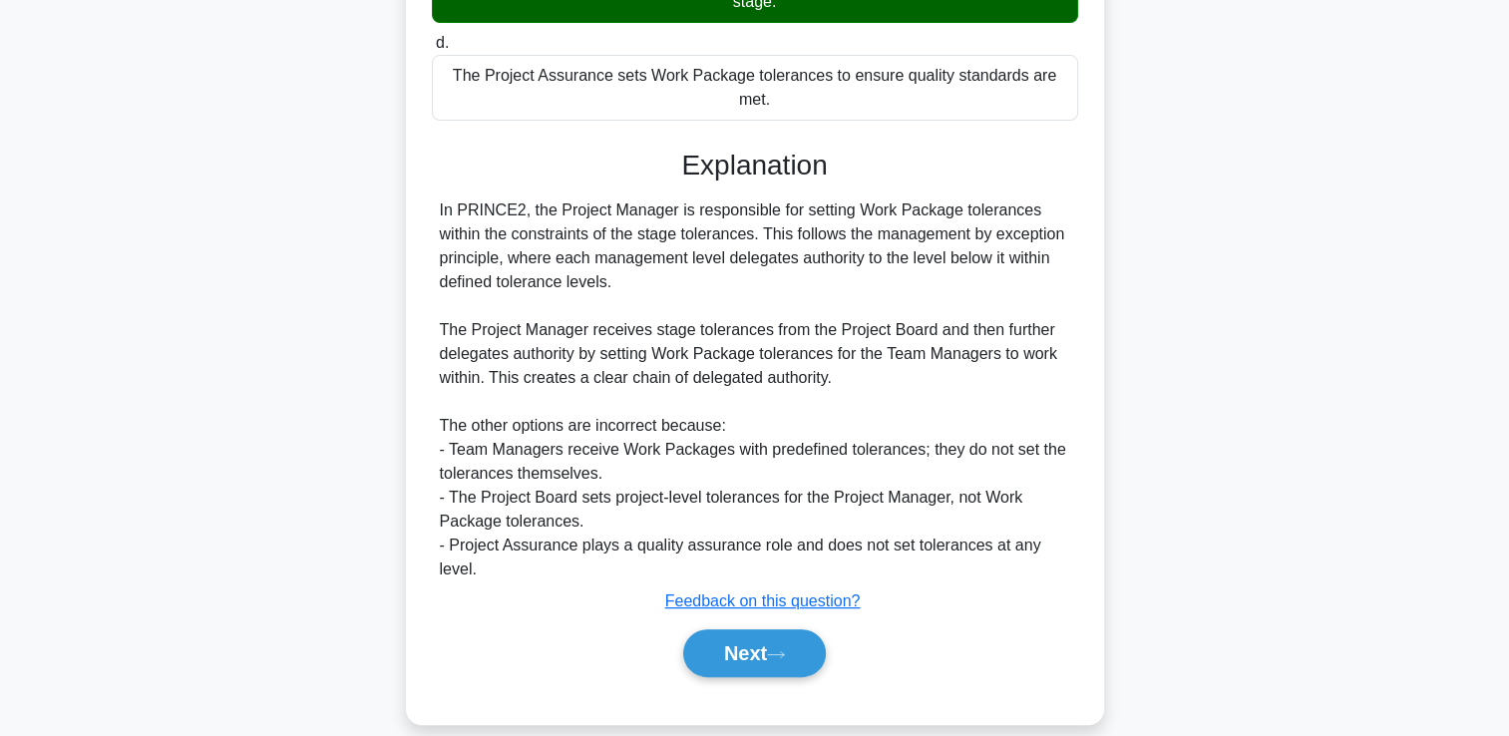
click at [765, 652] on div "Next" at bounding box center [755, 653] width 646 height 64
click at [756, 631] on button "Next" at bounding box center [754, 653] width 143 height 48
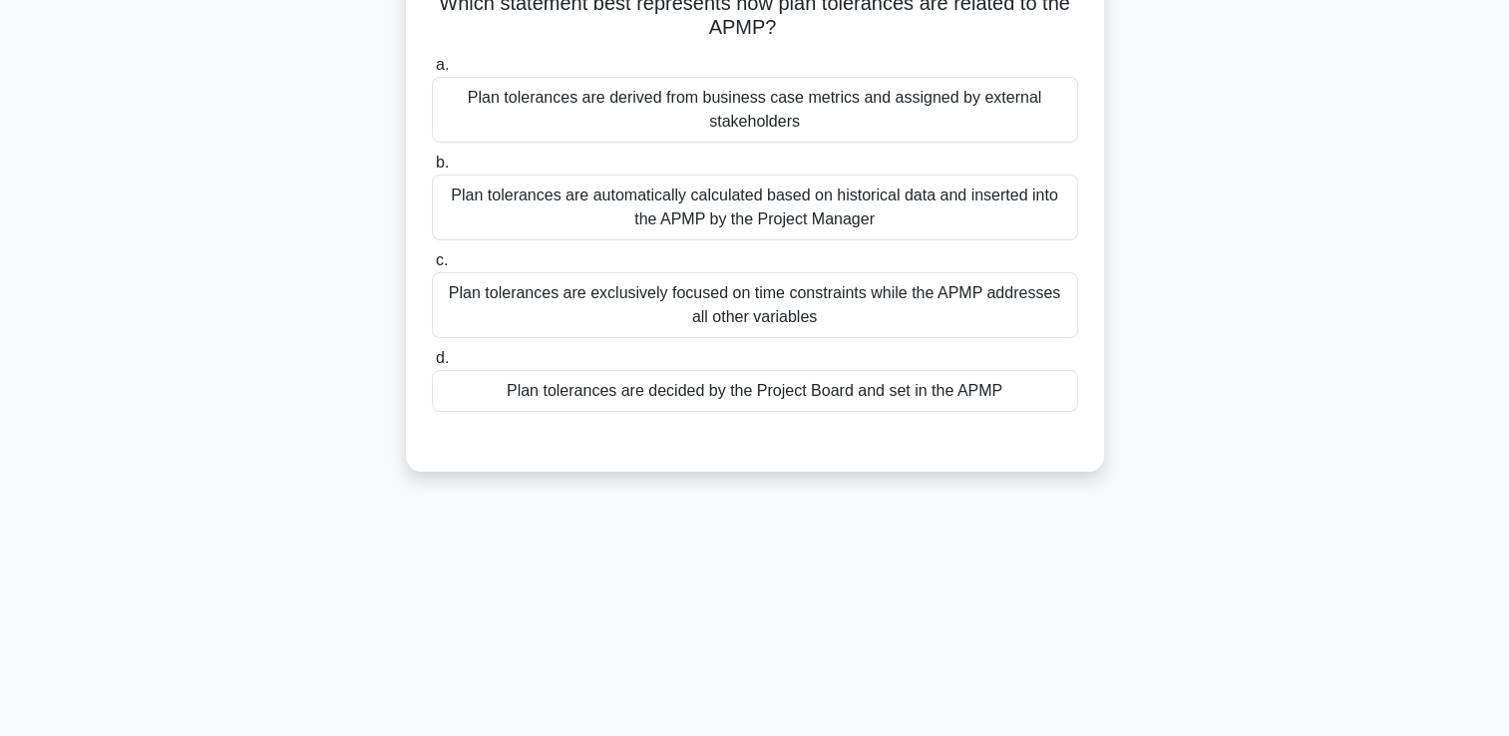
scroll to position [0, 0]
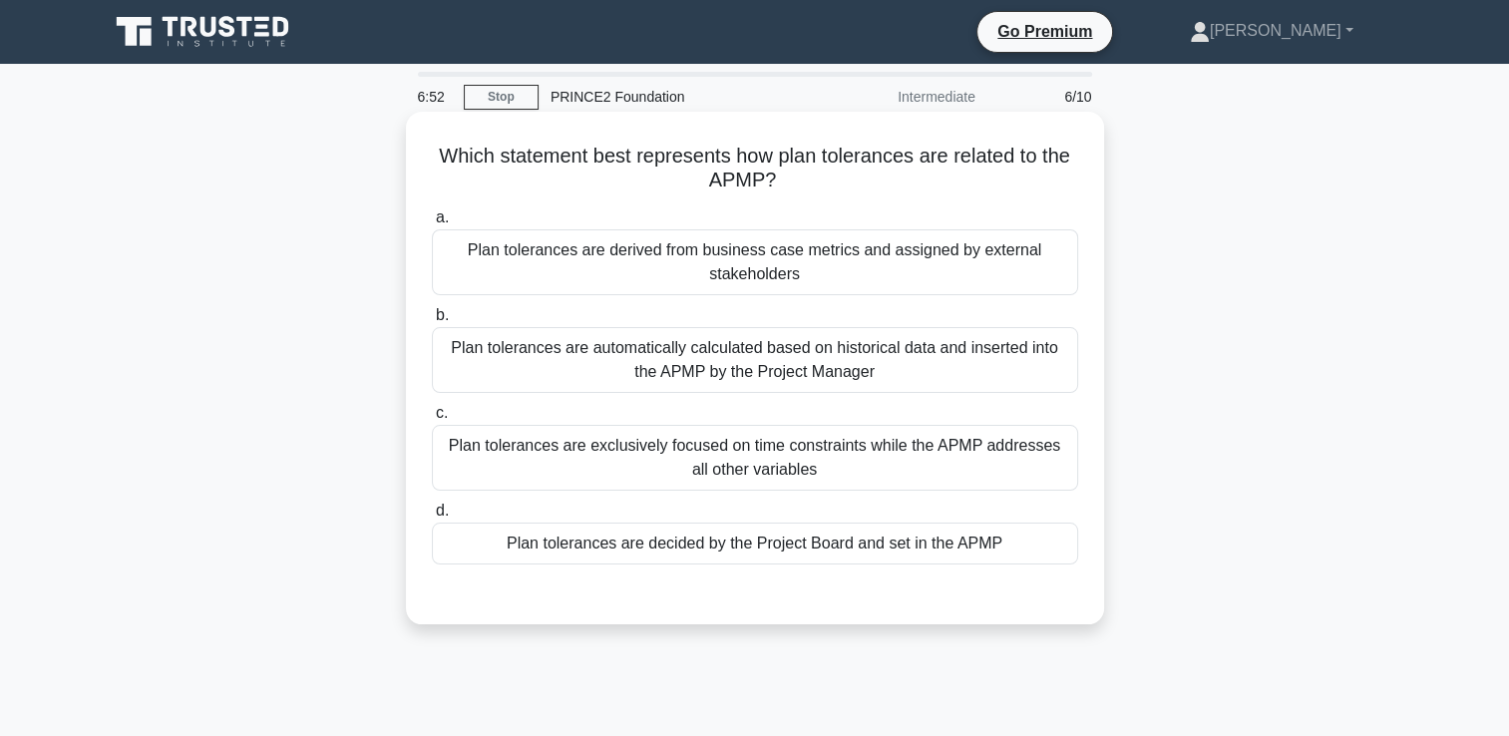
click at [922, 548] on div "Plan tolerances are decided by the Project Board and set in the APMP" at bounding box center [755, 544] width 646 height 42
click at [432, 518] on input "d. Plan tolerances are decided by the Project Board and set in the APMP" at bounding box center [432, 511] width 0 height 13
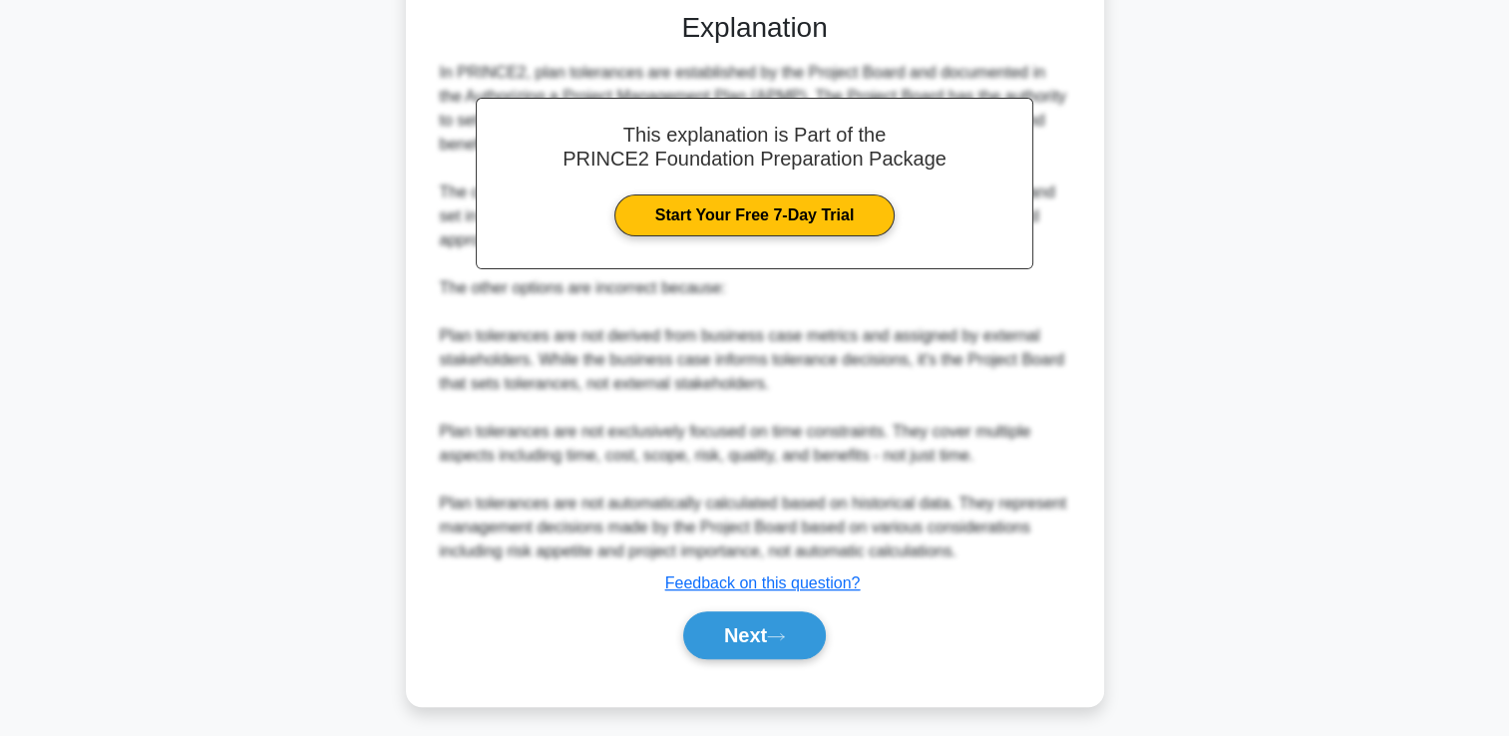
scroll to position [587, 0]
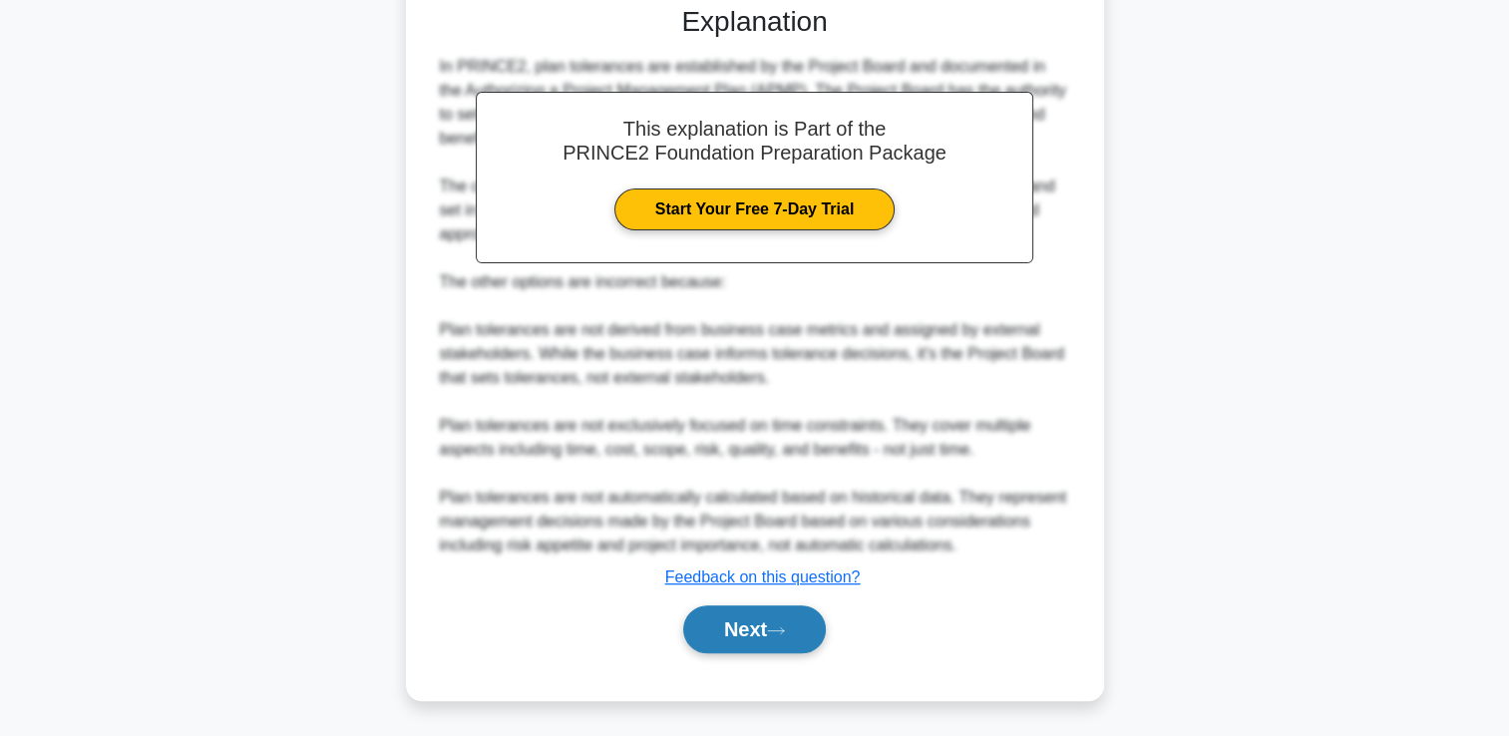
click at [800, 630] on button "Next" at bounding box center [754, 629] width 143 height 48
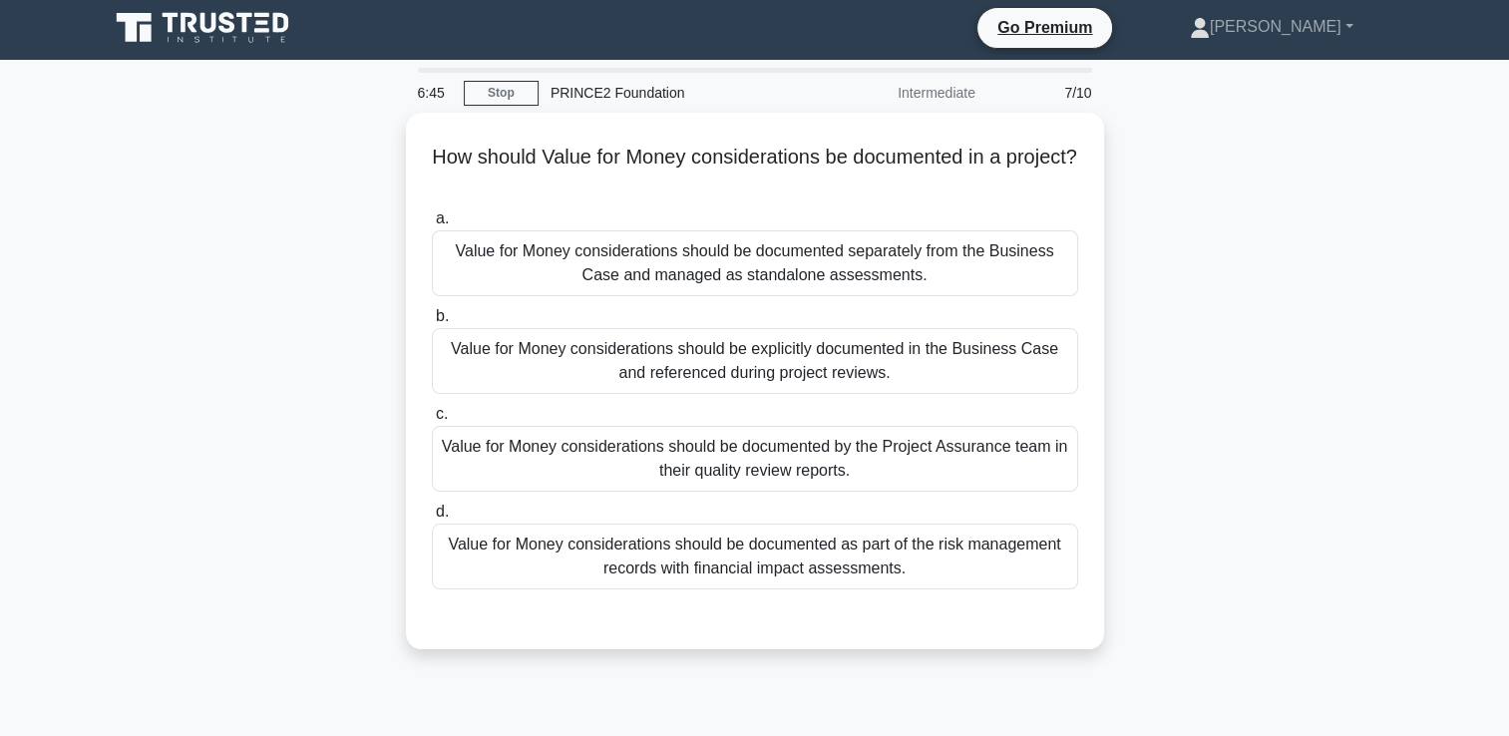
scroll to position [0, 0]
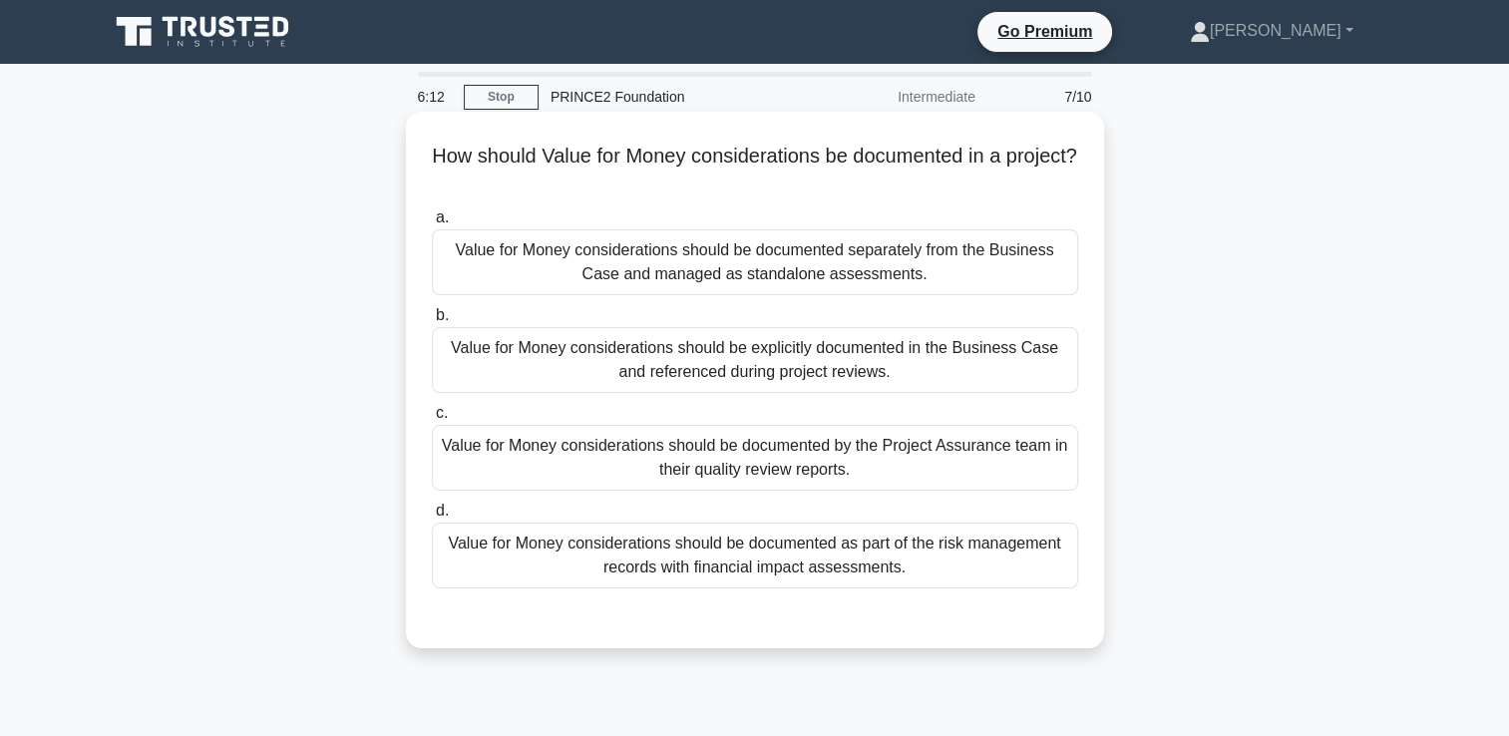
click at [881, 376] on div "Value for Money considerations should be explicitly documented in the Business …" at bounding box center [755, 360] width 646 height 66
click at [432, 322] on input "b. Value for Money considerations should be explicitly documented in the Busine…" at bounding box center [432, 315] width 0 height 13
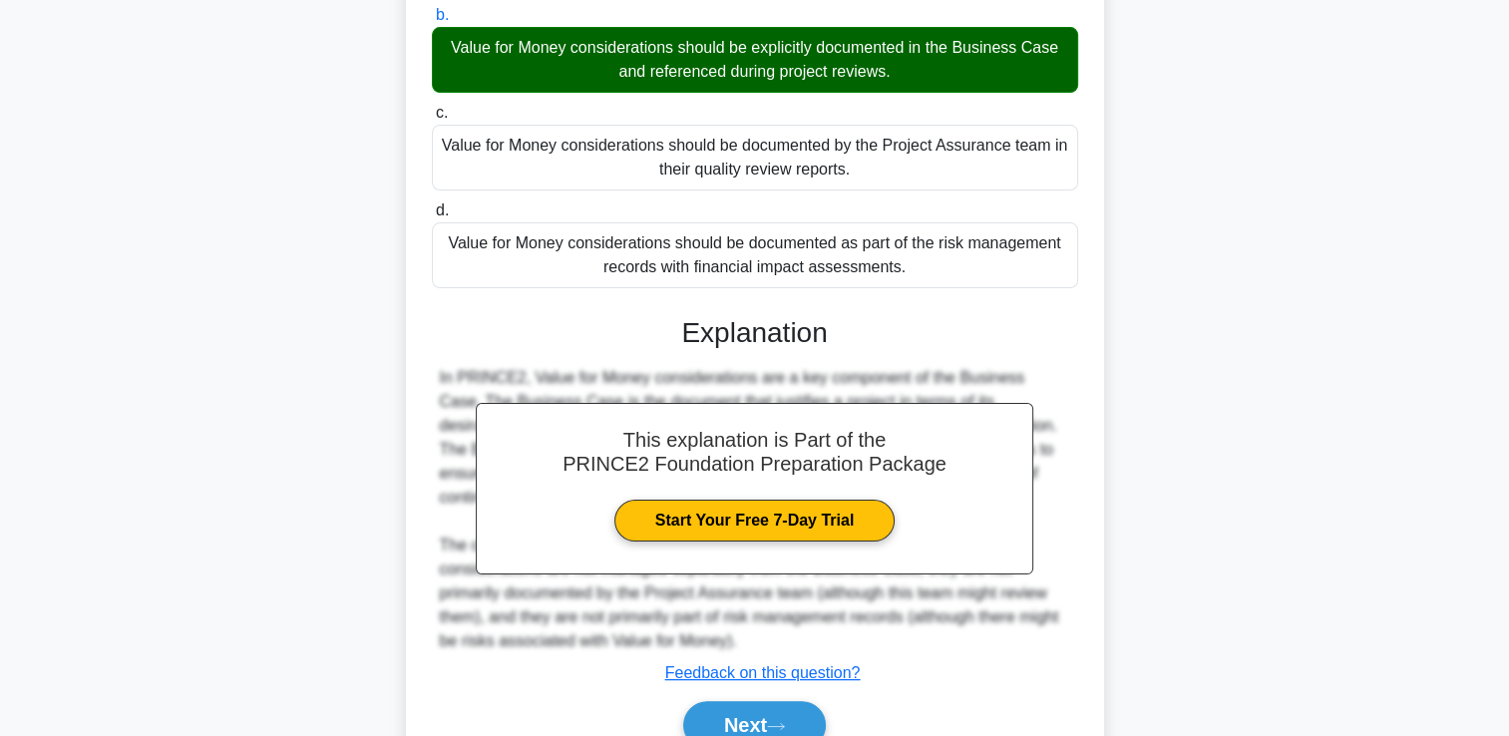
scroll to position [396, 0]
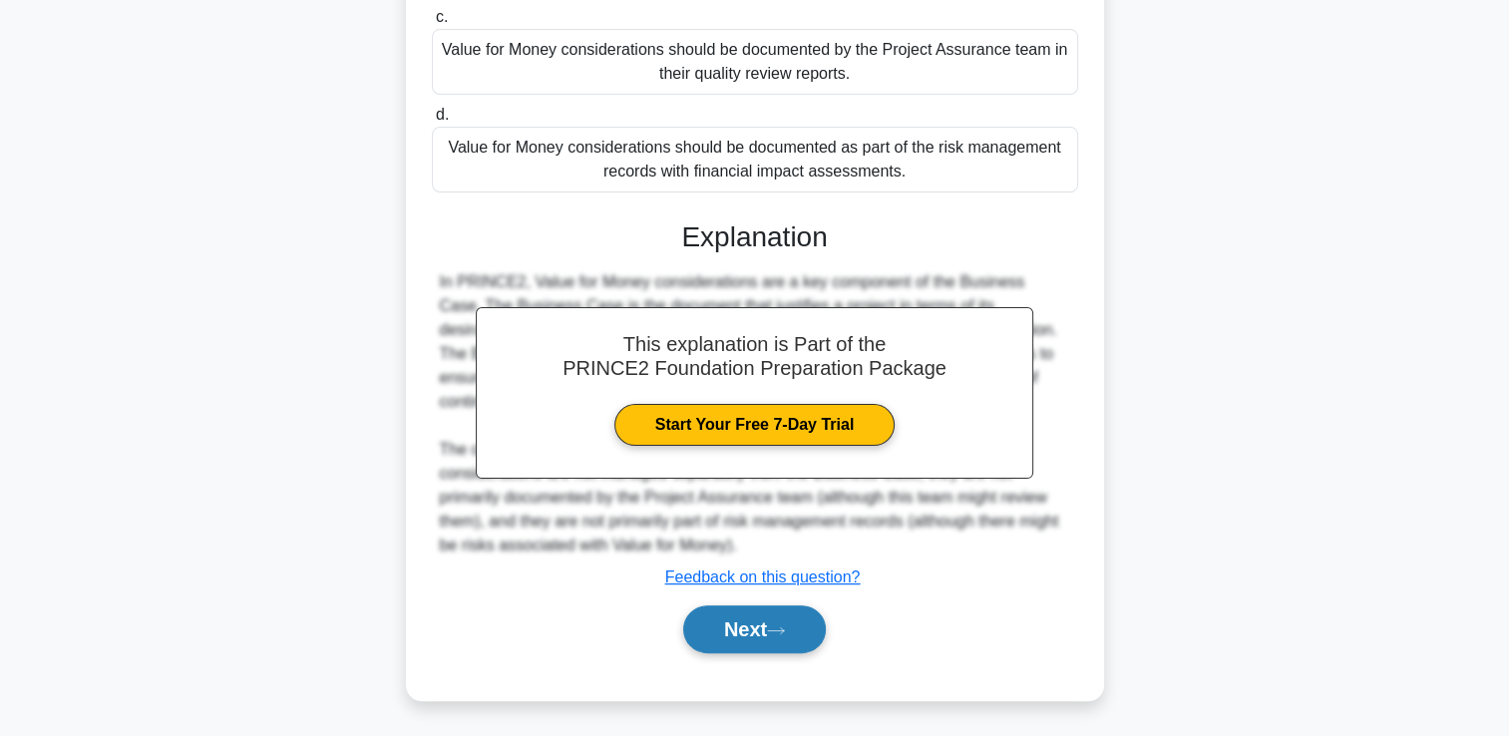
click at [778, 628] on icon at bounding box center [776, 630] width 16 height 6
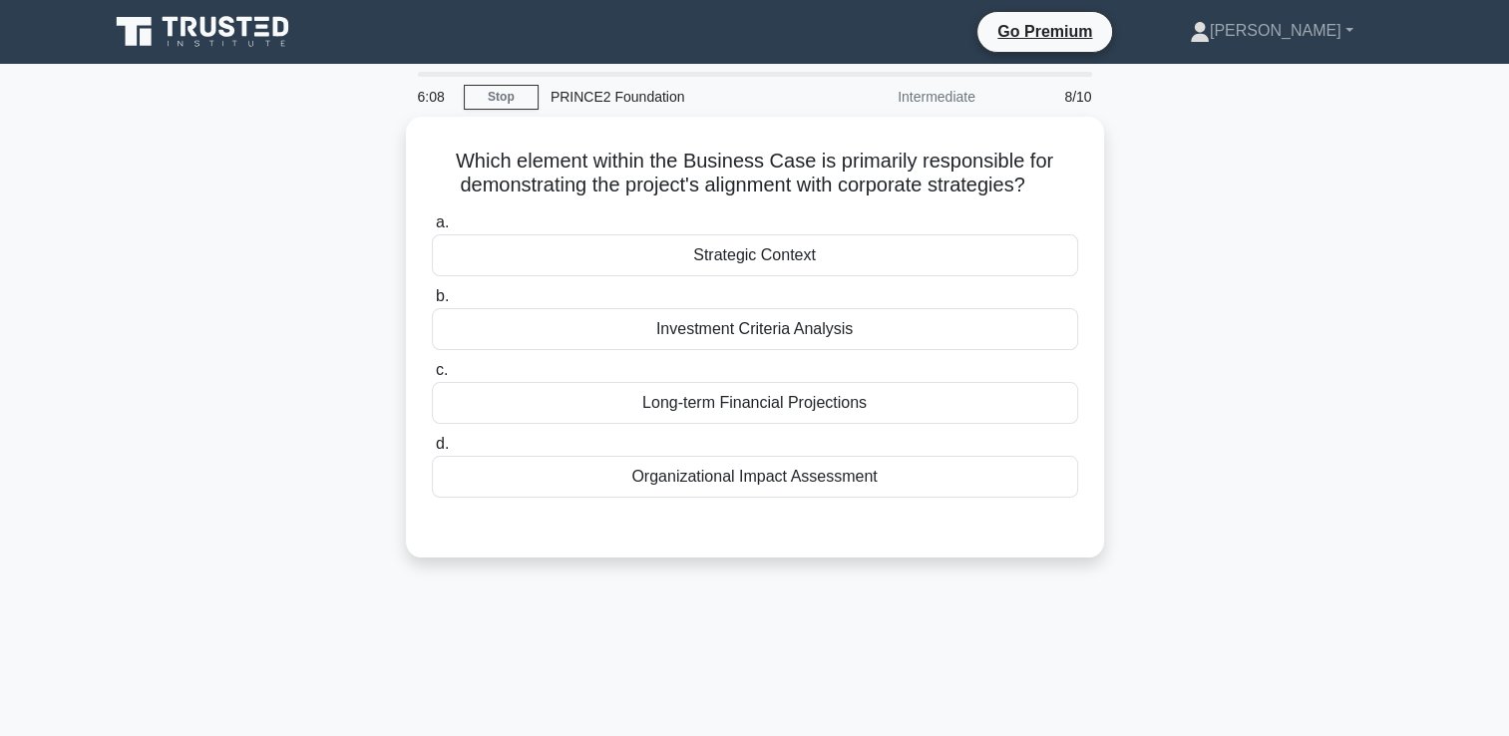
scroll to position [0, 0]
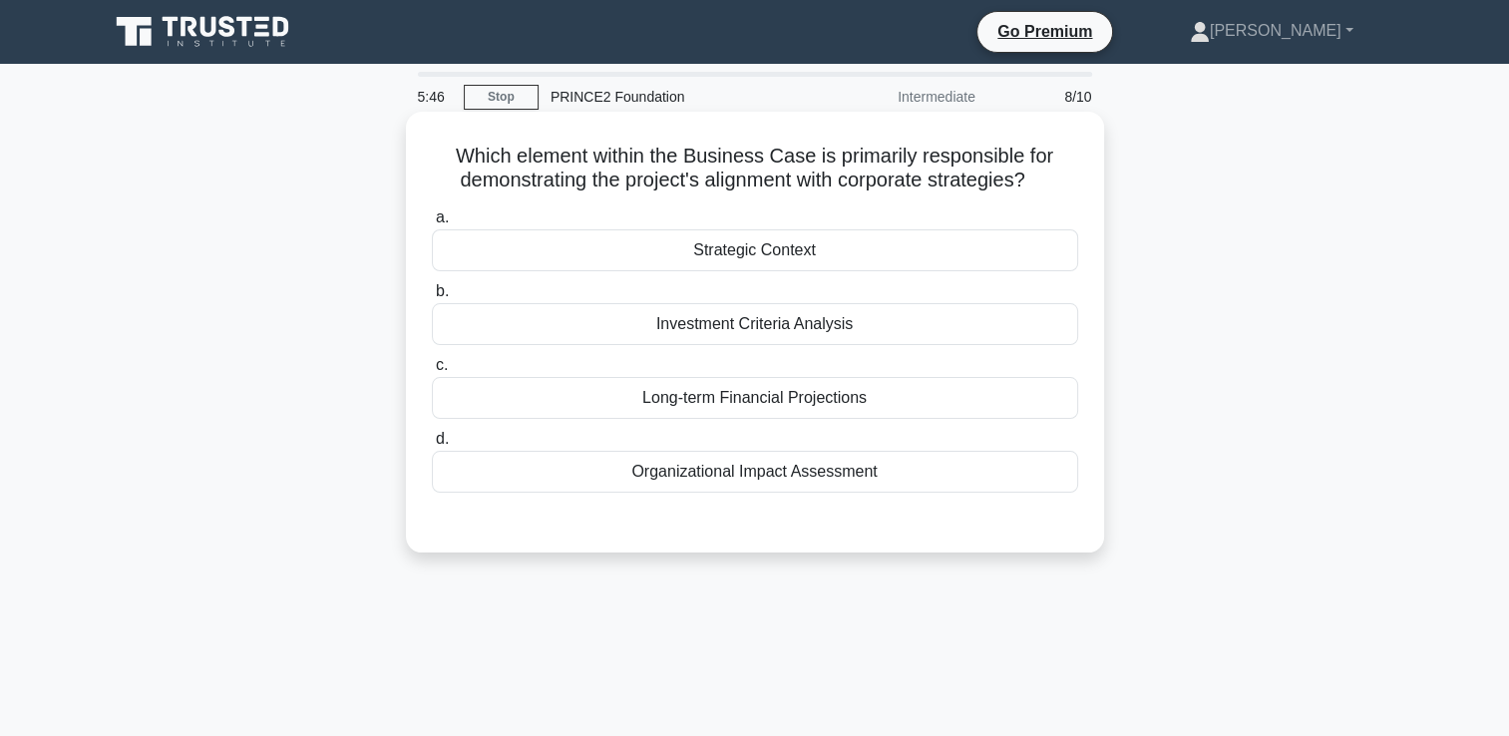
click at [844, 250] on div "Strategic Context" at bounding box center [755, 250] width 646 height 42
click at [432, 224] on input "a. Strategic Context" at bounding box center [432, 217] width 0 height 13
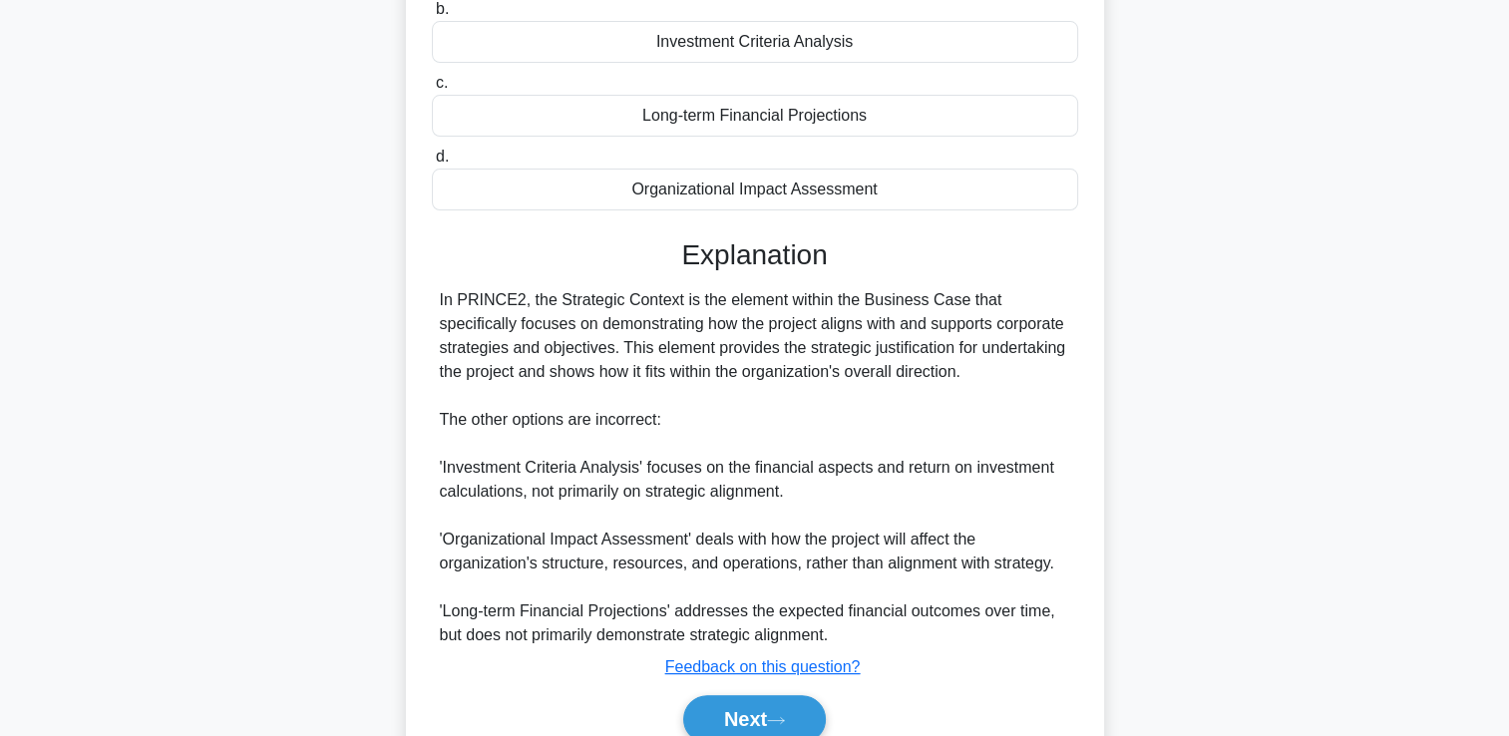
scroll to position [372, 0]
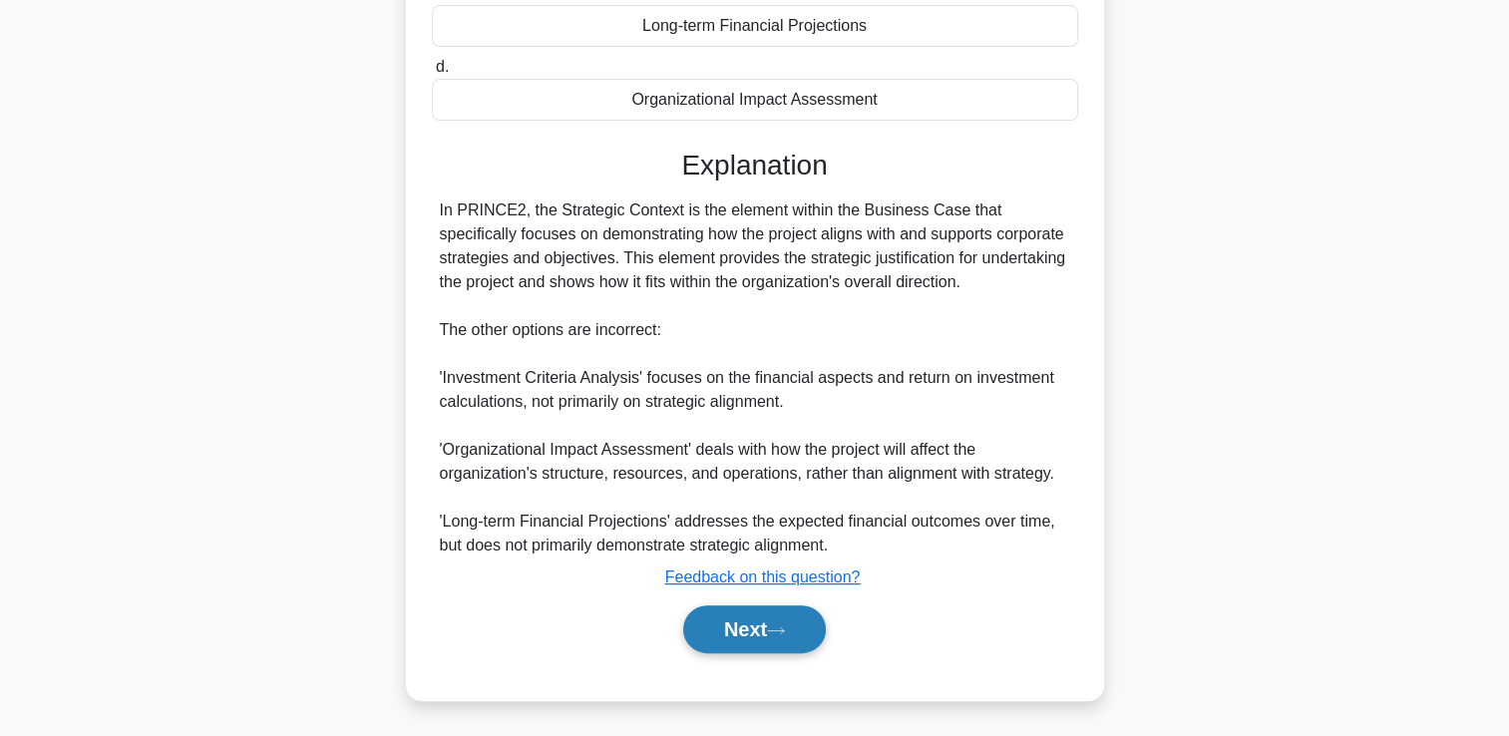
click at [798, 632] on button "Next" at bounding box center [754, 629] width 143 height 48
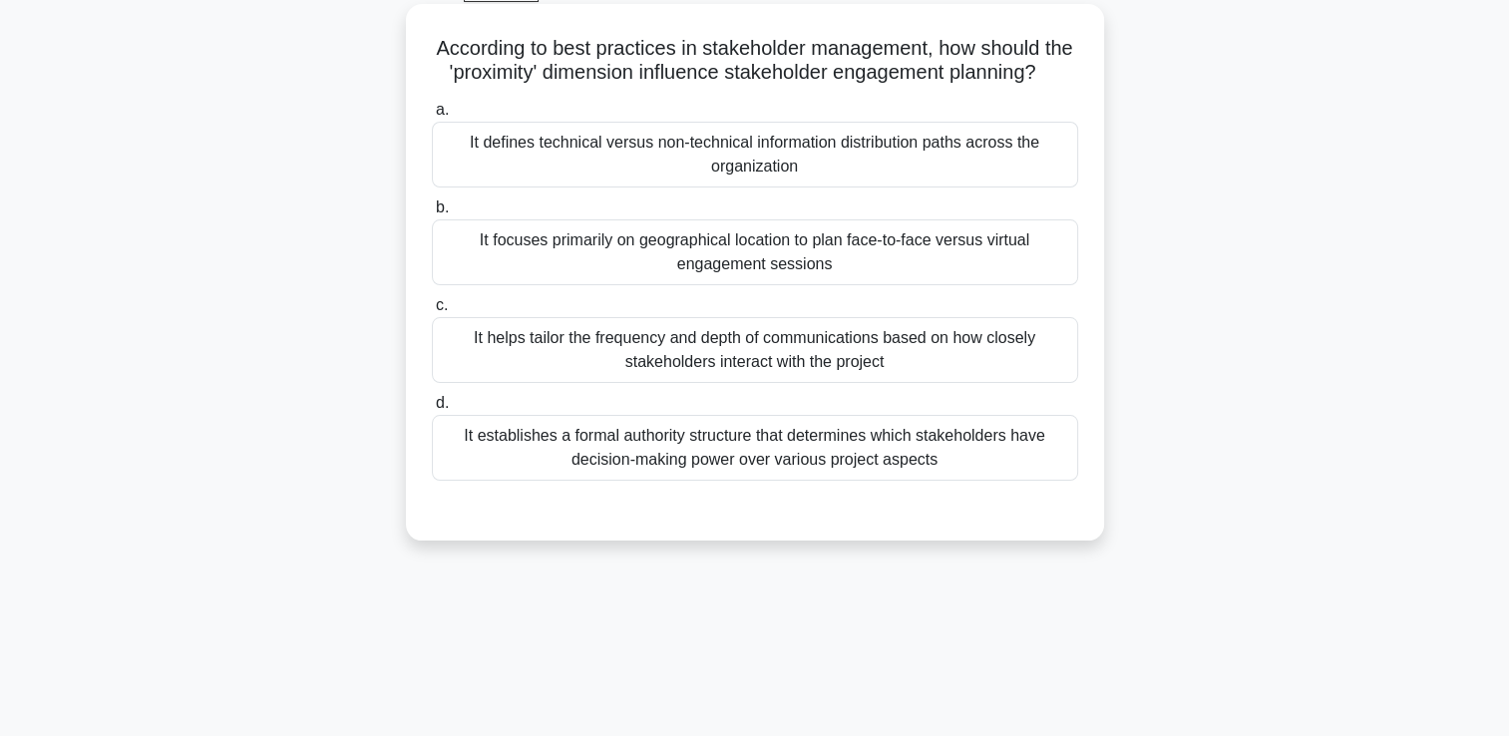
scroll to position [142, 0]
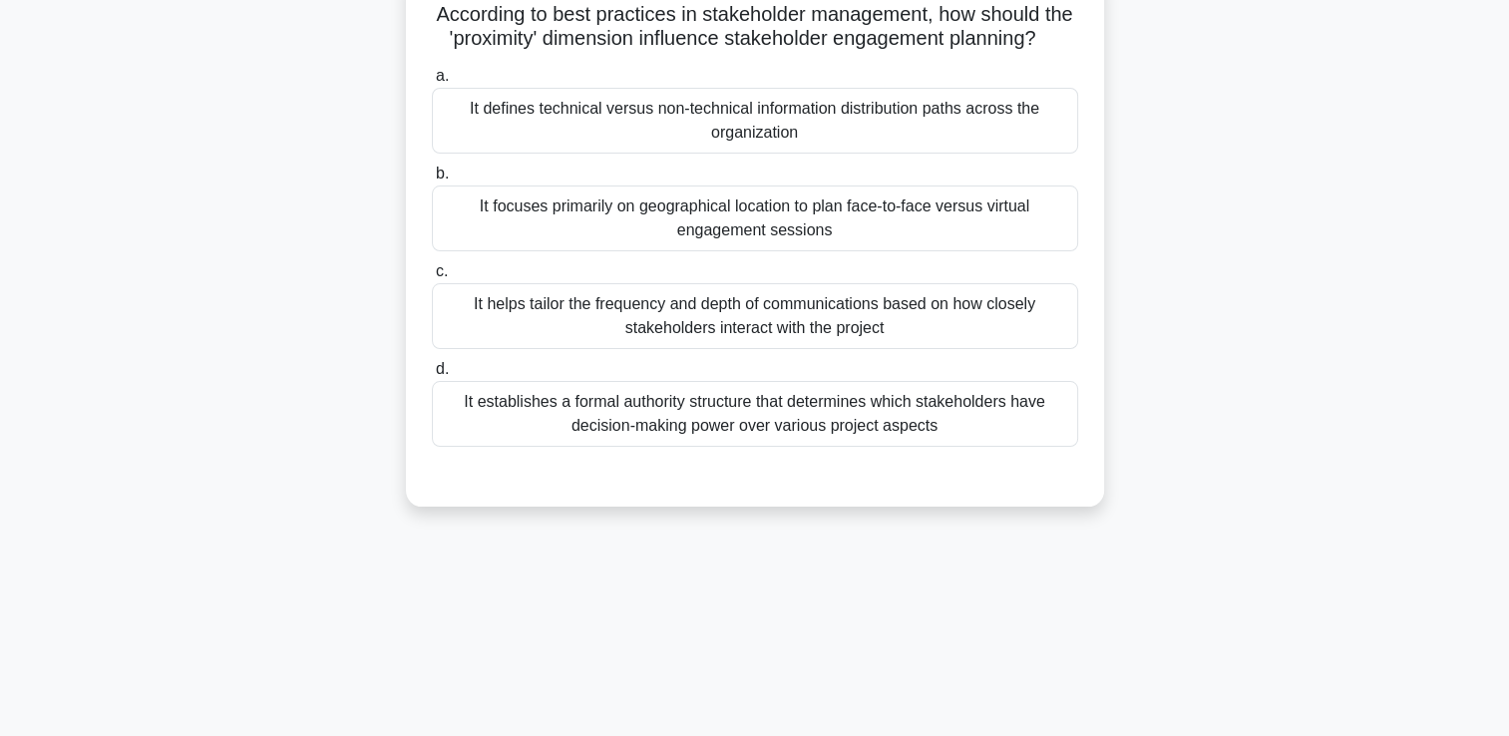
click at [920, 345] on div "It helps tailor the frequency and depth of communications based on how closely …" at bounding box center [755, 316] width 646 height 66
click at [432, 278] on input "c. It helps tailor the frequency and depth of communications based on how close…" at bounding box center [432, 271] width 0 height 13
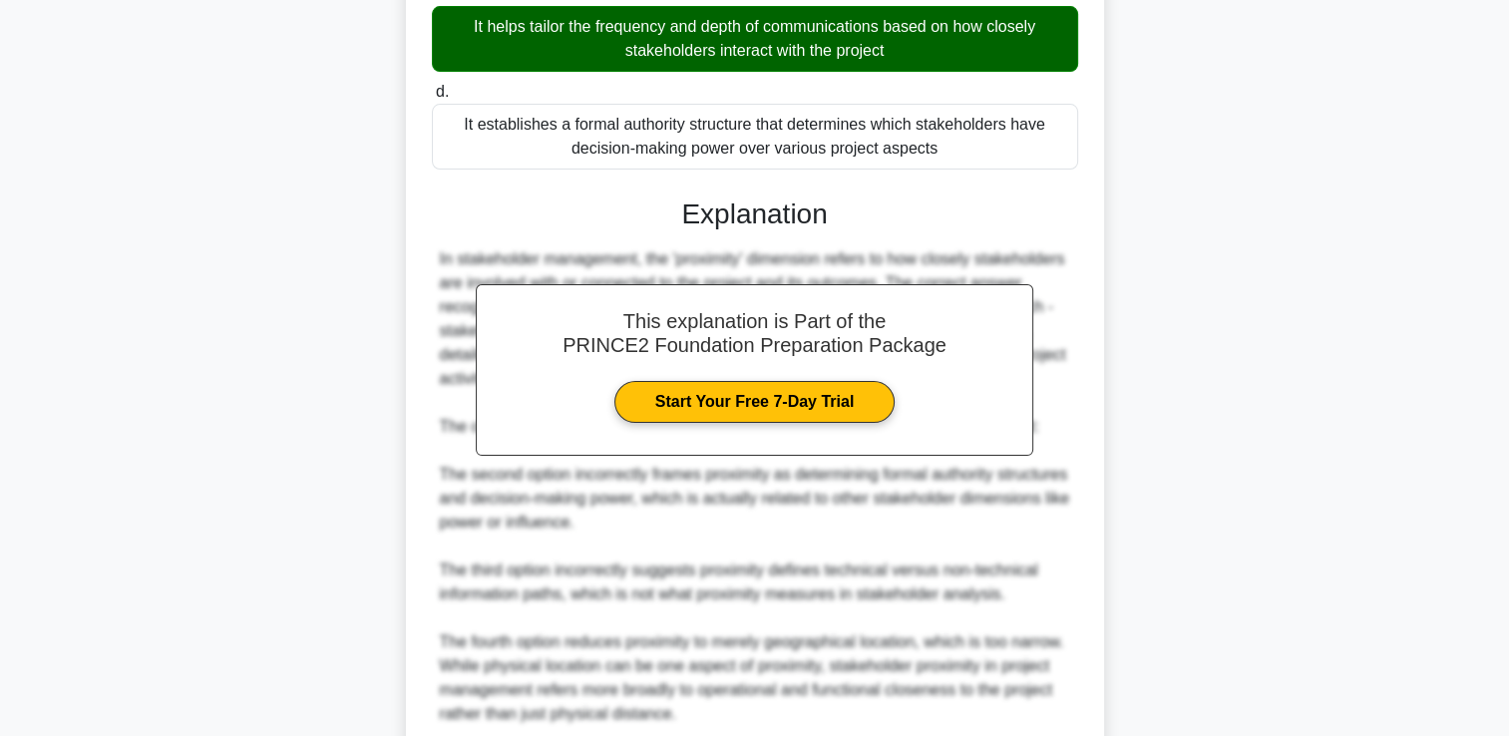
scroll to position [540, 0]
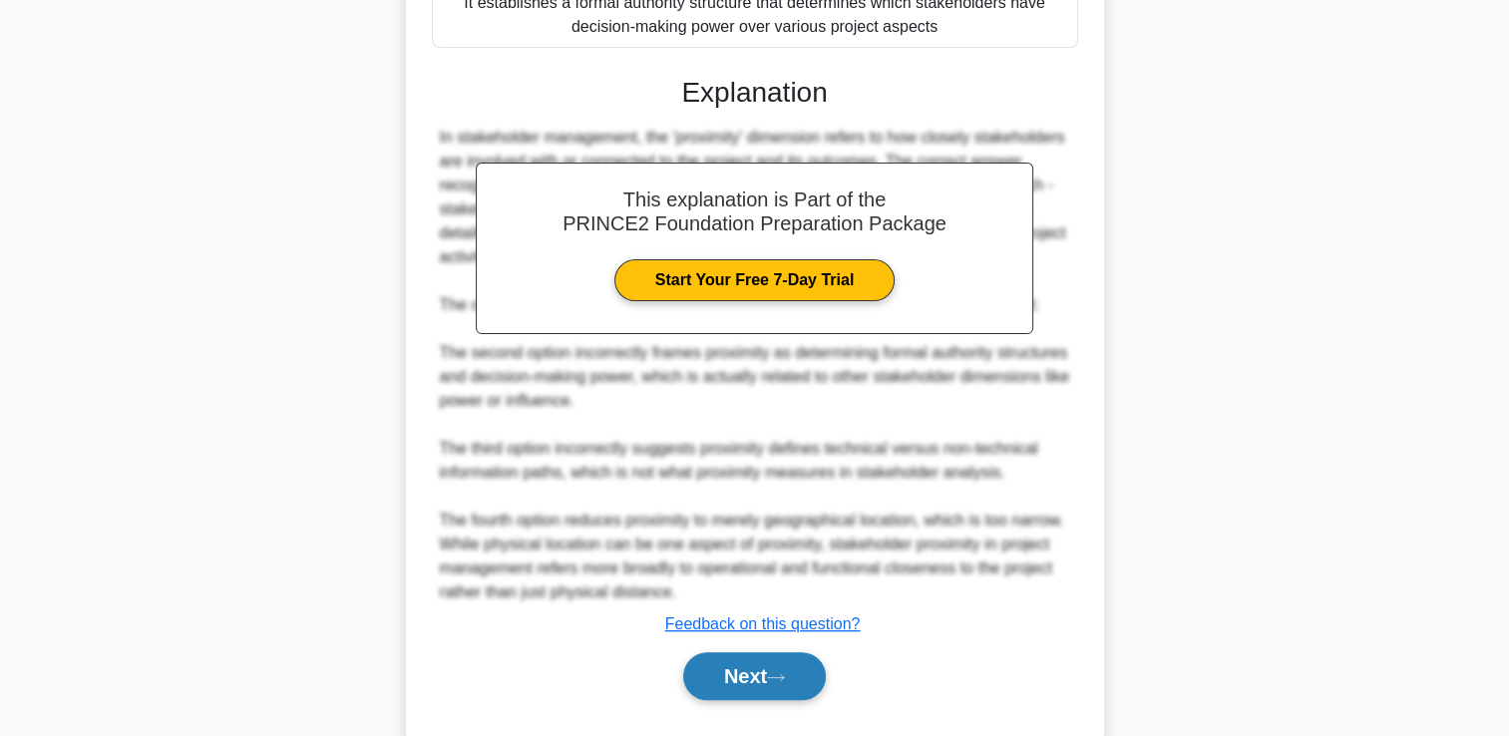
click at [746, 700] on button "Next" at bounding box center [754, 676] width 143 height 48
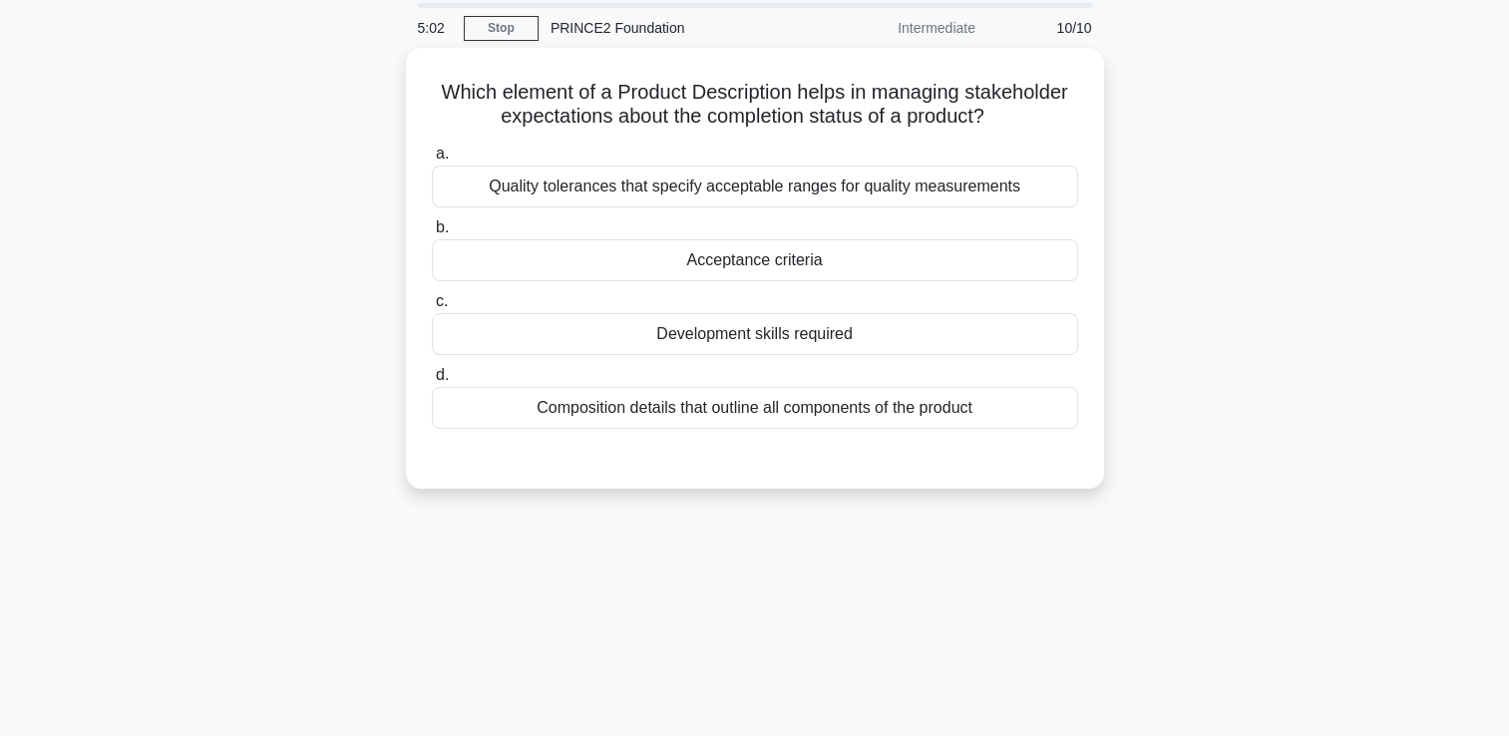
scroll to position [0, 0]
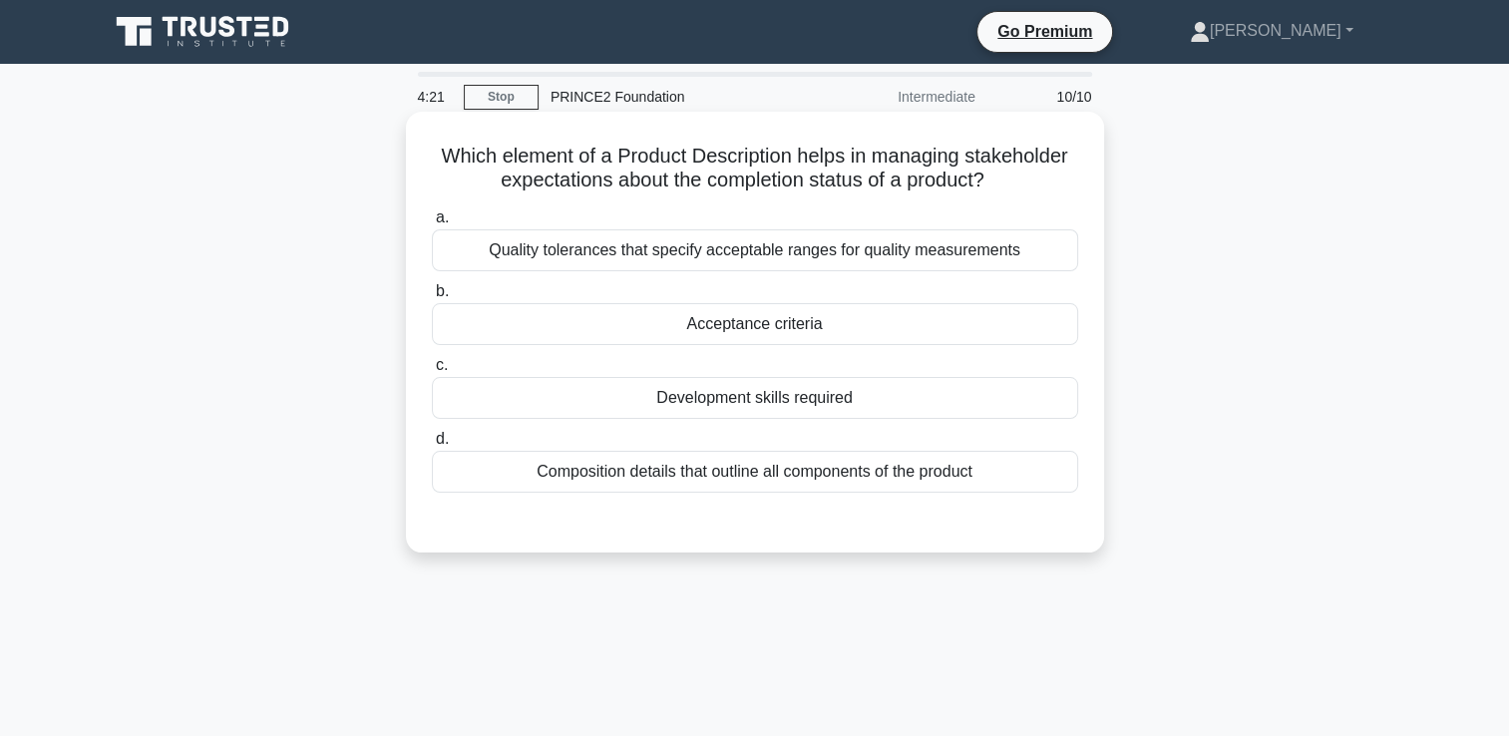
click at [786, 313] on div "Acceptance criteria" at bounding box center [755, 324] width 646 height 42
click at [432, 298] on input "b. Acceptance criteria" at bounding box center [432, 291] width 0 height 13
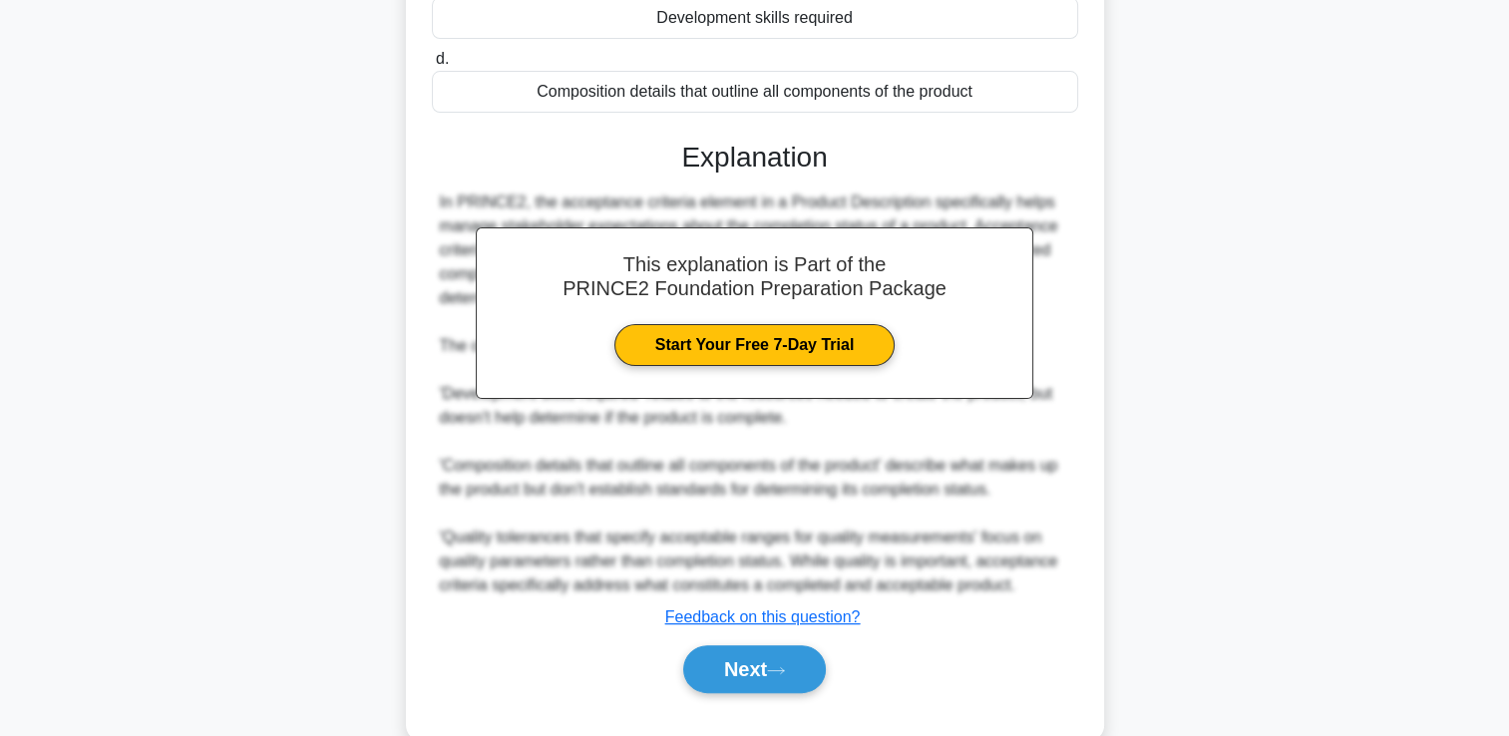
scroll to position [420, 0]
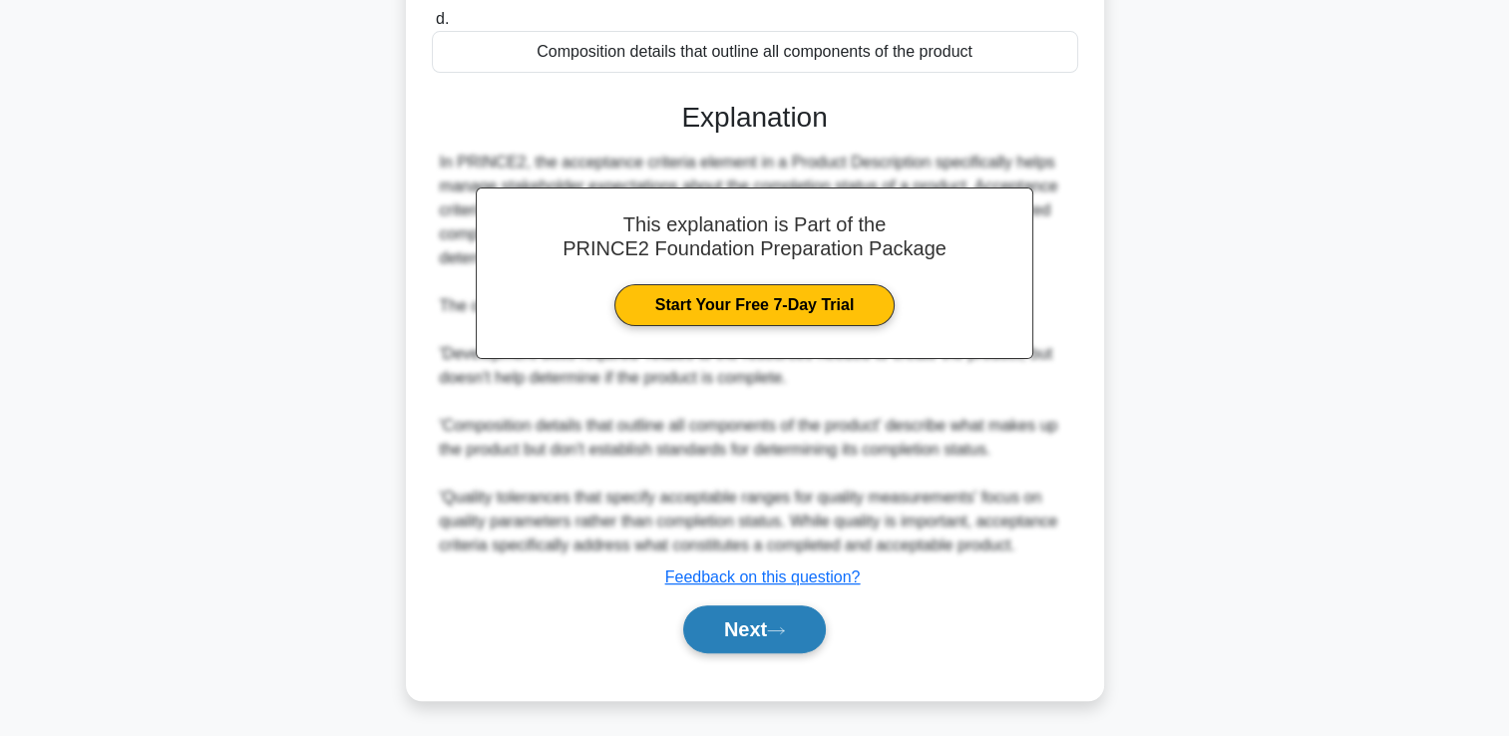
click at [741, 617] on button "Next" at bounding box center [754, 629] width 143 height 48
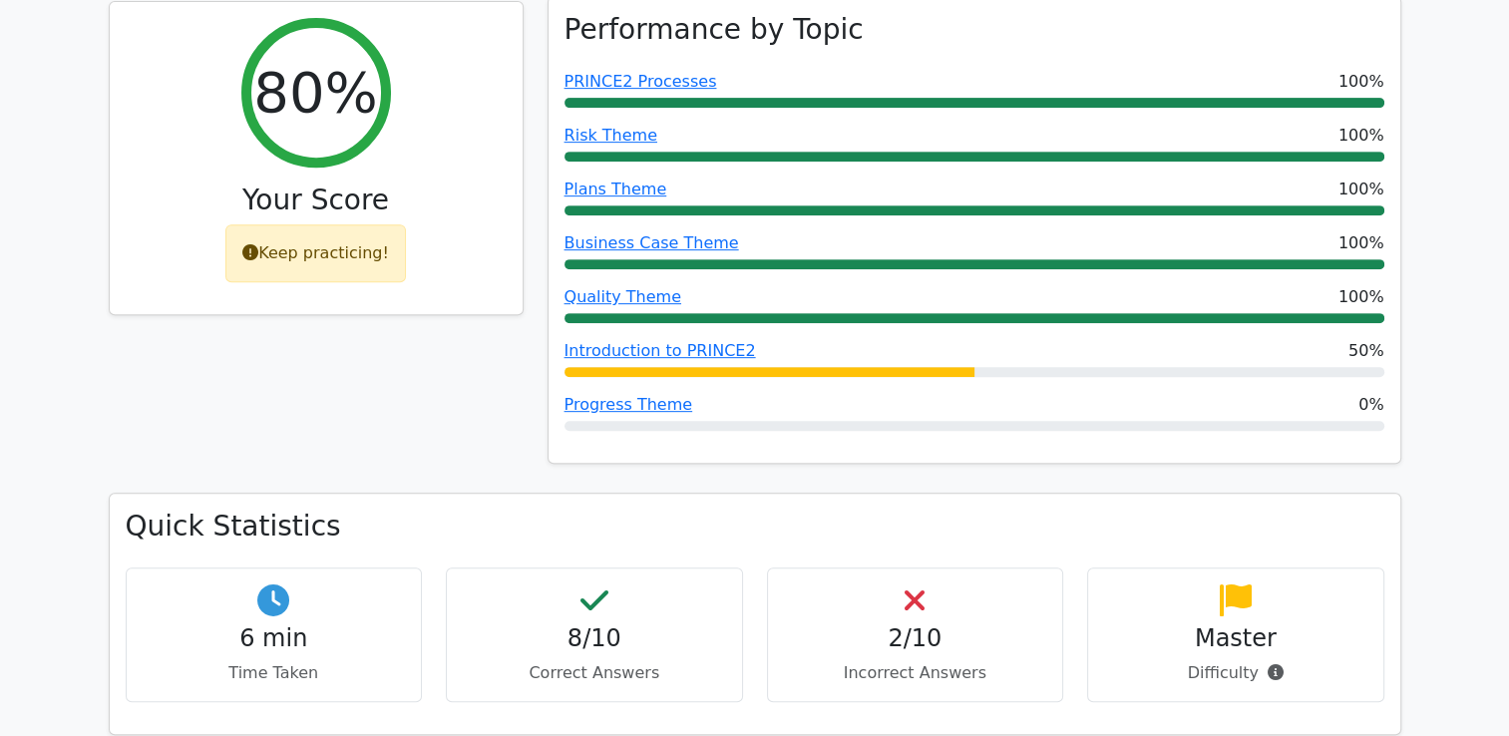
scroll to position [997, 0]
